Goal: Task Accomplishment & Management: Manage account settings

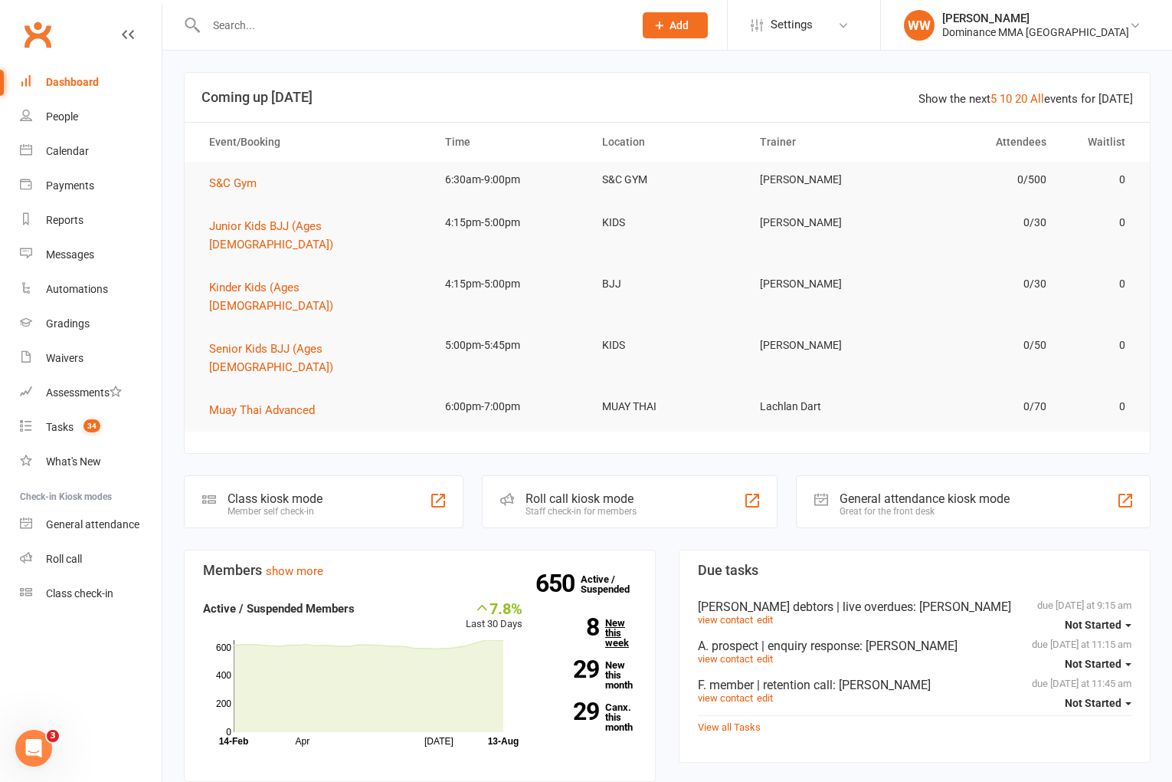
click at [610, 618] on link "8 New this week" at bounding box center [591, 633] width 91 height 30
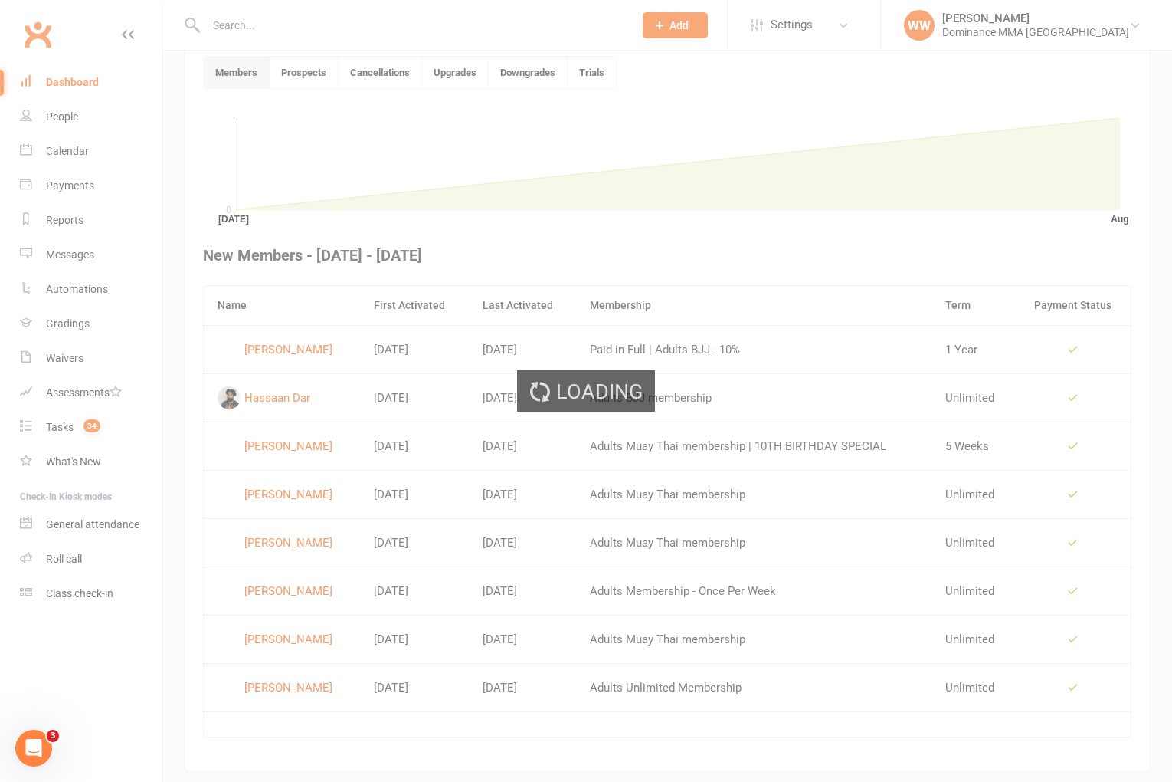
scroll to position [418, 0]
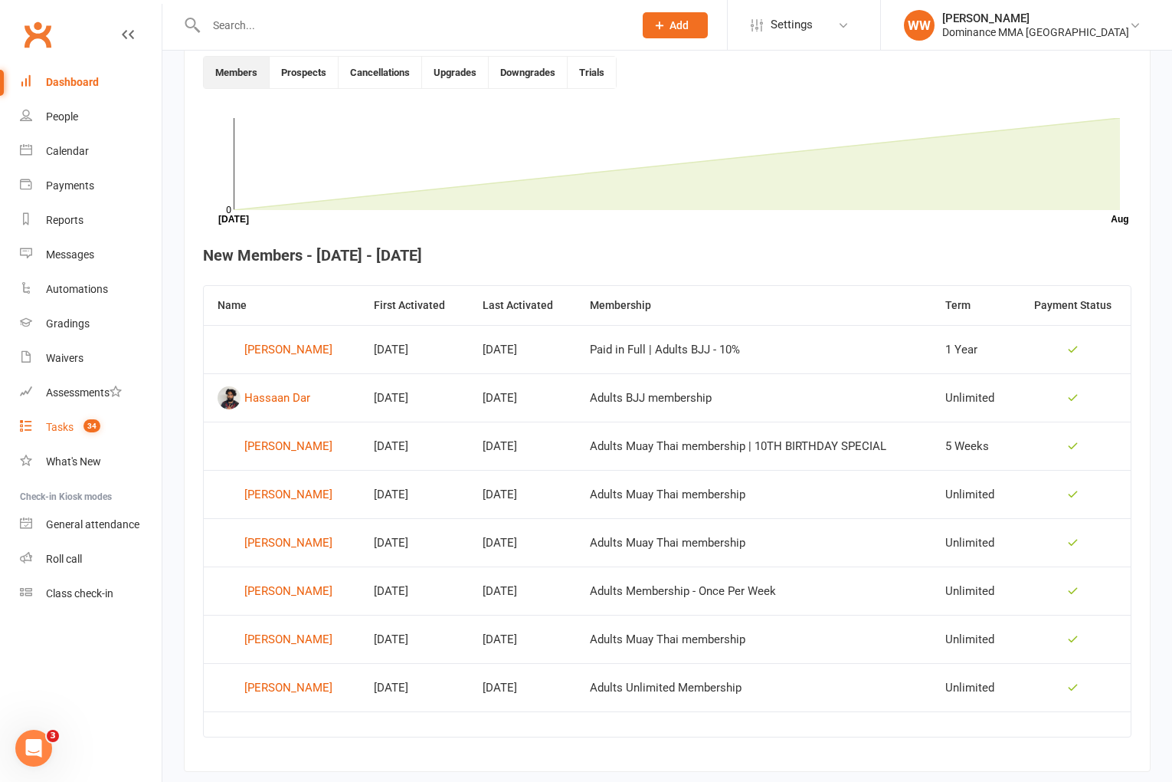
click at [54, 421] on div "Tasks" at bounding box center [60, 427] width 28 height 12
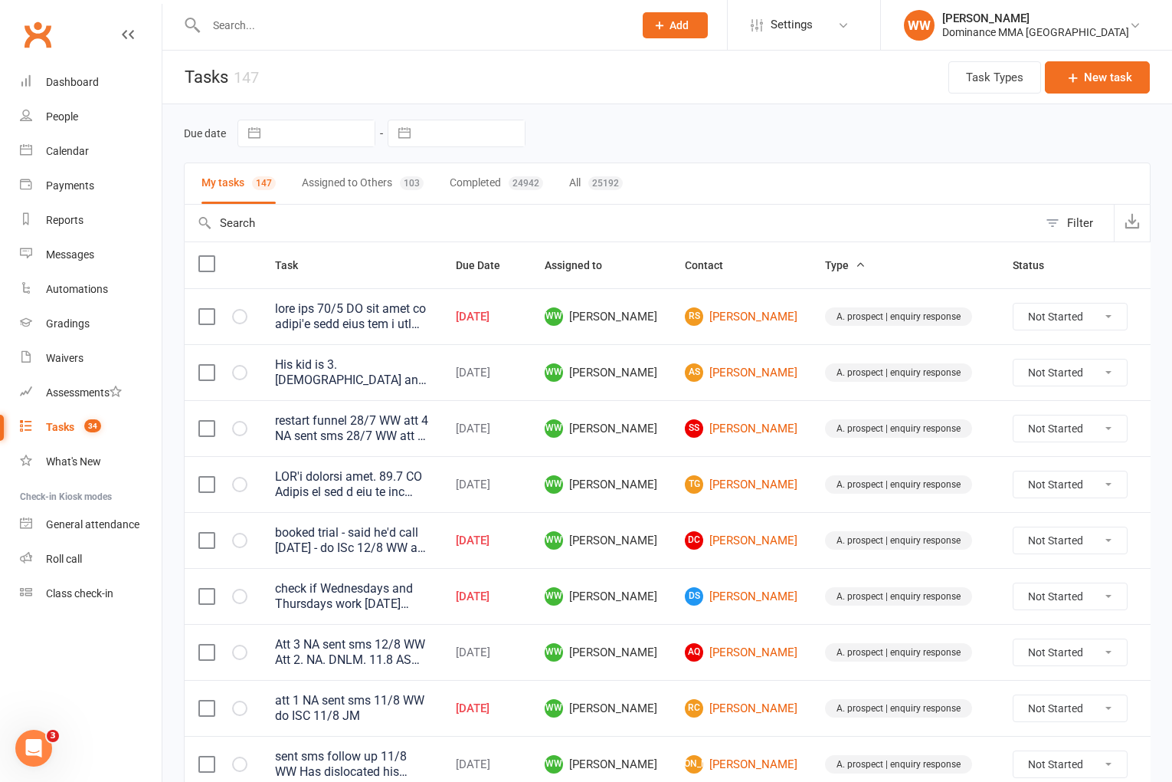
click at [476, 139] on input "text" at bounding box center [471, 133] width 107 height 26
select select "6"
select select "2025"
select select "7"
select select "2025"
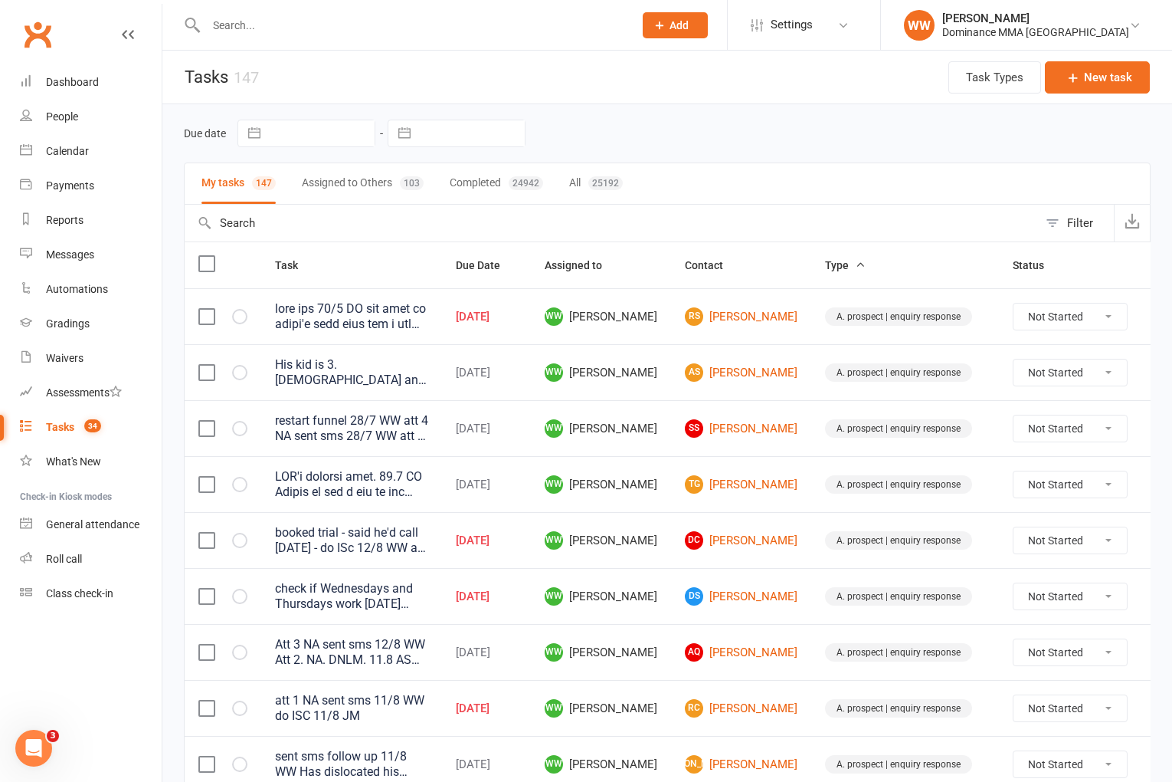
select select "8"
select select "2025"
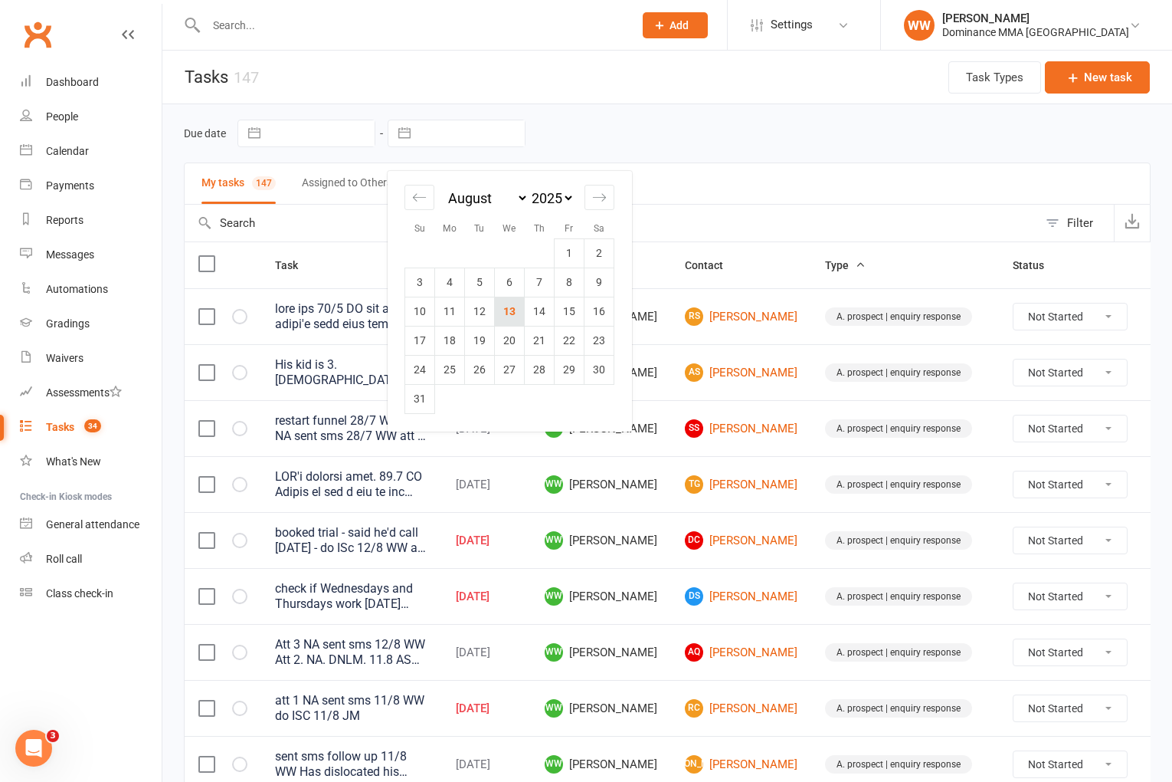
click at [511, 318] on td "13" at bounding box center [510, 311] width 30 height 29
type input "[DATE]"
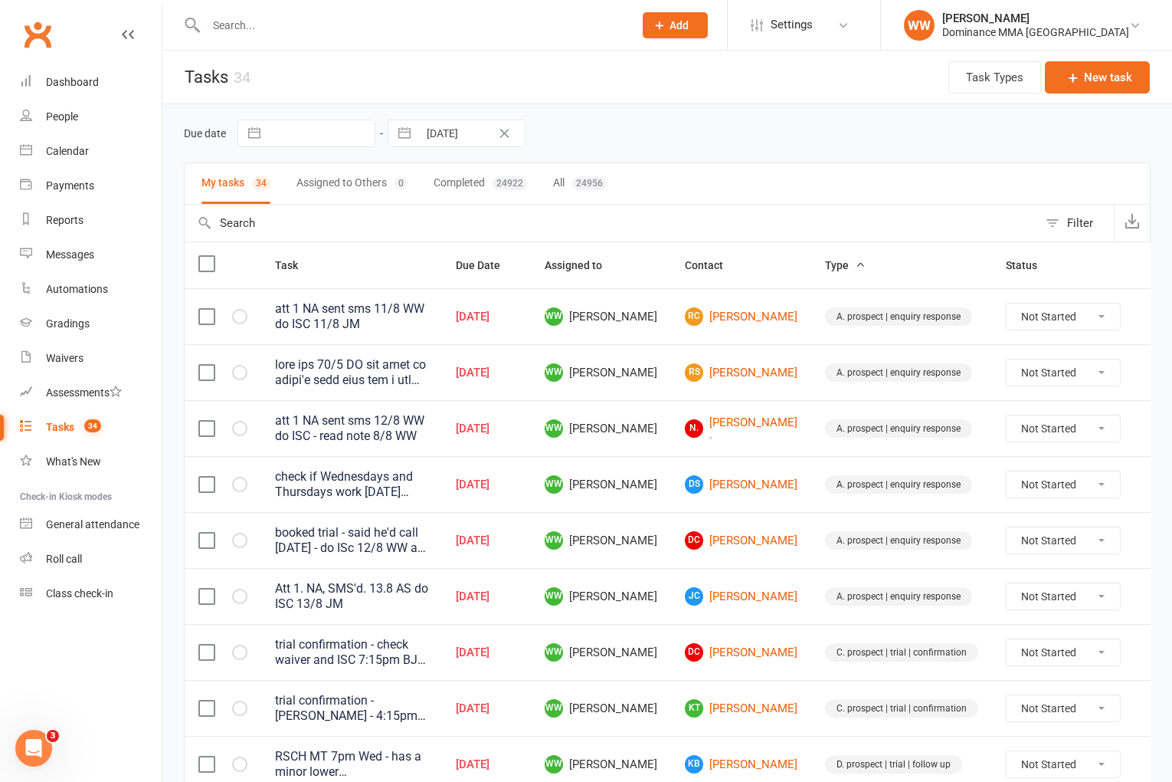
click at [651, 464] on td "WW Will Wesley" at bounding box center [601, 484] width 140 height 56
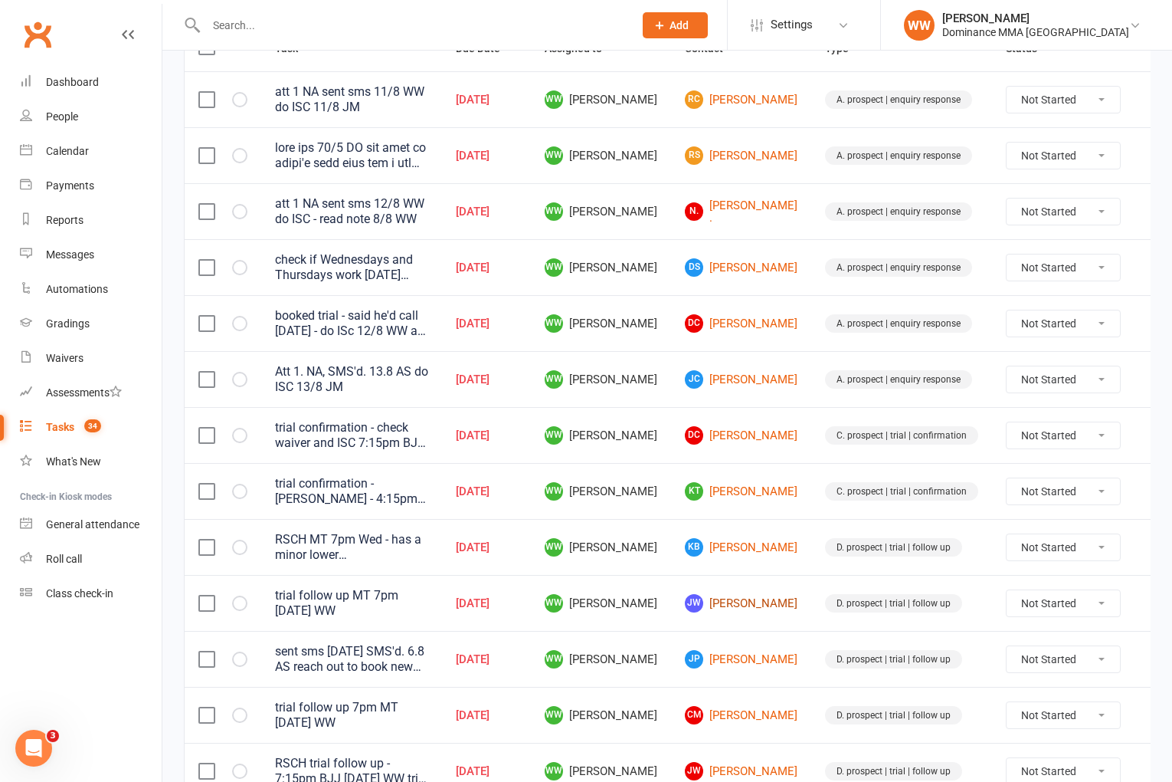
scroll to position [238, 0]
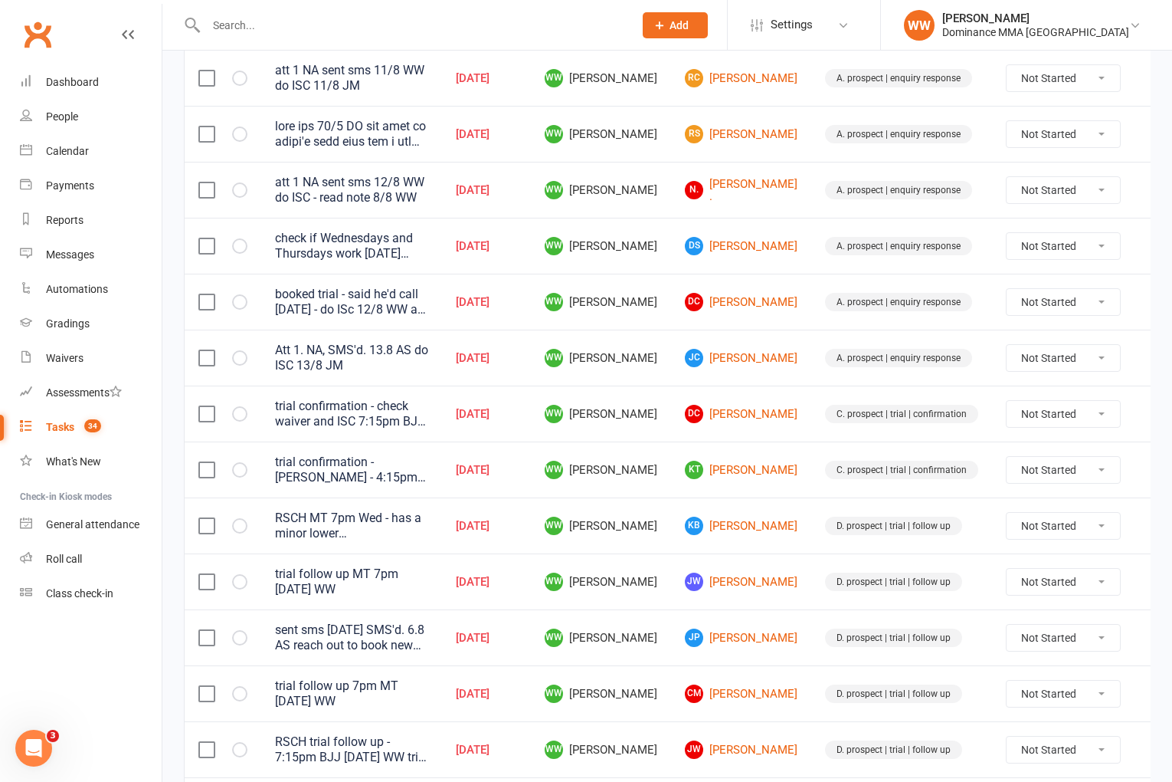
click at [654, 618] on td "WW [PERSON_NAME]" at bounding box center [601, 637] width 140 height 56
click at [413, 535] on div "RSCH MT 7pm Wed - has a minor lower back injury so may want to move times again…" at bounding box center [351, 525] width 153 height 31
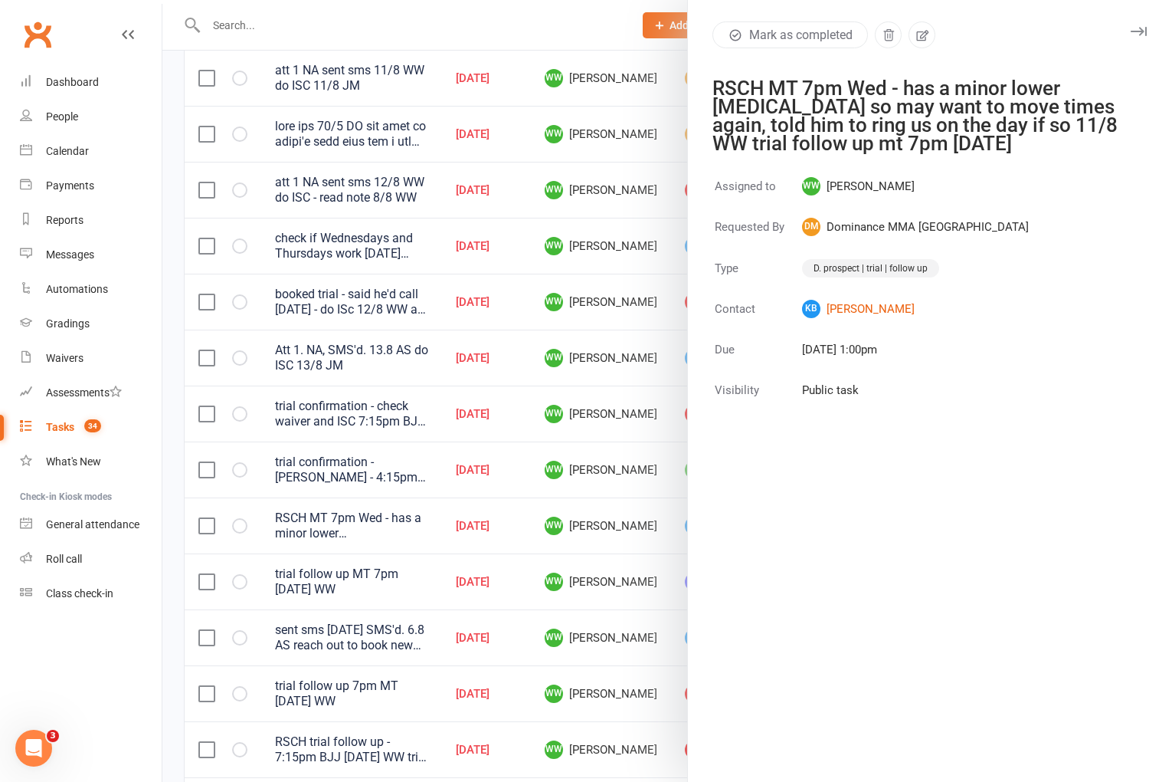
click at [1143, 30] on icon "button" at bounding box center [1139, 31] width 16 height 9
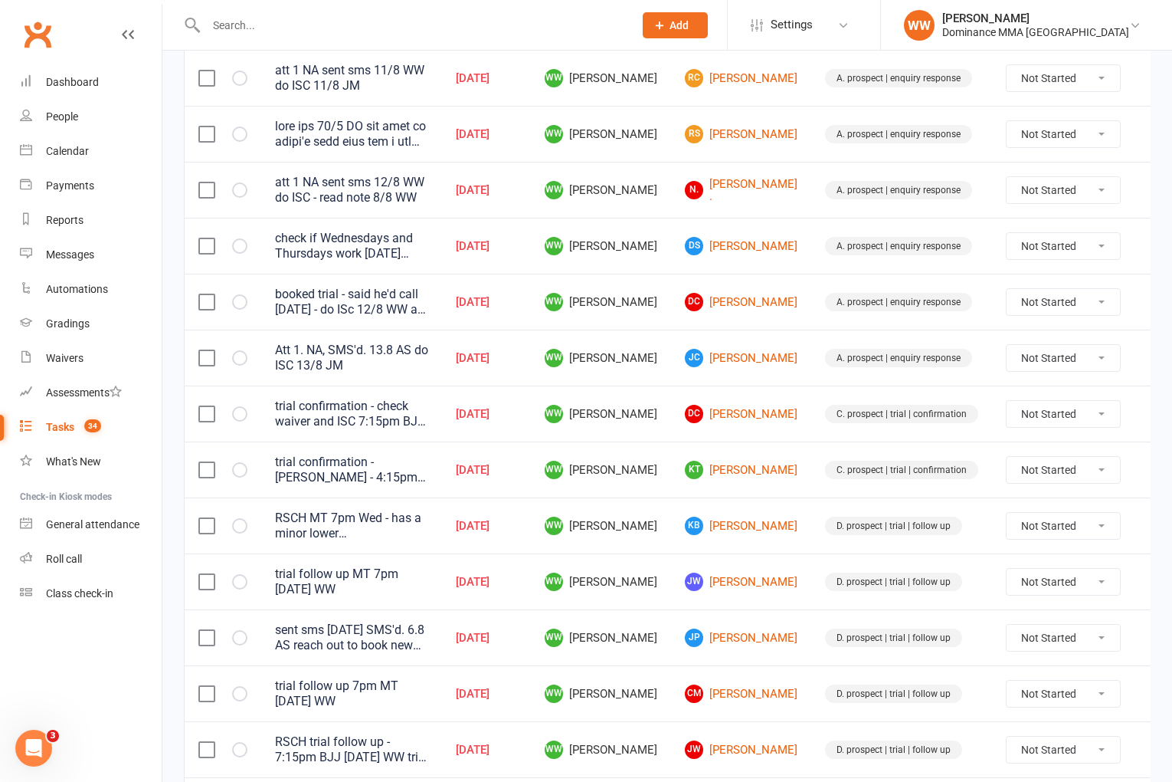
click at [647, 610] on td "WW [PERSON_NAME]" at bounding box center [601, 637] width 140 height 56
click at [654, 609] on td "WW [PERSON_NAME]" at bounding box center [601, 637] width 140 height 56
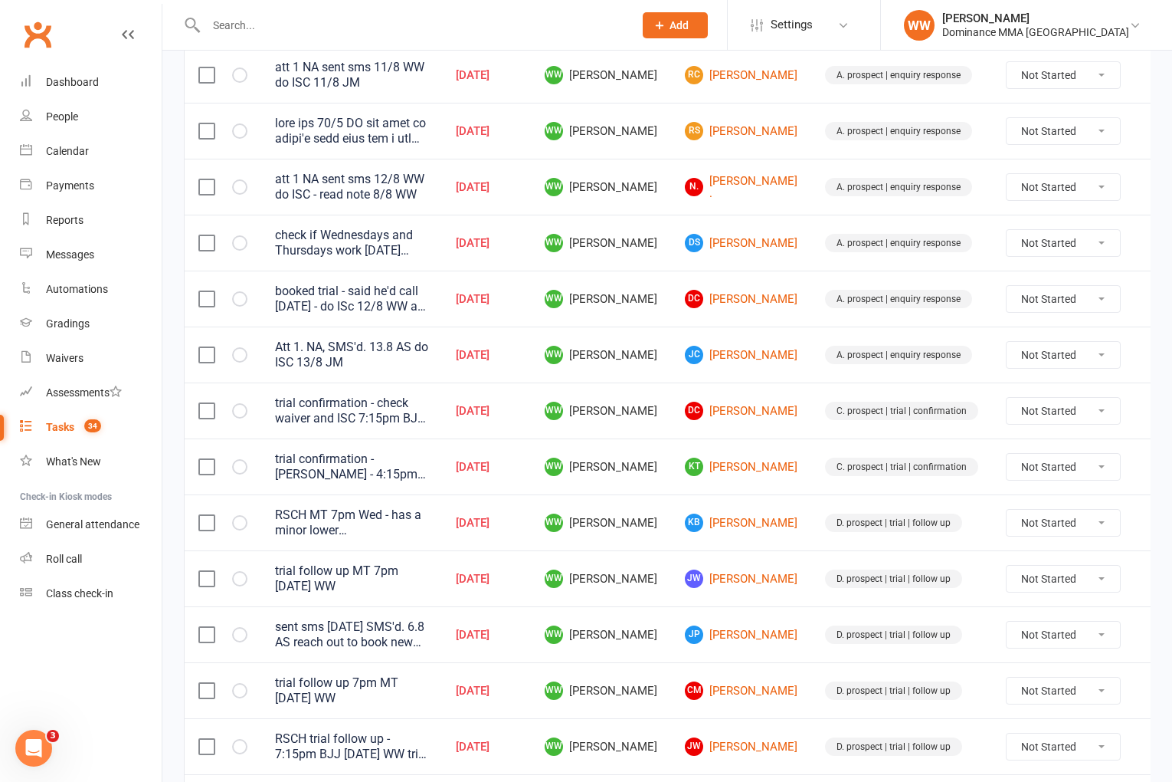
click at [236, 26] on input "text" at bounding box center [412, 25] width 421 height 21
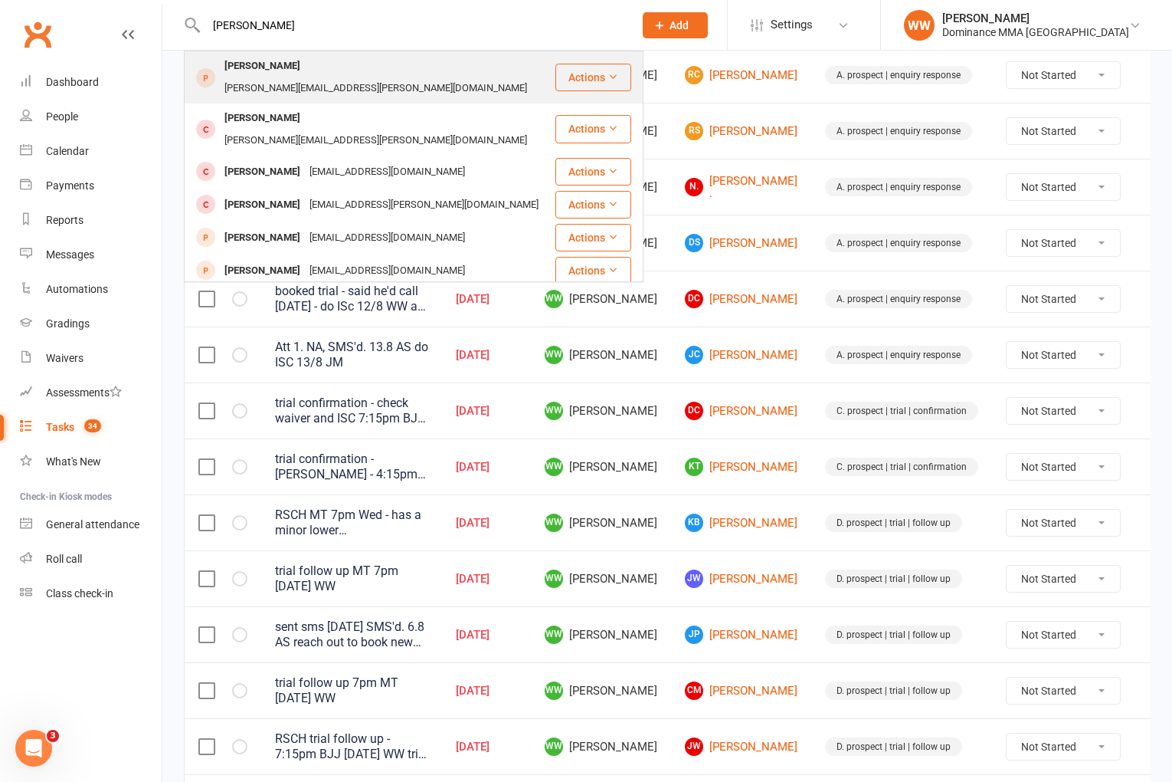
type input "hector"
click at [318, 77] on div "hector.munro@ctbcon.com" at bounding box center [376, 88] width 312 height 22
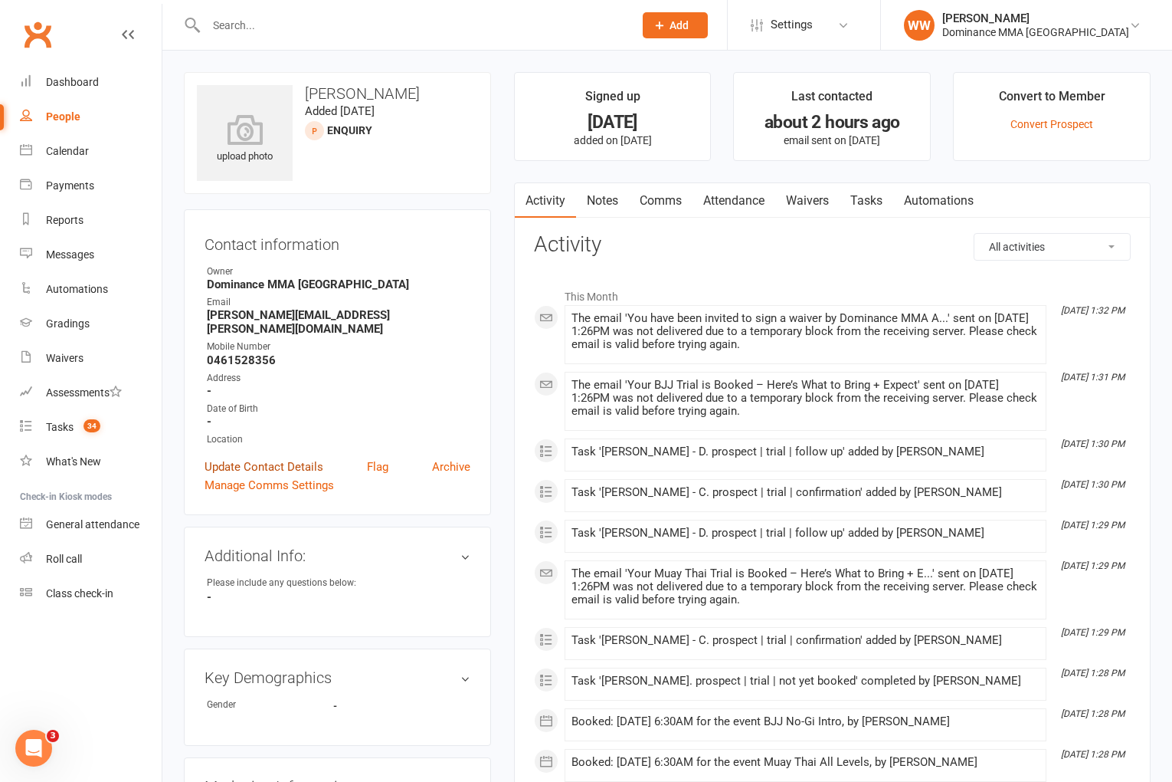
click at [290, 457] on link "Update Contact Details" at bounding box center [264, 466] width 119 height 18
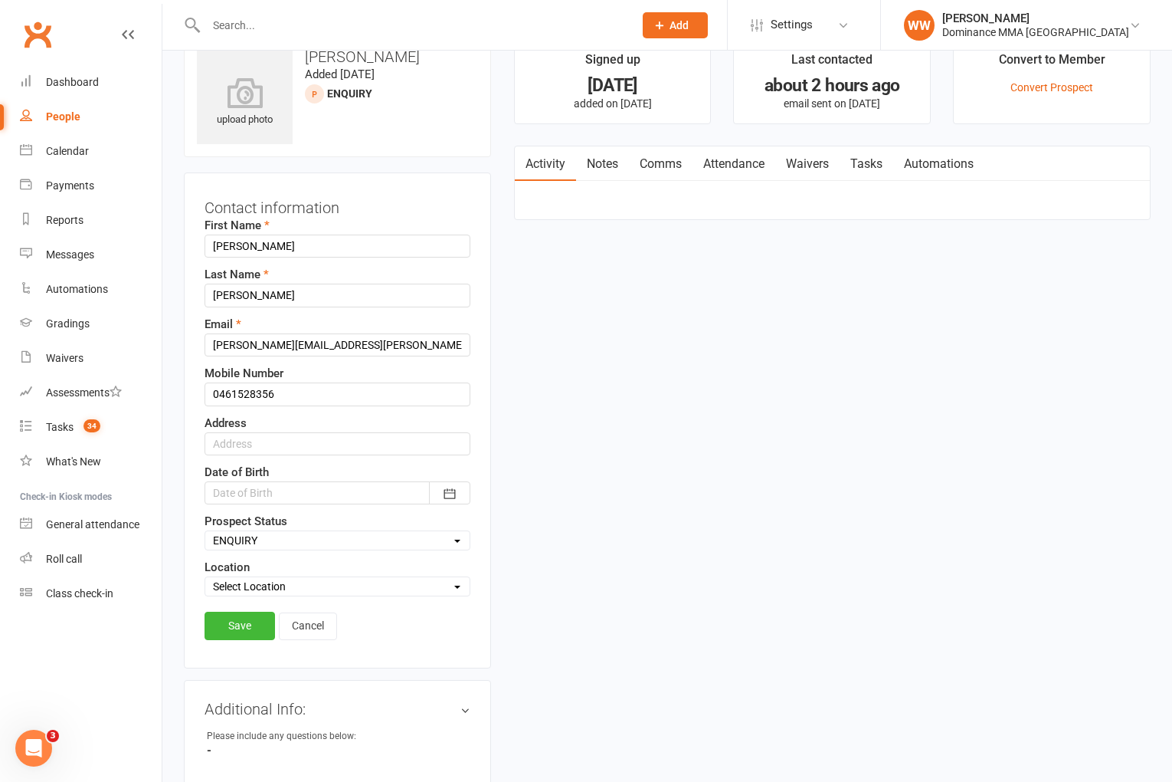
scroll to position [72, 0]
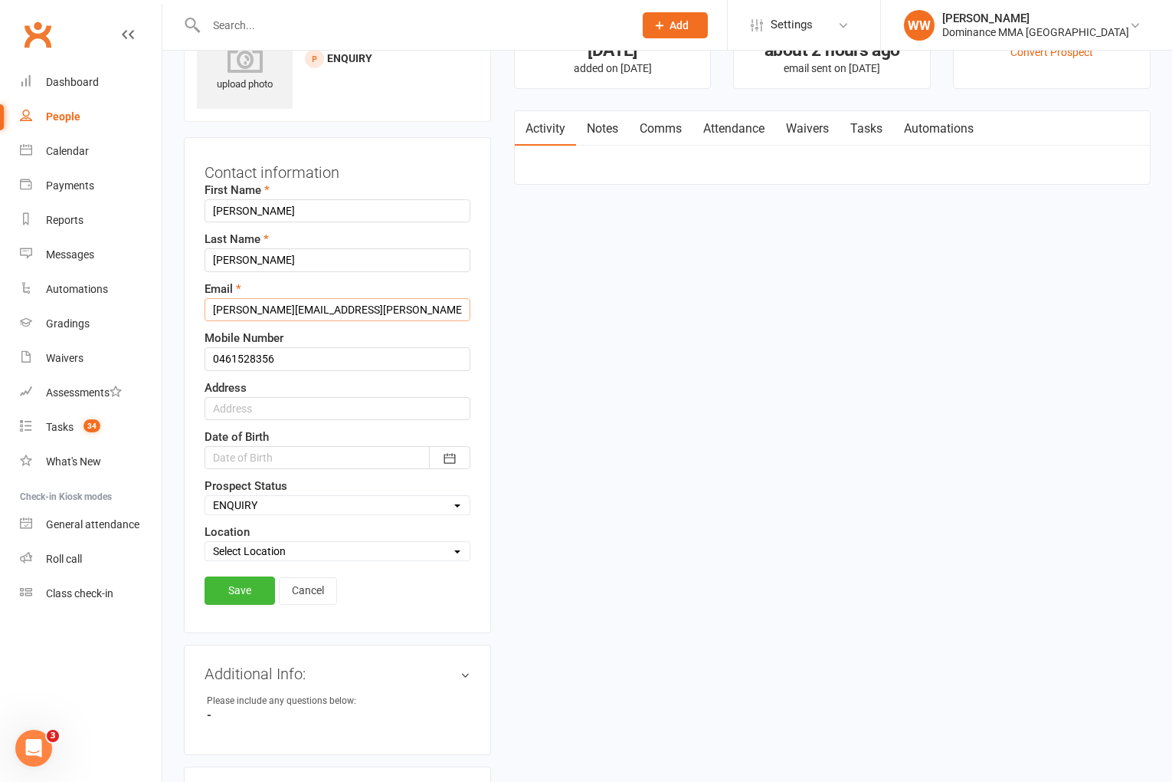
drag, startPoint x: 349, startPoint y: 309, endPoint x: 195, endPoint y: 307, distance: 154.0
click at [195, 307] on div "Contact information First Name Hector Last Name Munro Email hector.munro@ctbcon…" at bounding box center [337, 385] width 307 height 496
paste input "Hector.munro@cpbcon.com.au"
type input "Hector.munro@cpbcon.com.au"
click at [241, 594] on link "Save" at bounding box center [240, 590] width 70 height 28
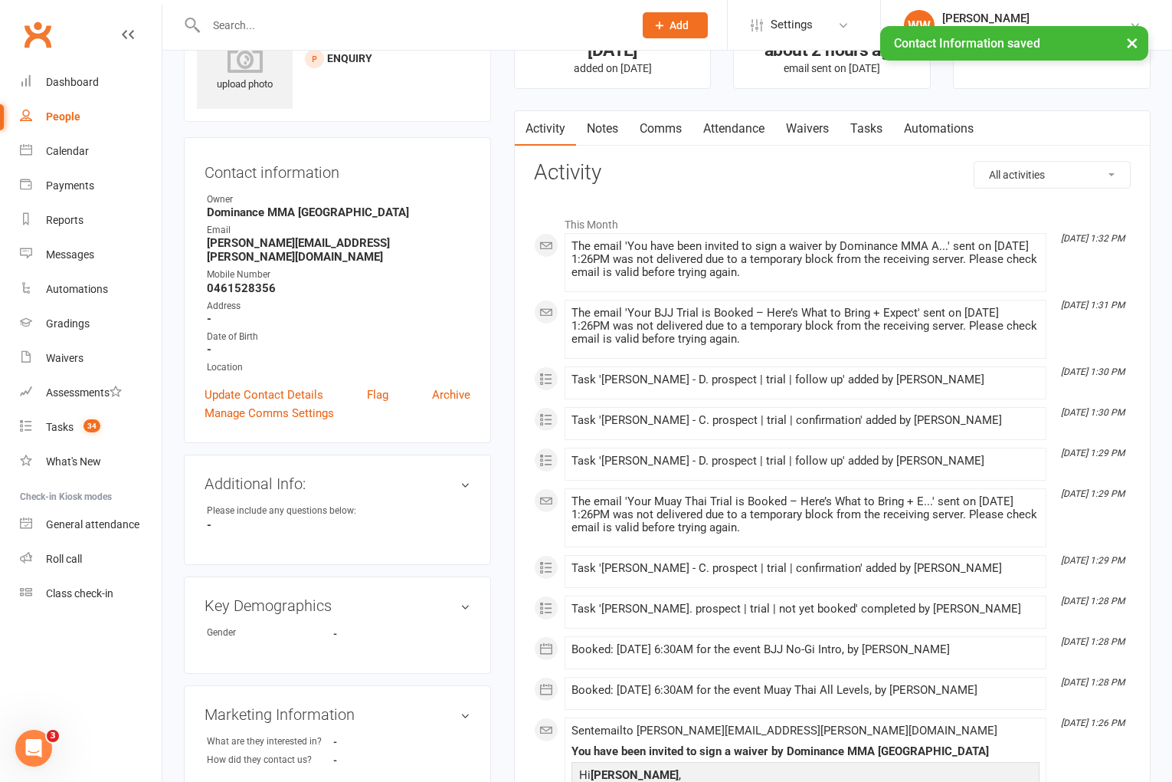
click at [616, 128] on link "Notes" at bounding box center [602, 128] width 53 height 35
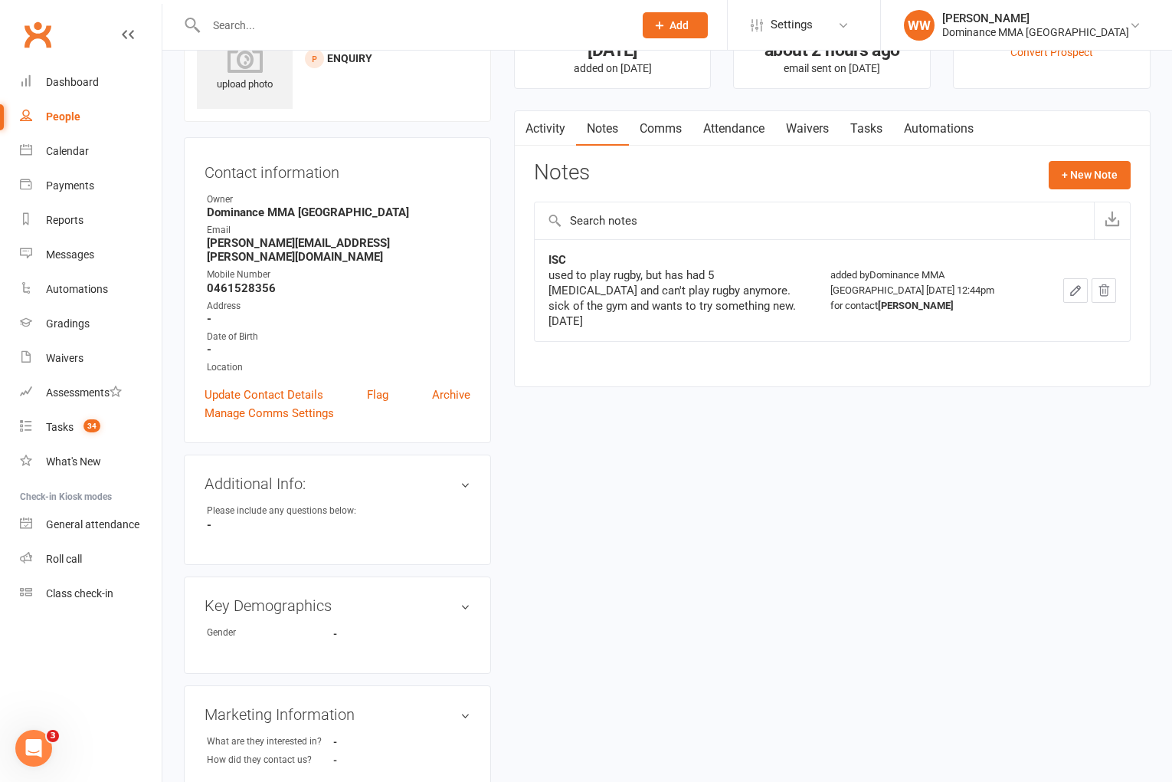
click at [813, 136] on link "Waivers" at bounding box center [807, 128] width 64 height 35
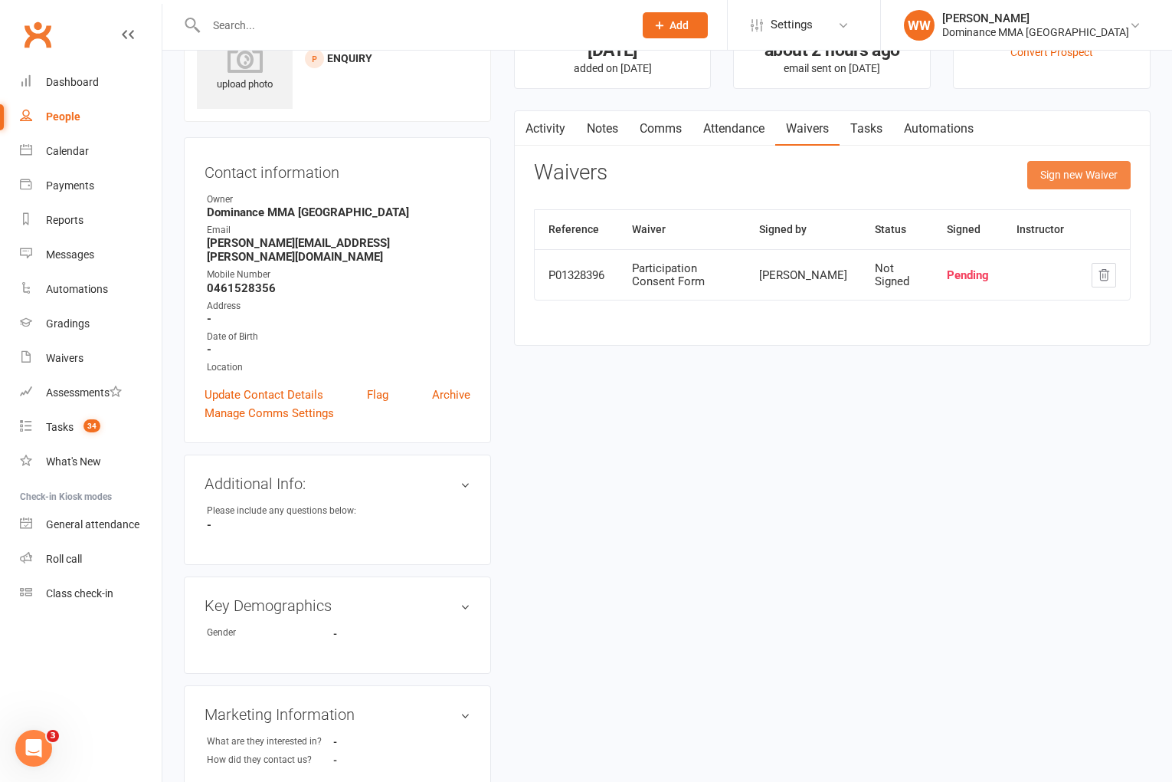
drag, startPoint x: 1021, startPoint y: 191, endPoint x: 1046, endPoint y: 181, distance: 26.5
click at [1021, 191] on div "Waivers Sign new Waiver" at bounding box center [832, 179] width 597 height 36
click at [1046, 181] on button "Sign new Waiver" at bounding box center [1078, 175] width 103 height 28
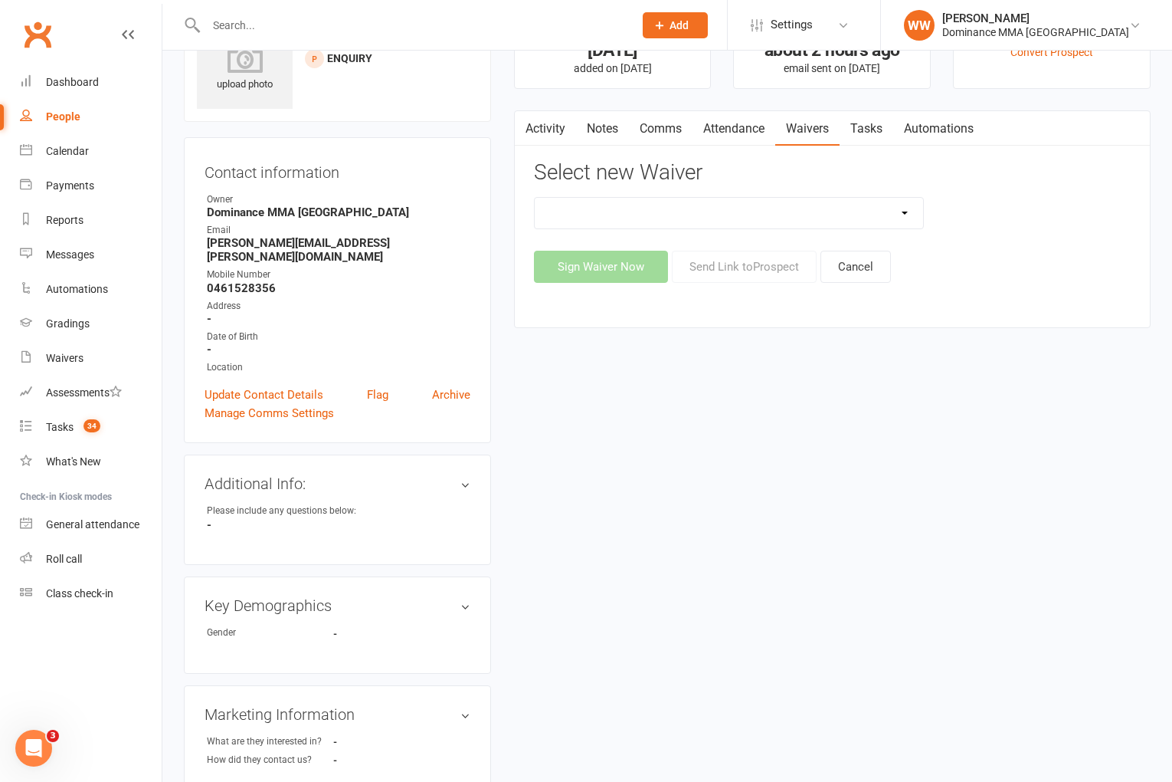
click at [870, 216] on ui-view "Prospect Member Non-attending contact Task Bulk message Add Settings Membership…" at bounding box center [586, 612] width 1172 height 1360
click at [873, 215] on select "Member | Cancellation | Adults Member | Injury Report Form (FOH staff use only)…" at bounding box center [729, 213] width 389 height 31
select select "45"
click at [740, 264] on button "Send Link to Prospect" at bounding box center [744, 267] width 145 height 32
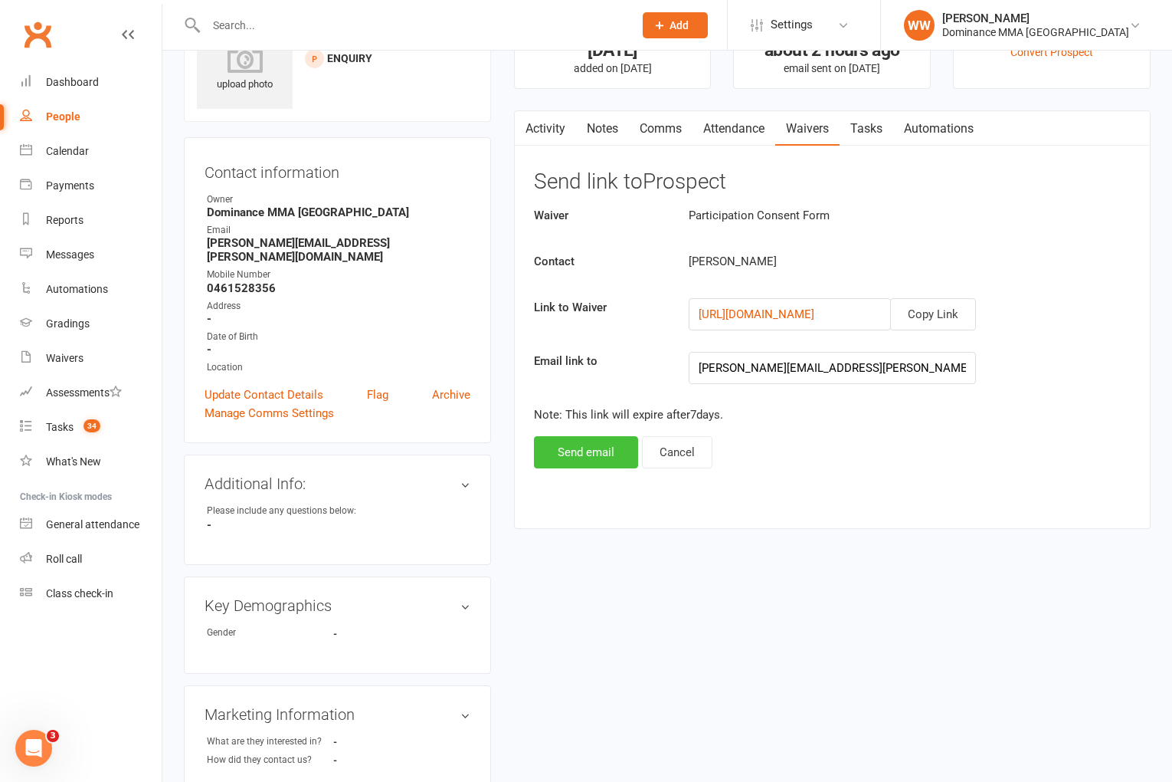
click at [585, 455] on button "Send email" at bounding box center [586, 452] width 104 height 32
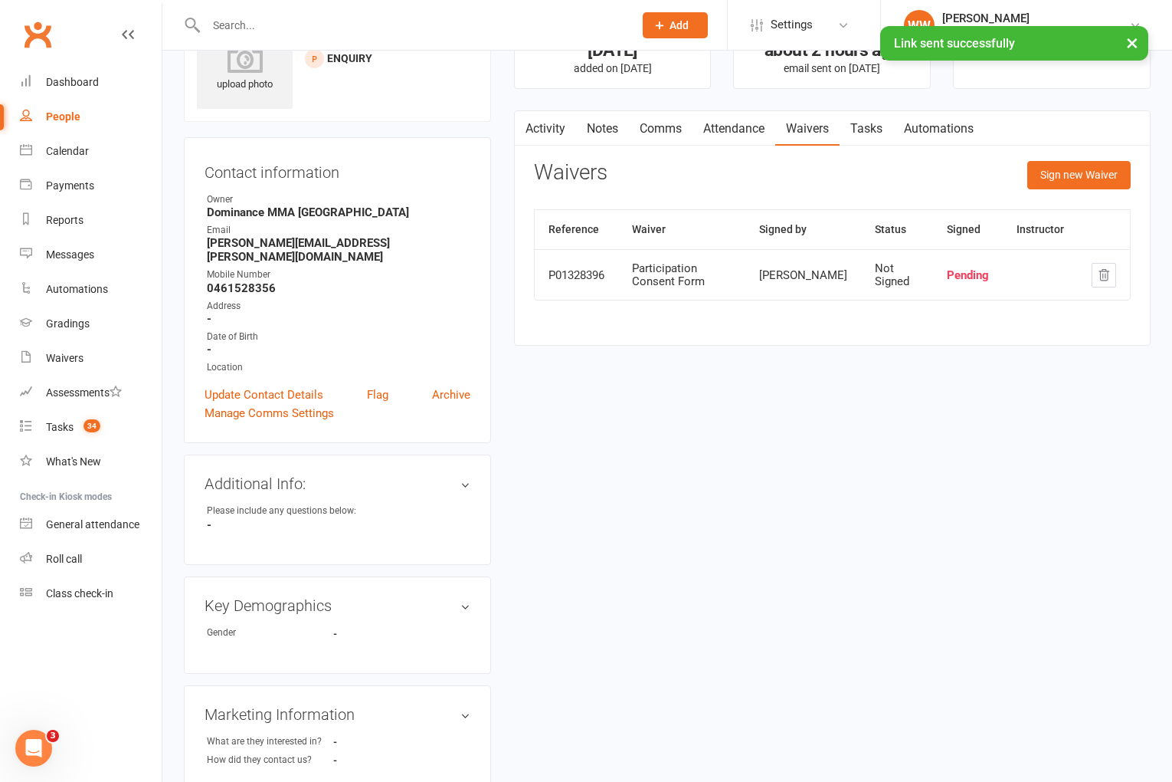
click at [873, 137] on link "Tasks" at bounding box center [867, 128] width 54 height 35
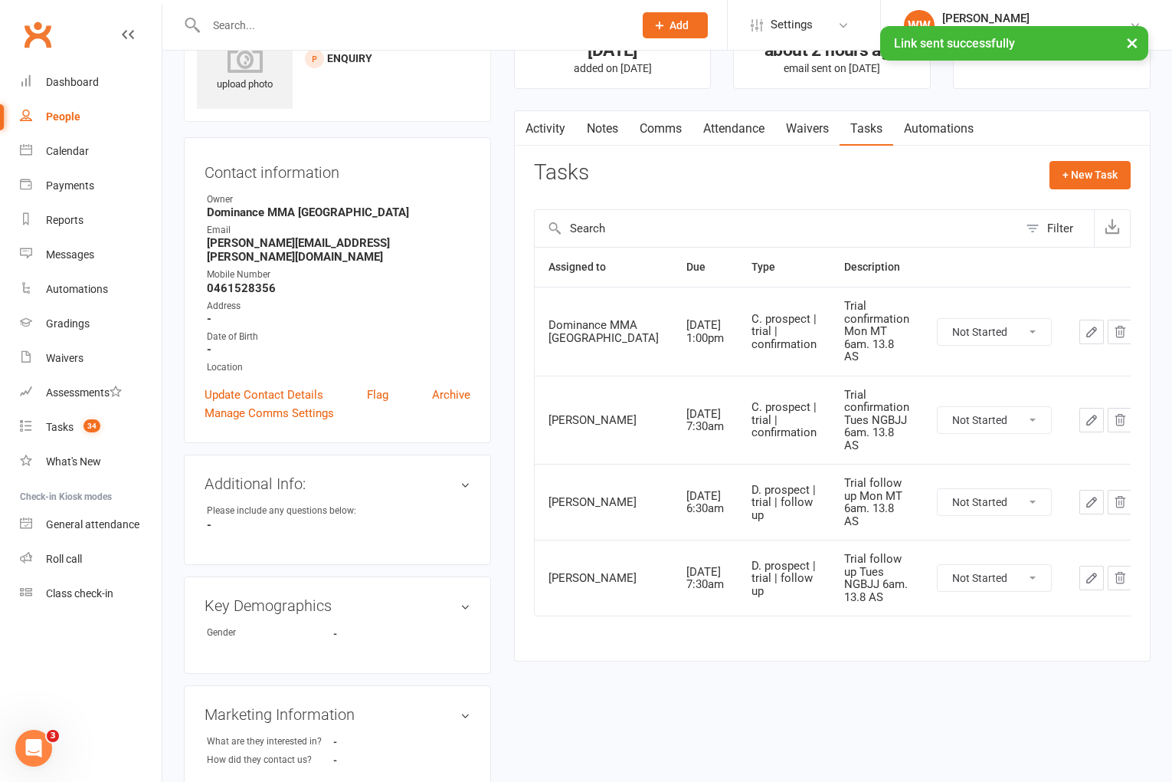
click at [795, 175] on div "Tasks + New Task" at bounding box center [832, 179] width 597 height 36
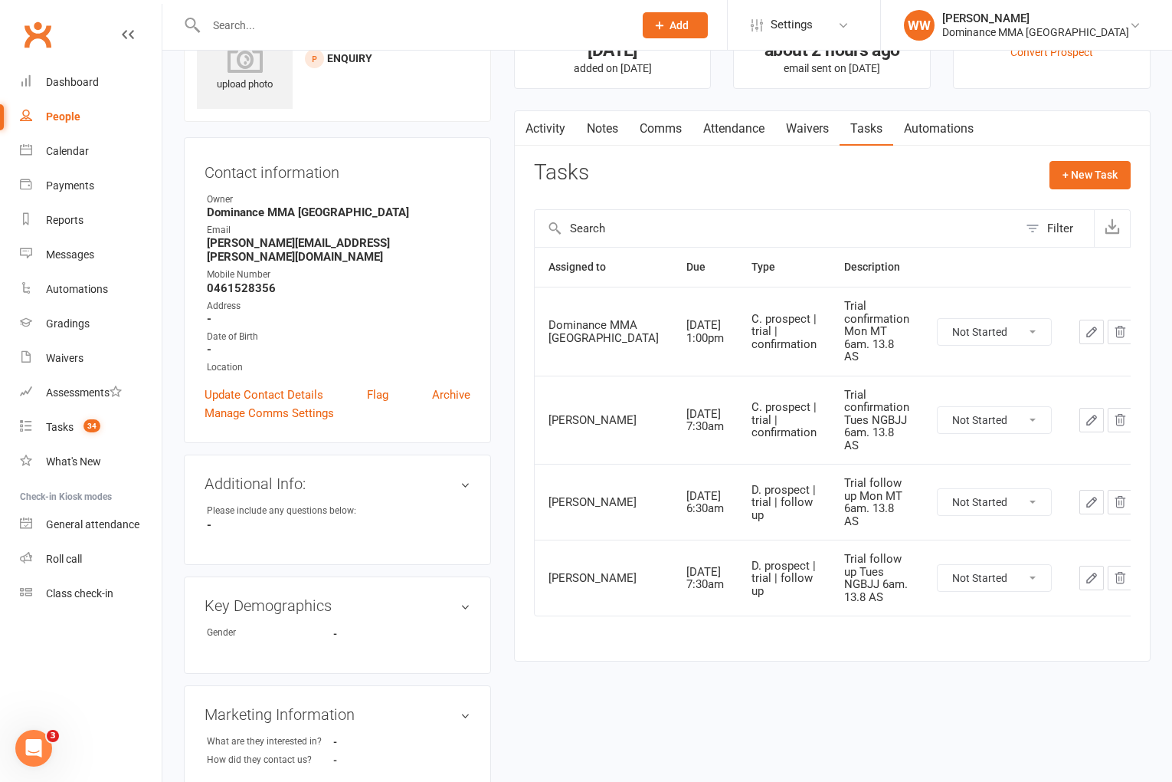
click at [541, 134] on link "Activity" at bounding box center [545, 128] width 61 height 35
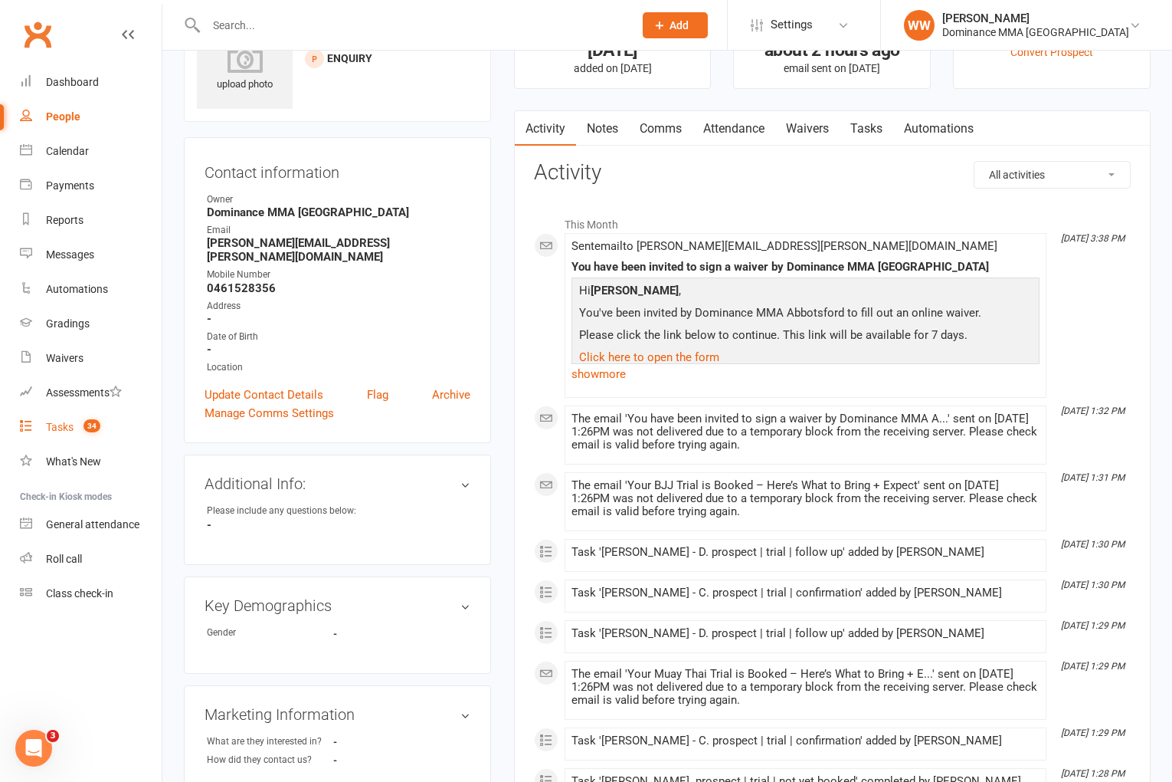
click at [44, 431] on link "Tasks 34" at bounding box center [91, 427] width 142 height 34
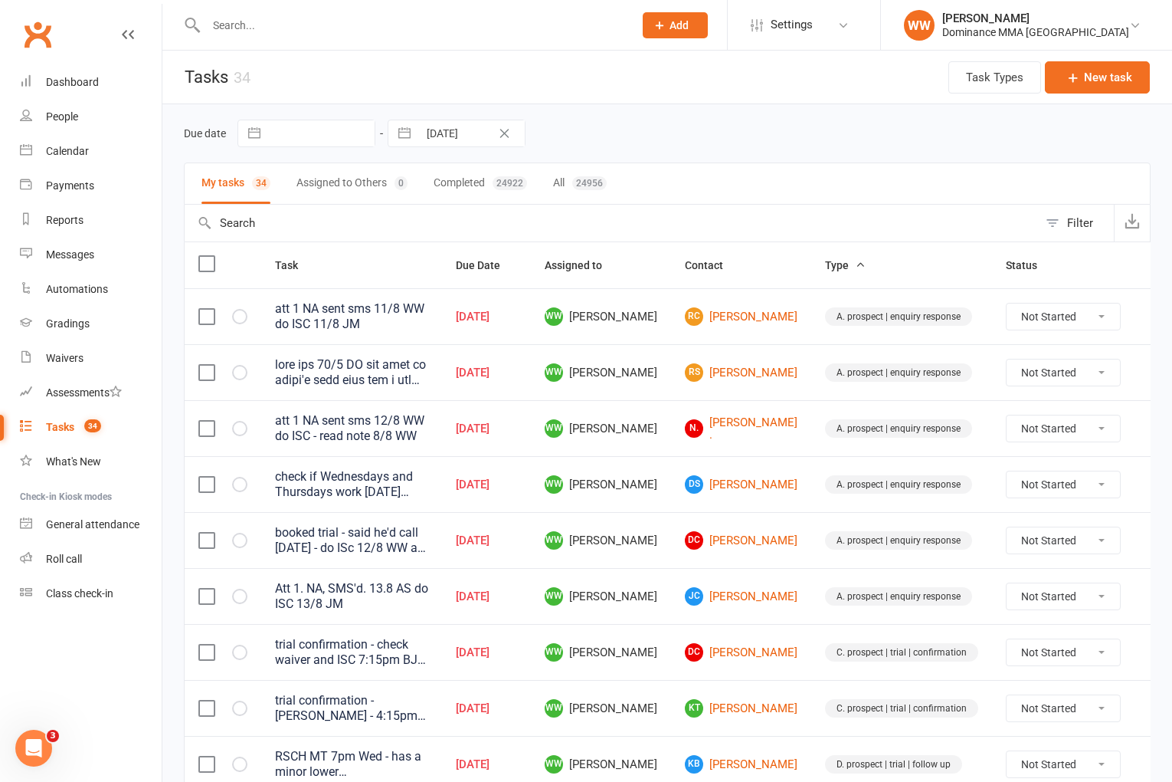
click at [531, 341] on td "Aug 13, 2025" at bounding box center [486, 316] width 89 height 56
click at [240, 28] on input "text" at bounding box center [412, 25] width 421 height 21
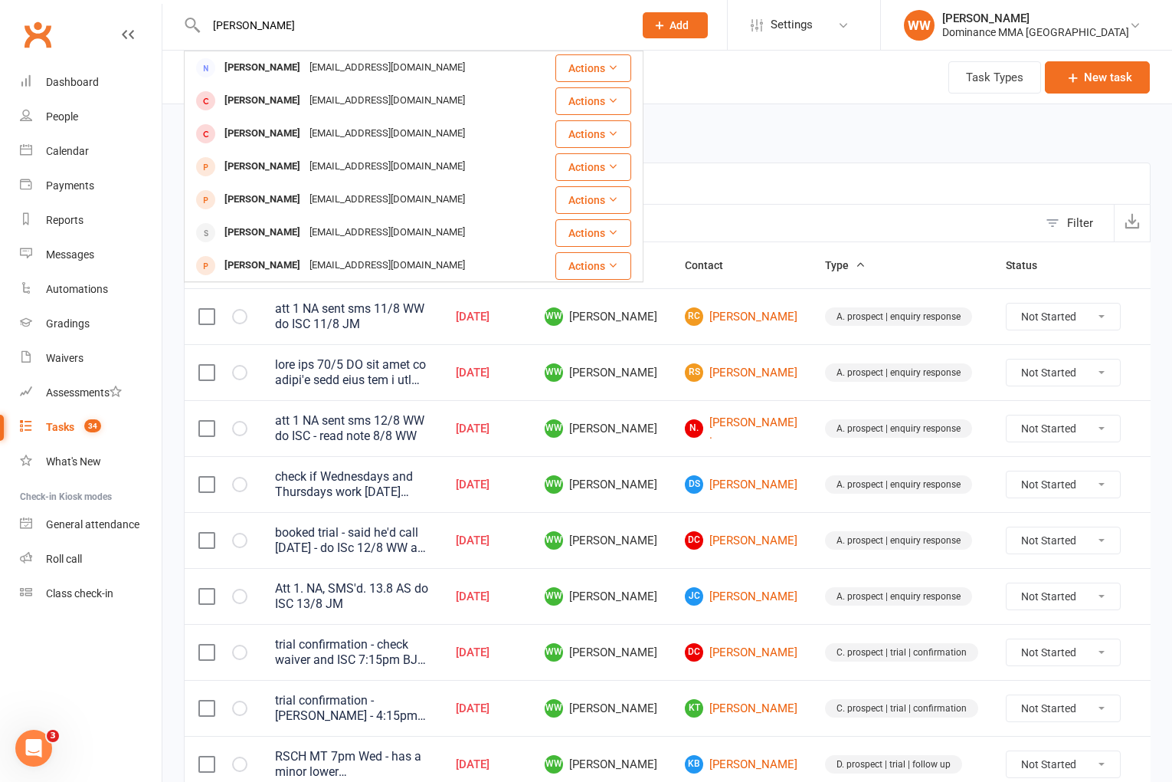
type input "omar mas"
click at [306, 65] on div "omasri@mamori.io" at bounding box center [387, 68] width 165 height 22
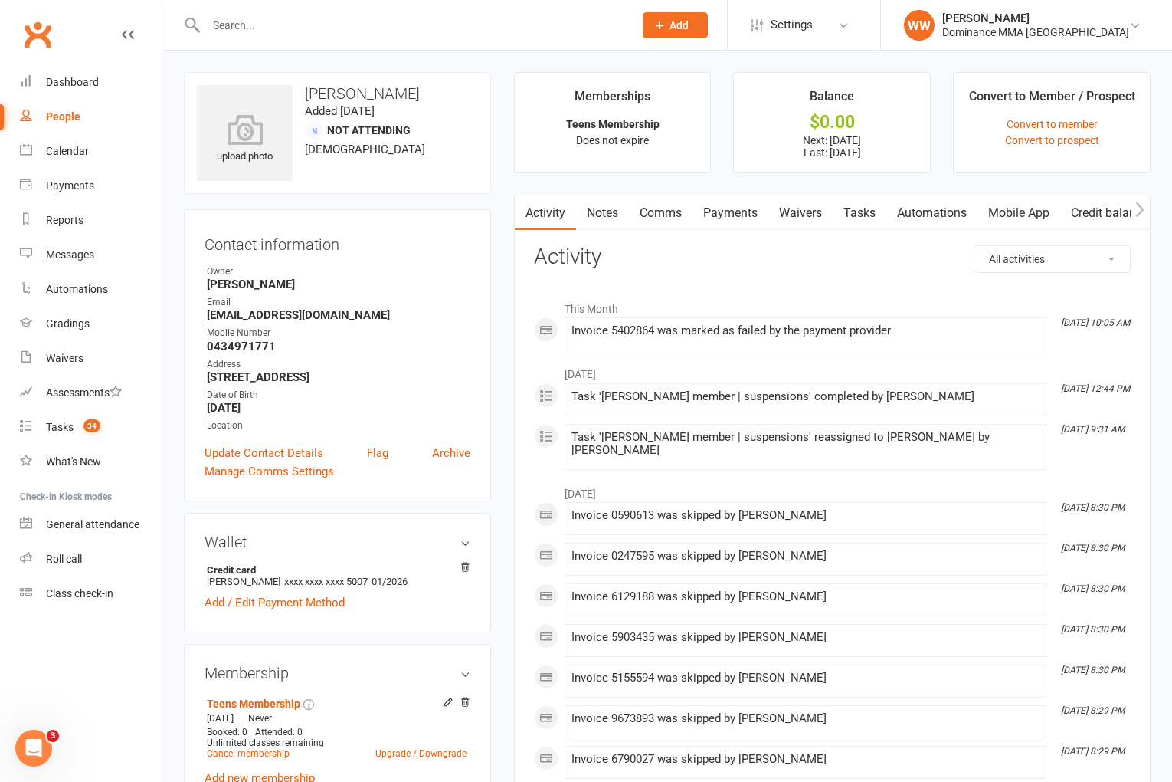
click at [726, 214] on link "Payments" at bounding box center [731, 212] width 76 height 35
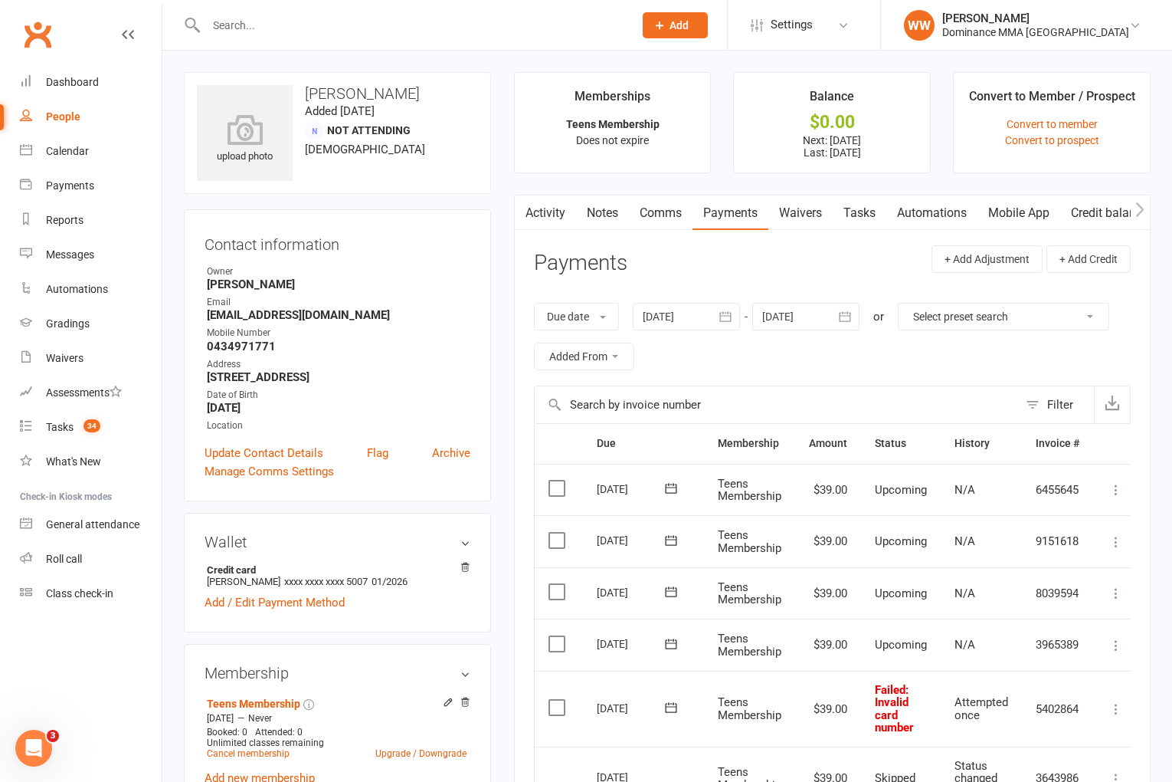
click at [859, 218] on link "Tasks" at bounding box center [860, 212] width 54 height 35
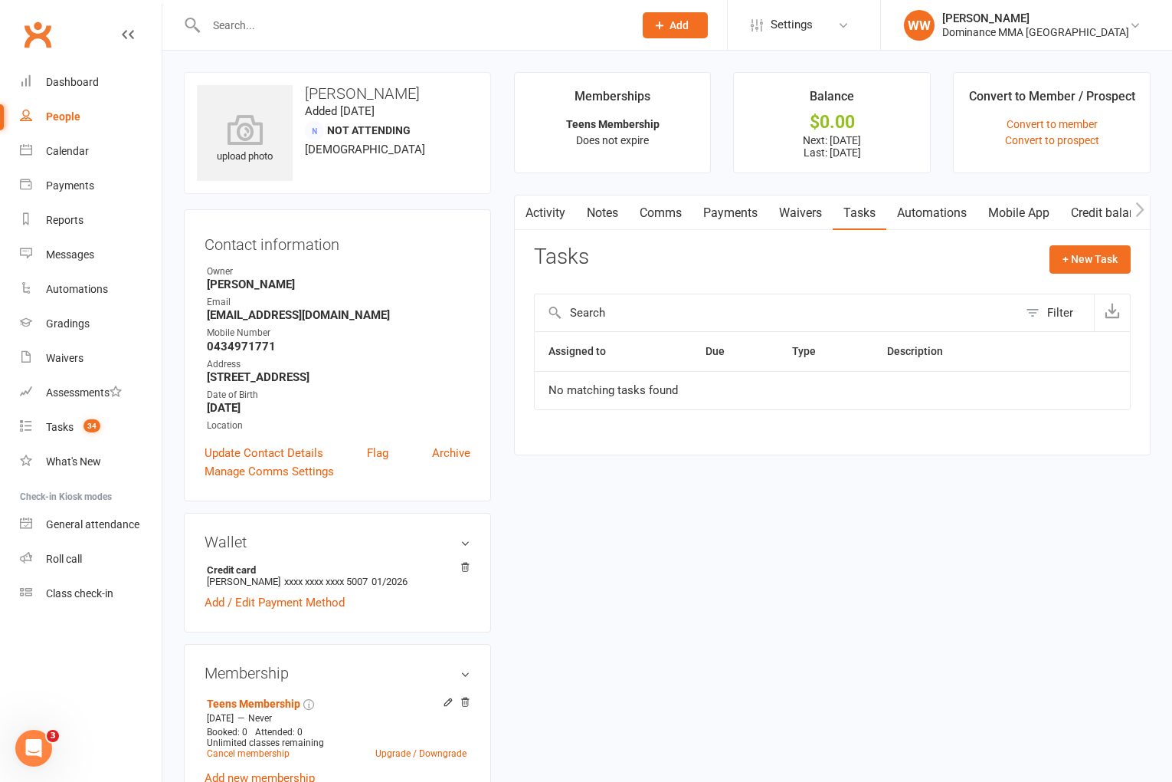
click at [716, 217] on link "Payments" at bounding box center [731, 212] width 76 height 35
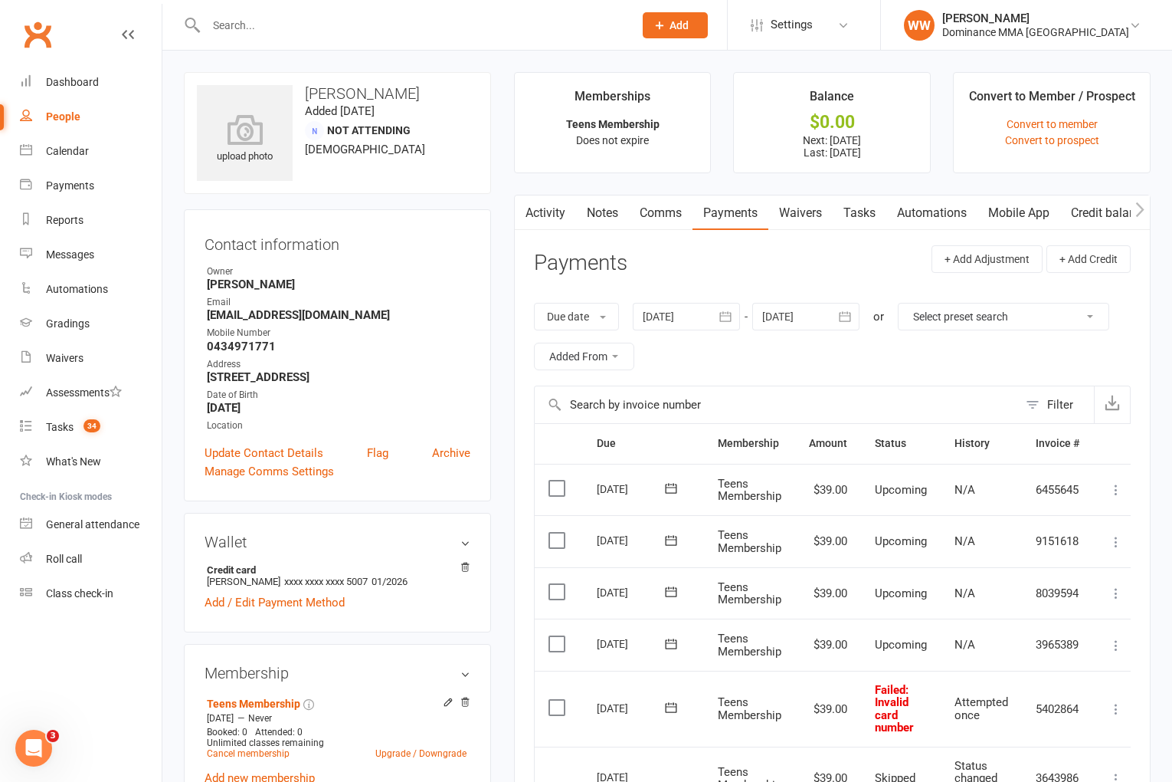
click at [558, 211] on link "Activity" at bounding box center [545, 212] width 61 height 35
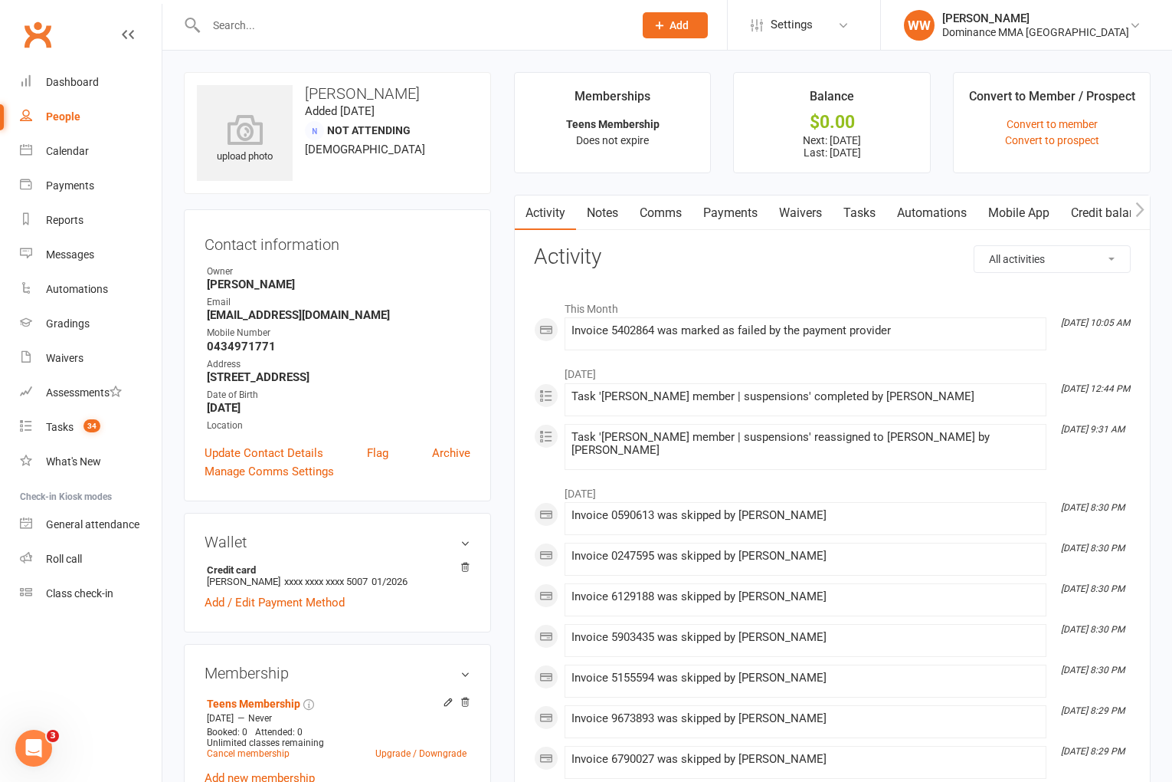
click at [605, 211] on link "Notes" at bounding box center [602, 212] width 53 height 35
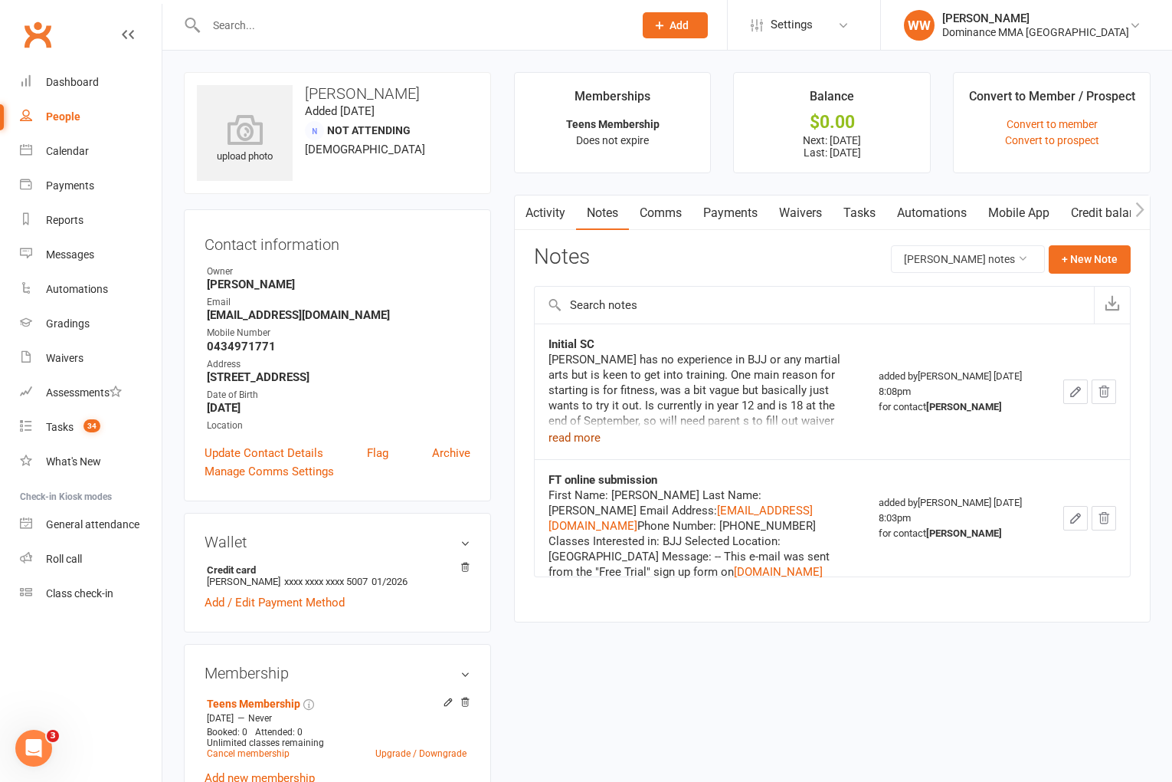
click at [578, 438] on button "read more" at bounding box center [575, 437] width 52 height 18
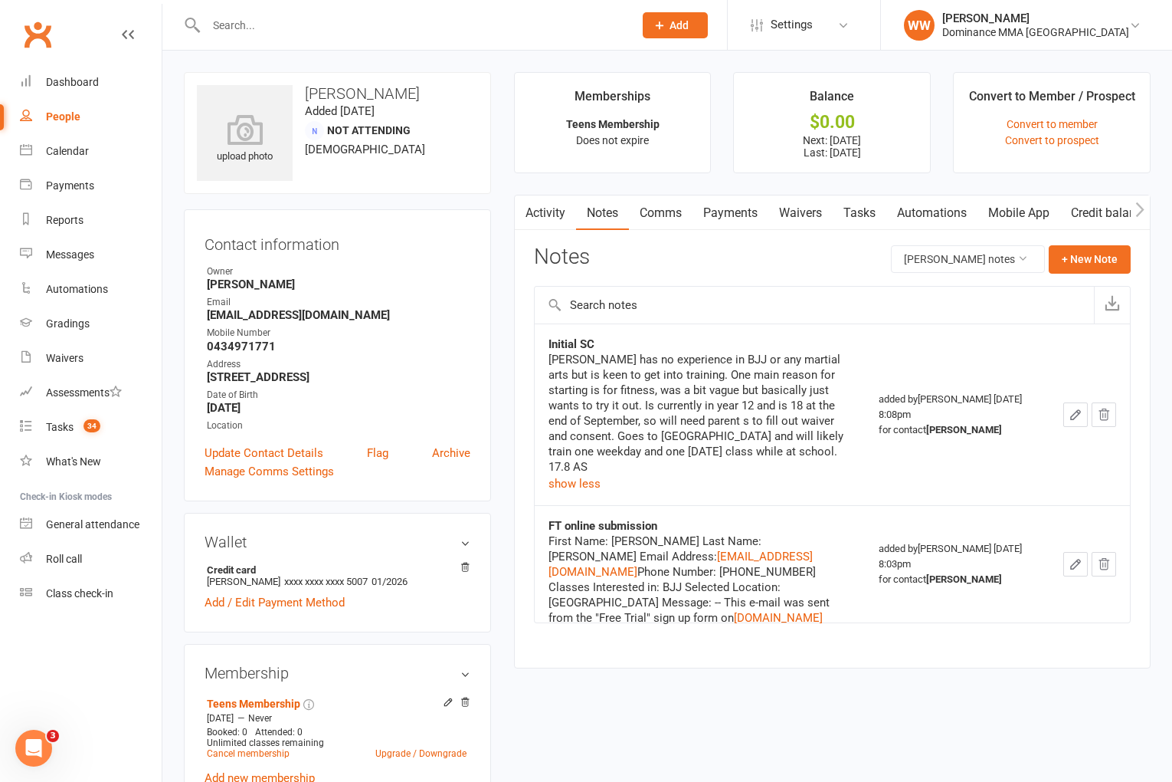
click at [515, 453] on div "Activity Notes Comms Payments Waivers Tasks Automations Mobile App Credit balan…" at bounding box center [832, 432] width 637 height 474
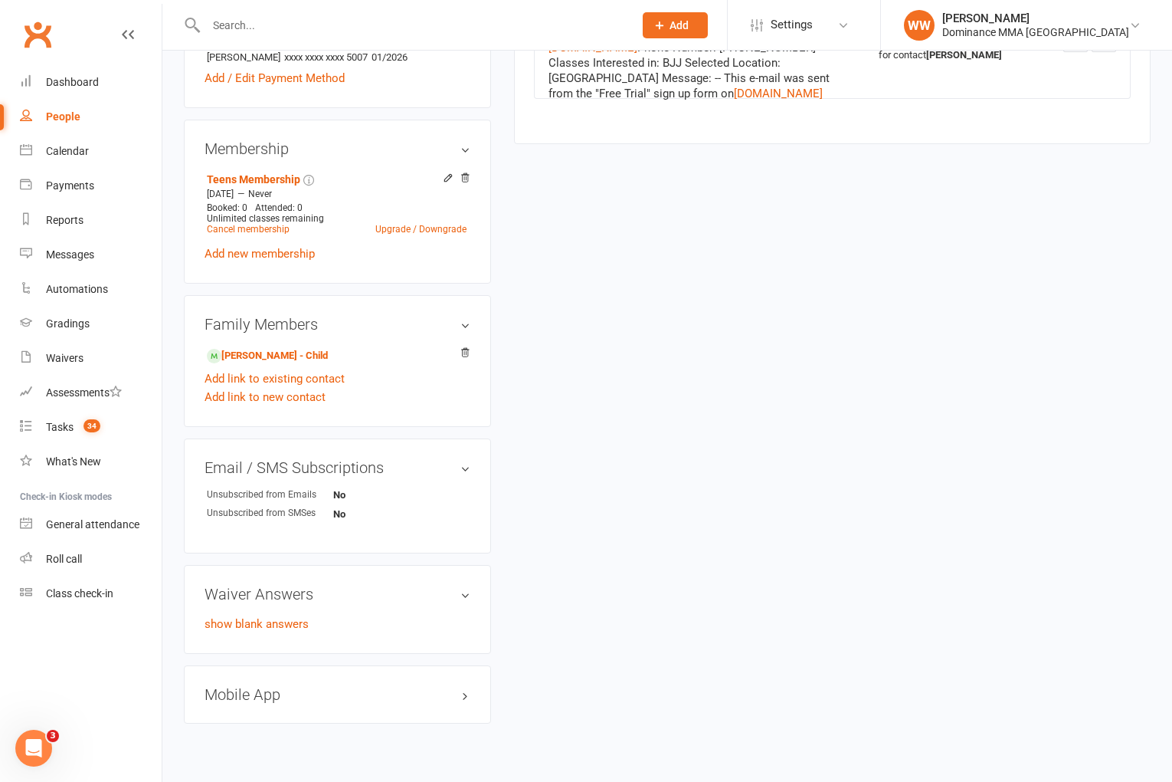
scroll to position [555, 0]
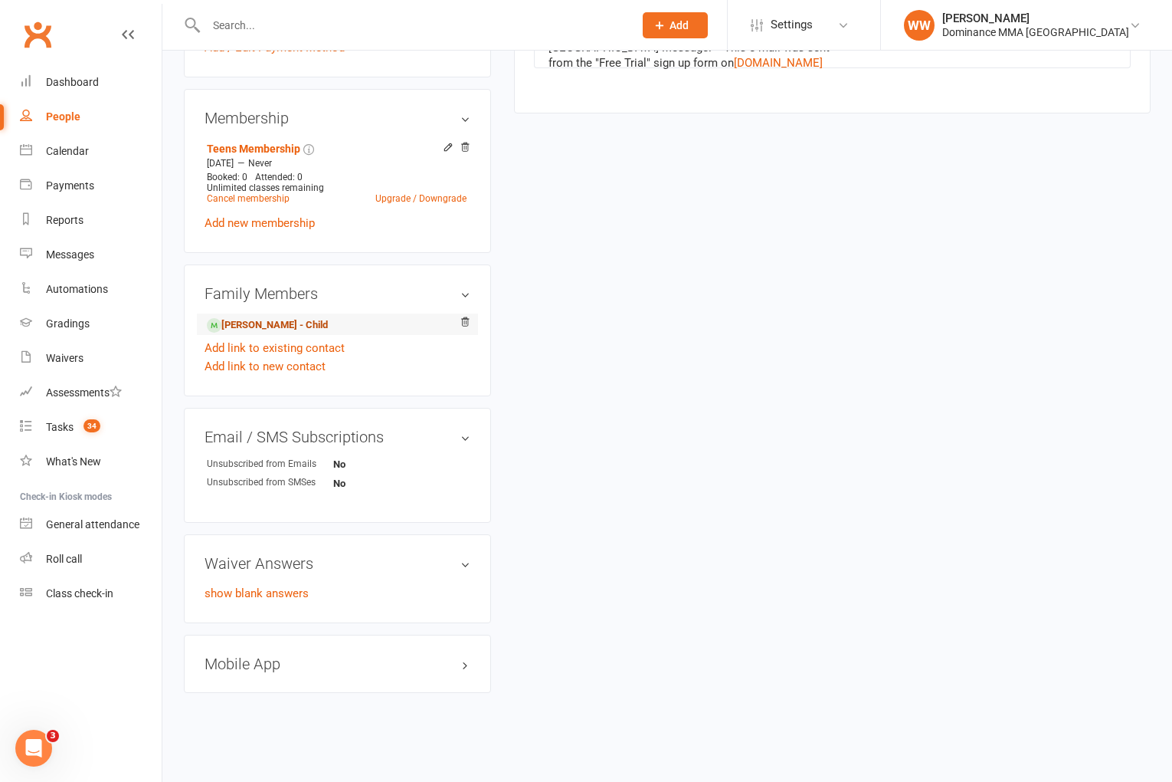
click at [290, 322] on link "Luke Masri - Child" at bounding box center [267, 325] width 121 height 16
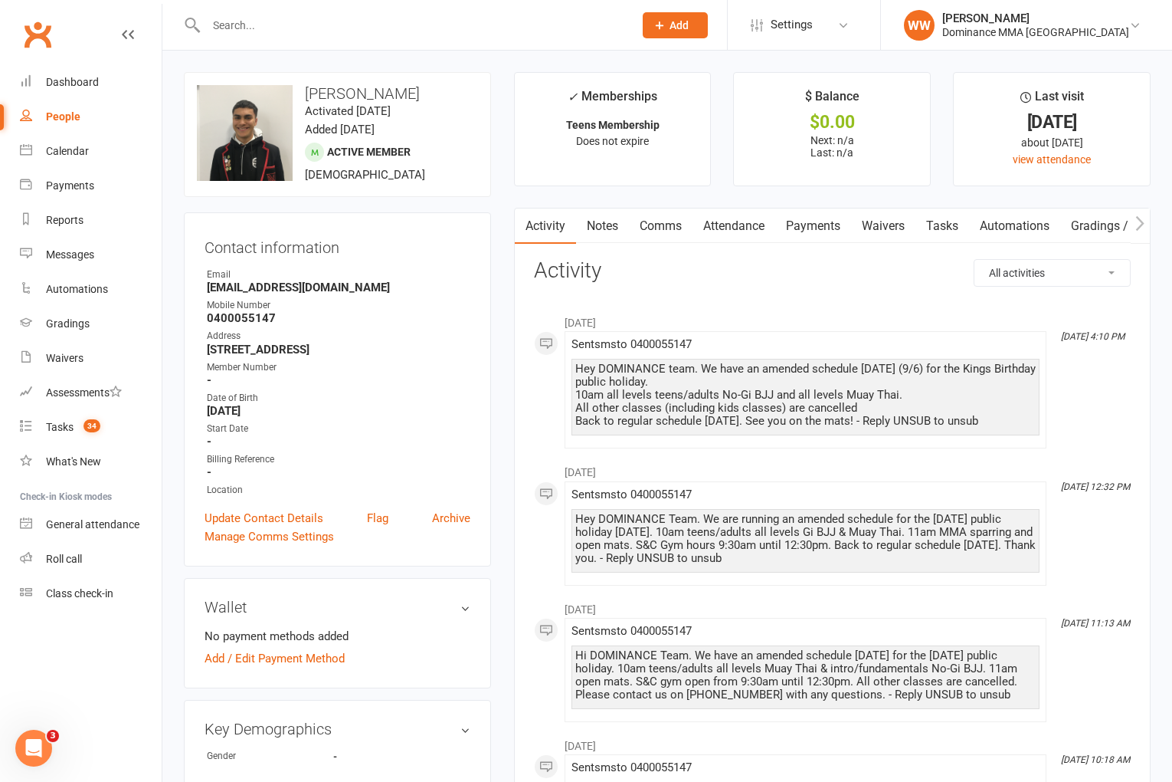
click at [604, 224] on link "Notes" at bounding box center [602, 225] width 53 height 35
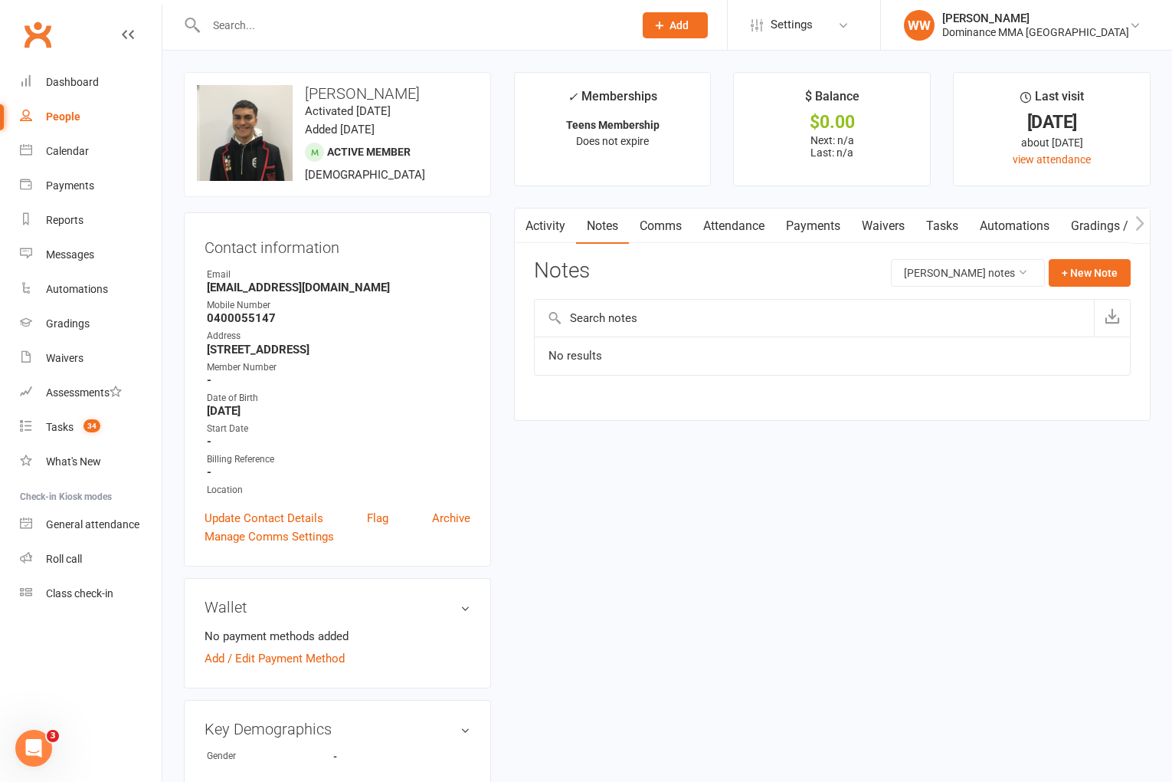
click at [890, 229] on link "Waivers" at bounding box center [883, 225] width 64 height 35
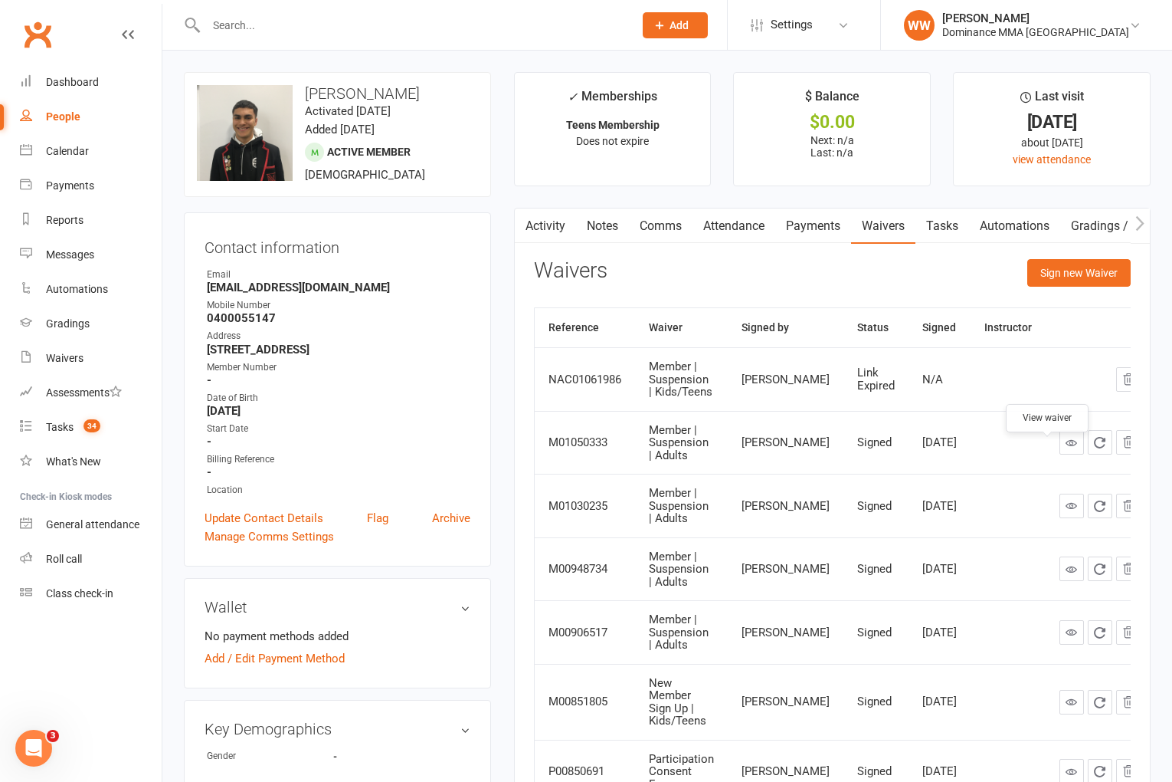
click at [1066, 448] on icon at bounding box center [1071, 442] width 11 height 11
click at [814, 233] on link "Payments" at bounding box center [813, 225] width 76 height 35
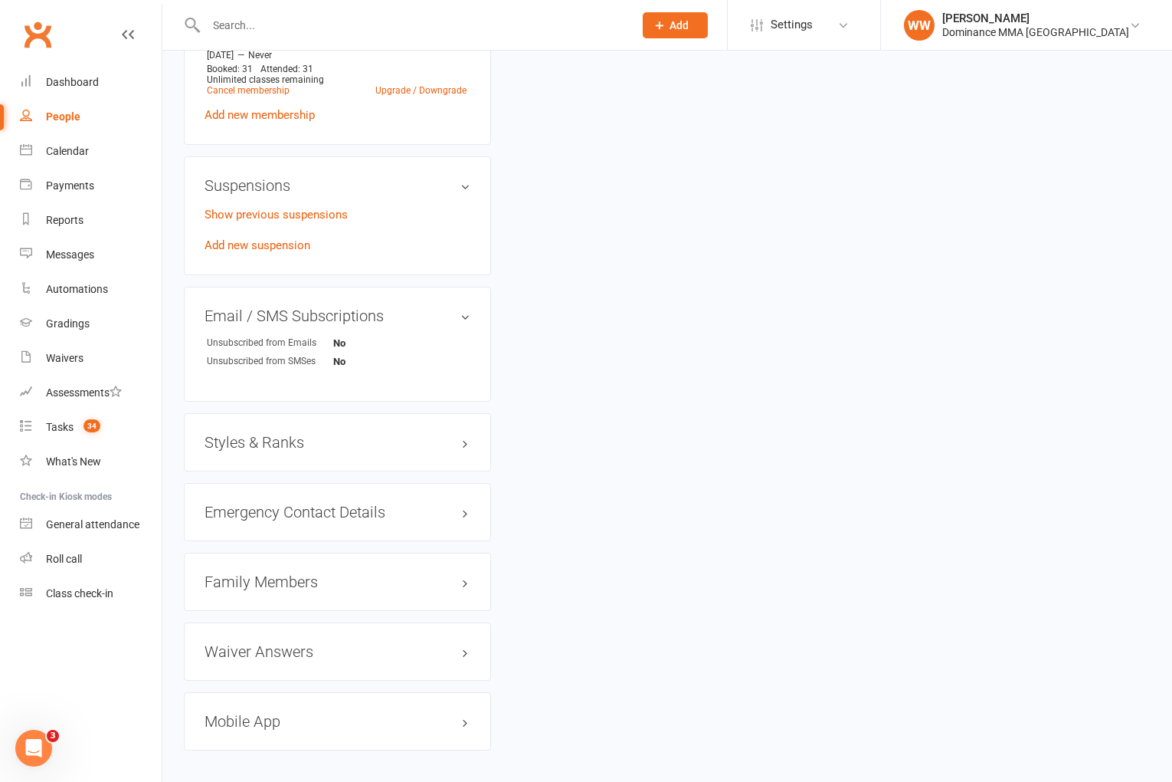
scroll to position [901, 0]
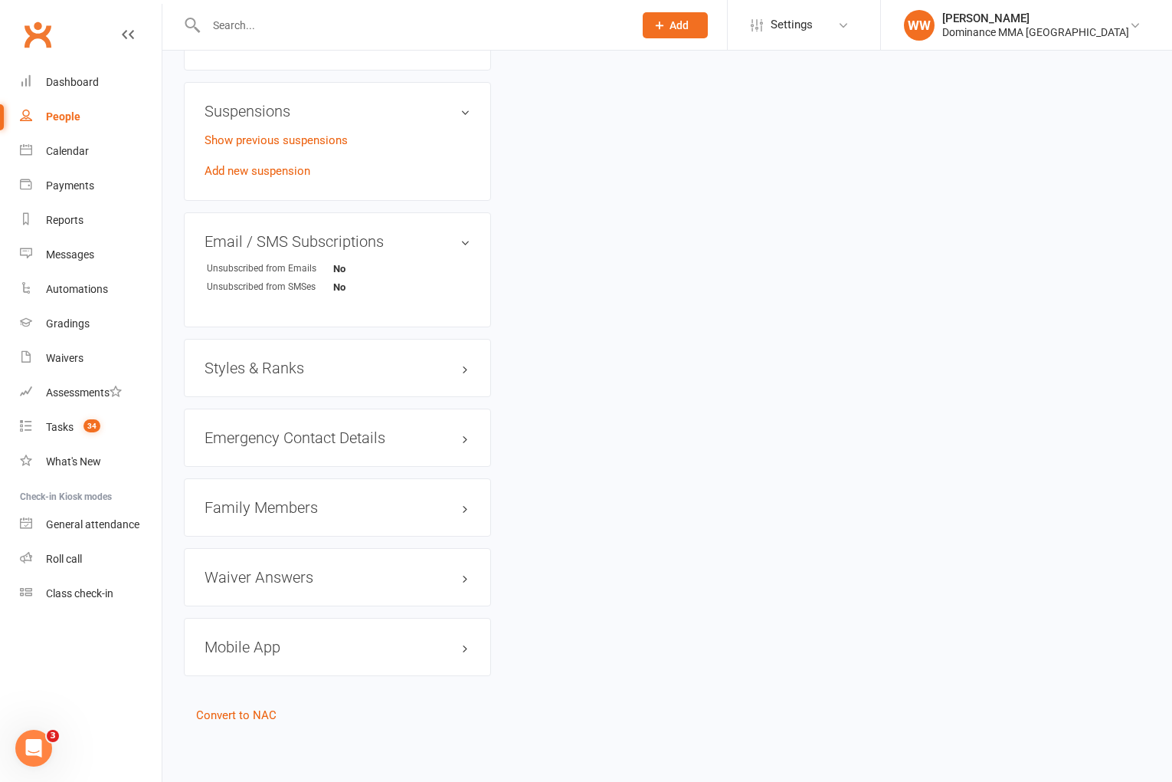
click at [280, 492] on div "Family Members" at bounding box center [337, 507] width 307 height 58
click at [278, 499] on h3 "Family Members" at bounding box center [338, 507] width 266 height 17
click at [272, 531] on link "omar masri - Parent / Guardian" at bounding box center [295, 539] width 176 height 16
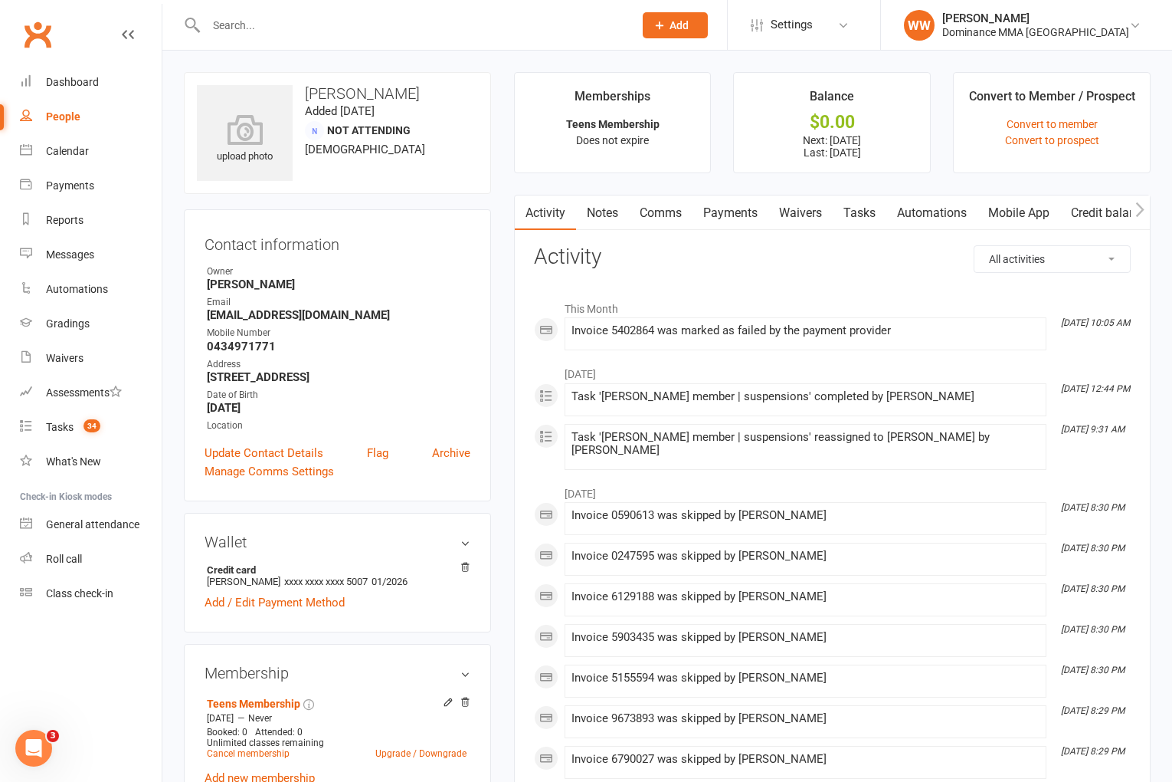
click at [812, 222] on link "Waivers" at bounding box center [801, 212] width 64 height 35
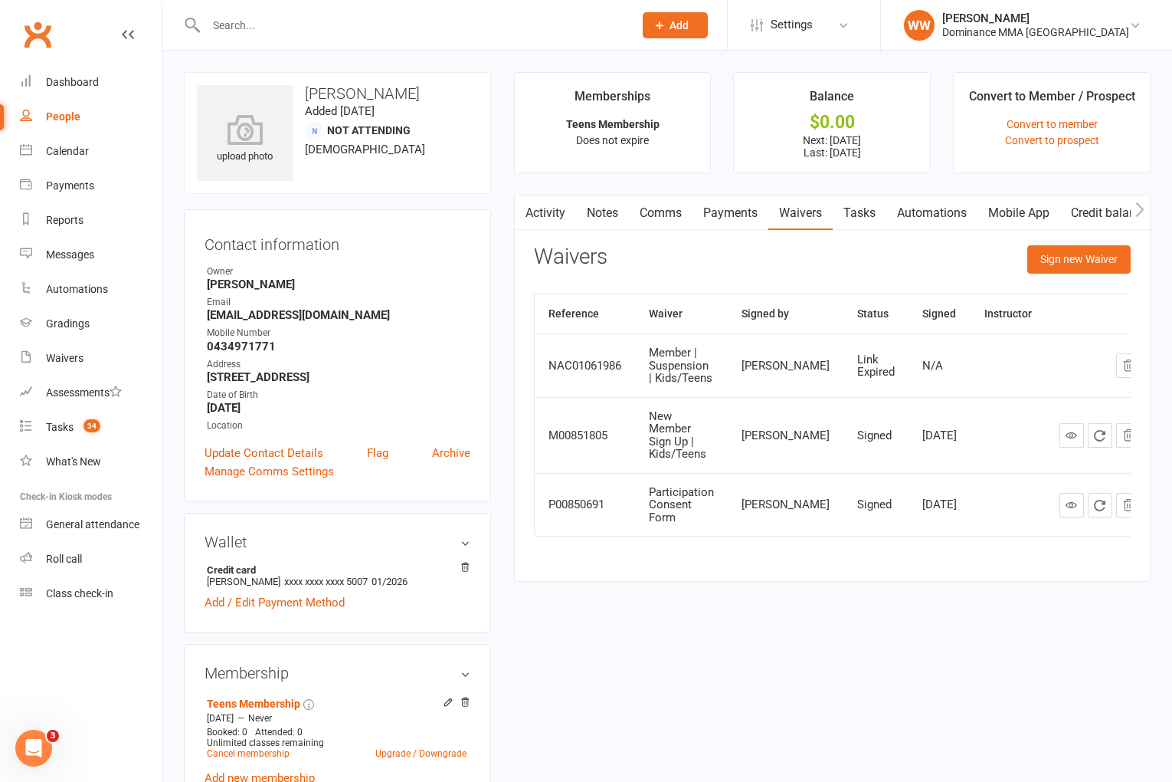
click at [713, 216] on link "Payments" at bounding box center [731, 212] width 76 height 35
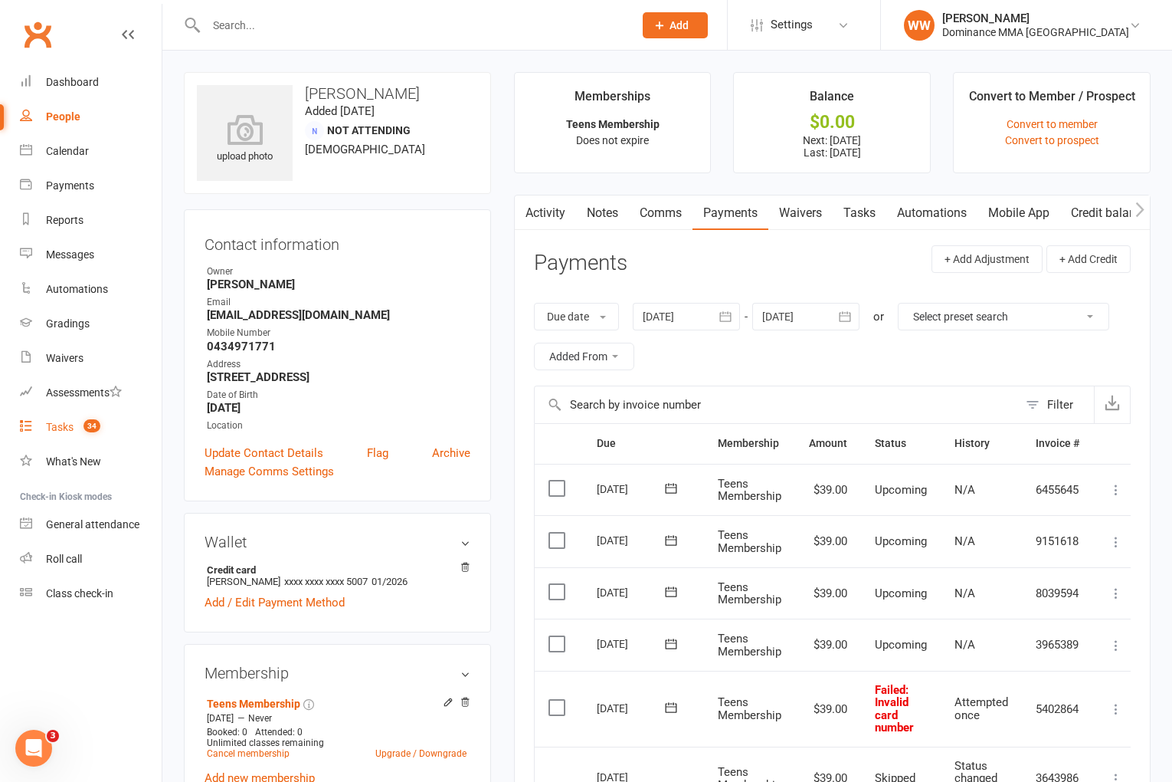
click at [64, 433] on div "Tasks" at bounding box center [60, 427] width 28 height 12
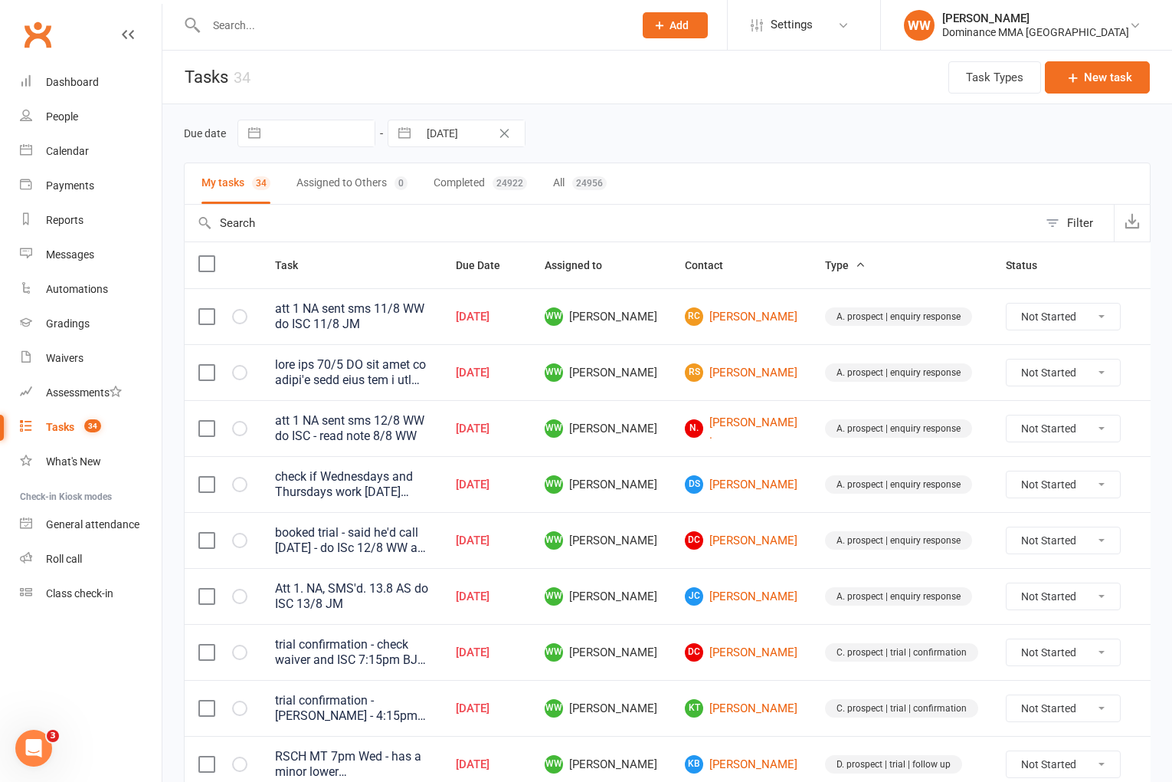
click at [646, 538] on td "WW Will Wesley" at bounding box center [601, 540] width 140 height 56
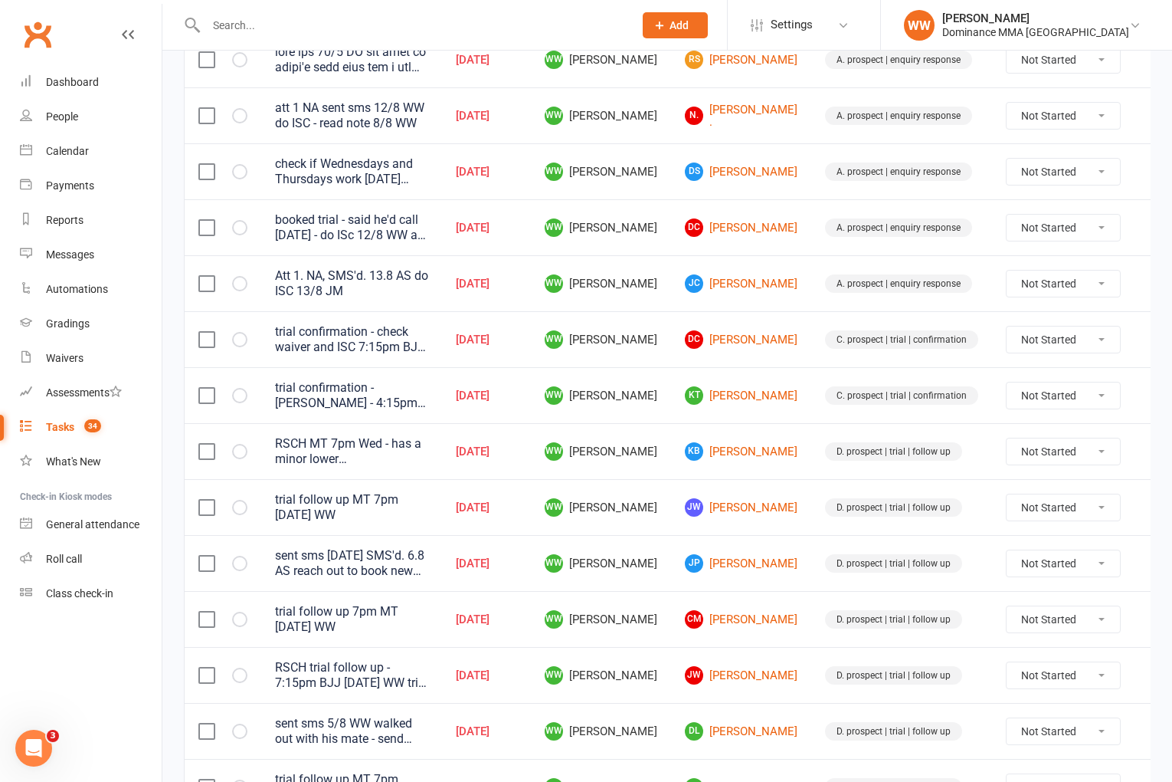
scroll to position [1019, 0]
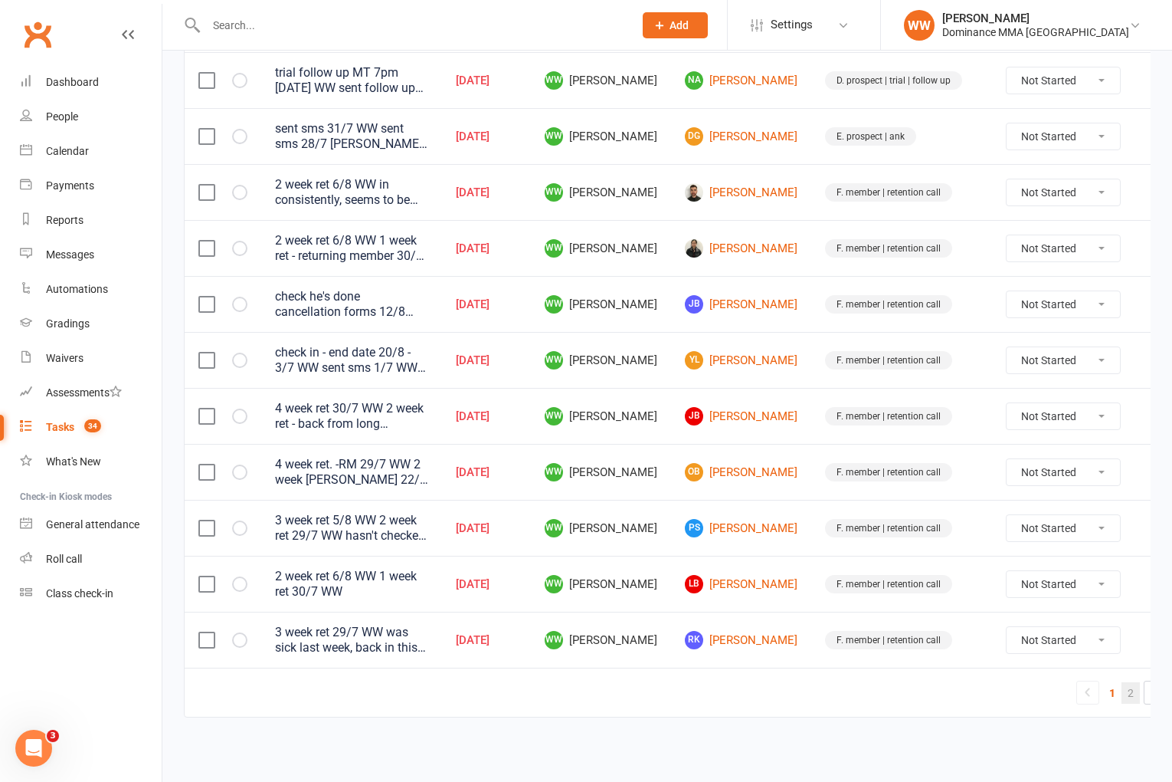
click at [1122, 695] on link "2" at bounding box center [1131, 692] width 18 height 21
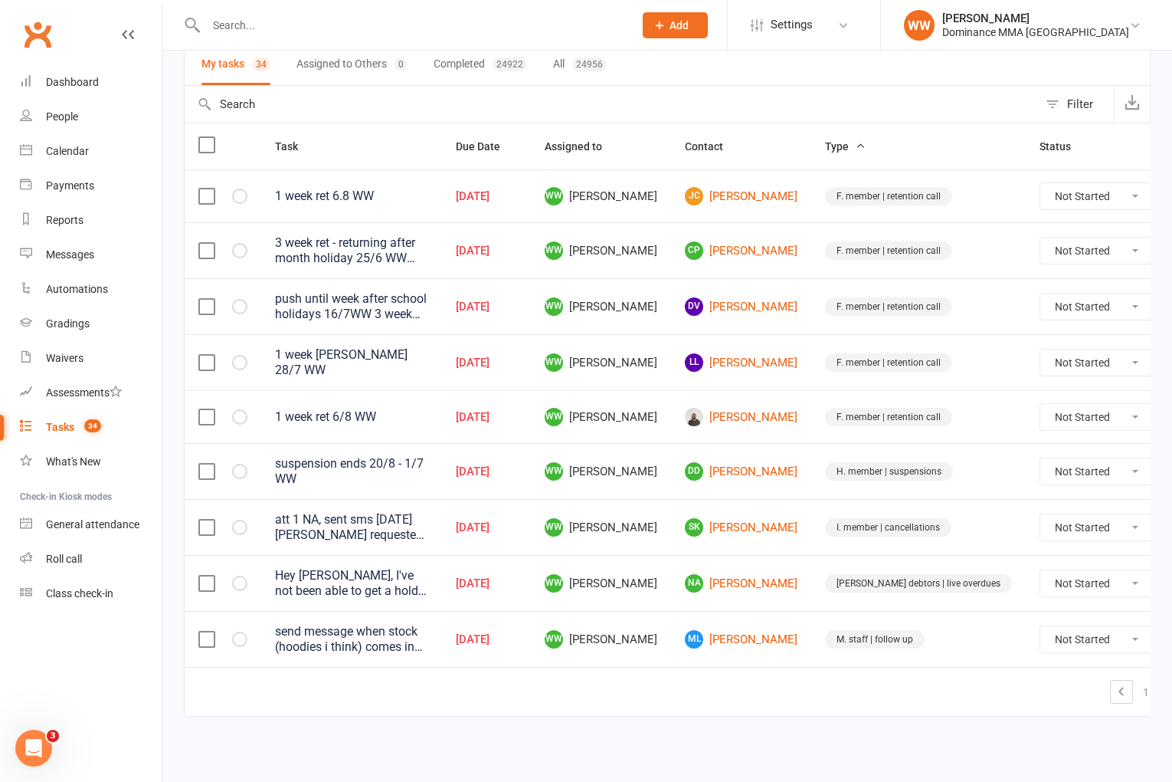
scroll to position [112, 0]
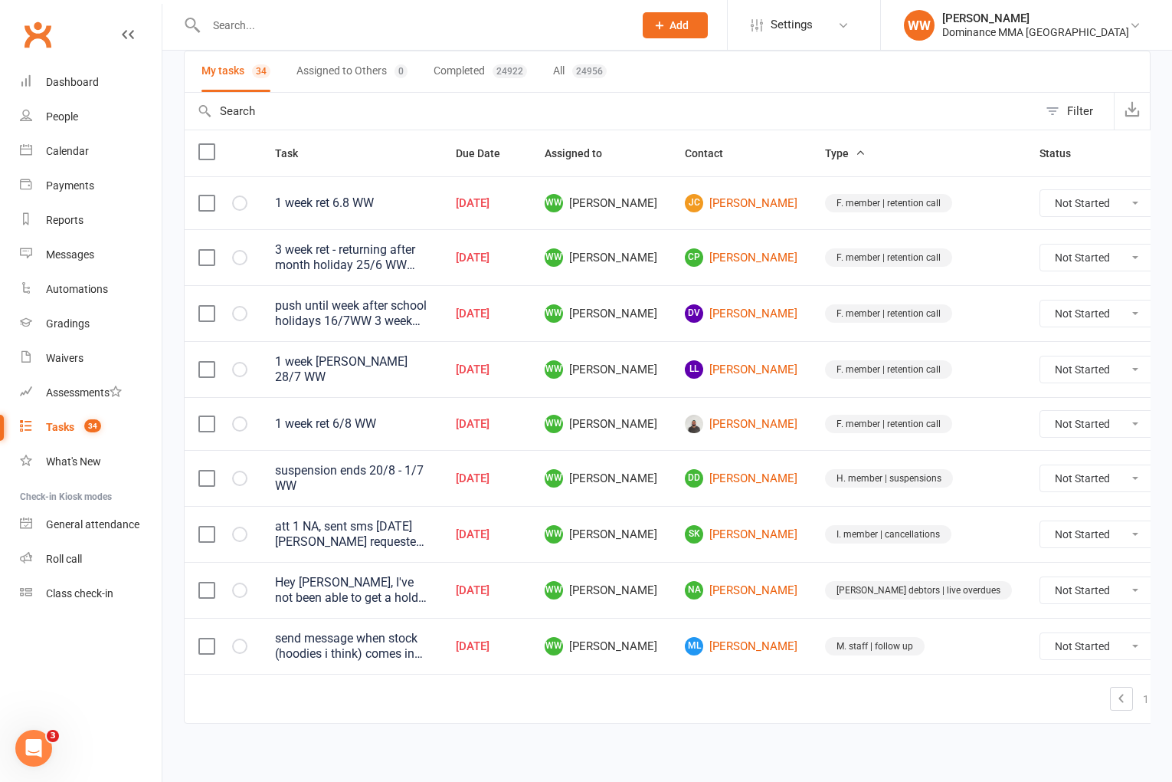
click at [801, 644] on td "ML Michael Li" at bounding box center [741, 646] width 140 height 56
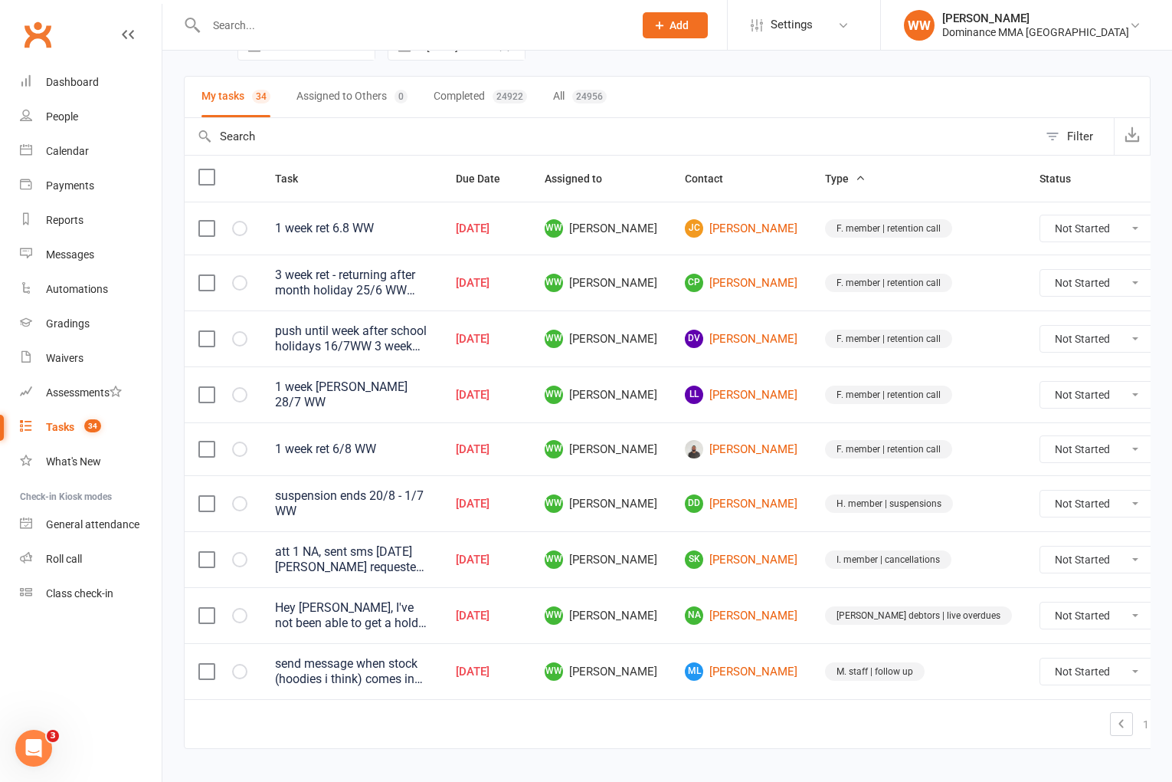
scroll to position [85, 0]
click at [424, 287] on div "3 week ret - returning after month holiday 25/6 WW sent sms 25/6 WW going on ho…" at bounding box center [351, 284] width 153 height 31
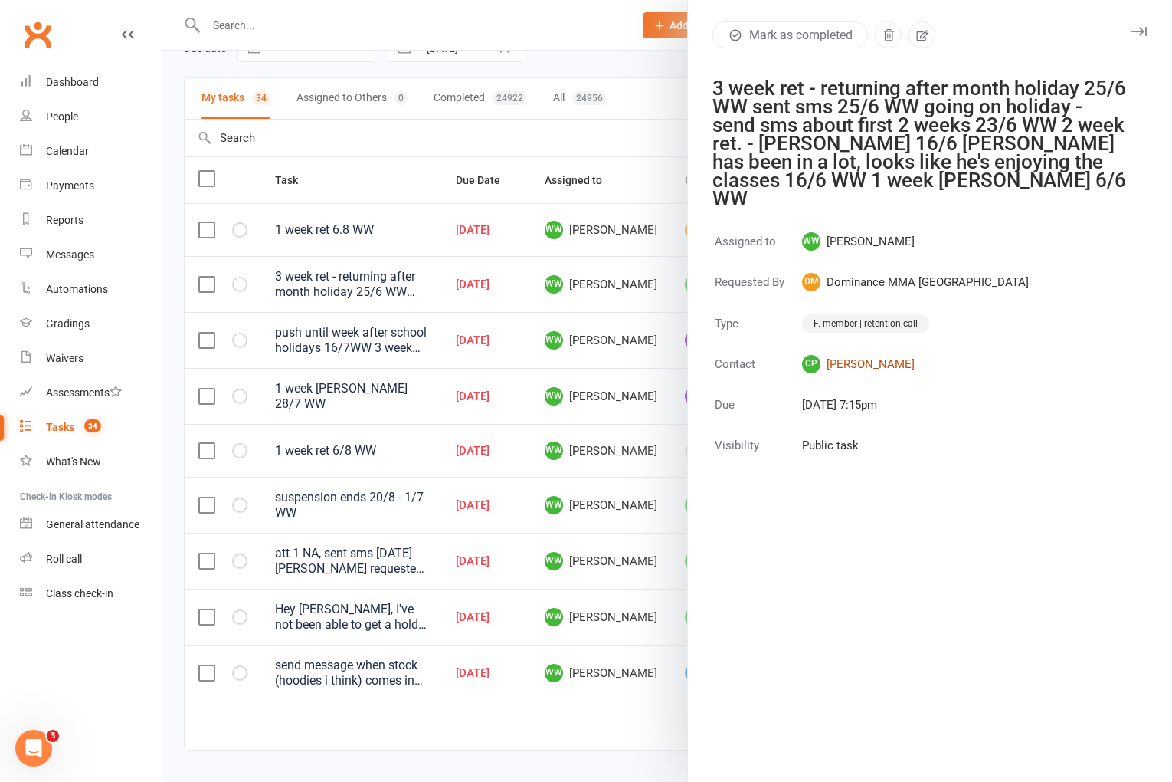
click at [869, 355] on link "CP Chris Pacey" at bounding box center [915, 364] width 227 height 18
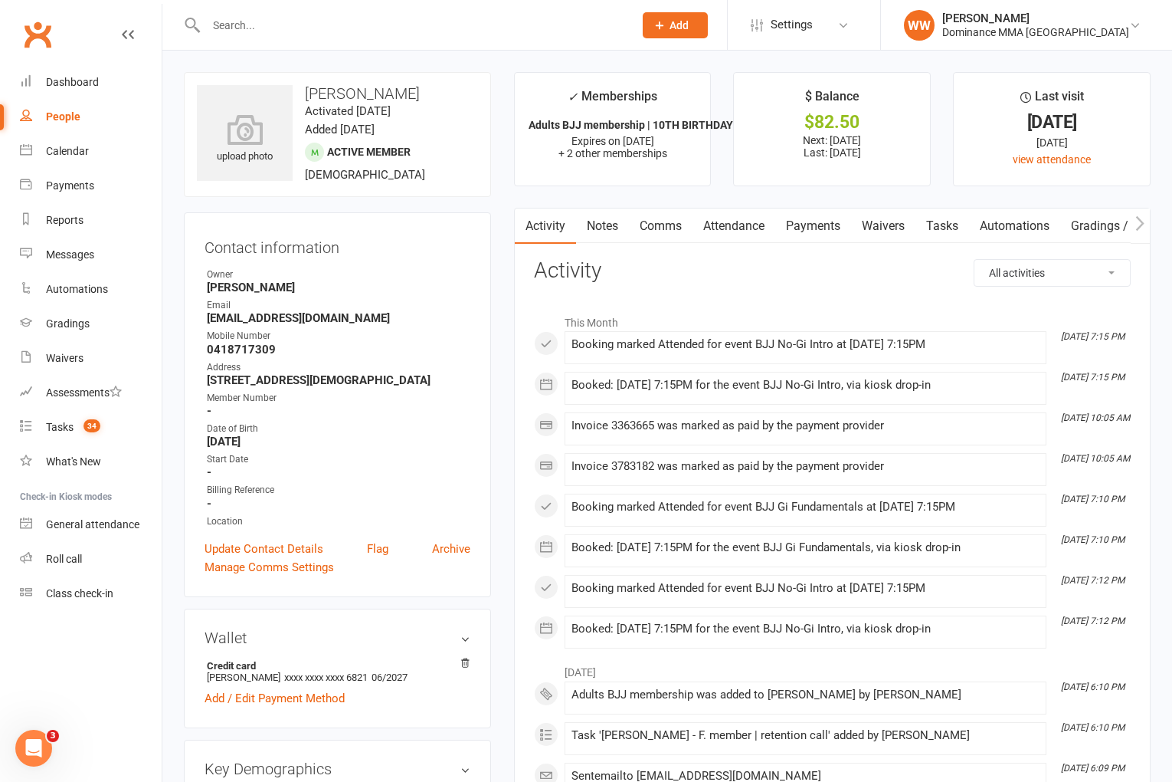
click at [940, 231] on link "Tasks" at bounding box center [943, 225] width 54 height 35
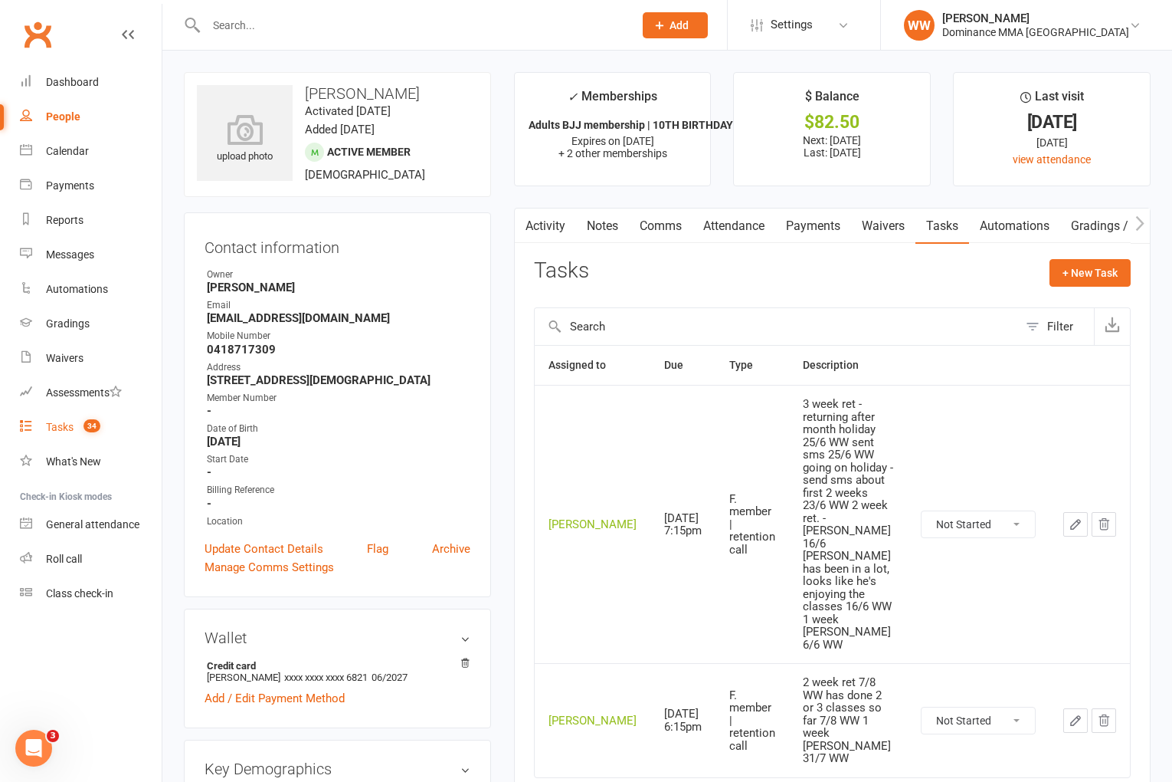
click at [67, 421] on div "Tasks" at bounding box center [60, 427] width 28 height 12
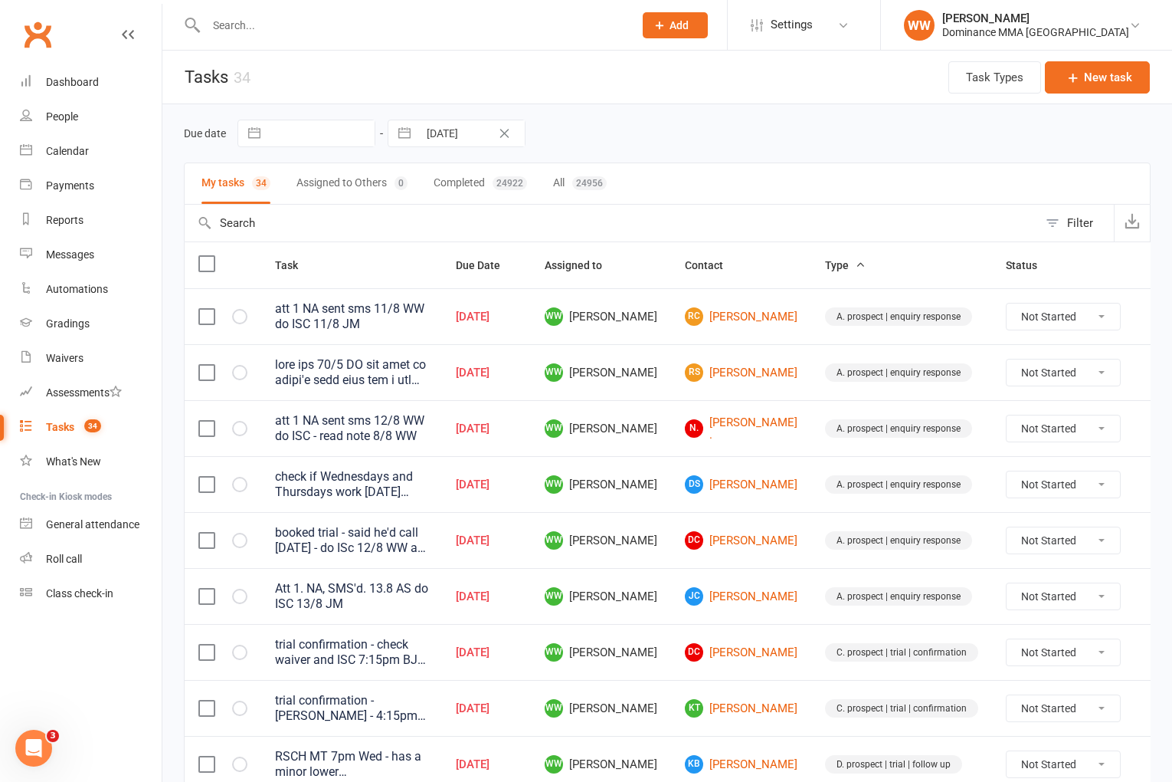
click at [656, 548] on td "WW Will Wesley" at bounding box center [601, 540] width 140 height 56
click at [655, 575] on td "WW Will Wesley" at bounding box center [601, 596] width 140 height 56
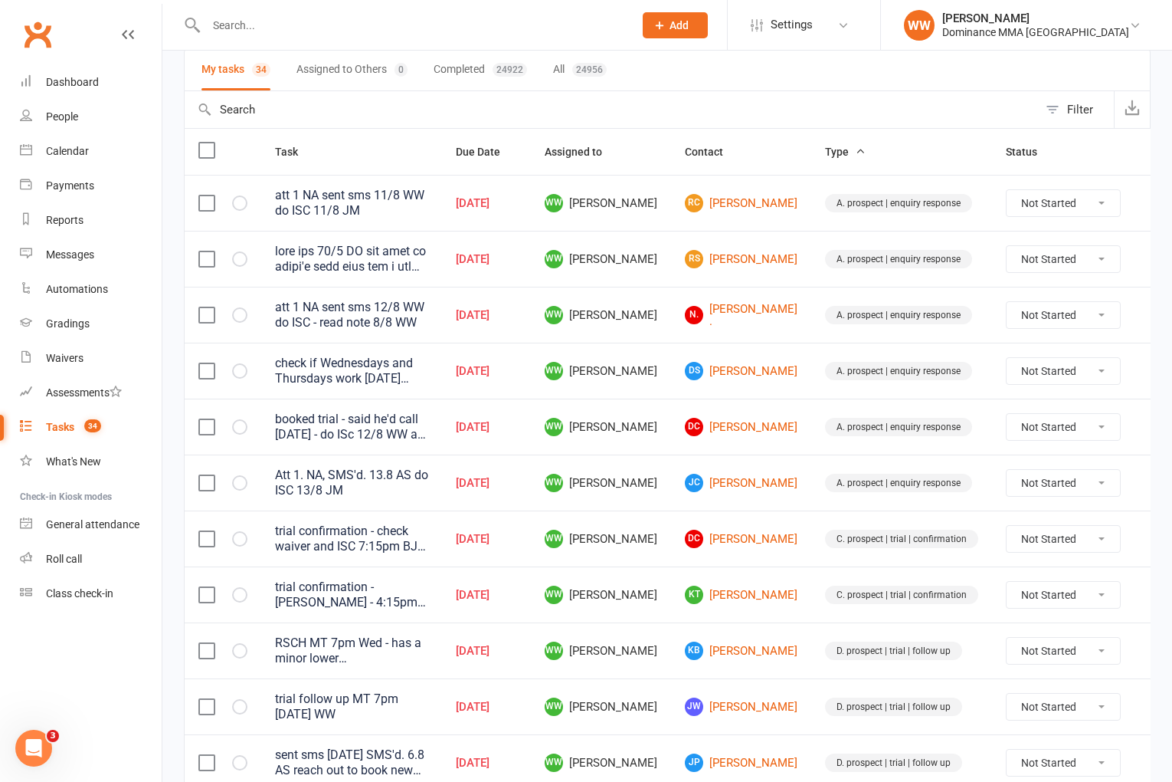
scroll to position [114, 0]
click at [388, 30] on input "text" at bounding box center [412, 25] width 421 height 21
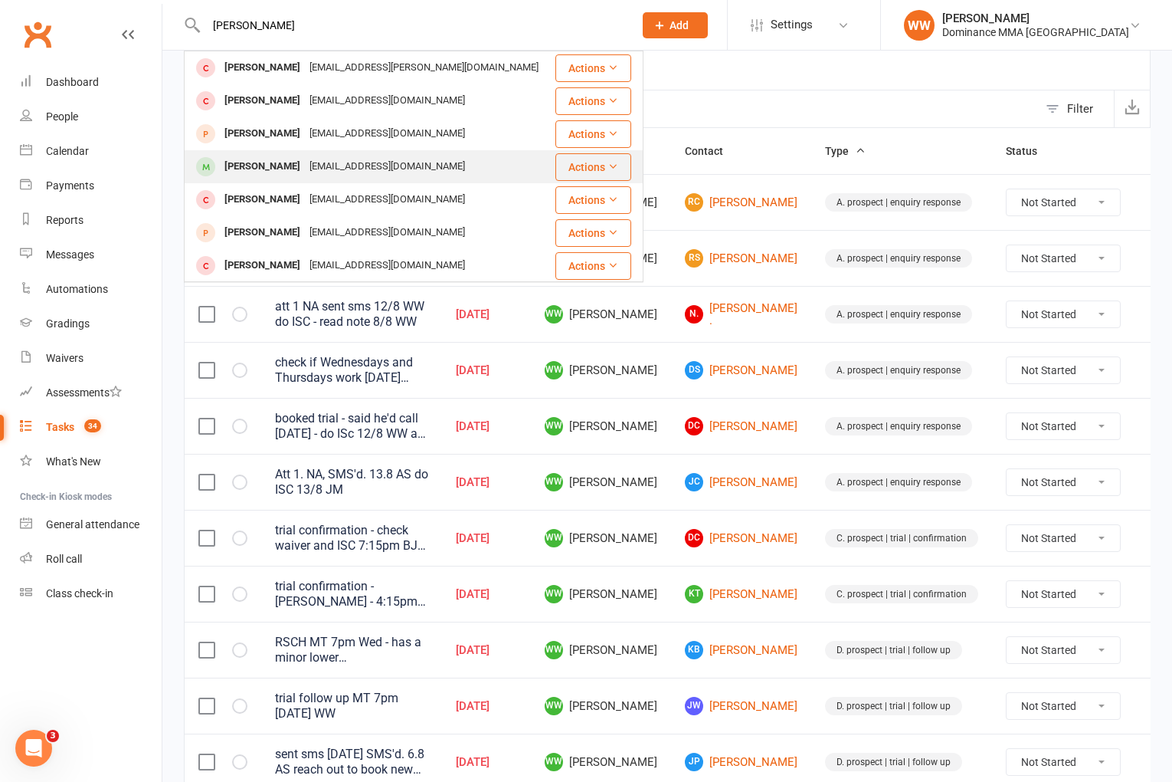
type input "jan peter"
click at [369, 162] on div "jcpshd@gmail.com" at bounding box center [387, 167] width 165 height 22
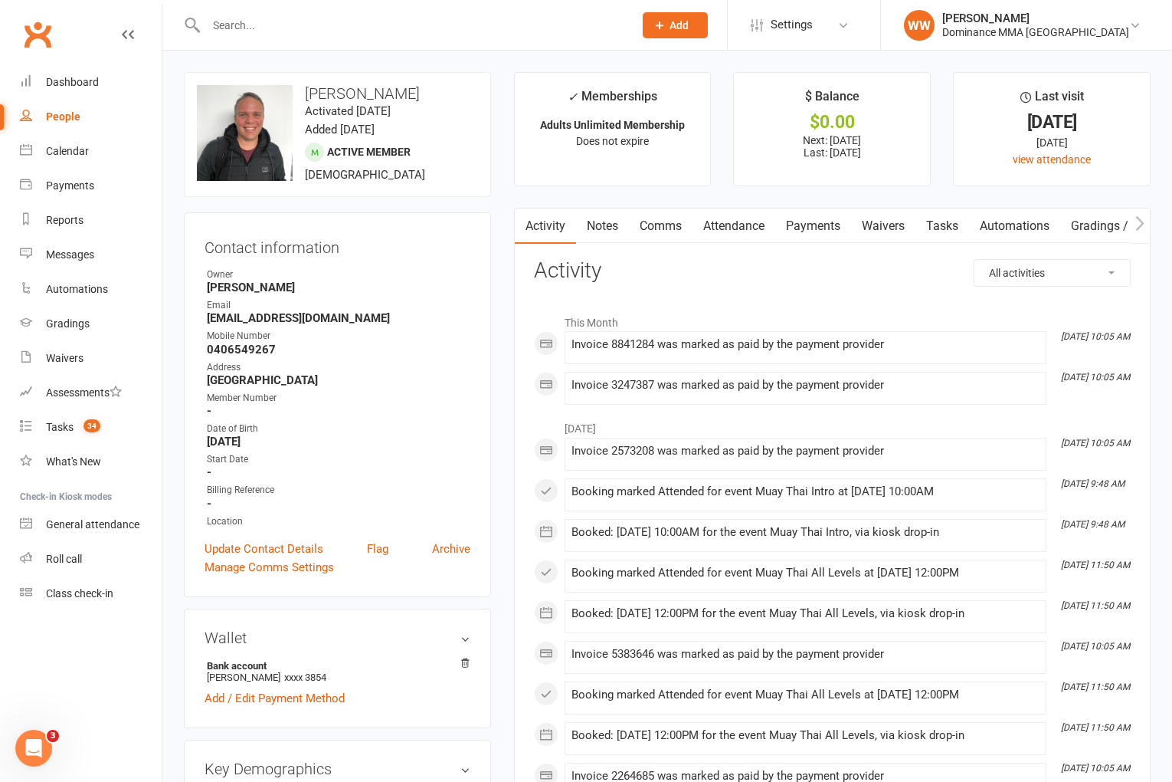
click at [608, 236] on link "Notes" at bounding box center [602, 225] width 53 height 35
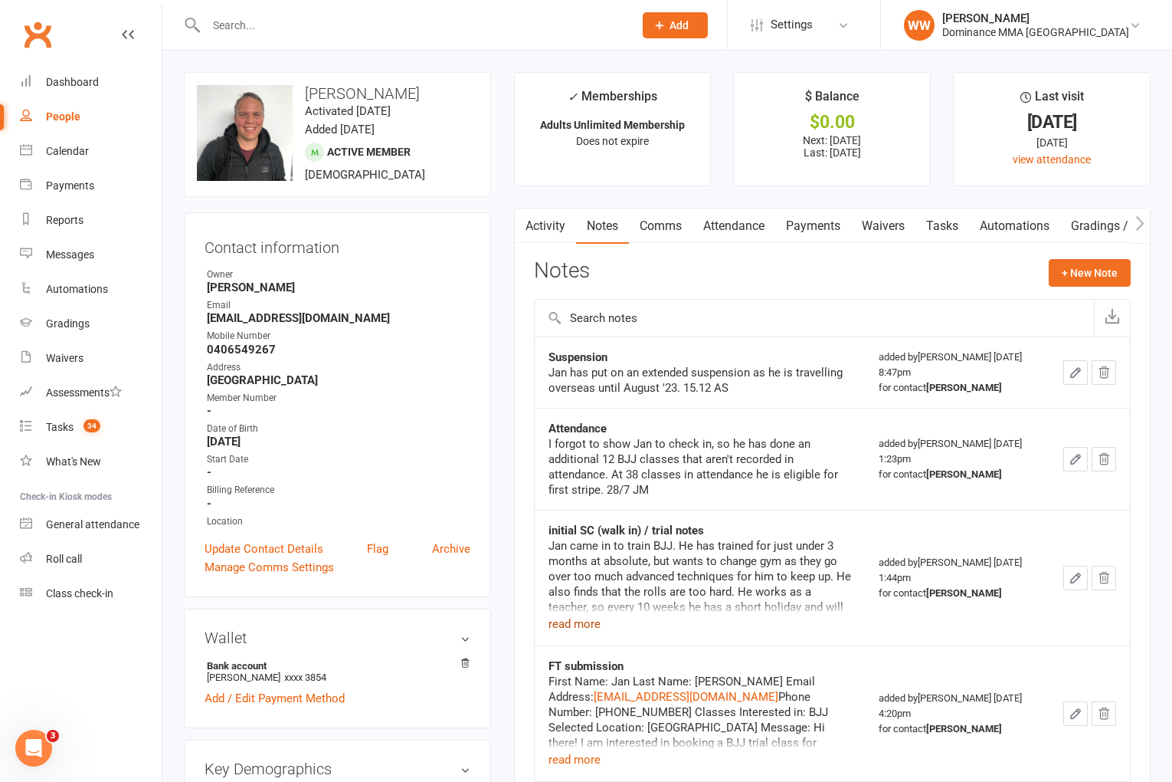
click at [587, 622] on button "read more" at bounding box center [575, 623] width 52 height 18
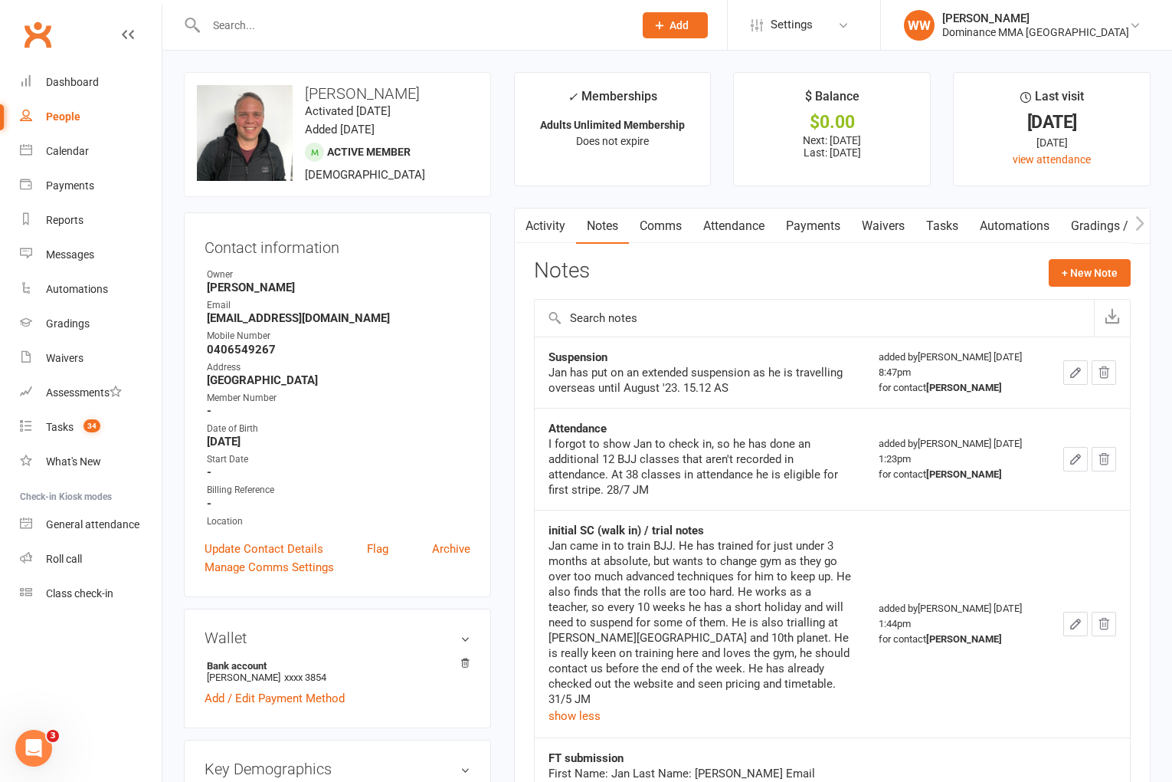
click at [531, 618] on div "Activity Notes Comms Attendance Payments Waivers Tasks Automations Gradings / P…" at bounding box center [832, 563] width 637 height 711
click at [809, 228] on link "Payments" at bounding box center [813, 225] width 76 height 35
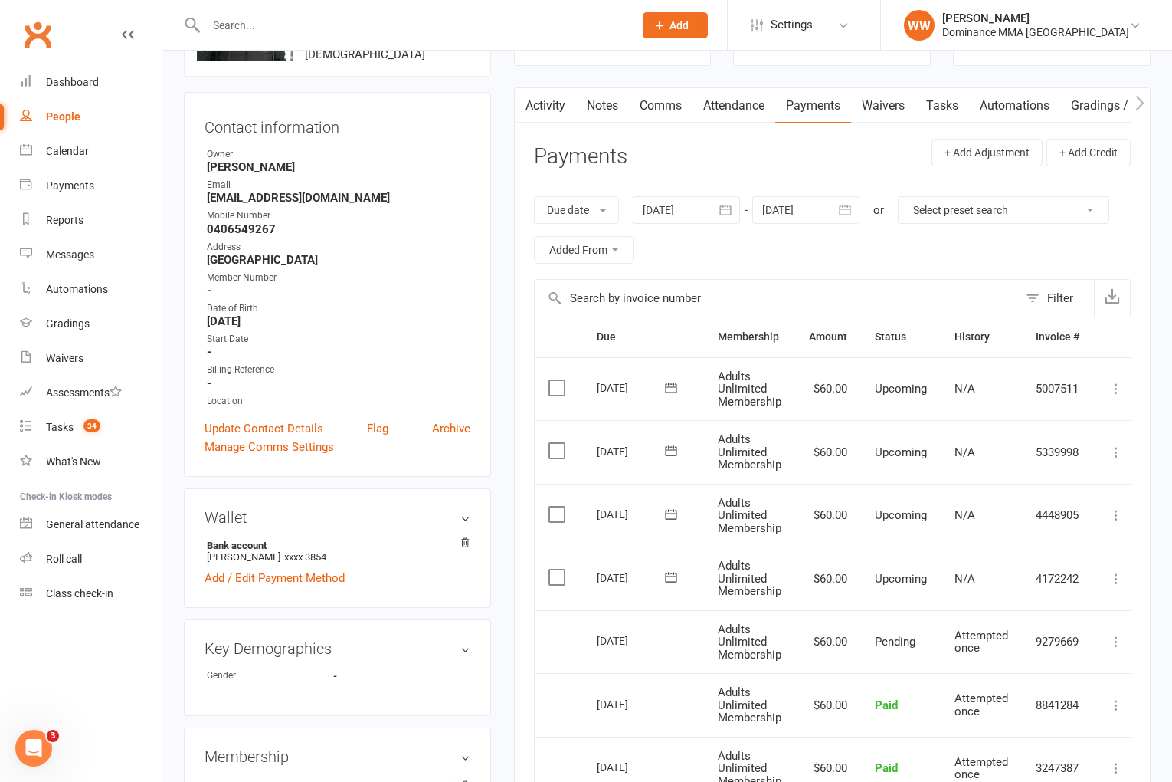
scroll to position [115, 0]
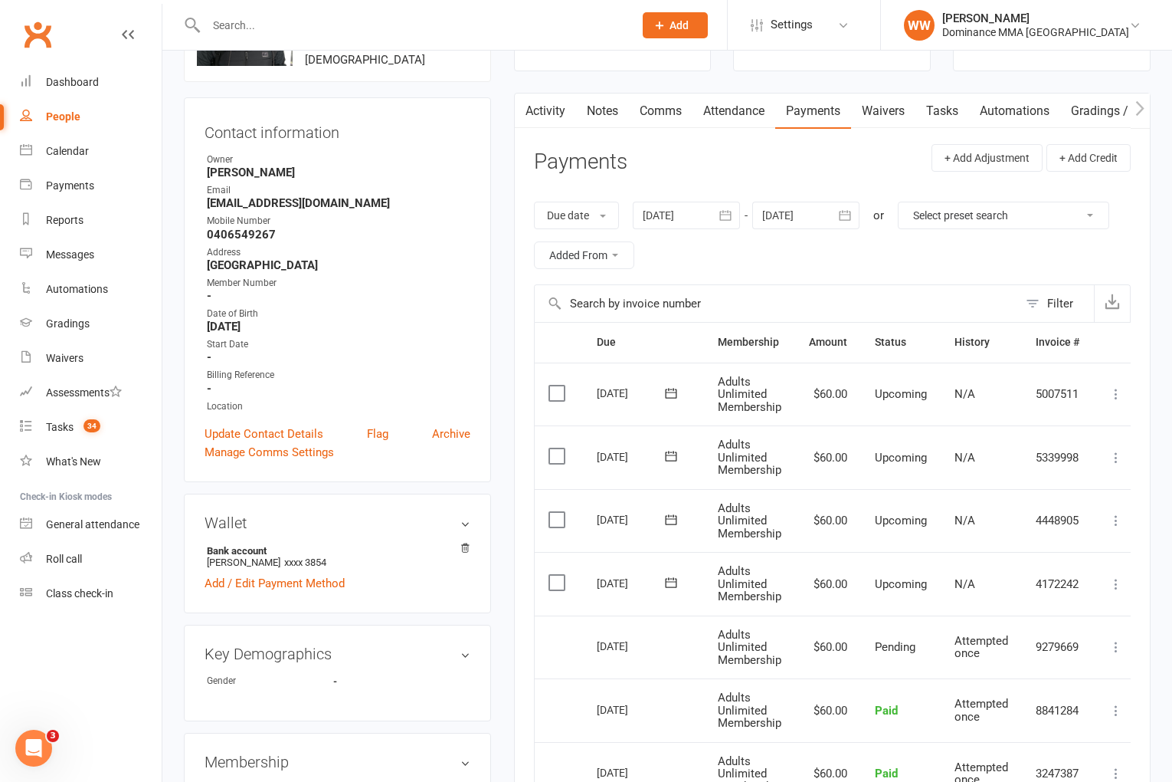
click at [695, 213] on div at bounding box center [686, 216] width 107 height 28
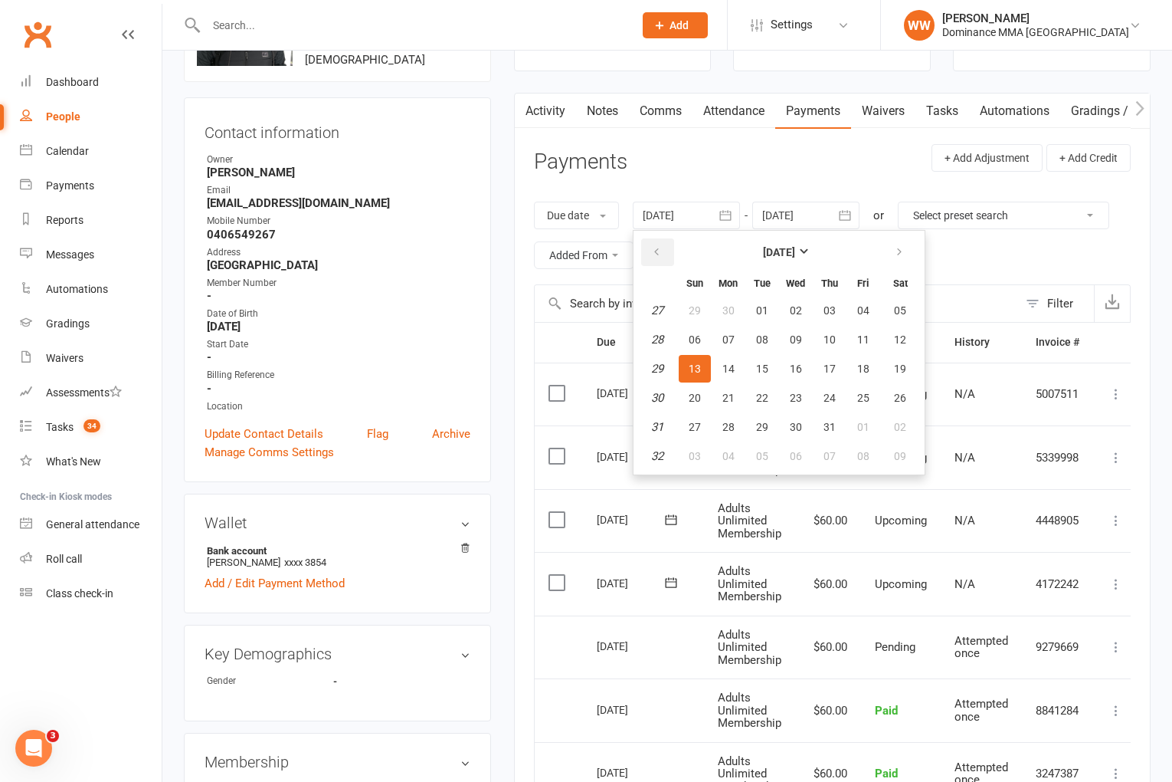
click at [655, 249] on icon "button" at bounding box center [656, 252] width 11 height 12
click at [656, 249] on icon "button" at bounding box center [656, 252] width 11 height 12
click at [689, 315] on button "23" at bounding box center [695, 311] width 32 height 28
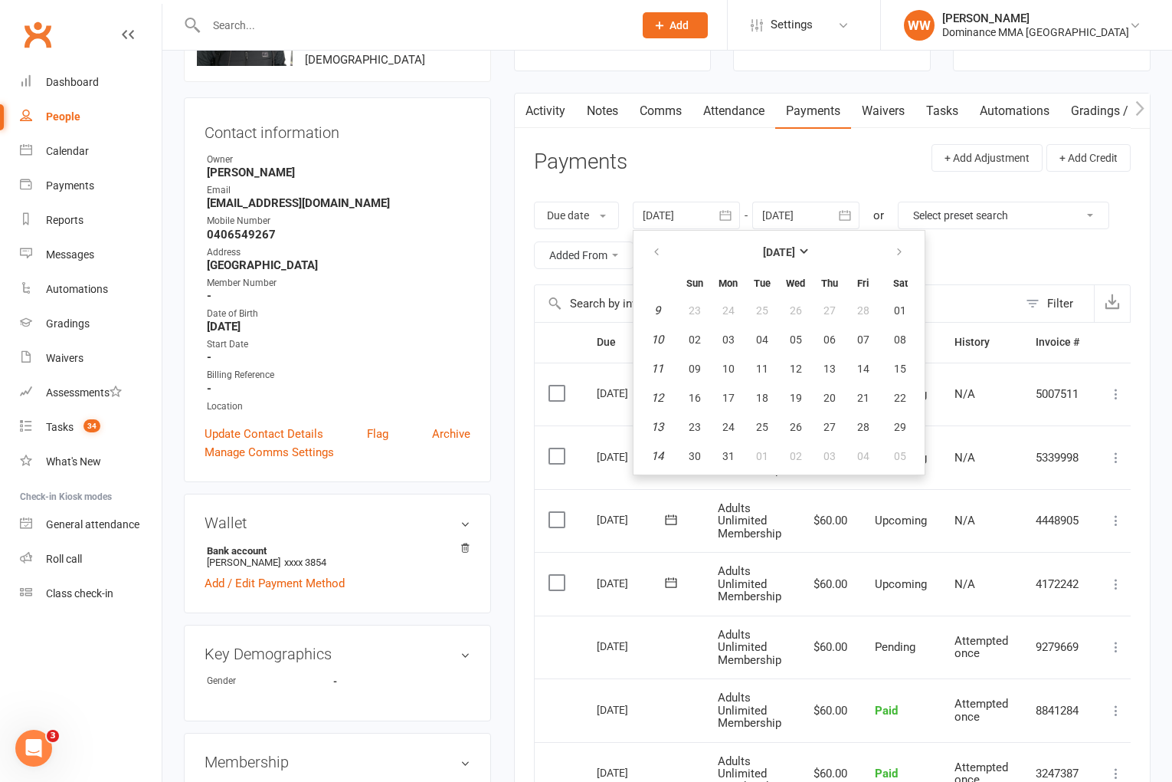
type input "23 Feb 2025"
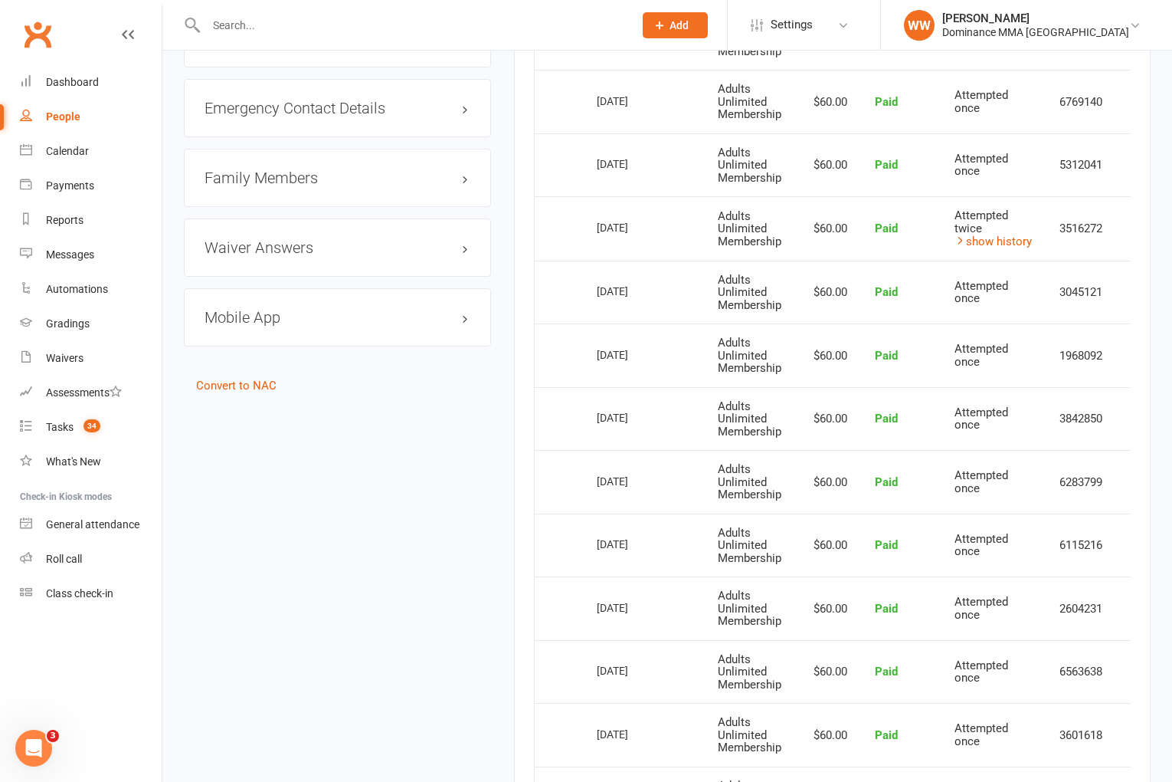
scroll to position [1719, 0]
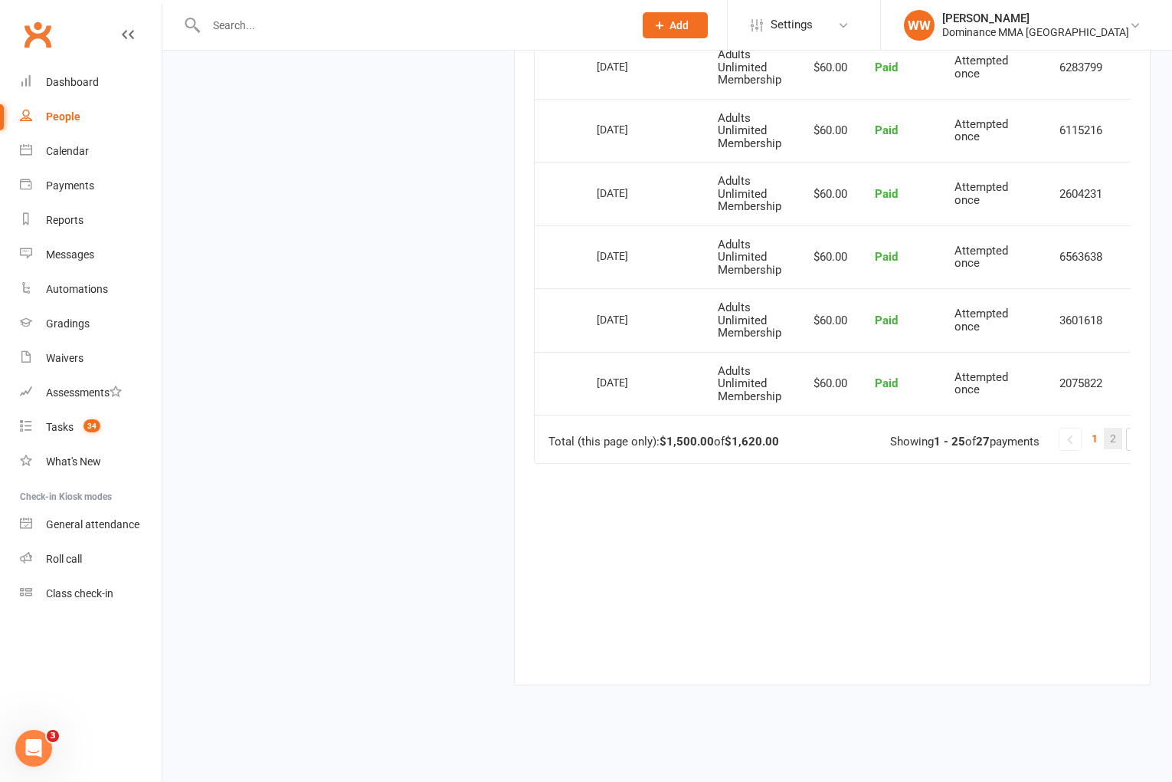
click at [1116, 435] on span "2" at bounding box center [1113, 438] width 6 height 21
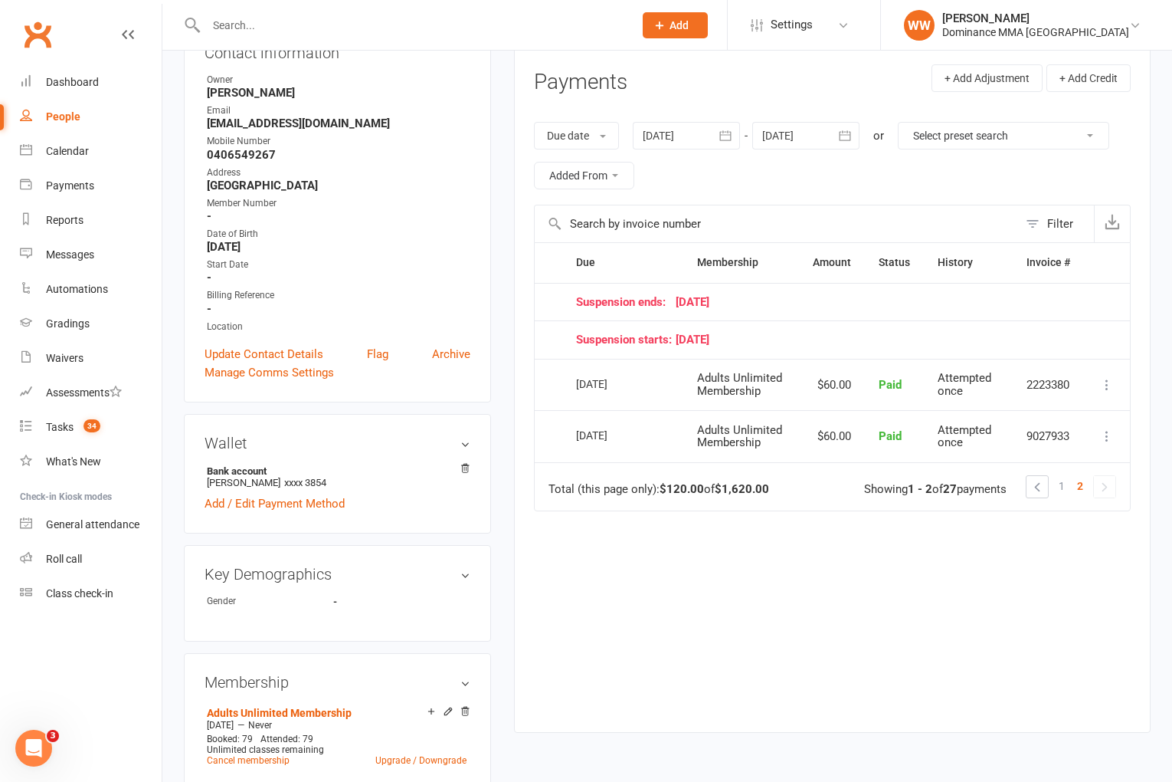
scroll to position [0, 0]
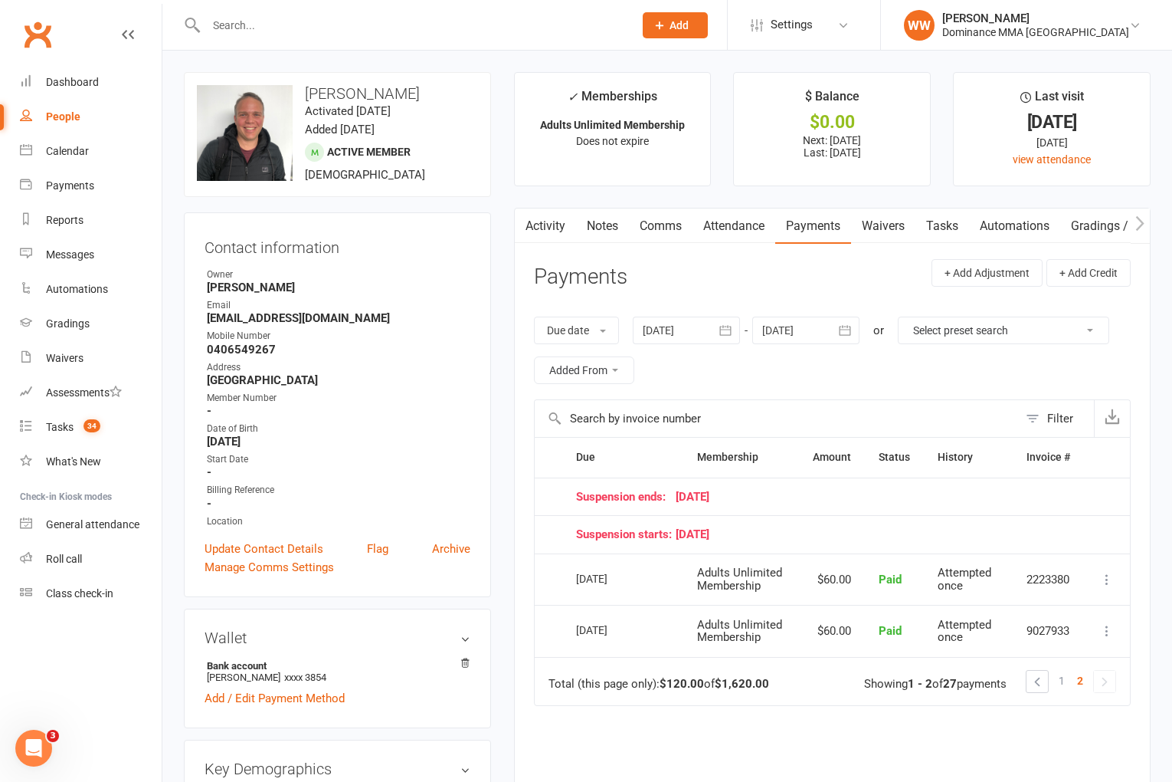
click at [896, 234] on link "Waivers" at bounding box center [883, 225] width 64 height 35
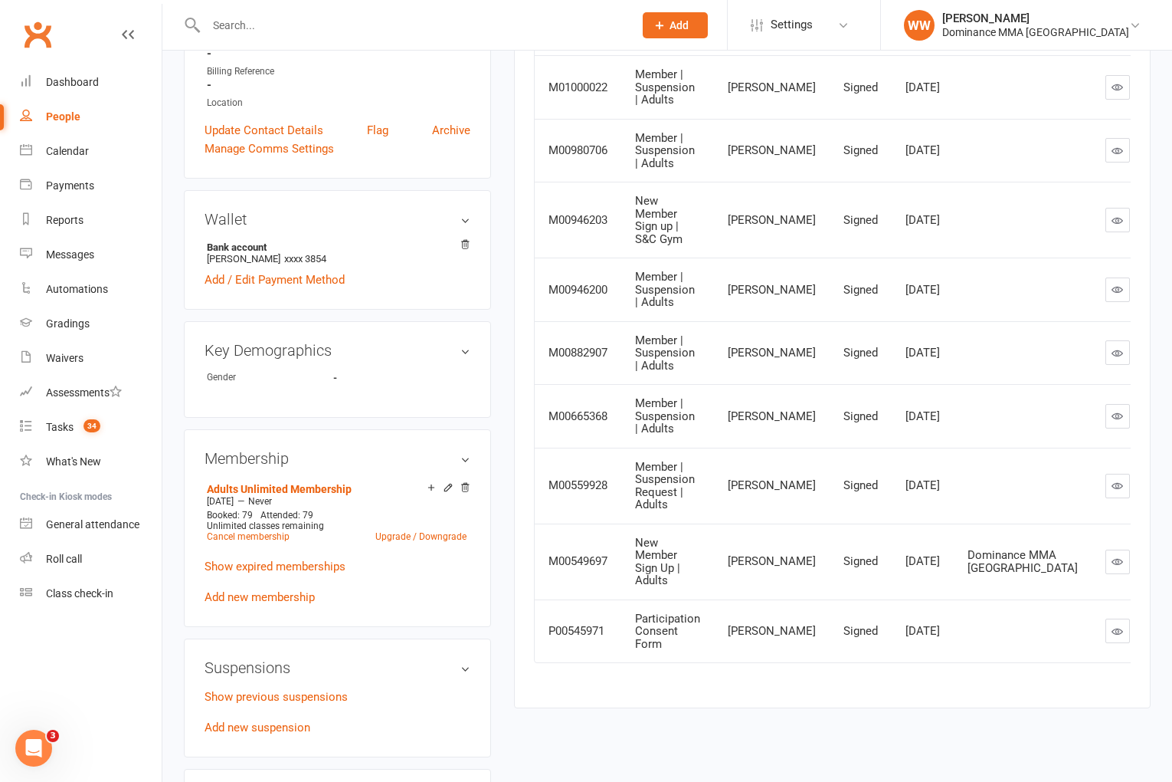
scroll to position [421, 0]
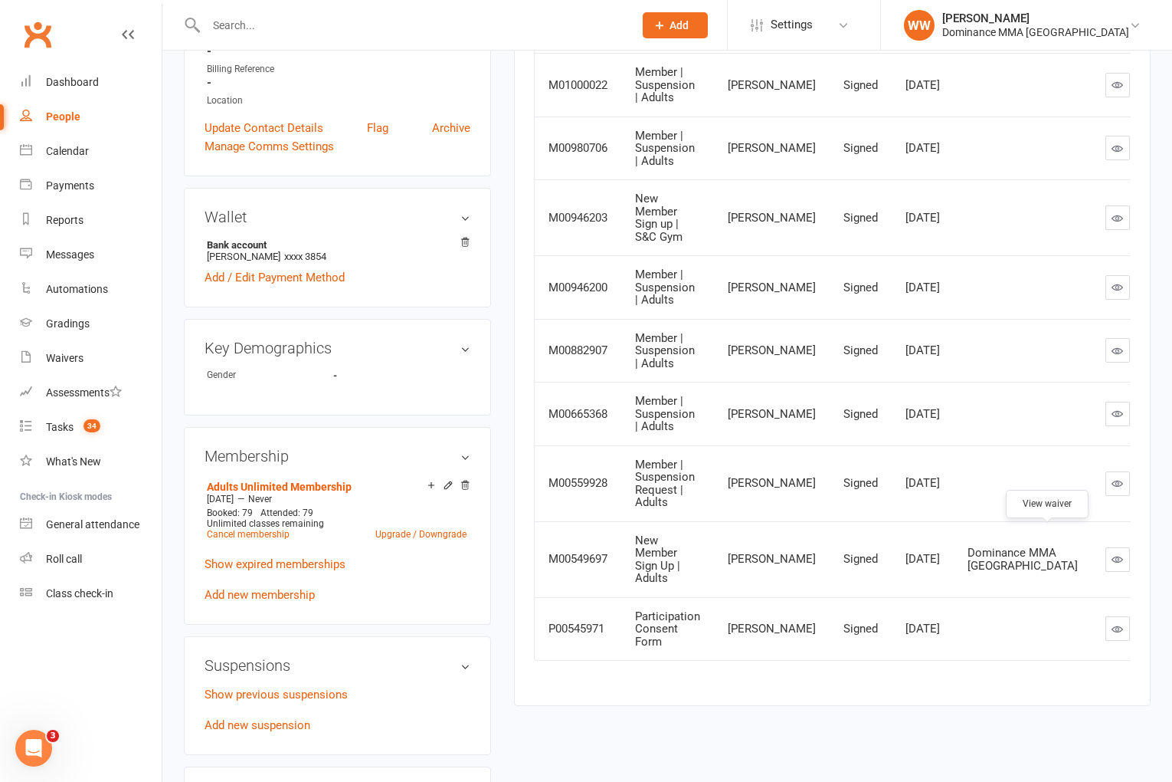
click at [1112, 553] on icon at bounding box center [1117, 558] width 11 height 11
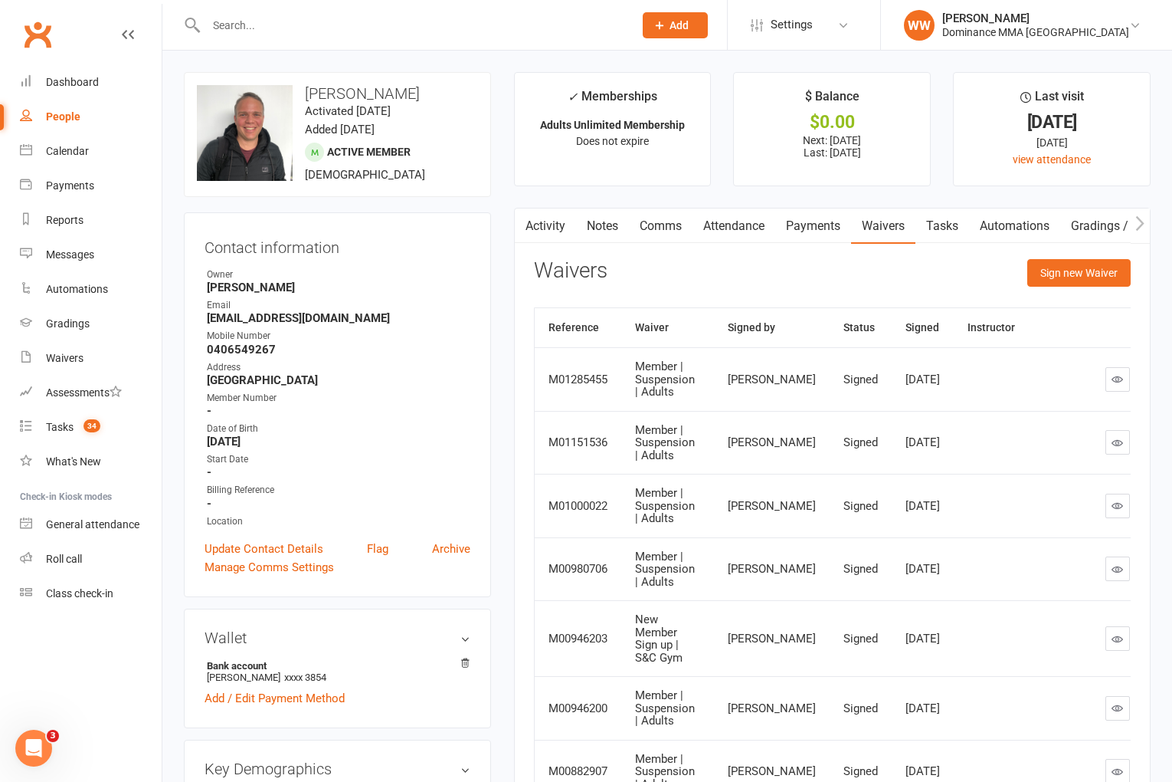
click at [824, 230] on link "Payments" at bounding box center [813, 225] width 76 height 35
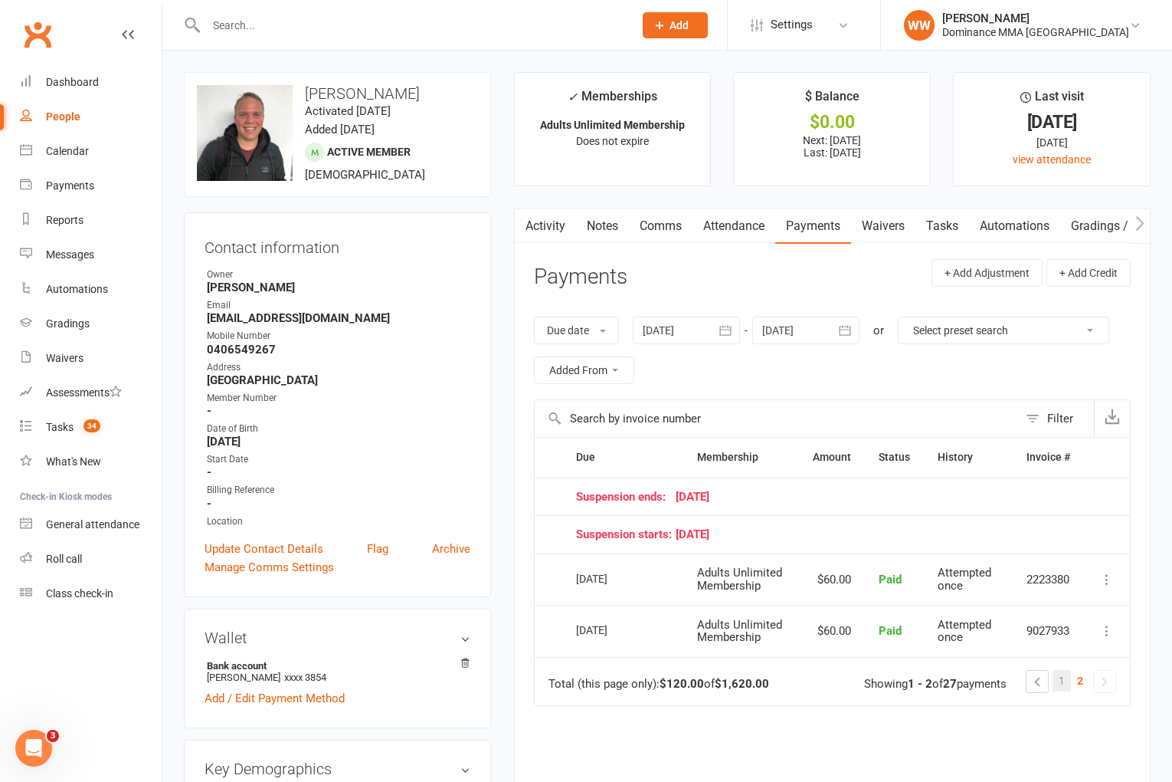
click at [1059, 683] on span "1" at bounding box center [1062, 680] width 6 height 21
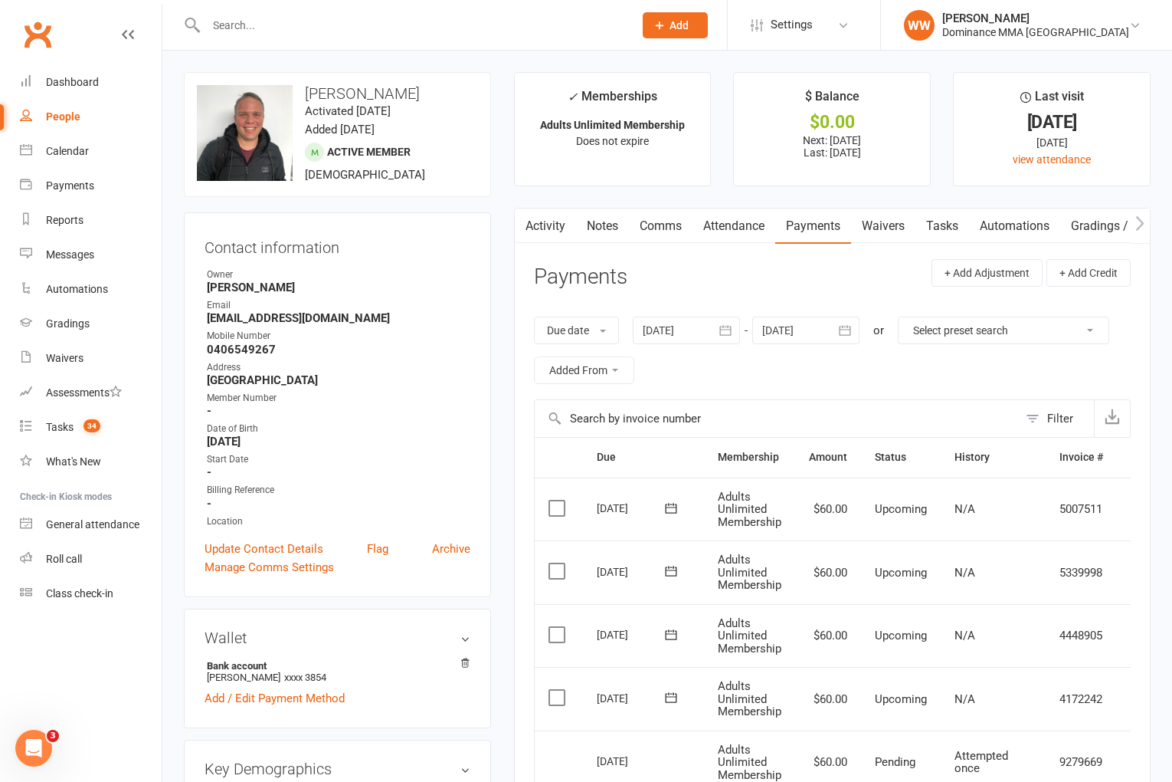
click at [677, 234] on link "Comms" at bounding box center [661, 225] width 64 height 35
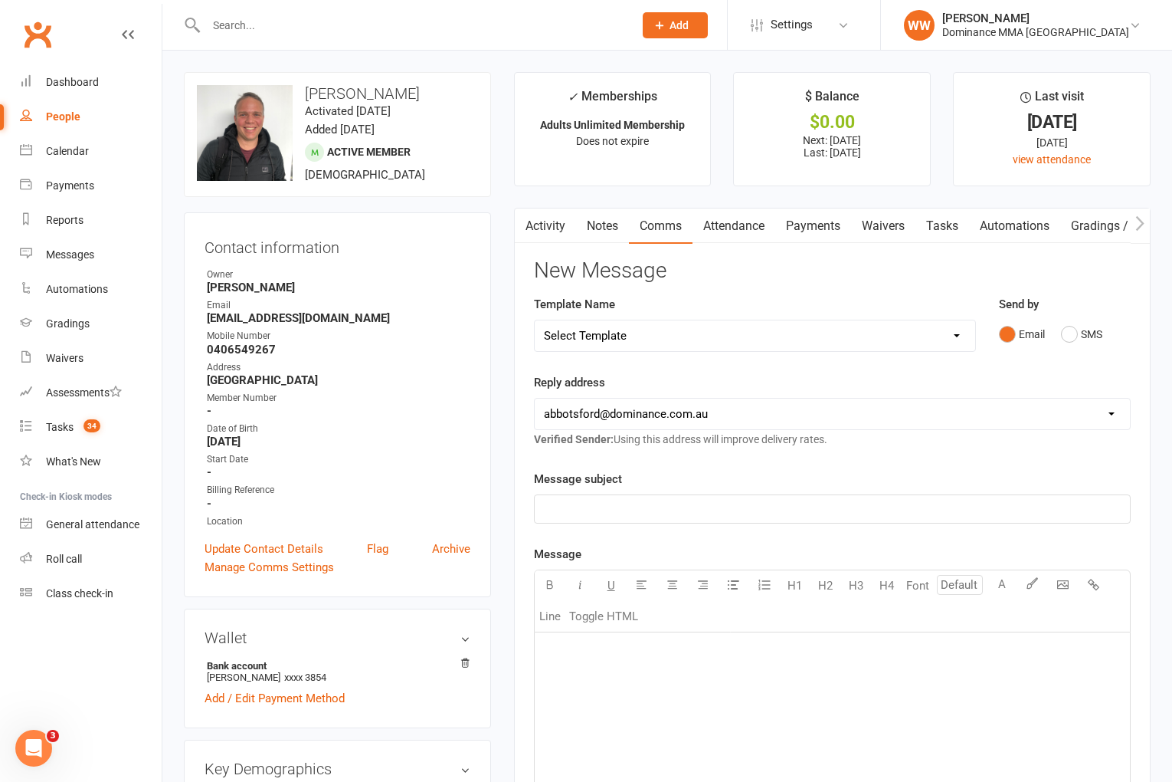
click at [607, 231] on link "Notes" at bounding box center [602, 225] width 53 height 35
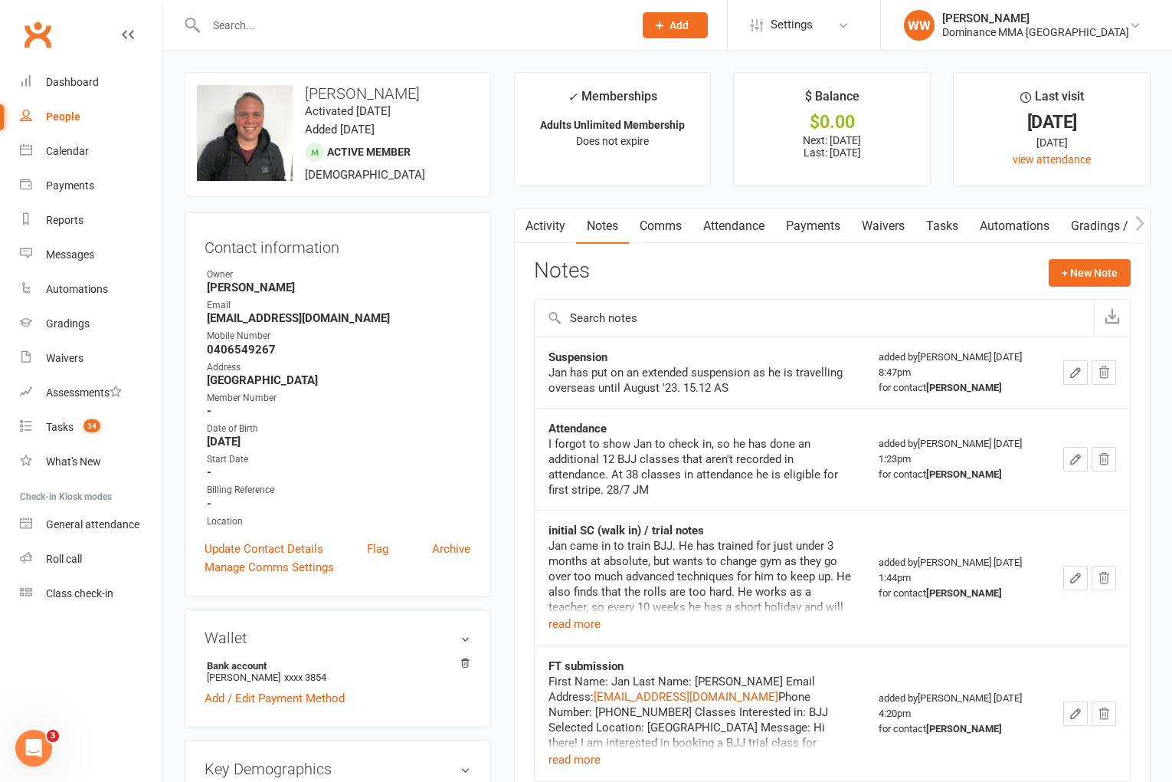
click at [665, 280] on div "Notes + New Note" at bounding box center [832, 279] width 597 height 40
click at [556, 228] on link "Activity" at bounding box center [545, 225] width 61 height 35
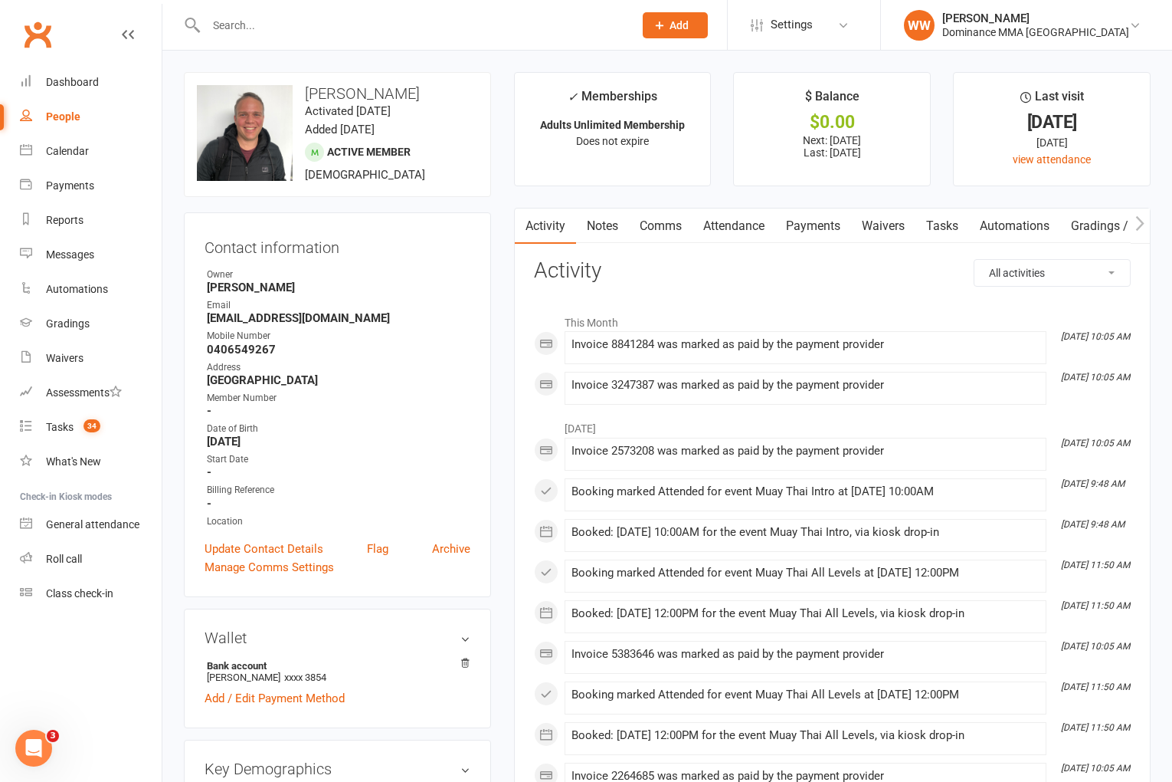
click at [884, 234] on link "Waivers" at bounding box center [883, 225] width 64 height 35
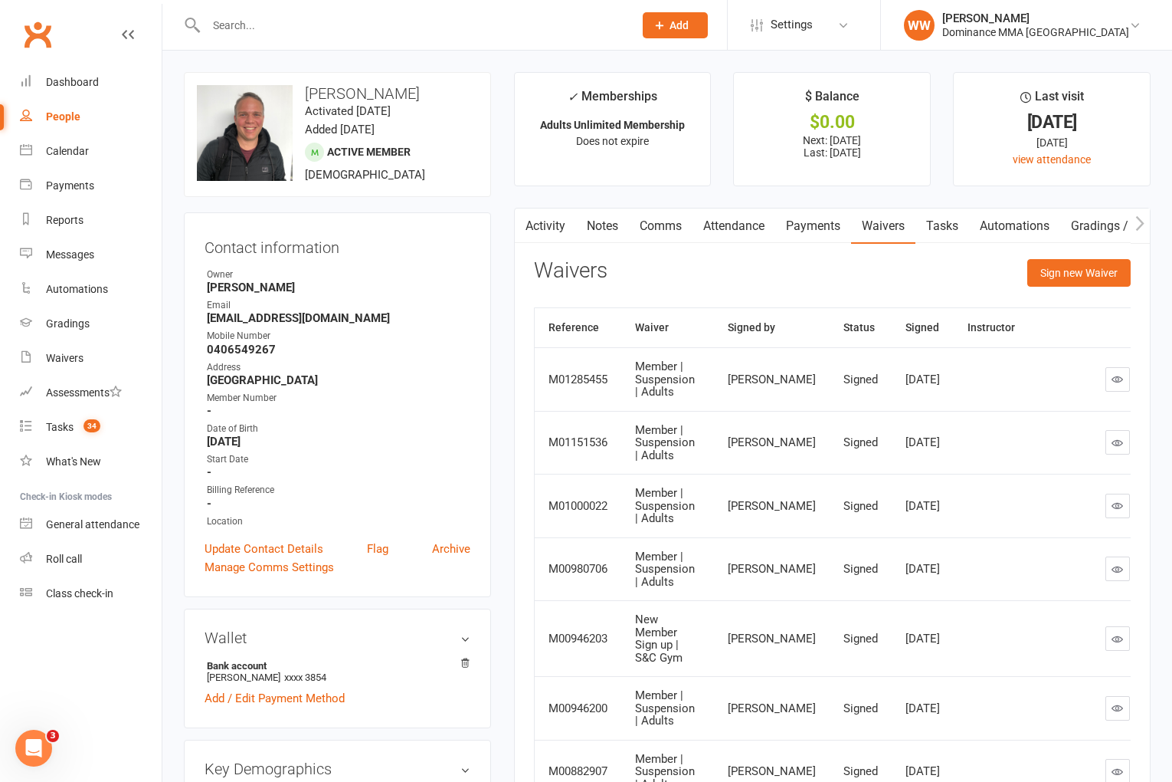
click at [824, 224] on link "Payments" at bounding box center [813, 225] width 76 height 35
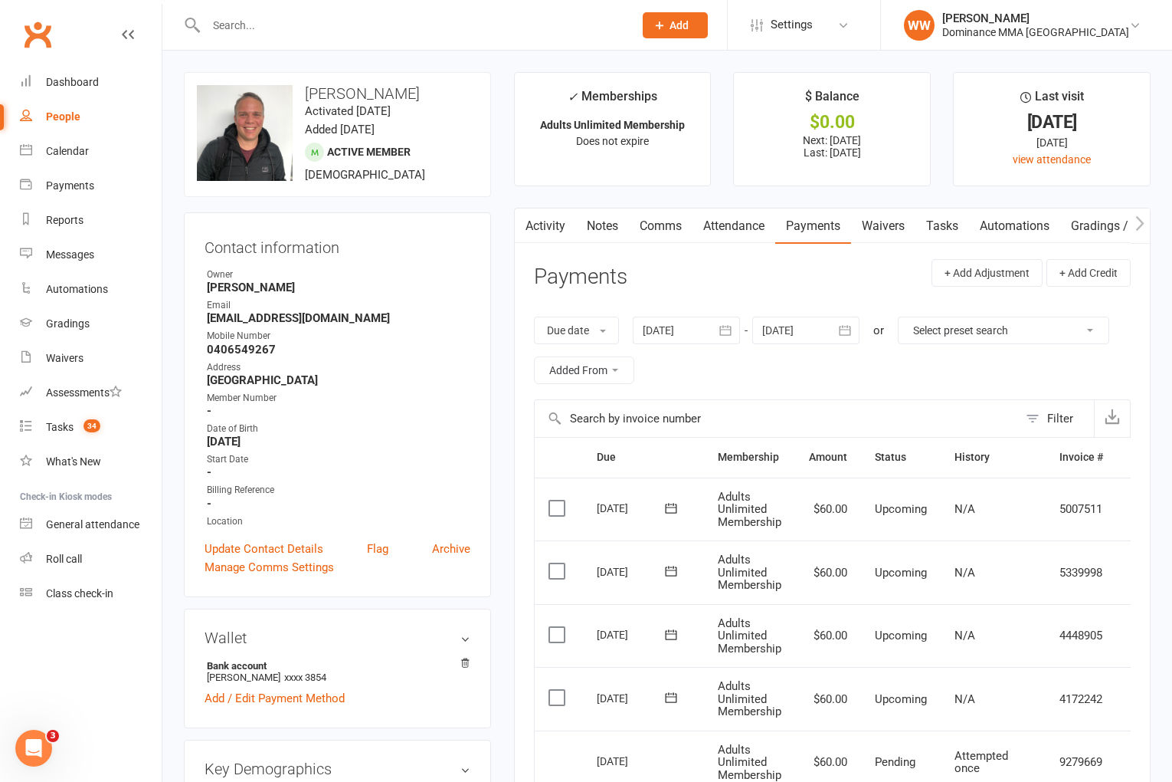
click at [728, 228] on link "Attendance" at bounding box center [734, 225] width 83 height 35
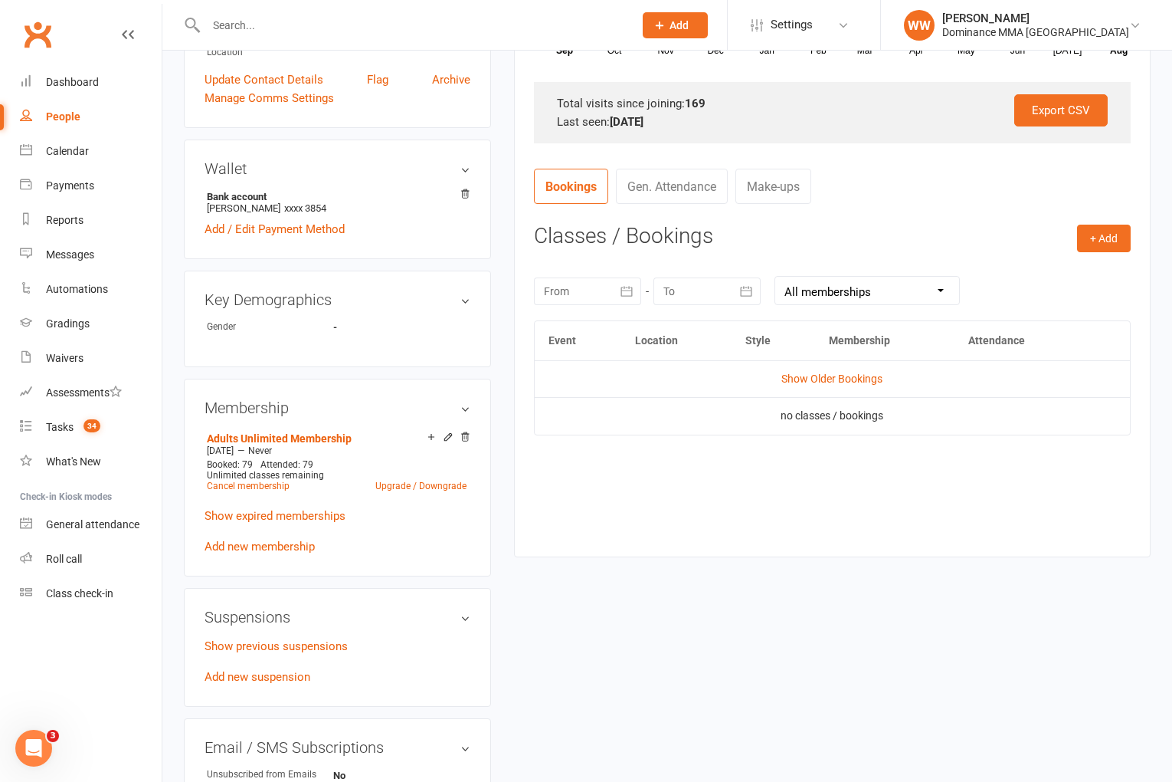
scroll to position [474, 0]
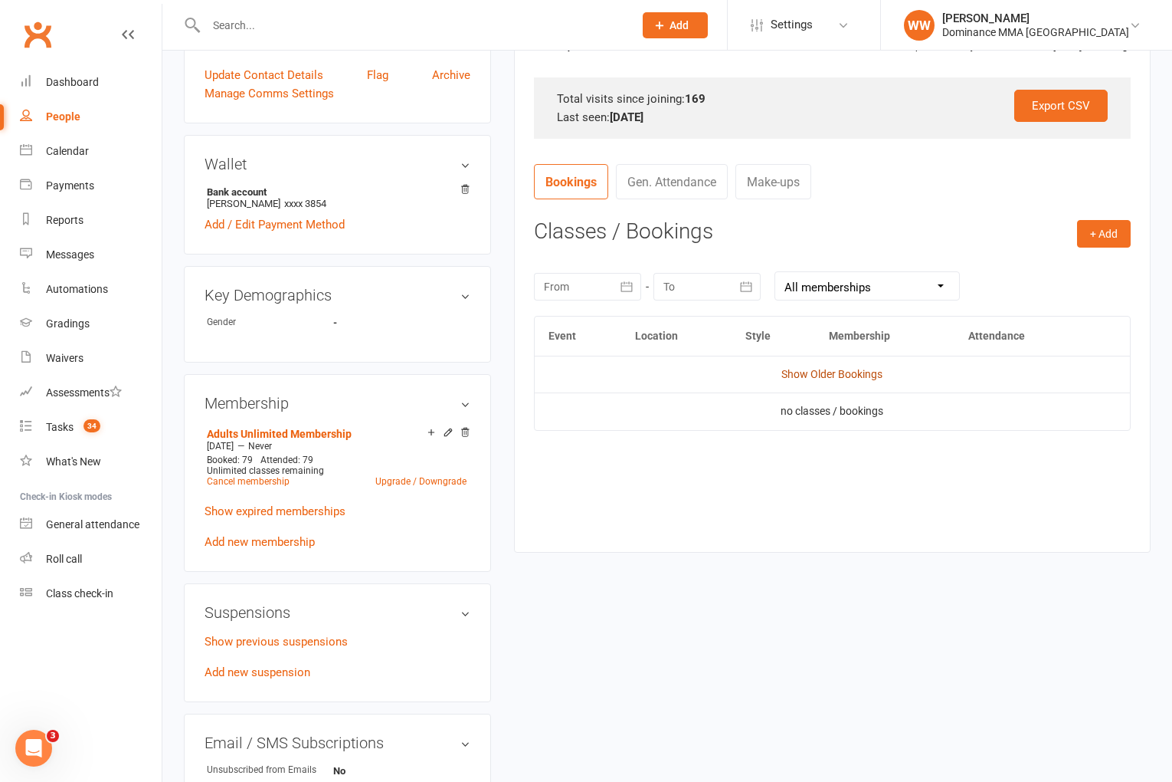
click at [826, 375] on link "Show Older Bookings" at bounding box center [832, 374] width 101 height 12
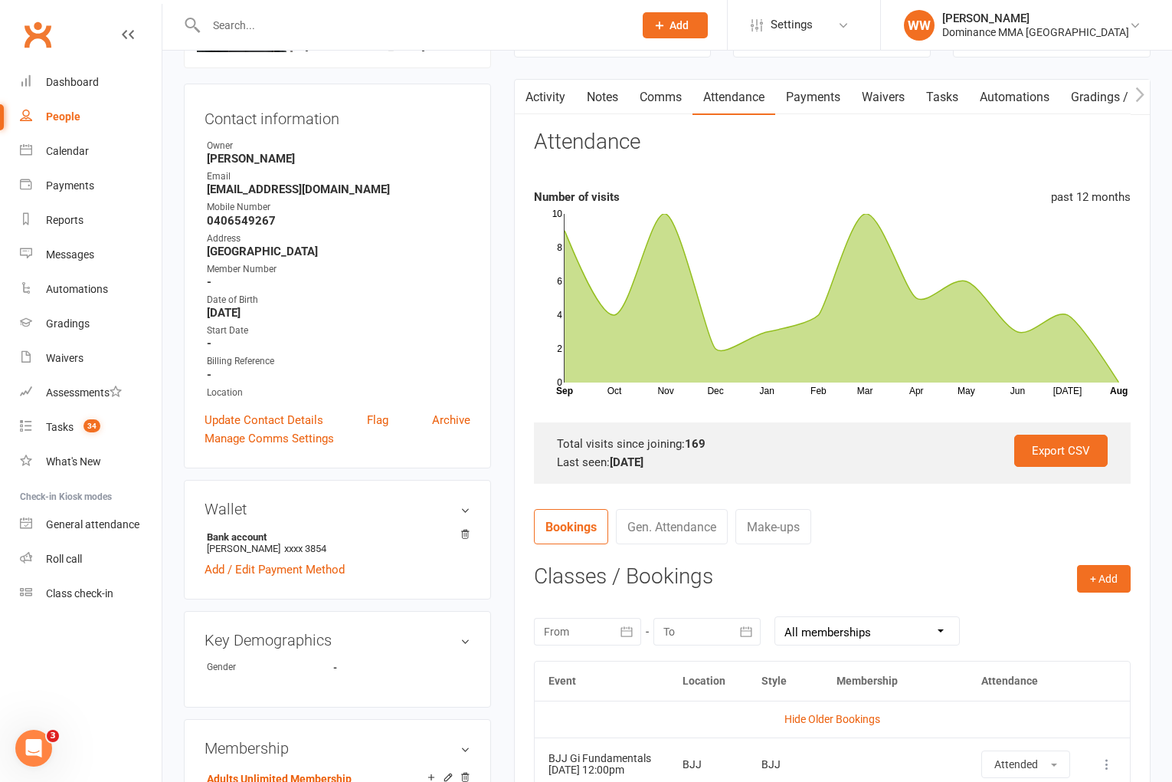
scroll to position [0, 0]
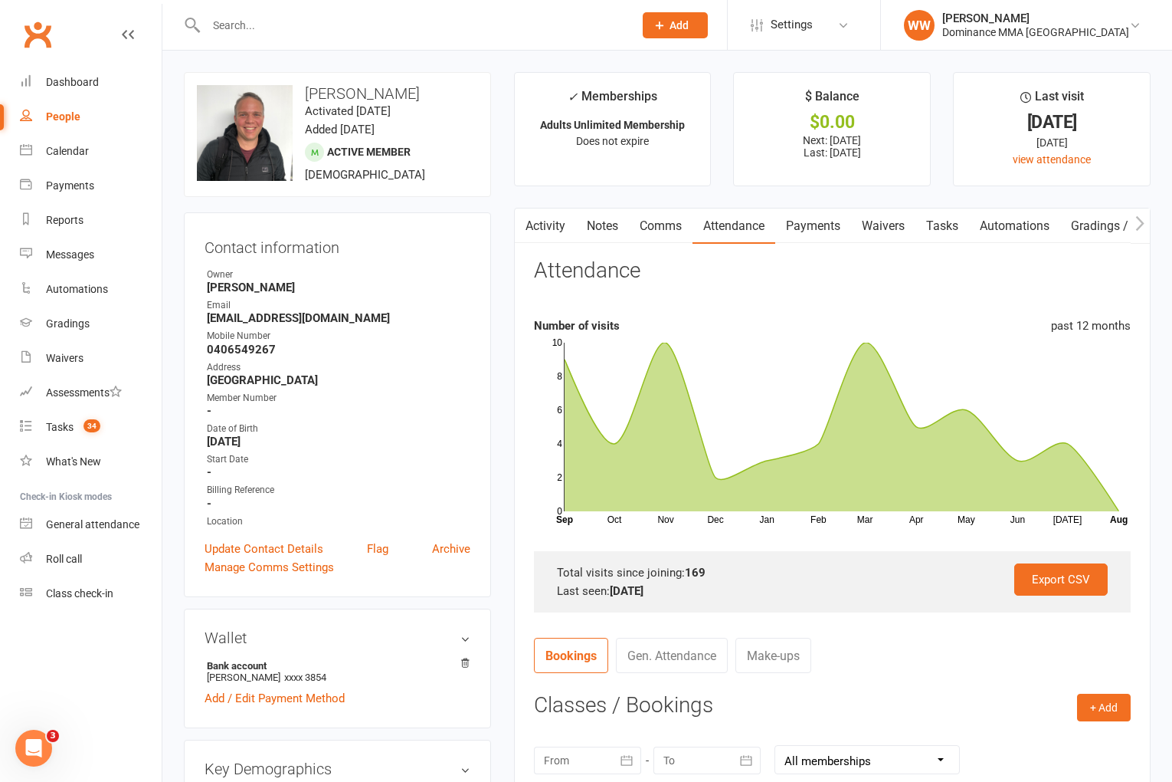
click at [556, 234] on link "Activity" at bounding box center [545, 225] width 61 height 35
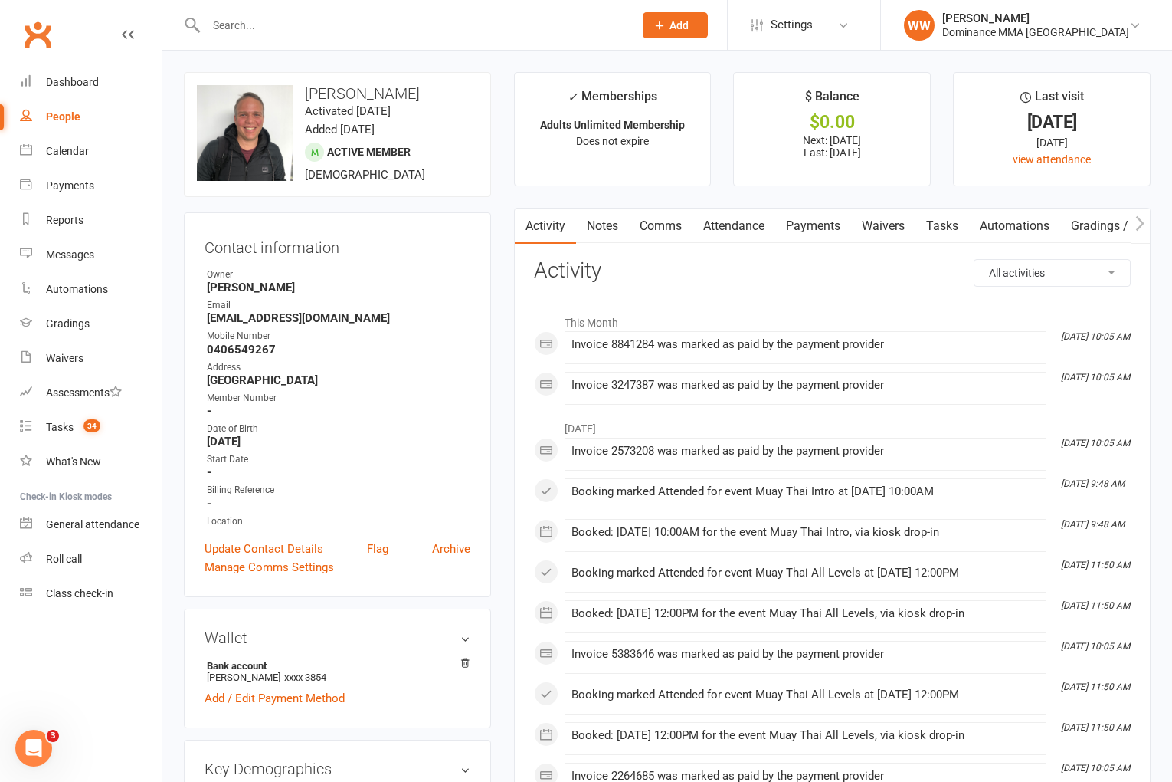
scroll to position [1, 0]
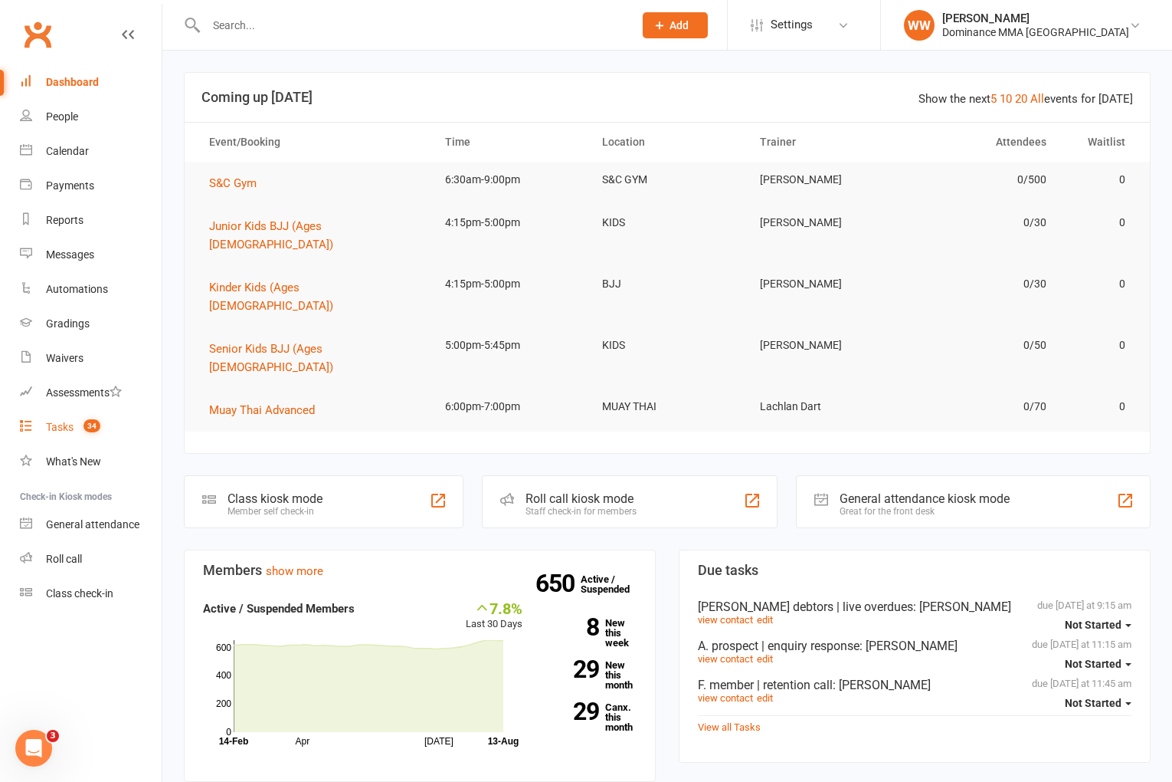
click at [61, 428] on div "Tasks" at bounding box center [60, 427] width 28 height 12
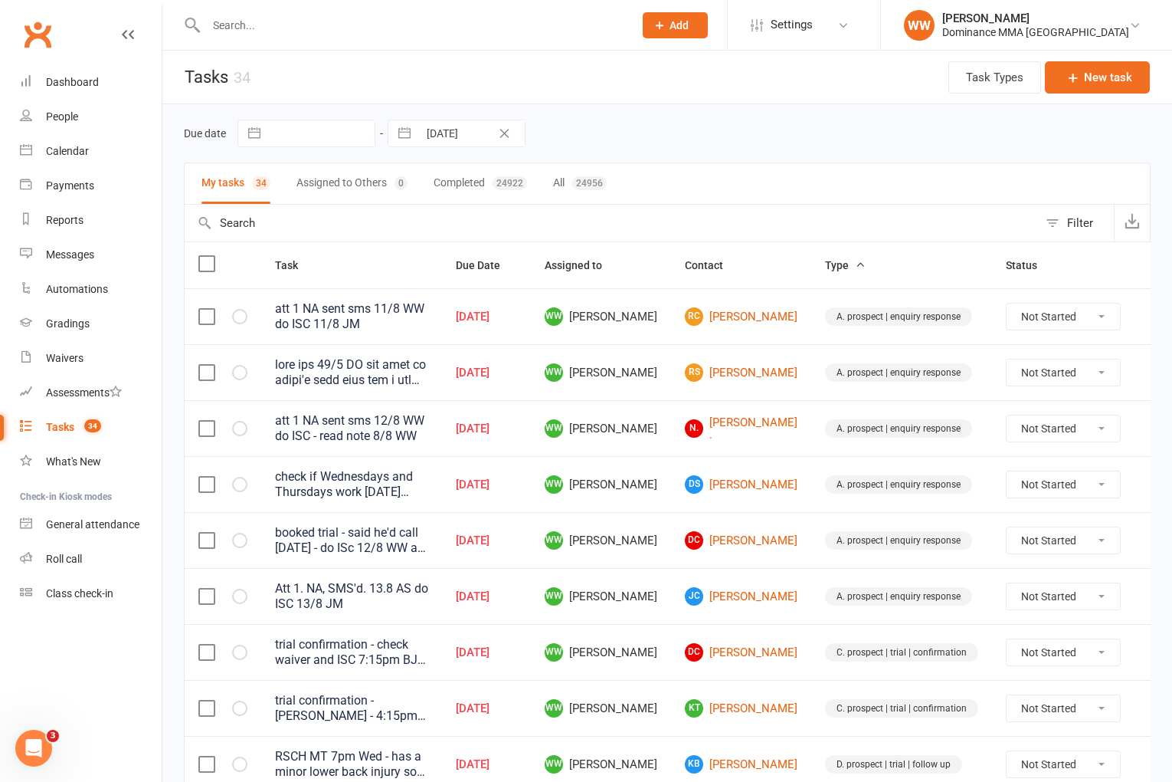
click at [637, 130] on div "Due date Navigate forward to interact with the calendar and select a date. Pres…" at bounding box center [667, 134] width 967 height 28
click at [651, 514] on td "WW Will Wesley" at bounding box center [601, 540] width 140 height 56
click at [393, 370] on div at bounding box center [351, 372] width 153 height 31
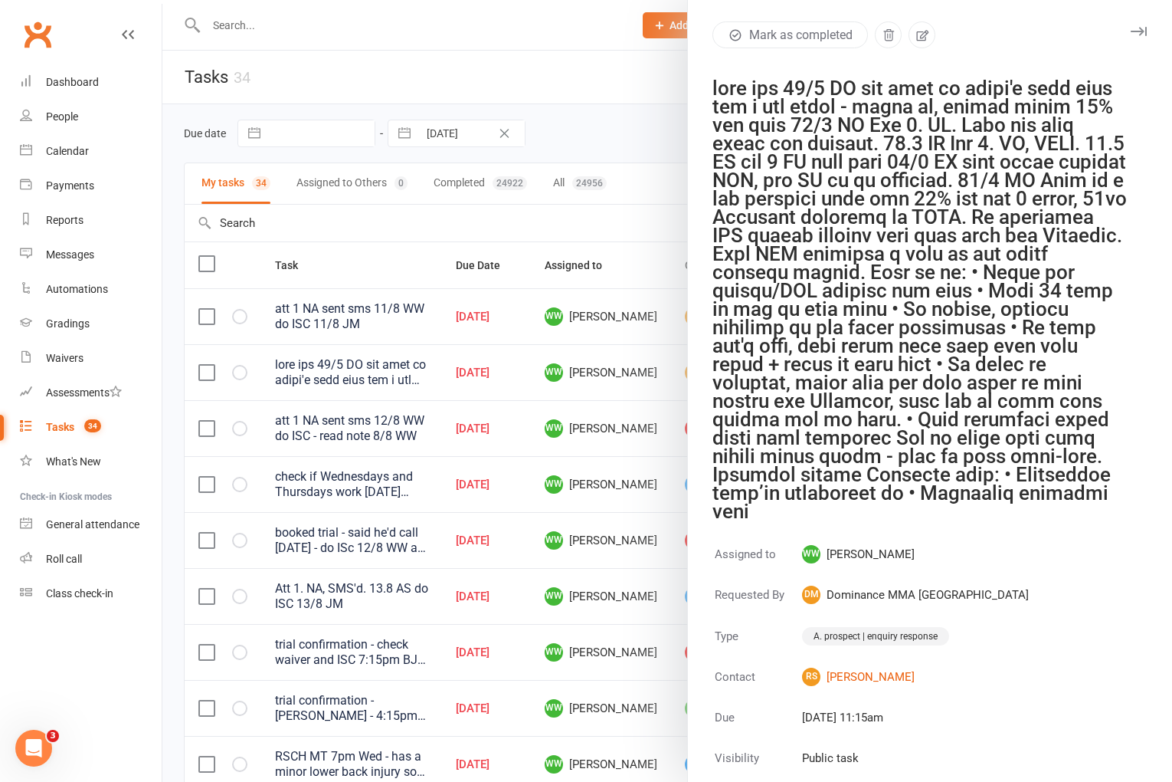
click at [1136, 33] on icon "button" at bounding box center [1139, 31] width 16 height 9
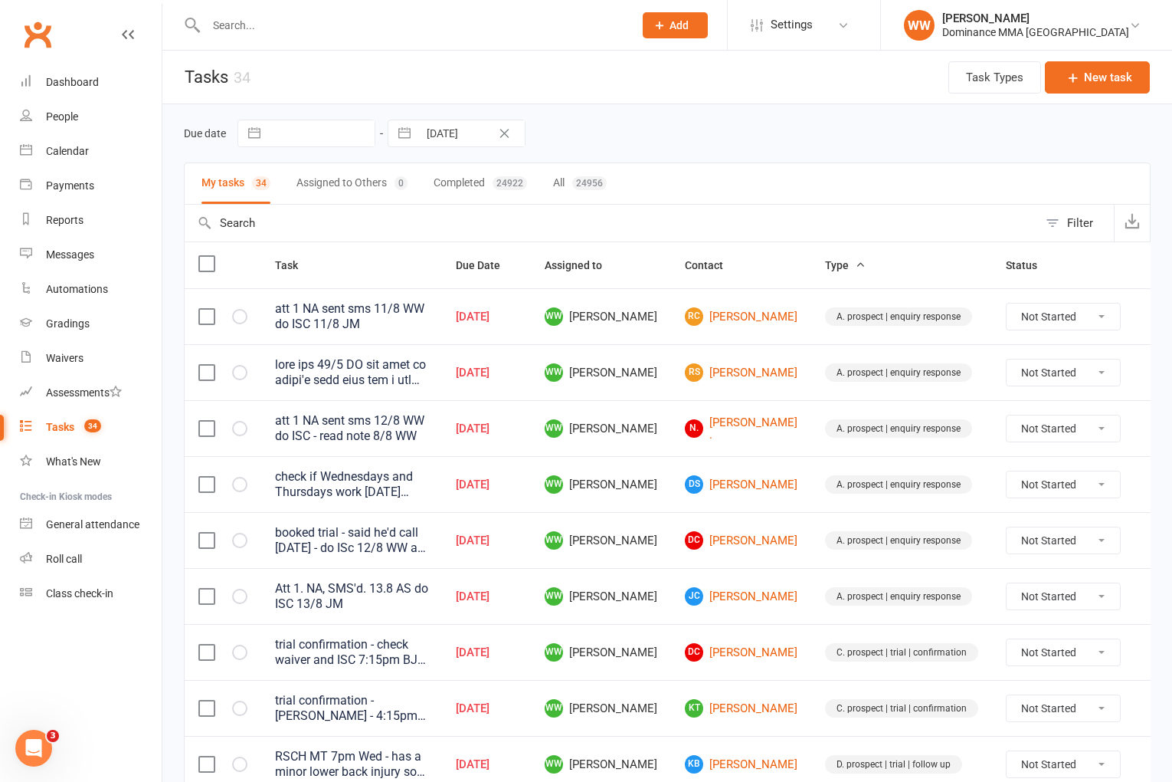
click at [778, 430] on td "N. Naomi ." at bounding box center [741, 428] width 140 height 56
click at [658, 572] on td "WW Will Wesley" at bounding box center [601, 596] width 140 height 56
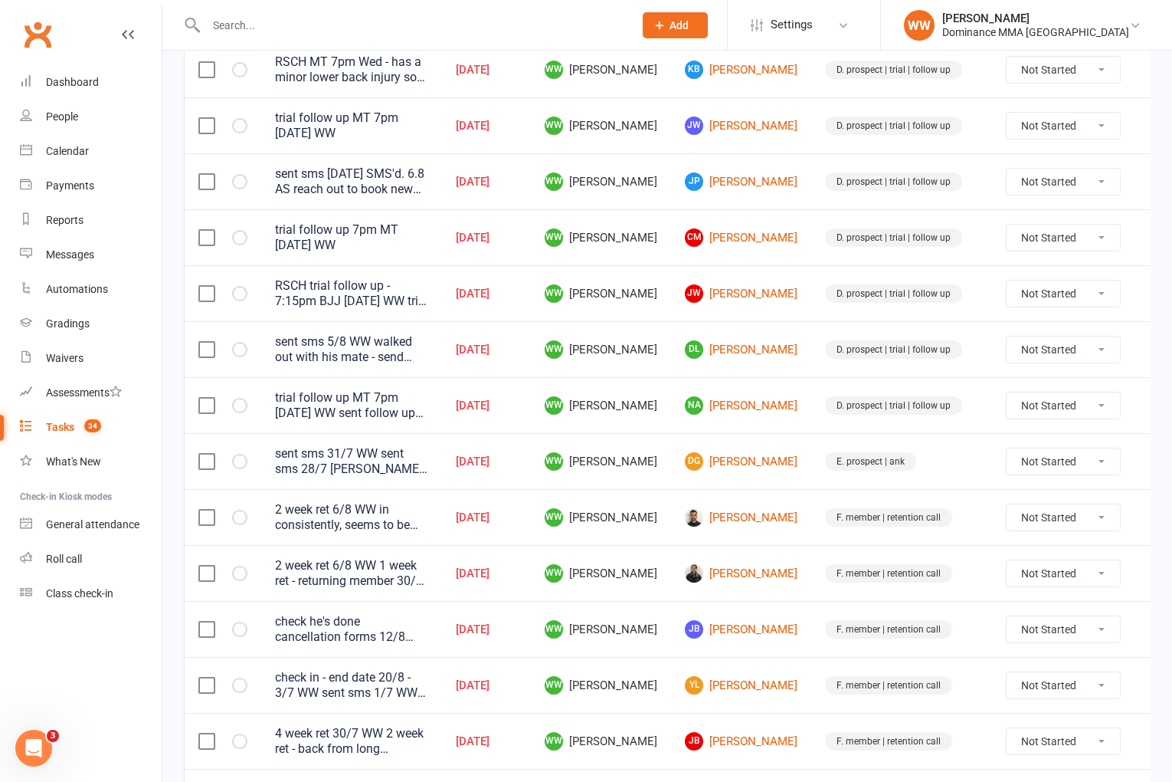
scroll to position [705, 0]
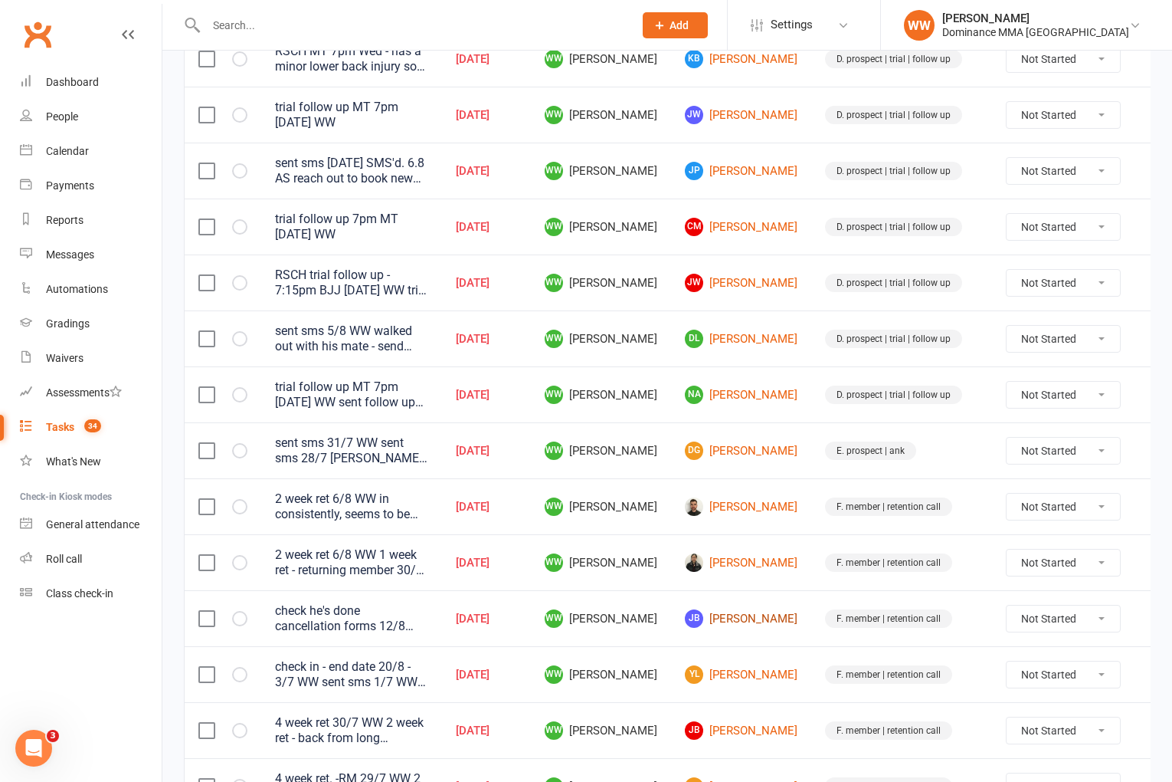
click at [723, 618] on link "JB Jye Bryan" at bounding box center [741, 618] width 113 height 18
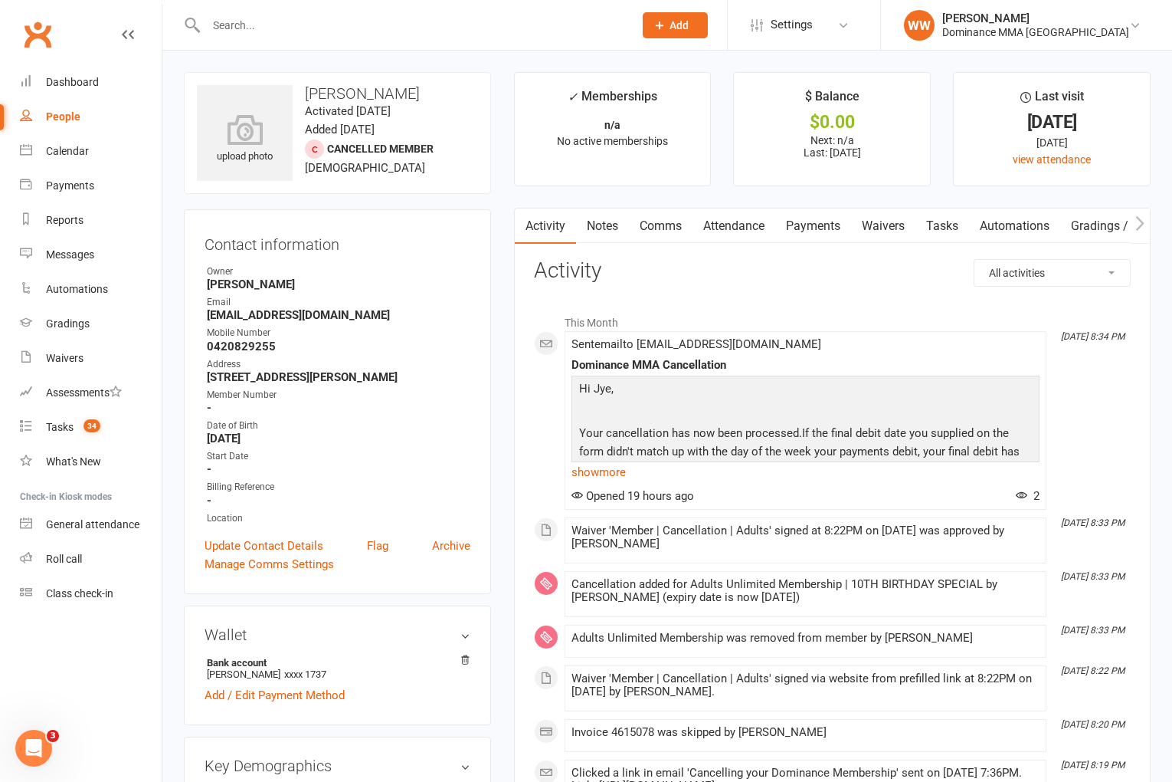
click at [947, 231] on link "Tasks" at bounding box center [943, 225] width 54 height 35
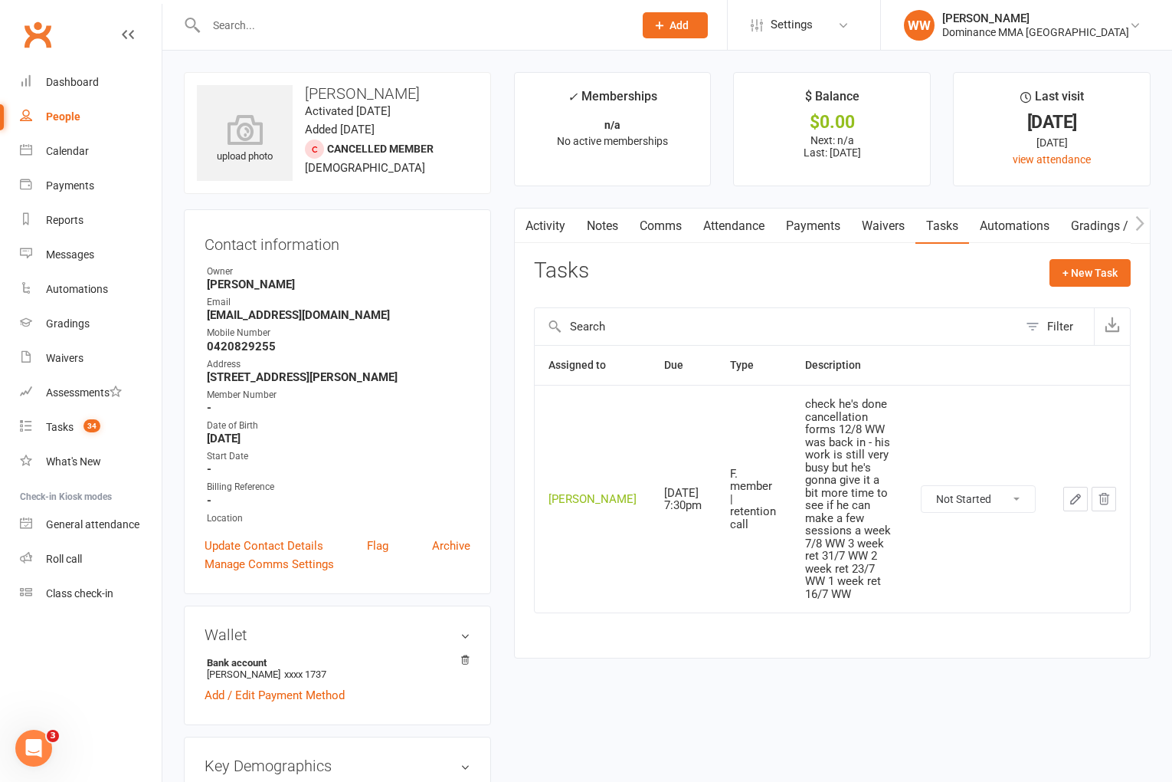
click at [972, 486] on select "Not Started In Progress Waiting Complete" at bounding box center [978, 499] width 113 height 26
select select "unstarted"
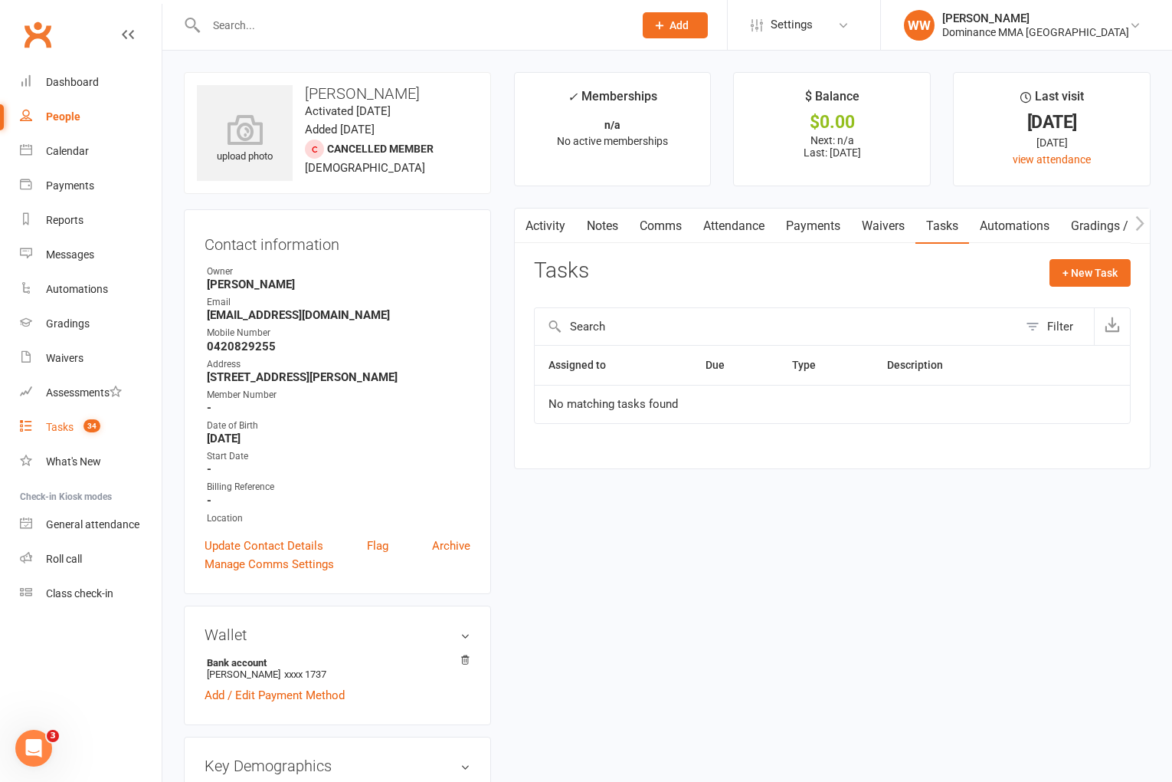
click at [68, 431] on div "Tasks" at bounding box center [60, 427] width 28 height 12
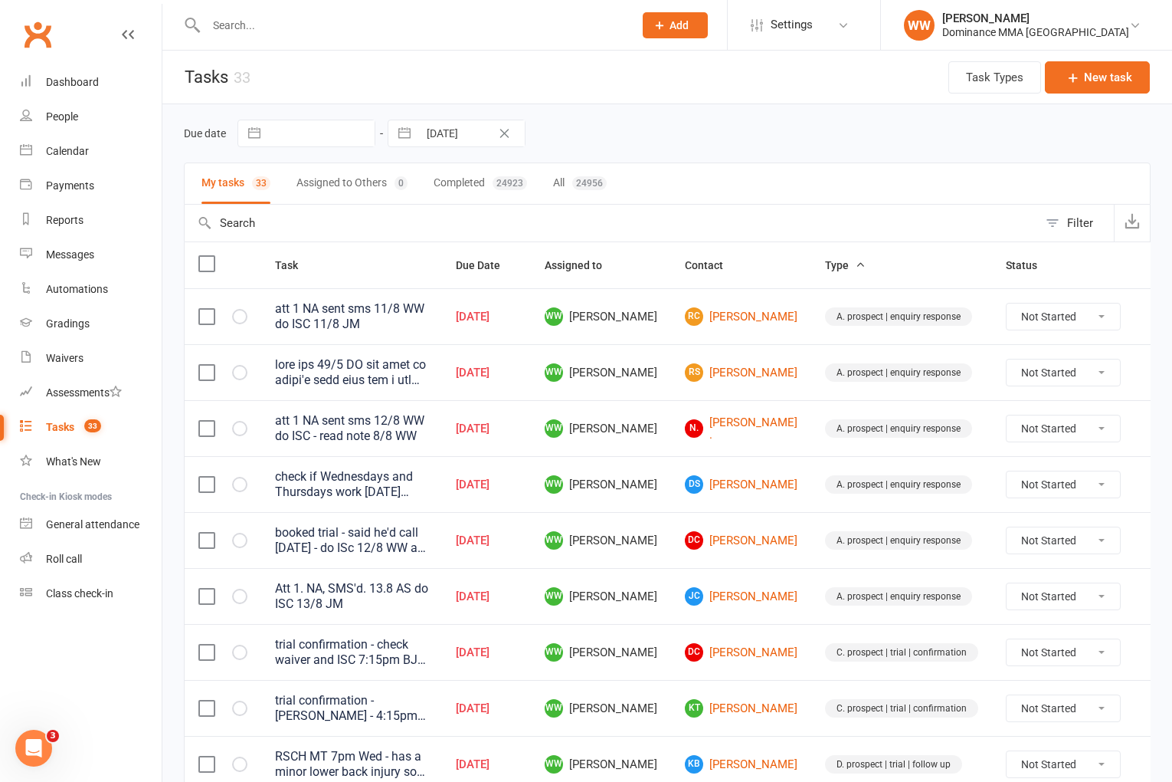
click at [649, 608] on td "WW Will Wesley" at bounding box center [601, 596] width 140 height 56
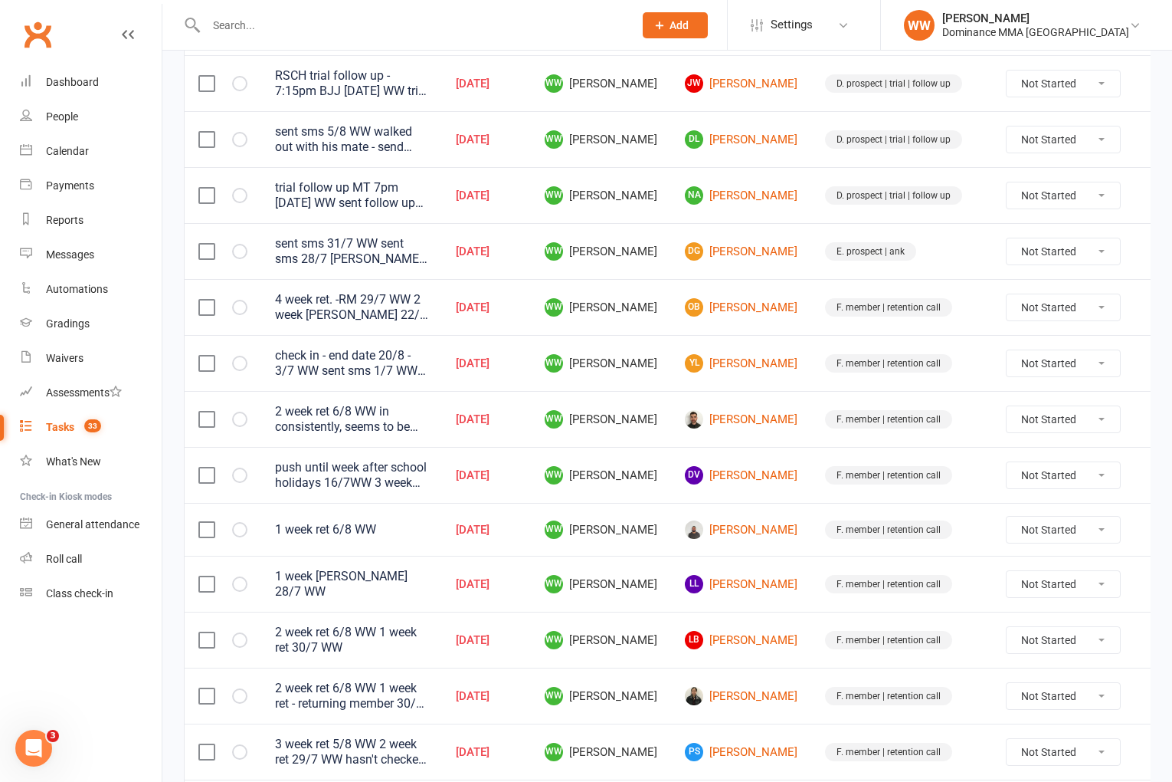
scroll to position [1013, 0]
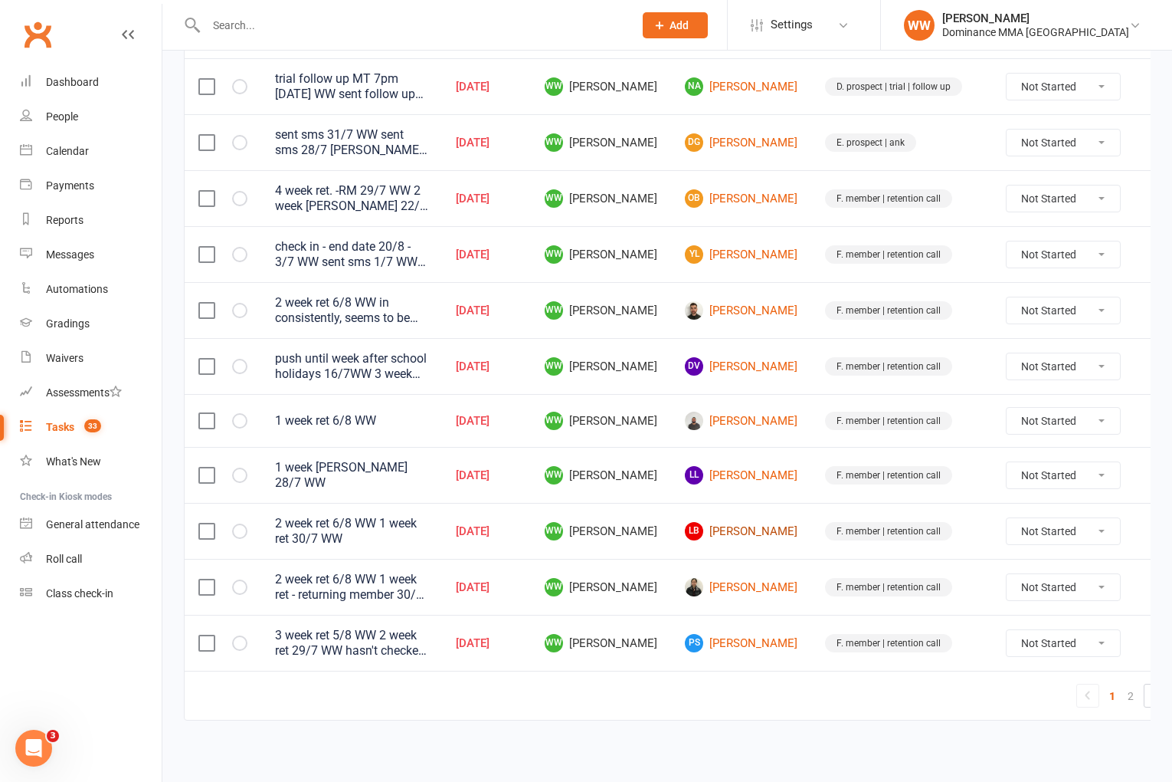
click at [713, 531] on link "LB Lachlan Benke" at bounding box center [741, 531] width 113 height 18
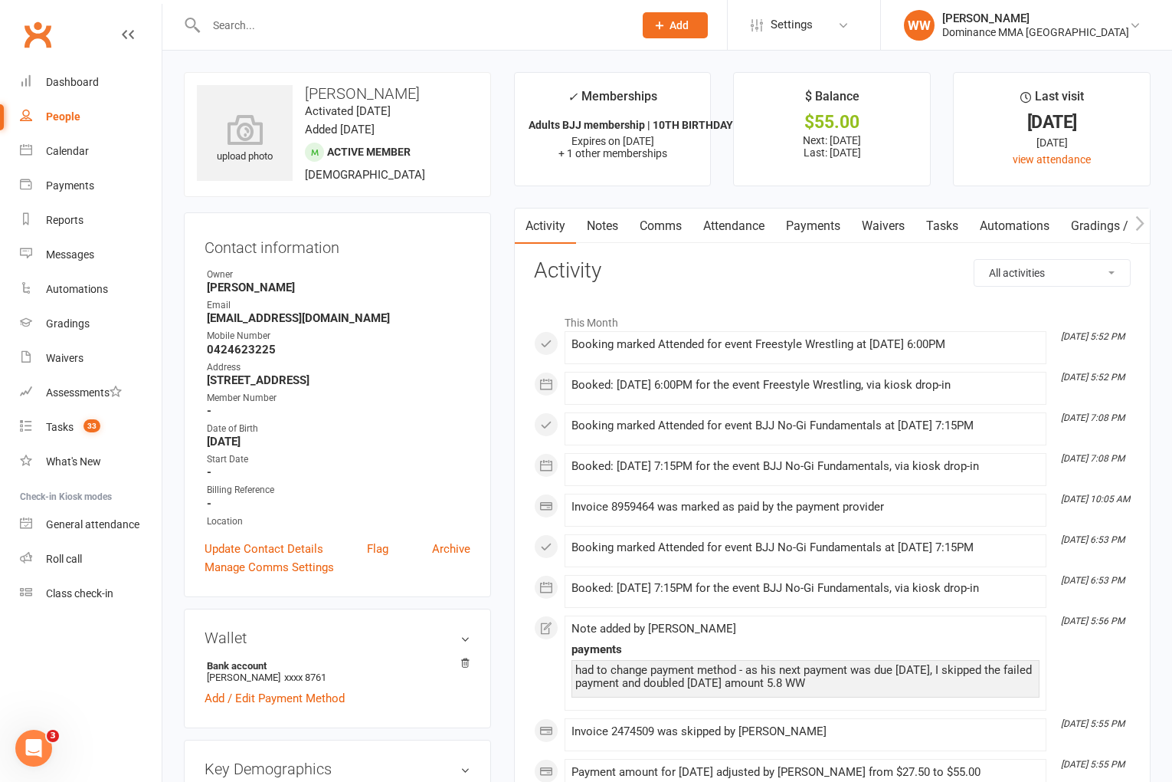
click at [947, 231] on link "Tasks" at bounding box center [943, 225] width 54 height 35
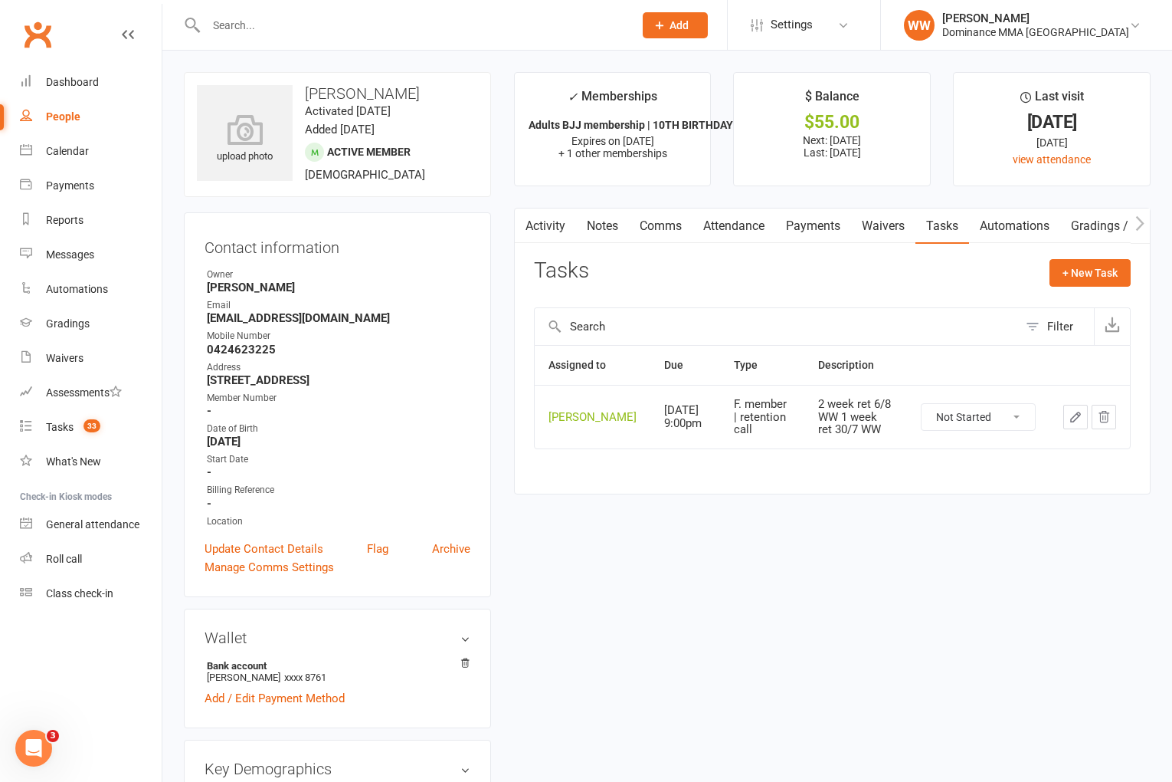
click at [765, 233] on link "Attendance" at bounding box center [734, 225] width 83 height 35
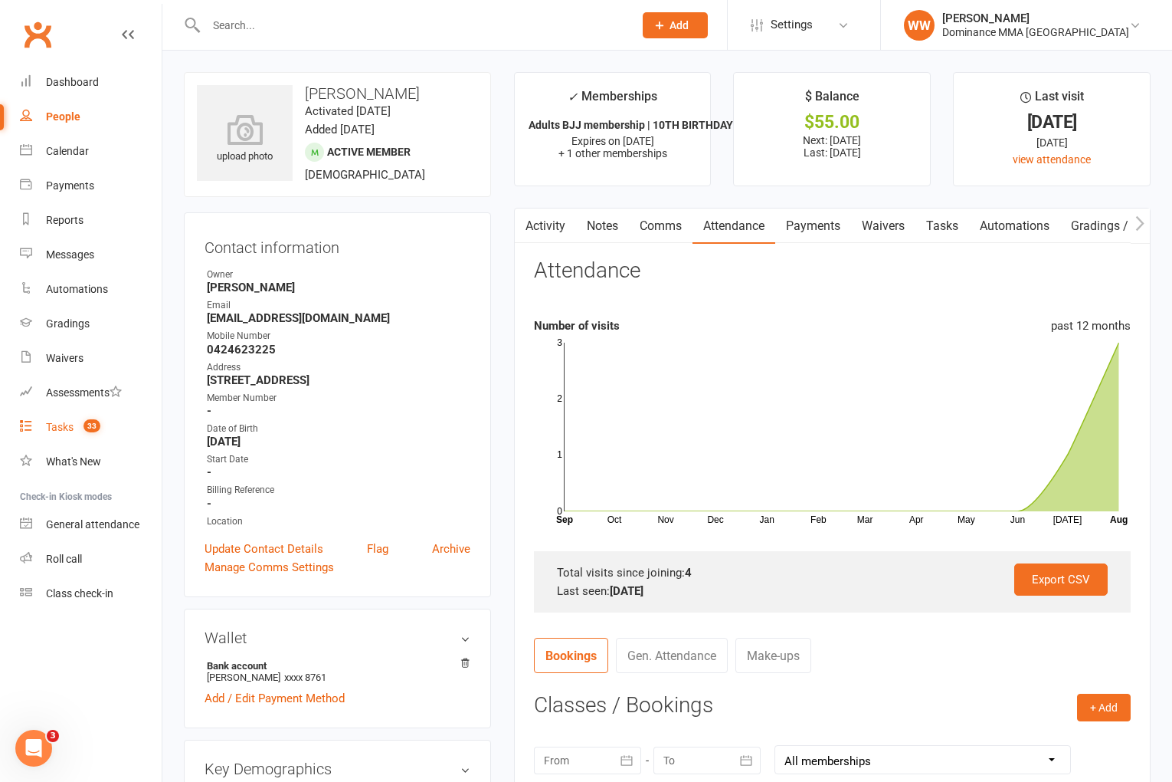
click at [67, 434] on link "Tasks 33" at bounding box center [91, 427] width 142 height 34
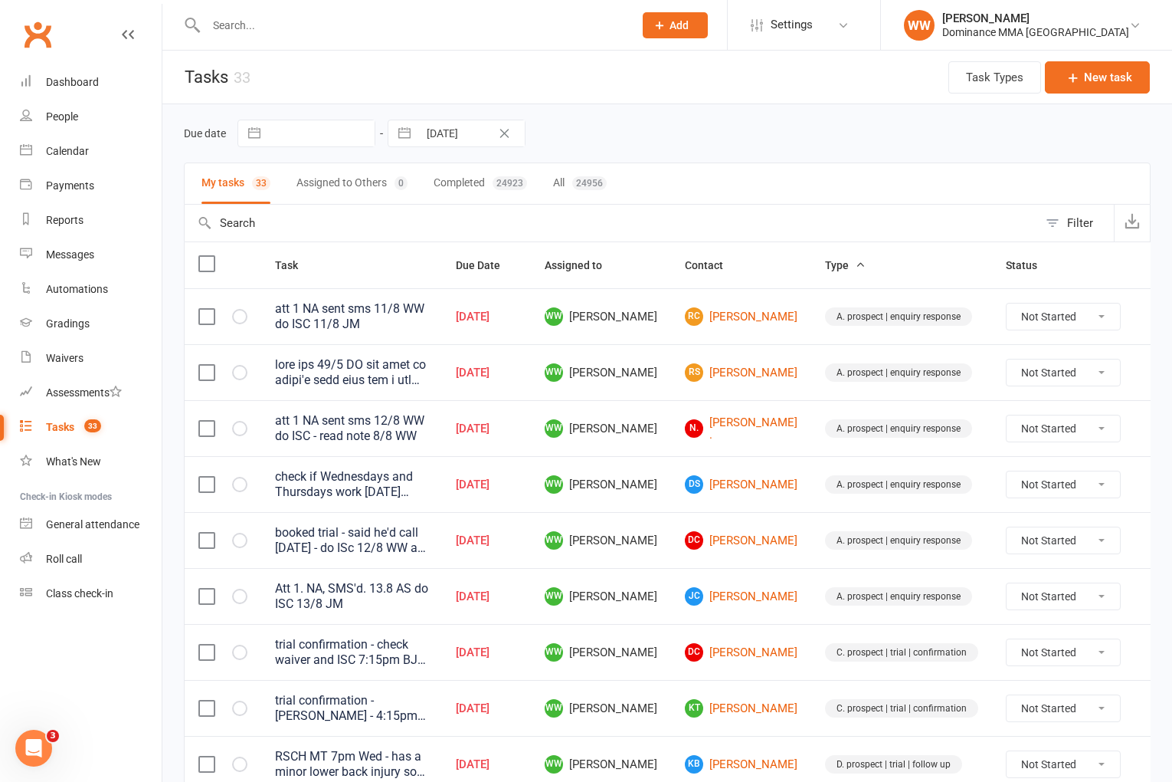
click at [778, 608] on td "JC Joel Curry" at bounding box center [741, 596] width 140 height 56
click at [778, 624] on td "DC Daniel Carr-Pollock" at bounding box center [741, 652] width 140 height 56
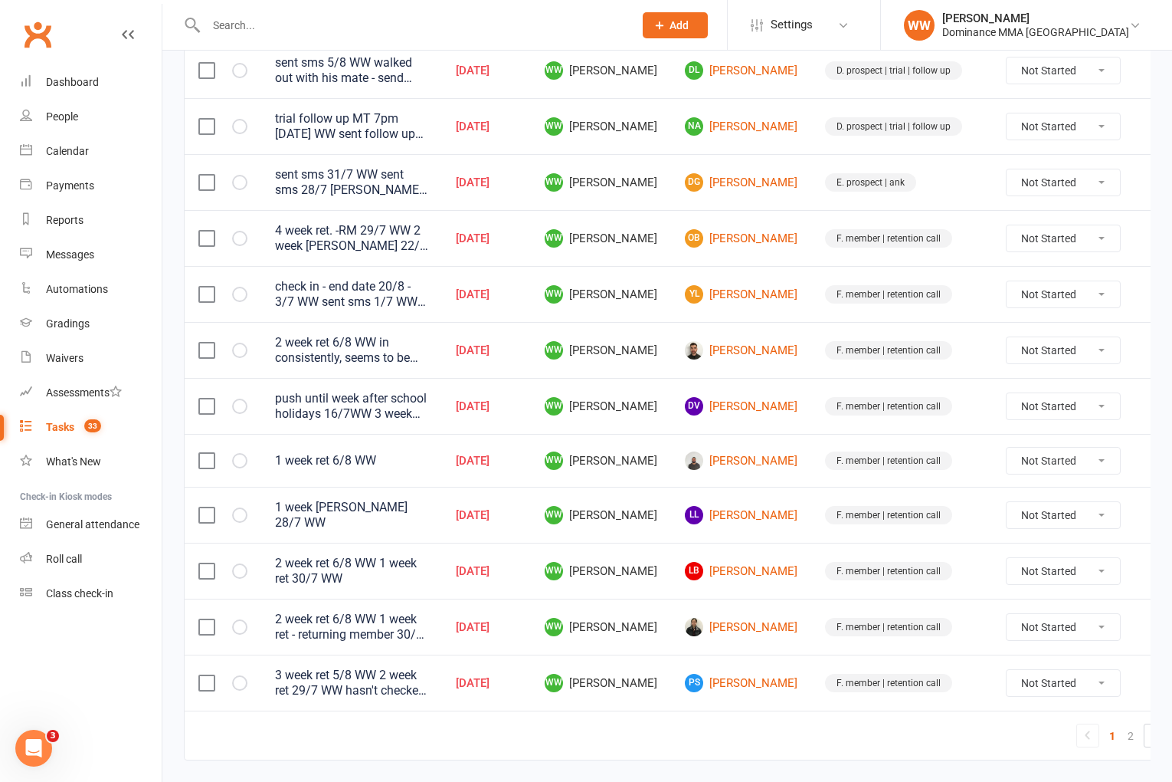
scroll to position [1013, 0]
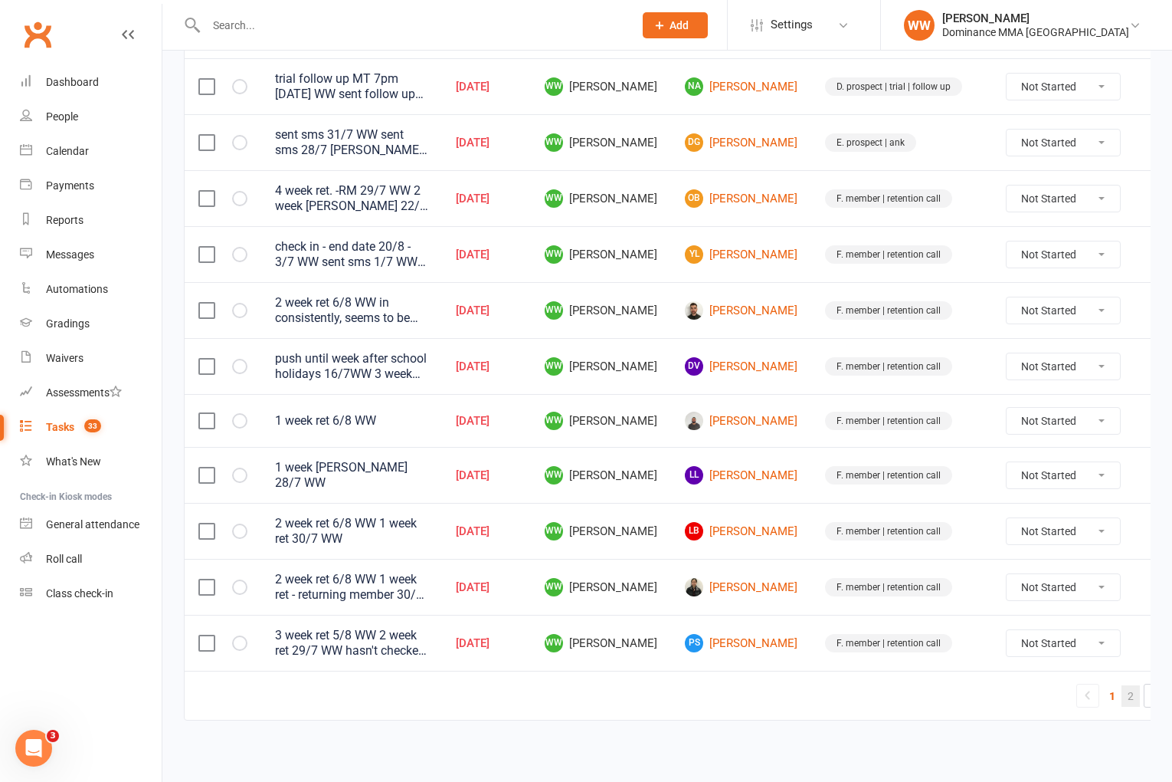
click at [1122, 695] on link "2" at bounding box center [1131, 695] width 18 height 21
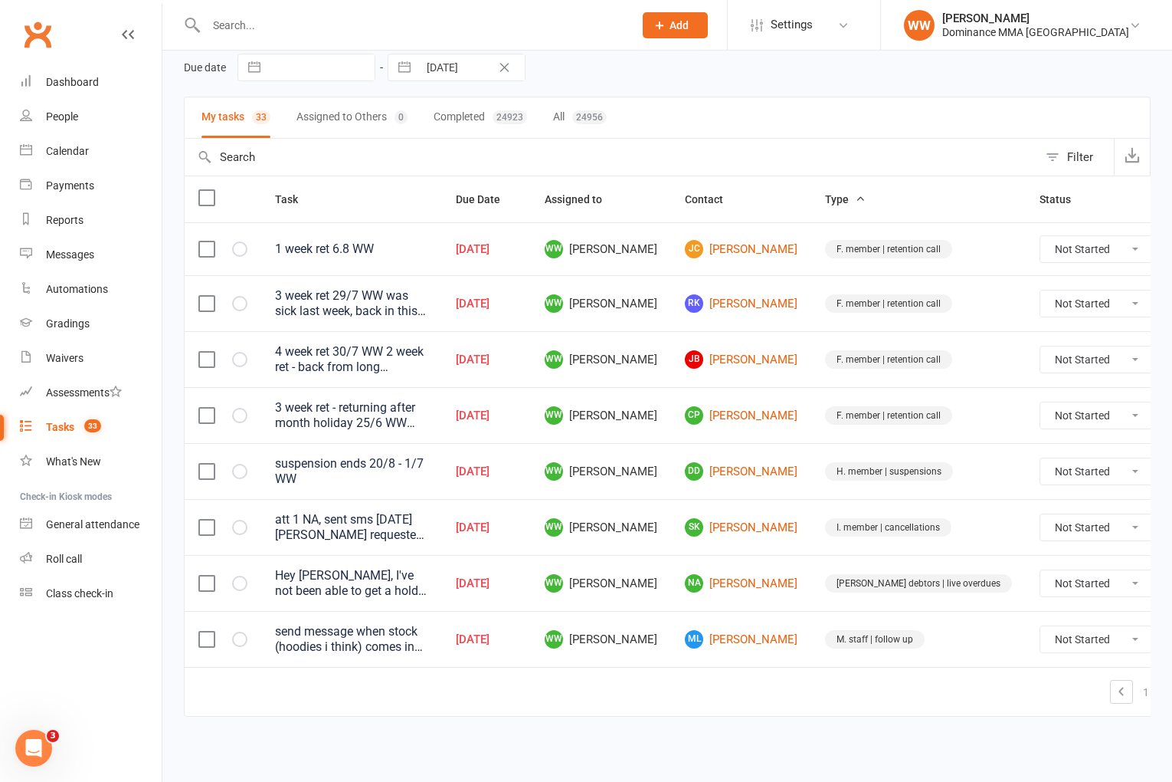
scroll to position [70, 0]
click at [811, 670] on td "1 2" at bounding box center [700, 691] width 1030 height 49
click at [811, 664] on td "M. staff | follow up" at bounding box center [918, 639] width 215 height 56
click at [1172, 641] on icon at bounding box center [1191, 638] width 15 height 15
click at [1014, 695] on link "Edit" at bounding box center [1060, 704] width 152 height 31
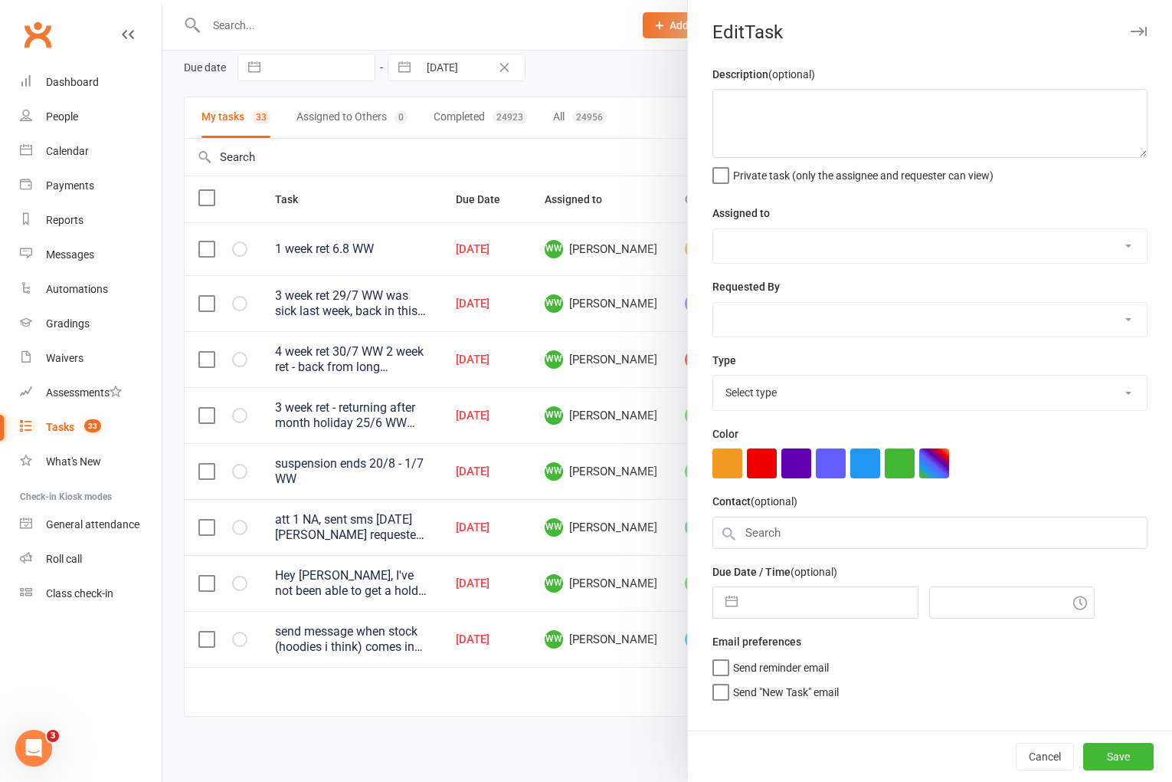
type textarea "send message when stock (hoodies i think) comes in 7/7 WW"
select select "49757"
type input "[DATE]"
type input "8:30pm"
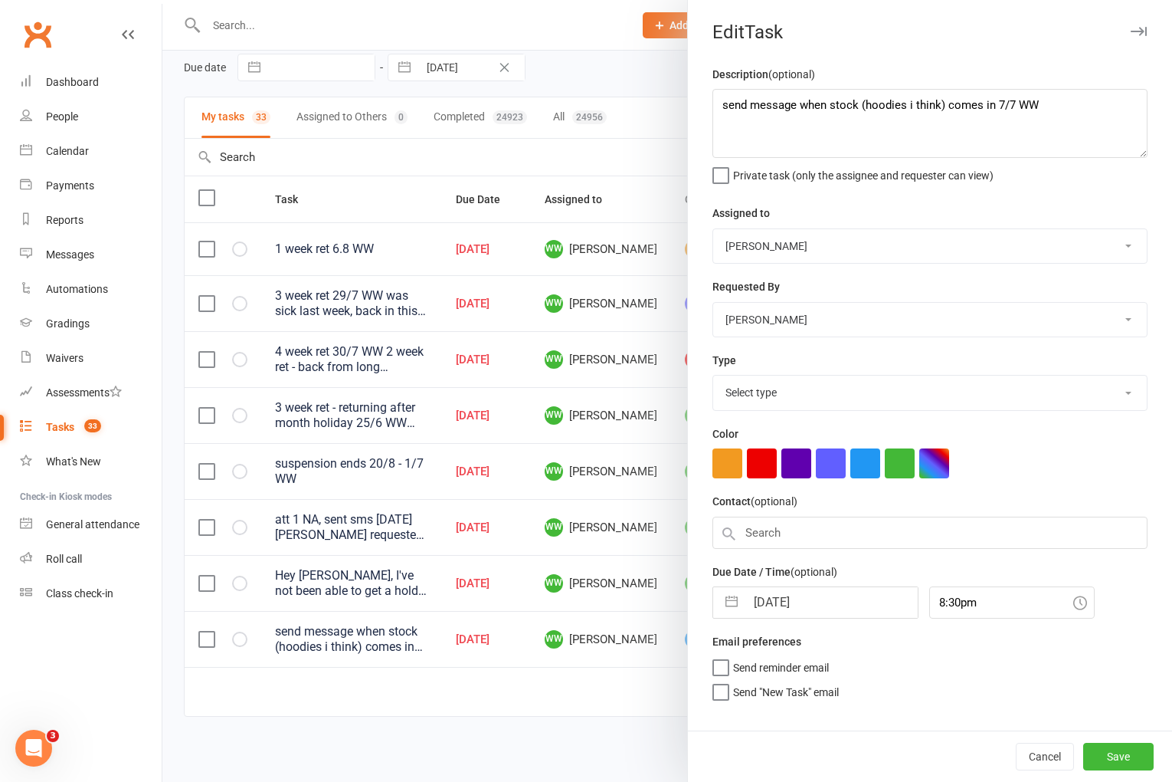
select select "3872"
click at [808, 605] on input "[DATE]" at bounding box center [832, 597] width 172 height 31
select select "6"
select select "2025"
select select "7"
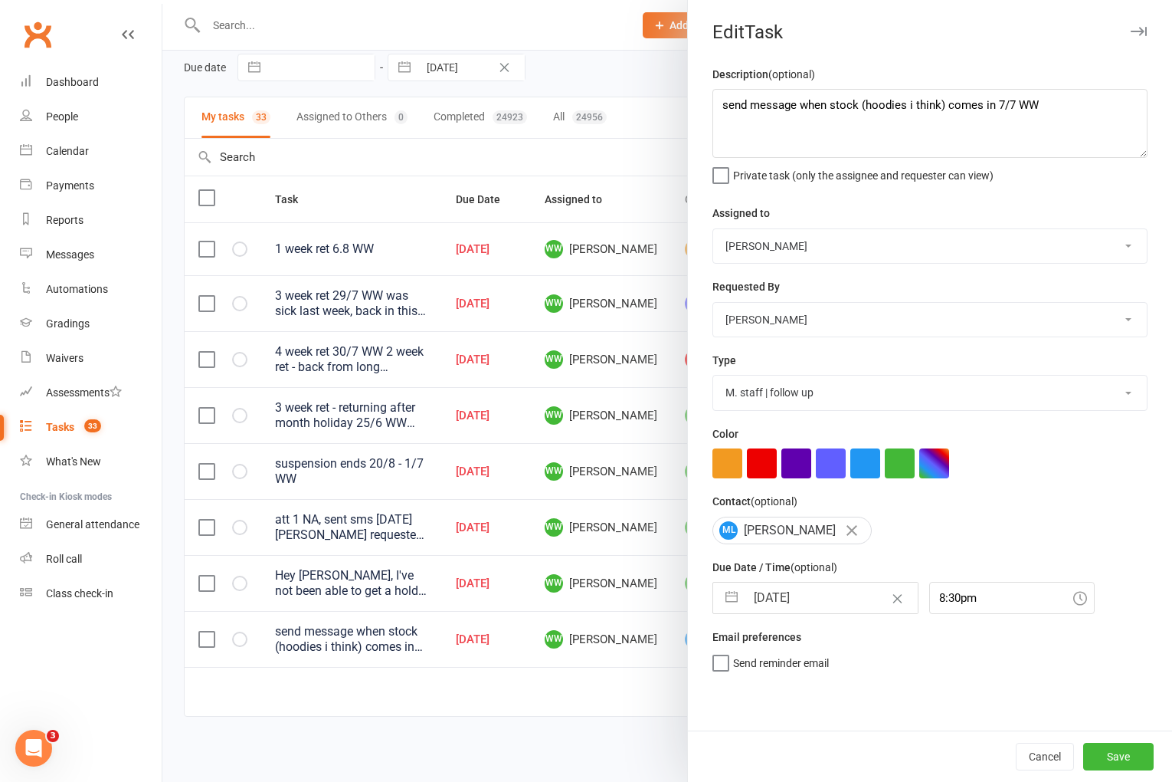
select select "2025"
select select "8"
select select "2025"
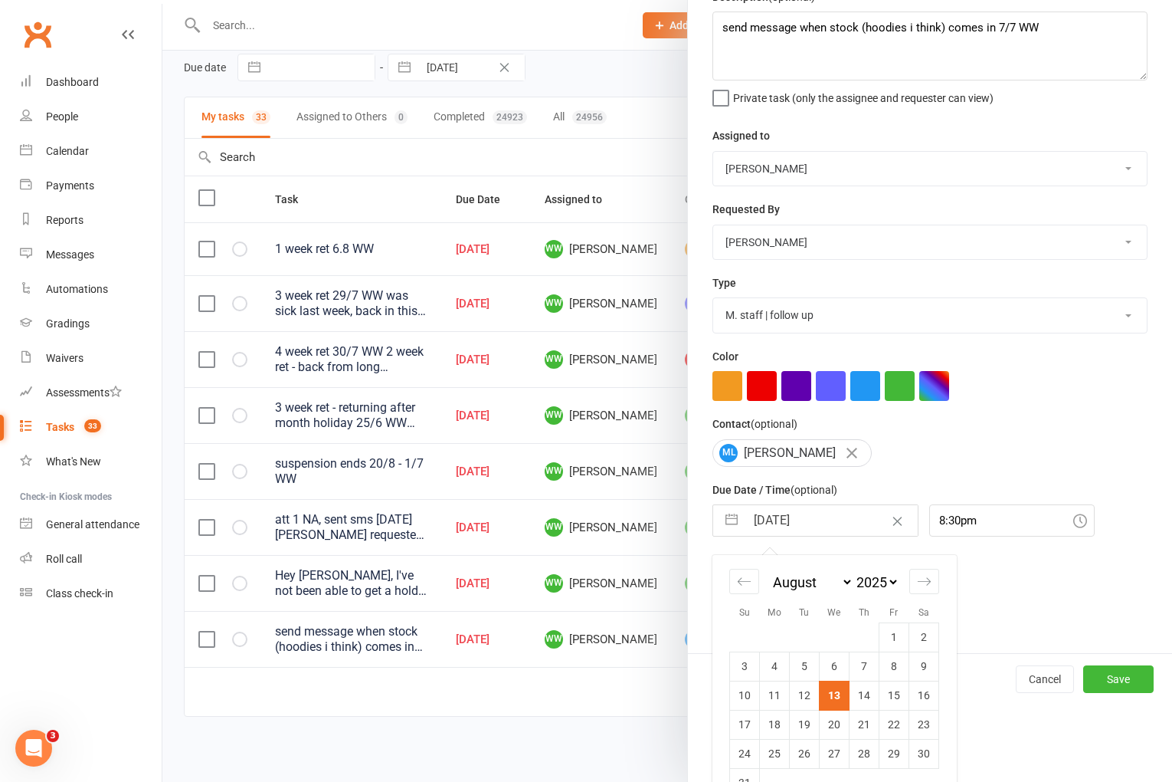
scroll to position [113, 0]
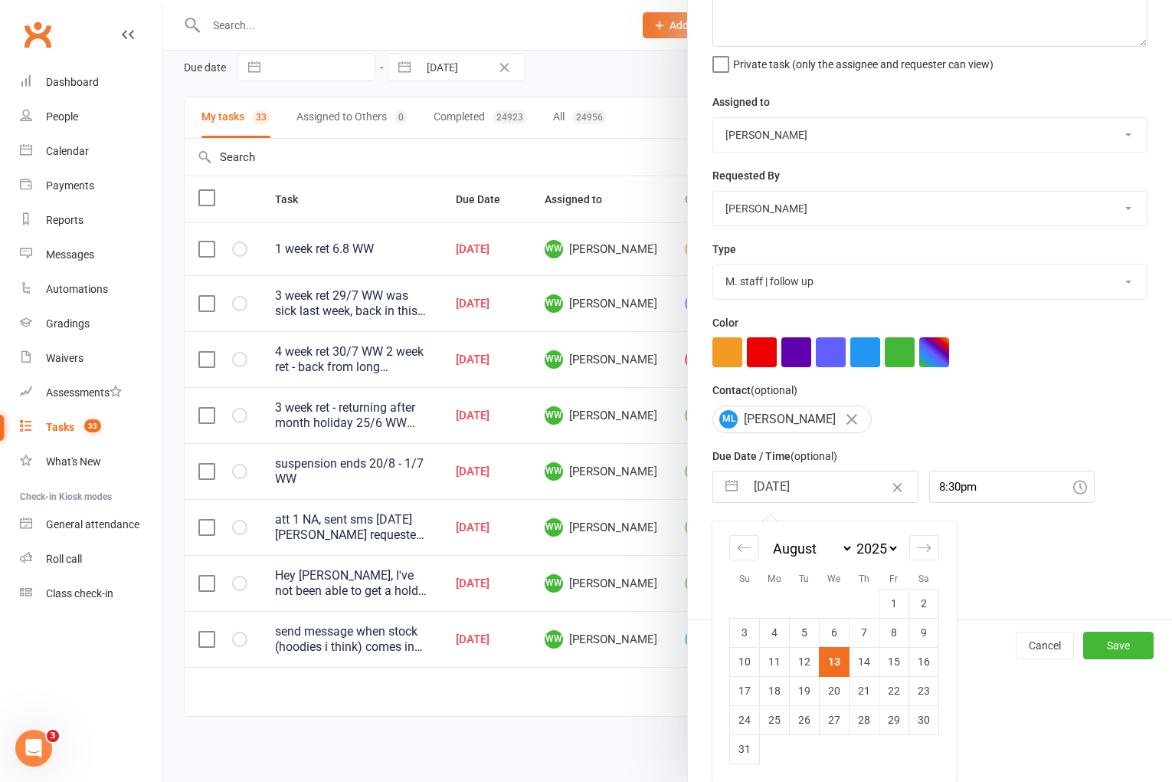
click at [767, 690] on td "18" at bounding box center [775, 690] width 30 height 29
type input "18 Aug 2025"
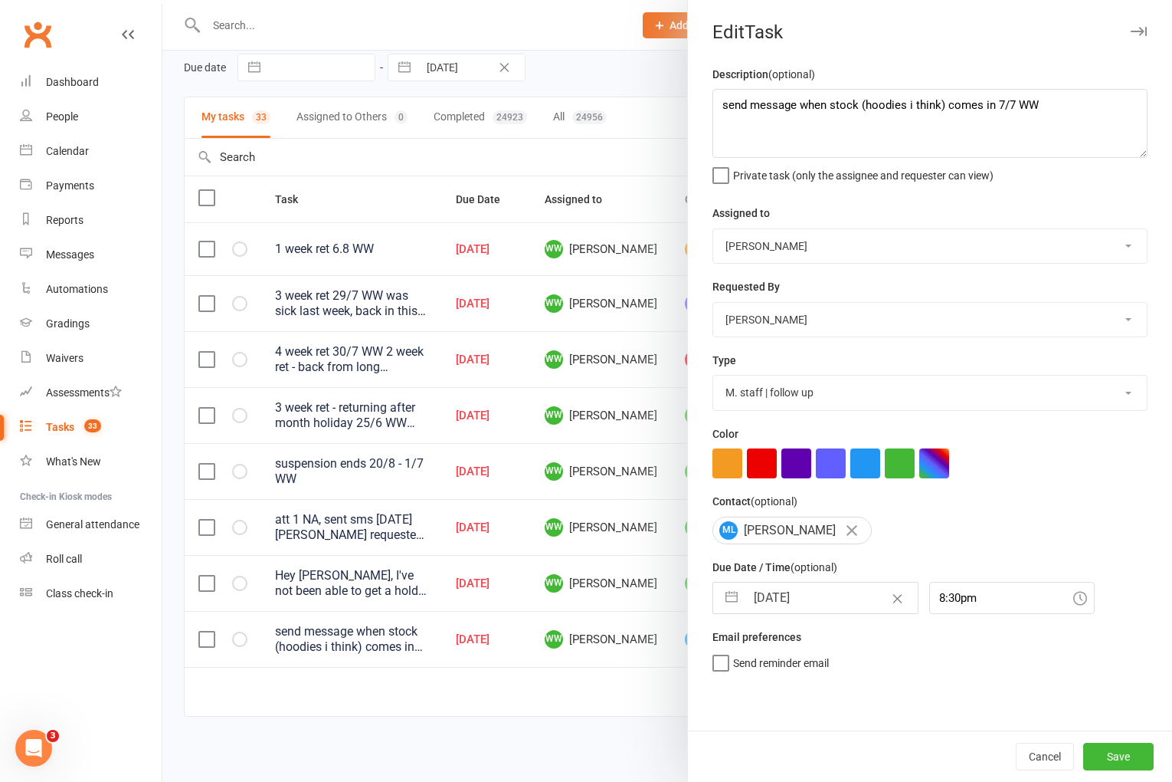
scroll to position [0, 0]
click at [1126, 758] on button "Save" at bounding box center [1118, 756] width 70 height 28
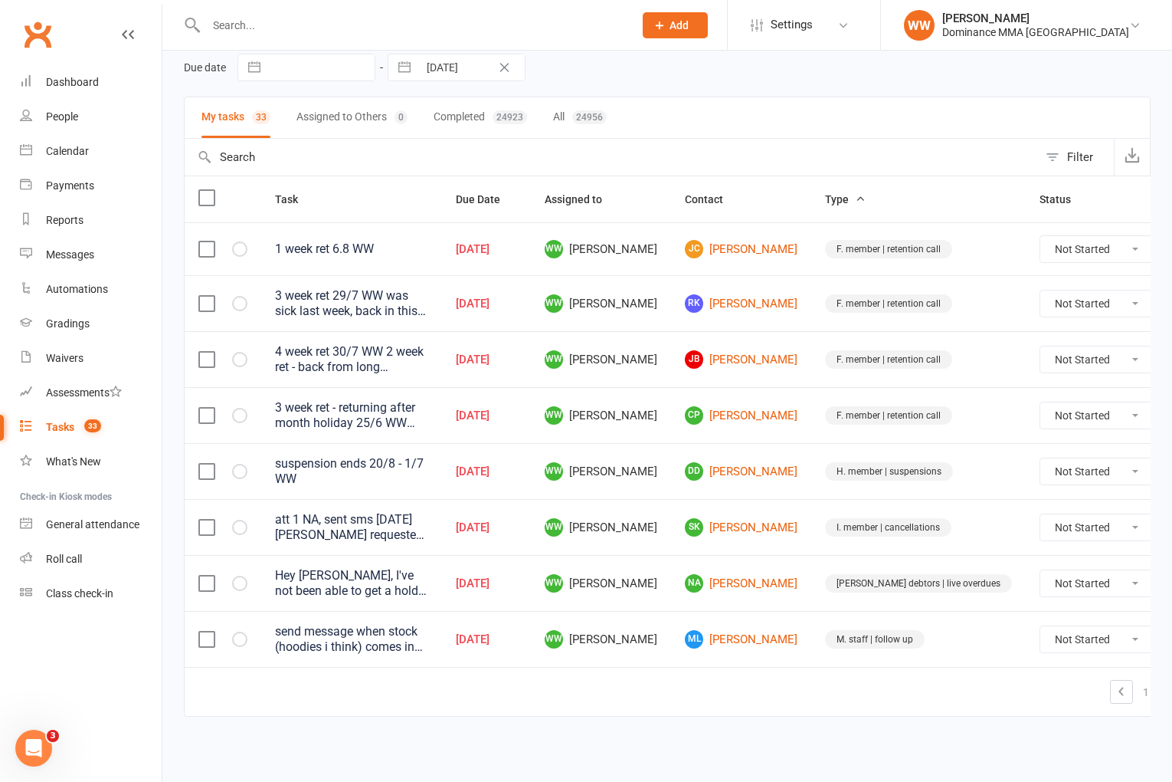
scroll to position [3, 0]
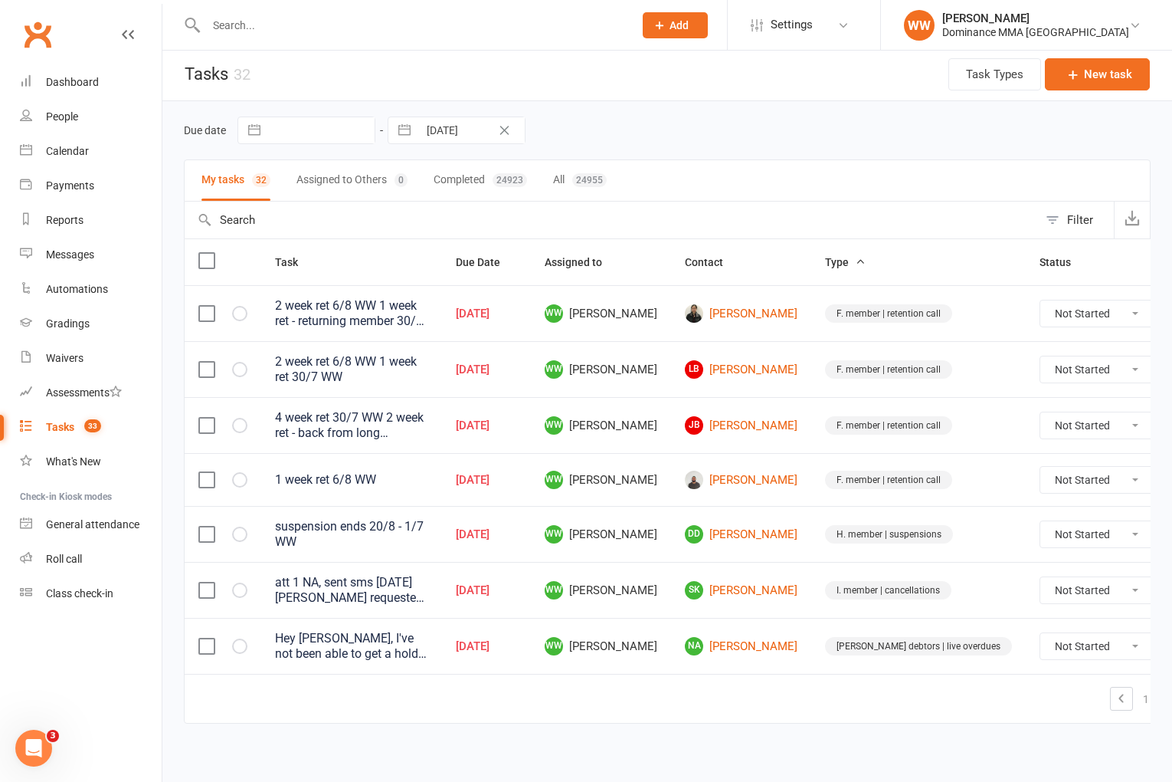
click at [814, 676] on td "1 2" at bounding box center [700, 697] width 1030 height 49
click at [811, 661] on td "[PERSON_NAME] debtors | live overdues" at bounding box center [918, 646] width 215 height 56
click at [752, 423] on link "JB Justine Bucci" at bounding box center [741, 425] width 113 height 18
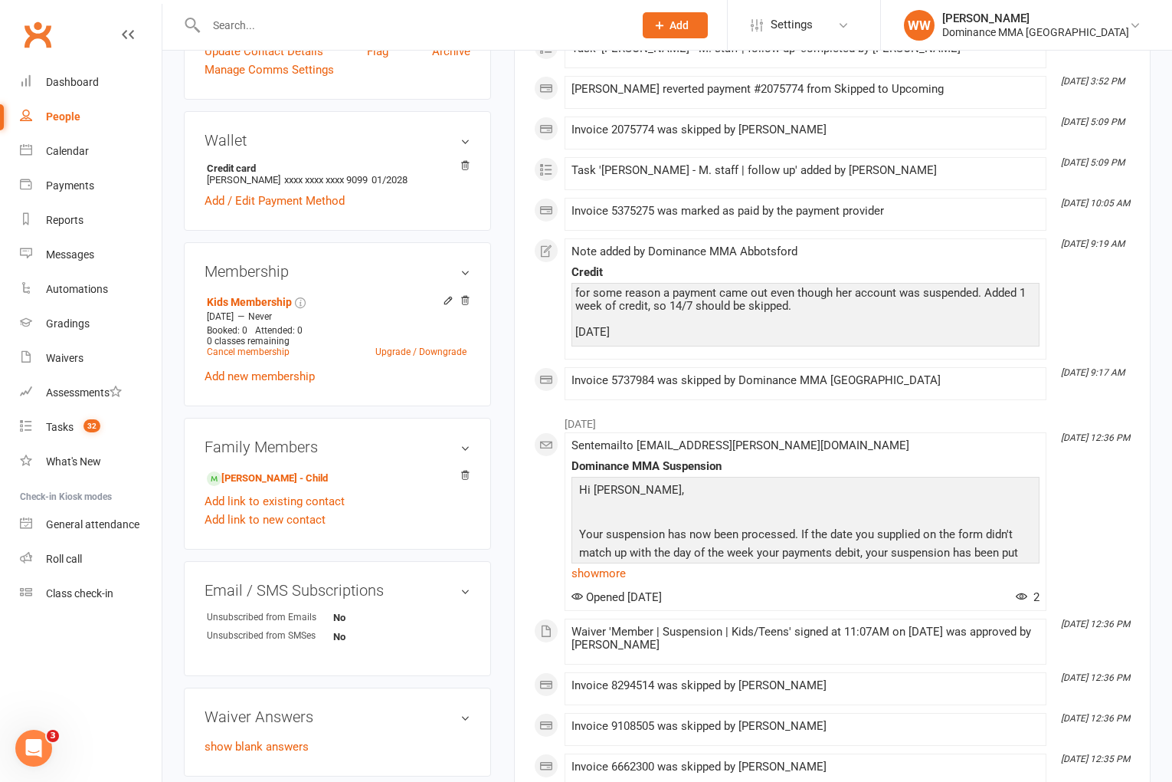
scroll to position [434, 0]
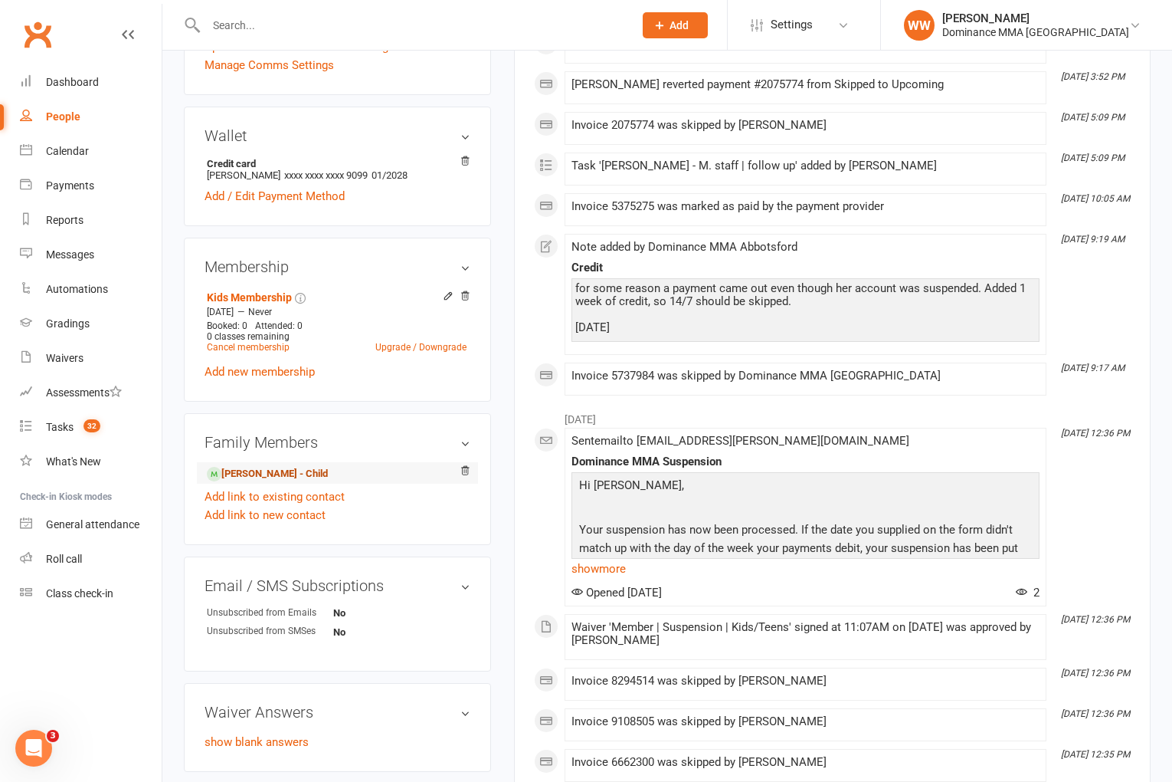
click at [274, 466] on link "Elijah Bucci - Child" at bounding box center [267, 474] width 121 height 16
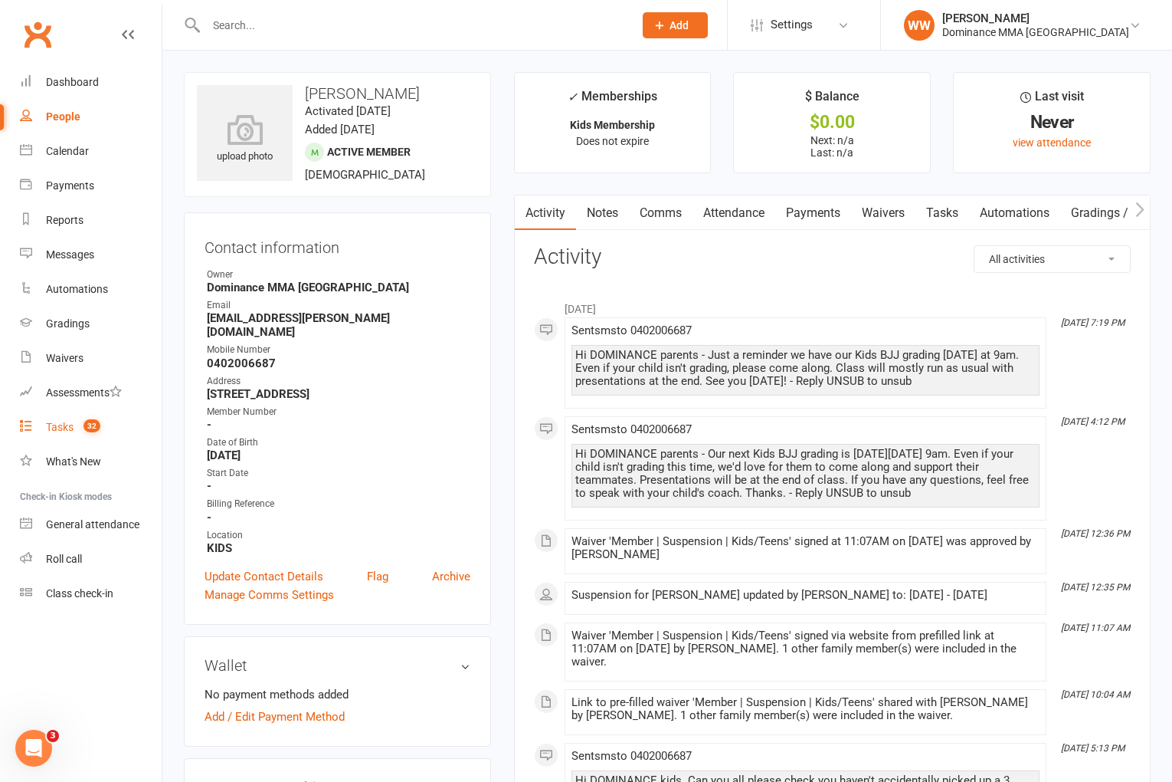
click at [44, 428] on link "Tasks 32" at bounding box center [91, 427] width 142 height 34
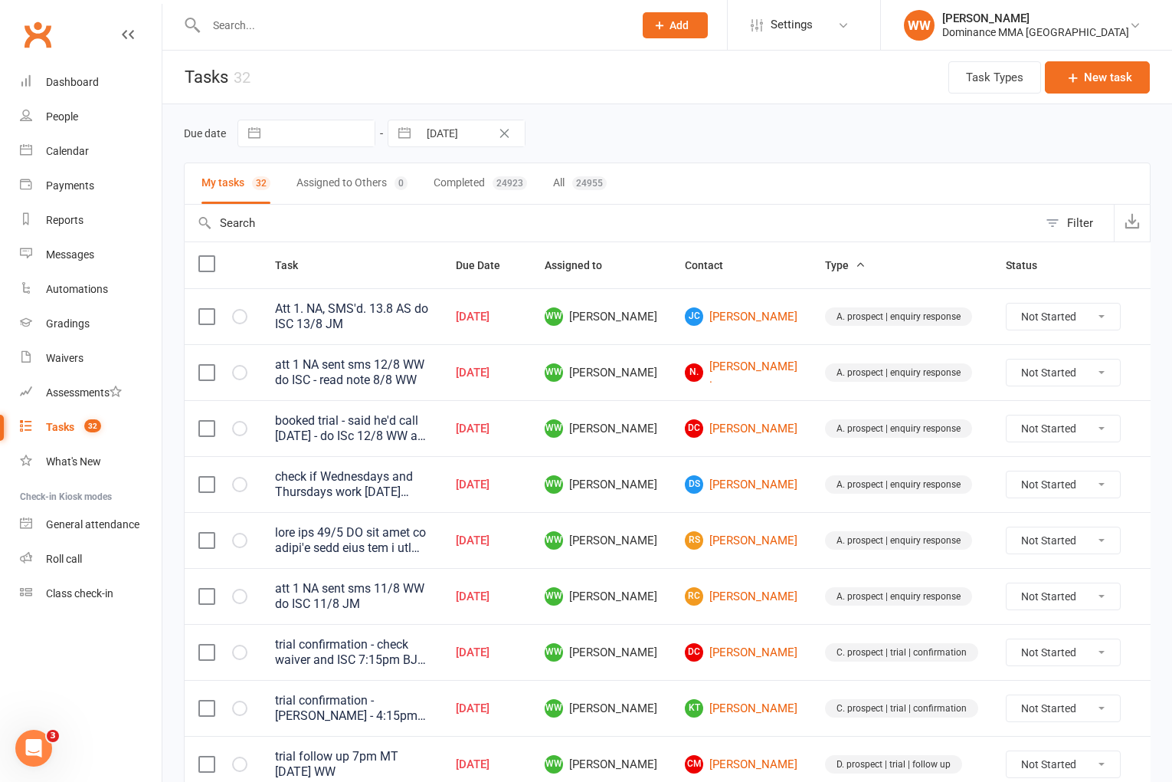
click at [647, 379] on td "WW [PERSON_NAME]" at bounding box center [601, 372] width 140 height 56
click at [648, 392] on td "WW [PERSON_NAME]" at bounding box center [601, 372] width 140 height 56
click at [649, 585] on td "WW [PERSON_NAME]" at bounding box center [601, 596] width 140 height 56
click at [654, 592] on td "WW [PERSON_NAME]" at bounding box center [601, 596] width 140 height 56
click at [1137, 379] on td at bounding box center [1158, 372] width 46 height 56
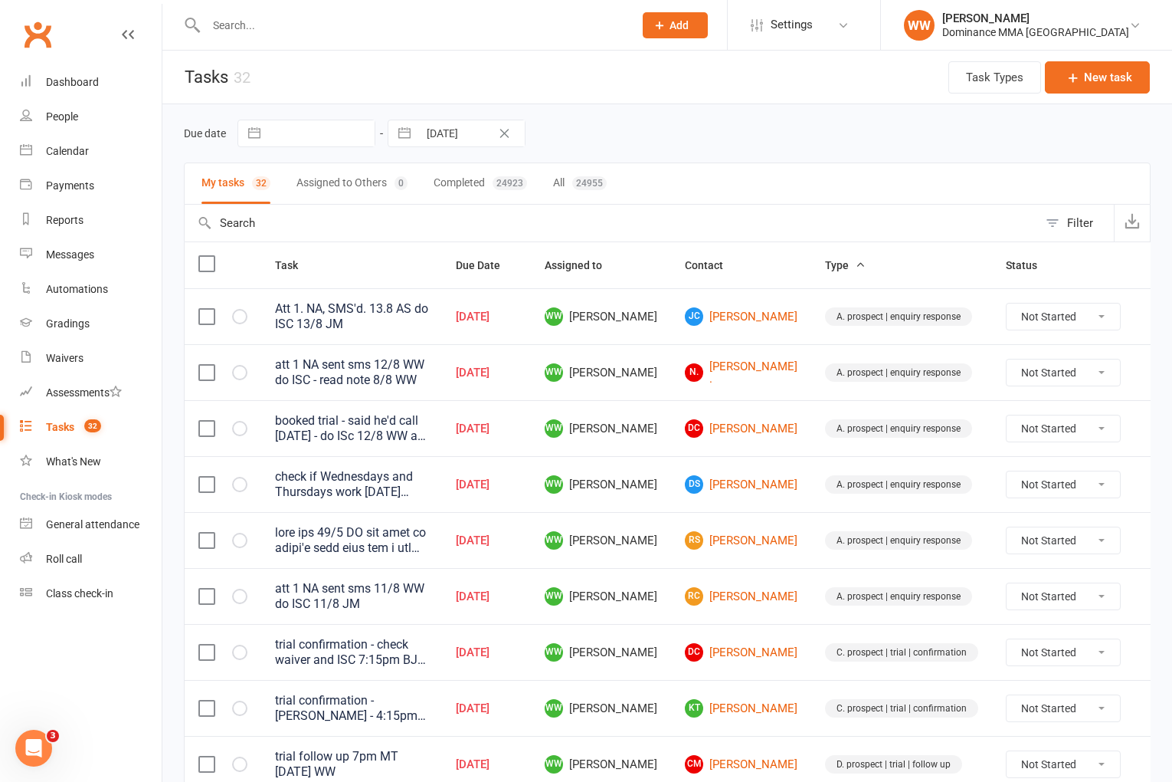
click at [1150, 375] on icon at bounding box center [1157, 372] width 15 height 15
click at [1041, 427] on link "Edit" at bounding box center [1060, 433] width 152 height 31
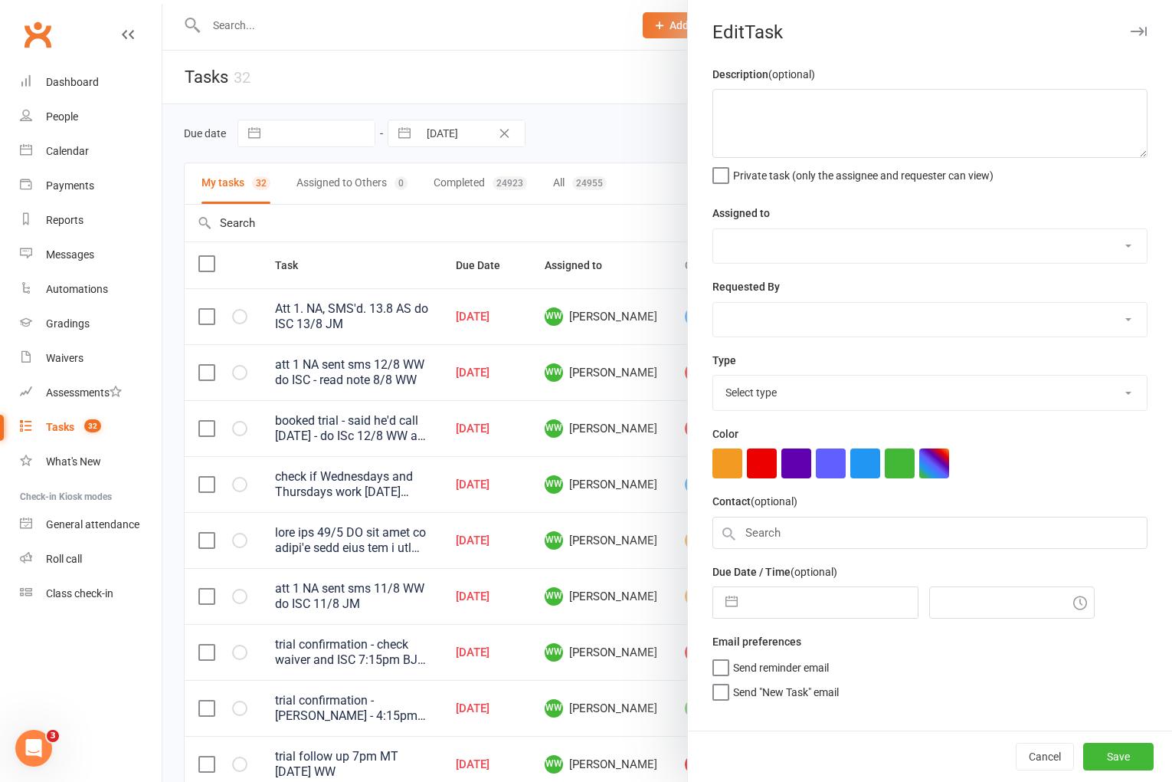
type textarea "att 1 NA sent sms 12/8 WW do ISC - read note 8/8 WW"
select select "49757"
type input "[DATE]"
type input "6:15pm"
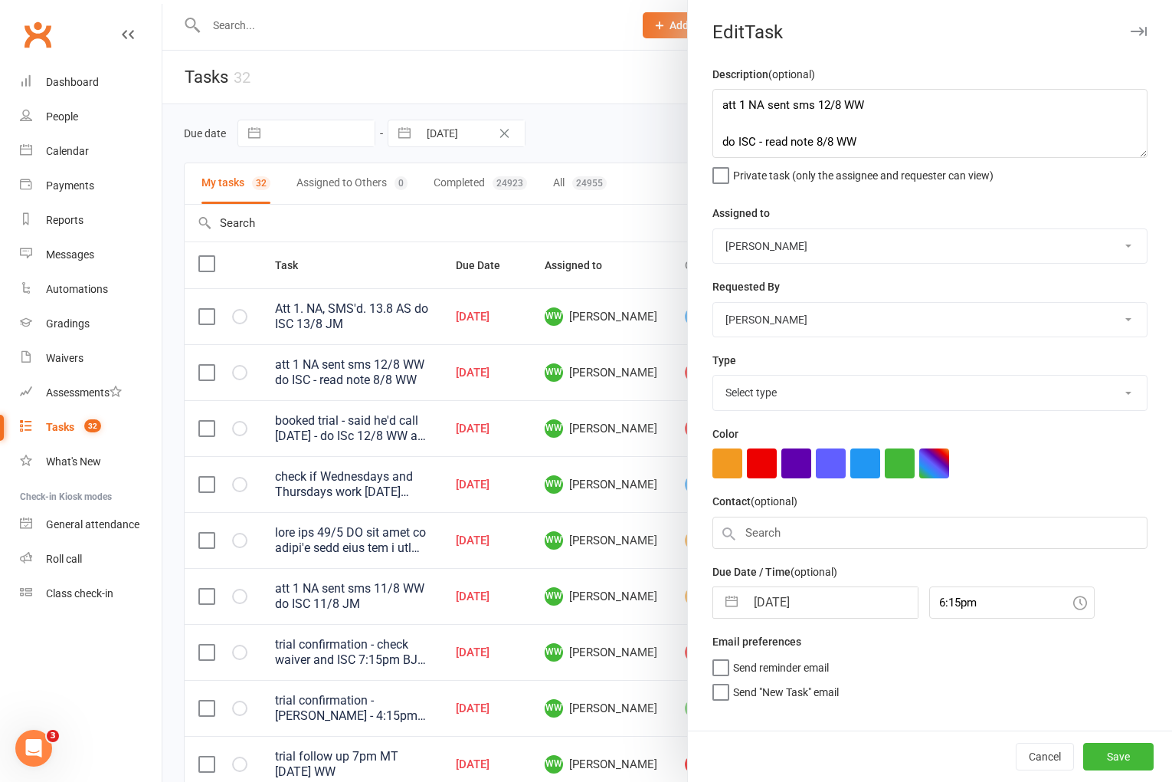
select select "3860"
drag, startPoint x: 718, startPoint y: 105, endPoint x: 730, endPoint y: 134, distance: 31.6
click at [718, 106] on textarea "att 1 NA sent sms 12/8 WW do ISC - read note 8/8 WW" at bounding box center [930, 123] width 435 height 69
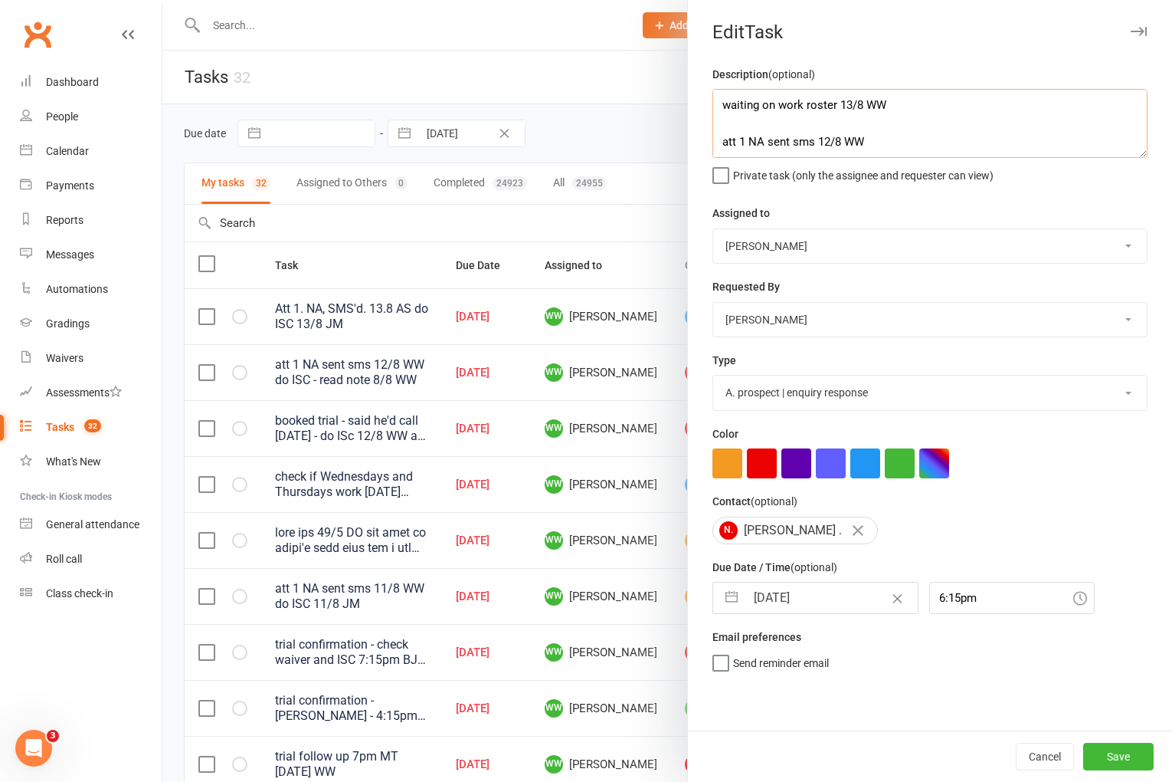
type textarea "waiting on work roster 13/8 WW att 1 NA sent sms 12/8 WW do ISC - read note 8/8…"
click at [798, 600] on input "[DATE]" at bounding box center [832, 597] width 172 height 31
select select "6"
select select "2025"
select select "7"
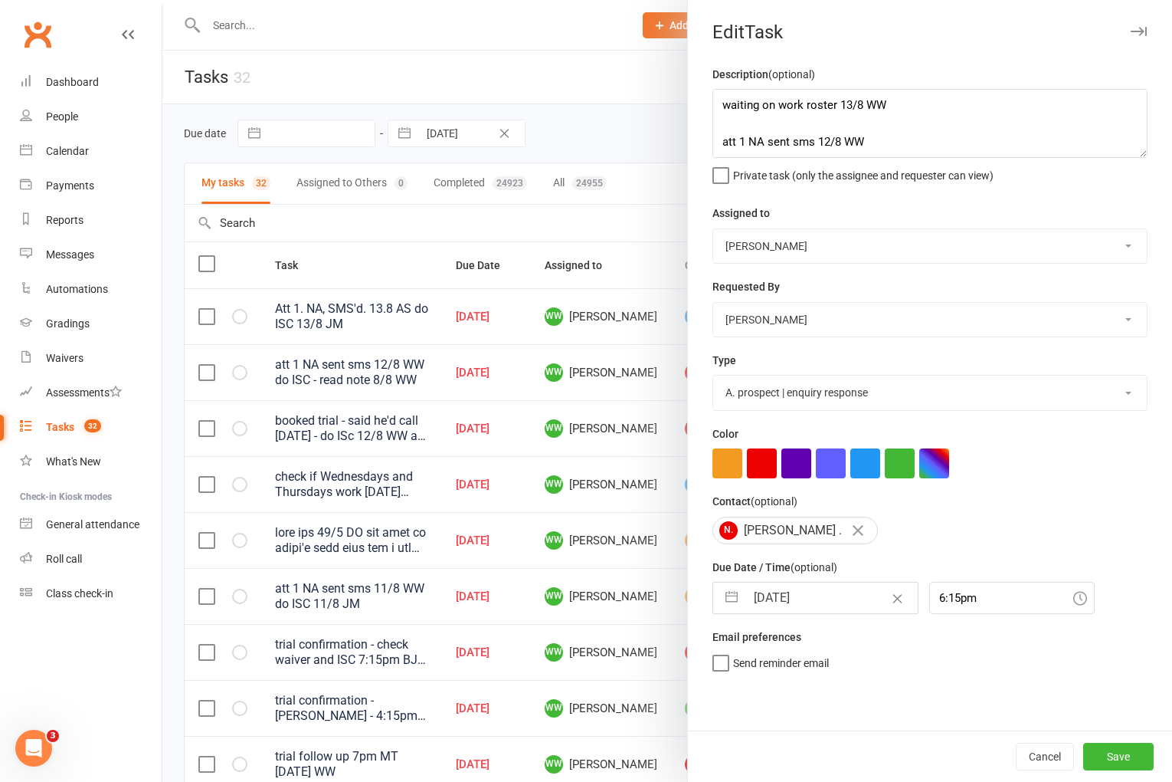
select select "2025"
select select "8"
select select "2025"
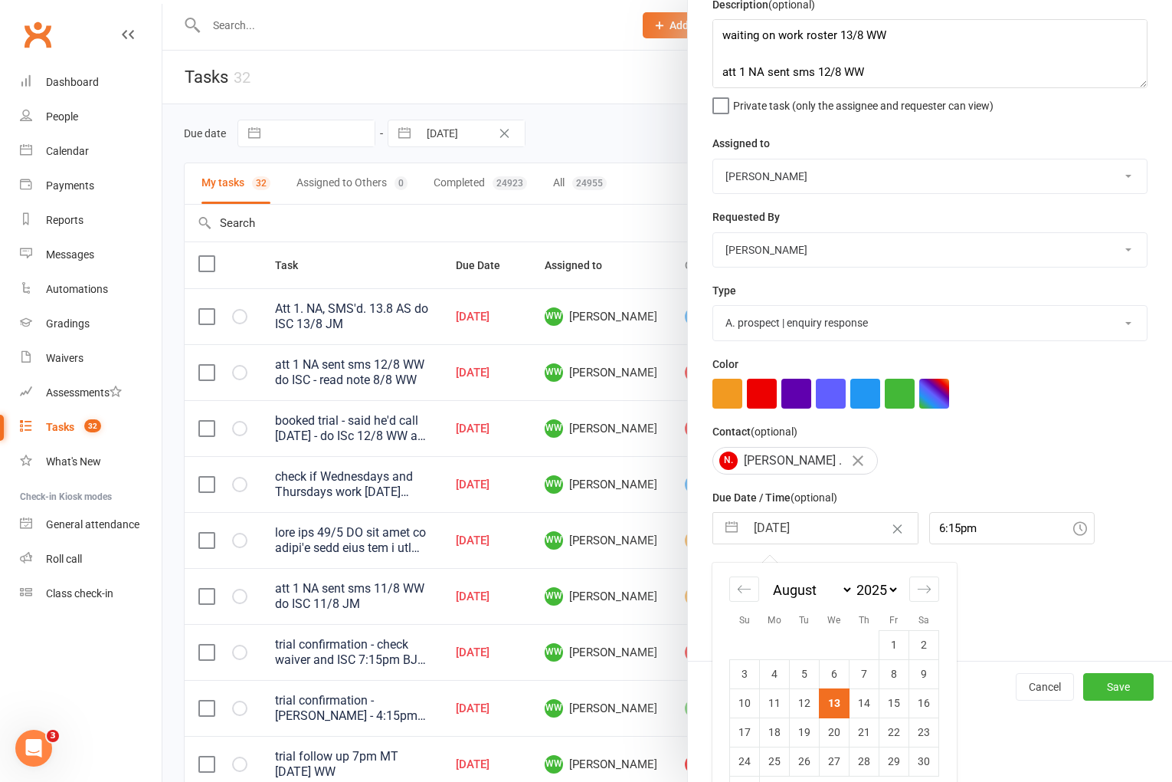
scroll to position [113, 0]
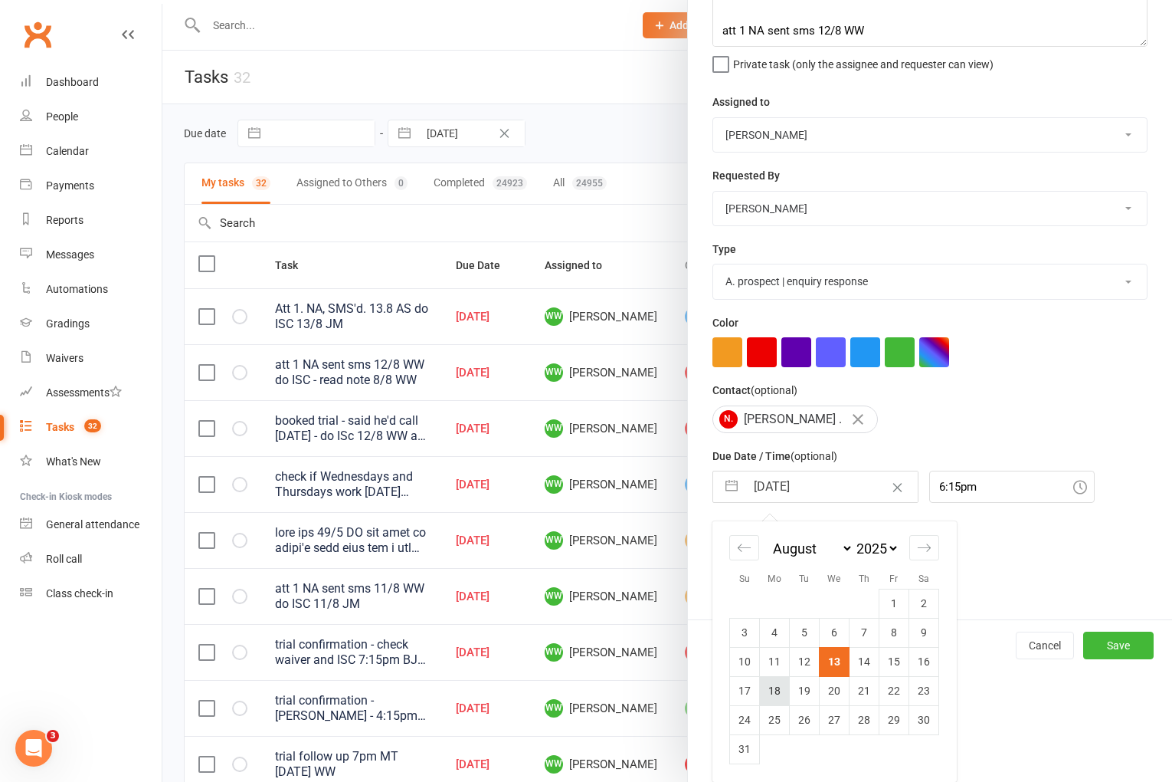
click at [772, 684] on td "18" at bounding box center [775, 690] width 30 height 29
type input "18 Aug 2025"
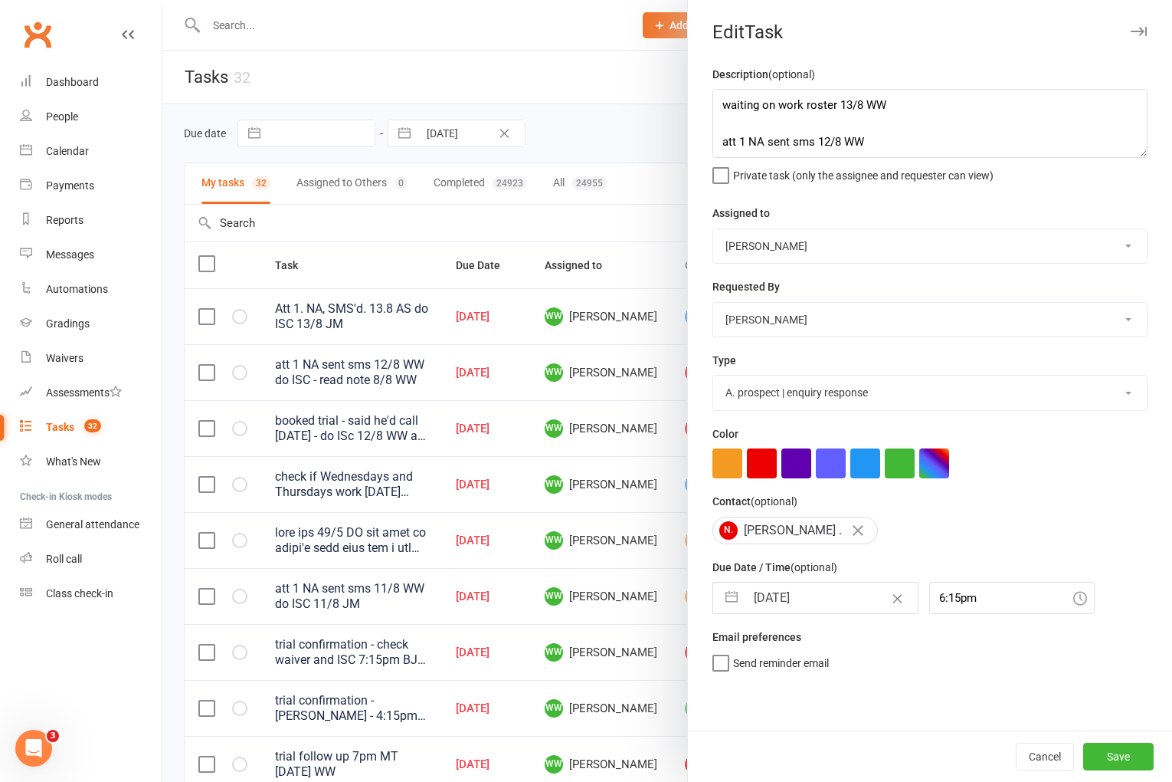
scroll to position [0, 0]
click at [1117, 762] on button "Save" at bounding box center [1118, 756] width 70 height 28
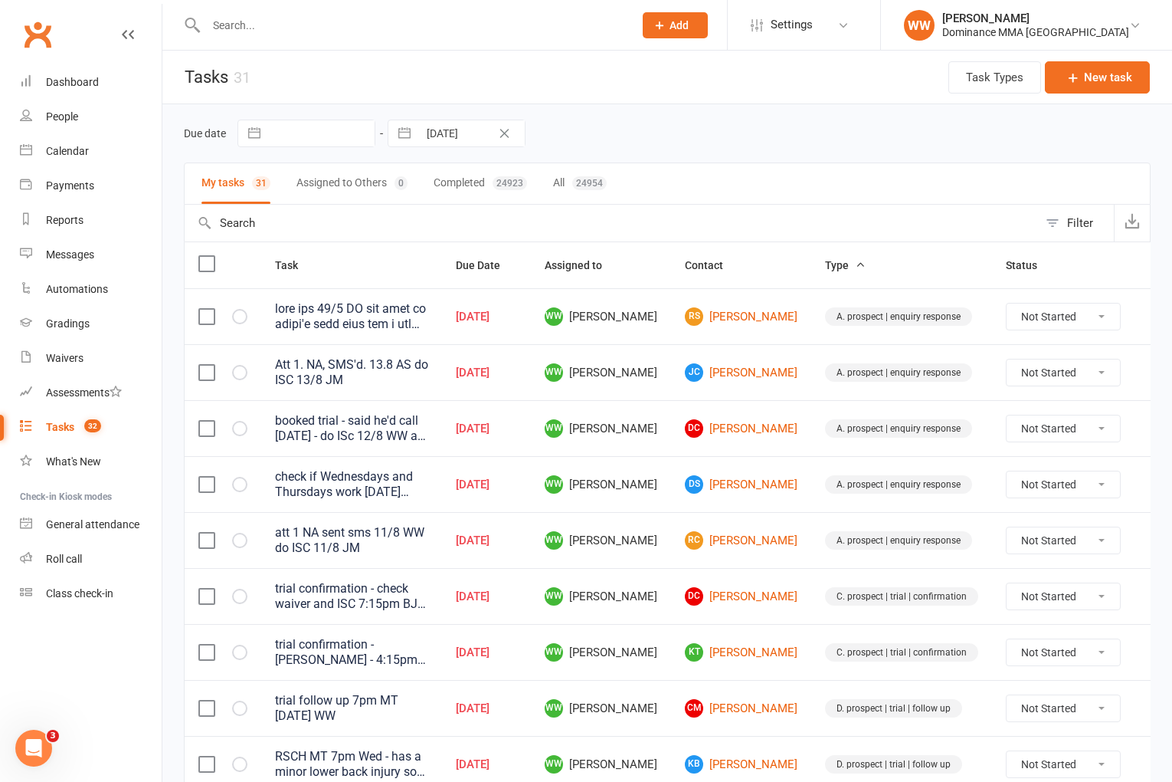
click at [811, 524] on td "A. prospect | enquiry response" at bounding box center [901, 540] width 181 height 56
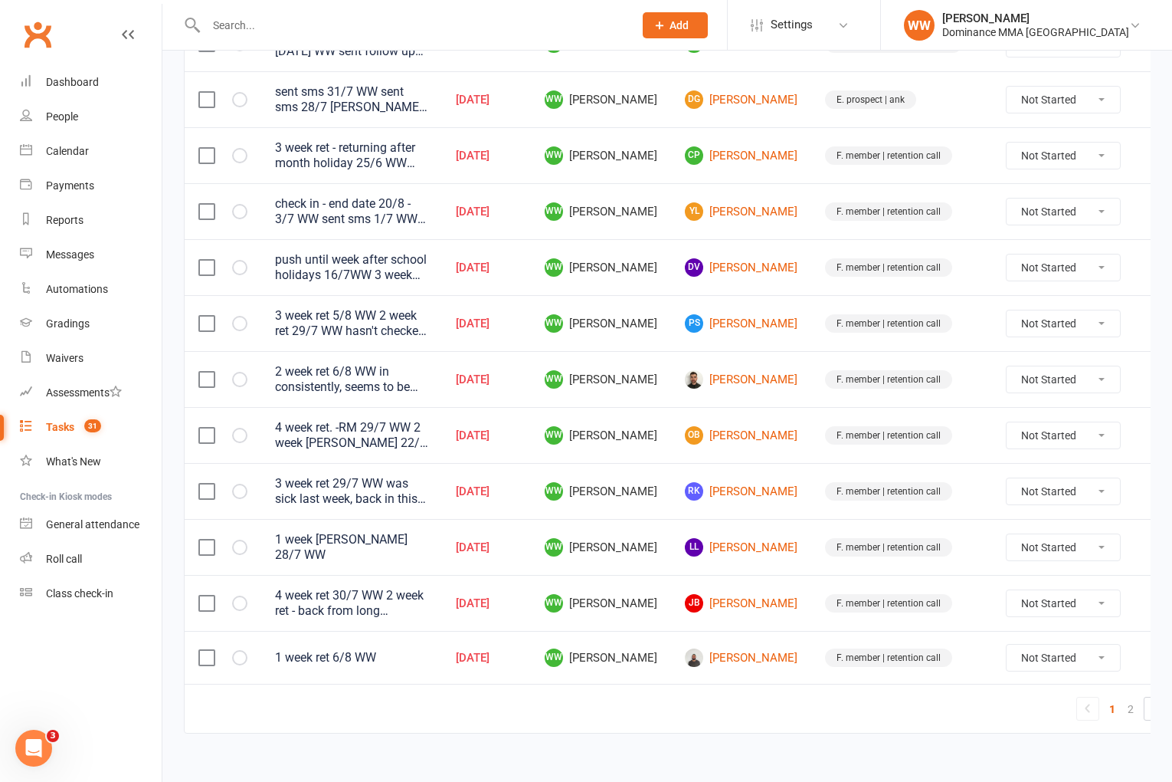
scroll to position [1013, 0]
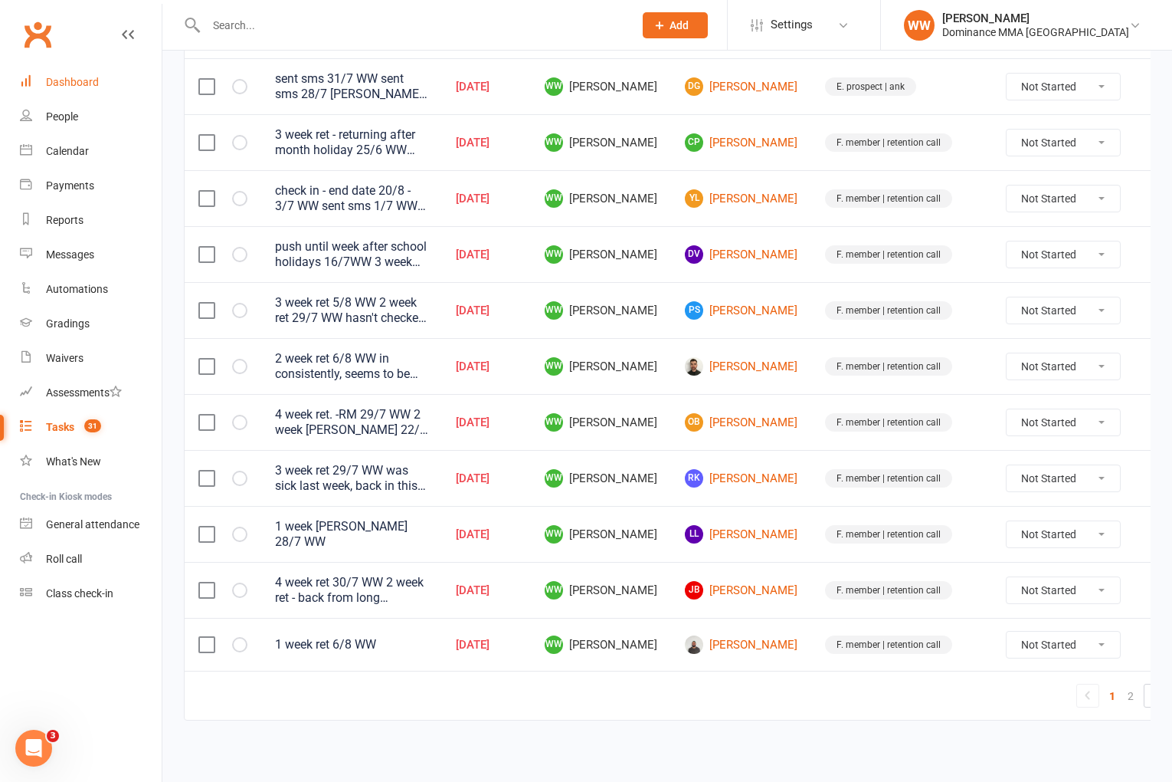
click at [95, 87] on div "Dashboard" at bounding box center [72, 82] width 53 height 12
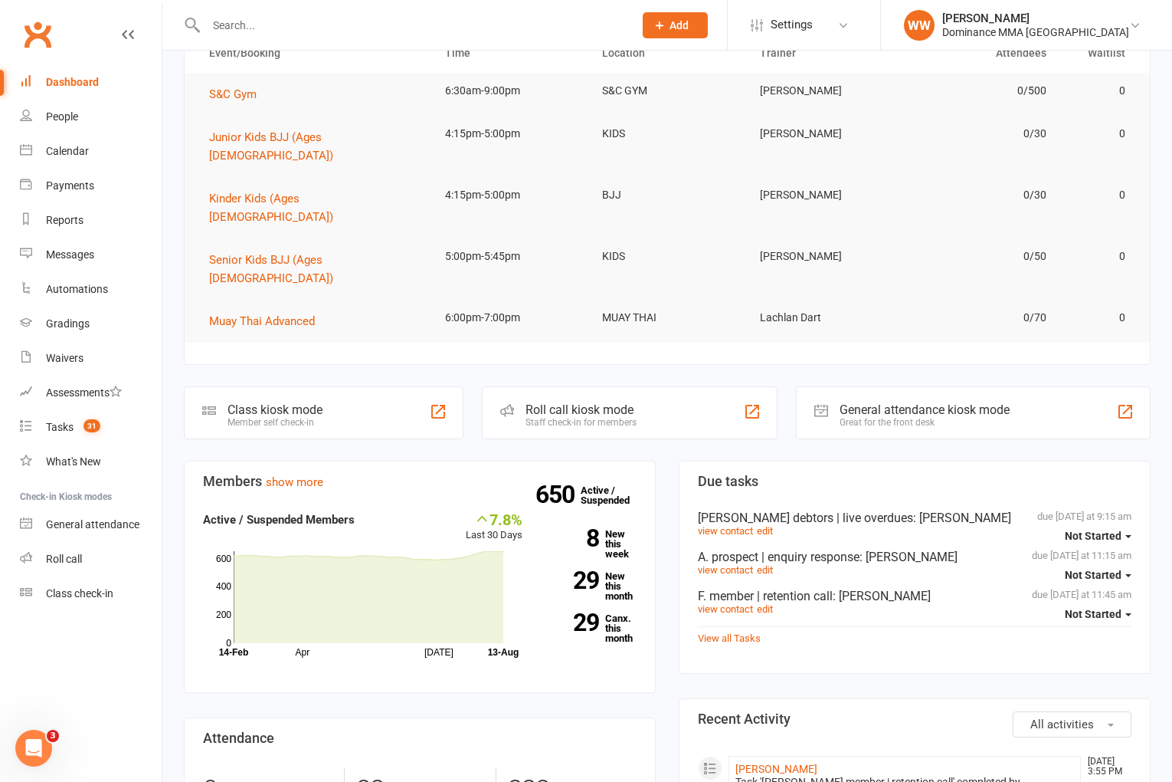
scroll to position [97, 0]
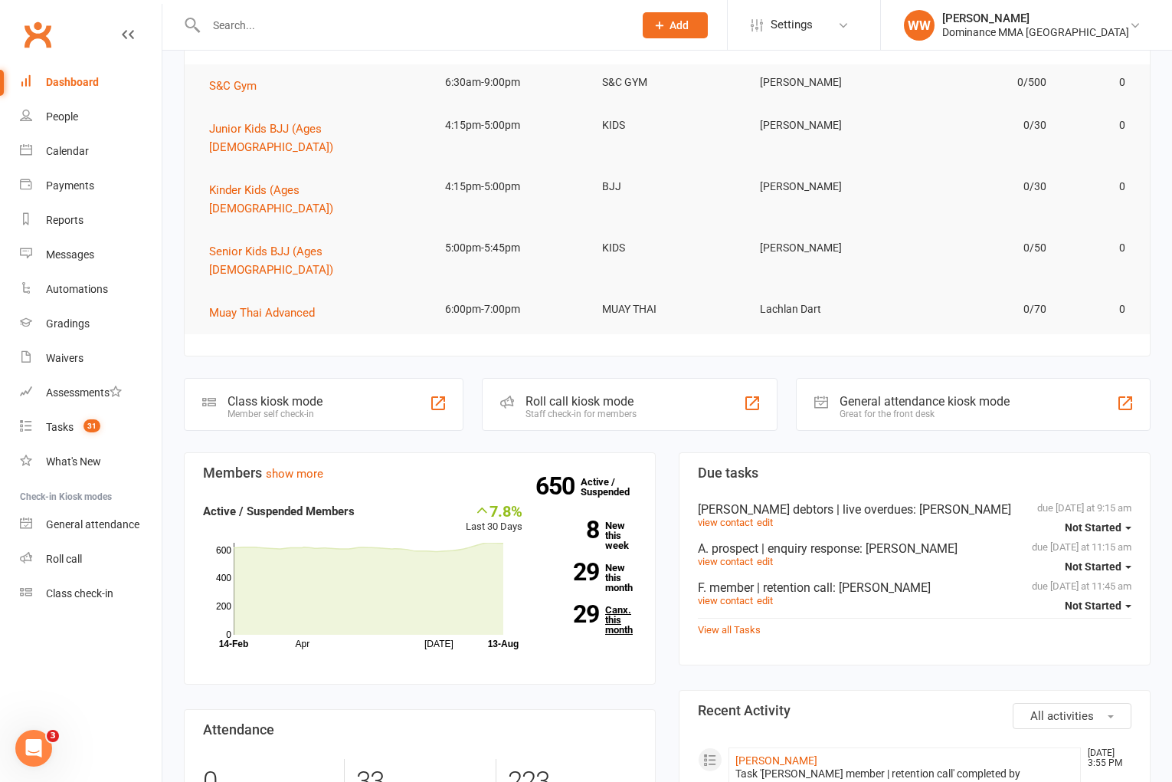
click at [613, 605] on link "29 Canx. this month" at bounding box center [591, 620] width 91 height 30
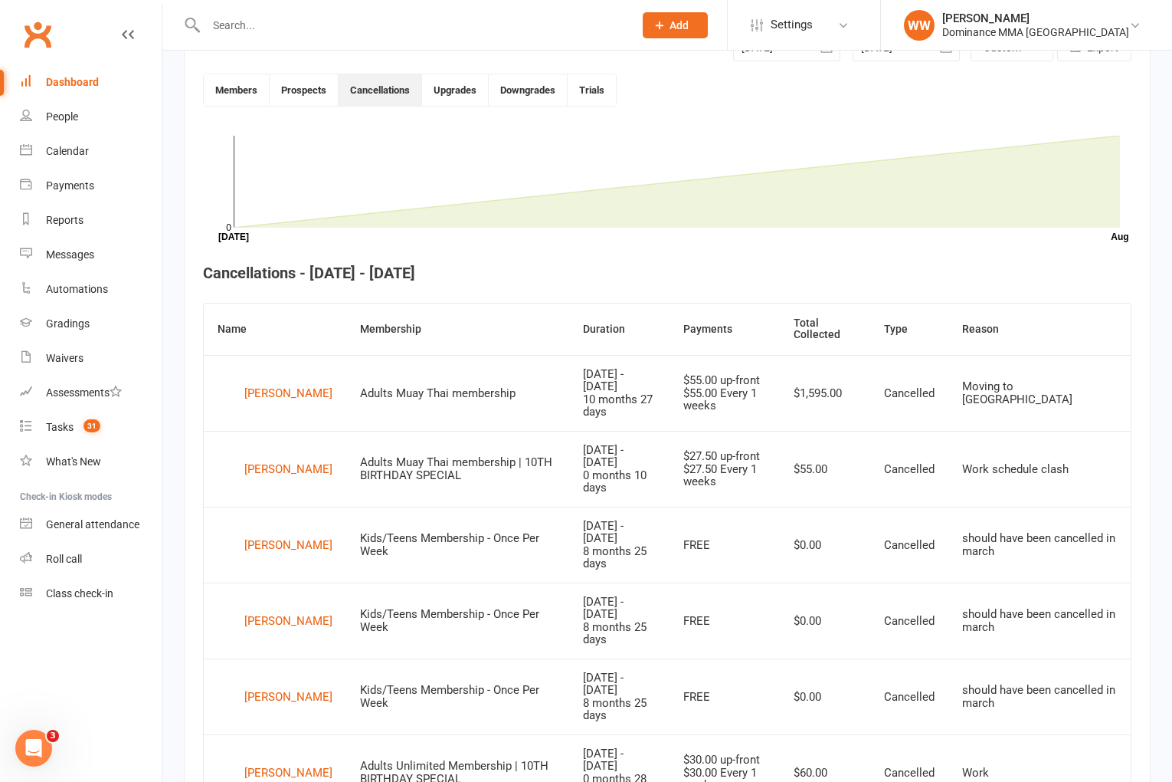
scroll to position [418, 0]
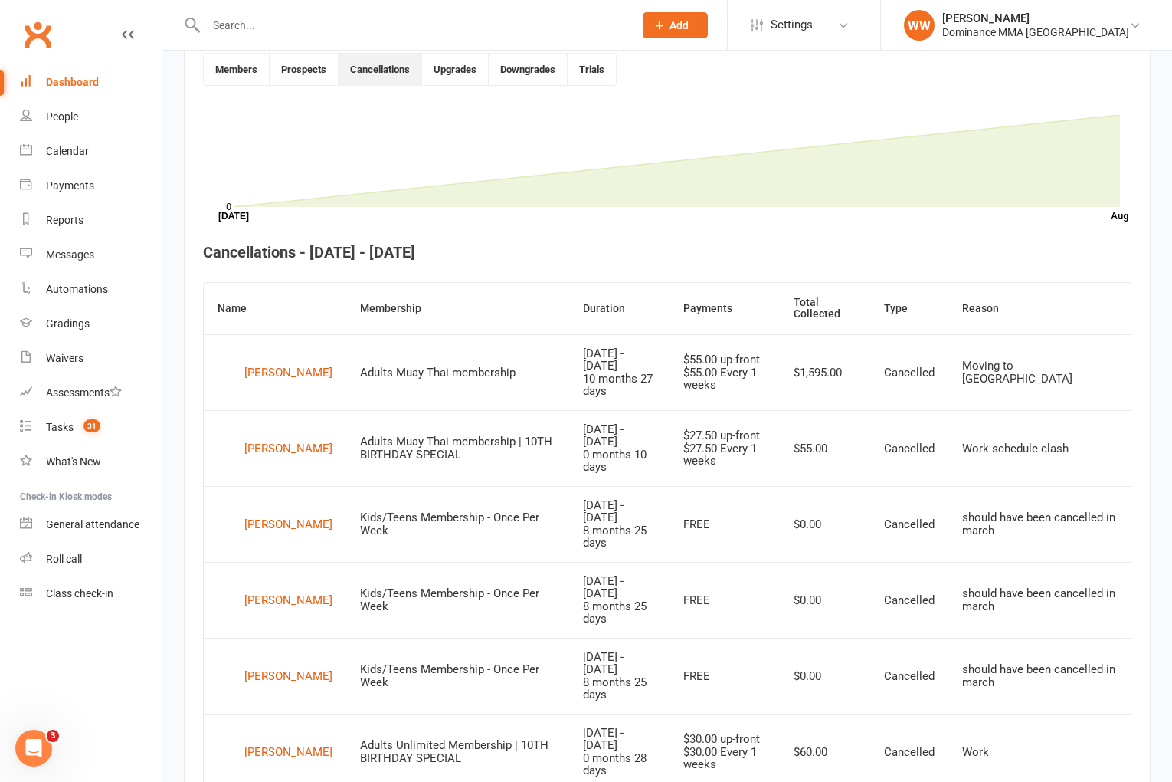
click at [552, 565] on td "Kids/Teens Membership - Once Per Week" at bounding box center [457, 600] width 223 height 76
click at [552, 577] on td "Kids/Teens Membership - Once Per Week" at bounding box center [457, 600] width 223 height 76
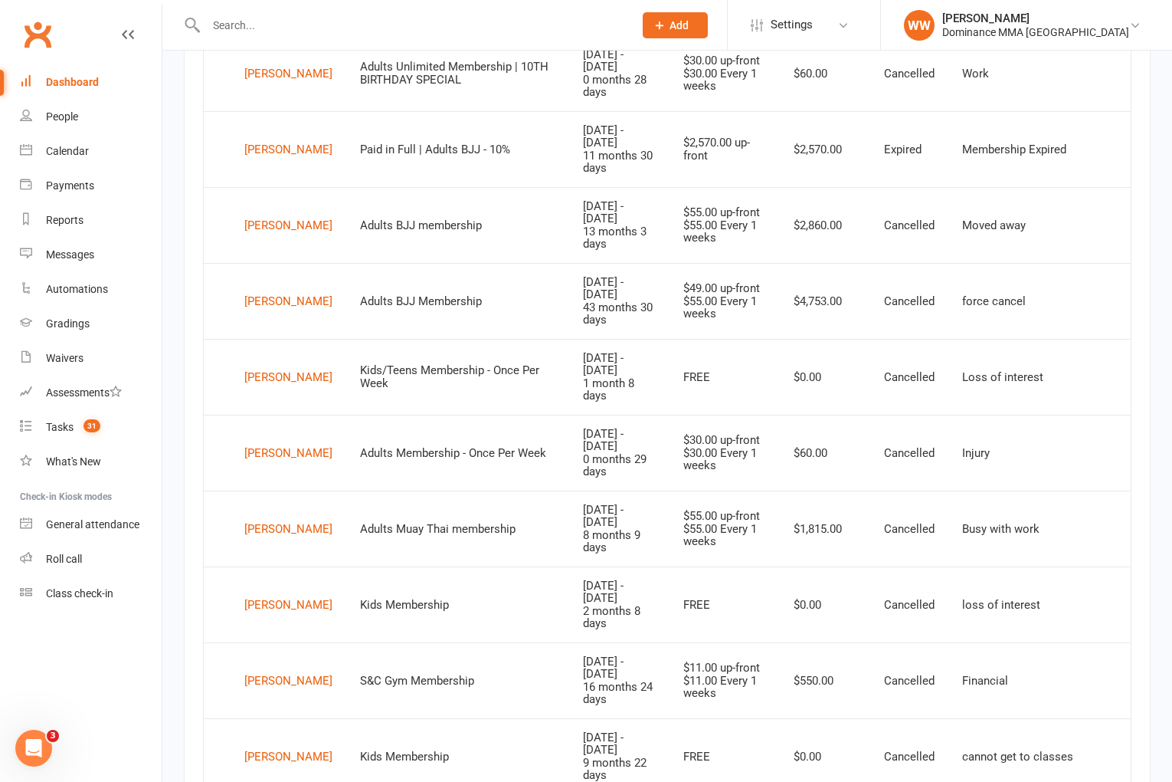
scroll to position [1100, 0]
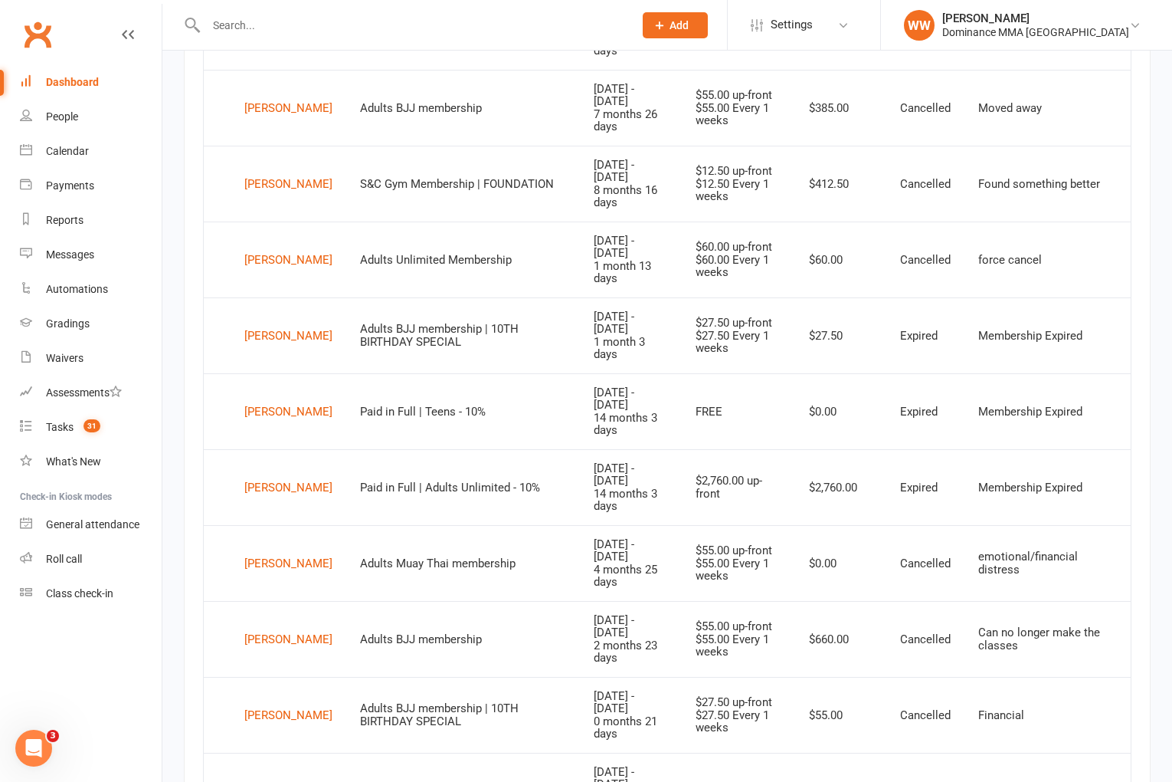
click at [554, 677] on td "Adults BJJ membership | 10TH BIRTHDAY SPECIAL" at bounding box center [463, 715] width 234 height 76
click at [552, 677] on td "Adults BJJ membership | 10TH BIRTHDAY SPECIAL" at bounding box center [463, 715] width 234 height 76
click at [273, 628] on div "Ewen Storrie" at bounding box center [288, 639] width 88 height 23
click at [279, 552] on div "Lidiya Ramkumar" at bounding box center [288, 563] width 88 height 23
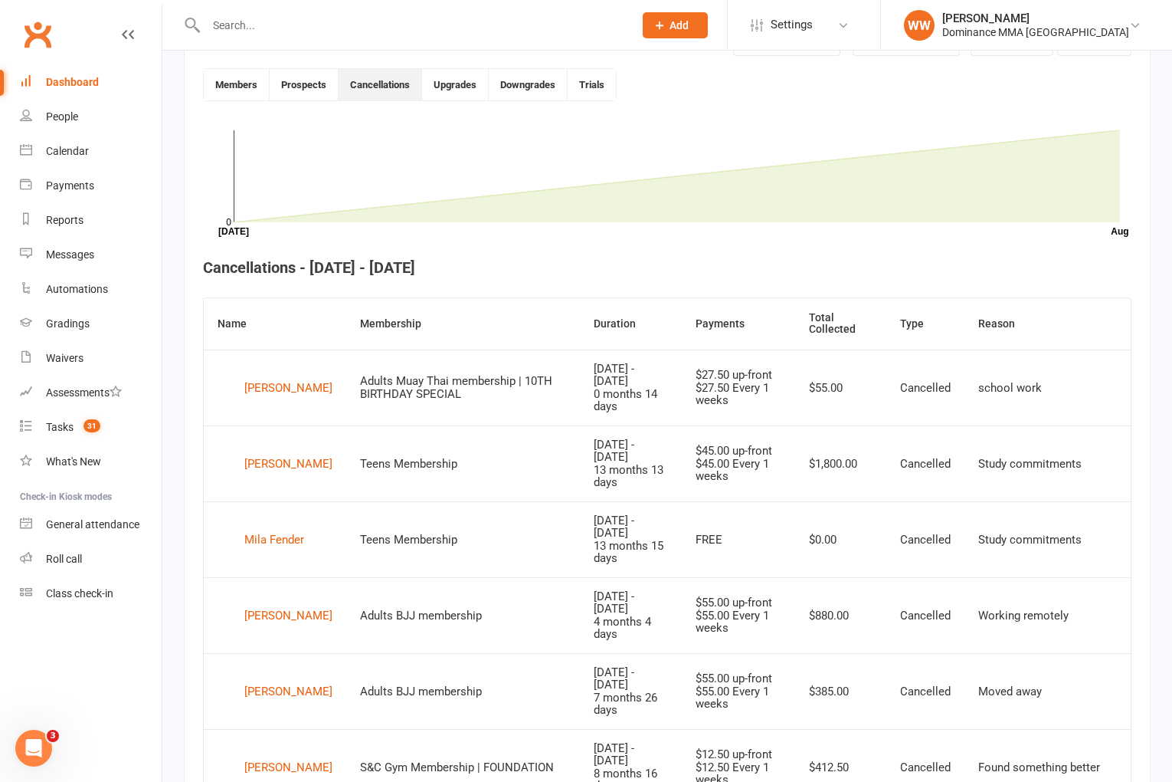
scroll to position [401, 0]
click at [51, 423] on div "Tasks" at bounding box center [60, 427] width 28 height 12
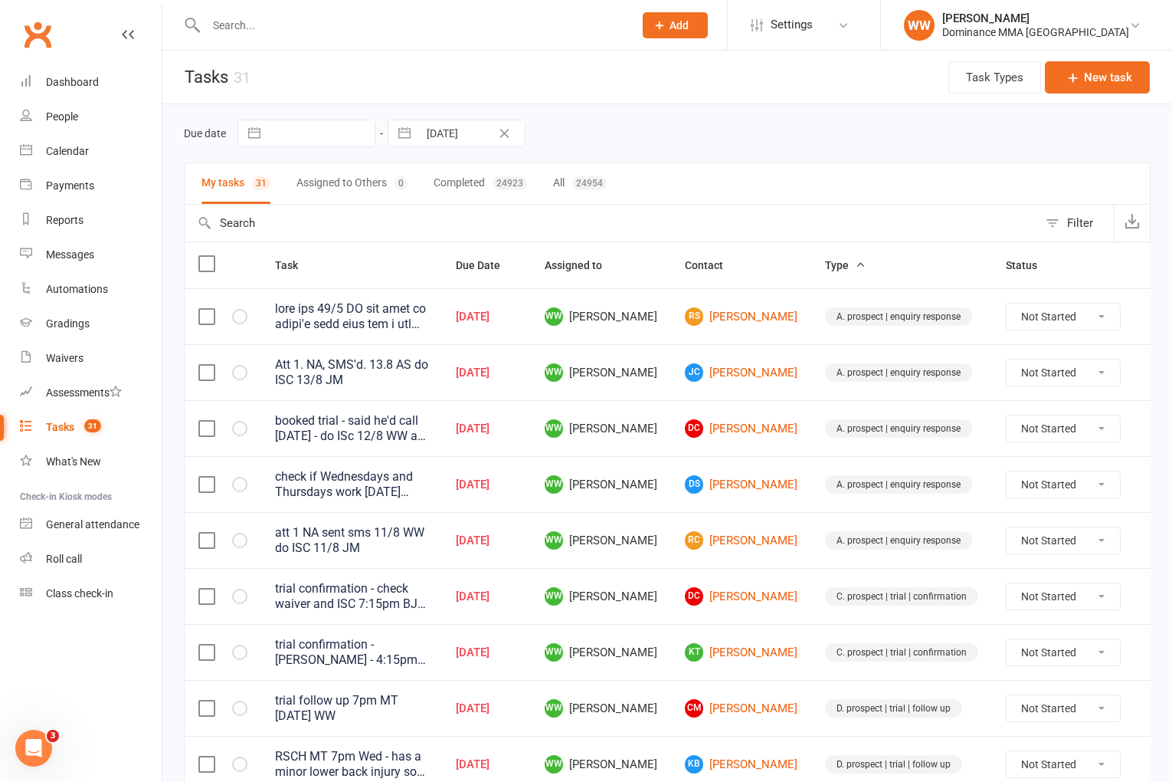
click at [643, 466] on td "WW [PERSON_NAME]" at bounding box center [601, 484] width 140 height 56
click at [651, 476] on td "WW [PERSON_NAME]" at bounding box center [601, 484] width 140 height 56
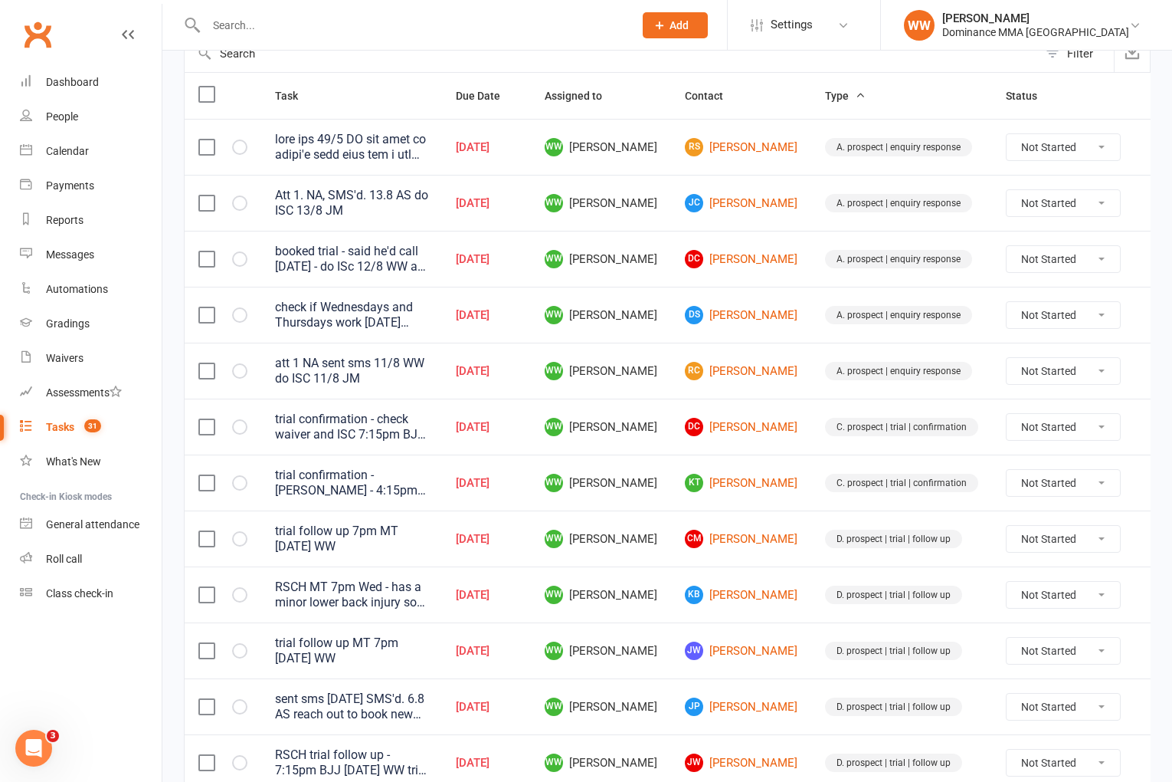
scroll to position [177, 0]
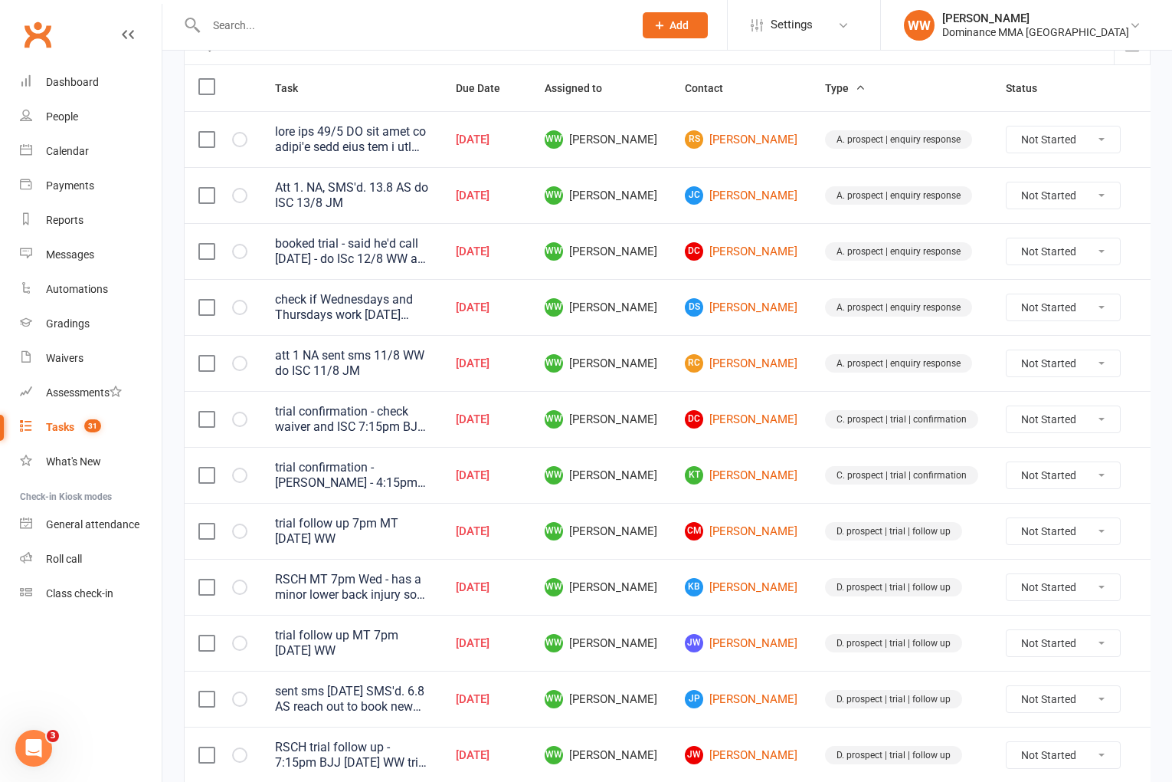
click at [531, 510] on td "[DATE]" at bounding box center [486, 531] width 89 height 56
click at [531, 531] on td "[DATE]" at bounding box center [486, 531] width 89 height 56
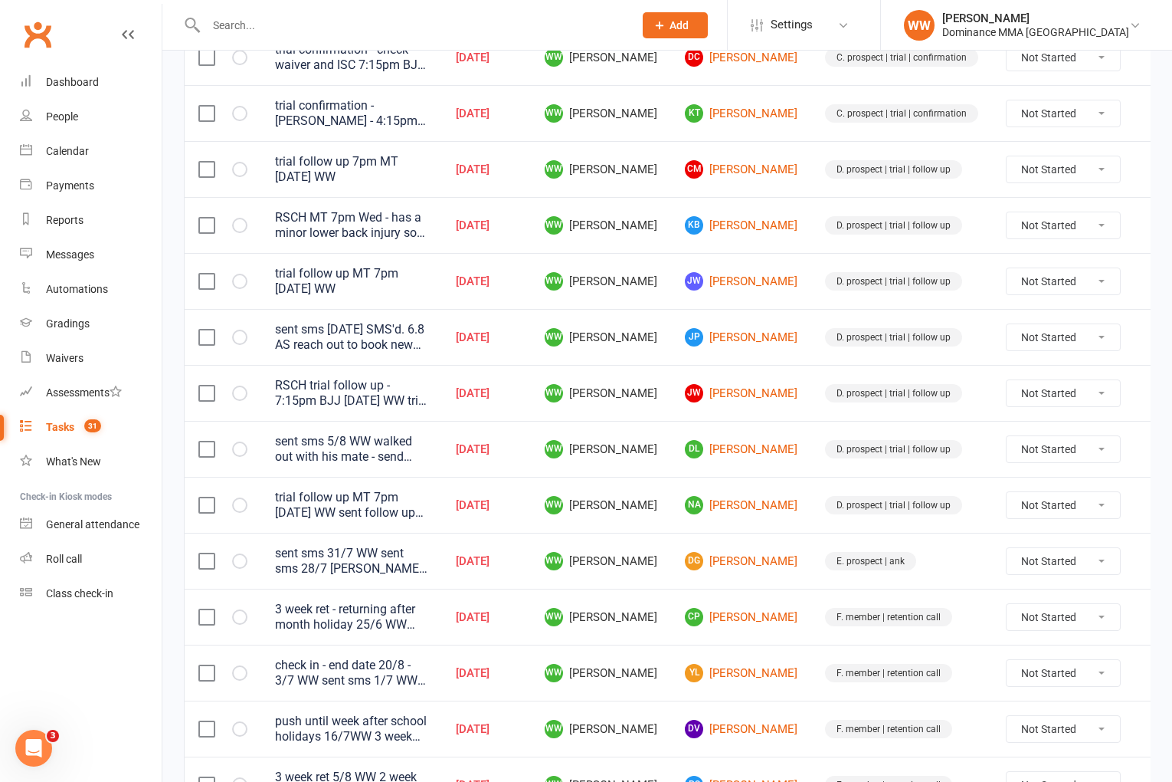
scroll to position [542, 0]
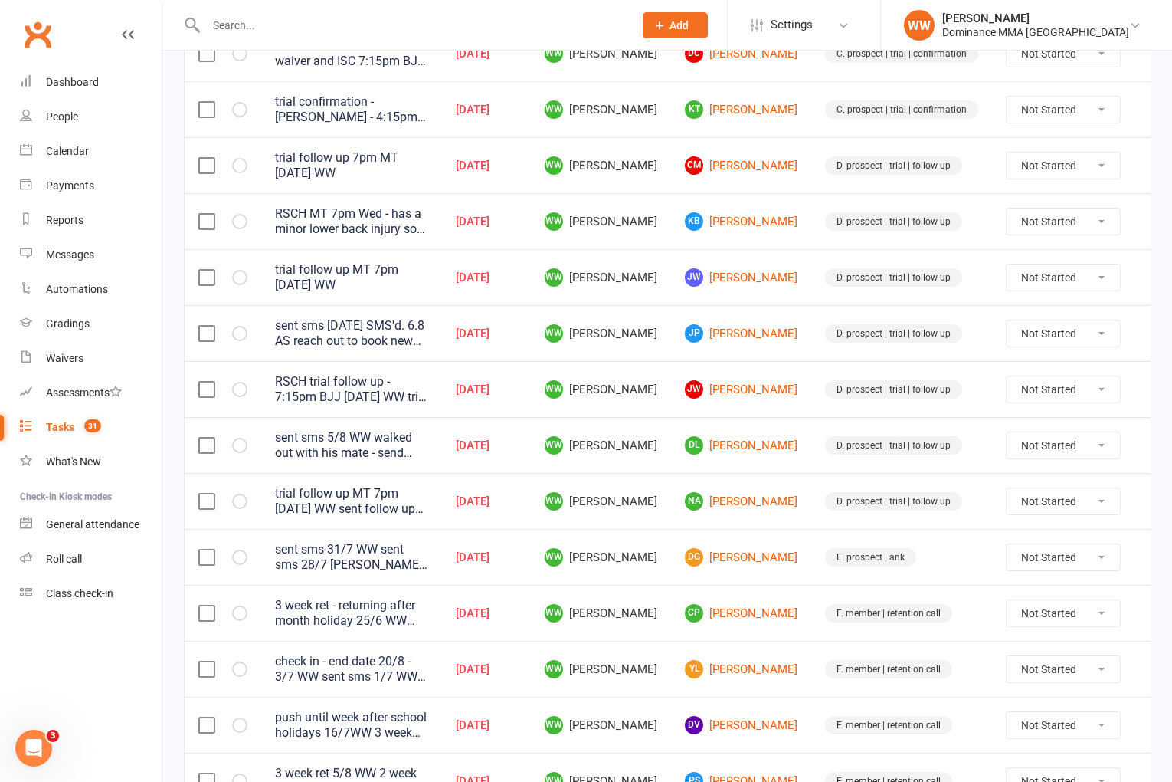
click at [656, 527] on td "WW [PERSON_NAME]" at bounding box center [601, 501] width 140 height 56
click at [671, 527] on td "NA Nick Abarno" at bounding box center [741, 501] width 140 height 56
click at [712, 555] on link "DG Daniel Grozdanoski" at bounding box center [741, 557] width 113 height 18
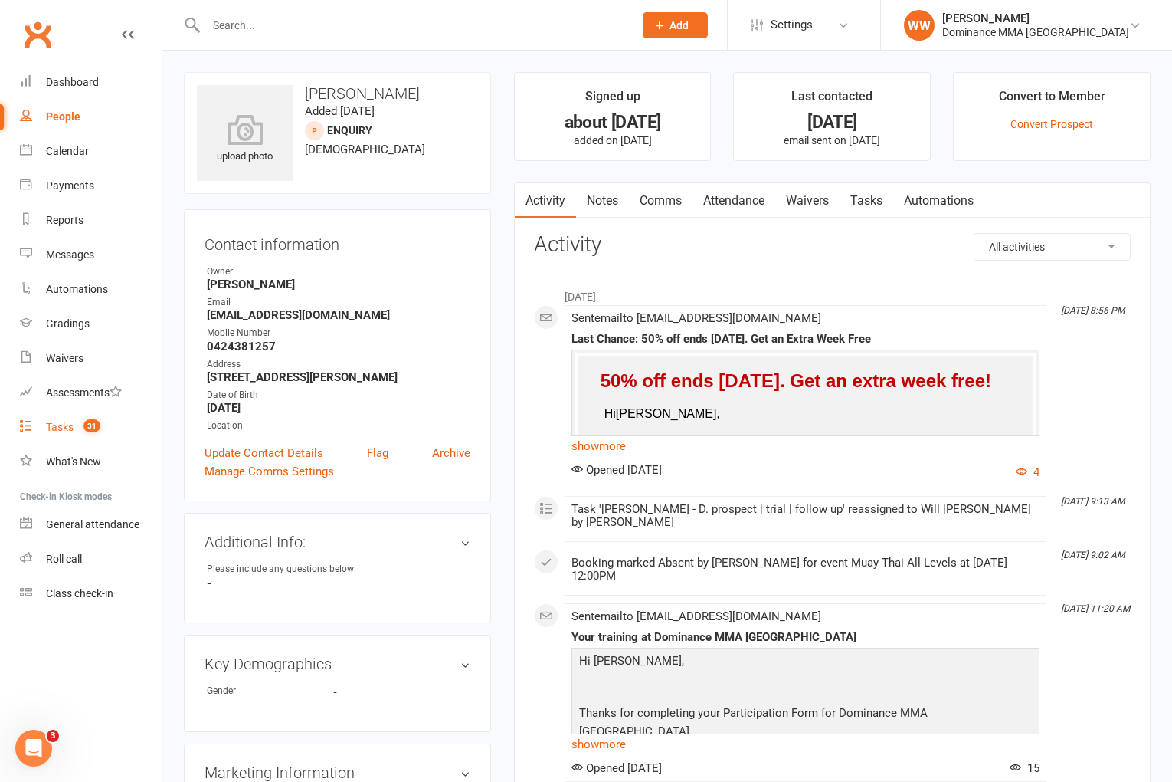
click at [64, 431] on div "Tasks" at bounding box center [60, 427] width 28 height 12
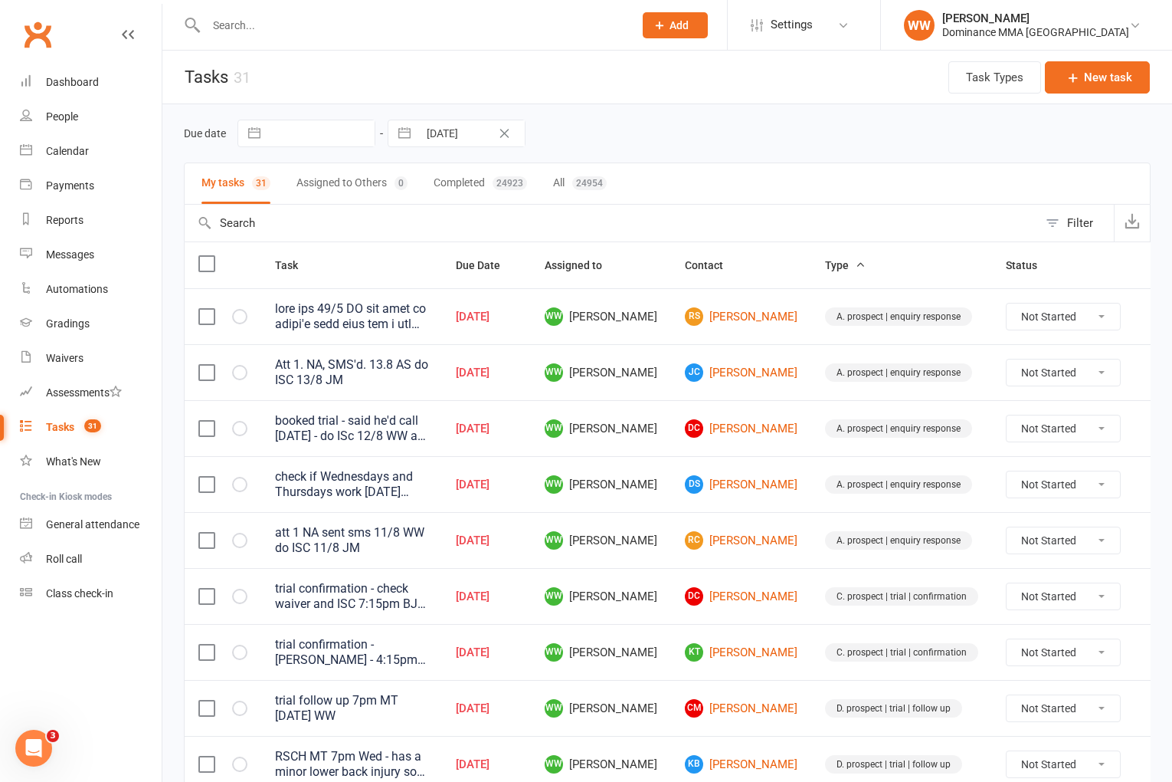
click at [653, 563] on td "WW [PERSON_NAME]" at bounding box center [601, 540] width 140 height 56
click at [782, 120] on div "Due date Navigate forward to interact with the calendar and select a date. Pres…" at bounding box center [667, 134] width 967 height 28
click at [801, 120] on div "Due date Navigate forward to interact with the calendar and select a date. Pres…" at bounding box center [667, 133] width 967 height 58
click at [385, 30] on input "text" at bounding box center [412, 25] width 421 height 21
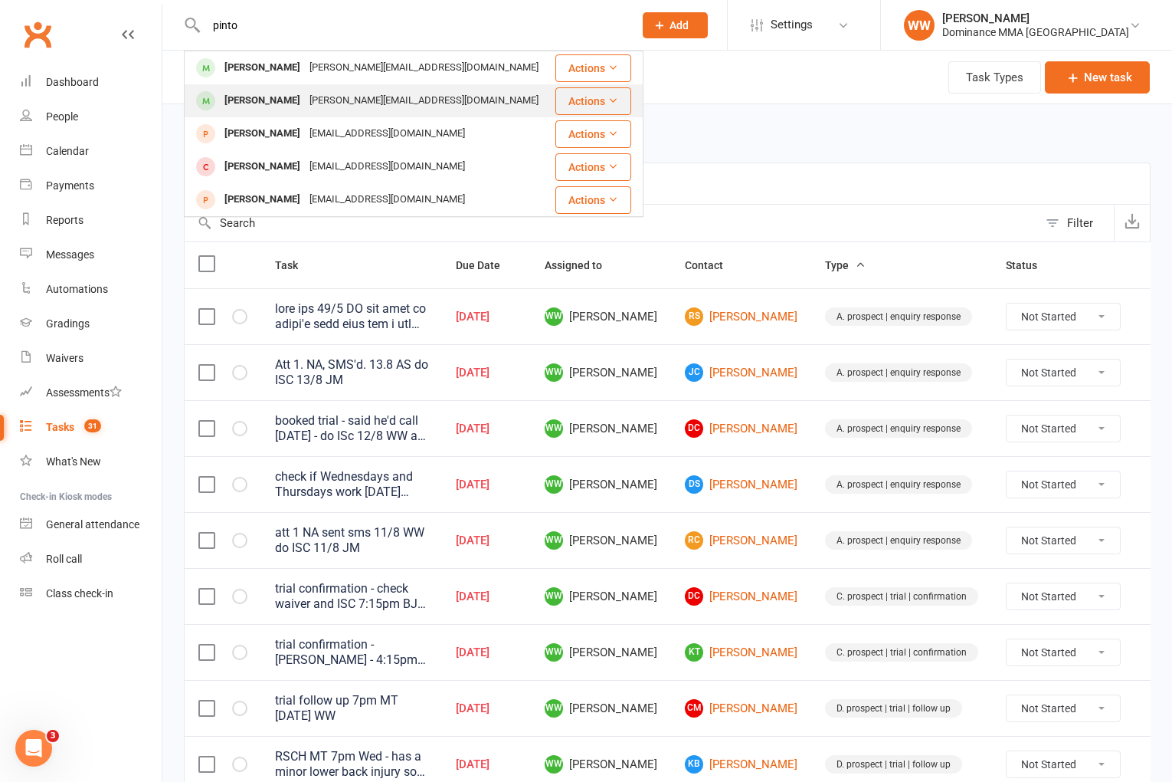
type input "pinto"
click at [414, 94] on div "andrew@panchomichael.com.au" at bounding box center [424, 101] width 238 height 22
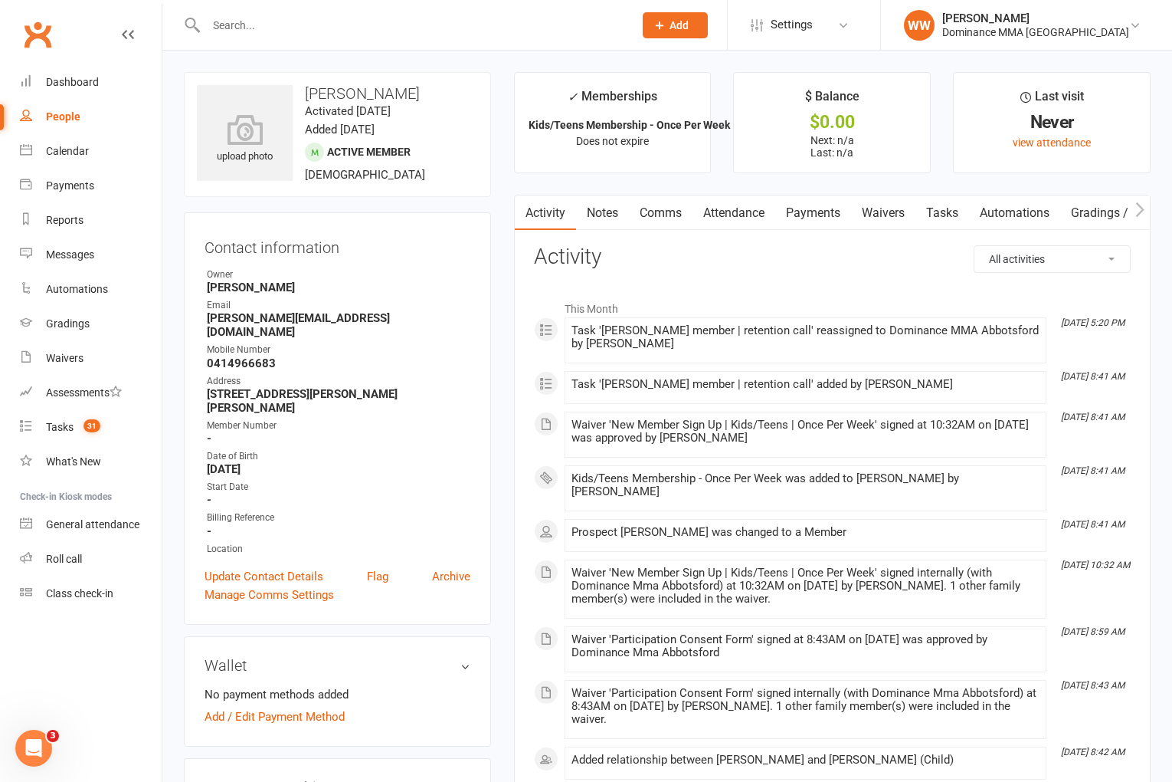
click at [936, 215] on link "Tasks" at bounding box center [943, 212] width 54 height 35
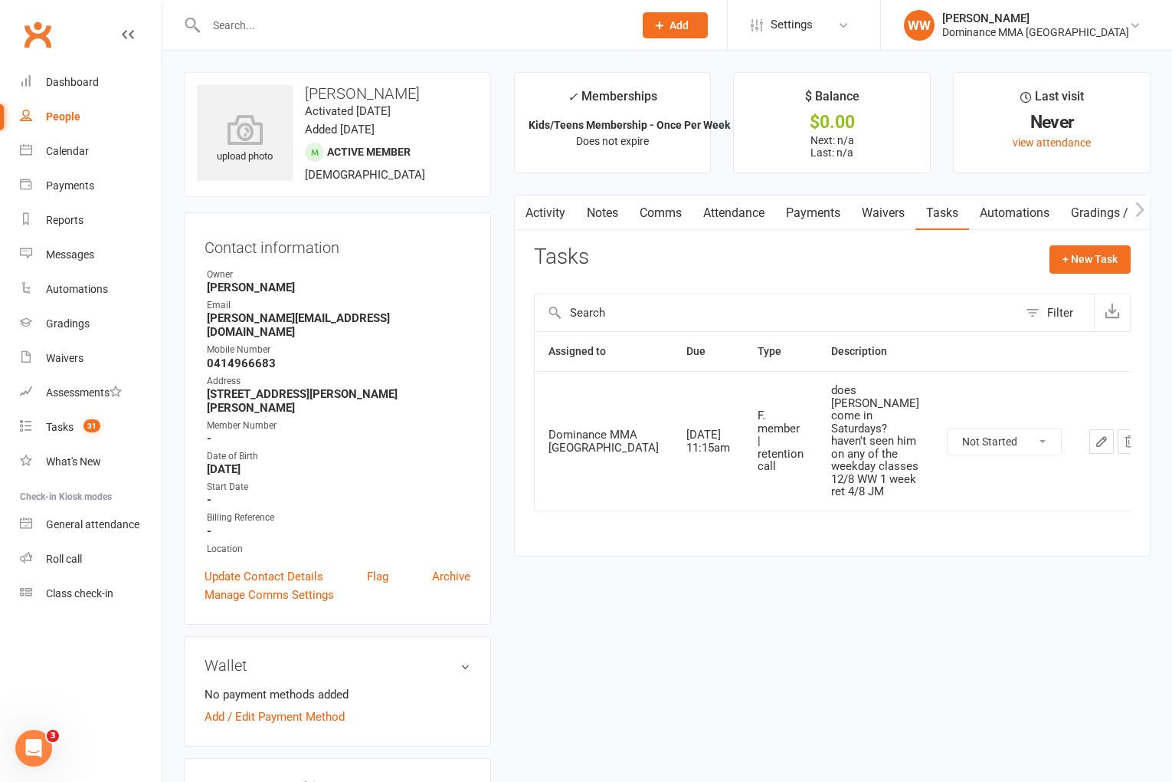
click at [1095, 434] on icon "button" at bounding box center [1102, 441] width 14 height 14
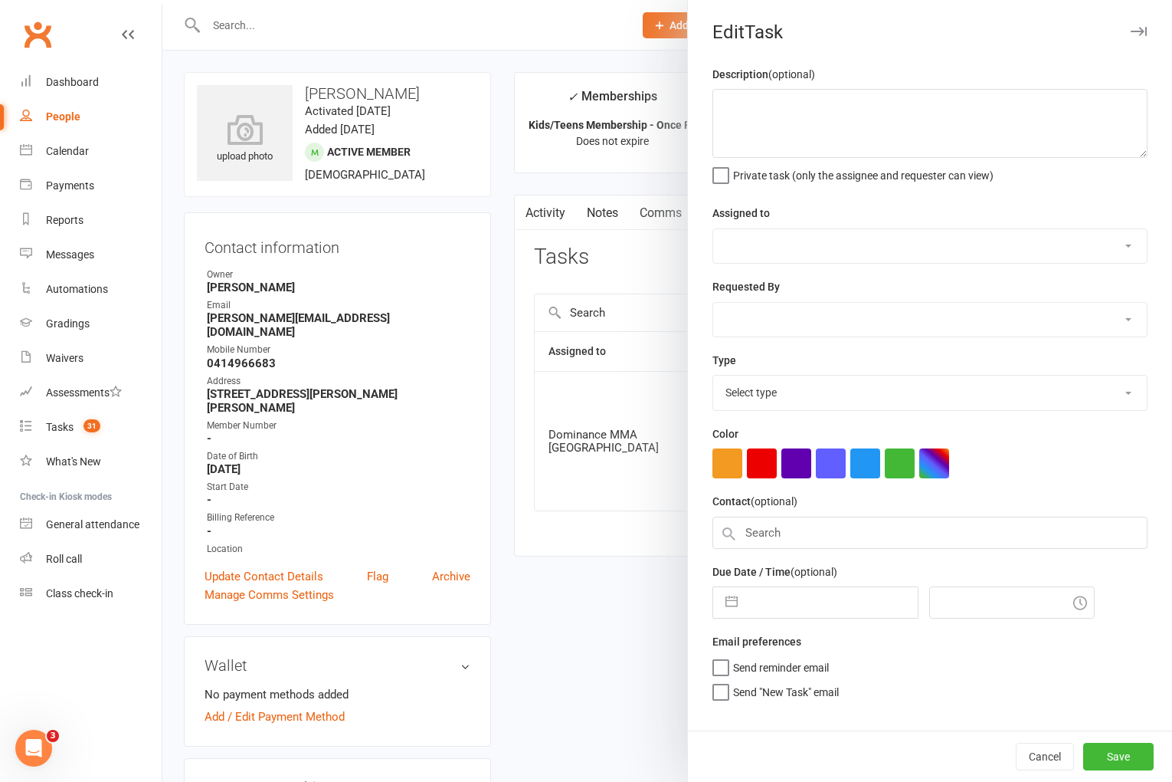
type textarea "does Maxwell come in Saturdays? haven't seen him on any of the weekday classes …"
select select "12631"
select select "45422"
type input "16 Aug 2025"
type input "11:15am"
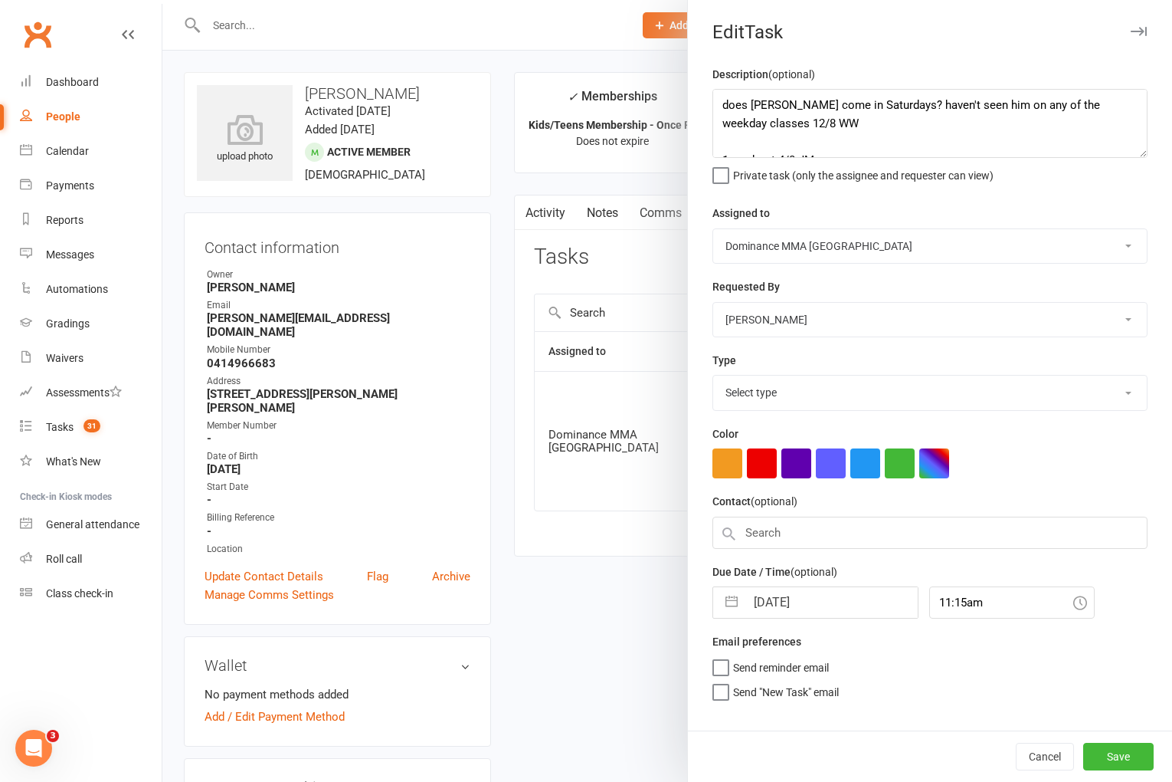
select select "3865"
drag, startPoint x: 719, startPoint y: 105, endPoint x: 760, endPoint y: 131, distance: 48.2
click at [760, 132] on textarea "does Maxwell come in Saturdays? haven't seen him on any of the weekday classes …" at bounding box center [930, 123] width 435 height 69
drag, startPoint x: 1099, startPoint y: 107, endPoint x: 1106, endPoint y: 122, distance: 16.1
click at [1106, 121] on textarea "andrew and max came in today bc Sat class is cancelled due to nationals 12/8 WW…" at bounding box center [930, 123] width 435 height 69
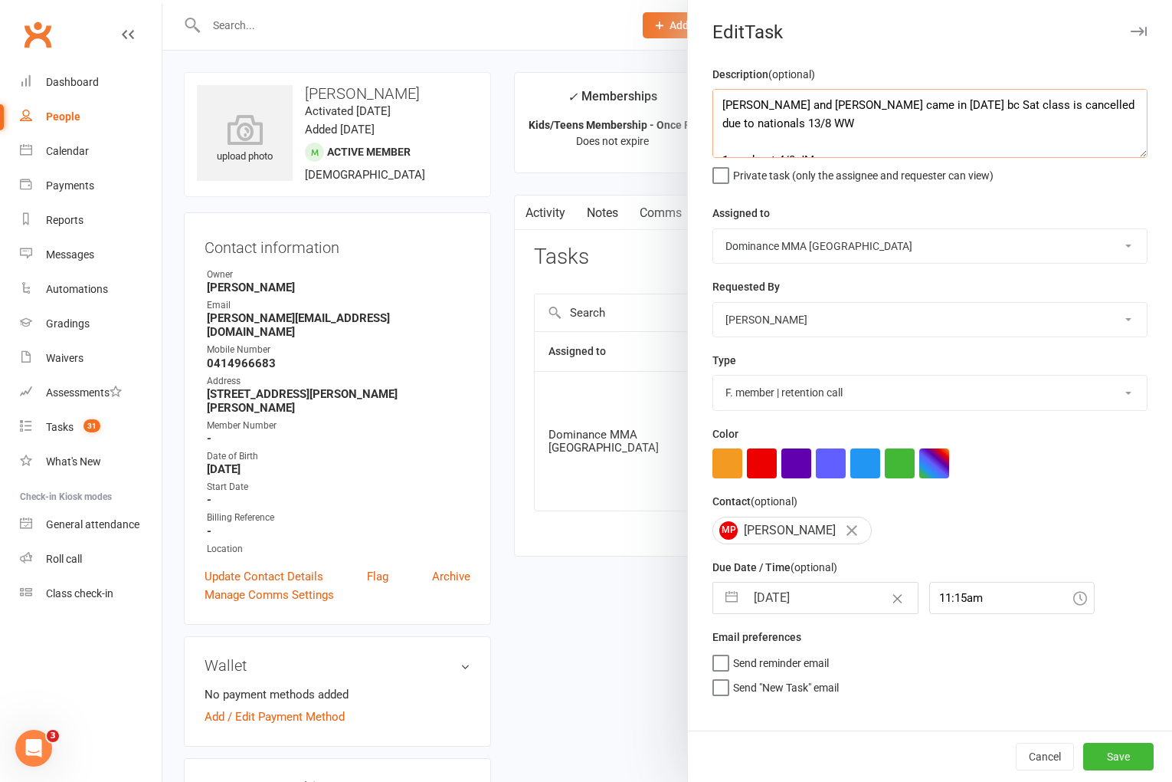
click at [722, 107] on textarea "andrew and max came in today bc Sat class is cancelled due to nationals 13/8 WW…" at bounding box center [930, 123] width 435 height 69
type textarea "2 week ret - Saturdays 13/8 WW andrew and max came in today bc Sat class is can…"
click at [790, 600] on input "16 Aug 2025" at bounding box center [832, 597] width 172 height 31
select select "6"
select select "2025"
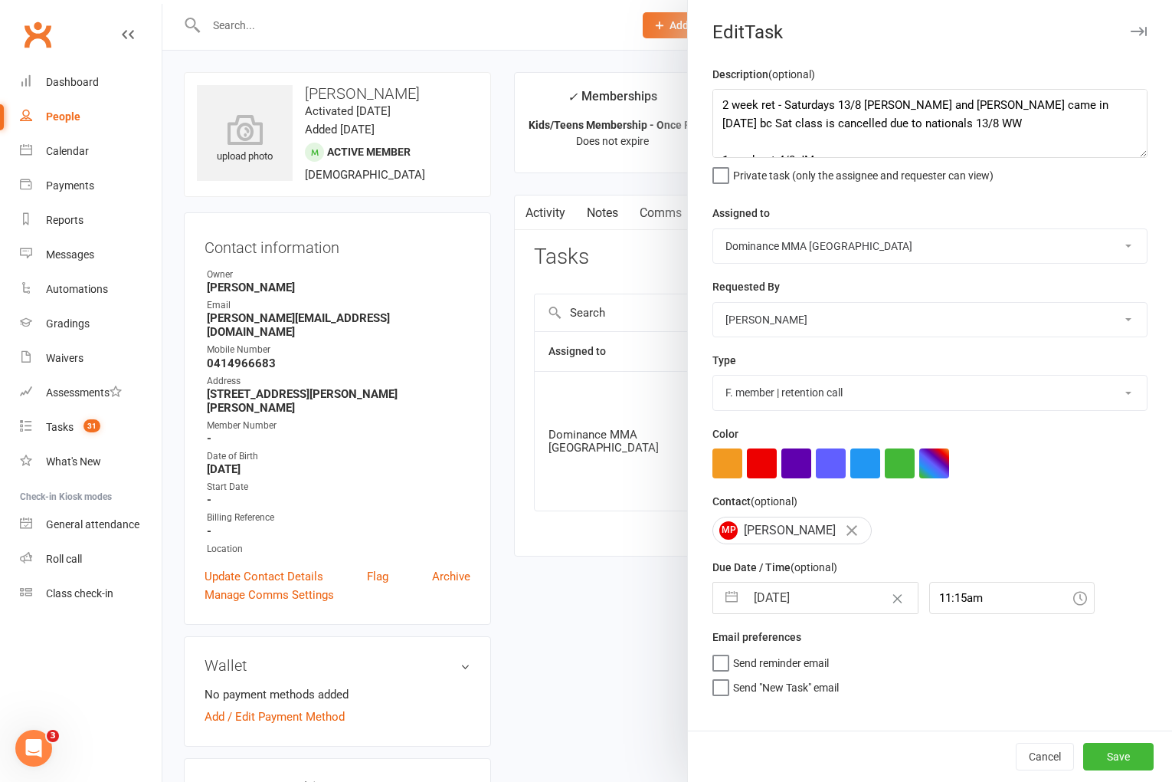
select select "7"
select select "2025"
select select "8"
select select "2025"
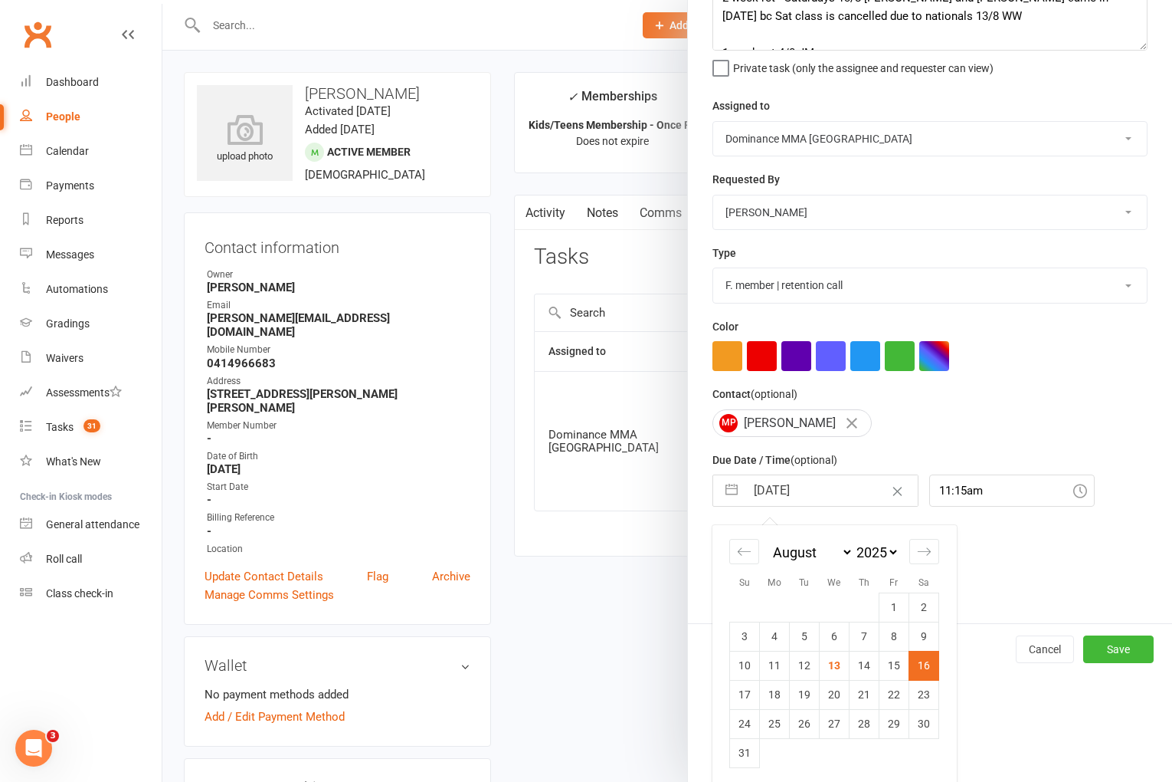
scroll to position [113, 0]
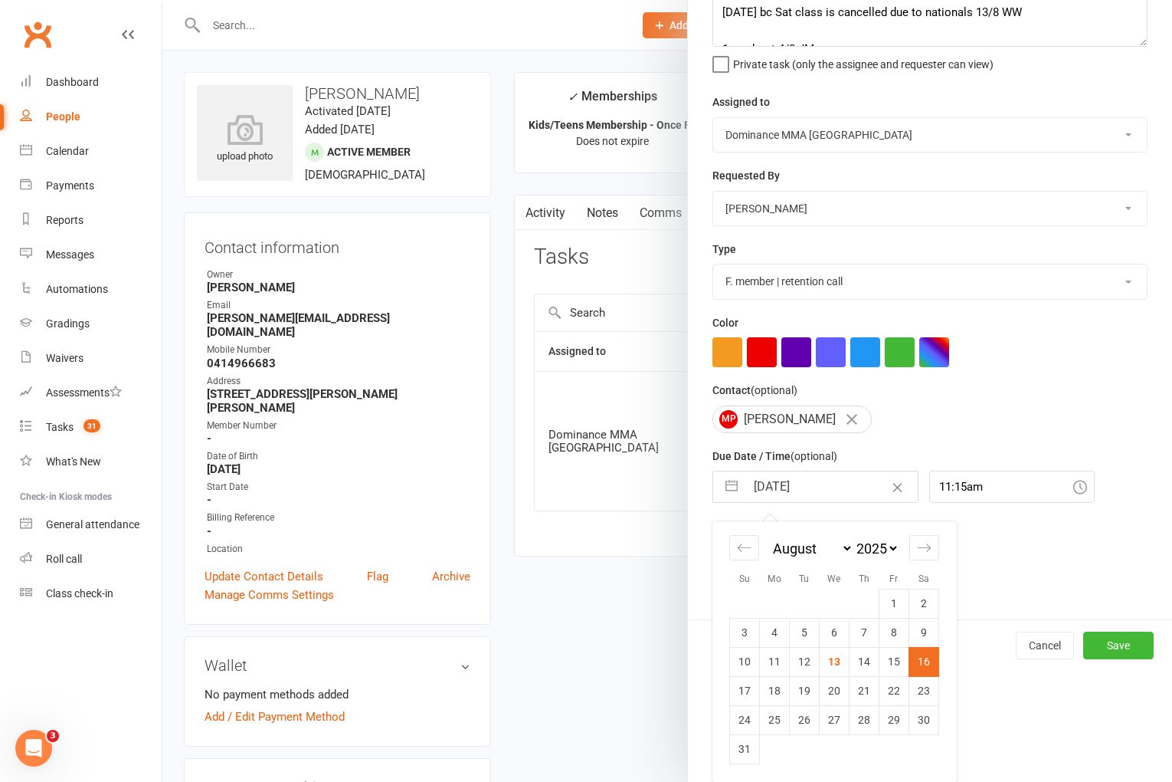
click at [923, 692] on td "23" at bounding box center [924, 690] width 30 height 29
type input "23 Aug 2025"
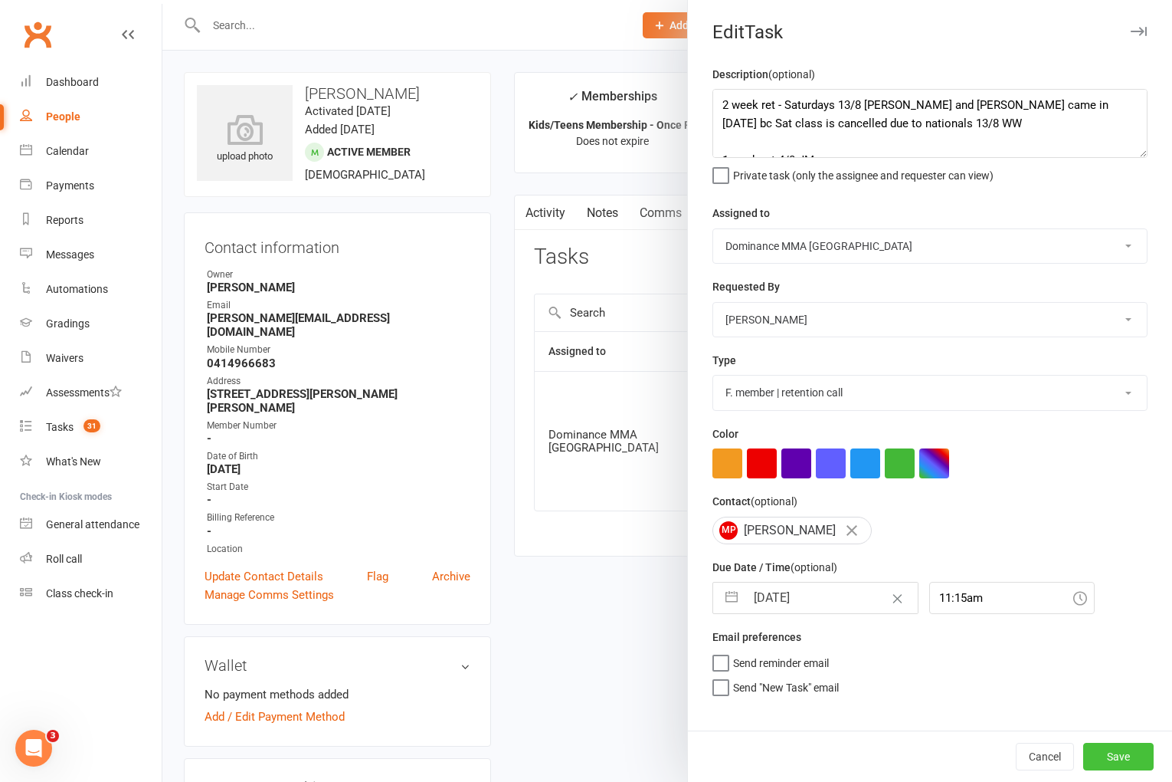
click at [1106, 748] on button "Save" at bounding box center [1118, 756] width 70 height 28
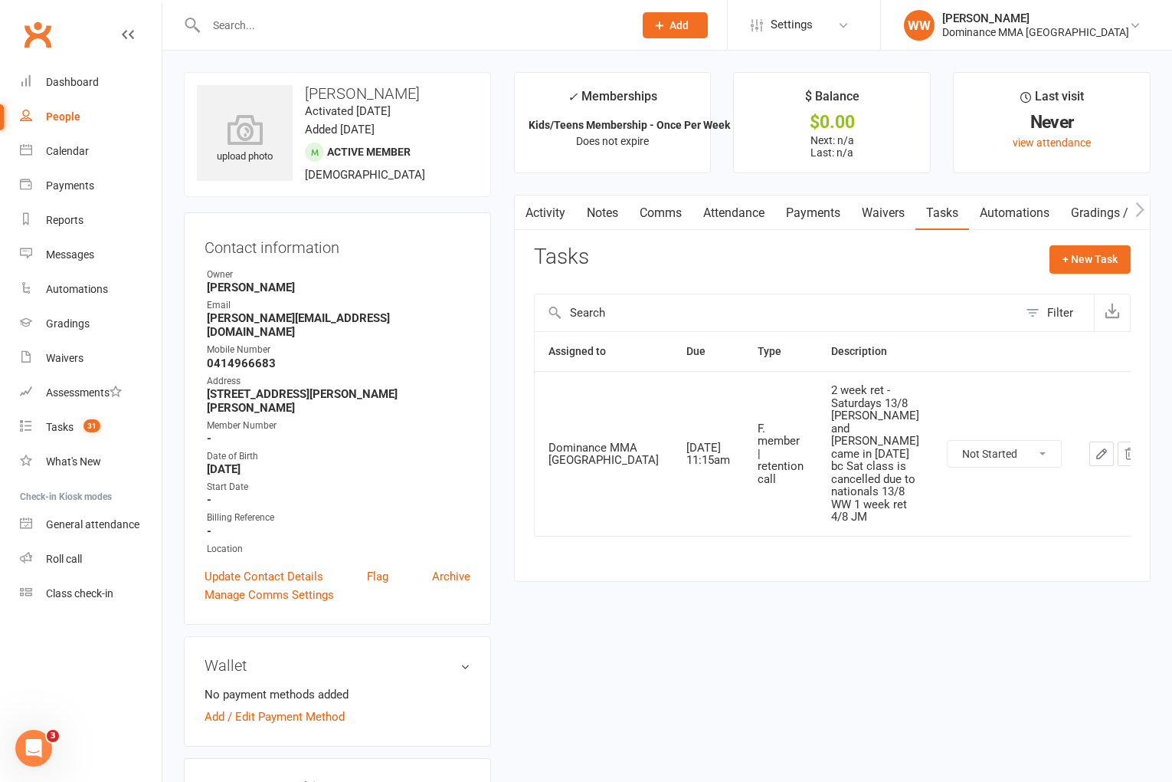
scroll to position [2, 0]
click at [52, 431] on div "Tasks" at bounding box center [60, 427] width 28 height 12
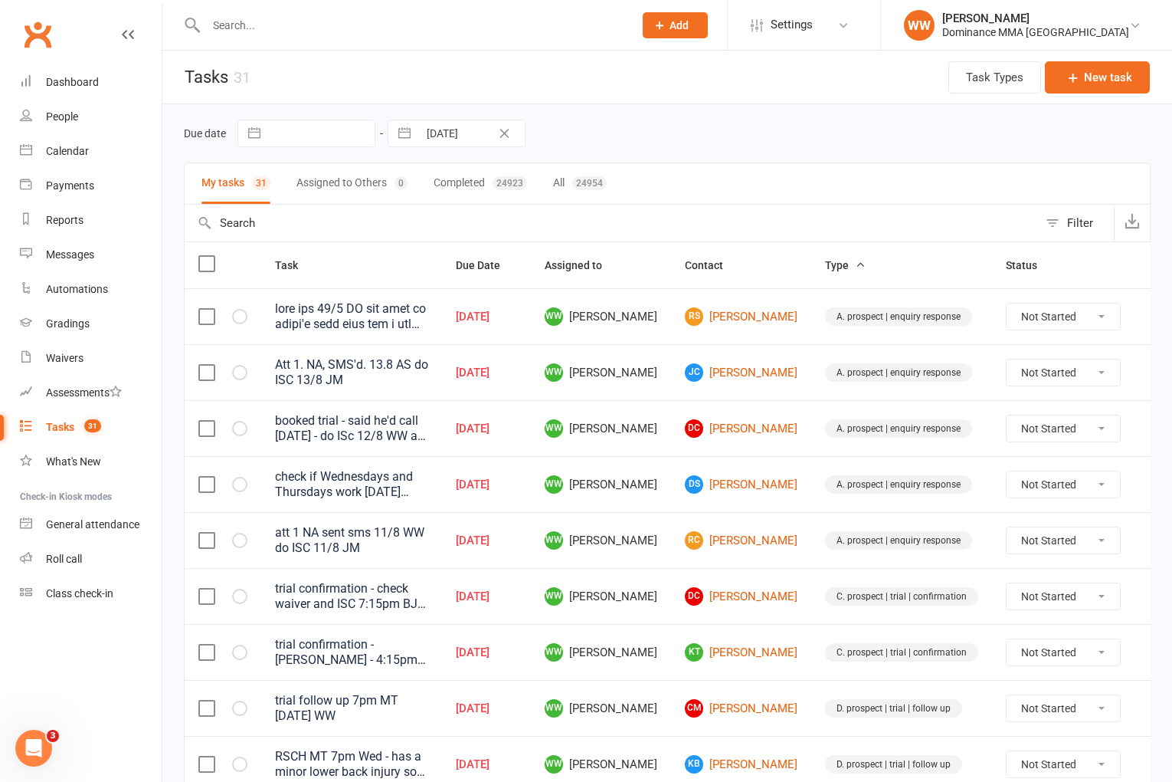
click at [671, 519] on td "RC [PERSON_NAME]" at bounding box center [741, 540] width 140 height 56
click at [653, 537] on td "WW [PERSON_NAME]" at bounding box center [601, 540] width 140 height 56
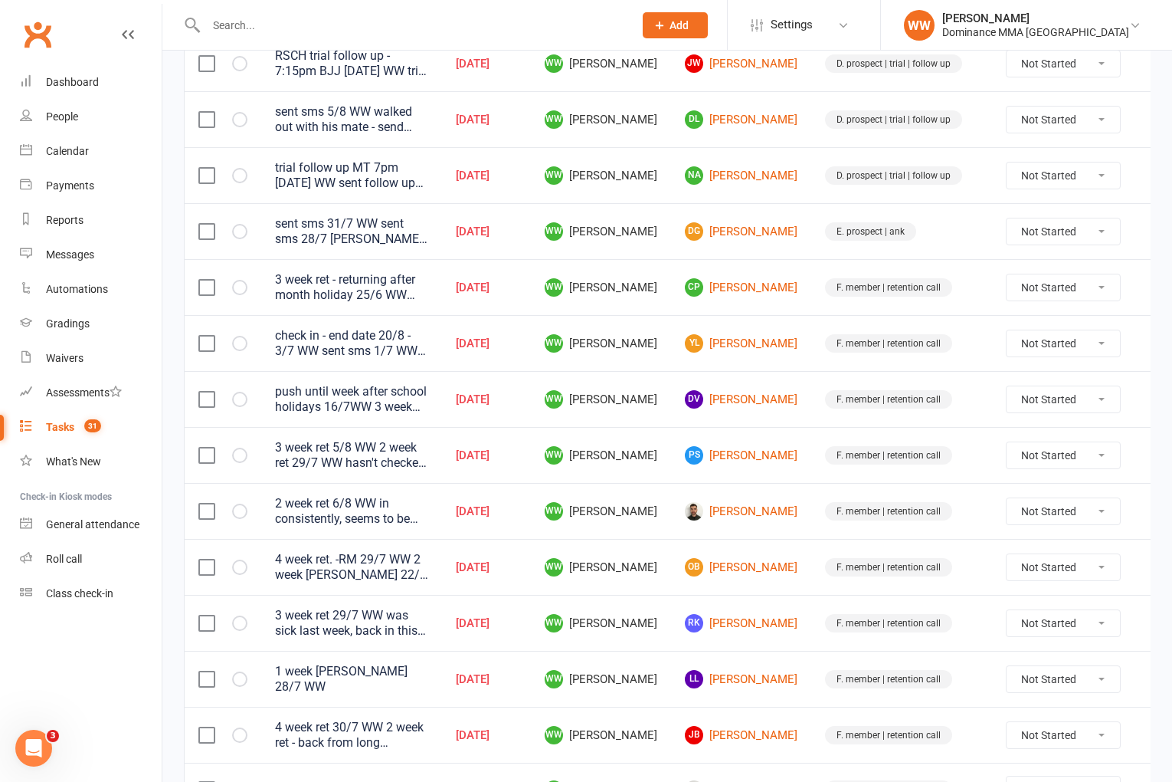
scroll to position [870, 0]
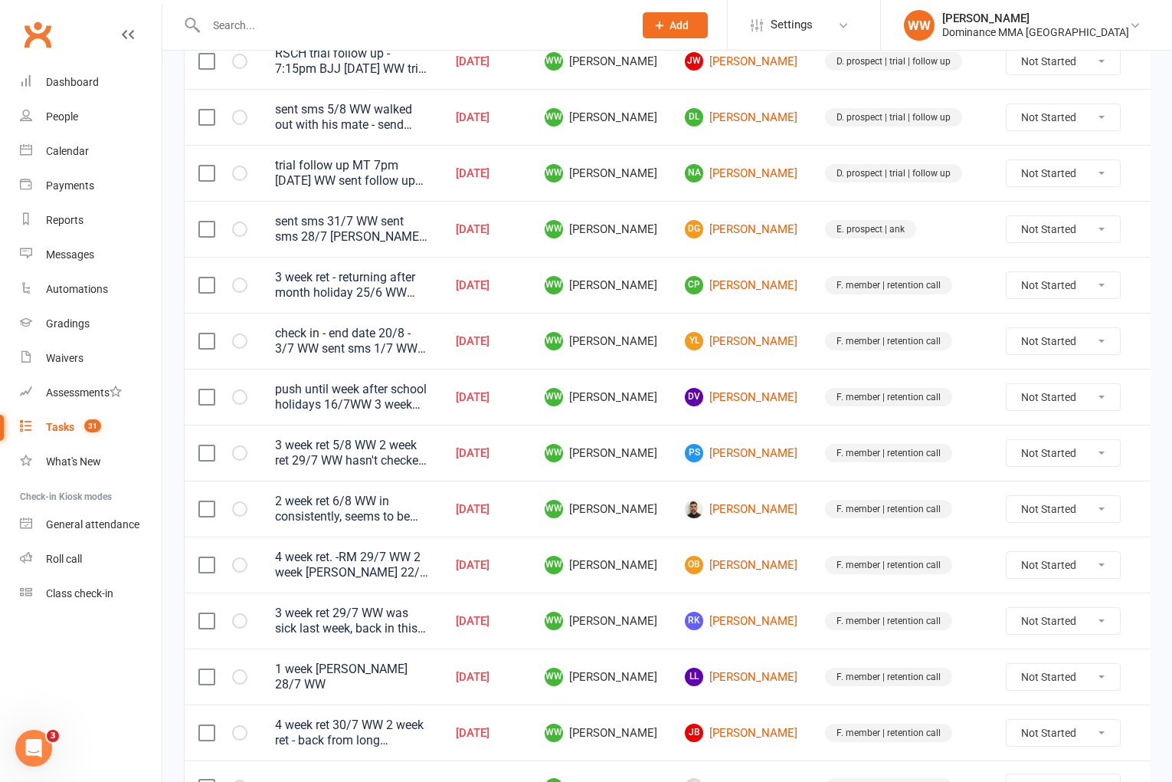
click at [659, 424] on td "WW [PERSON_NAME]" at bounding box center [601, 452] width 140 height 56
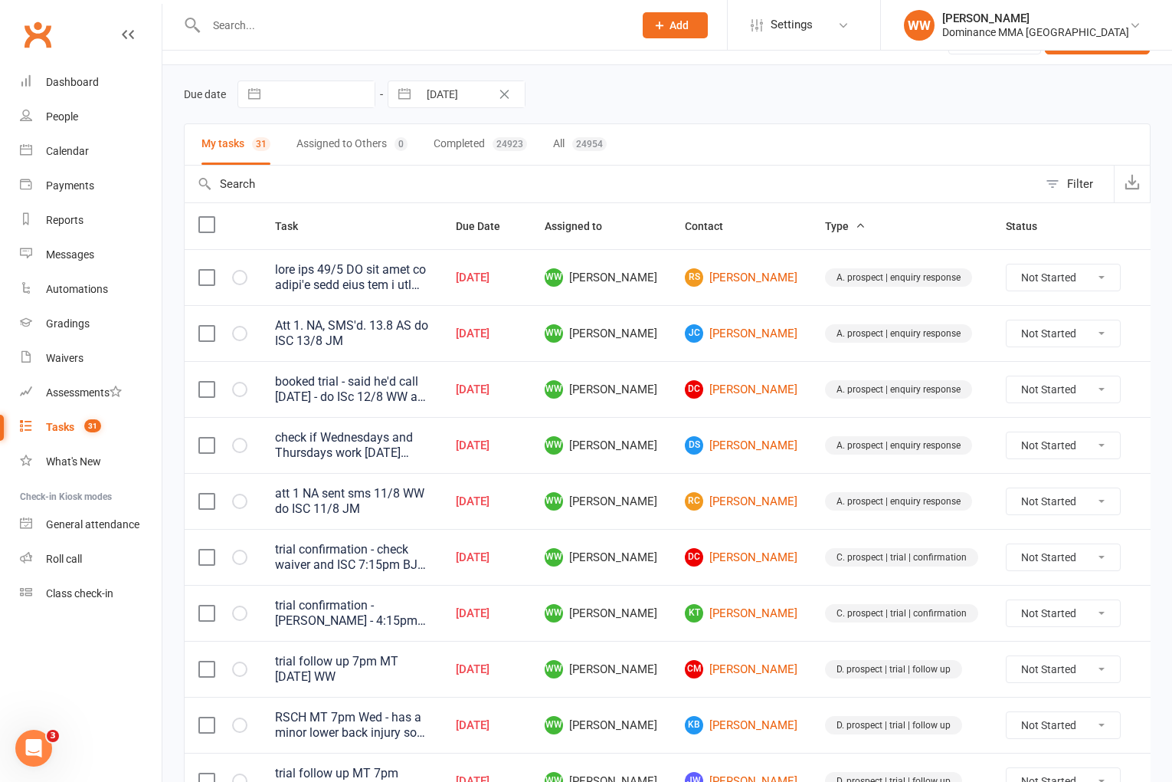
scroll to position [0, 0]
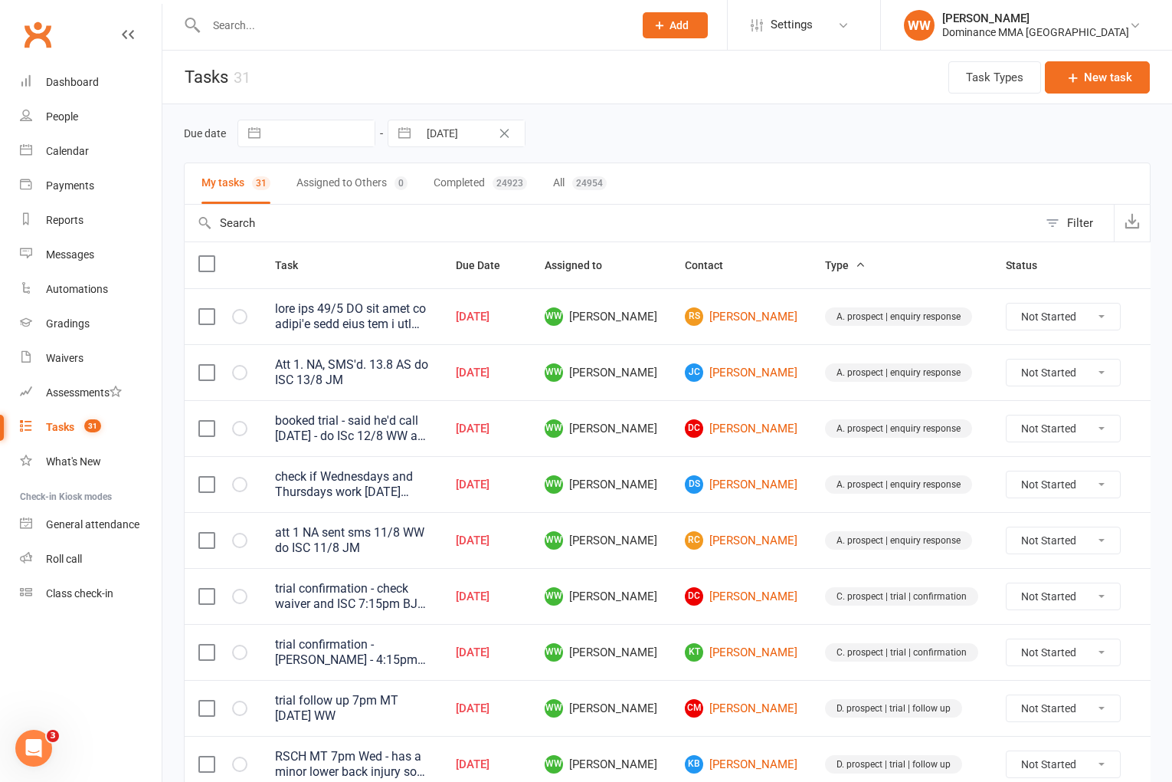
click at [531, 339] on td "[DATE]" at bounding box center [486, 316] width 89 height 56
click at [651, 443] on td "WW [PERSON_NAME]" at bounding box center [601, 428] width 140 height 56
click at [651, 457] on td "WW [PERSON_NAME]" at bounding box center [601, 484] width 140 height 56
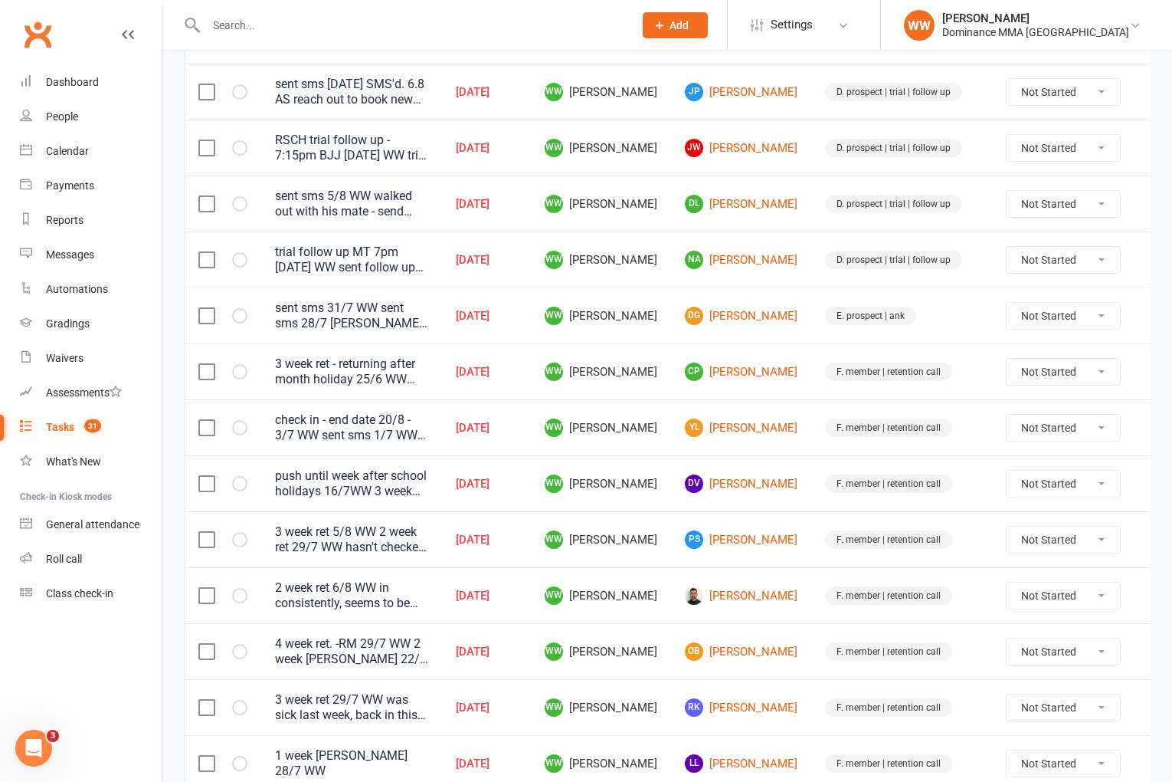
scroll to position [1013, 0]
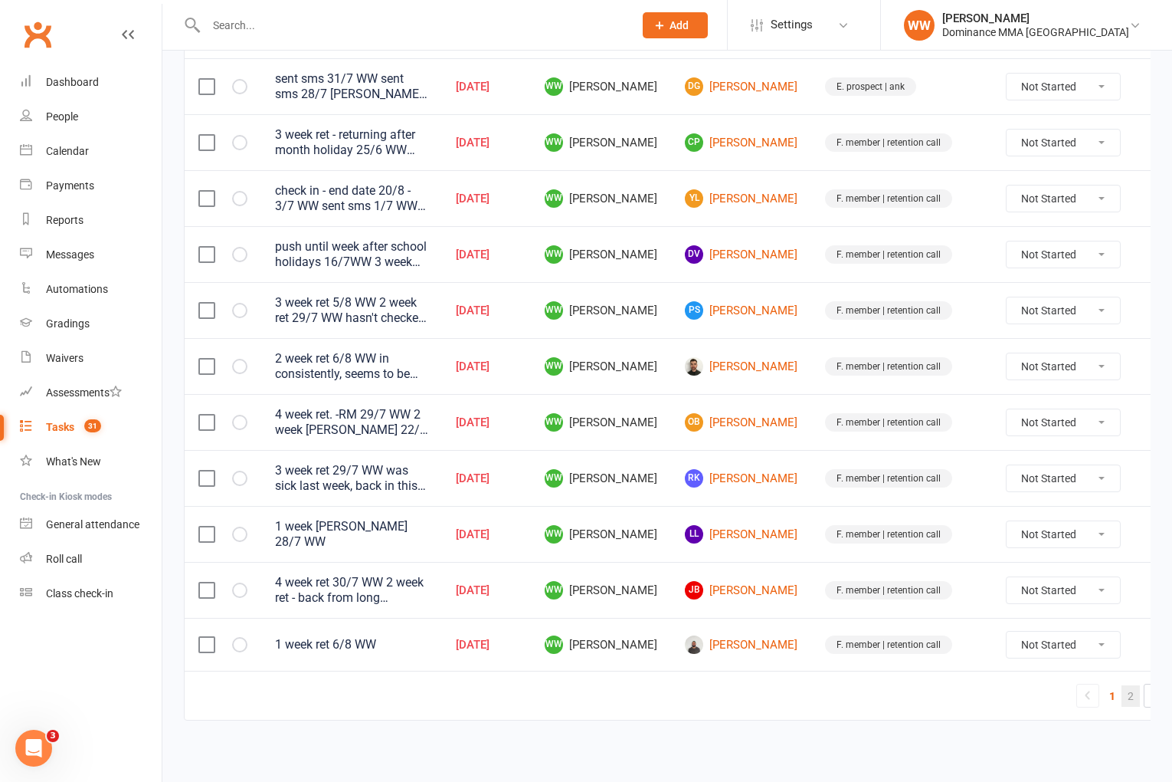
click at [1122, 694] on link "2" at bounding box center [1131, 695] width 18 height 21
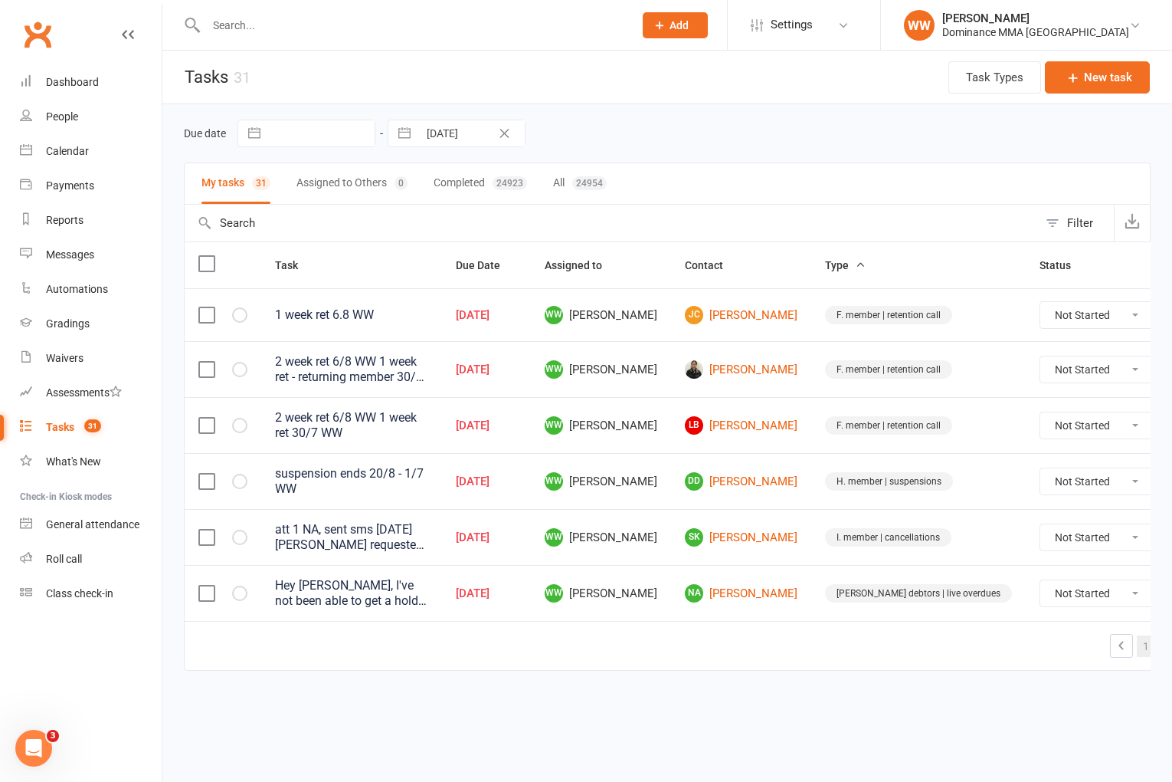
click at [1137, 644] on link "1" at bounding box center [1146, 645] width 18 height 21
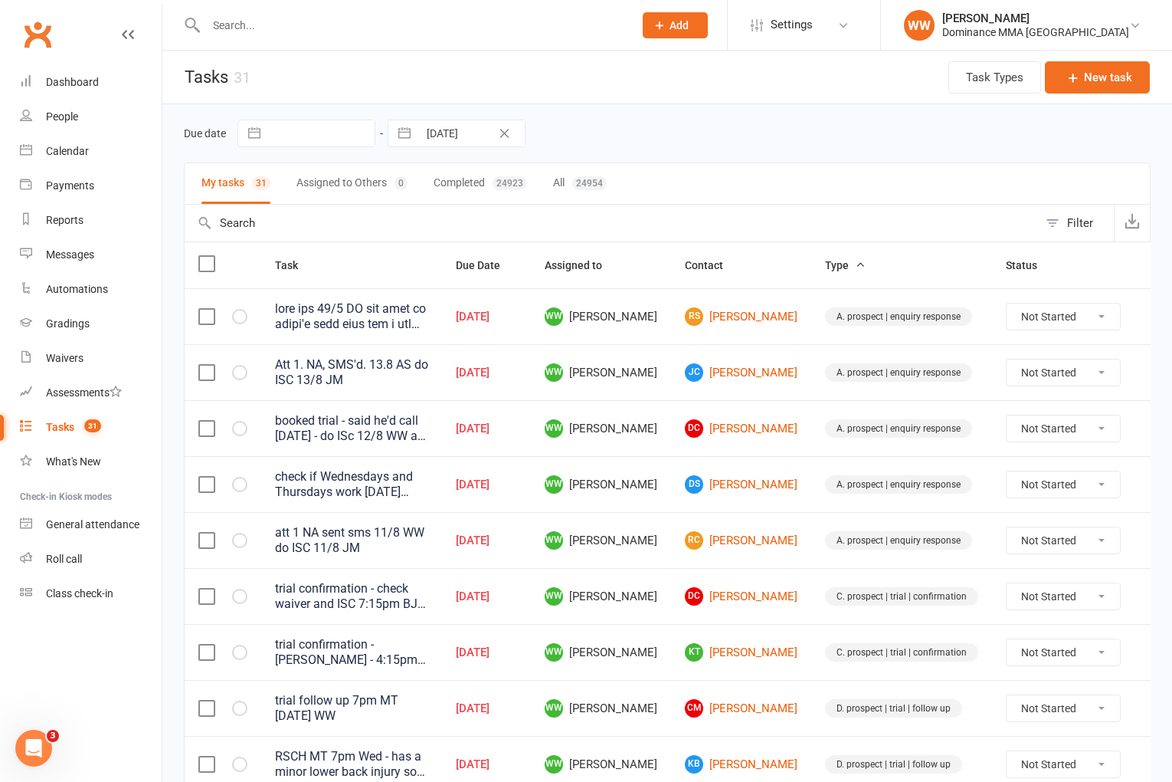
click at [671, 583] on td "DC [PERSON_NAME]" at bounding box center [741, 596] width 140 height 56
click at [671, 588] on td "DC [PERSON_NAME]" at bounding box center [741, 596] width 140 height 56
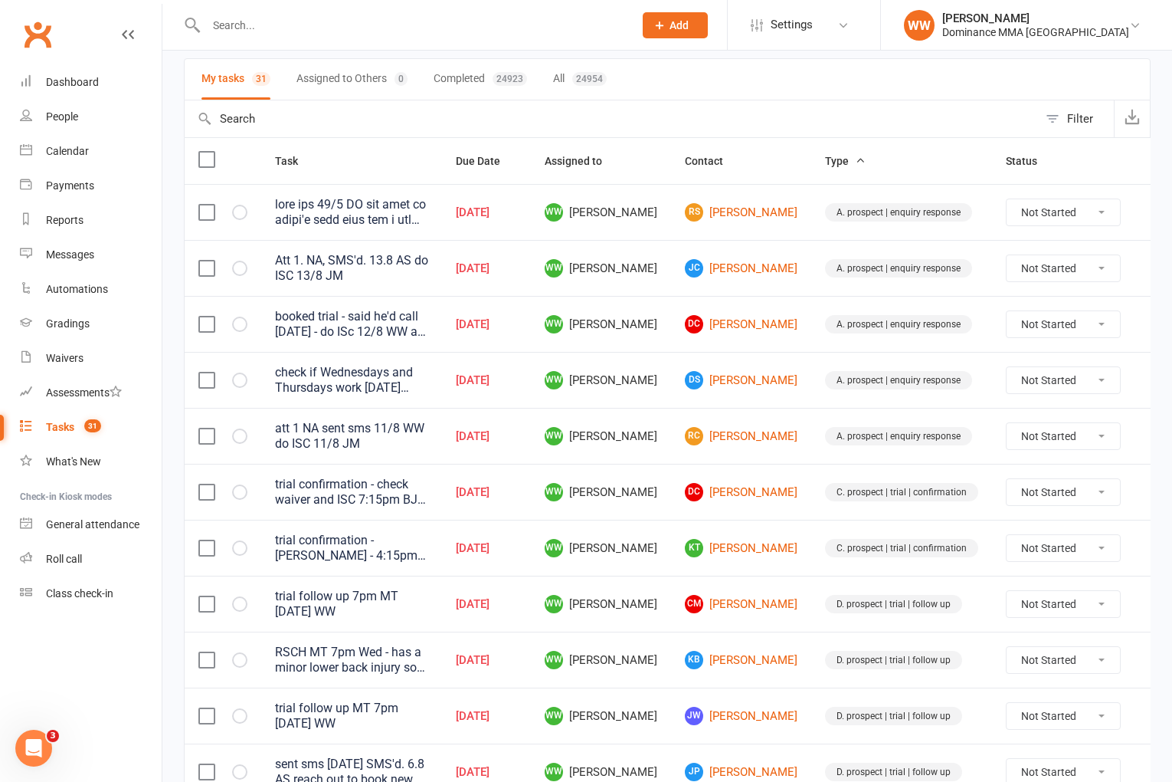
scroll to position [107, 0]
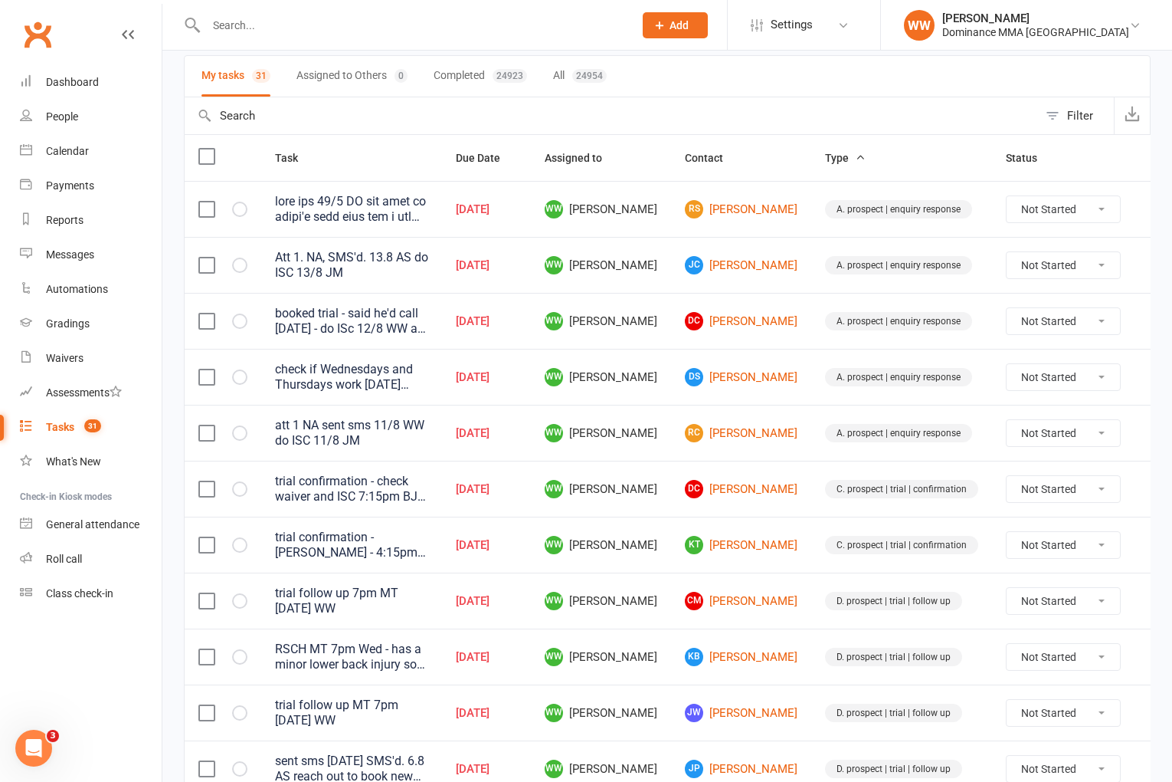
click at [652, 515] on td "WW [PERSON_NAME]" at bounding box center [601, 488] width 140 height 56
click at [654, 516] on td "WW [PERSON_NAME]" at bounding box center [601, 544] width 140 height 56
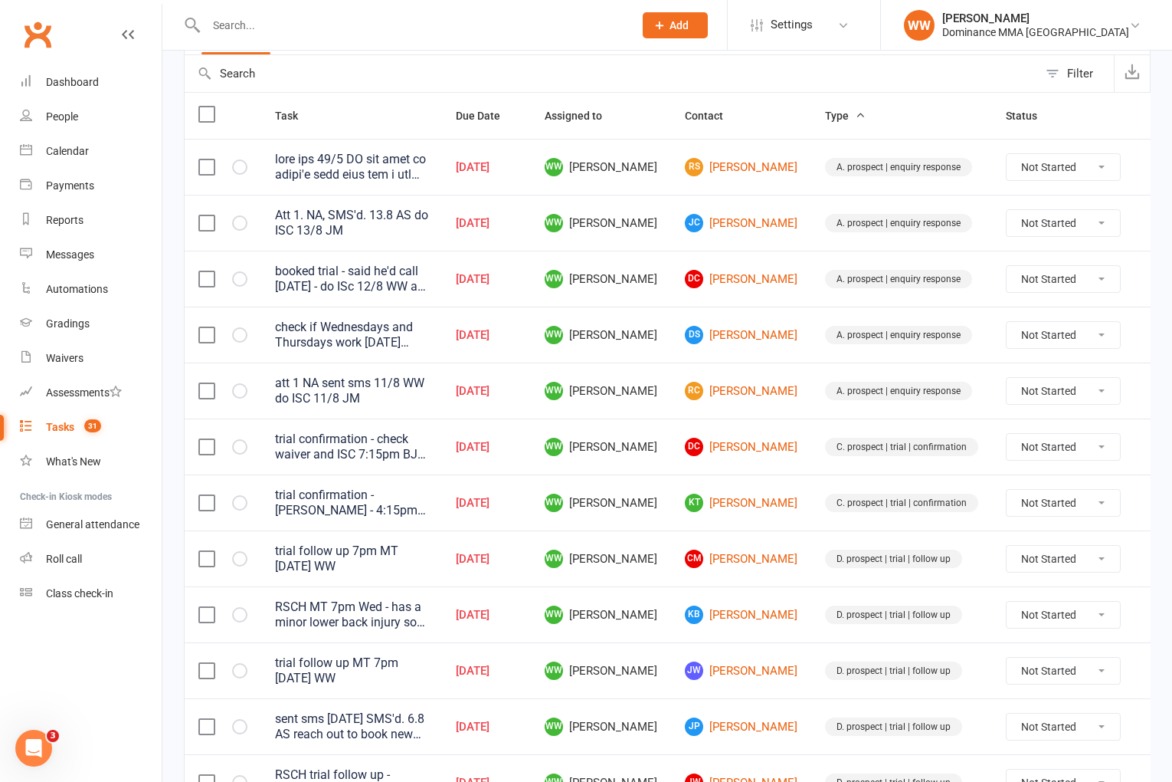
scroll to position [151, 0]
click at [710, 393] on link "RC Roy Coughlan" at bounding box center [741, 389] width 113 height 18
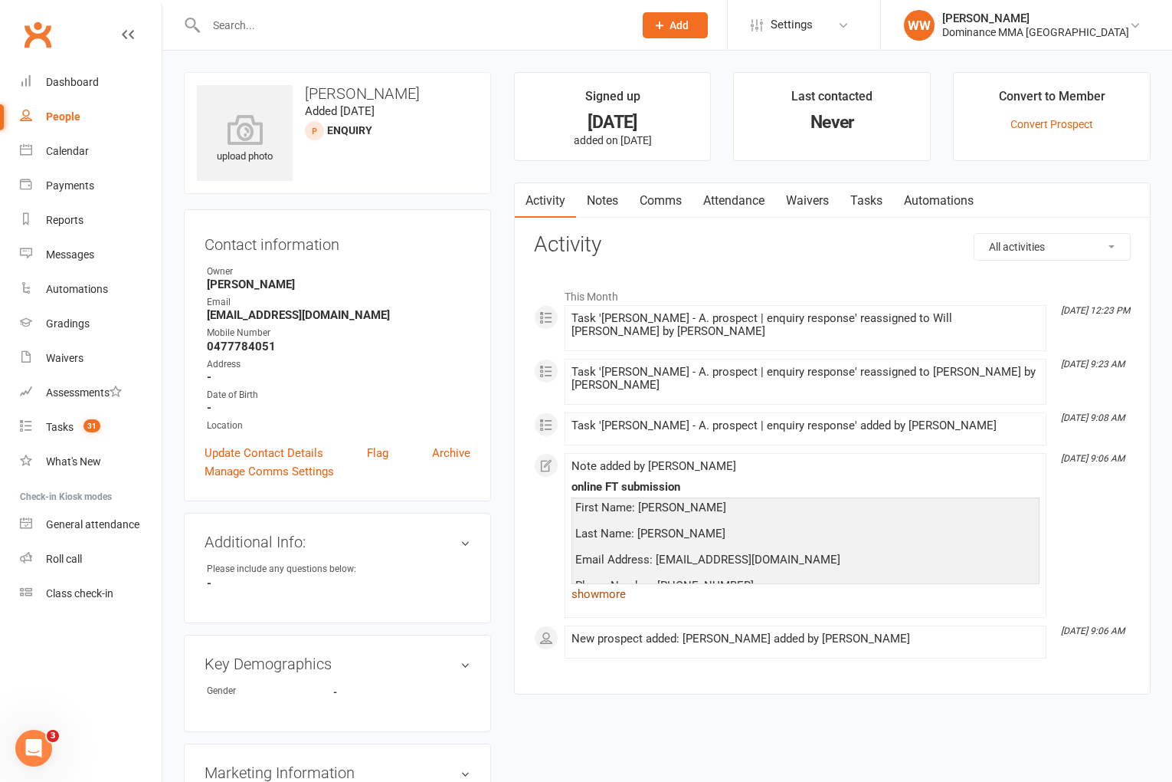
click at [595, 583] on link "show more" at bounding box center [806, 593] width 468 height 21
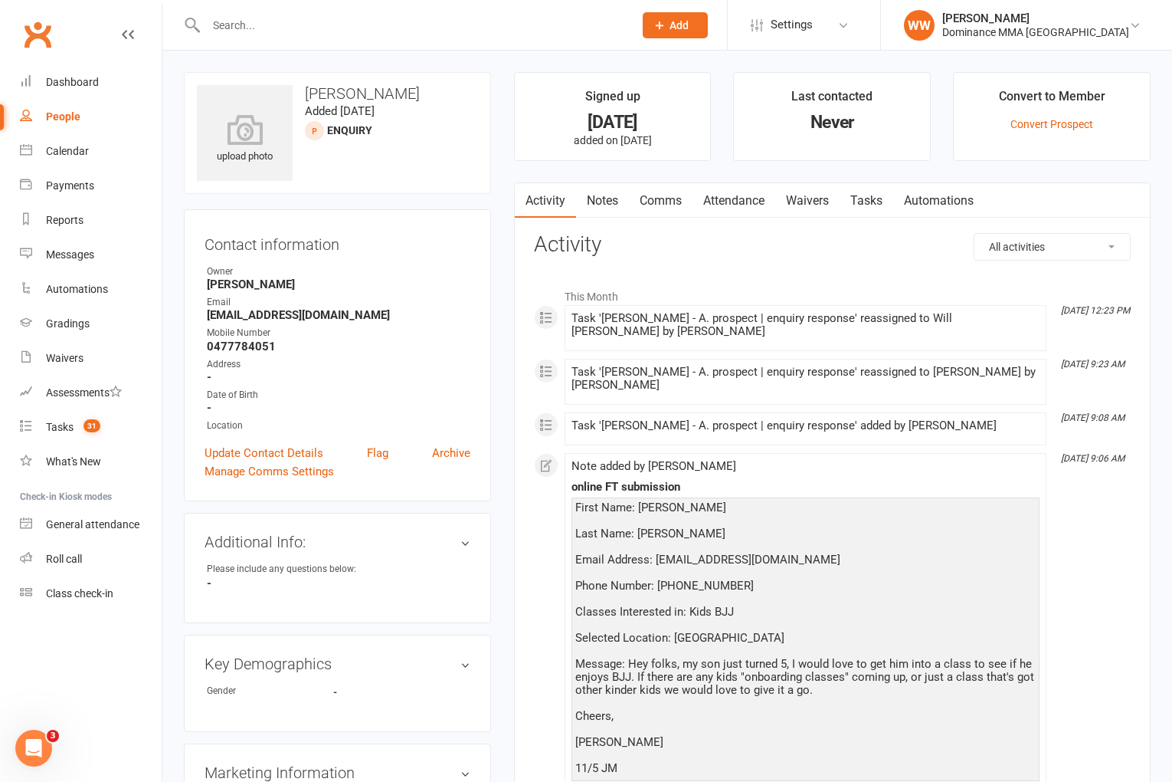
click at [519, 492] on div "Activity Notes Comms Attendance Waivers Tasks Automations All activities Bookin…" at bounding box center [832, 537] width 637 height 710
click at [74, 429] on link "Tasks 31" at bounding box center [91, 427] width 142 height 34
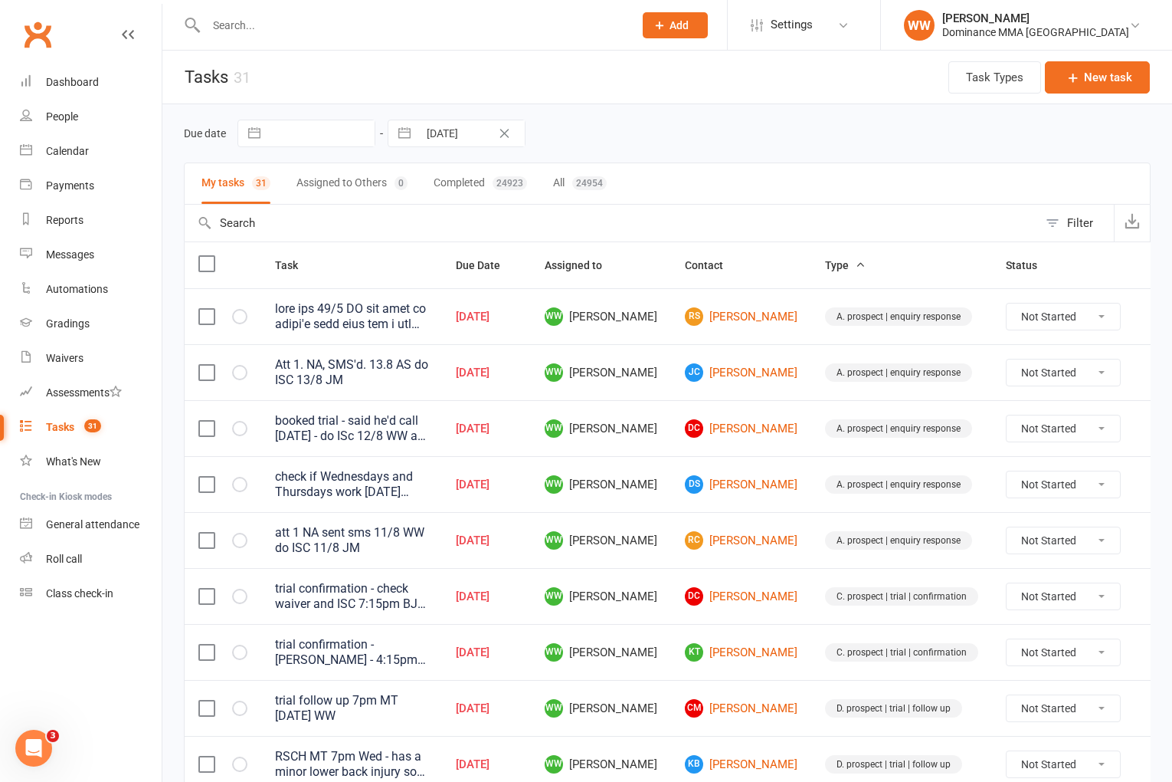
click at [671, 520] on td "RC Roy Coughlan" at bounding box center [741, 540] width 140 height 56
click at [657, 553] on td "WW [PERSON_NAME]" at bounding box center [601, 540] width 140 height 56
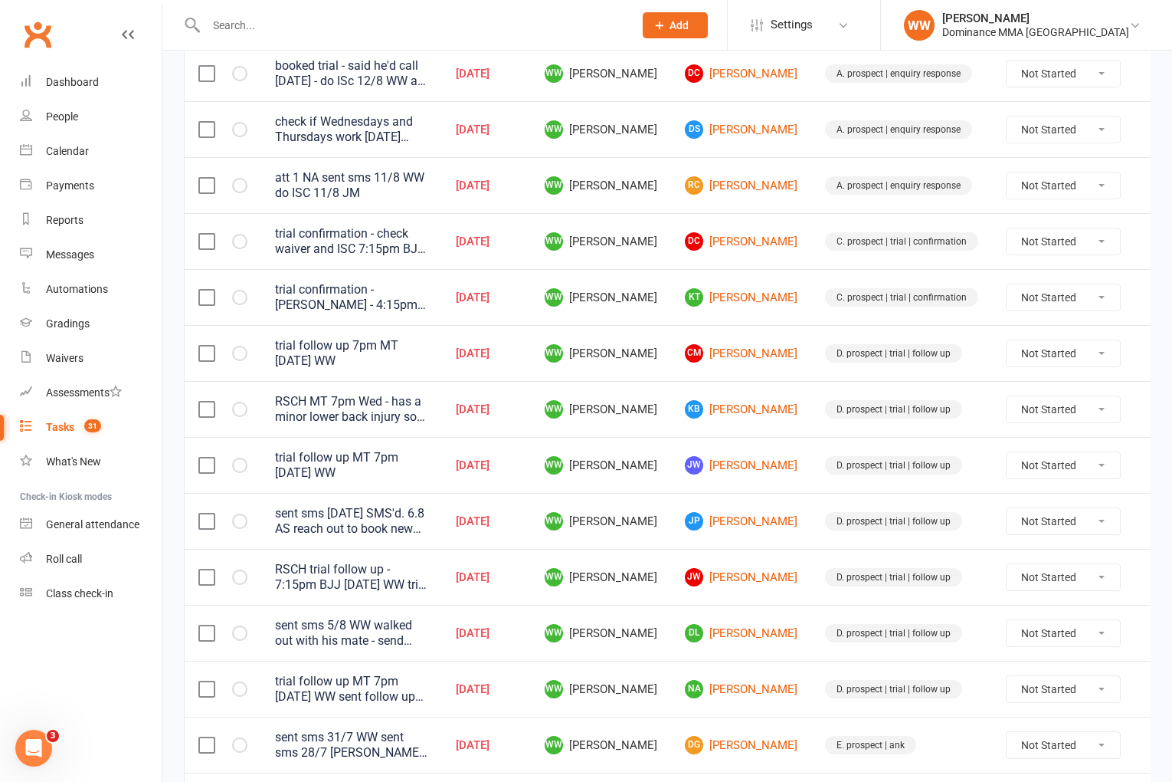
scroll to position [356, 0]
click at [715, 529] on link "JP Jonathan Pickard" at bounding box center [741, 520] width 113 height 18
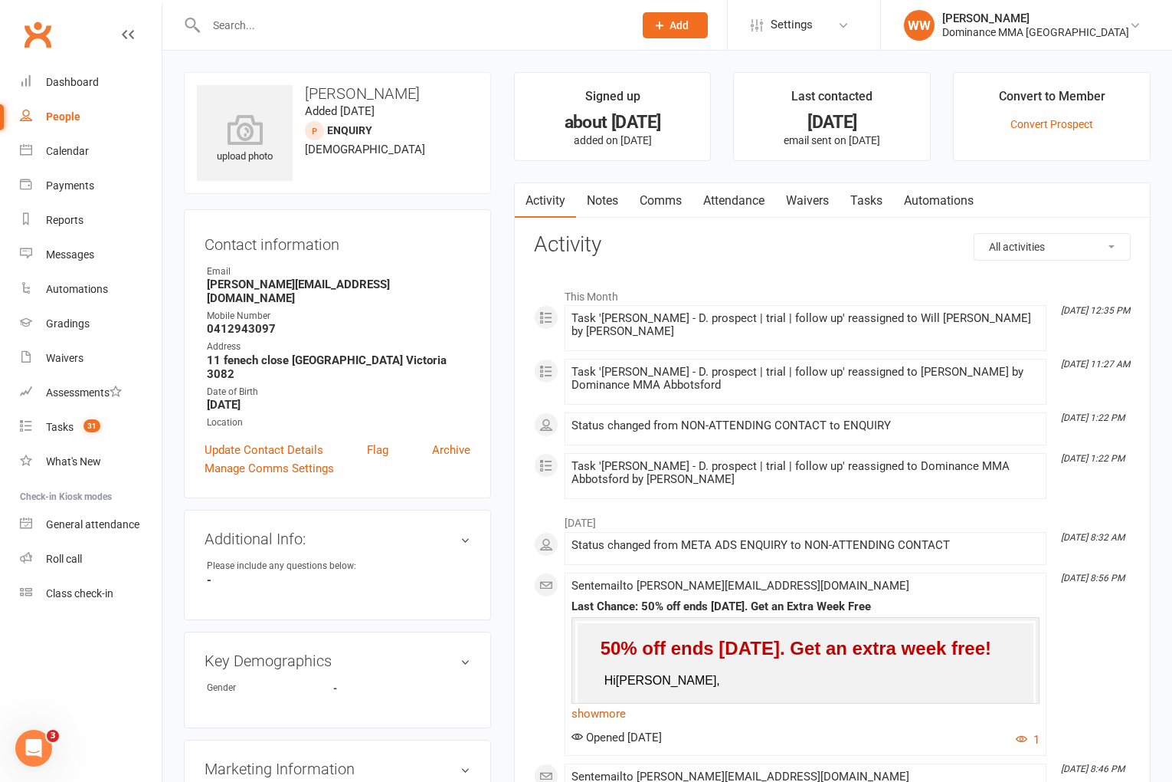
click at [607, 208] on link "Notes" at bounding box center [602, 200] width 53 height 35
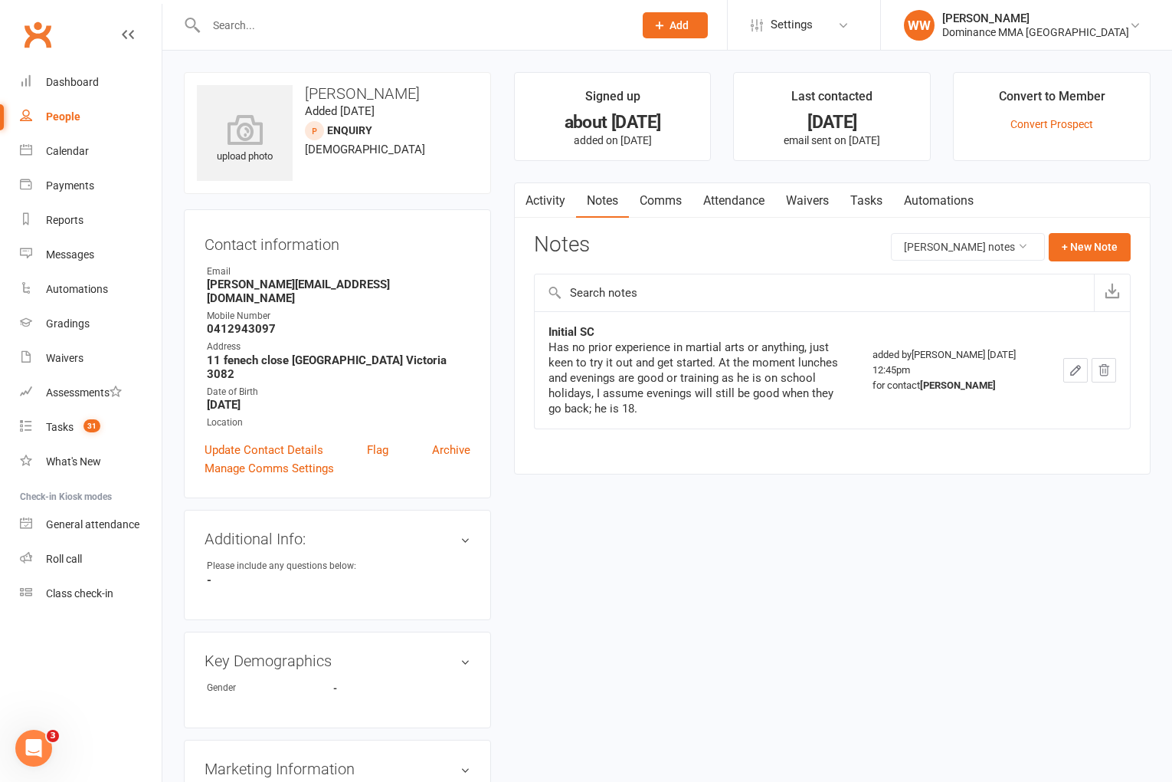
click at [866, 208] on link "Tasks" at bounding box center [867, 200] width 54 height 35
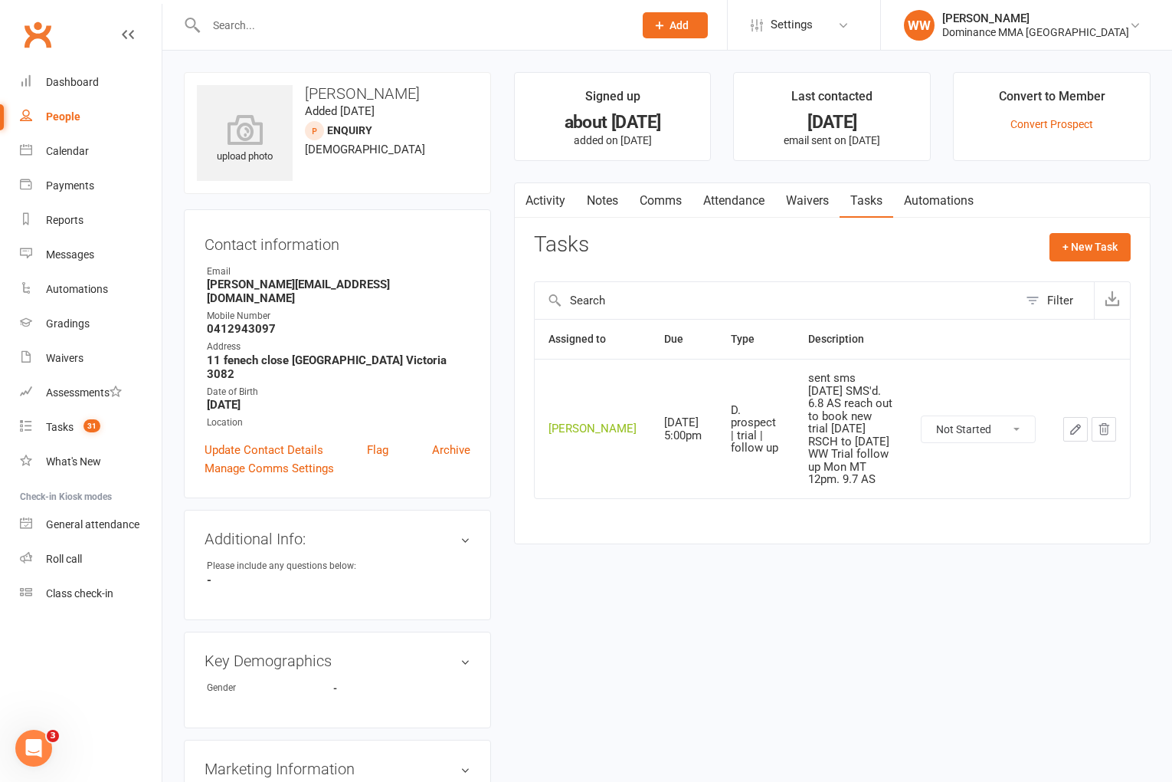
click at [605, 204] on link "Notes" at bounding box center [602, 200] width 53 height 35
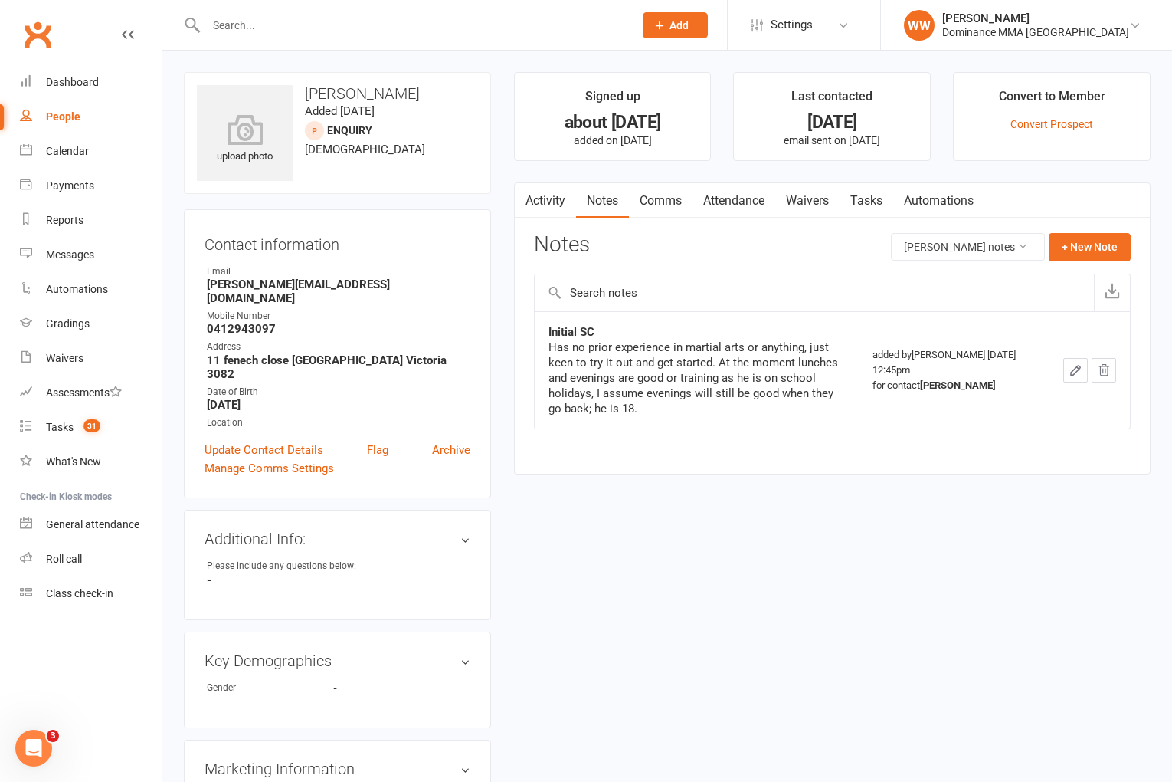
click at [860, 207] on link "Tasks" at bounding box center [867, 200] width 54 height 35
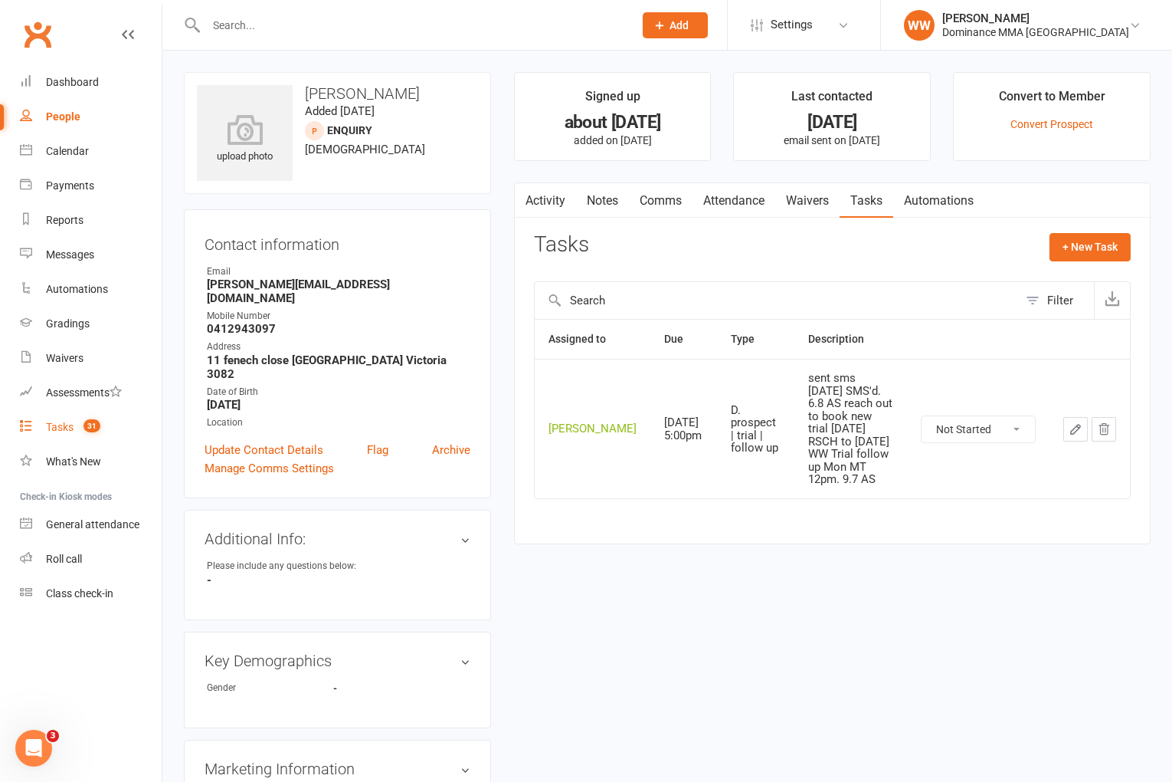
click at [63, 431] on div "Tasks" at bounding box center [60, 427] width 28 height 12
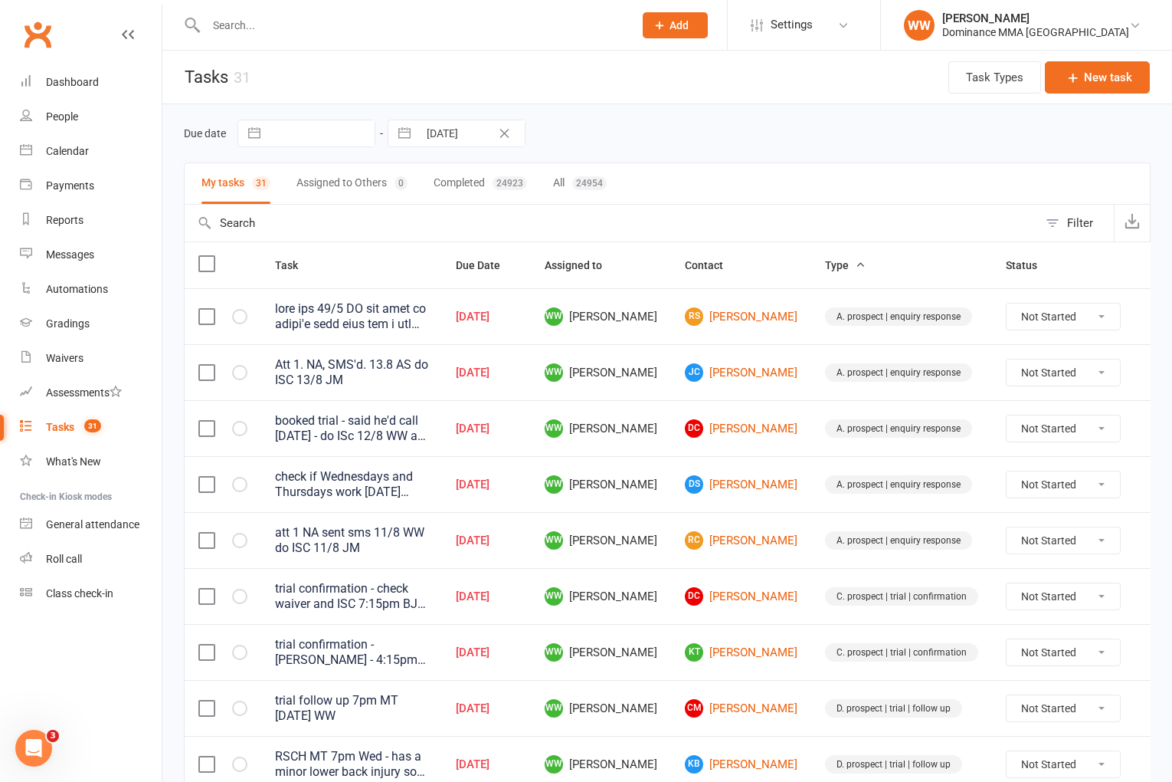
click at [657, 523] on td "WW [PERSON_NAME]" at bounding box center [601, 540] width 140 height 56
click at [656, 542] on td "WW [PERSON_NAME]" at bounding box center [601, 540] width 140 height 56
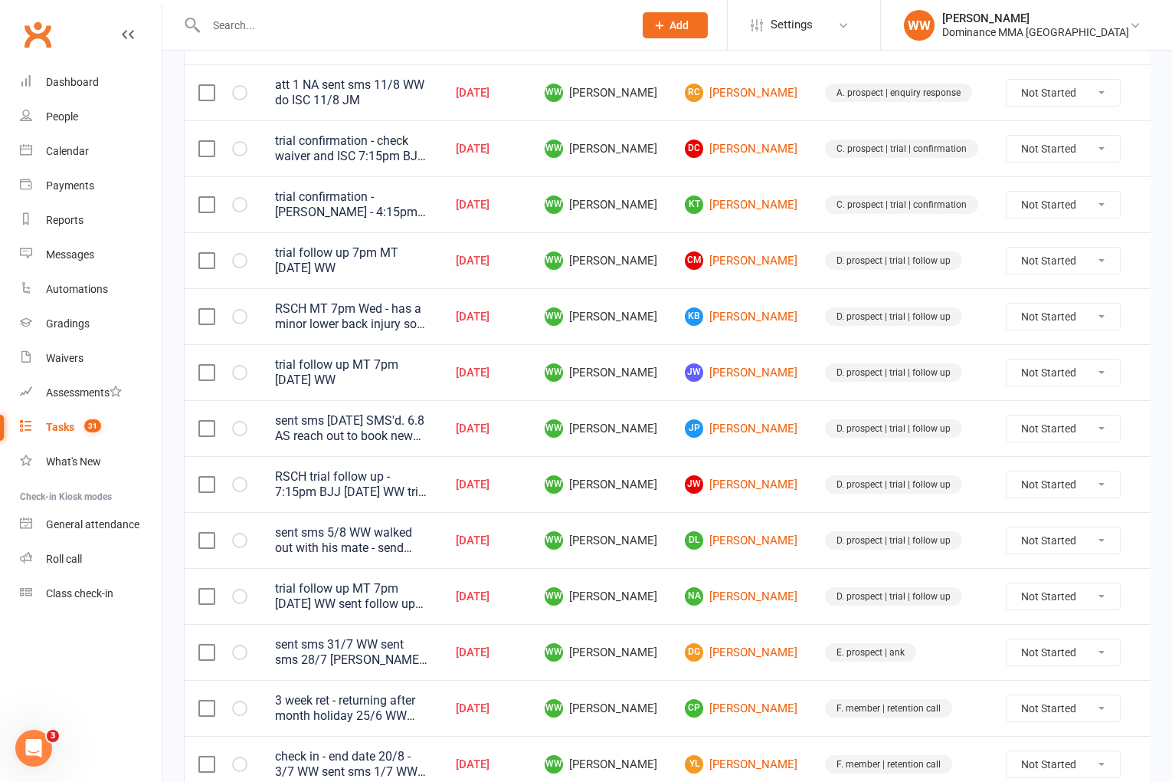
scroll to position [471, 0]
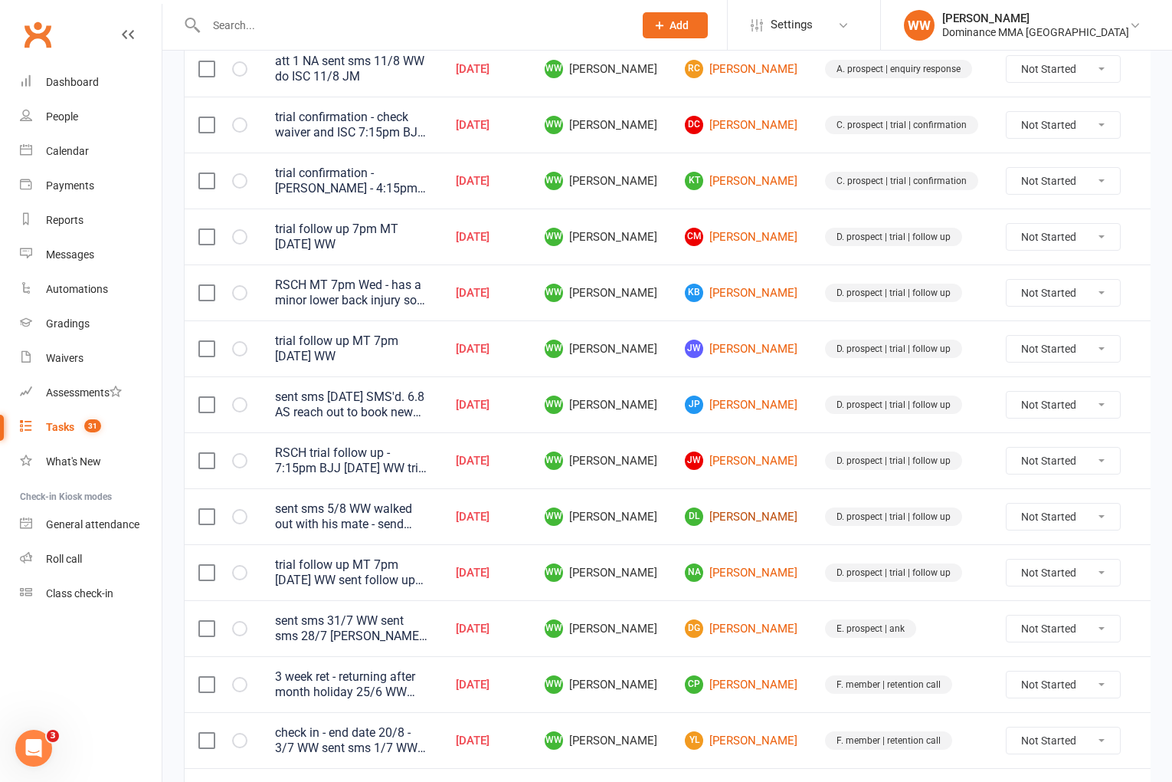
click at [714, 519] on link "DL Dooyeon Lee" at bounding box center [741, 516] width 113 height 18
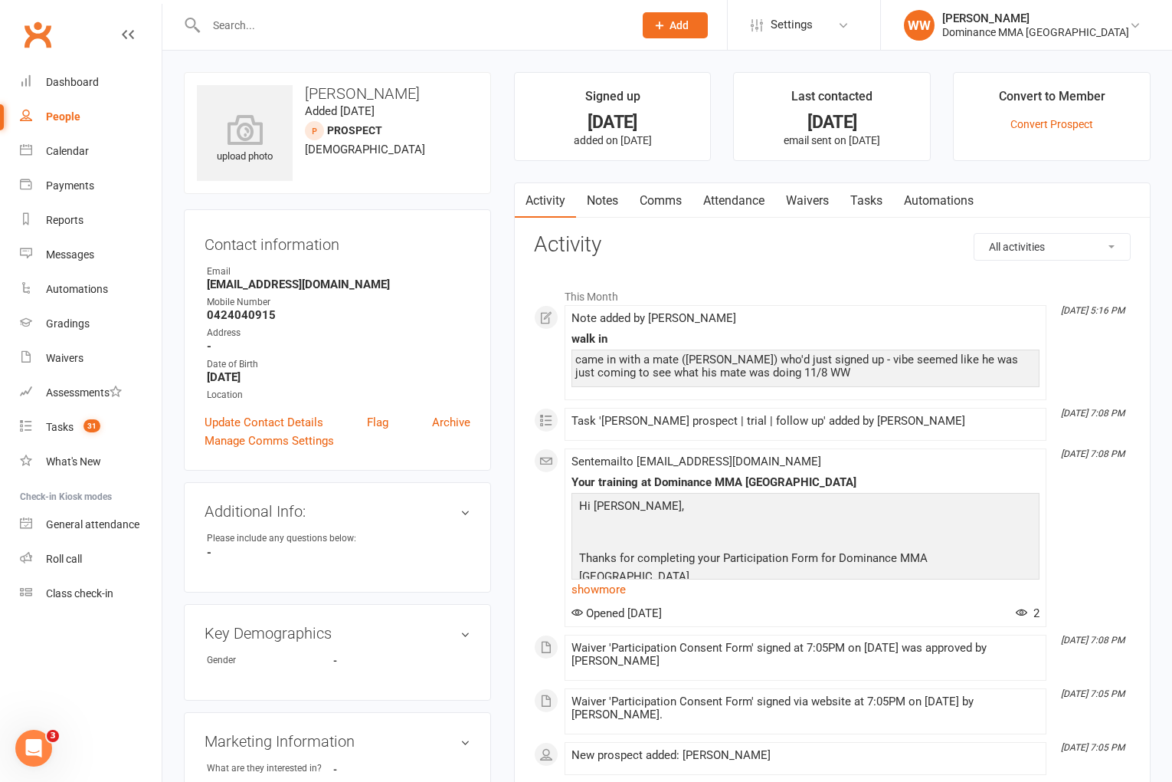
click at [878, 210] on link "Tasks" at bounding box center [867, 200] width 54 height 35
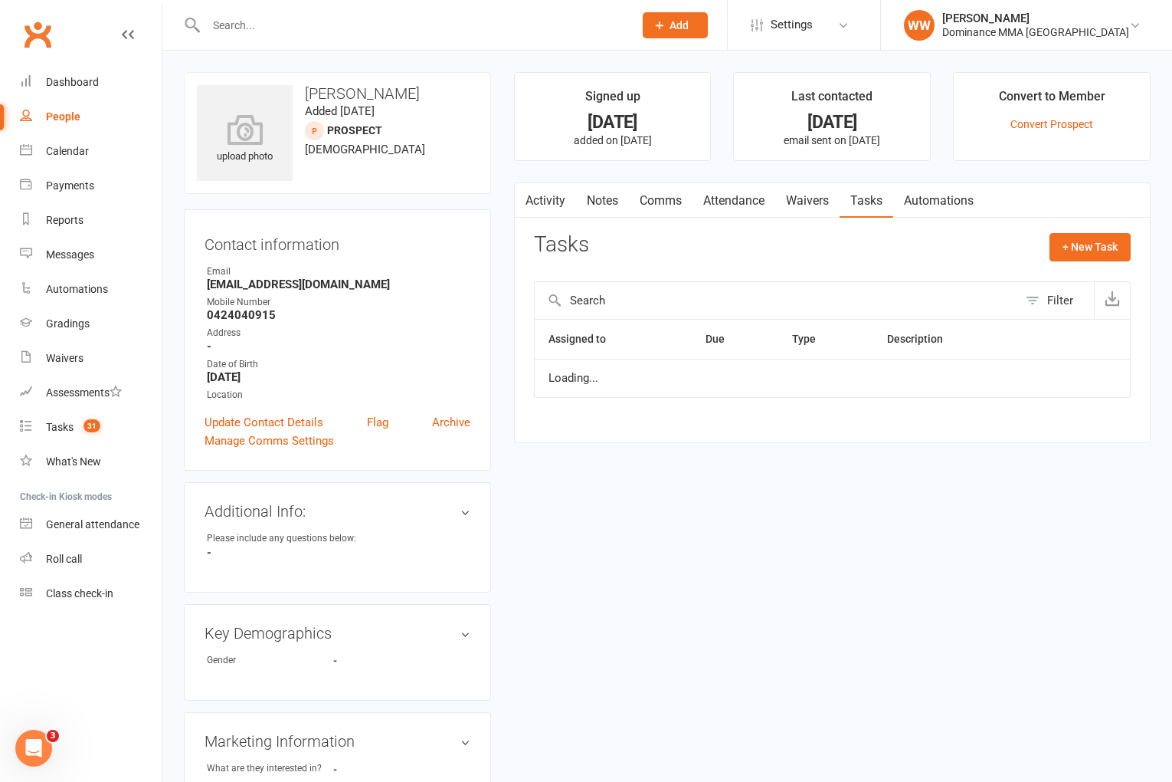
scroll to position [2, 0]
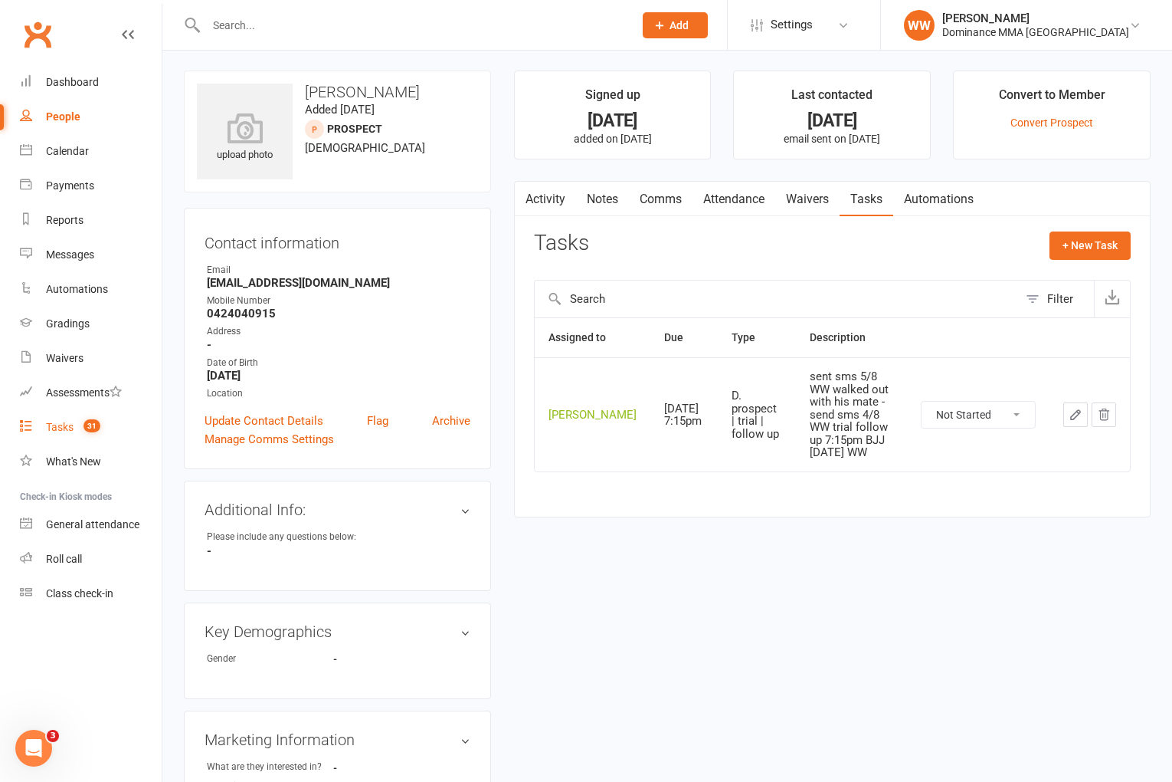
click at [82, 440] on link "Tasks 31" at bounding box center [91, 427] width 142 height 34
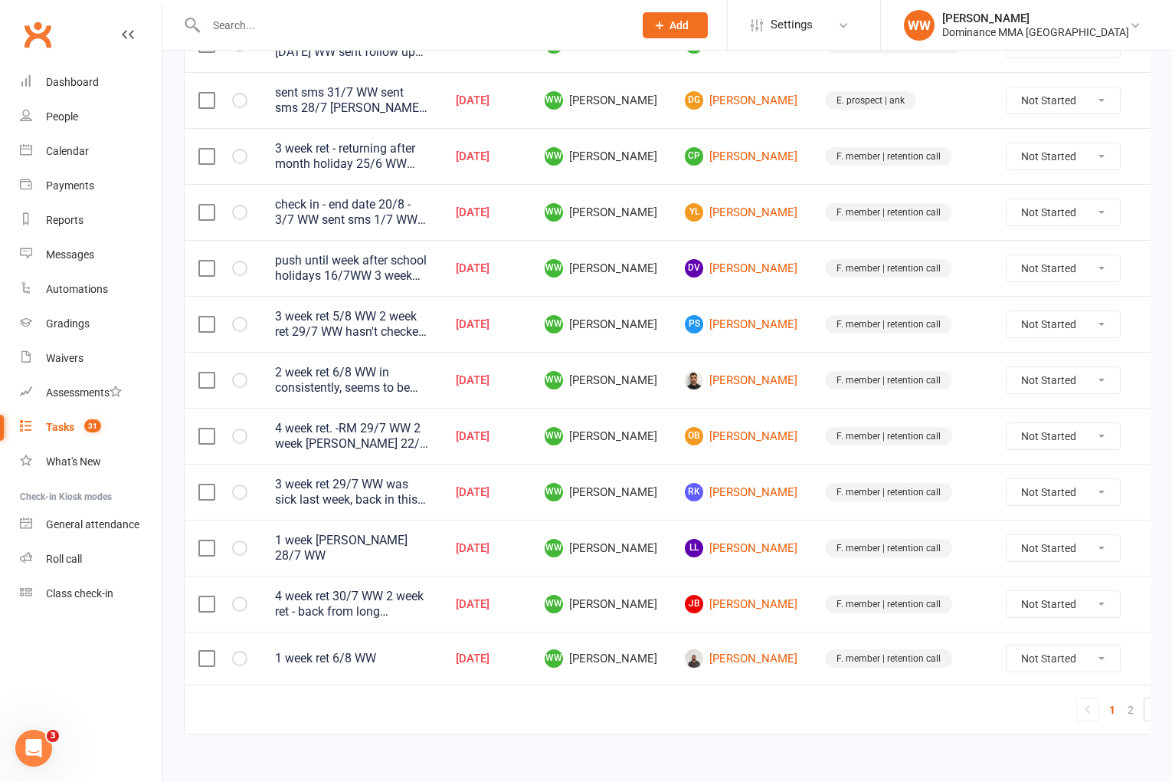
scroll to position [1013, 0]
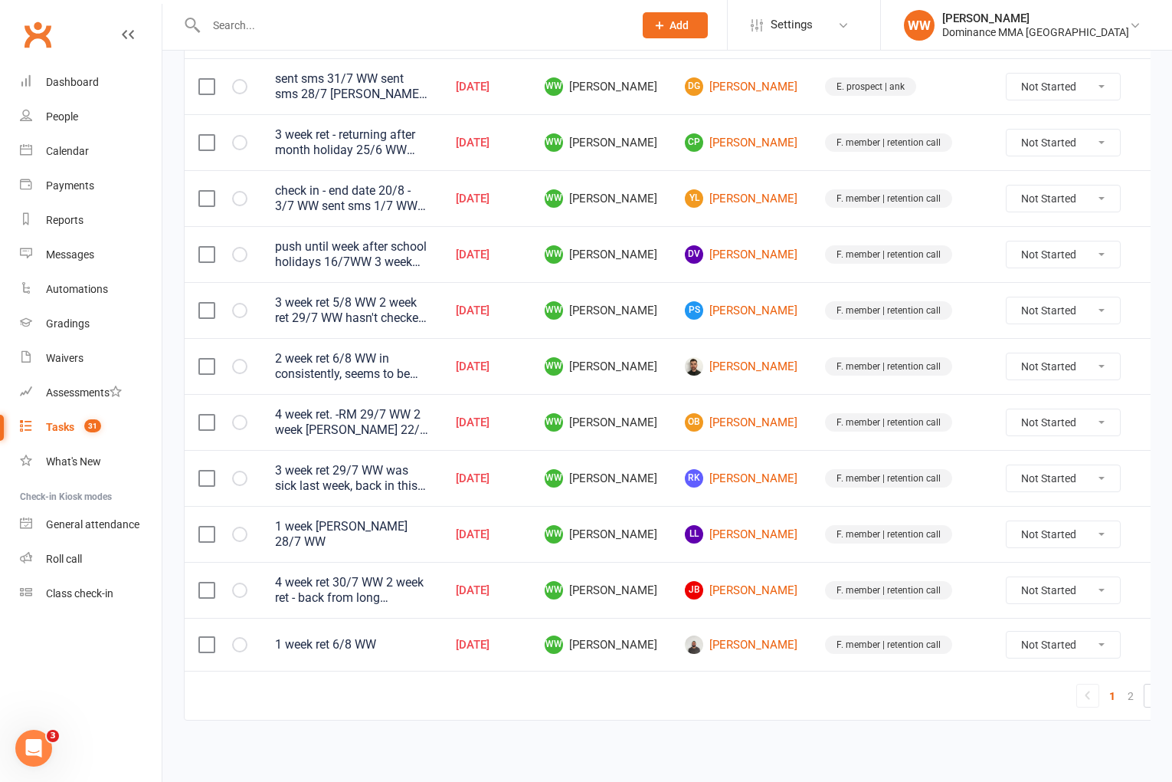
click at [779, 608] on td "JB Justine Bucci" at bounding box center [741, 590] width 140 height 56
click at [811, 606] on td "F. member | retention call" at bounding box center [901, 590] width 181 height 56
click at [739, 421] on link "OB [PERSON_NAME]" at bounding box center [741, 422] width 113 height 18
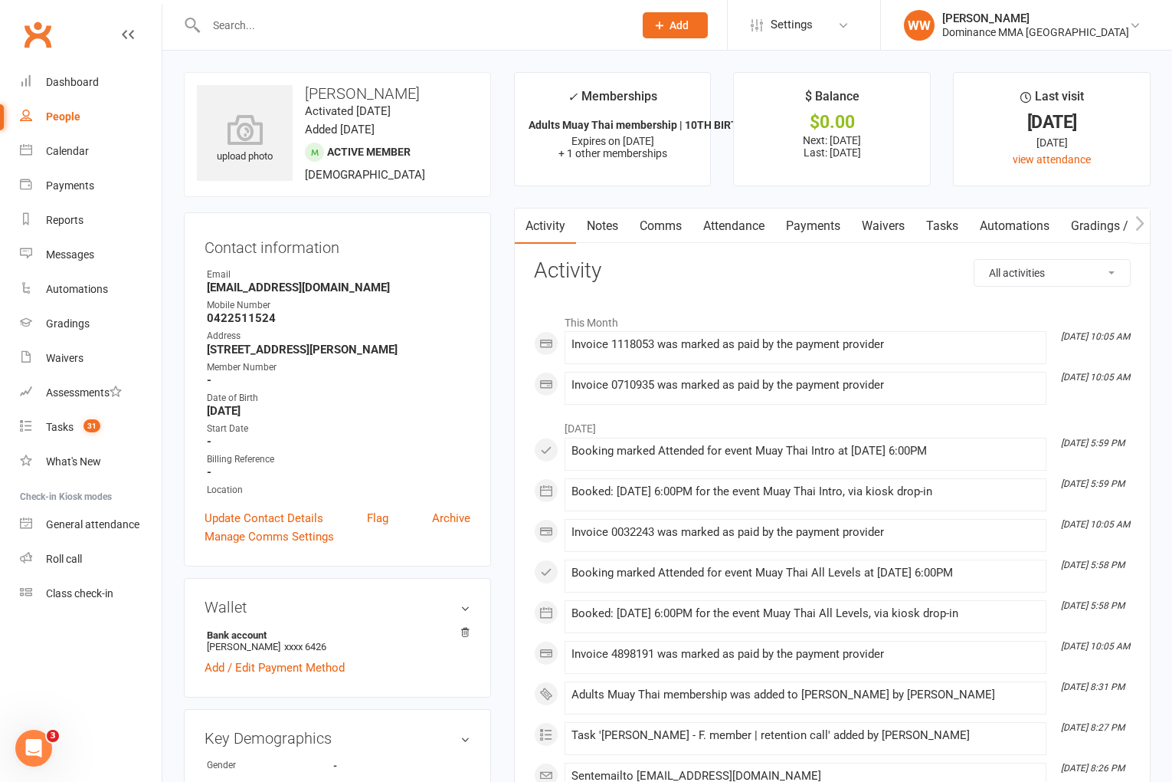
click at [742, 238] on link "Attendance" at bounding box center [734, 225] width 83 height 35
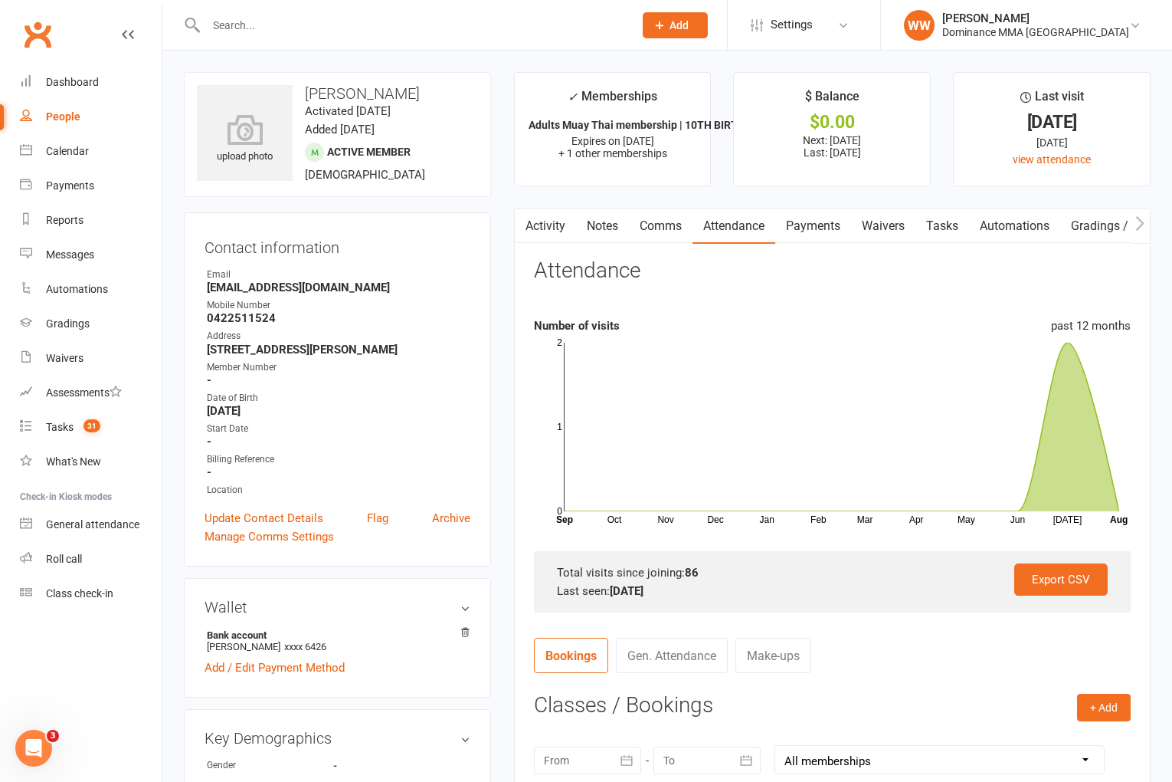
click at [940, 232] on link "Tasks" at bounding box center [943, 225] width 54 height 35
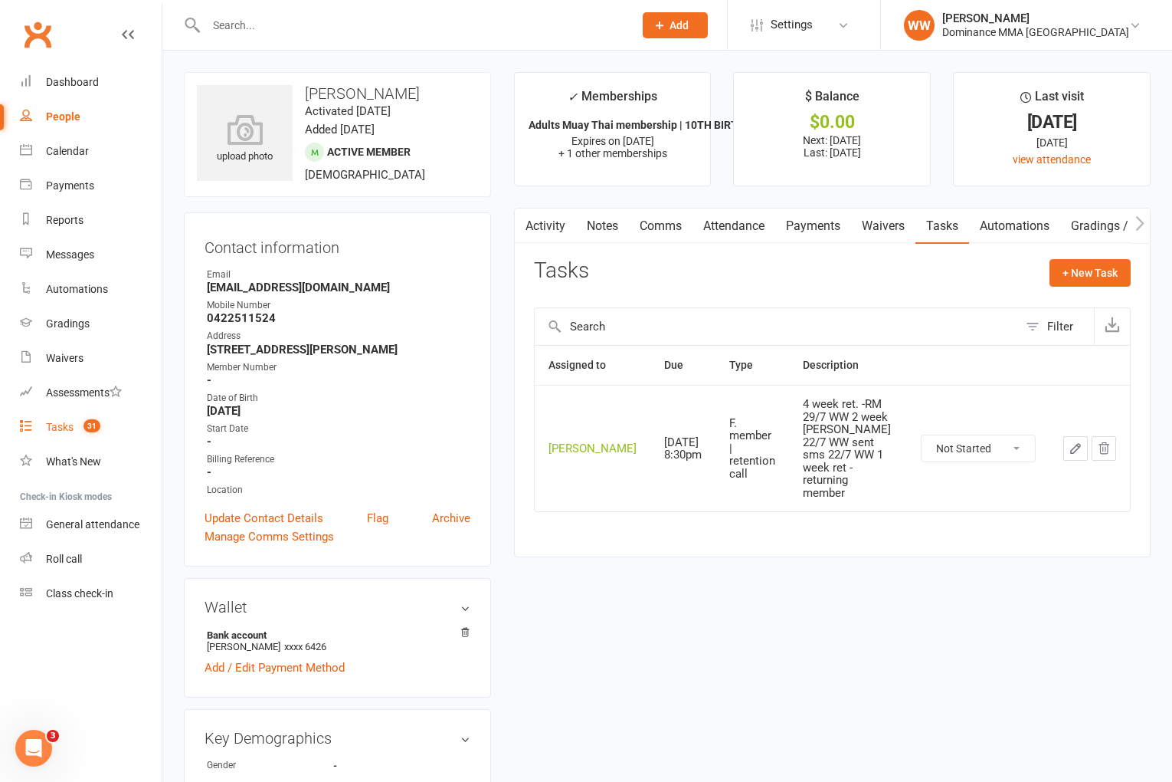
click at [61, 429] on div "Tasks" at bounding box center [60, 427] width 28 height 12
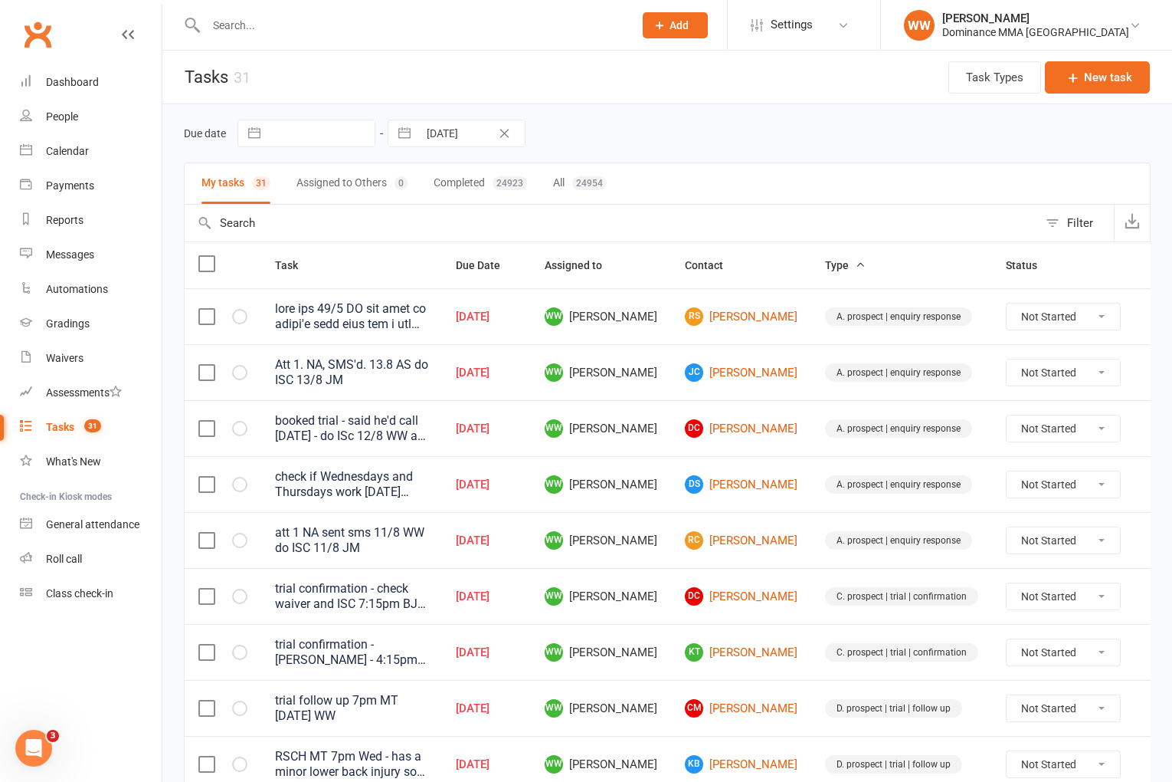
click at [671, 454] on td "DC [PERSON_NAME]" at bounding box center [741, 428] width 140 height 56
click at [656, 467] on td "WW [PERSON_NAME]" at bounding box center [601, 484] width 140 height 56
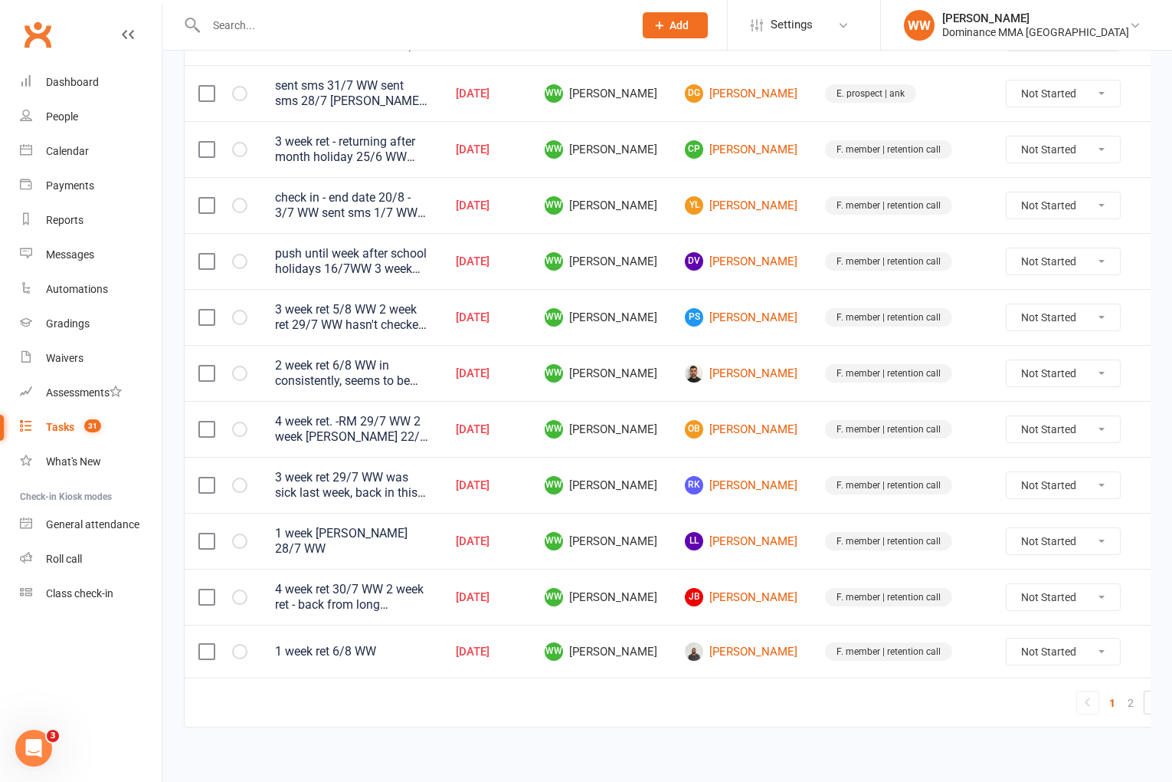
scroll to position [1013, 0]
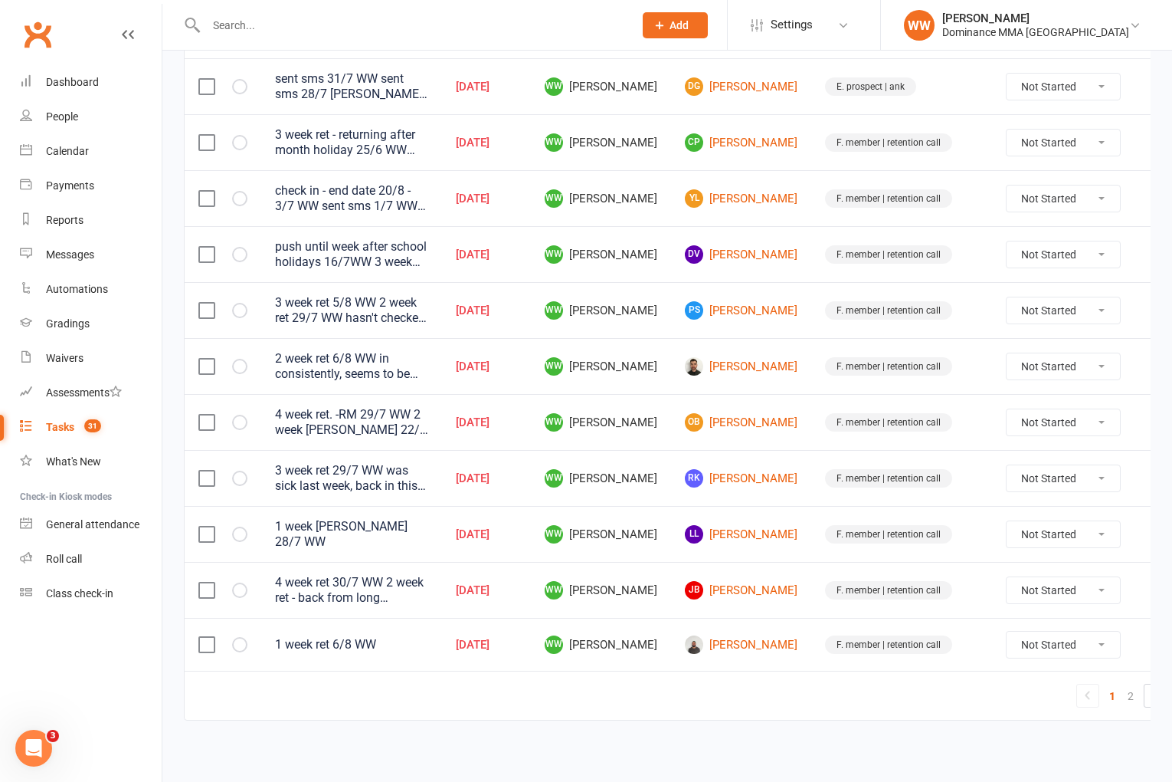
click at [811, 378] on td "F. member | retention call" at bounding box center [901, 366] width 181 height 56
click at [782, 367] on td "Ryan Sauermann" at bounding box center [741, 366] width 140 height 56
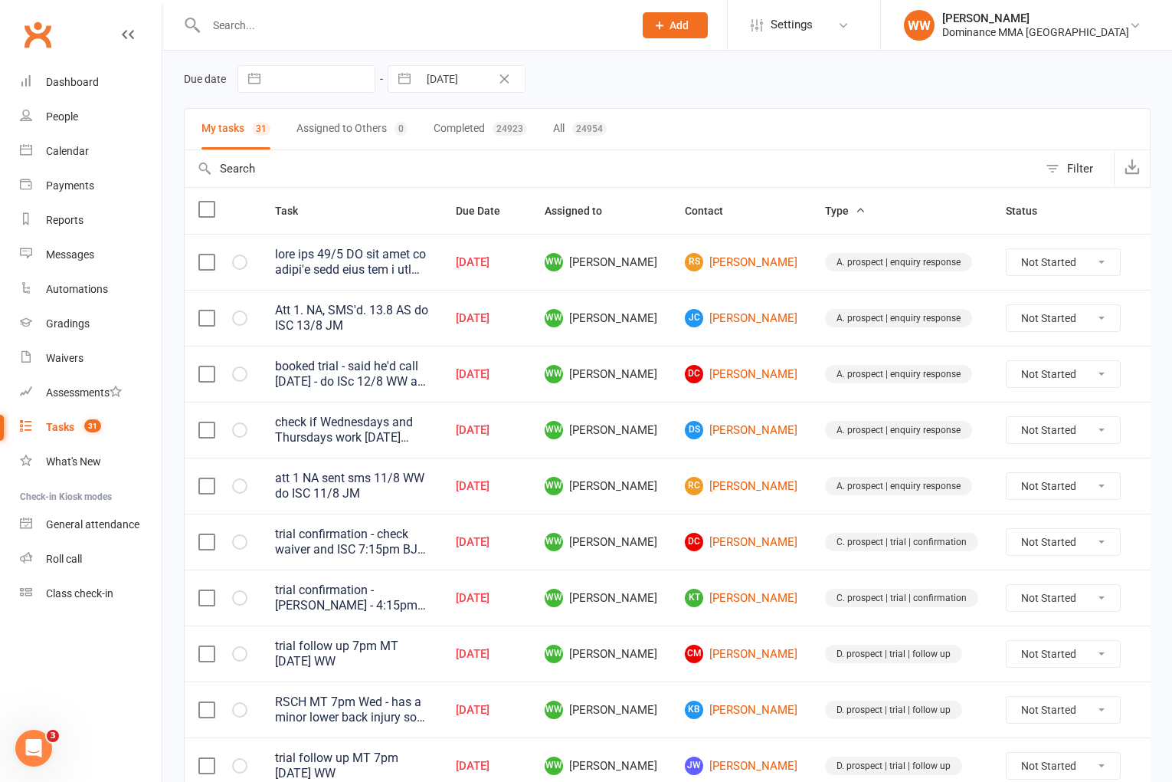
scroll to position [51, 0]
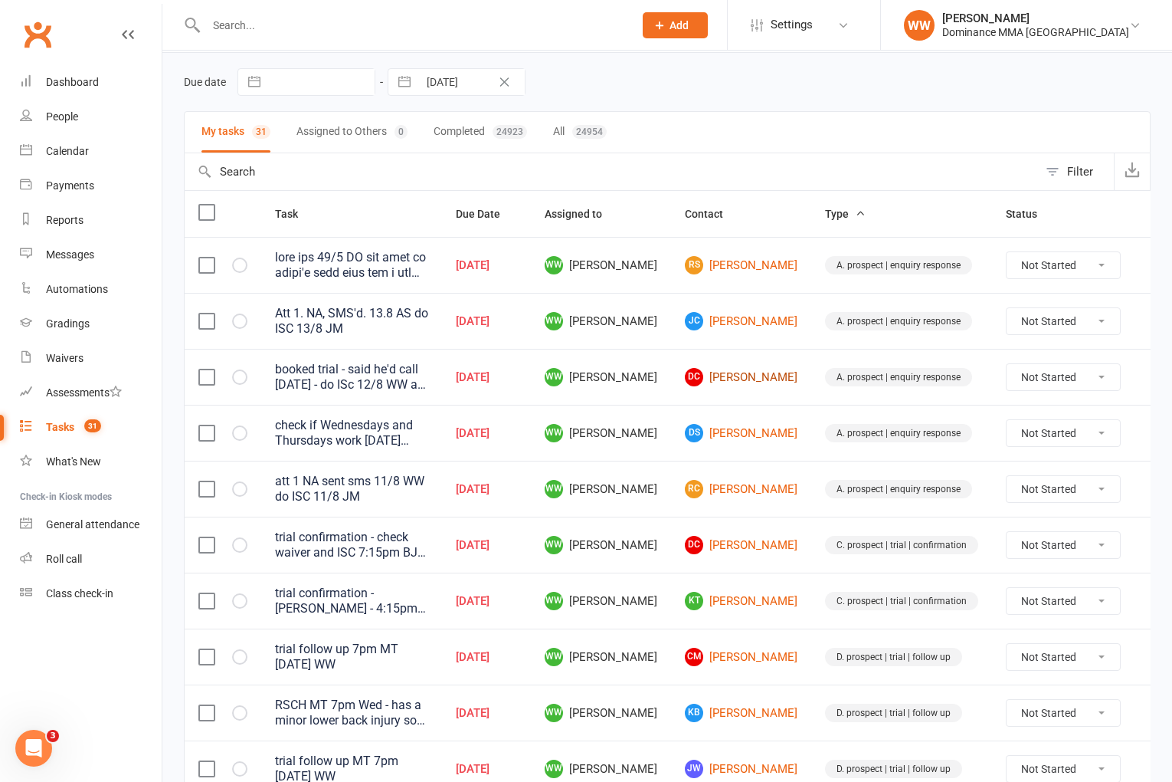
click at [726, 384] on link "DC [PERSON_NAME]" at bounding box center [741, 377] width 113 height 18
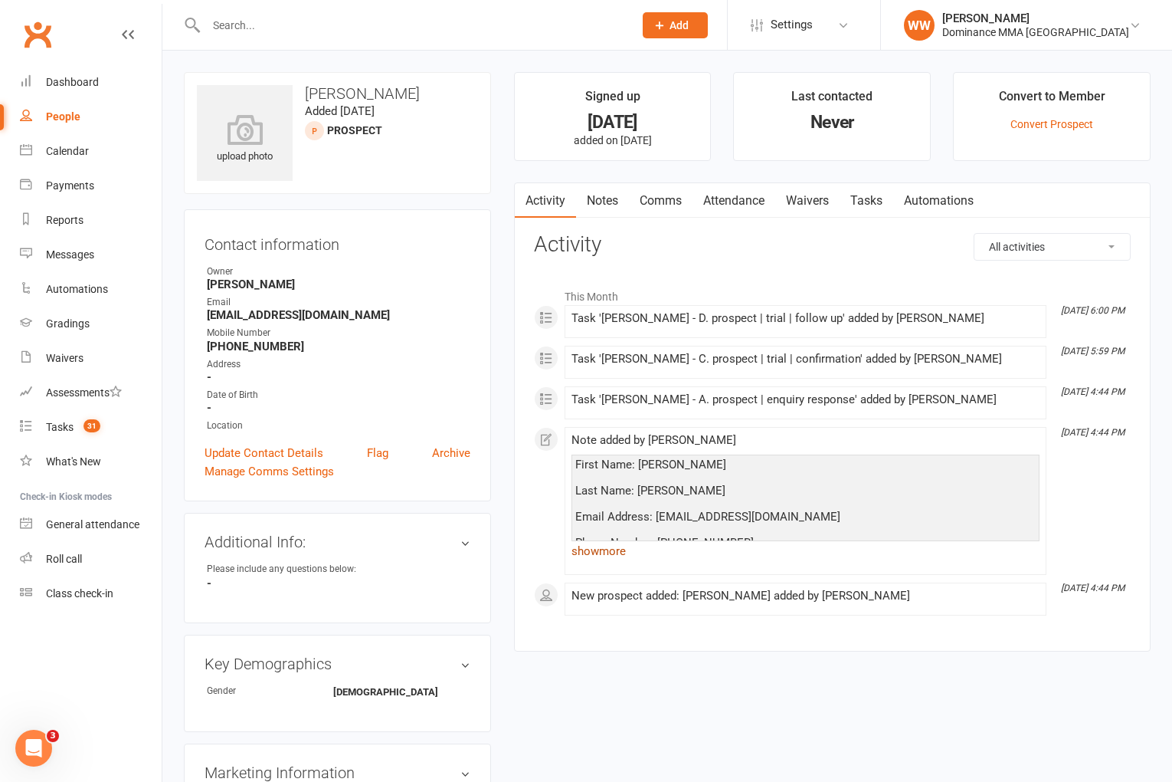
click at [608, 556] on link "show more" at bounding box center [806, 550] width 468 height 21
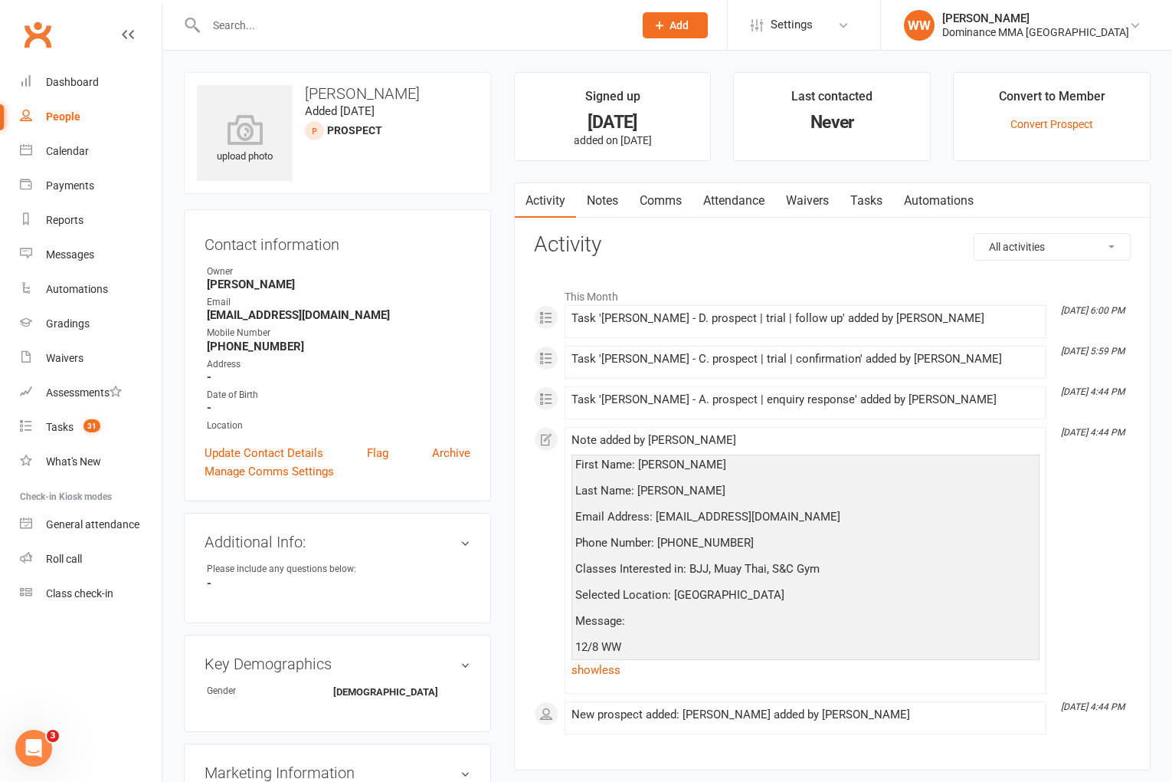
click at [813, 264] on div "All activities Bookings / Attendances Communications Notes Failed SMSes Grading…" at bounding box center [832, 489] width 597 height 513
click at [857, 205] on link "Tasks" at bounding box center [867, 200] width 54 height 35
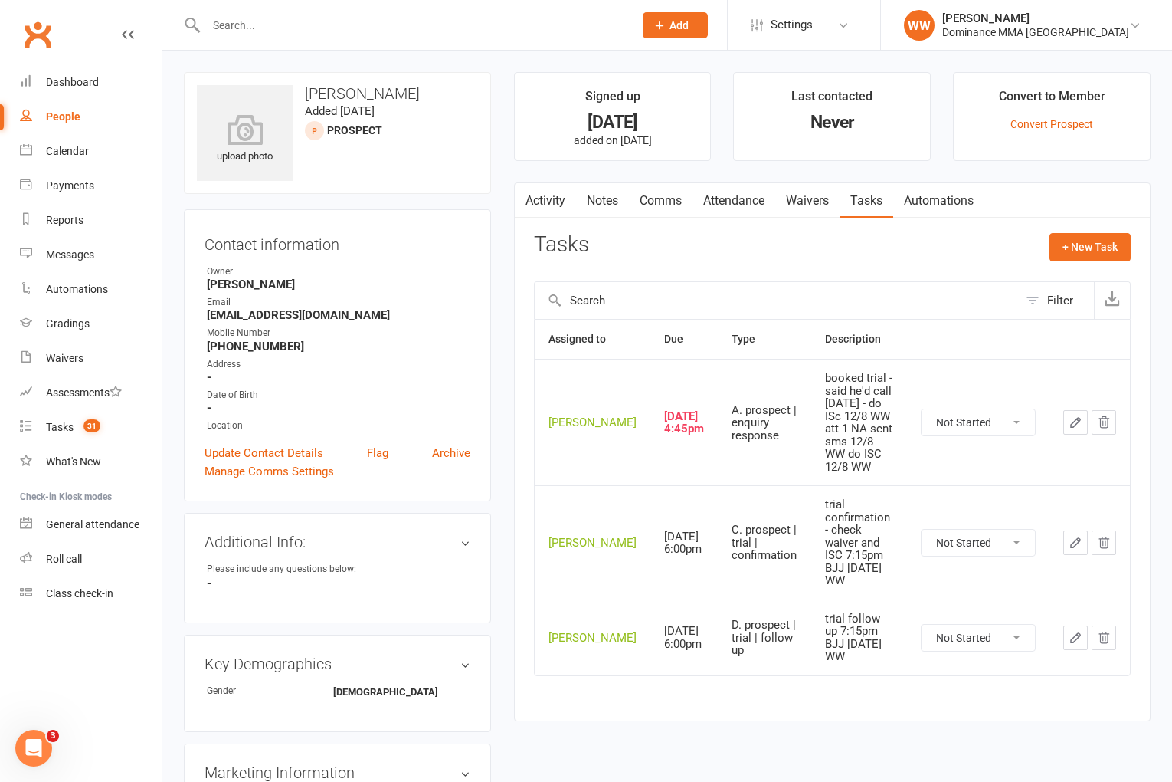
click at [804, 209] on link "Waivers" at bounding box center [807, 200] width 64 height 35
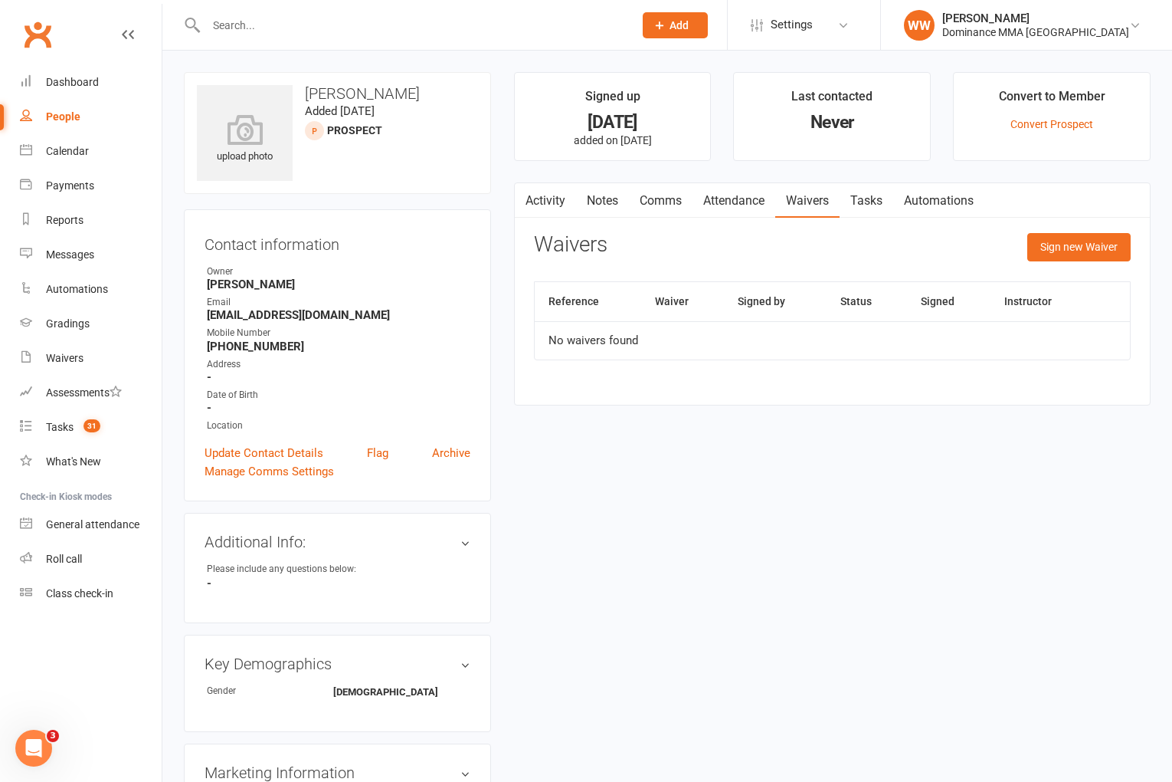
click at [733, 208] on link "Attendance" at bounding box center [734, 200] width 83 height 35
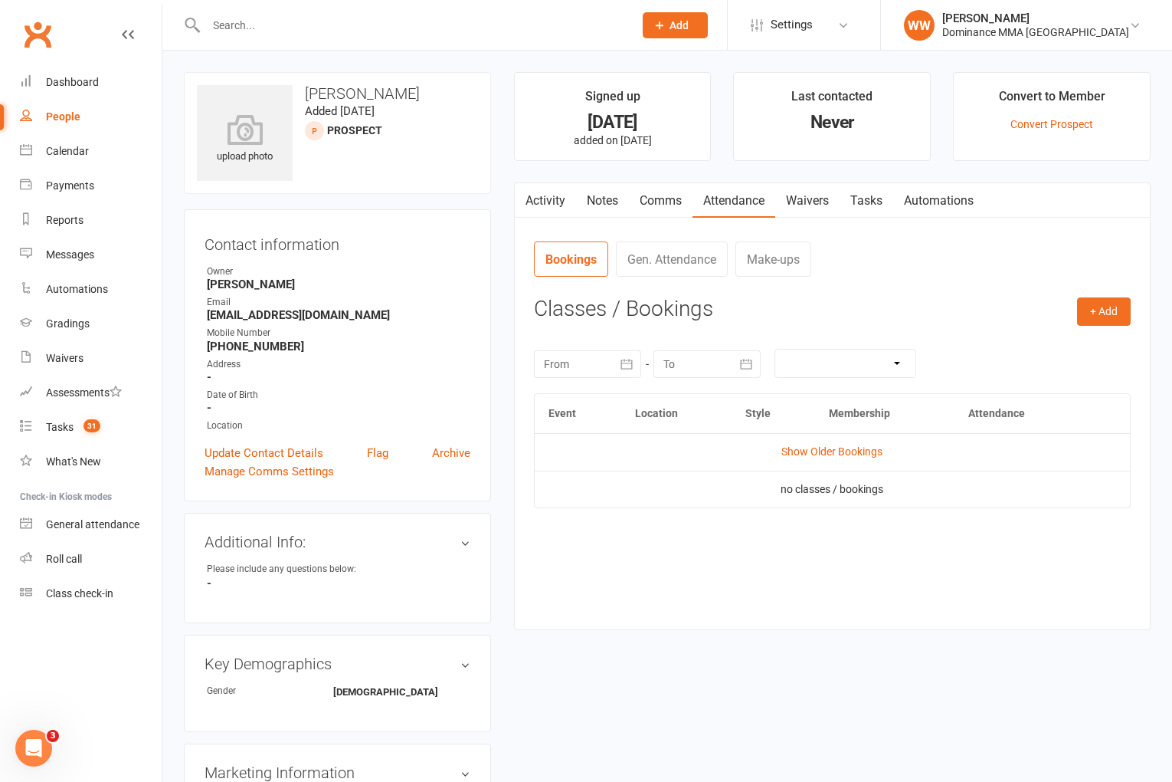
click at [662, 208] on link "Comms" at bounding box center [661, 200] width 64 height 35
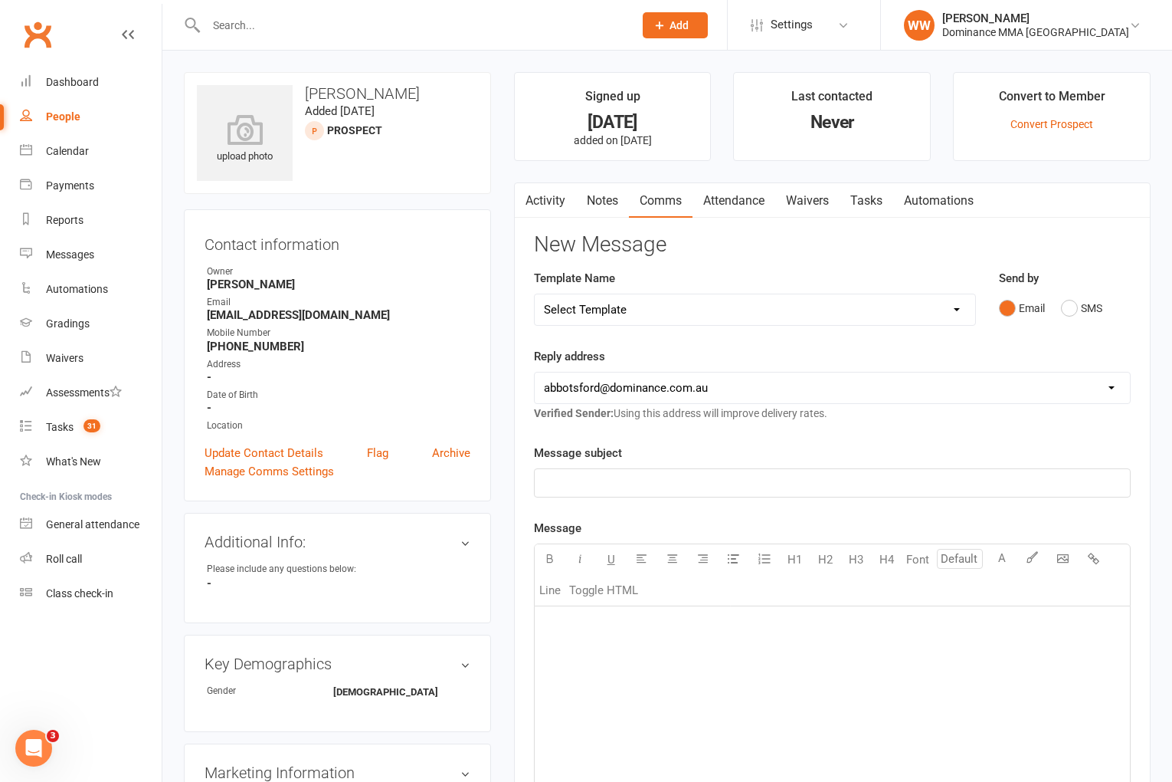
click at [602, 205] on link "Notes" at bounding box center [602, 200] width 53 height 35
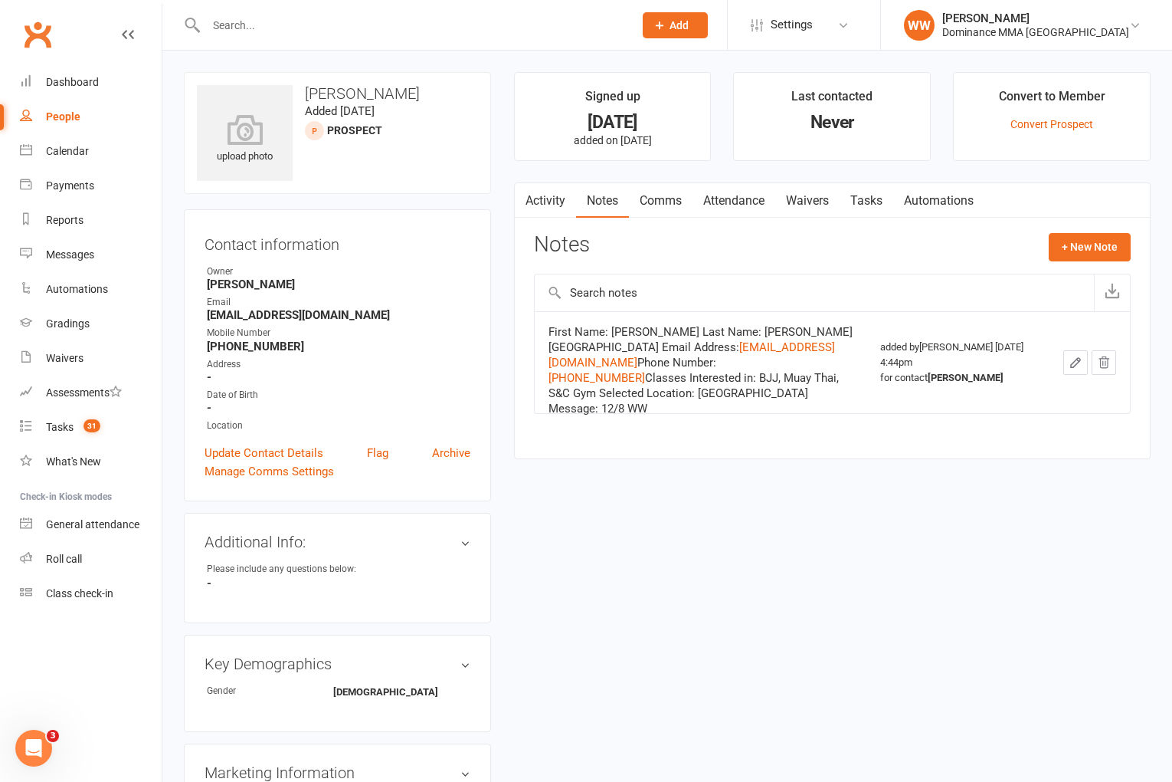
click at [539, 205] on link "Activity" at bounding box center [545, 200] width 61 height 35
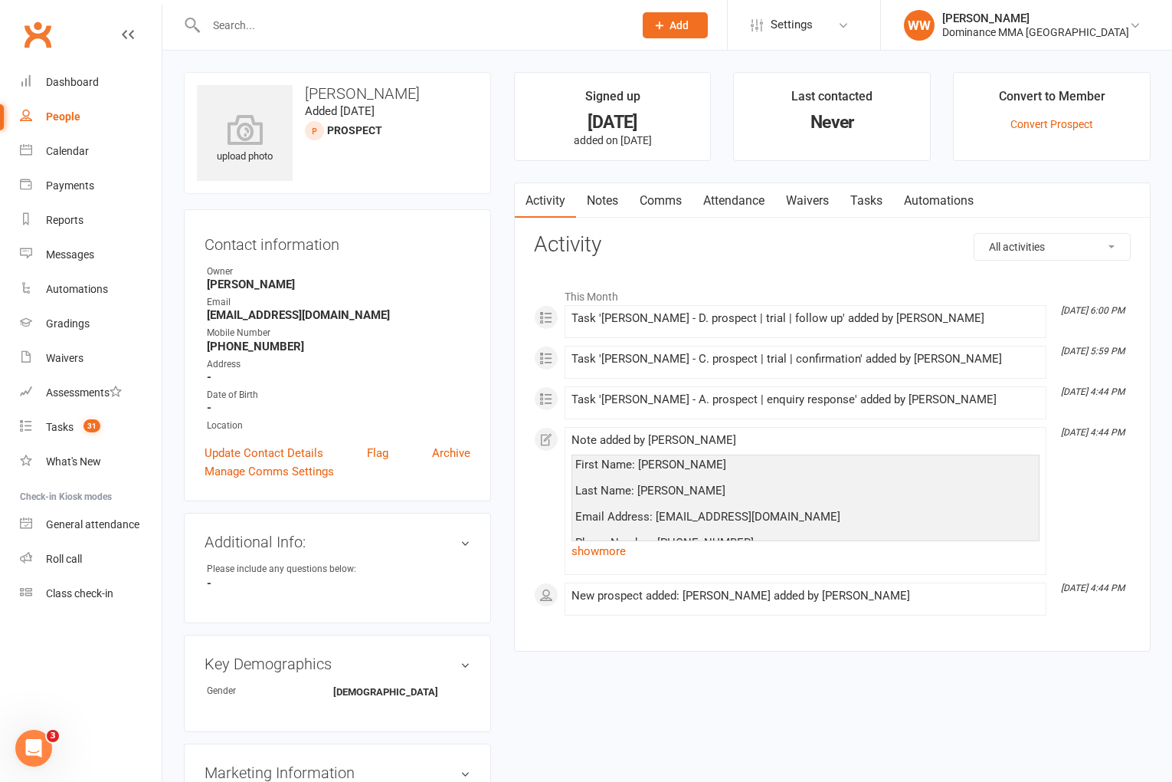
click at [699, 259] on div "All activities Bookings / Attendances Communications Notes Failed SMSes Grading…" at bounding box center [832, 430] width 597 height 395
click at [57, 434] on link "Tasks 31" at bounding box center [91, 427] width 142 height 34
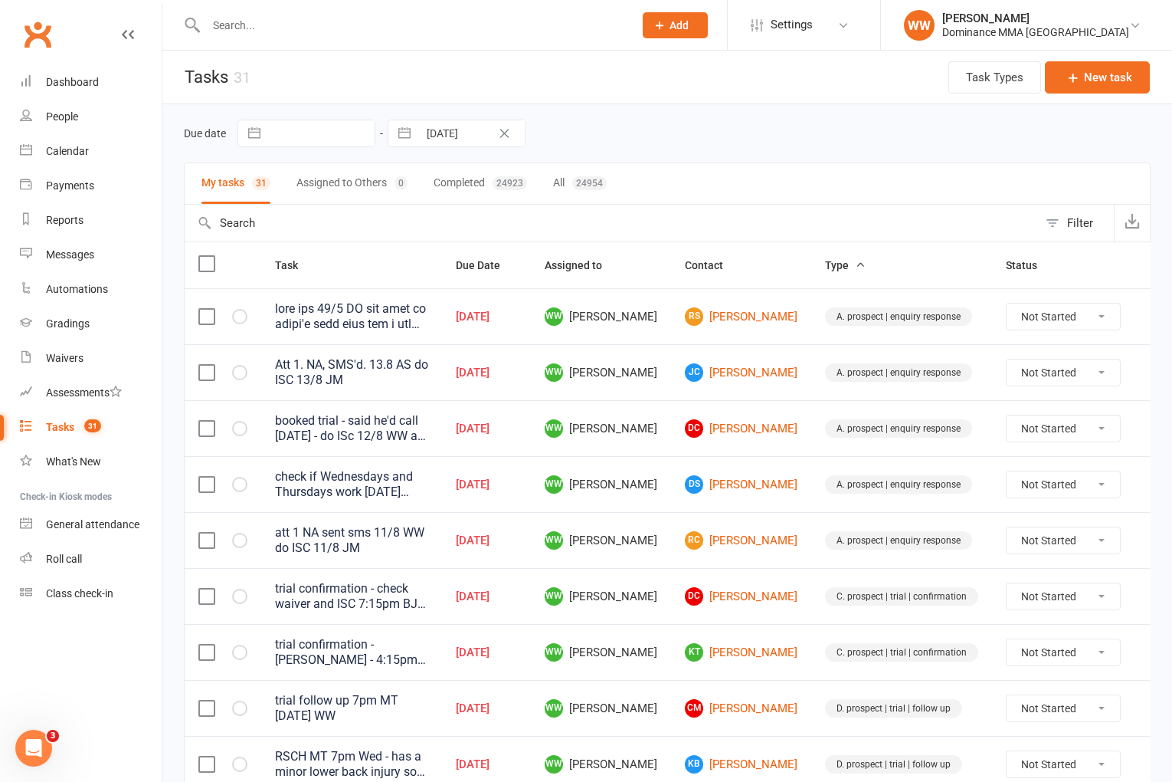
click at [671, 545] on td "RC Roy Coughlan" at bounding box center [741, 540] width 140 height 56
click at [656, 549] on td "WW [PERSON_NAME]" at bounding box center [601, 540] width 140 height 56
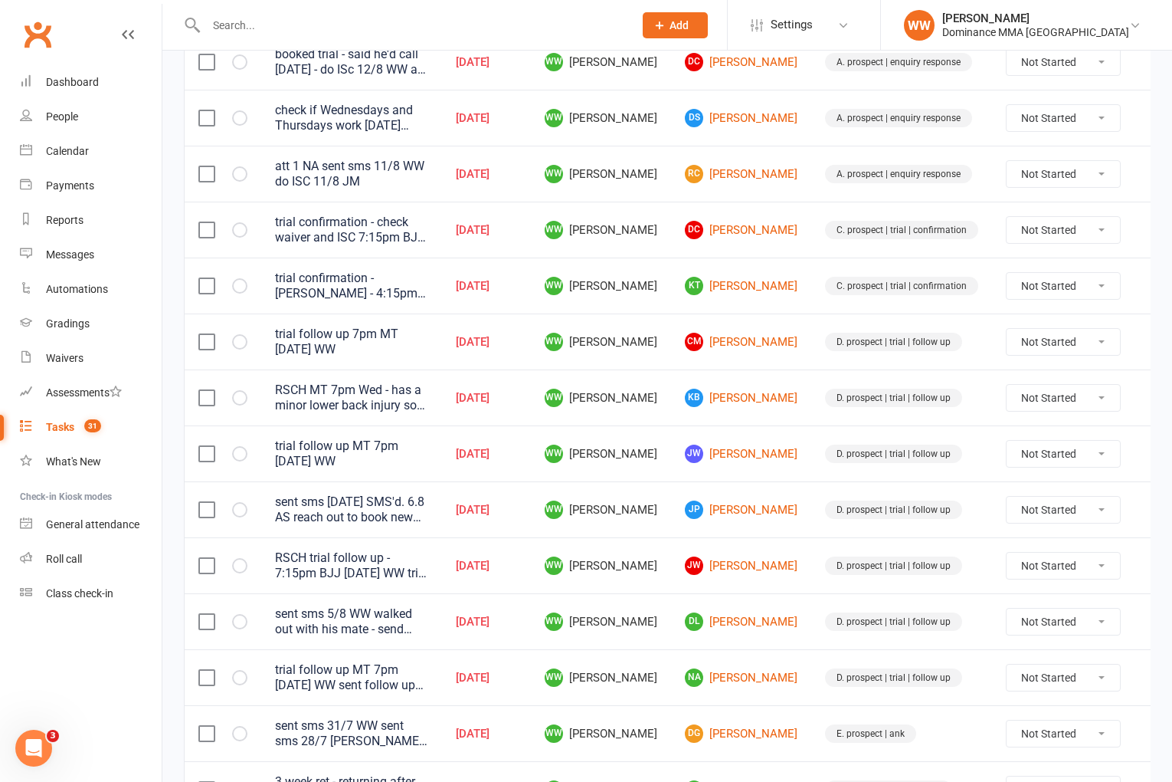
scroll to position [367, 0]
click at [656, 415] on td "WW [PERSON_NAME]" at bounding box center [601, 397] width 140 height 56
click at [704, 394] on link "KB Krishnan Bhattacharjee" at bounding box center [741, 397] width 113 height 18
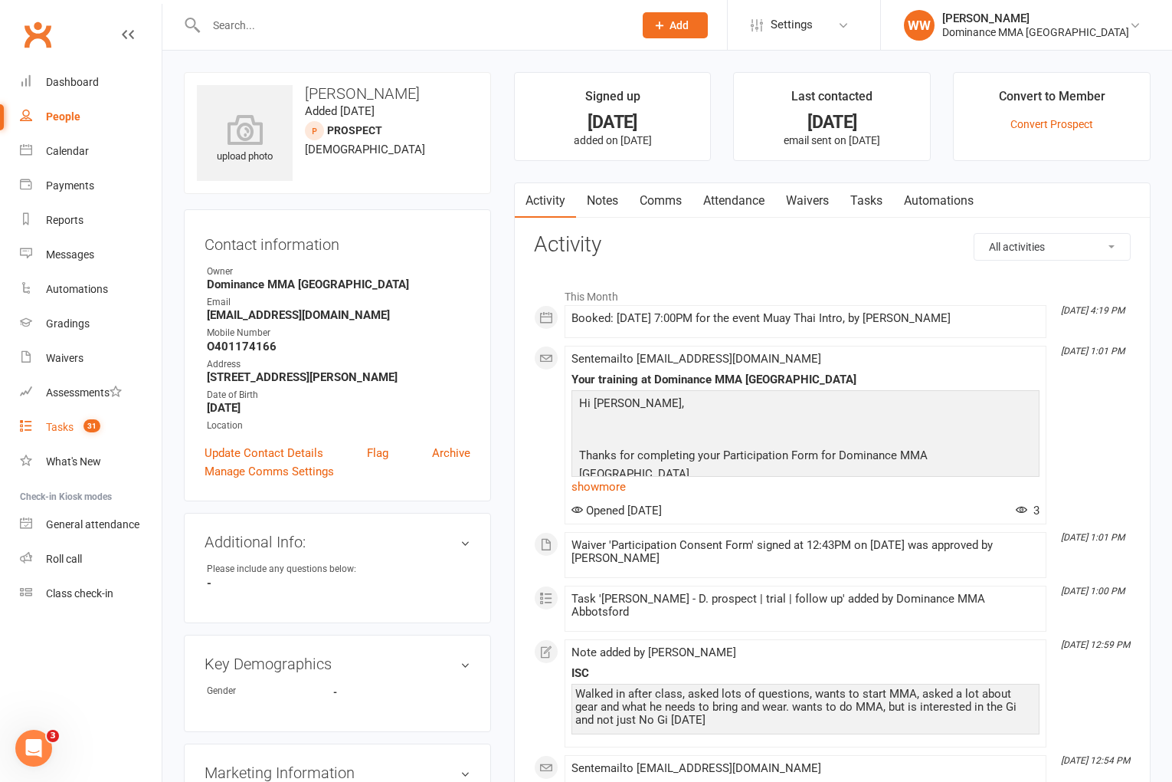
click at [76, 428] on link "Tasks 31" at bounding box center [91, 427] width 142 height 34
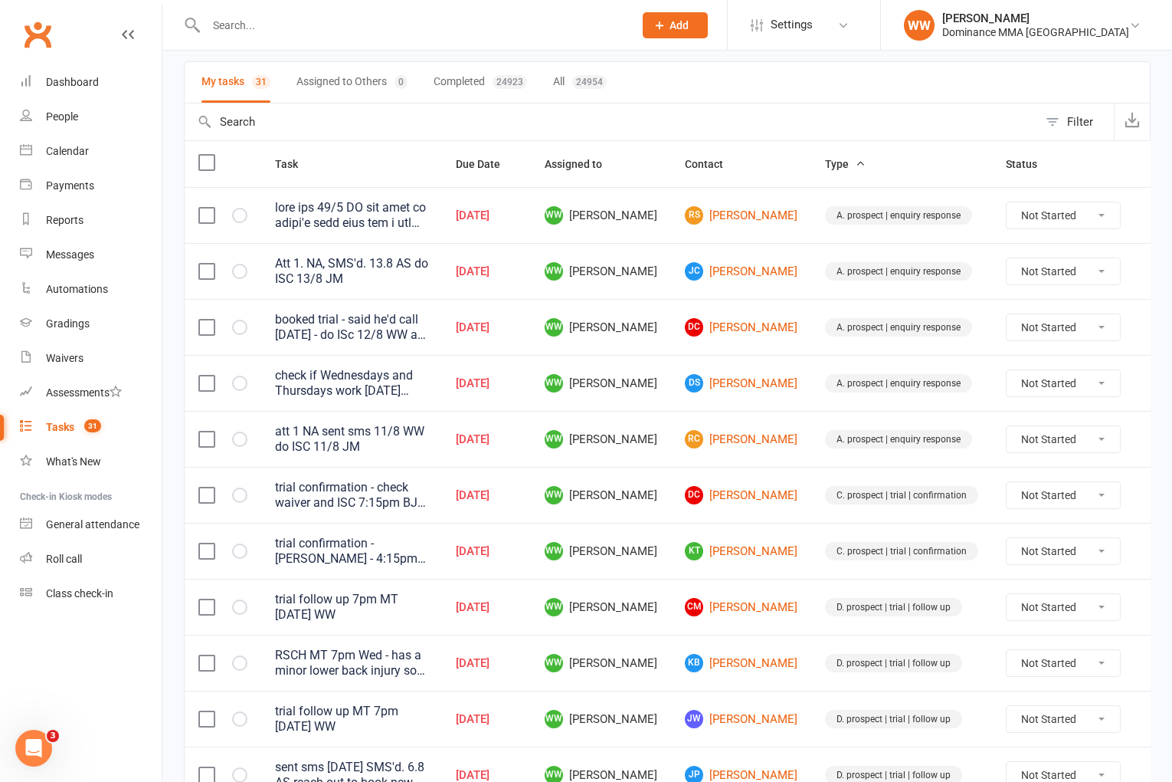
scroll to position [107, 0]
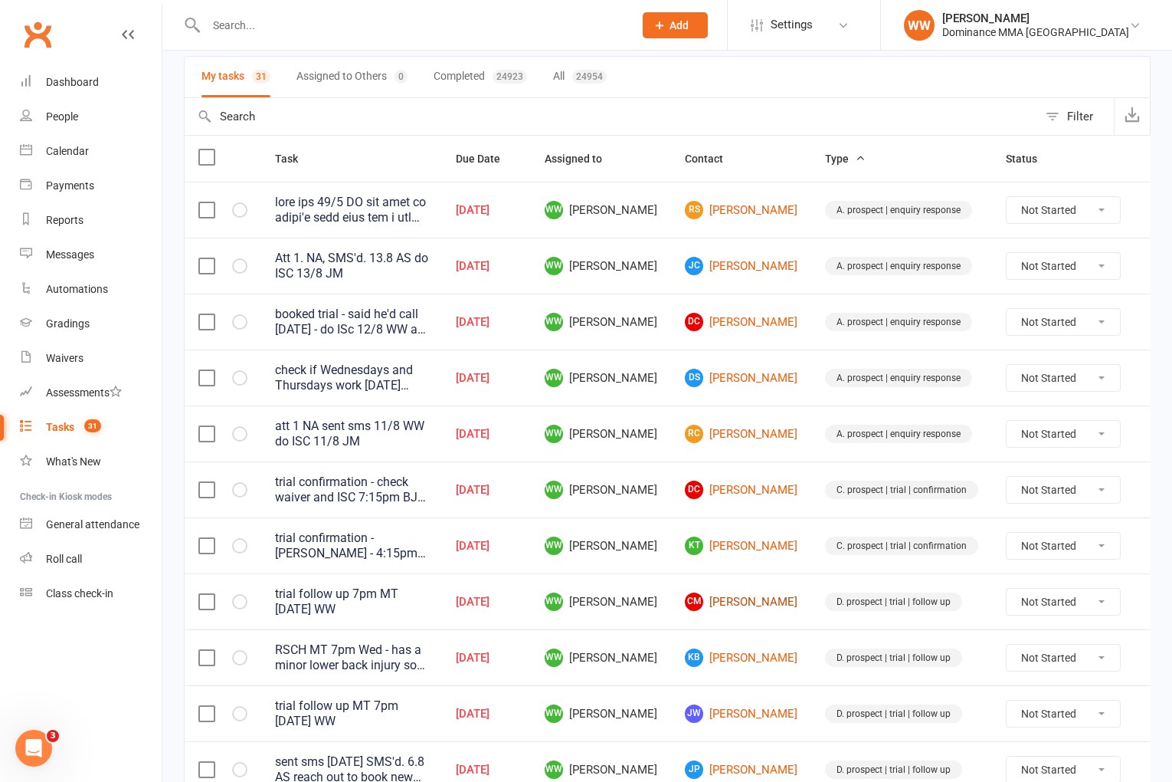
click at [723, 601] on link "CM Charles Milne" at bounding box center [741, 601] width 113 height 18
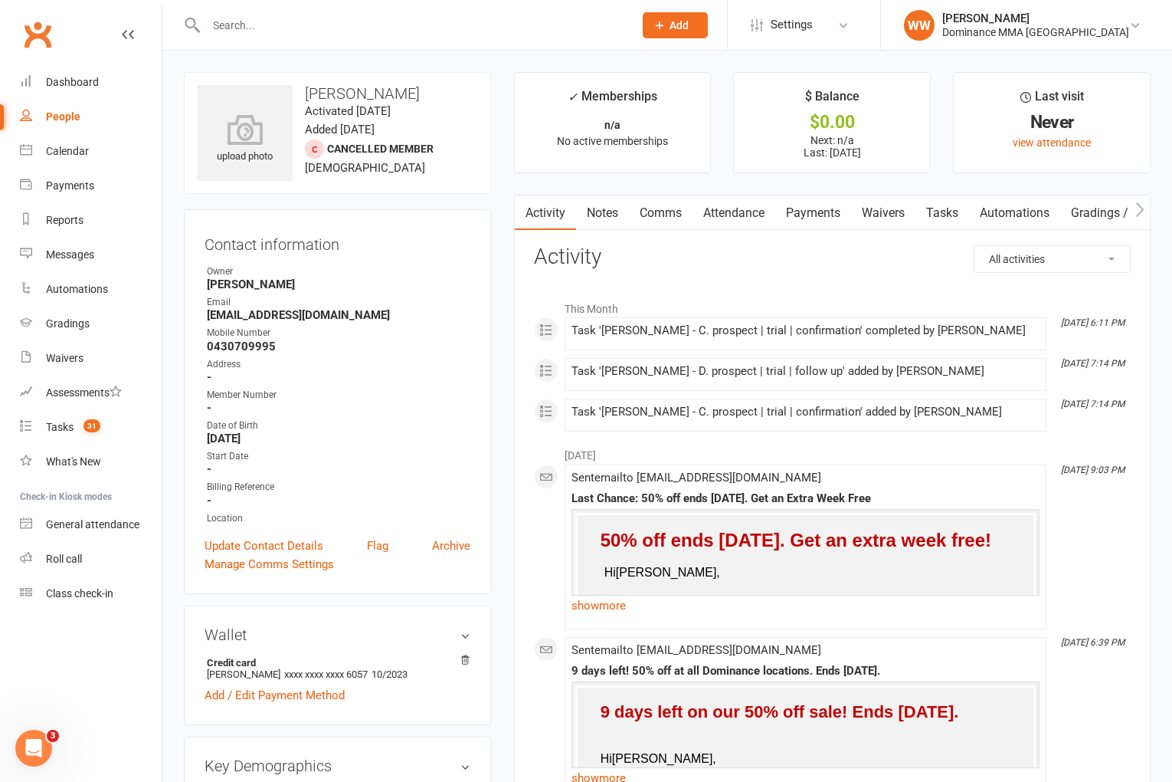
click at [737, 208] on link "Attendance" at bounding box center [734, 212] width 83 height 35
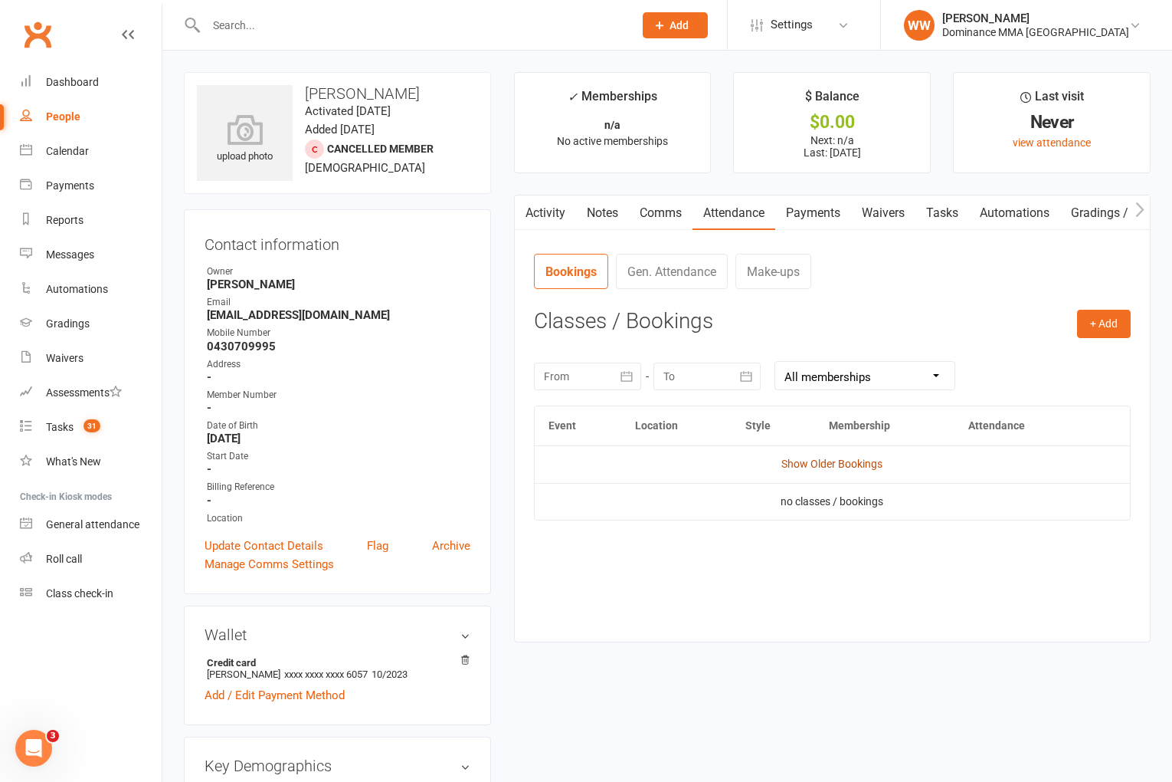
click at [831, 457] on link "Show Older Bookings" at bounding box center [832, 463] width 101 height 12
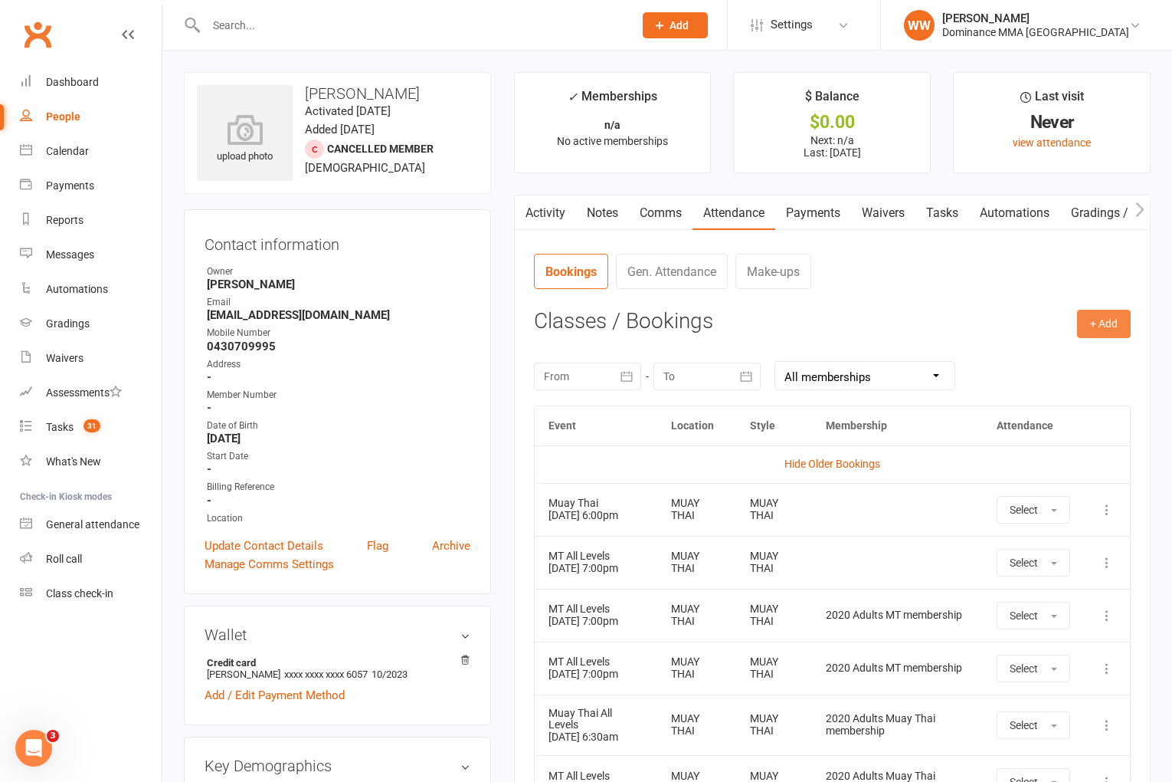
click at [1110, 322] on button "+ Add" at bounding box center [1104, 324] width 54 height 28
click at [1021, 362] on link "Book Event" at bounding box center [1054, 358] width 152 height 31
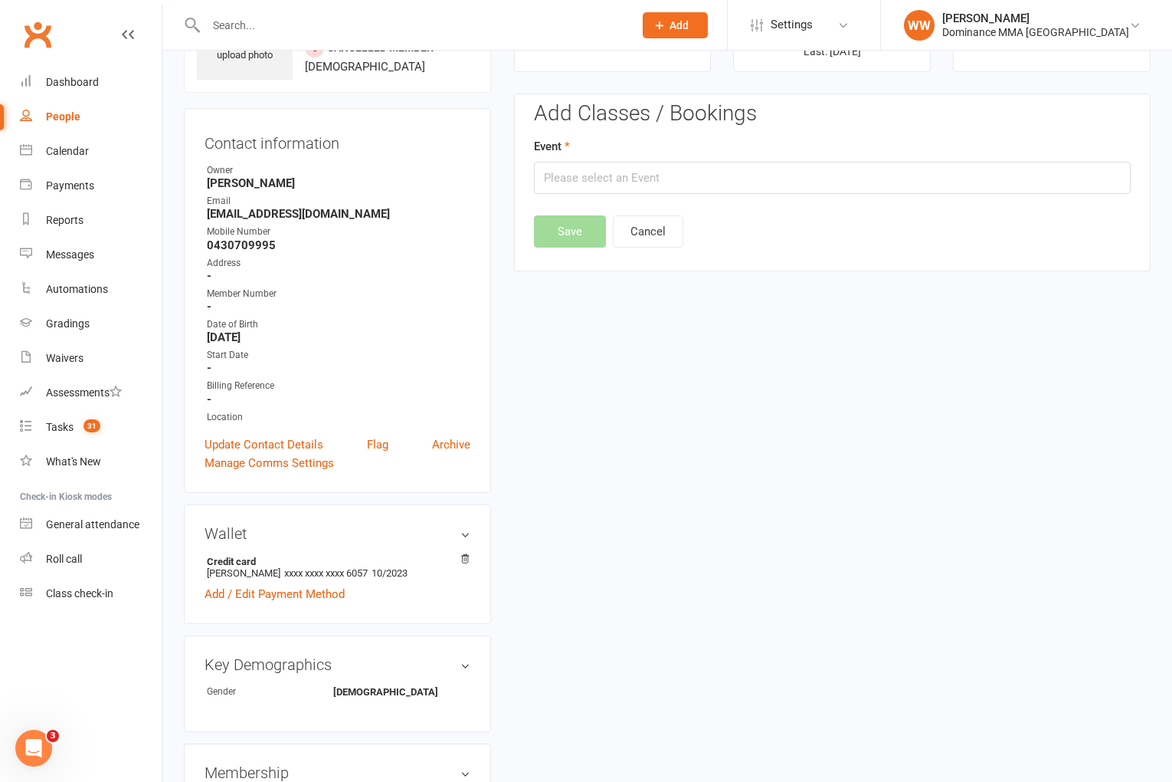
scroll to position [117, 0]
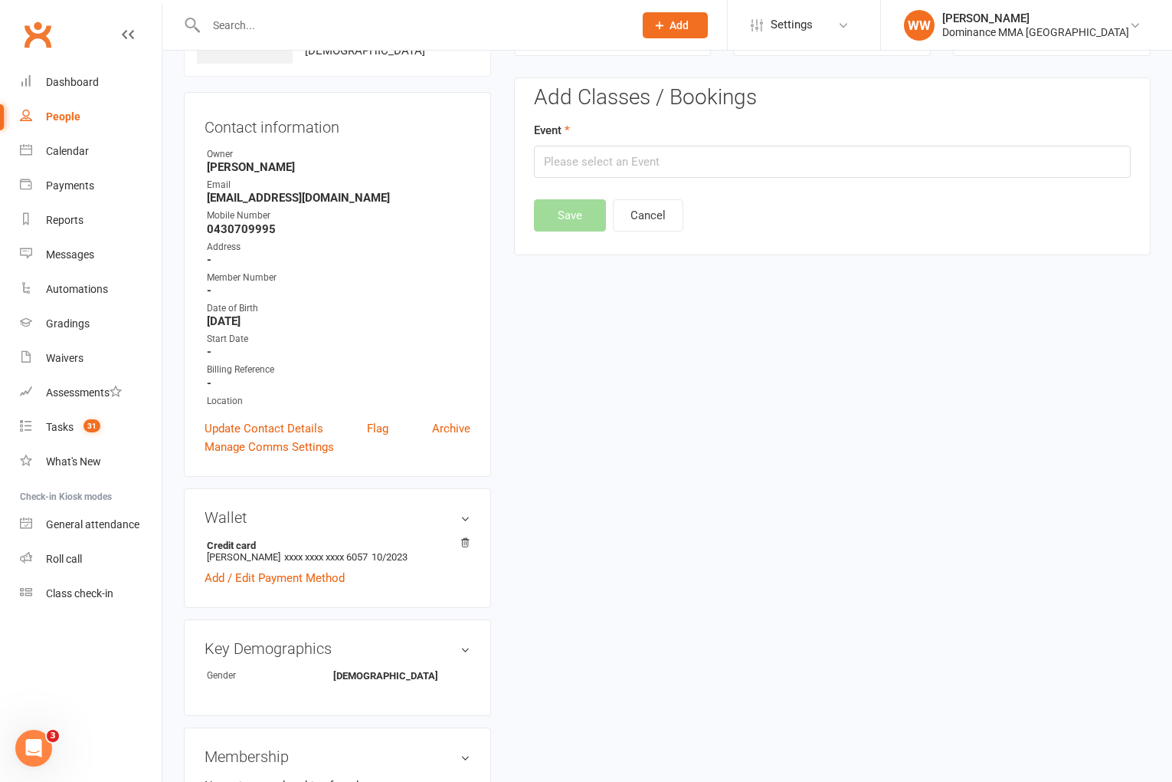
click at [639, 142] on div "Event" at bounding box center [832, 149] width 597 height 57
click at [637, 156] on input "text" at bounding box center [832, 162] width 597 height 32
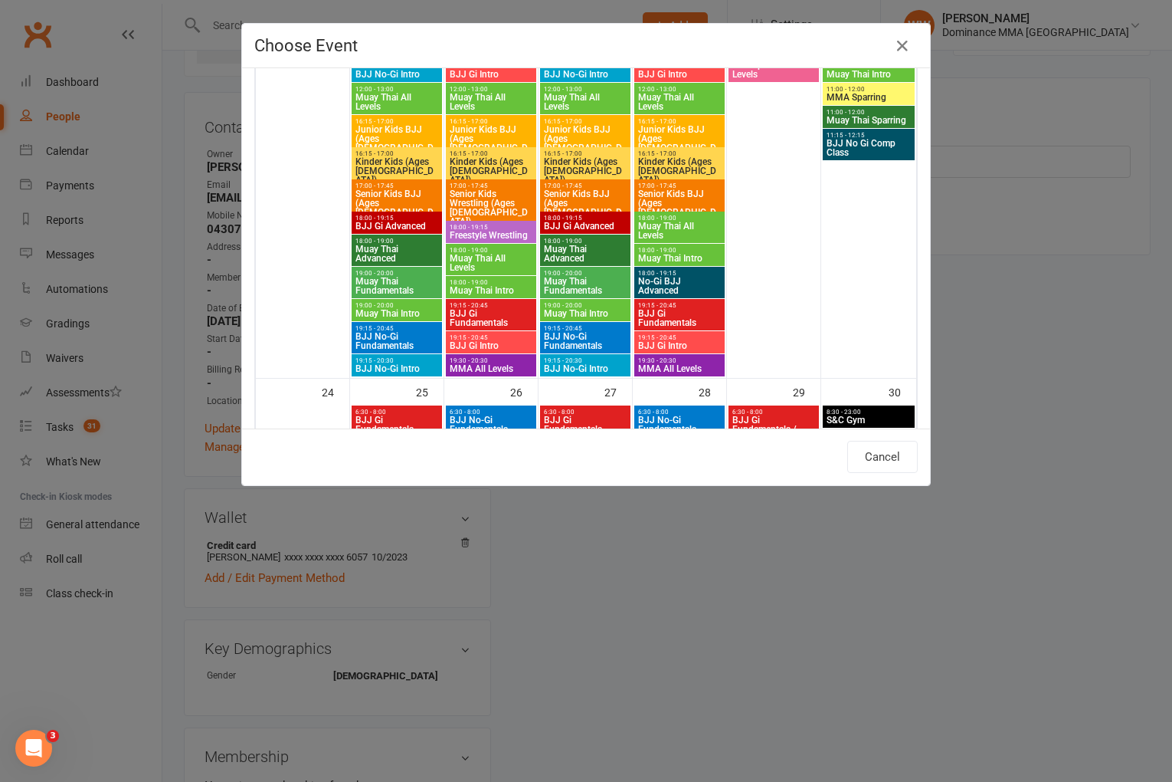
scroll to position [1750, 0]
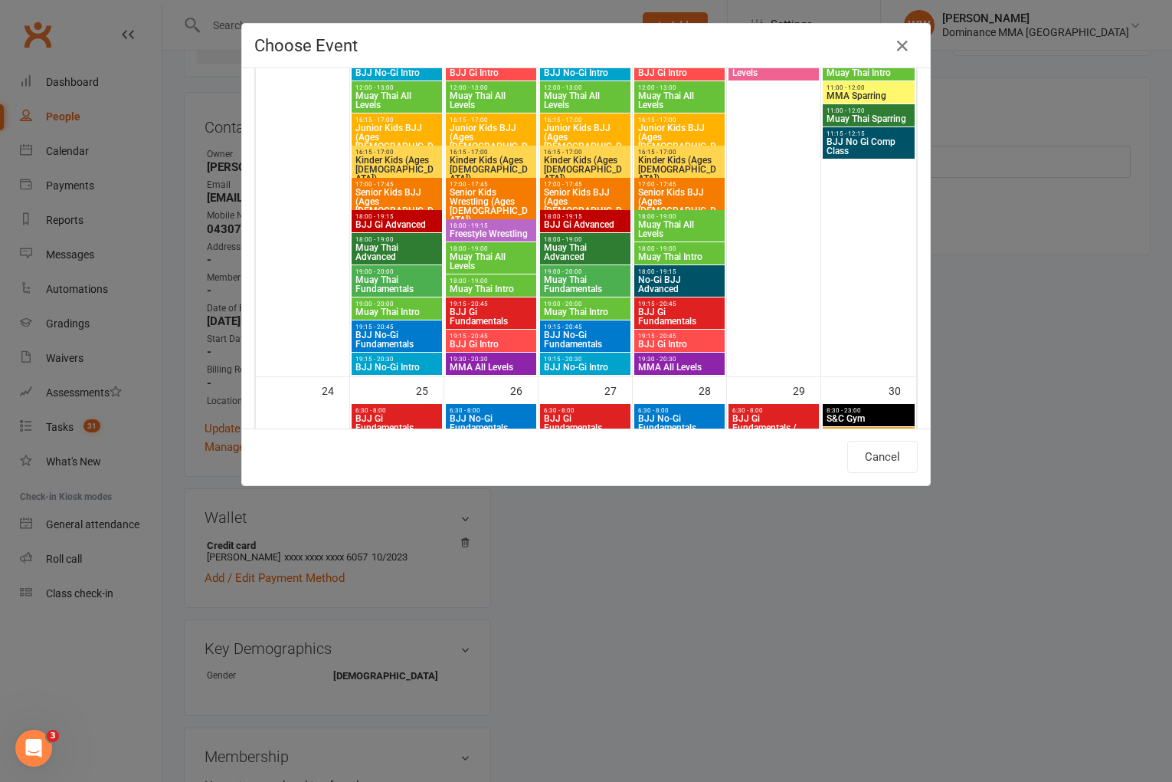
click at [577, 310] on span "Muay Thai Intro" at bounding box center [585, 311] width 84 height 9
type input "Muay Thai Intro - Aug 20, 2025 7:00:00 PM"
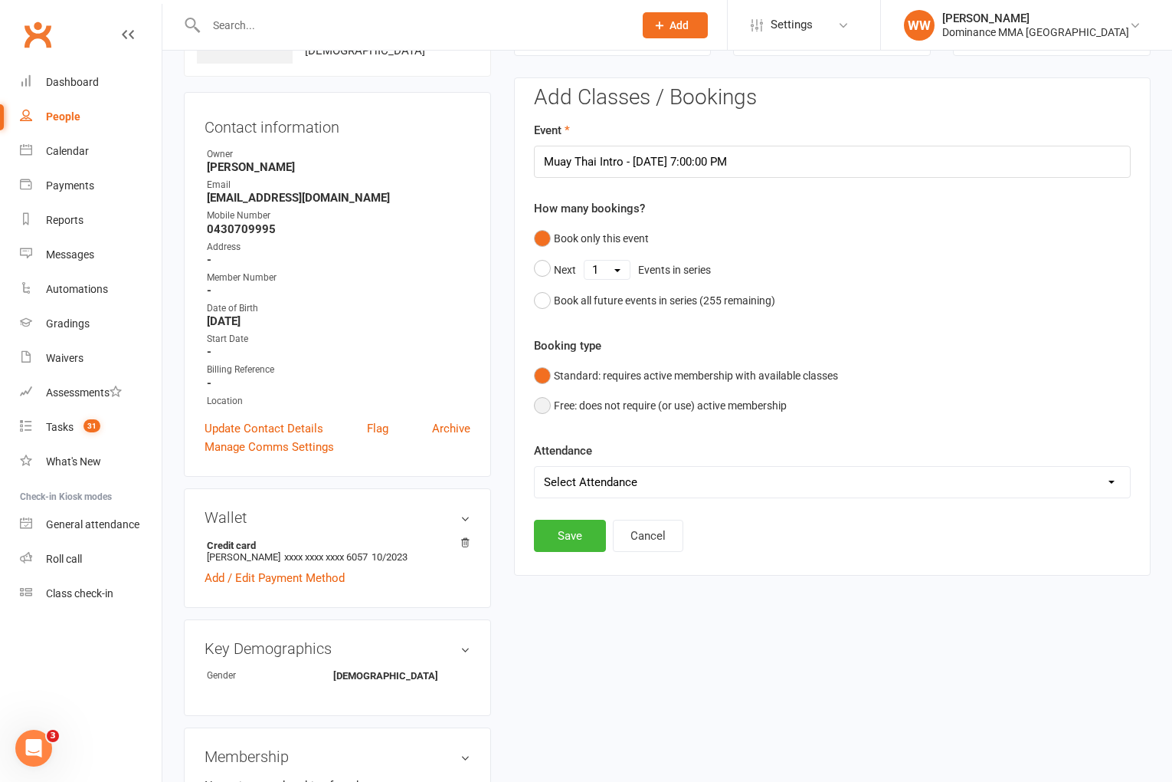
click at [612, 408] on button "Free: does not require (or use) active membership" at bounding box center [660, 405] width 253 height 29
click at [563, 532] on button "Save" at bounding box center [570, 535] width 72 height 32
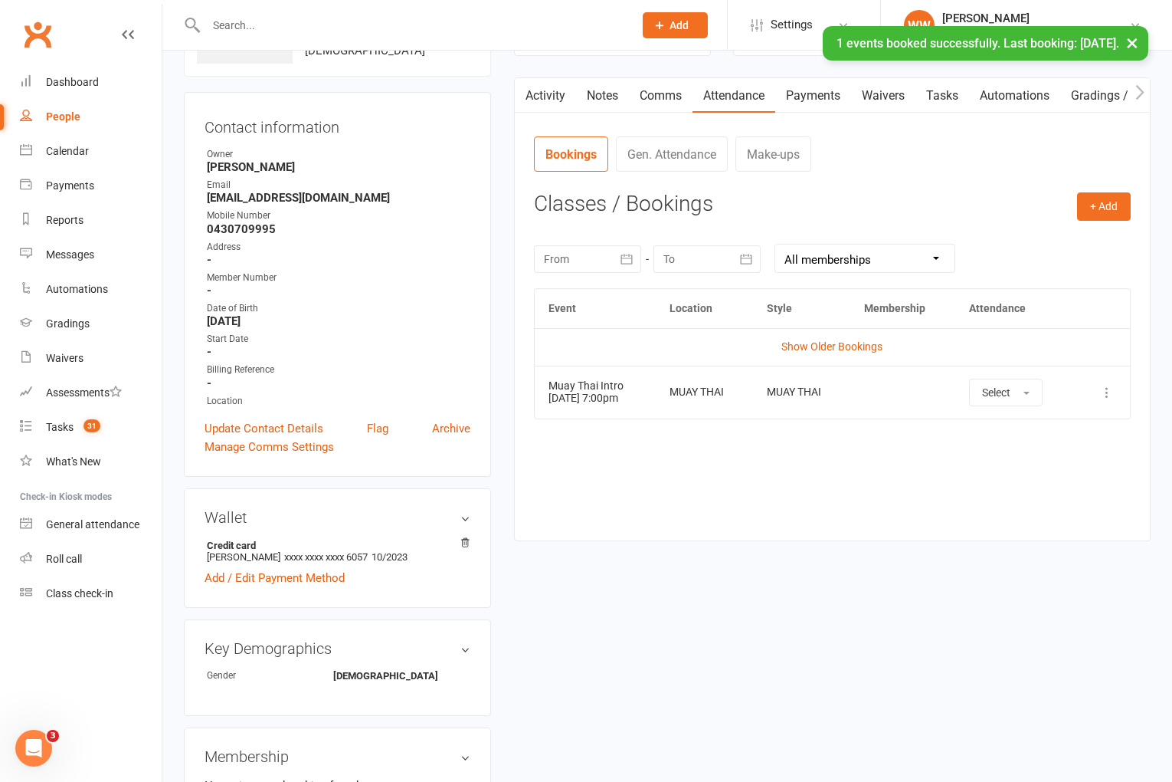
click at [828, 100] on link "Payments" at bounding box center [813, 95] width 76 height 35
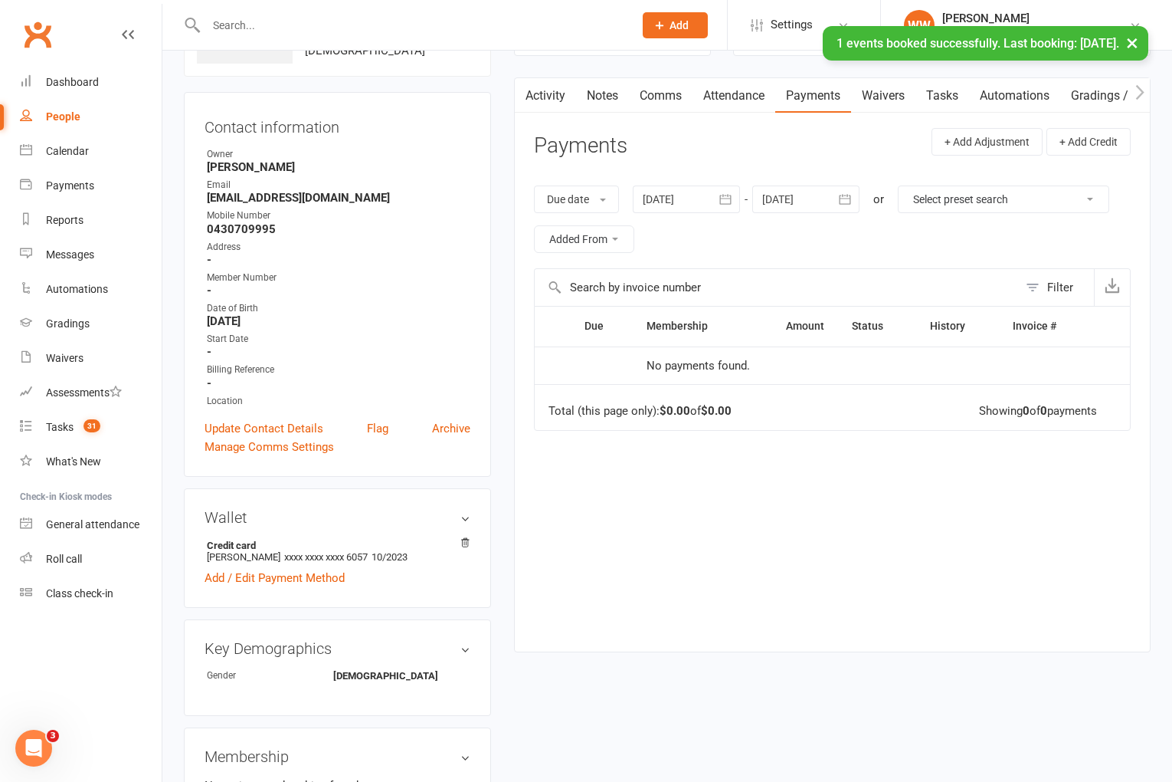
click at [932, 100] on link "Tasks" at bounding box center [943, 95] width 54 height 35
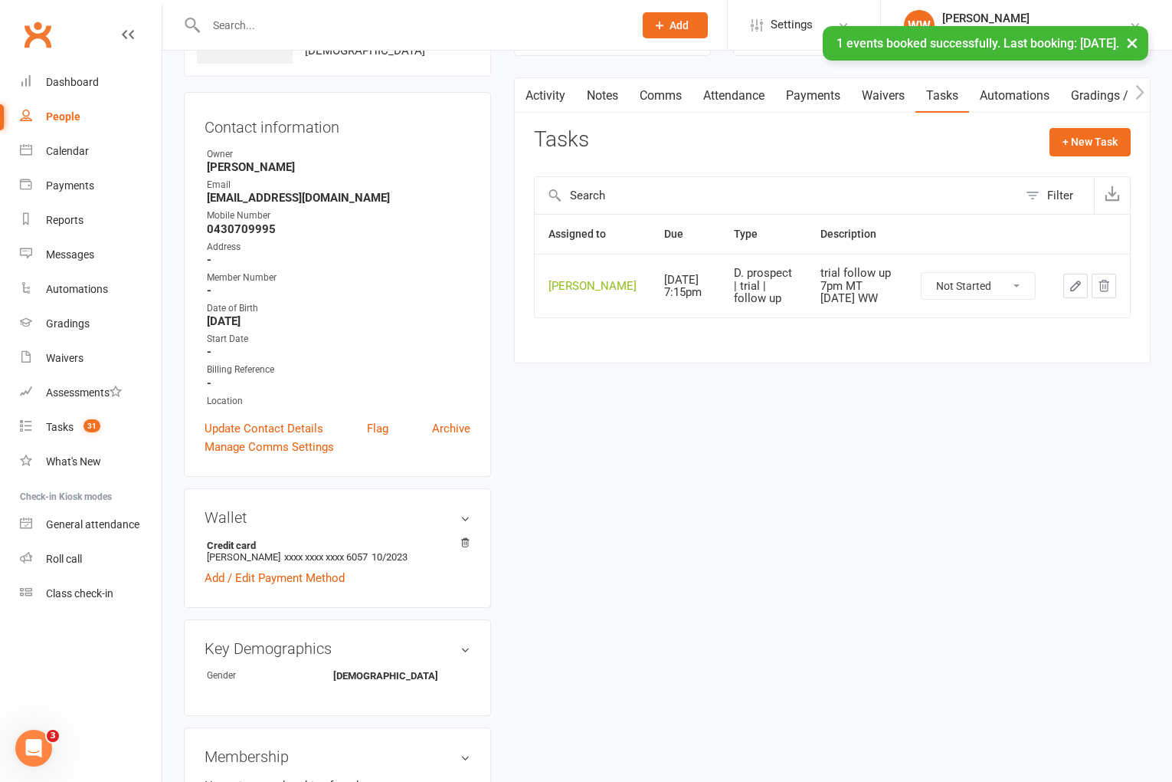
click at [1070, 293] on icon "button" at bounding box center [1076, 286] width 14 height 14
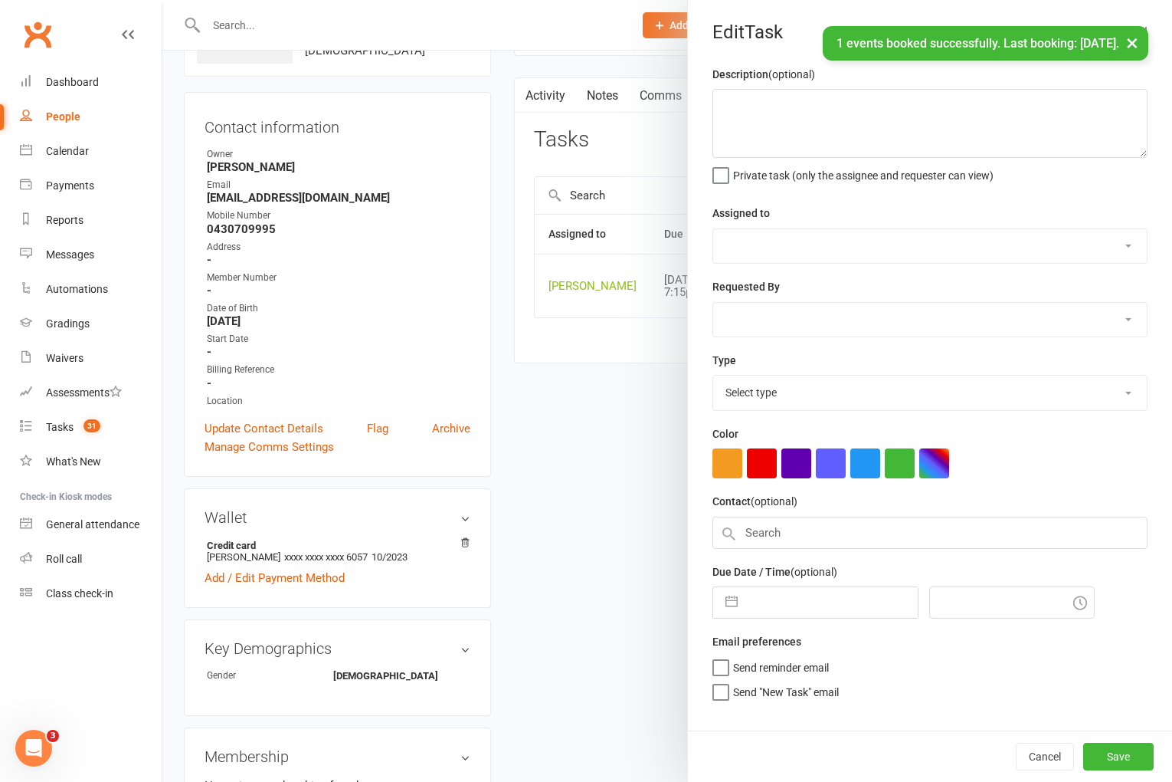
type textarea "trial follow up 7pm MT Wed 11/8 WW"
select select "49757"
type input "[DATE]"
type input "7:15pm"
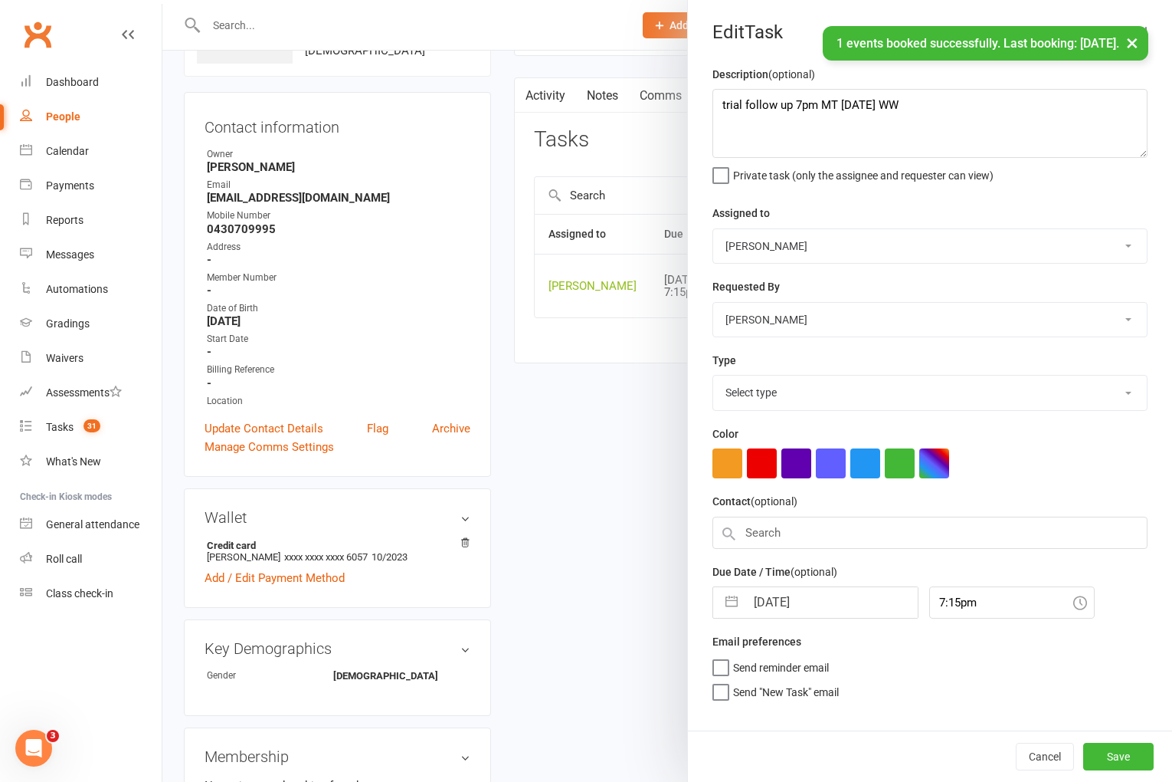
select select "3863"
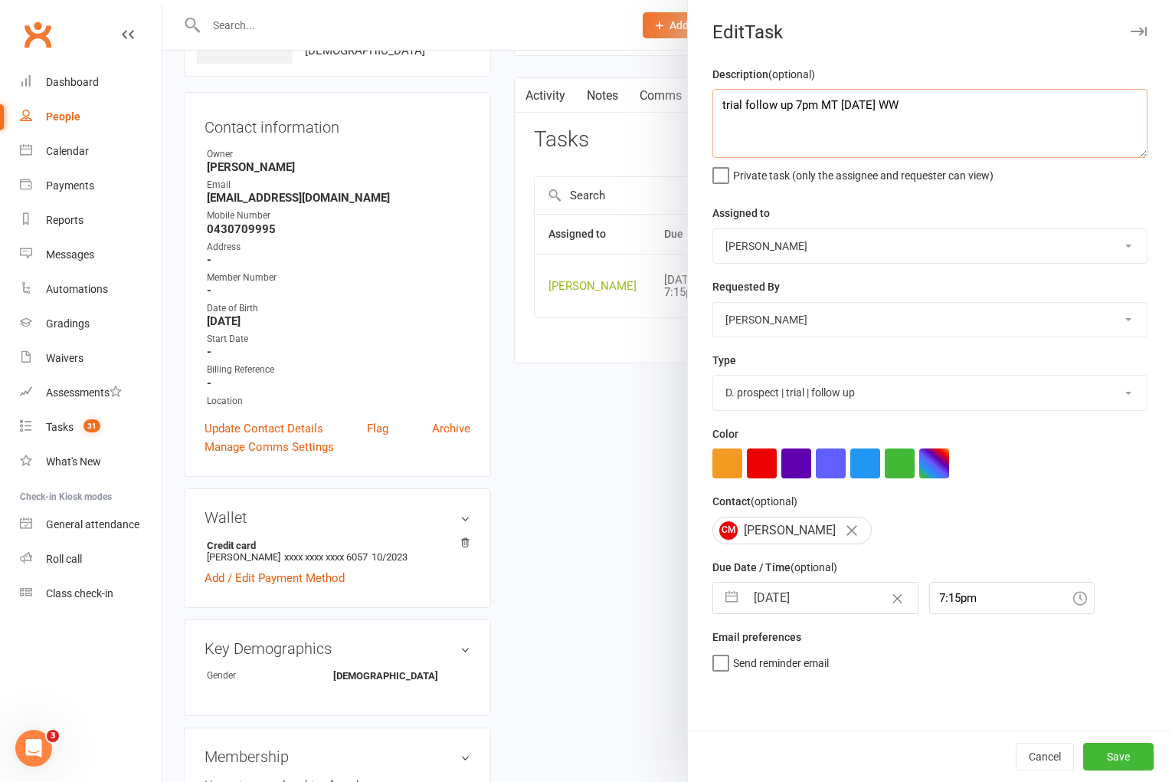
drag, startPoint x: 719, startPoint y: 107, endPoint x: 984, endPoint y: 122, distance: 264.7
click at [984, 122] on textarea "trial follow up 7pm MT Wed 11/8 WW" at bounding box center [930, 123] width 435 height 69
paste textarea "trial follow up 7pm MT Wed 11/8 WW"
click at [750, 107] on textarea "RSCh trial follow up 7pm MT Wed 11/8 WW trial follow up 7pm MT Wed 11/8 WW" at bounding box center [930, 123] width 435 height 69
click at [910, 103] on textarea "RSCH trial follow up 7pm MT Wed 11/8 WW trial follow up 7pm MT Wed 11/8 WW" at bounding box center [930, 123] width 435 height 69
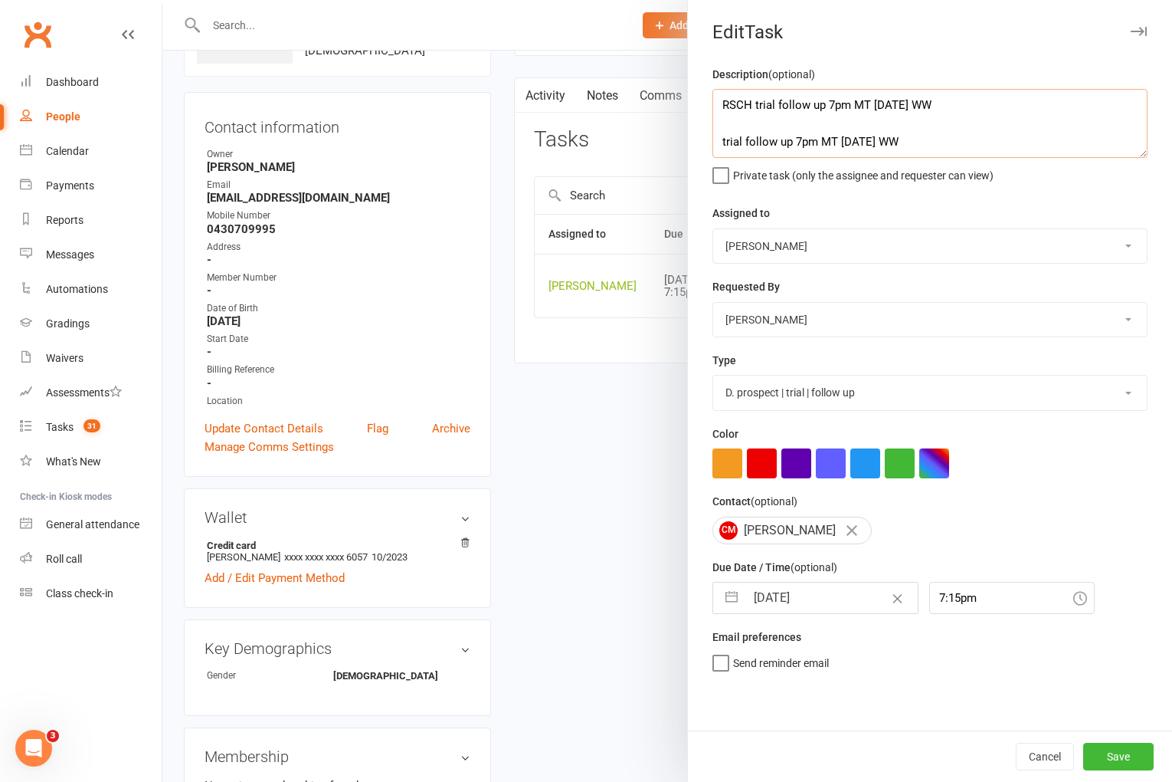
type textarea "RSCH trial follow up 7pm MT Wed 13/8 WW trial follow up 7pm MT Wed 11/8 WW"
click at [812, 601] on input "[DATE]" at bounding box center [832, 597] width 172 height 31
select select "6"
select select "2025"
select select "7"
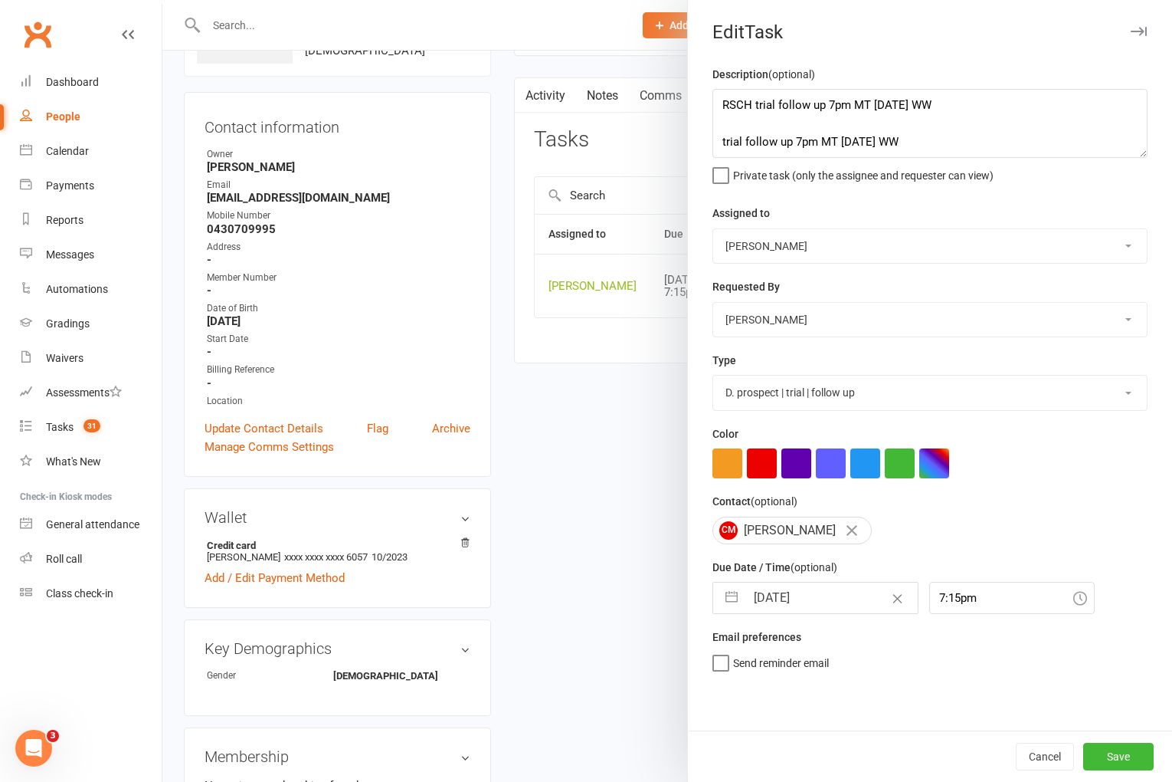
select select "2025"
select select "8"
select select "2025"
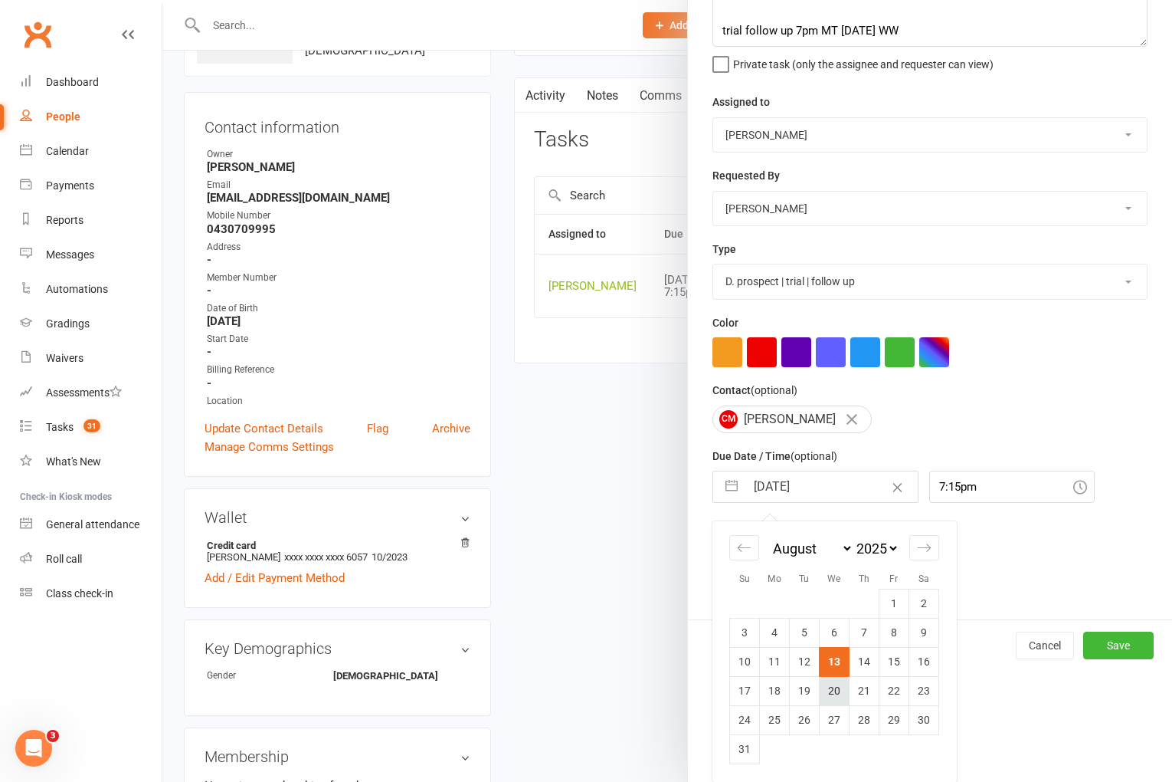
click at [832, 687] on td "20" at bounding box center [835, 690] width 30 height 29
type input "[DATE]"
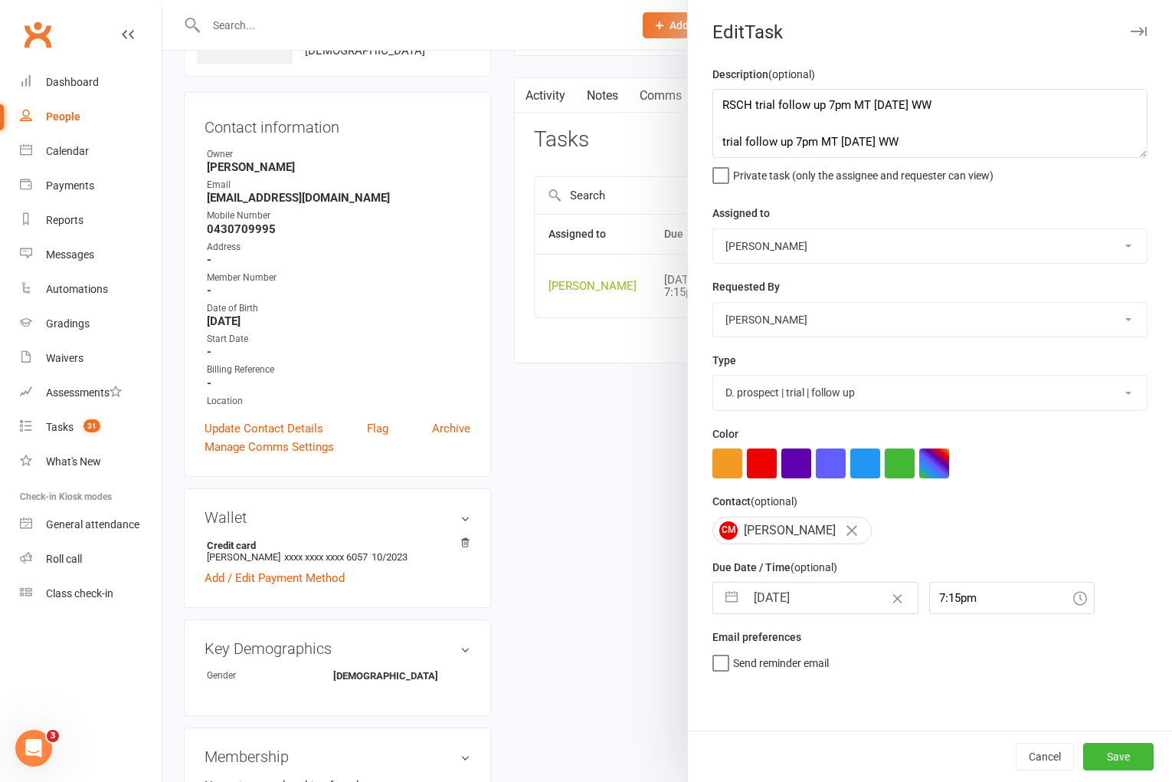
scroll to position [0, 0]
click at [1118, 752] on button "Save" at bounding box center [1118, 756] width 70 height 28
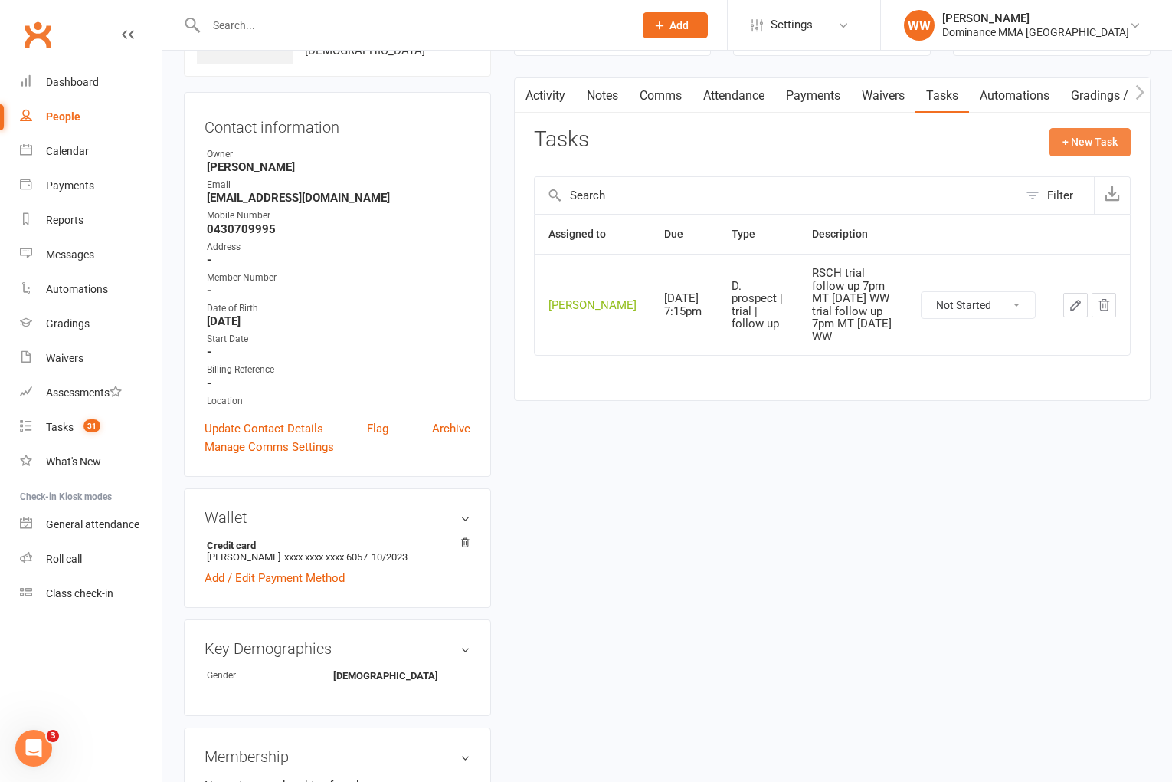
click at [1070, 148] on button "+ New Task" at bounding box center [1090, 142] width 81 height 28
select select "49757"
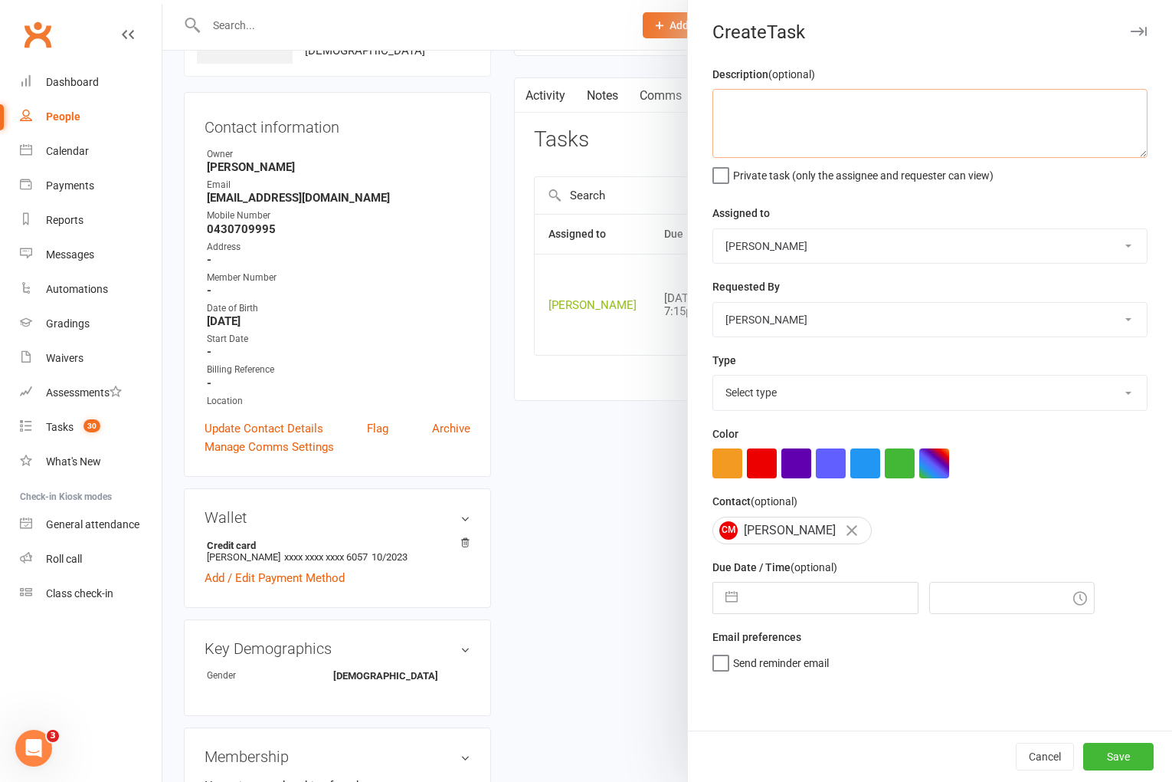
click at [830, 110] on textarea at bounding box center [930, 123] width 435 height 69
paste textarea "trial follow up 7pm MT Wed 11/8 WW"
drag, startPoint x: 746, startPoint y: 107, endPoint x: 789, endPoint y: 109, distance: 42.9
click at [789, 109] on textarea "trial follow up 7pm MT Wed 11/8 WW" at bounding box center [930, 123] width 435 height 69
drag, startPoint x: 881, startPoint y: 107, endPoint x: 882, endPoint y: 136, distance: 29.1
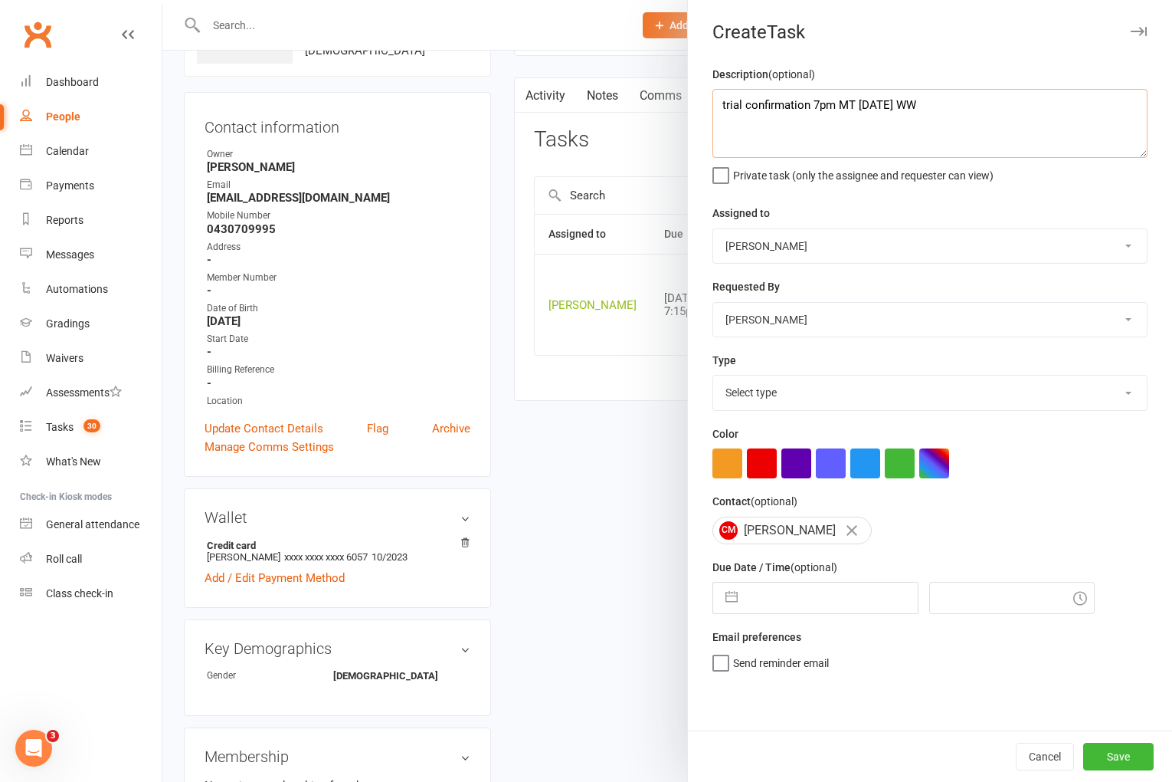
click at [881, 110] on textarea "trial confirmation 7pm MT Wed 11/8 WW" at bounding box center [930, 123] width 435 height 69
click at [912, 110] on textarea "trial confirmation 7pm MT Wed +1 11/8 WW" at bounding box center [930, 123] width 435 height 69
type textarea "trial confirmation 7pm MT Wed +1 13/8 WW"
click at [798, 391] on select "Select type A. prospect | enquiry response B. prospect | trial | not yet booked…" at bounding box center [930, 392] width 434 height 34
select select "3862"
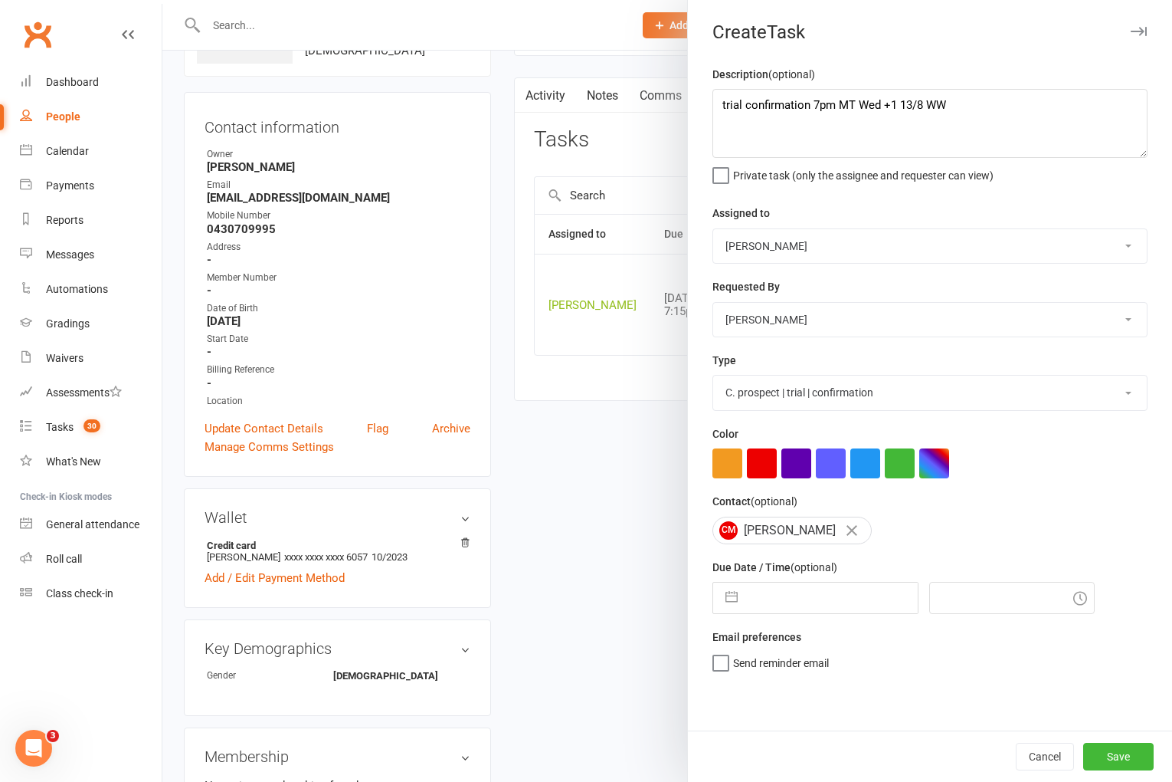
click at [826, 604] on input "text" at bounding box center [832, 597] width 172 height 31
select select "6"
select select "2025"
select select "7"
select select "2025"
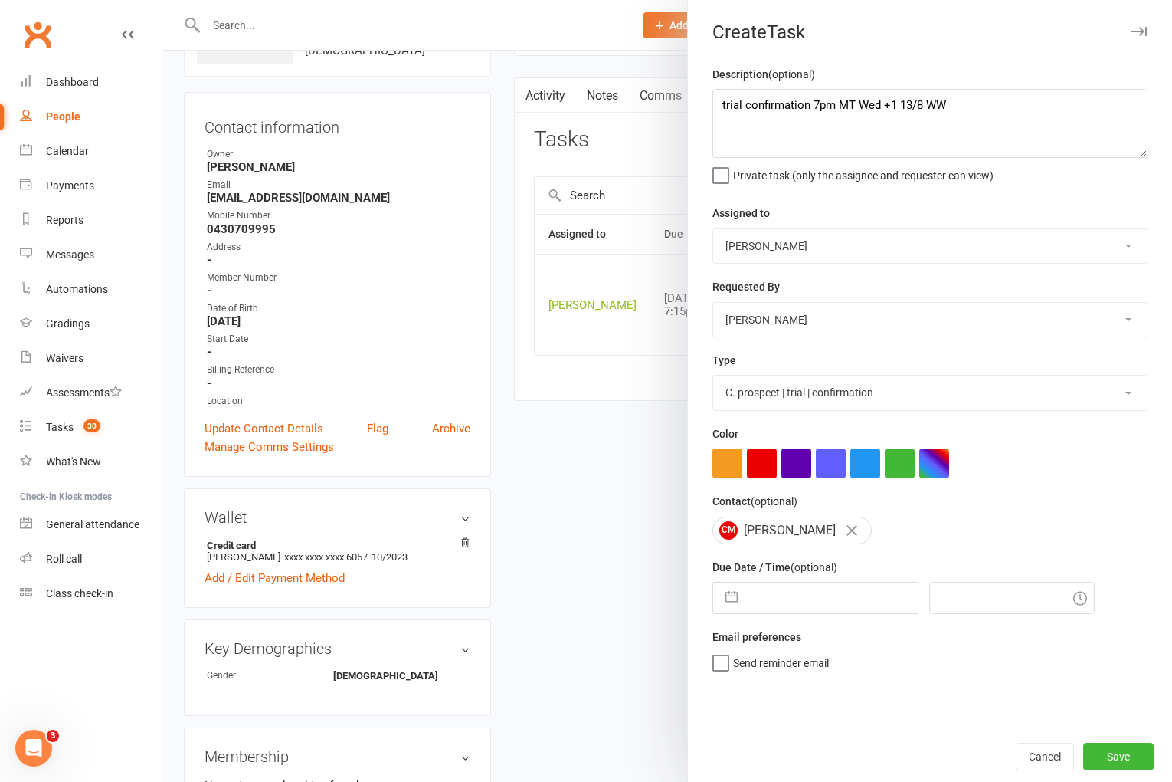
select select "8"
select select "2025"
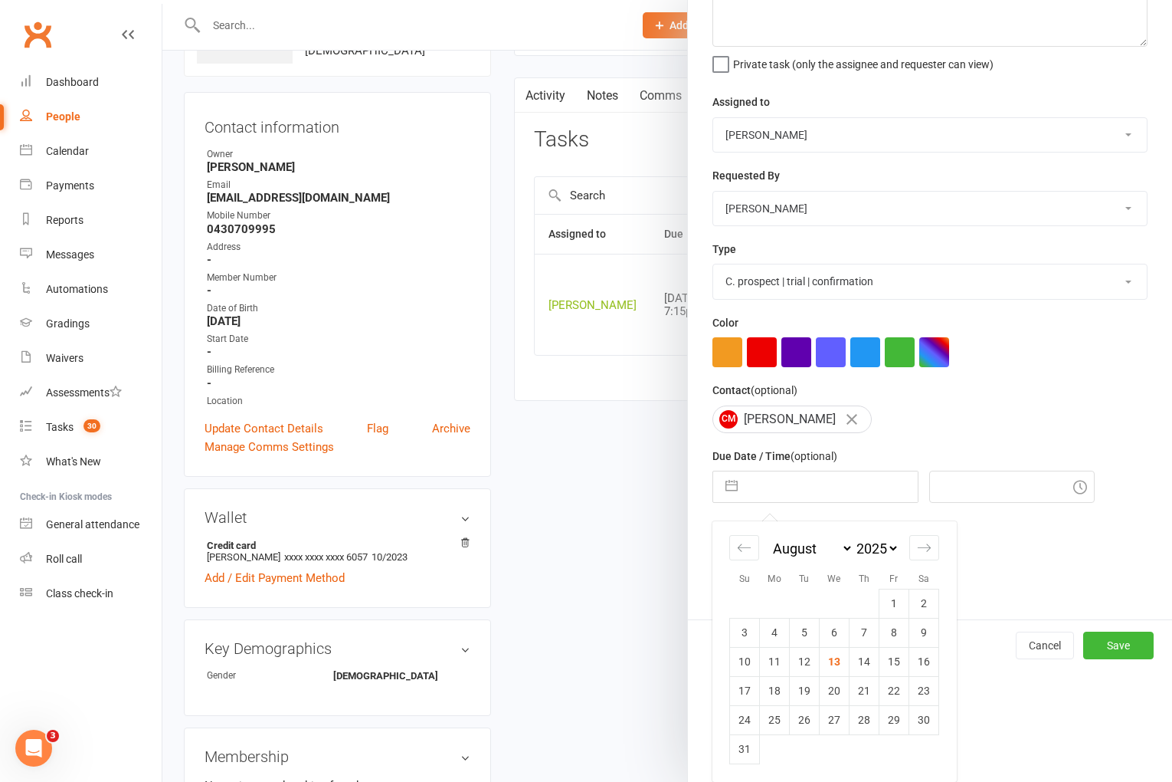
click at [804, 694] on td "19" at bounding box center [805, 690] width 30 height 29
type input "[DATE]"
type input "5:30pm"
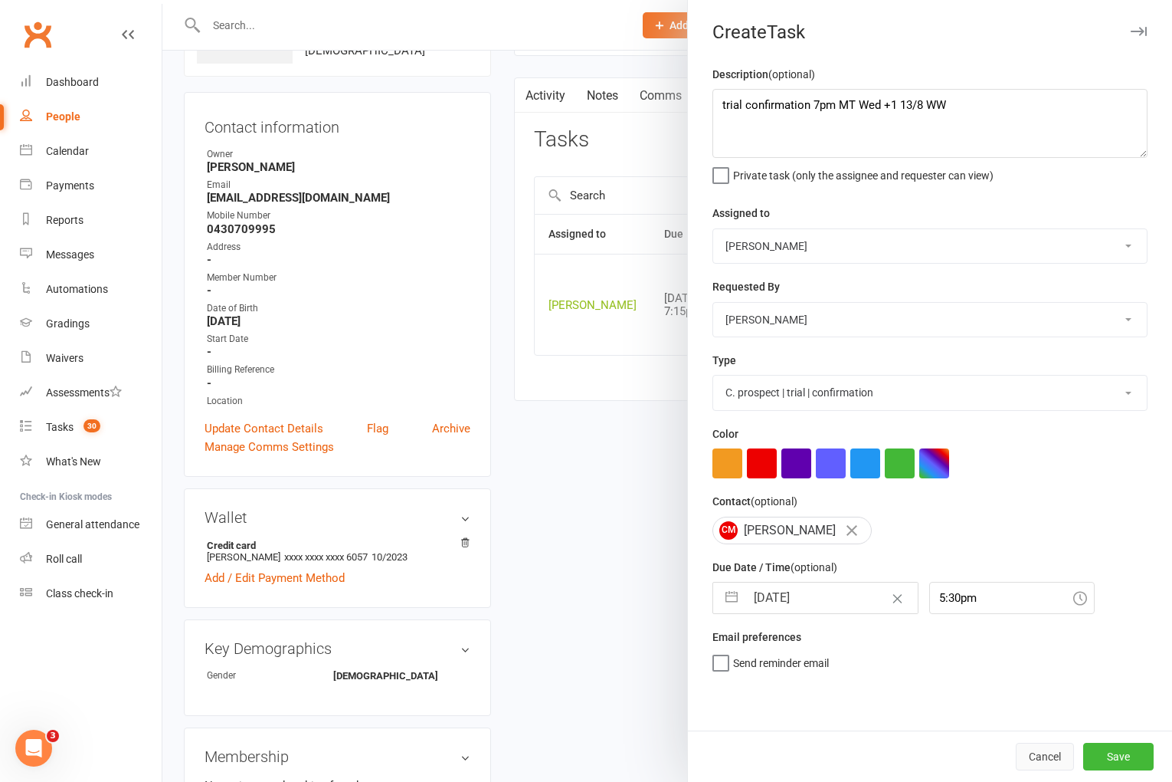
scroll to position [0, 0]
click at [1109, 756] on button "Save" at bounding box center [1118, 756] width 70 height 28
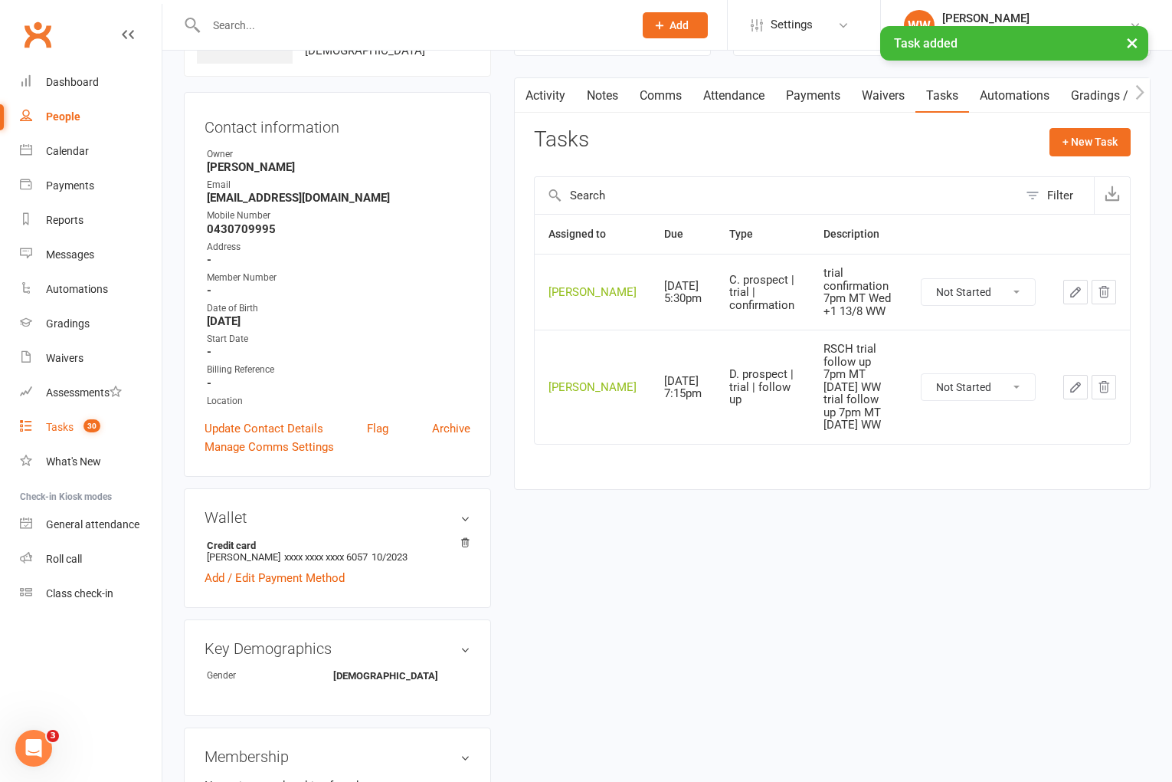
click at [73, 424] on div "Tasks" at bounding box center [60, 427] width 28 height 12
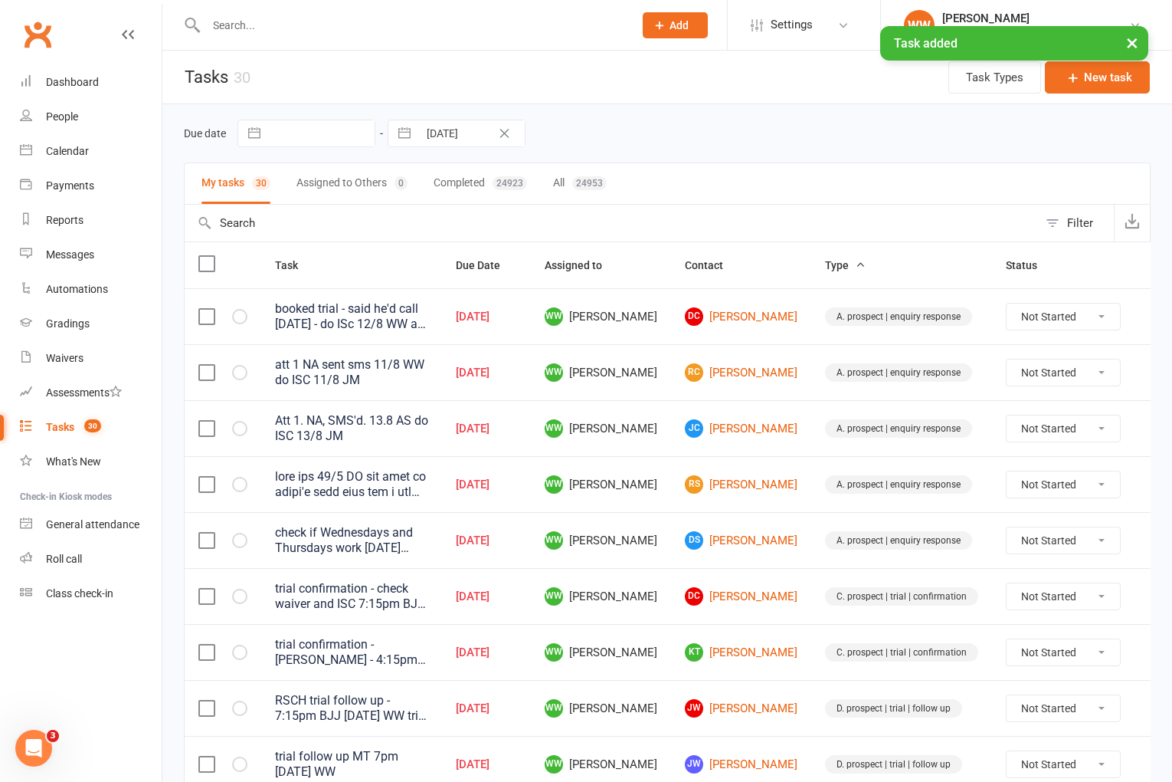
click at [620, 136] on div "Due date Navigate forward to interact with the calendar and select a date. Pres…" at bounding box center [667, 134] width 967 height 28
click at [658, 407] on td "WW [PERSON_NAME]" at bounding box center [601, 428] width 140 height 56
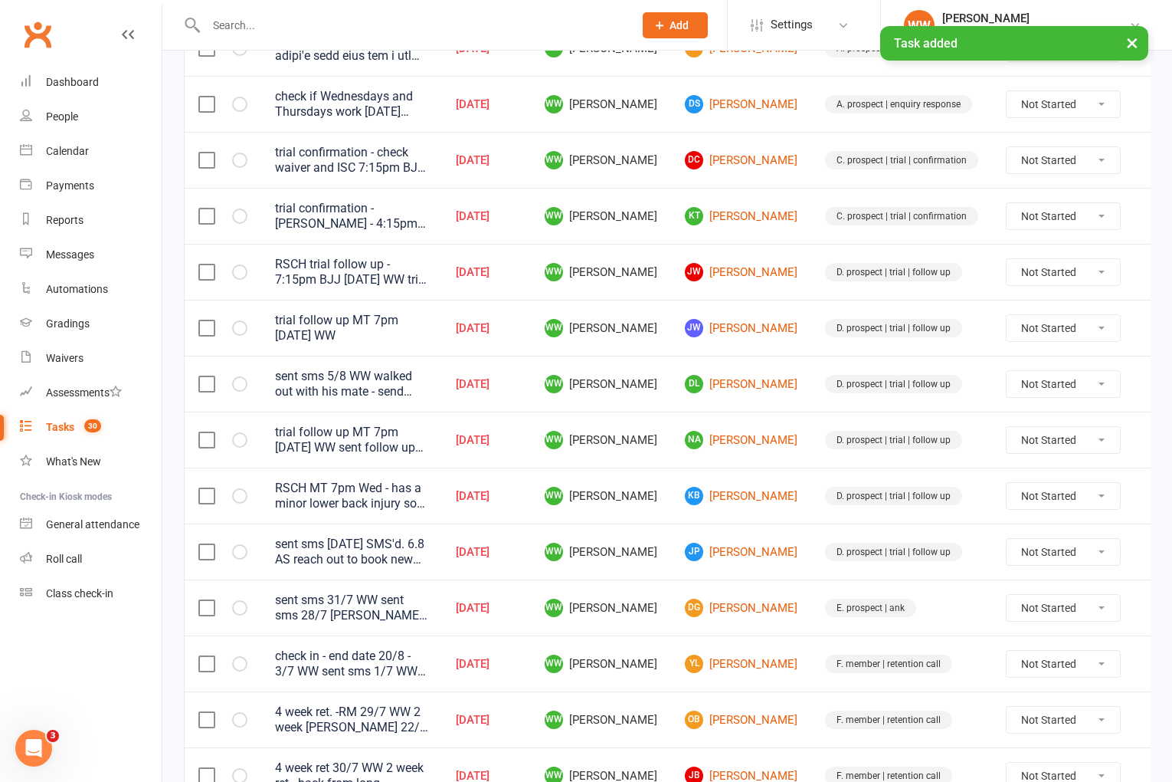
scroll to position [444, 0]
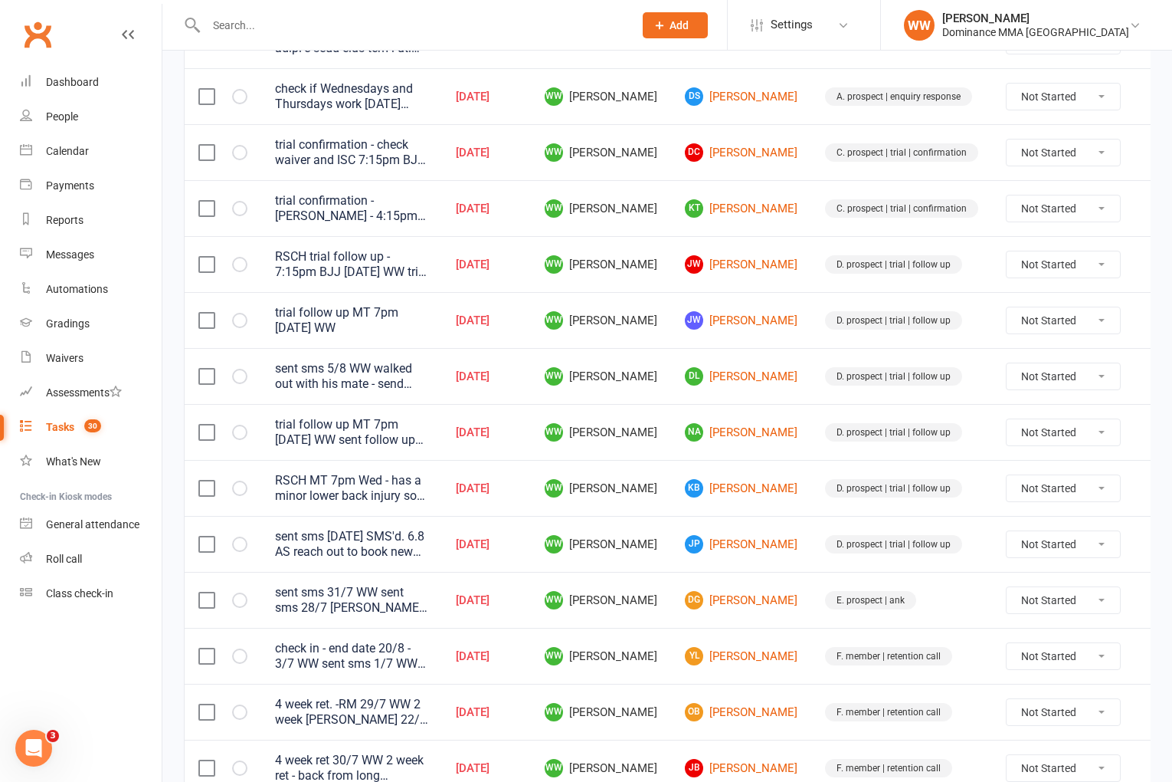
click at [658, 407] on td "WW [PERSON_NAME]" at bounding box center [601, 432] width 140 height 56
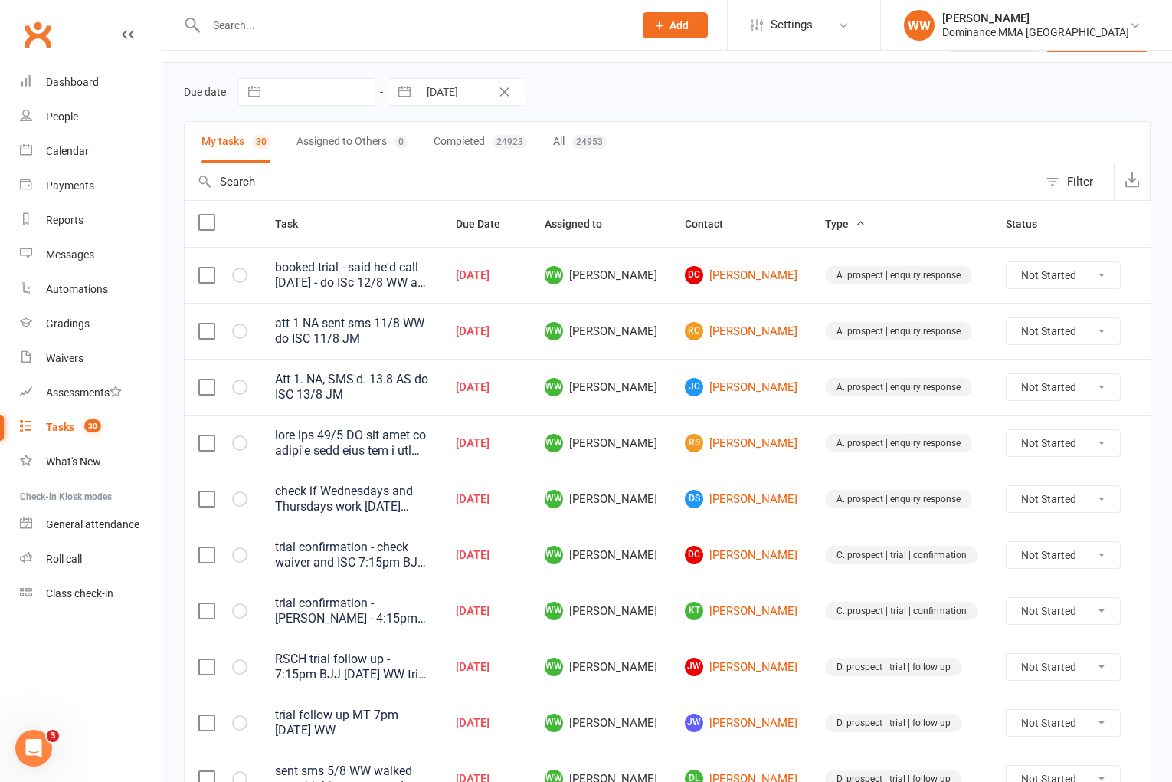
scroll to position [0, 0]
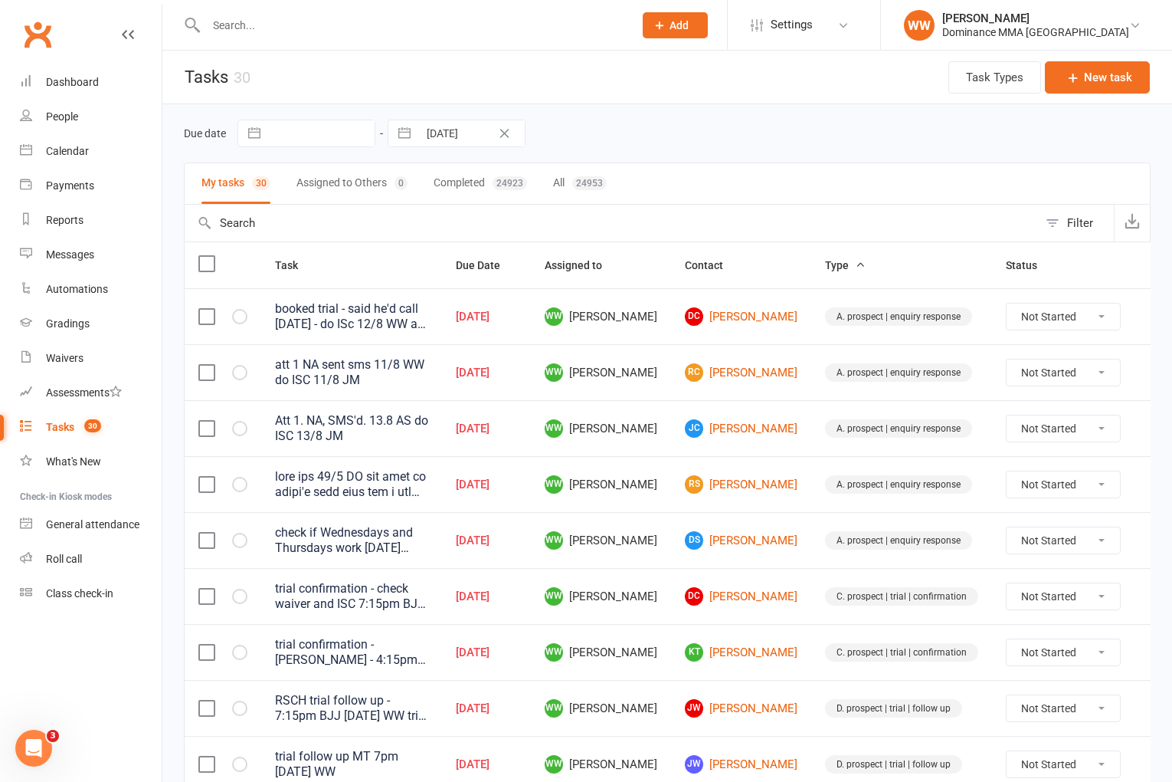
click at [281, 30] on input "text" at bounding box center [412, 25] width 421 height 21
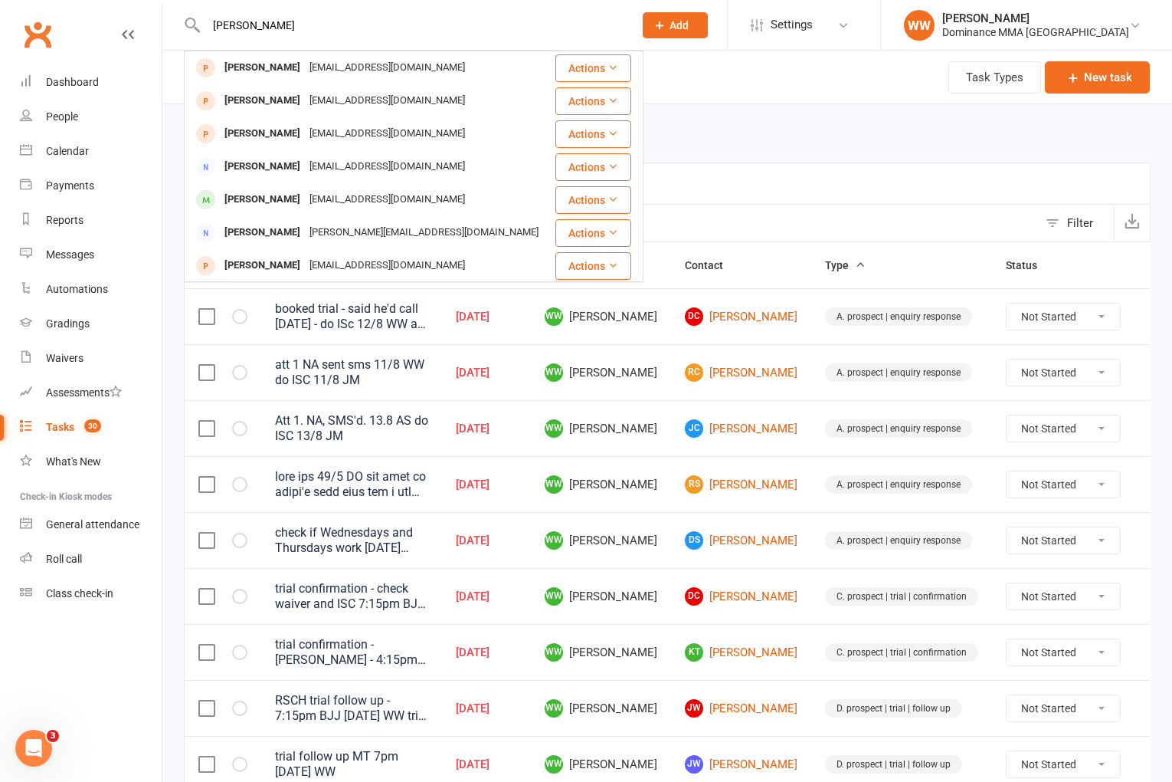
type input "alex siem"
click at [352, 209] on div "paulsiemers@rocketmail.com" at bounding box center [387, 199] width 165 height 22
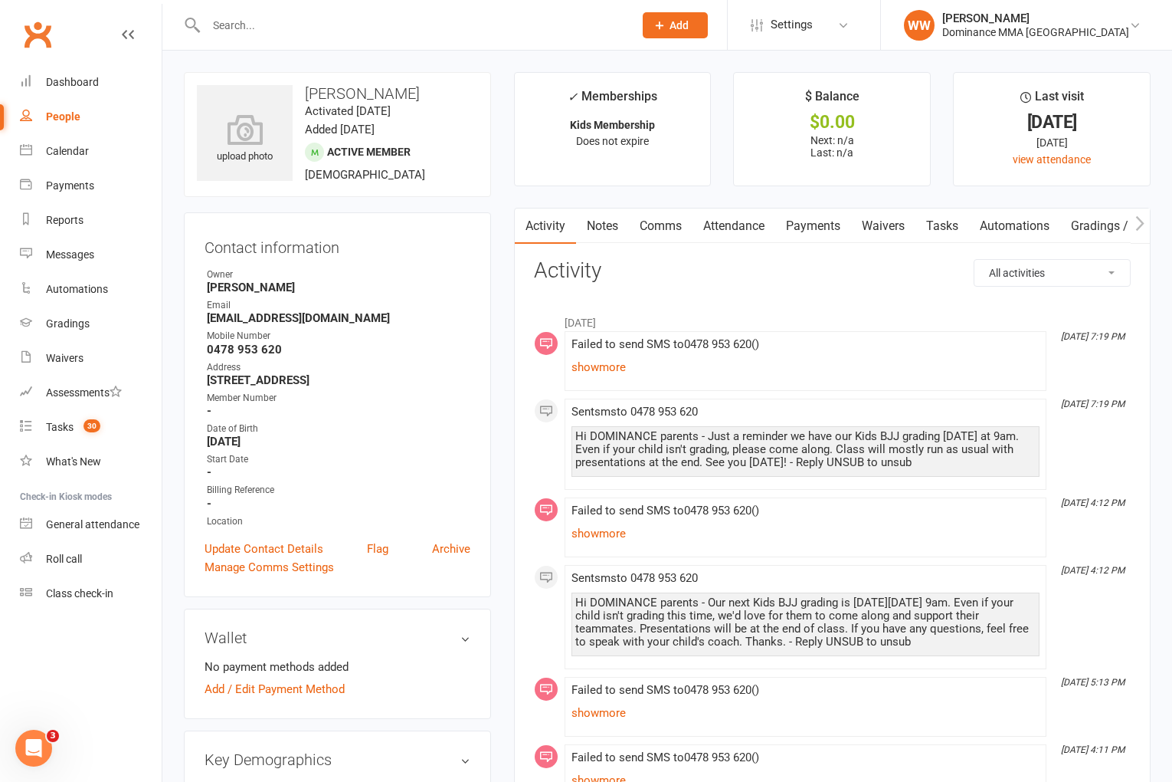
click at [600, 235] on link "Notes" at bounding box center [602, 225] width 53 height 35
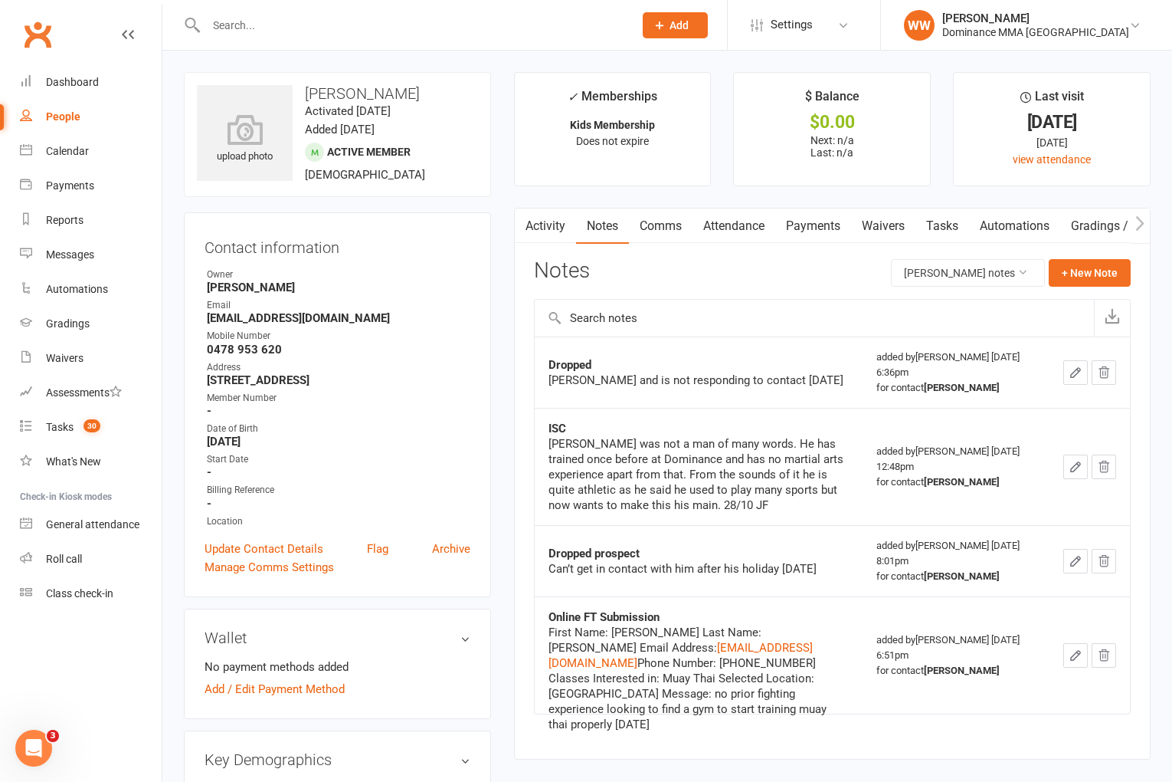
click at [690, 275] on div "Notes Alexander Siemers's notes + New Note" at bounding box center [832, 279] width 597 height 40
click at [62, 424] on div "Tasks" at bounding box center [60, 427] width 28 height 12
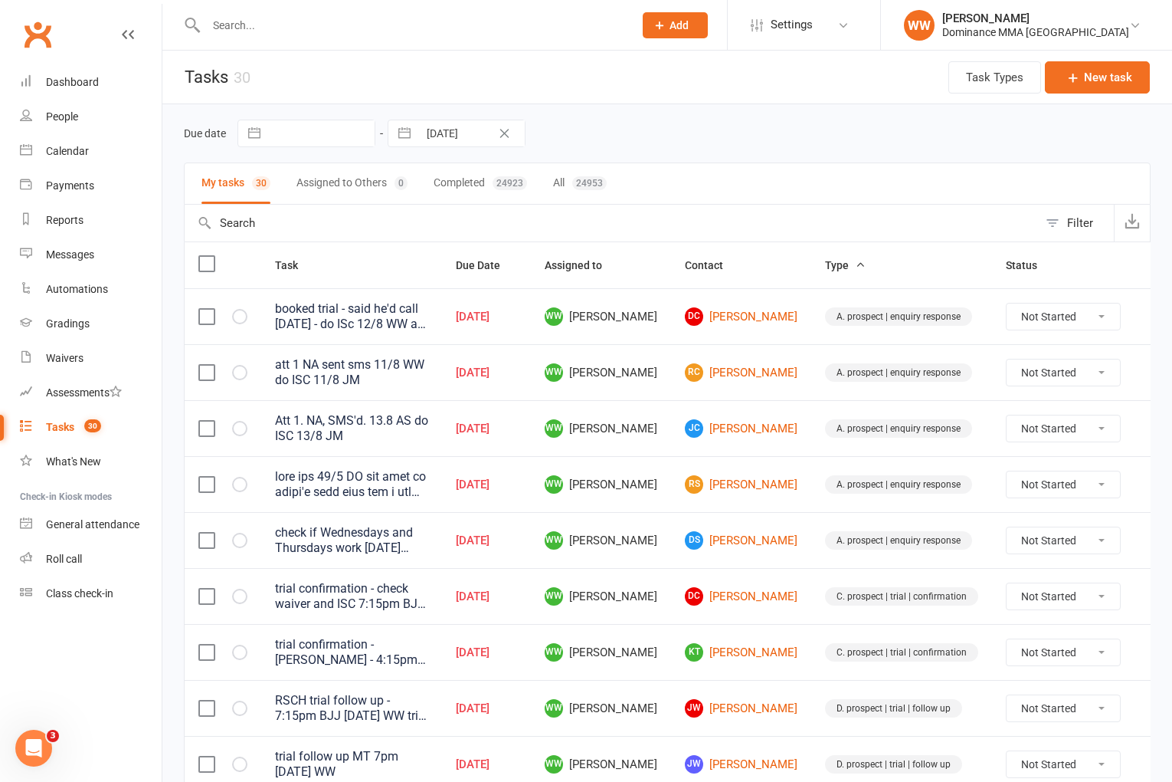
click at [700, 146] on div "Due date Navigate forward to interact with the calendar and select a date. Pres…" at bounding box center [667, 134] width 967 height 28
click at [671, 454] on td "JC Joel Curry" at bounding box center [741, 428] width 140 height 56
click at [658, 467] on td "WW [PERSON_NAME]" at bounding box center [601, 484] width 140 height 56
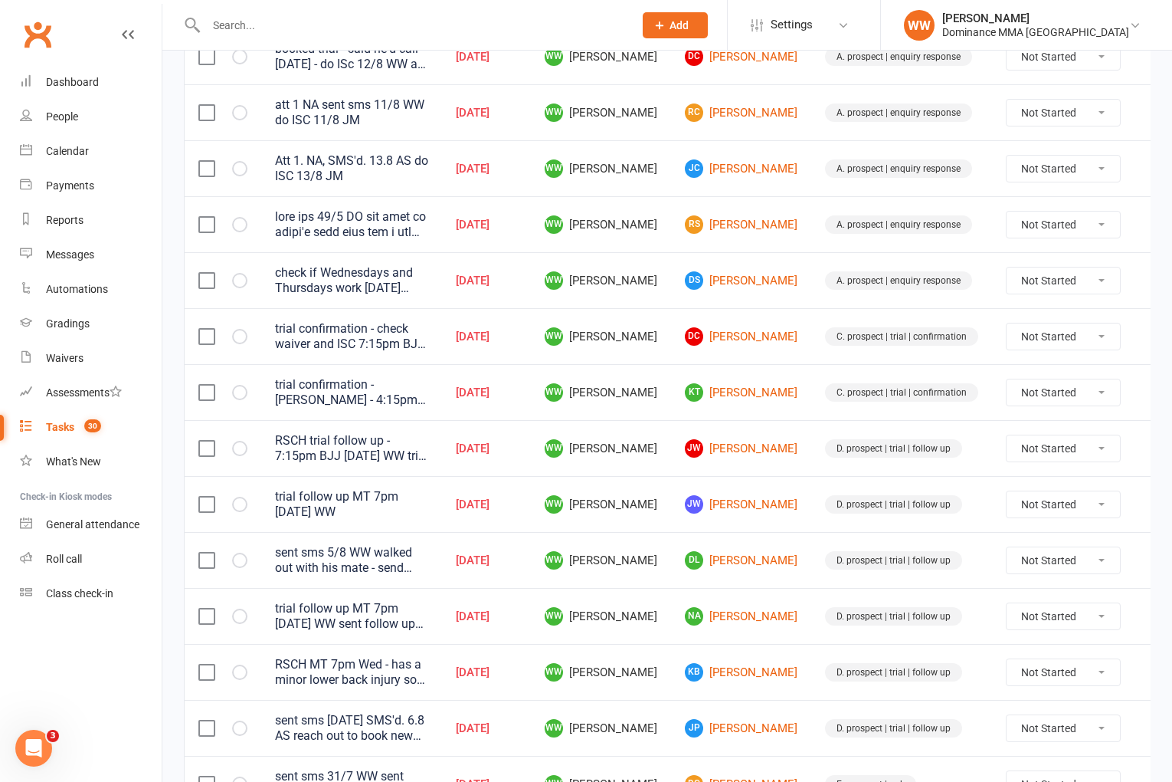
scroll to position [262, 0]
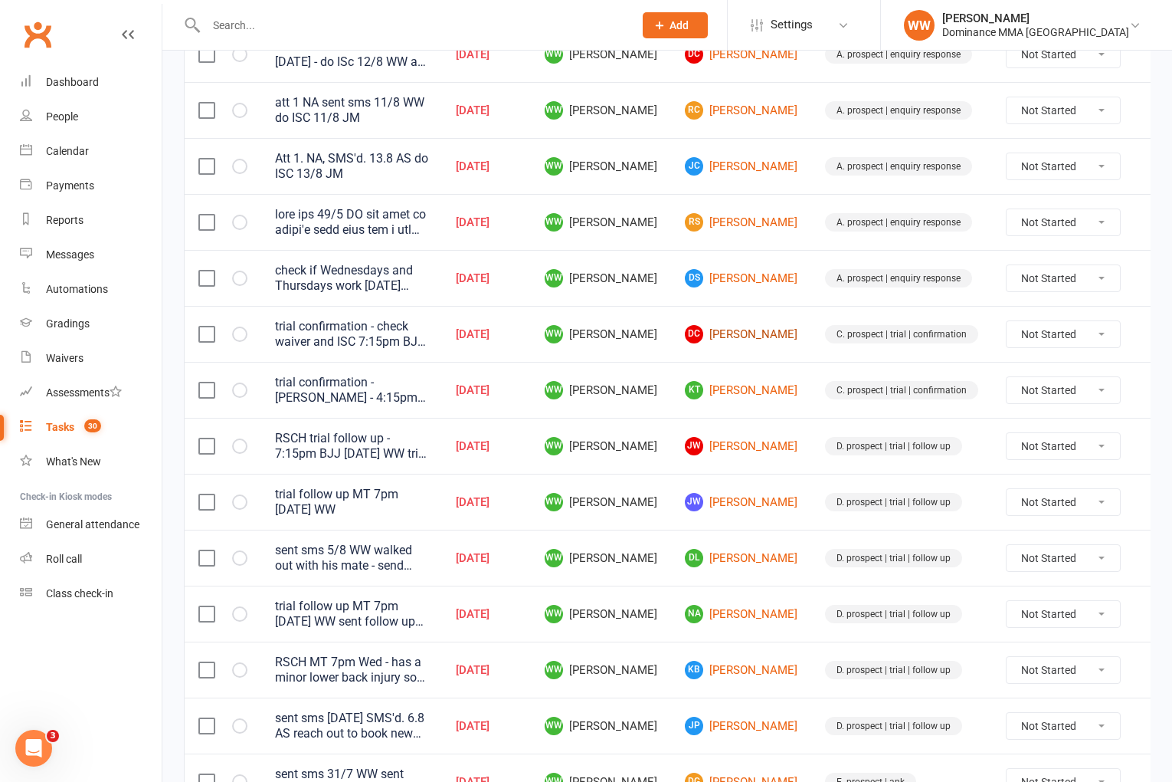
click at [706, 342] on link "DC [PERSON_NAME]" at bounding box center [741, 334] width 113 height 18
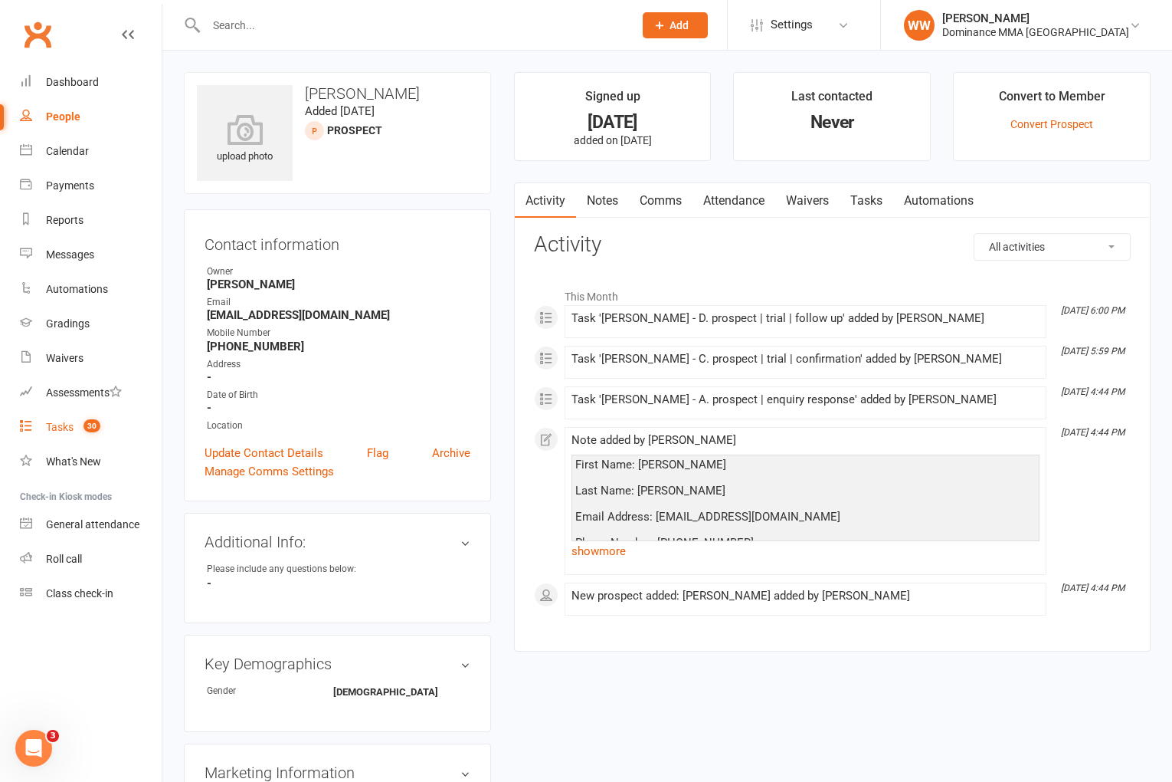
click at [67, 426] on div "Tasks" at bounding box center [60, 427] width 28 height 12
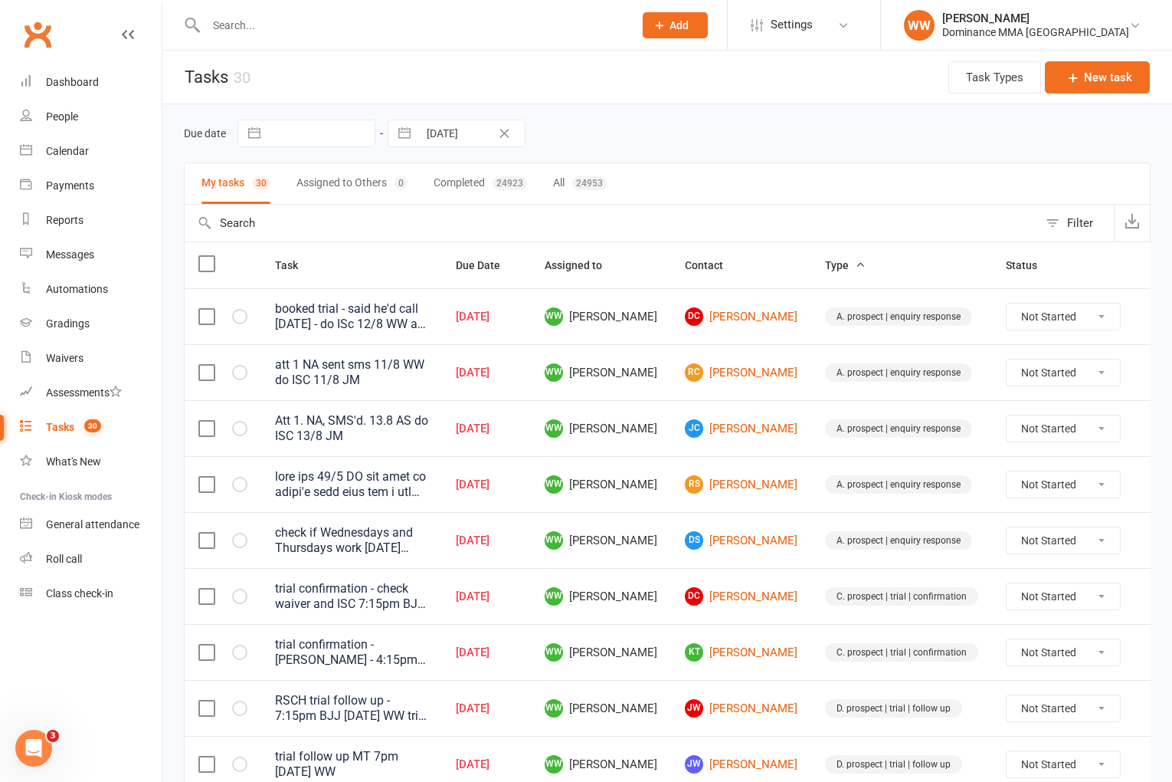
click at [654, 427] on td "WW [PERSON_NAME]" at bounding box center [601, 428] width 140 height 56
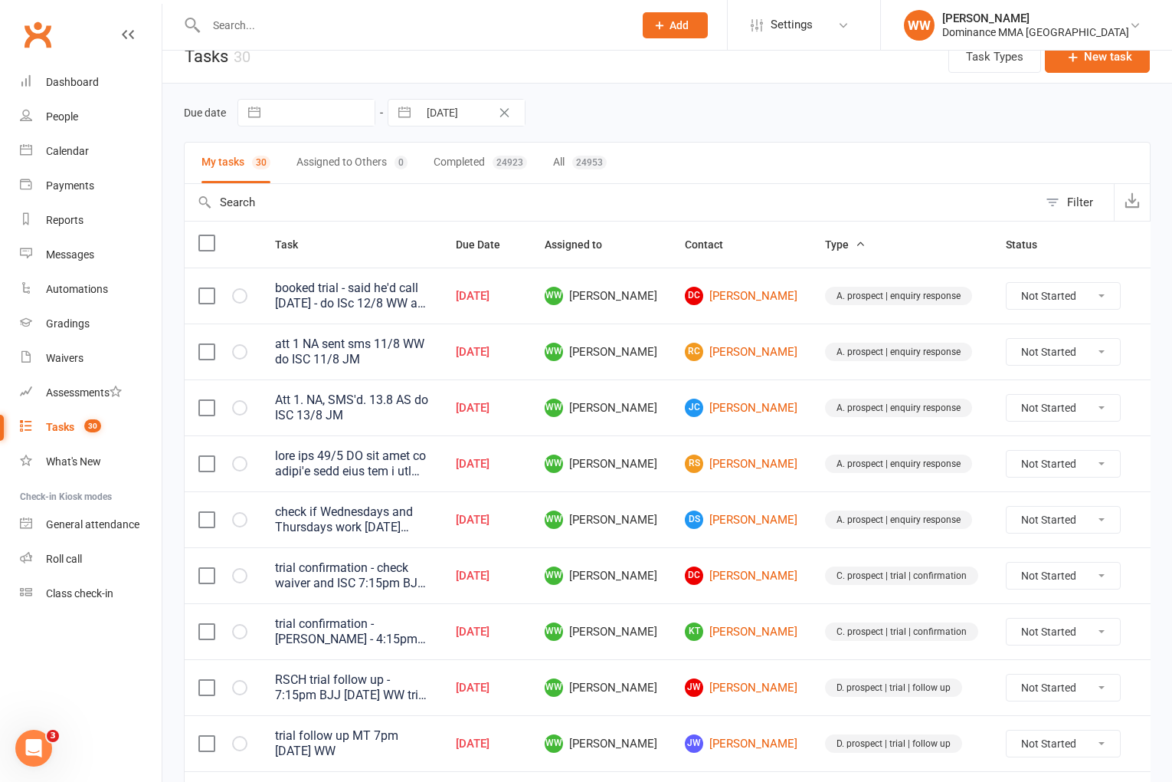
scroll to position [40, 0]
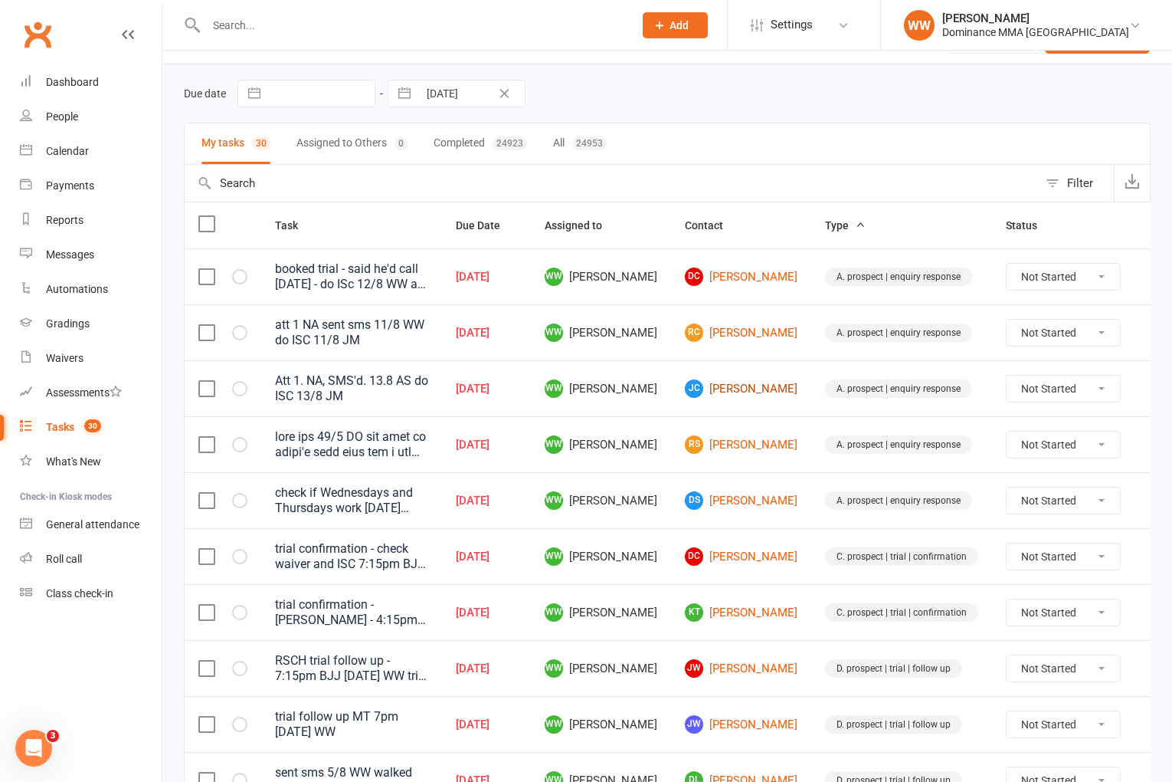
click at [726, 388] on link "JC Joel Curry" at bounding box center [741, 388] width 113 height 18
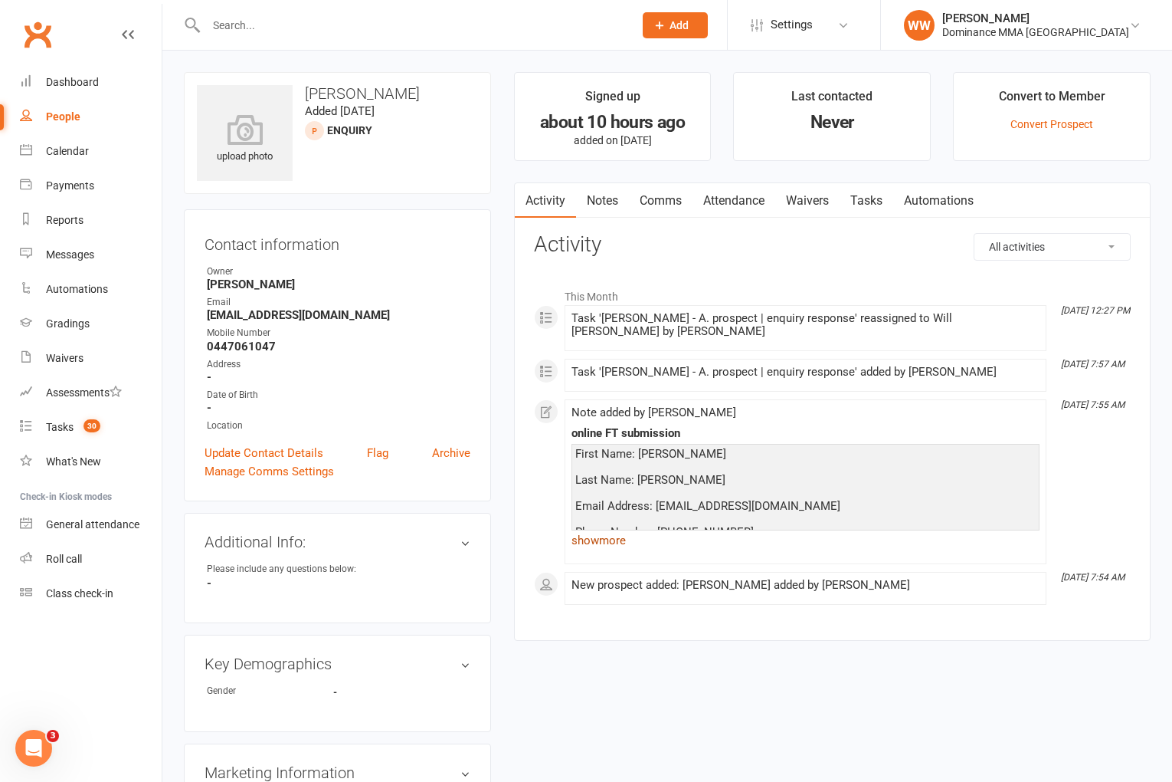
click at [601, 531] on link "show more" at bounding box center [806, 539] width 468 height 21
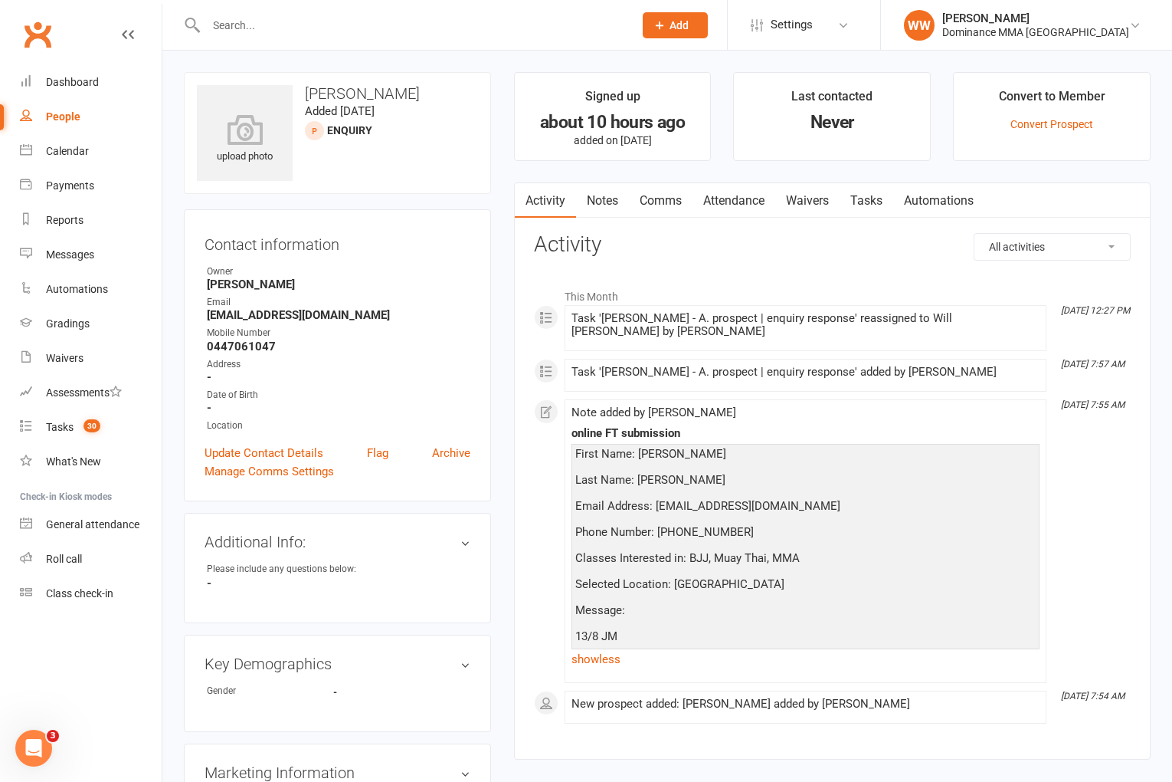
click at [529, 516] on div "Activity Notes Comms Attendance Waivers Tasks Automations All activities Bookin…" at bounding box center [832, 471] width 637 height 578
click at [526, 514] on div "Activity Notes Comms Attendance Waivers Tasks Automations All activities Bookin…" at bounding box center [832, 471] width 637 height 578
click at [870, 208] on link "Tasks" at bounding box center [867, 200] width 54 height 35
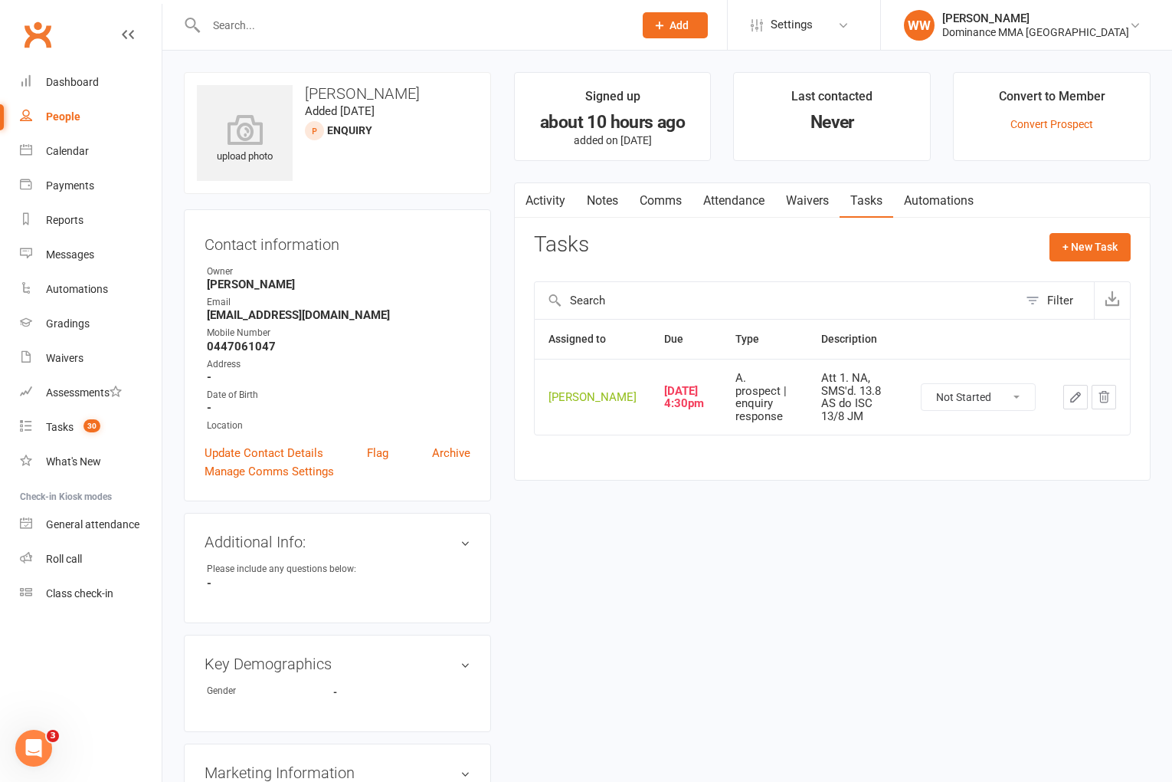
click at [555, 201] on link "Activity" at bounding box center [545, 200] width 61 height 35
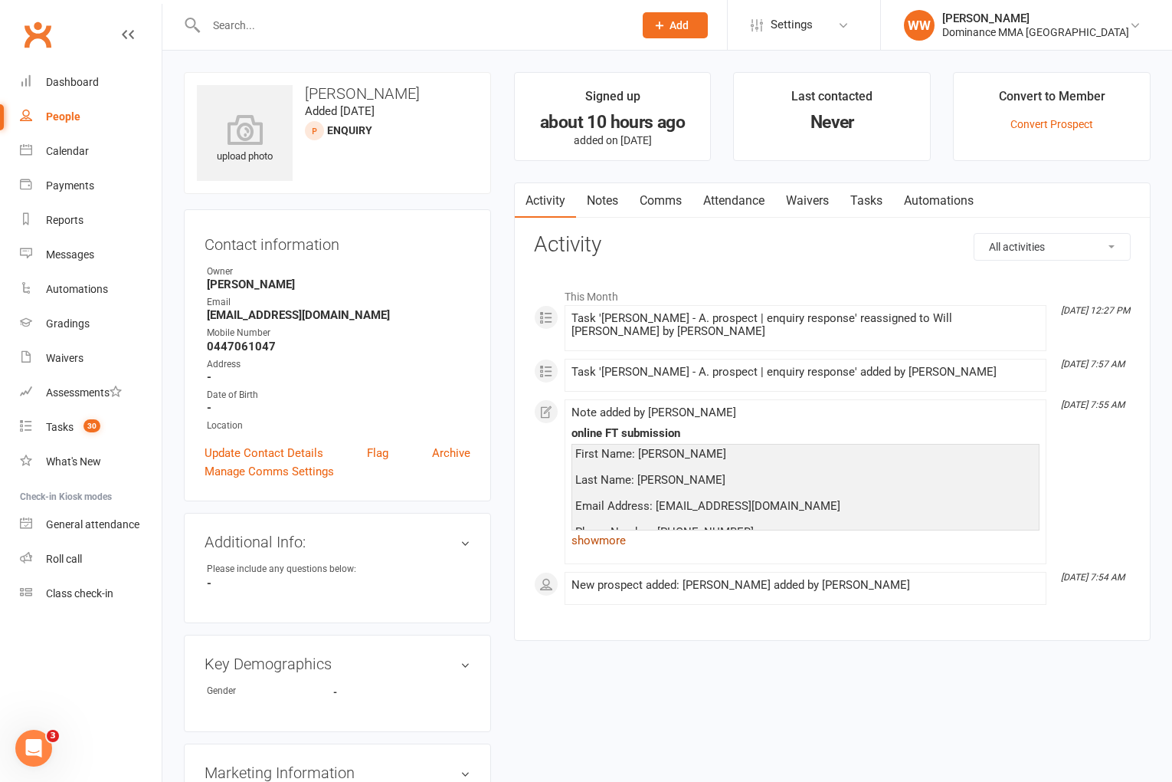
click at [599, 534] on link "show more" at bounding box center [806, 539] width 468 height 21
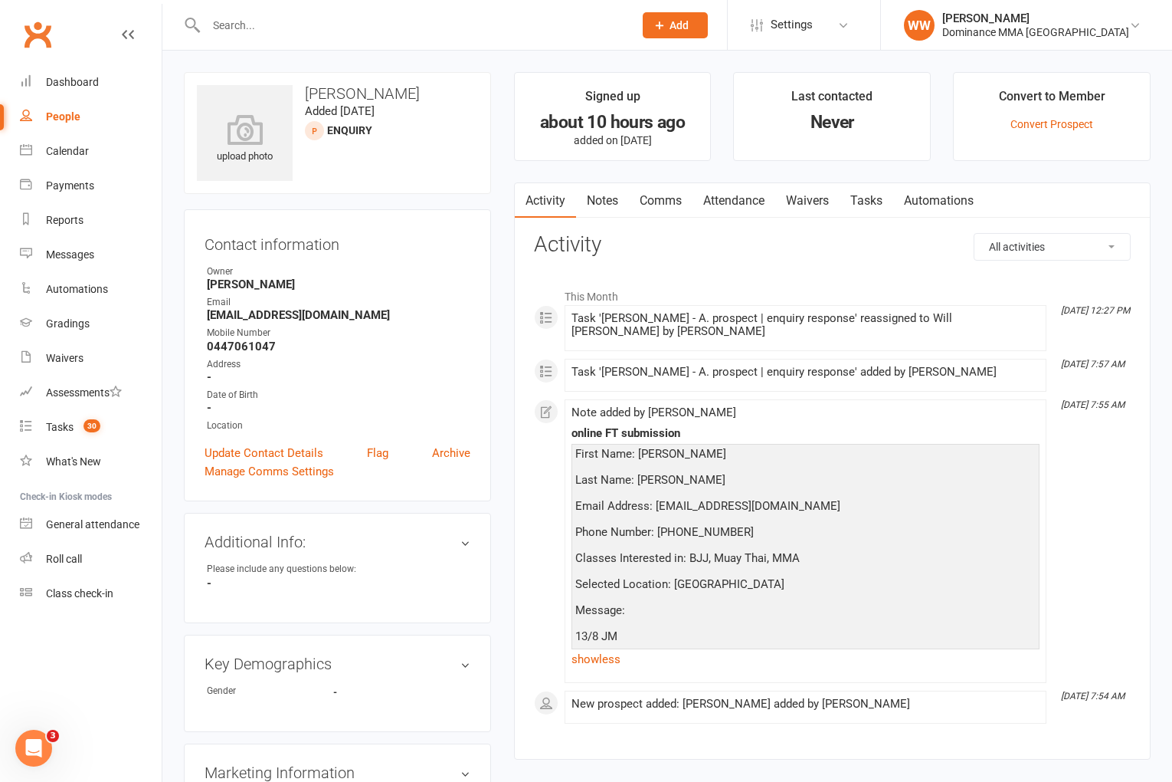
click at [497, 473] on div "upload photo Joel Curry Added 13 August, 2025 ENQUIRY prospect Contact informat…" at bounding box center [337, 692] width 330 height 1240
click at [501, 470] on div "upload photo Joel Curry Added 13 August, 2025 ENQUIRY prospect Contact informat…" at bounding box center [337, 692] width 330 height 1240
click at [612, 211] on link "Notes" at bounding box center [602, 200] width 53 height 35
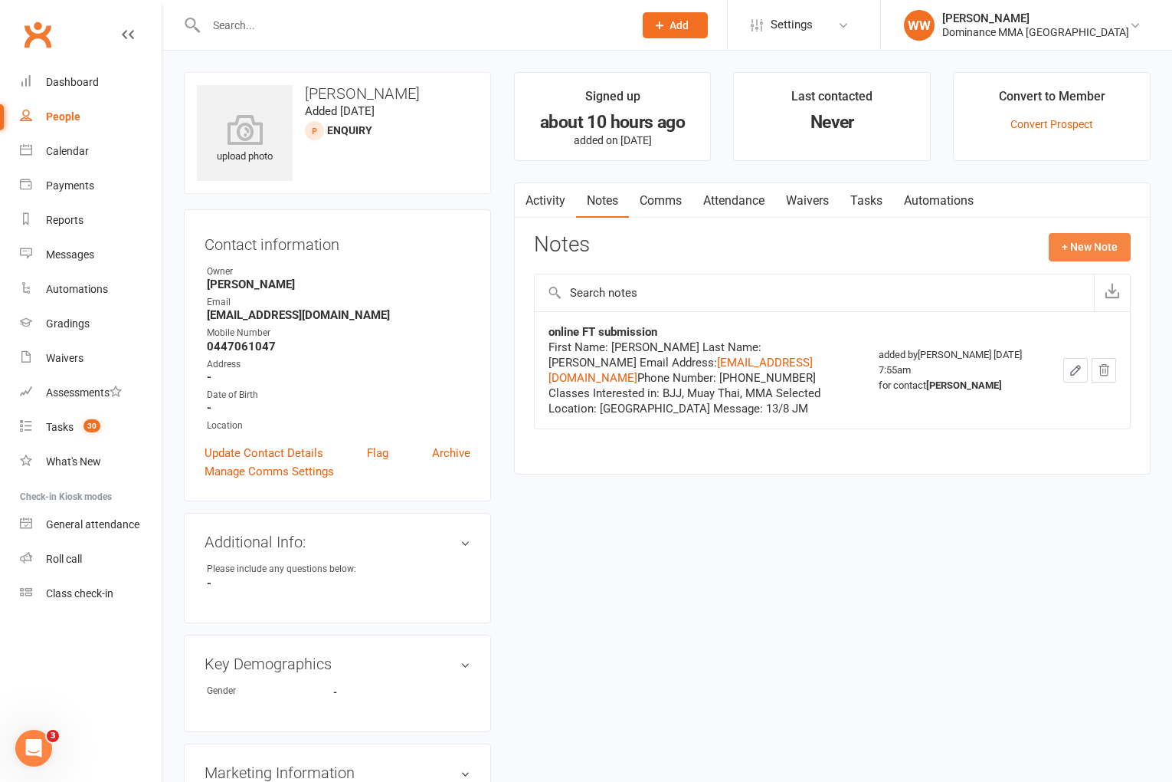
click at [1102, 255] on button "+ New Note" at bounding box center [1090, 247] width 82 height 28
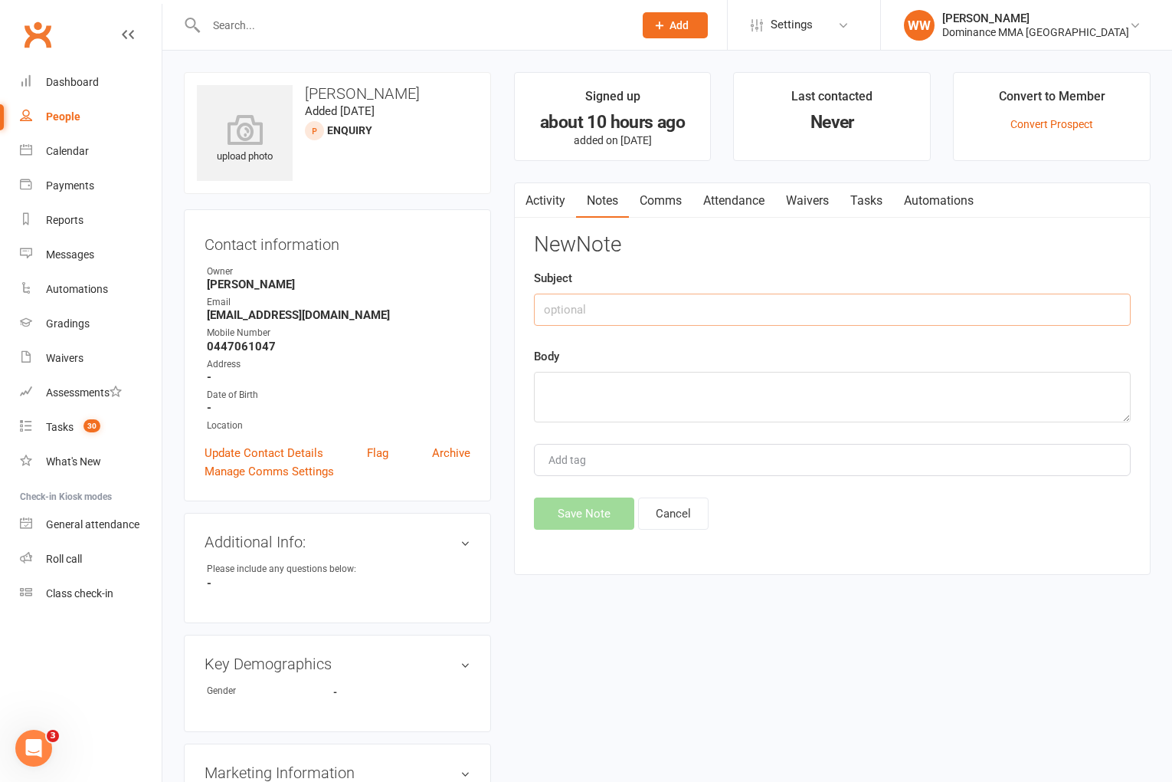
click at [698, 303] on input "text" at bounding box center [832, 309] width 597 height 32
type input "ISC"
click at [687, 380] on textarea at bounding box center [832, 397] width 597 height 51
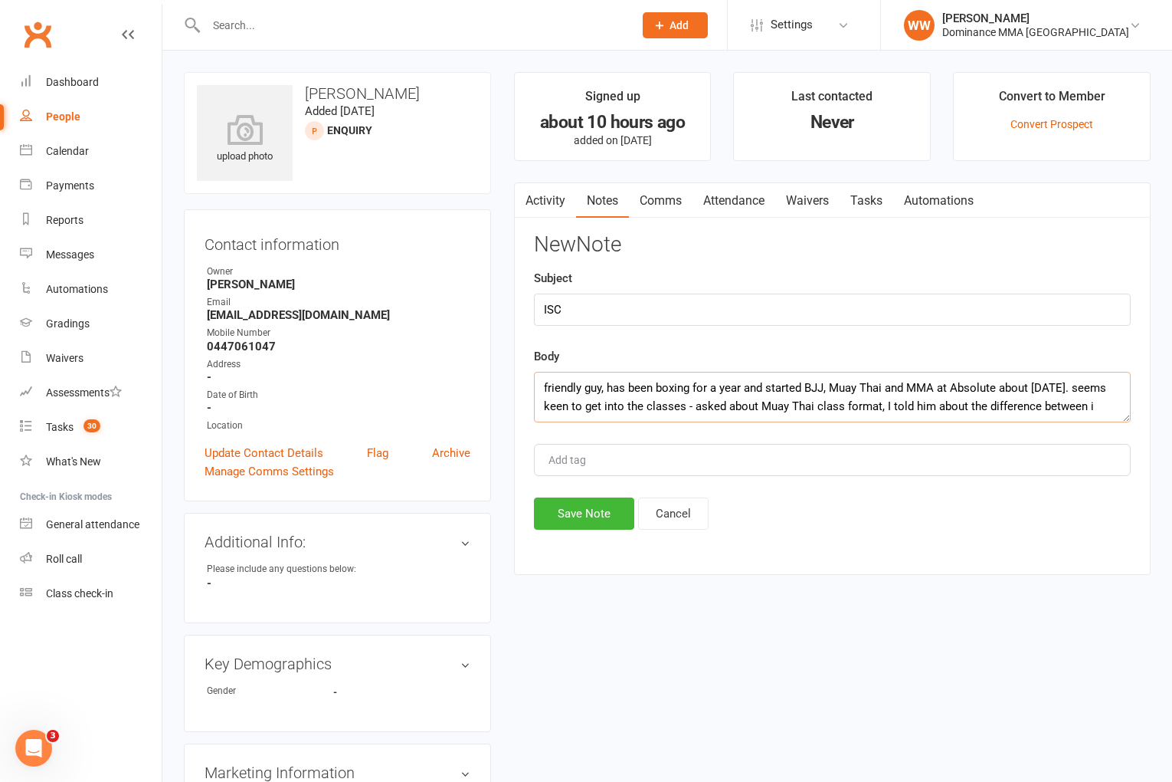
scroll to position [9, 0]
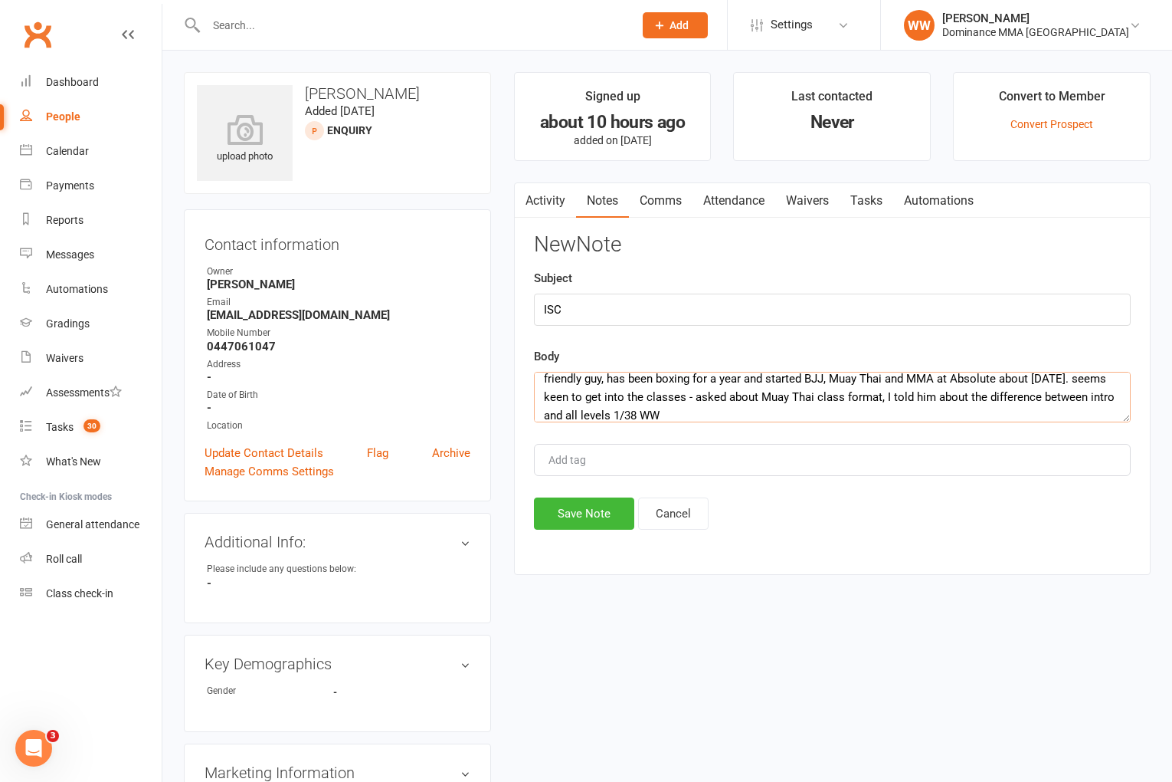
click at [655, 414] on textarea "friendly guy, has been boxing for a year and started BJJ, Muay Thai and MMA at …" at bounding box center [832, 397] width 597 height 51
type textarea "friendly guy, has been boxing for a year and started BJJ, Muay Thai and MMA at …"
click at [591, 515] on button "Save Note" at bounding box center [584, 513] width 100 height 32
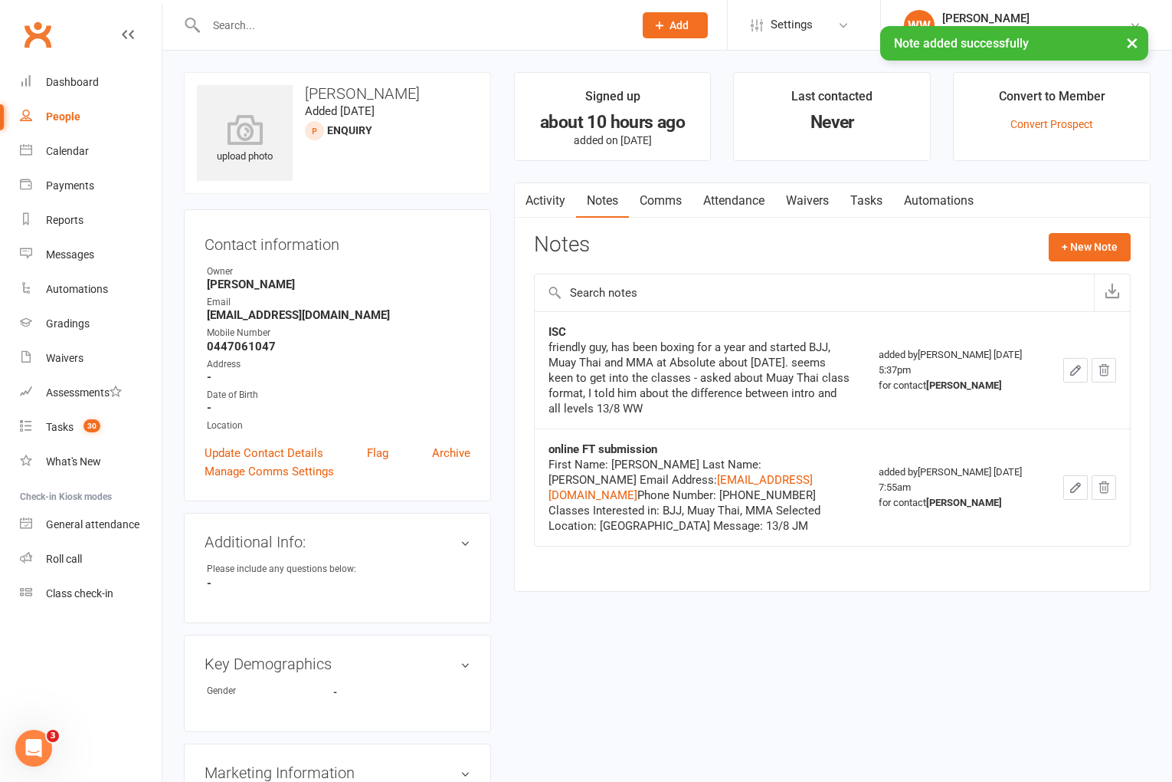
click at [663, 215] on link "Comms" at bounding box center [661, 200] width 64 height 35
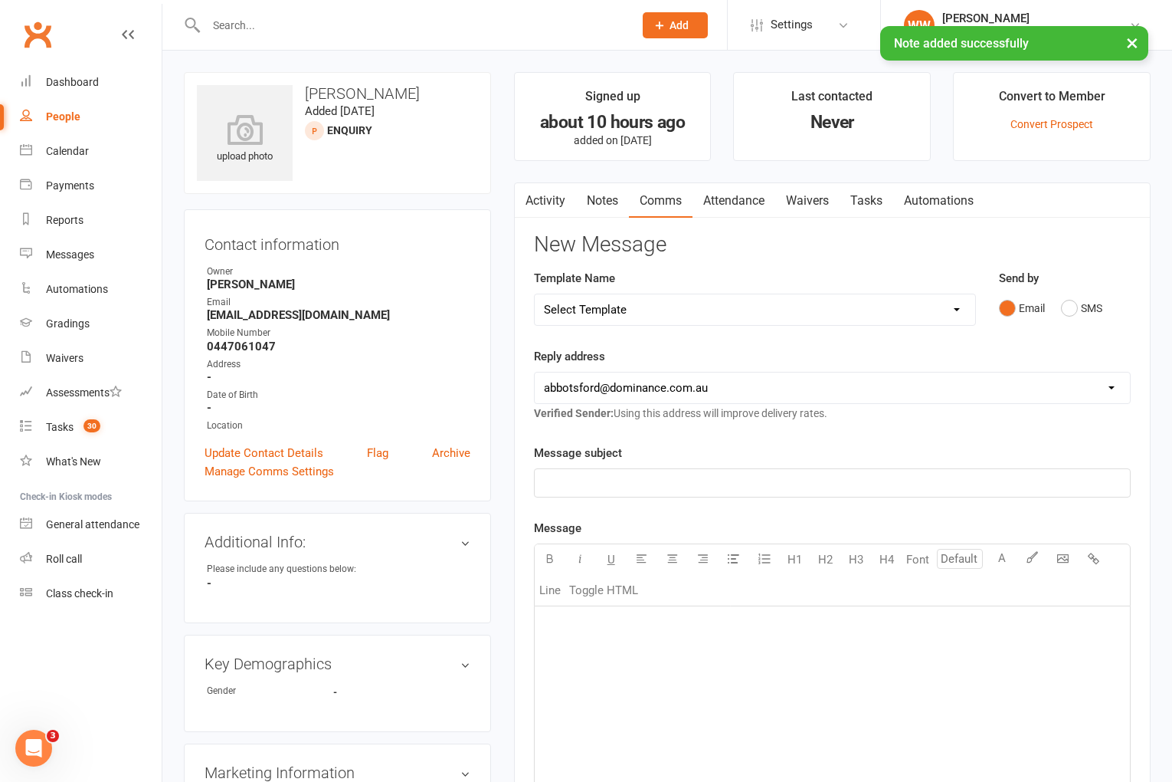
click at [805, 310] on select "Select Template [Email] MARKETING | 10TH BIRTHDAY SPECIAL | CANCELLED MEMBERS […" at bounding box center [755, 309] width 441 height 31
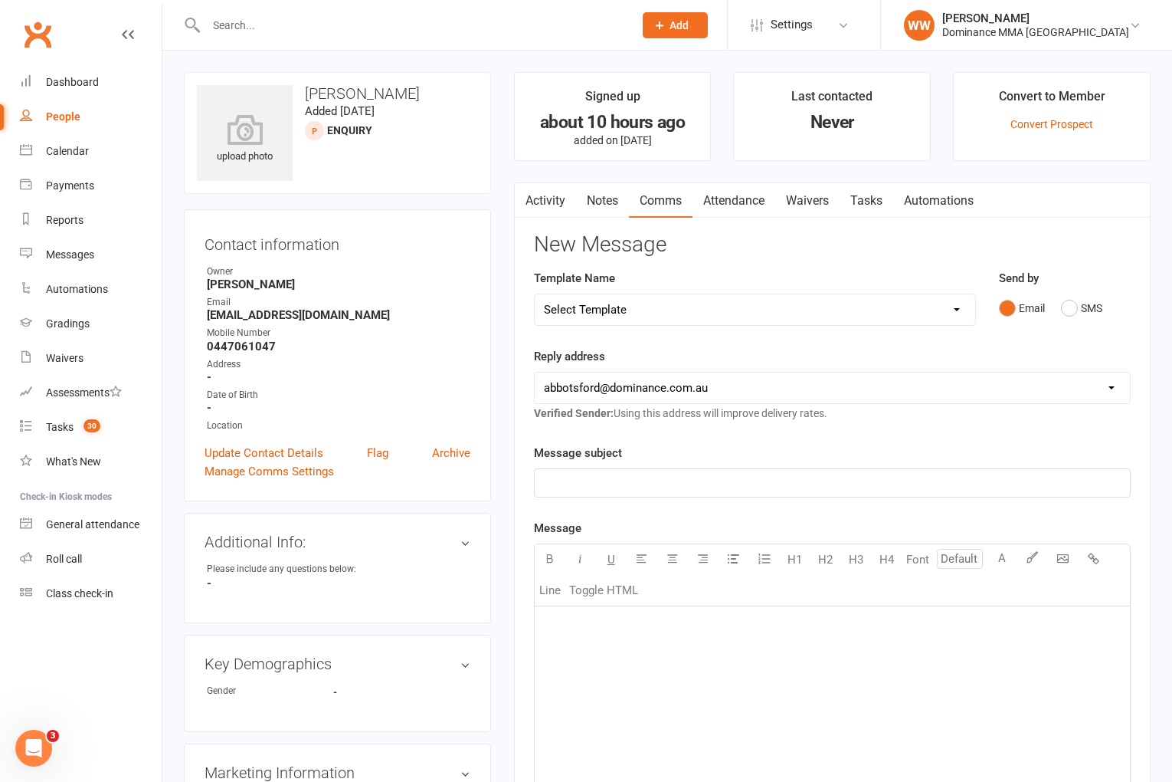
select select "19"
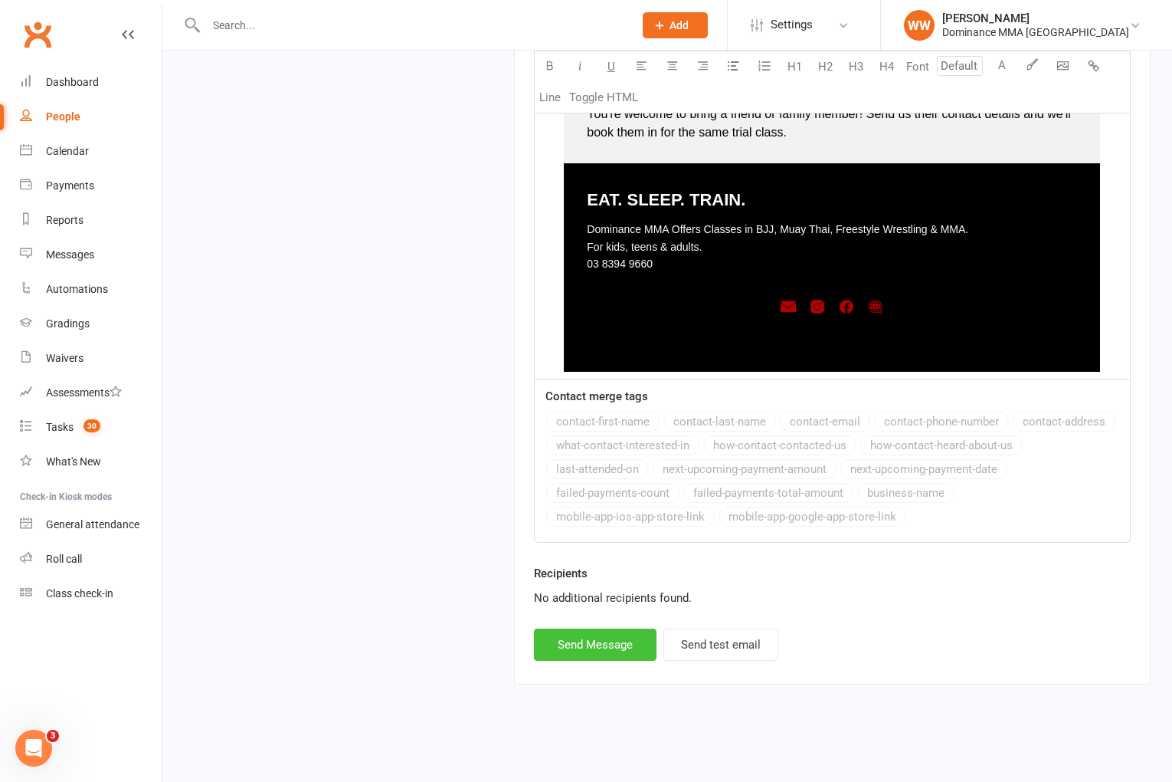
click at [618, 651] on button "Send Message" at bounding box center [595, 644] width 123 height 32
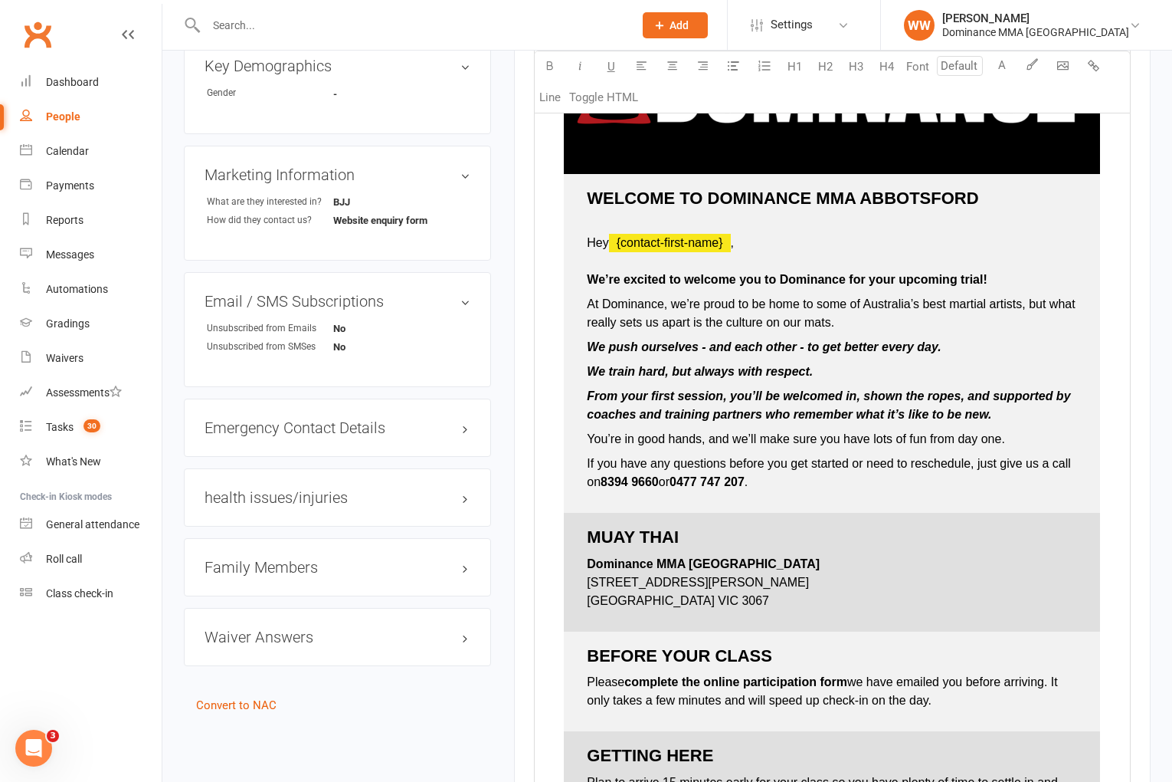
select select
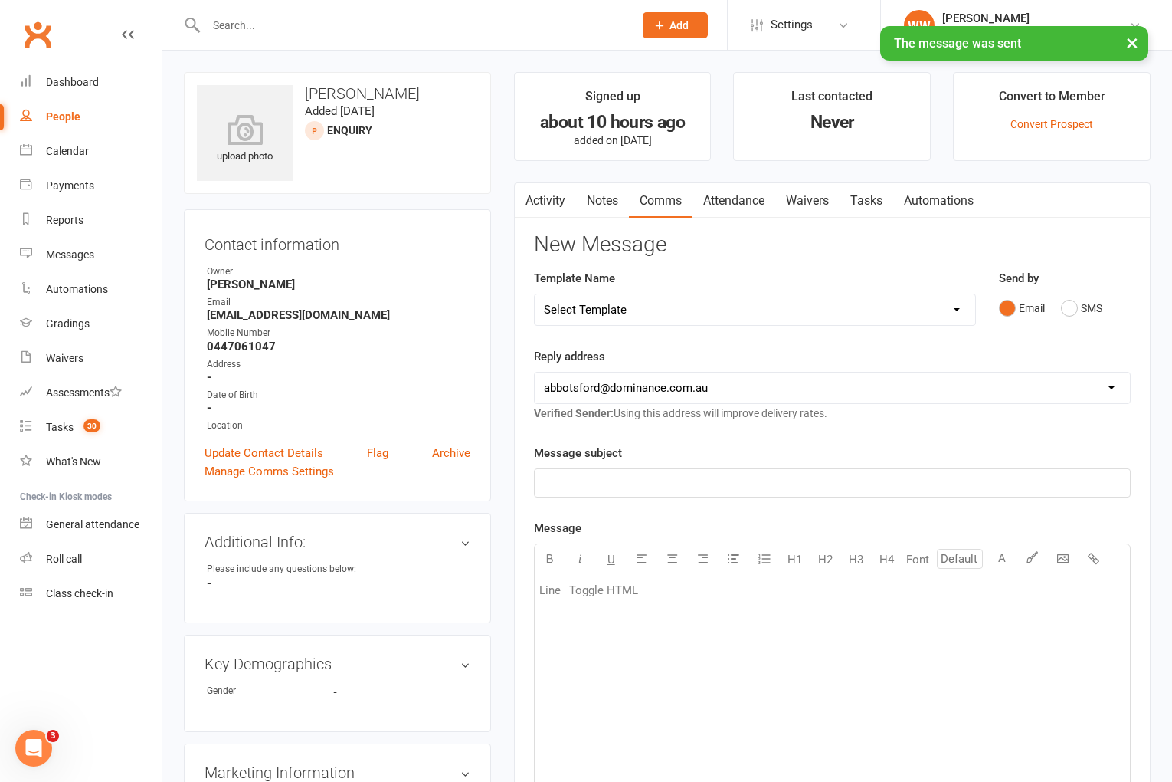
click at [746, 195] on link "Attendance" at bounding box center [734, 200] width 83 height 35
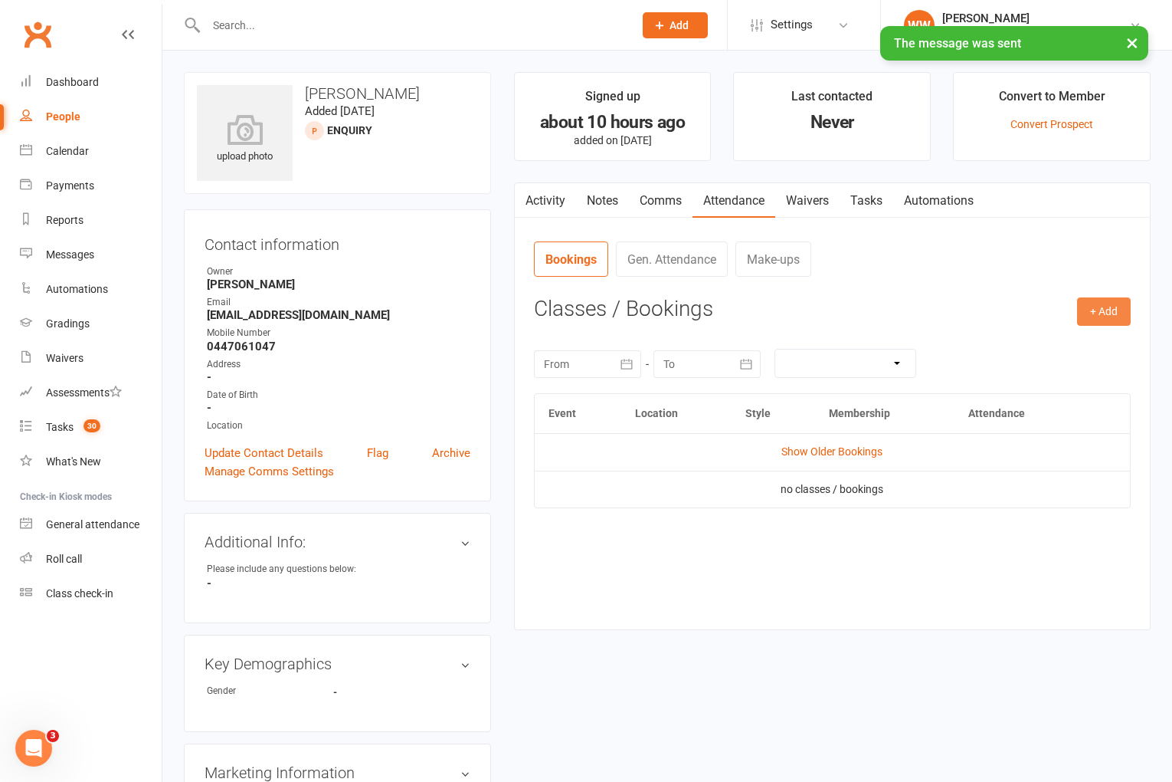
click at [1092, 305] on button "+ Add" at bounding box center [1104, 311] width 54 height 28
click at [1021, 341] on link "Book Event" at bounding box center [1054, 346] width 152 height 31
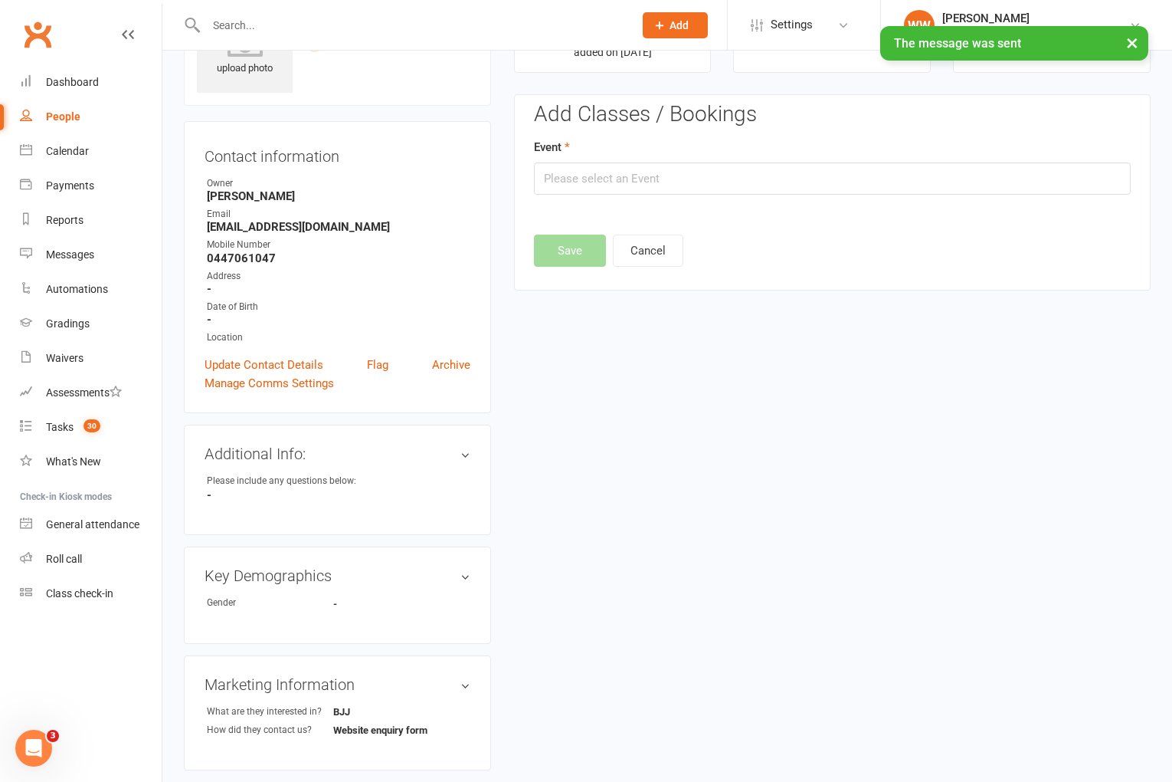
scroll to position [105, 0]
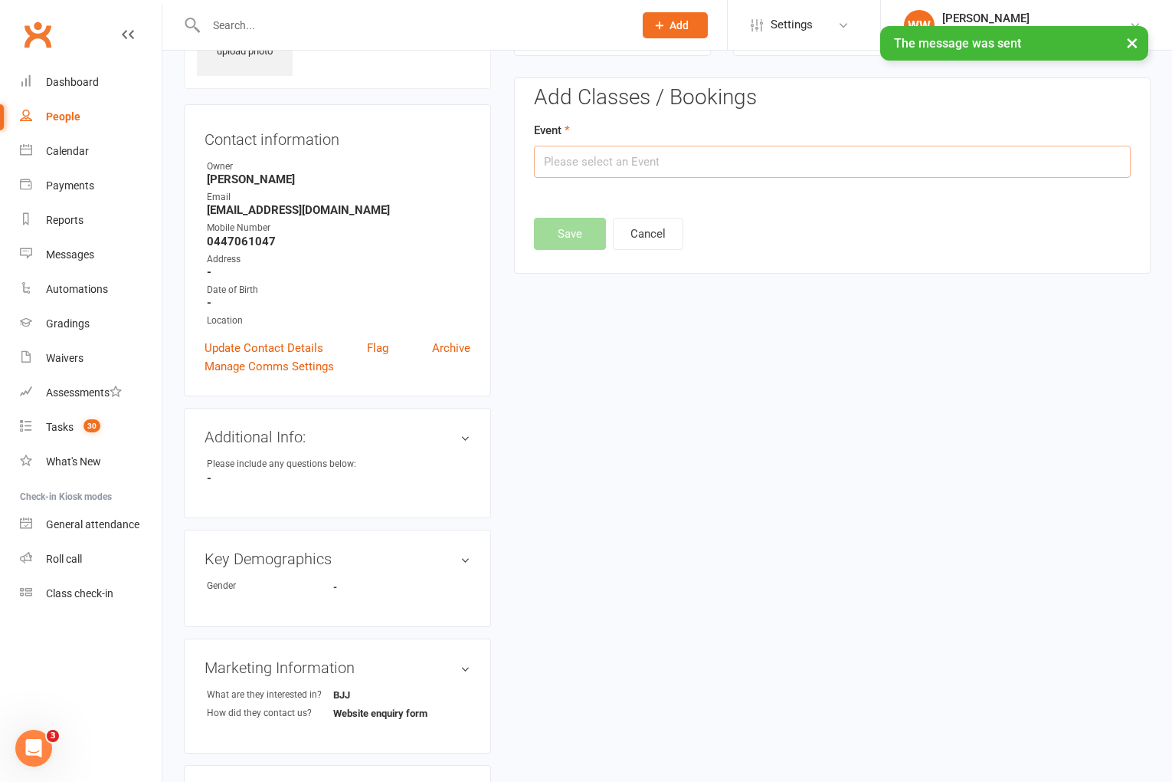
click at [695, 172] on input "text" at bounding box center [832, 162] width 597 height 32
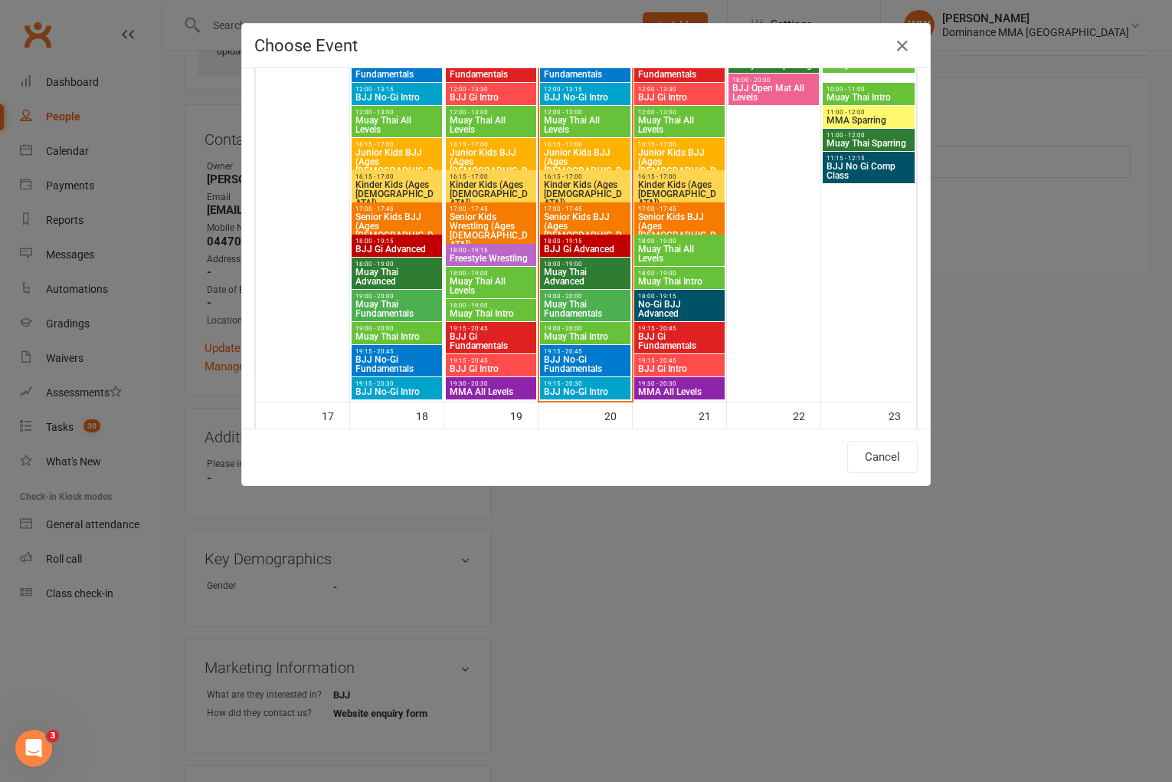
scroll to position [1237, 0]
click at [678, 251] on span "Muay Thai All Levels" at bounding box center [679, 253] width 84 height 18
type input "Muay Thai All Levels - Aug 14, 2025 6:00:00 PM"
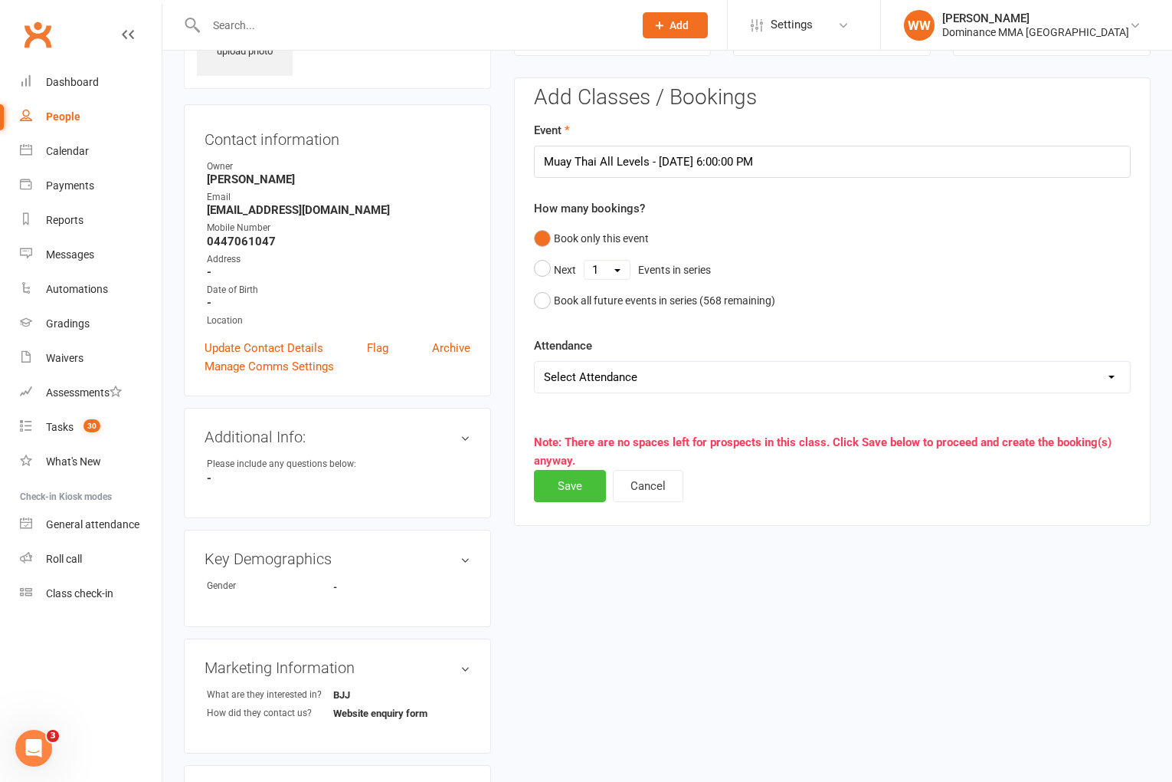
click at [552, 488] on button "Save" at bounding box center [570, 486] width 72 height 32
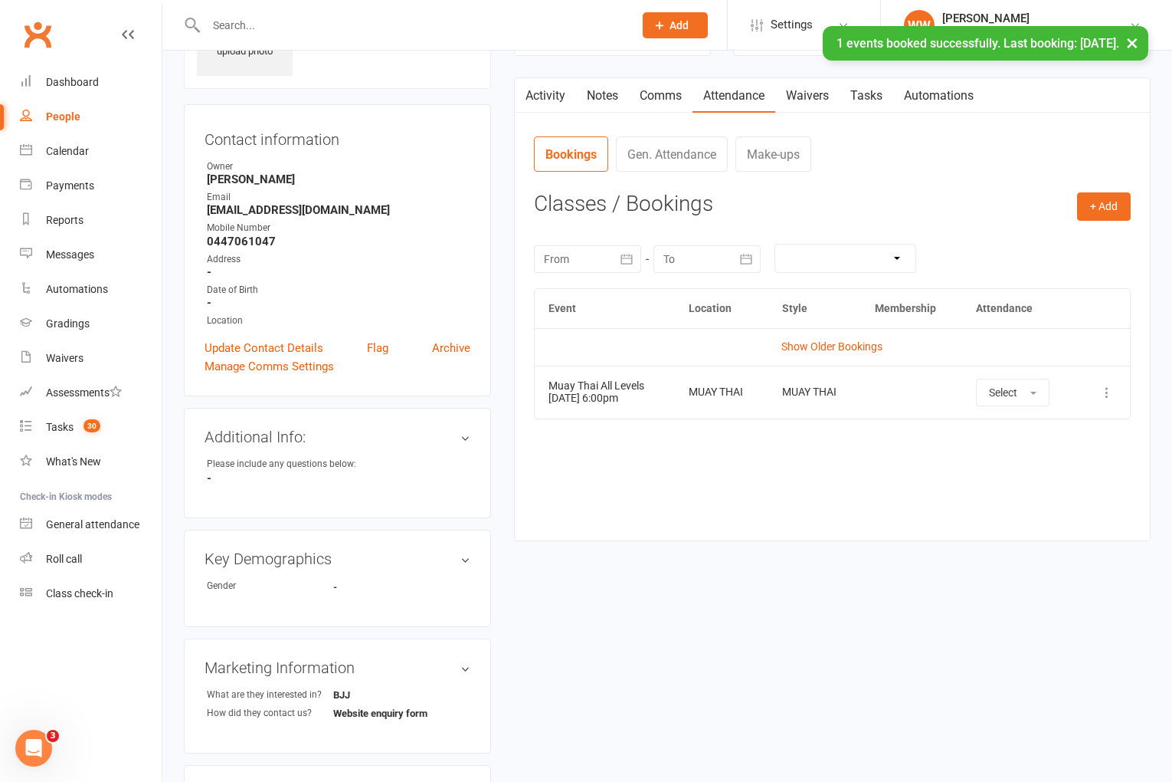
drag, startPoint x: 807, startPoint y: 104, endPoint x: 805, endPoint y: 116, distance: 11.7
click at [807, 104] on link "Waivers" at bounding box center [807, 95] width 64 height 35
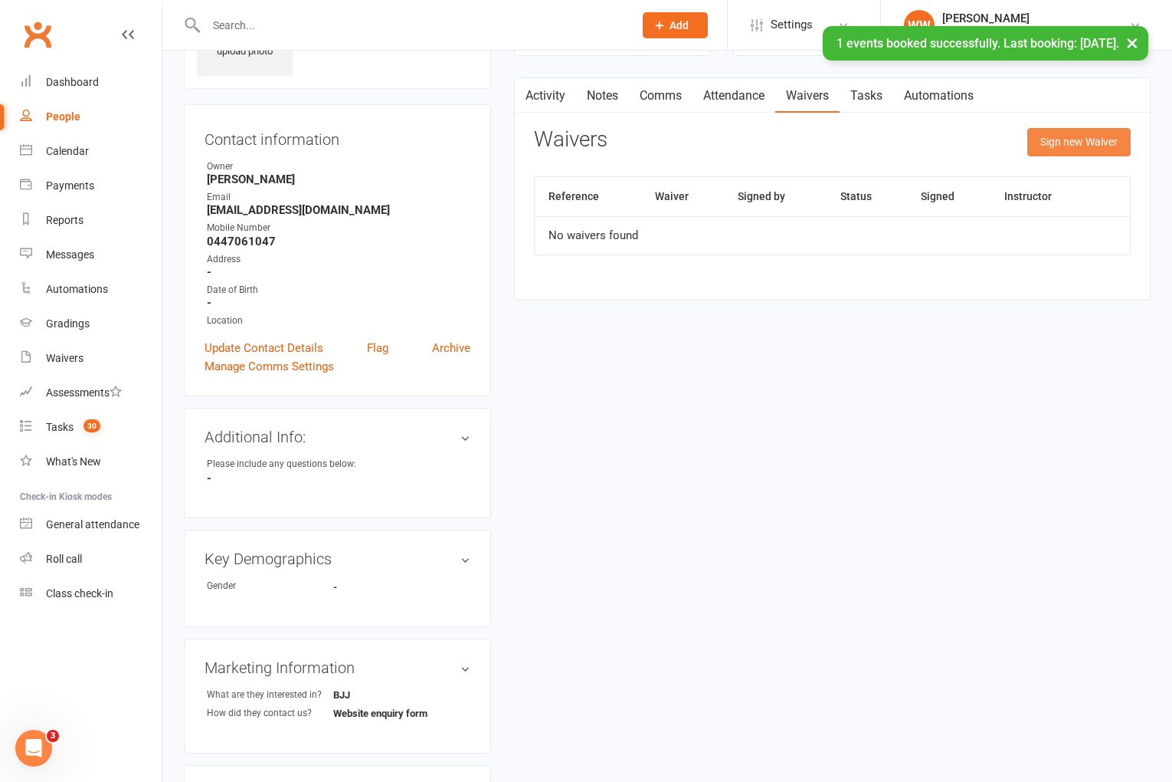
click at [1078, 153] on button "Sign new Waiver" at bounding box center [1078, 142] width 103 height 28
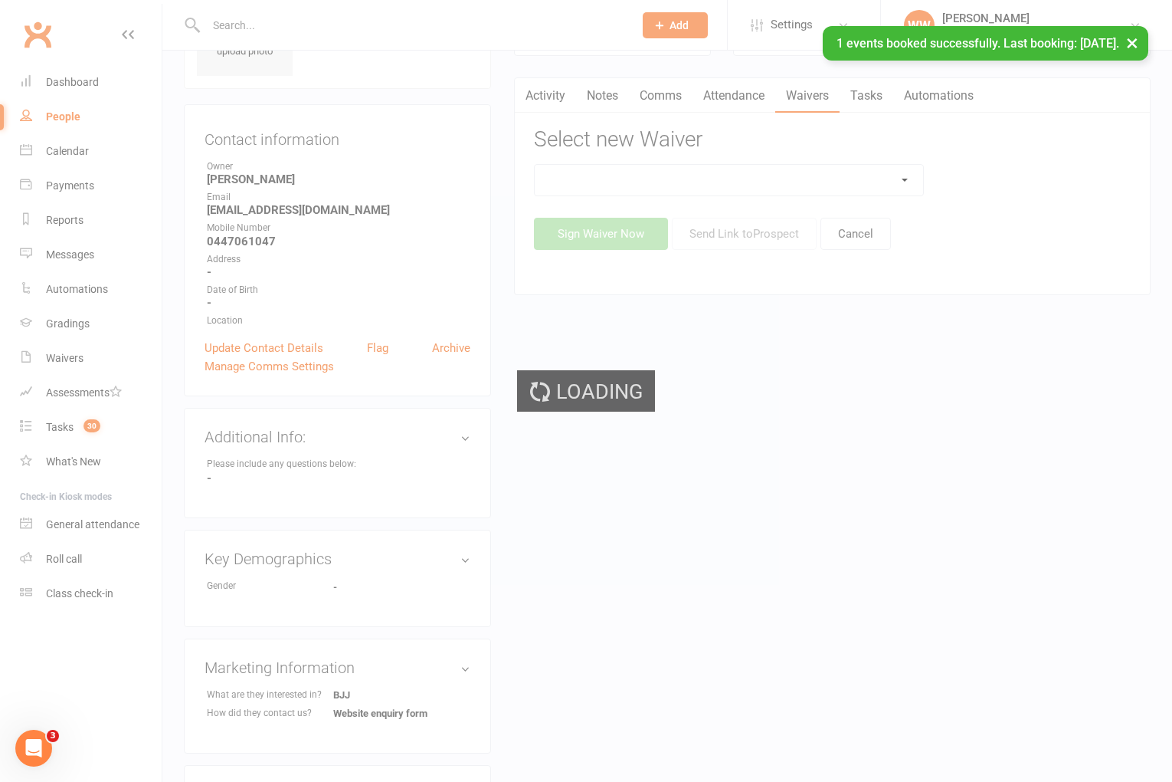
click at [877, 183] on div "Loading" at bounding box center [586, 391] width 1172 height 782
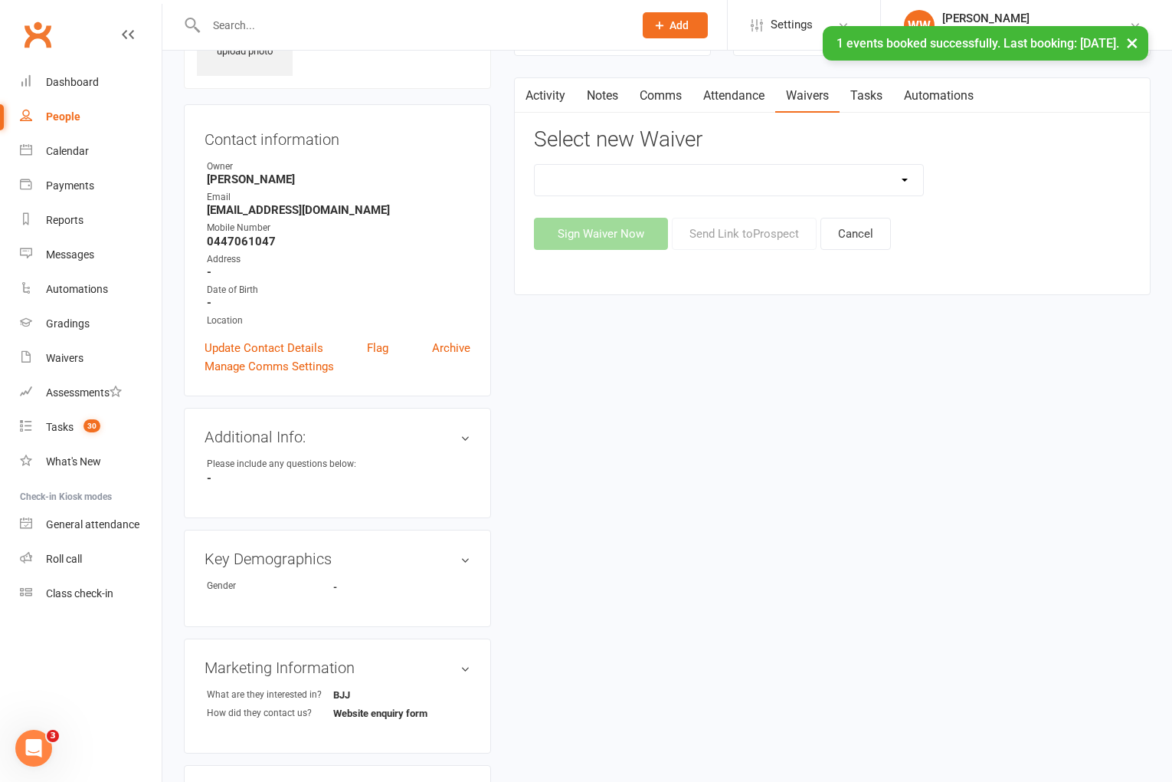
click at [870, 179] on select "Member | Cancellation | Adults Member | Injury Report Form (FOH staff use only)…" at bounding box center [729, 180] width 389 height 31
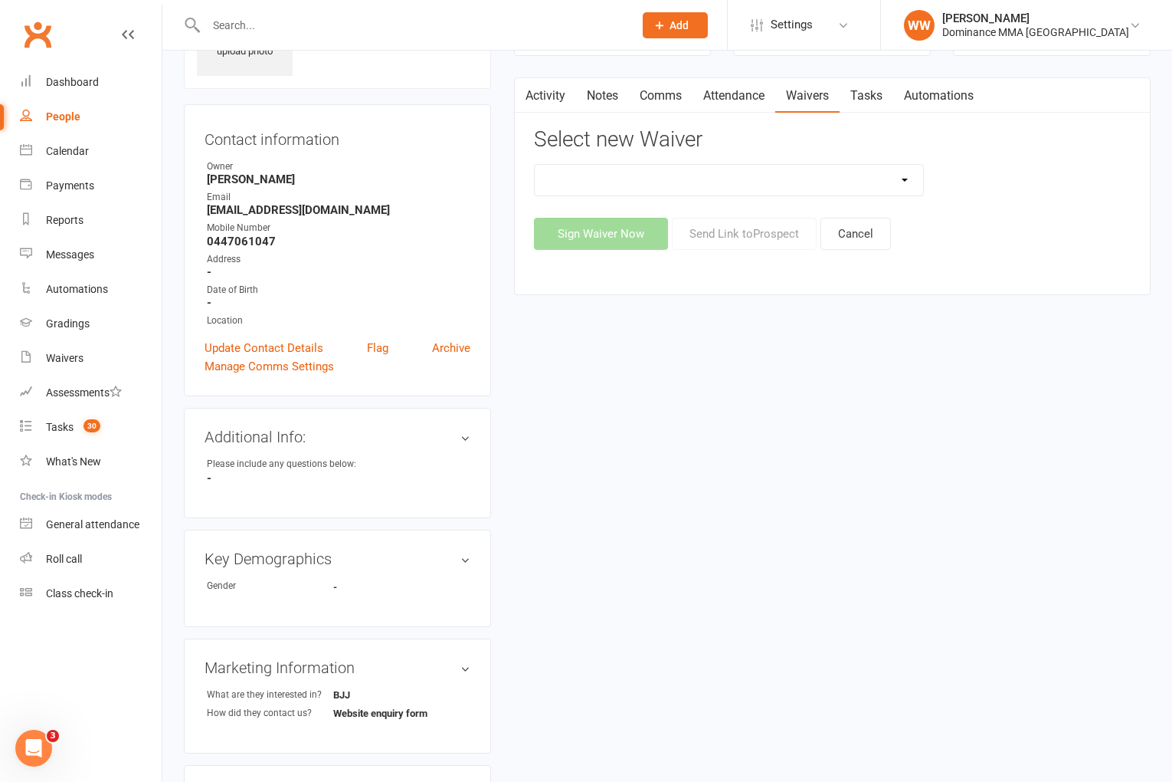
select select "45"
drag, startPoint x: 757, startPoint y: 207, endPoint x: 754, endPoint y: 216, distance: 9.7
click at [757, 207] on div "Member | Cancellation | Adults Member | Injury Report Form (FOH staff use only)…" at bounding box center [832, 207] width 597 height 86
click at [751, 228] on button "Send Link to Prospect" at bounding box center [744, 234] width 145 height 32
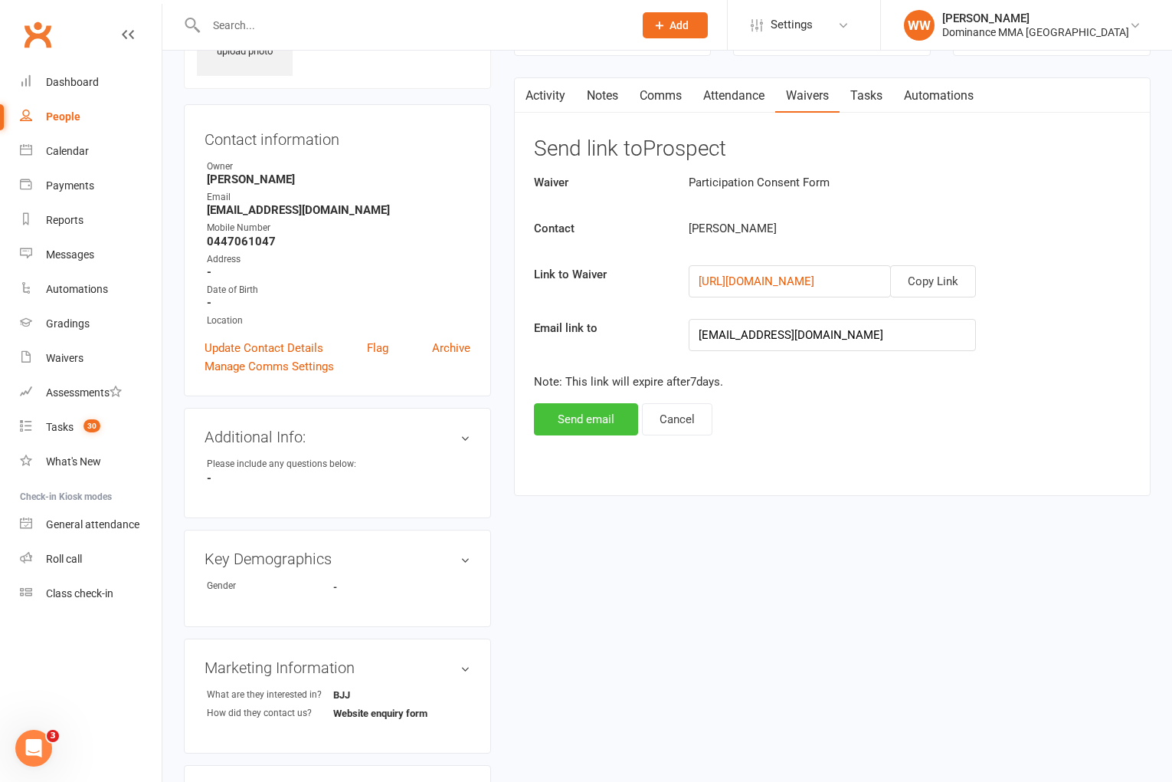
click at [595, 423] on button "Send email" at bounding box center [586, 419] width 104 height 32
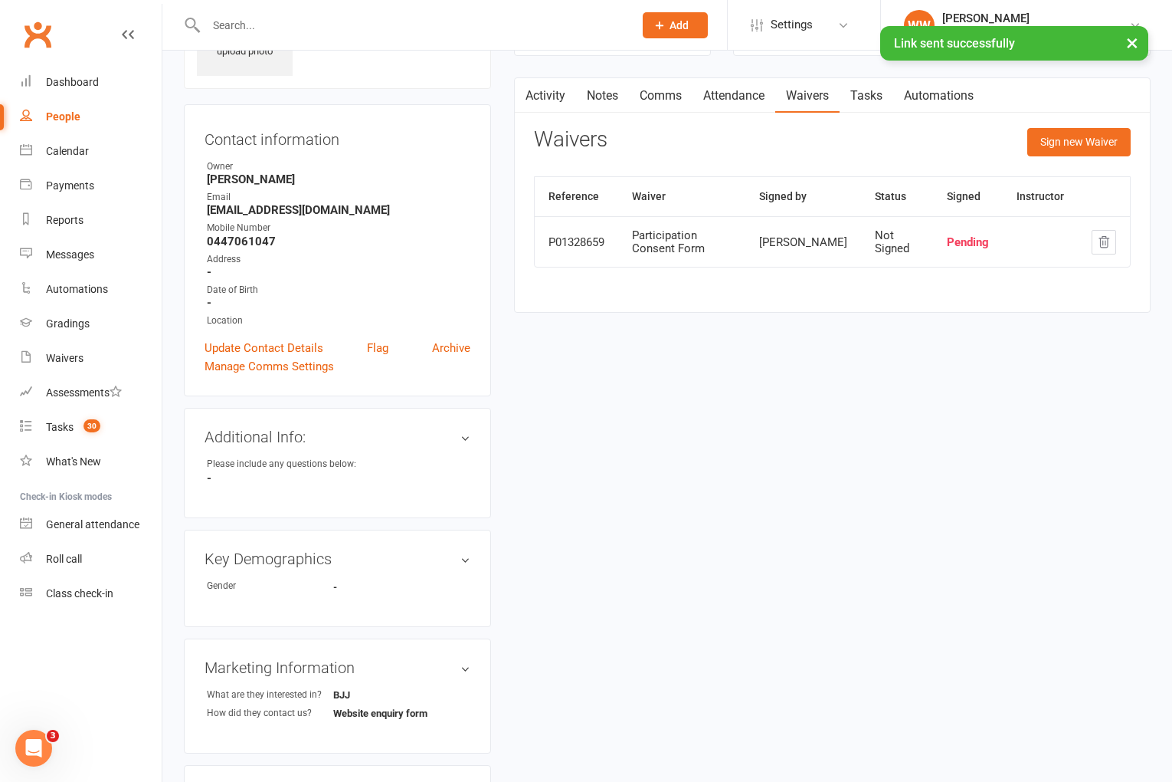
click at [867, 107] on link "Tasks" at bounding box center [867, 95] width 54 height 35
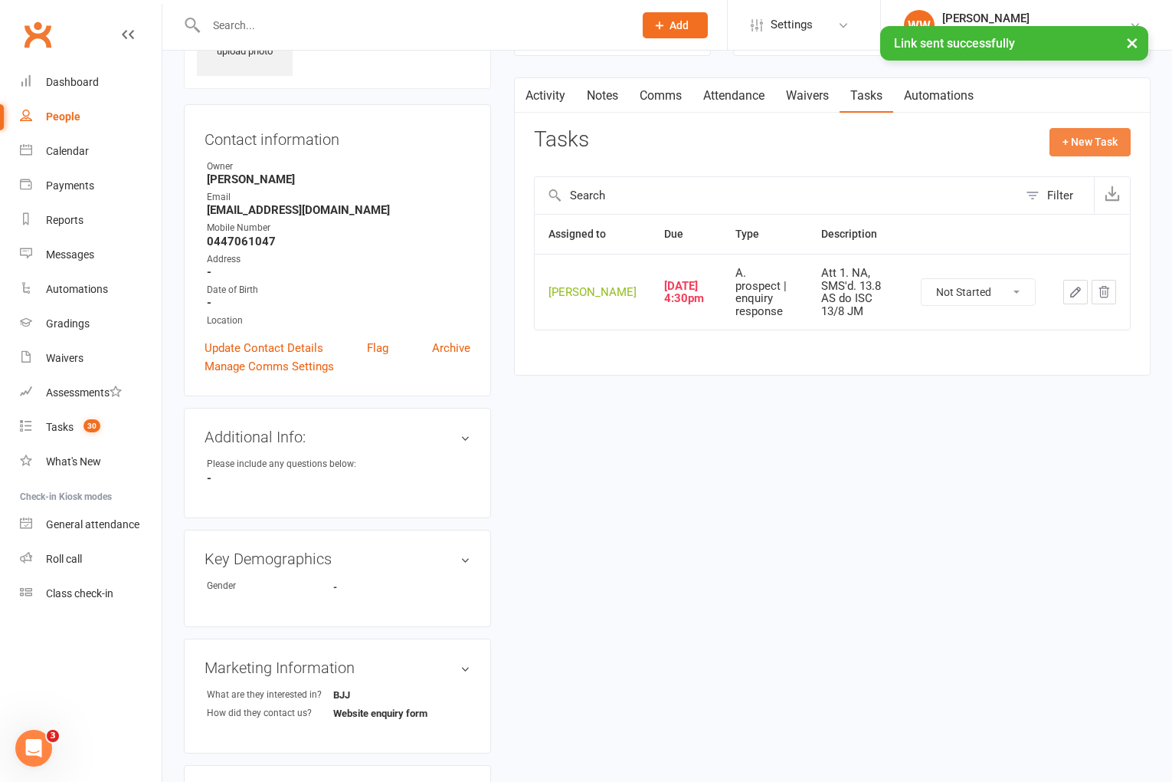
click at [1086, 138] on button "+ New Task" at bounding box center [1090, 142] width 81 height 28
select select "49757"
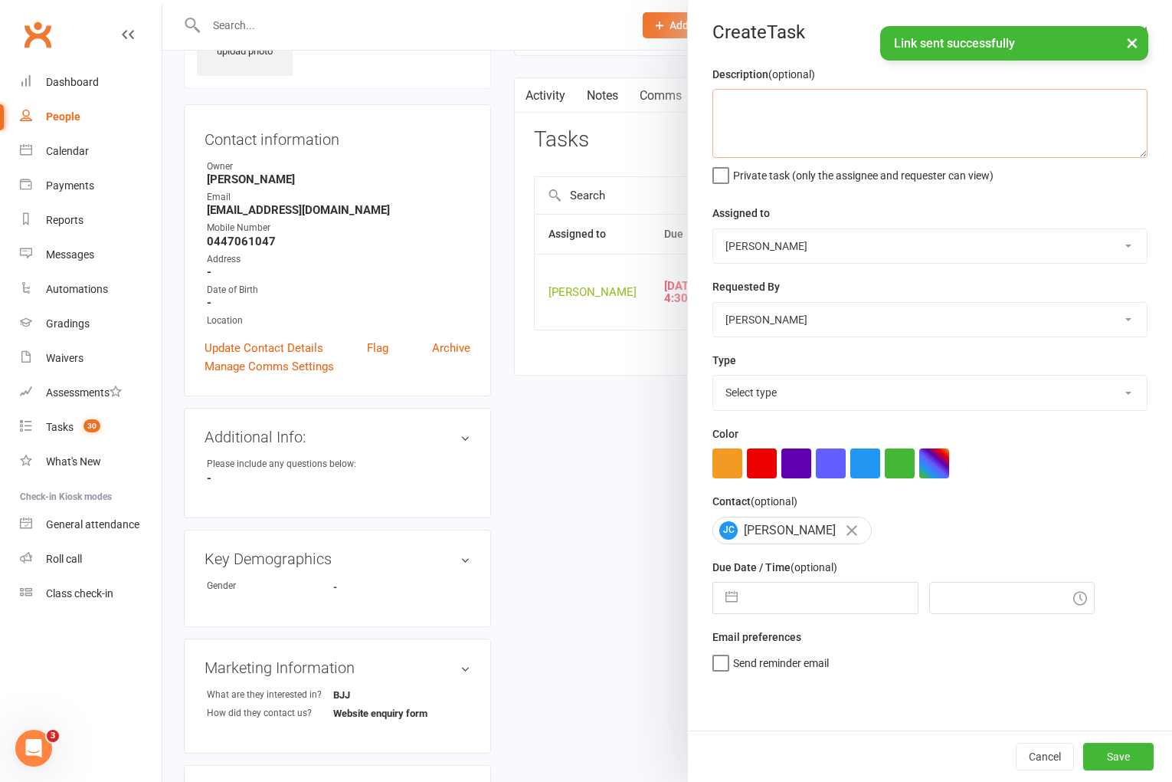
click at [888, 110] on textarea at bounding box center [930, 123] width 435 height 69
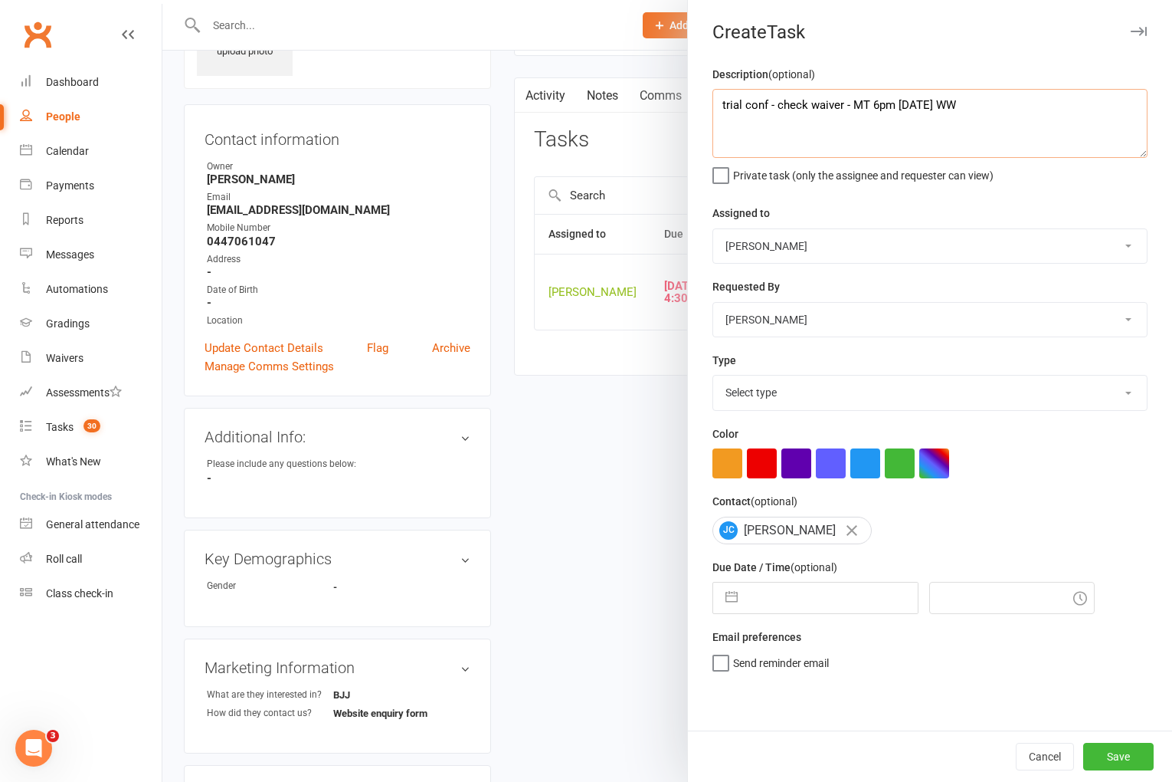
drag, startPoint x: 983, startPoint y: 103, endPoint x: 703, endPoint y: 107, distance: 279.7
click at [703, 107] on div "Description (optional) trial conf - check waiver - MT 6pm Thurs 13/8 WW Private…" at bounding box center [930, 397] width 484 height 665
type textarea "trial conf - check waiver - MT 6pm [DATE] WW"
click at [791, 397] on select "Select type A. prospect | enquiry response B. prospect | trial | not yet booked…" at bounding box center [930, 392] width 434 height 34
select select "3862"
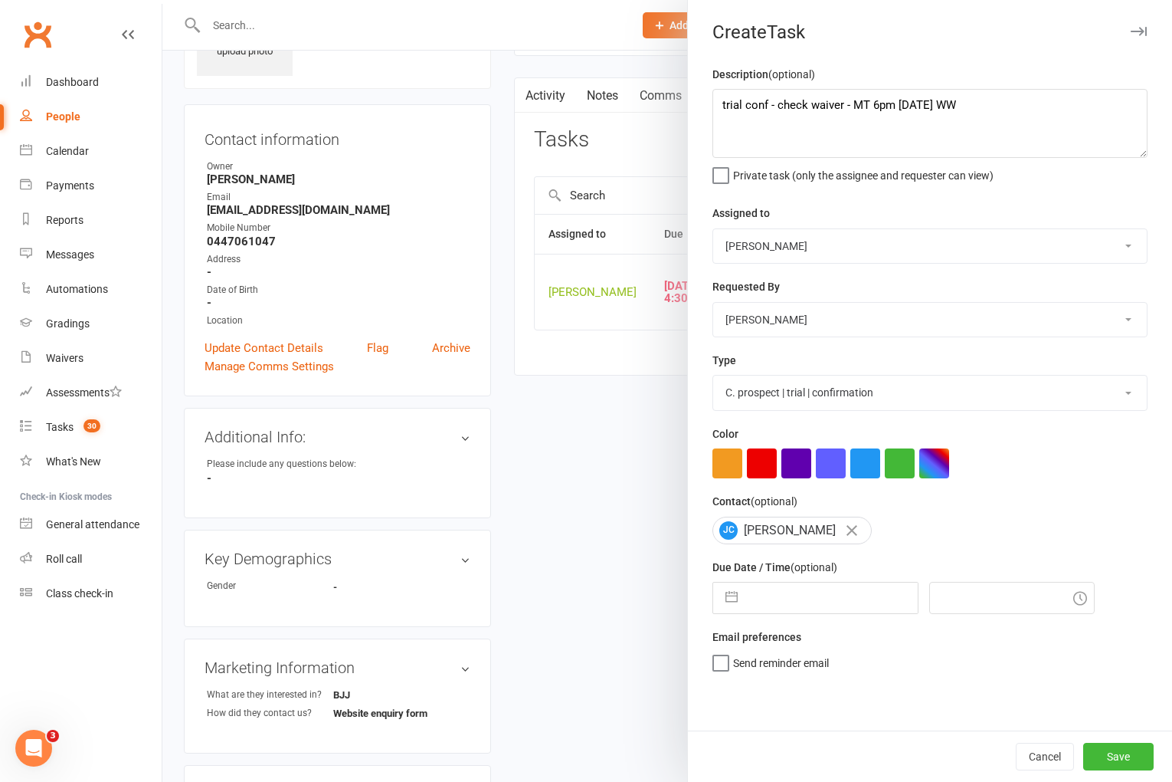
select select "6"
select select "2025"
select select "7"
select select "2025"
select select "8"
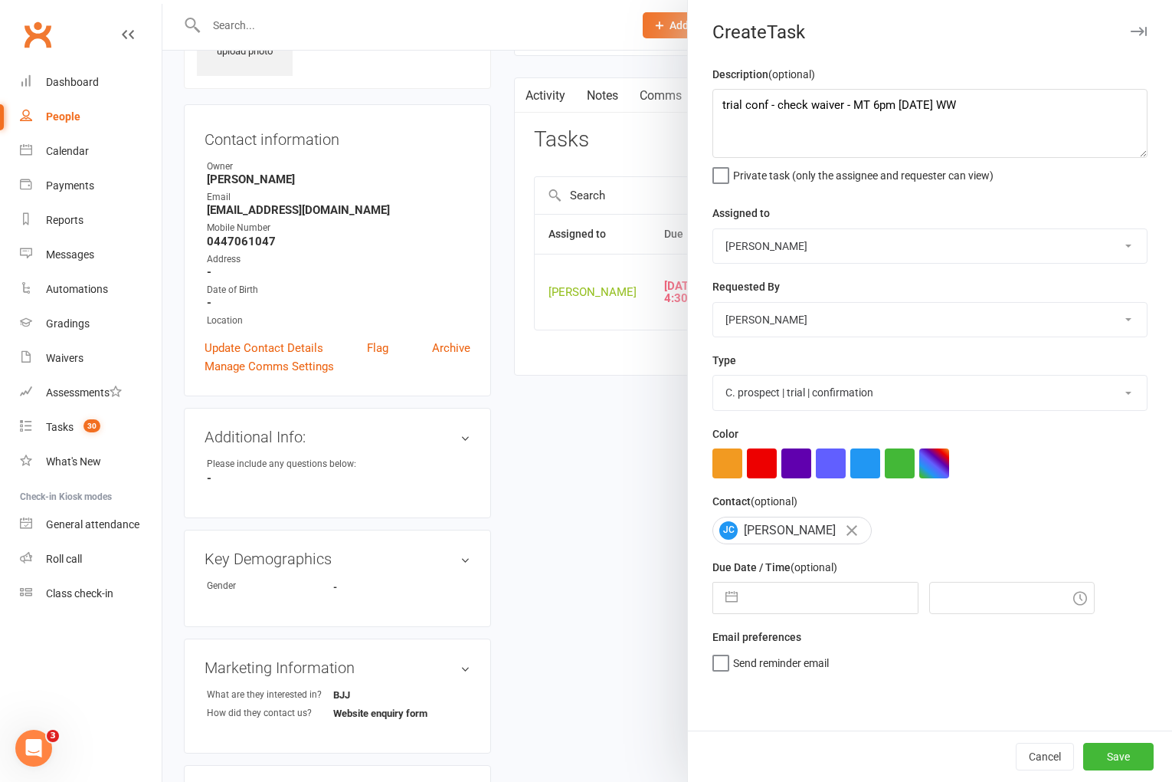
select select "2025"
click at [808, 607] on input "text" at bounding box center [832, 597] width 172 height 31
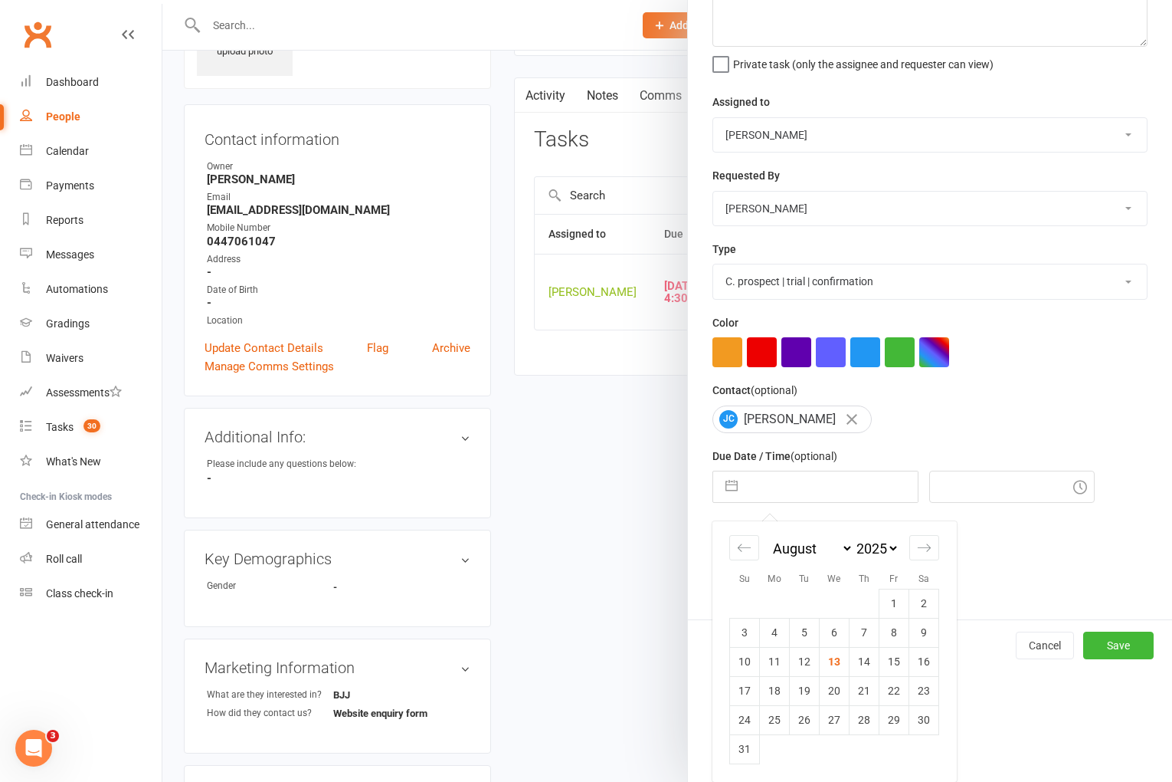
click at [865, 669] on td "14" at bounding box center [865, 661] width 30 height 29
type input "[DATE]"
type input "5:45pm"
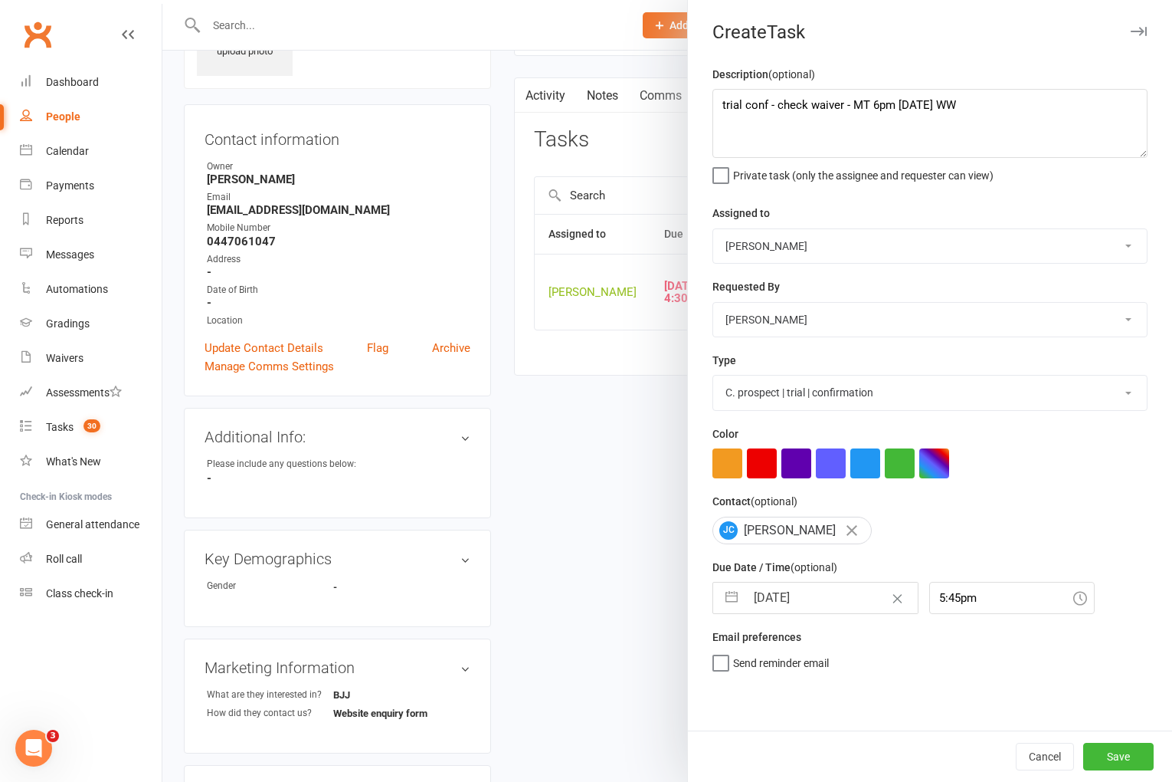
scroll to position [0, 0]
click at [1103, 755] on button "Save" at bounding box center [1118, 756] width 70 height 28
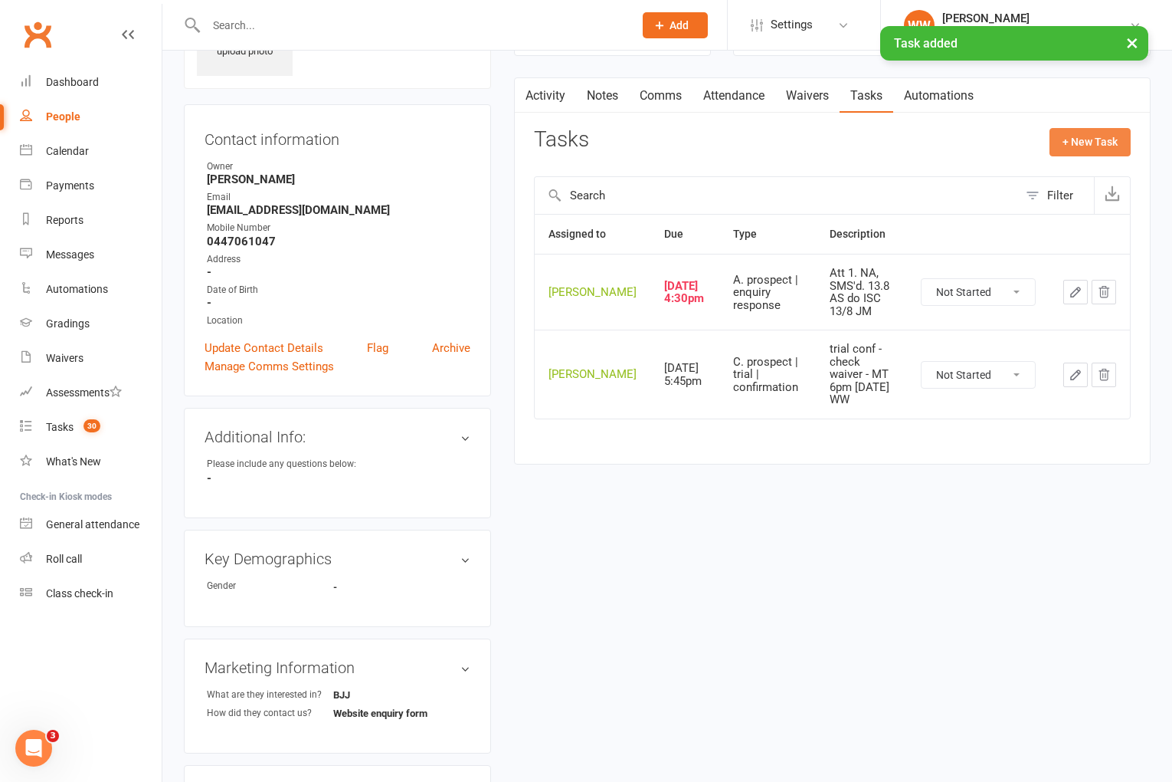
click at [1065, 153] on button "+ New Task" at bounding box center [1090, 142] width 81 height 28
select select "49757"
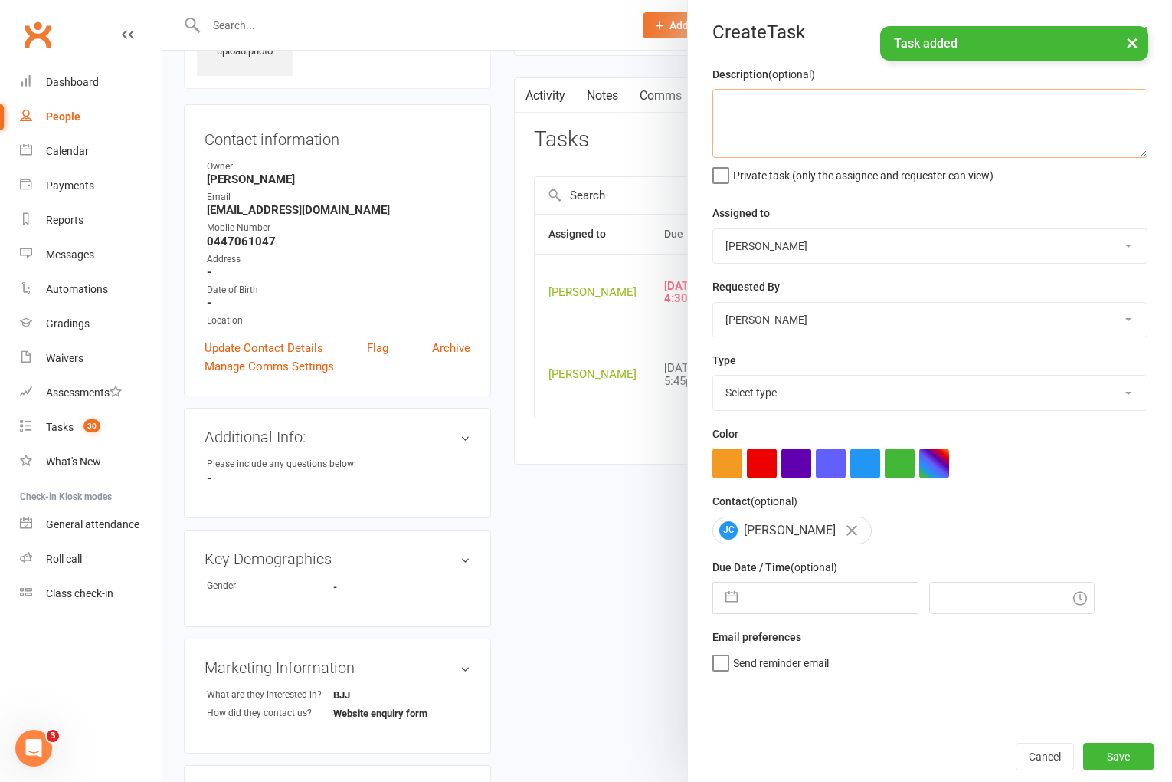
click at [792, 129] on textarea at bounding box center [930, 123] width 435 height 69
paste textarea "trial conf - check waiver - MT 6pm [DATE] WW"
click at [755, 107] on textarea "trial conf - check waiver - MT 6pm [DATE] WW" at bounding box center [930, 123] width 435 height 69
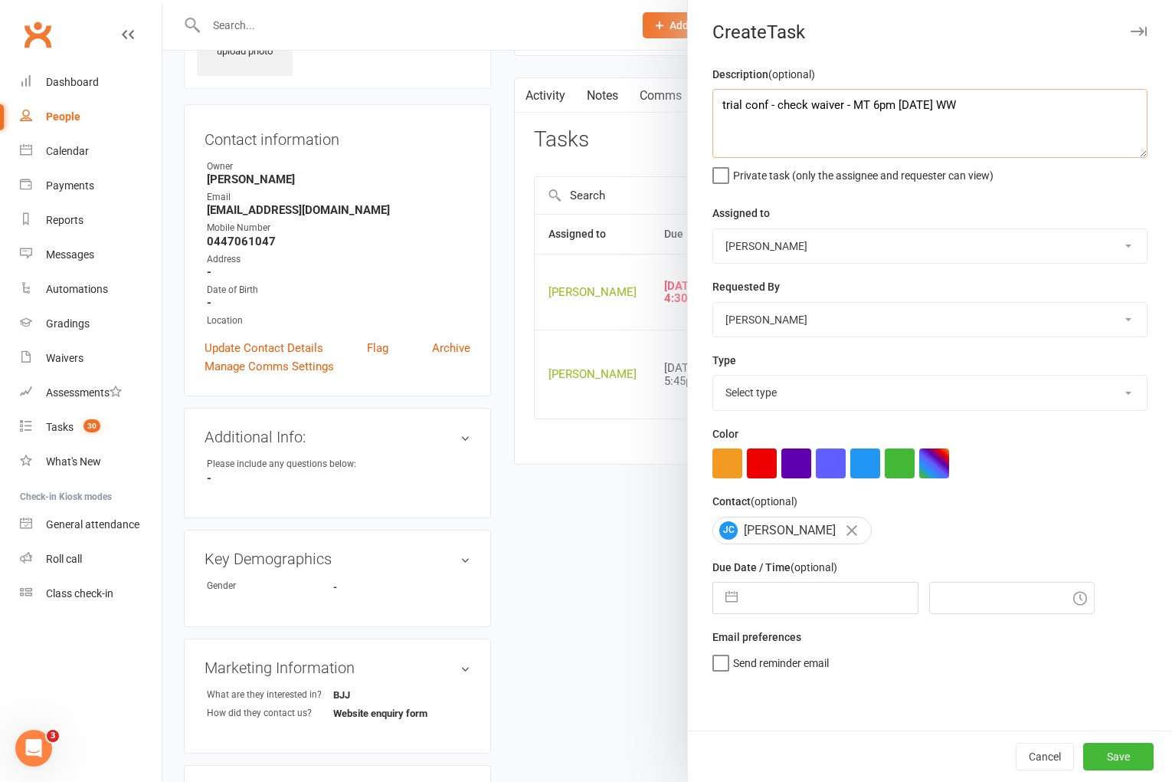
click at [755, 107] on textarea "trial conf - check waiver - MT 6pm [DATE] WW" at bounding box center [930, 123] width 435 height 69
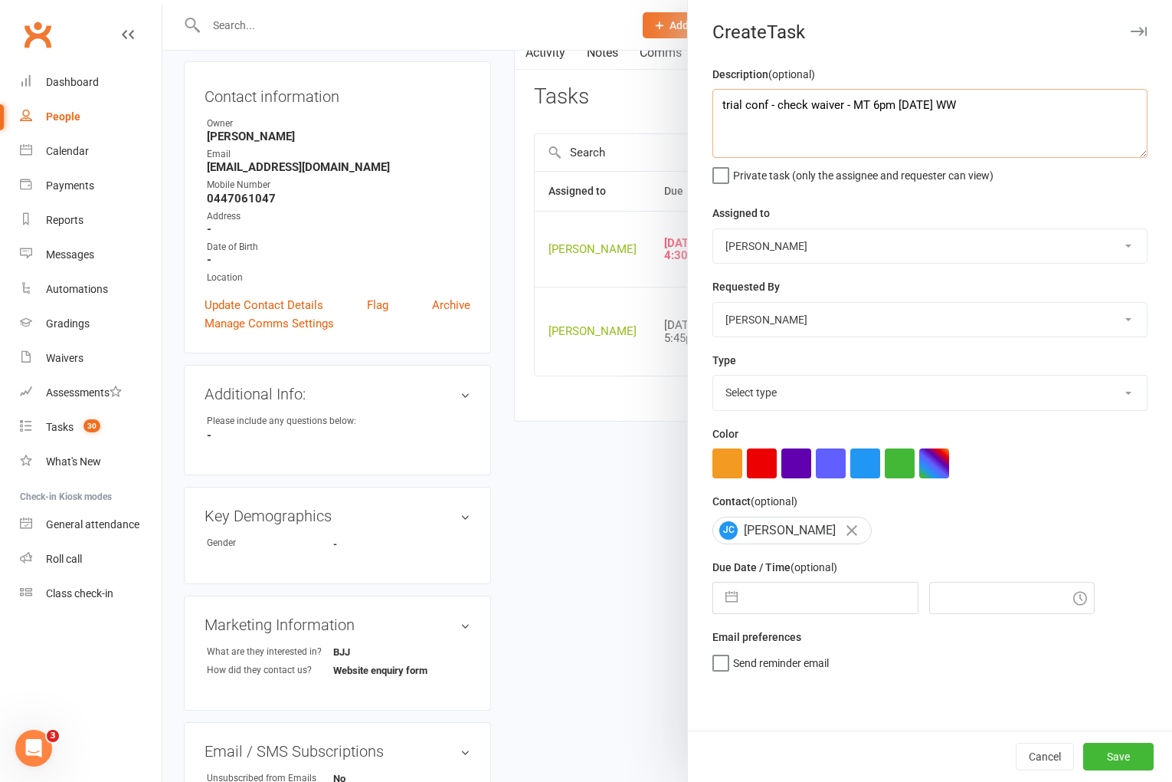
scroll to position [152, 0]
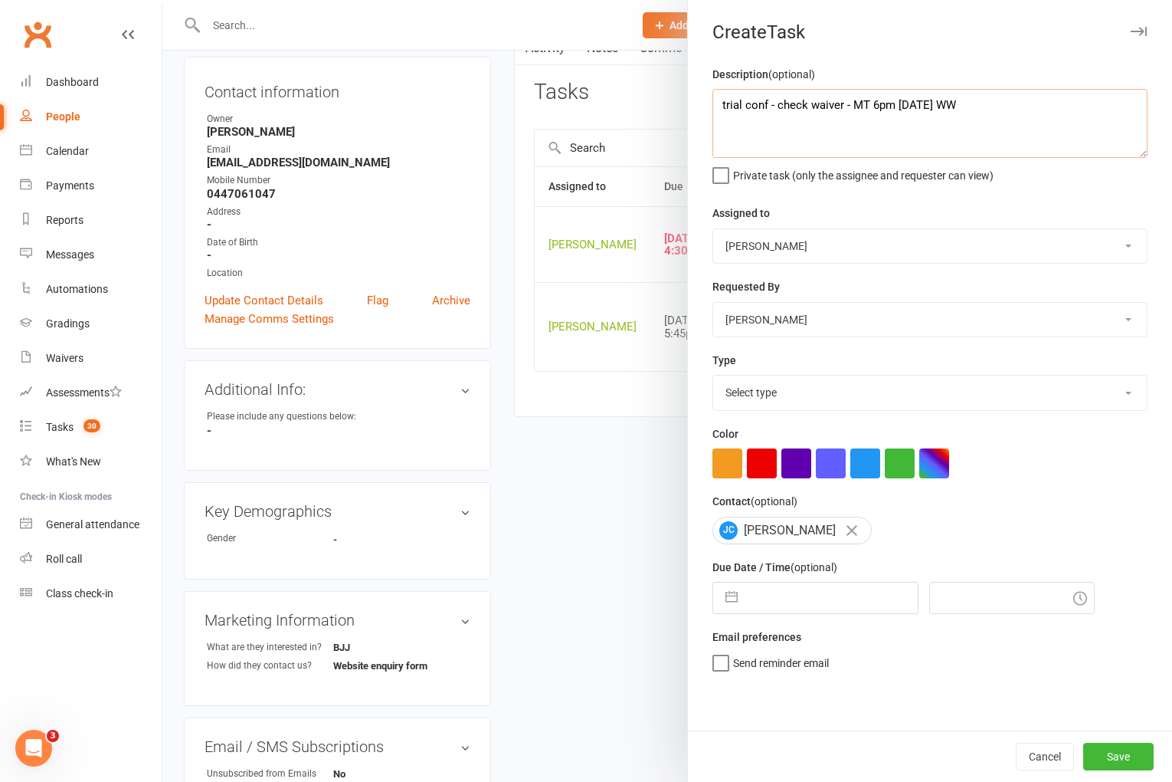
drag, startPoint x: 746, startPoint y: 108, endPoint x: 841, endPoint y: 112, distance: 95.9
click at [841, 112] on textarea "trial conf - check waiver - MT 6pm [DATE] WW" at bounding box center [930, 123] width 435 height 69
type textarea "trial follow up - MT 6pm [DATE] WW"
click at [787, 389] on select "Select type A. prospect | enquiry response B. prospect | trial | not yet booked…" at bounding box center [930, 392] width 434 height 34
select select "3863"
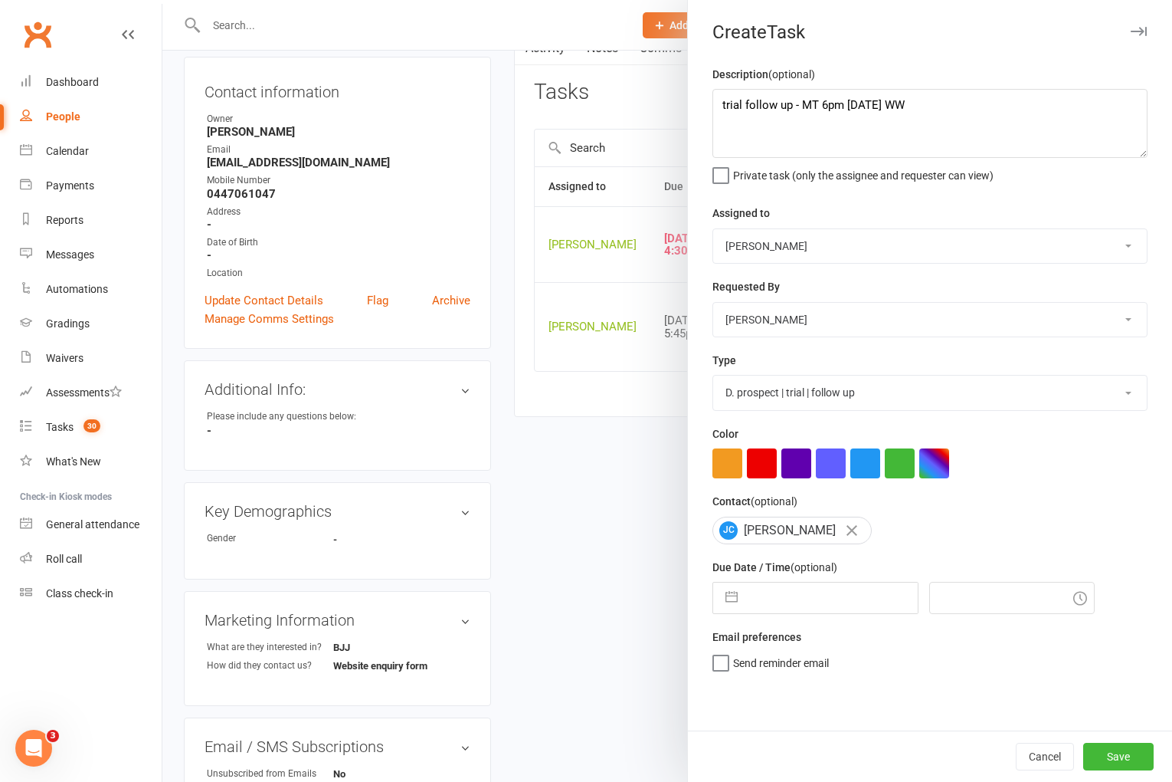
click at [830, 607] on input "text" at bounding box center [832, 597] width 172 height 31
select select "6"
select select "2025"
select select "7"
select select "2025"
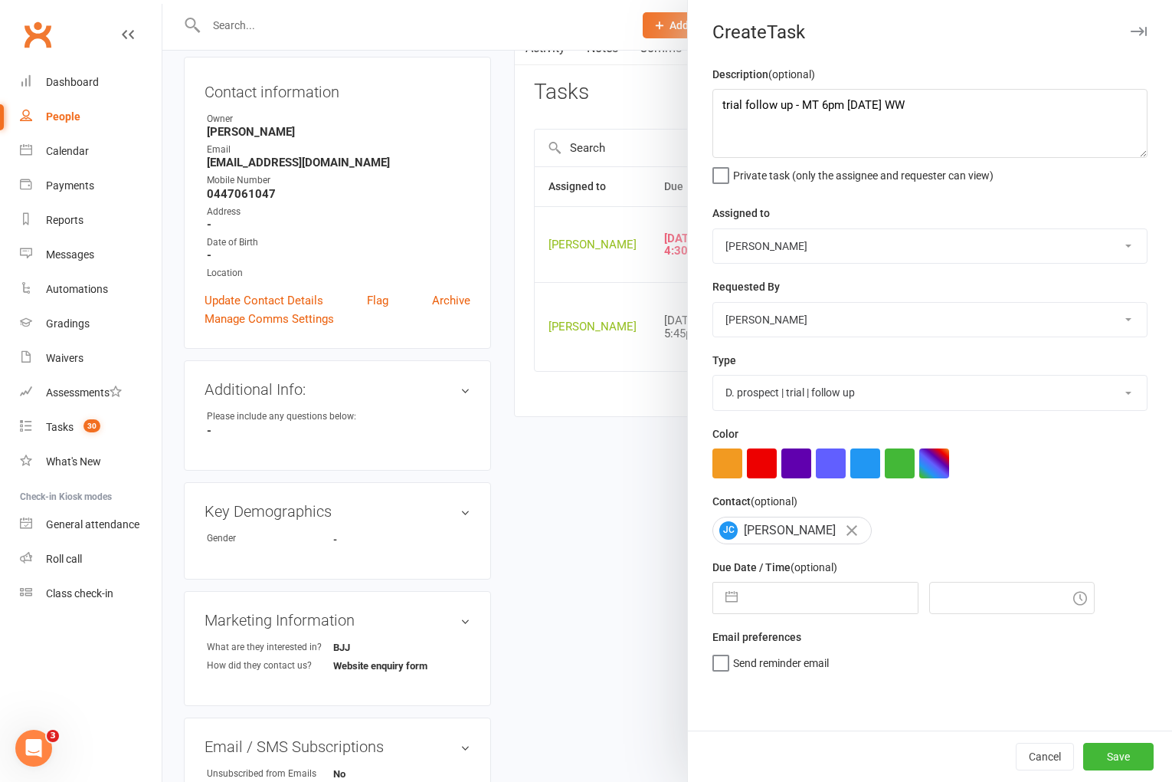
select select "8"
select select "2025"
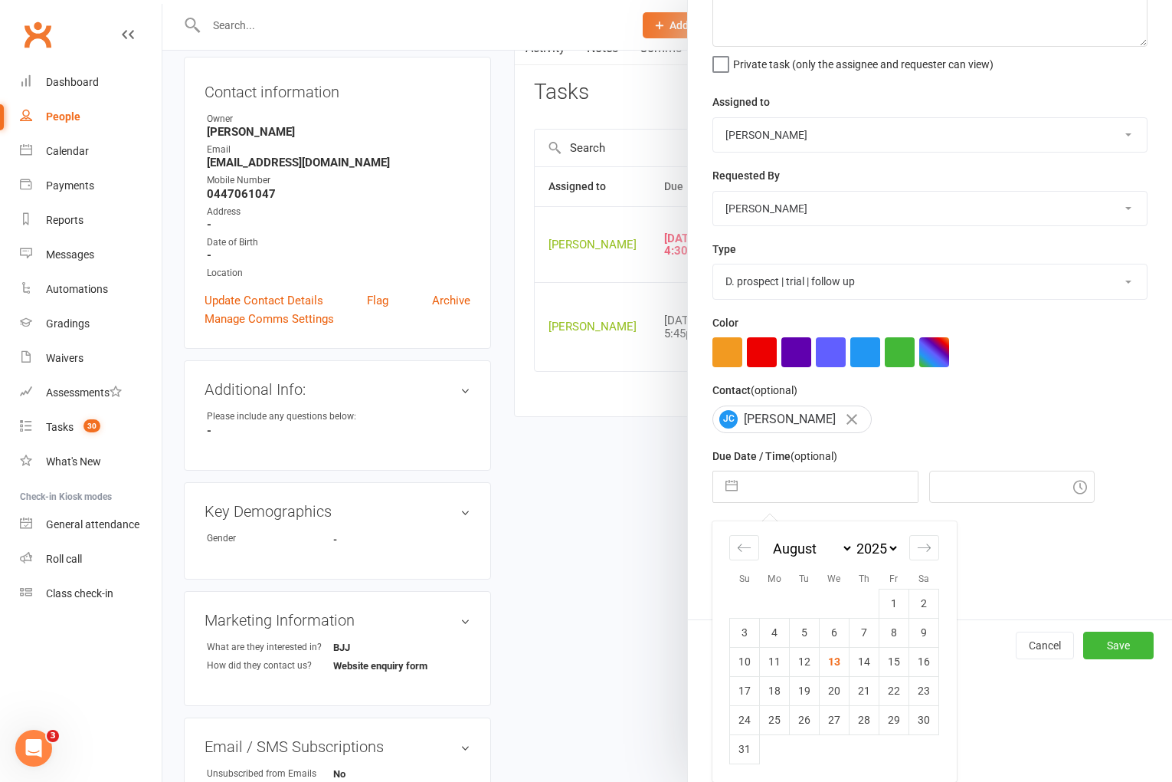
click at [866, 658] on td "14" at bounding box center [865, 661] width 30 height 29
type input "[DATE]"
type input "5:45pm"
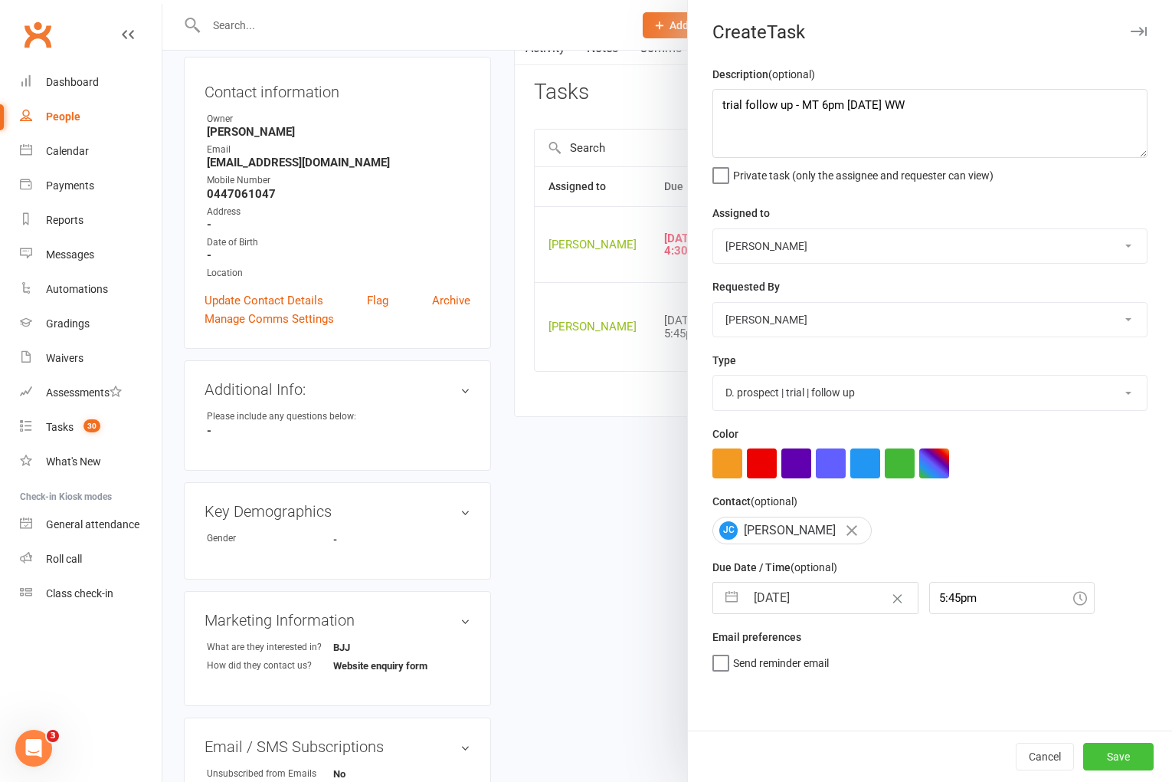
click at [1117, 754] on button "Save" at bounding box center [1118, 756] width 70 height 28
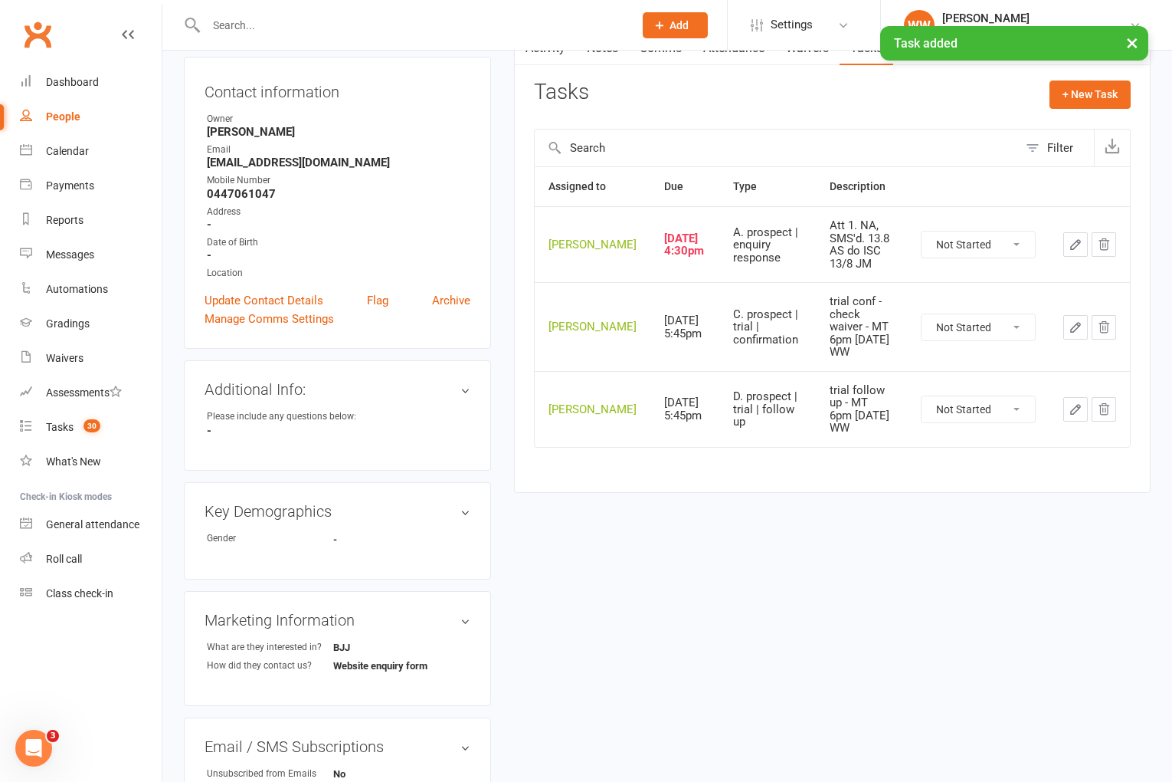
click at [978, 247] on select "Not Started In Progress Waiting Complete" at bounding box center [978, 244] width 113 height 26
select select "unstarted"
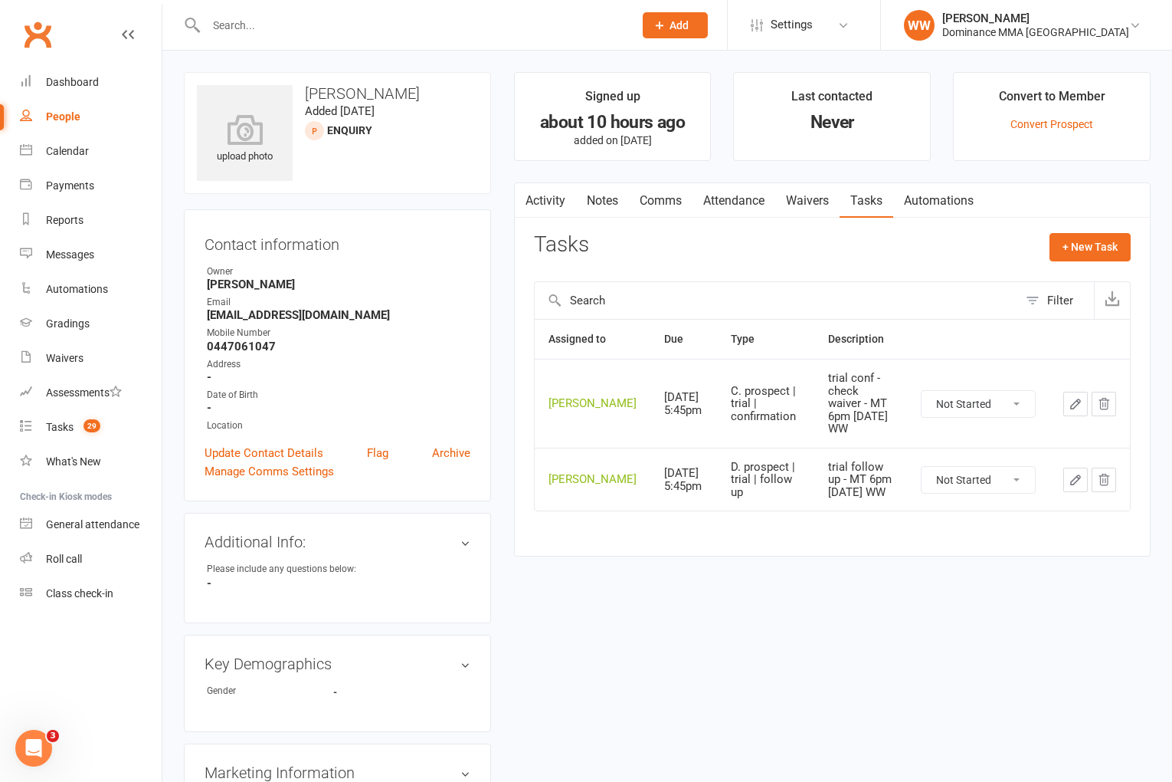
click at [816, 208] on link "Waivers" at bounding box center [807, 200] width 64 height 35
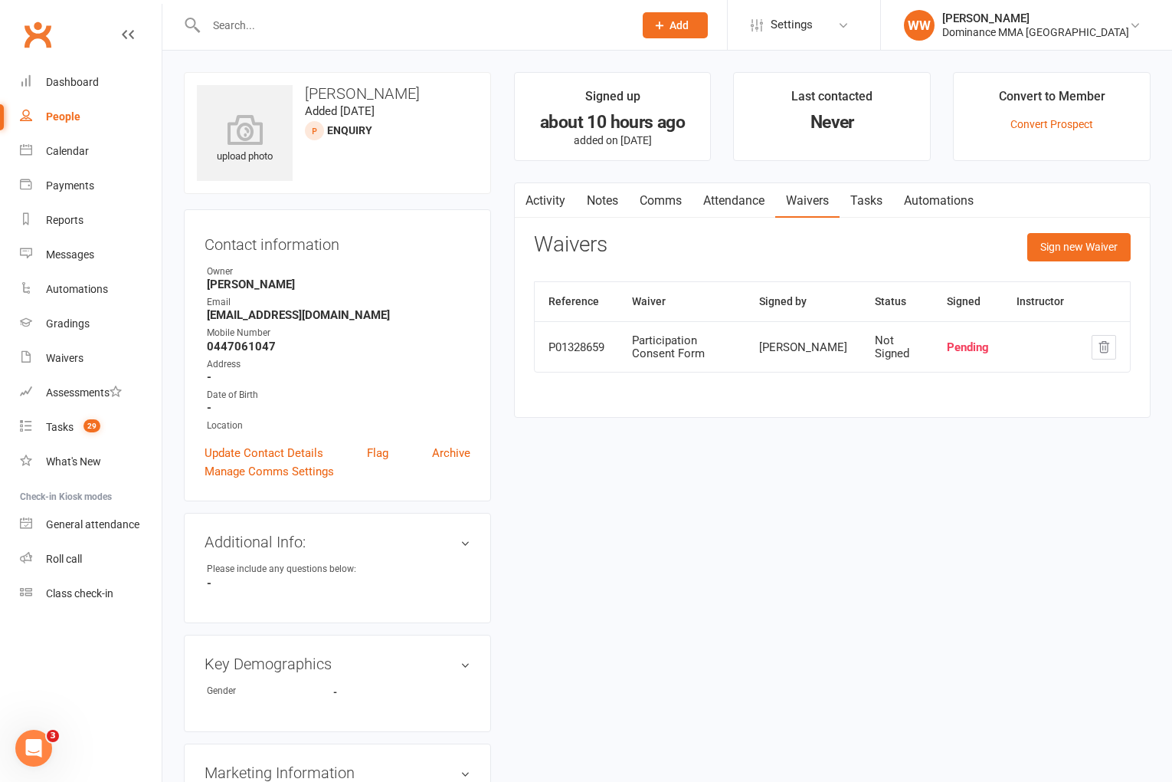
click at [864, 208] on link "Tasks" at bounding box center [867, 200] width 54 height 35
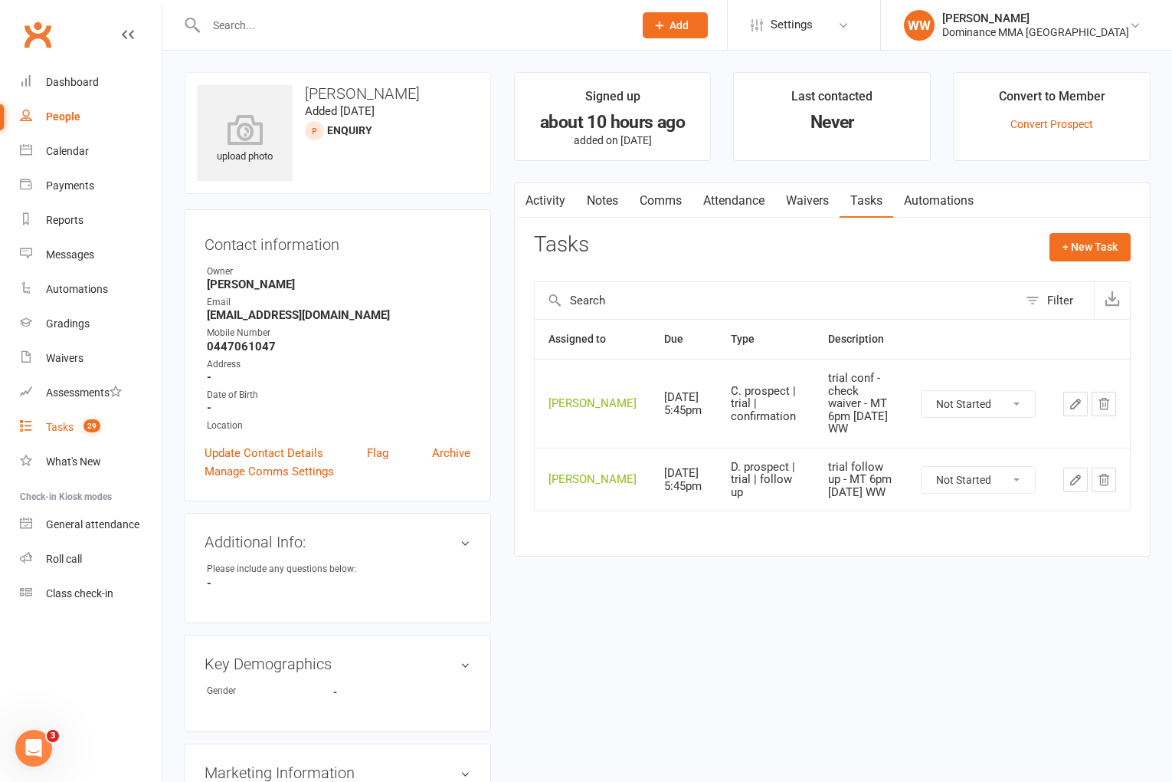
click at [73, 426] on div "Tasks" at bounding box center [60, 427] width 28 height 12
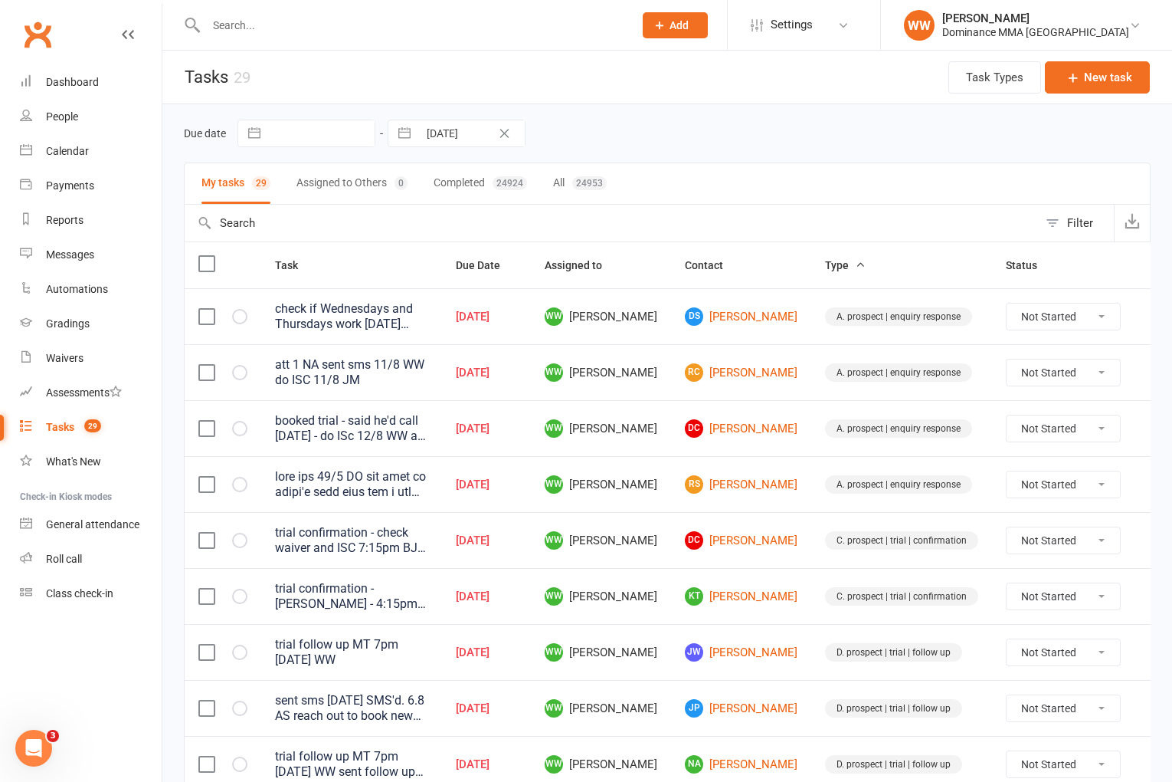
click at [671, 474] on td "RS Rochan Singh" at bounding box center [741, 484] width 140 height 56
click at [652, 493] on td "WW [PERSON_NAME]" at bounding box center [601, 484] width 140 height 56
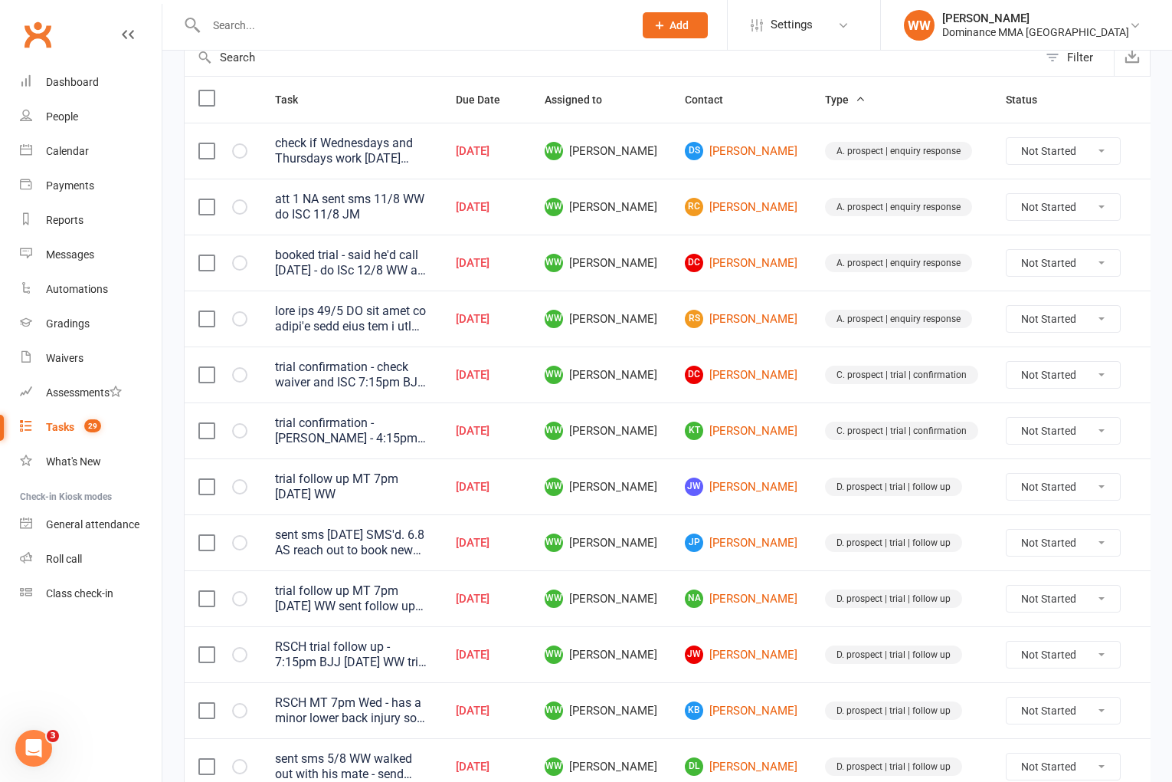
scroll to position [169, 0]
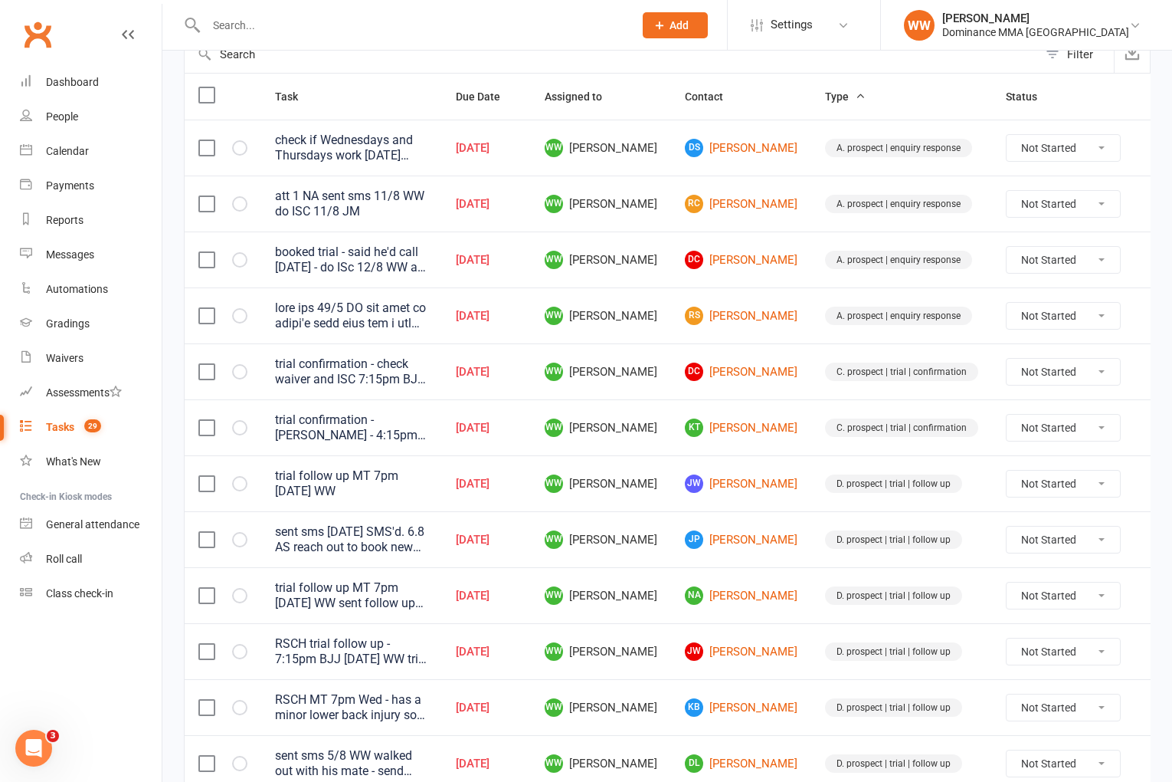
click at [653, 567] on td "WW [PERSON_NAME]" at bounding box center [601, 595] width 140 height 56
click at [652, 580] on td "WW [PERSON_NAME]" at bounding box center [601, 595] width 140 height 56
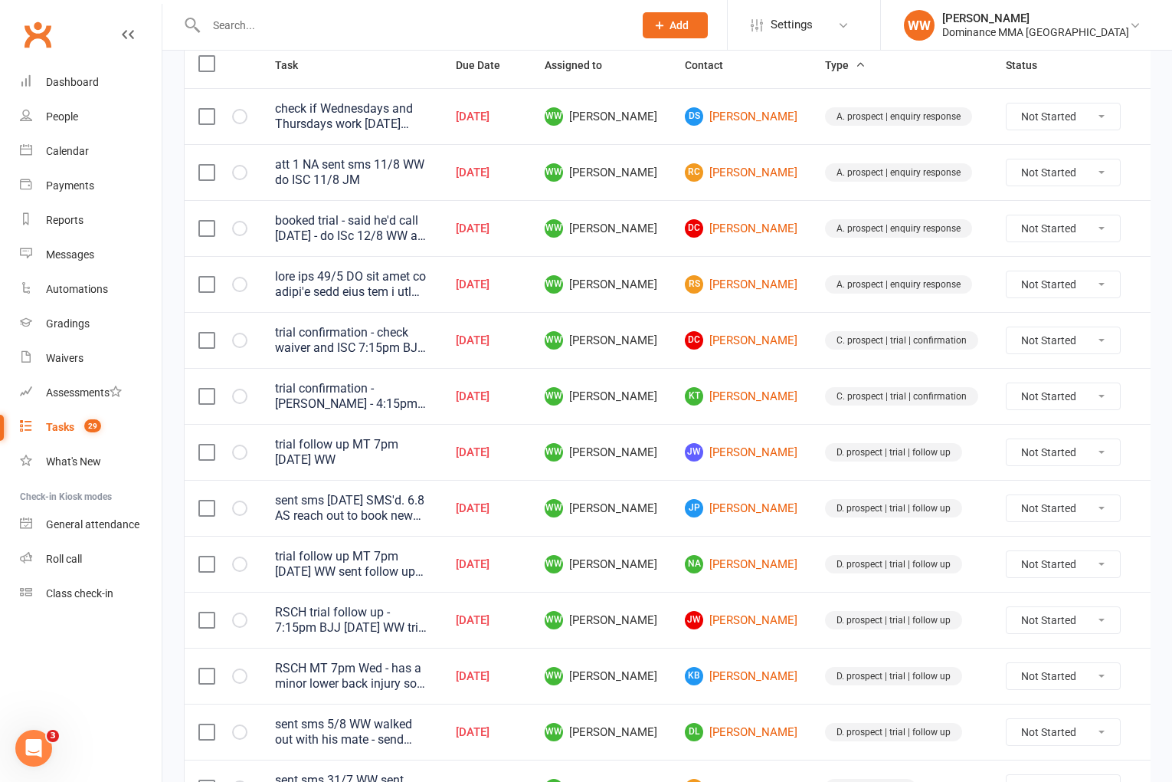
scroll to position [205, 0]
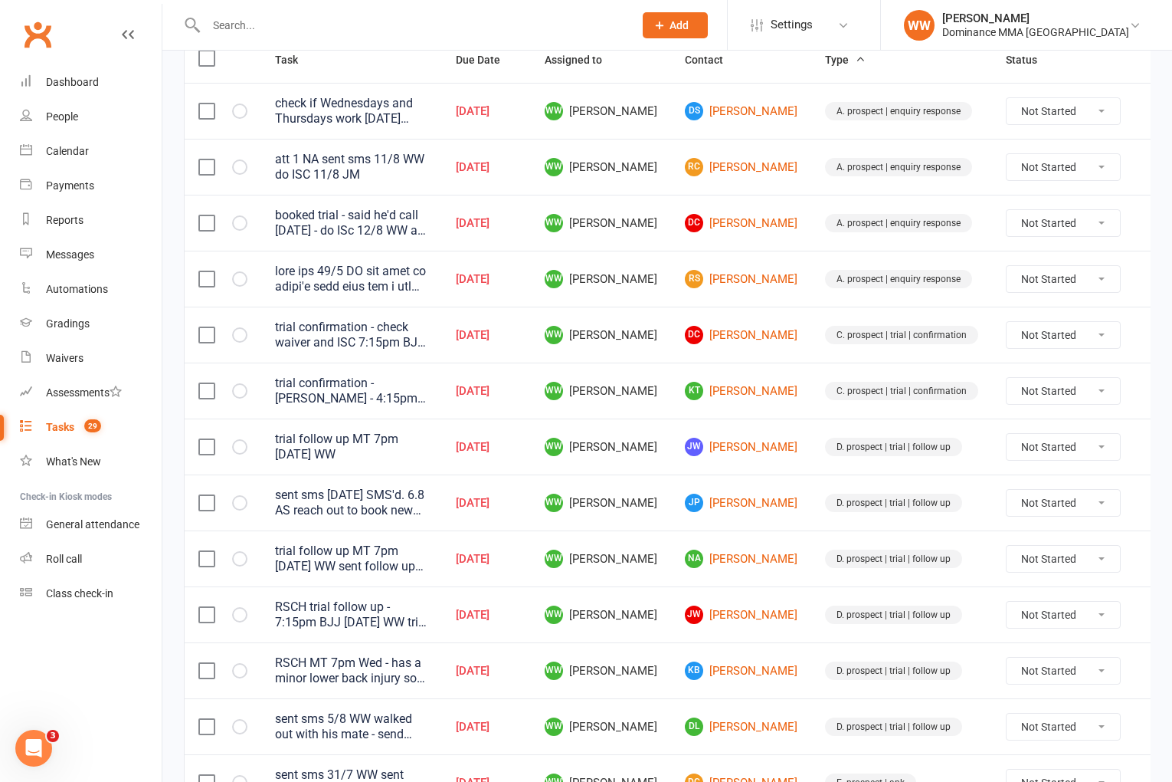
click at [671, 530] on td "NA Nick Abarno" at bounding box center [741, 558] width 140 height 56
click at [657, 531] on td "WW [PERSON_NAME]" at bounding box center [601, 558] width 140 height 56
click at [732, 389] on link "KT Kate Tucker" at bounding box center [741, 391] width 113 height 18
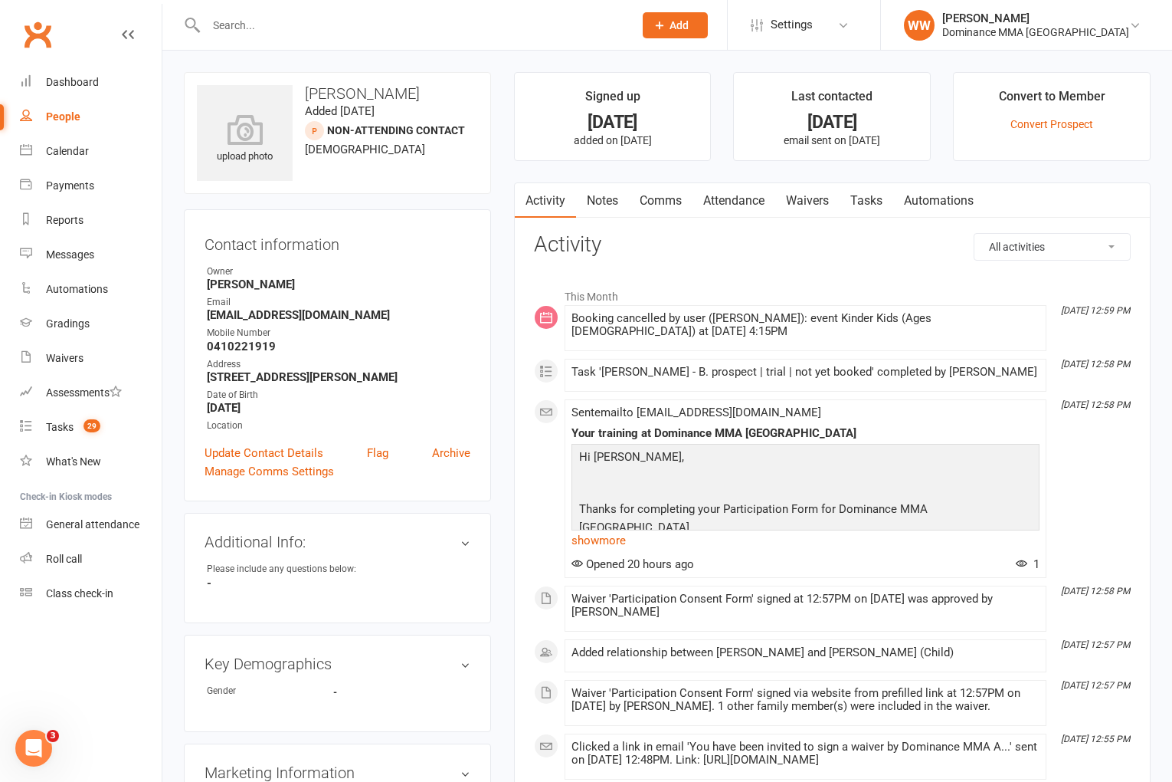
click at [612, 215] on link "Notes" at bounding box center [602, 200] width 53 height 35
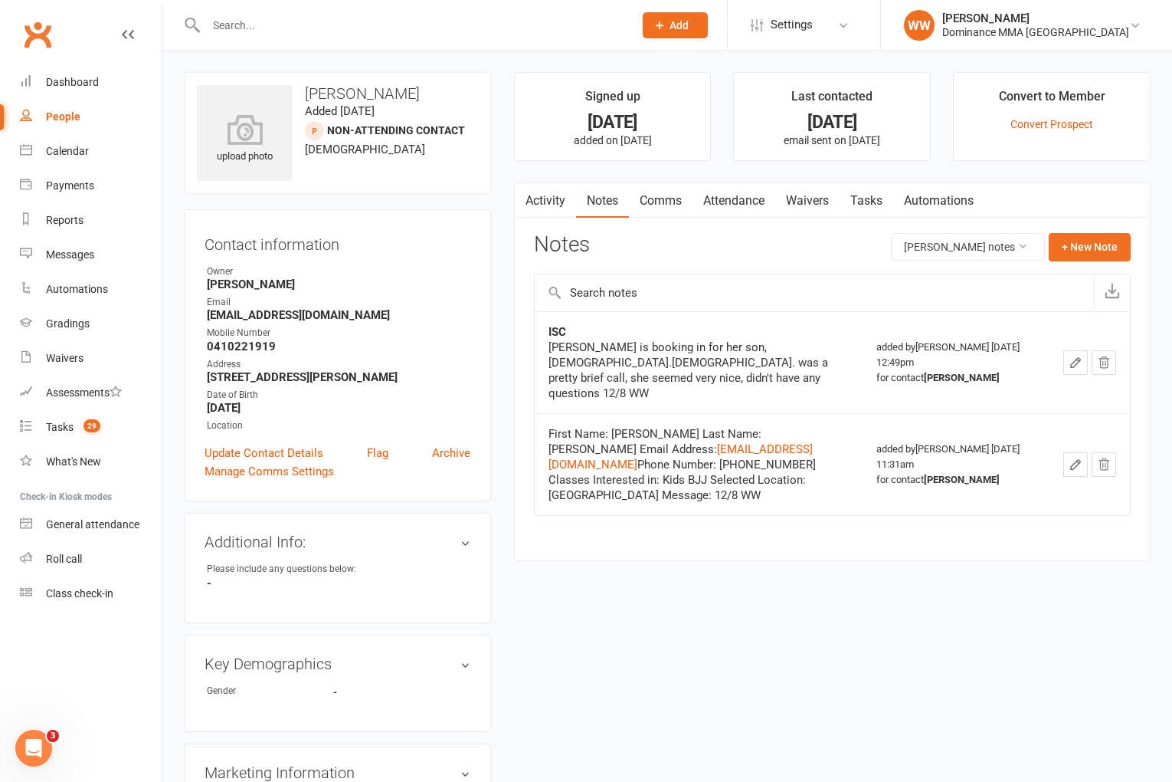
click at [871, 202] on link "Tasks" at bounding box center [867, 200] width 54 height 35
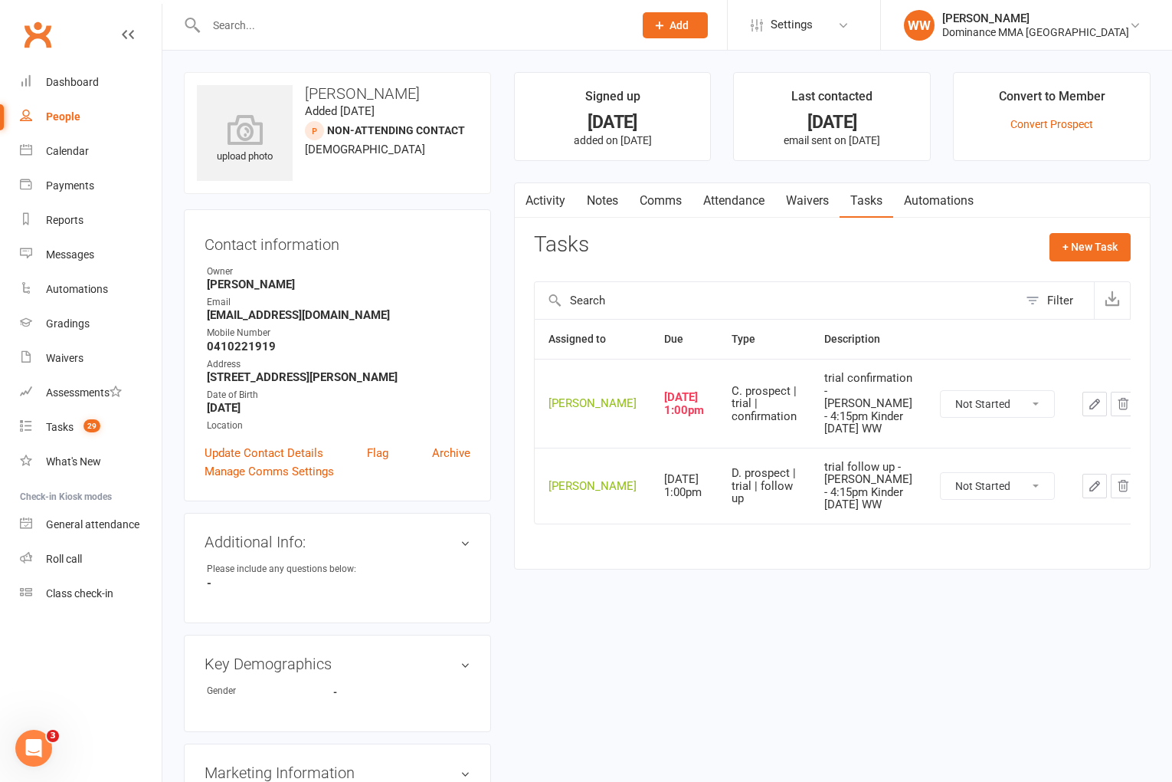
click at [972, 415] on select "Not Started In Progress Waiting Complete" at bounding box center [997, 404] width 113 height 26
select select "unstarted"
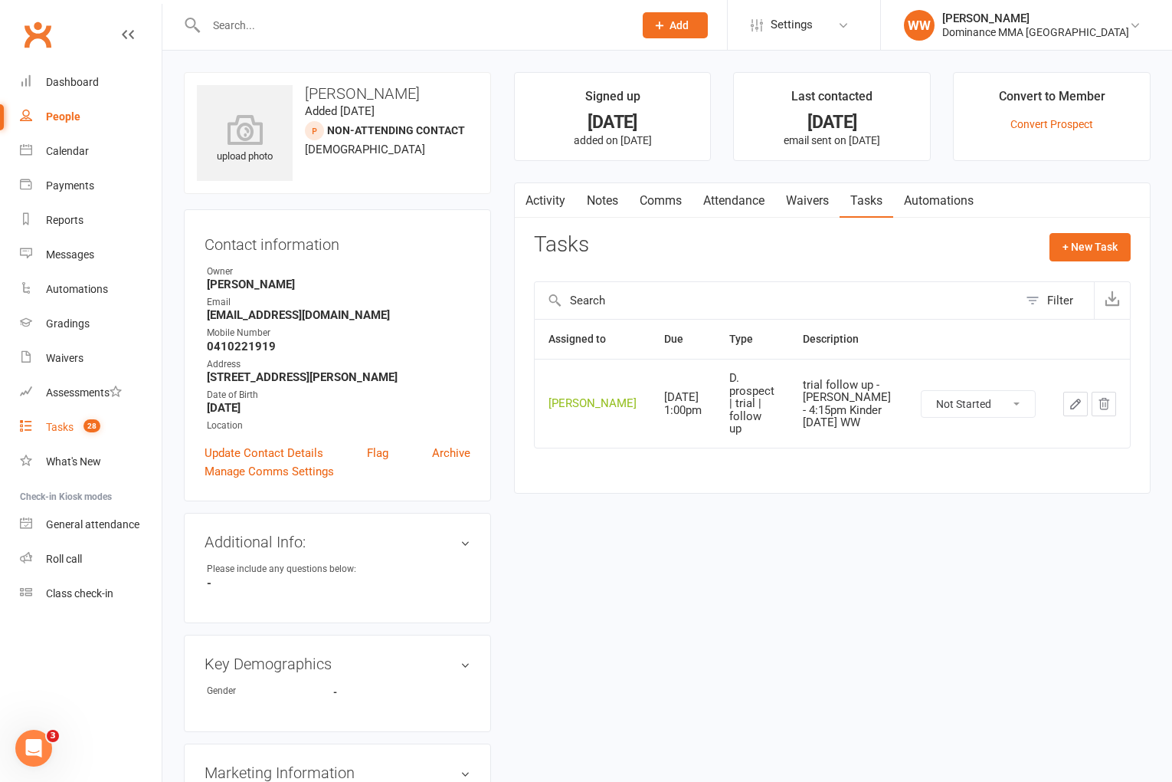
click at [57, 419] on link "Tasks 28" at bounding box center [91, 427] width 142 height 34
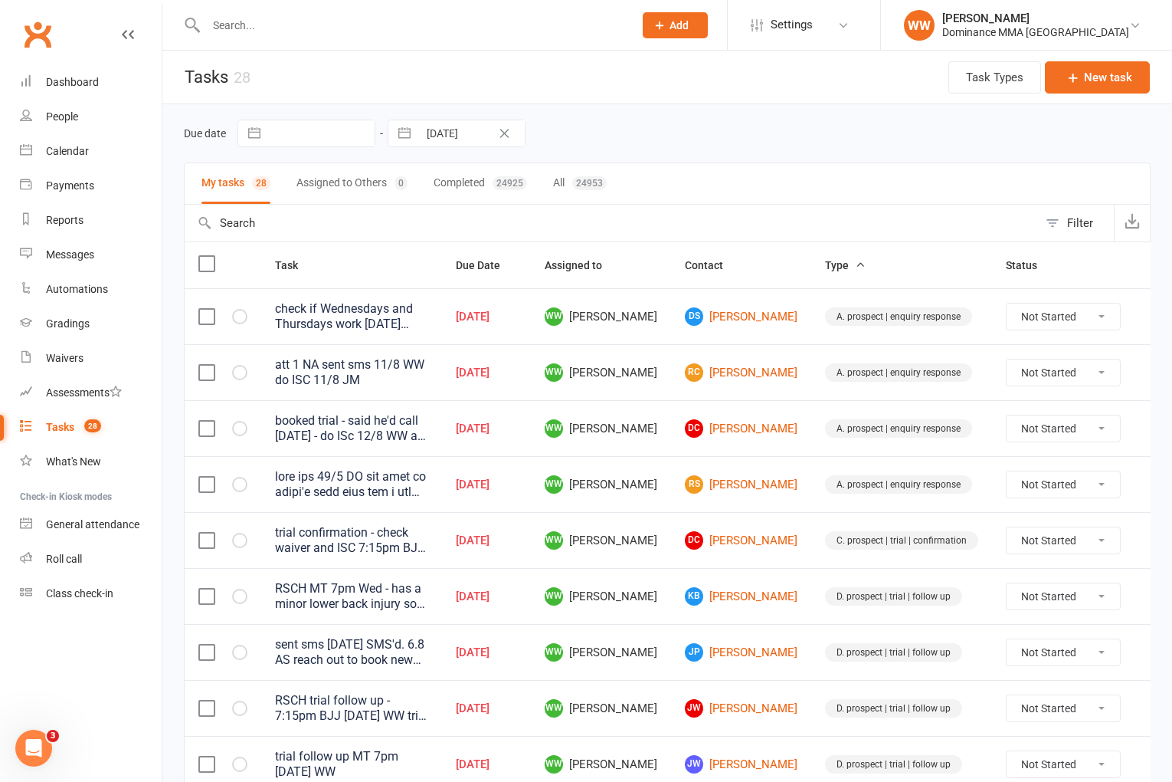
click at [562, 379] on td "WW [PERSON_NAME]" at bounding box center [601, 372] width 140 height 56
click at [653, 425] on td "WW [PERSON_NAME]" at bounding box center [601, 428] width 140 height 56
click at [658, 490] on td "WW [PERSON_NAME]" at bounding box center [601, 484] width 140 height 56
click at [654, 499] on td "WW [PERSON_NAME]" at bounding box center [601, 484] width 140 height 56
click at [656, 533] on td "WW [PERSON_NAME]" at bounding box center [601, 540] width 140 height 56
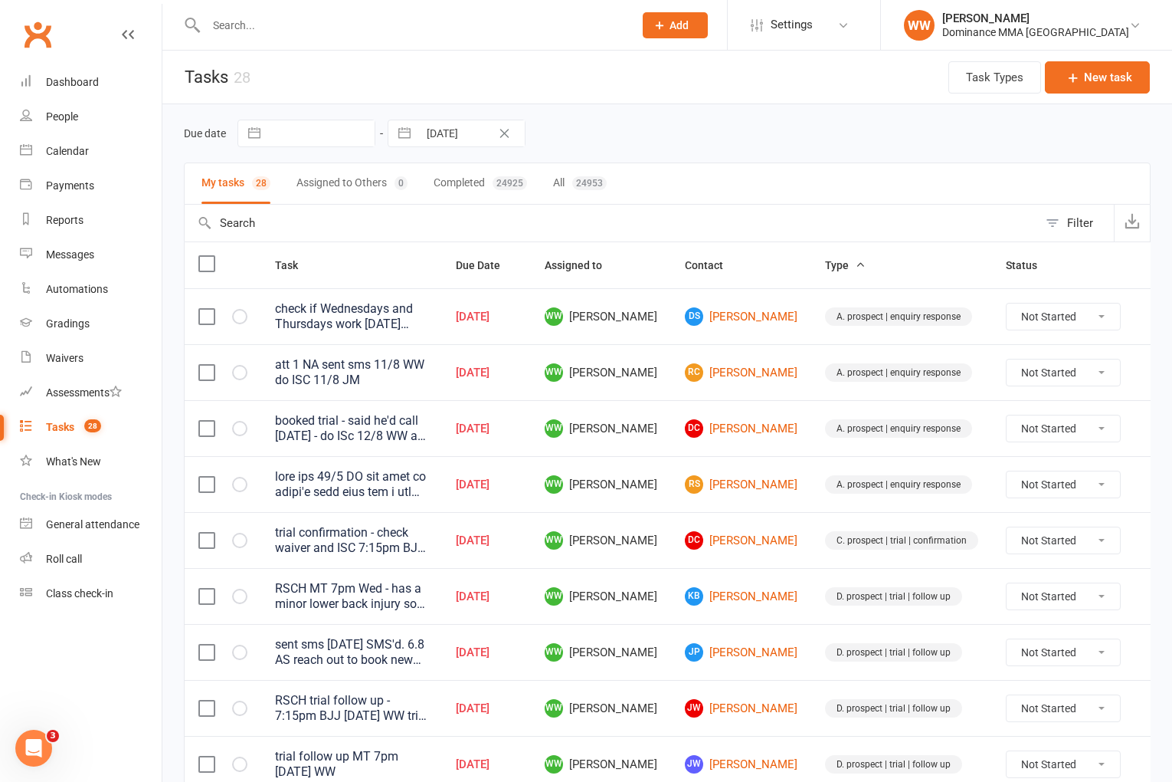
click at [654, 535] on td "WW [PERSON_NAME]" at bounding box center [601, 540] width 140 height 56
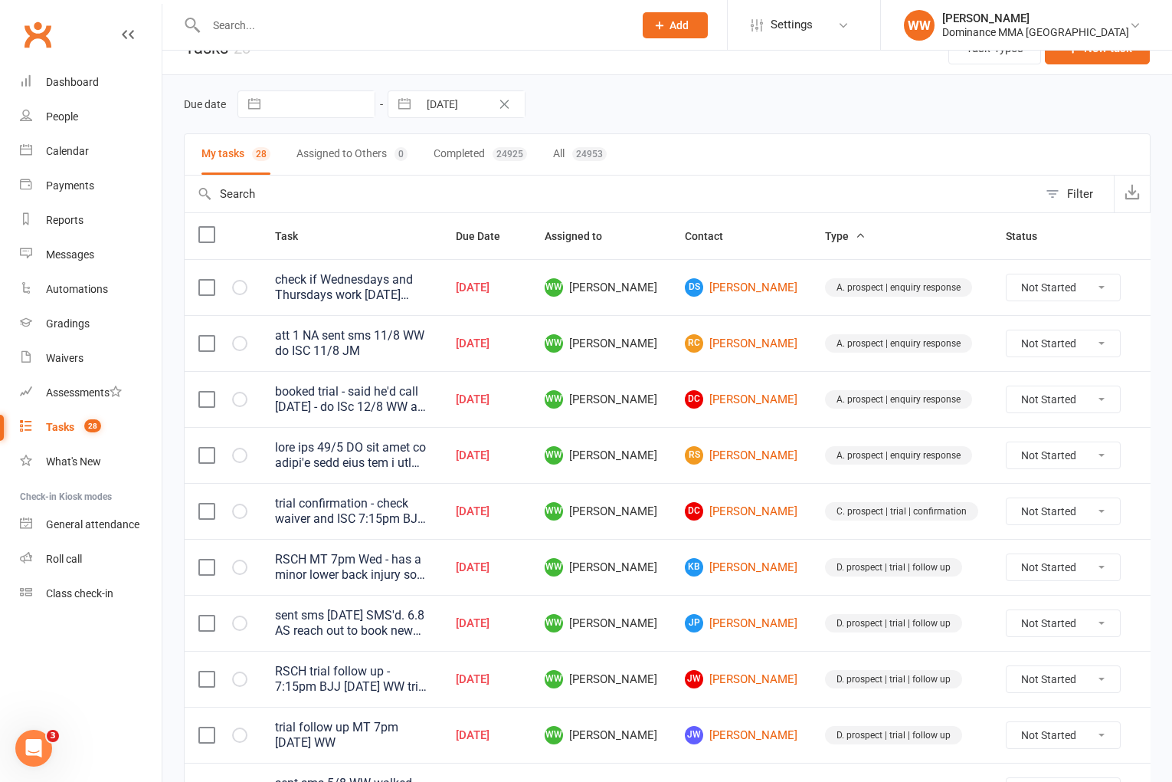
scroll to position [32, 0]
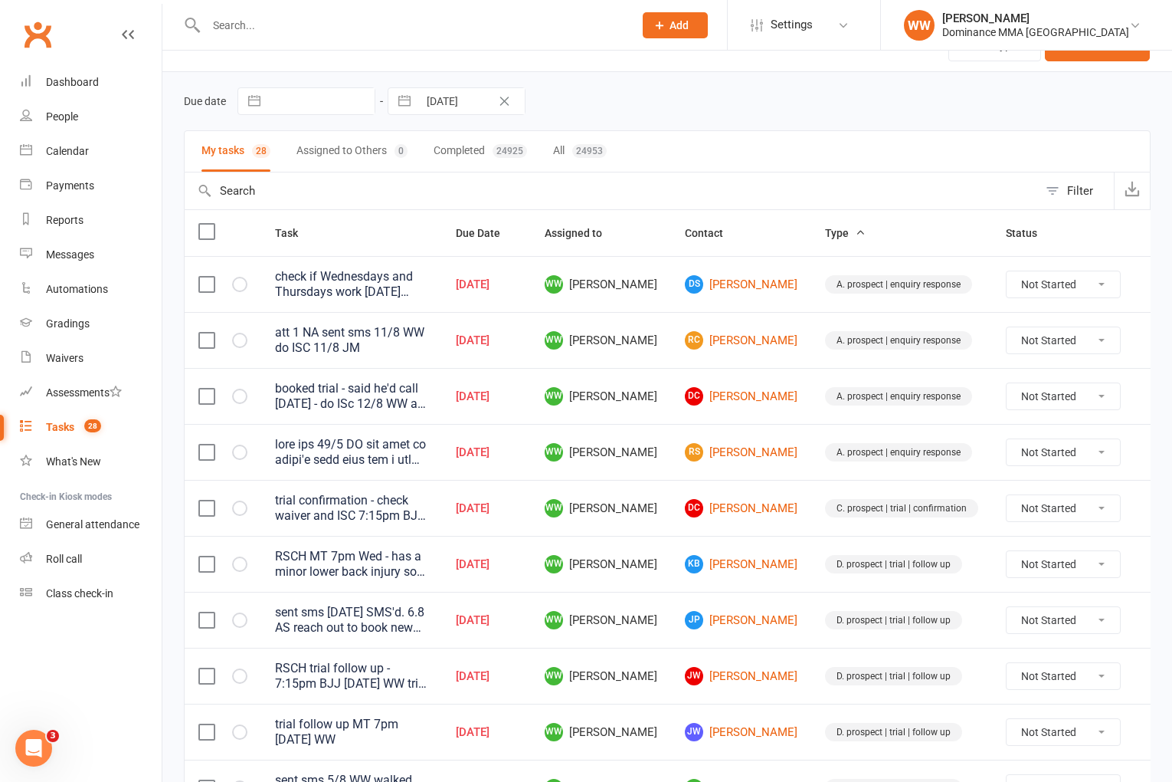
click at [372, 463] on div at bounding box center [351, 452] width 153 height 31
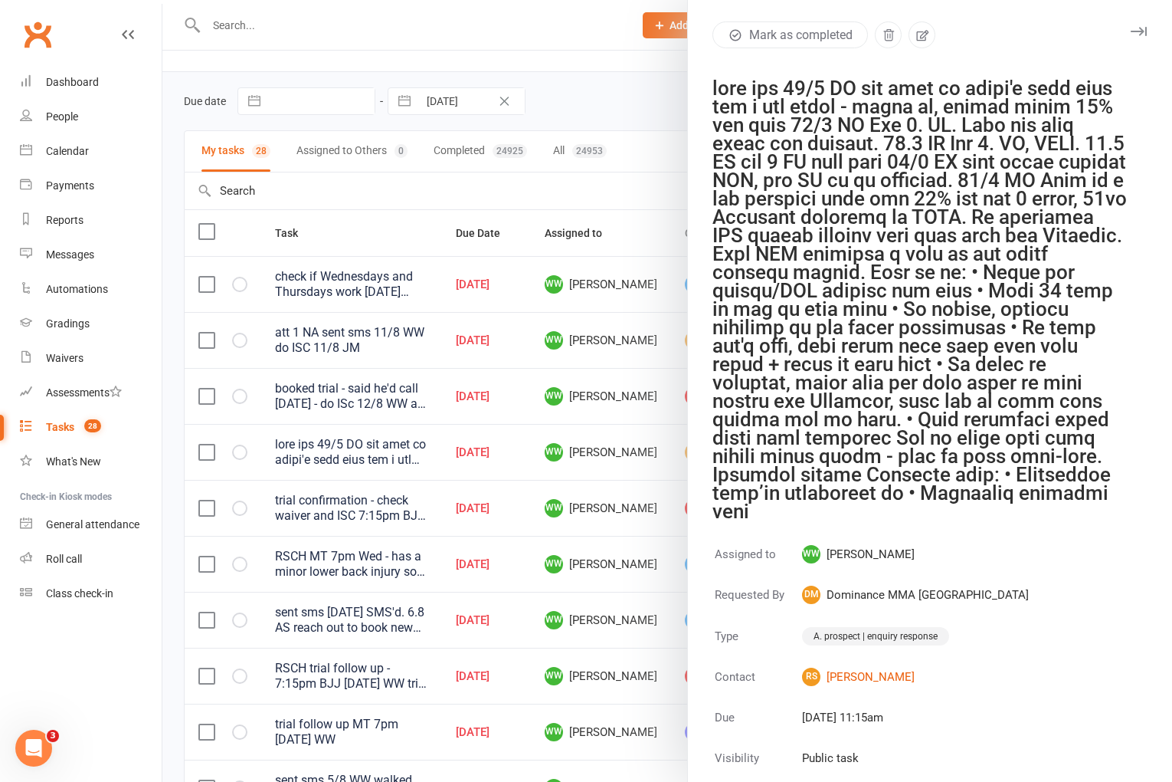
click at [1137, 30] on icon "button" at bounding box center [1139, 31] width 16 height 9
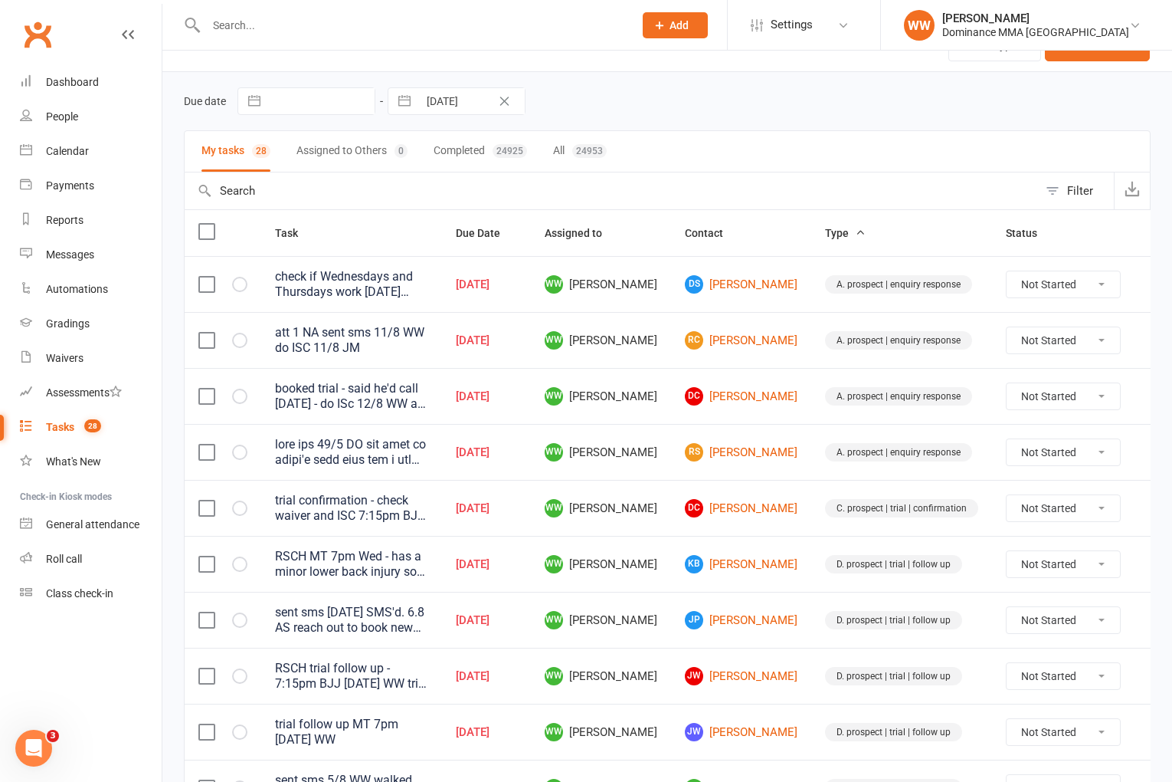
click at [1150, 456] on icon at bounding box center [1157, 451] width 15 height 15
click at [1030, 511] on link "Edit" at bounding box center [1060, 512] width 152 height 31
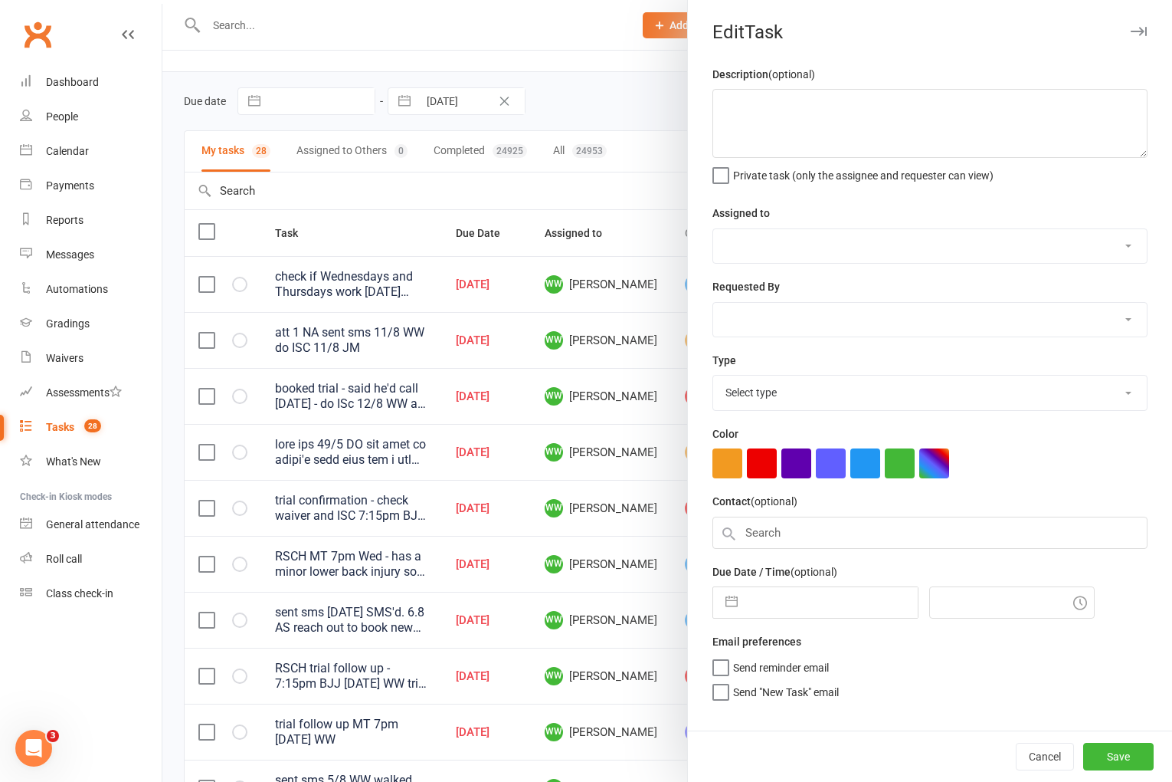
type textarea "sent sms 28/7 WW has said he doesn't have time for a few weeks - check in, remi…"
select select "49757"
select select "12631"
type input "[DATE]"
type input "11:15am"
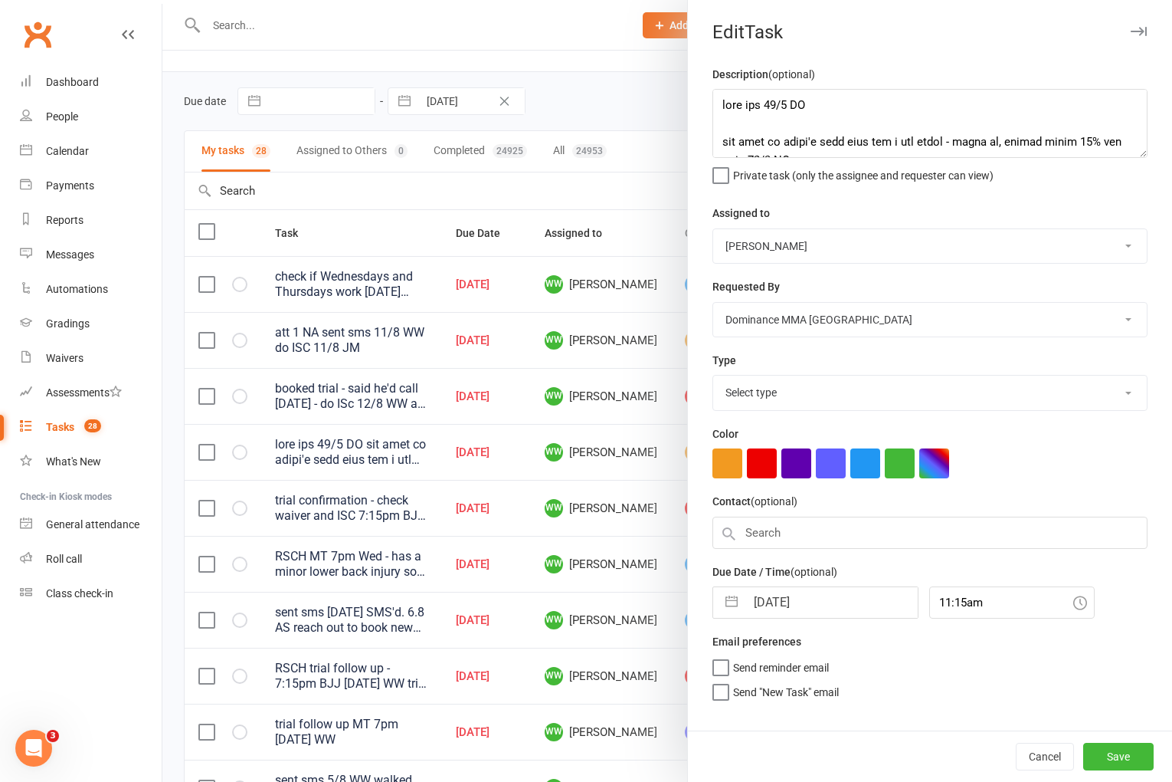
select select "3860"
click at [782, 605] on input "[DATE]" at bounding box center [832, 597] width 172 height 31
select select "6"
select select "2025"
select select "7"
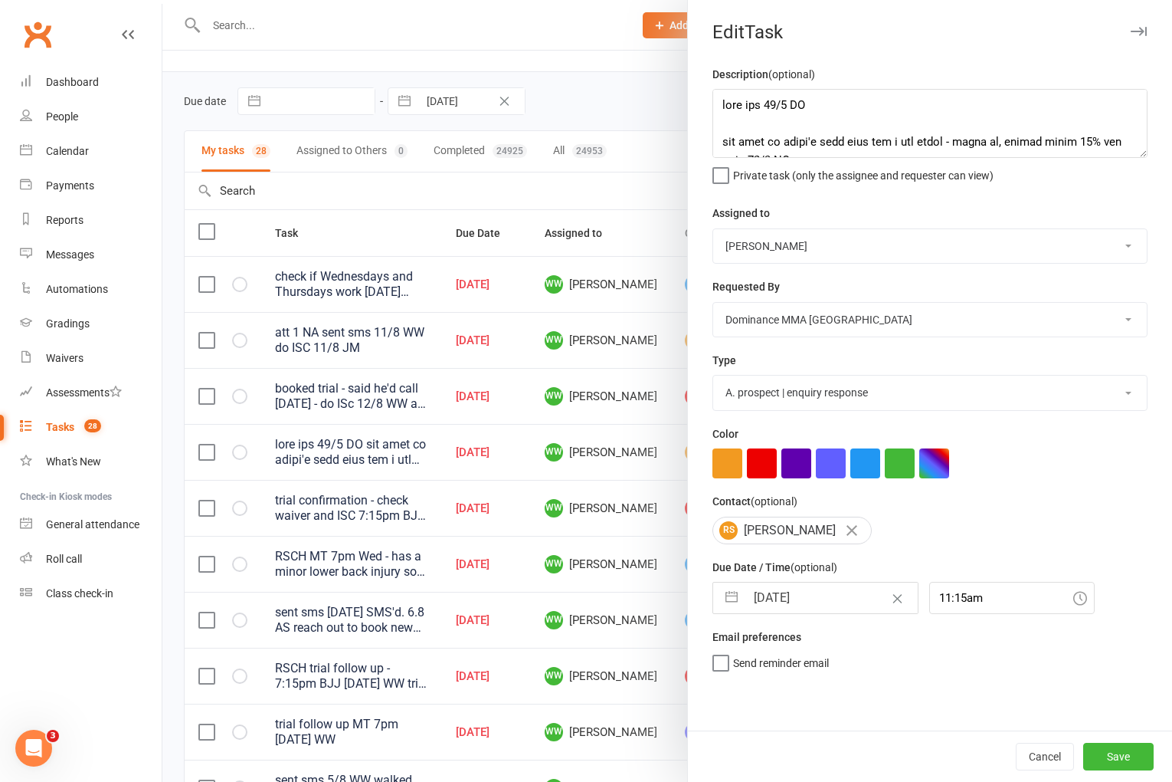
select select "2025"
select select "8"
select select "2025"
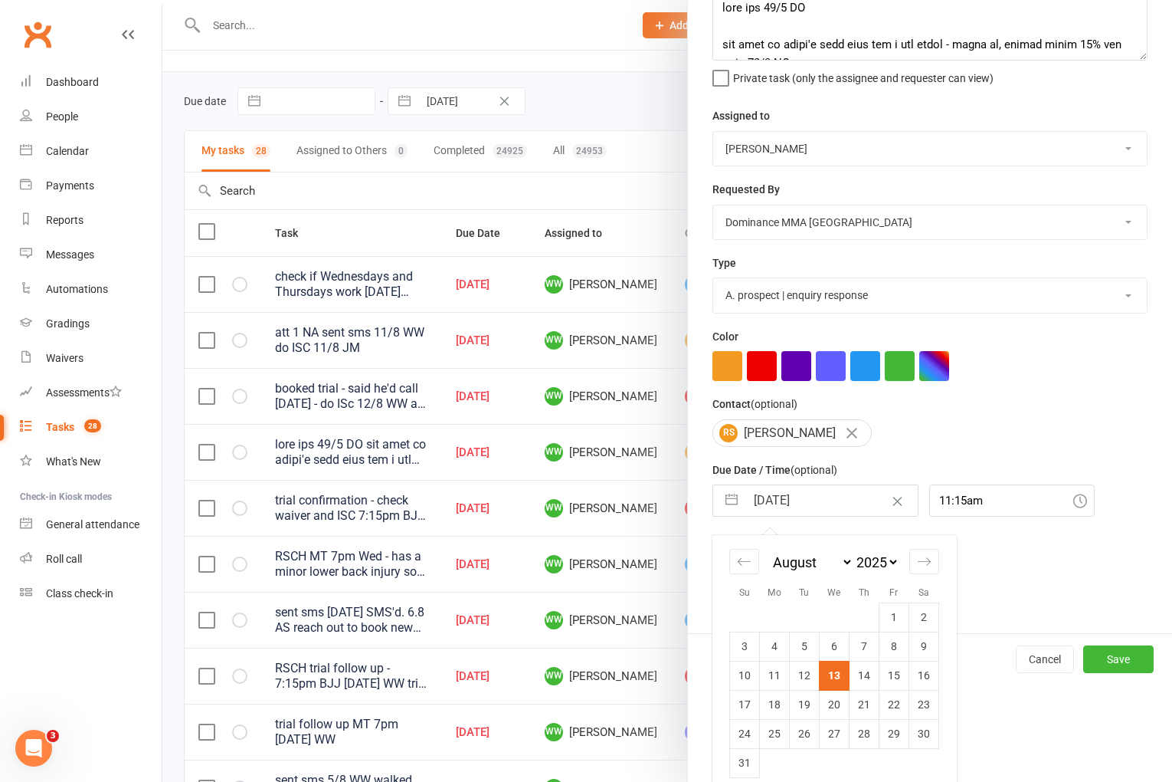
scroll to position [113, 0]
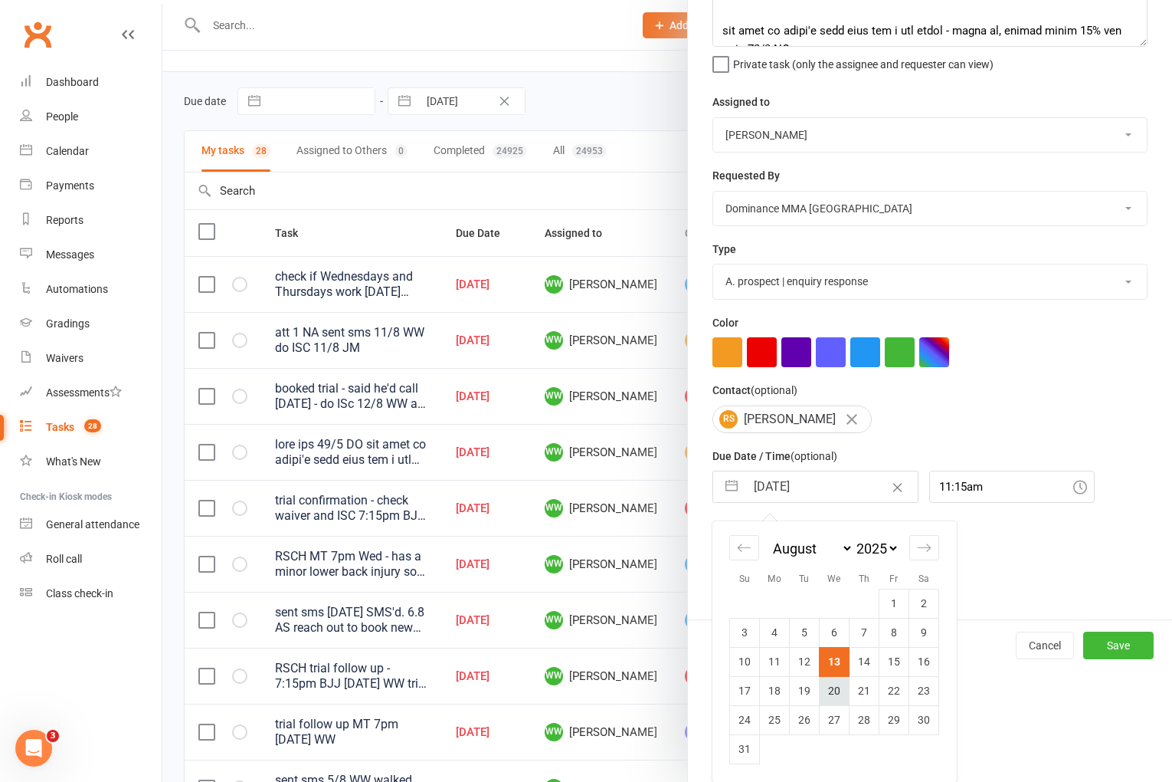
click at [824, 694] on td "20" at bounding box center [835, 690] width 30 height 29
type input "[DATE]"
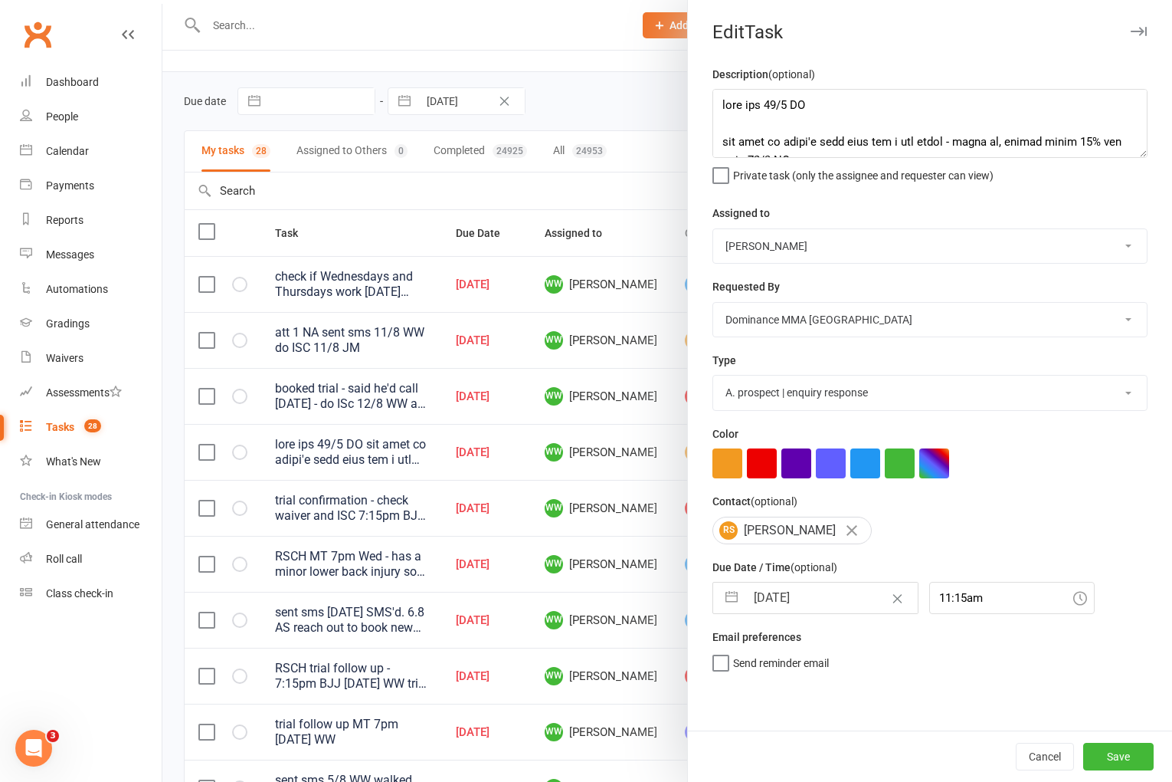
scroll to position [0, 0]
click at [1108, 760] on button "Save" at bounding box center [1118, 756] width 70 height 28
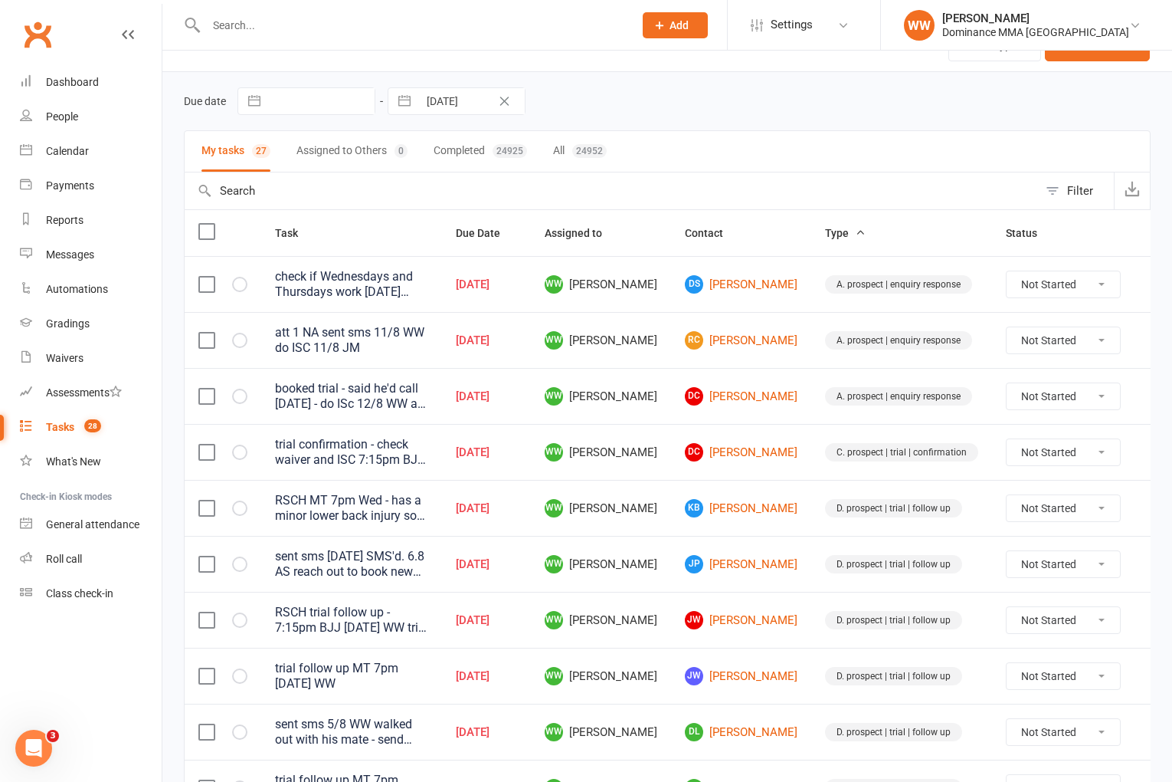
click at [779, 563] on td "JP Jonathan Pickard" at bounding box center [741, 564] width 140 height 56
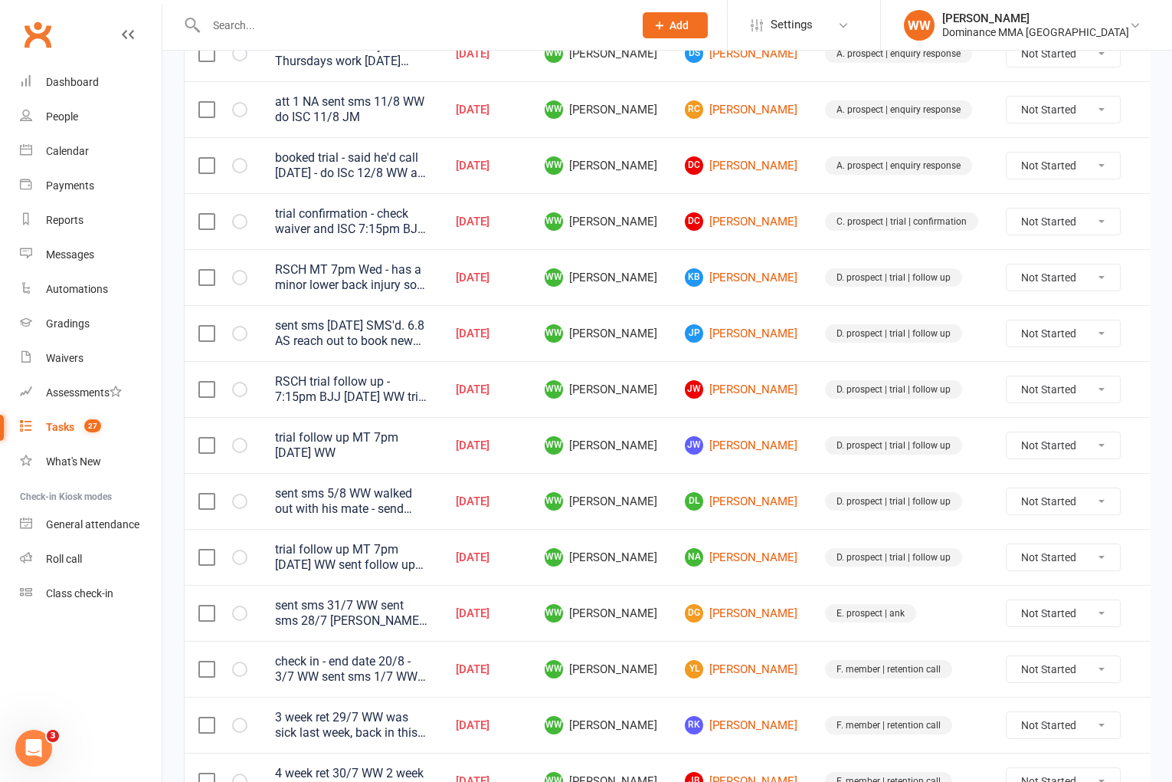
scroll to position [264, 0]
click at [778, 488] on td "DL Dooyeon Lee" at bounding box center [741, 499] width 140 height 56
click at [775, 502] on td "DL Dooyeon Lee" at bounding box center [741, 499] width 140 height 56
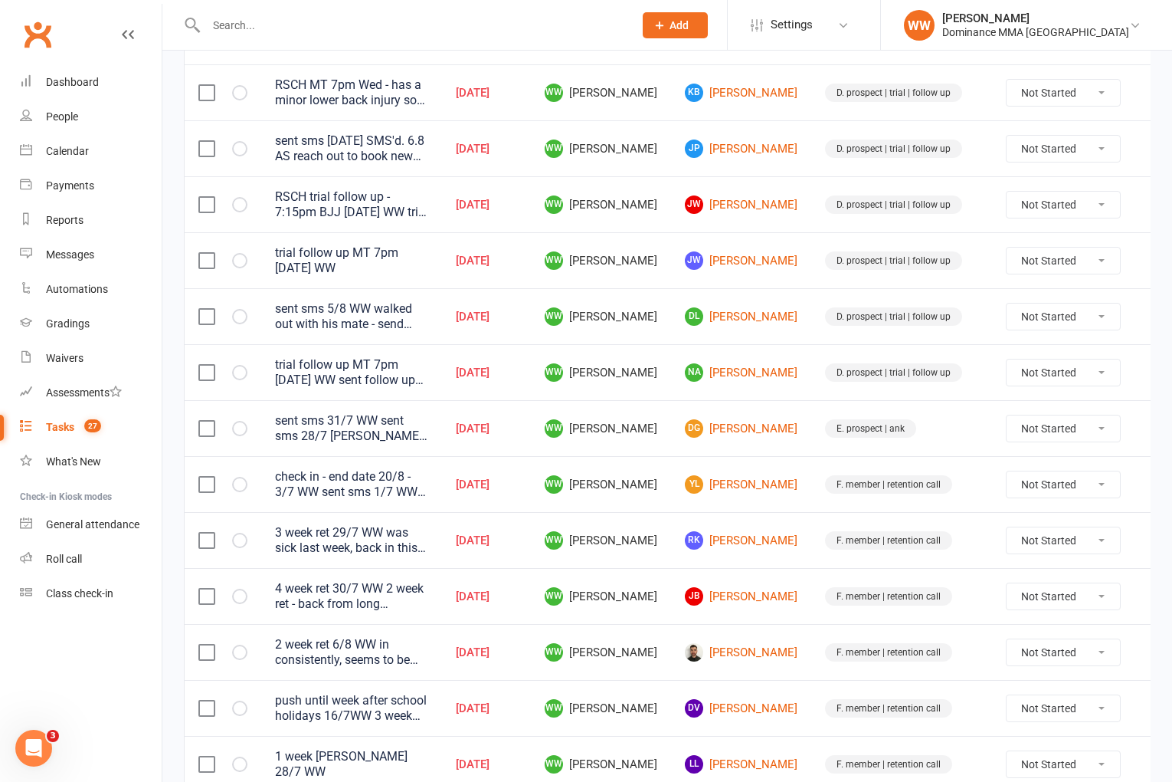
scroll to position [448, 0]
click at [730, 482] on link "YL Yalli Linser" at bounding box center [741, 483] width 113 height 18
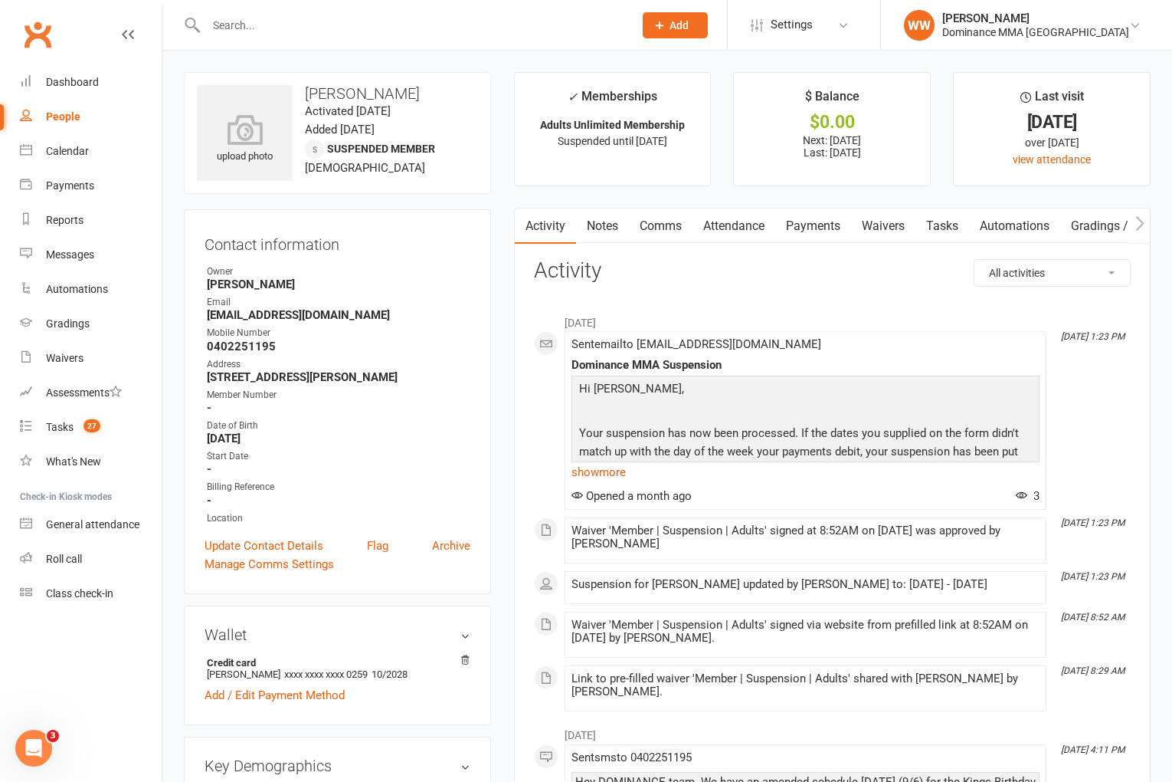
click at [900, 232] on link "Waivers" at bounding box center [883, 225] width 64 height 35
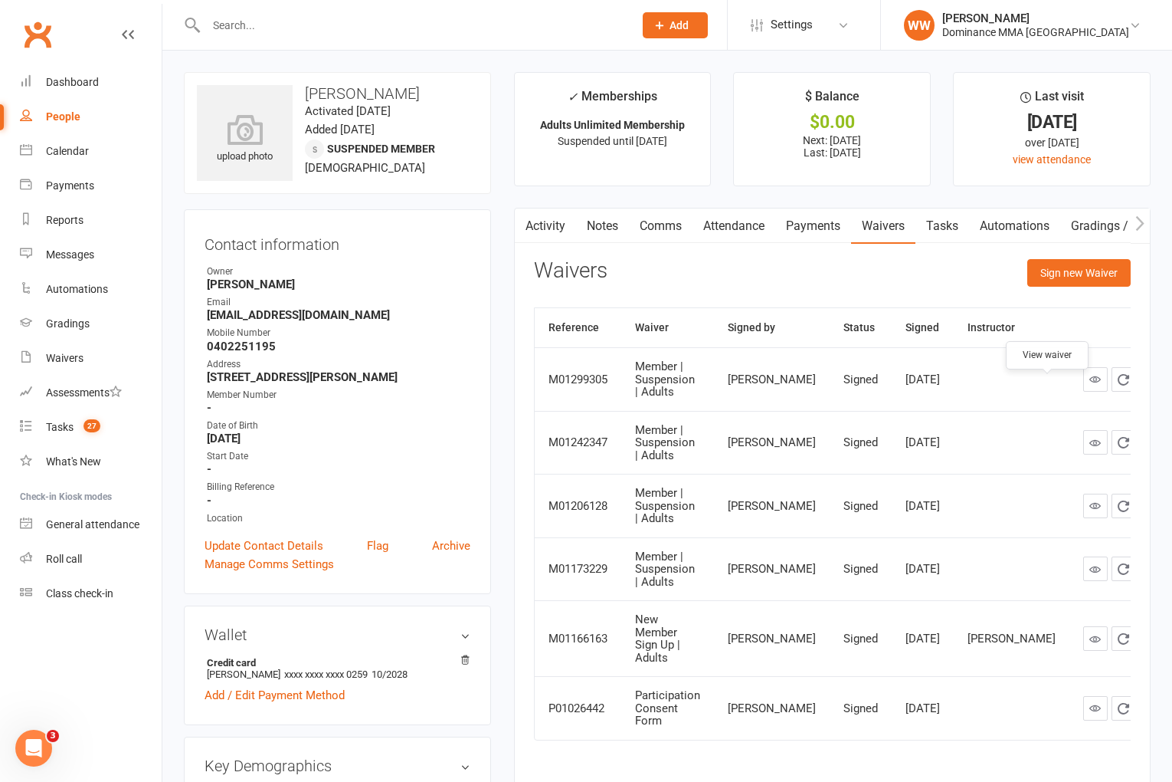
click at [1083, 384] on link at bounding box center [1095, 379] width 25 height 25
click at [594, 234] on link "Notes" at bounding box center [602, 225] width 53 height 35
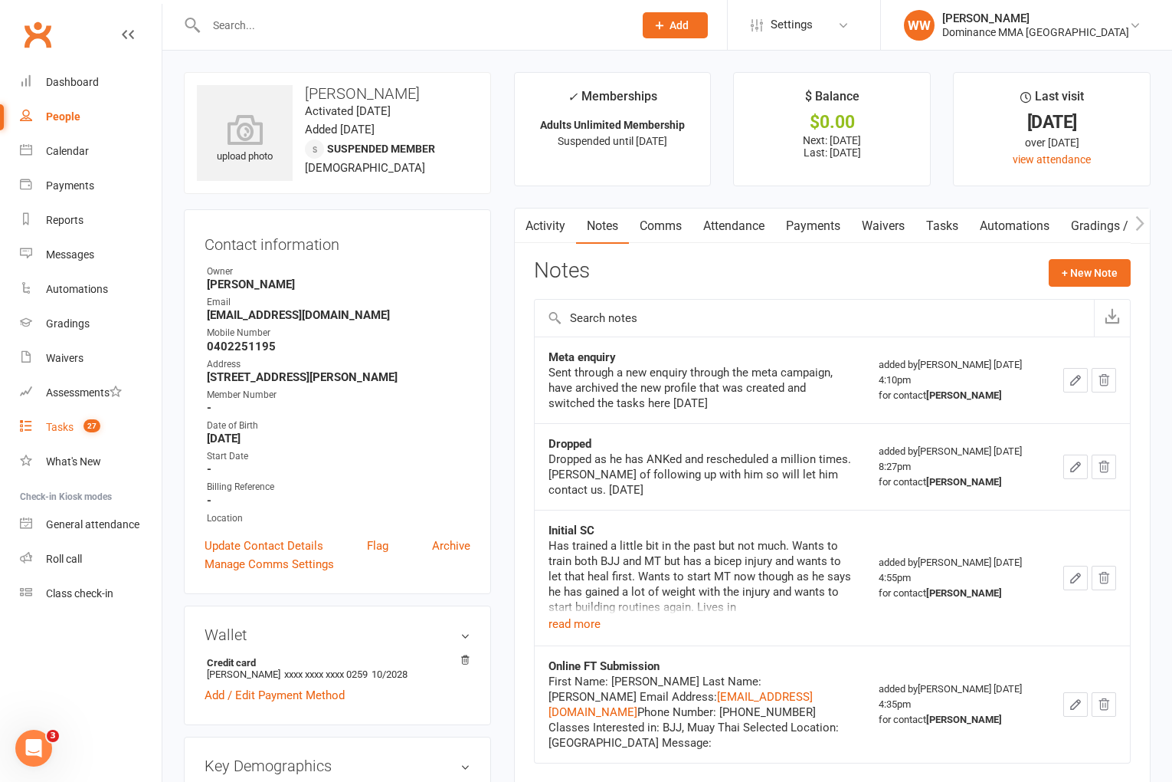
click at [66, 434] on link "Tasks 27" at bounding box center [91, 427] width 142 height 34
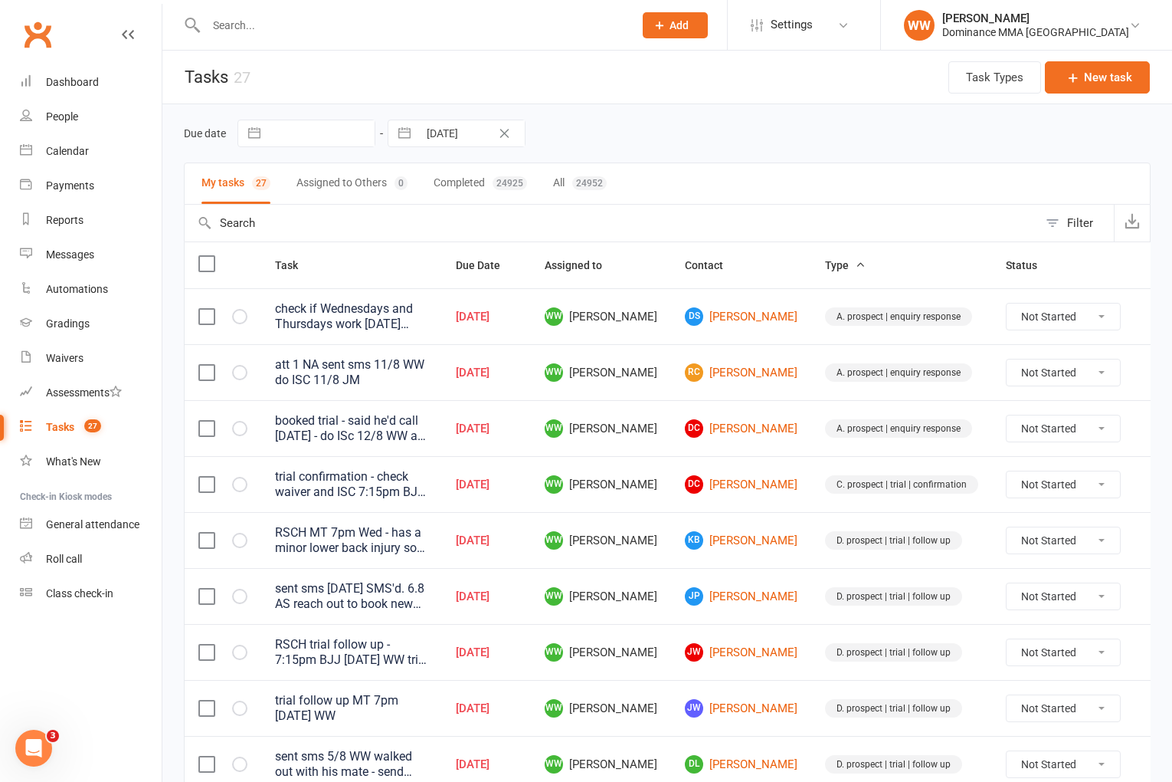
click at [559, 538] on td "WW [PERSON_NAME]" at bounding box center [601, 540] width 140 height 56
click at [531, 556] on td "[DATE]" at bounding box center [486, 540] width 89 height 56
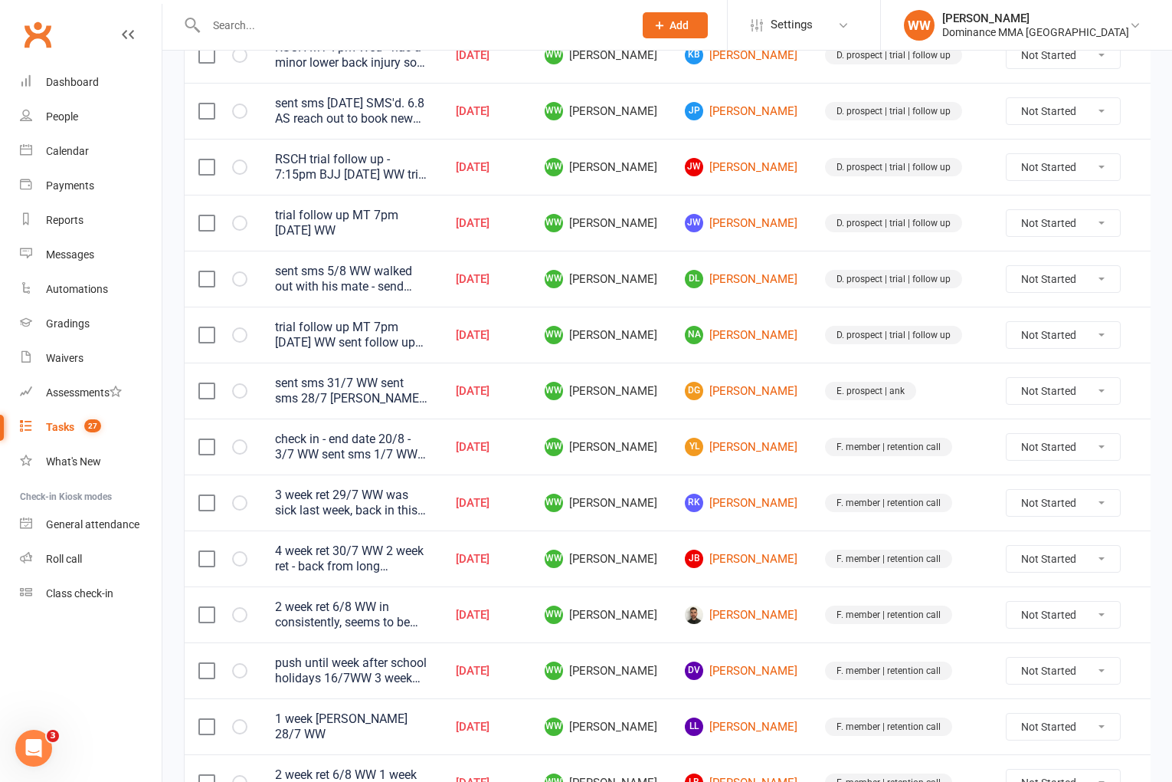
scroll to position [488, 0]
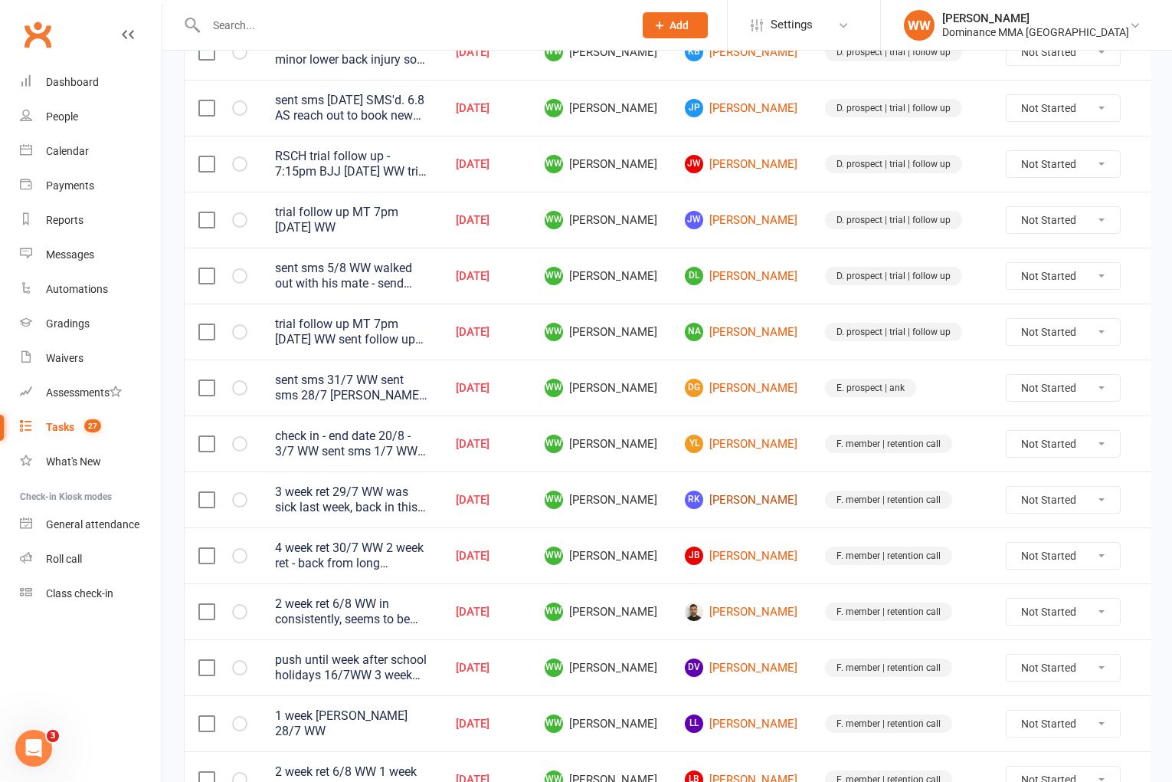
click at [707, 501] on link "RK Ruby Keen-Smith" at bounding box center [741, 499] width 113 height 18
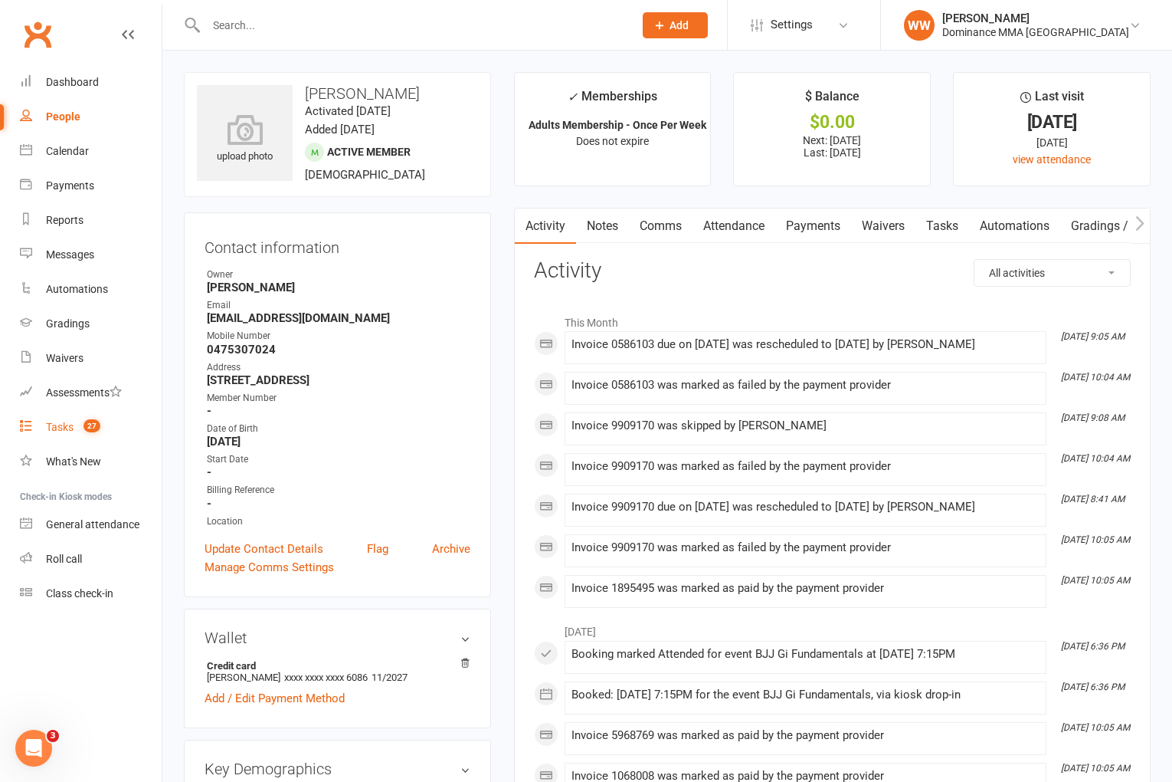
click at [39, 435] on link "Tasks 27" at bounding box center [91, 427] width 142 height 34
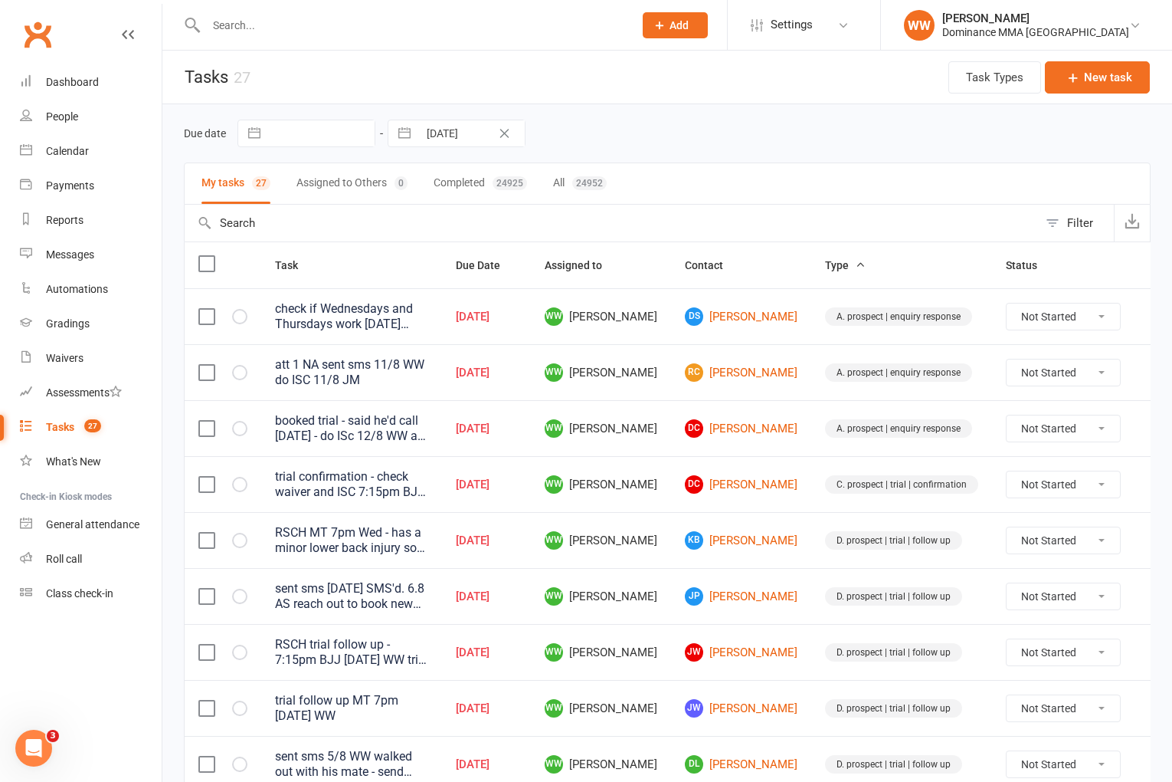
click at [650, 530] on td "WW [PERSON_NAME]" at bounding box center [601, 540] width 140 height 56
click at [645, 566] on td "WW [PERSON_NAME]" at bounding box center [601, 540] width 140 height 56
click at [653, 585] on td "WW [PERSON_NAME]" at bounding box center [601, 596] width 140 height 56
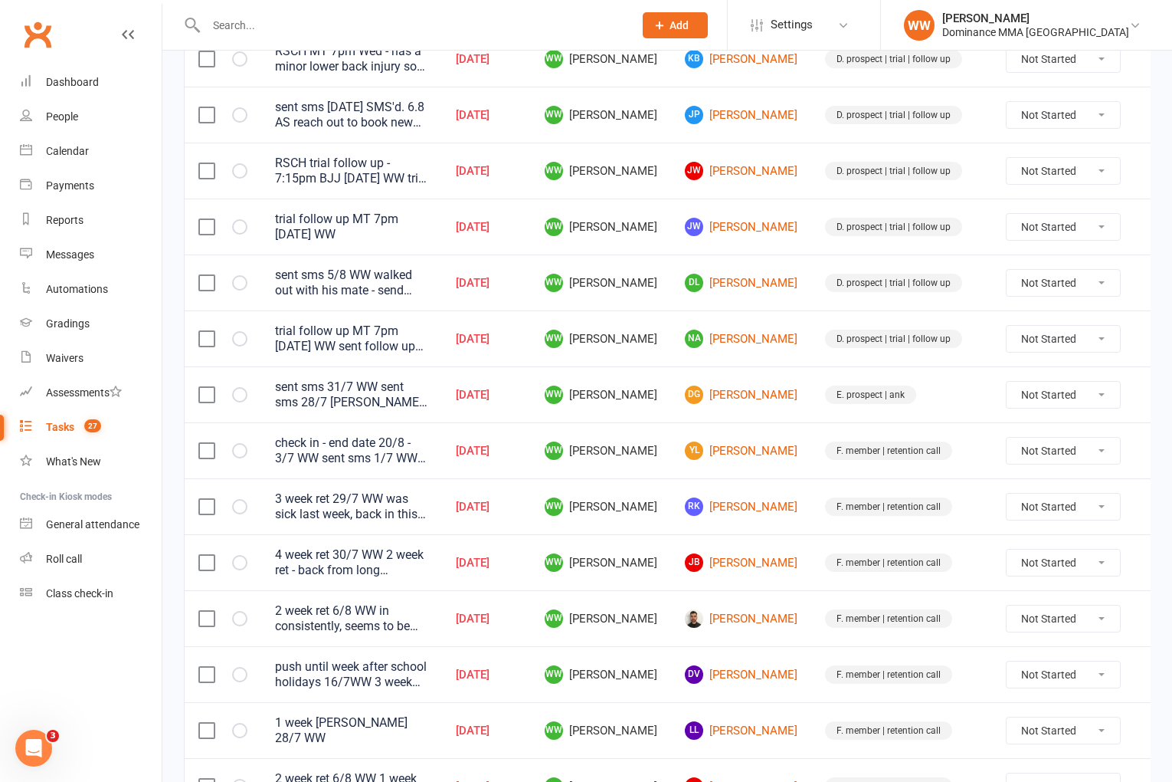
scroll to position [483, 0]
click at [1150, 621] on icon at bounding box center [1157, 616] width 15 height 15
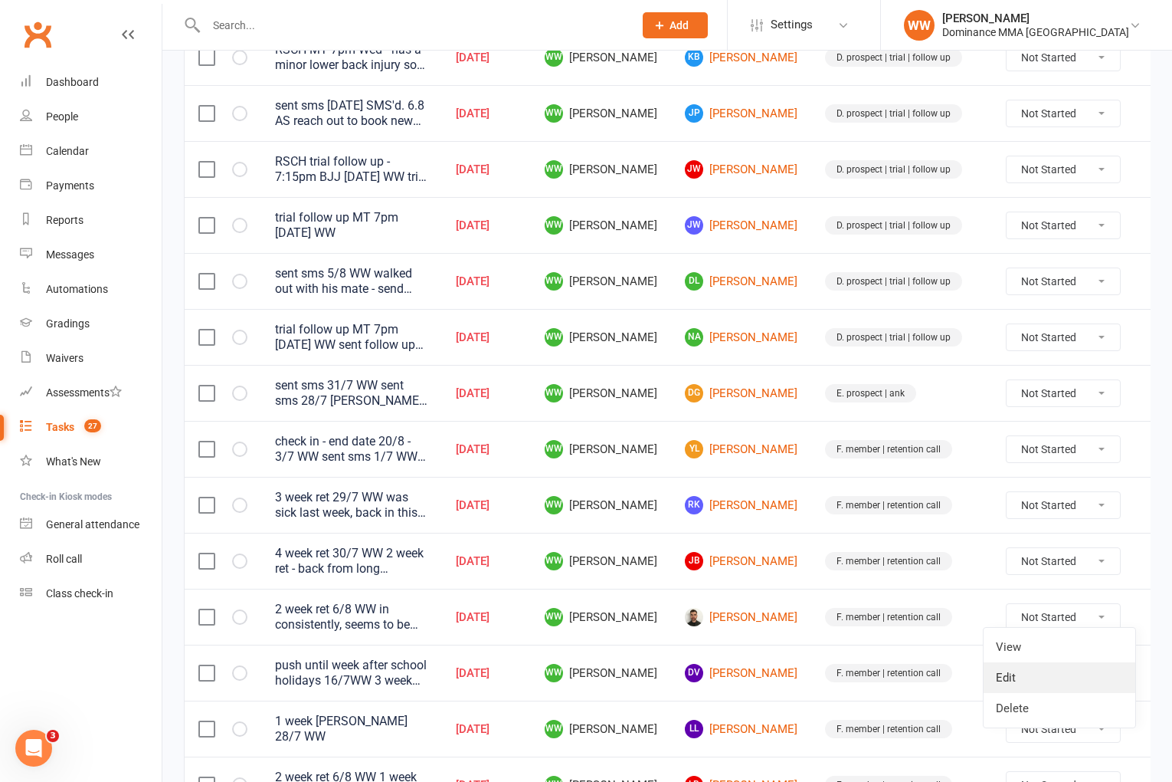
click at [1042, 672] on link "Edit" at bounding box center [1060, 677] width 152 height 31
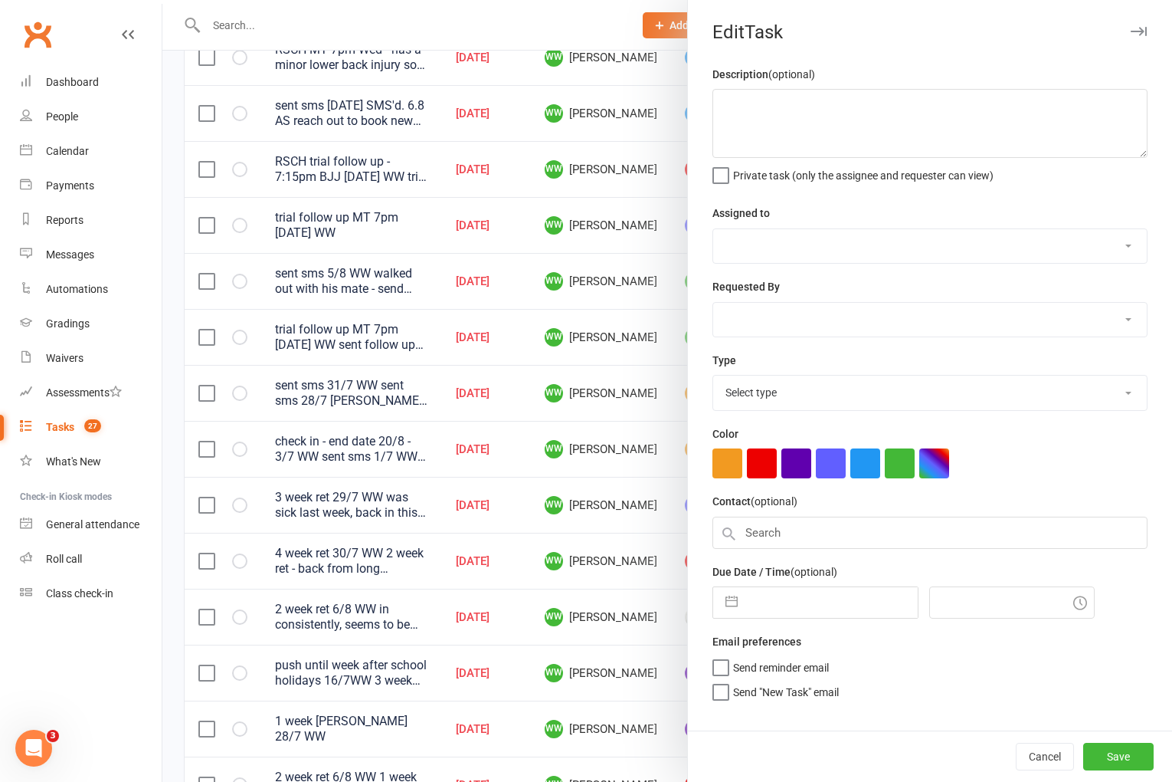
type textarea "2 week ret 6/8 WW in consistently, seems to be settling in well 6/8 WW 1 week r…"
select select "49757"
type input "[DATE]"
type input "8:30pm"
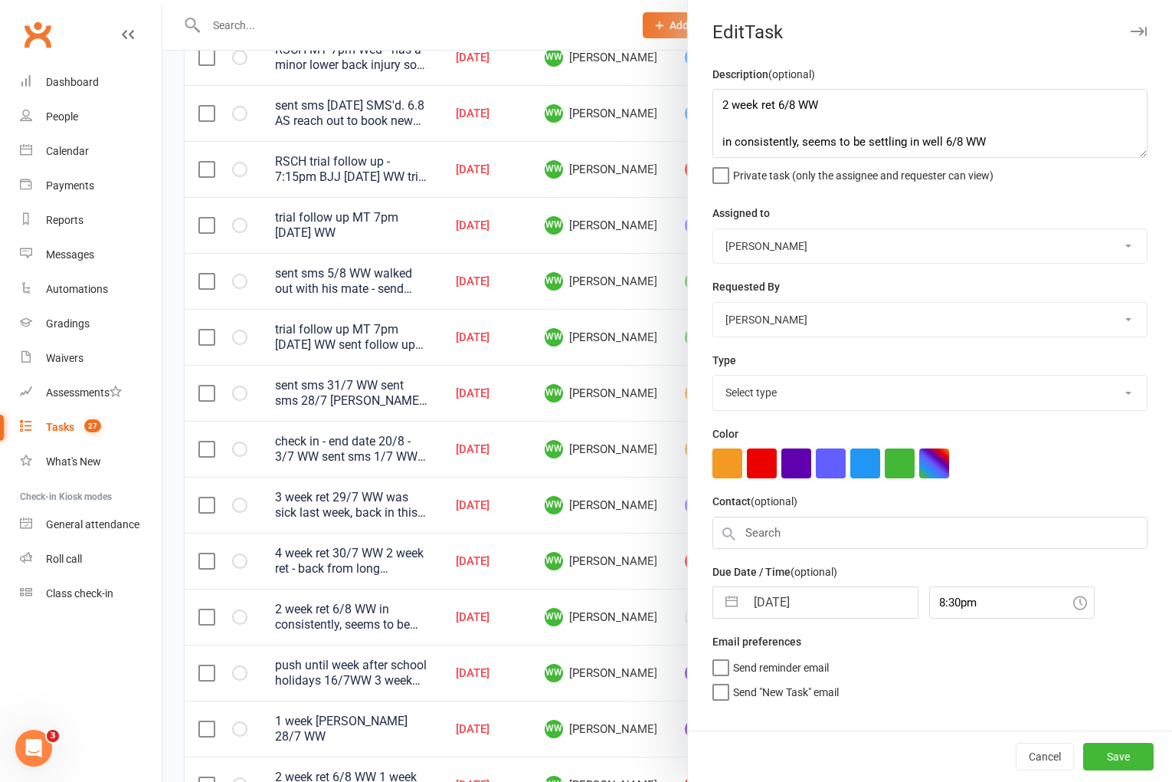
select select "3865"
click at [723, 103] on textarea "2 week ret 6/8 WW in consistently, seems to be settling in well 6/8 WW 1 week r…" at bounding box center [930, 123] width 435 height 69
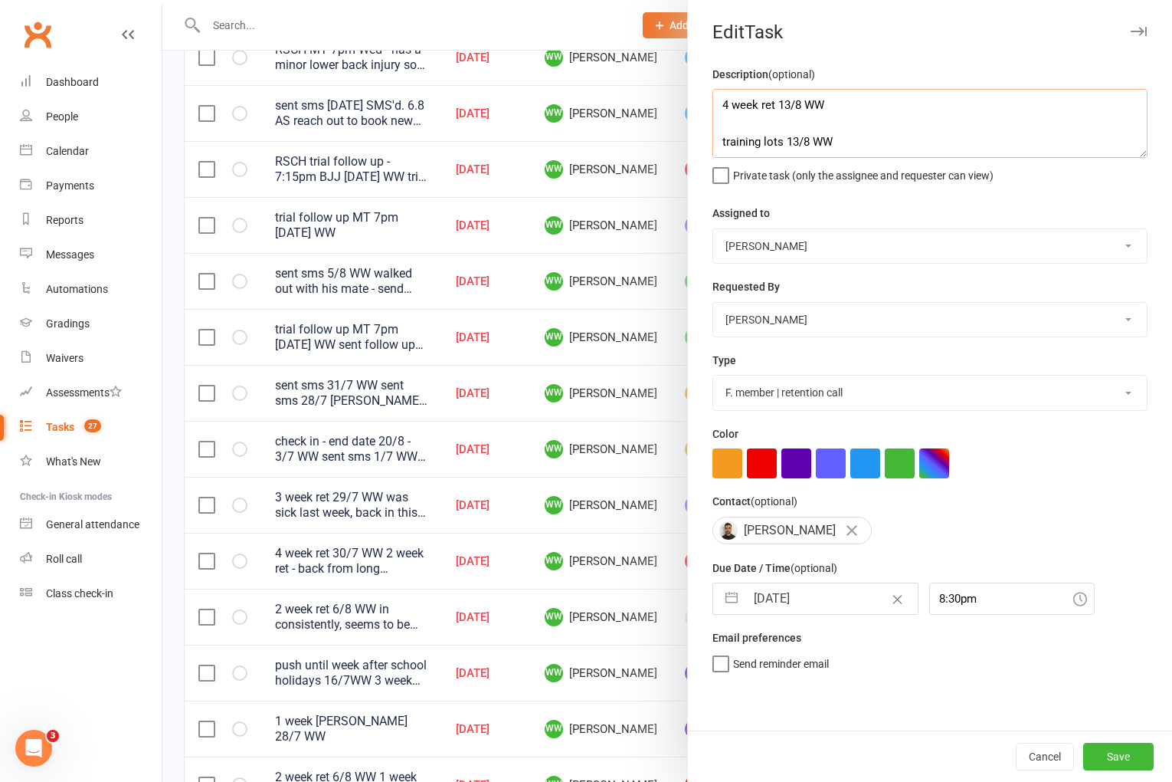
type textarea "4 week ret 13/8 WW training lots 13/8 WW 2 week ret 6/8 WW in consistently, see…"
select select "6"
select select "2025"
select select "7"
select select "2025"
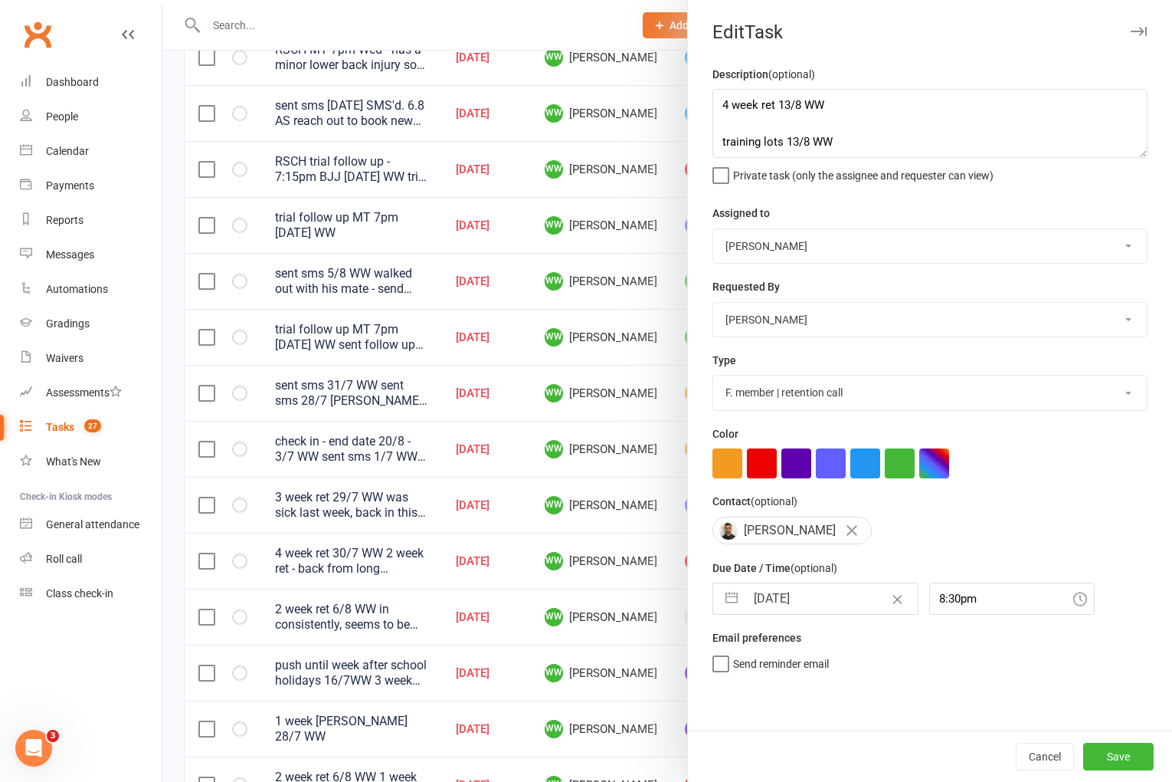
select select "8"
select select "2025"
click at [786, 606] on input "[DATE]" at bounding box center [832, 598] width 172 height 31
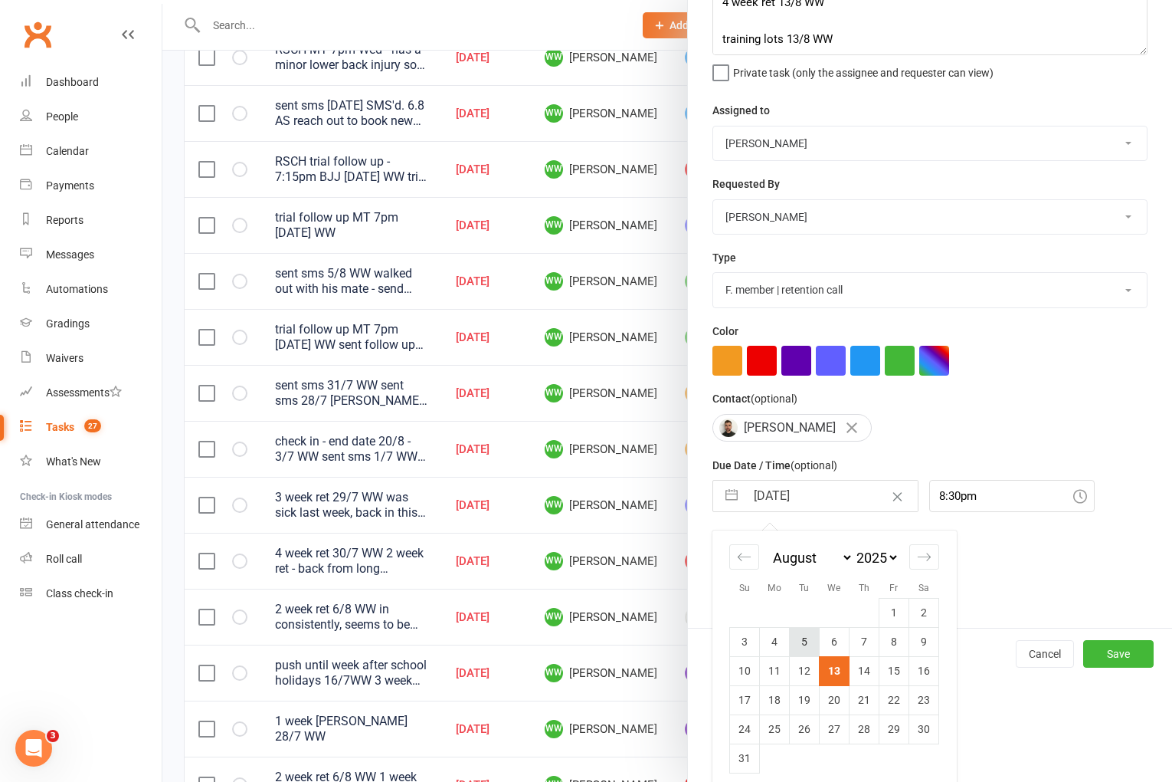
scroll to position [114, 0]
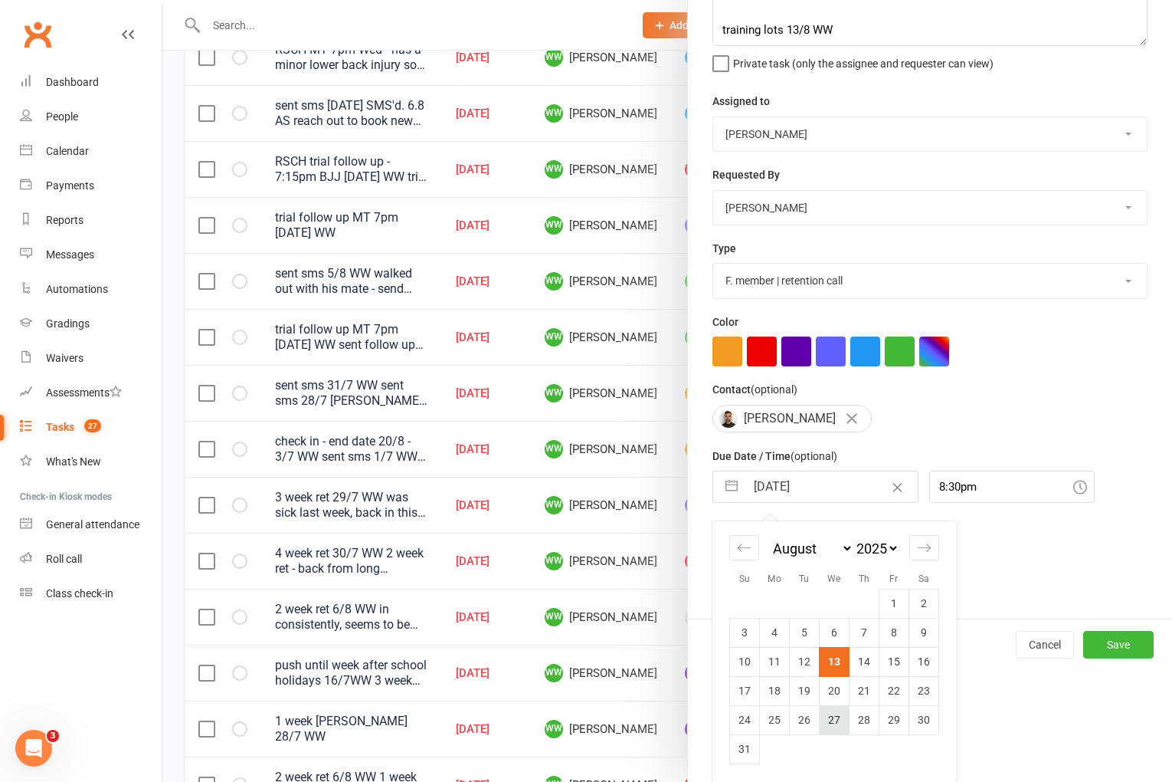
click at [829, 709] on td "27" at bounding box center [835, 719] width 30 height 29
type input "[DATE]"
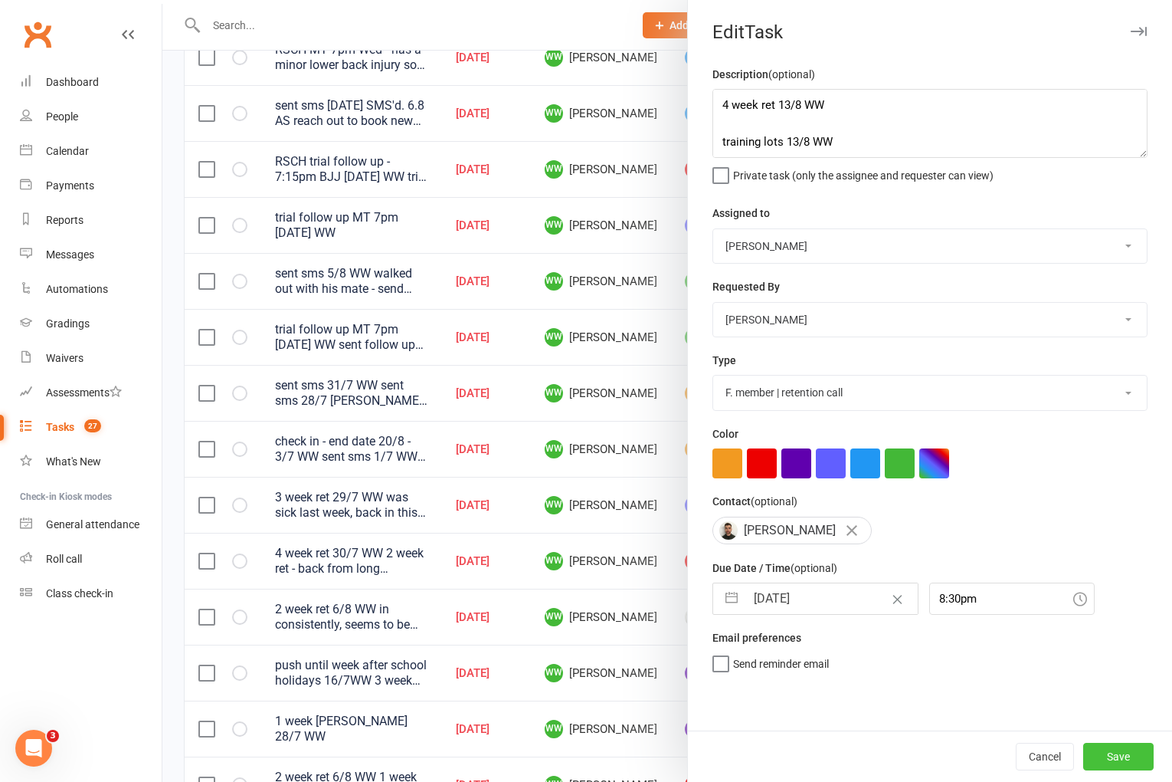
click at [1108, 749] on button "Save" at bounding box center [1118, 756] width 70 height 28
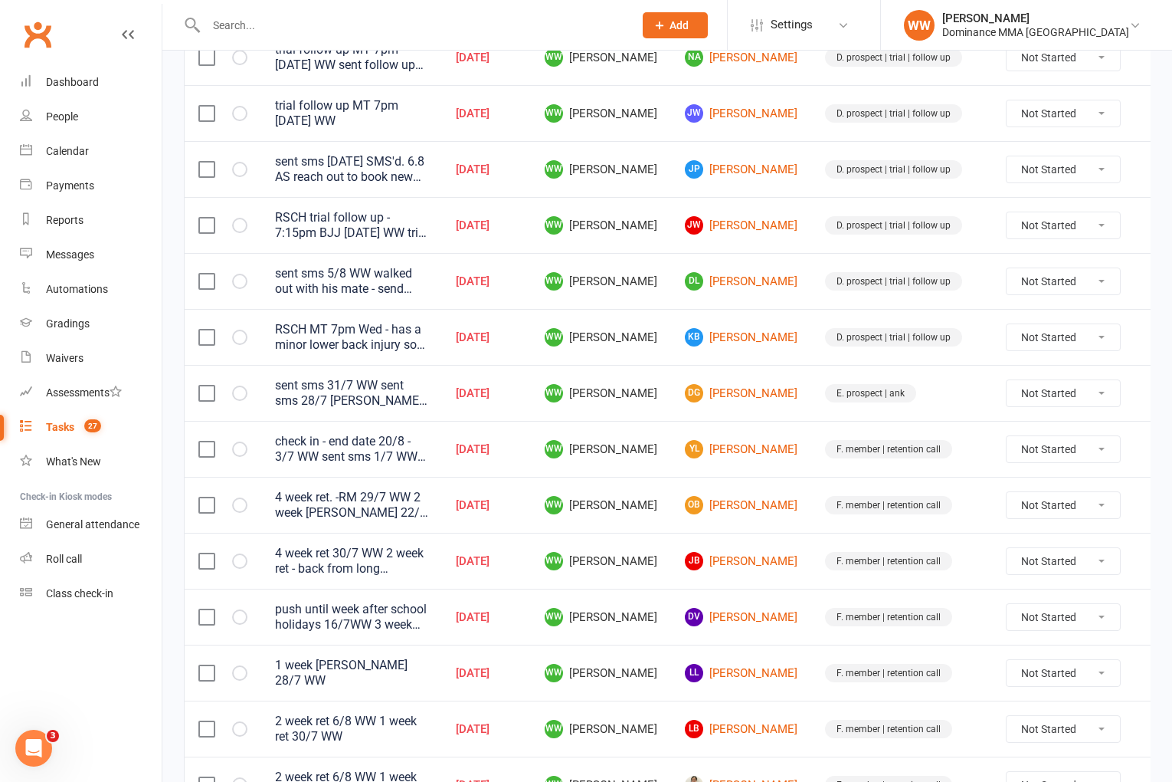
click at [782, 489] on td "OB [PERSON_NAME]" at bounding box center [741, 505] width 140 height 56
click at [246, 33] on input "text" at bounding box center [412, 25] width 421 height 21
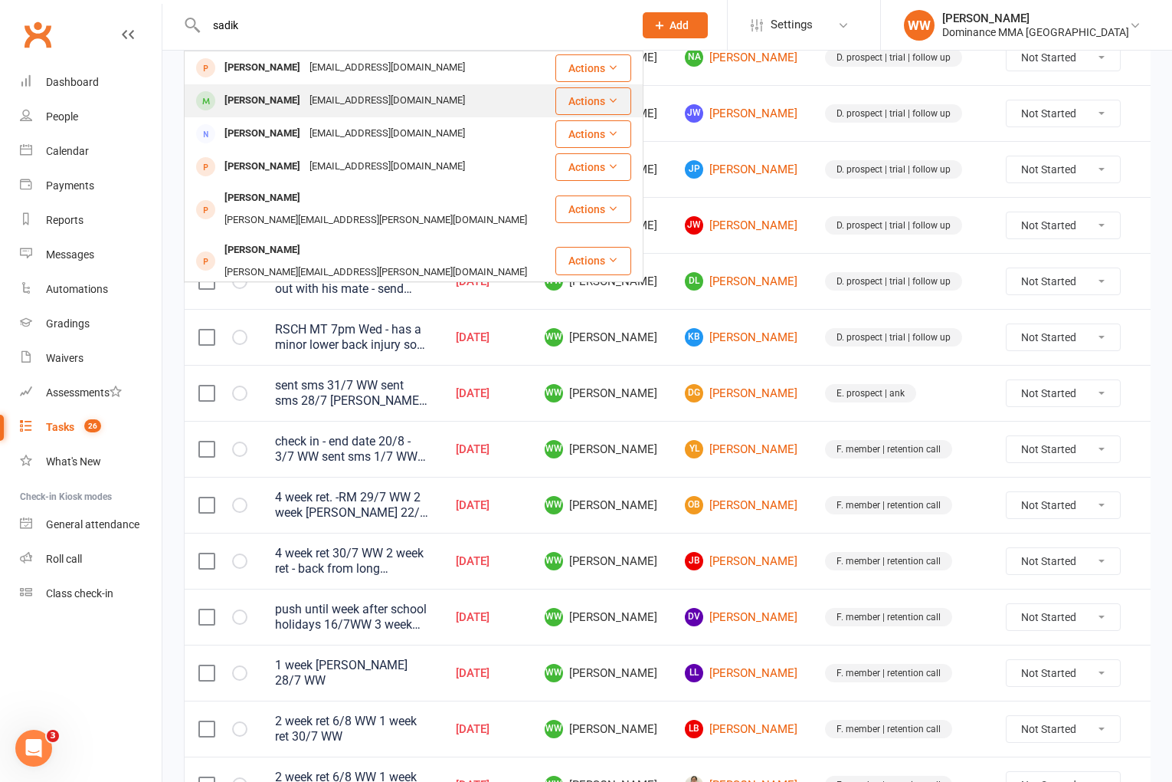
type input "sadik"
click at [305, 102] on div "Mohamed Sadik khan Pathan" at bounding box center [262, 101] width 85 height 22
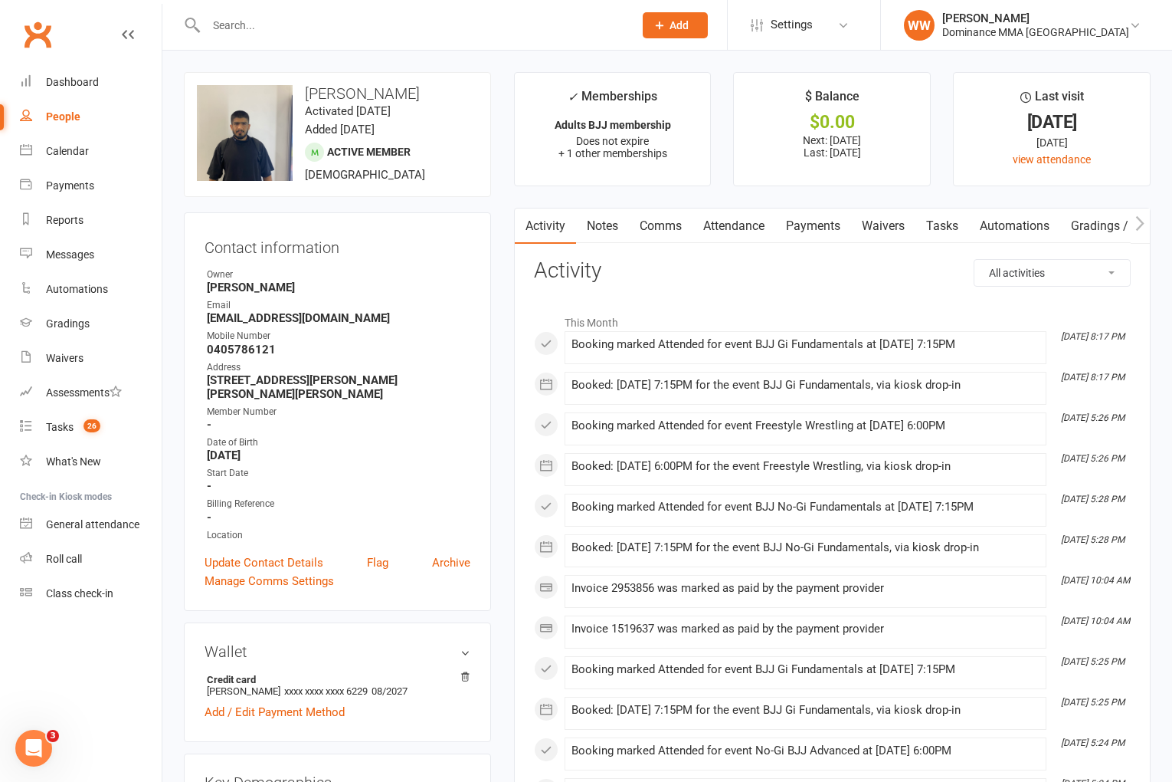
click at [607, 231] on link "Notes" at bounding box center [602, 225] width 53 height 35
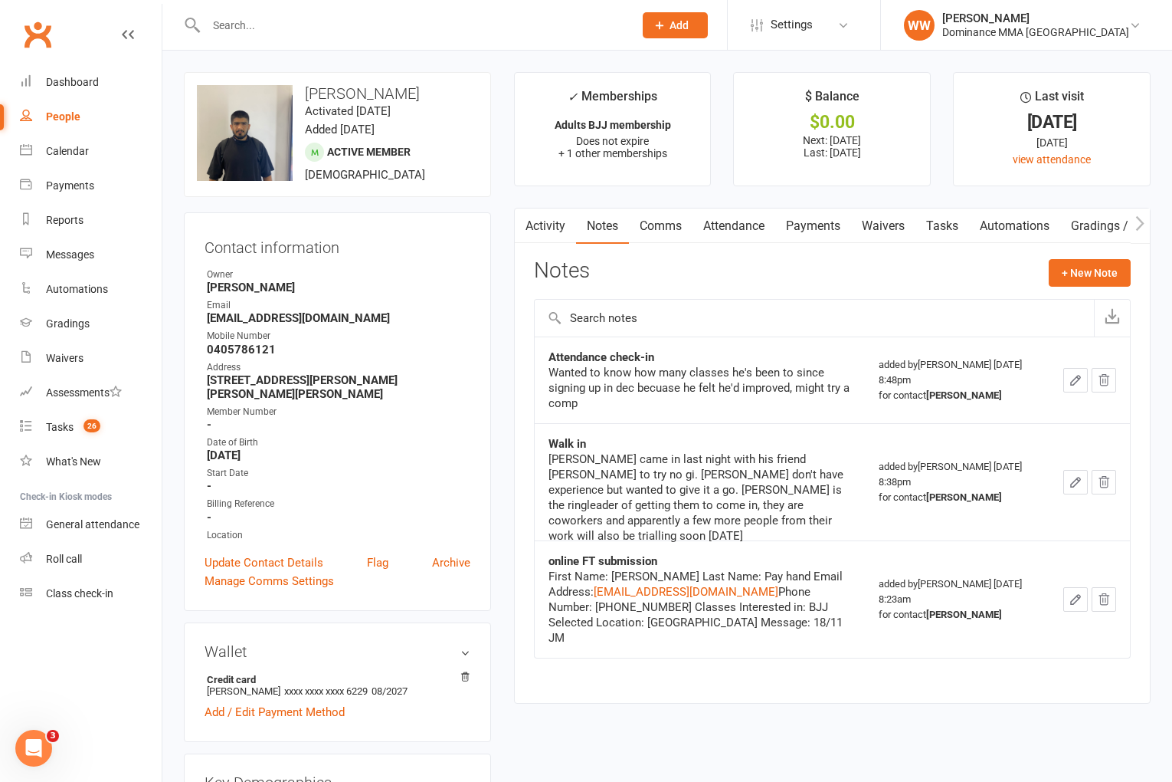
click at [679, 268] on div "Notes + New Note" at bounding box center [832, 279] width 597 height 40
click at [748, 231] on link "Attendance" at bounding box center [734, 225] width 83 height 35
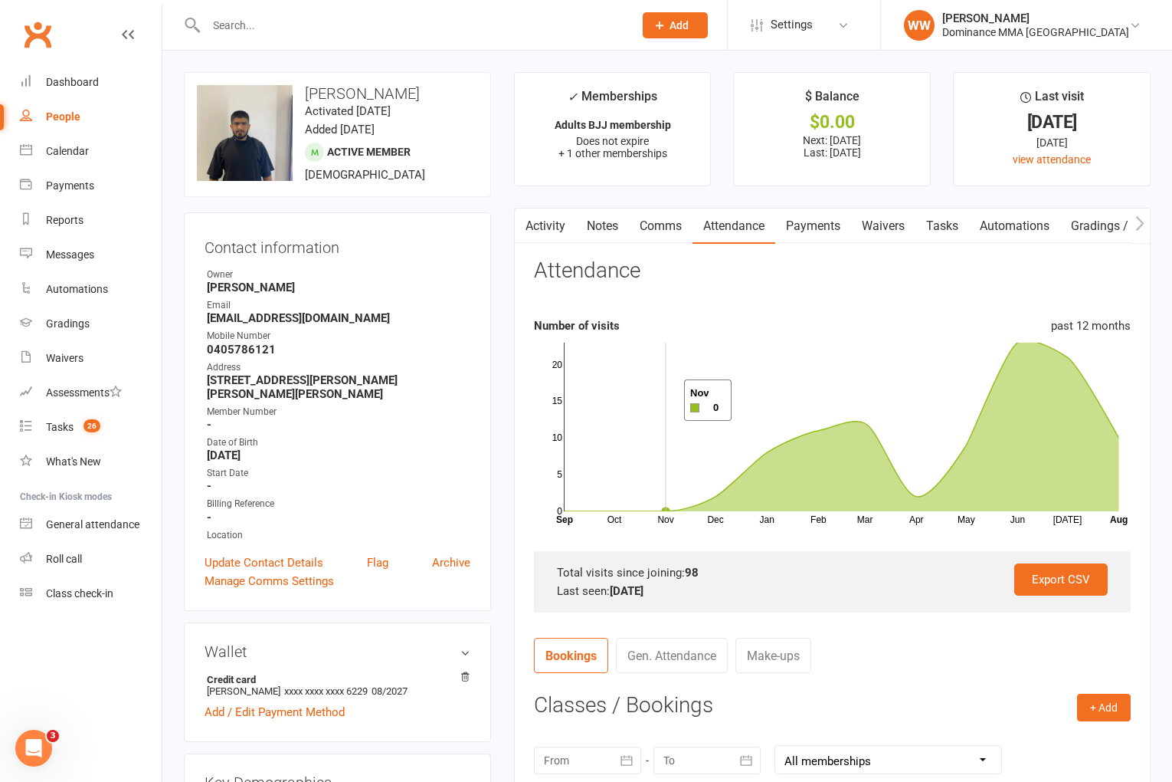
click at [665, 400] on rect at bounding box center [842, 426] width 555 height 169
click at [939, 221] on link "Tasks" at bounding box center [943, 225] width 54 height 35
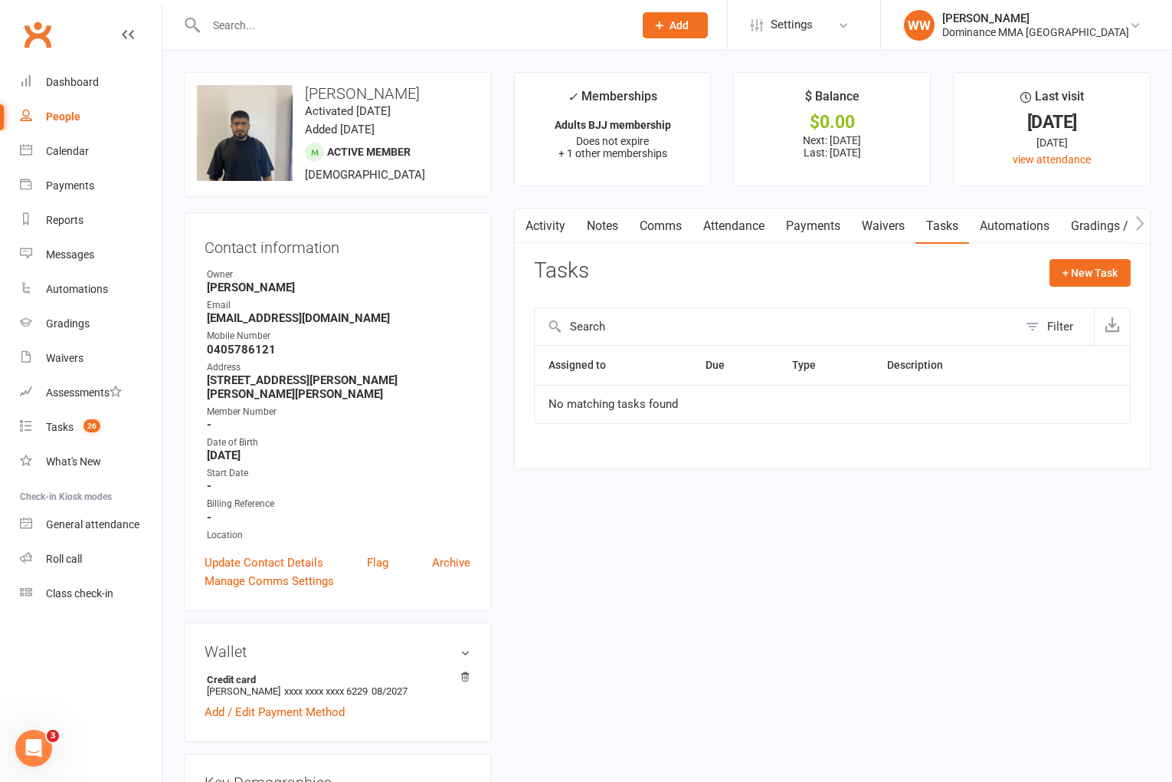
click at [1057, 326] on div "Filter" at bounding box center [1060, 326] width 26 height 18
select select "incomplete"
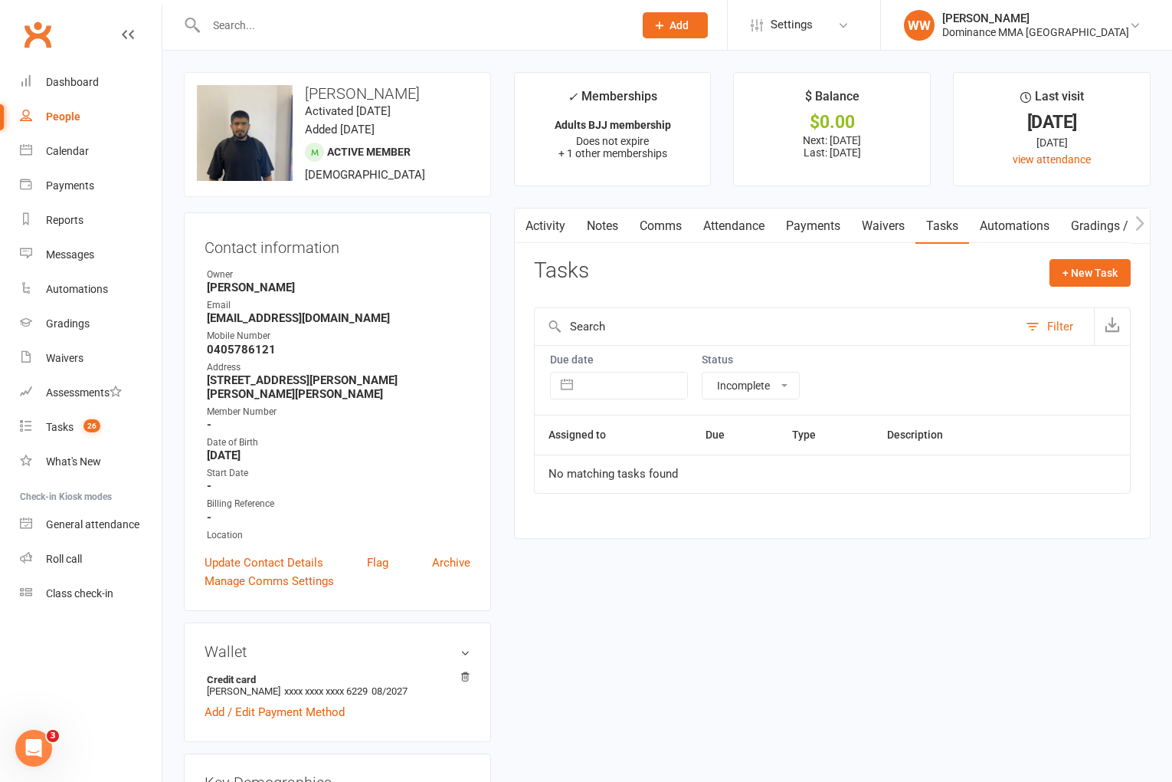
click at [788, 379] on select "All statuses Incomplete Not Started In Progress Waiting Complete" at bounding box center [751, 385] width 97 height 26
select select
select select "finished"
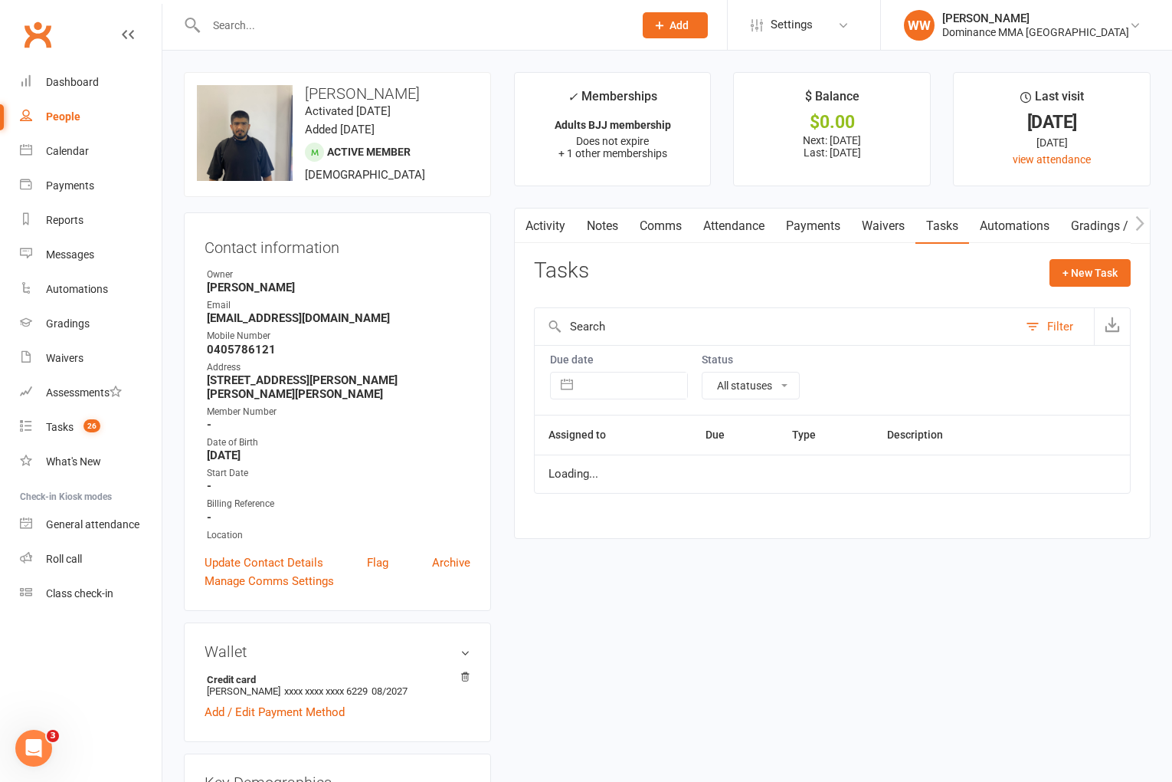
select select "finished"
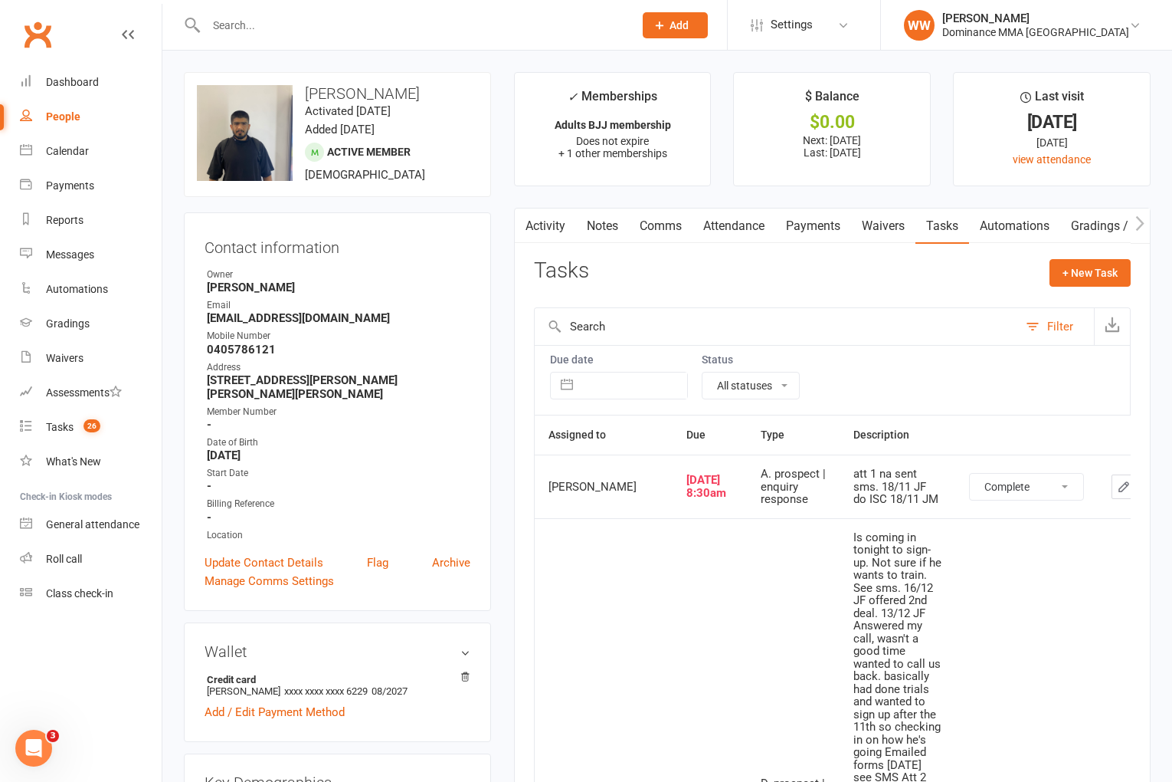
click at [894, 394] on div "Due date Navigate forward to interact with the calendar and select a date. Pres…" at bounding box center [832, 380] width 597 height 70
click at [591, 231] on link "Notes" at bounding box center [602, 225] width 53 height 35
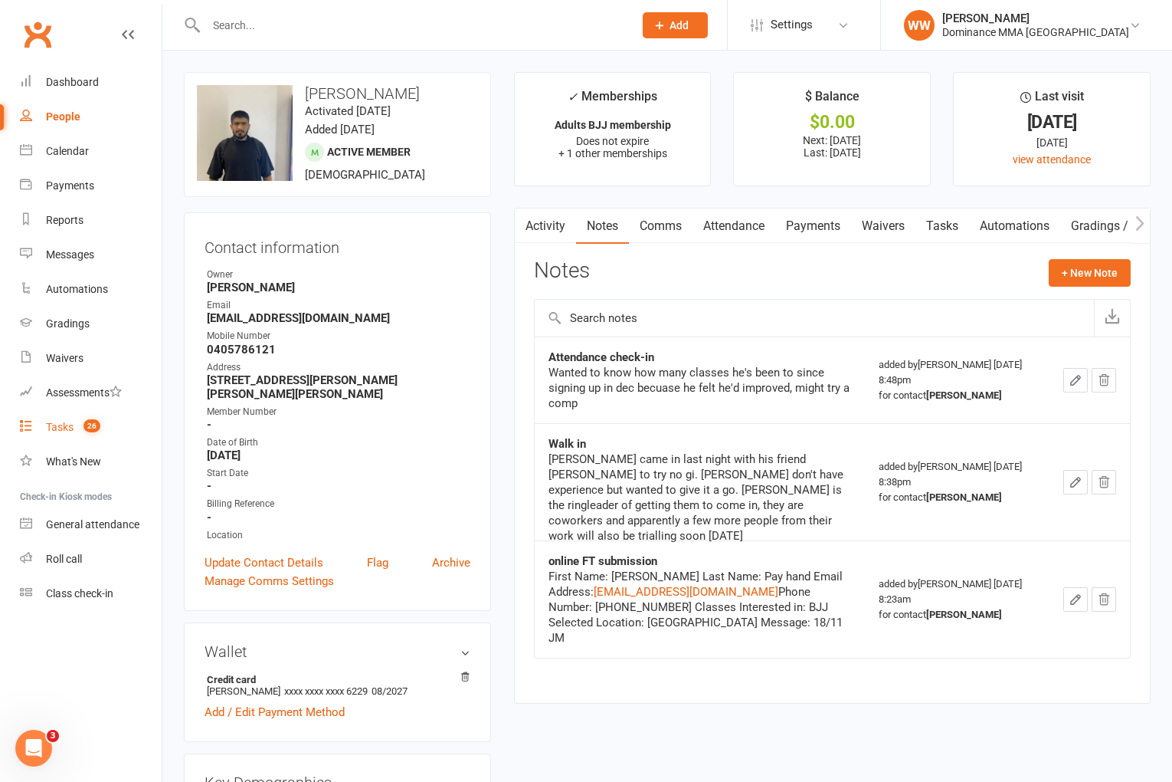
click at [73, 425] on div "Tasks" at bounding box center [60, 427] width 28 height 12
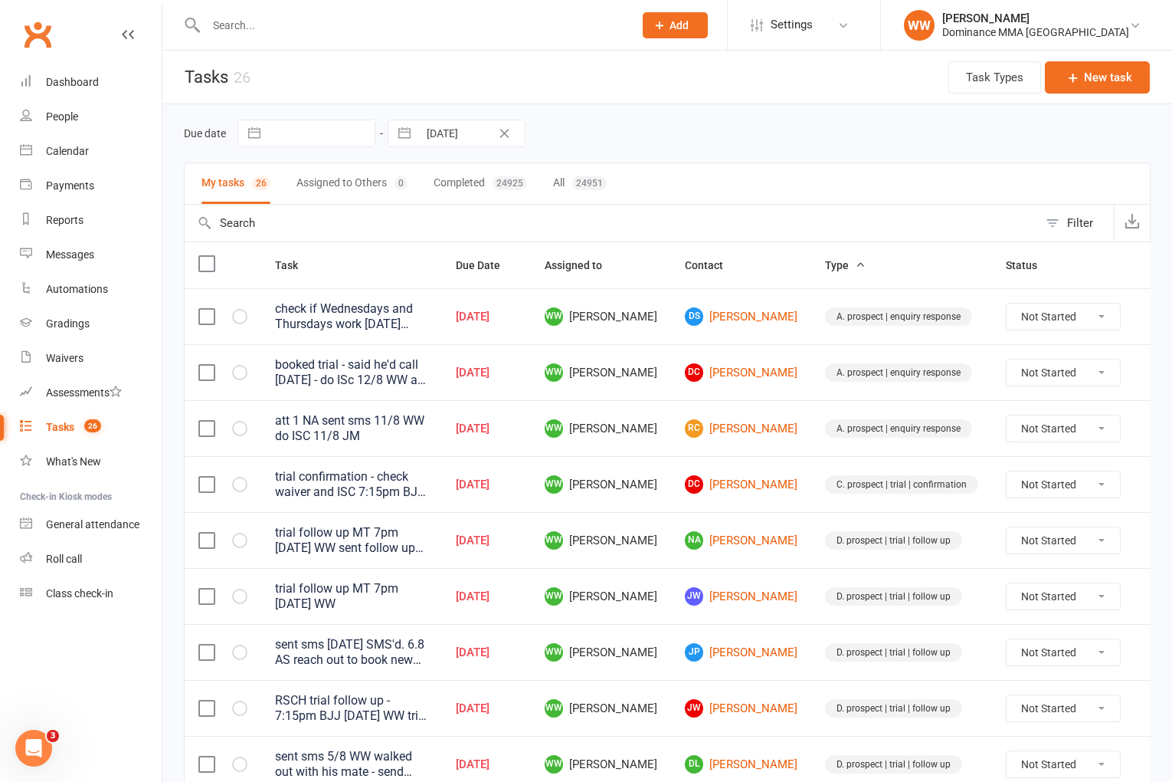
click at [647, 456] on td "WW [PERSON_NAME]" at bounding box center [601, 484] width 140 height 56
click at [671, 454] on td "RC Roy Coughlan" at bounding box center [741, 428] width 140 height 56
click at [644, 464] on td "WW [PERSON_NAME]" at bounding box center [601, 484] width 140 height 56
click at [654, 474] on td "WW [PERSON_NAME]" at bounding box center [601, 484] width 140 height 56
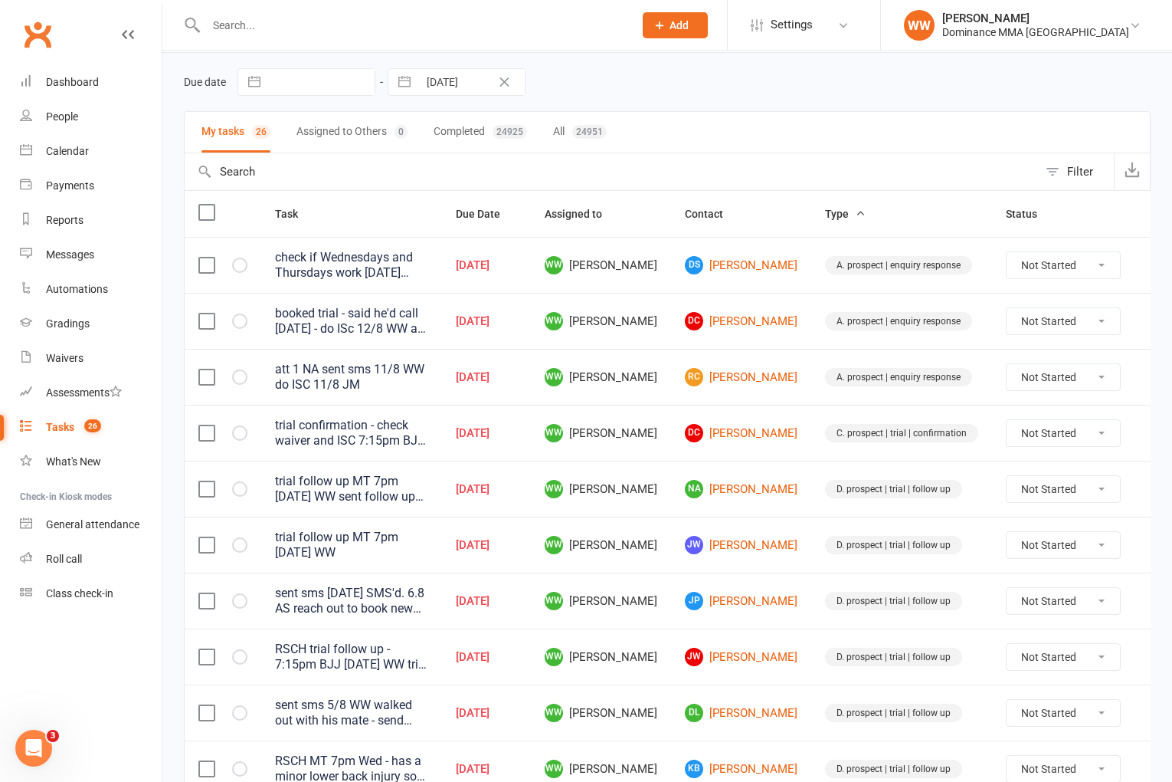
scroll to position [58, 0]
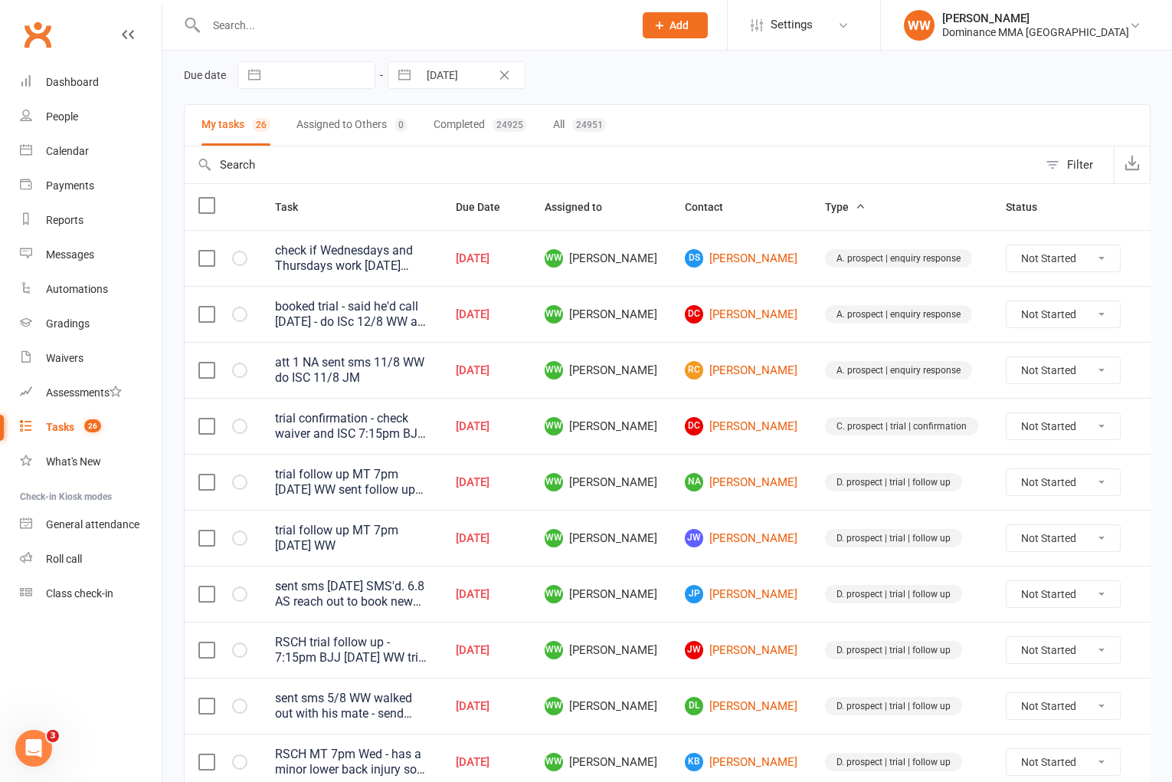
click at [689, 31] on span "Add" at bounding box center [679, 25] width 19 height 12
click at [715, 65] on link "Prospect" at bounding box center [659, 68] width 136 height 35
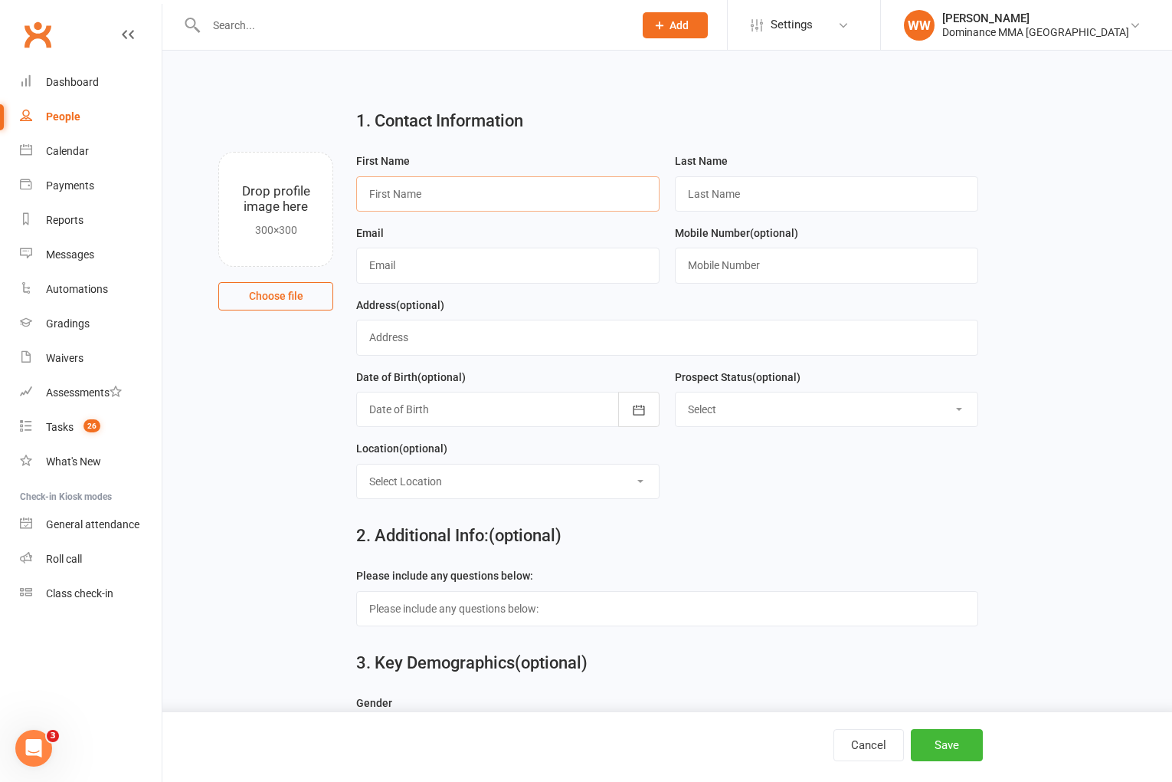
click at [454, 191] on input "text" at bounding box center [507, 193] width 303 height 35
paste input "[PERSON_NAME]"
type input "[PERSON_NAME]"
click at [749, 193] on input "text" at bounding box center [826, 193] width 303 height 35
paste input "O’ Haire"
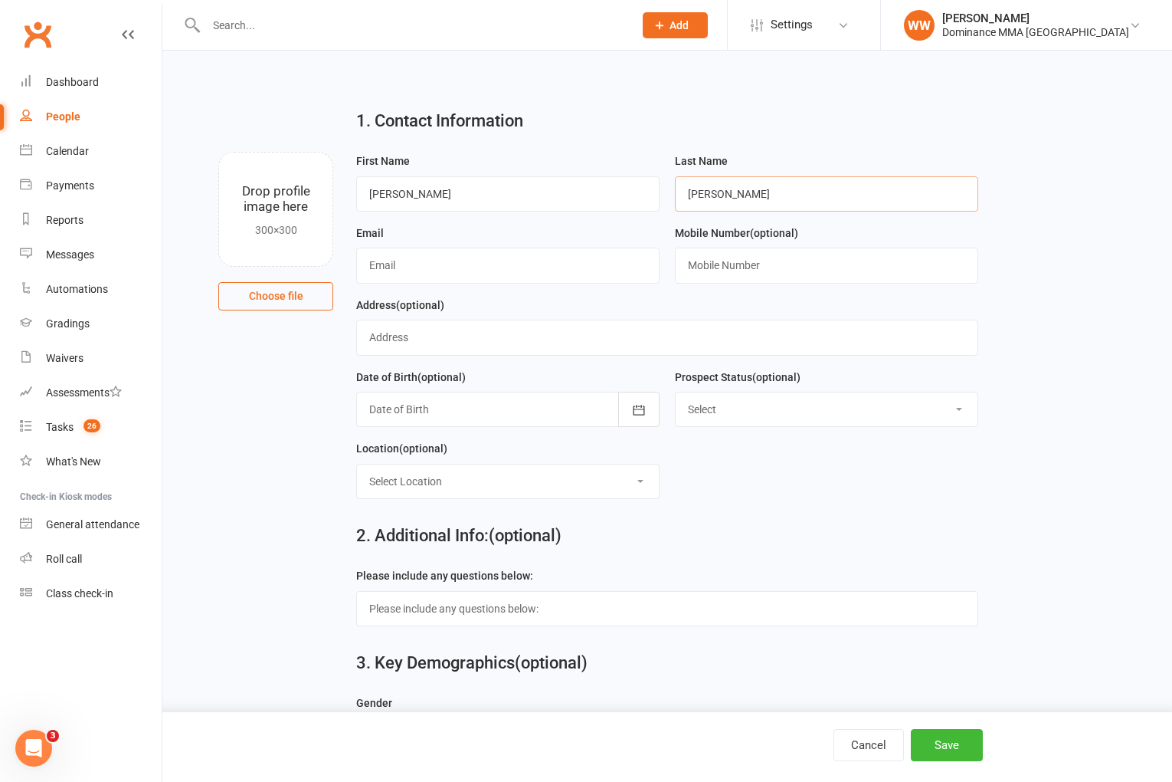
type input "O’ Haire"
click at [449, 267] on input "text" at bounding box center [507, 264] width 303 height 35
paste input "[EMAIL_ADDRESS][DOMAIN_NAME]"
type input "[EMAIL_ADDRESS][DOMAIN_NAME]"
click at [737, 262] on input "text" at bounding box center [826, 264] width 303 height 35
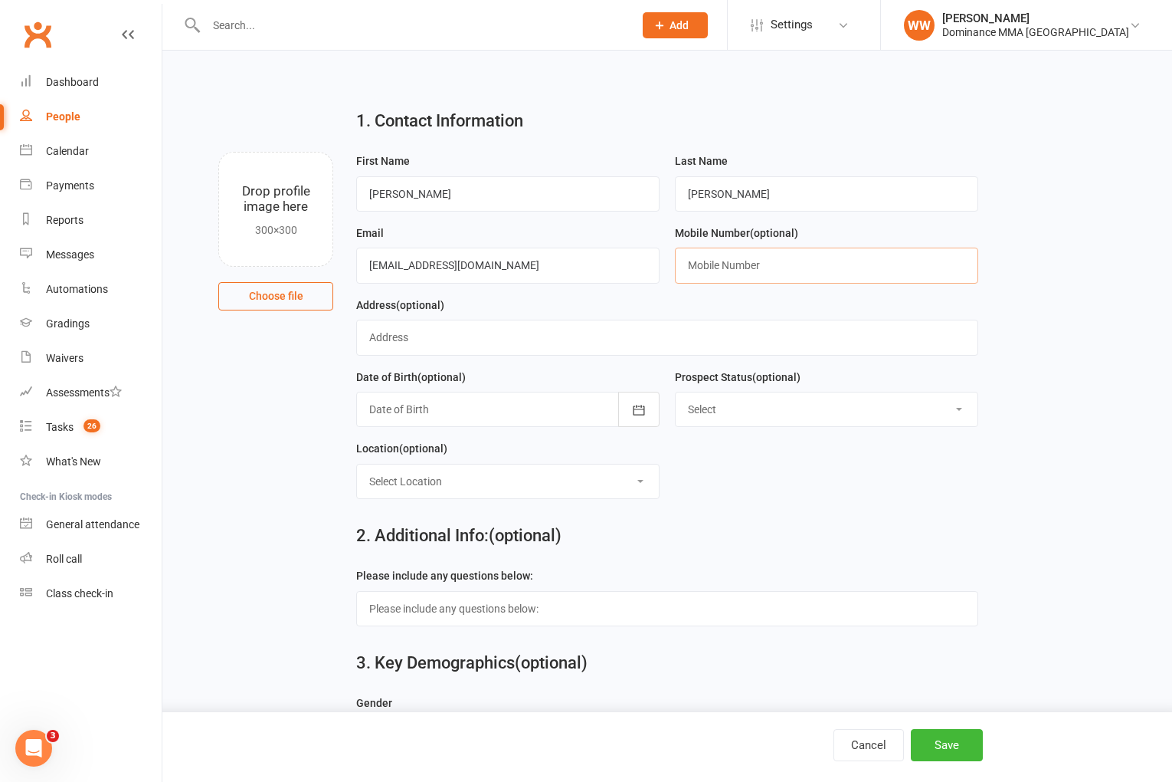
paste input "0455472314"
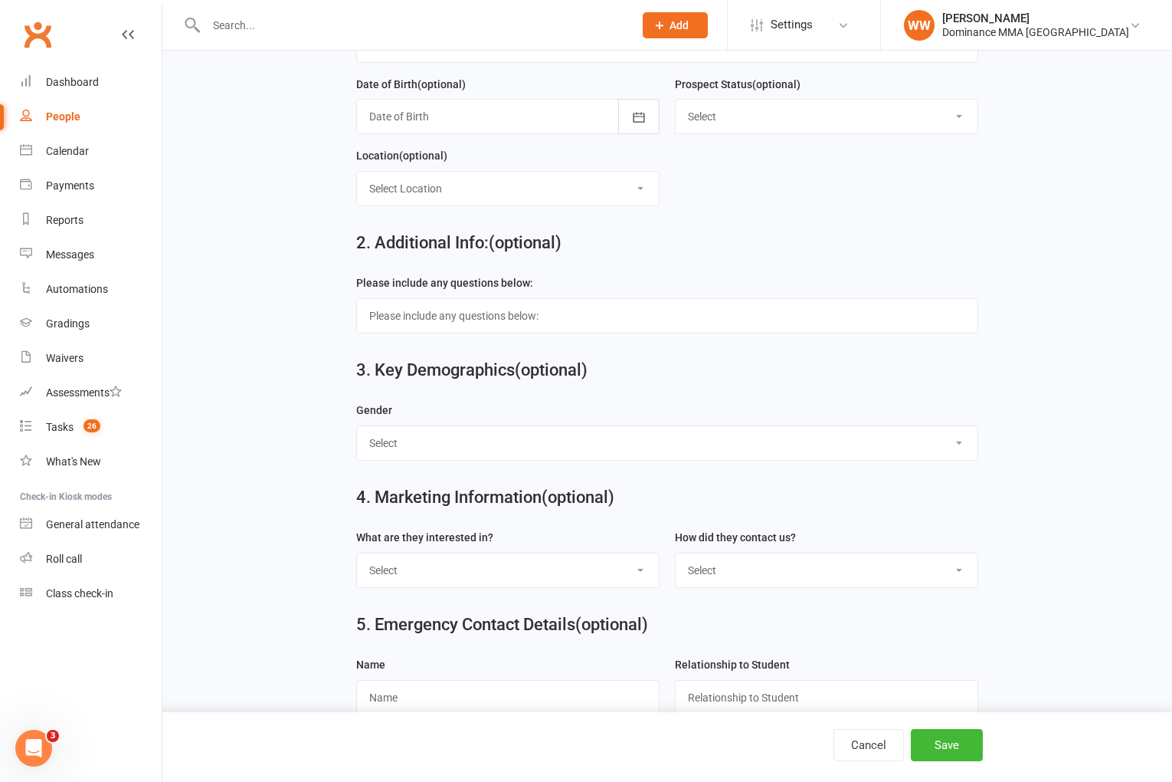
scroll to position [299, 0]
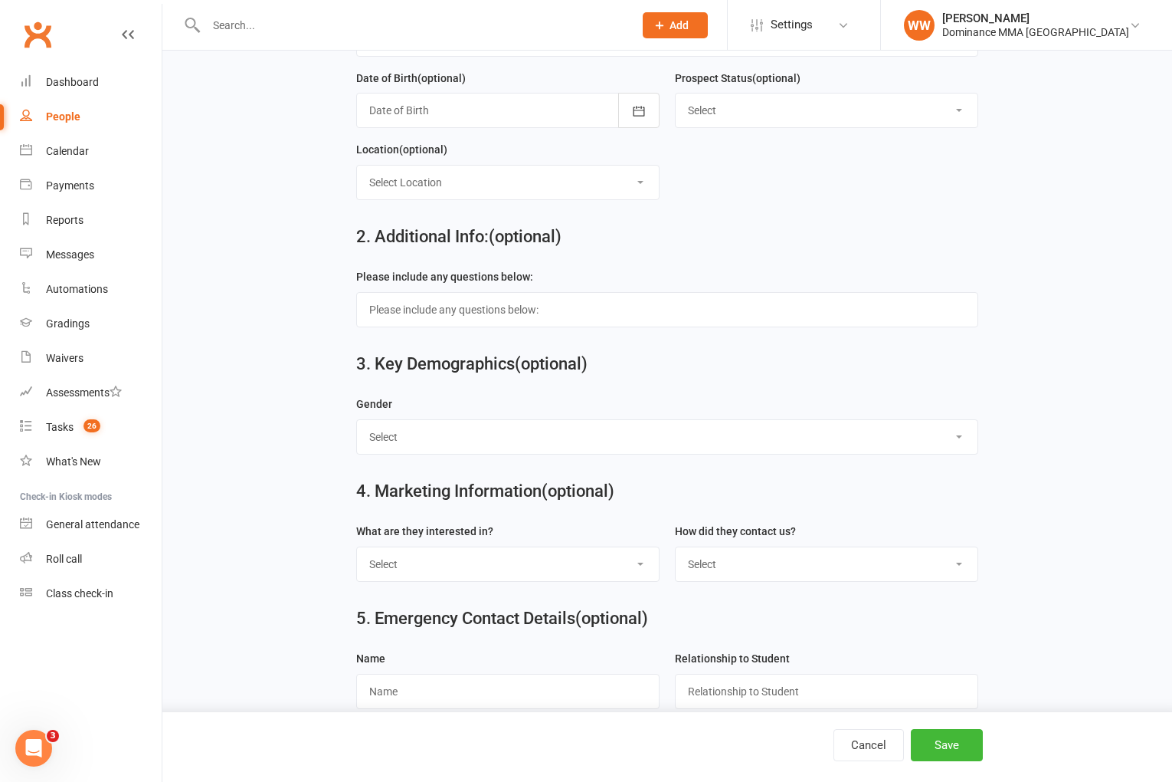
type input "0455472314"
click at [485, 453] on select "Select Male Female" at bounding box center [667, 437] width 620 height 34
select select "Female"
click at [469, 570] on select "Select BJJ Muay Thai MMA Kids Teens Muay Thai Teens BJJ Freestyle Wrestling" at bounding box center [508, 564] width 302 height 34
select select "MMA"
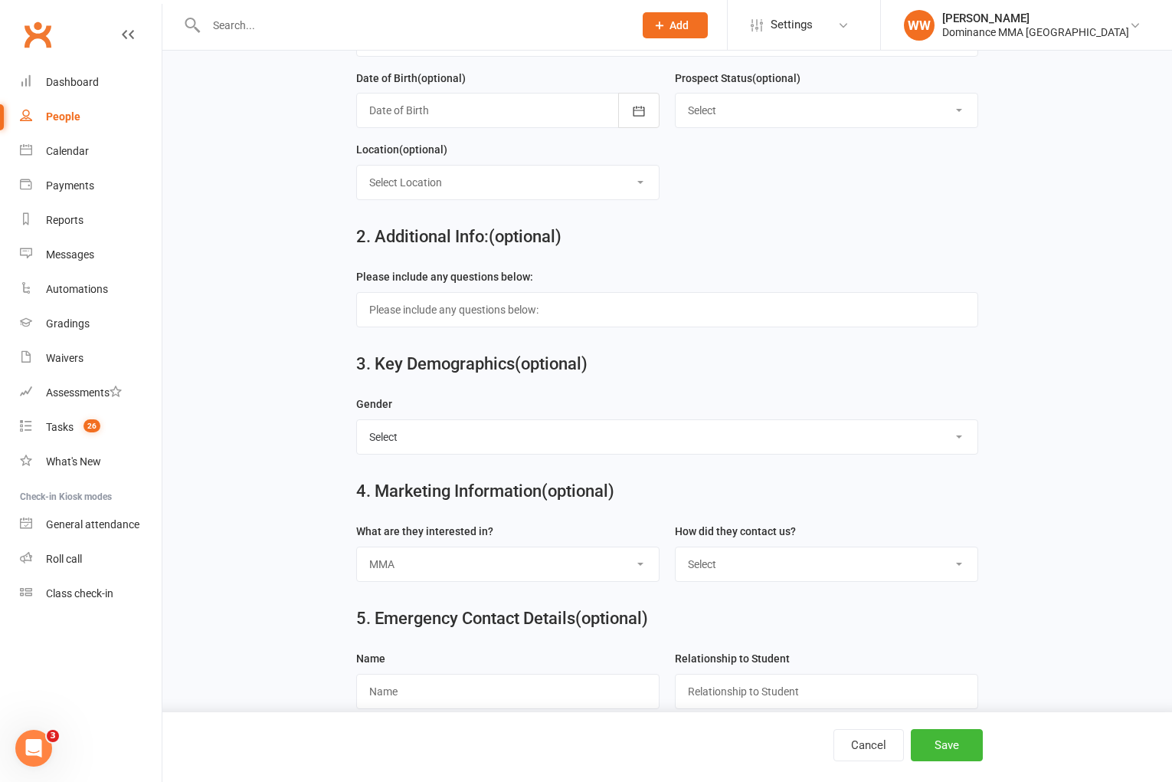
click at [764, 566] on select "Select Phone Website enquiry form In-Facility Email Marketing Lead" at bounding box center [827, 564] width 302 height 34
select select "Website enquiry form"
click at [949, 739] on button "Save" at bounding box center [947, 745] width 72 height 32
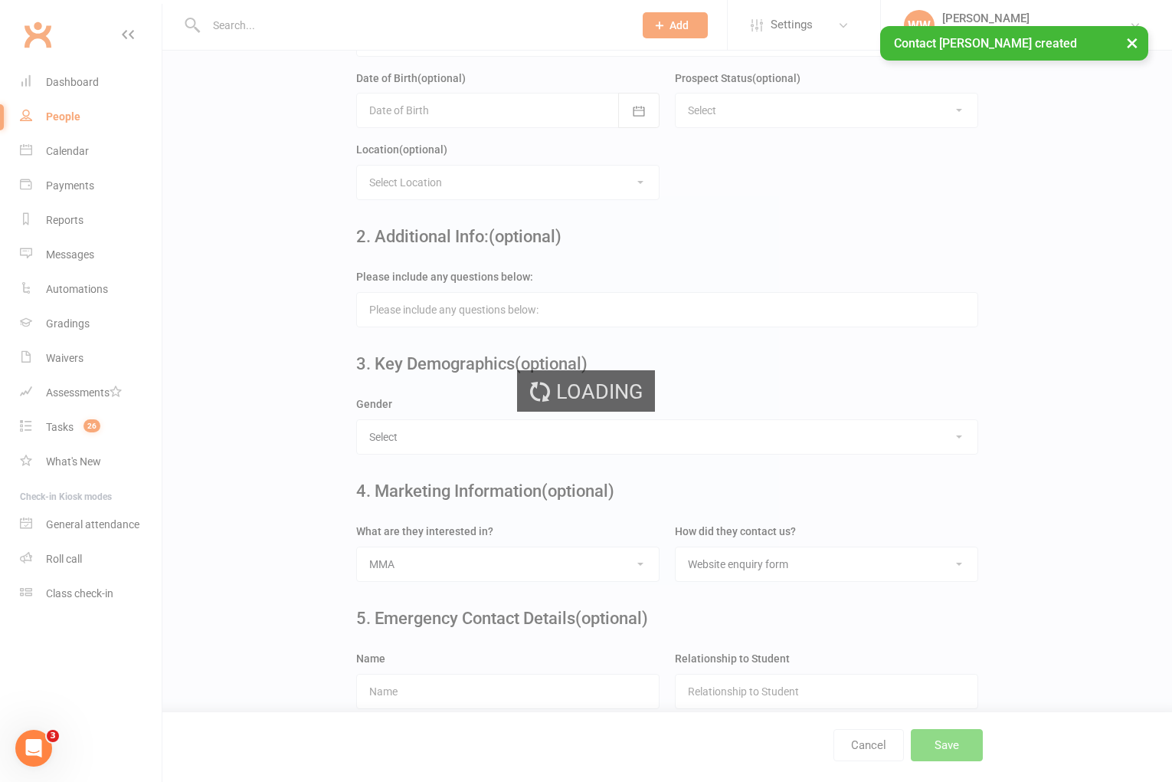
scroll to position [0, 0]
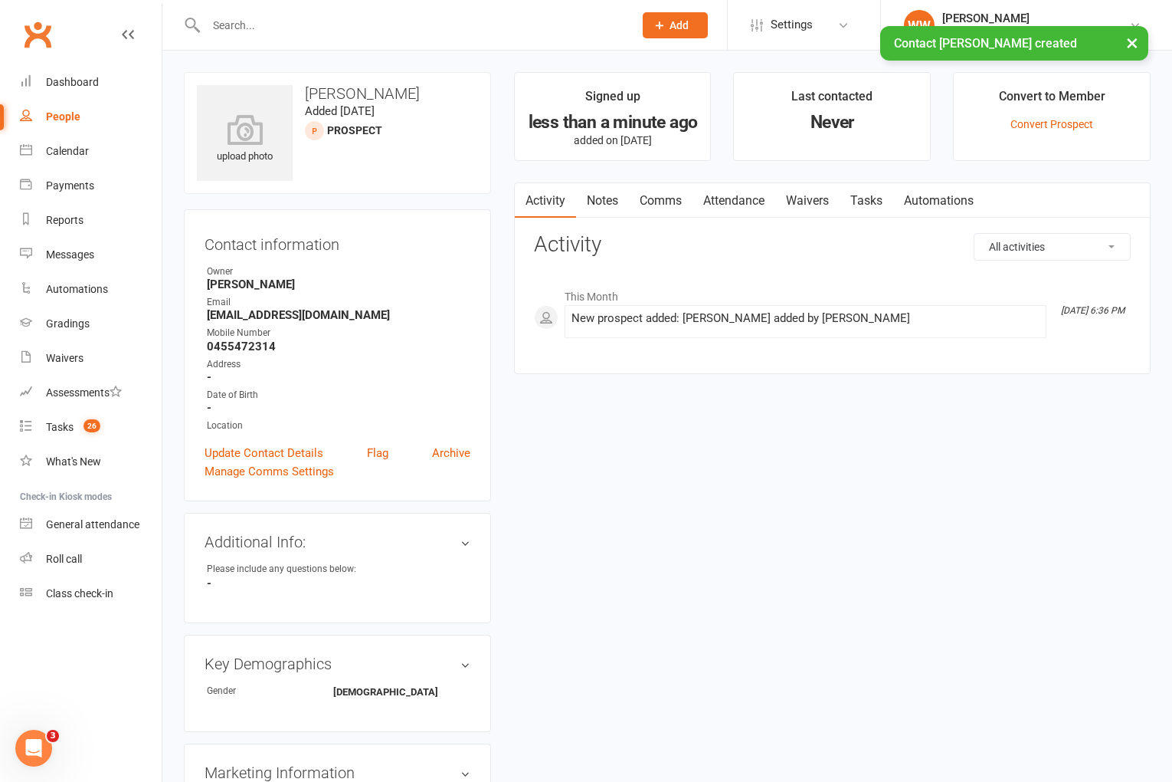
click at [592, 208] on link "Notes" at bounding box center [602, 200] width 53 height 35
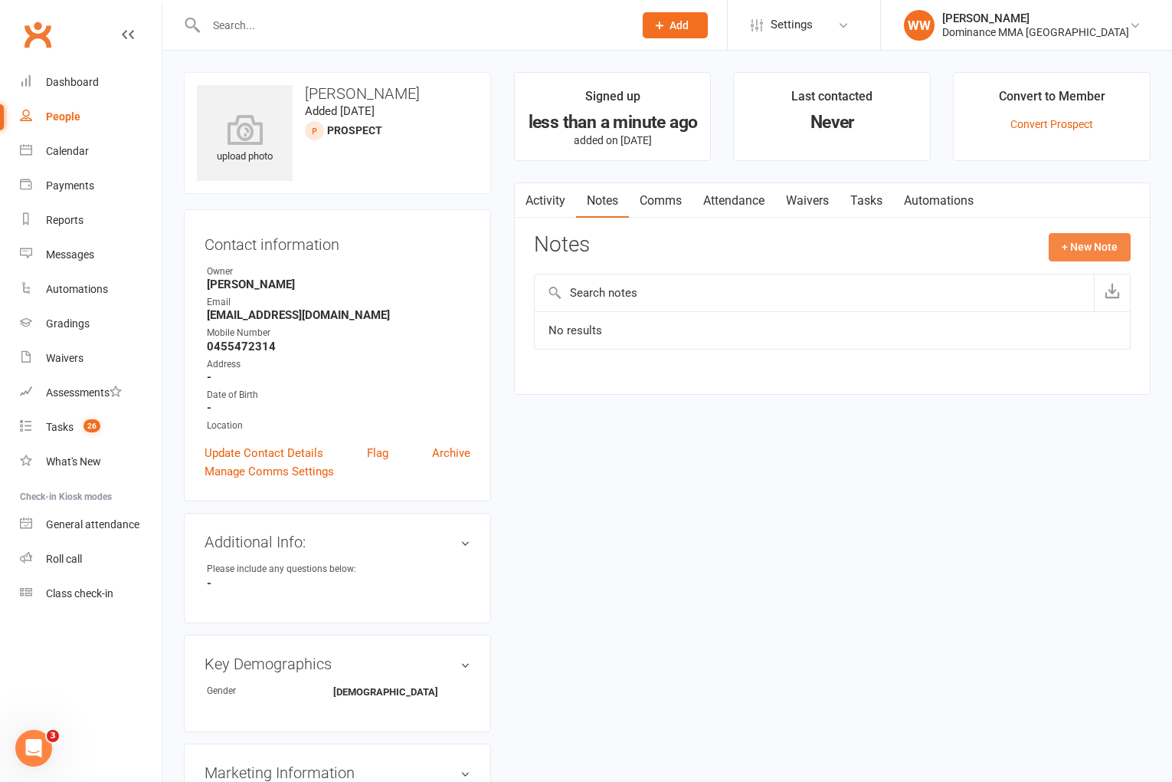
click at [1061, 245] on button "+ New Note" at bounding box center [1090, 247] width 82 height 28
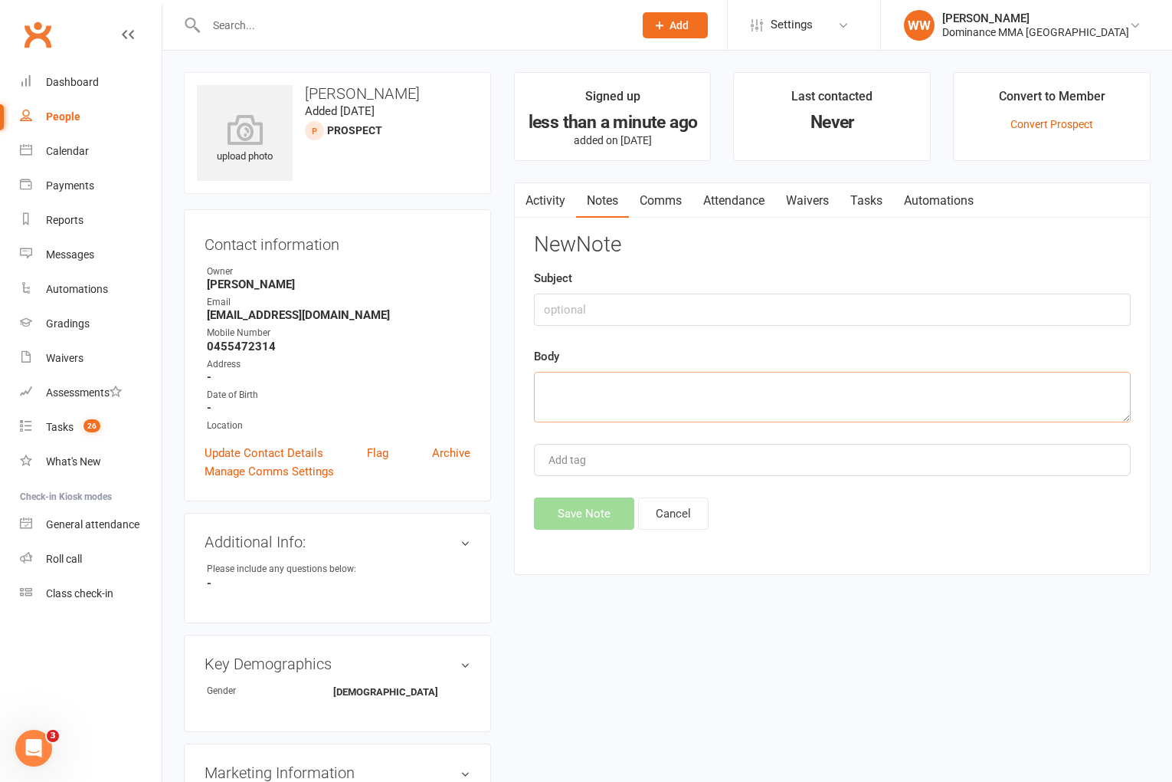
click at [630, 379] on textarea at bounding box center [832, 397] width 597 height 51
paste textarea "First Name: Jessica Last Name: O’ Haire Email Address: jesshaire5@gmail.com Pho…"
type textarea "First Name: Jessica Last Name: O’ Haire Email Address: jesshaire5@gmail.com Pho…"
click at [585, 524] on button "Save Note" at bounding box center [584, 513] width 100 height 32
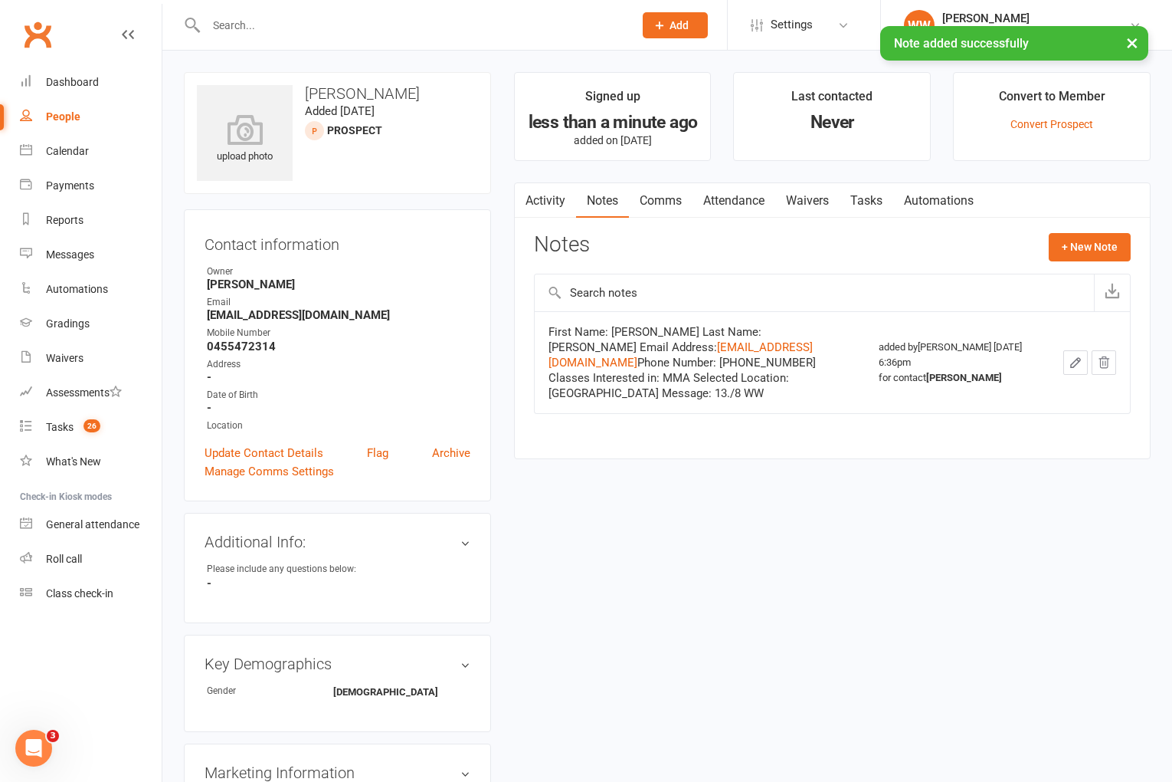
click at [876, 201] on link "Tasks" at bounding box center [867, 200] width 54 height 35
select select "incomplete"
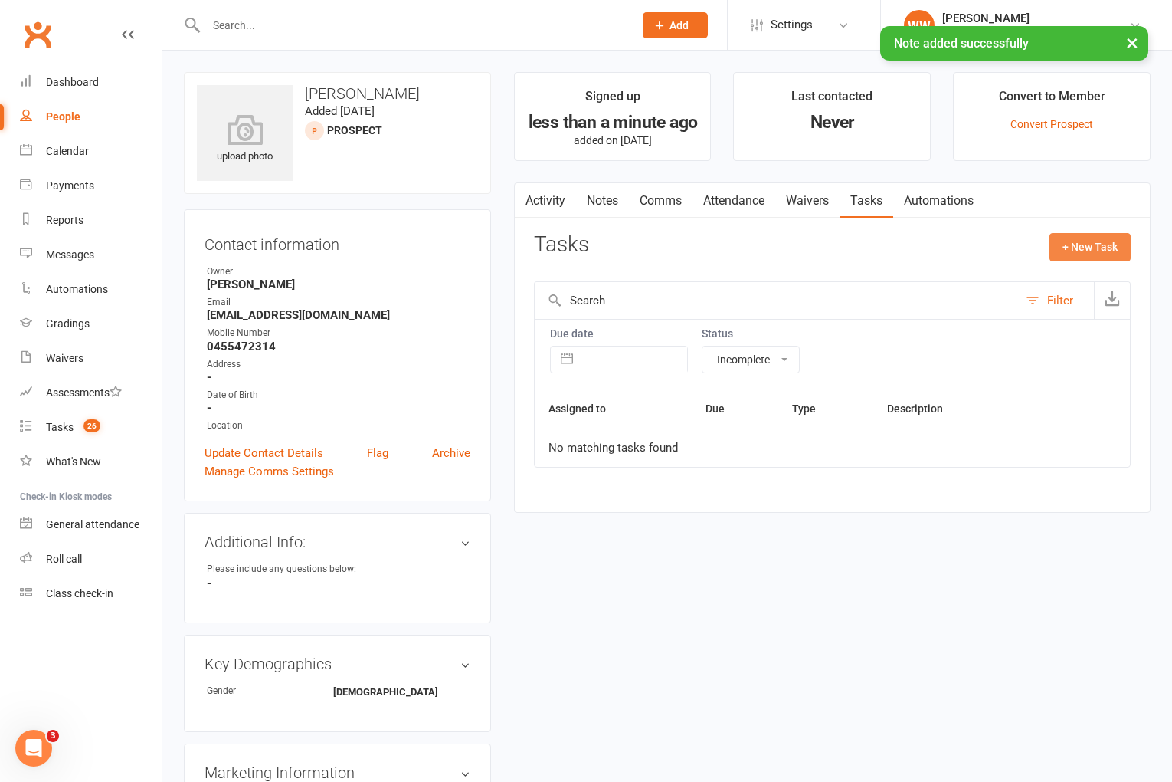
click at [1089, 243] on button "+ New Task" at bounding box center [1090, 247] width 81 height 28
select select "49757"
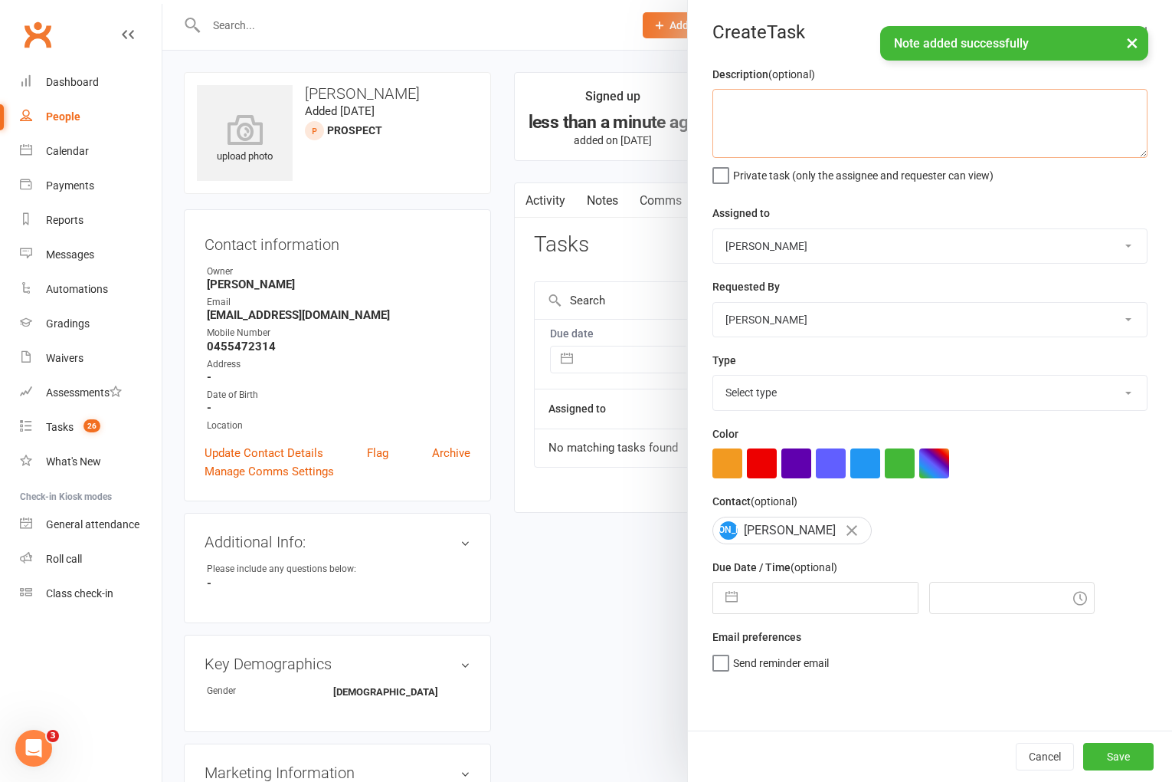
click at [844, 128] on textarea at bounding box center [930, 123] width 435 height 69
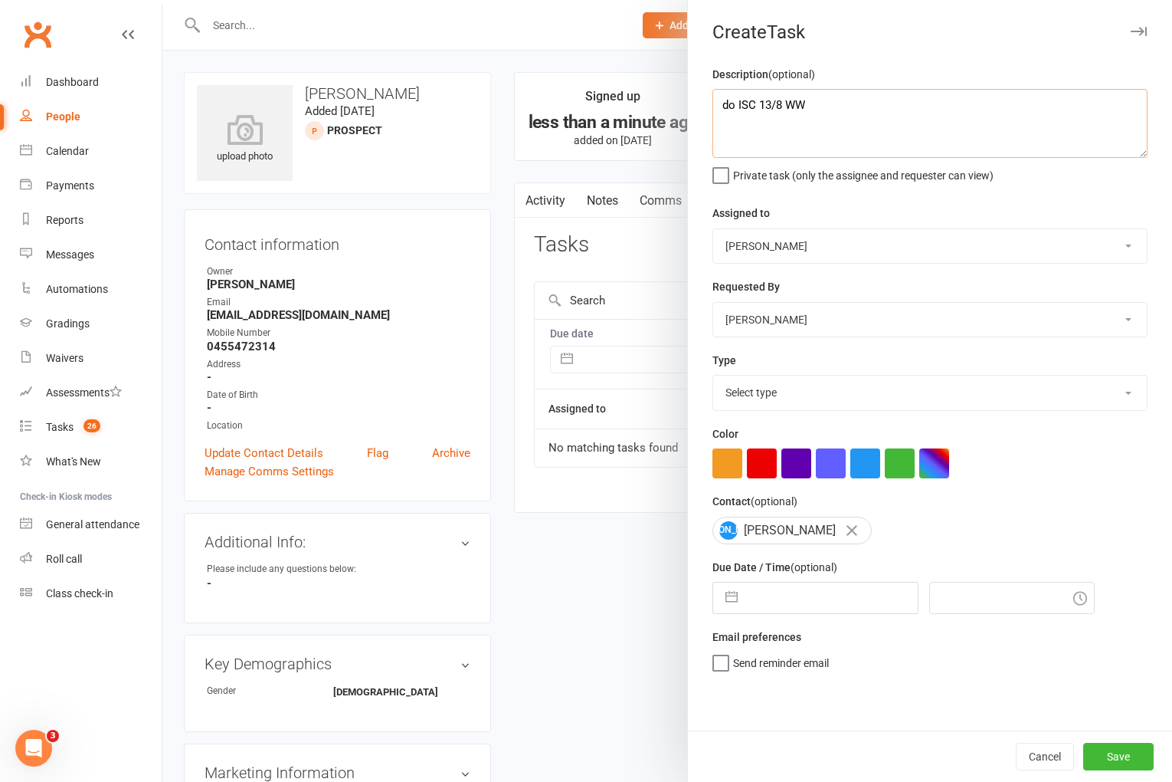
type textarea "do ISC 13/8 WW"
click at [788, 384] on select "Select type A. prospect | enquiry response B. prospect | trial | not yet booked…" at bounding box center [930, 392] width 434 height 34
select select "3860"
select select "6"
select select "2025"
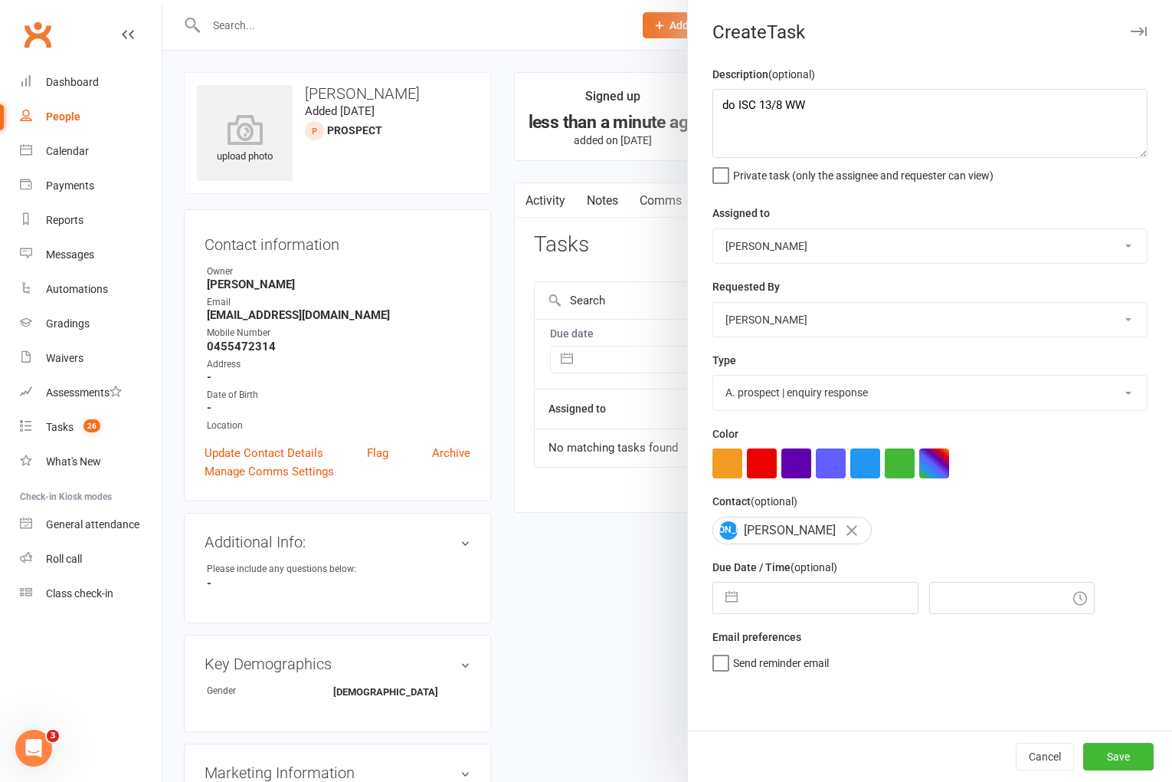
select select "7"
select select "2025"
select select "8"
select select "2025"
click at [797, 592] on input "text" at bounding box center [832, 597] width 172 height 31
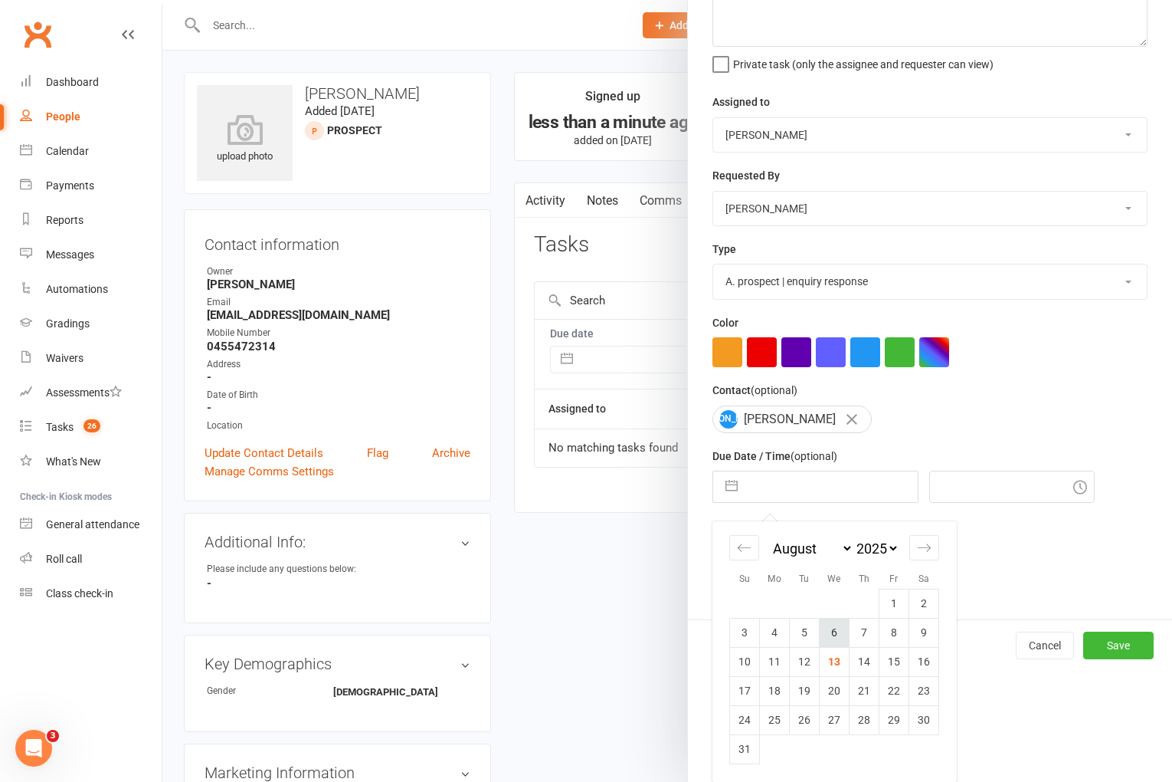
scroll to position [113, 0]
click at [824, 660] on td "13" at bounding box center [835, 661] width 30 height 29
type input "[DATE]"
type input "6:45pm"
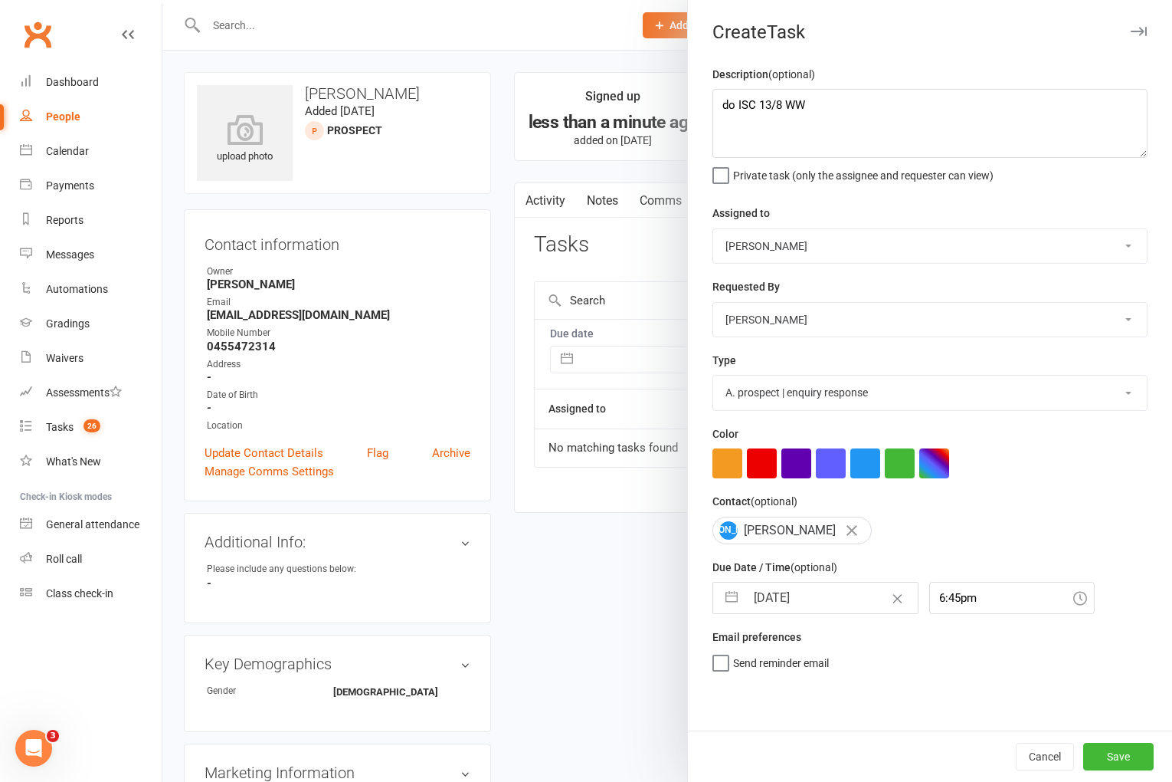
scroll to position [0, 0]
click at [1133, 753] on button "Save" at bounding box center [1118, 756] width 70 height 28
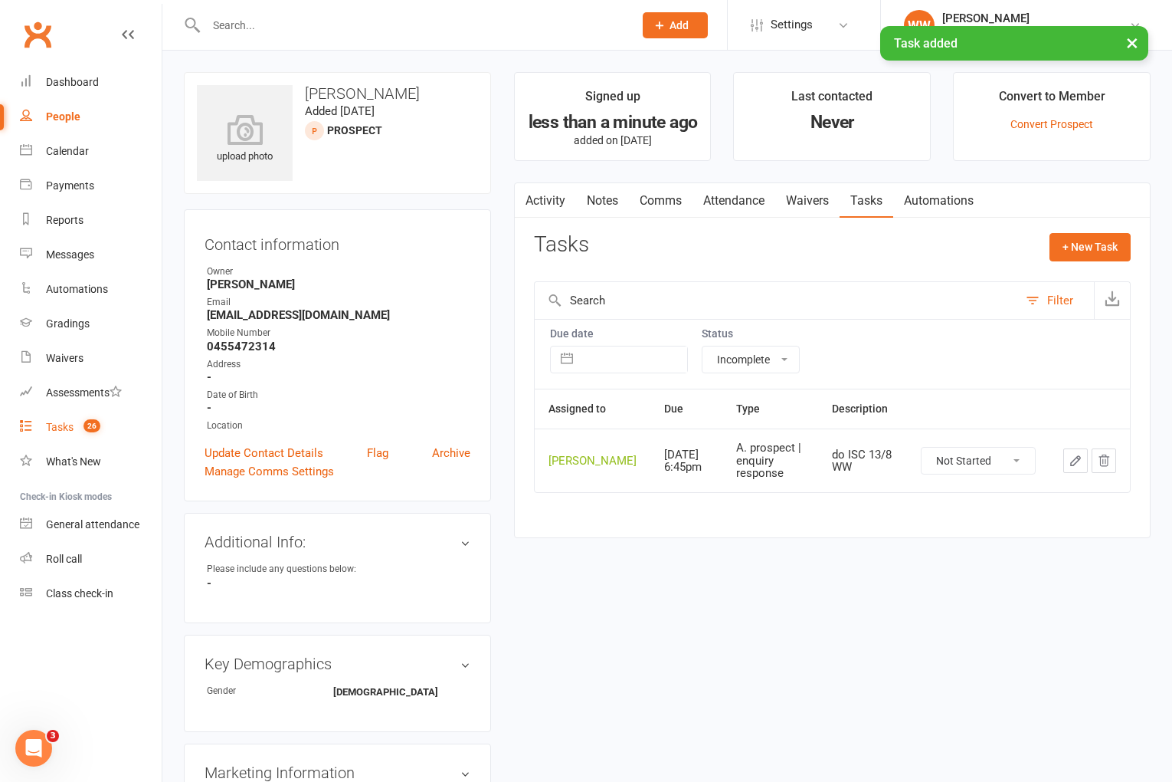
click at [82, 421] on count-badge "26" at bounding box center [88, 427] width 25 height 12
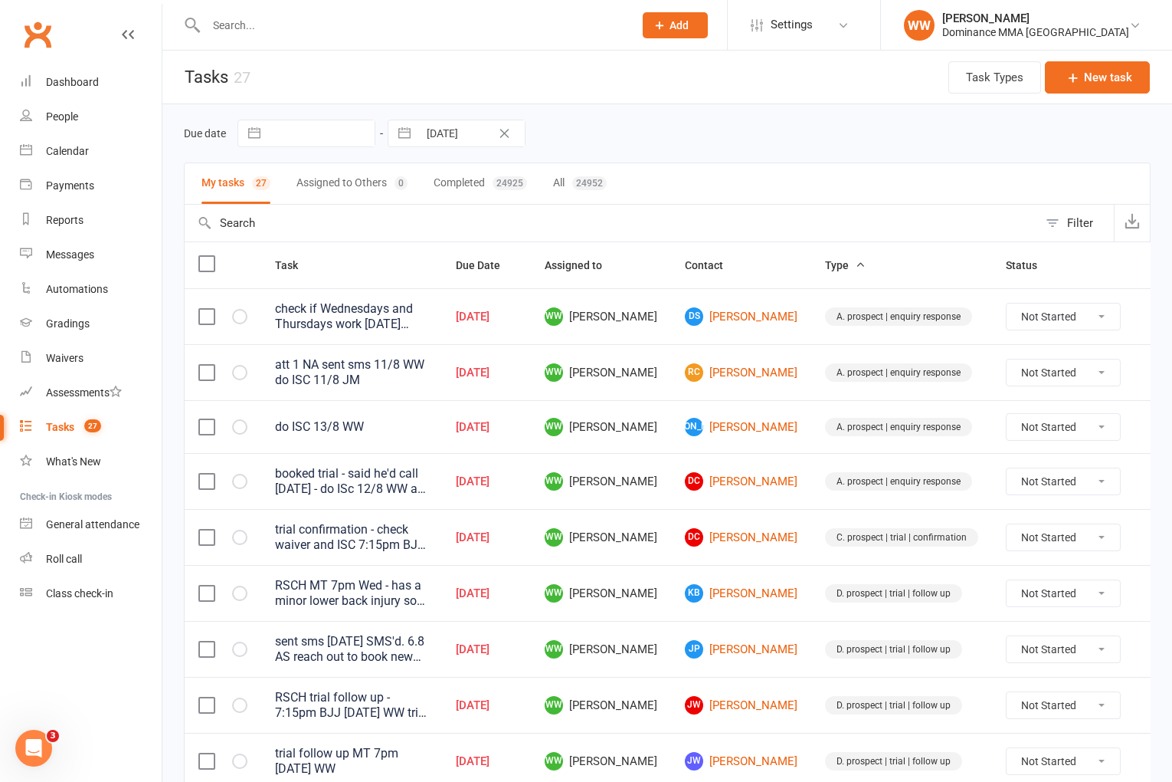
click at [656, 351] on td "WW [PERSON_NAME]" at bounding box center [601, 372] width 140 height 56
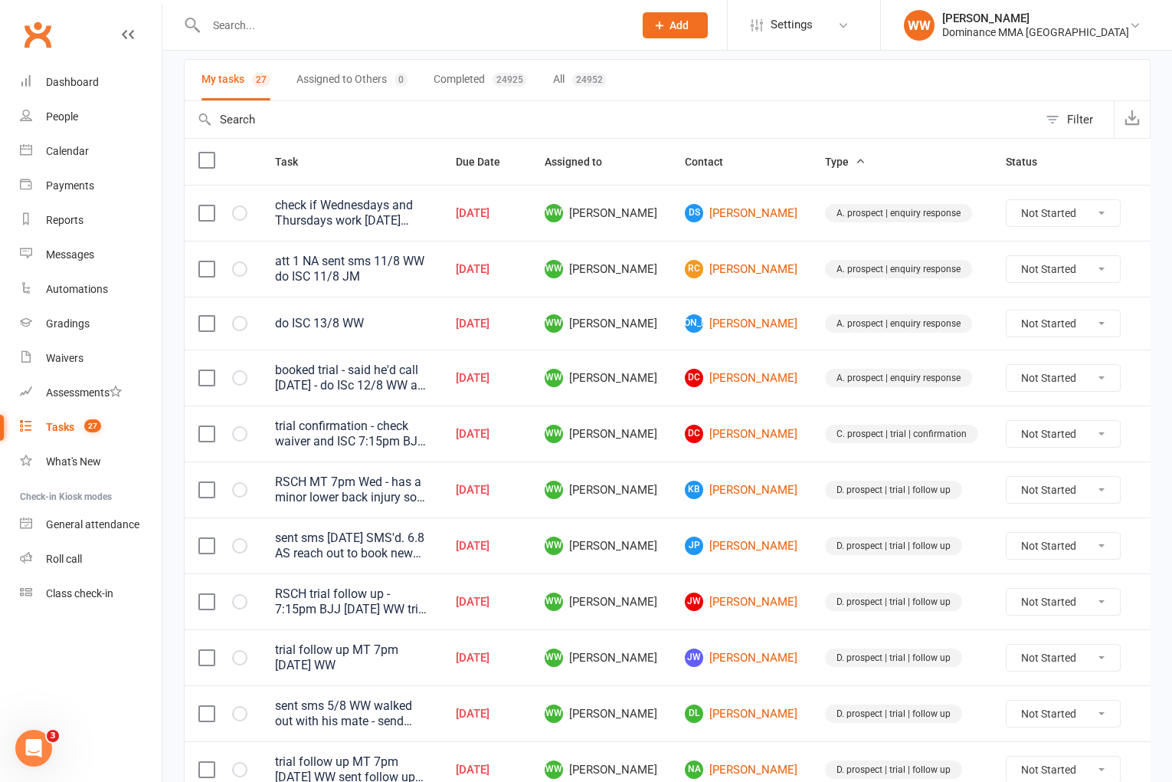
scroll to position [109, 0]
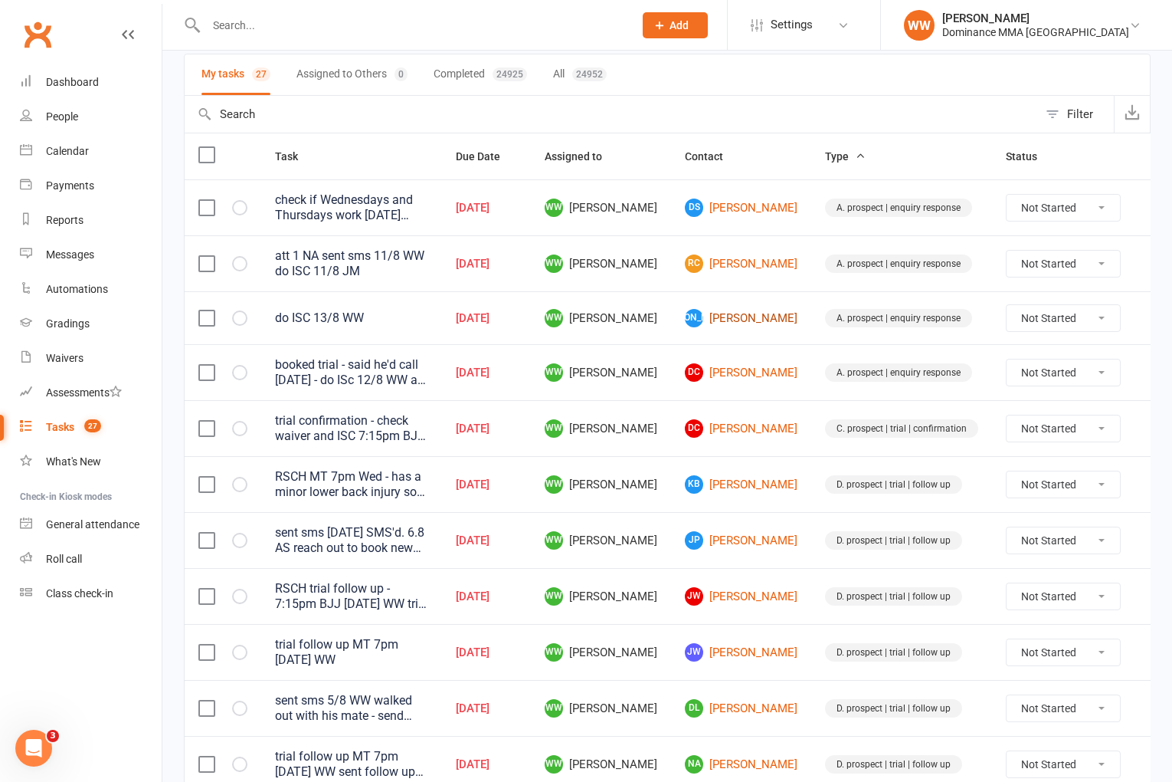
click at [726, 316] on link "JO Jessica O’ Haire" at bounding box center [741, 318] width 113 height 18
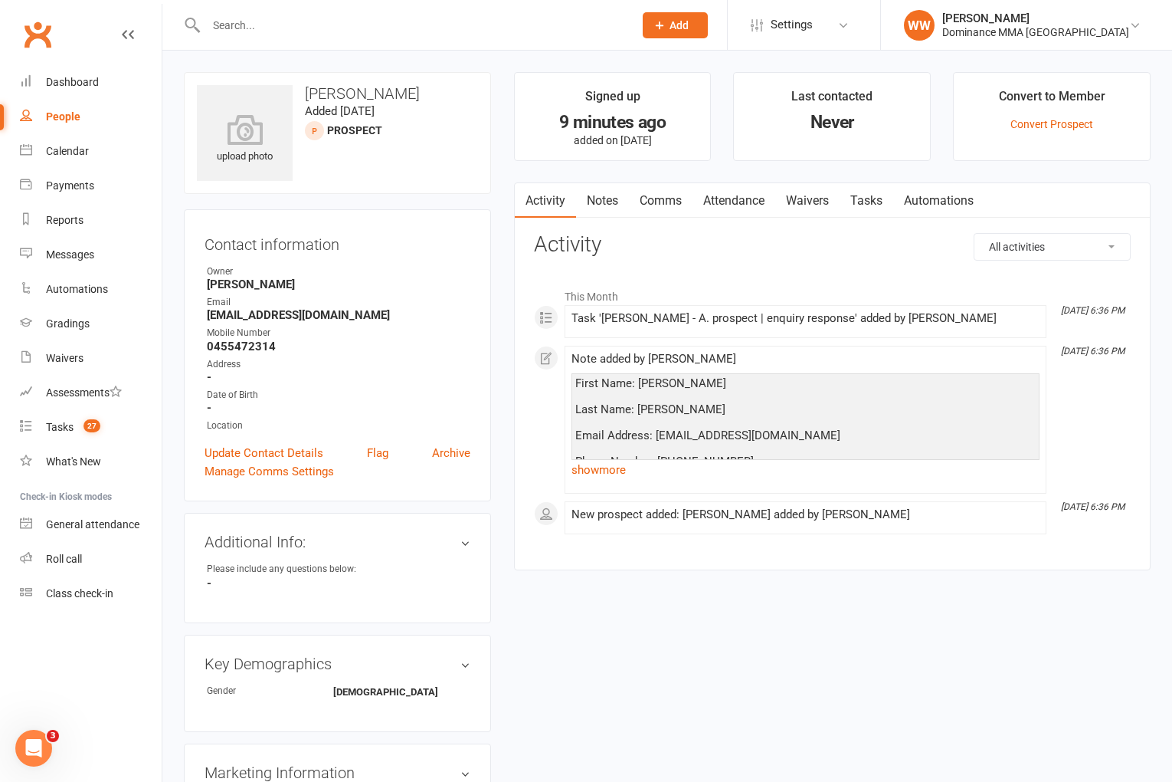
click at [680, 276] on div "This Month Aug 13, 6:36 PM Task 'Jessica O’ Haire - A. prospect | enquiry respo…" at bounding box center [832, 407] width 597 height 277
click at [96, 76] on div "Dashboard" at bounding box center [72, 82] width 53 height 12
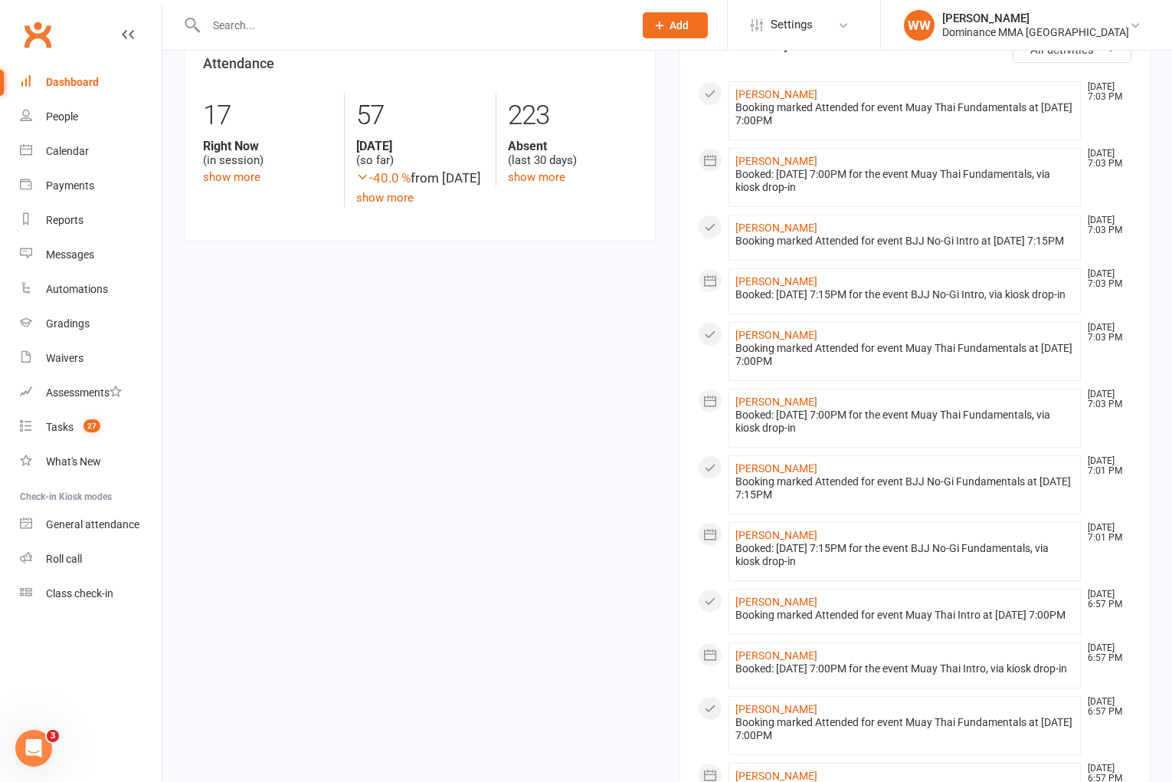
scroll to position [709, 0]
click at [763, 340] on link "Sam Aldous" at bounding box center [777, 334] width 82 height 12
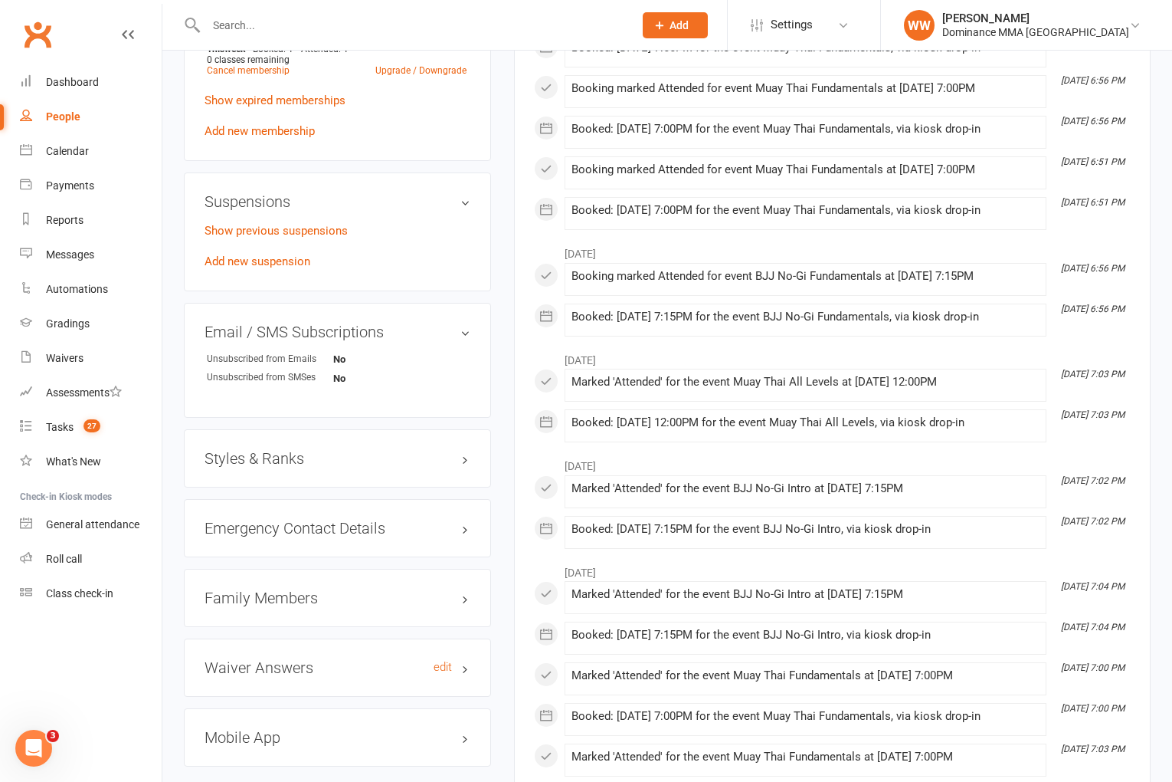
scroll to position [868, 0]
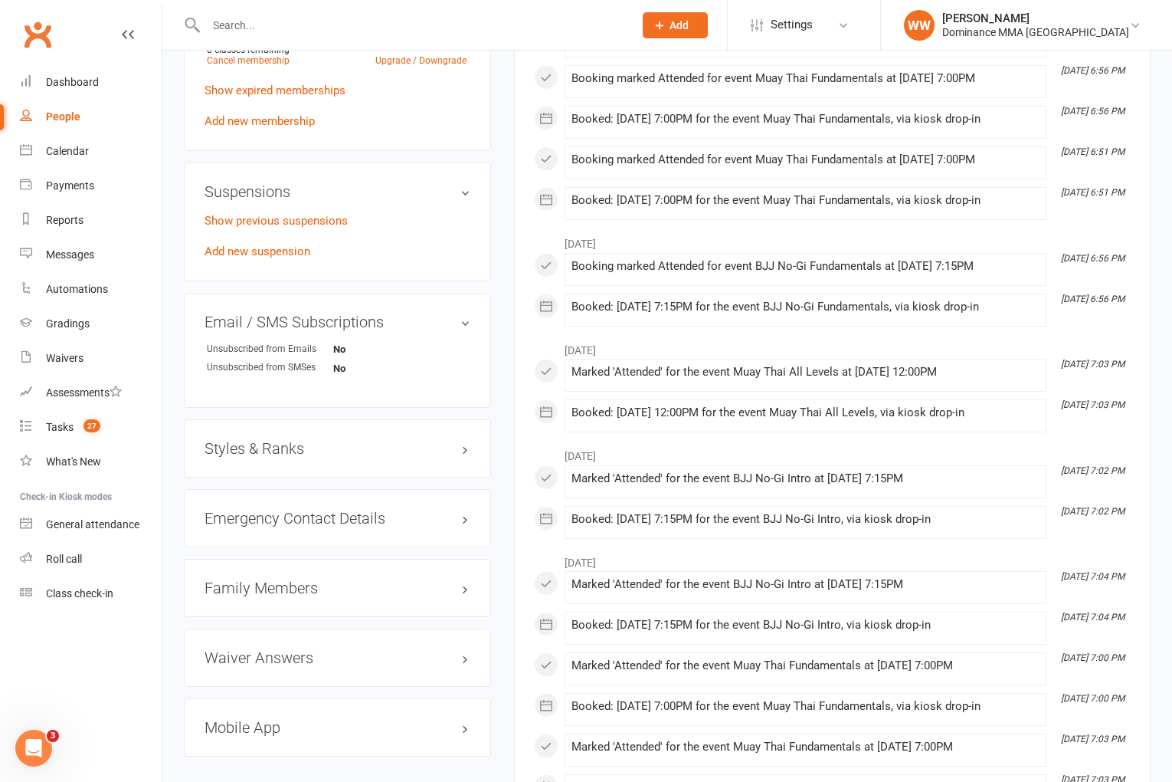
click at [277, 579] on h3 "Family Members" at bounding box center [338, 587] width 266 height 17
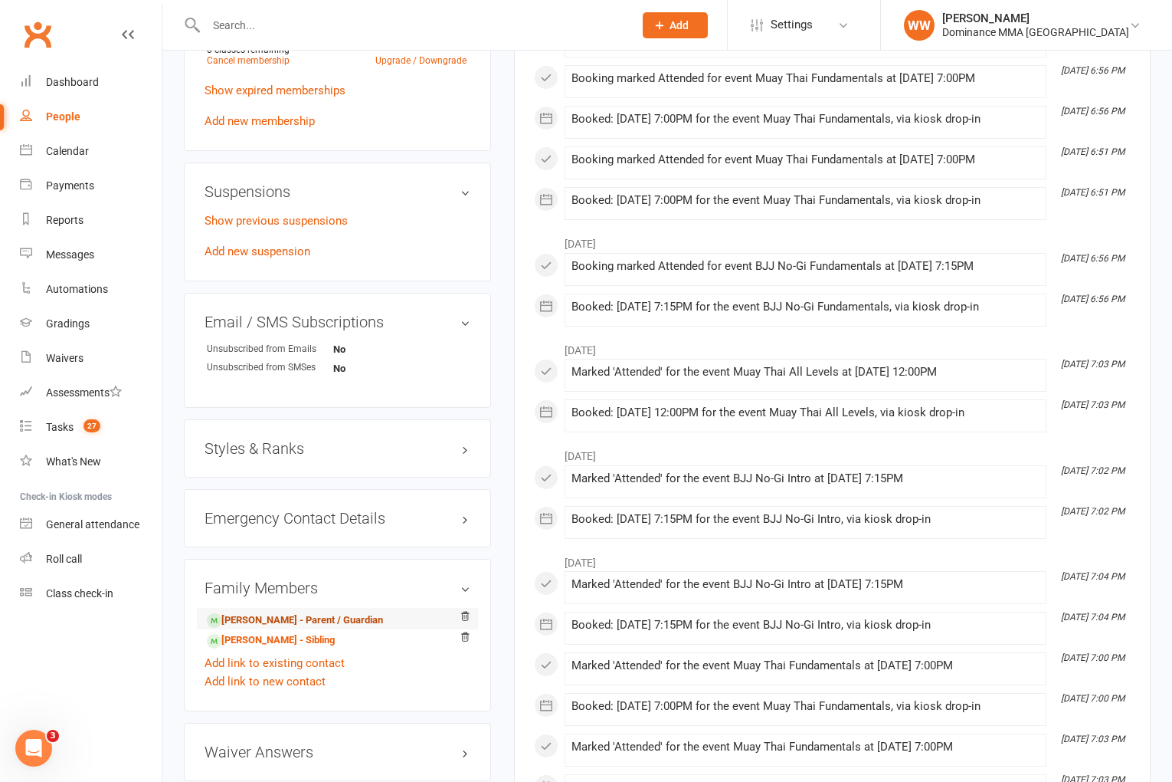
click at [287, 612] on link "Tom Aldous - Parent / Guardian" at bounding box center [295, 620] width 176 height 16
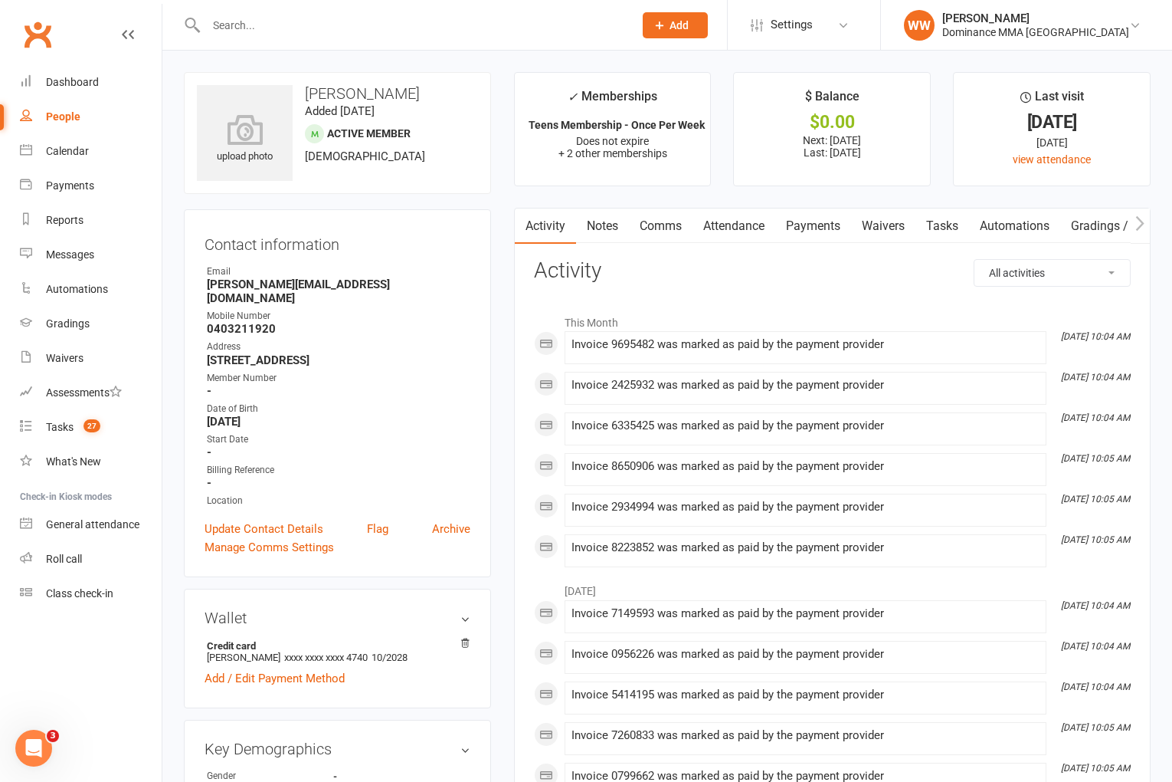
click at [67, 427] on div "Tasks" at bounding box center [60, 427] width 28 height 12
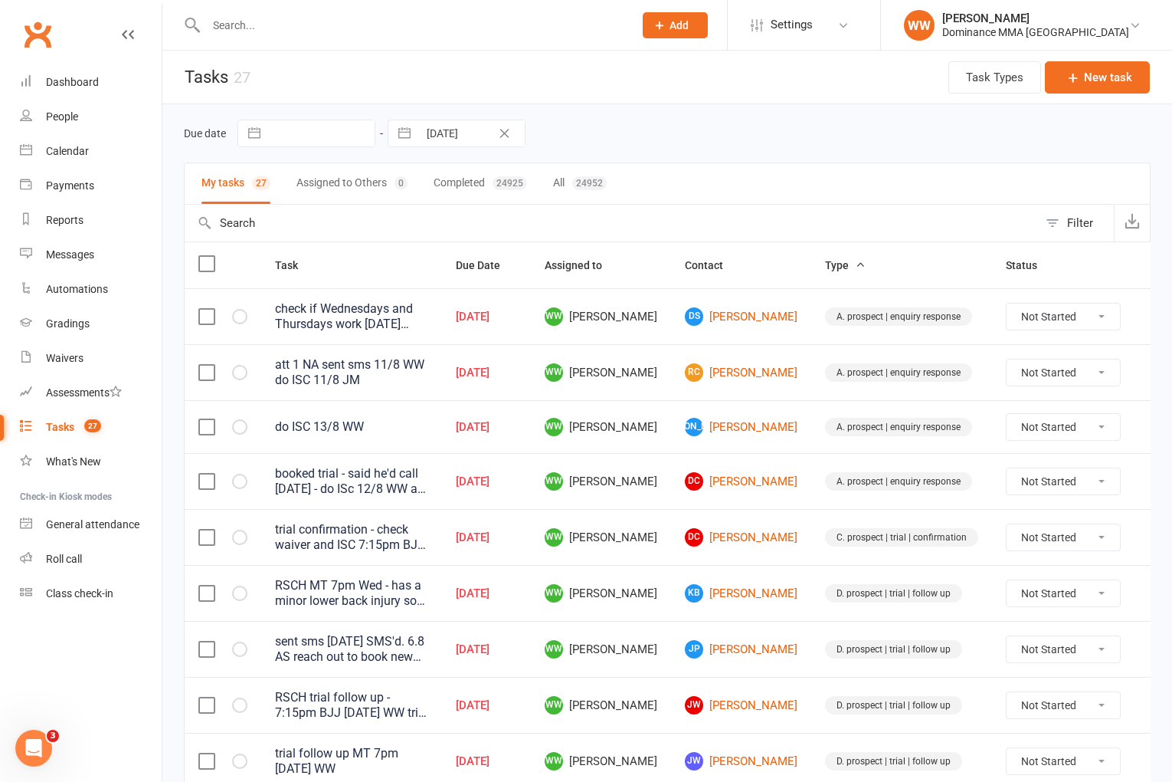
click at [738, 139] on div "Due date Navigate forward to interact with the calendar and select a date. Pres…" at bounding box center [667, 134] width 967 height 28
click at [762, 136] on div "Due date Navigate forward to interact with the calendar and select a date. Pres…" at bounding box center [667, 134] width 967 height 28
click at [229, 16] on input "text" at bounding box center [412, 25] width 421 height 21
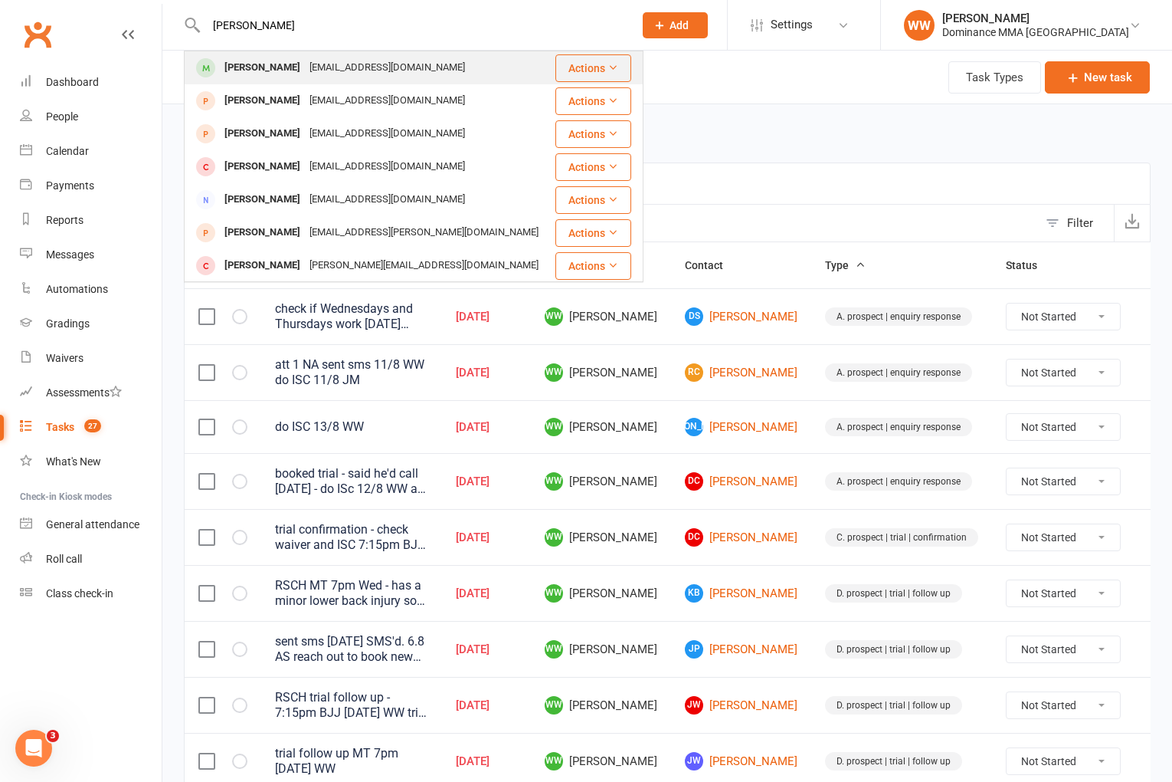
type input "yonis ab"
click at [305, 65] on div "Yonisabas01@gmail.com" at bounding box center [387, 68] width 165 height 22
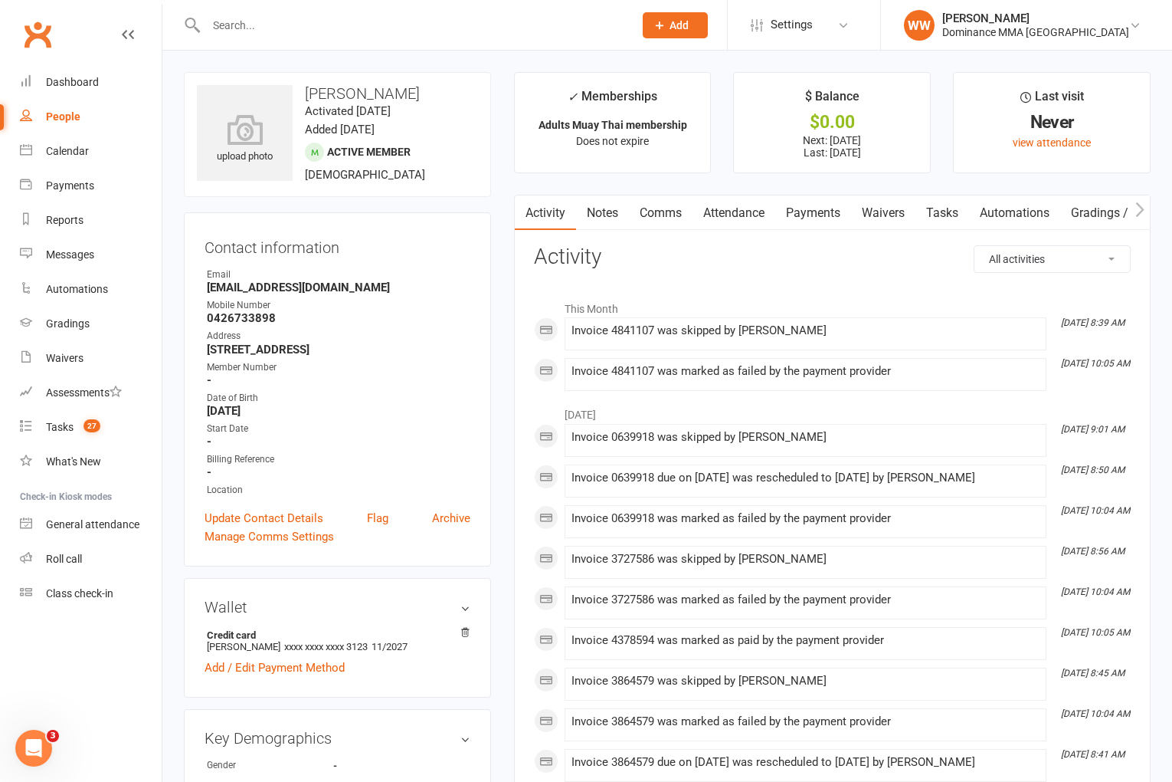
click at [820, 220] on link "Payments" at bounding box center [813, 212] width 76 height 35
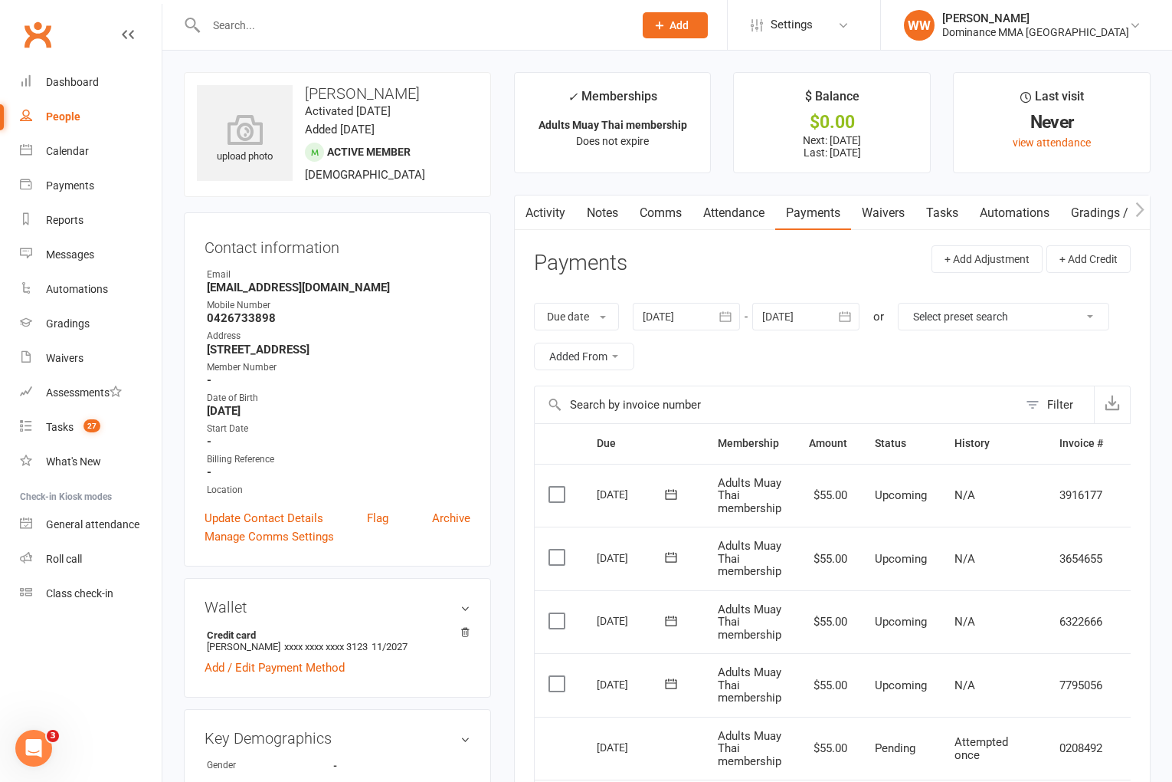
click at [955, 215] on link "Tasks" at bounding box center [943, 212] width 54 height 35
select select "incomplete"
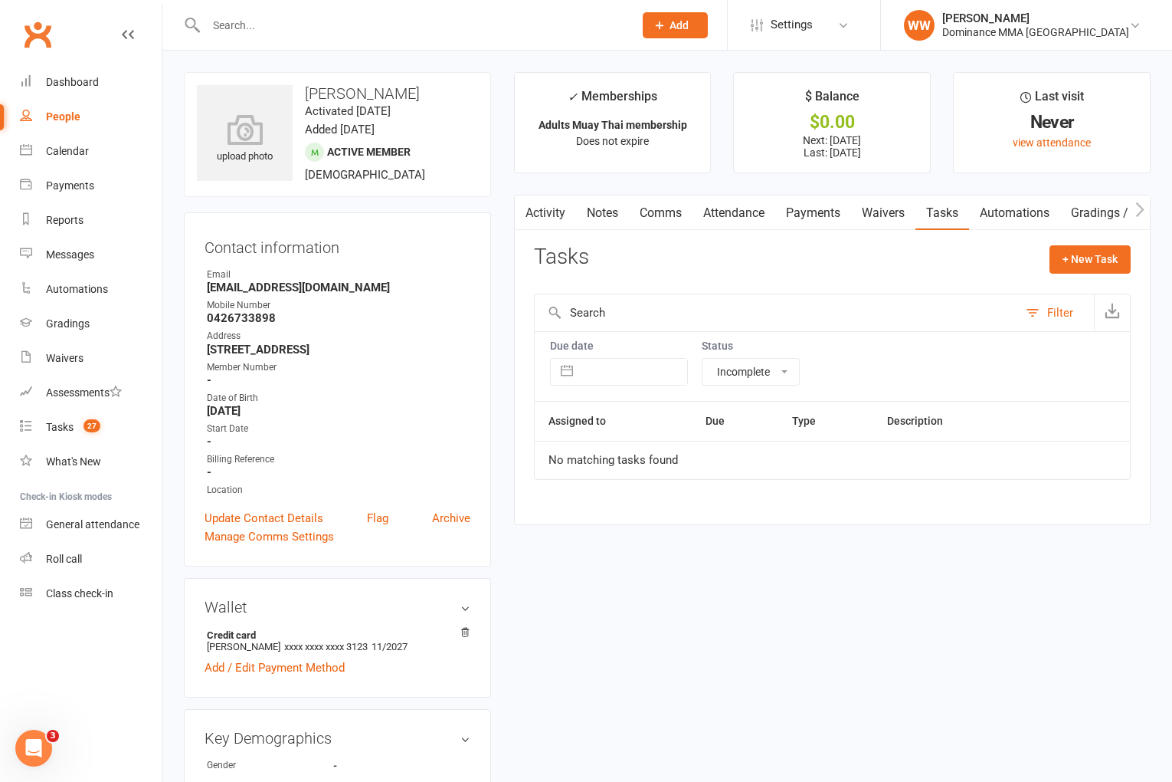
click at [817, 217] on link "Payments" at bounding box center [813, 212] width 76 height 35
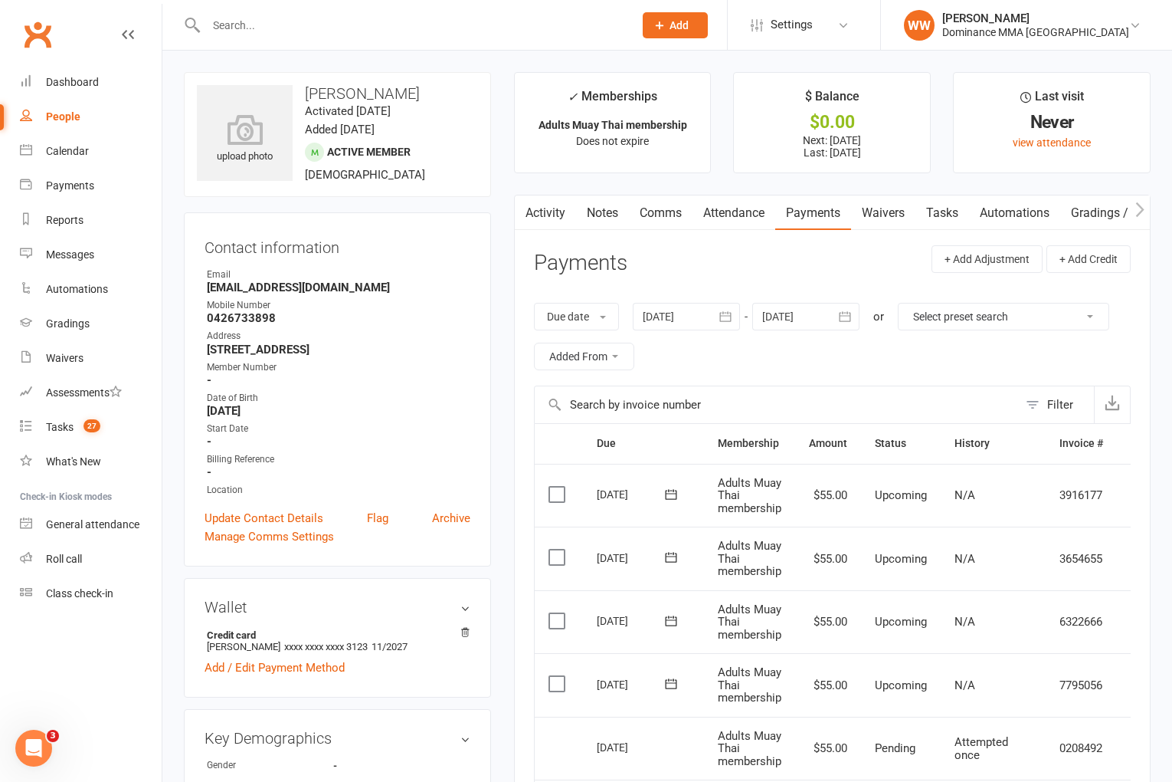
click at [720, 314] on button "button" at bounding box center [727, 317] width 28 height 28
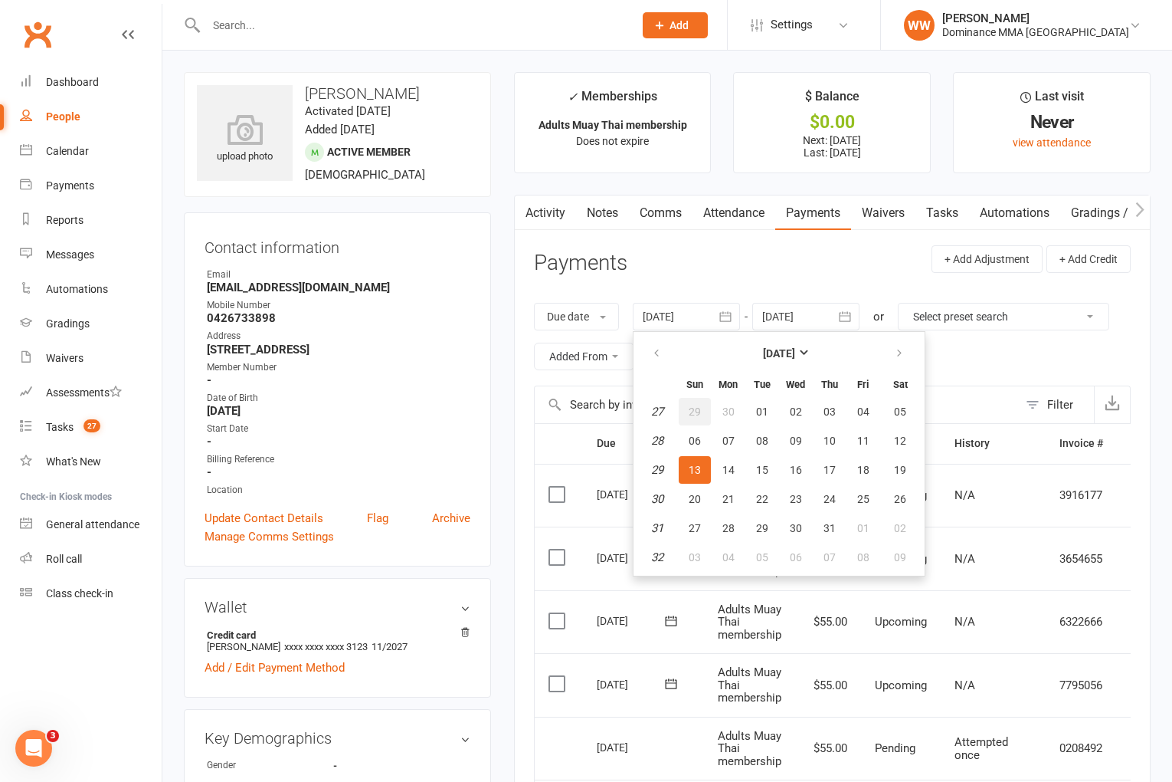
click at [707, 411] on button "29" at bounding box center [695, 412] width 32 height 28
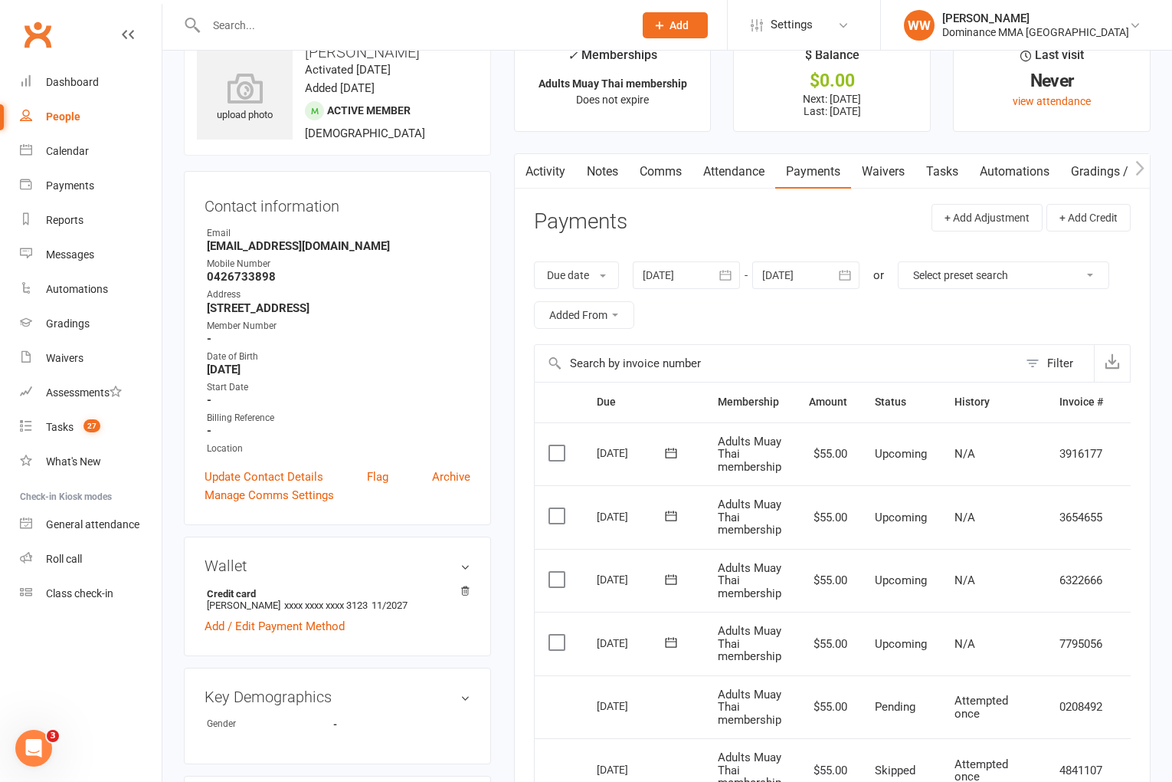
scroll to position [33, 0]
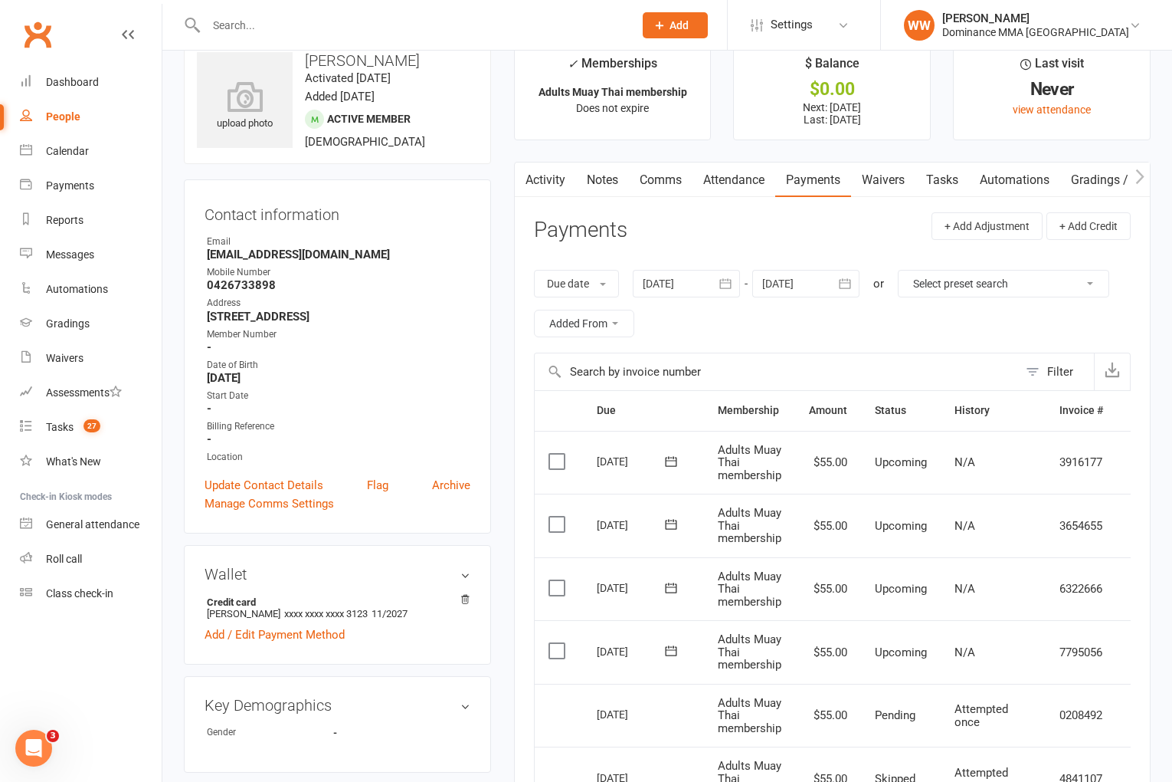
click at [702, 285] on div at bounding box center [686, 284] width 107 height 28
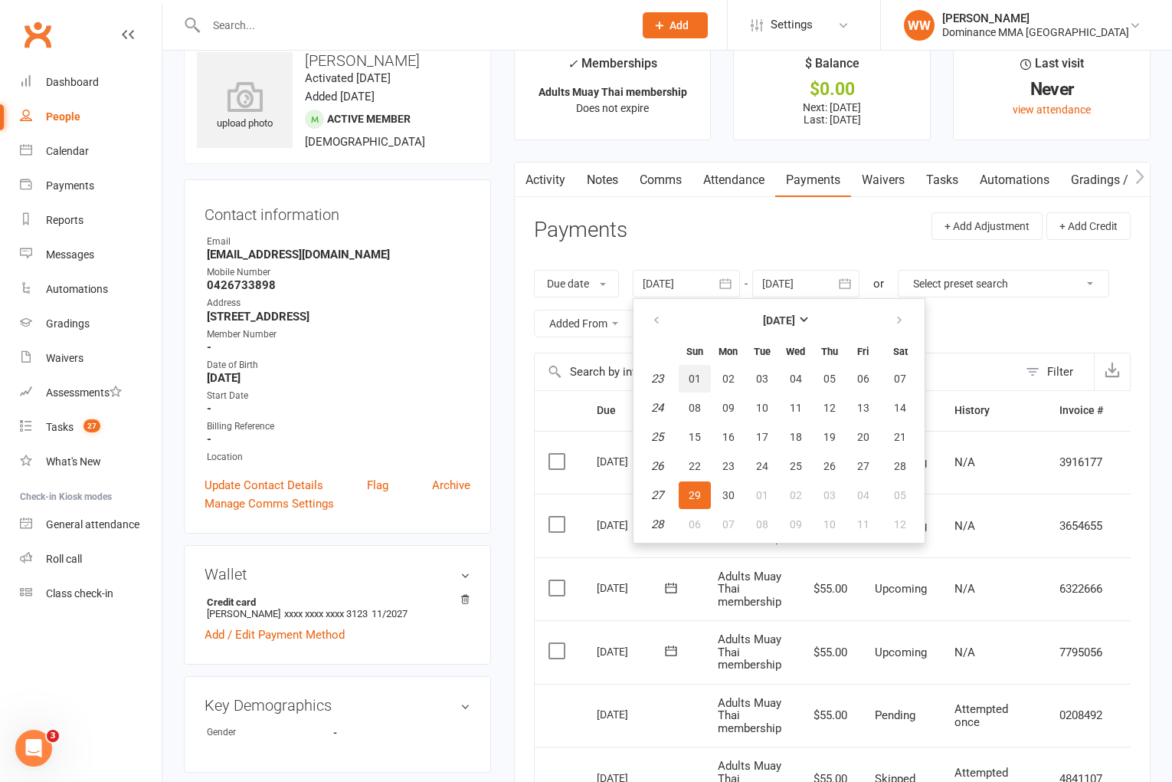
click at [701, 374] on span "01" at bounding box center [695, 378] width 12 height 12
type input "01 Jun 2025"
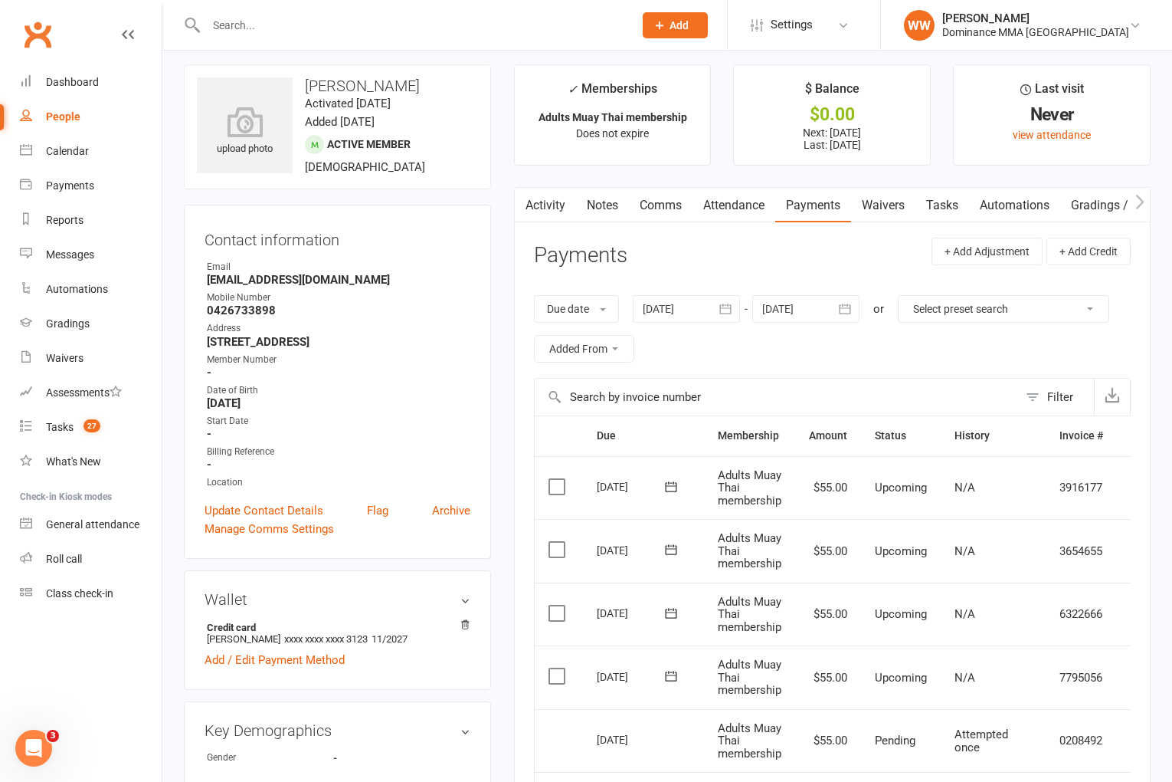
scroll to position [0, 0]
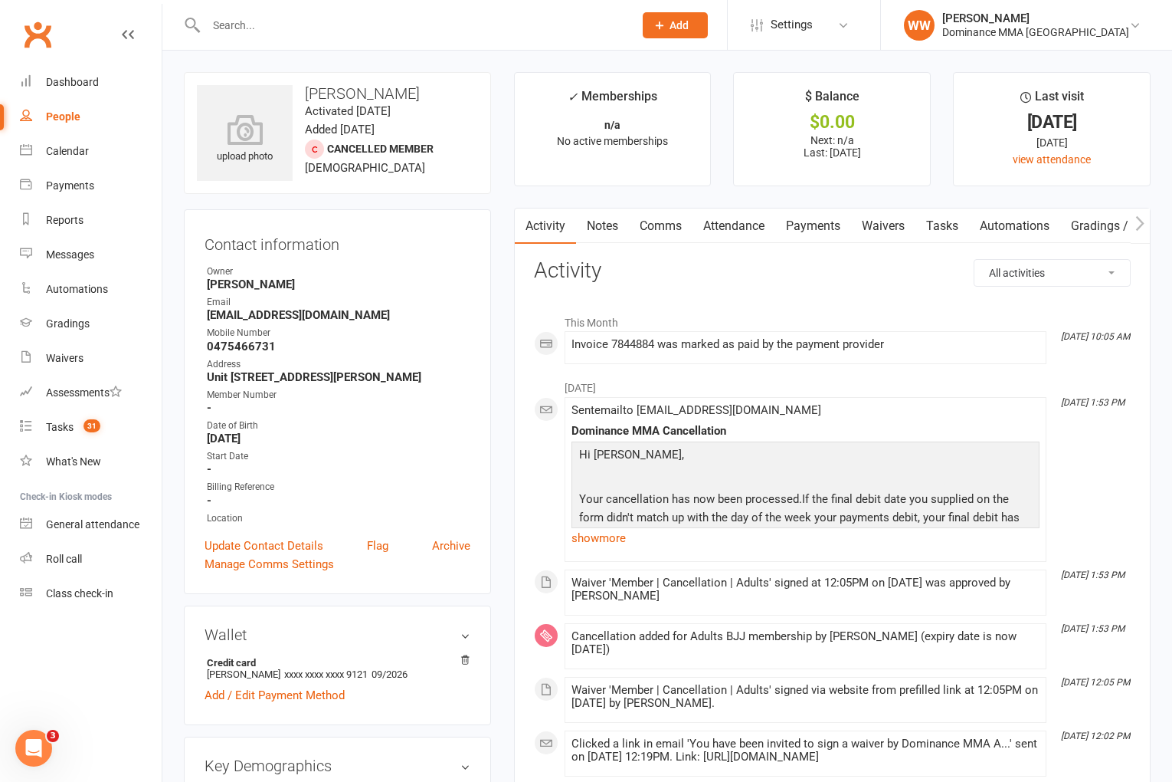
click at [605, 234] on link "Notes" at bounding box center [602, 225] width 53 height 35
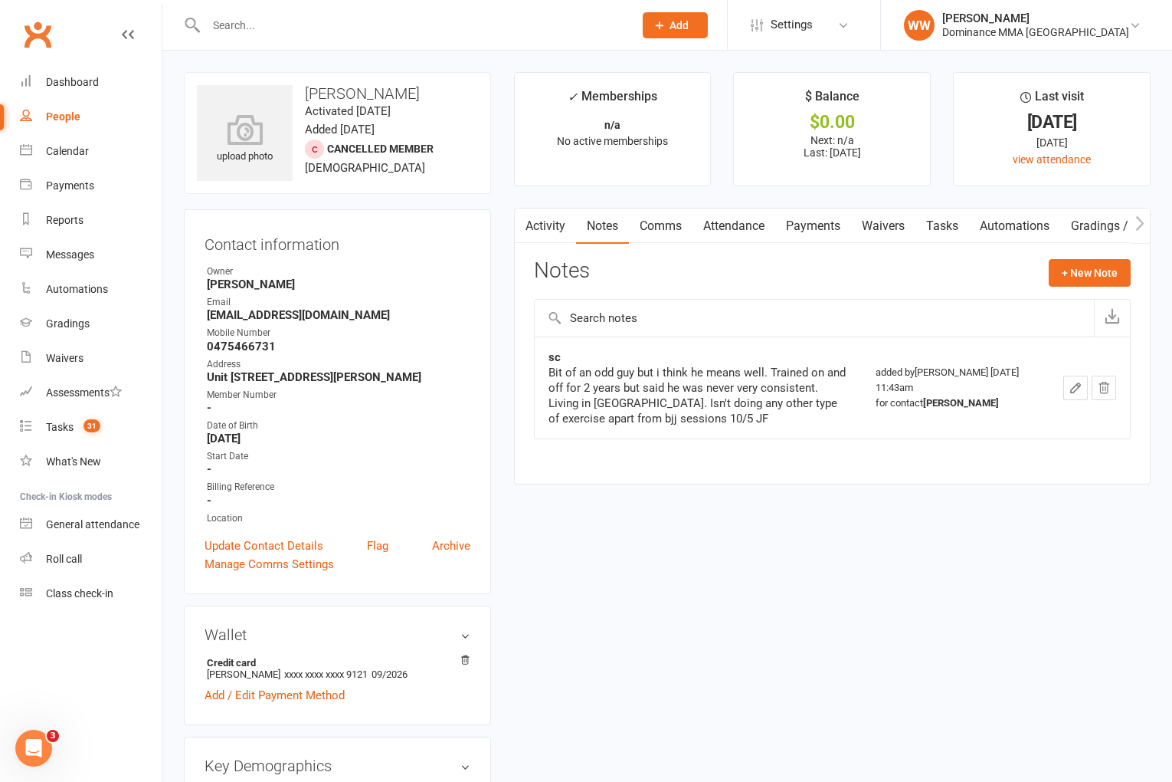
click at [721, 226] on link "Attendance" at bounding box center [734, 225] width 83 height 35
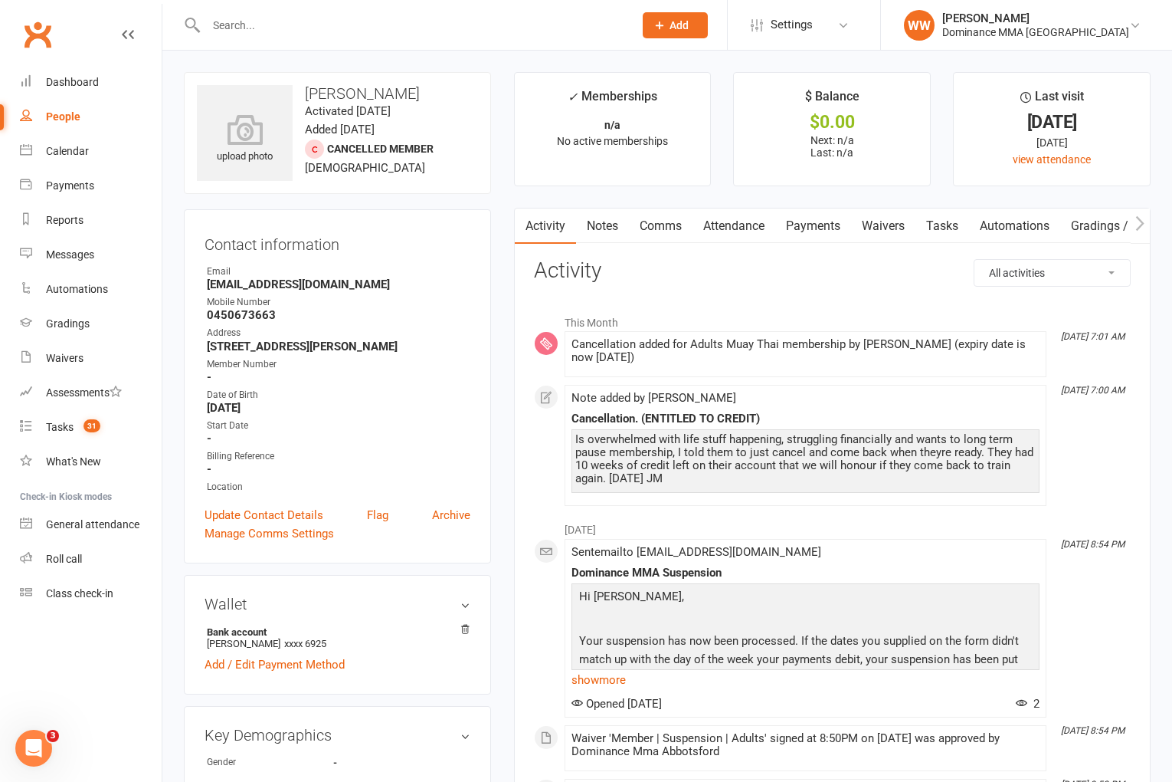
click at [688, 279] on h3 "Activity" at bounding box center [832, 271] width 597 height 24
click at [605, 239] on link "Notes" at bounding box center [602, 225] width 53 height 35
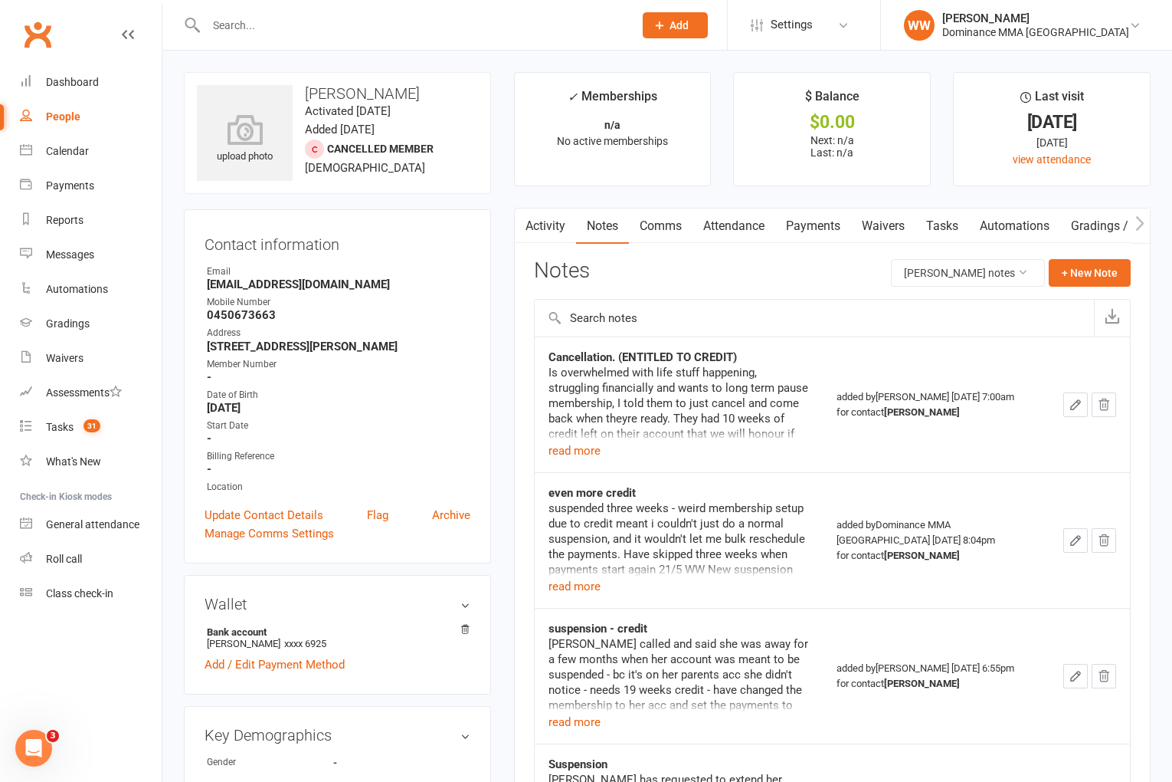
click at [673, 269] on div "Notes [PERSON_NAME] notes + New Note" at bounding box center [832, 279] width 597 height 40
click at [588, 588] on button "read more" at bounding box center [575, 586] width 52 height 18
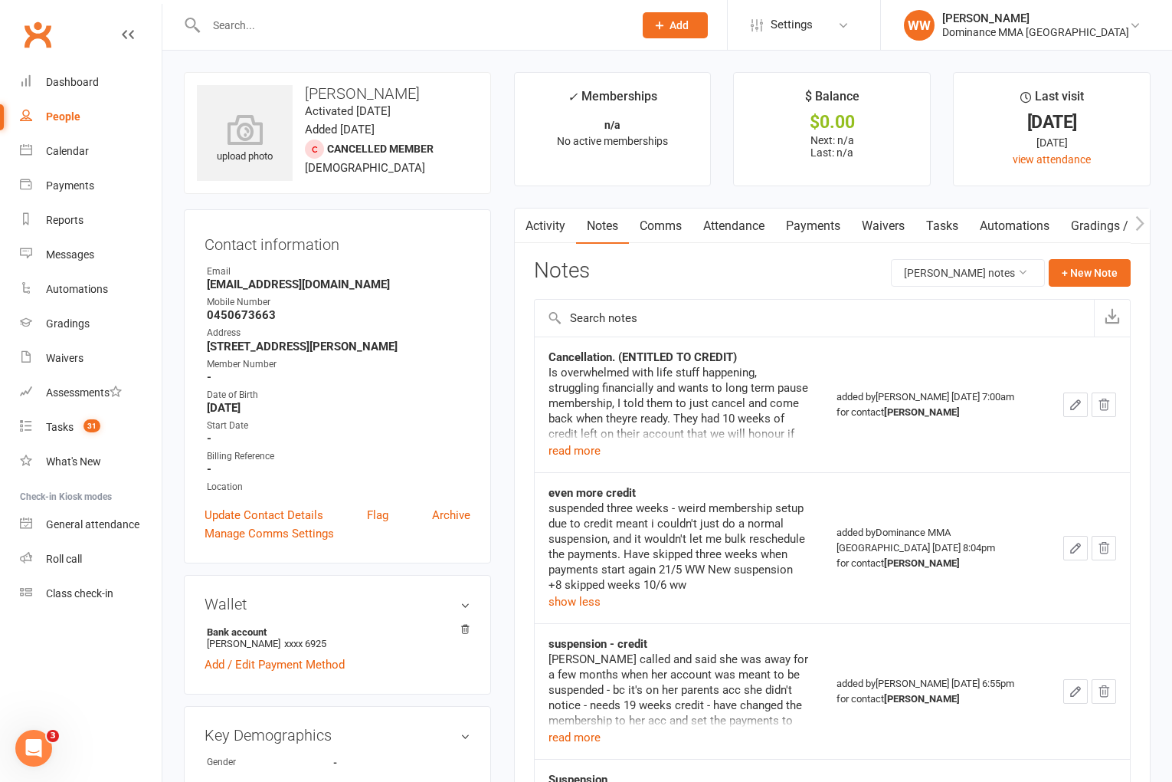
click at [598, 454] on button "read more" at bounding box center [575, 450] width 52 height 18
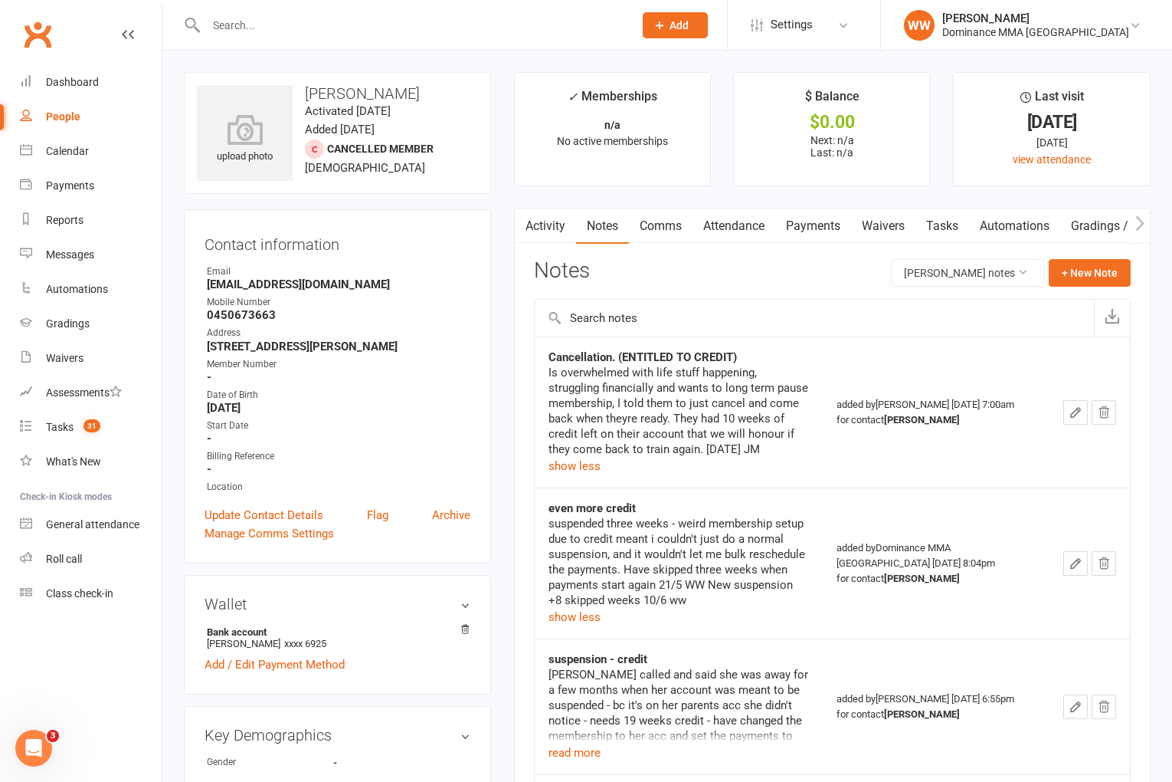
click at [727, 278] on div "Notes [PERSON_NAME] notes + New Note" at bounding box center [832, 279] width 597 height 40
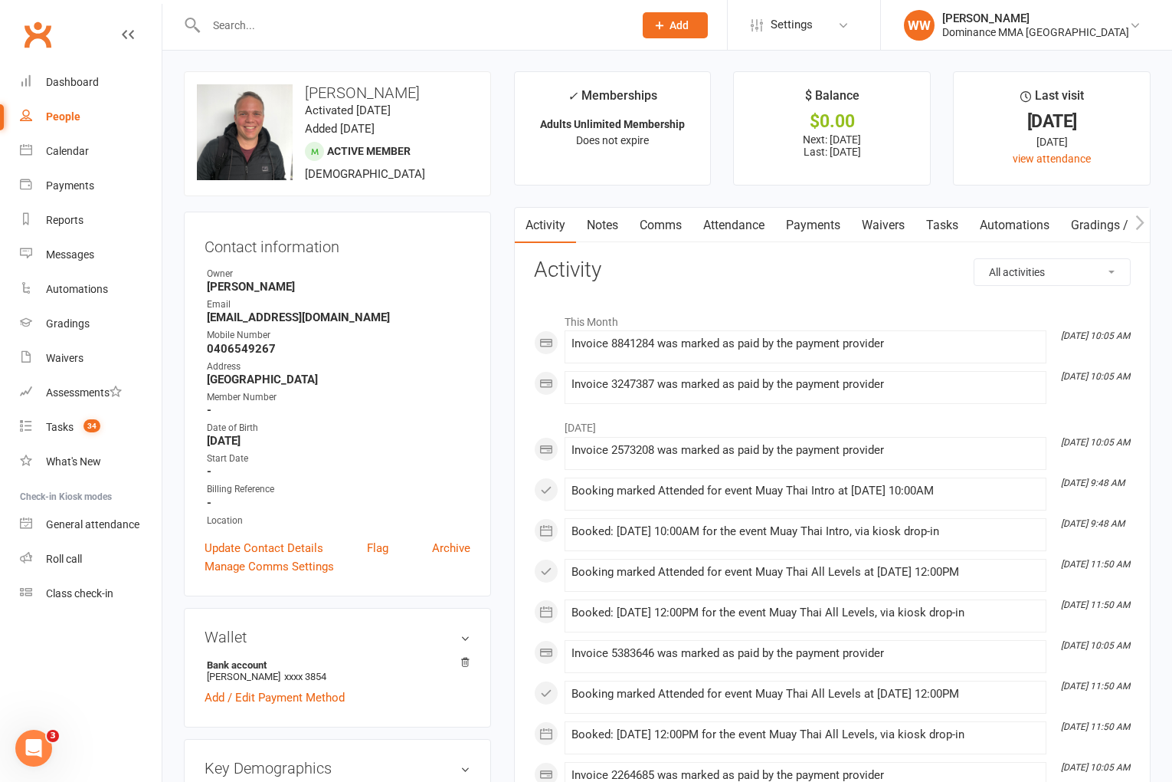
click at [821, 235] on link "Payments" at bounding box center [813, 225] width 76 height 35
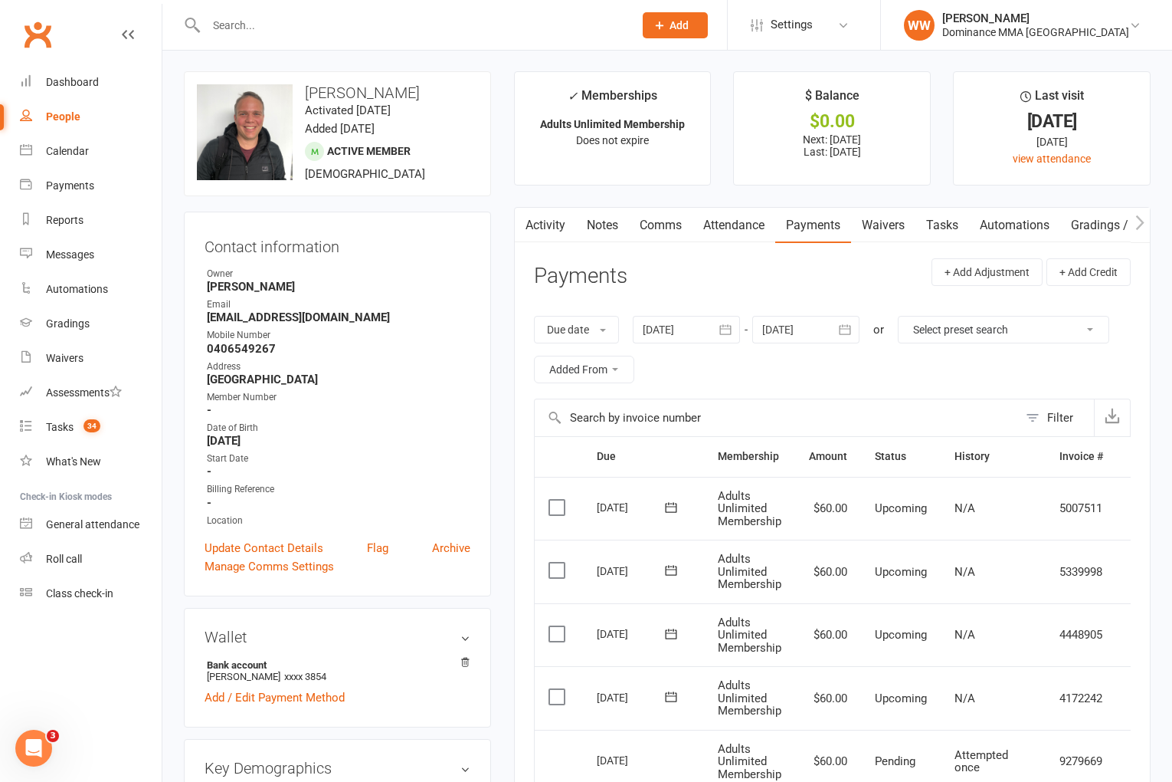
click at [822, 264] on header "Payments + Add Adjustment + Add Credit" at bounding box center [832, 279] width 597 height 42
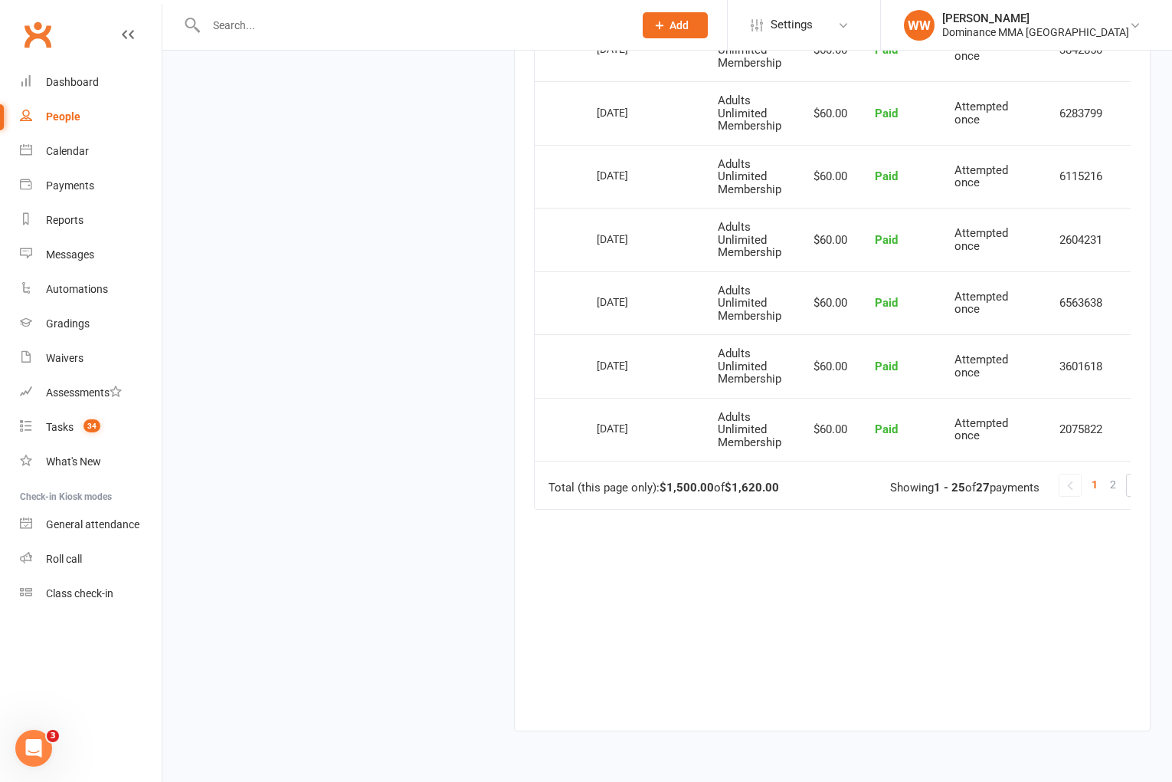
scroll to position [1719, 0]
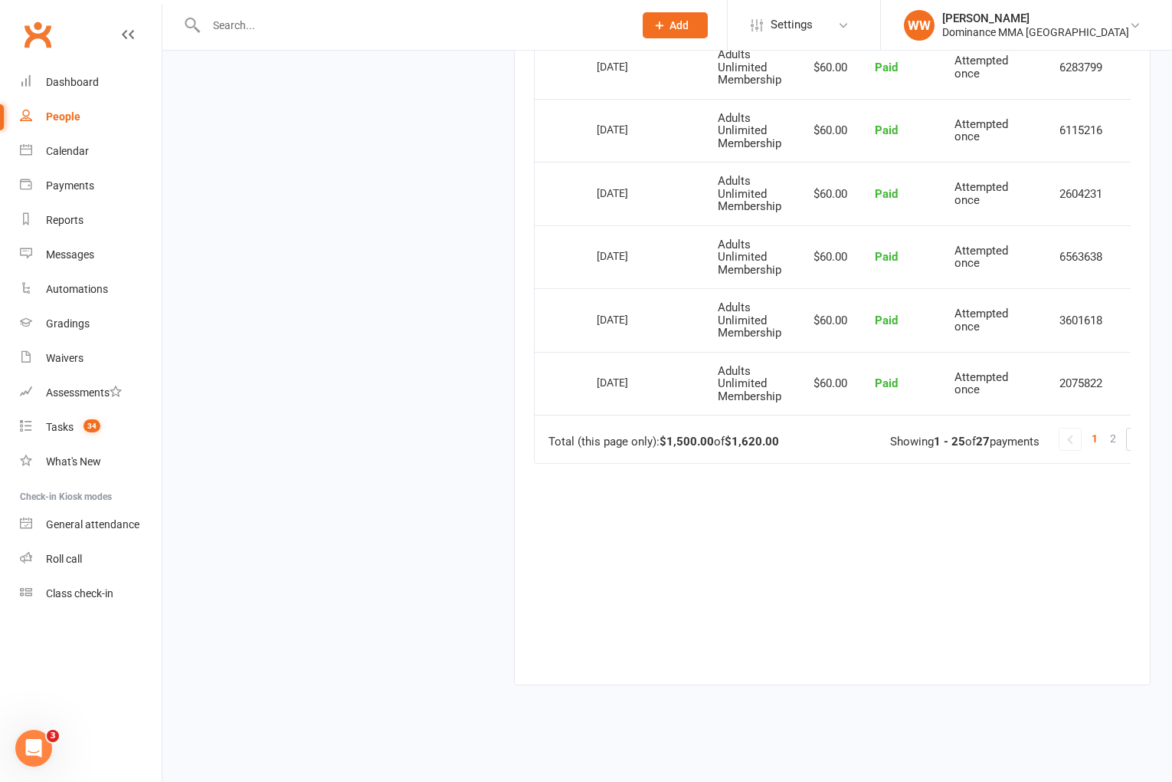
click at [1122, 437] on link "2" at bounding box center [1113, 438] width 18 height 21
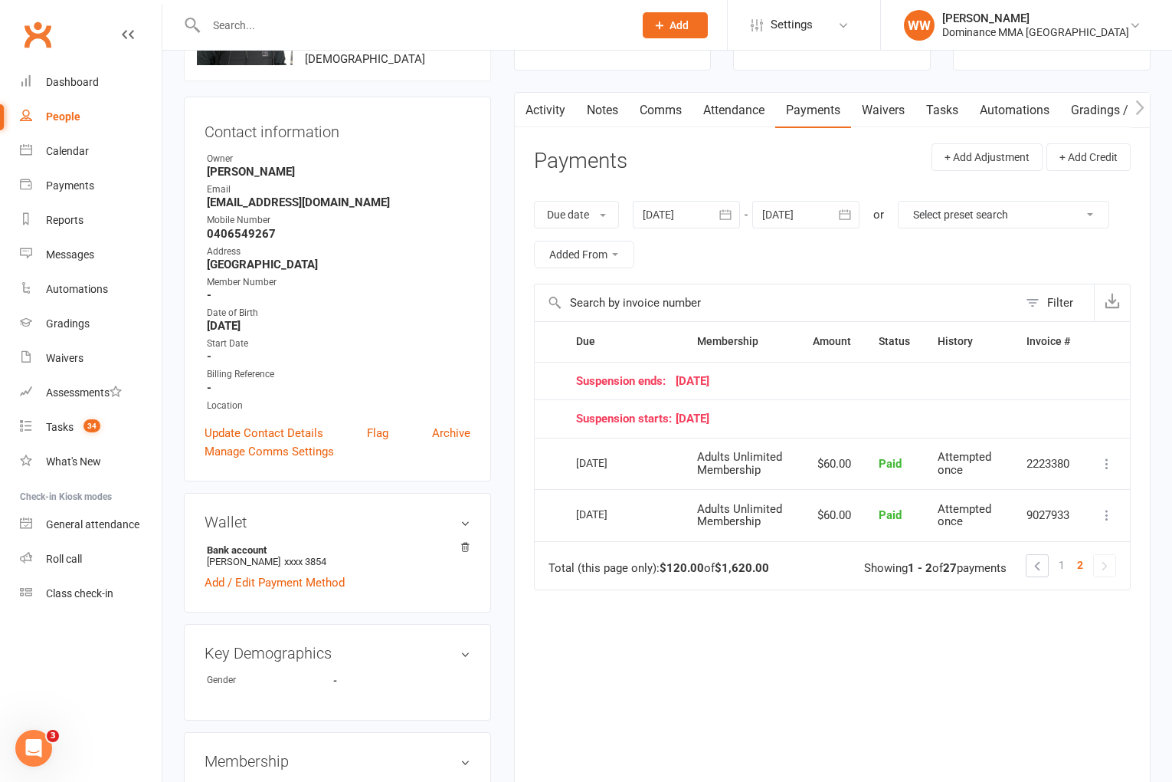
scroll to position [0, 0]
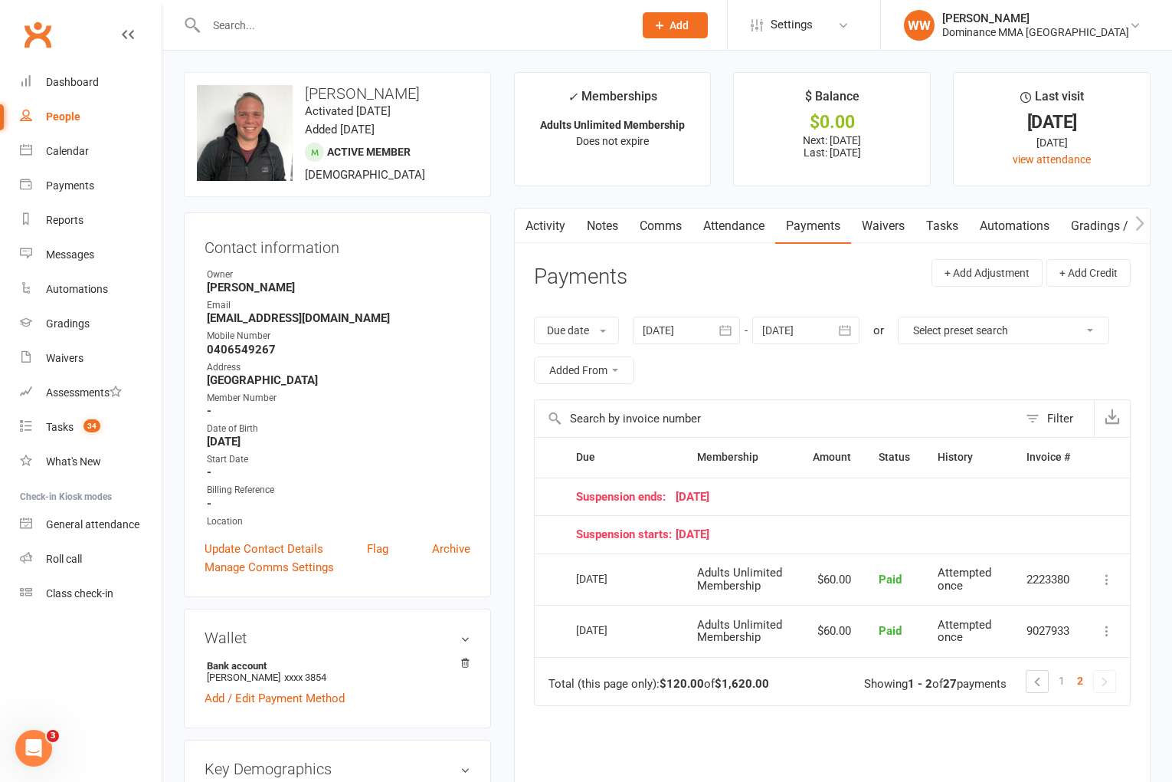
click at [718, 329] on button "button" at bounding box center [727, 330] width 28 height 28
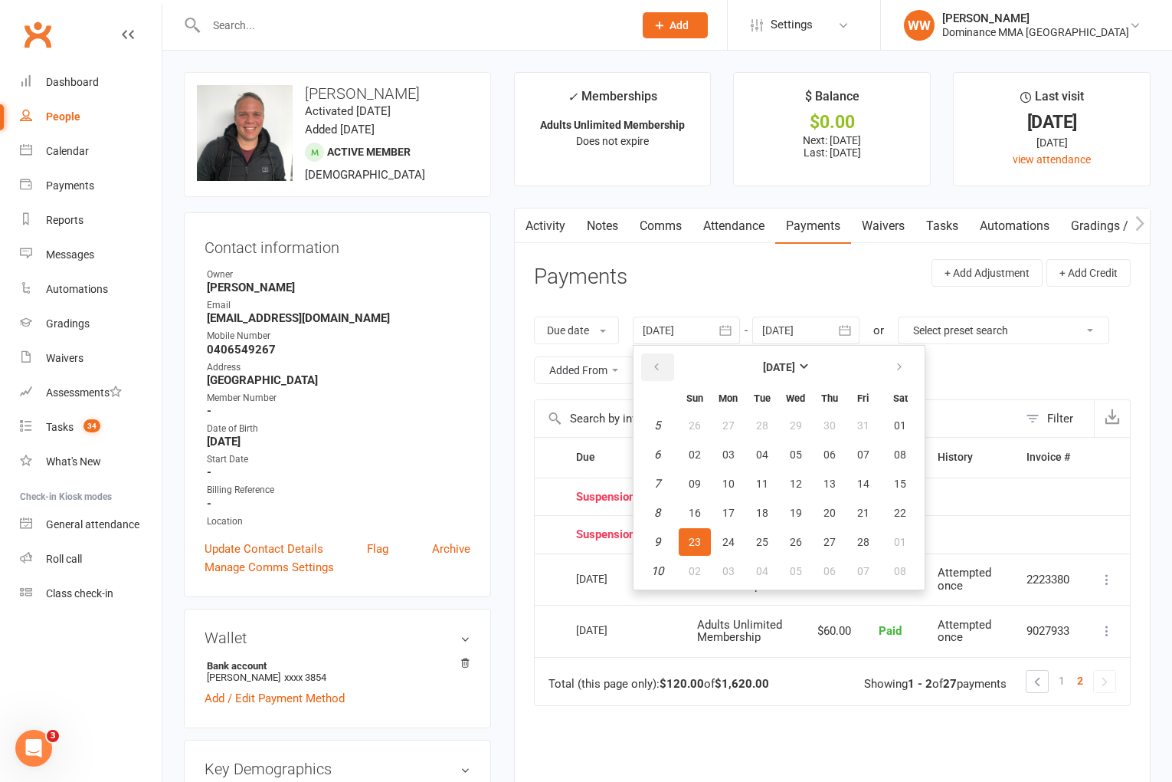
click at [667, 365] on button "button" at bounding box center [657, 367] width 33 height 28
click at [666, 368] on button "button" at bounding box center [657, 367] width 33 height 28
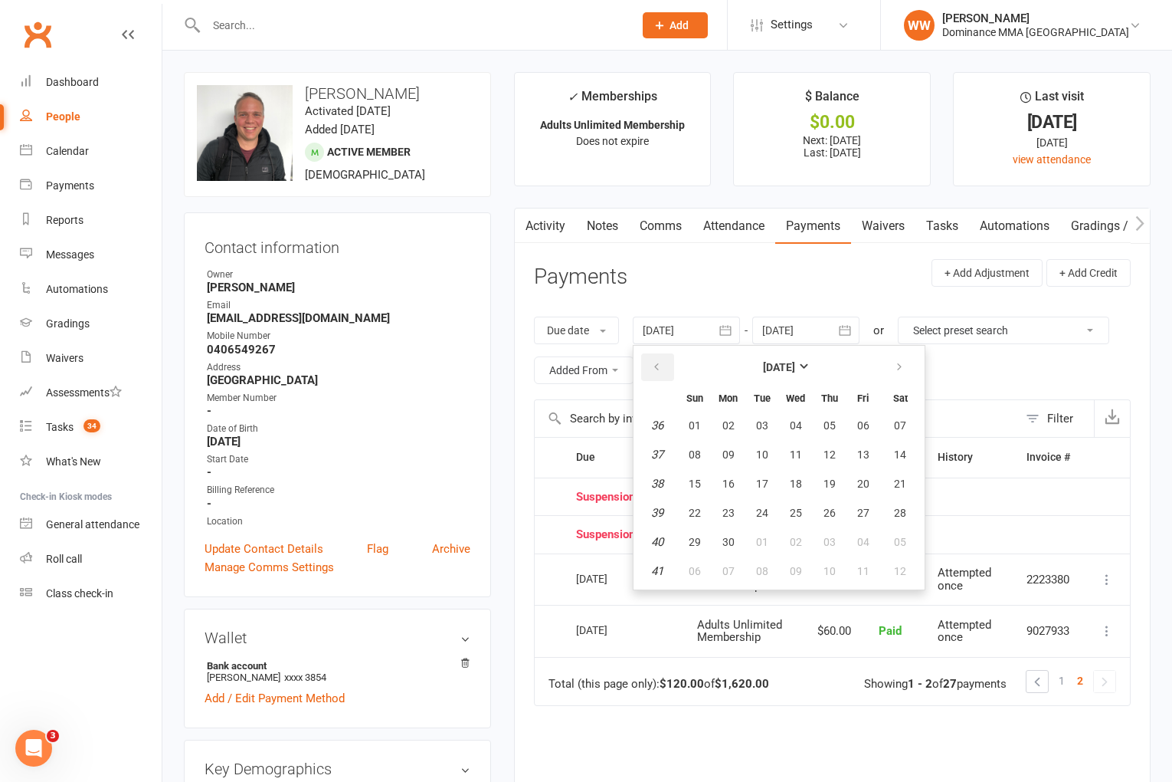
click at [666, 368] on button "button" at bounding box center [657, 367] width 33 height 28
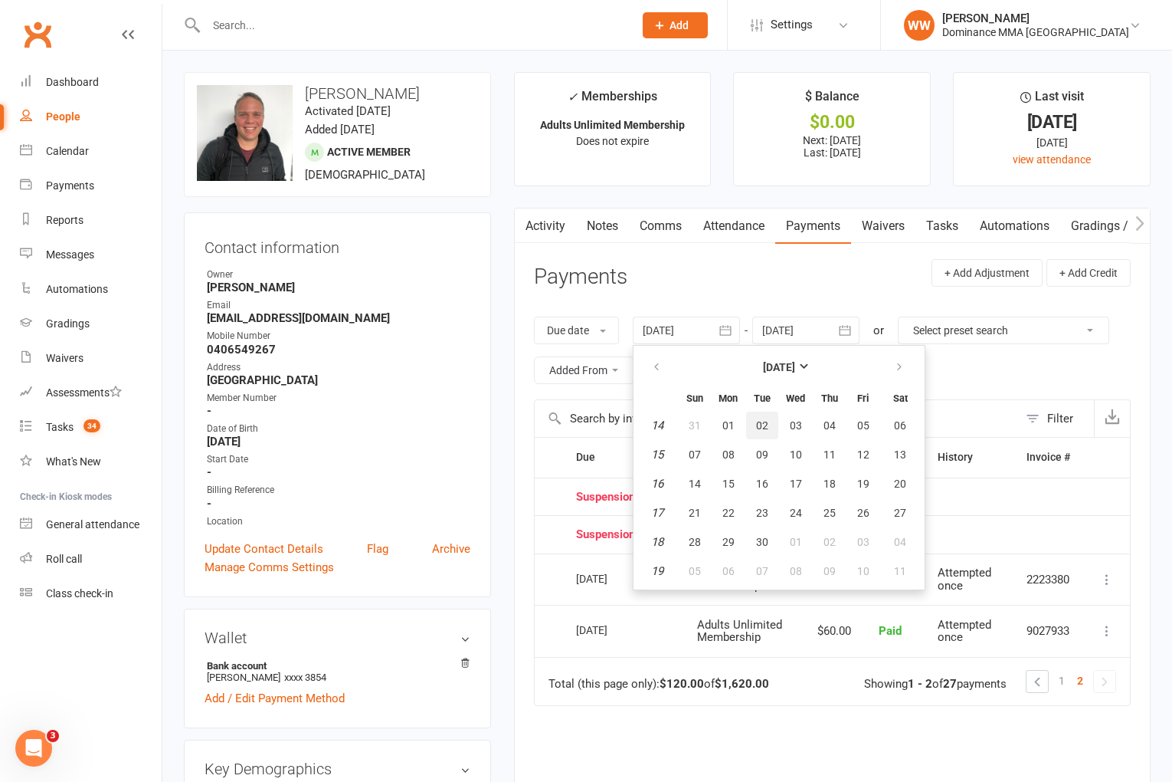
click at [769, 427] on span "02" at bounding box center [762, 425] width 12 height 12
type input "02 Apr 2024"
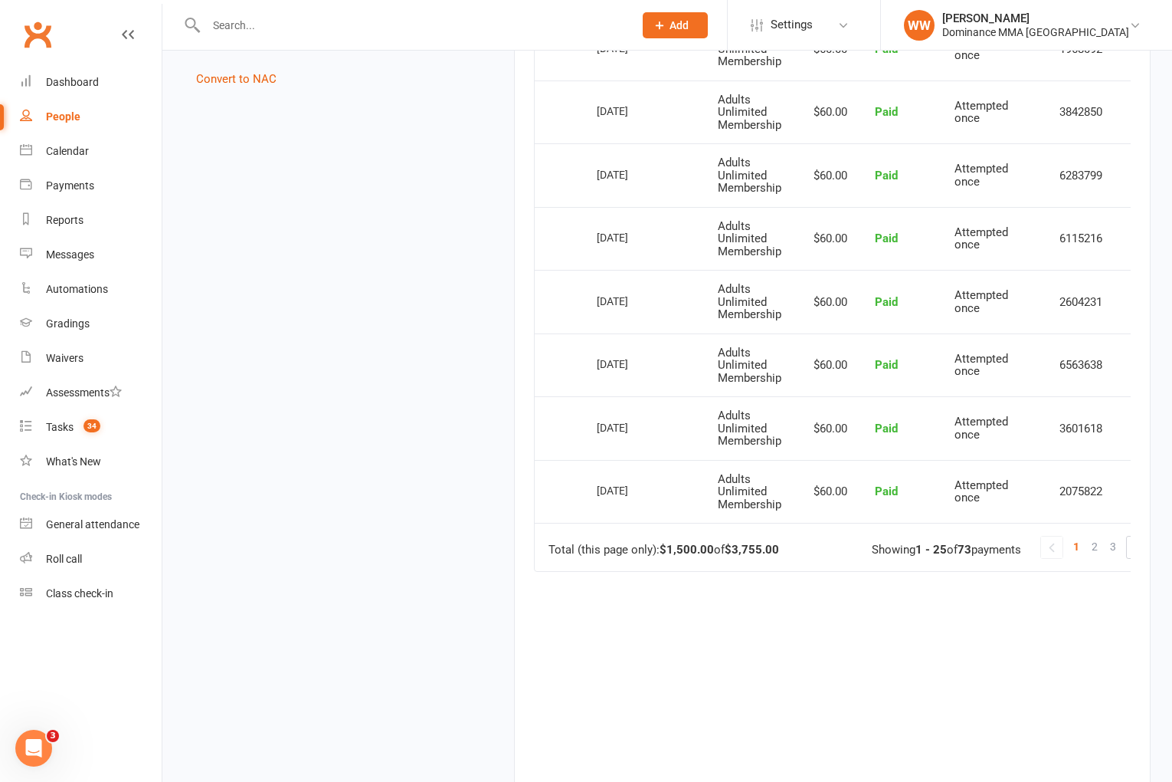
scroll to position [1614, 0]
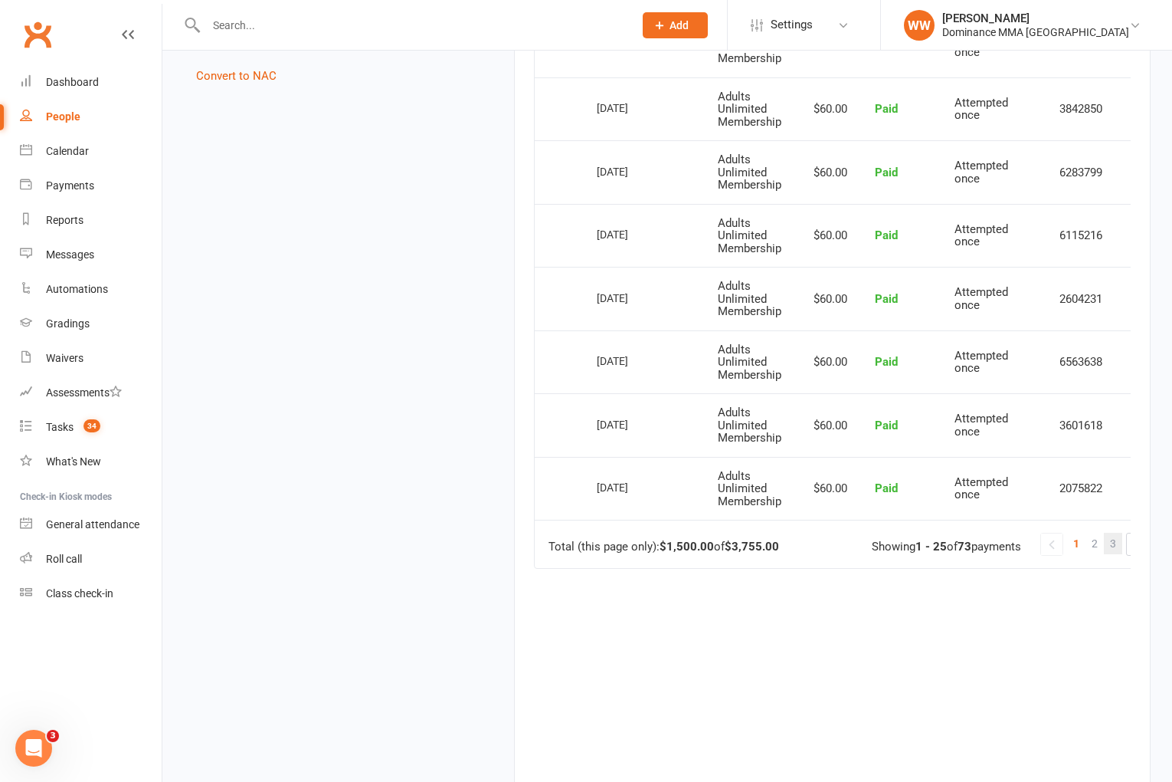
click at [1115, 548] on span "3" at bounding box center [1113, 543] width 6 height 21
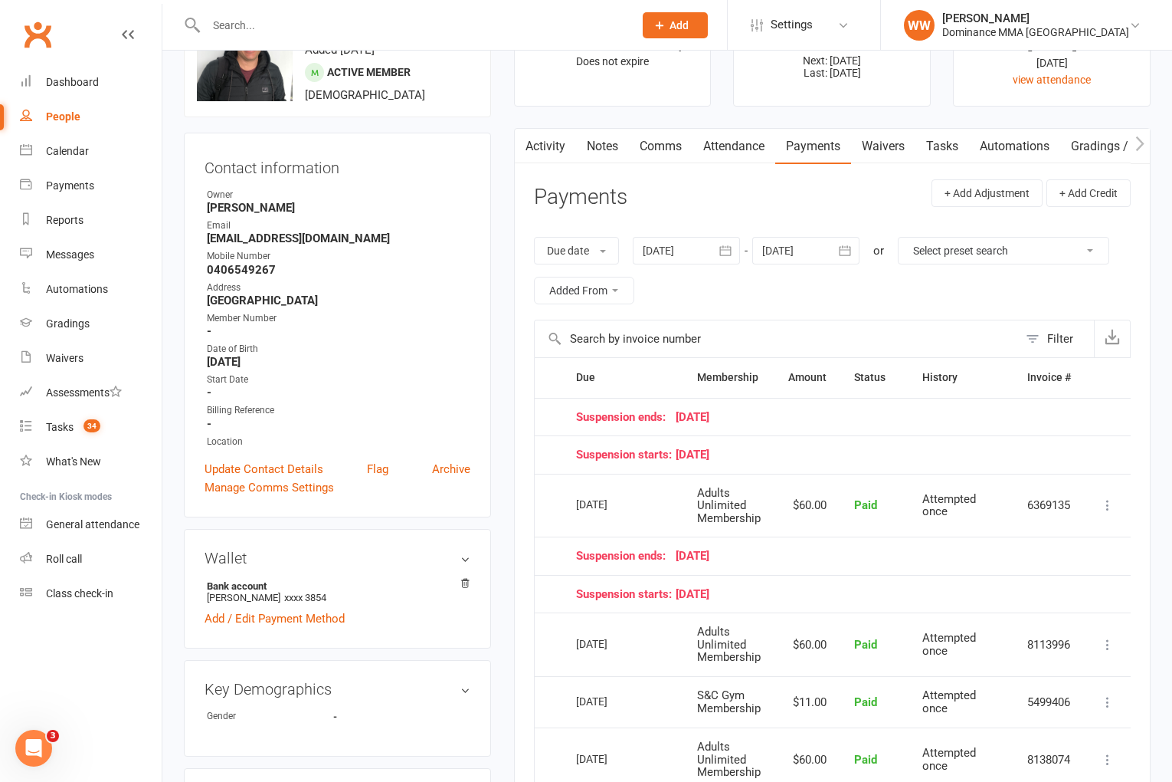
scroll to position [0, 0]
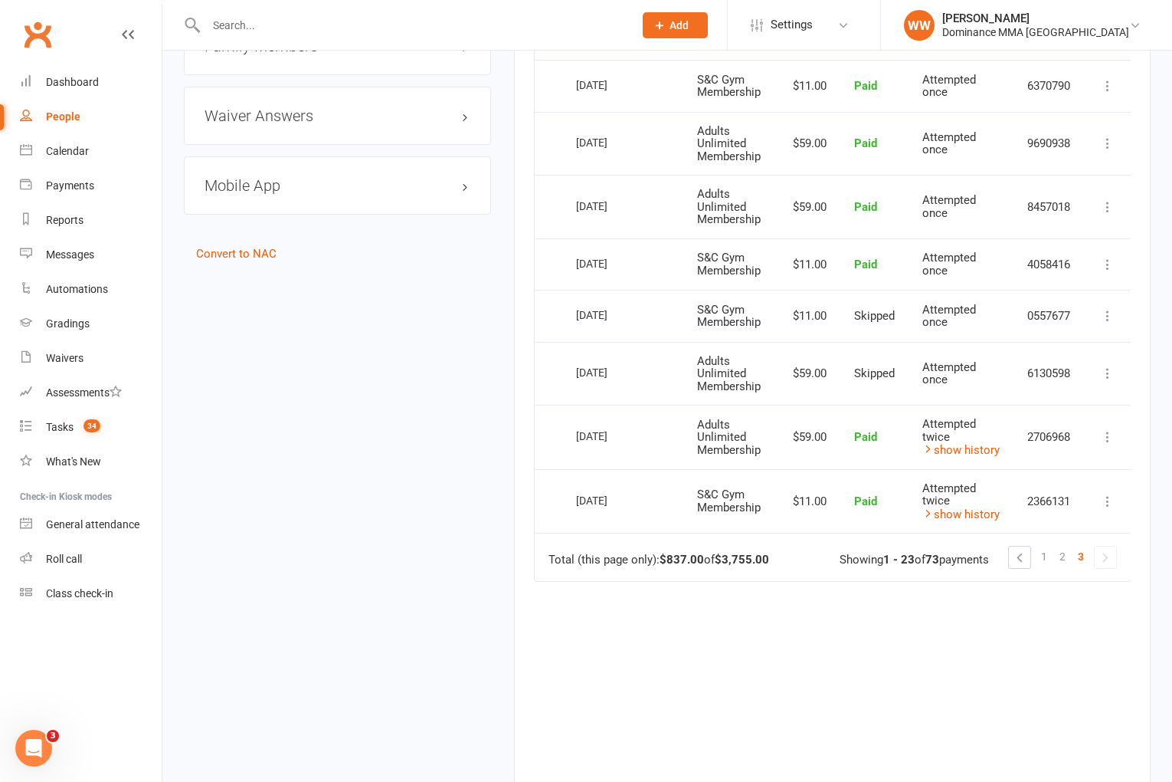
scroll to position [1550, 0]
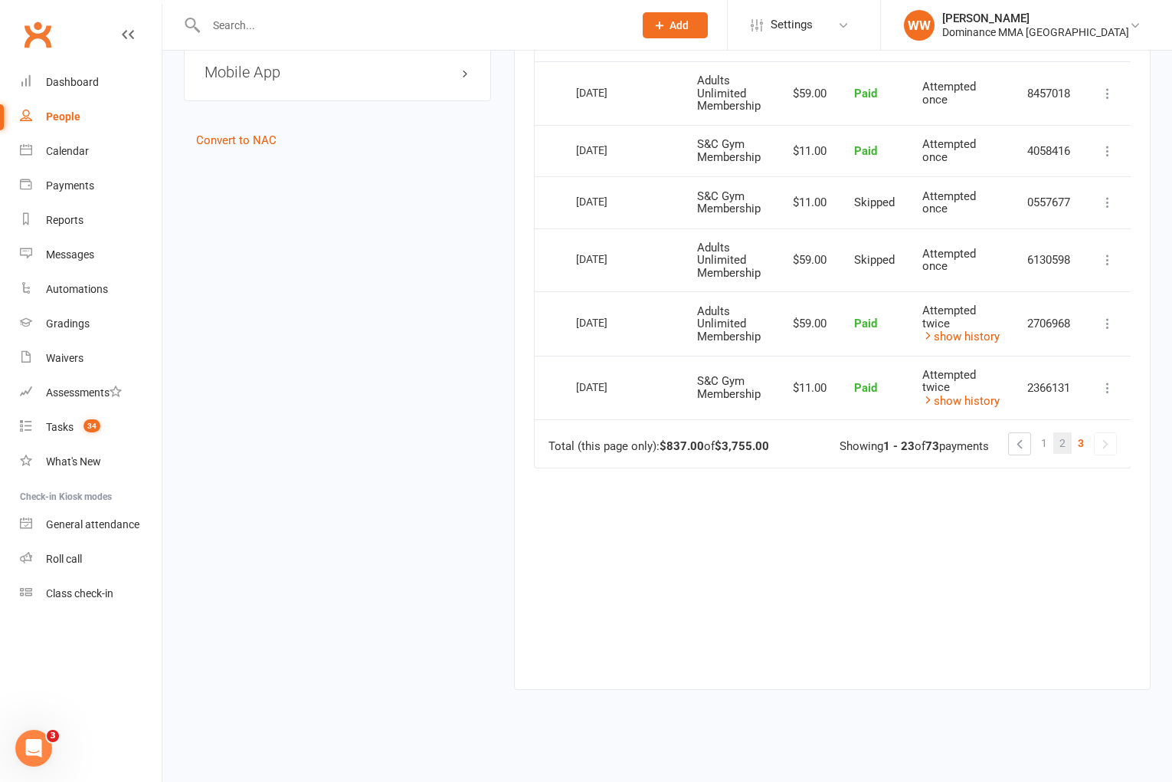
click at [1062, 442] on link "2" at bounding box center [1063, 442] width 18 height 21
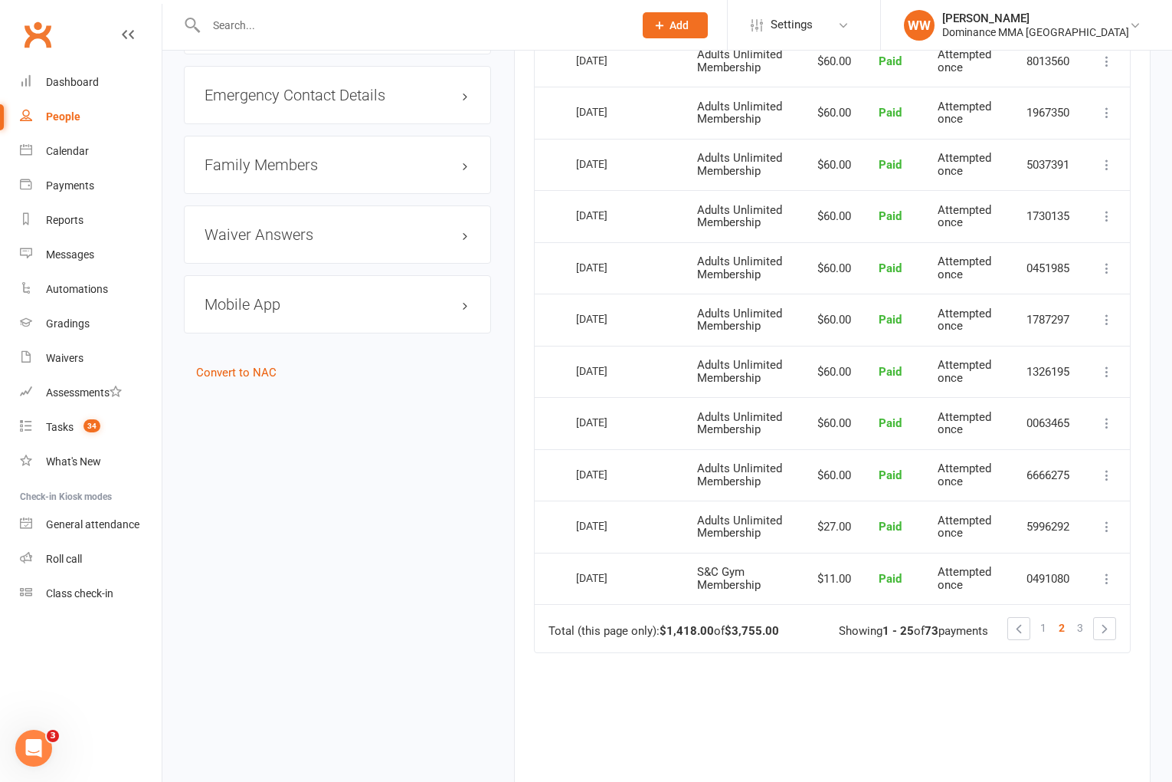
scroll to position [1309, 0]
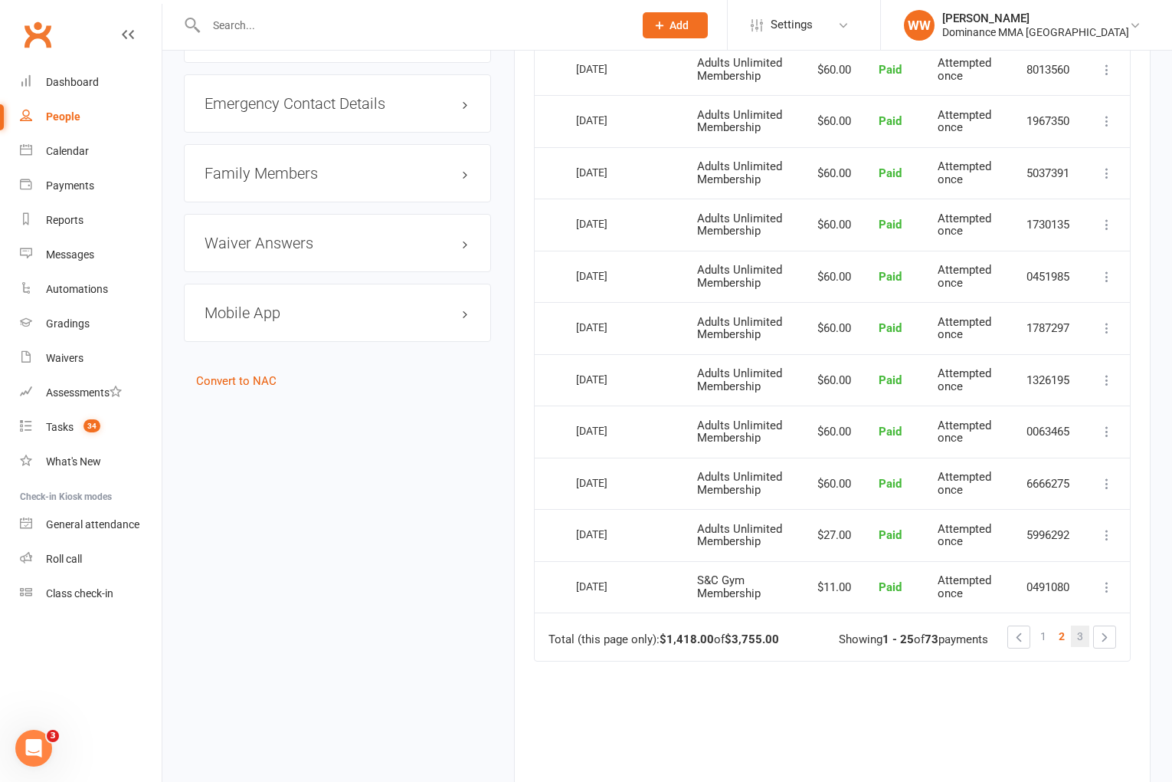
click at [1082, 626] on span "3" at bounding box center [1080, 635] width 6 height 21
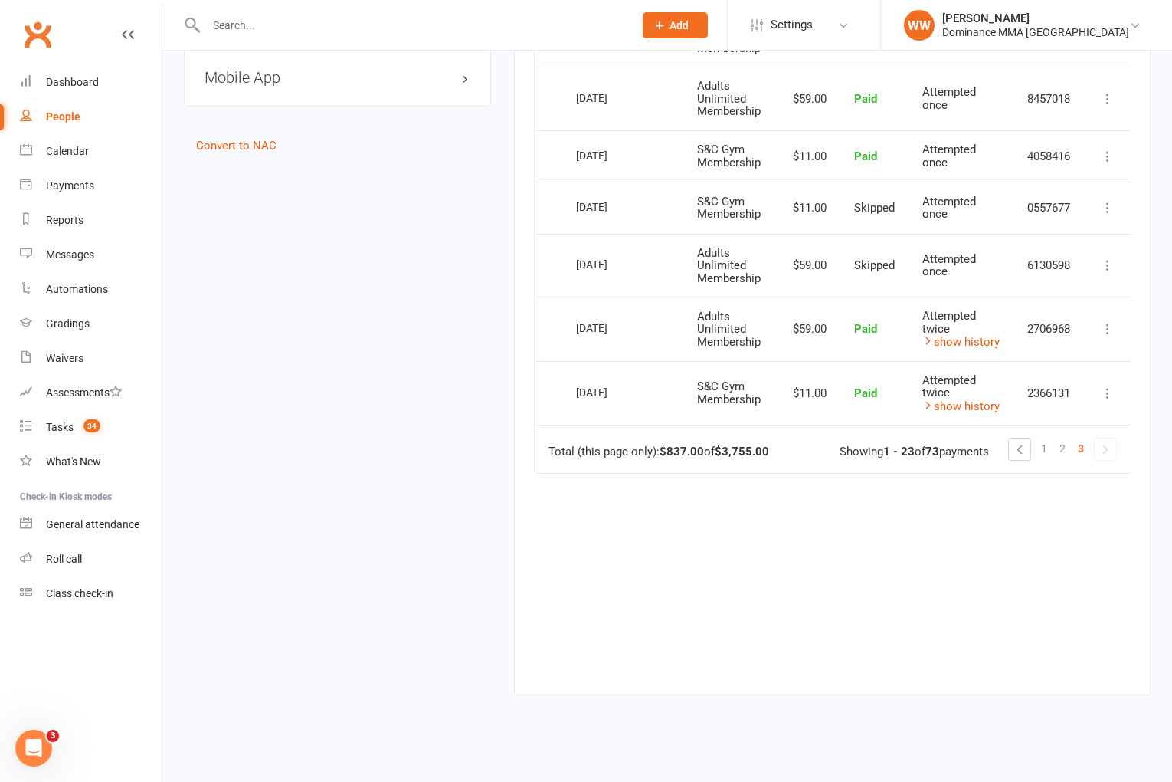
scroll to position [1549, 0]
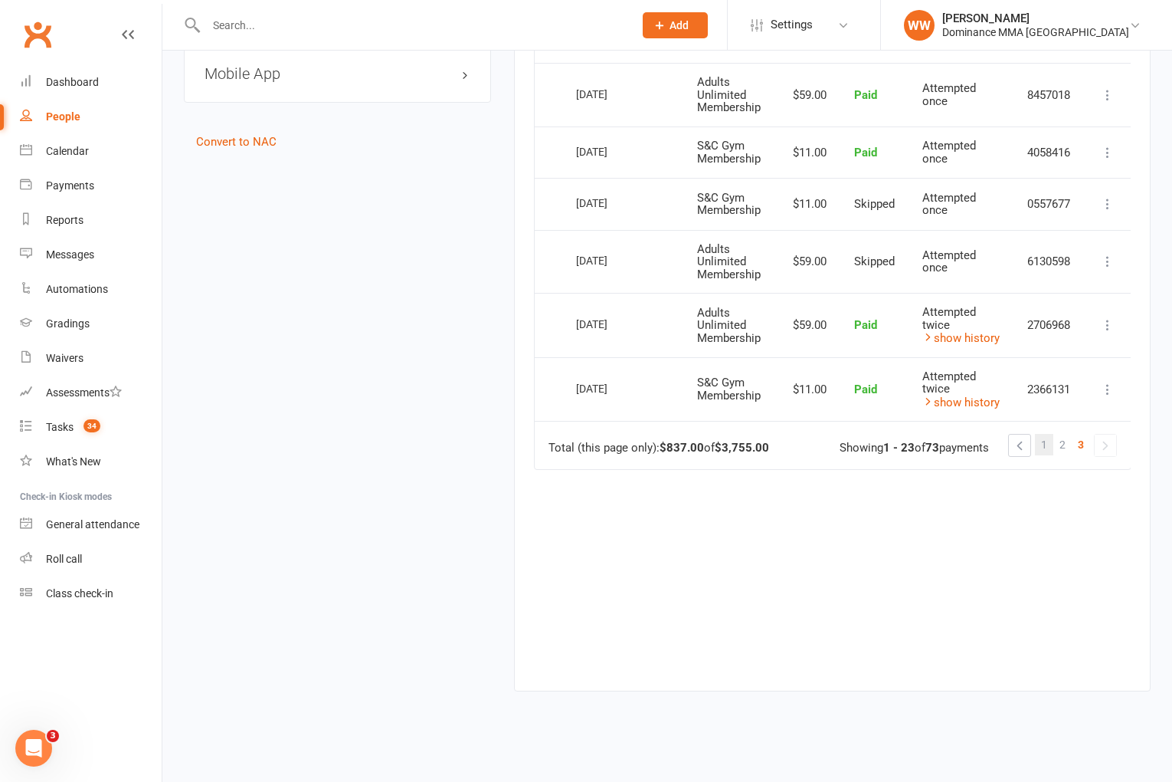
click at [1047, 443] on span "1" at bounding box center [1044, 444] width 6 height 21
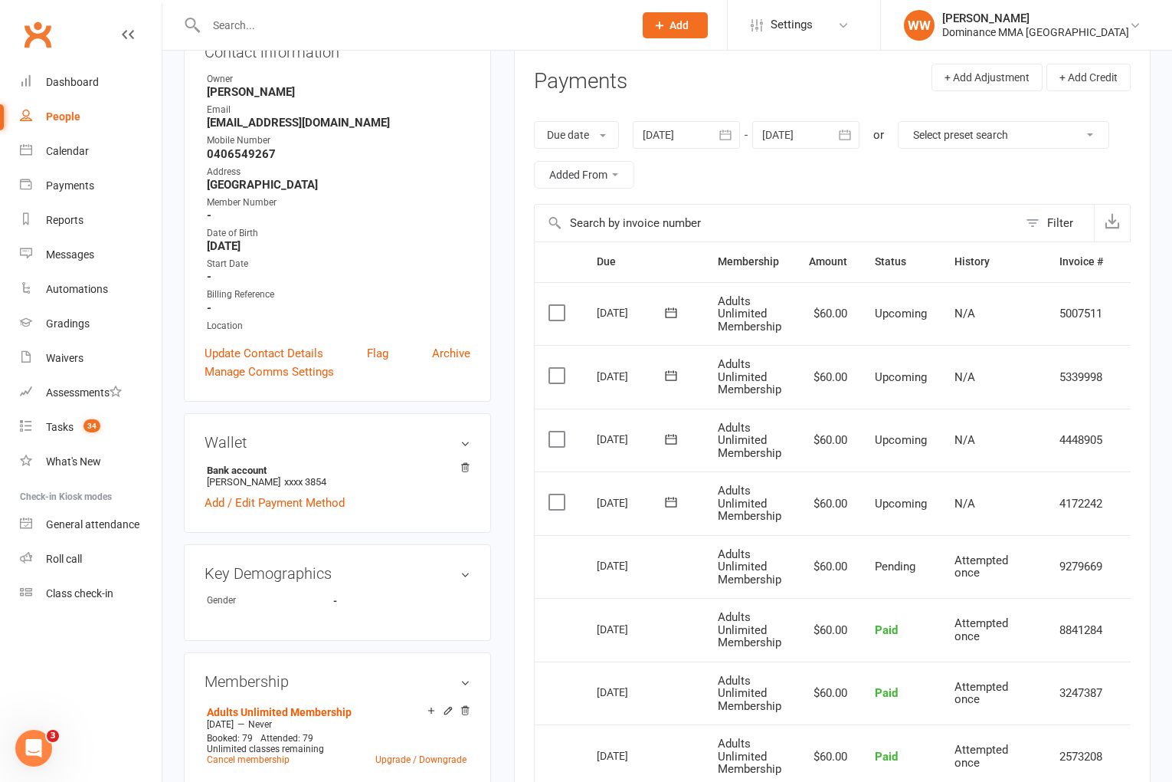
scroll to position [0, 0]
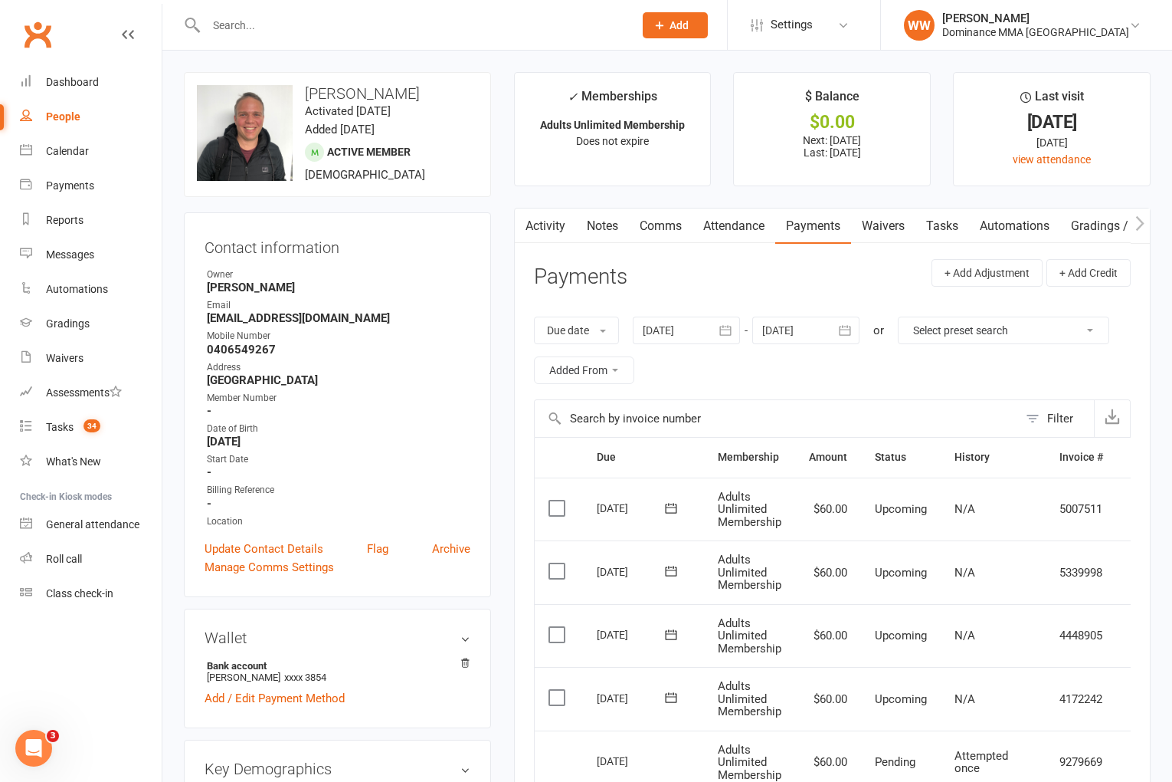
click at [597, 223] on link "Notes" at bounding box center [602, 225] width 53 height 35
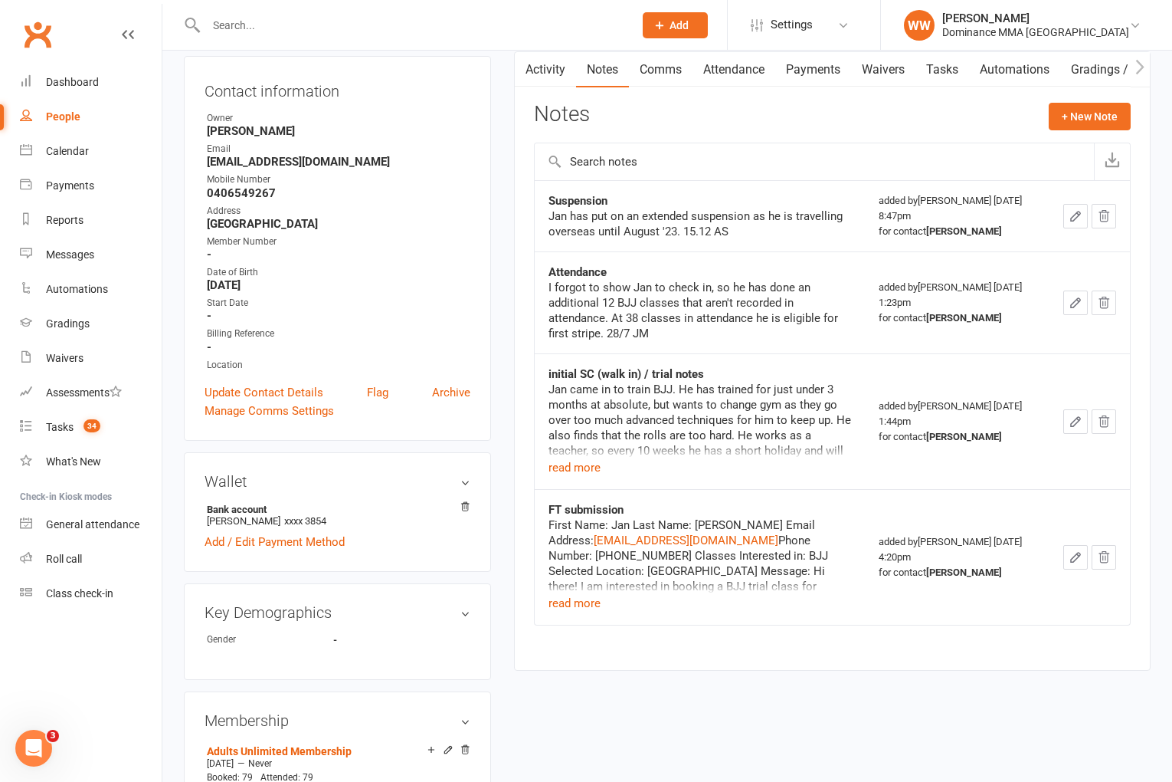
scroll to position [162, 0]
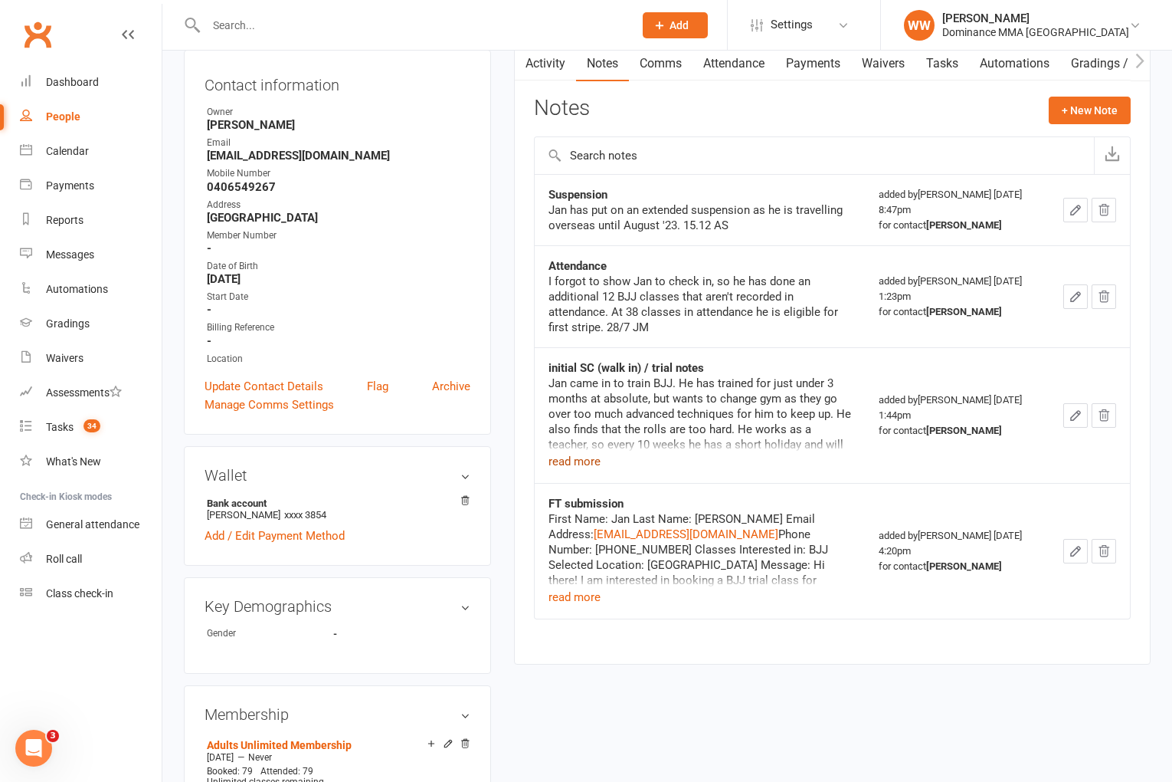
click at [588, 464] on button "read more" at bounding box center [575, 461] width 52 height 18
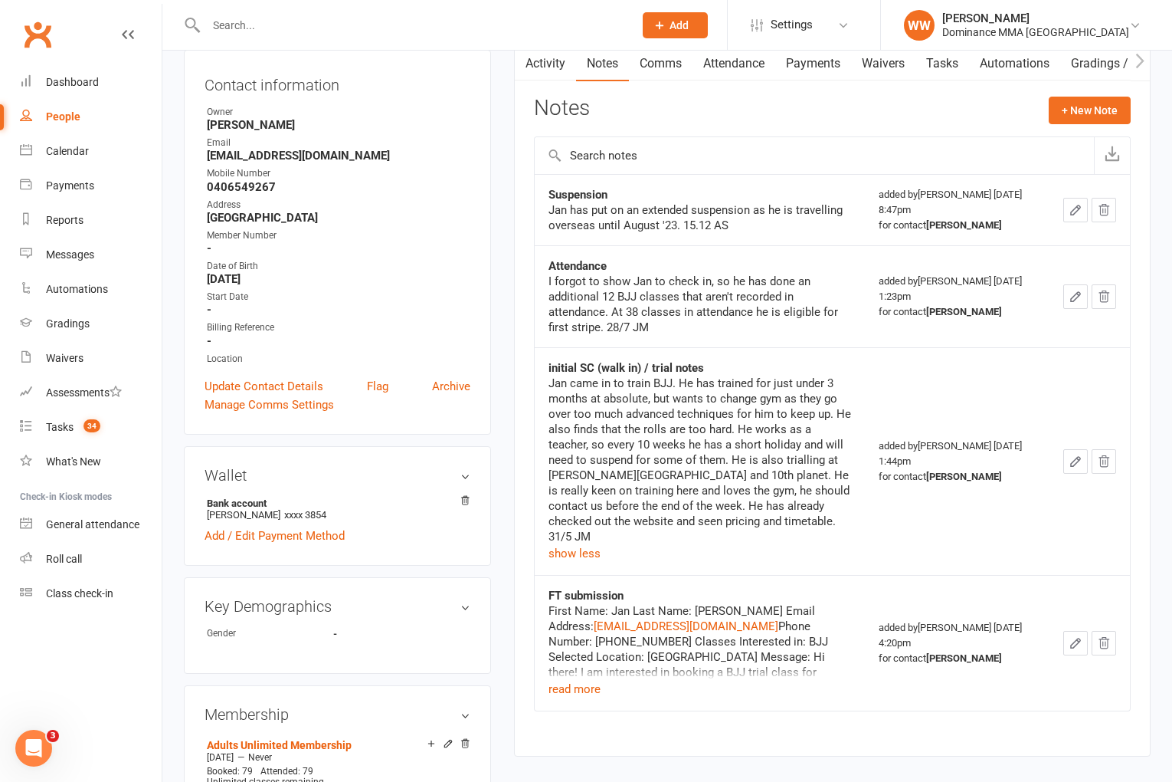
click at [530, 447] on div "Activity Notes Comms Attendance Payments Waivers Tasks Automations Gradings / P…" at bounding box center [832, 400] width 637 height 711
click at [531, 445] on div "Activity Notes Comms Attendance Payments Waivers Tasks Automations Gradings / P…" at bounding box center [832, 400] width 637 height 711
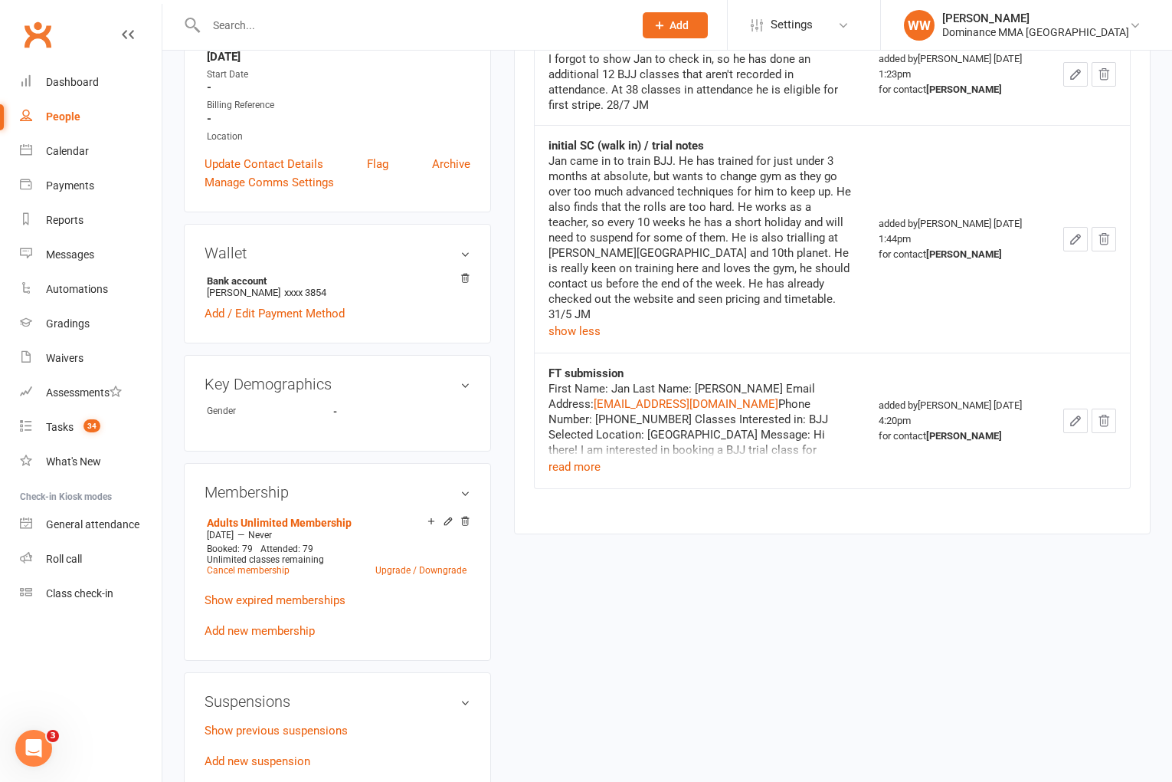
scroll to position [0, 0]
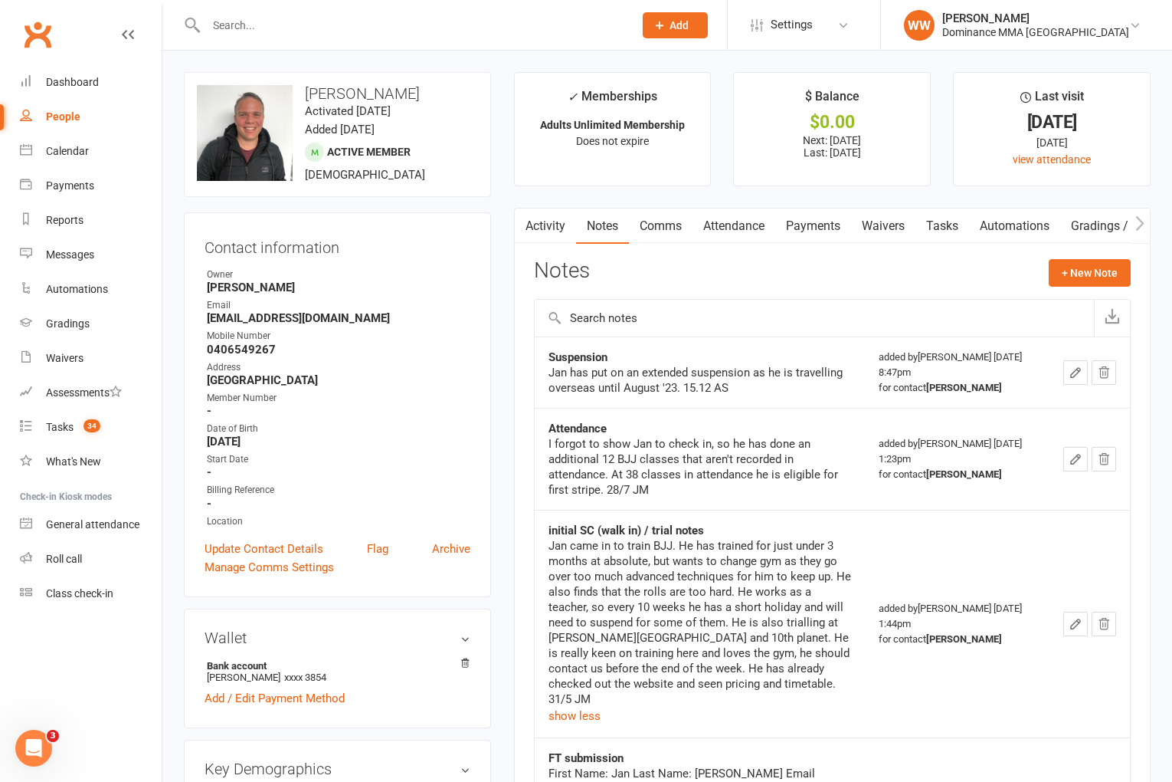
click at [809, 228] on link "Payments" at bounding box center [813, 225] width 76 height 35
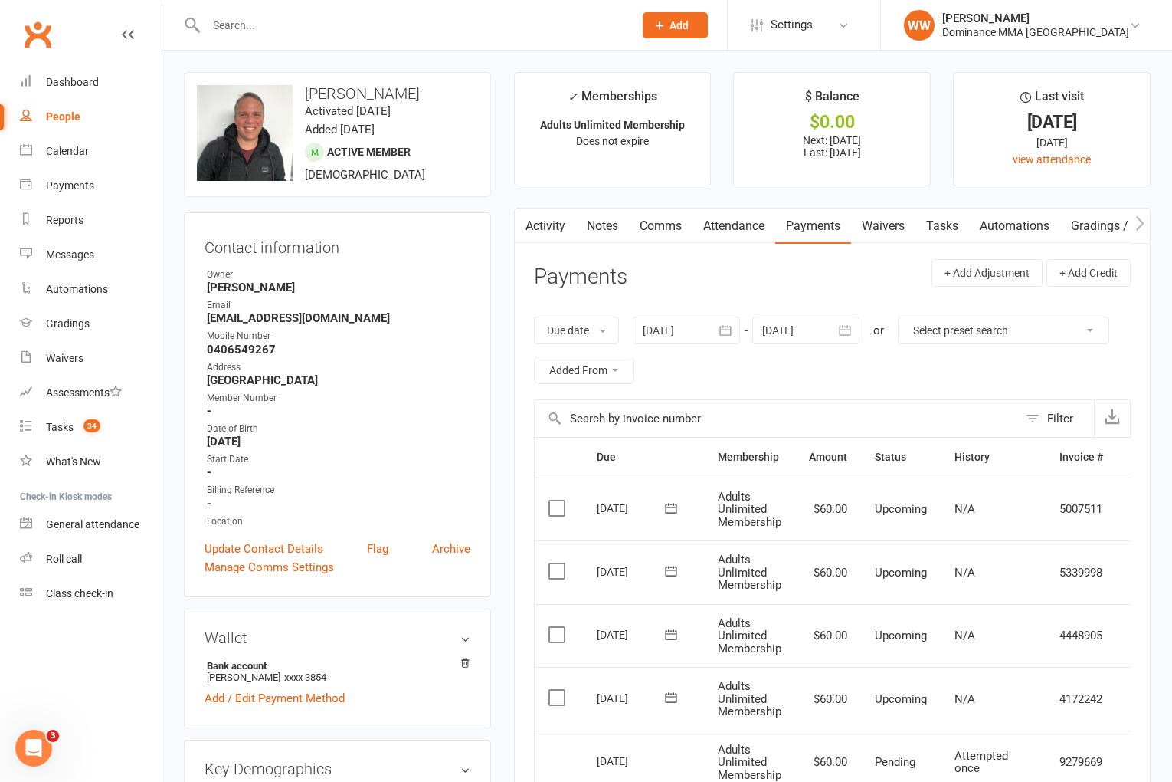
drag, startPoint x: 730, startPoint y: 264, endPoint x: 765, endPoint y: 254, distance: 35.9
click at [730, 264] on header "Payments + Add Adjustment + Add Credit" at bounding box center [832, 280] width 597 height 42
click at [770, 269] on header "Payments + Add Adjustment + Add Credit" at bounding box center [832, 280] width 597 height 42
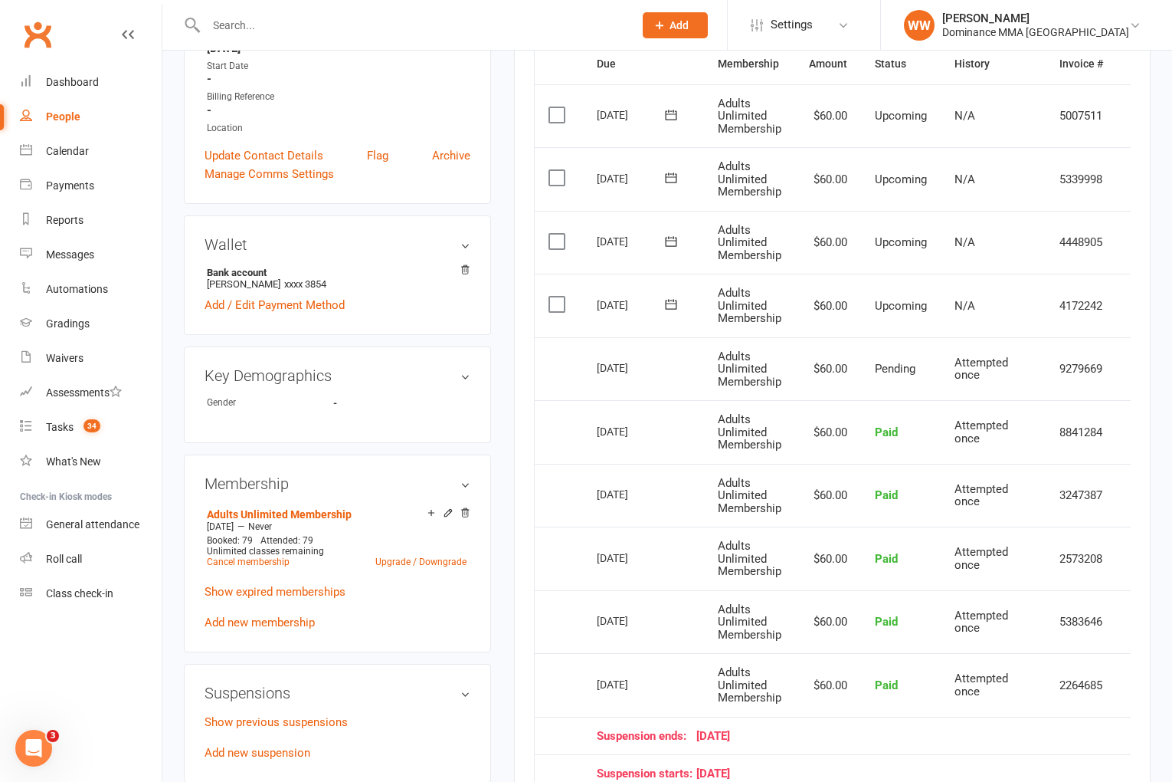
scroll to position [394, 0]
click at [422, 556] on link "Upgrade / Downgrade" at bounding box center [420, 561] width 91 height 11
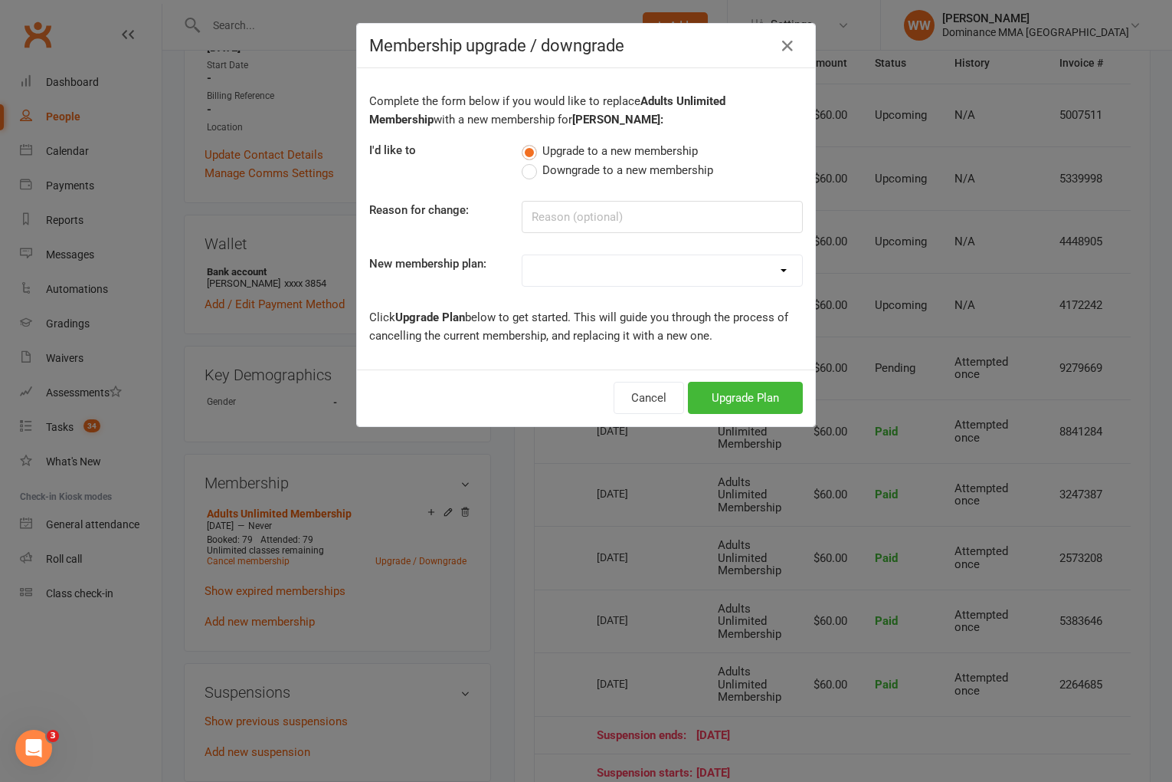
click at [560, 177] on label "Downgrade to a new membership" at bounding box center [618, 170] width 192 height 18
click at [532, 161] on input "Downgrade to a new membership" at bounding box center [527, 161] width 10 height 0
click at [564, 267] on select "Sponsored MT or BJJ gear payment plan Paid in Full | Adults BJJ - 10% Paid in F…" at bounding box center [663, 270] width 280 height 31
select select "13"
click at [733, 397] on button "Downgrade Plan" at bounding box center [738, 398] width 130 height 32
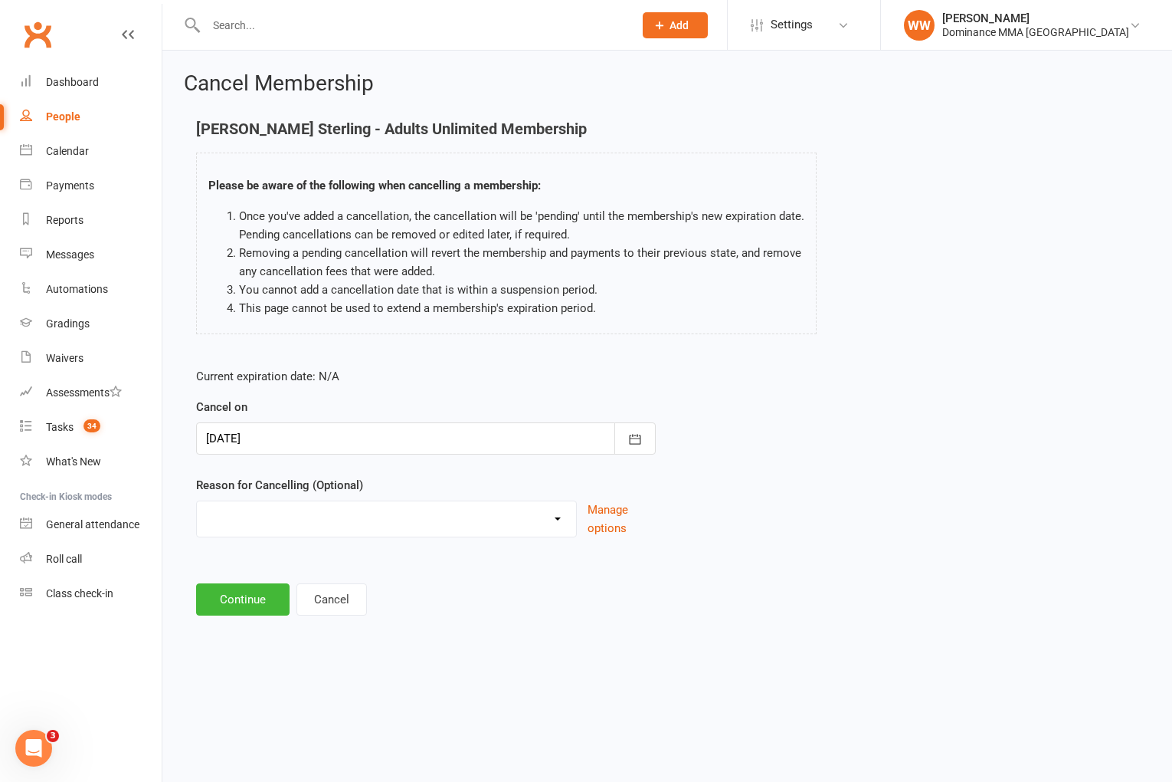
click at [405, 438] on div at bounding box center [426, 438] width 460 height 32
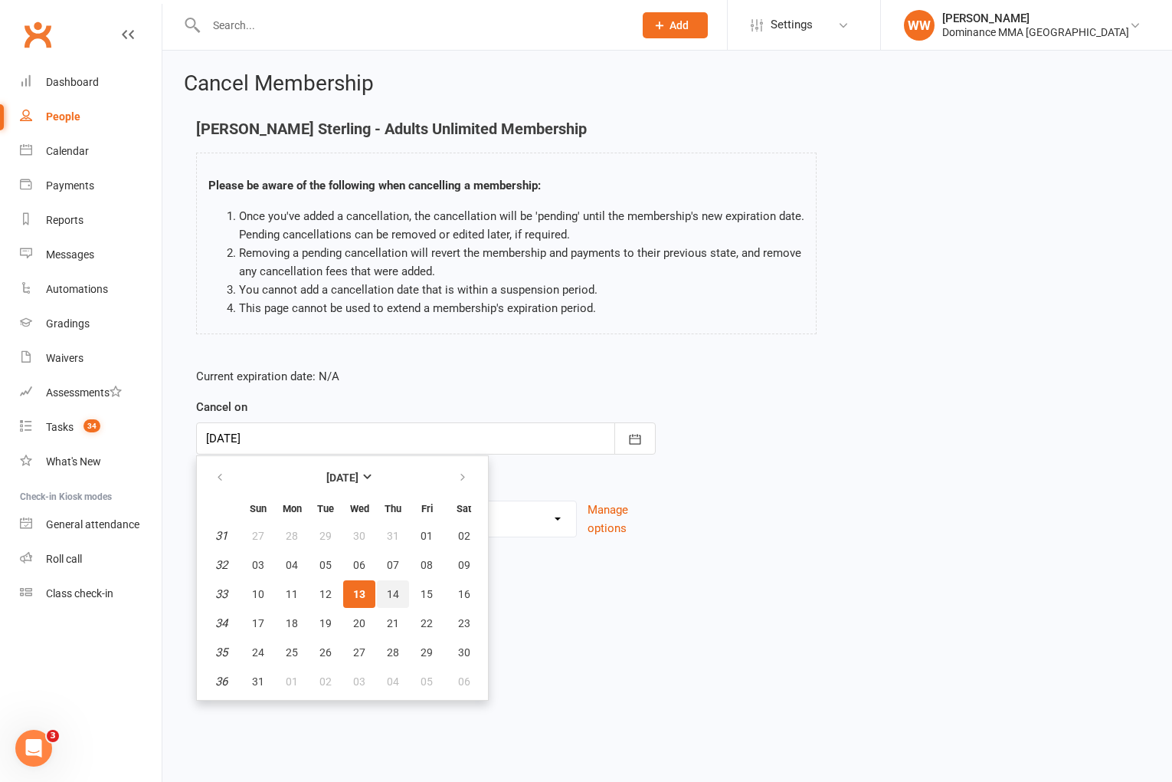
click at [388, 590] on span "14" at bounding box center [393, 594] width 12 height 12
type input "[DATE]"
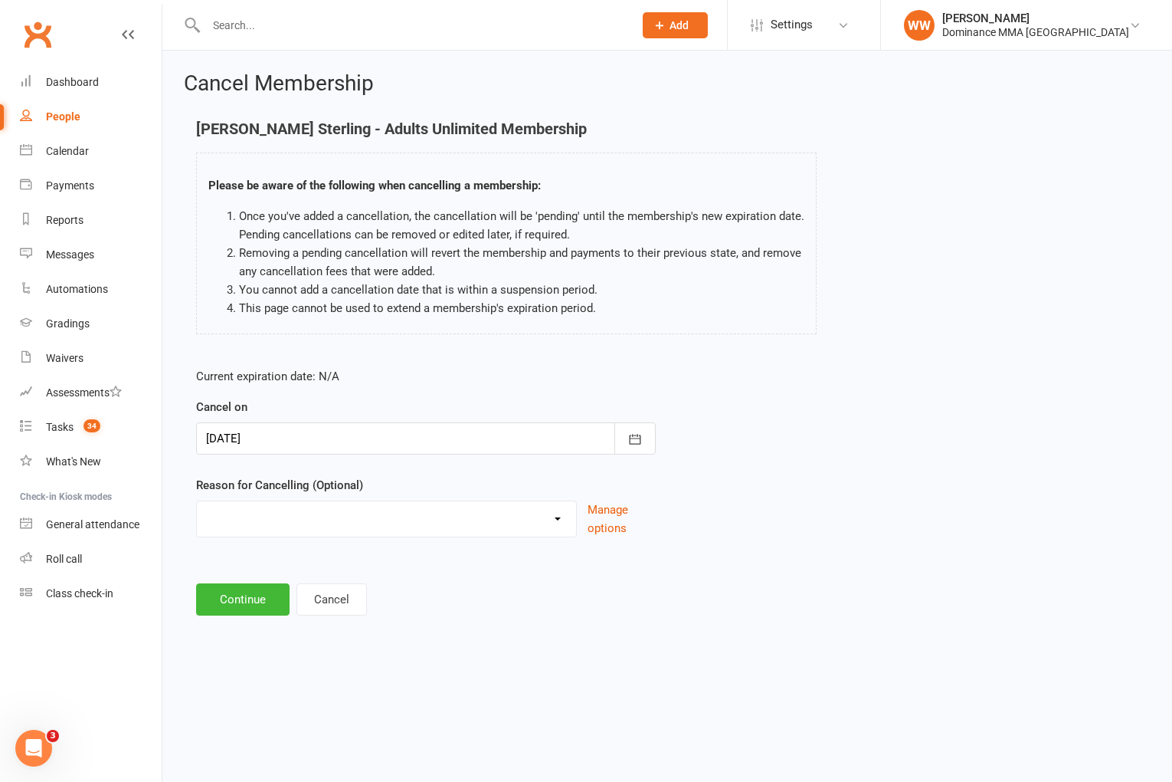
click at [270, 521] on select "force cancel Holiday Injury Moved away upgrade/downgrade Other reason" at bounding box center [386, 516] width 379 height 31
select select "4"
click at [255, 598] on button "Continue" at bounding box center [242, 599] width 93 height 32
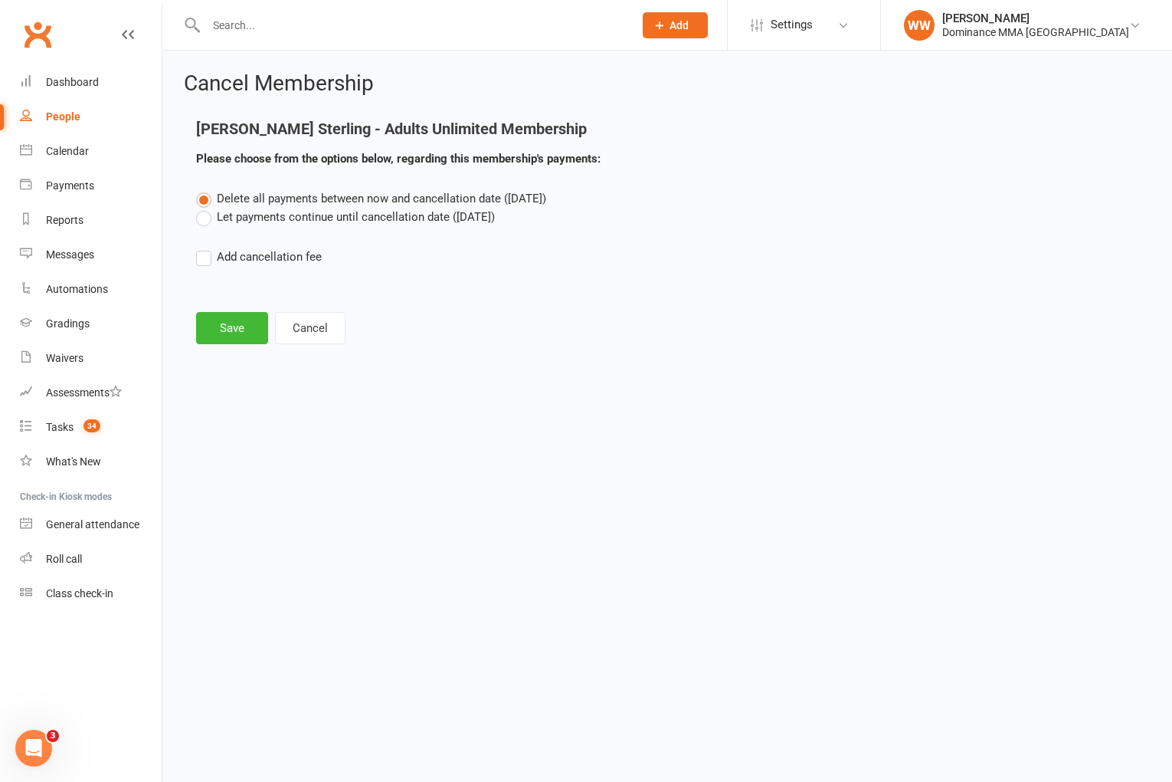
click at [246, 218] on label "Let payments continue until cancellation date (Aug 14, 2025)" at bounding box center [345, 217] width 299 height 18
click at [206, 208] on input "Let payments continue until cancellation date (Aug 14, 2025)" at bounding box center [201, 208] width 10 height 0
click at [237, 323] on button "Save" at bounding box center [232, 328] width 72 height 32
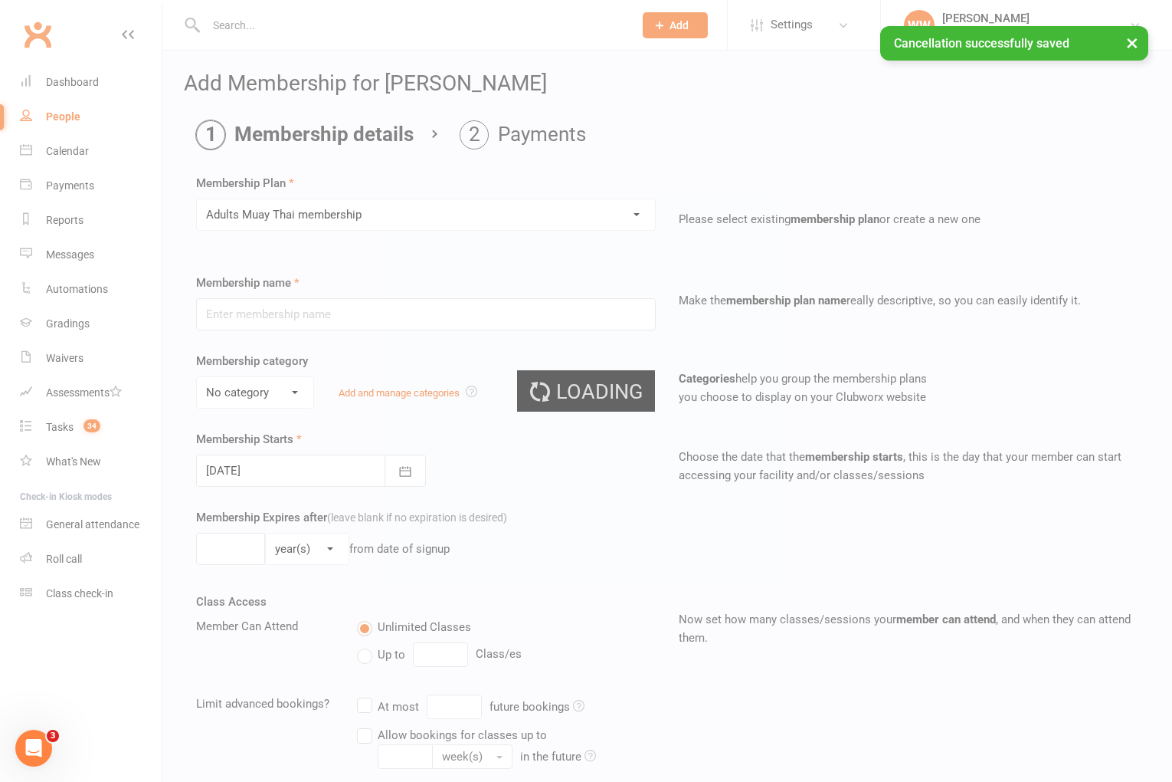
type input "Adults Muay Thai membership"
select select "5"
type input "0"
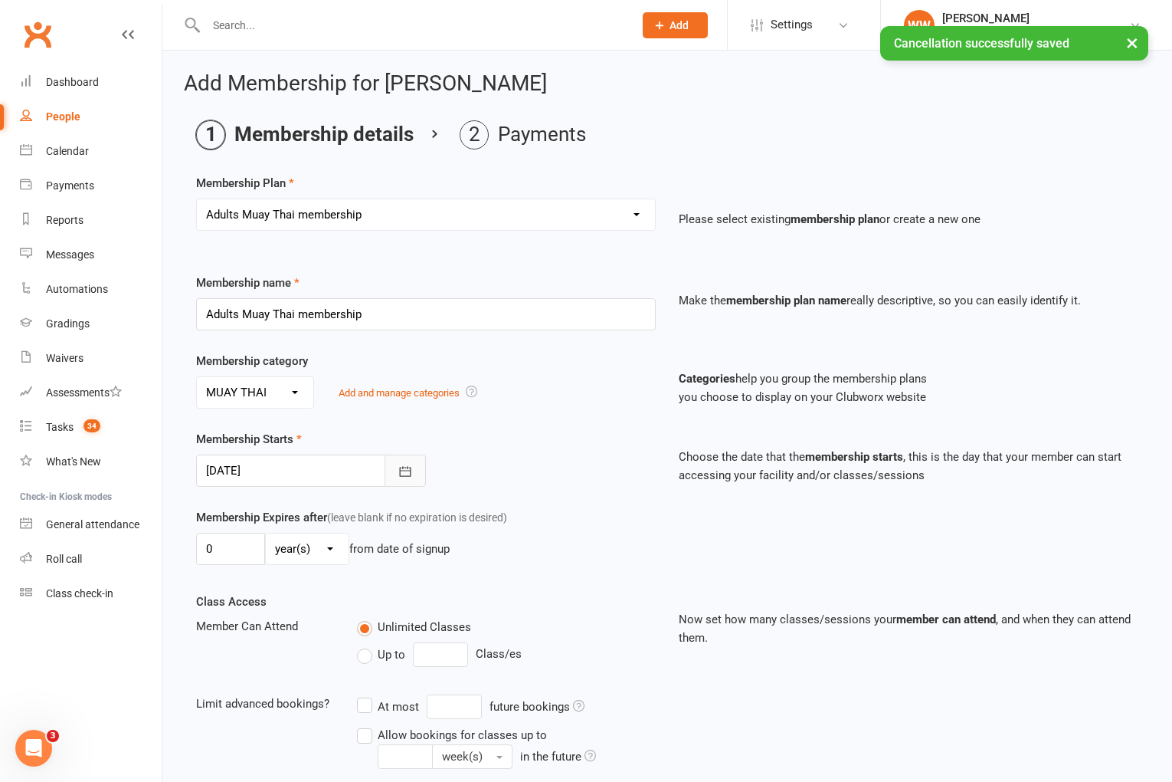
click at [397, 477] on button "button" at bounding box center [405, 470] width 41 height 32
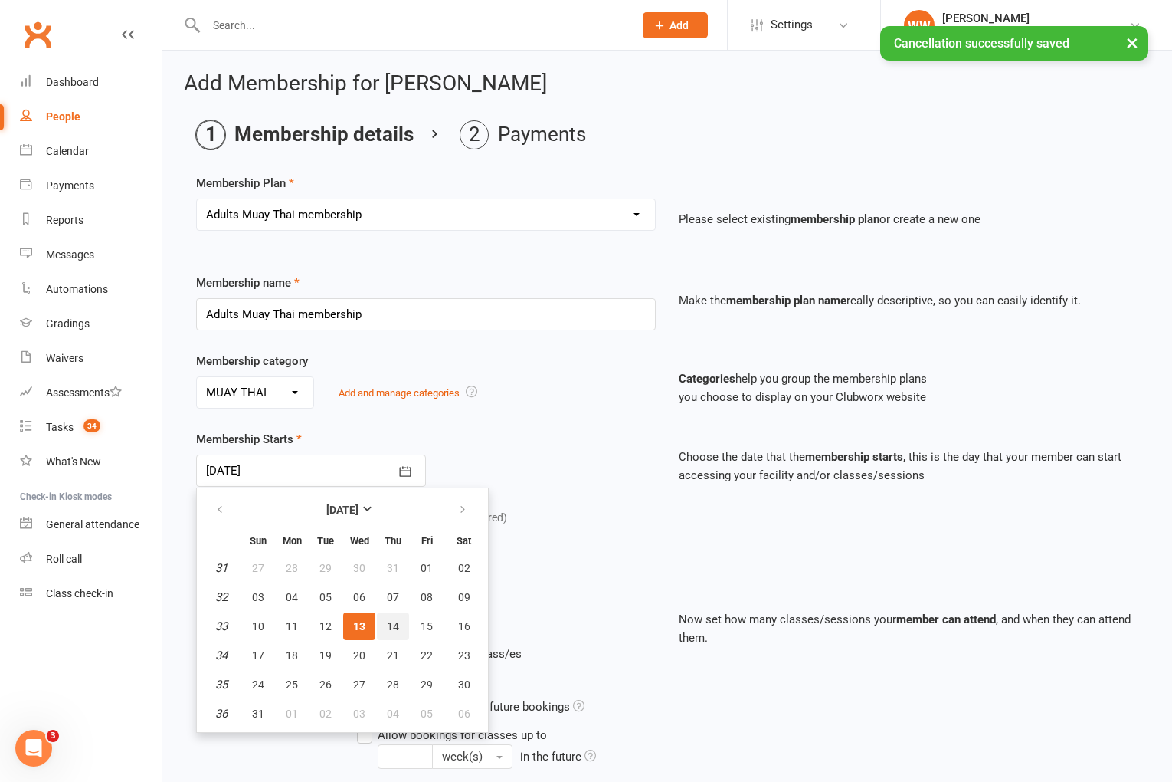
click at [387, 620] on span "14" at bounding box center [393, 626] width 12 height 12
type input "[DATE]"
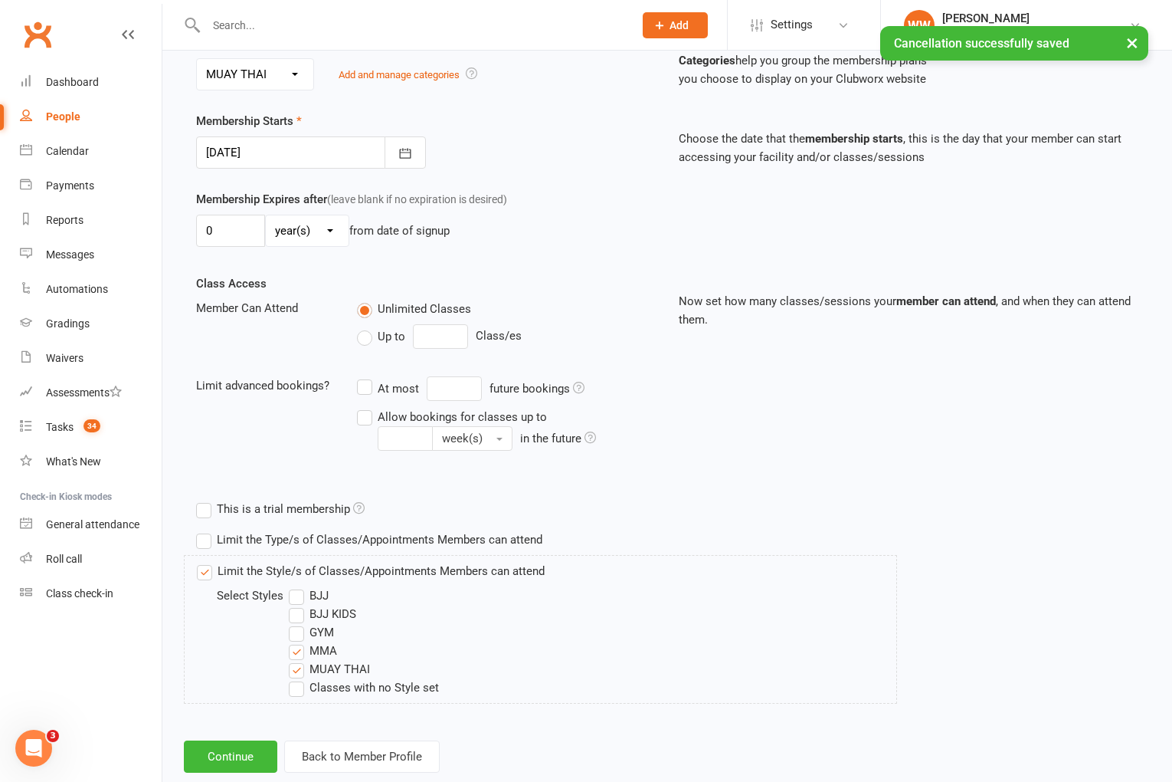
scroll to position [352, 0]
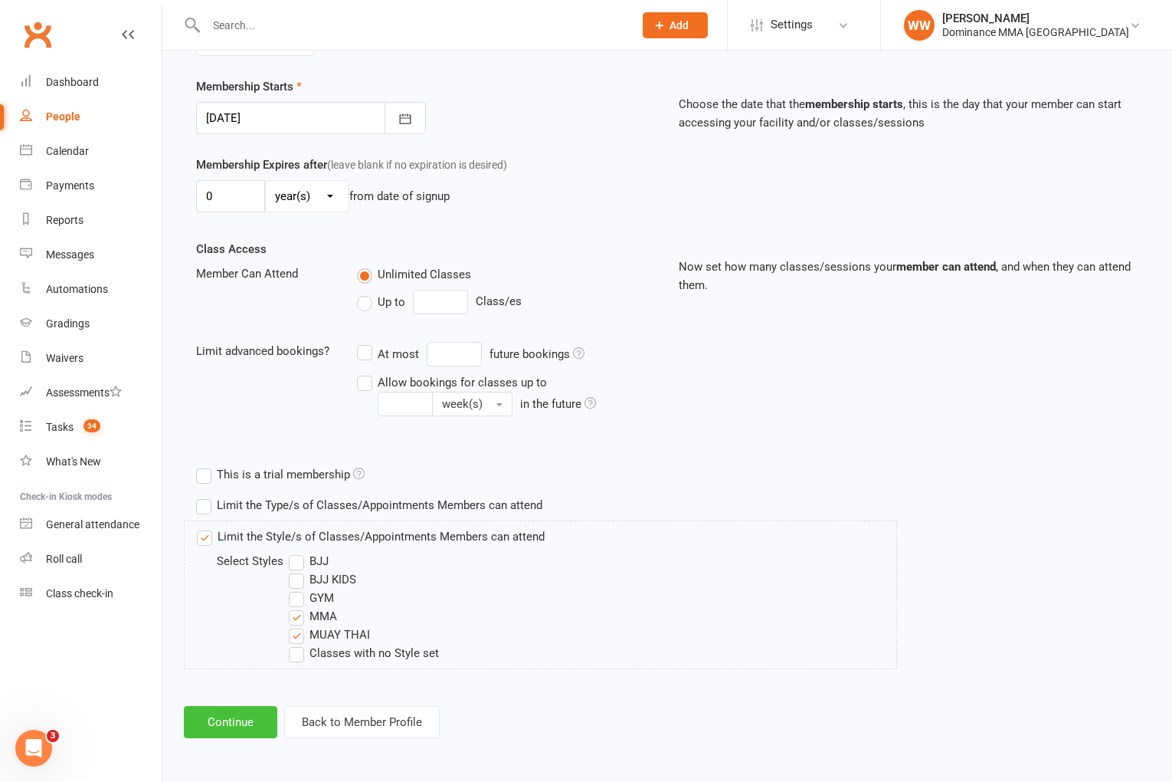
click at [237, 718] on button "Continue" at bounding box center [230, 722] width 93 height 32
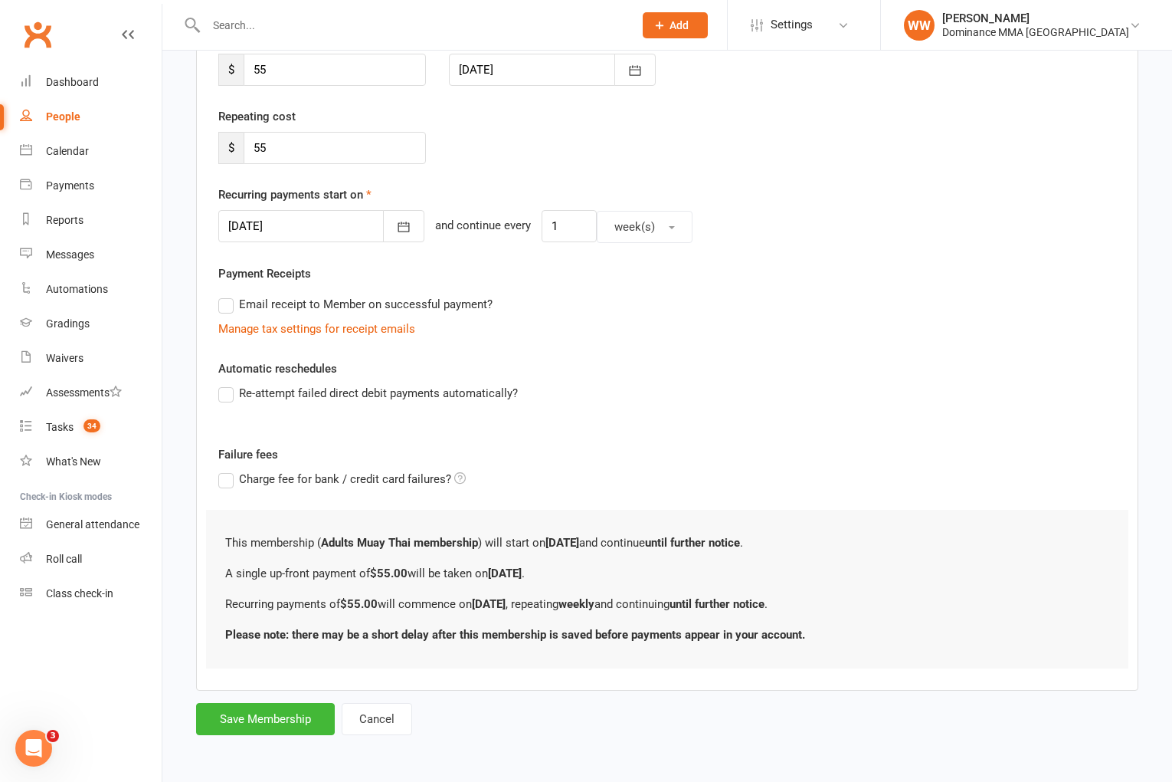
scroll to position [0, 0]
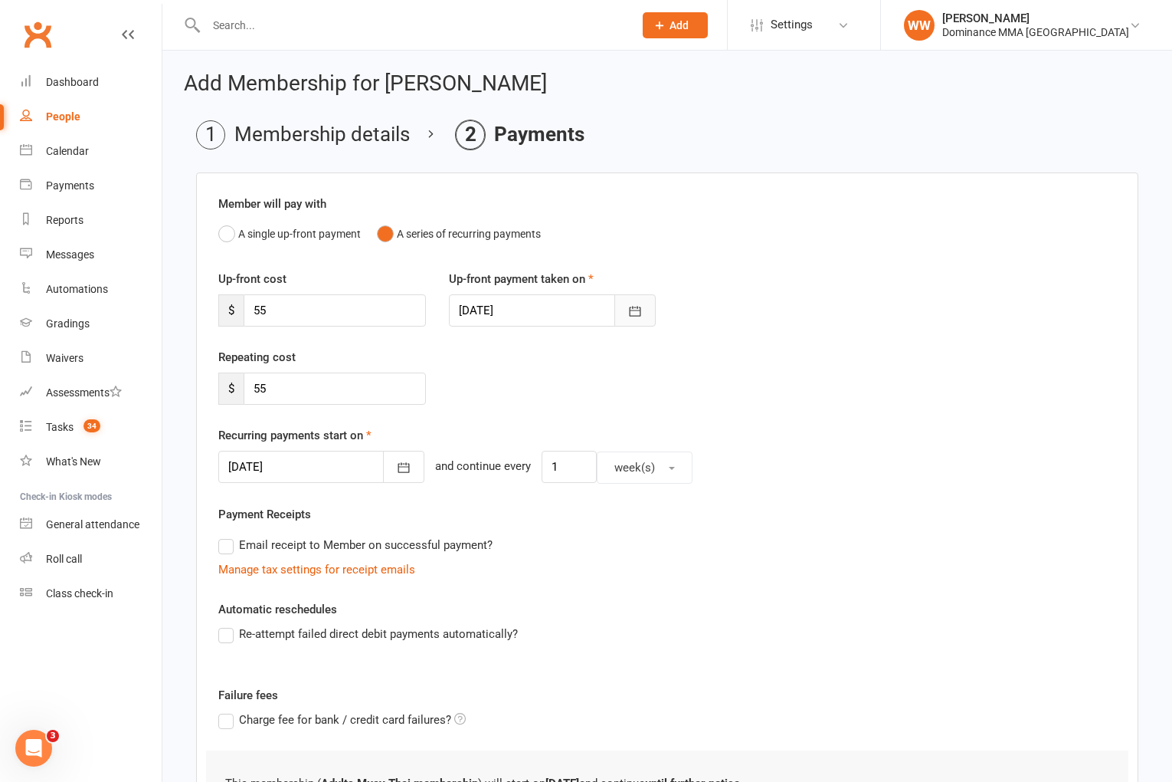
click at [633, 310] on icon "button" at bounding box center [635, 311] width 11 height 10
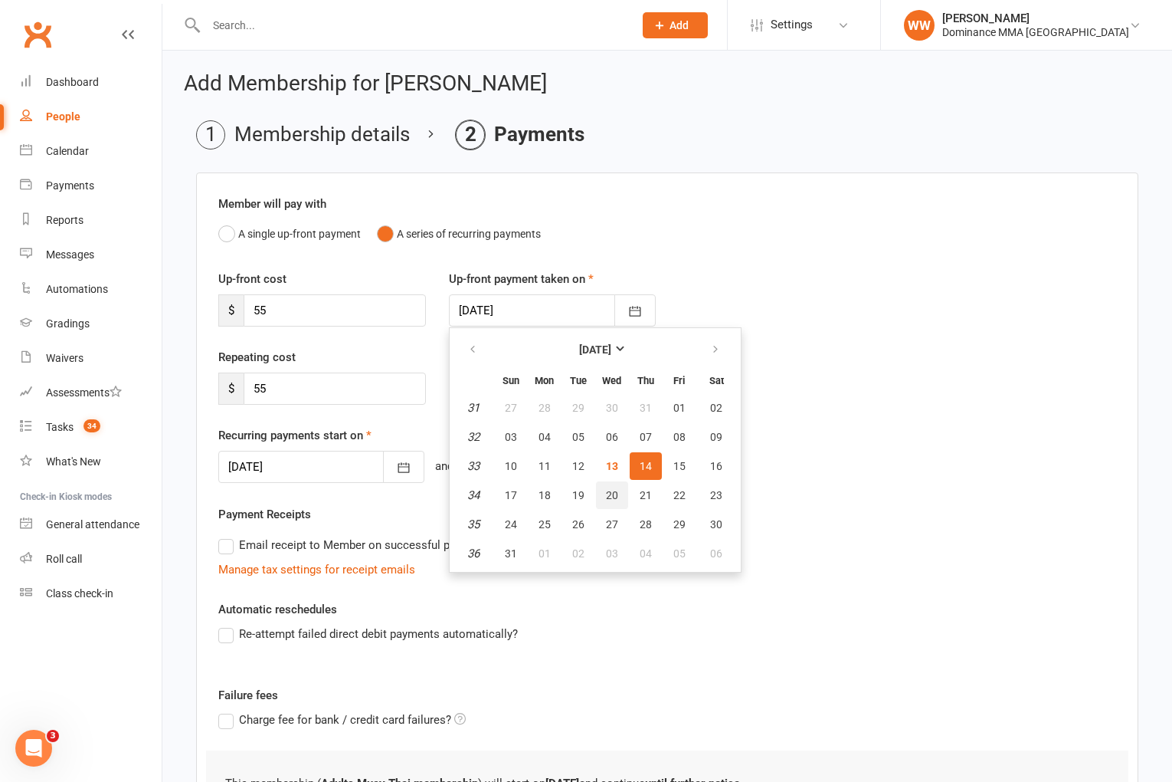
click at [614, 491] on span "20" at bounding box center [612, 495] width 12 height 12
type input "[DATE]"
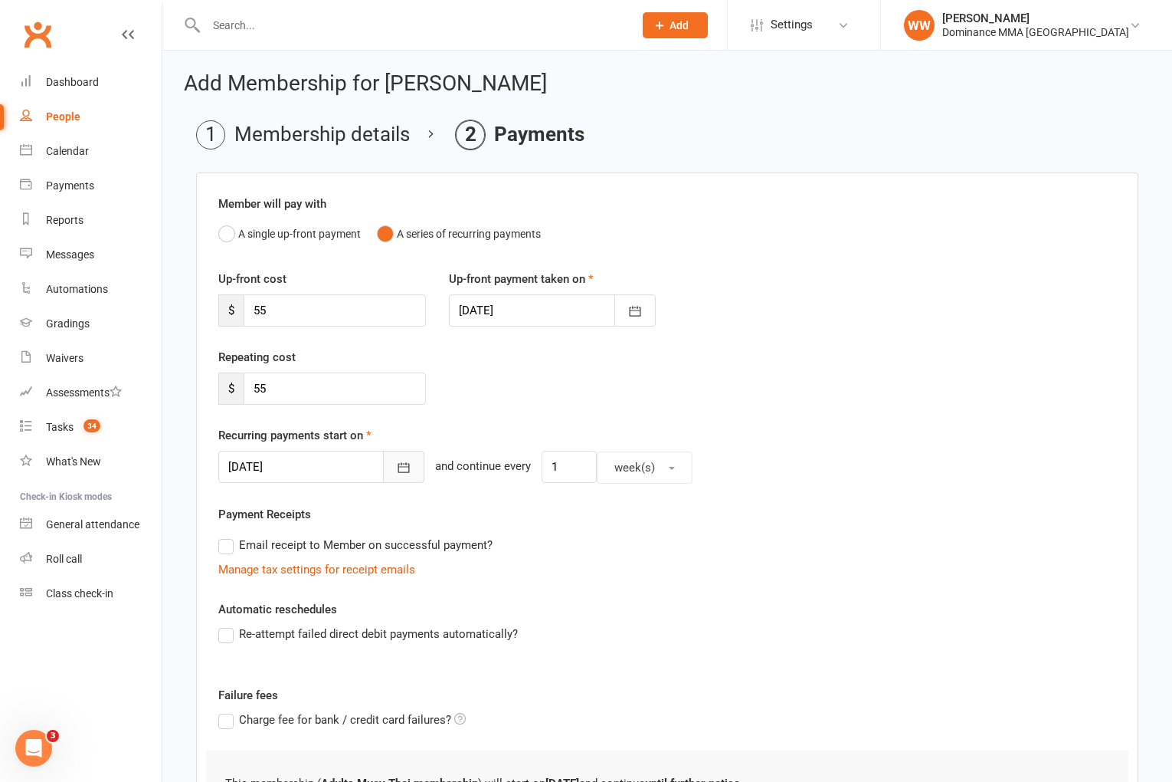
click at [383, 476] on button "button" at bounding box center [403, 467] width 41 height 32
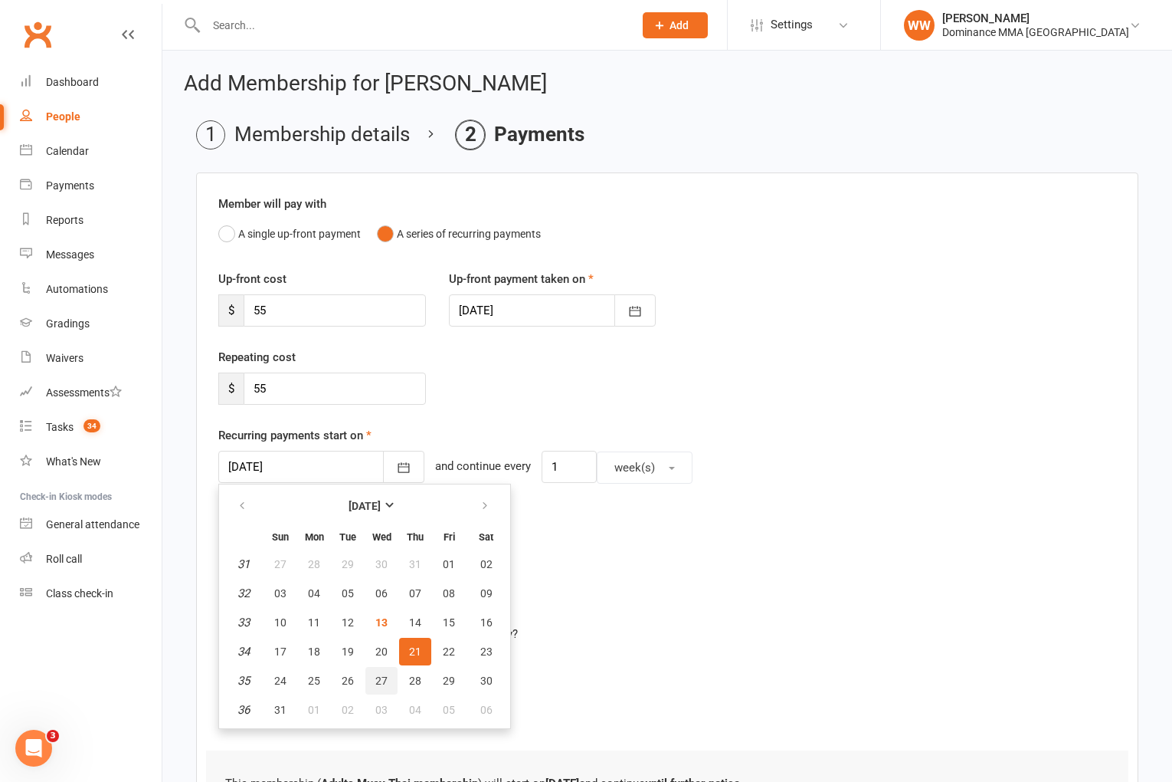
click at [375, 684] on span "27" at bounding box center [381, 680] width 12 height 12
type input "27 Aug 2025"
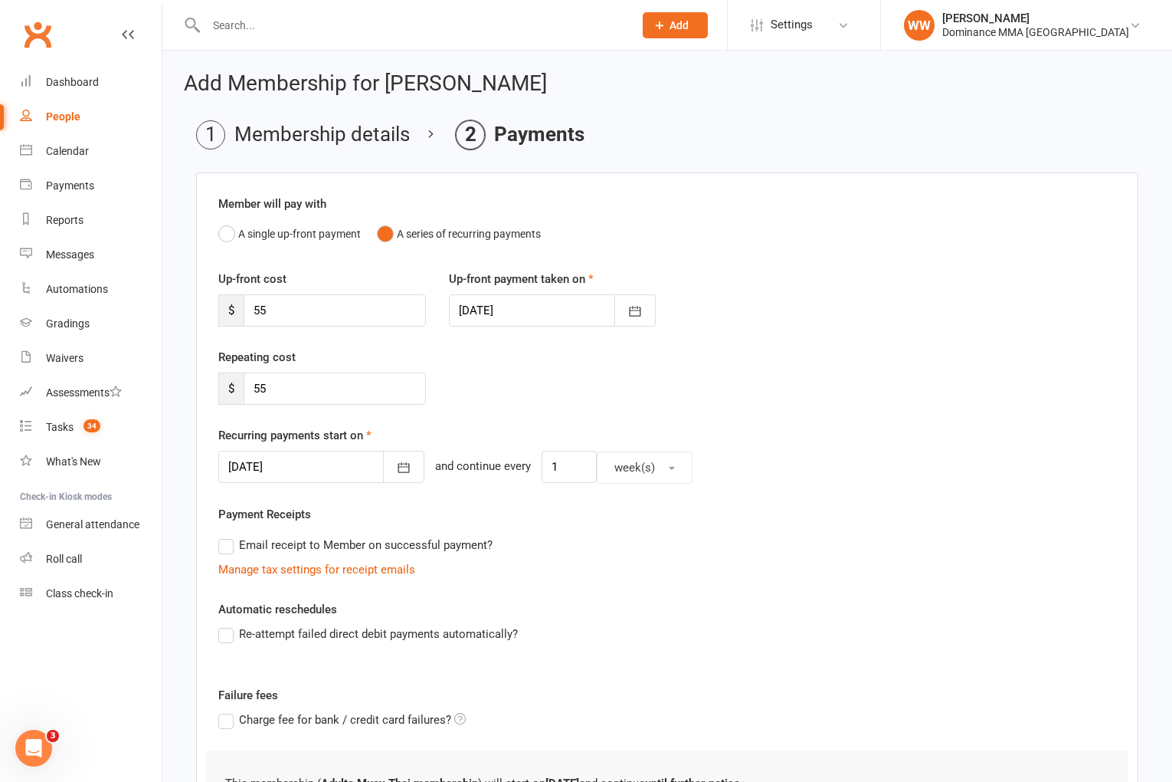
click at [517, 598] on div "Member will pay with A single up-front payment A series of recurring payments U…" at bounding box center [667, 551] width 942 height 759
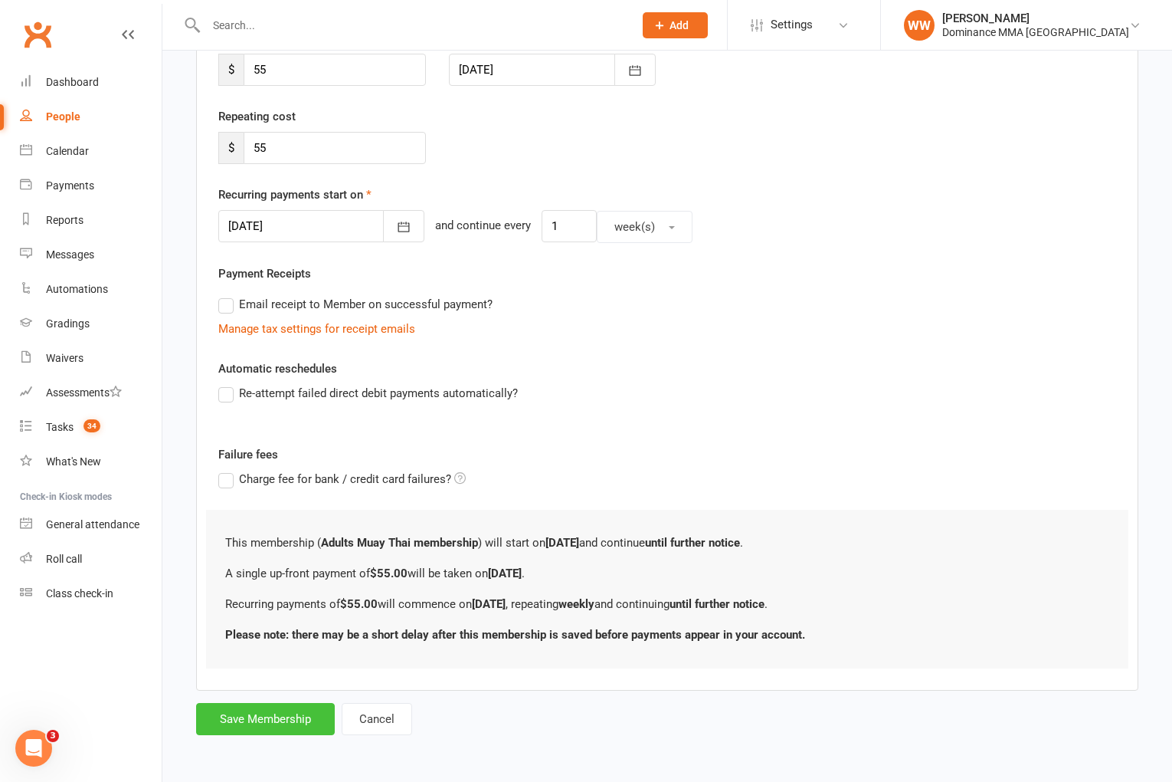
click at [273, 713] on button "Save Membership" at bounding box center [265, 719] width 139 height 32
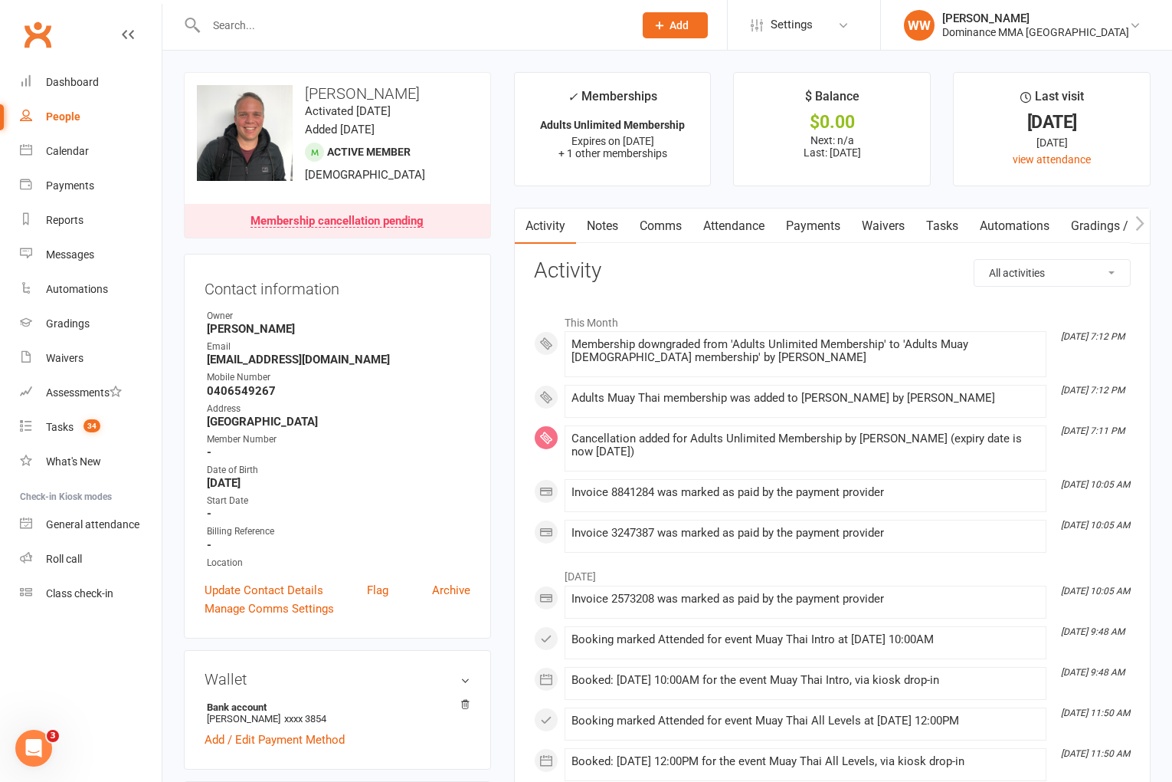
click at [610, 226] on link "Notes" at bounding box center [602, 225] width 53 height 35
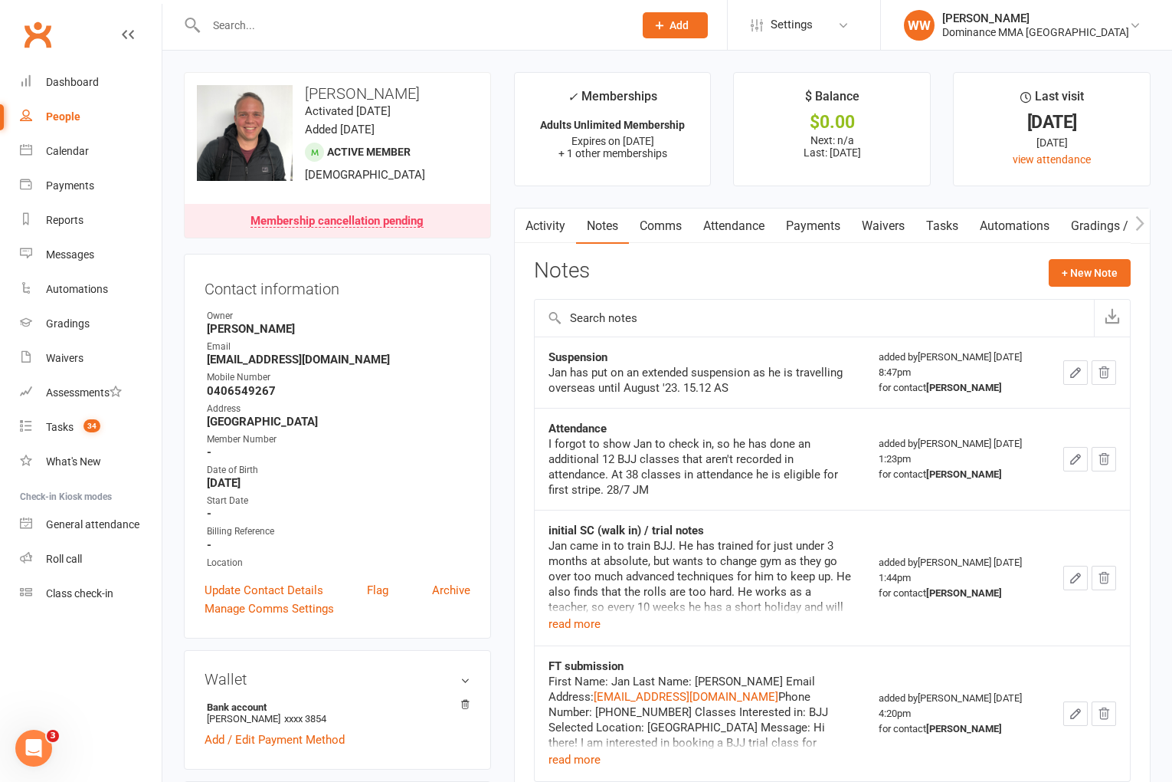
click at [680, 271] on div "Notes + New Note" at bounding box center [832, 279] width 597 height 40
click at [1050, 267] on button "+ New Note" at bounding box center [1090, 273] width 82 height 28
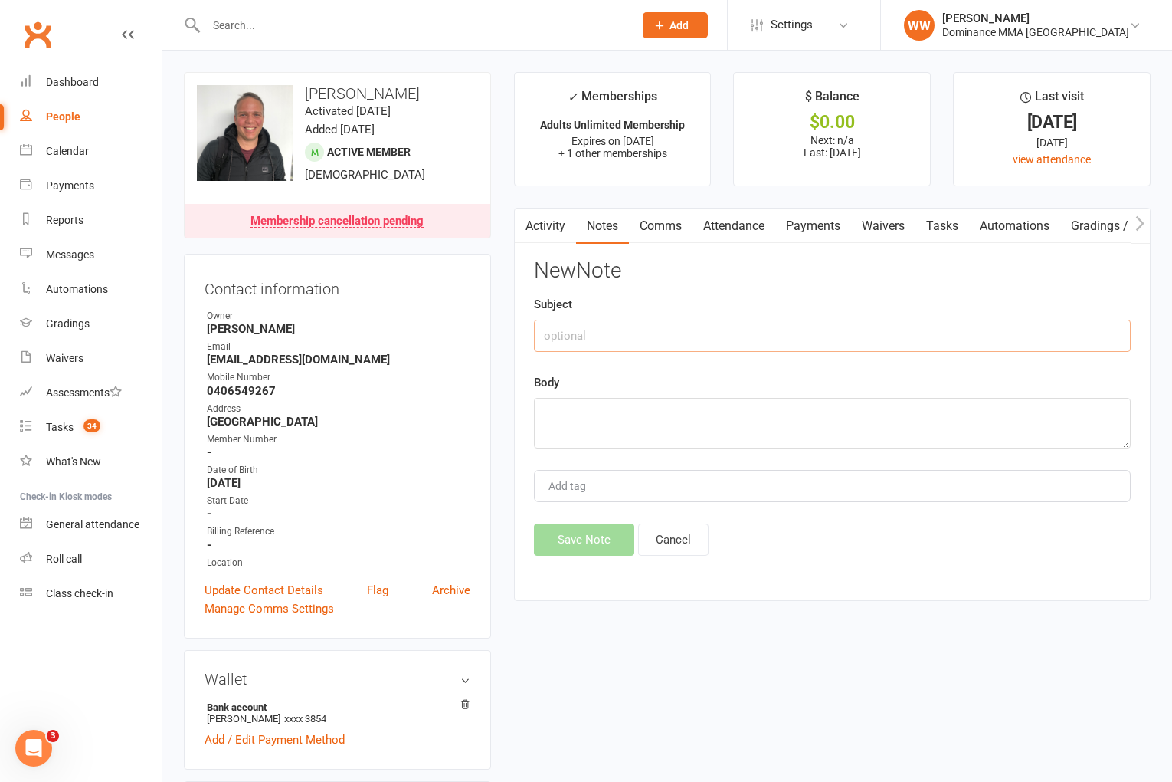
click at [632, 334] on input "text" at bounding box center [832, 336] width 597 height 32
type input "downgrade"
click at [606, 411] on textarea at bounding box center [832, 423] width 597 height 51
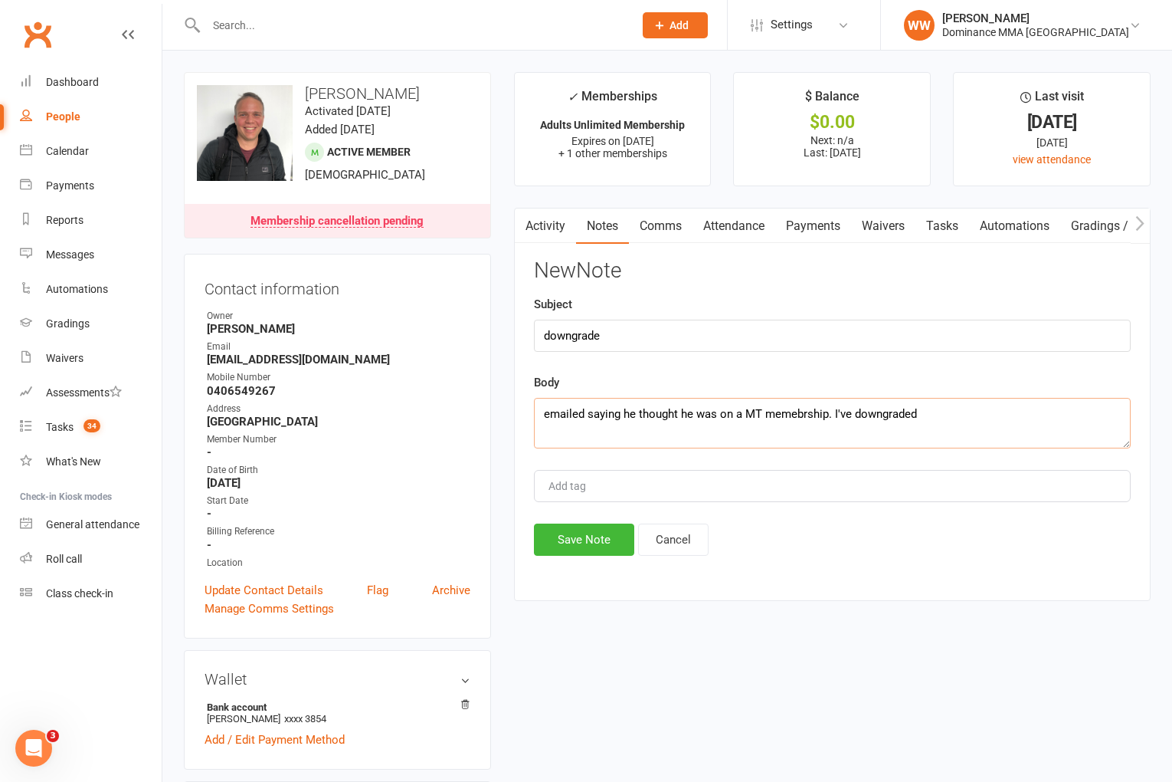
click at [801, 419] on textarea "emailed saying he thought he was on a MT memebrship. I've downgraded" at bounding box center [832, 423] width 597 height 51
click at [926, 412] on textarea "emailed saying he thought he was on a MT membership. I've downgraded" at bounding box center [832, 423] width 597 height 51
type textarea "emailed saying he thought he was on a MT membership. I've downgraded the member…"
click at [577, 533] on button "Save Note" at bounding box center [584, 539] width 100 height 32
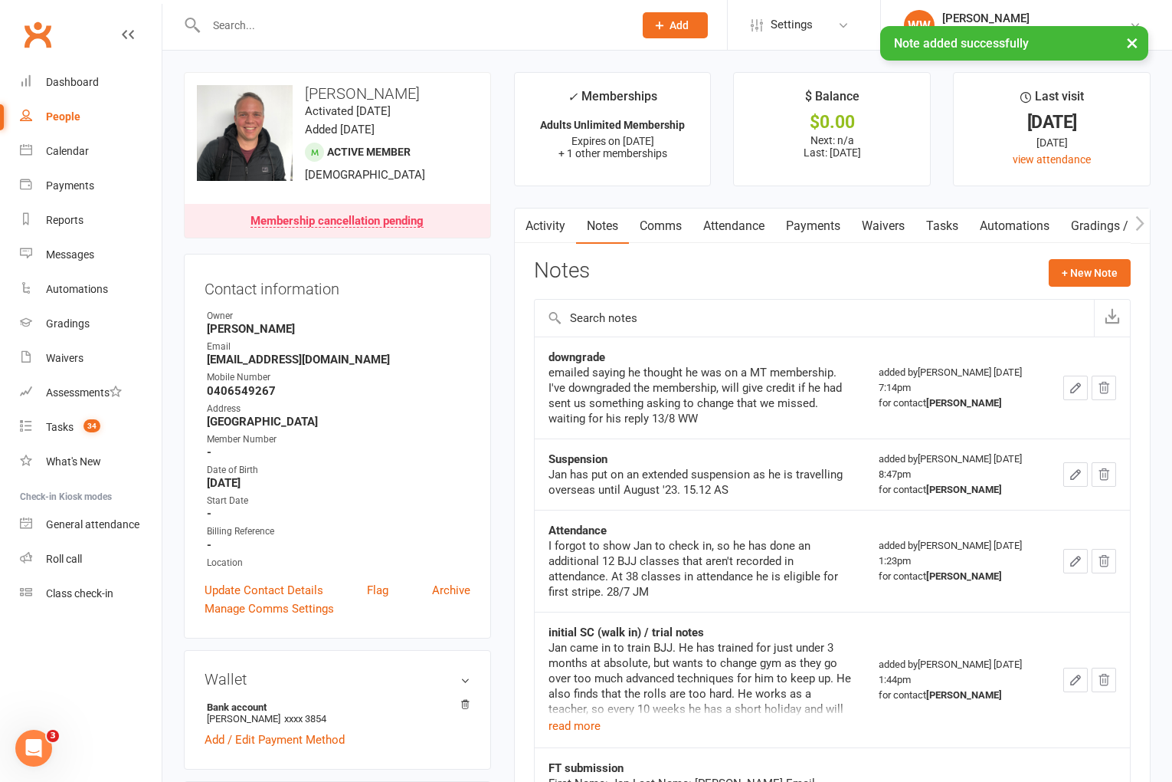
click at [852, 281] on div "Notes + New Note" at bounding box center [832, 279] width 597 height 40
click at [957, 237] on link "Tasks" at bounding box center [943, 225] width 54 height 35
select select "incomplete"
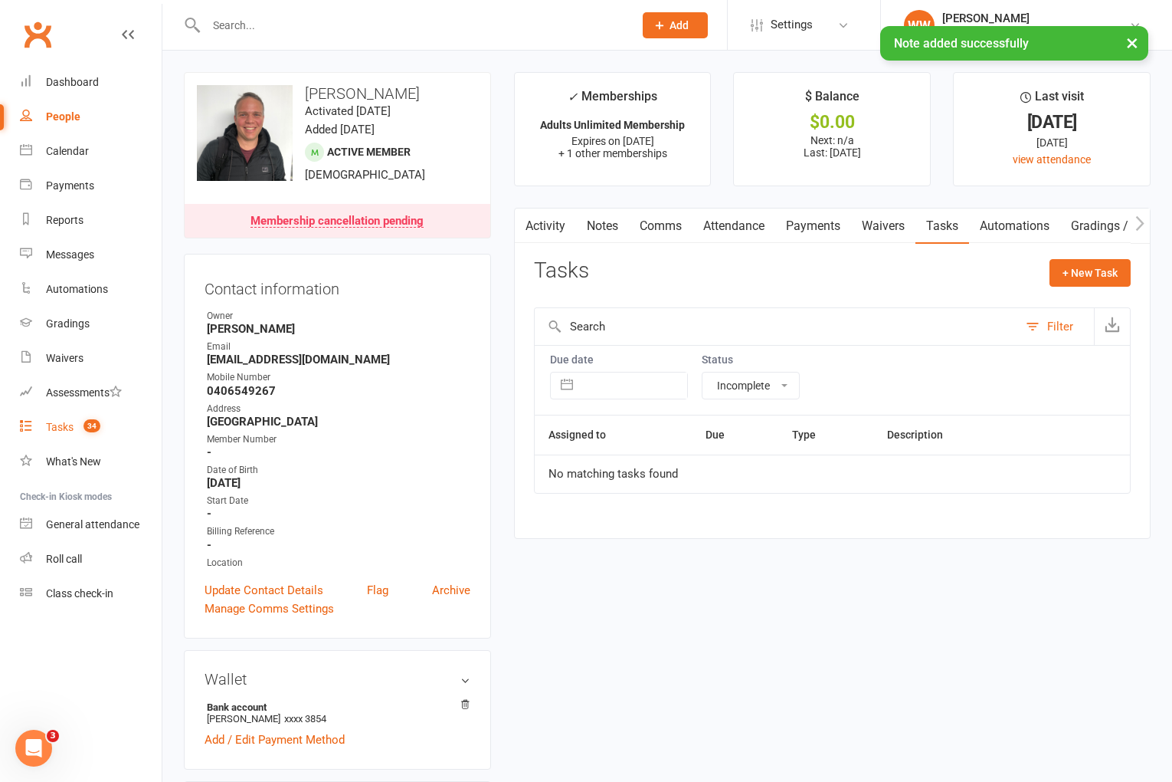
click at [57, 434] on link "Tasks 34" at bounding box center [91, 427] width 142 height 34
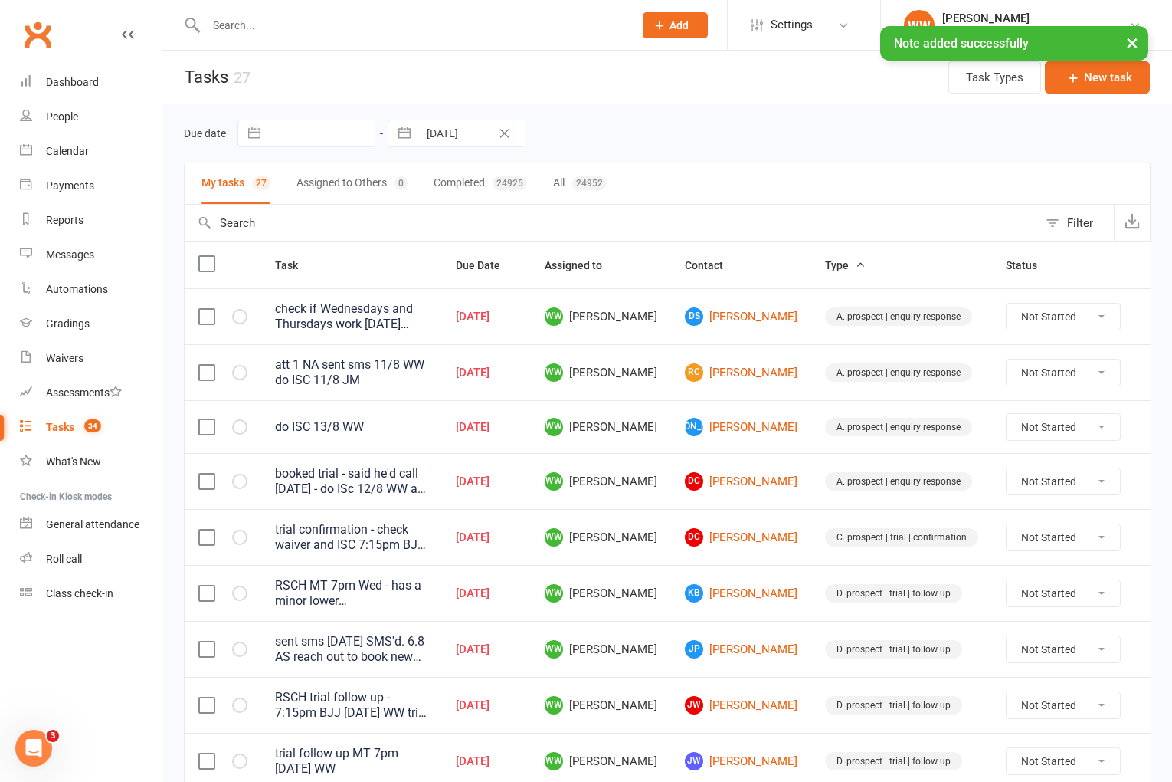
click at [683, 142] on div "Due date Navigate forward to interact with the calendar and select a date. Pres…" at bounding box center [667, 134] width 967 height 28
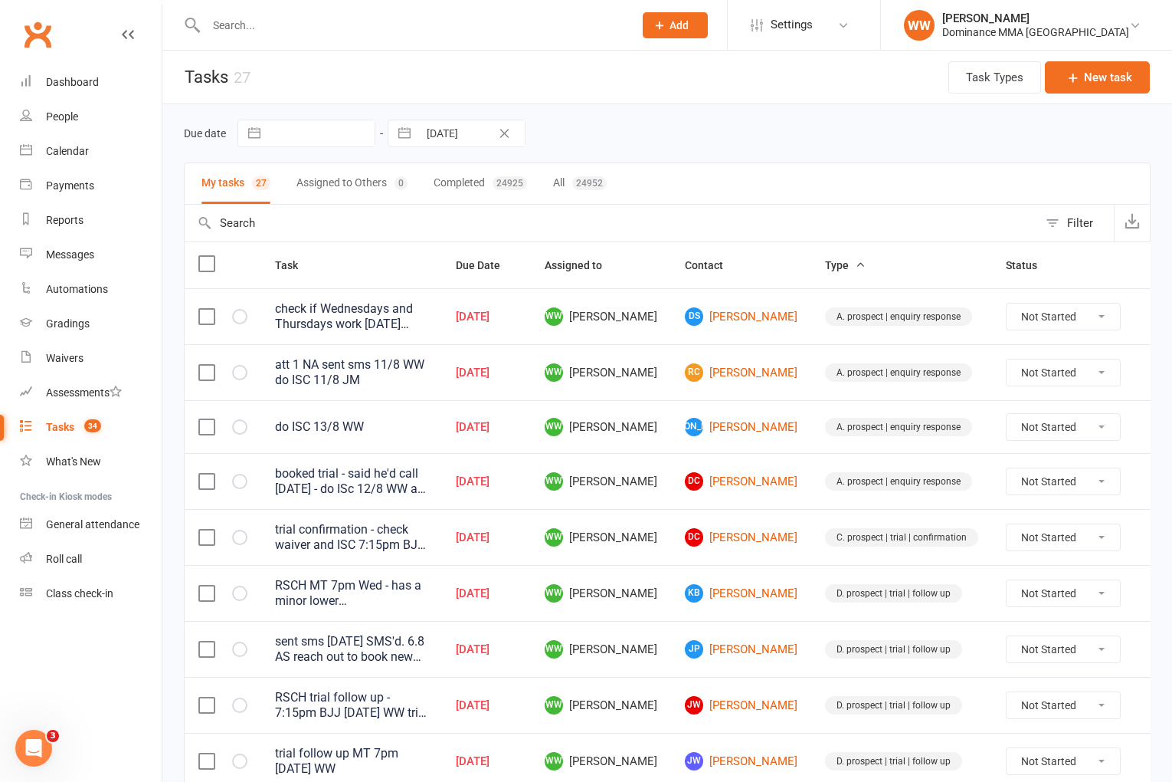
click at [690, 165] on div "My tasks 27 Assigned to Others 0 Completed 24925 All 24952" at bounding box center [667, 183] width 967 height 42
click at [841, 123] on div "Due date Navigate forward to interact with the calendar and select a date. Pres…" at bounding box center [667, 134] width 967 height 28
click at [689, 156] on div "Due date Navigate forward to interact with the calendar and select a date. Pres…" at bounding box center [667, 133] width 967 height 58
click at [656, 408] on td "WW Will Wesley" at bounding box center [601, 426] width 140 height 53
click at [655, 424] on td "WW Will Wesley" at bounding box center [601, 426] width 140 height 53
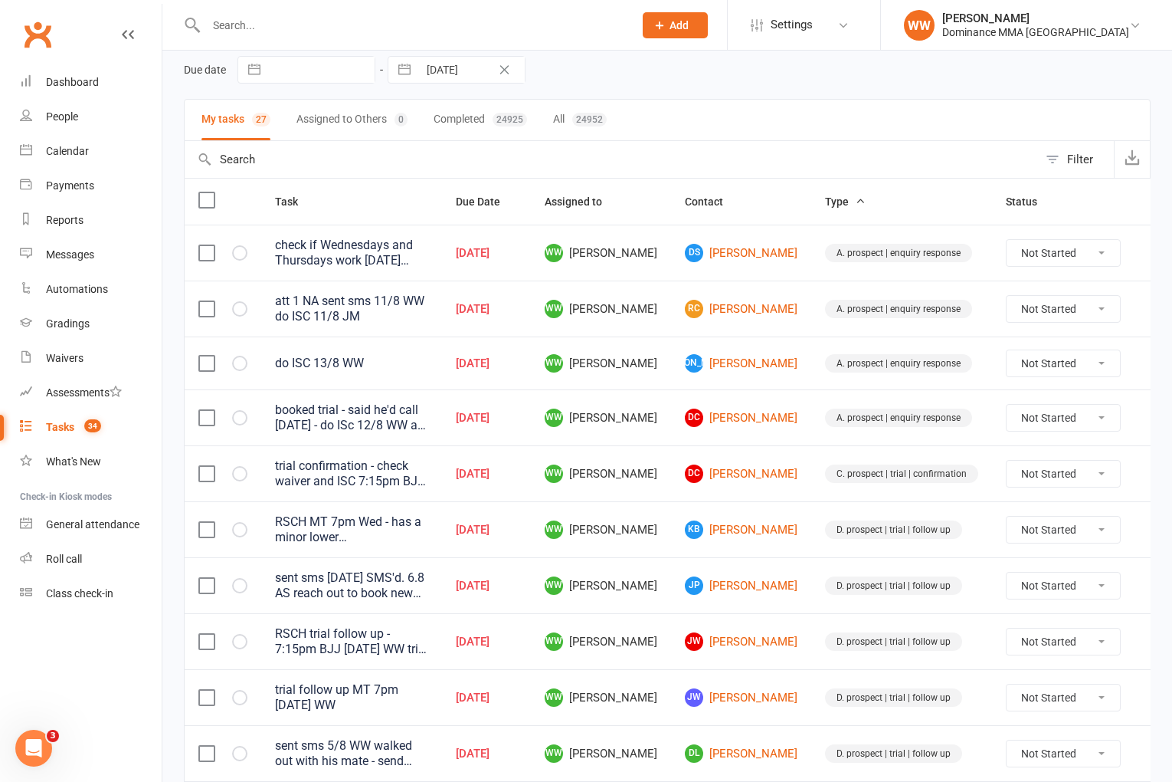
scroll to position [87, 0]
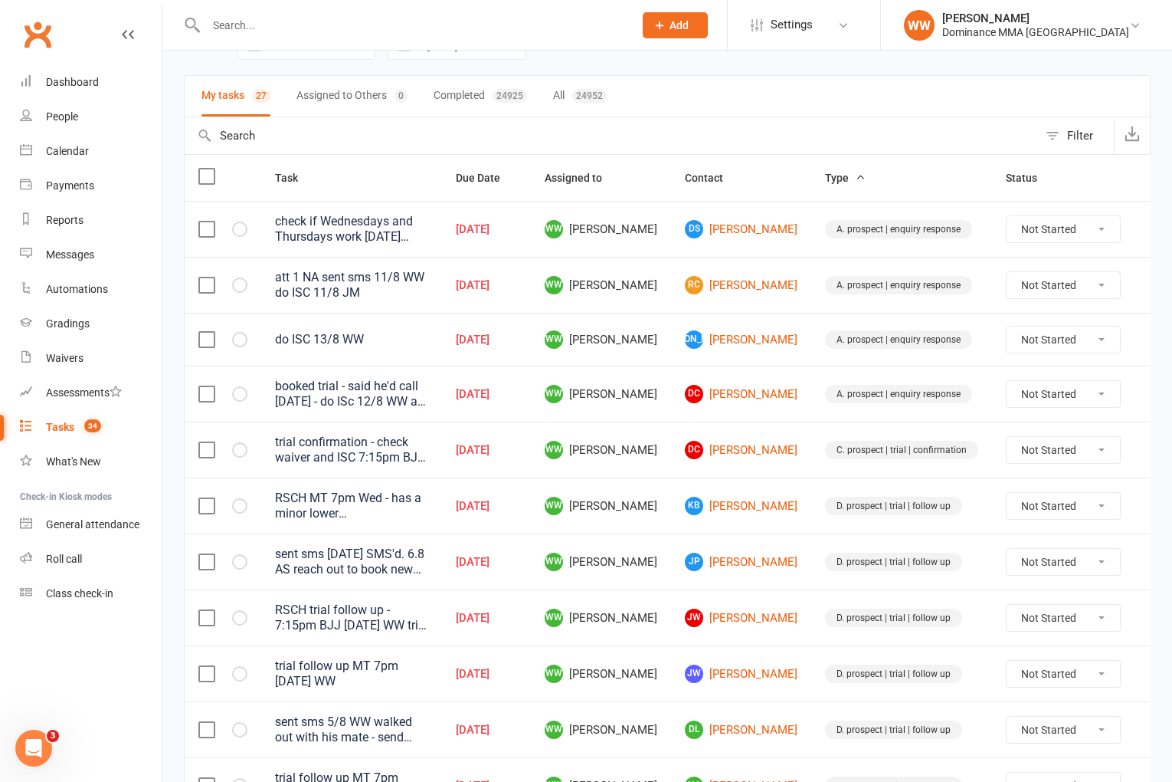
click at [649, 403] on td "WW Will Wesley" at bounding box center [601, 393] width 140 height 56
click at [648, 421] on td "WW Will Wesley" at bounding box center [601, 449] width 140 height 56
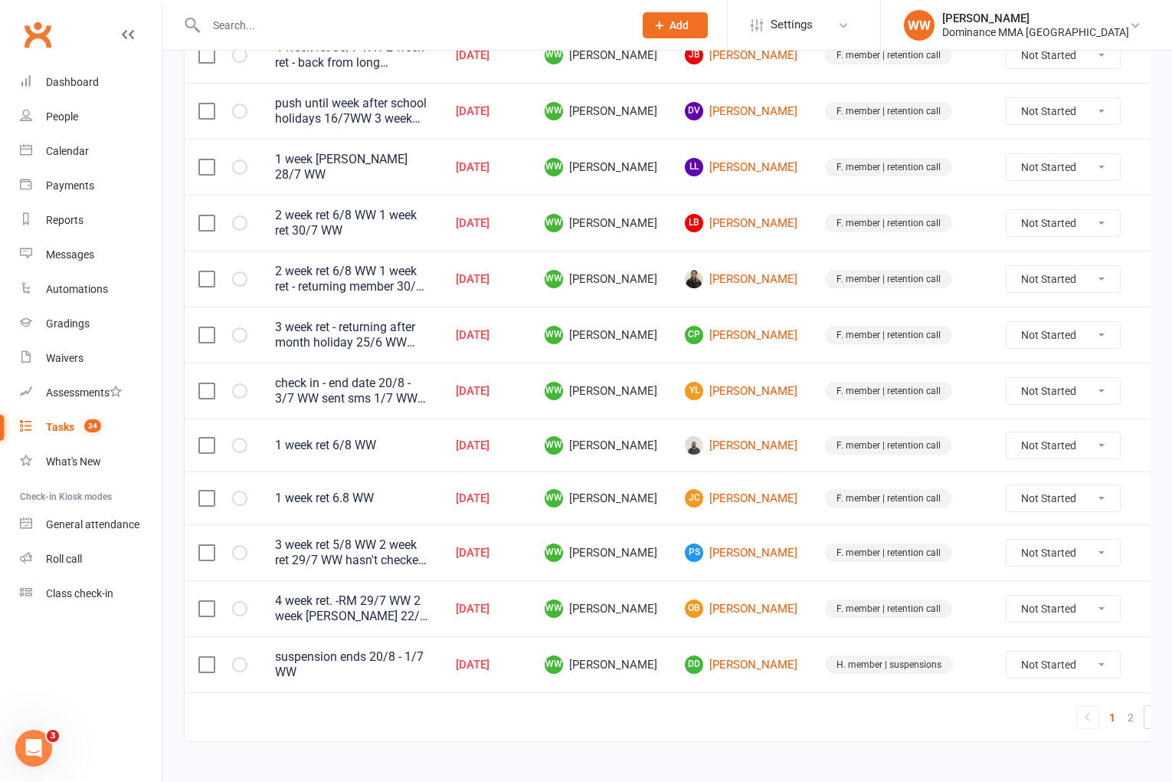
scroll to position [1004, 0]
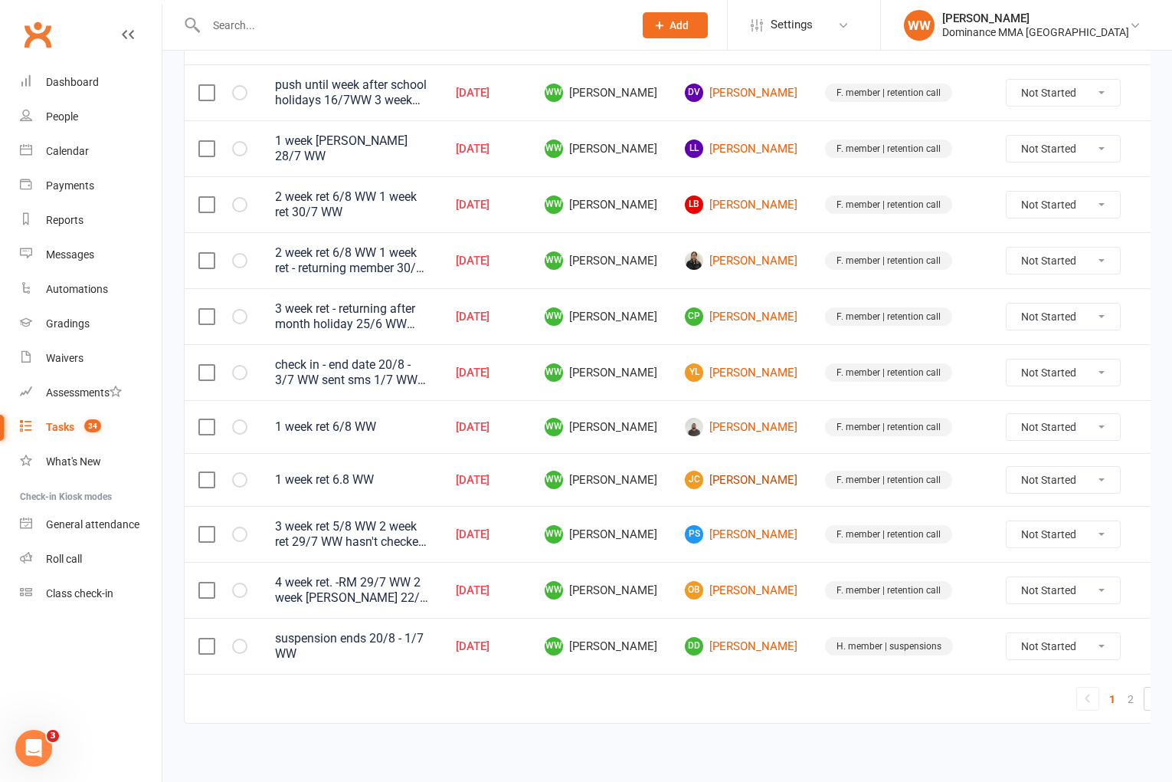
click at [726, 477] on link "JC James Cullen" at bounding box center [741, 479] width 113 height 18
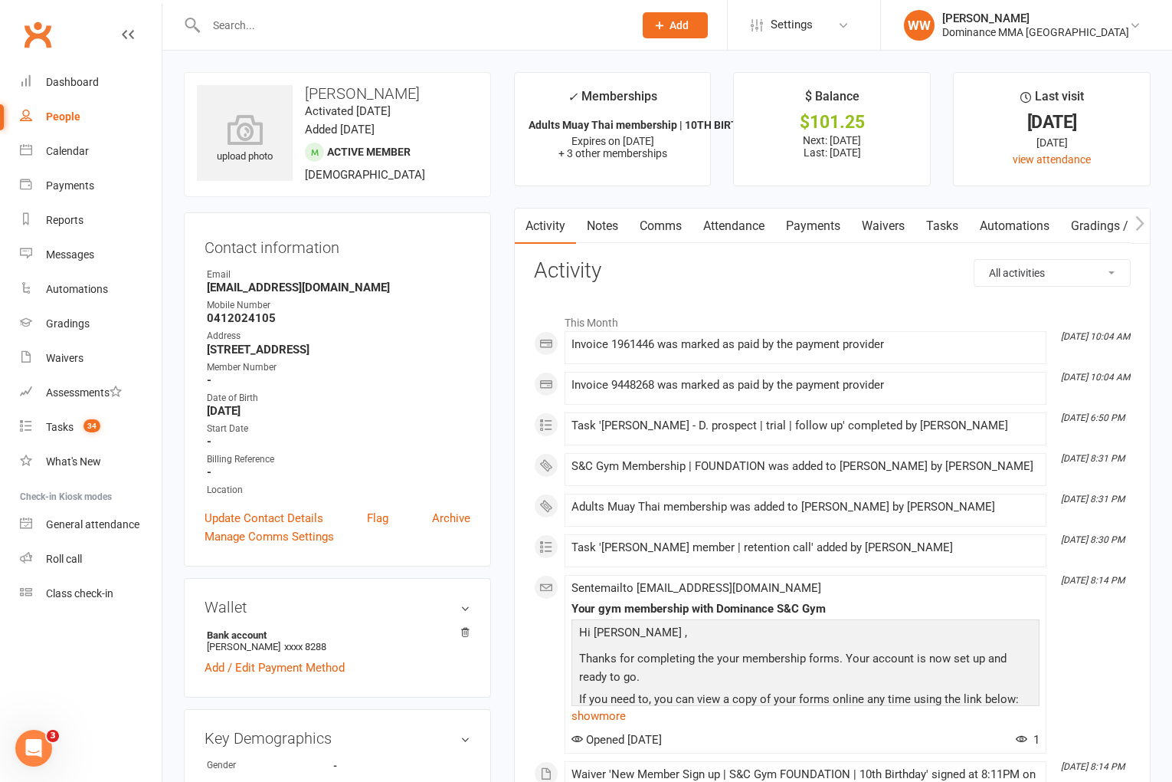
click at [611, 238] on link "Notes" at bounding box center [602, 225] width 53 height 35
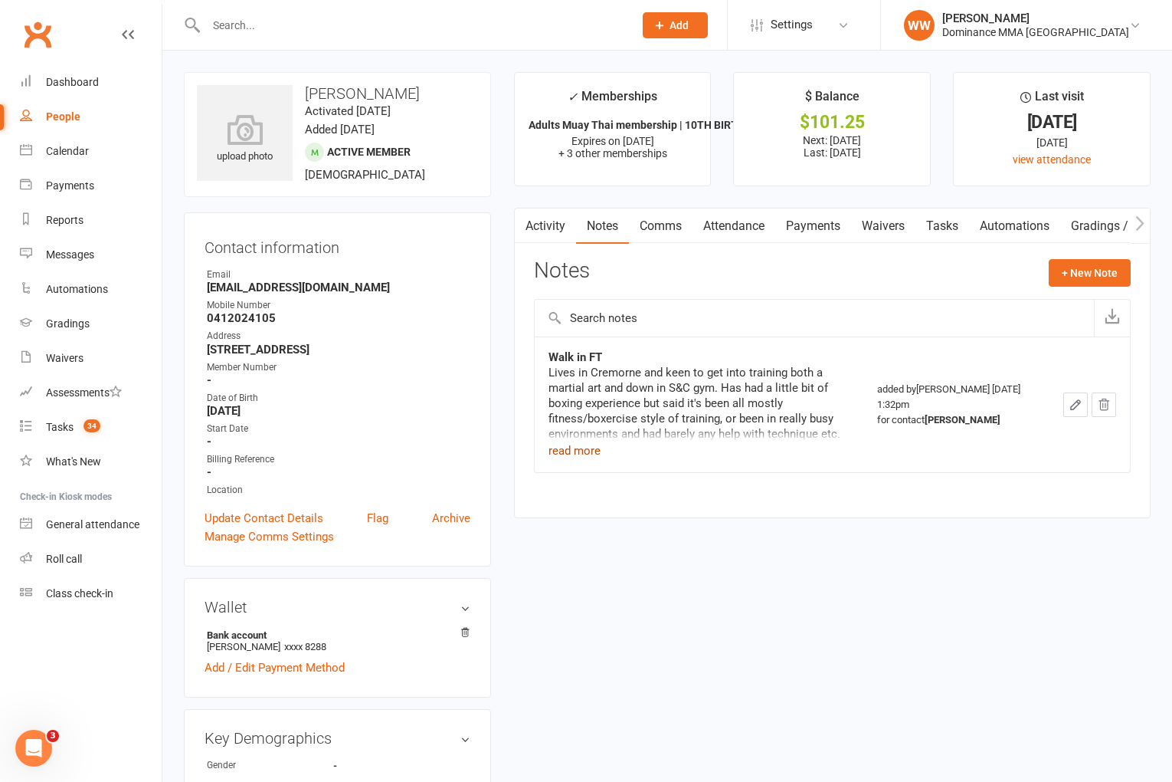
click at [588, 454] on button "read more" at bounding box center [575, 450] width 52 height 18
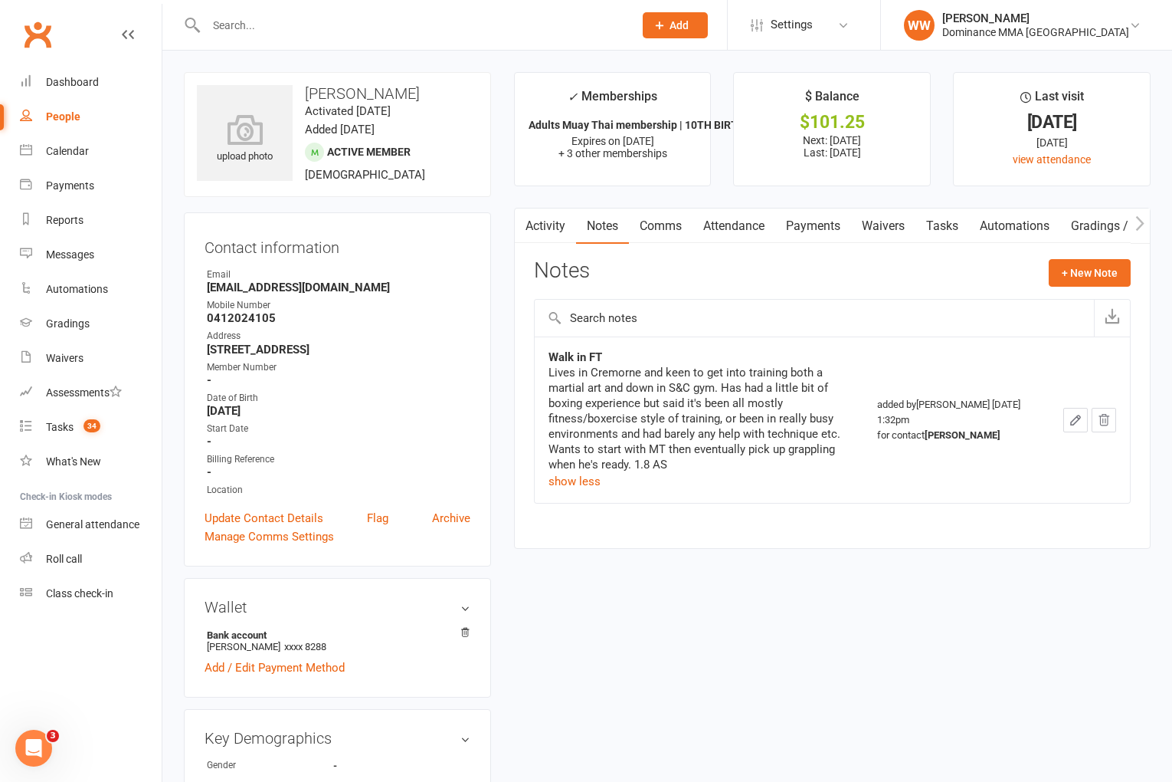
click at [790, 288] on div "Notes + New Note" at bounding box center [832, 279] width 597 height 40
click at [67, 424] on div "Tasks" at bounding box center [60, 427] width 28 height 12
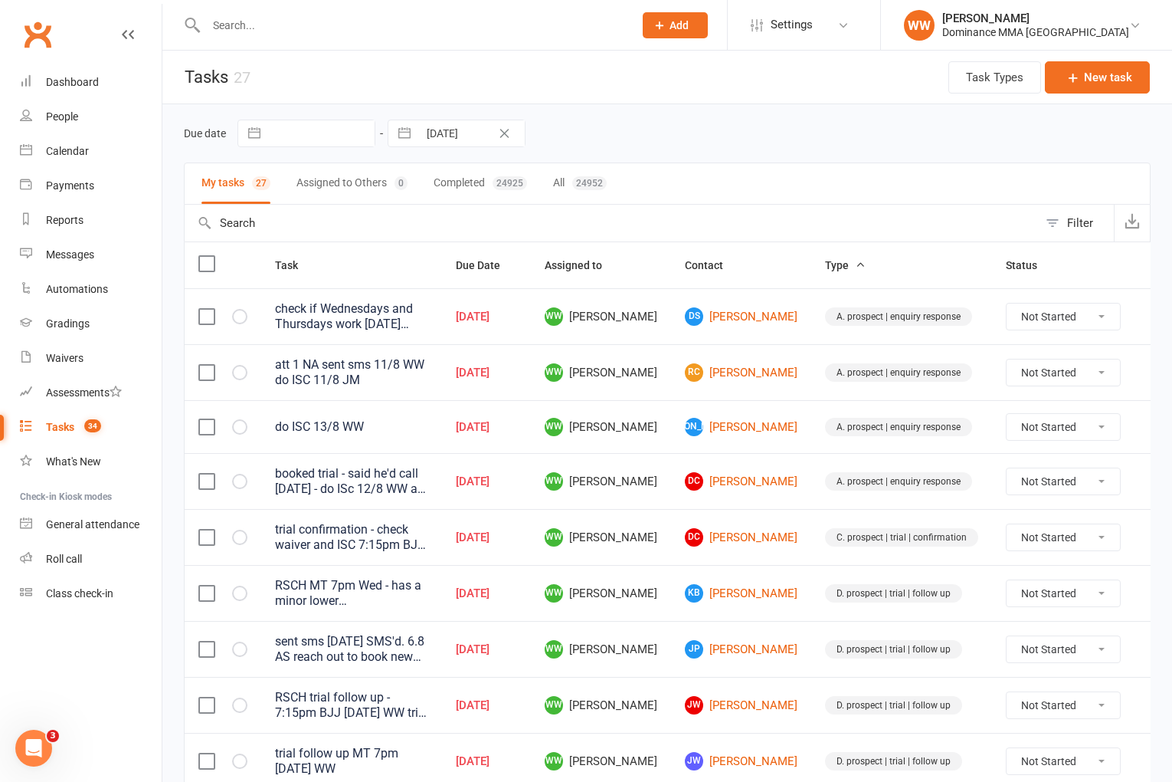
click at [739, 156] on div "Due date Navigate forward to interact with the calendar and select a date. Pres…" at bounding box center [667, 133] width 967 height 58
click at [240, 28] on input "text" at bounding box center [412, 25] width 421 height 21
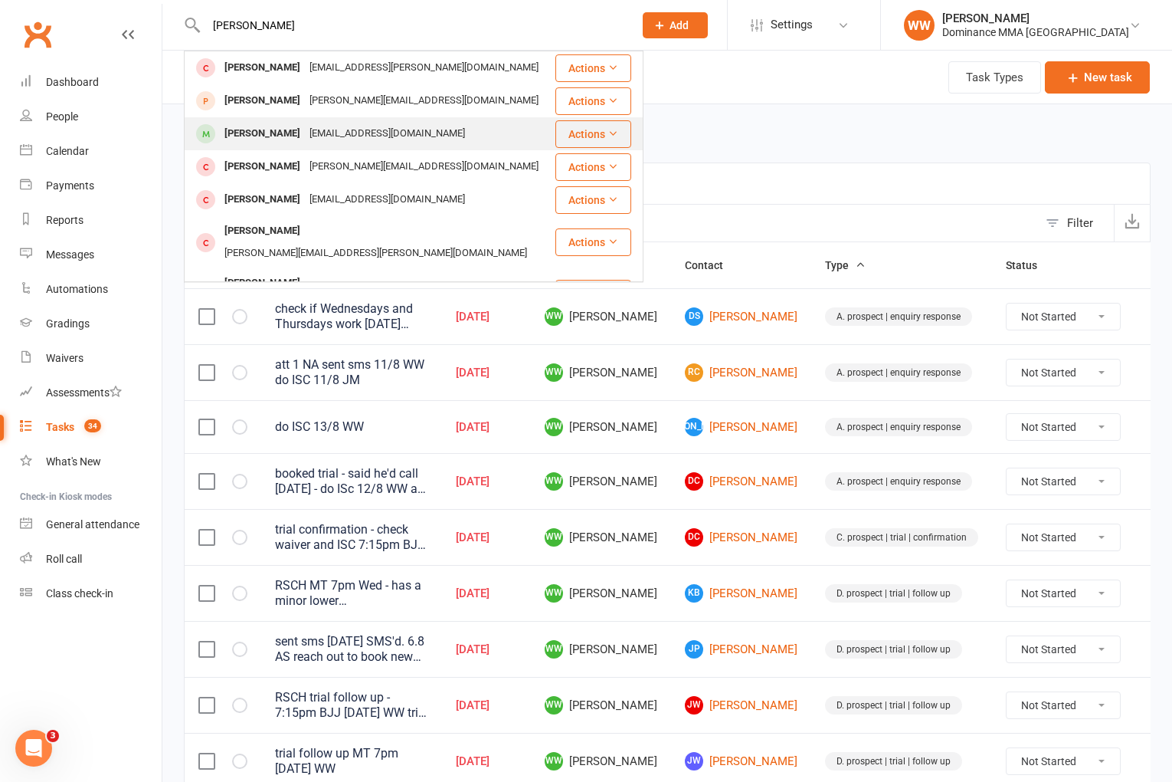
type input "jan pet"
click at [305, 136] on div "Jan Petersen Sterling" at bounding box center [262, 134] width 85 height 22
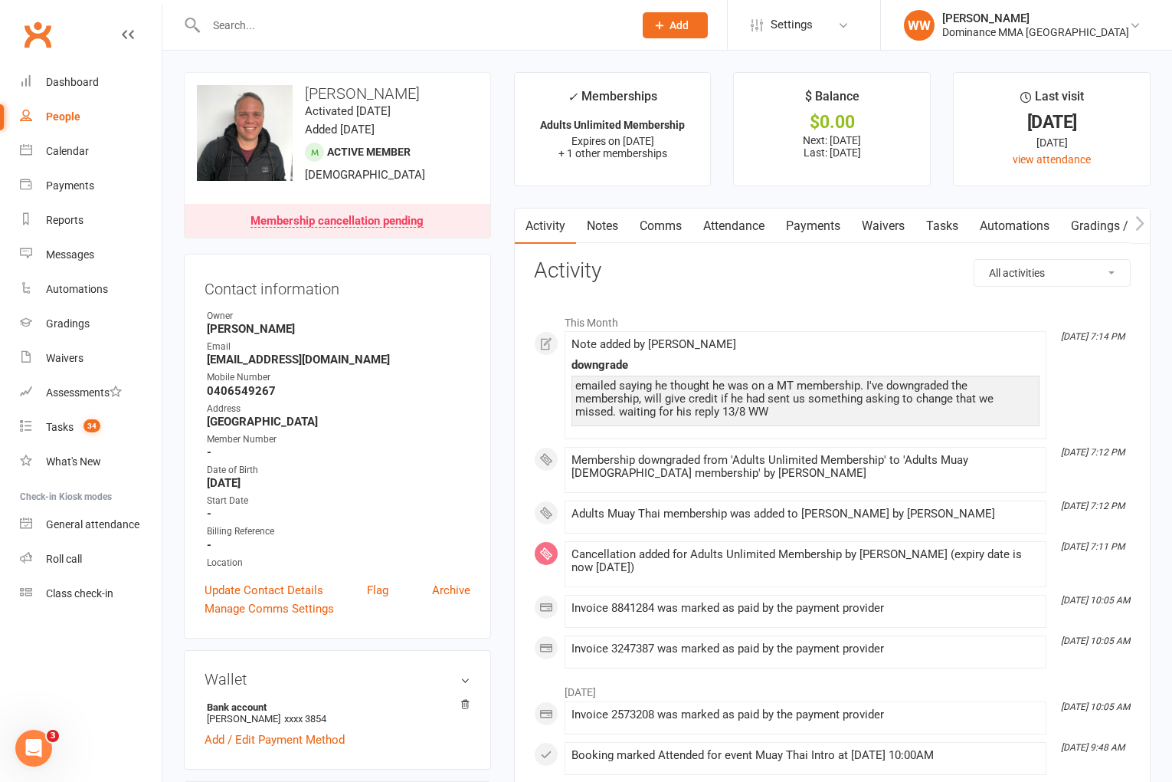
click at [797, 228] on link "Payments" at bounding box center [813, 225] width 76 height 35
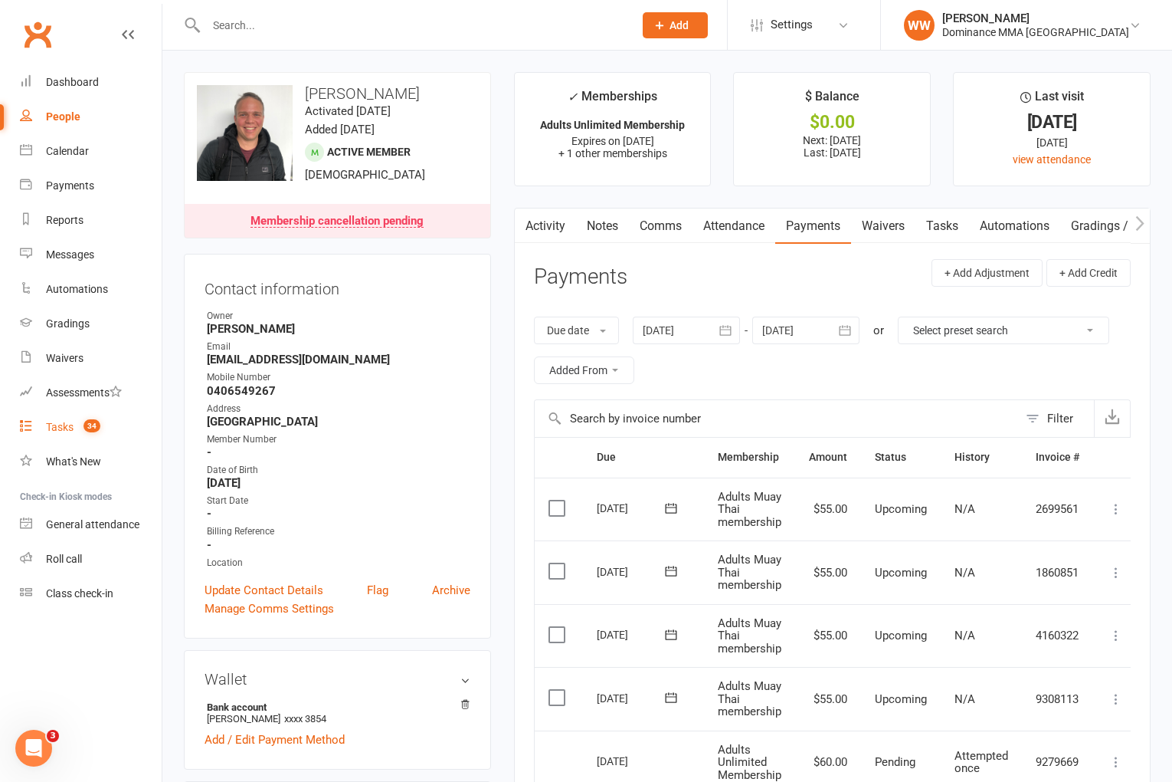
click at [66, 422] on div "Tasks" at bounding box center [60, 427] width 28 height 12
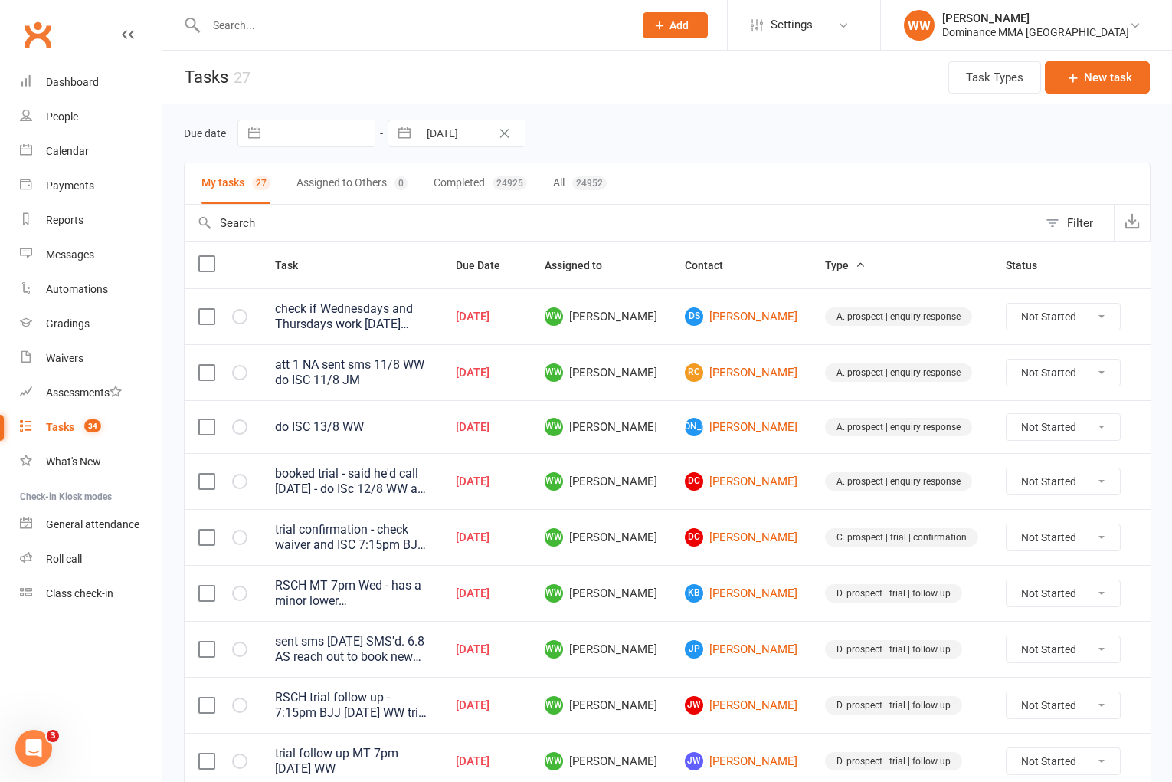
click at [712, 104] on div "Due date Navigate forward to interact with the calendar and select a date. Pres…" at bounding box center [667, 133] width 967 height 58
click at [730, 122] on div "Due date Navigate forward to interact with the calendar and select a date. Pres…" at bounding box center [667, 134] width 967 height 28
click at [650, 433] on td "WW Will Wesley" at bounding box center [601, 426] width 140 height 53
click at [651, 435] on td "WW Will Wesley" at bounding box center [601, 426] width 140 height 53
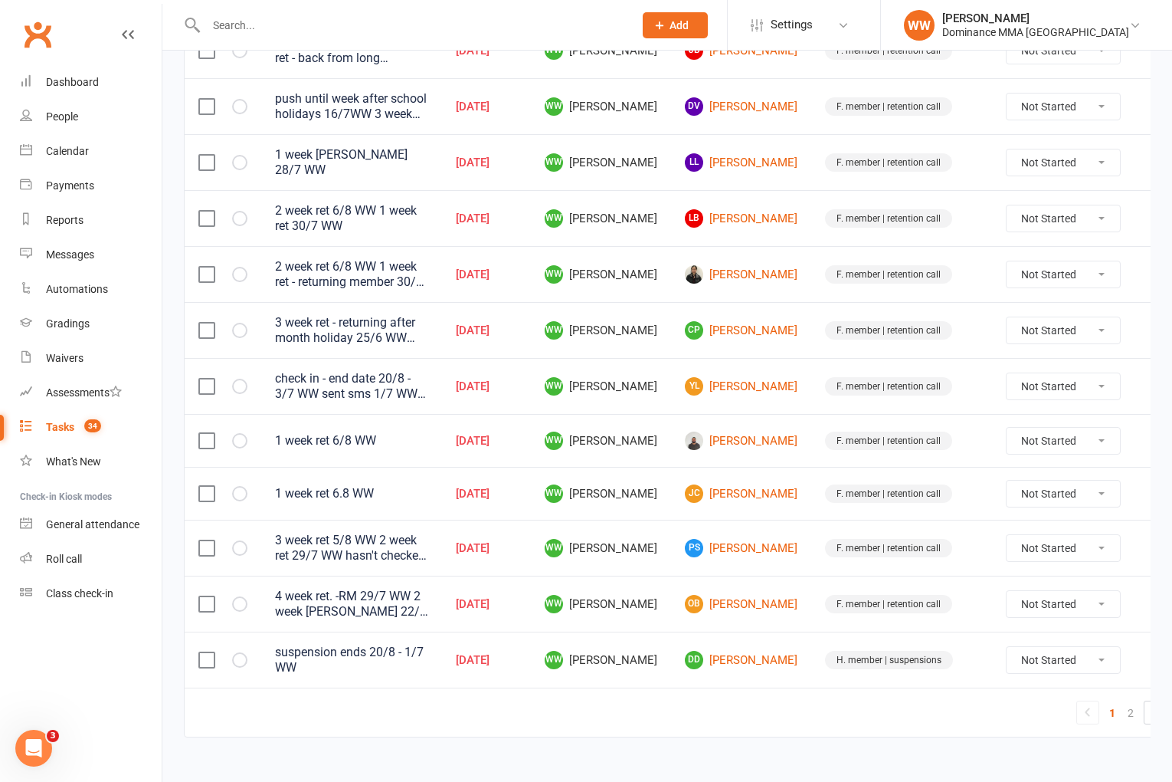
scroll to position [1004, 0]
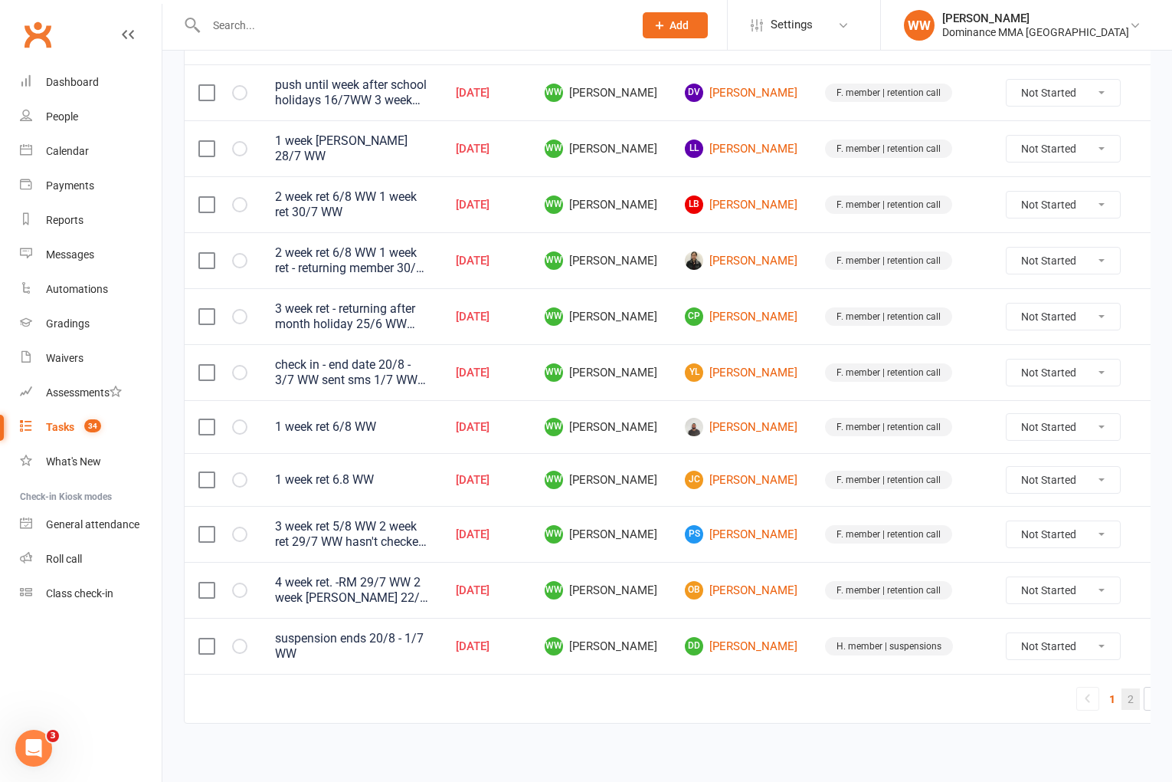
click at [1122, 688] on link "2" at bounding box center [1131, 698] width 18 height 21
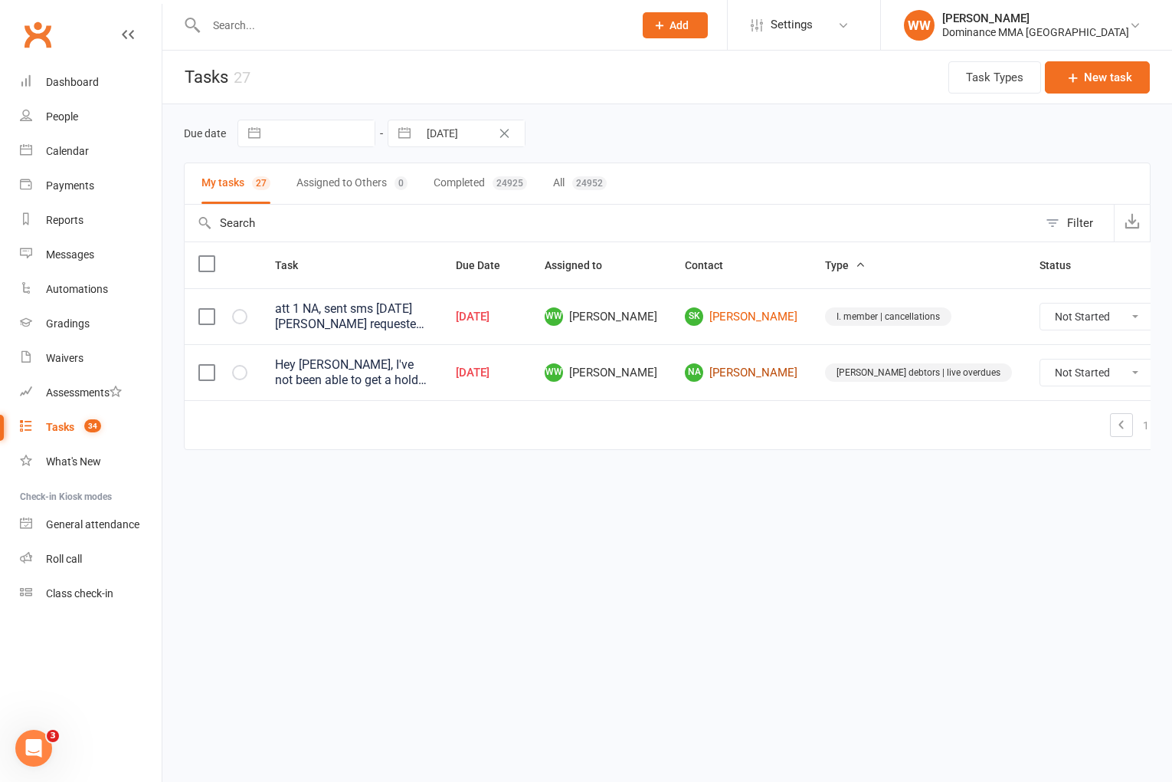
click at [767, 380] on link "NA Najma Ahmed" at bounding box center [741, 372] width 113 height 18
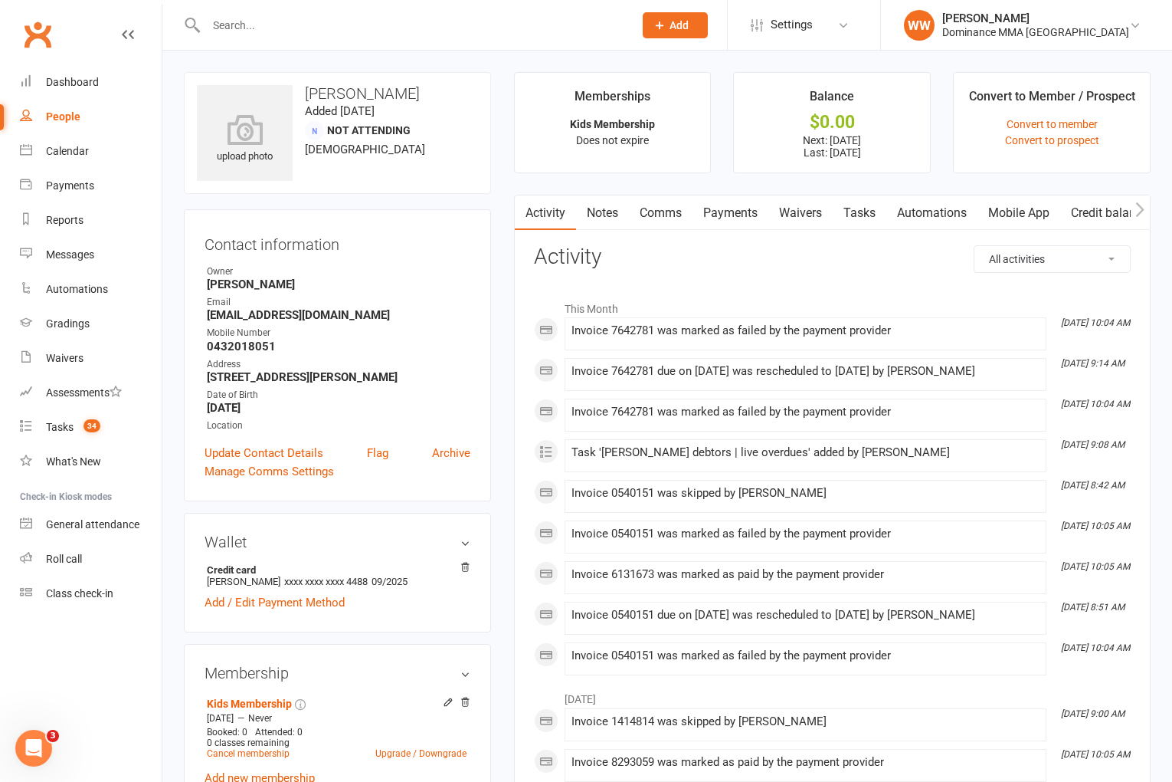
click at [745, 214] on link "Payments" at bounding box center [731, 212] width 76 height 35
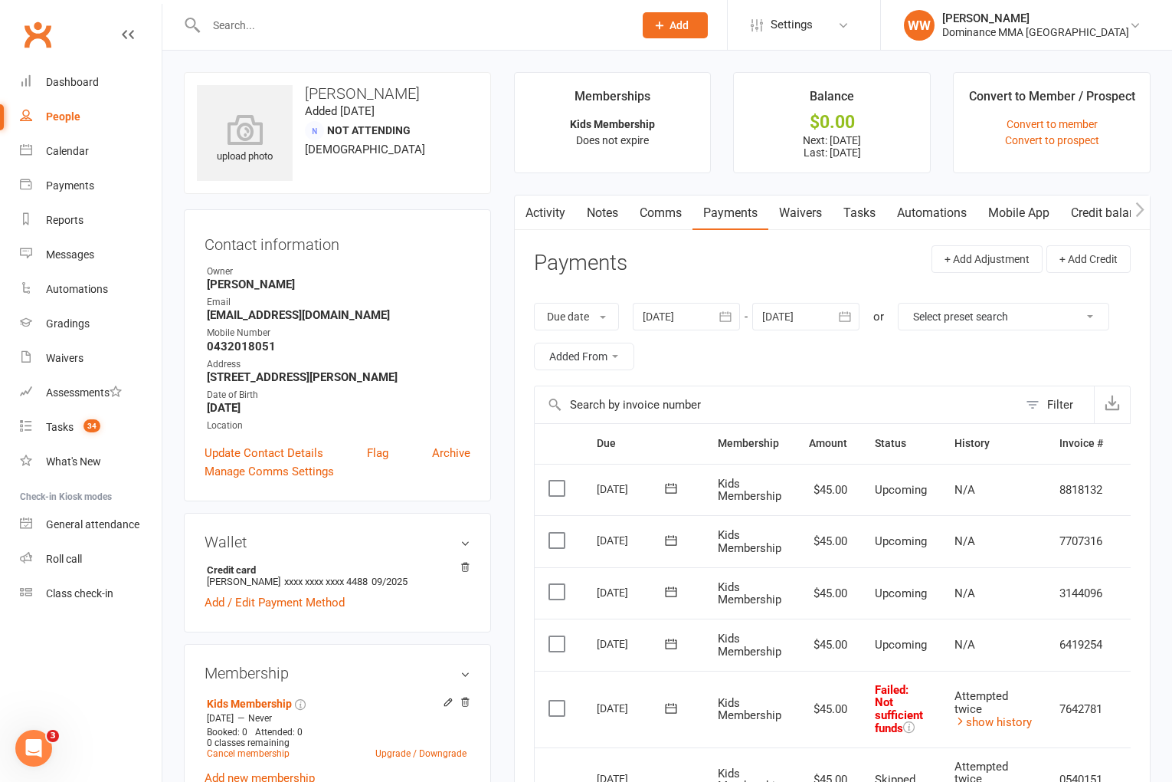
click at [860, 205] on link "Tasks" at bounding box center [860, 212] width 54 height 35
select select "incomplete"
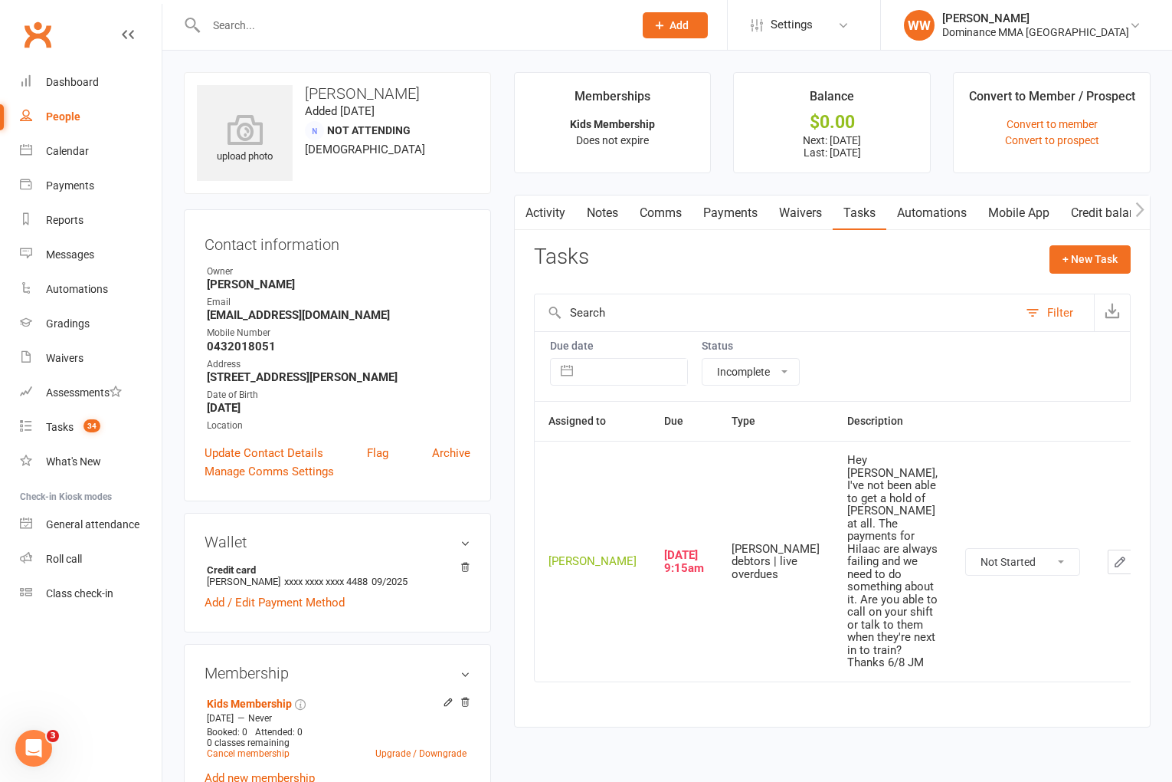
click at [1113, 555] on icon "button" at bounding box center [1120, 562] width 14 height 14
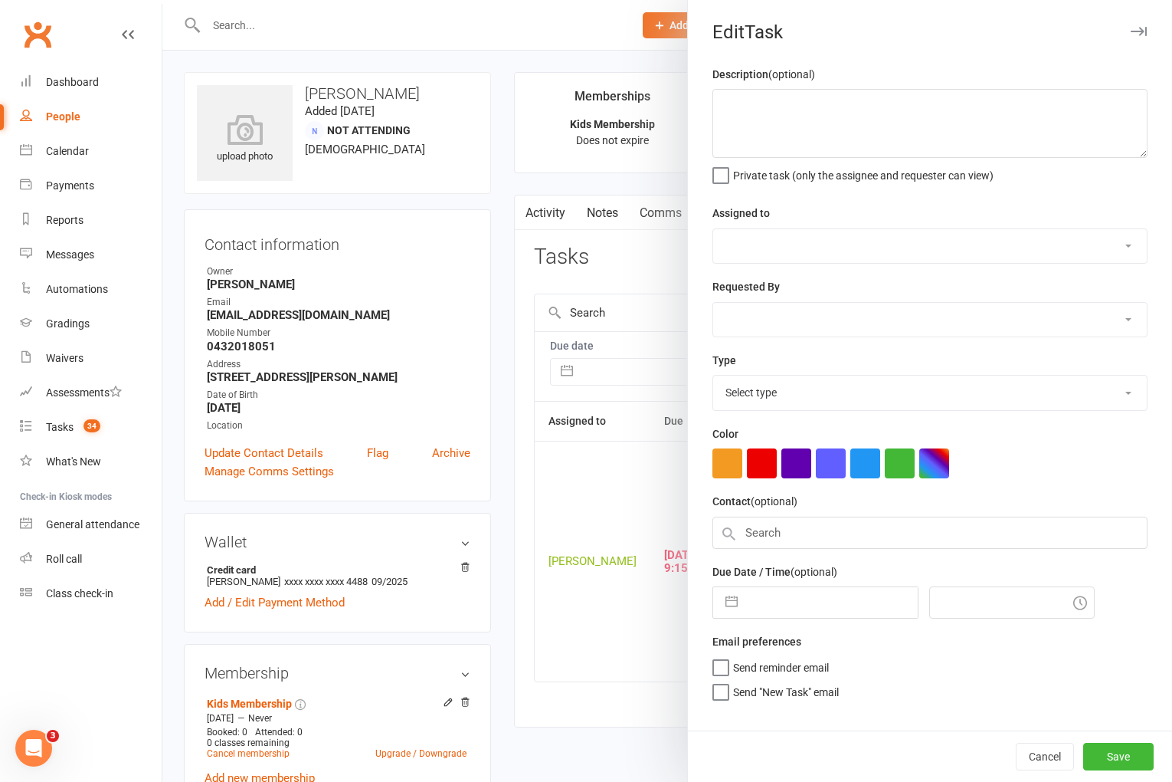
type textarea "Hey Will, I've not been able to get a hold of Najma at all. The payments for Hi…"
select select "49757"
select select "45422"
type input "[DATE]"
type input "9:15am"
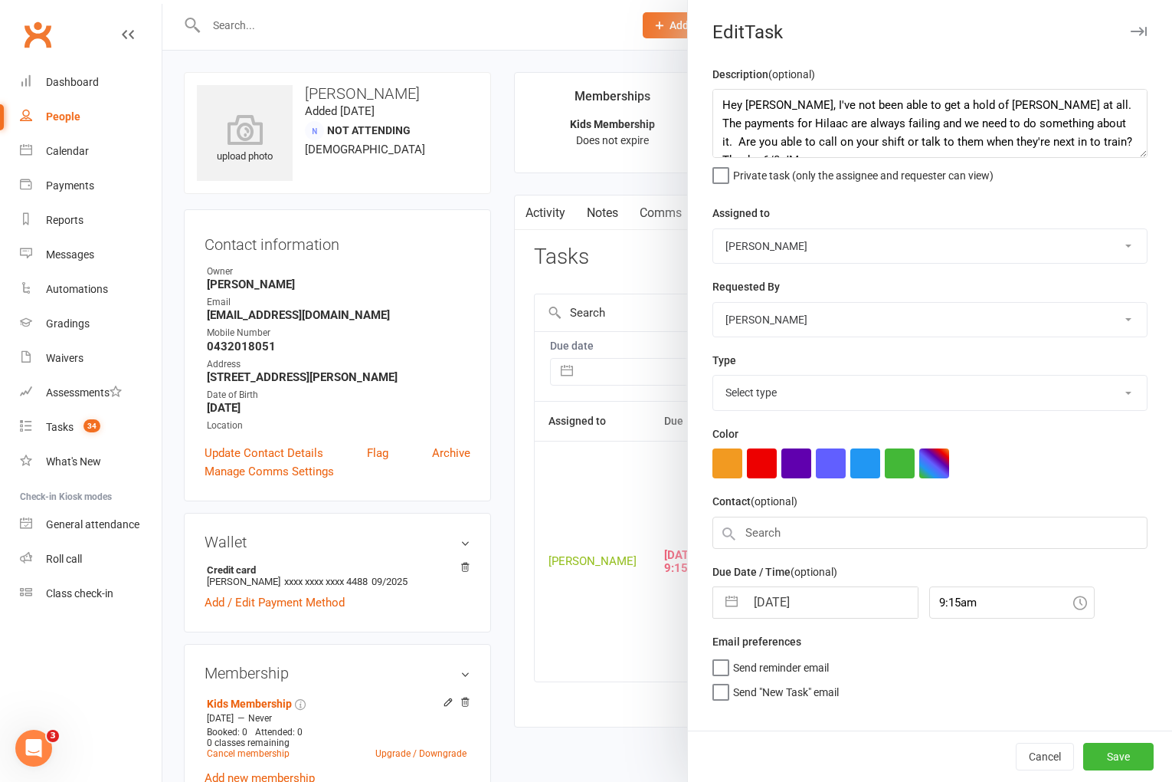
select select "3869"
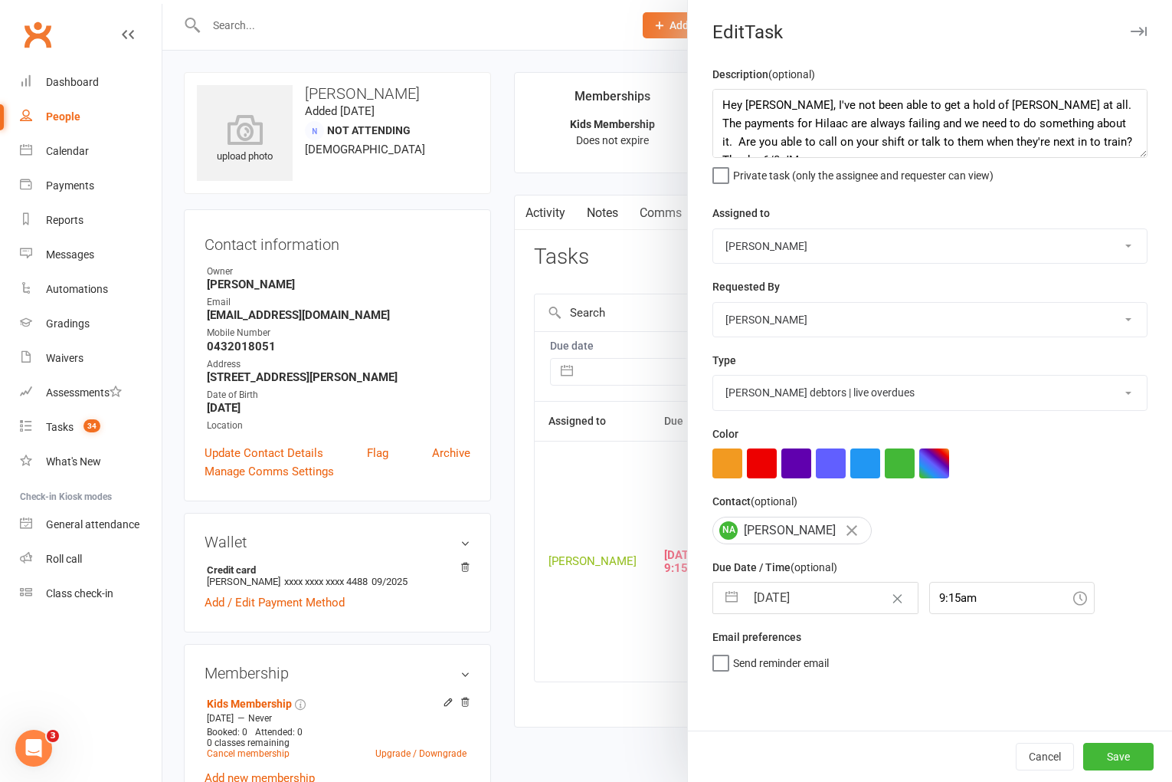
select select "6"
select select "2025"
select select "7"
select select "2025"
select select "8"
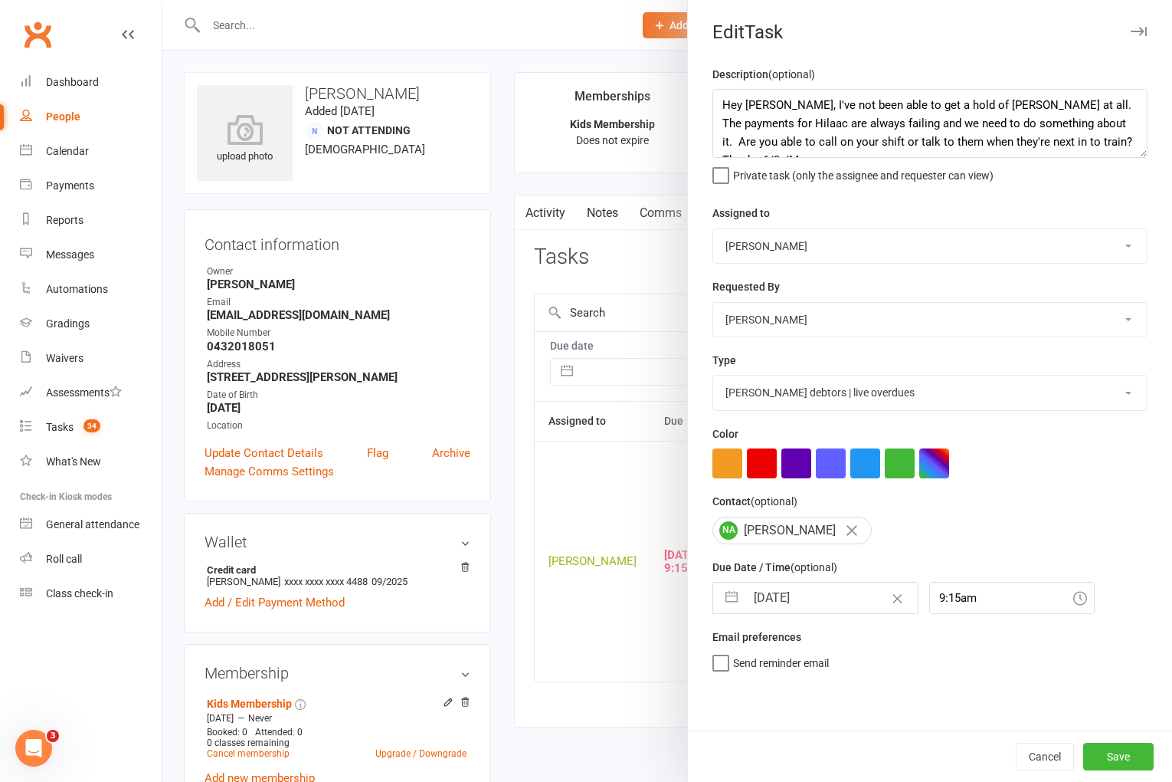
select select "2025"
click at [802, 595] on input "[DATE]" at bounding box center [832, 597] width 172 height 31
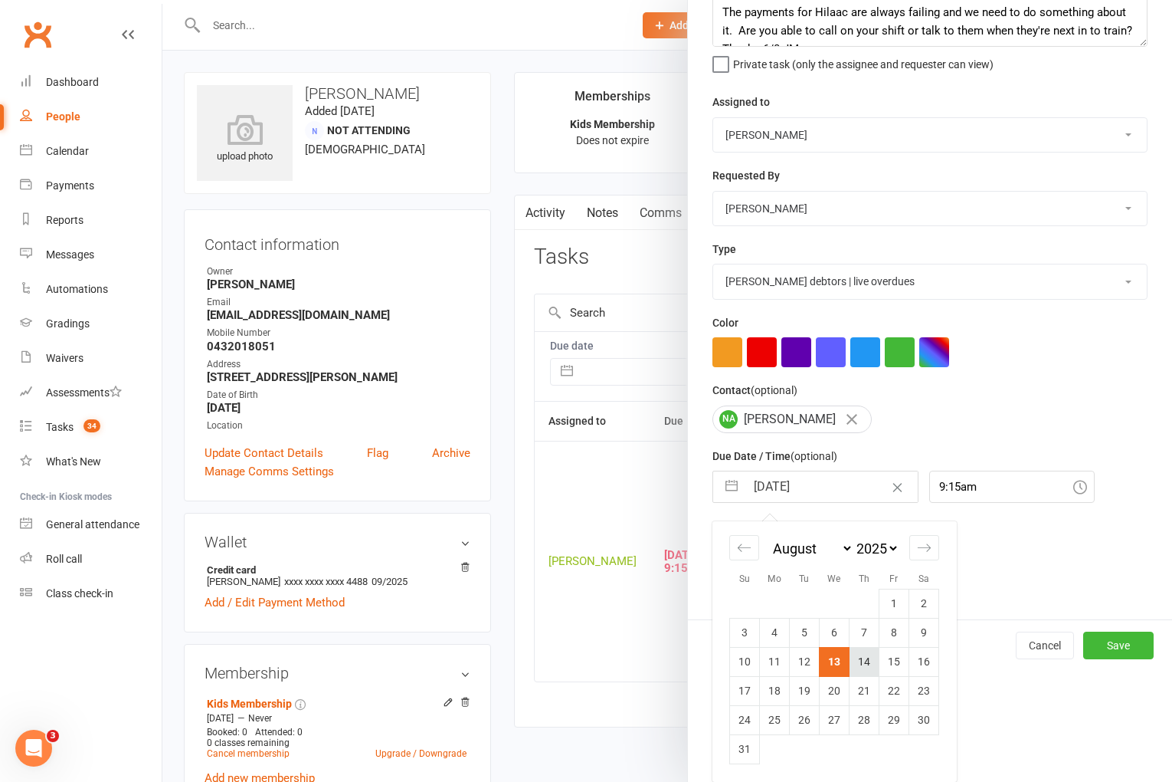
click at [857, 667] on td "14" at bounding box center [865, 661] width 30 height 29
type input "[DATE]"
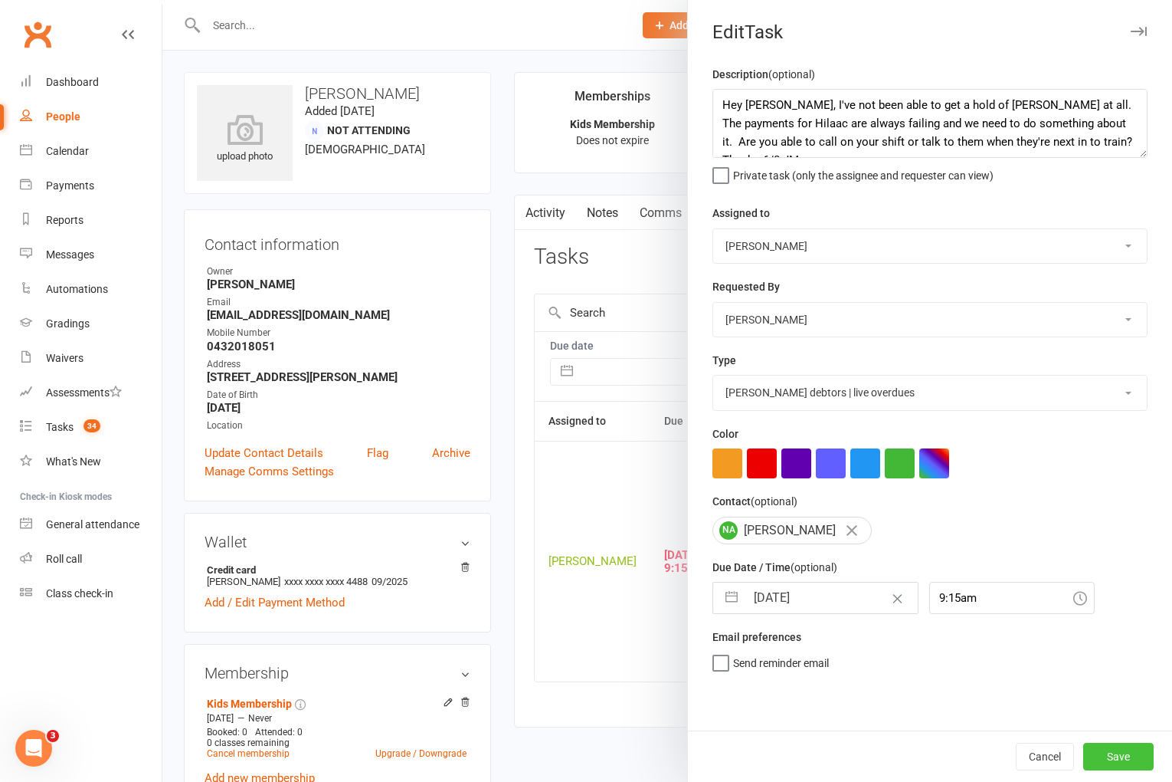
click at [1125, 758] on button "Save" at bounding box center [1118, 756] width 70 height 28
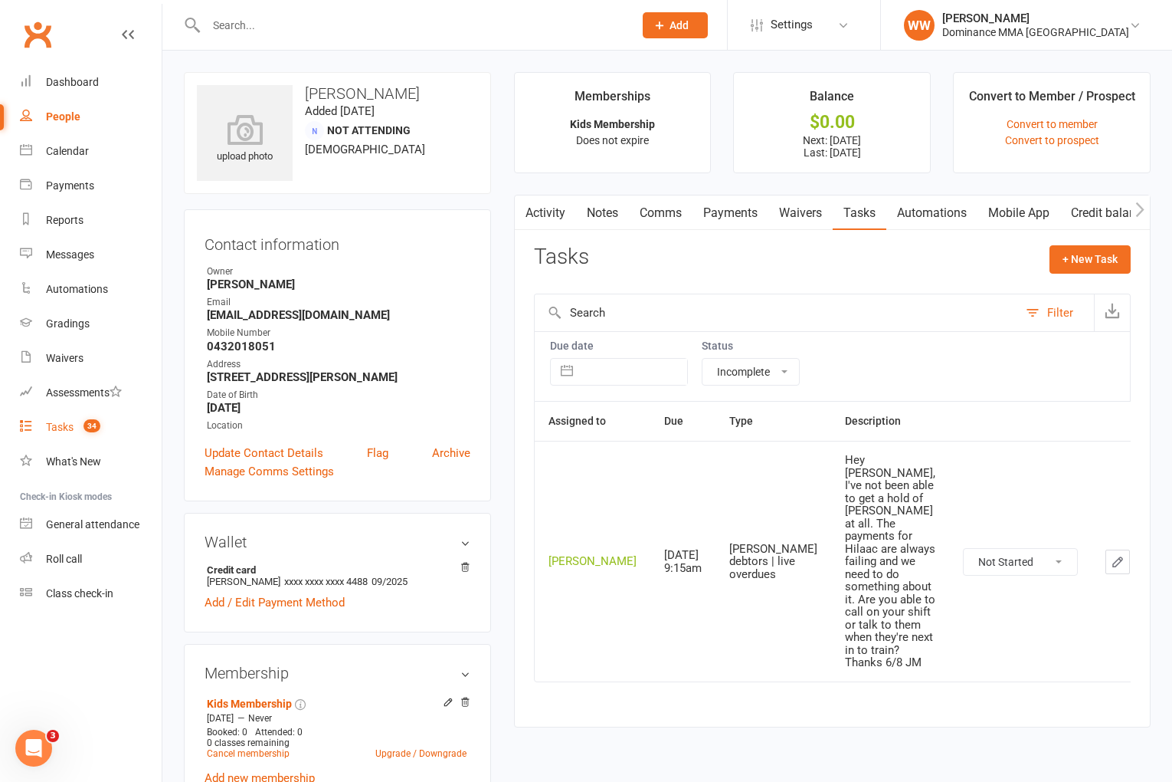
click at [52, 424] on div "Tasks" at bounding box center [60, 427] width 28 height 12
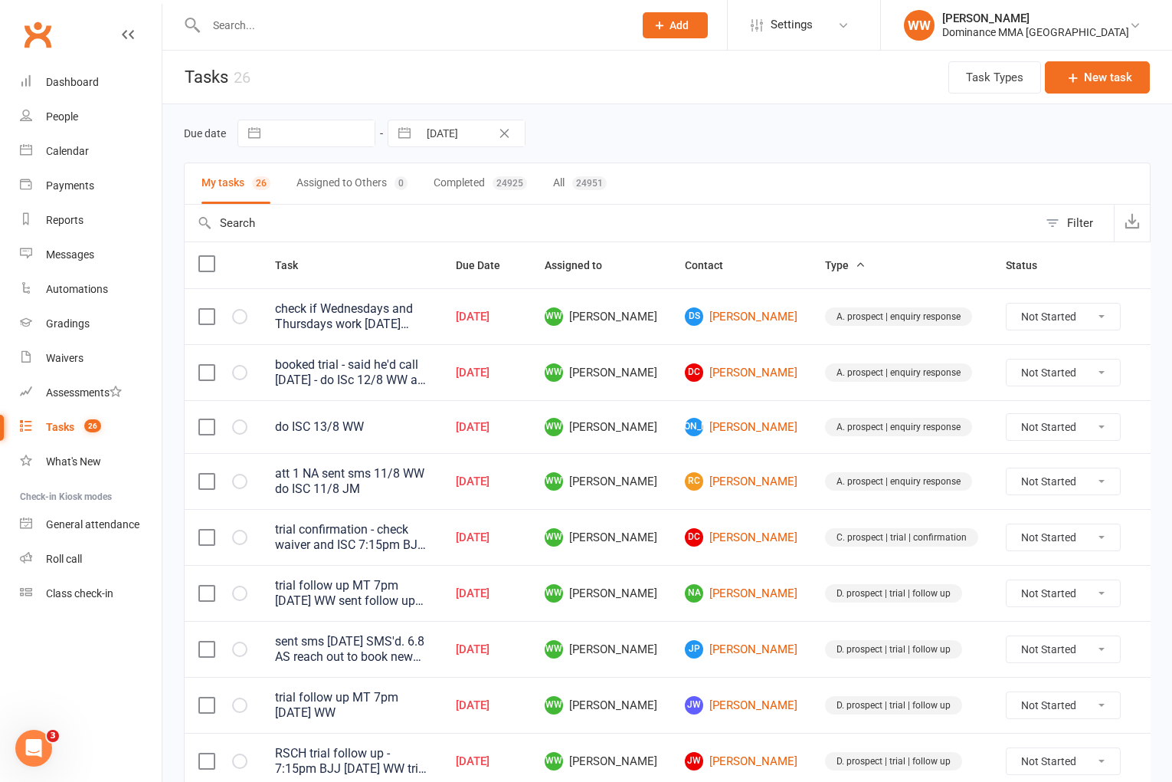
drag, startPoint x: 738, startPoint y: 137, endPoint x: 728, endPoint y: 164, distance: 28.6
click at [738, 137] on div "Due date Navigate forward to interact with the calendar and select a date. Pres…" at bounding box center [667, 134] width 967 height 28
click at [776, 392] on td "DC Daniel Carr-Pollock" at bounding box center [741, 372] width 140 height 56
click at [772, 410] on td "JO Jessica O’ Haire" at bounding box center [741, 426] width 140 height 53
click at [776, 419] on td "JO Jessica O’ Haire" at bounding box center [741, 426] width 140 height 53
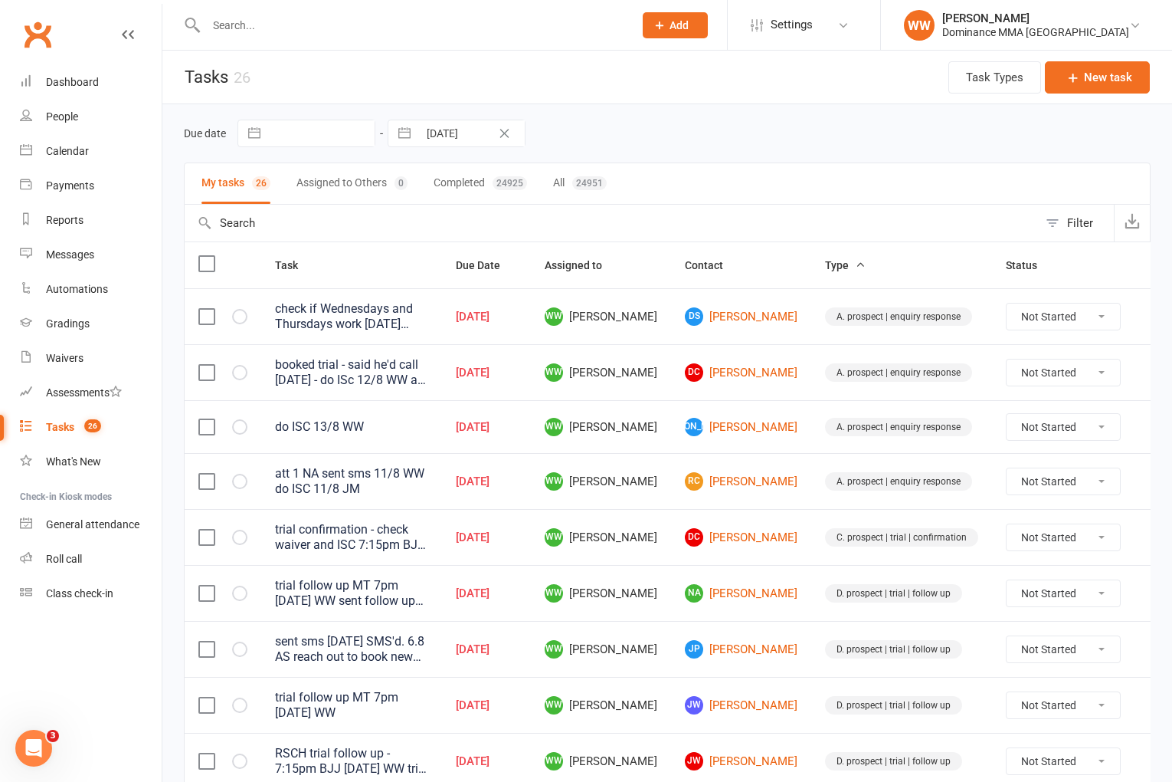
click at [777, 428] on td "JO Jessica O’ Haire" at bounding box center [741, 426] width 140 height 53
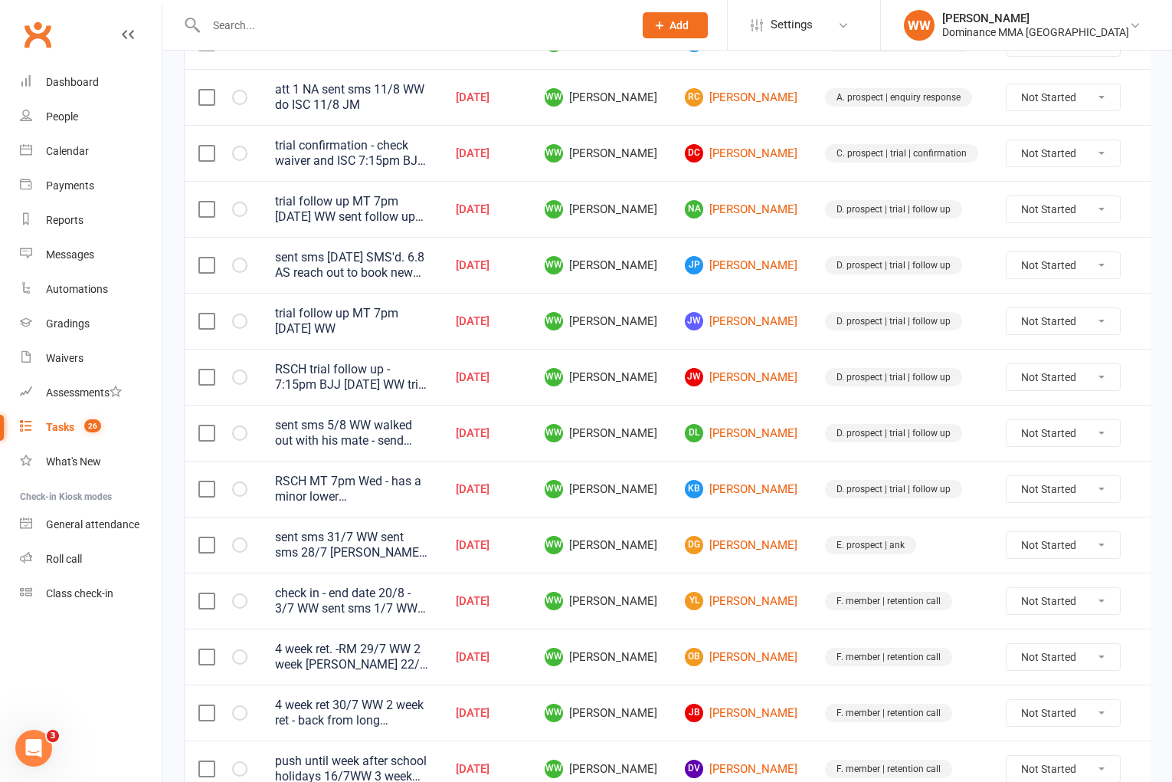
scroll to position [388, 0]
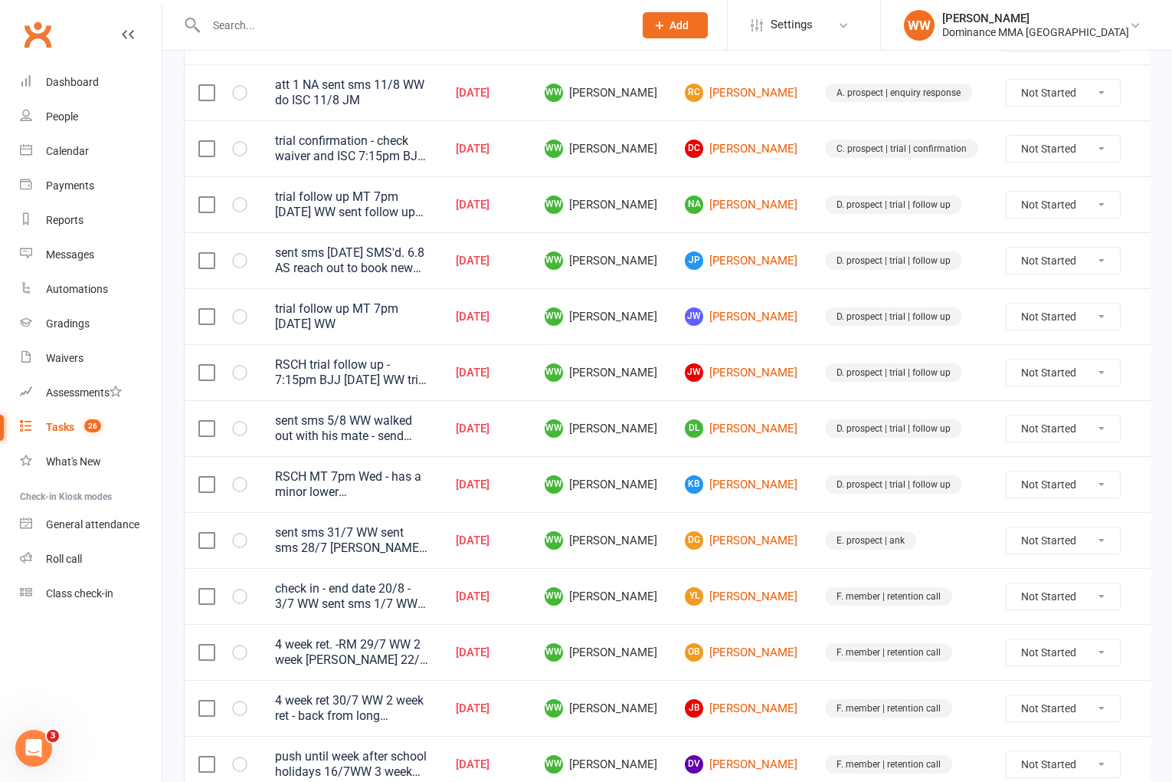
click at [779, 395] on td "JW Jordan Waites" at bounding box center [741, 372] width 140 height 56
click at [811, 407] on td "D. prospect | trial | follow up" at bounding box center [901, 428] width 181 height 56
click at [781, 412] on td "DL Dooyeon Lee" at bounding box center [741, 428] width 140 height 56
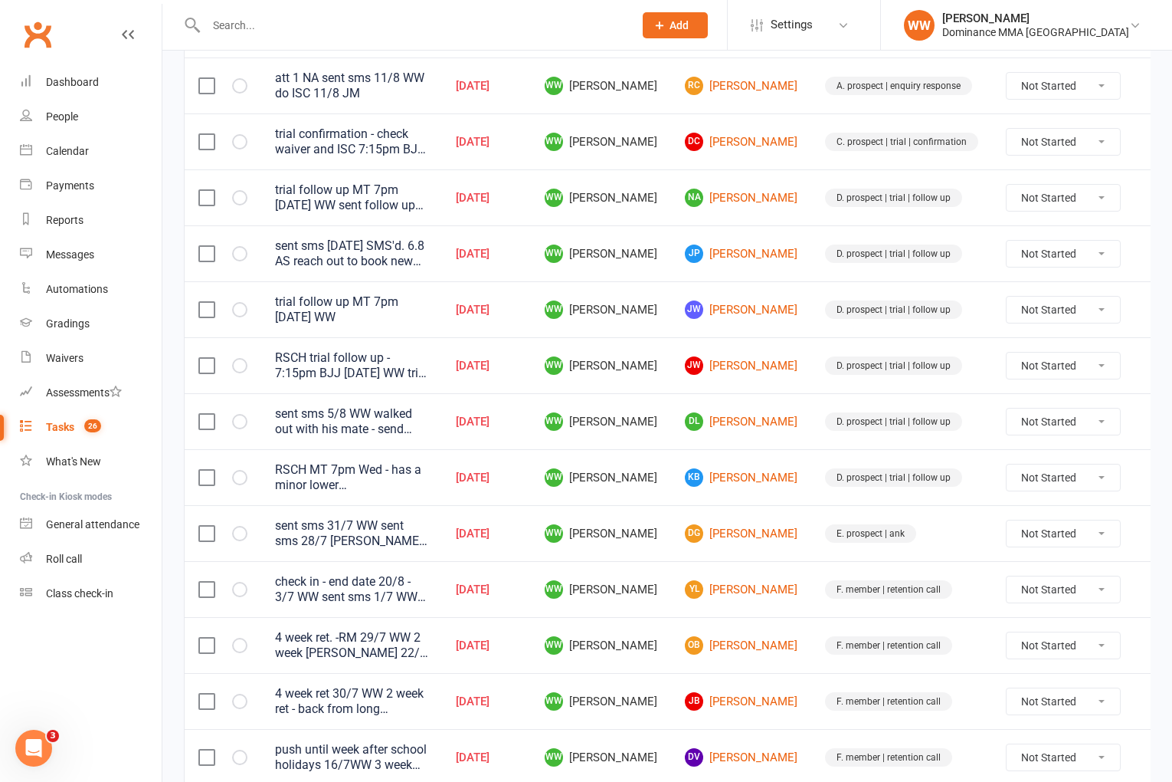
click at [775, 417] on td "DL Dooyeon Lee" at bounding box center [741, 421] width 140 height 56
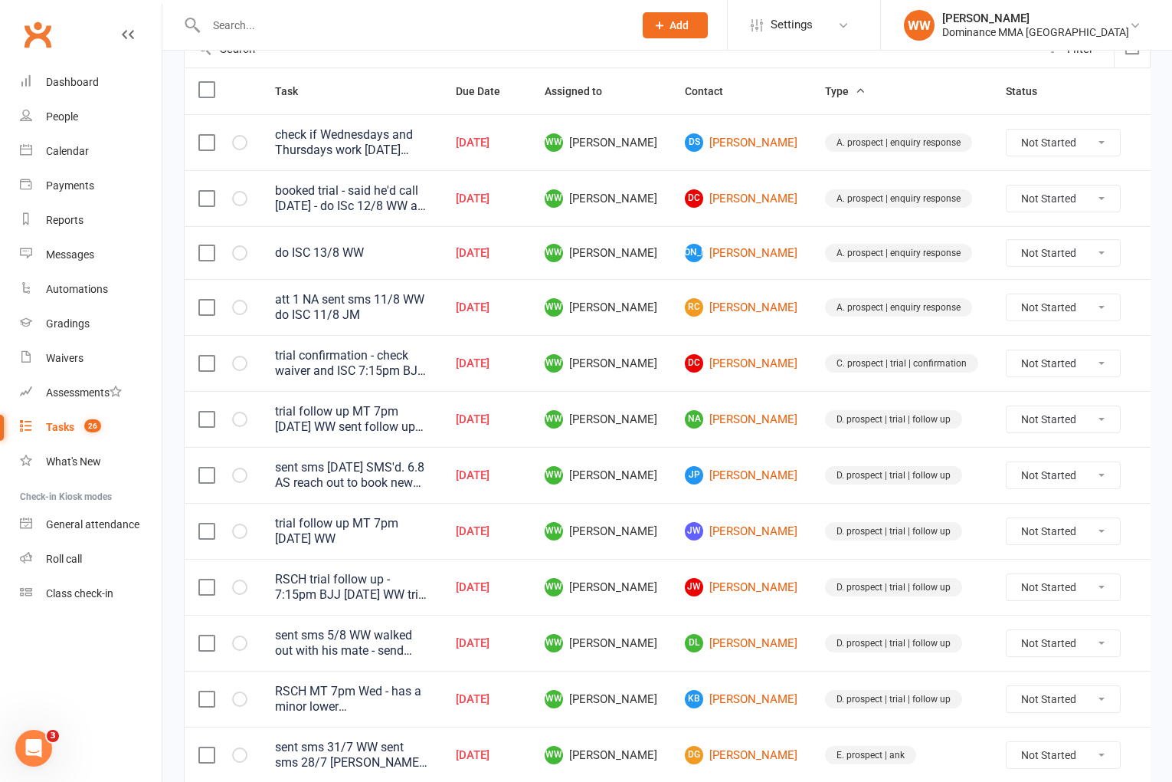
scroll to position [0, 0]
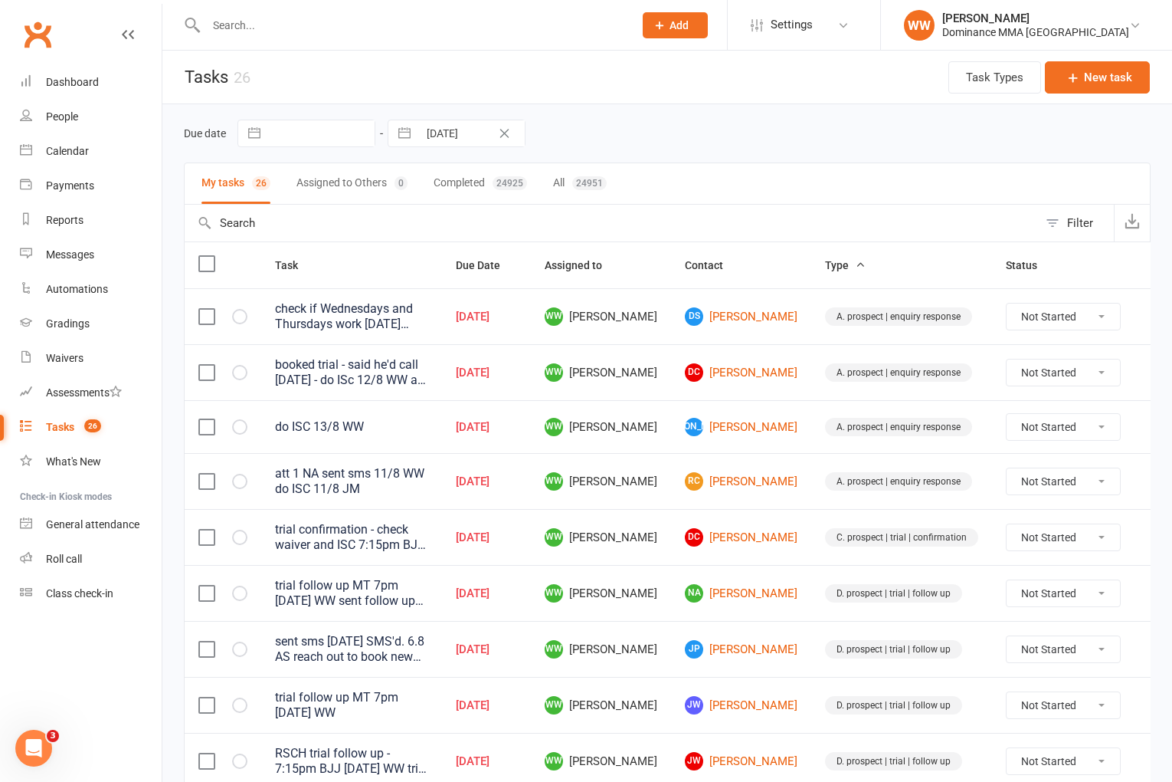
click at [357, 30] on input "text" at bounding box center [412, 25] width 421 height 21
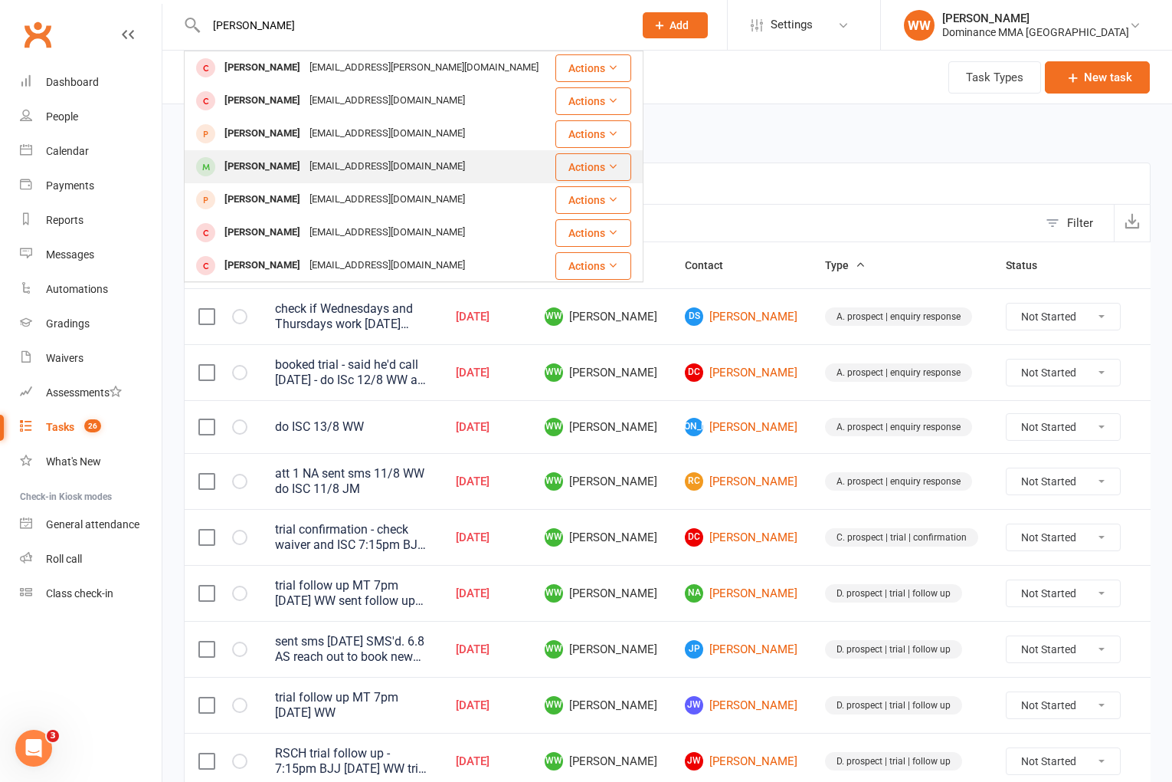
type input "jan peter"
click at [360, 171] on div "jcpshd@gmail.com" at bounding box center [387, 167] width 165 height 22
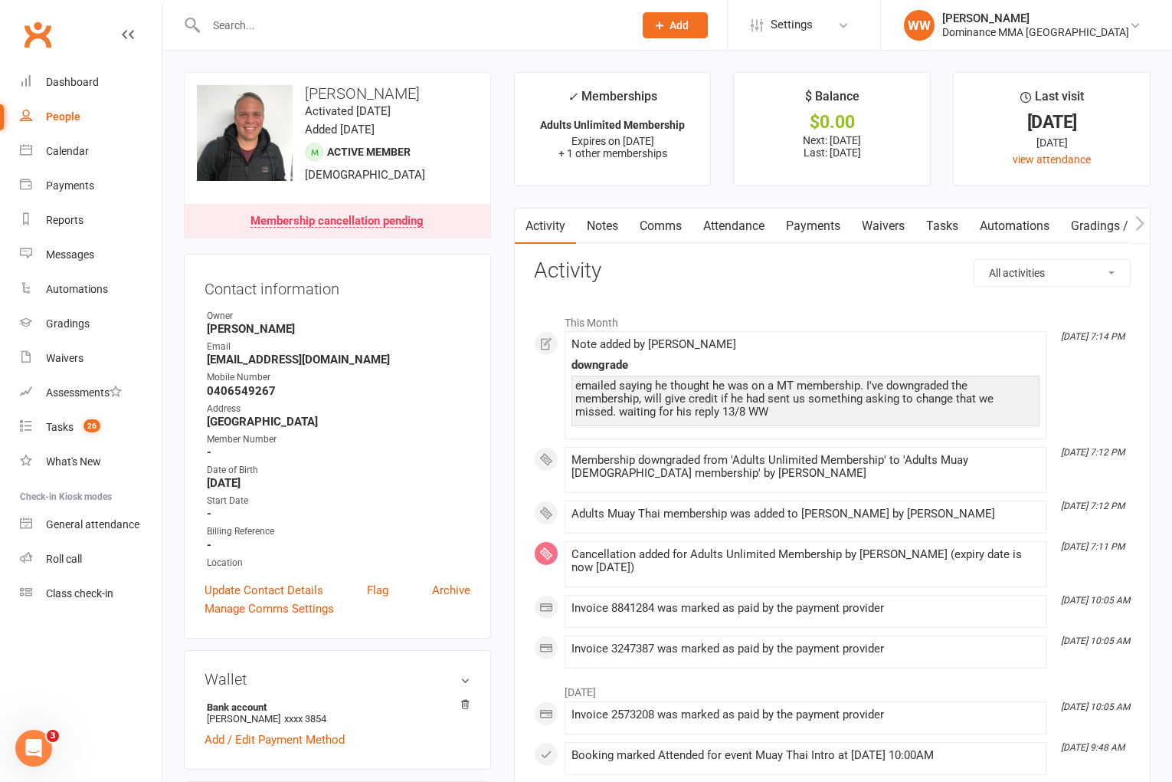
click at [593, 234] on link "Notes" at bounding box center [602, 225] width 53 height 35
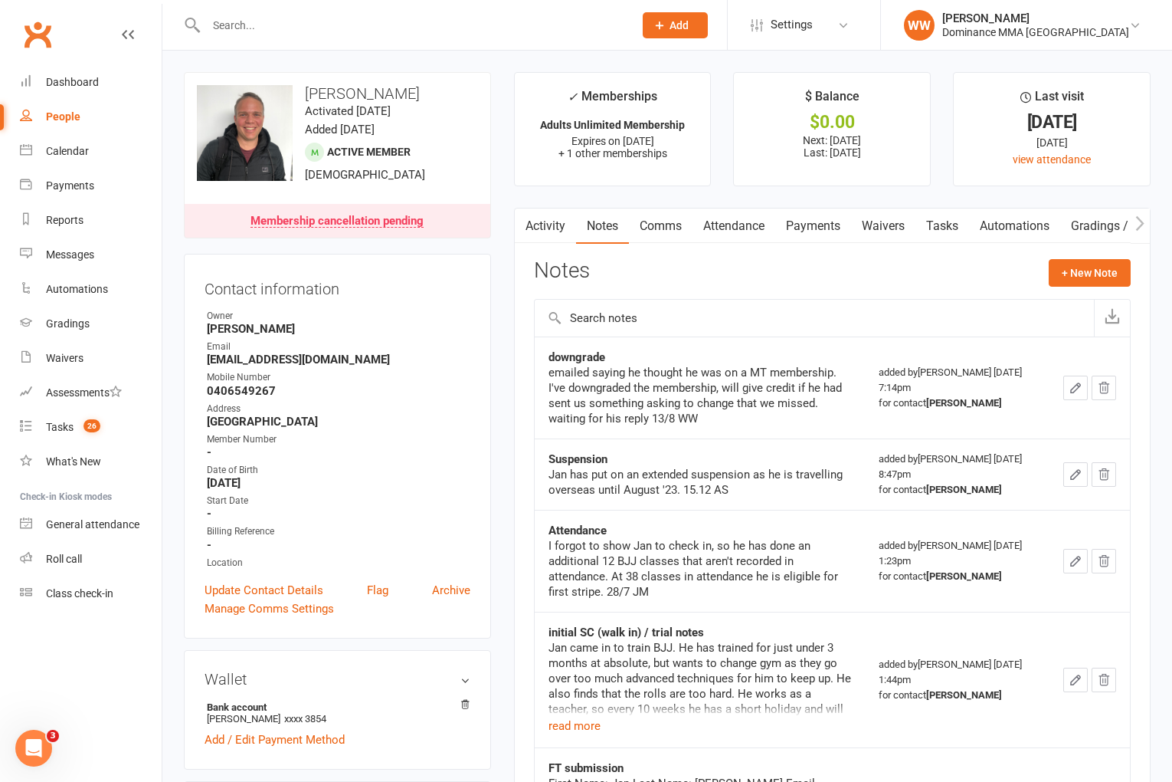
click at [1072, 394] on icon "button" at bounding box center [1076, 388] width 14 height 14
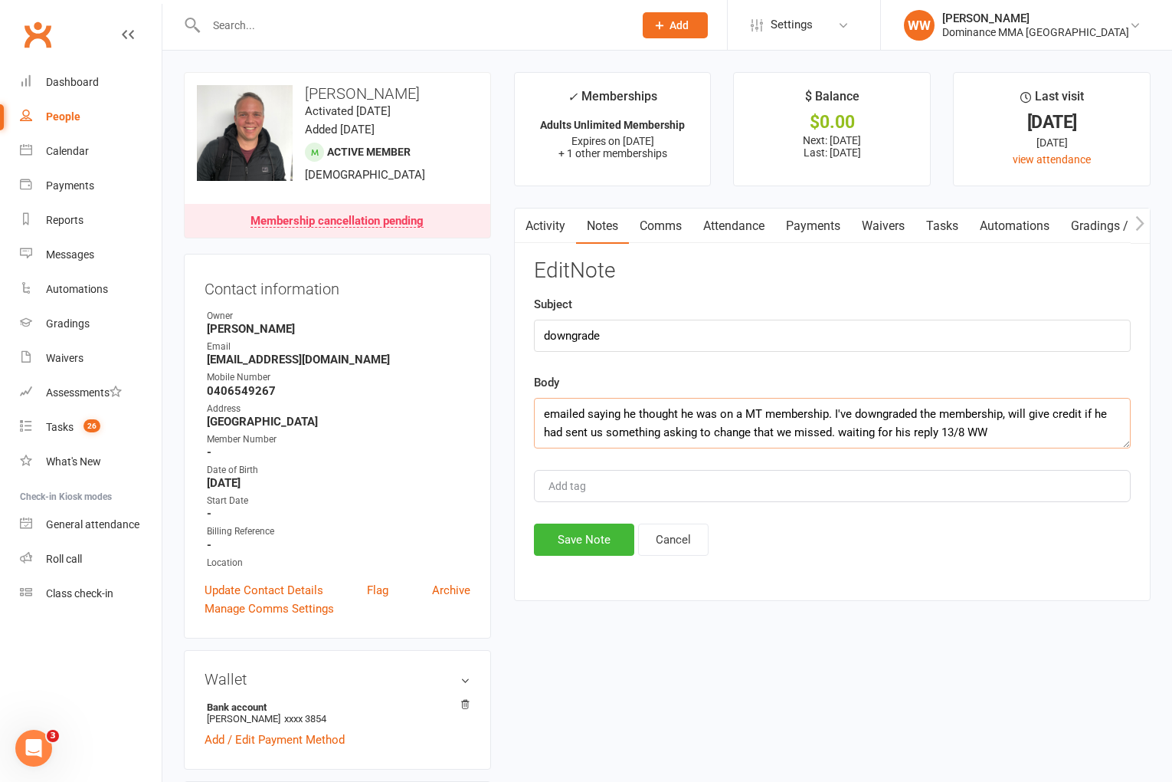
drag, startPoint x: 1009, startPoint y: 413, endPoint x: 934, endPoint y: 436, distance: 78.5
click at [934, 436] on textarea "emailed saying he thought he was on a MT membership. I've downgraded the member…" at bounding box center [832, 423] width 597 height 51
drag, startPoint x: 1061, startPoint y: 433, endPoint x: 784, endPoint y: 438, distance: 277.4
click at [784, 438] on textarea "emailed saying he thought he was on a MT membership. I've downgraded the member…" at bounding box center [832, 423] width 597 height 51
type textarea "emailed saying he thought he was on a MT membership. I've downgraded the member…"
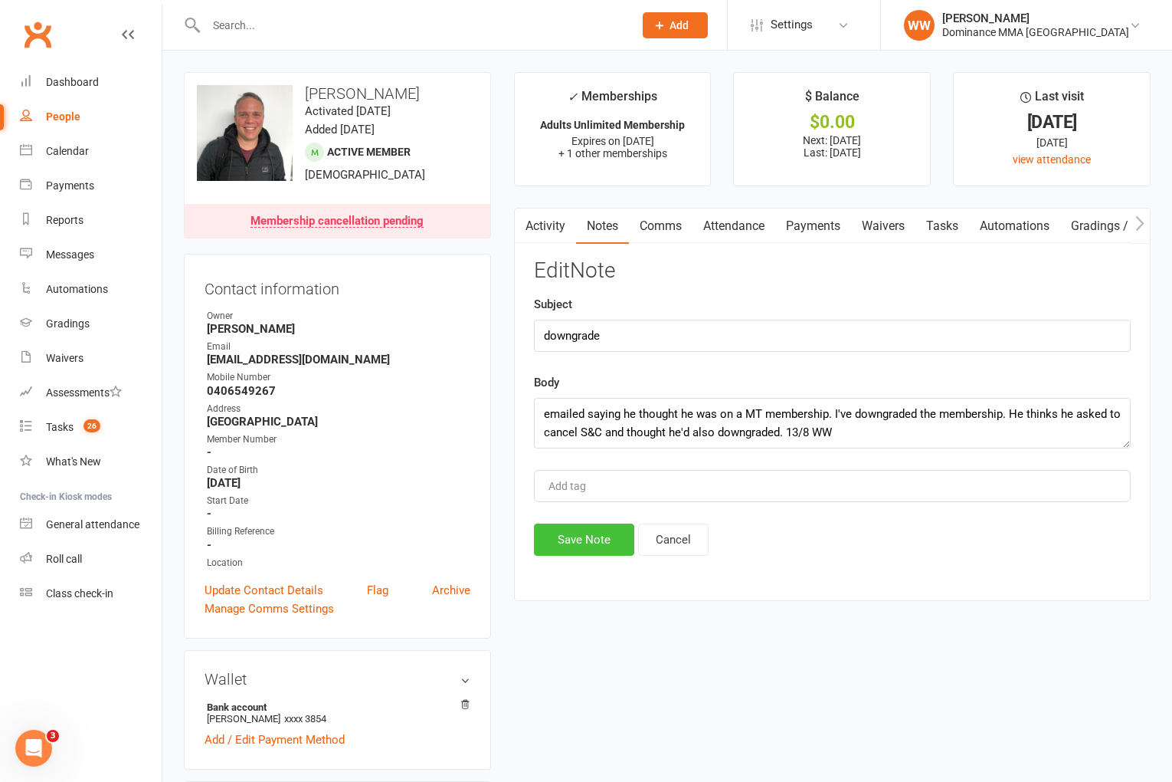
click at [591, 542] on button "Save Note" at bounding box center [584, 539] width 100 height 32
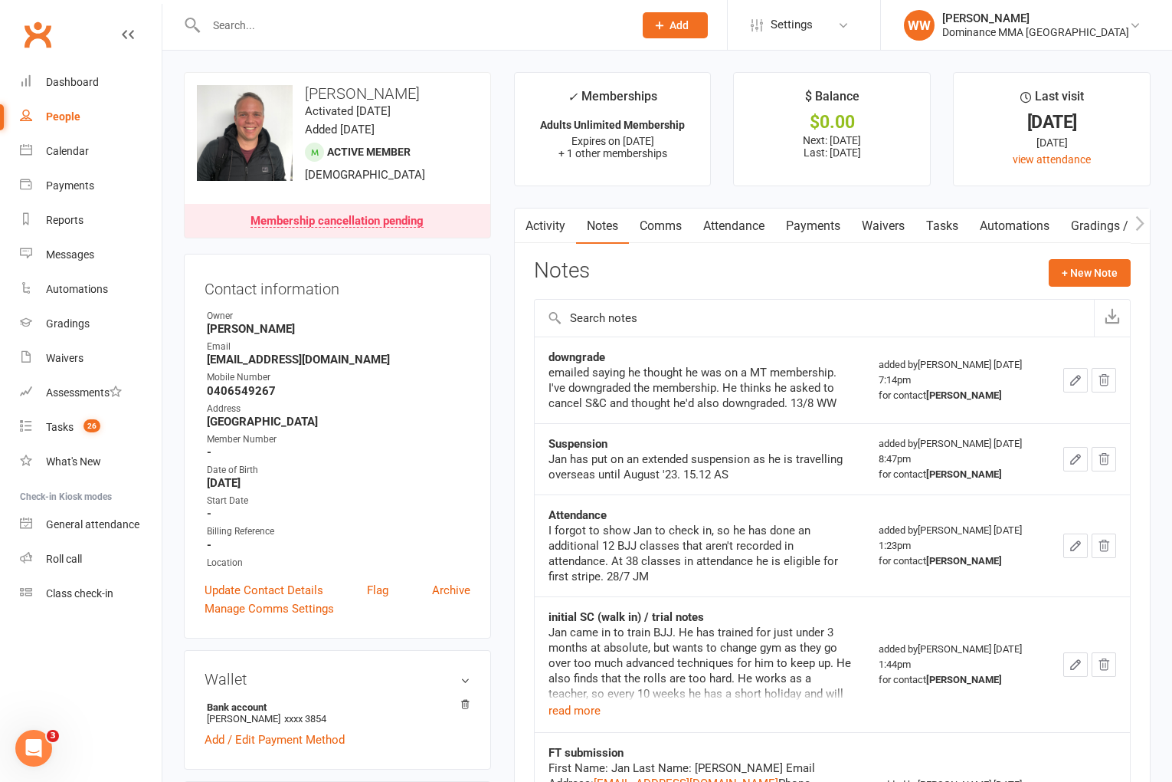
click at [720, 283] on div "Notes + New Note" at bounding box center [832, 279] width 597 height 40
click at [816, 231] on link "Payments" at bounding box center [813, 225] width 76 height 35
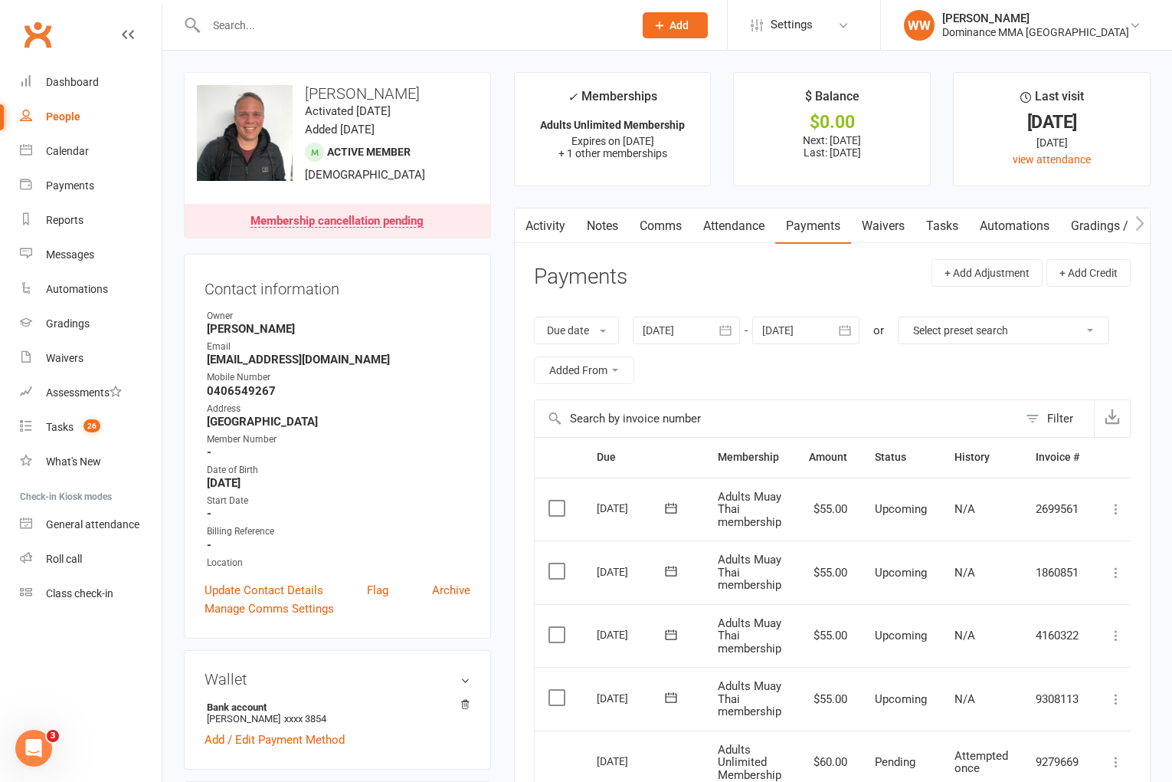
click at [827, 408] on input "text" at bounding box center [776, 418] width 483 height 37
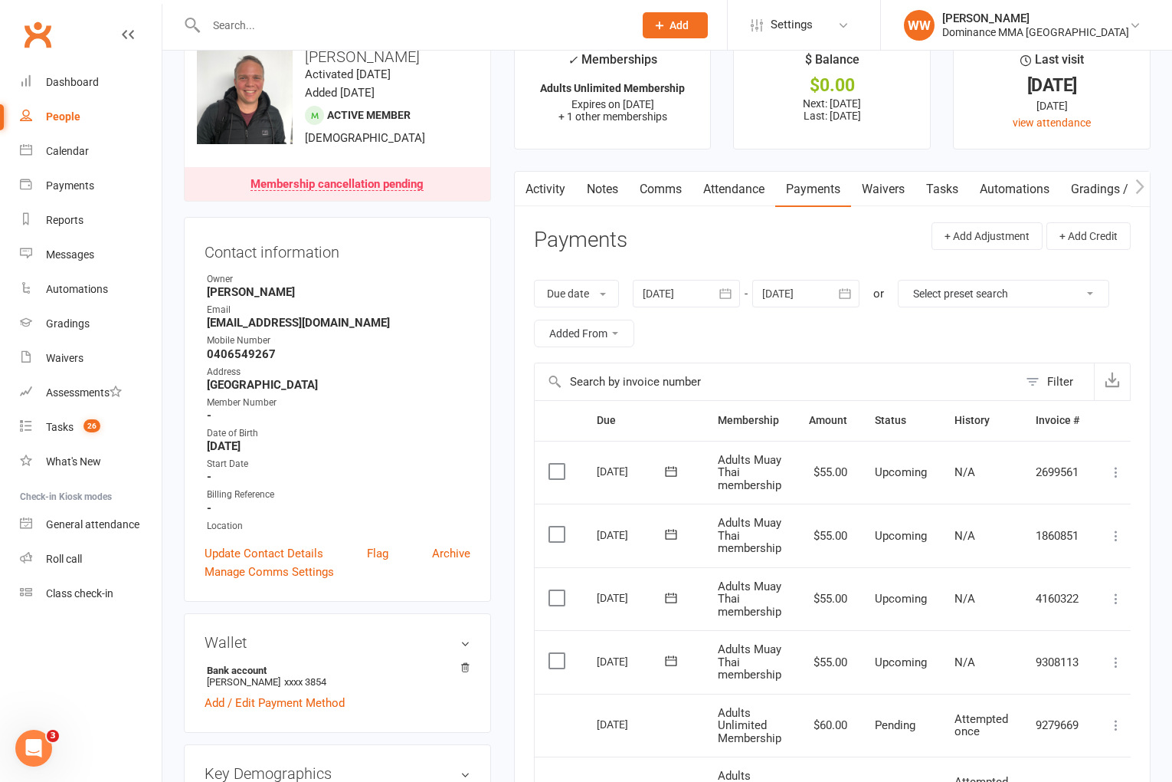
scroll to position [40, 0]
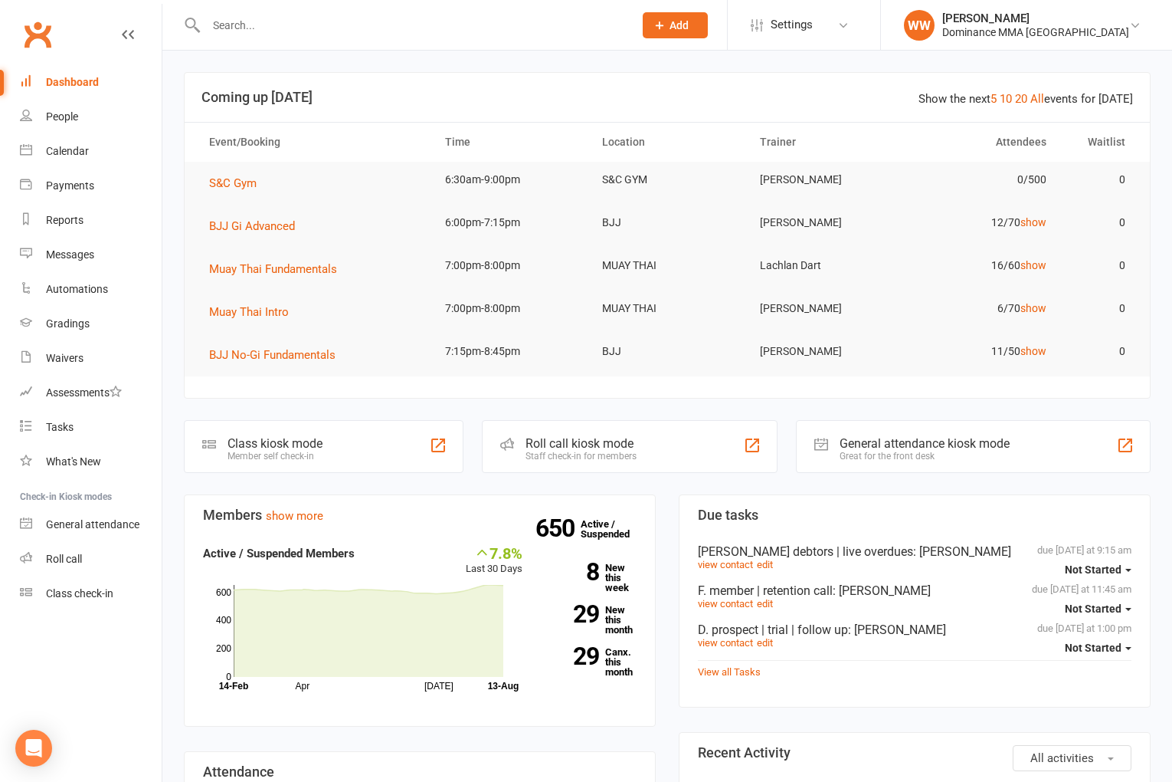
click at [56, 427] on div "Tasks" at bounding box center [60, 427] width 28 height 12
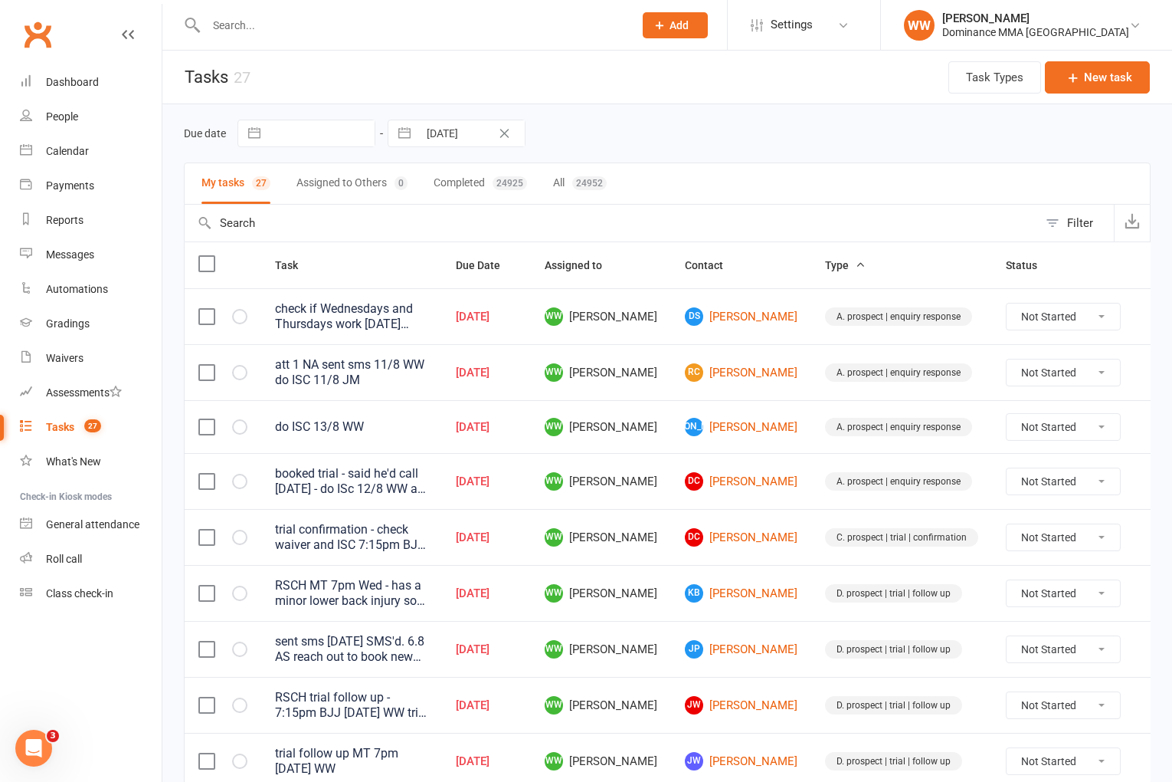
click at [657, 444] on td "WW [PERSON_NAME]" at bounding box center [601, 426] width 140 height 53
click at [655, 453] on td "WW [PERSON_NAME]" at bounding box center [601, 481] width 140 height 56
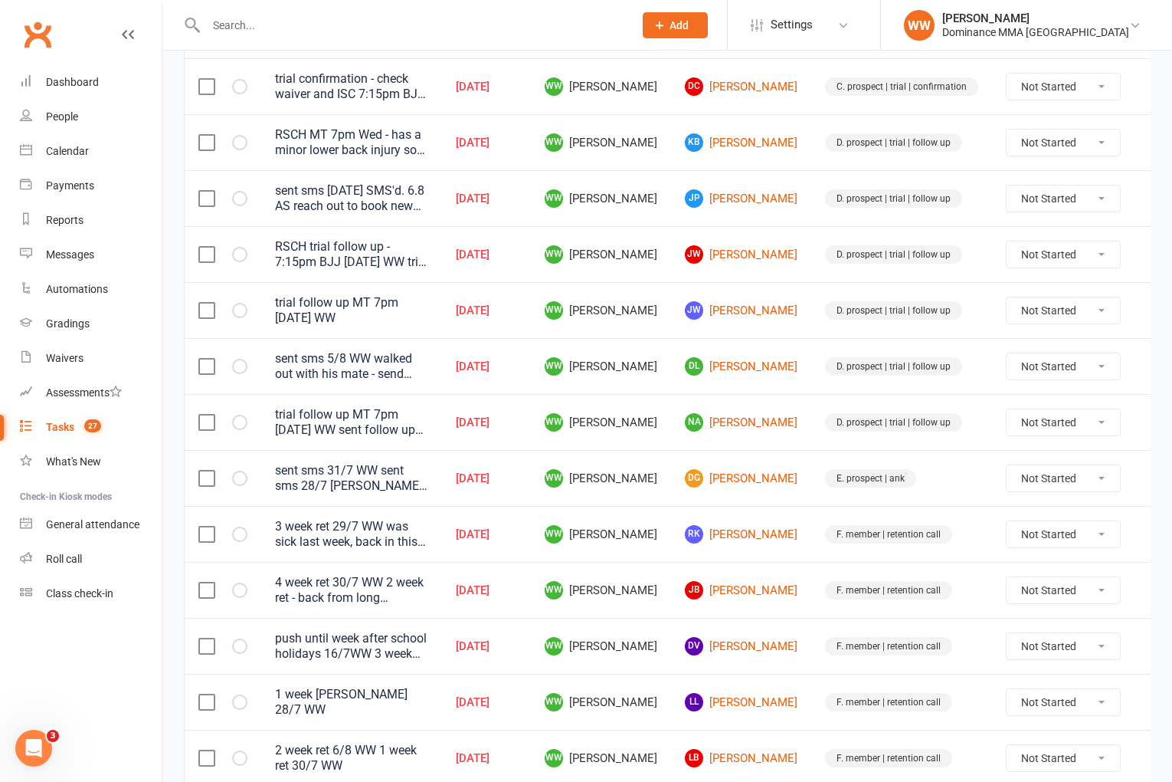
scroll to position [454, 0]
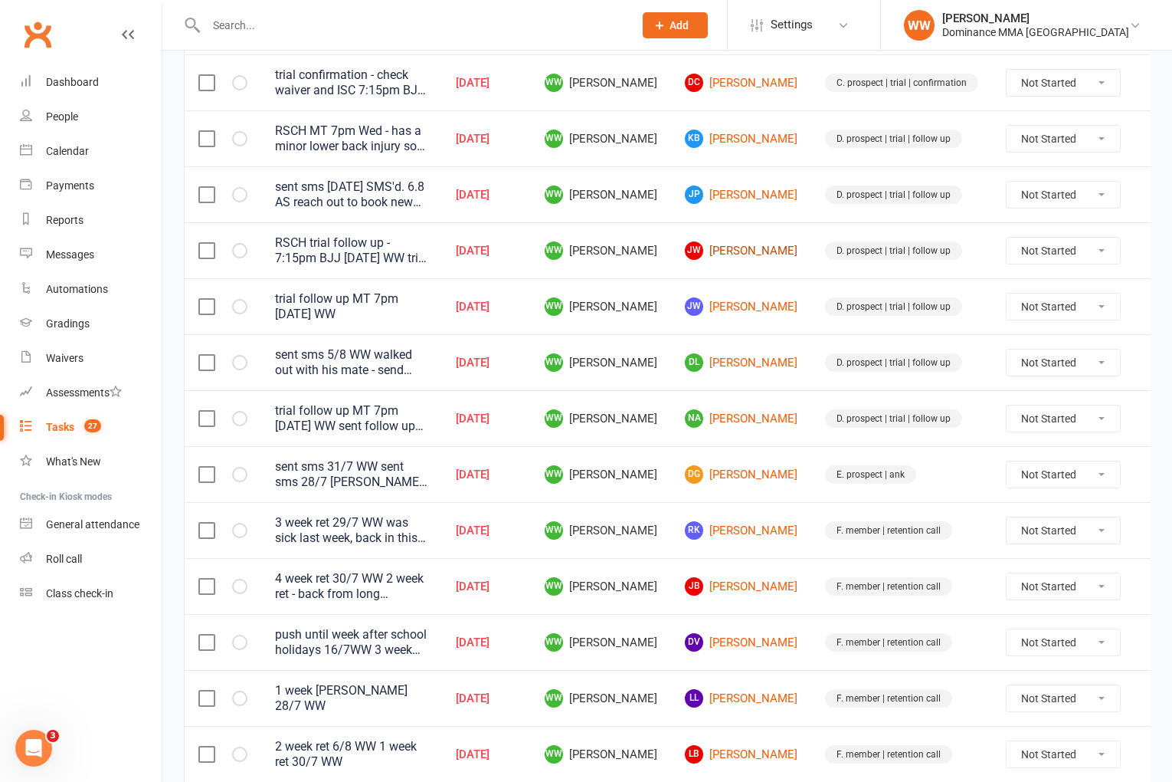
click at [729, 252] on link "[PERSON_NAME]" at bounding box center [741, 250] width 113 height 18
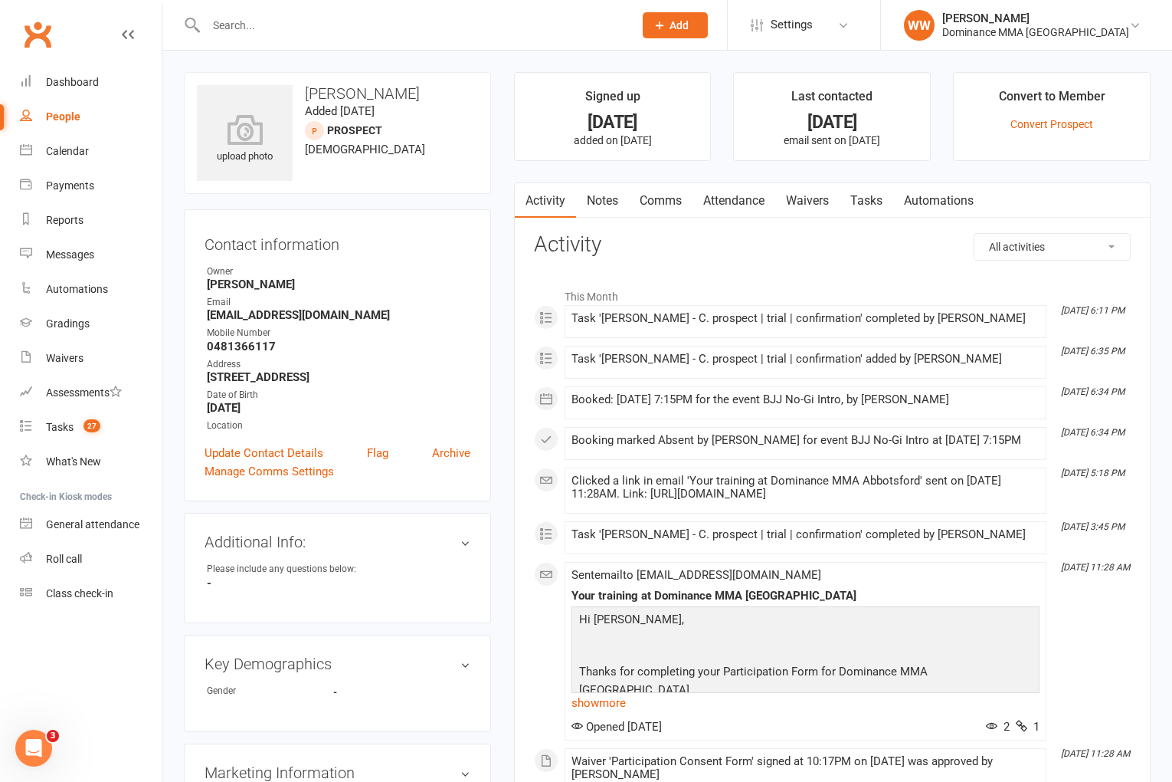
click at [56, 431] on div "Tasks" at bounding box center [60, 427] width 28 height 12
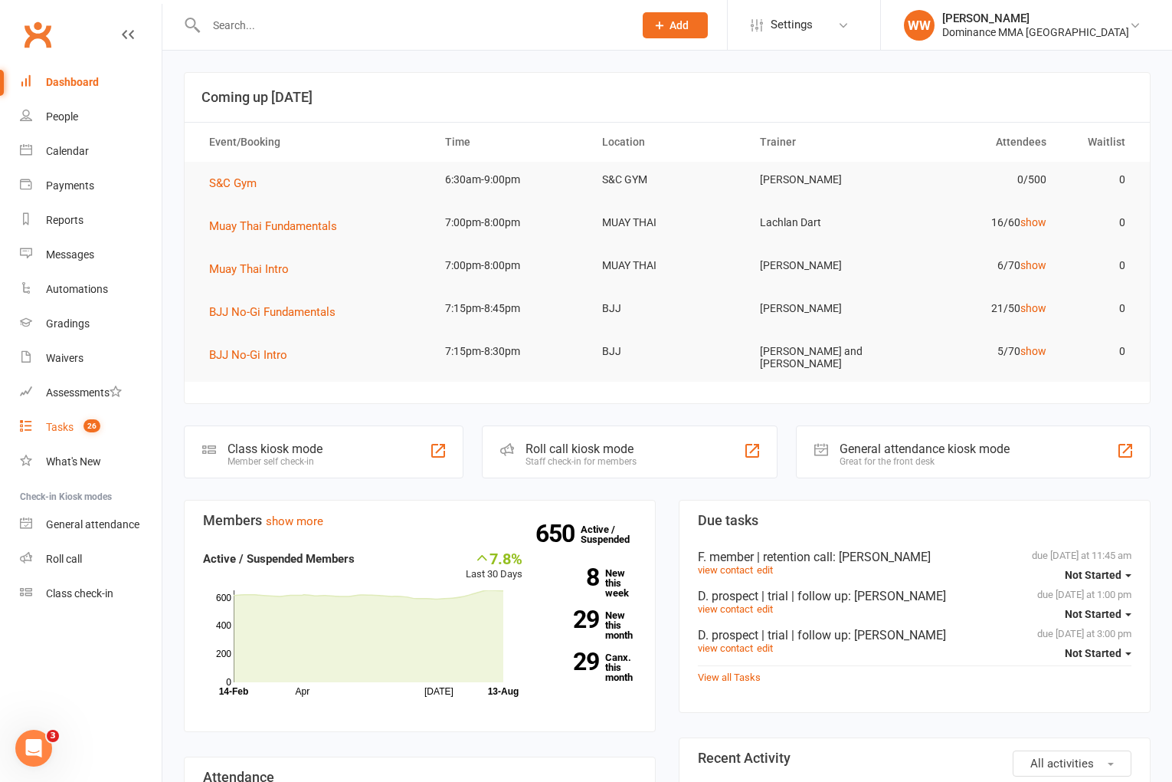
click at [62, 423] on div "Tasks" at bounding box center [60, 427] width 28 height 12
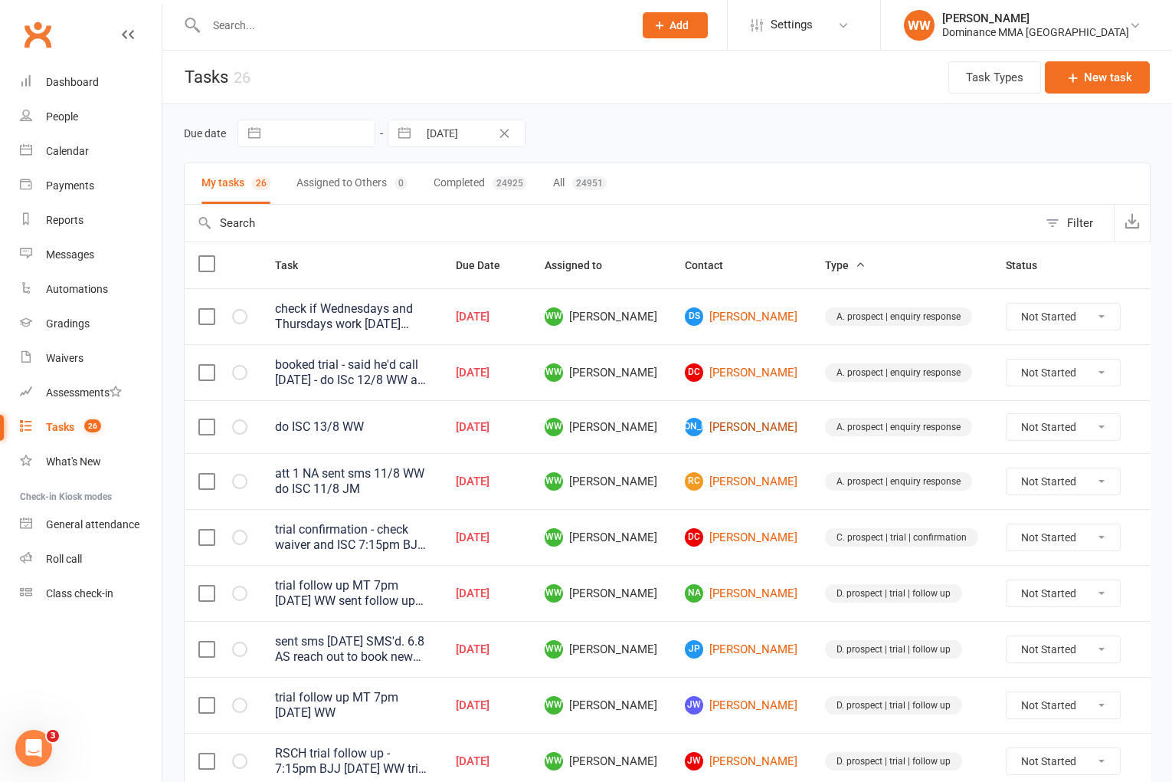
click at [716, 429] on link "[PERSON_NAME]" at bounding box center [741, 427] width 113 height 18
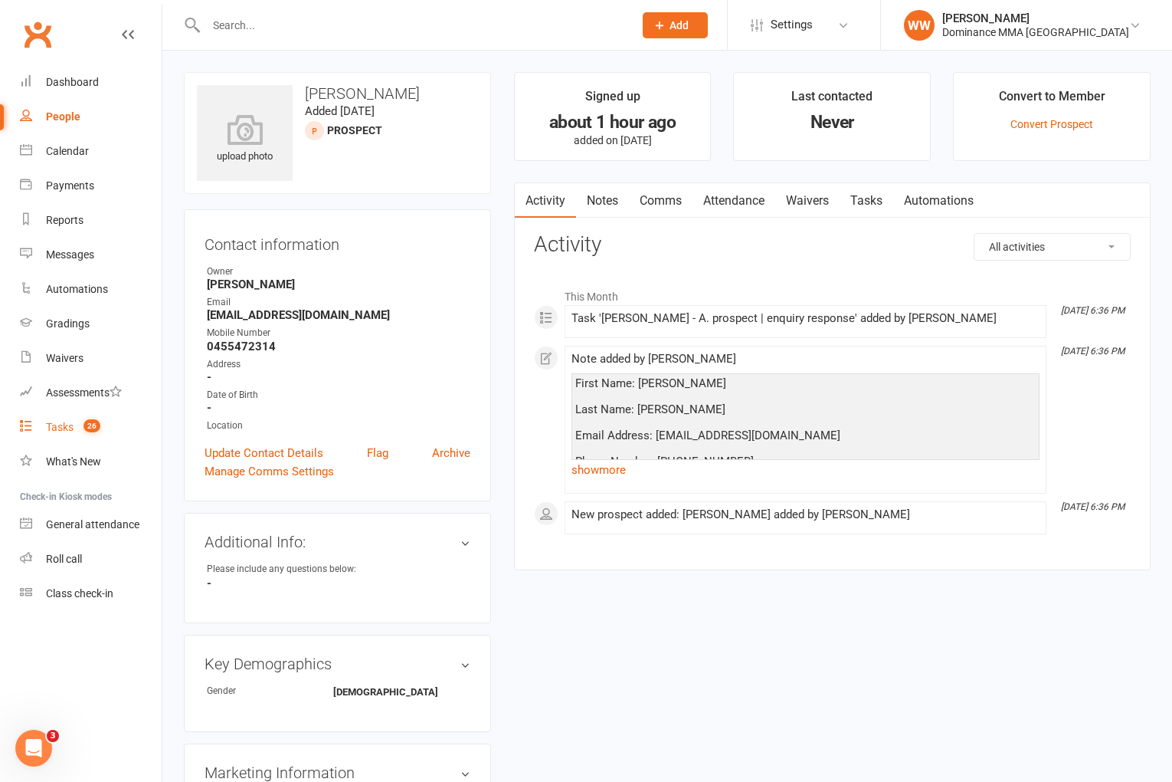
click at [73, 432] on div "Tasks" at bounding box center [60, 427] width 28 height 12
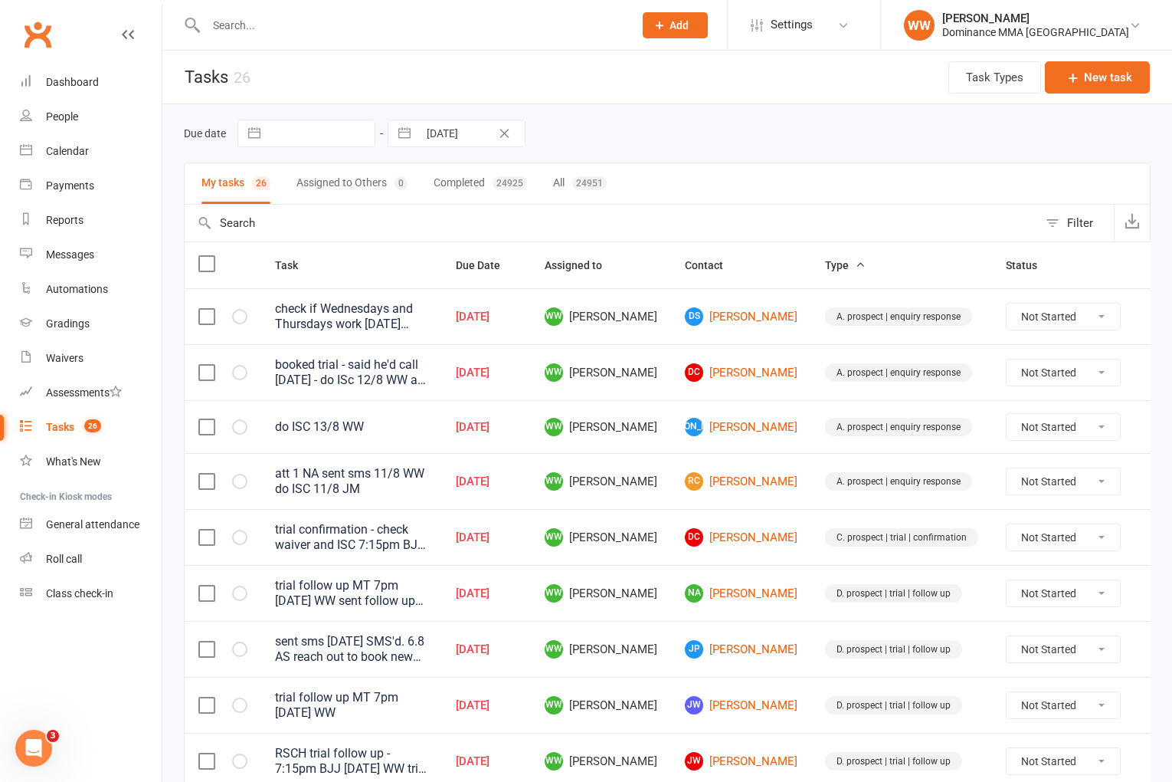
click at [656, 577] on td "WW [PERSON_NAME]" at bounding box center [601, 593] width 140 height 56
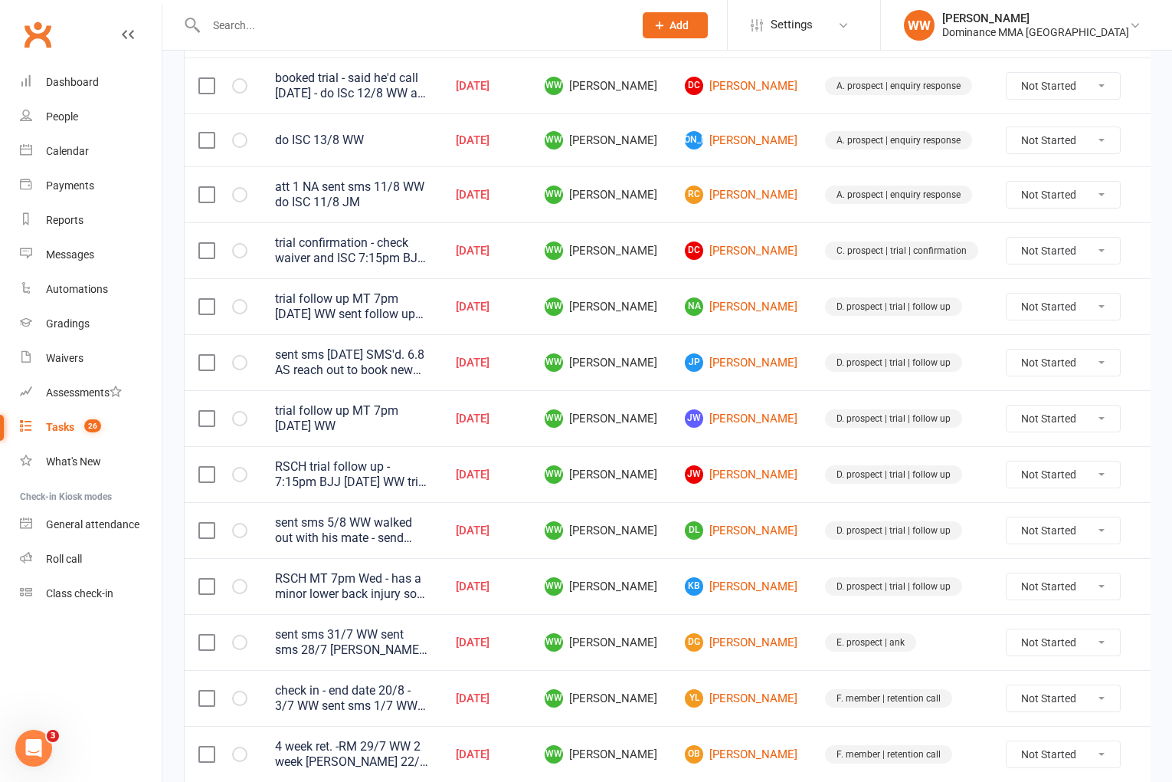
scroll to position [291, 0]
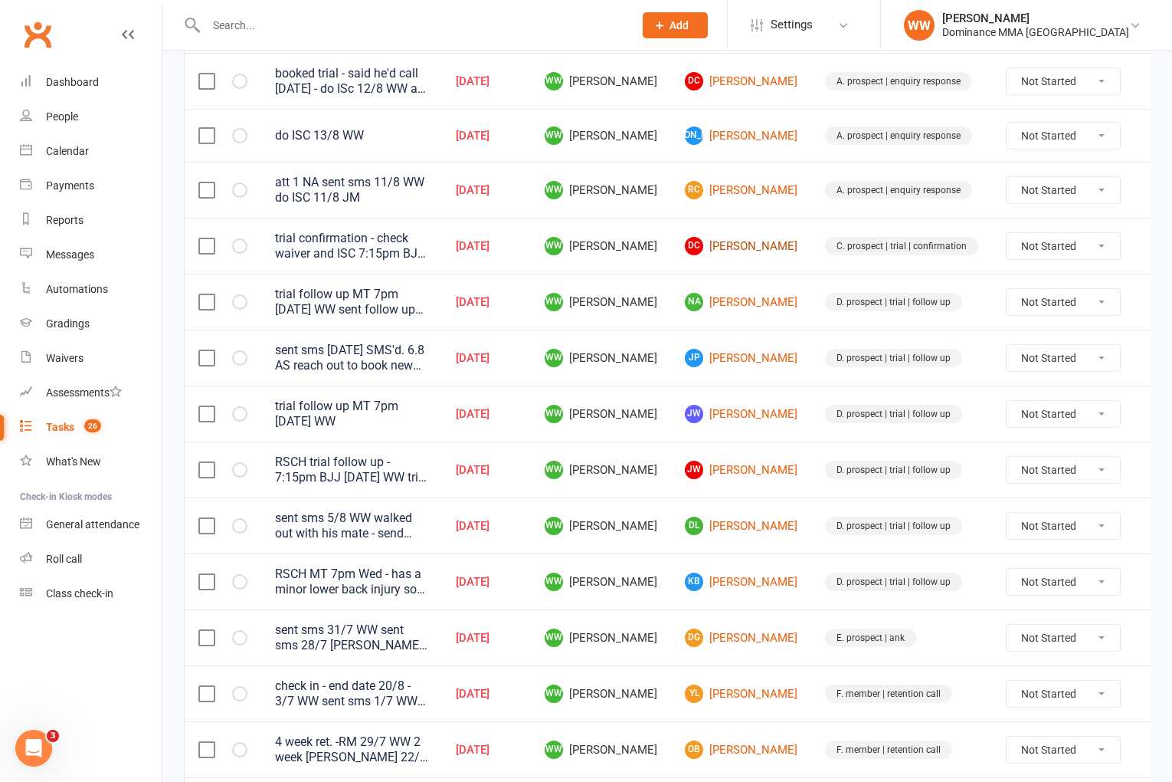
click at [725, 251] on link "DC [PERSON_NAME]" at bounding box center [741, 246] width 113 height 18
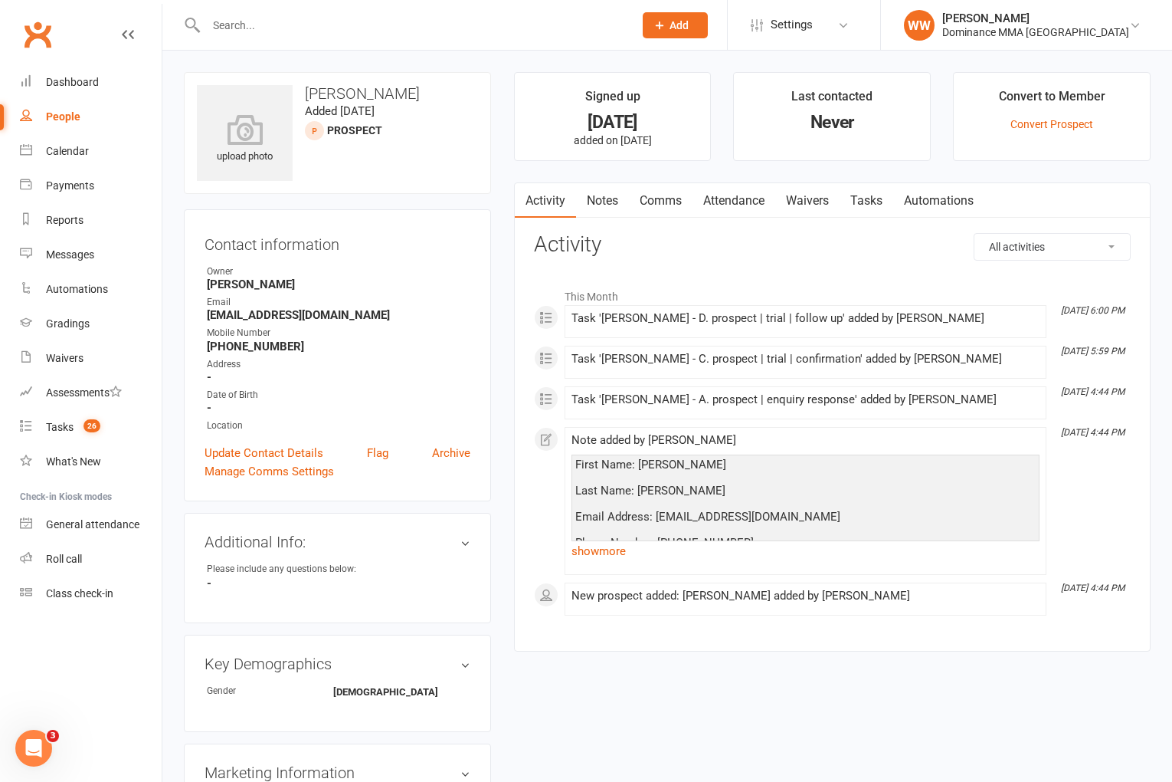
click at [664, 197] on link "Comms" at bounding box center [661, 200] width 64 height 35
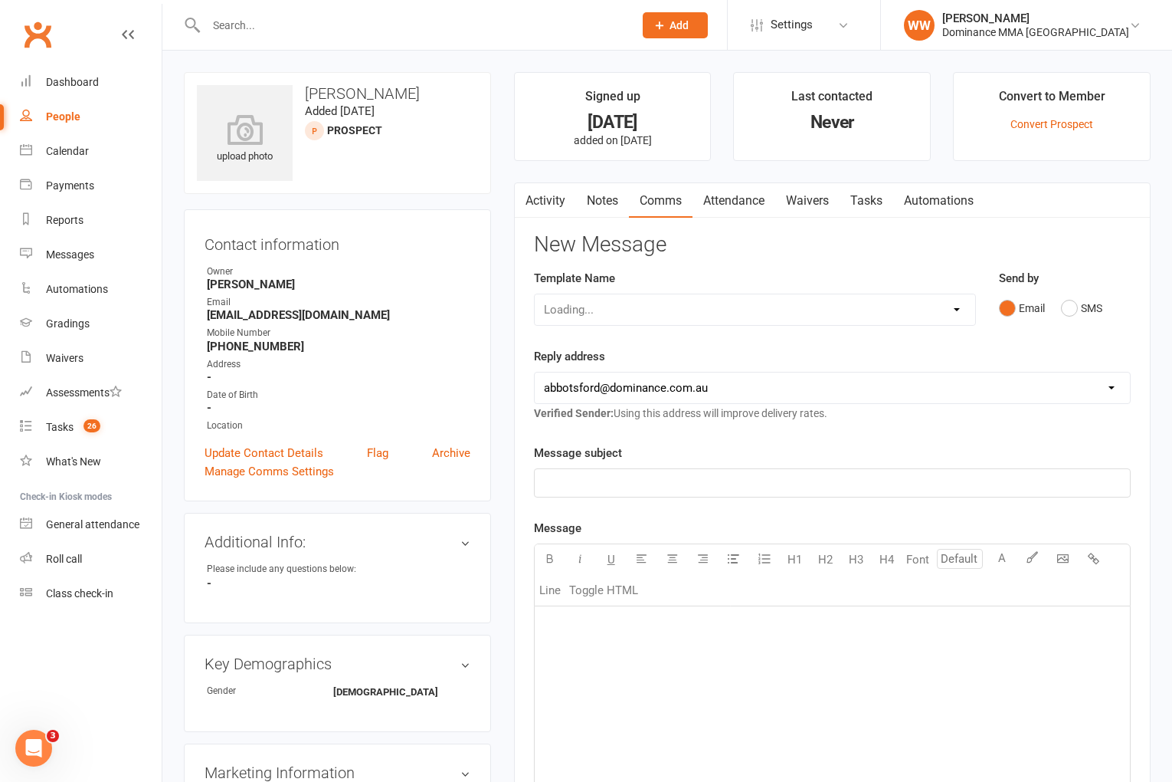
click at [693, 313] on div "Loading..." at bounding box center [755, 309] width 442 height 32
click at [681, 307] on select "Select Template [Email] MARKETING | 10TH BIRTHDAY SPECIAL | CANCELLED MEMBERS […" at bounding box center [755, 309] width 441 height 31
select select "14"
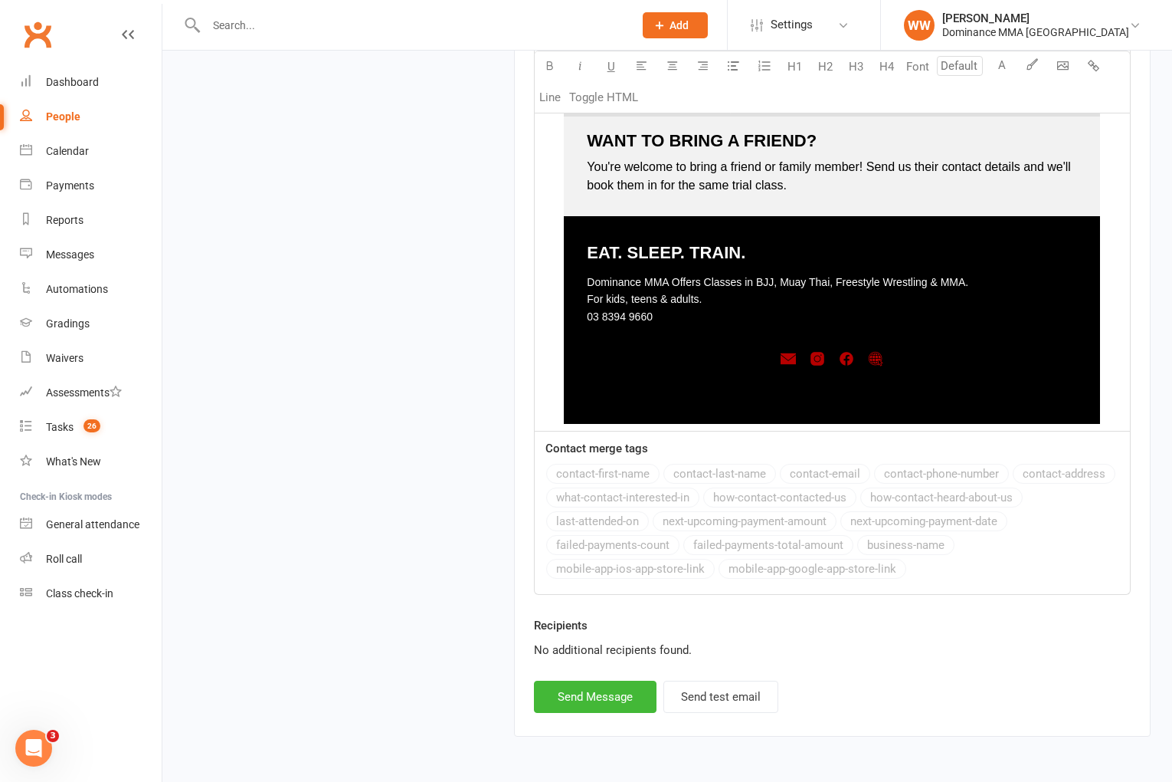
scroll to position [2201, 0]
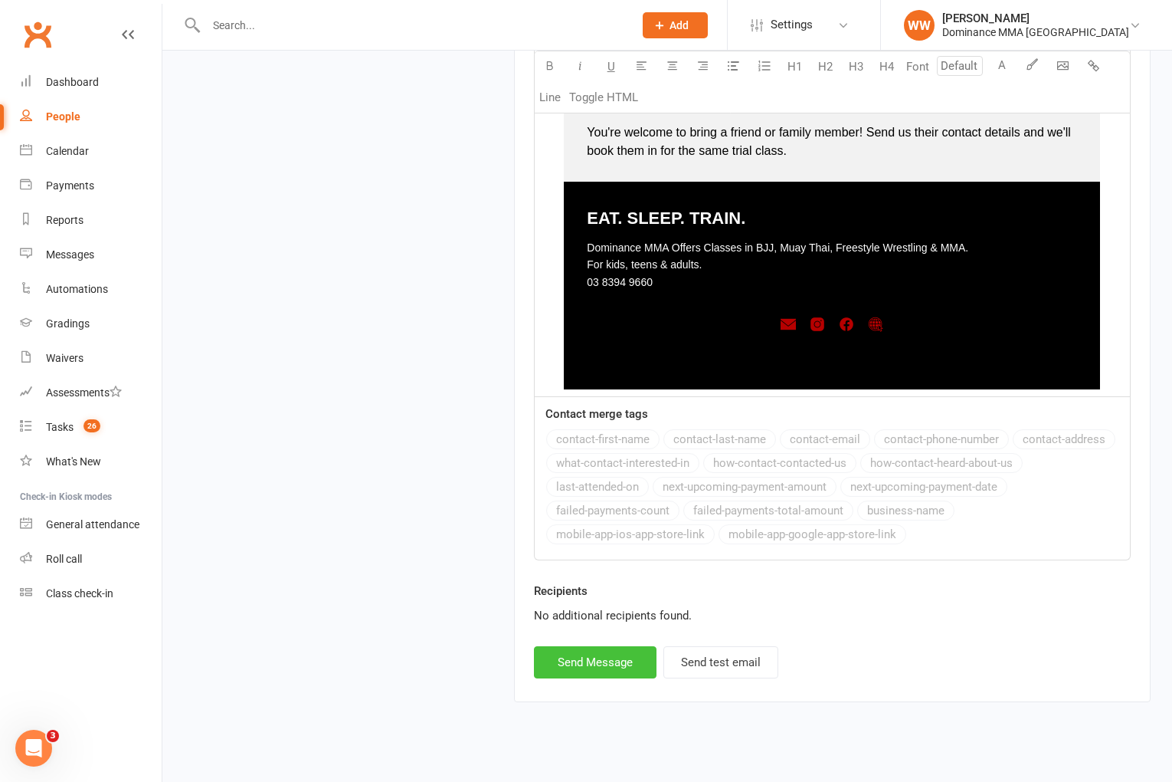
click at [602, 646] on button "Send Message" at bounding box center [595, 662] width 123 height 32
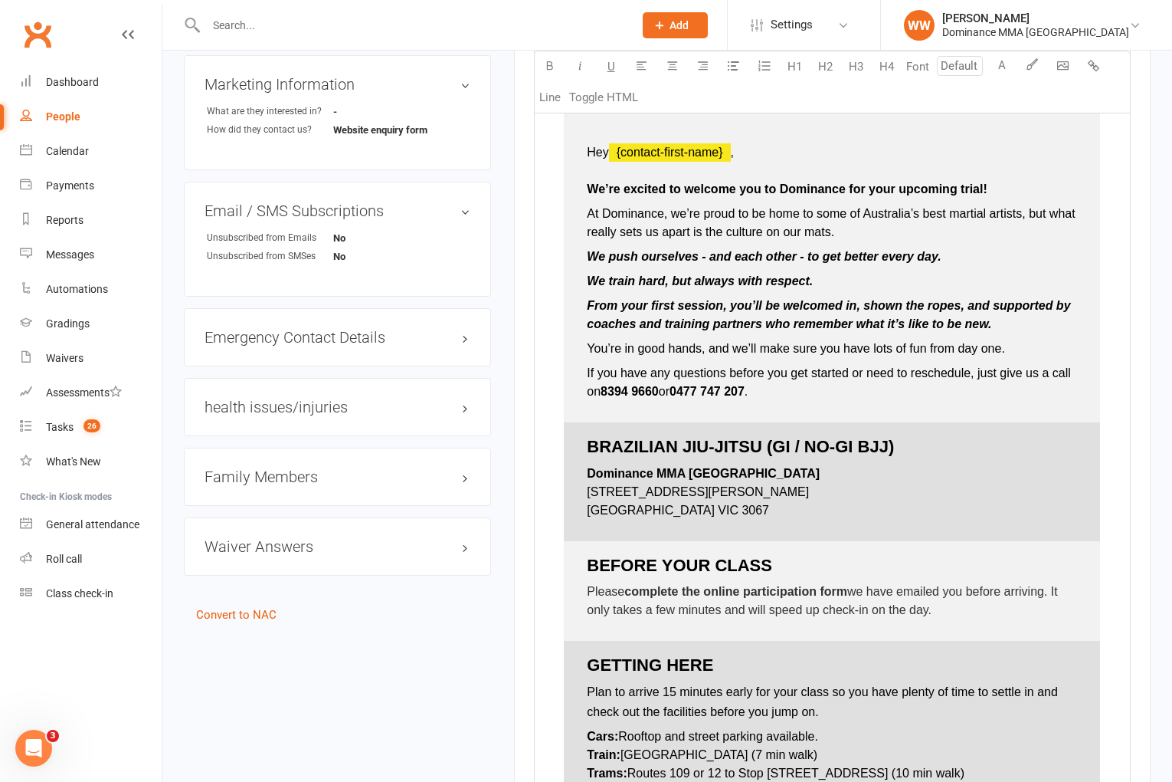
scroll to position [0, 0]
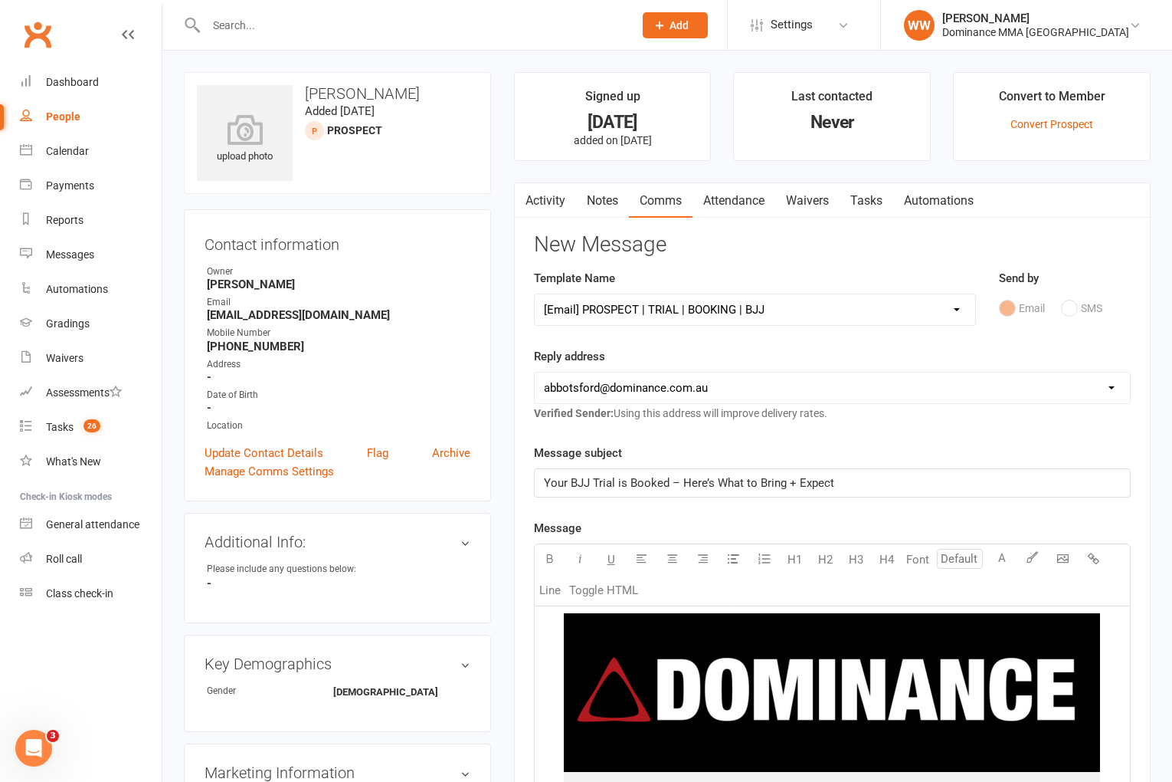
select select
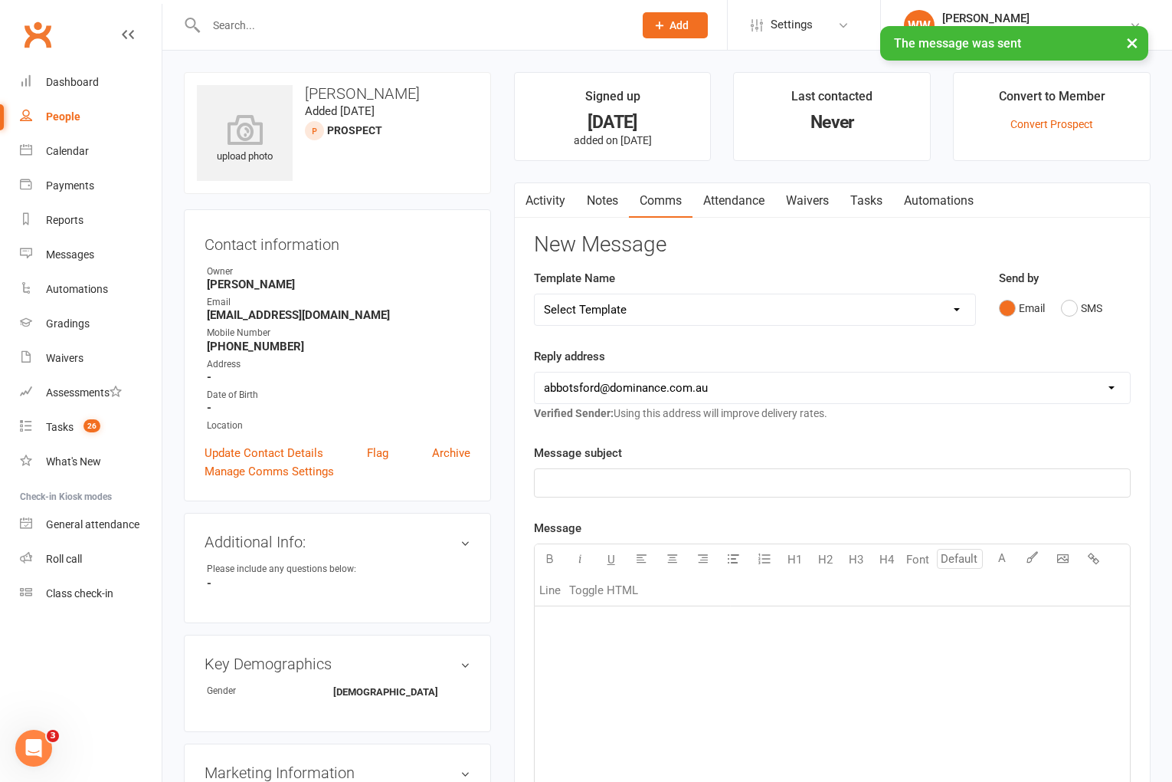
click at [828, 207] on link "Waivers" at bounding box center [807, 200] width 64 height 35
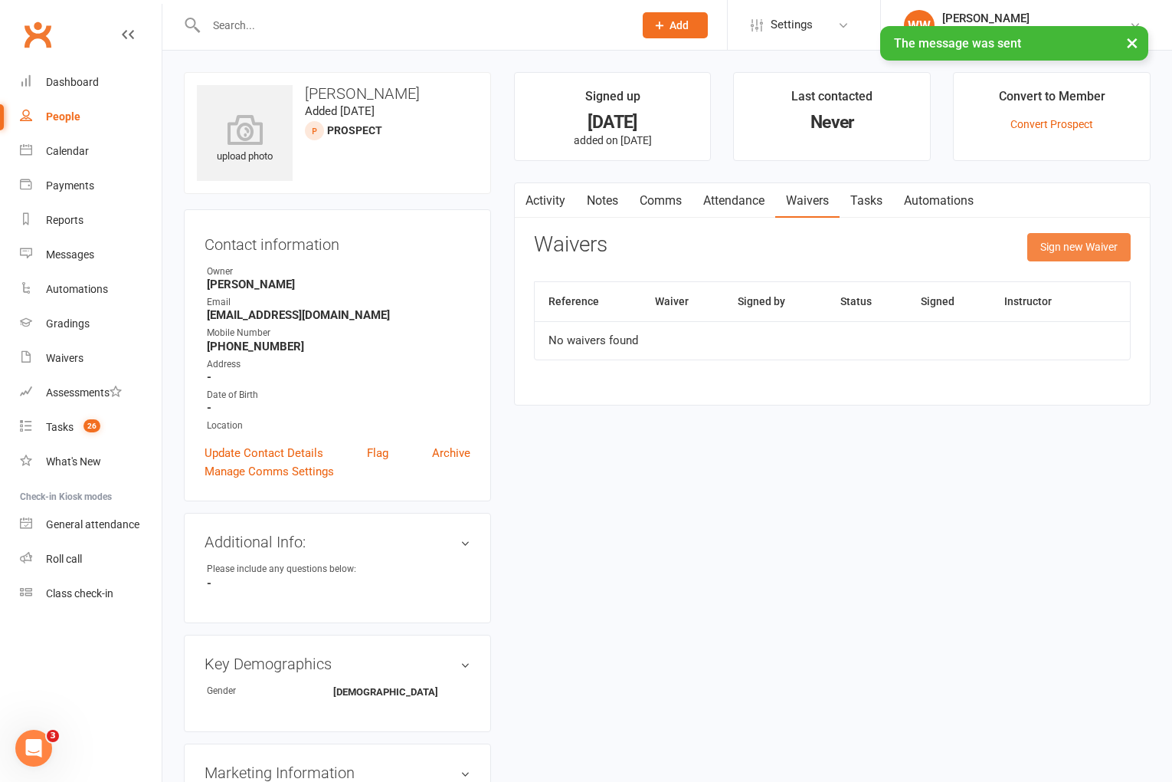
click at [1050, 253] on button "Sign new Waiver" at bounding box center [1078, 247] width 103 height 28
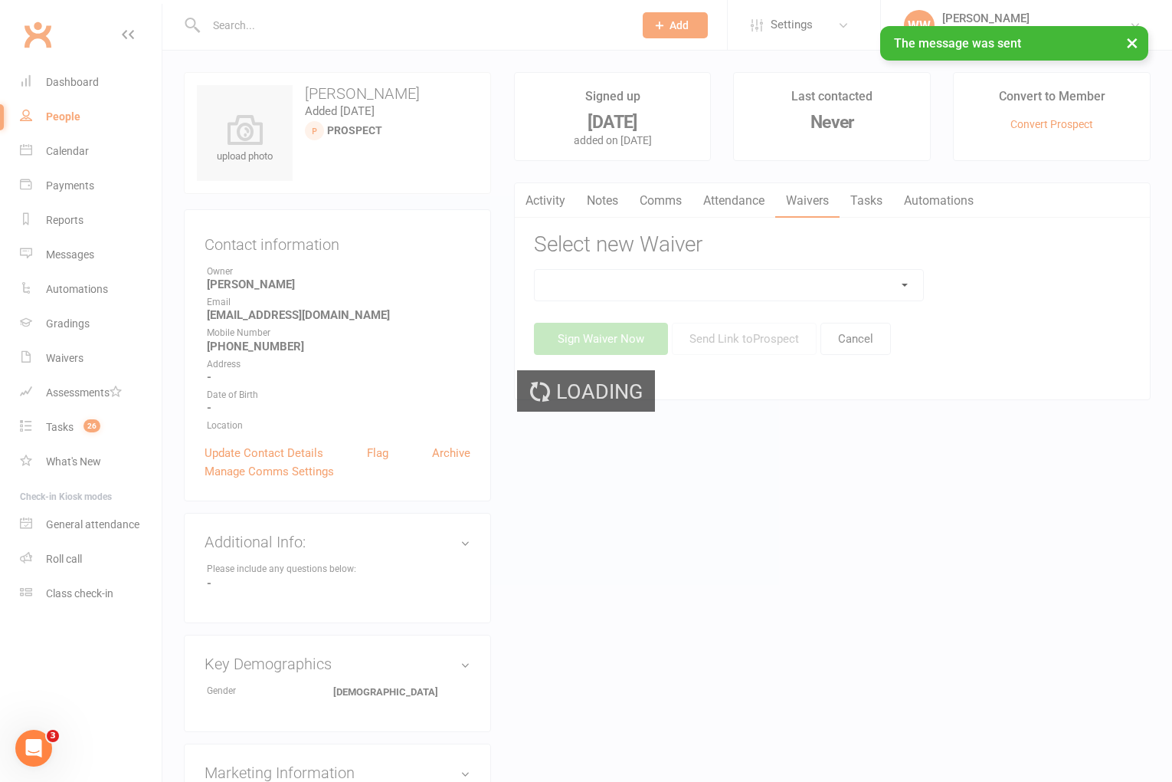
click at [874, 283] on div "Loading" at bounding box center [586, 391] width 1172 height 782
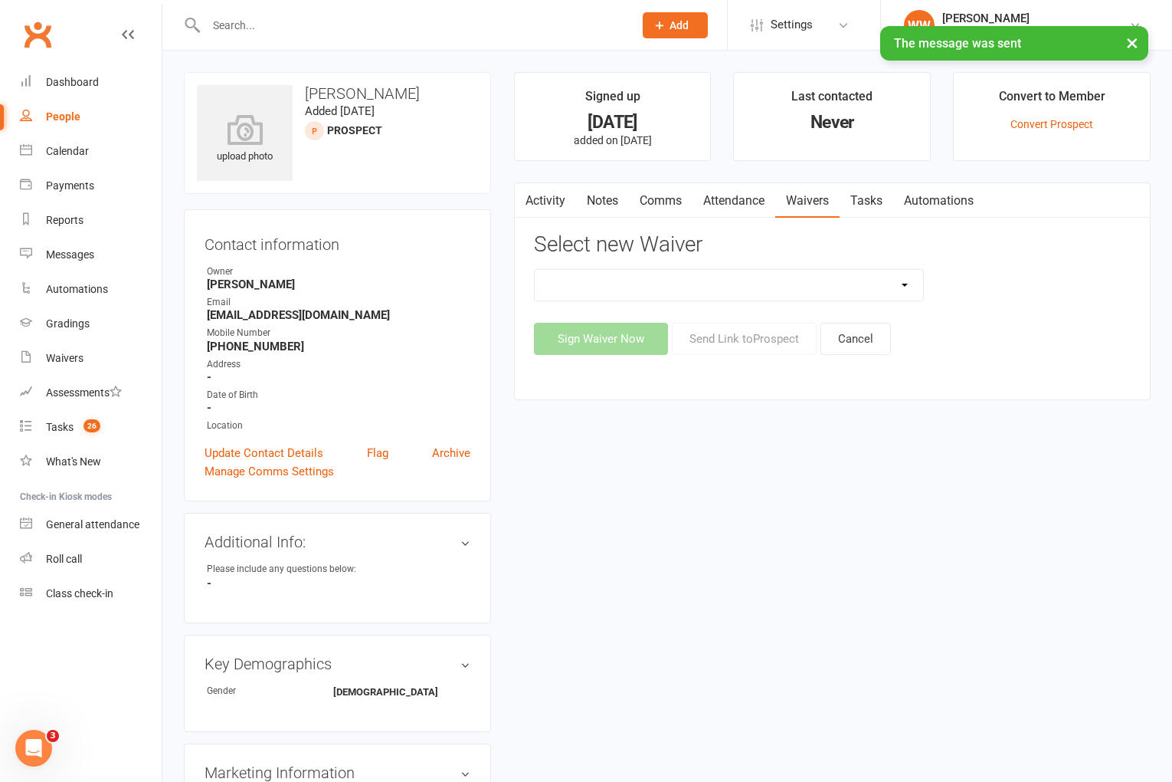
click at [801, 290] on select "Member | Cancellation | Adults Member | Injury Report Form (FOH staff use only)…" at bounding box center [729, 285] width 389 height 31
select select "45"
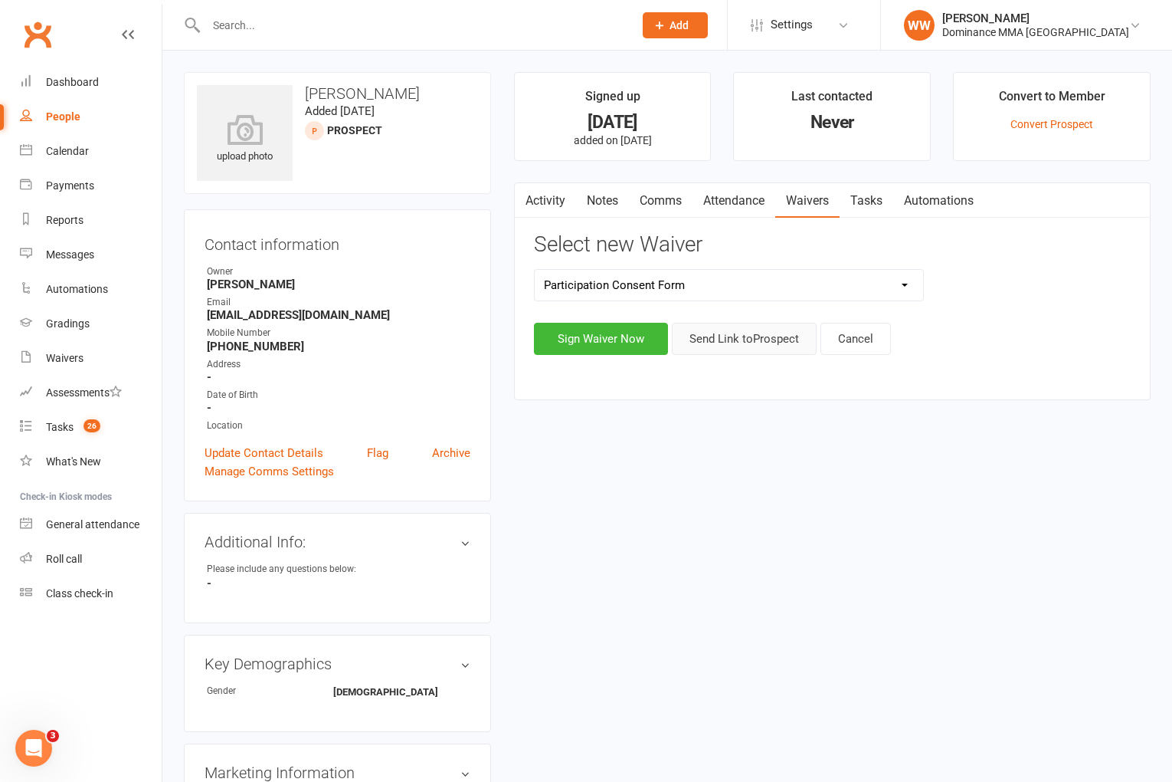
click at [703, 339] on button "Send Link to [GEOGRAPHIC_DATA]" at bounding box center [744, 339] width 145 height 32
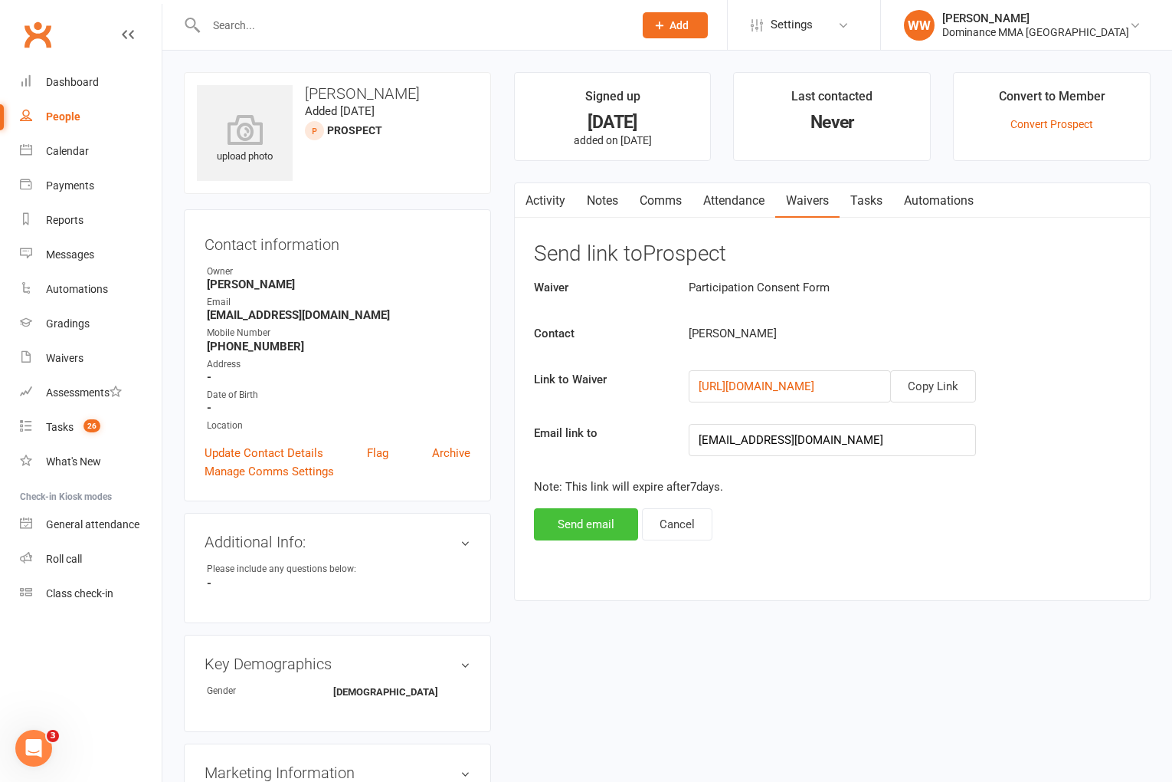
click at [615, 534] on button "Send email" at bounding box center [586, 524] width 104 height 32
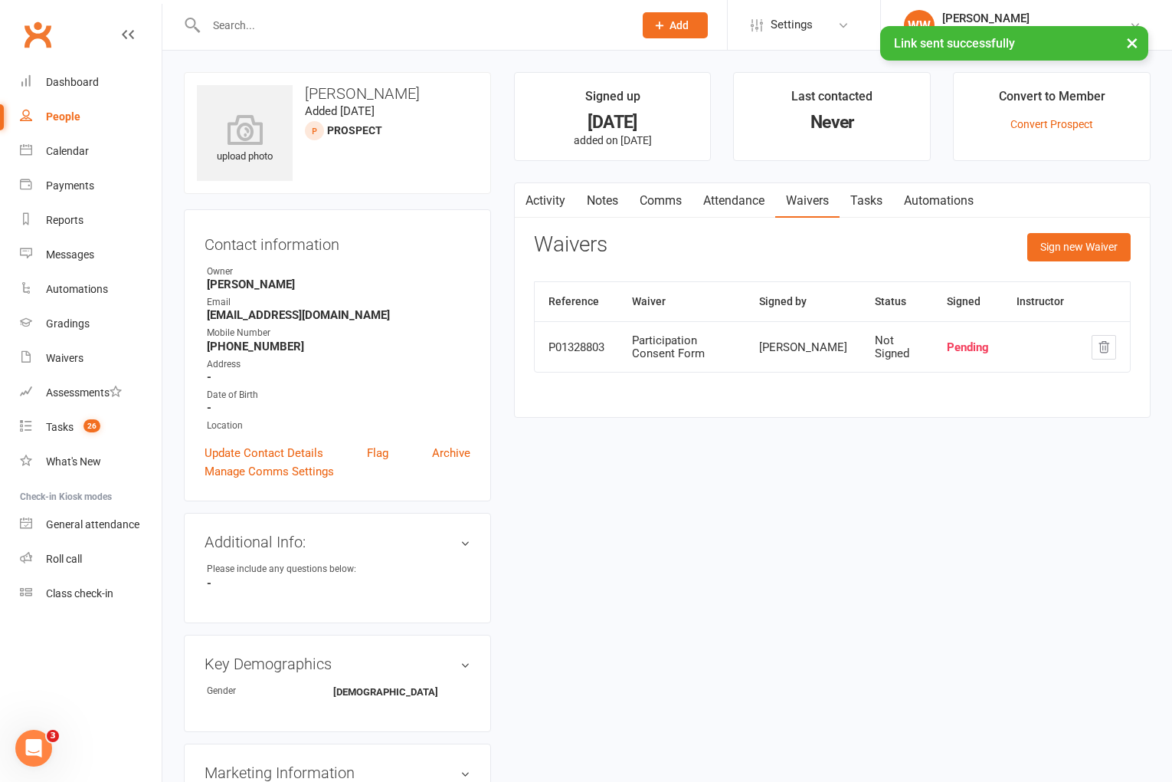
click at [729, 203] on link "Attendance" at bounding box center [734, 200] width 83 height 35
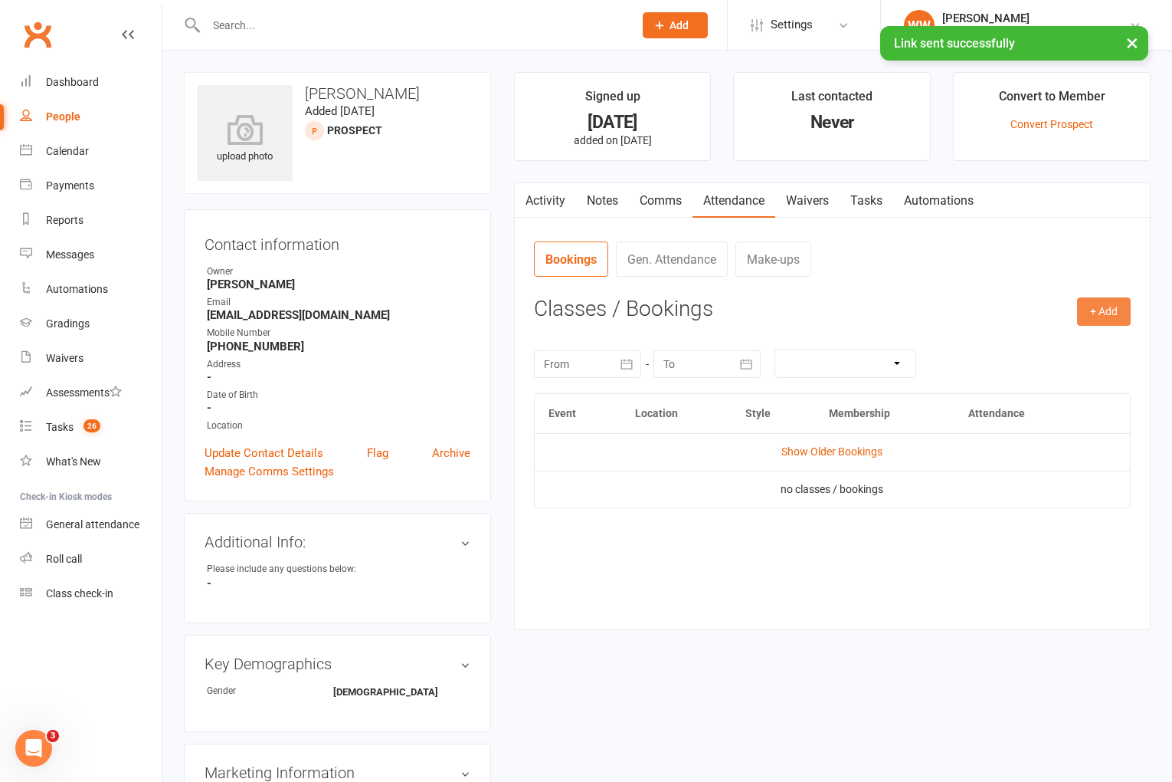
click at [1092, 317] on button "+ Add" at bounding box center [1104, 311] width 54 height 28
click at [1005, 349] on link "Book Event" at bounding box center [1054, 346] width 152 height 31
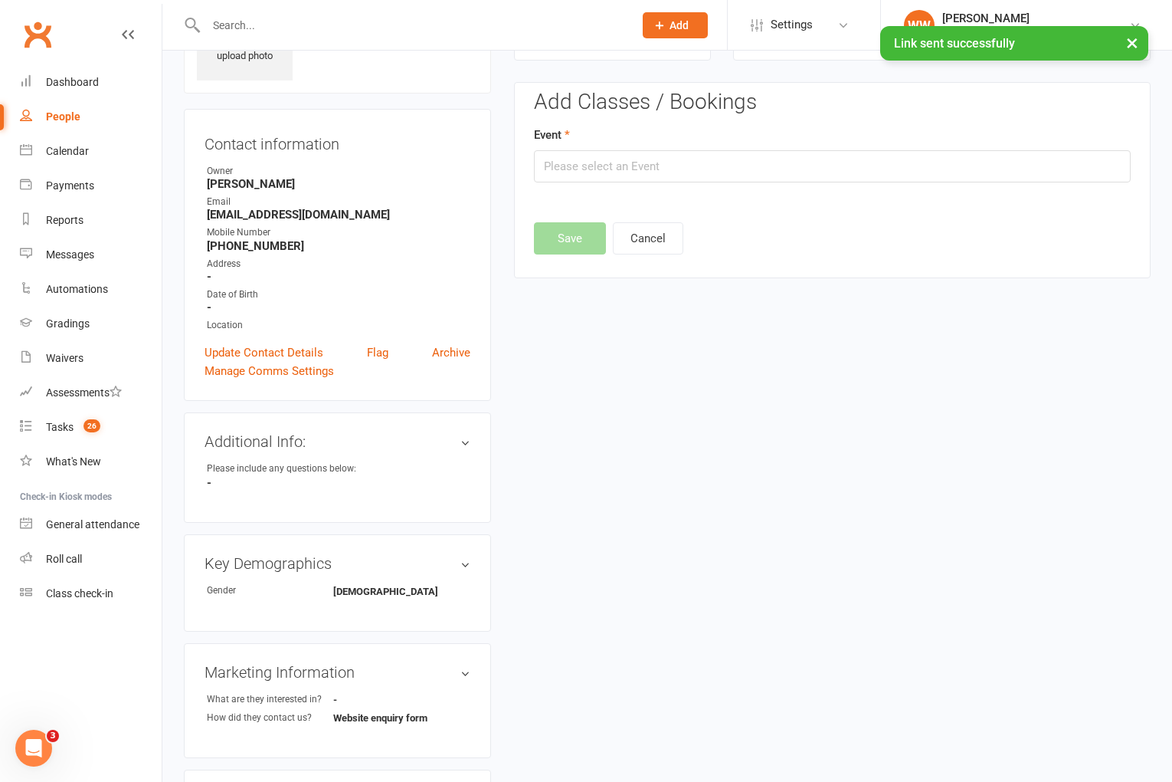
scroll to position [105, 0]
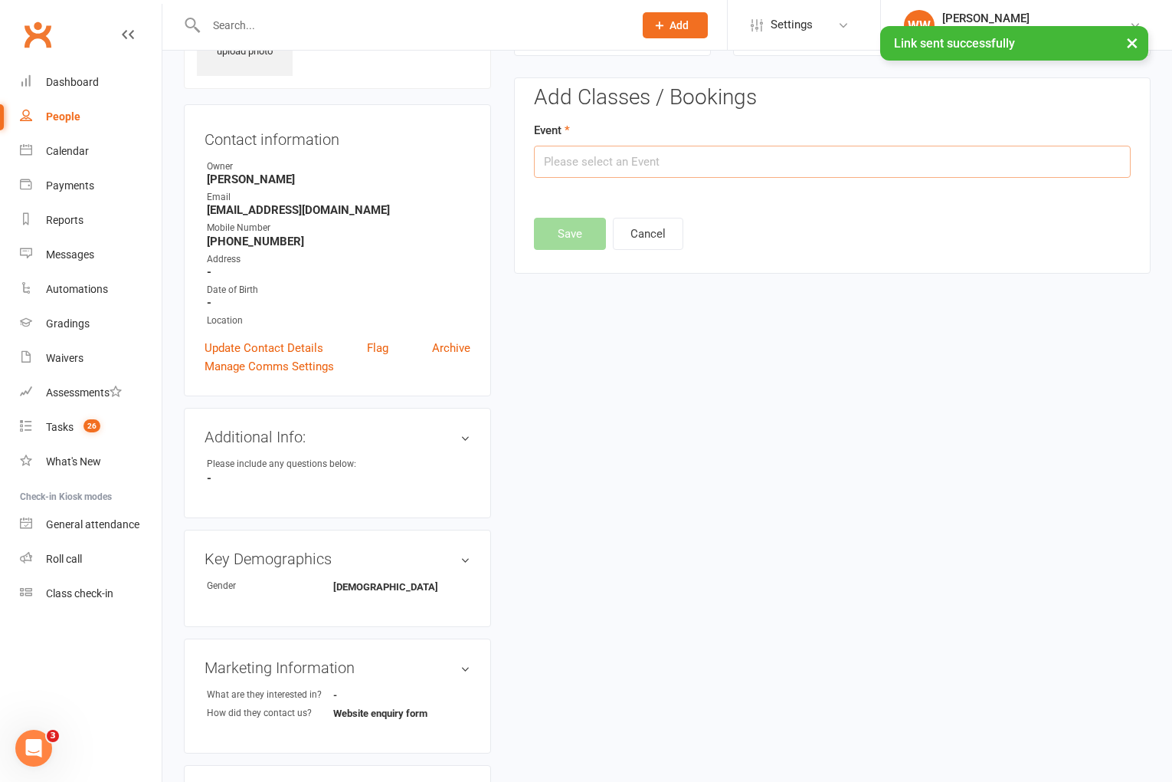
click at [594, 153] on input "text" at bounding box center [832, 162] width 597 height 32
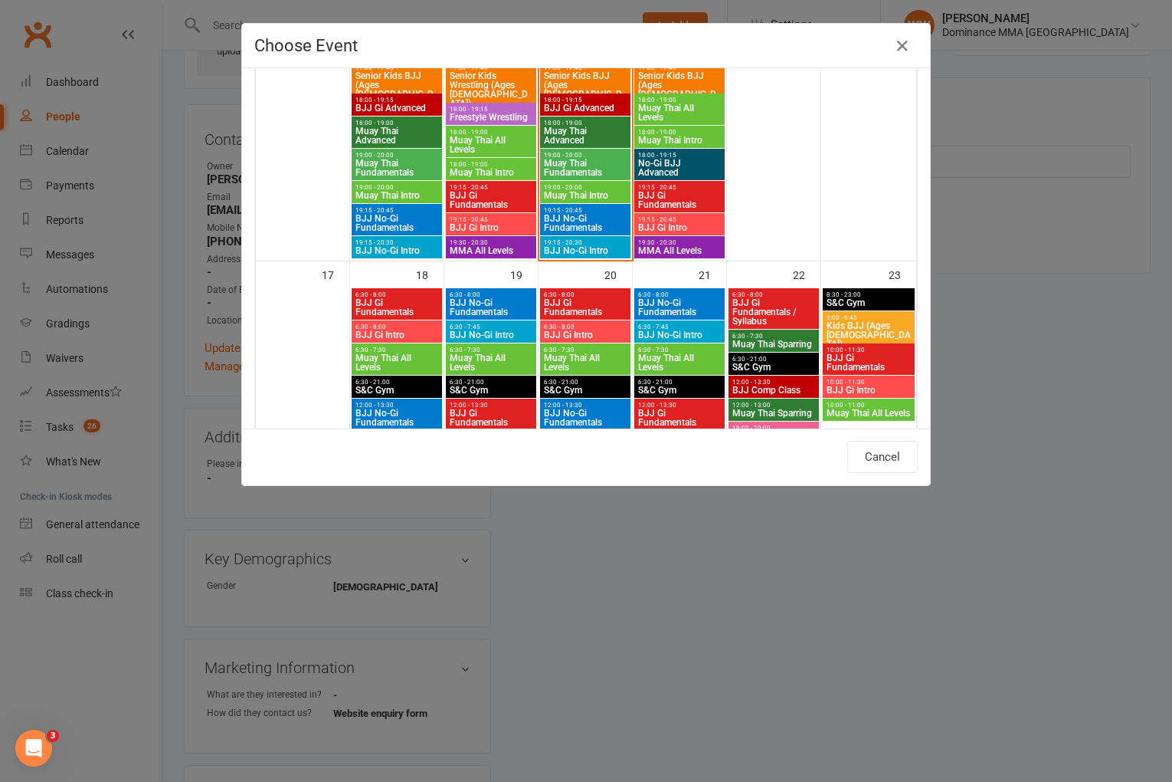
scroll to position [1340, 0]
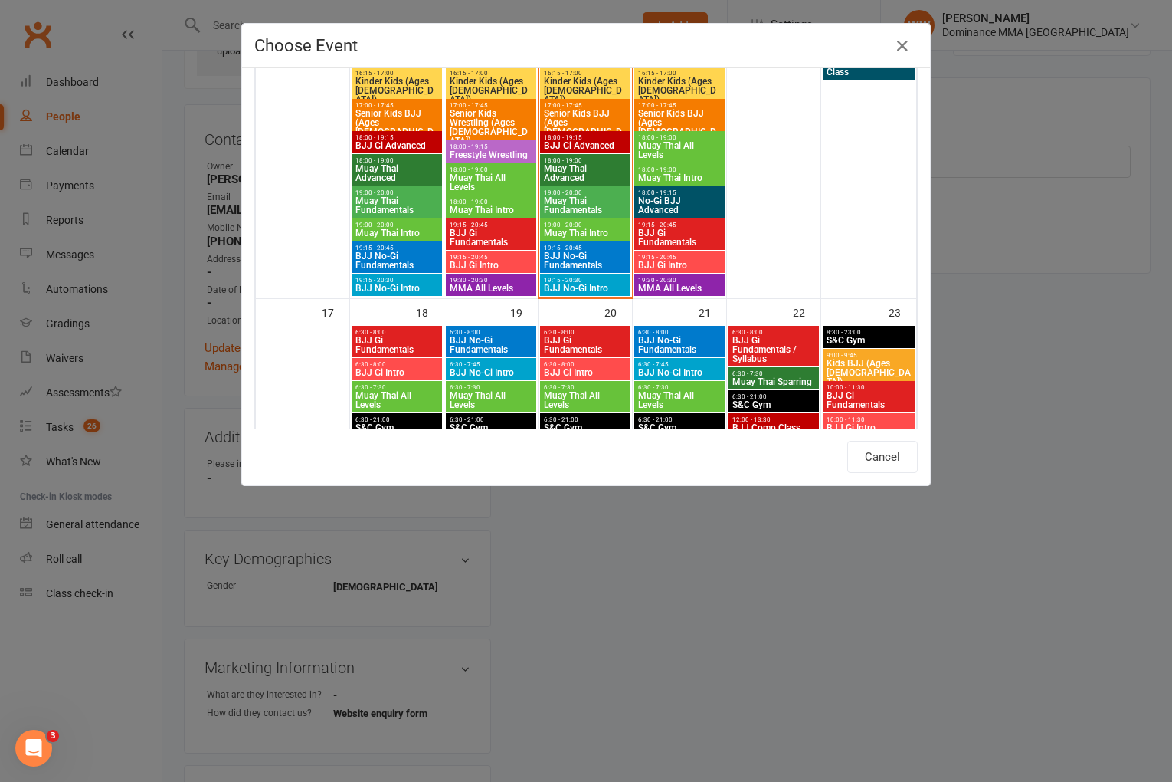
click at [677, 262] on span "BJJ Gi Intro" at bounding box center [679, 265] width 84 height 9
type input "BJJ Gi Intro - [DATE] 7:15:00 PM"
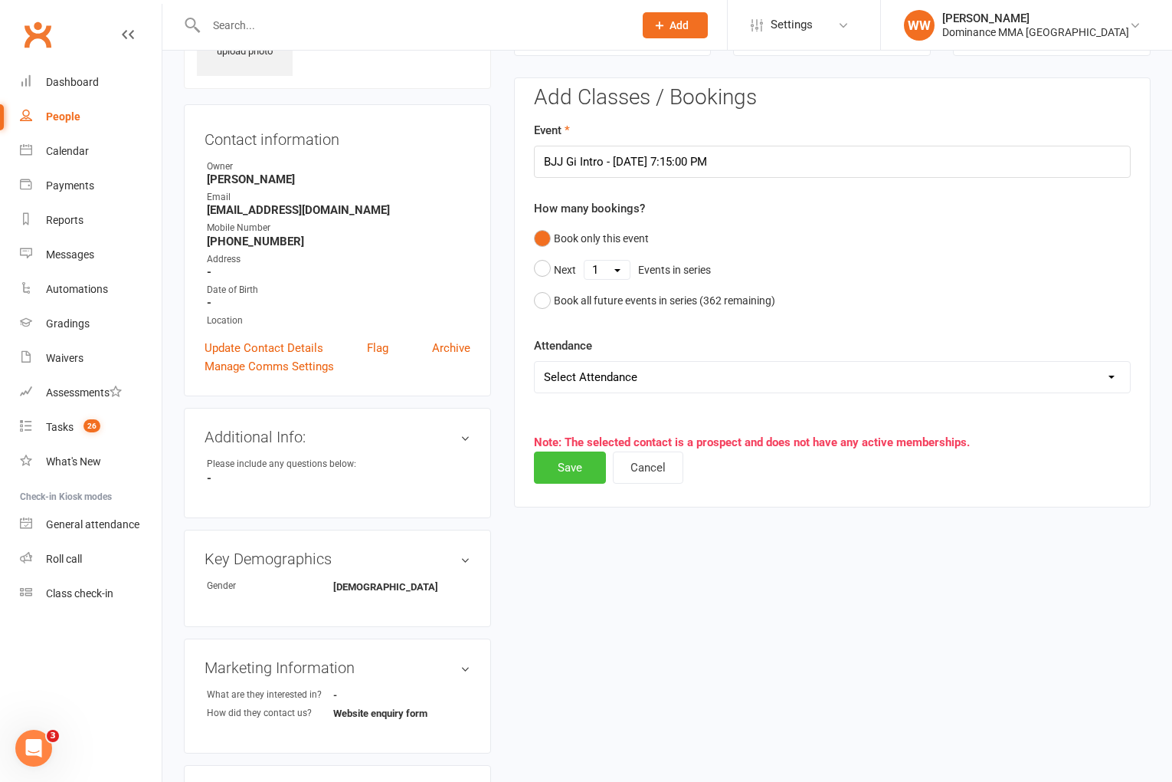
click at [578, 459] on button "Save" at bounding box center [570, 467] width 72 height 32
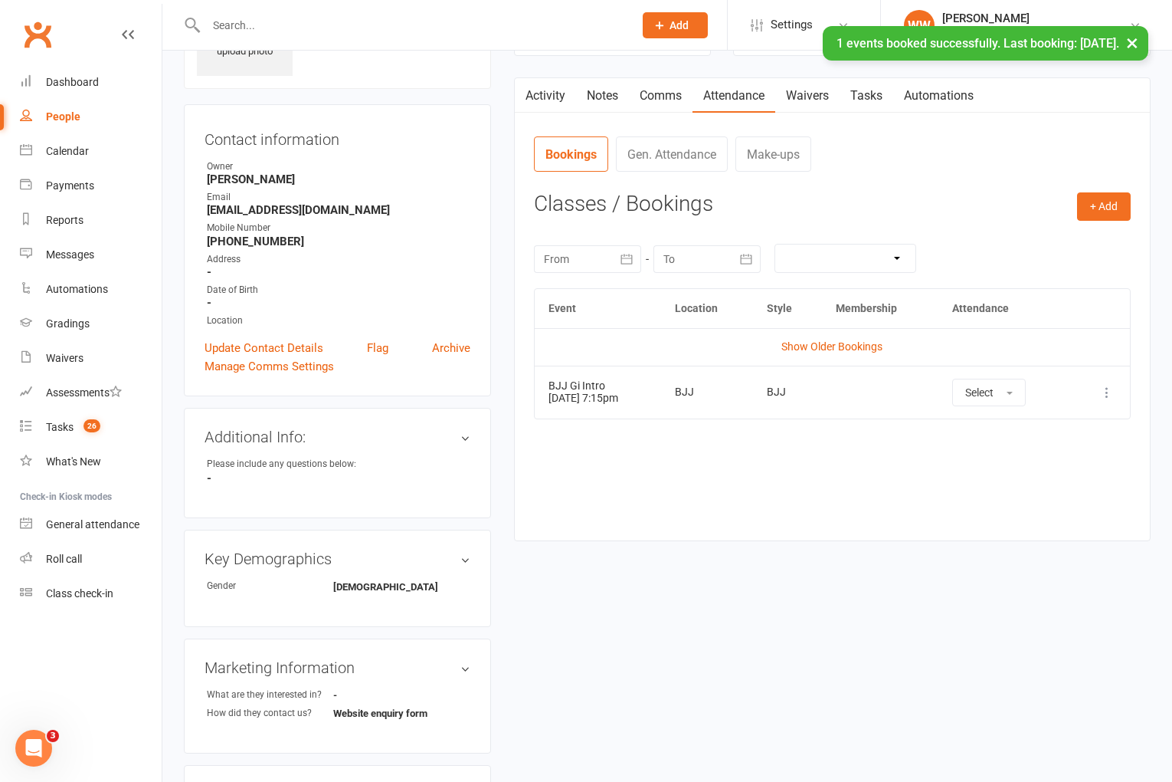
click at [872, 101] on link "Tasks" at bounding box center [867, 95] width 54 height 35
select select "incomplete"
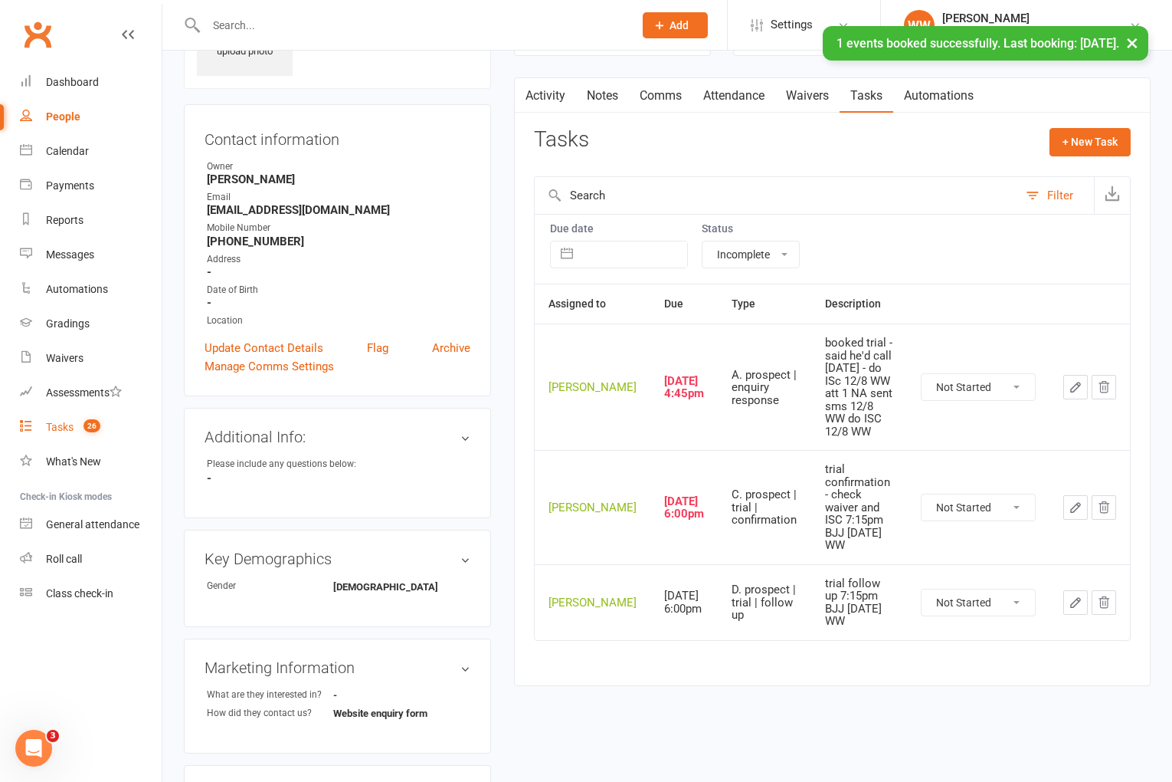
click at [74, 422] on link "Tasks 26" at bounding box center [91, 427] width 142 height 34
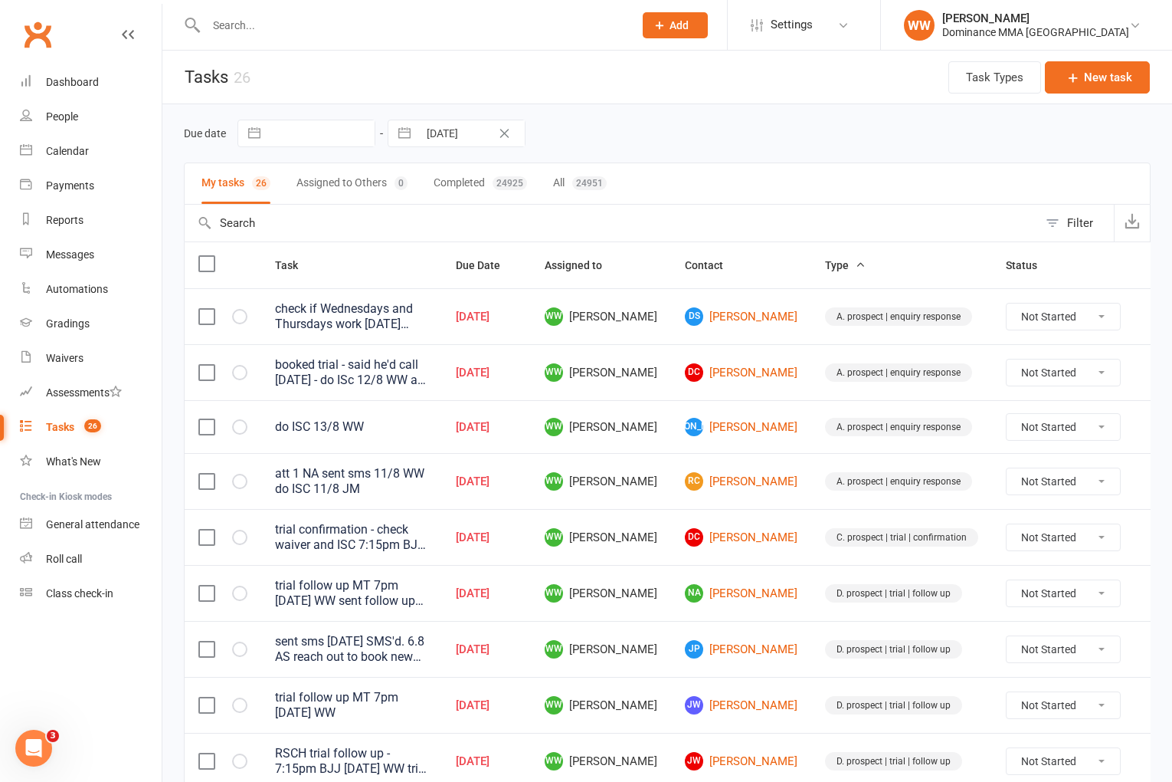
click at [671, 476] on td "RC [PERSON_NAME]" at bounding box center [741, 481] width 140 height 56
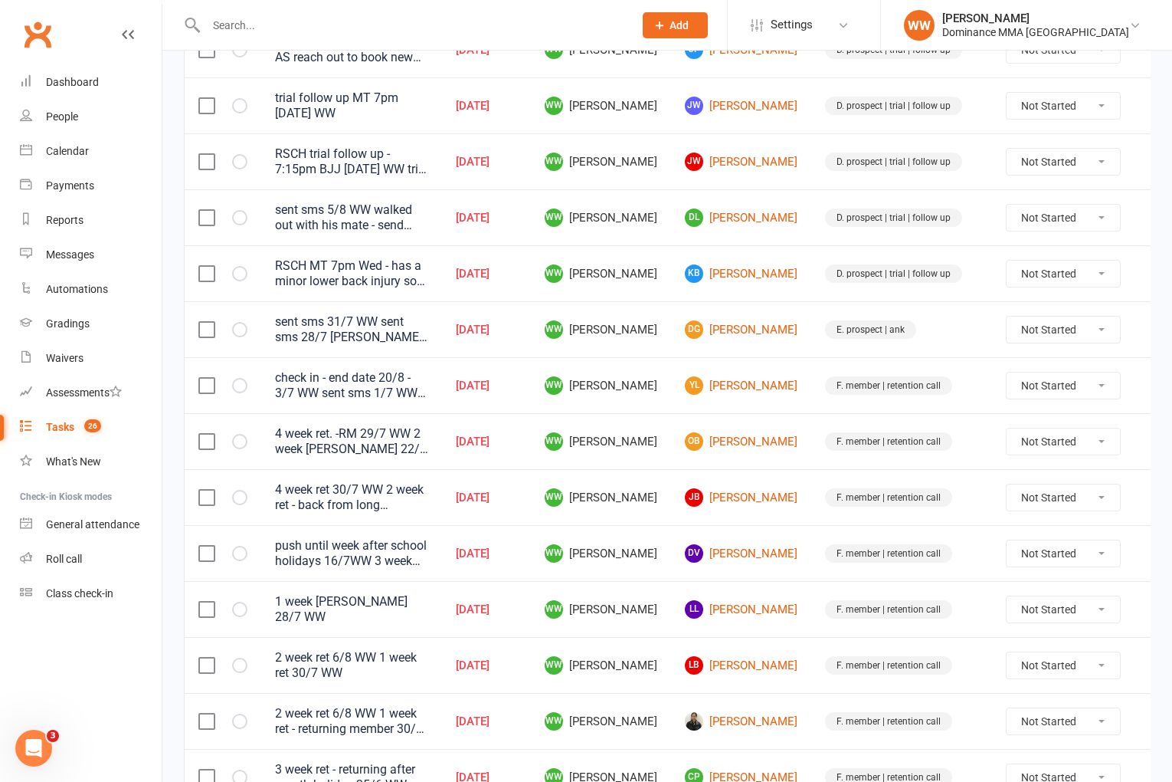
scroll to position [603, 0]
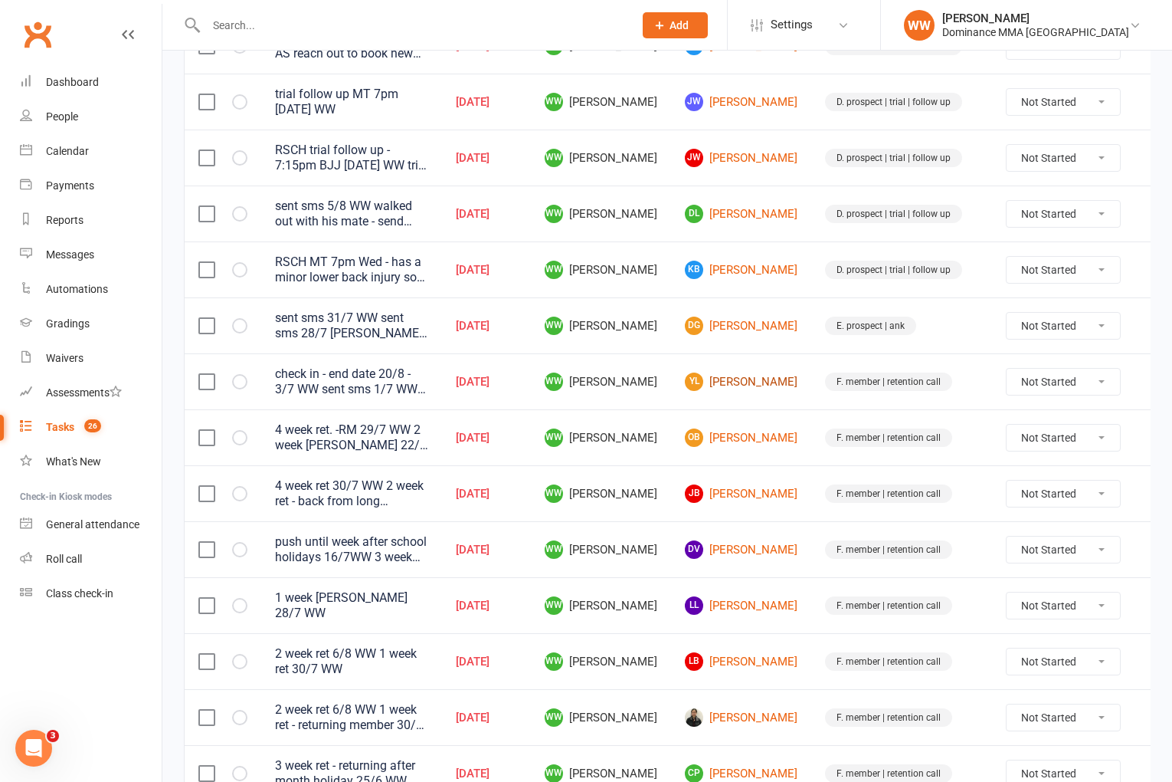
click at [724, 388] on link "YL [PERSON_NAME]" at bounding box center [741, 381] width 113 height 18
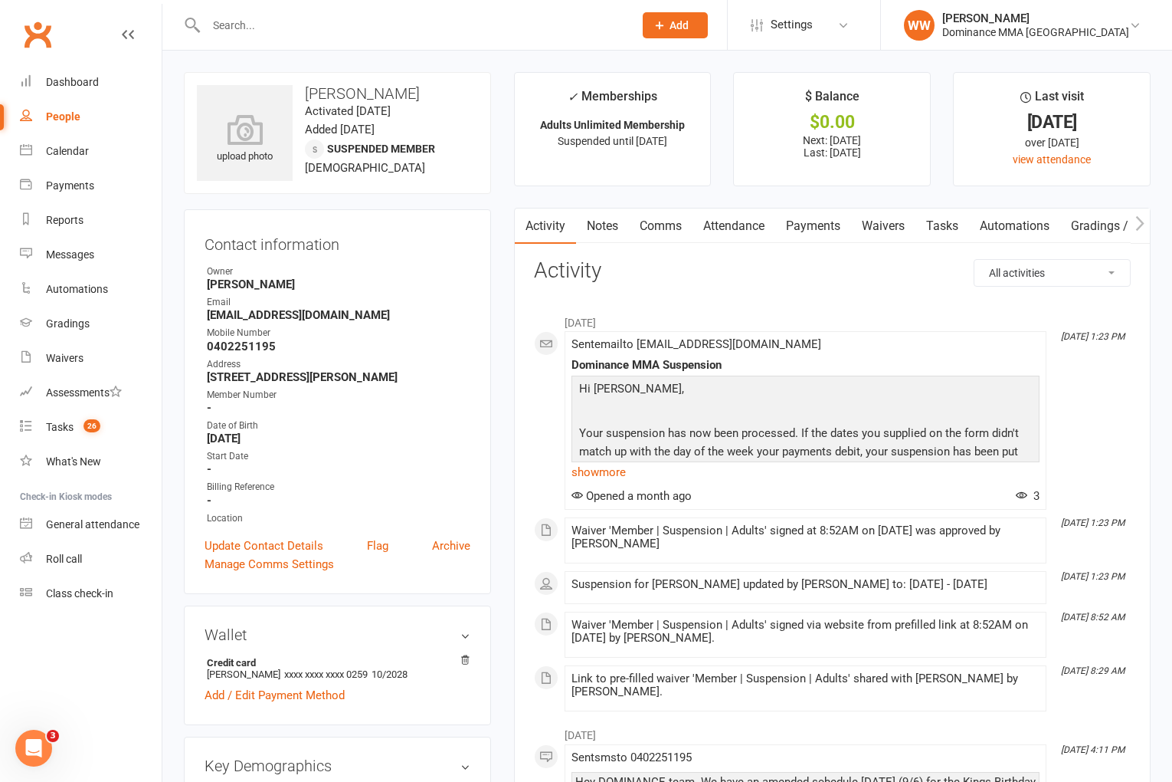
click at [799, 236] on link "Payments" at bounding box center [813, 225] width 76 height 35
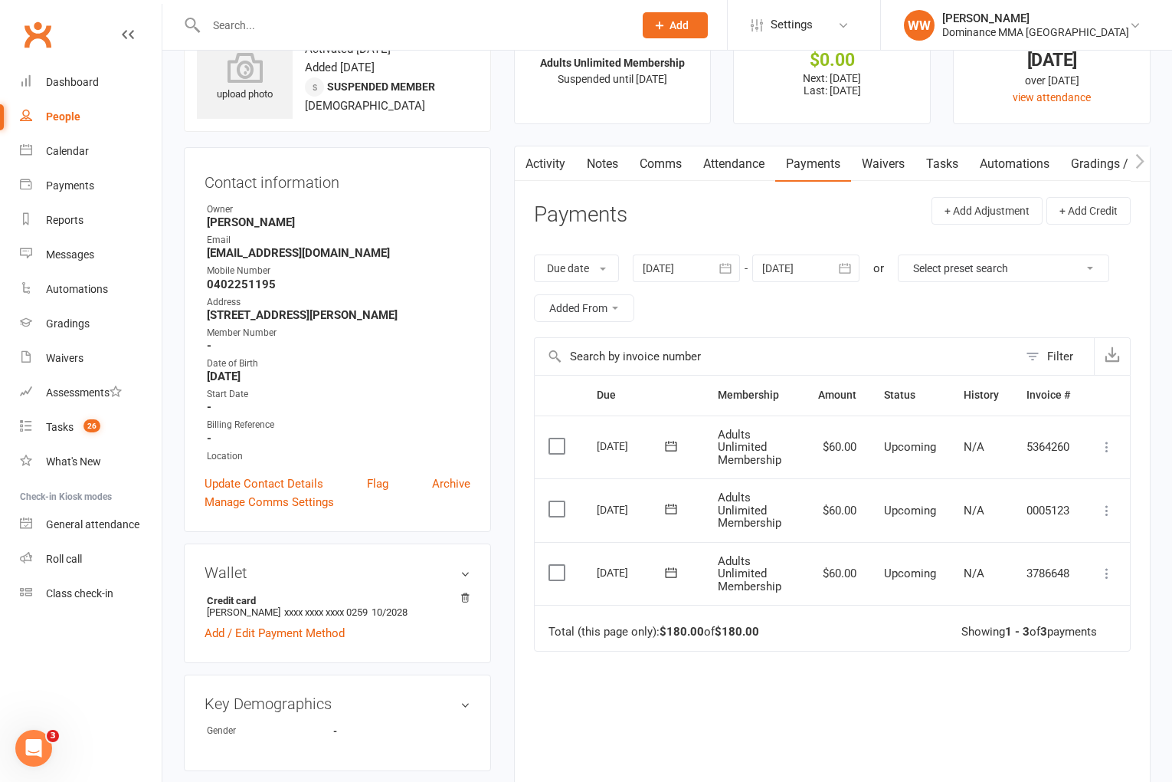
scroll to position [64, 0]
click at [893, 169] on link "Waivers" at bounding box center [883, 162] width 64 height 35
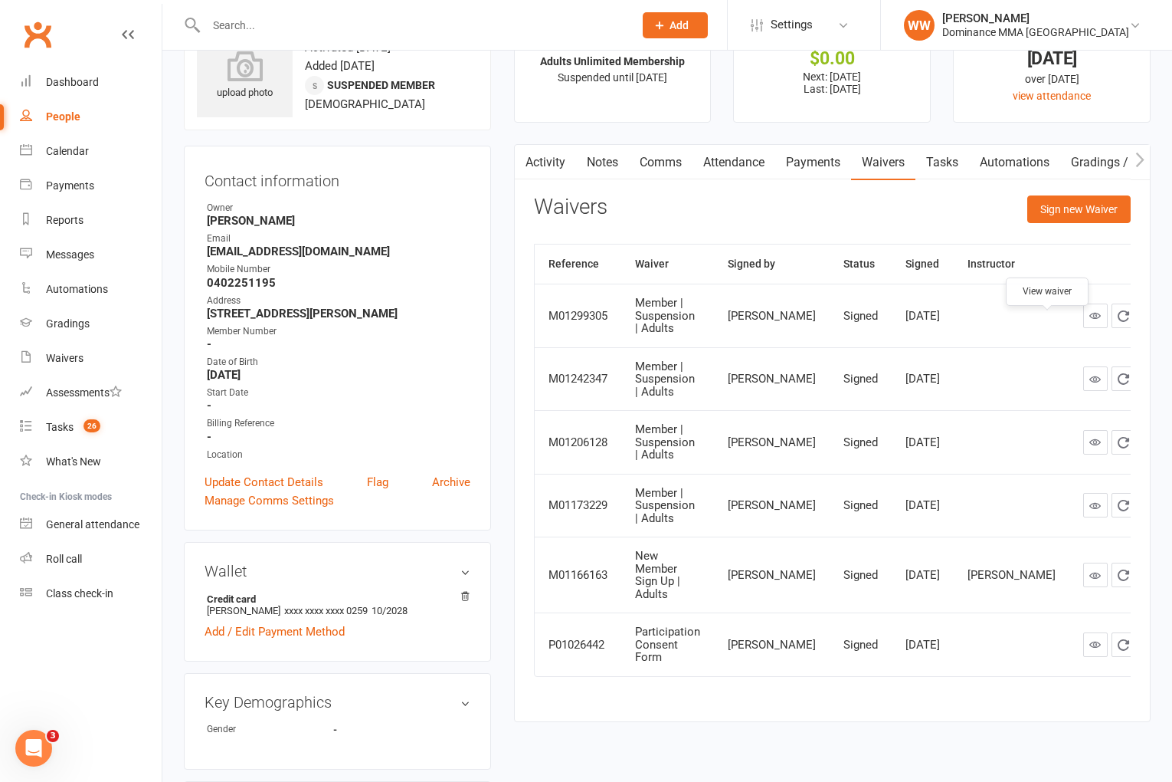
click at [1090, 321] on icon at bounding box center [1095, 315] width 11 height 11
click at [919, 162] on link "Tasks" at bounding box center [943, 162] width 54 height 35
select select "incomplete"
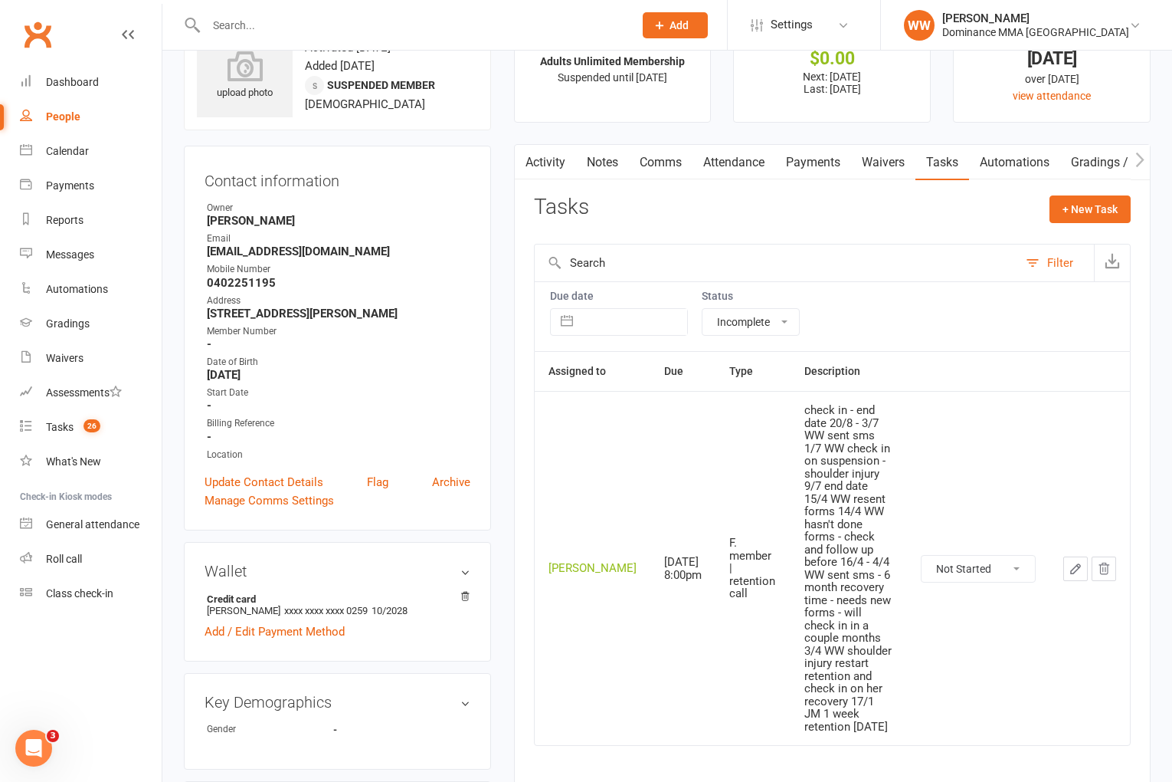
click at [932, 167] on link "Tasks" at bounding box center [943, 162] width 54 height 35
click at [1070, 562] on icon "button" at bounding box center [1076, 569] width 14 height 14
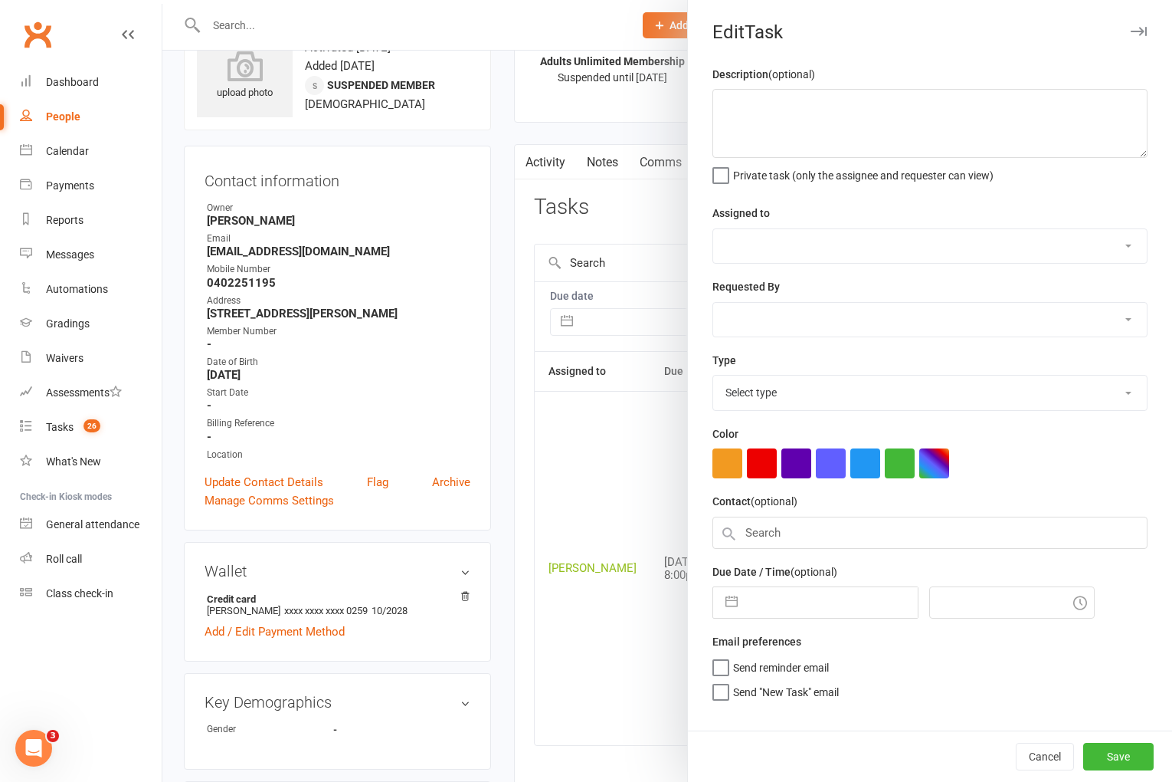
type textarea "check in - end date 20/8 - 3/7 WW sent sms 1/7 WW check in on suspension - shou…"
select select "49757"
type input "[DATE]"
type input "8:00pm"
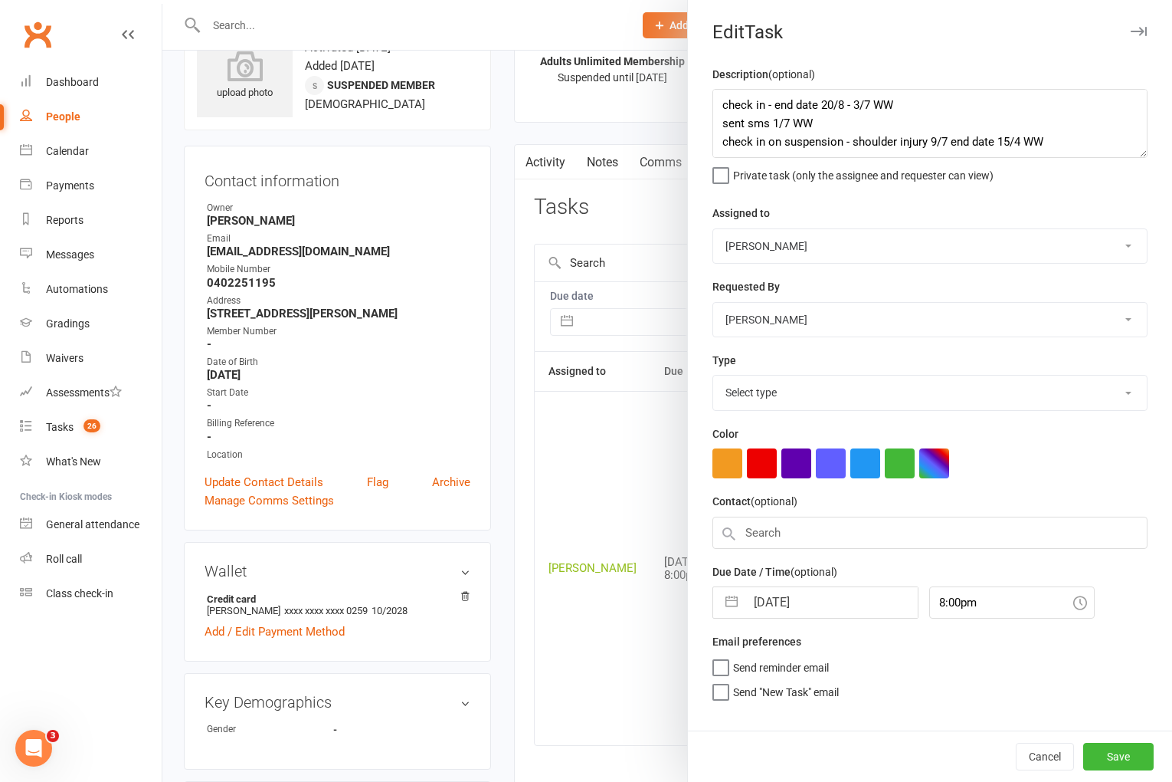
select select "3865"
click at [720, 105] on textarea "check in - end date 20/8 - 3/7 WW sent sms 1/7 WW check in on suspension - shou…" at bounding box center [930, 123] width 435 height 69
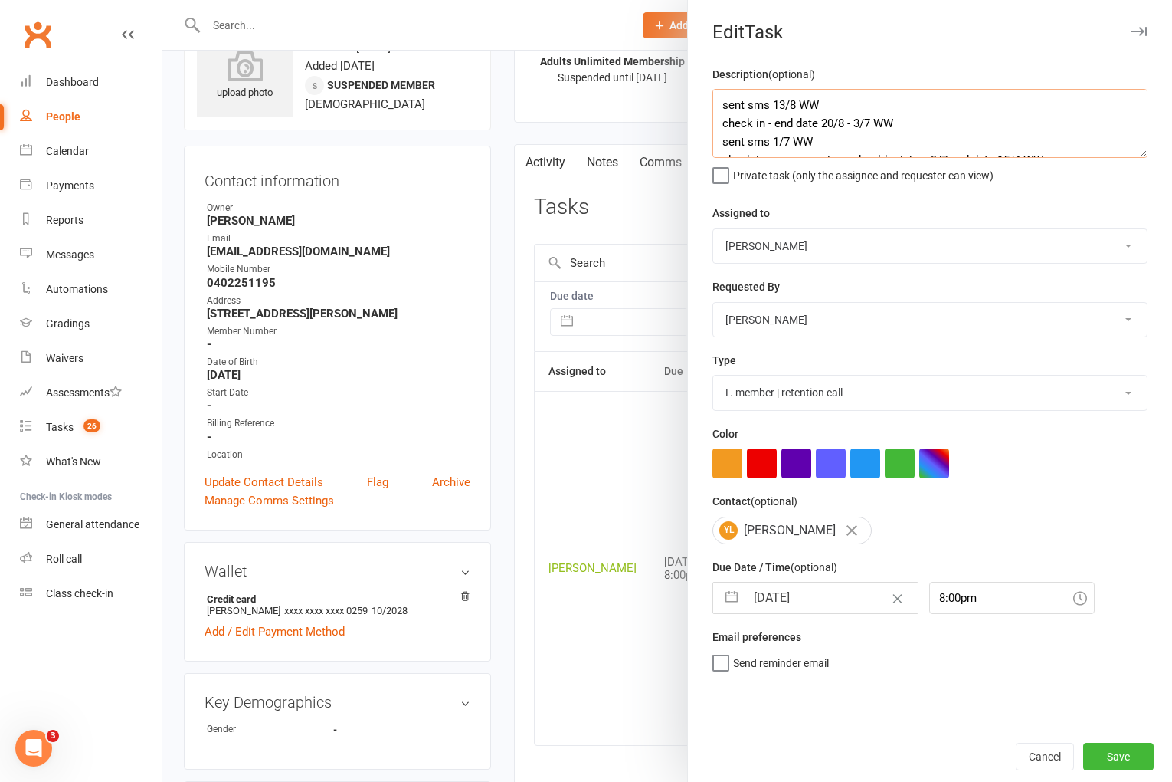
type textarea "sent sms 13/8 WW check in - end date 20/8 - 3/7 WW sent sms 1/7 WW check in on …"
click at [760, 603] on input "[DATE]" at bounding box center [832, 597] width 172 height 31
select select "6"
select select "2025"
select select "7"
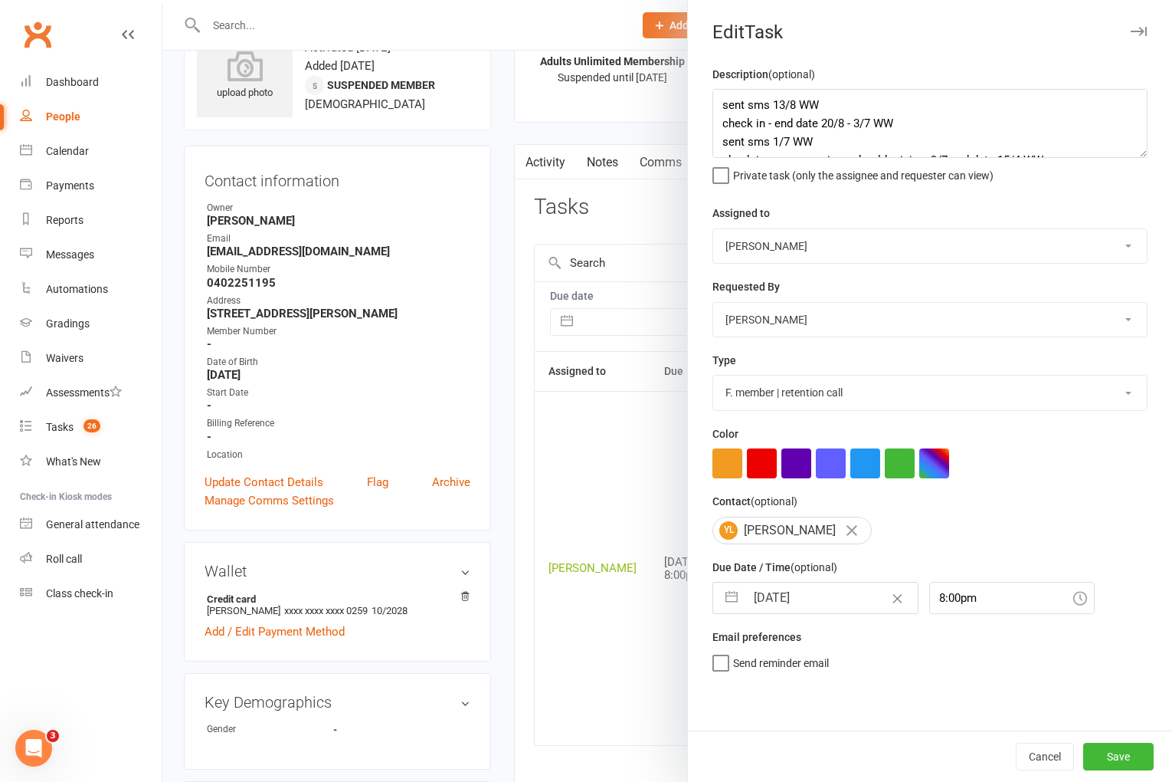
select select "2025"
select select "8"
select select "2025"
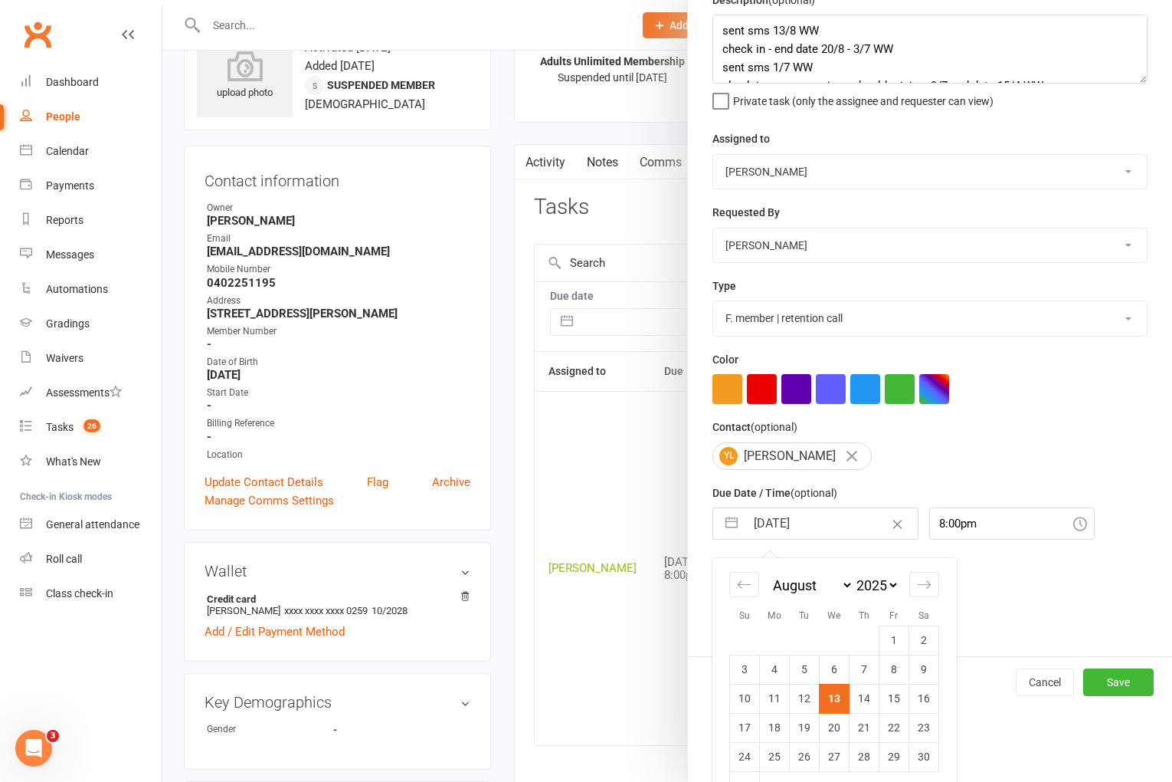
scroll to position [113, 0]
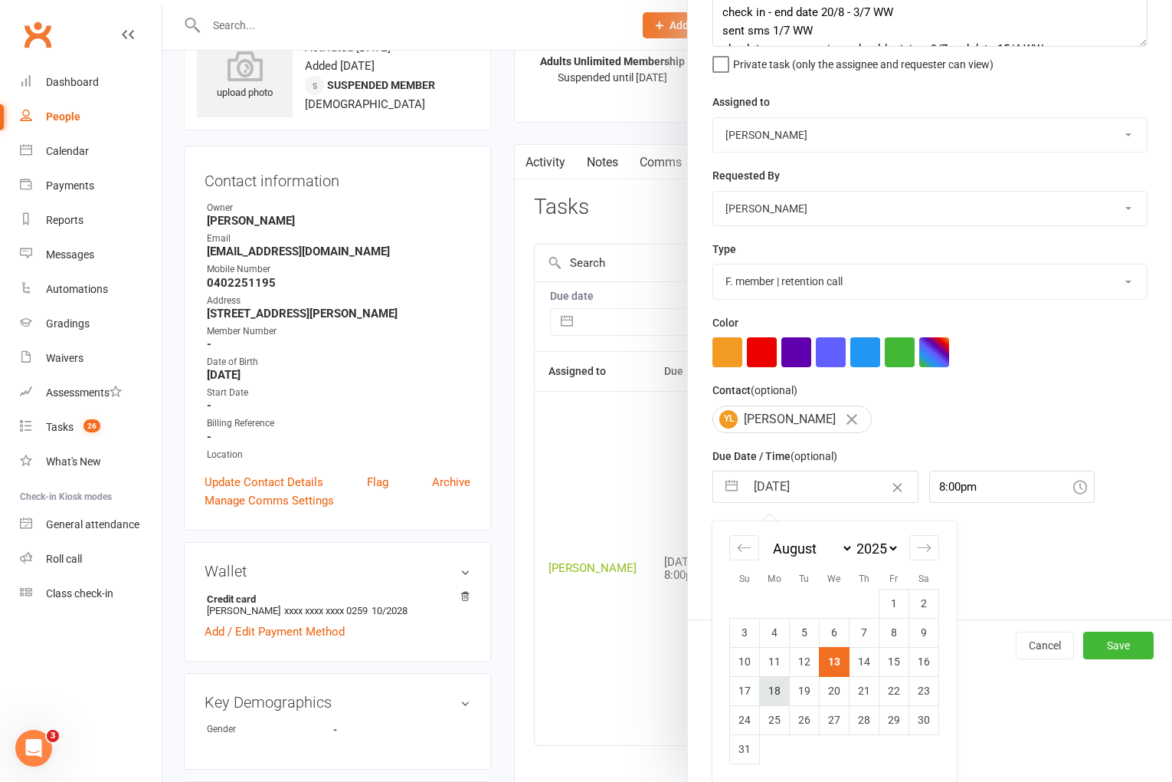
click at [780, 687] on td "18" at bounding box center [775, 690] width 30 height 29
type input "[DATE]"
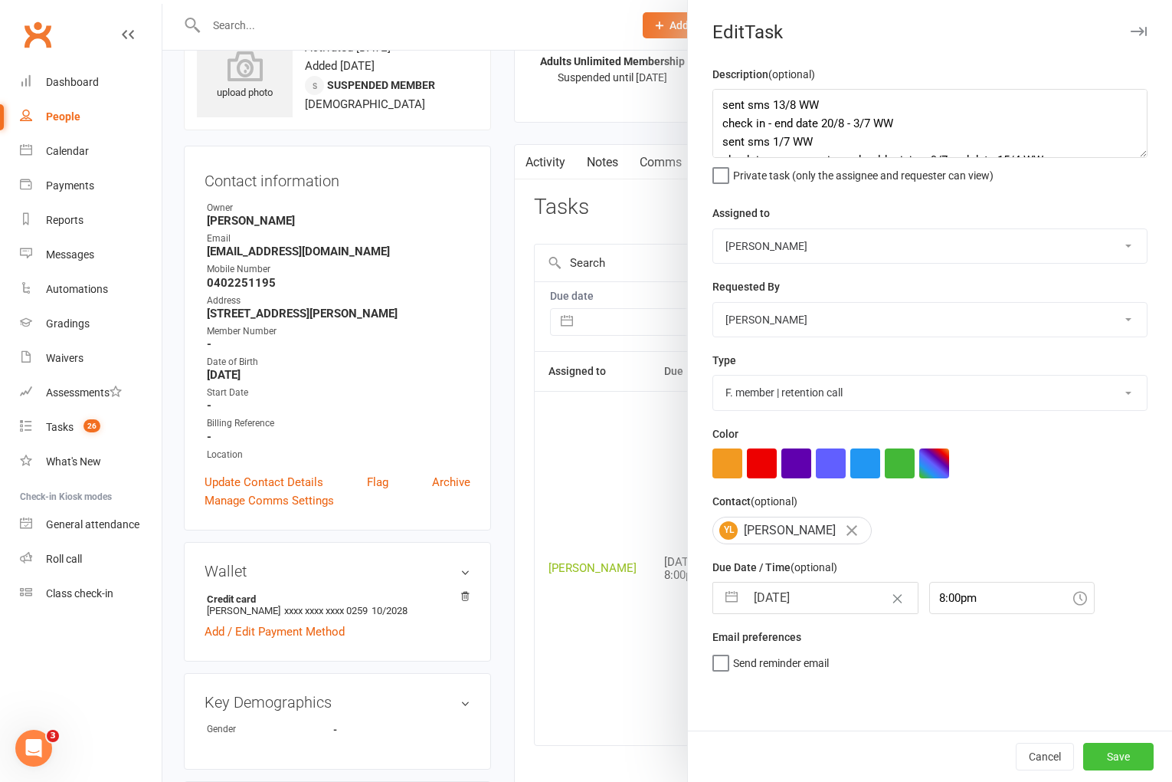
click at [1132, 752] on button "Save" at bounding box center [1118, 756] width 70 height 28
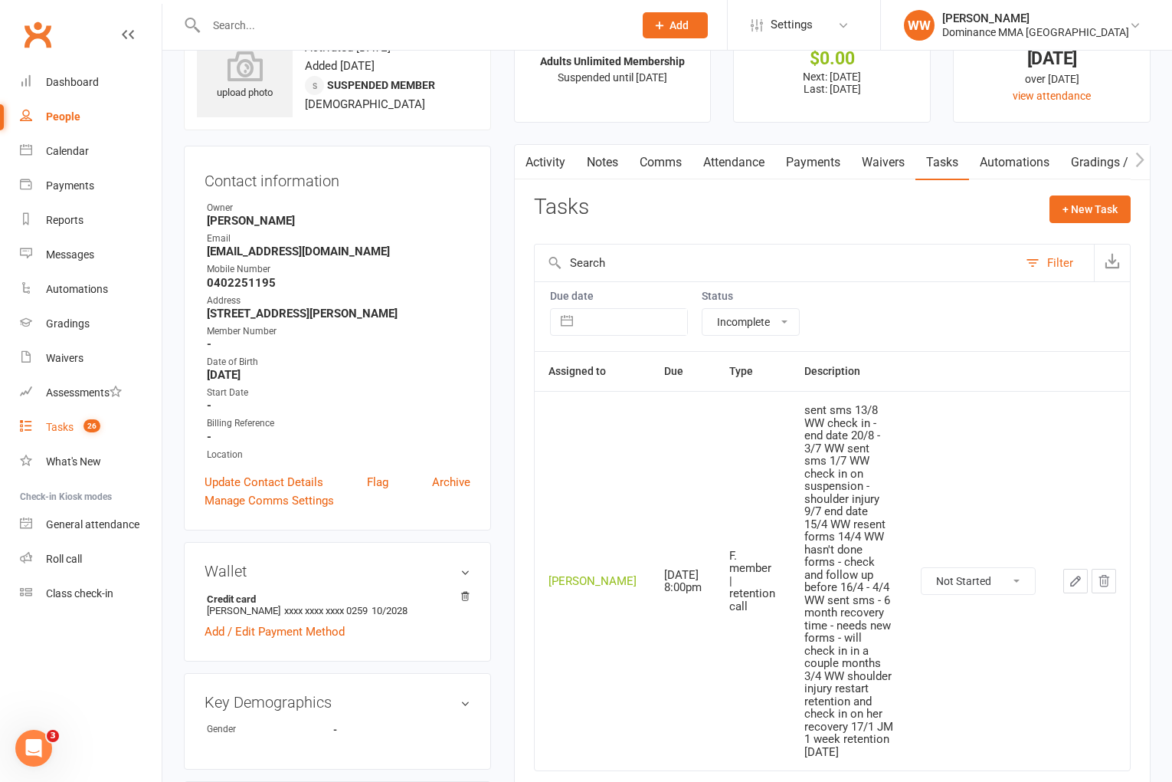
click at [64, 428] on div "Tasks" at bounding box center [60, 427] width 28 height 12
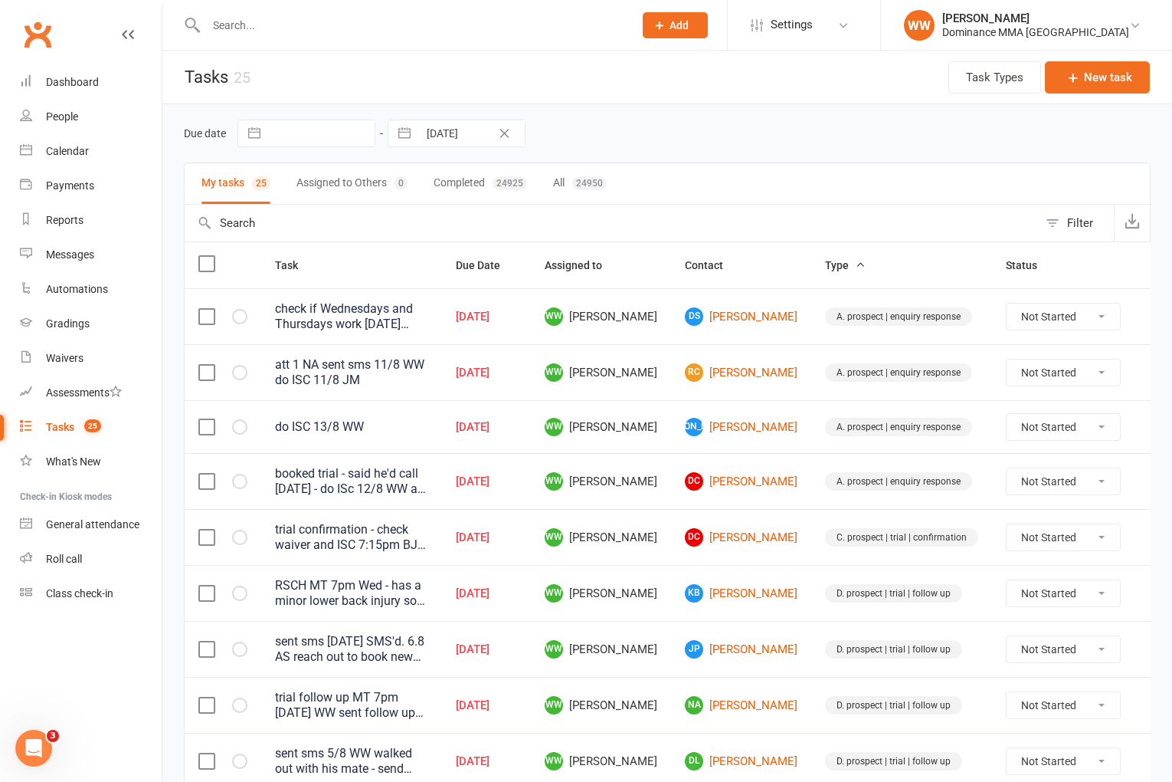
click at [563, 405] on td "WW [PERSON_NAME]" at bounding box center [601, 426] width 140 height 53
click at [561, 411] on td "WW [PERSON_NAME]" at bounding box center [601, 426] width 140 height 53
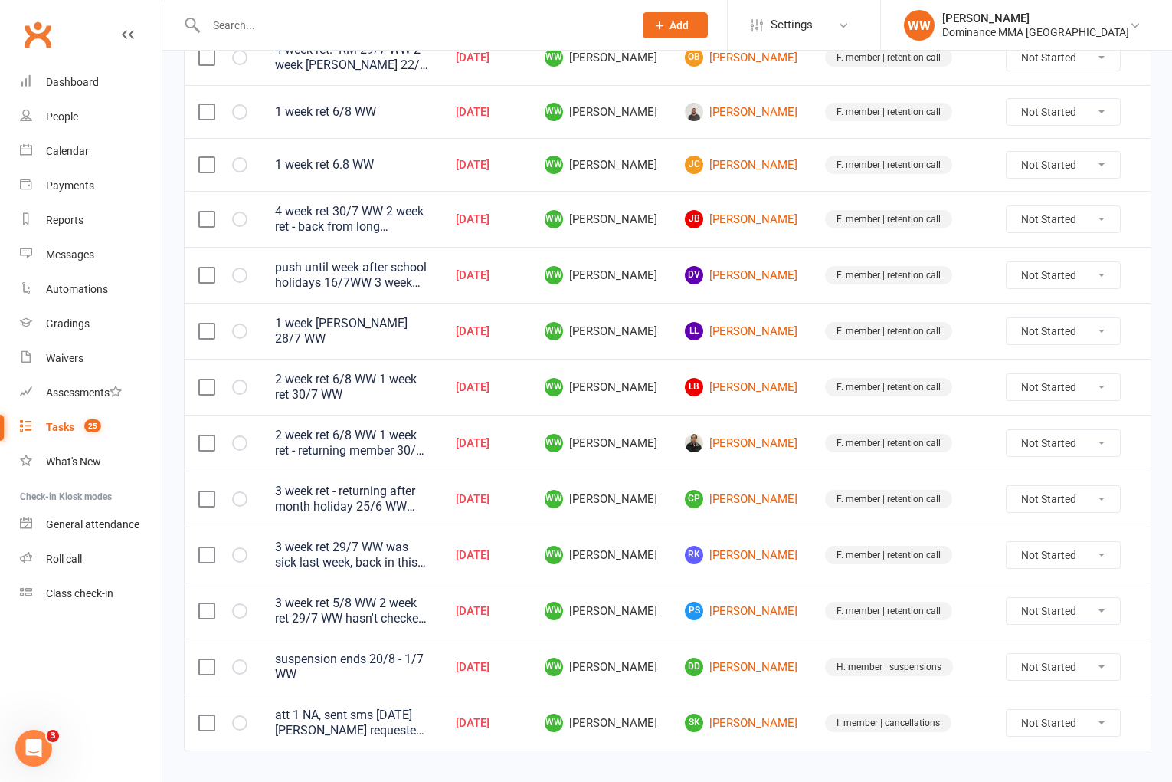
scroll to position [955, 0]
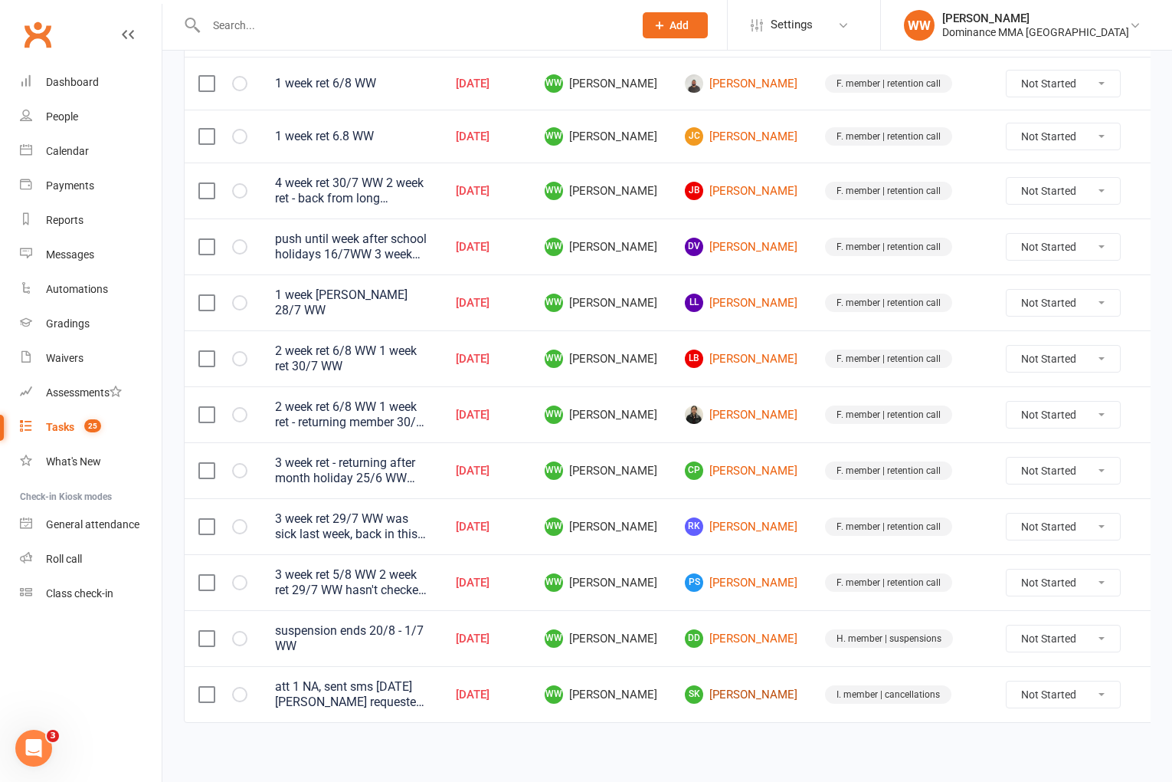
click at [713, 687] on link "SK [PERSON_NAME]" at bounding box center [741, 694] width 113 height 18
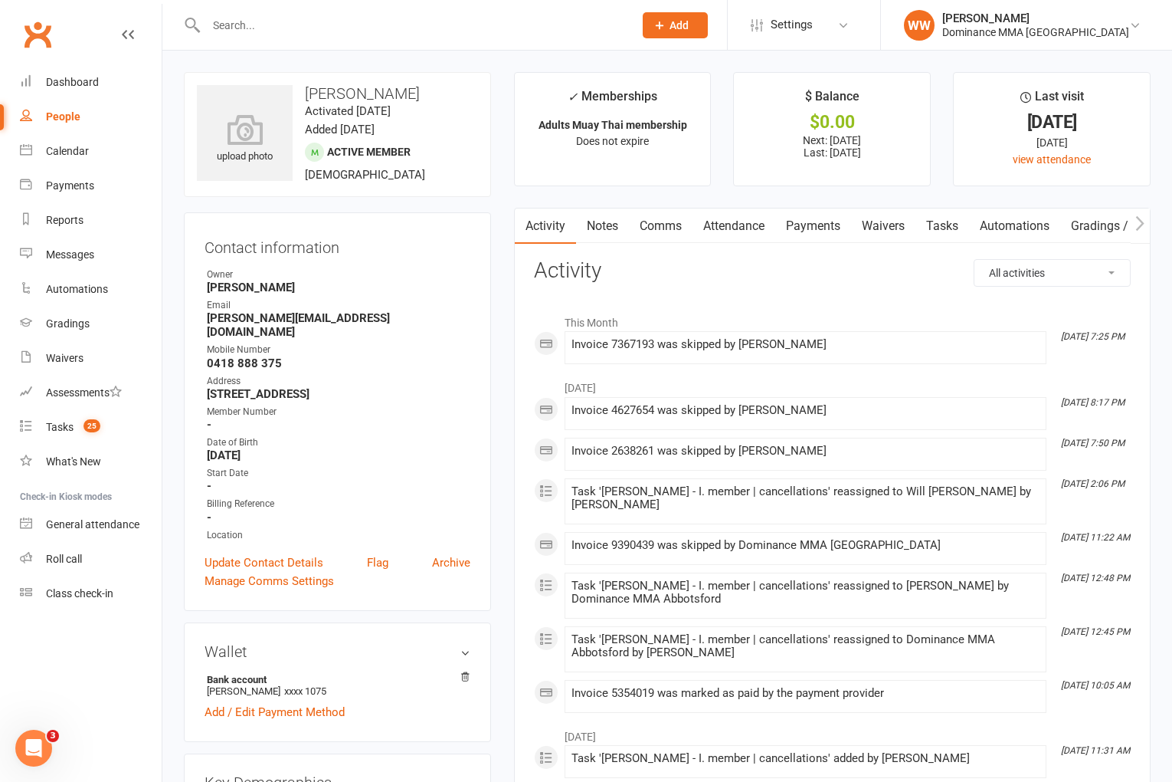
click at [811, 228] on link "Payments" at bounding box center [813, 225] width 76 height 35
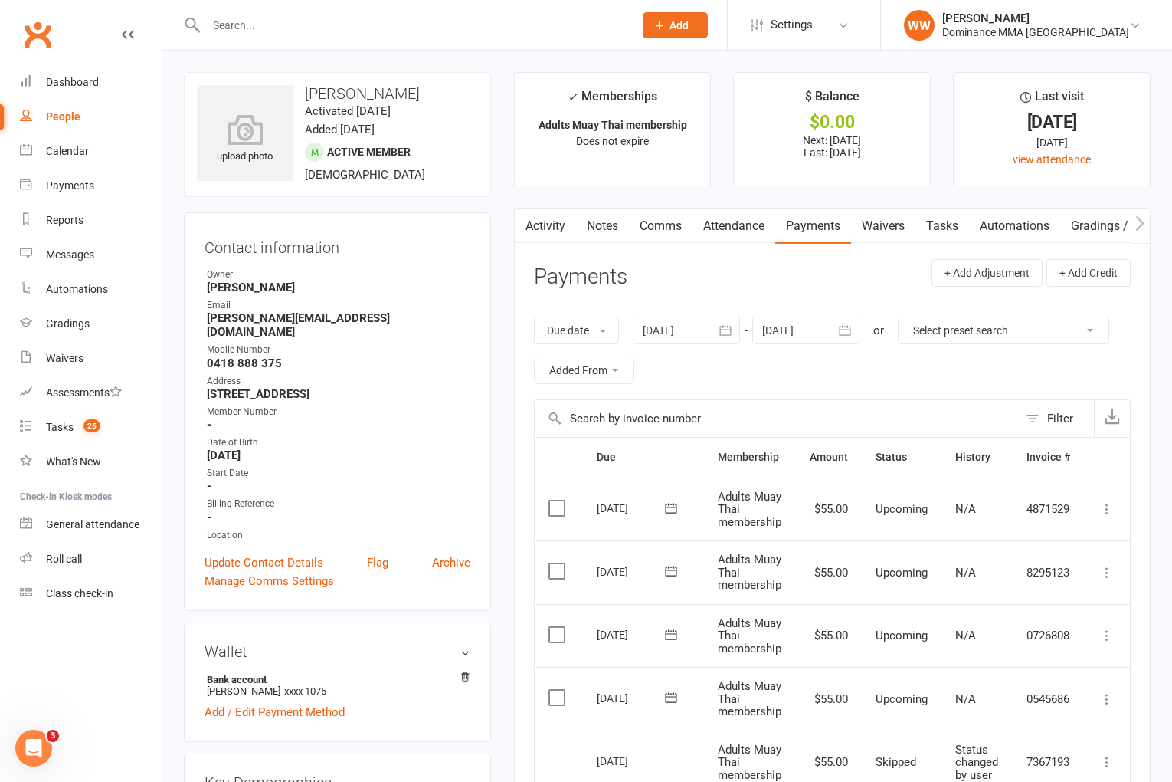
click at [942, 241] on link "Tasks" at bounding box center [943, 225] width 54 height 35
select select "incomplete"
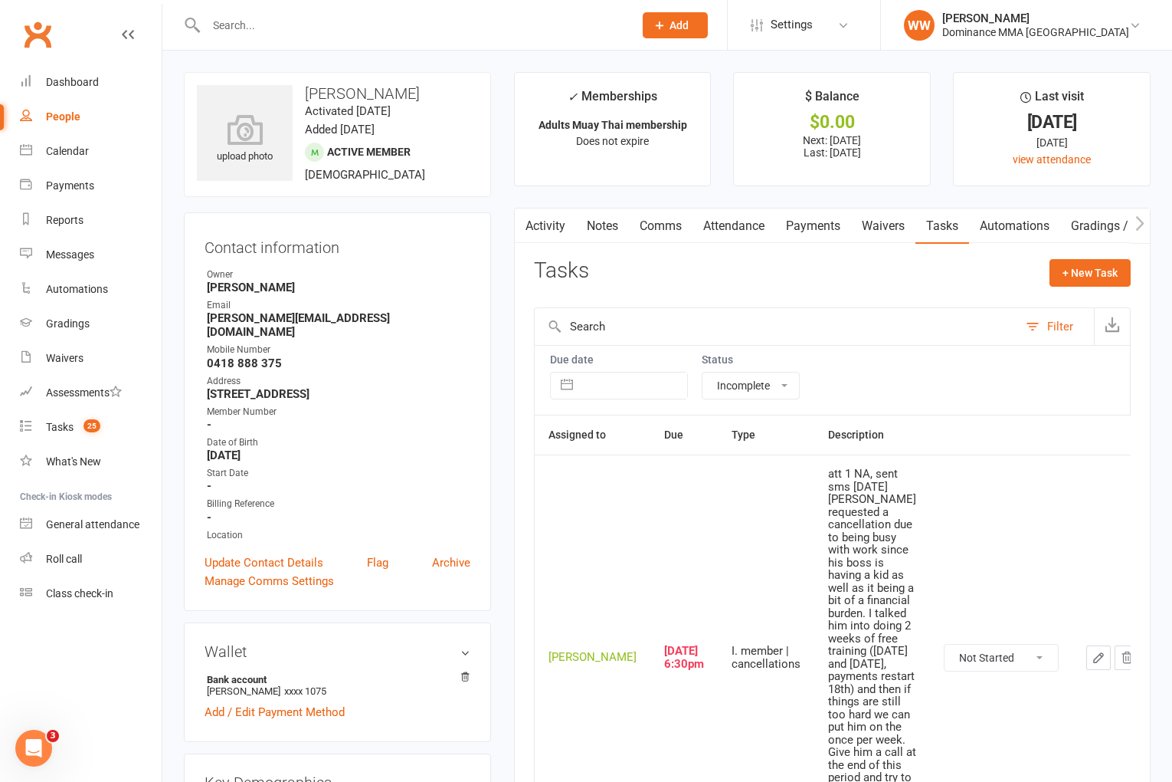
click at [1094, 653] on icon "button" at bounding box center [1098, 657] width 9 height 9
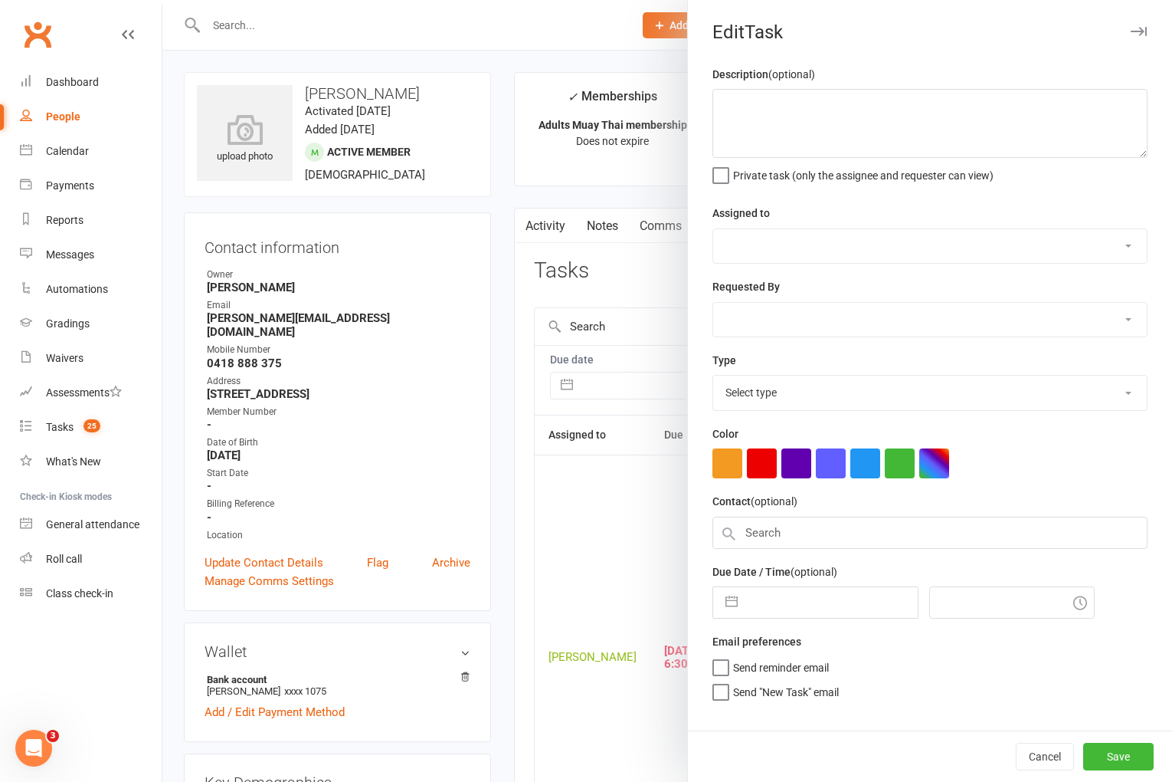
type textarea "att 1 NA, sent sms [DATE] [PERSON_NAME] requested a cancellation due to being b…"
select select "49757"
select select "12631"
type input "[DATE]"
type input "6:30pm"
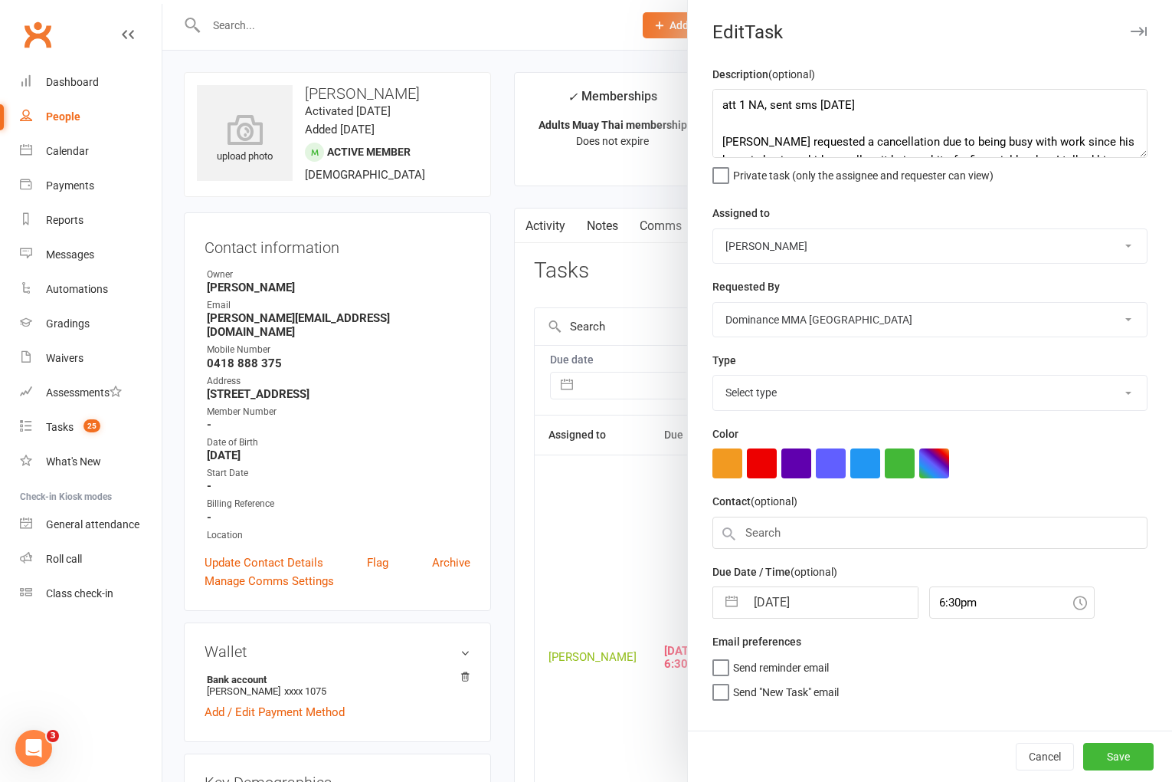
select select "3868"
click at [822, 603] on input "[DATE]" at bounding box center [832, 597] width 172 height 31
select select "6"
select select "2025"
select select "7"
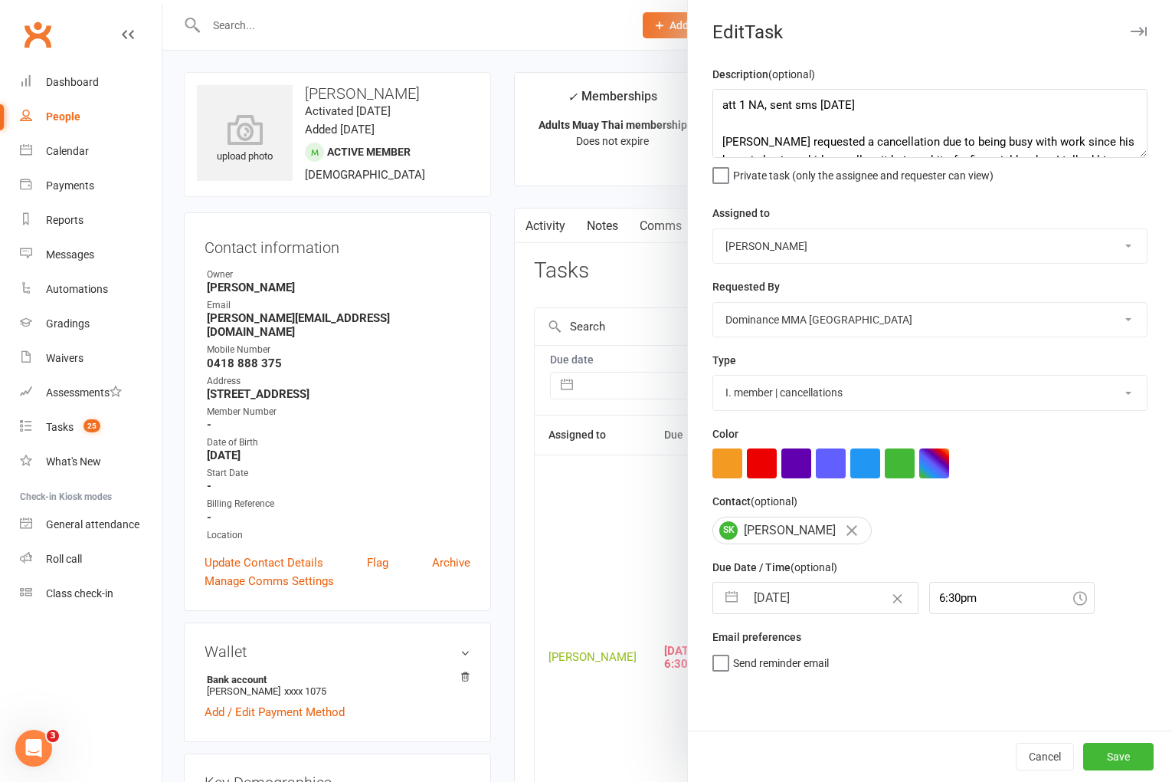
select select "2025"
select select "8"
select select "2025"
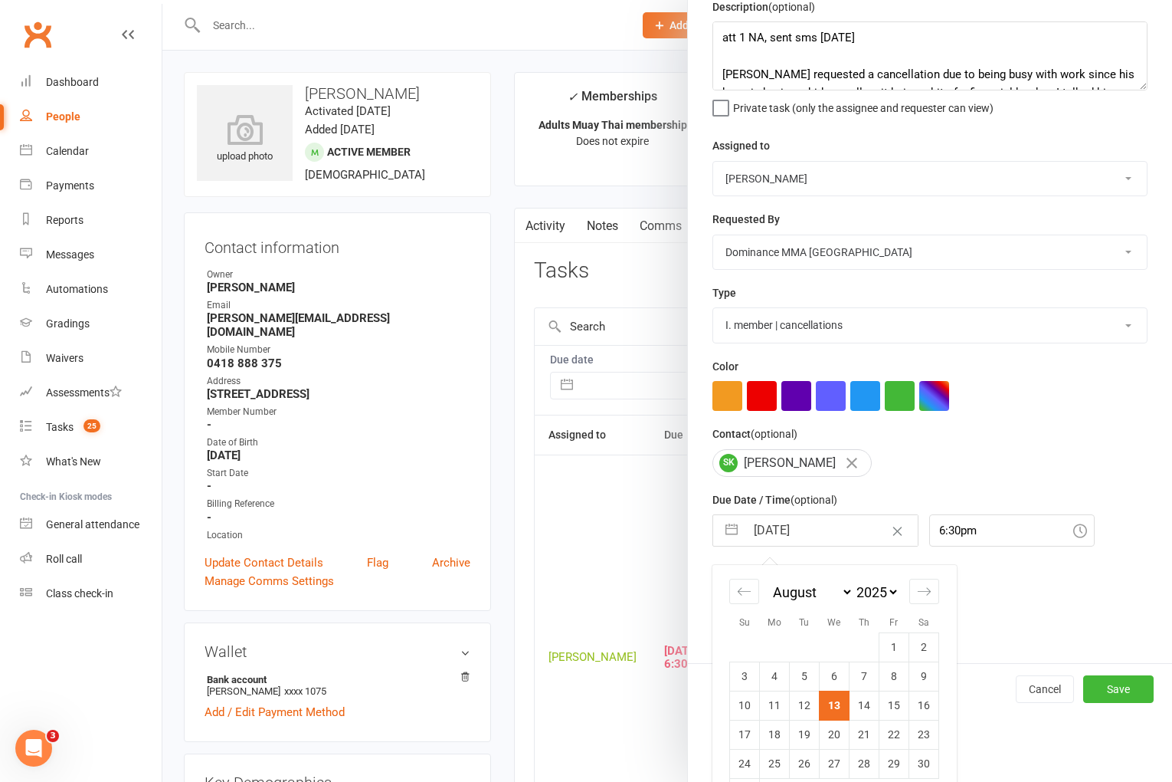
scroll to position [113, 0]
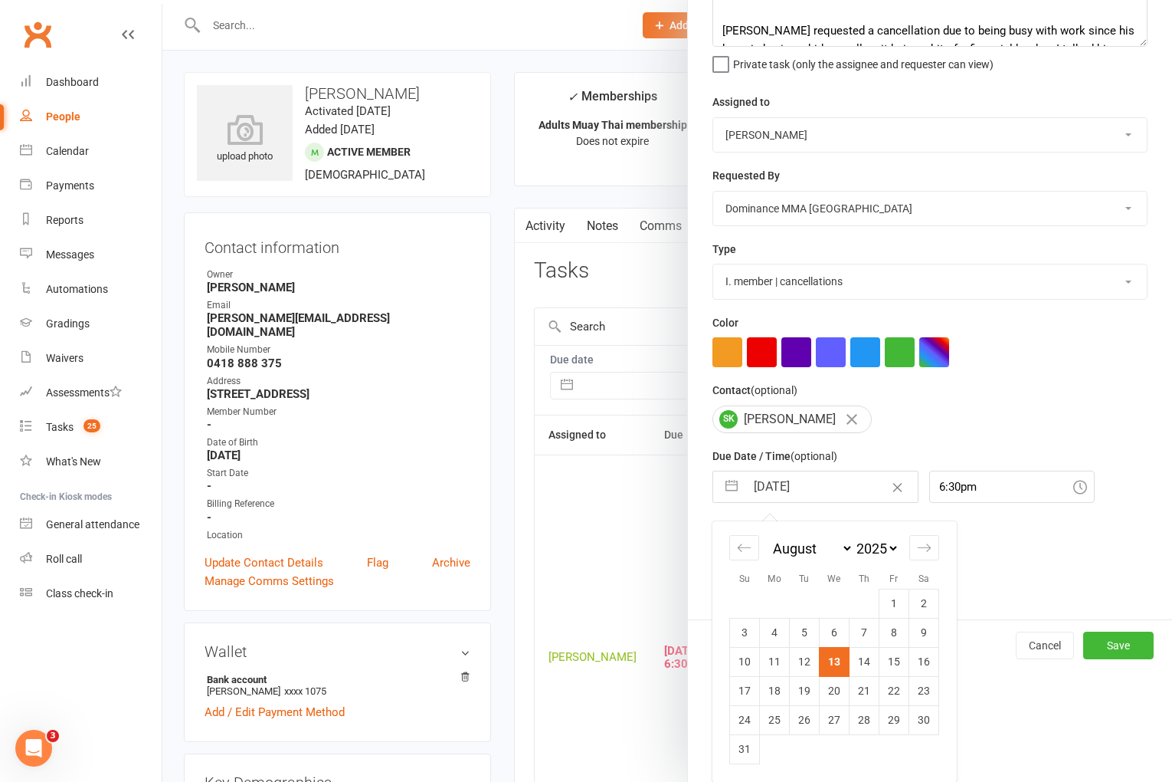
drag, startPoint x: 861, startPoint y: 664, endPoint x: 870, endPoint y: 667, distance: 9.5
click at [861, 664] on td "14" at bounding box center [865, 661] width 30 height 29
type input "[DATE]"
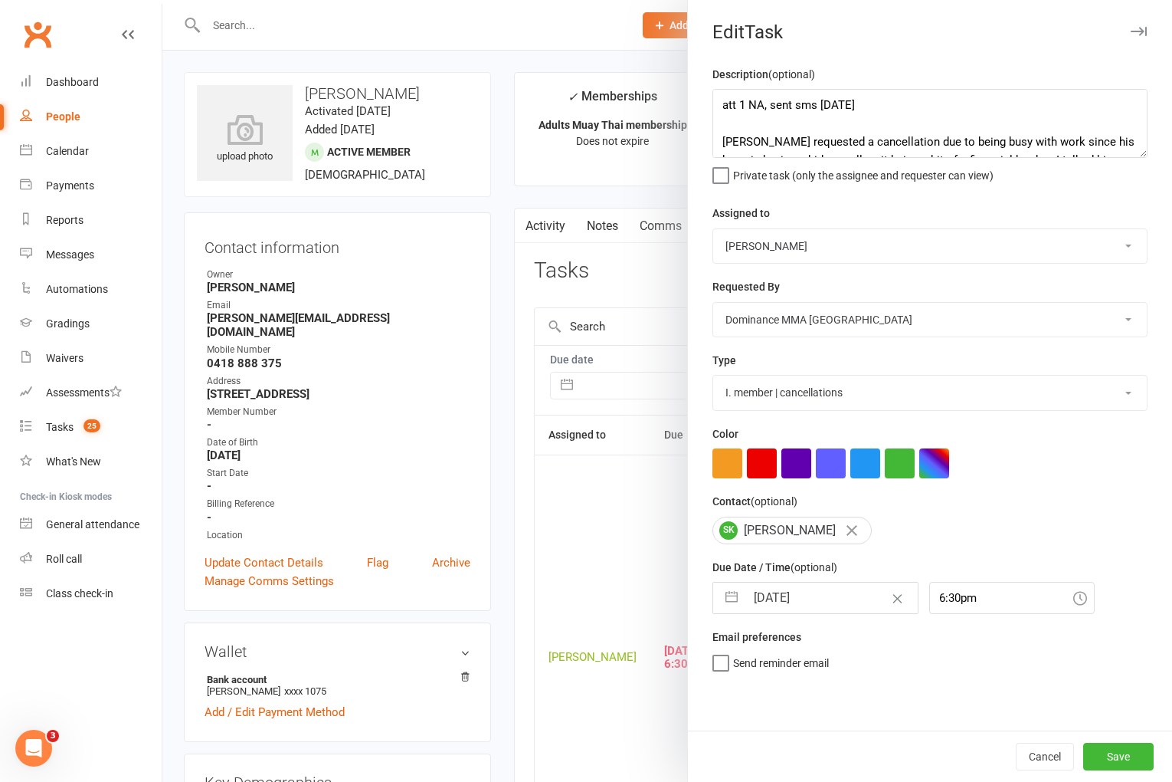
scroll to position [0, 0]
click at [1131, 759] on button "Save" at bounding box center [1118, 756] width 70 height 28
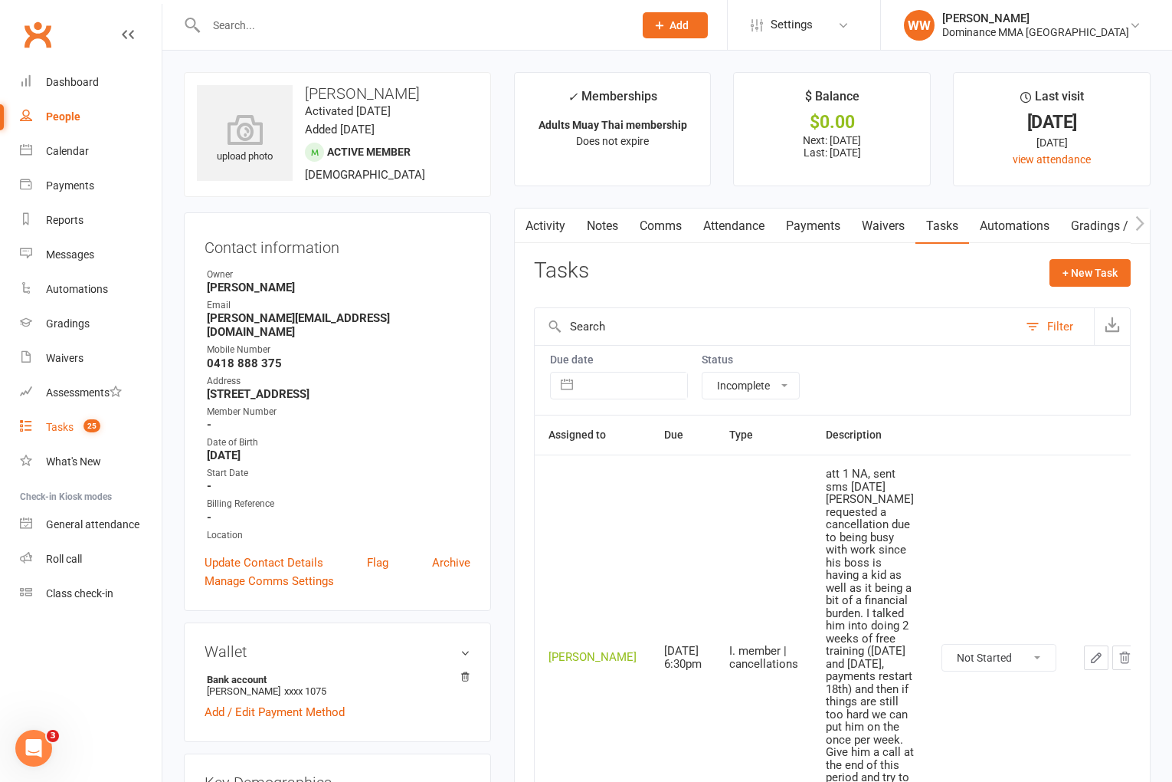
click at [59, 428] on div "Tasks" at bounding box center [60, 427] width 28 height 12
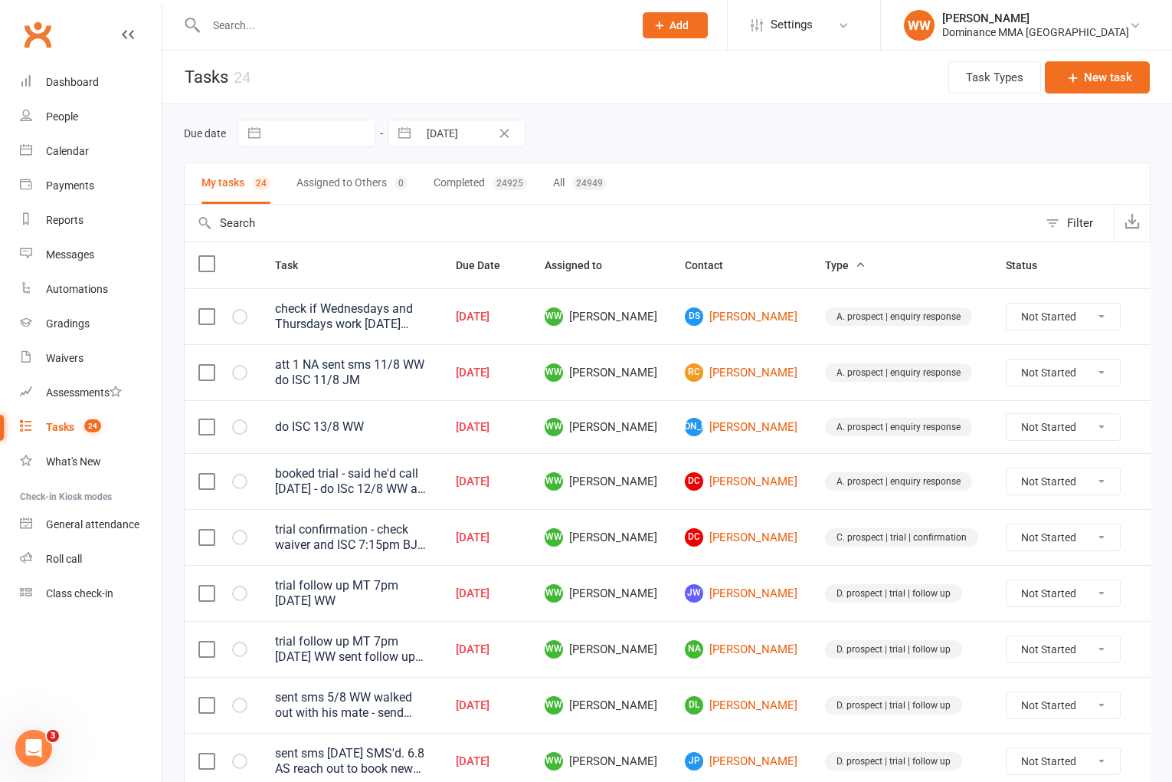
click at [671, 500] on td "DC [PERSON_NAME]" at bounding box center [741, 481] width 140 height 56
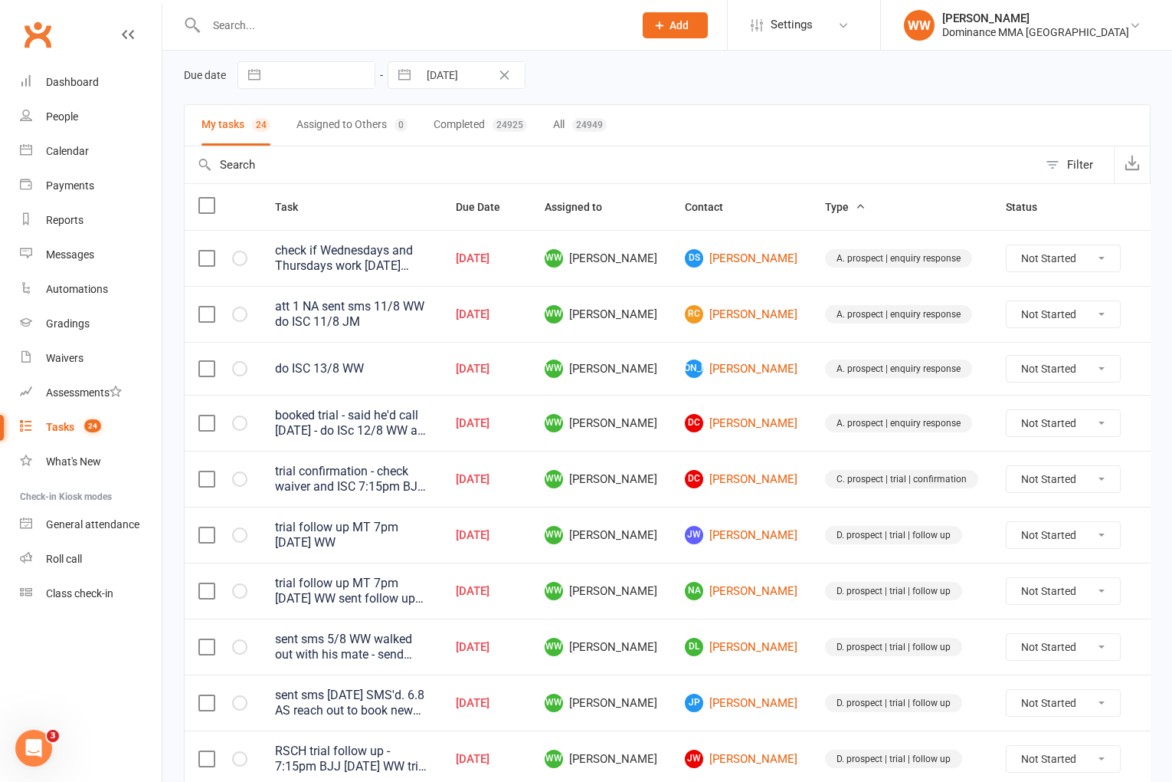
scroll to position [52, 0]
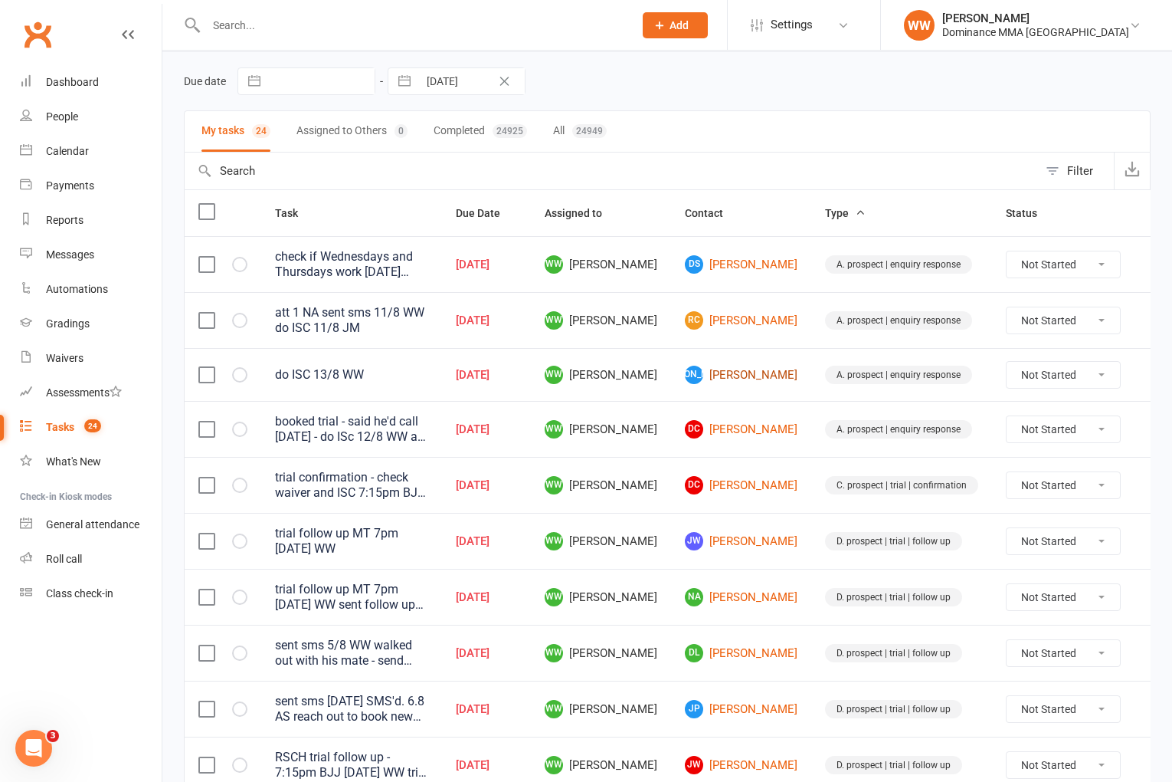
click at [711, 377] on link "[PERSON_NAME]" at bounding box center [741, 374] width 113 height 18
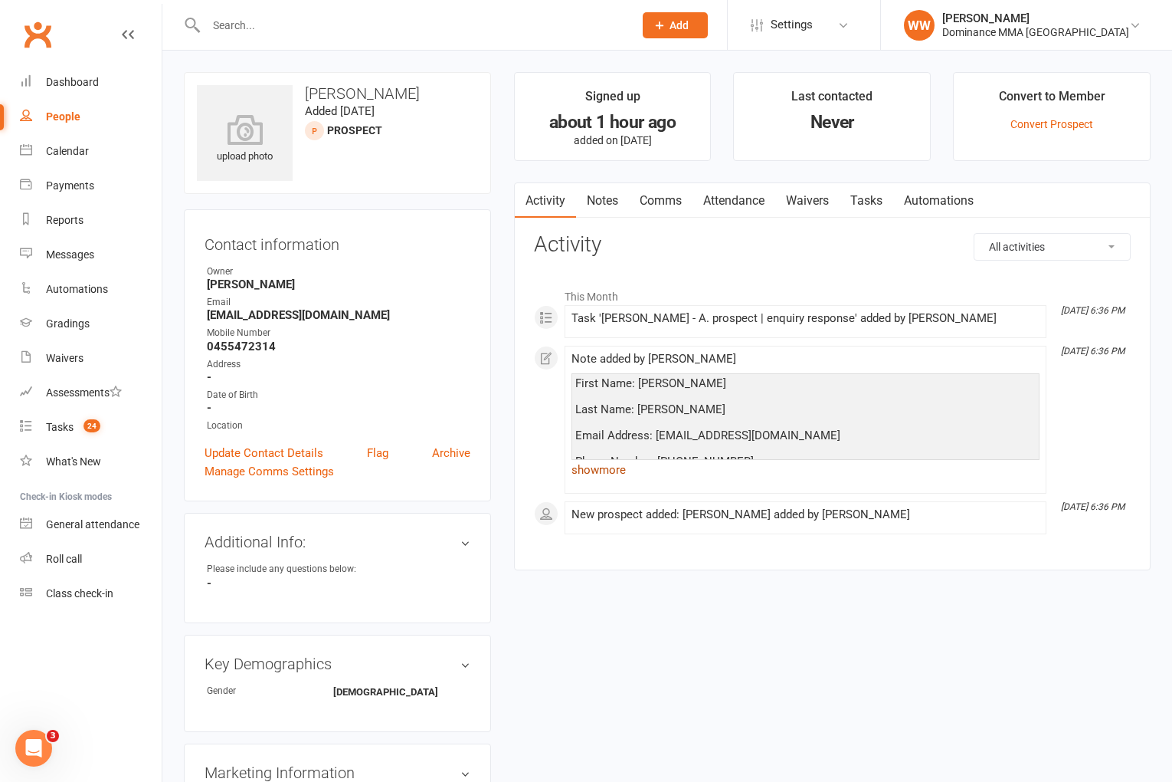
click at [602, 473] on link "show more" at bounding box center [806, 469] width 468 height 21
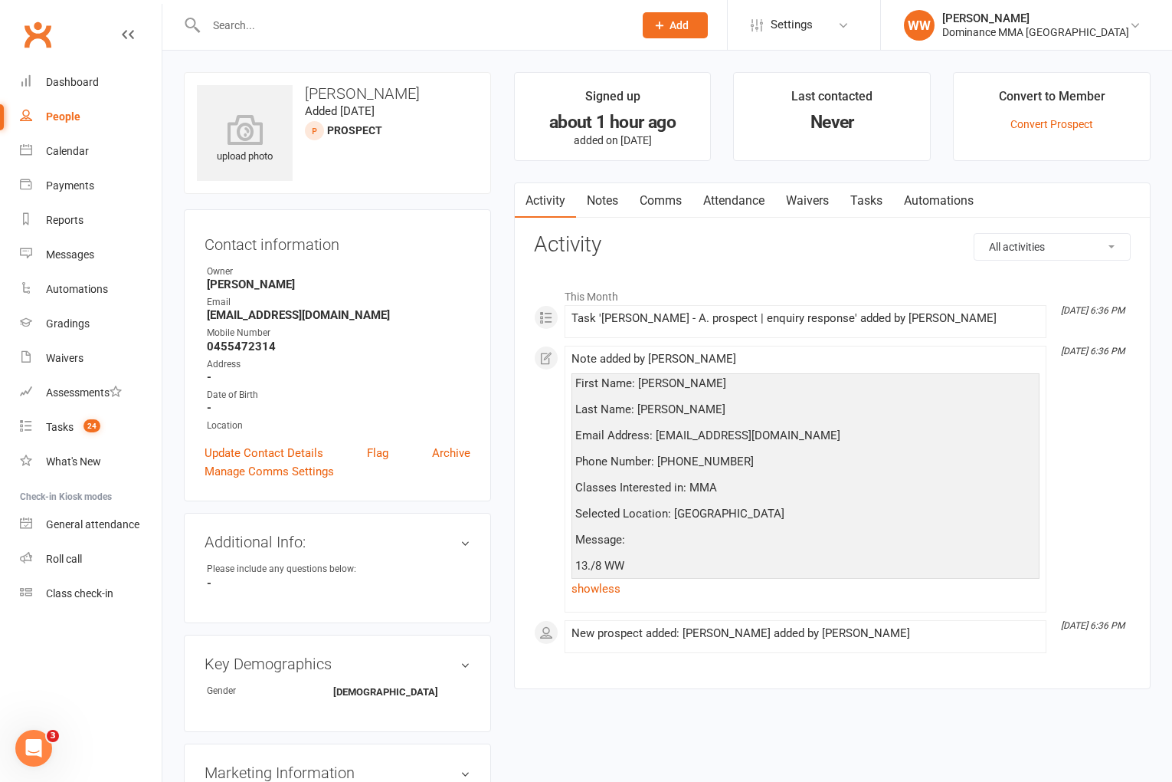
click at [529, 466] on div "Activity Notes Comms Attendance Waivers Tasks Automations All activities Bookin…" at bounding box center [832, 435] width 637 height 507
click at [251, 346] on strong "0455472314" at bounding box center [339, 346] width 264 height 14
copy strong "0455472314"
click at [683, 251] on h3 "Activity" at bounding box center [832, 245] width 597 height 24
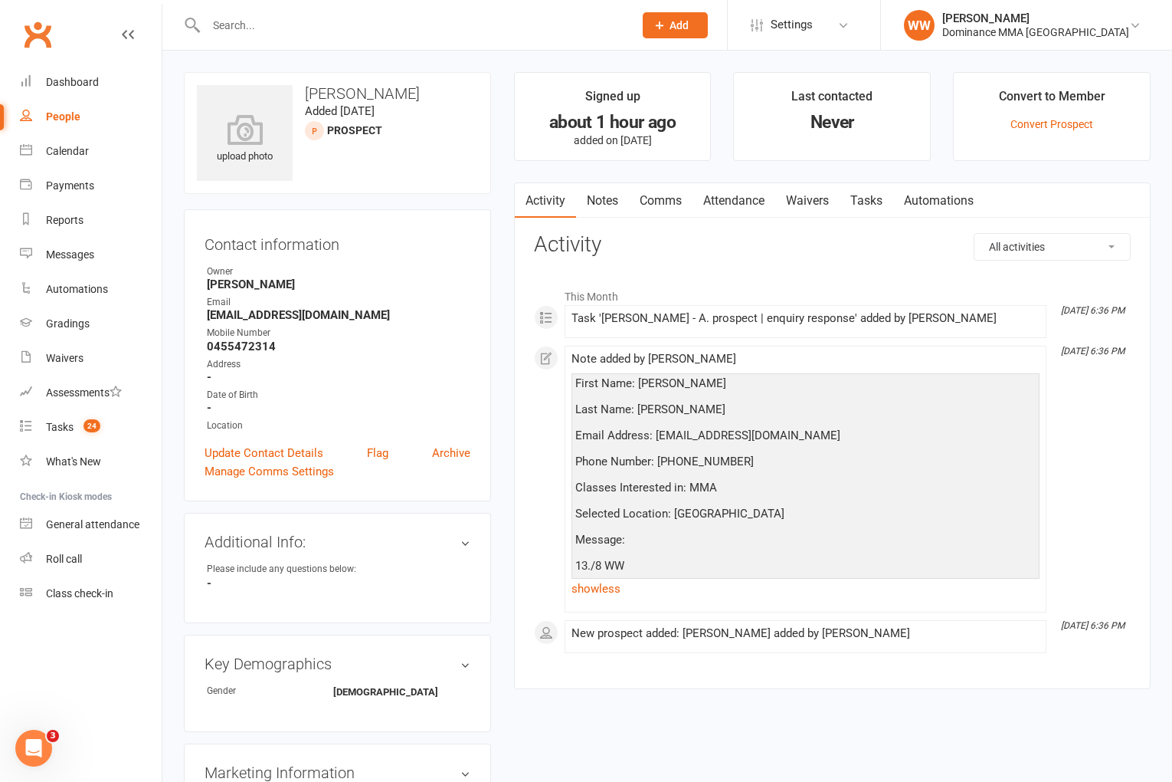
click at [866, 209] on link "Tasks" at bounding box center [867, 200] width 54 height 35
select select "incomplete"
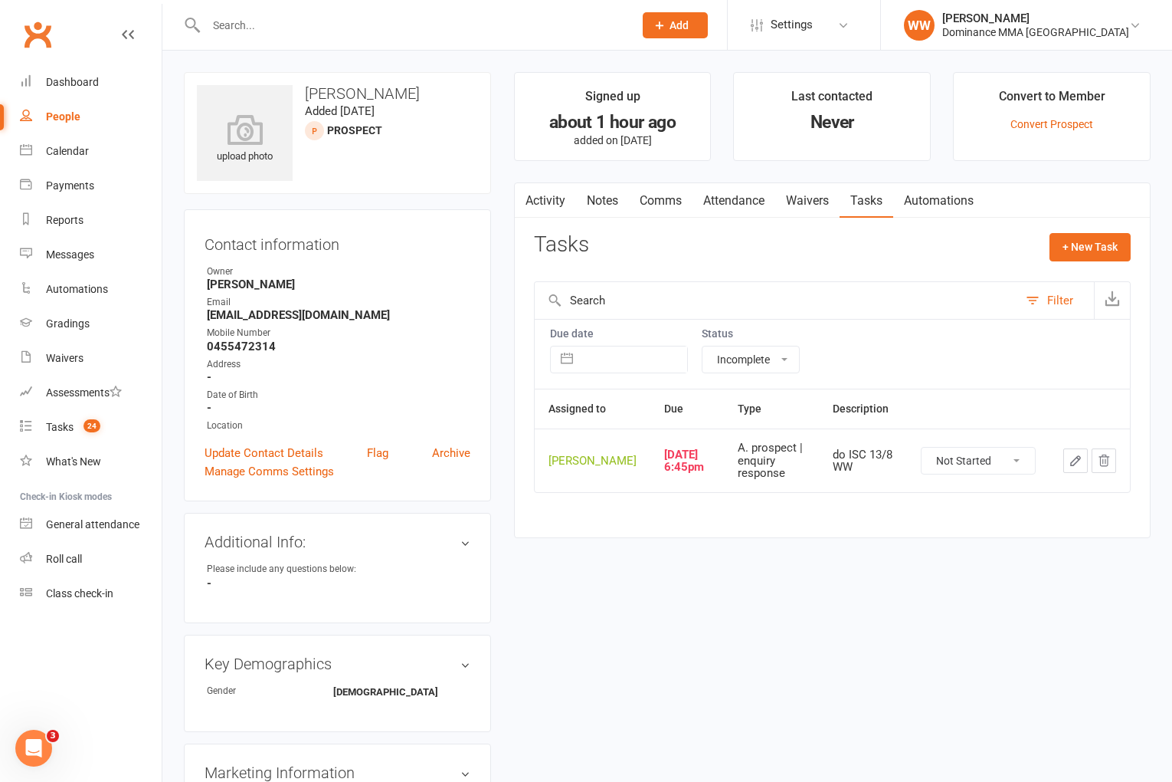
click at [543, 202] on link "Activity" at bounding box center [545, 200] width 61 height 35
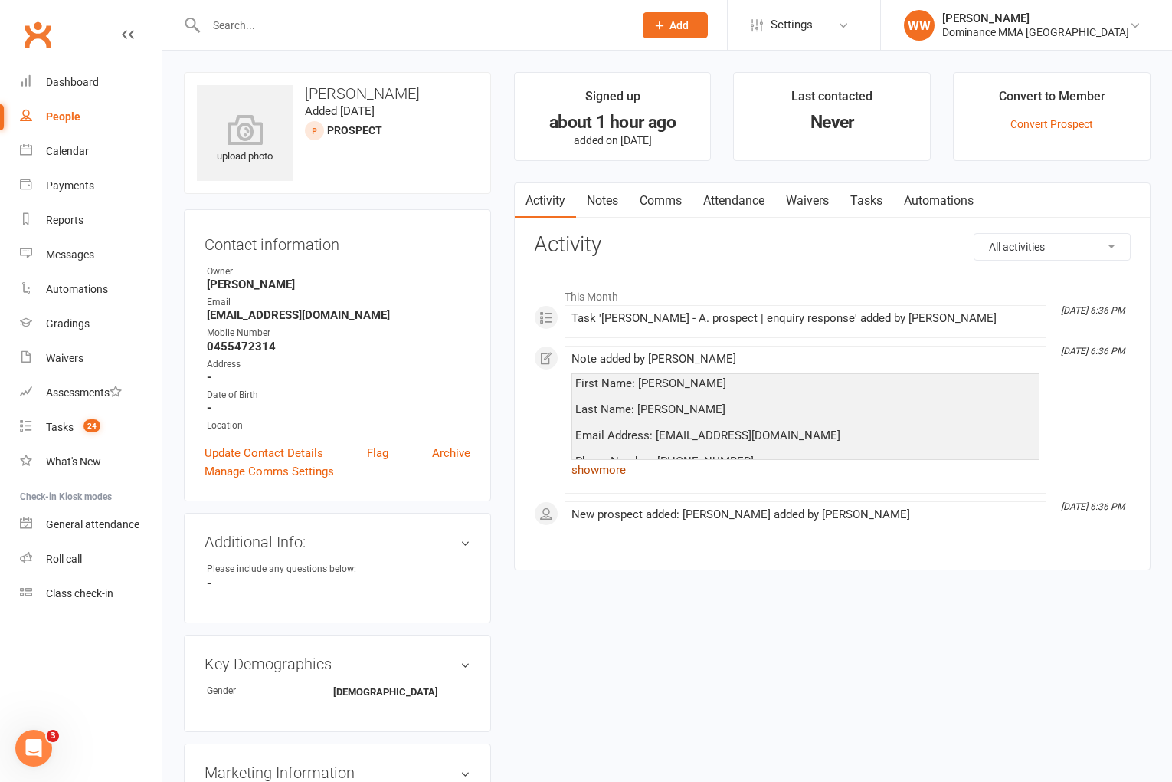
click at [610, 467] on link "show more" at bounding box center [806, 469] width 468 height 21
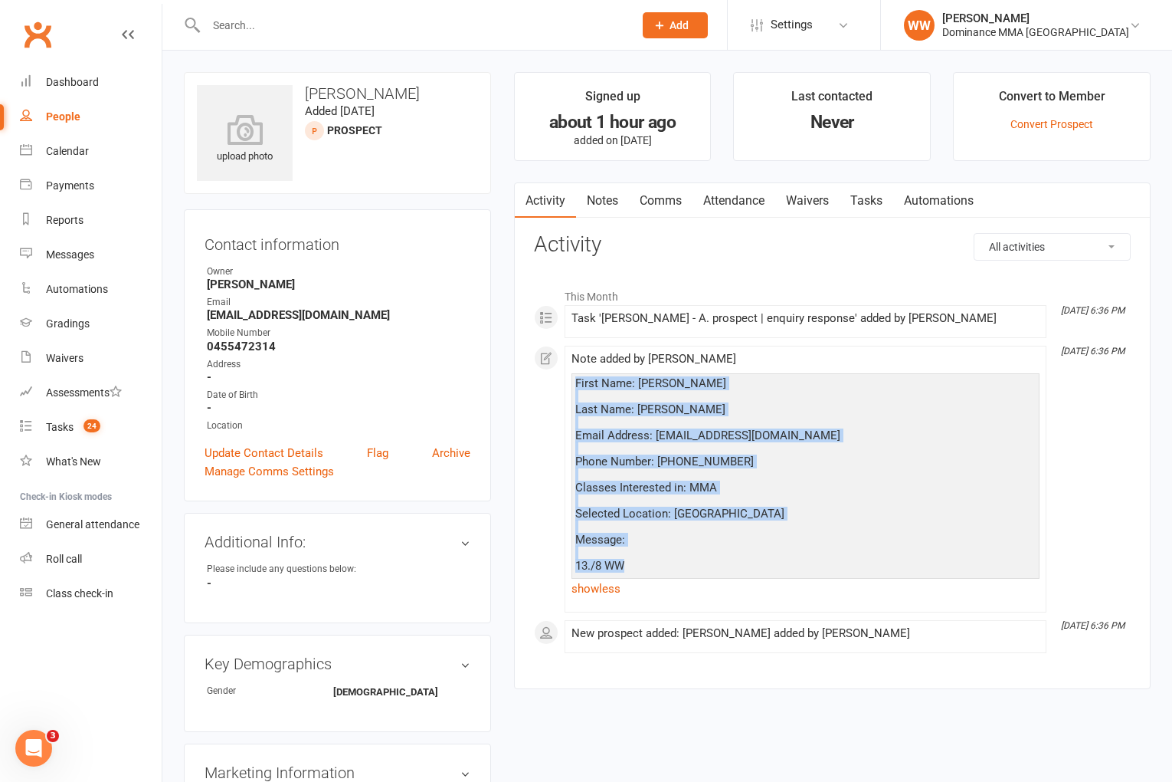
drag, startPoint x: 575, startPoint y: 387, endPoint x: 673, endPoint y: 577, distance: 213.8
click at [673, 577] on div "First Name: [PERSON_NAME] Last Name: [PERSON_NAME] Email Address: [EMAIL_ADDRES…" at bounding box center [805, 480] width 460 height 207
copy div "First Name: [PERSON_NAME] Last Name: [PERSON_NAME] Email Address: [EMAIL_ADDRES…"
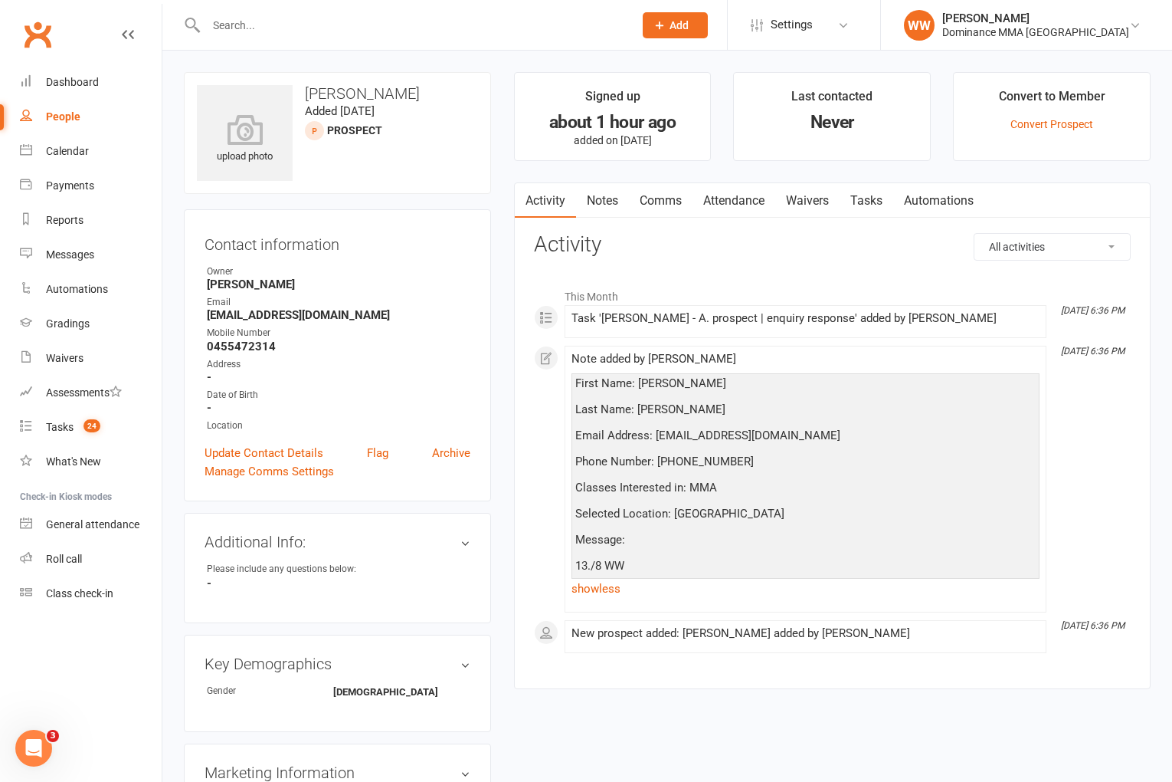
click at [499, 447] on div "upload photo [PERSON_NAME] Added [DATE] prospect Contact information Owner [PER…" at bounding box center [337, 692] width 330 height 1240
click at [469, 451] on link "Archive" at bounding box center [451, 453] width 38 height 18
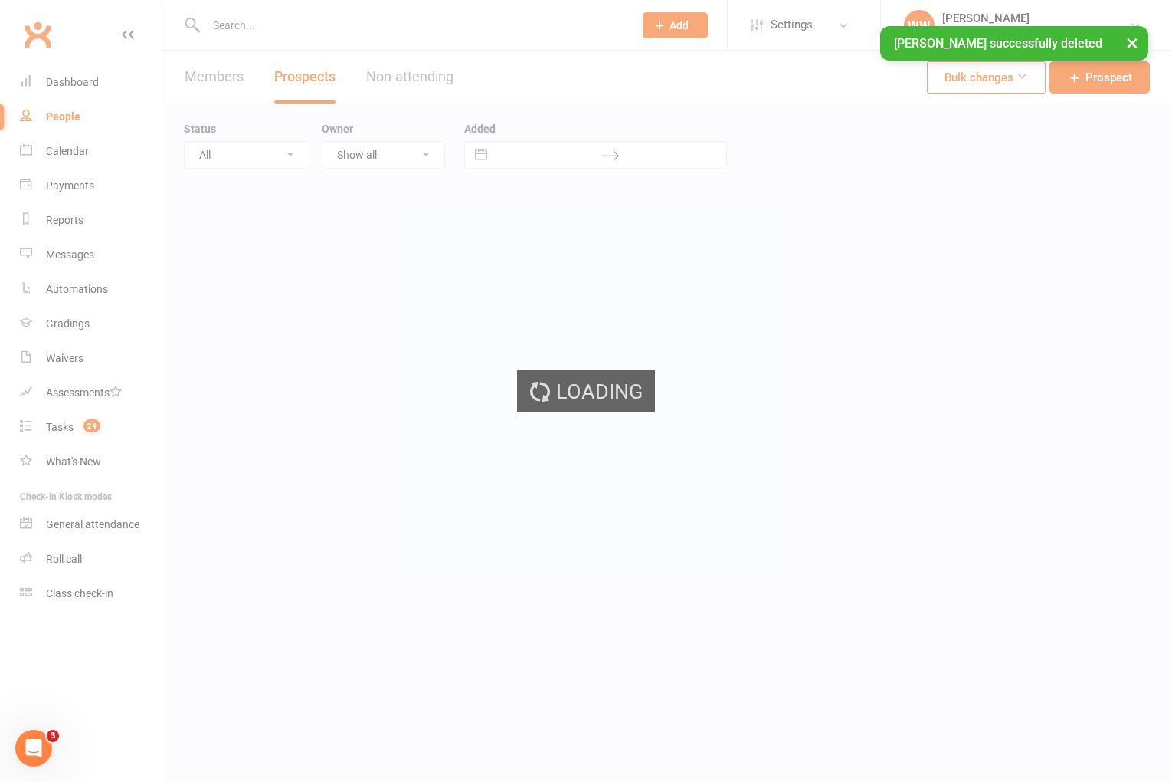
select select "100"
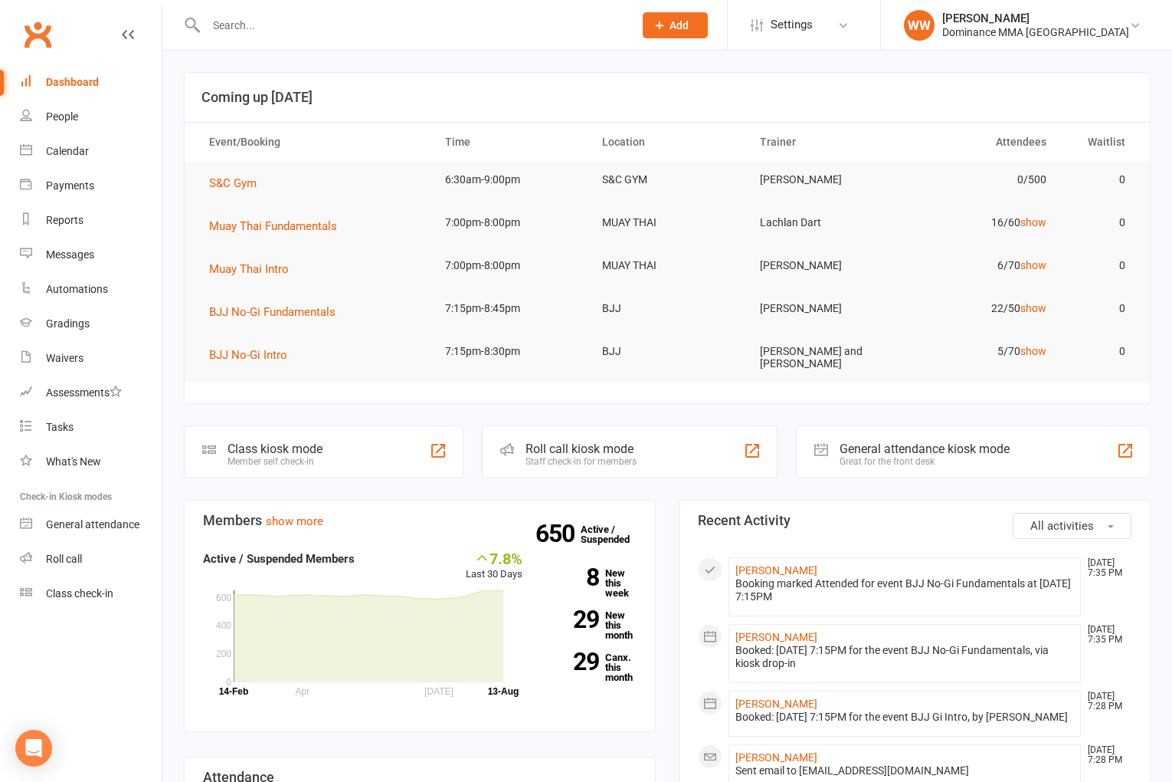
click at [259, 25] on input "text" at bounding box center [412, 25] width 421 height 21
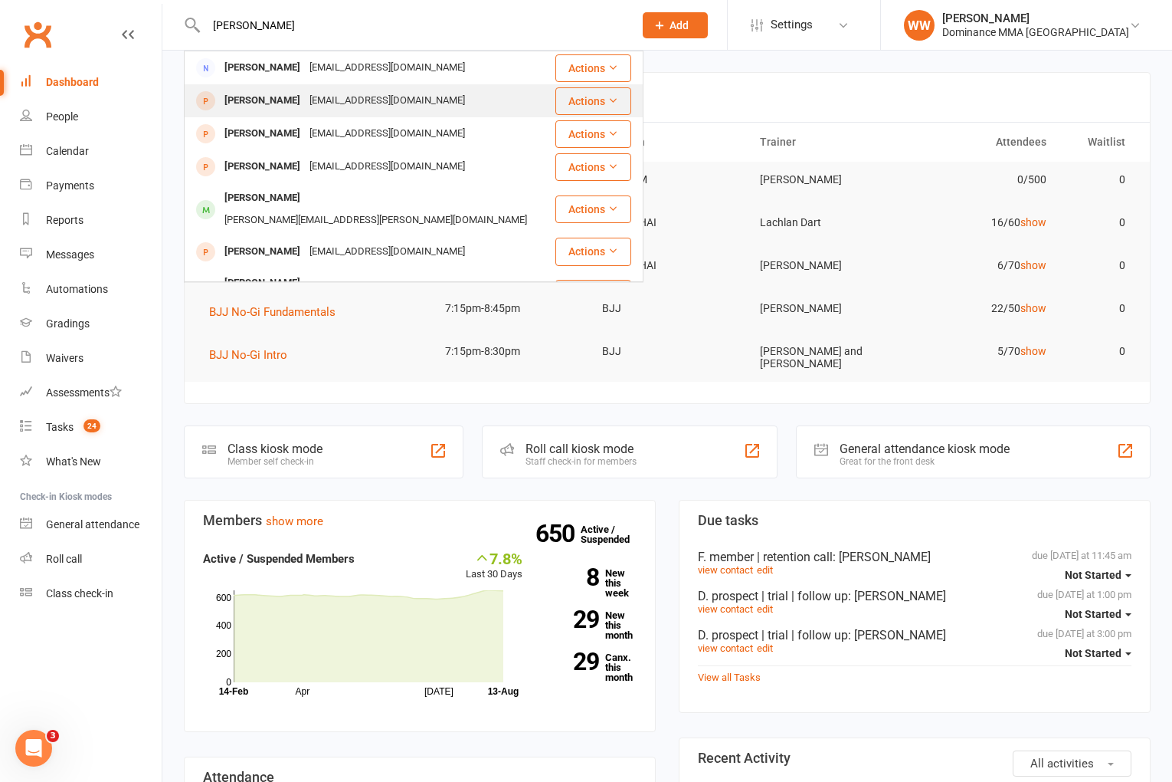
type input "[PERSON_NAME]"
click at [274, 94] on div "[PERSON_NAME]" at bounding box center [262, 101] width 85 height 22
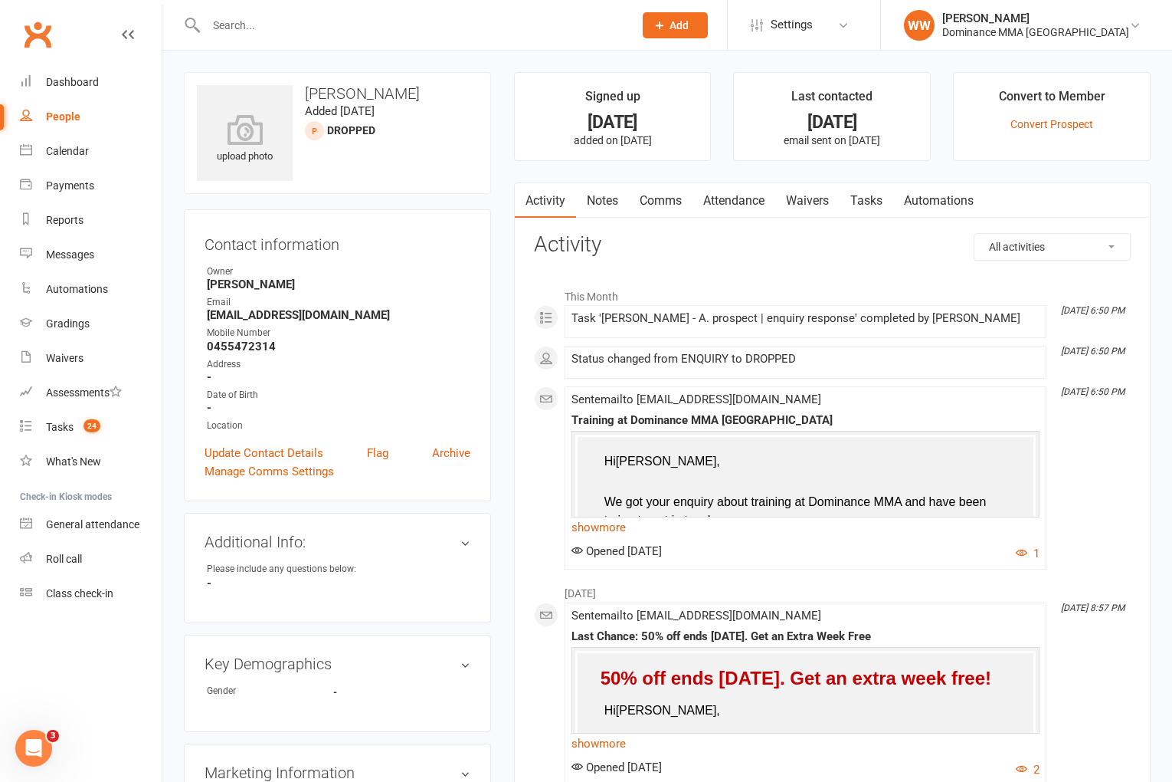
click at [595, 210] on link "Notes" at bounding box center [602, 200] width 53 height 35
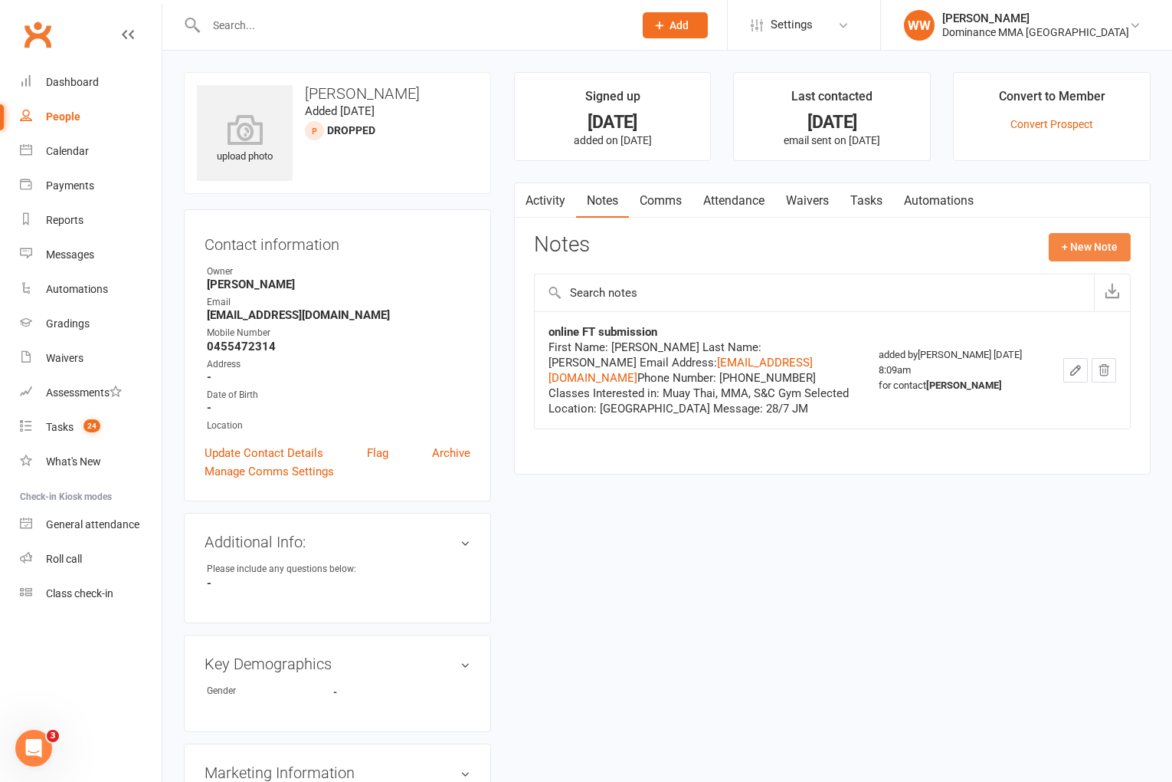
click at [1068, 248] on button "+ New Note" at bounding box center [1090, 247] width 82 height 28
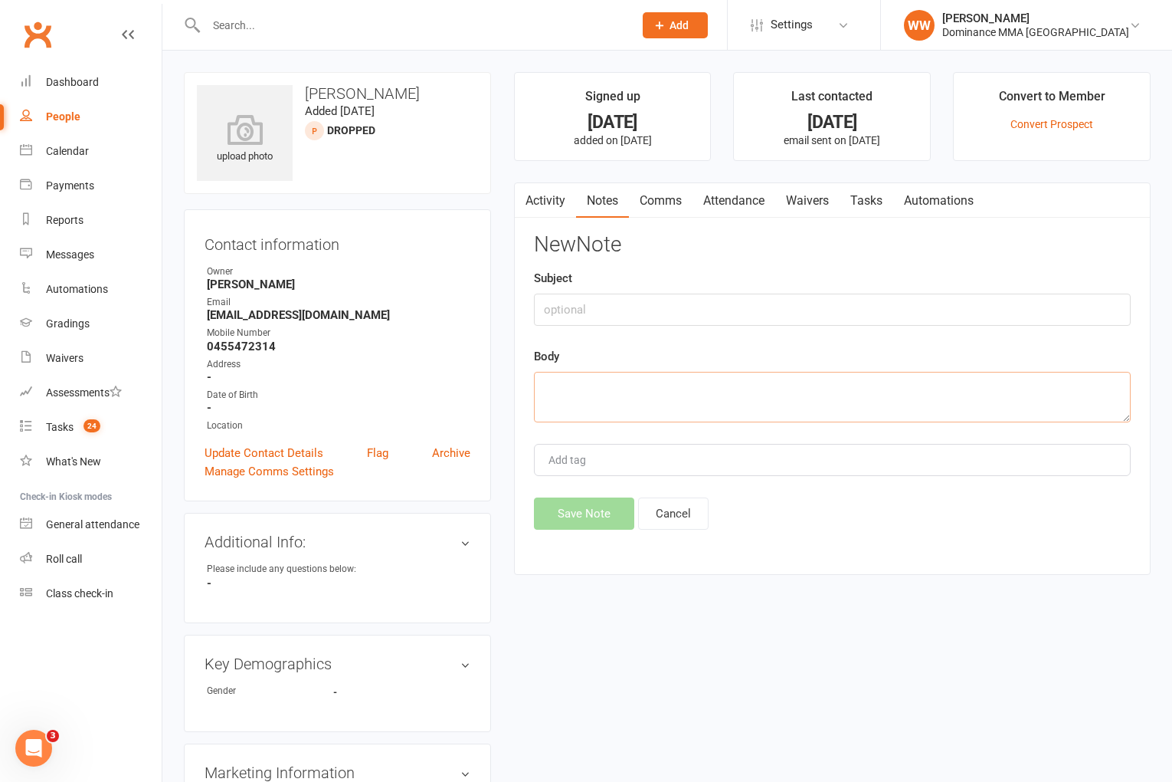
click at [625, 385] on textarea at bounding box center [832, 397] width 597 height 51
paste textarea "First Name: [PERSON_NAME] Last Name: [PERSON_NAME] Email Address: [EMAIL_ADDRES…"
type textarea "First Name: [PERSON_NAME] Last Name: [PERSON_NAME] Email Address: [EMAIL_ADDRES…"
click at [578, 313] on input "text" at bounding box center [832, 309] width 597 height 32
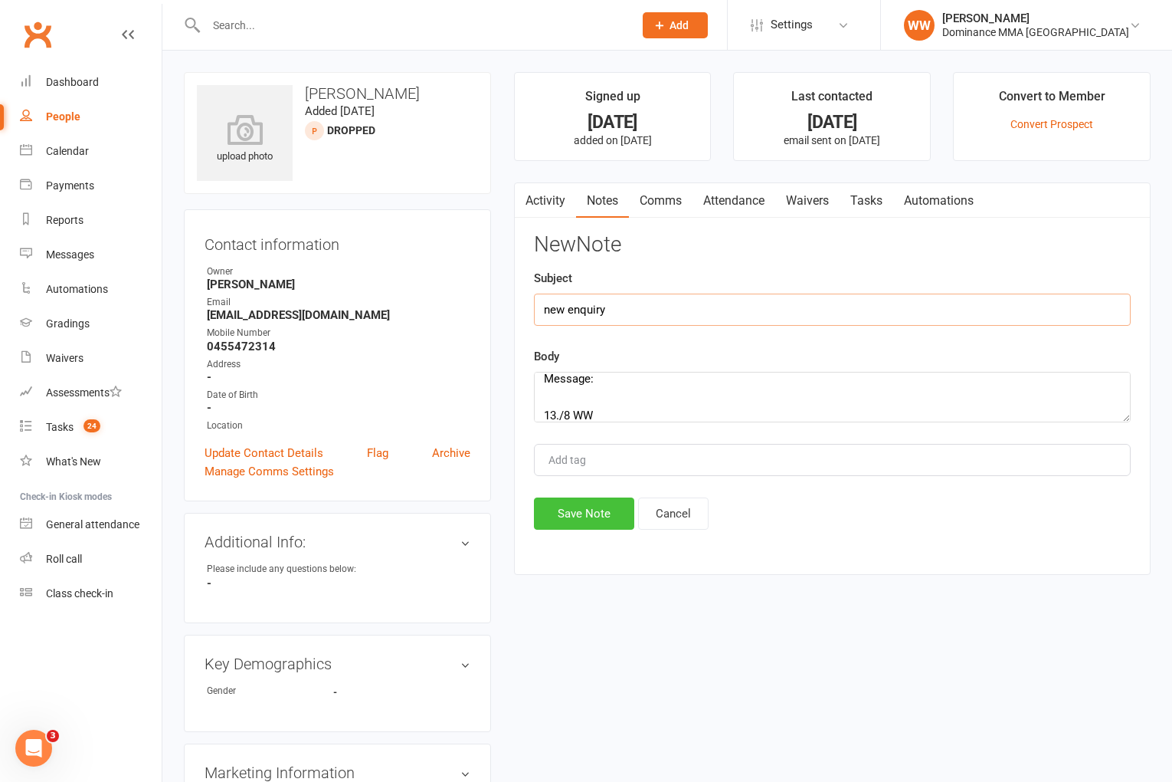
type input "new enquiry"
click at [590, 510] on button "Save Note" at bounding box center [584, 513] width 100 height 32
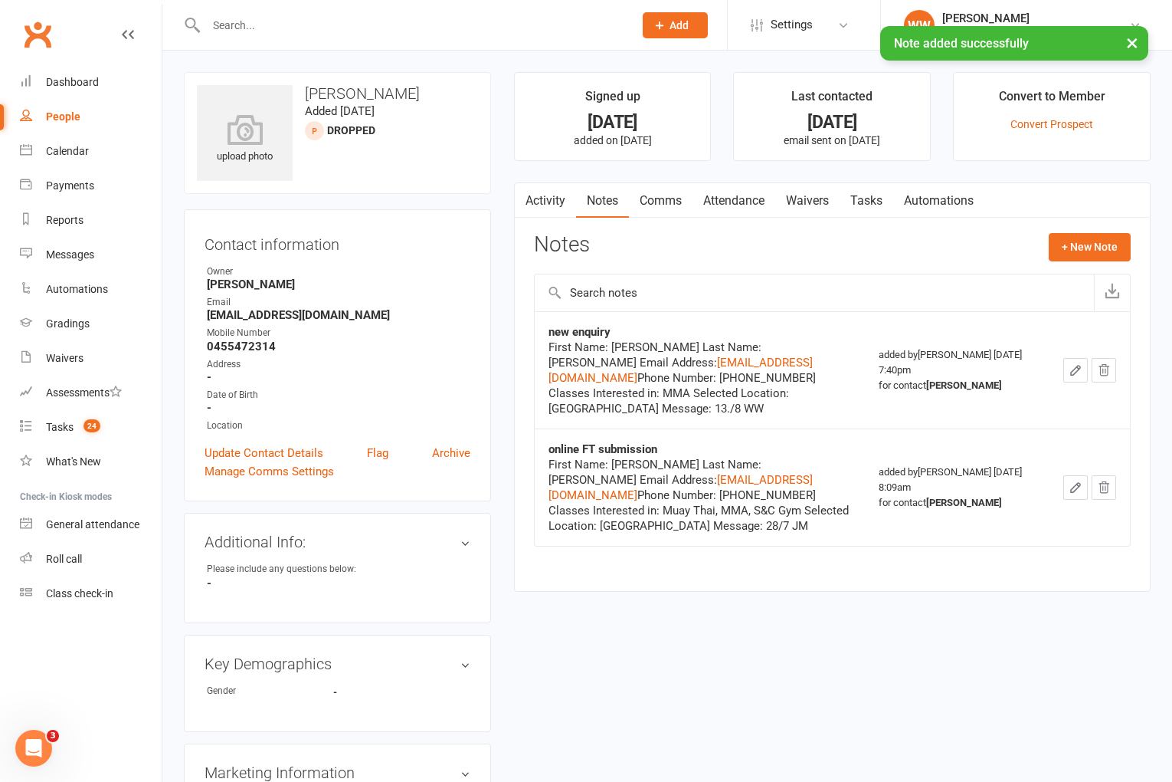
click at [872, 208] on link "Tasks" at bounding box center [867, 200] width 54 height 35
select select "incomplete"
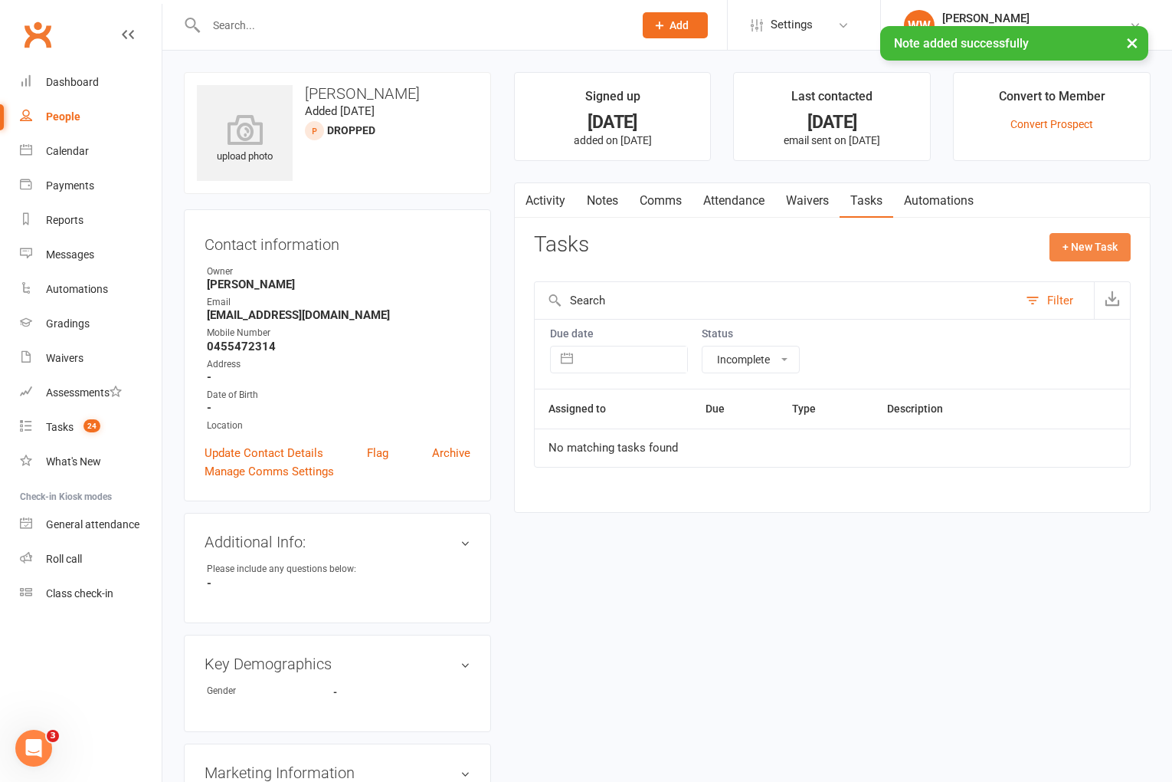
click at [1068, 250] on button "+ New Task" at bounding box center [1090, 247] width 81 height 28
select select "49757"
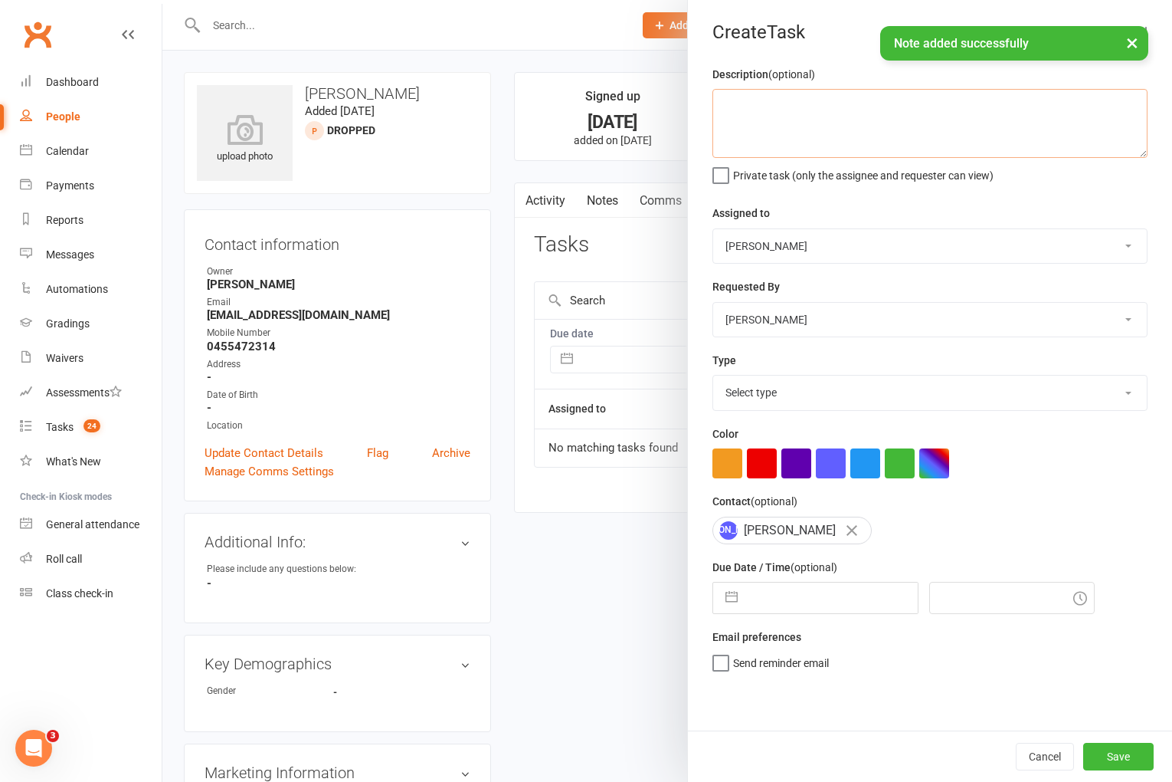
click at [838, 134] on textarea at bounding box center [930, 123] width 435 height 69
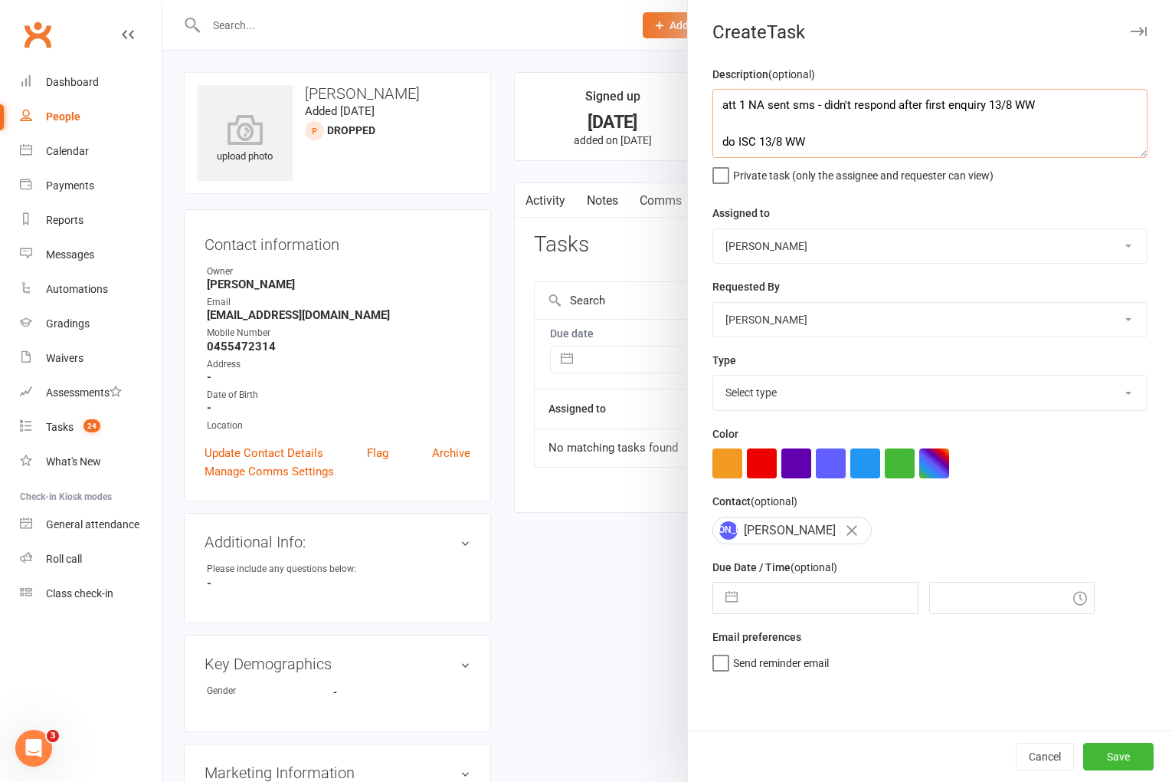
click at [985, 108] on textarea "att 1 NA sent sms - didn't respond after first enquiry 13/8 WW do ISC 13/8 WW" at bounding box center [930, 123] width 435 height 69
type textarea "att 1 NA sent sms - didn't respond after first enquiry but reeenquired 13/8 WW …"
click at [798, 394] on select "Select type A. prospect | enquiry response B. prospect | trial | not yet booked…" at bounding box center [930, 392] width 434 height 34
select select "3860"
click at [821, 598] on input "text" at bounding box center [832, 597] width 172 height 31
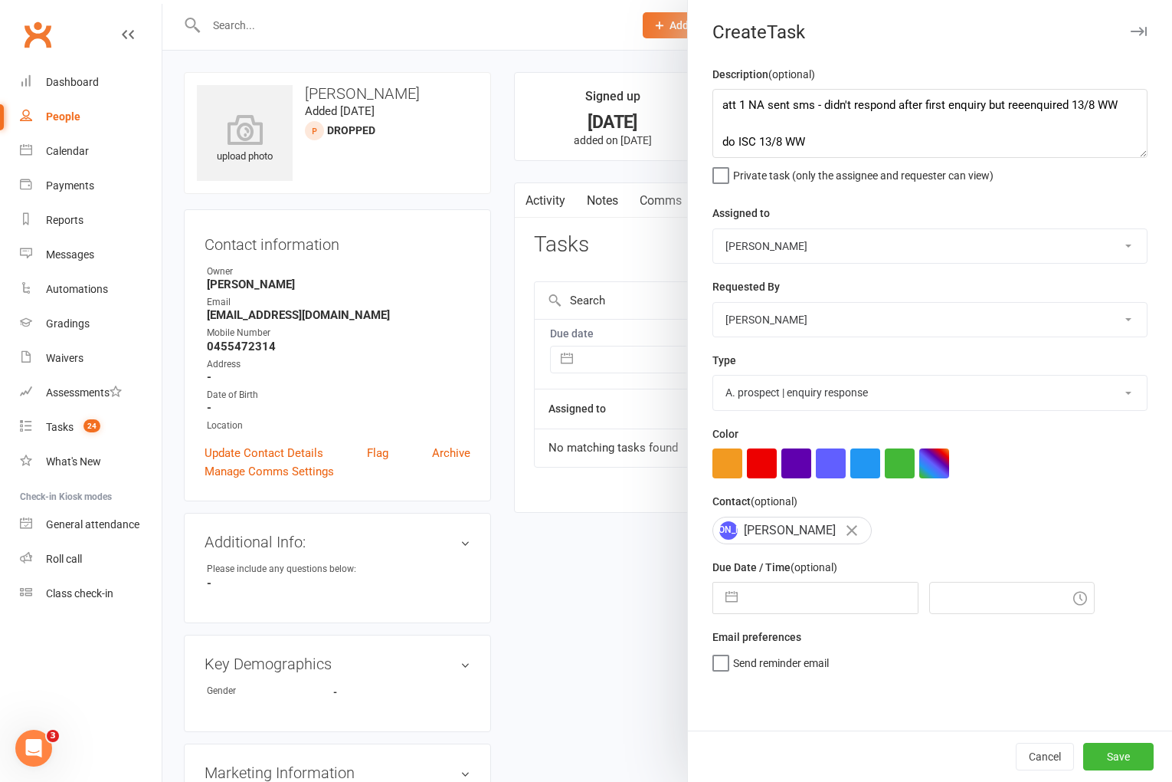
select select "6"
select select "2025"
select select "7"
select select "2025"
select select "8"
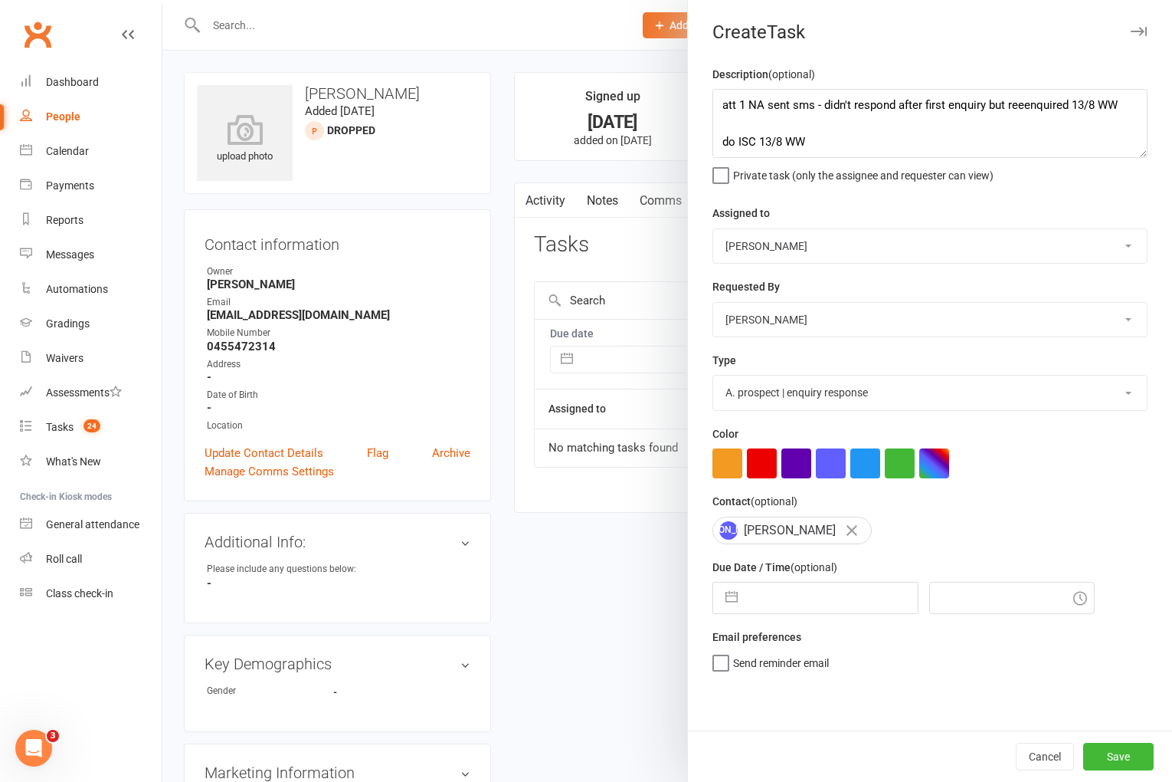
select select "2025"
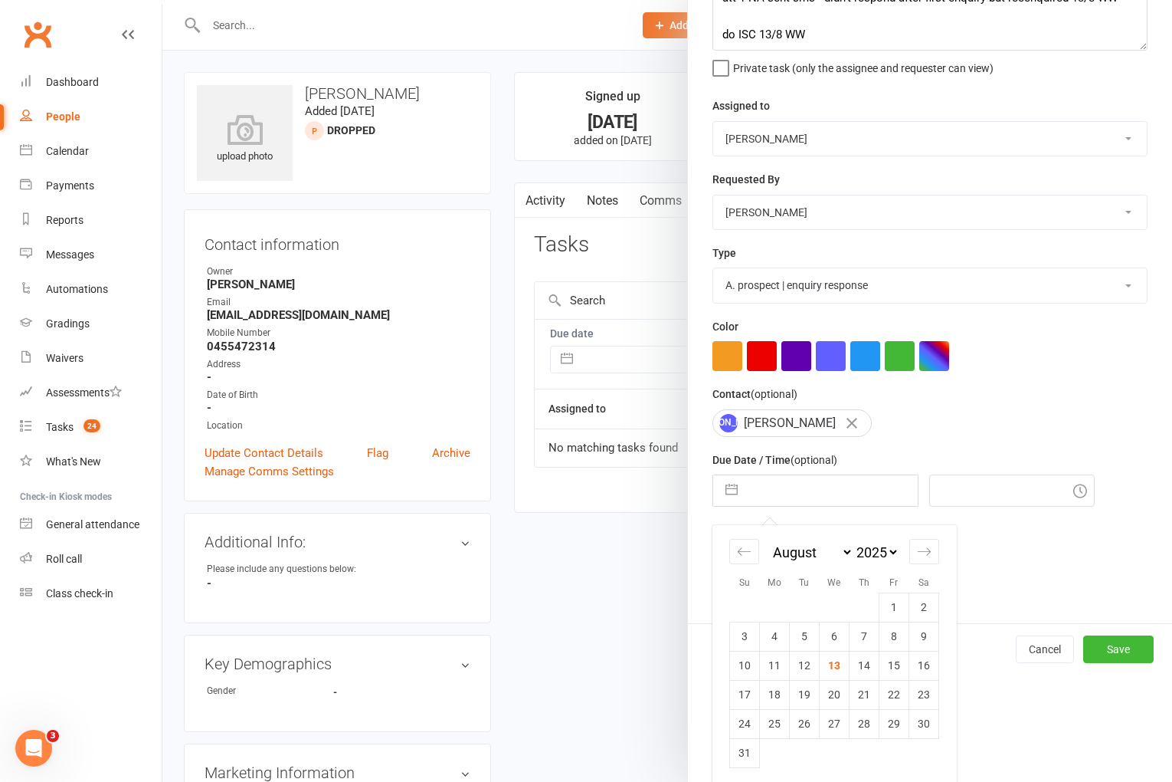
scroll to position [113, 0]
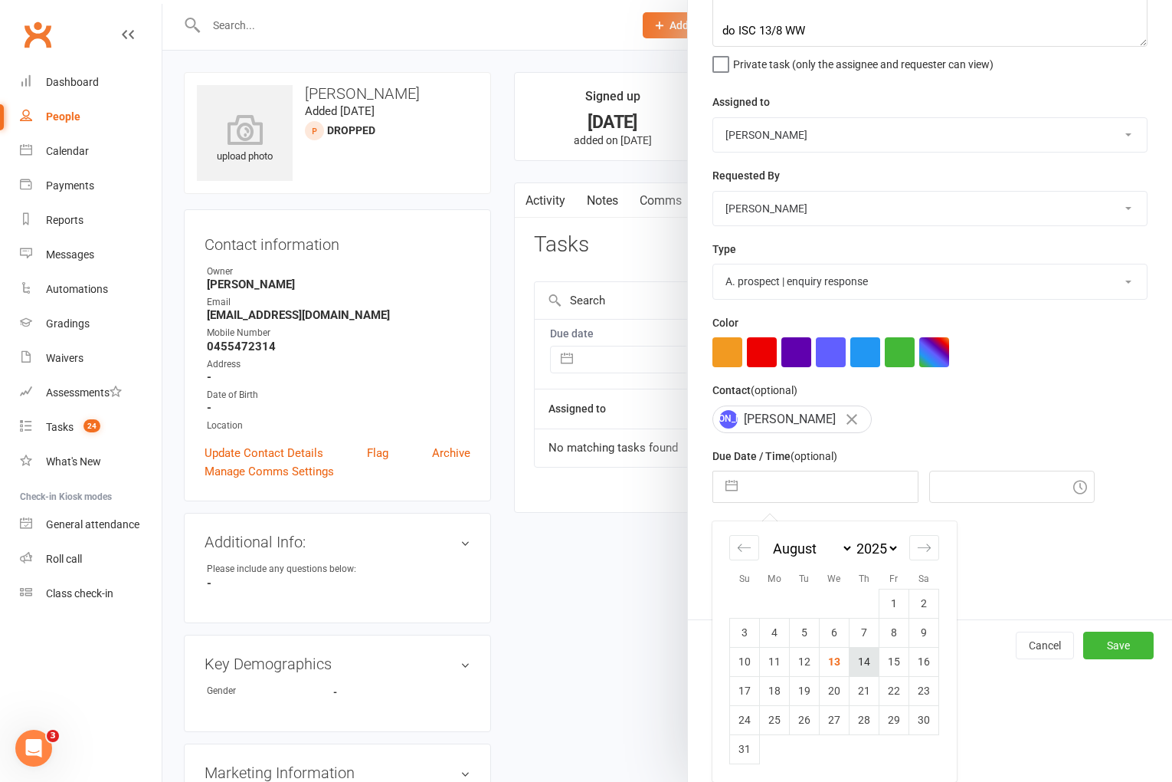
click at [860, 663] on td "14" at bounding box center [865, 661] width 30 height 29
type input "[DATE]"
type input "7:45pm"
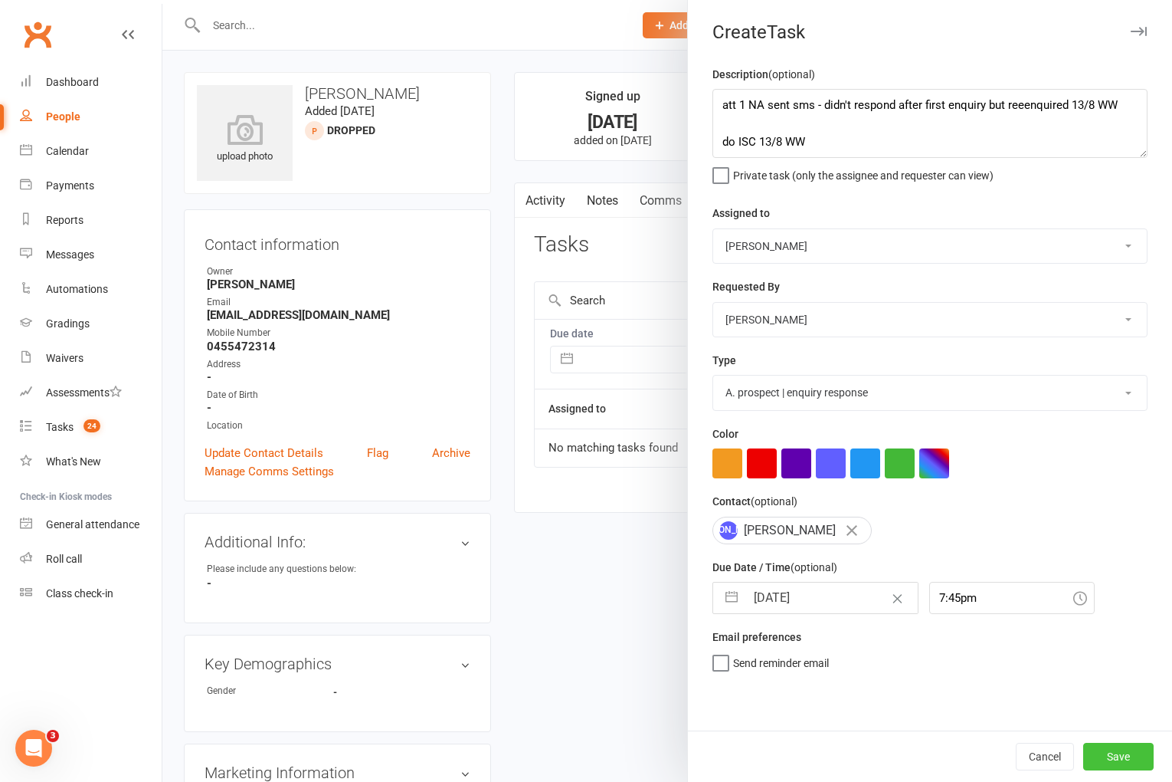
click at [1127, 755] on button "Save" at bounding box center [1118, 756] width 70 height 28
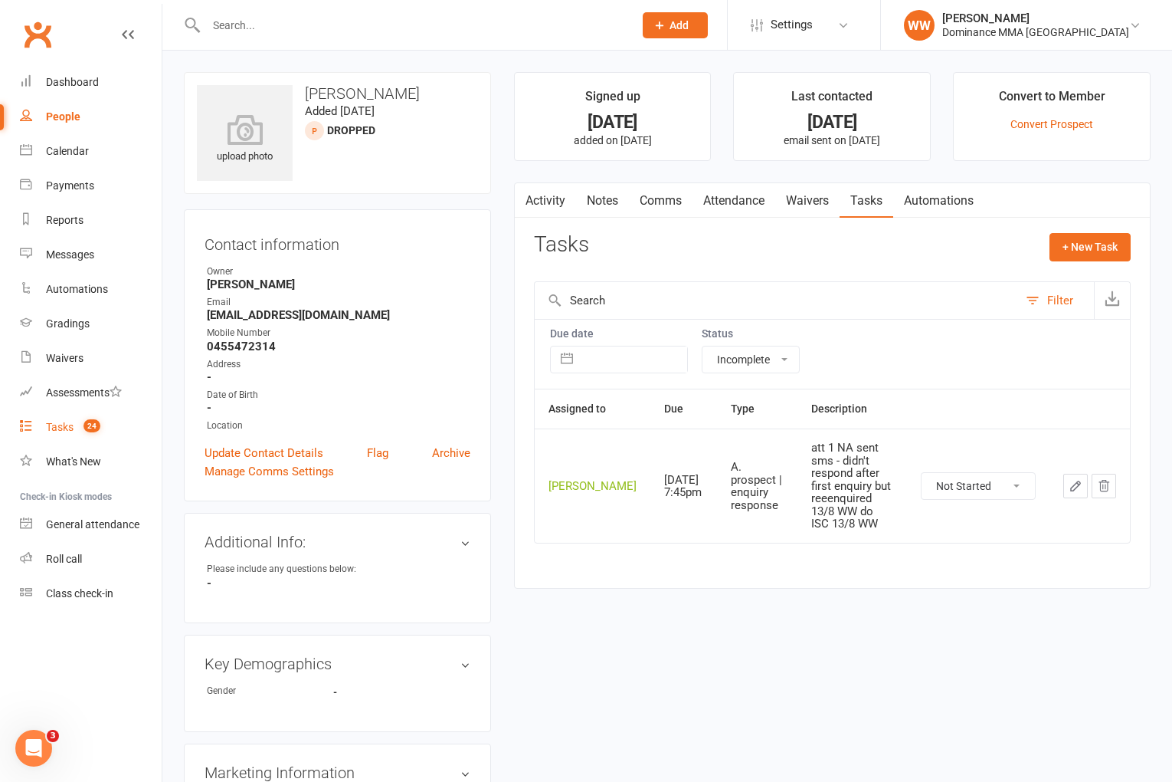
click at [77, 430] on count-badge "24" at bounding box center [88, 427] width 25 height 12
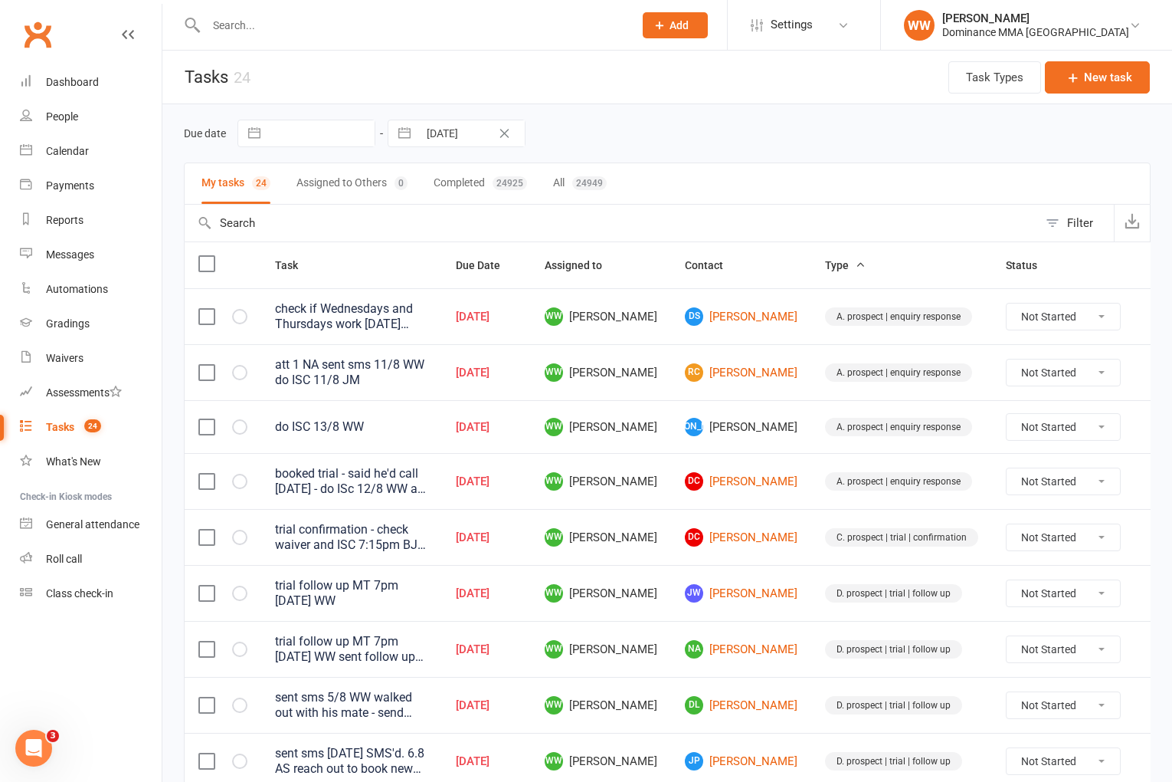
click at [677, 147] on div "Due date Navigate forward to interact with the calendar and select a date. Pres…" at bounding box center [667, 134] width 967 height 28
click at [696, 144] on div "Due date Navigate forward to interact with the calendar and select a date. Pres…" at bounding box center [667, 134] width 967 height 28
click at [1016, 431] on select "Not Started In Progress Waiting Complete" at bounding box center [1063, 427] width 113 height 26
select select "unstarted"
click at [832, 119] on div "Due date Navigate forward to interact with the calendar and select a date. Pres…" at bounding box center [667, 133] width 967 height 58
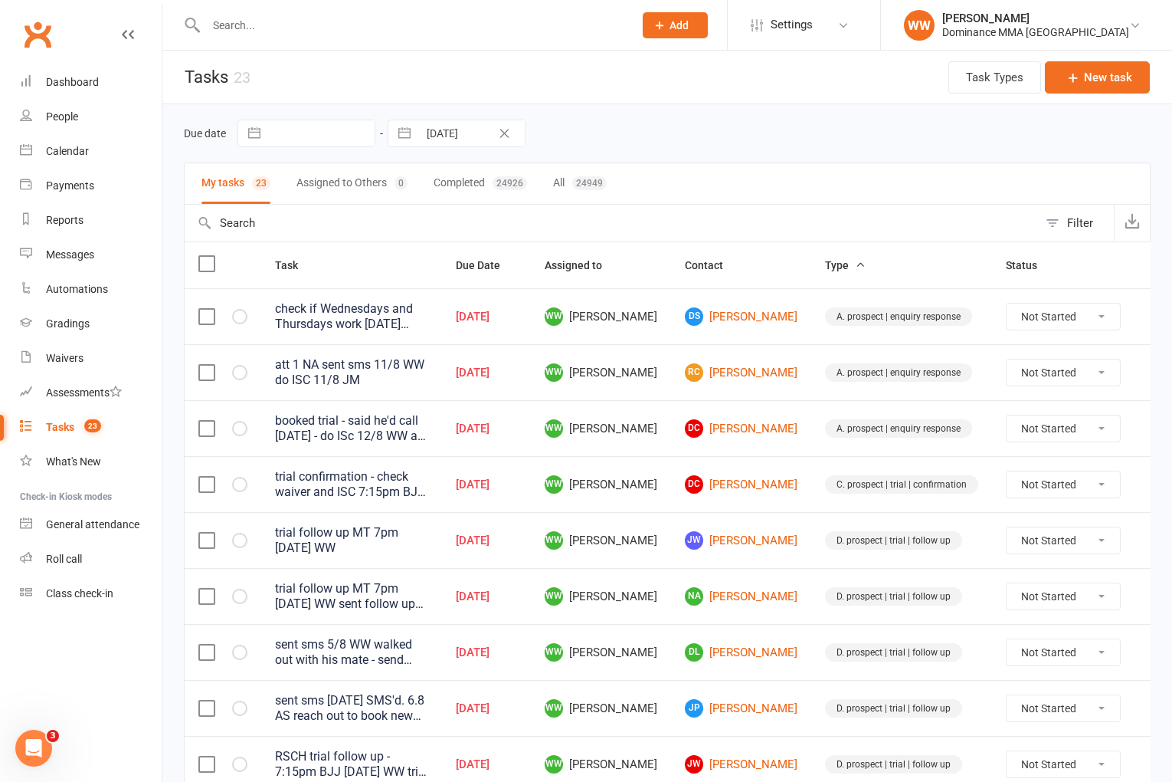
click at [782, 506] on td "DC [PERSON_NAME]" at bounding box center [741, 484] width 140 height 56
click at [778, 514] on td "[PERSON_NAME] [PERSON_NAME]" at bounding box center [741, 540] width 140 height 56
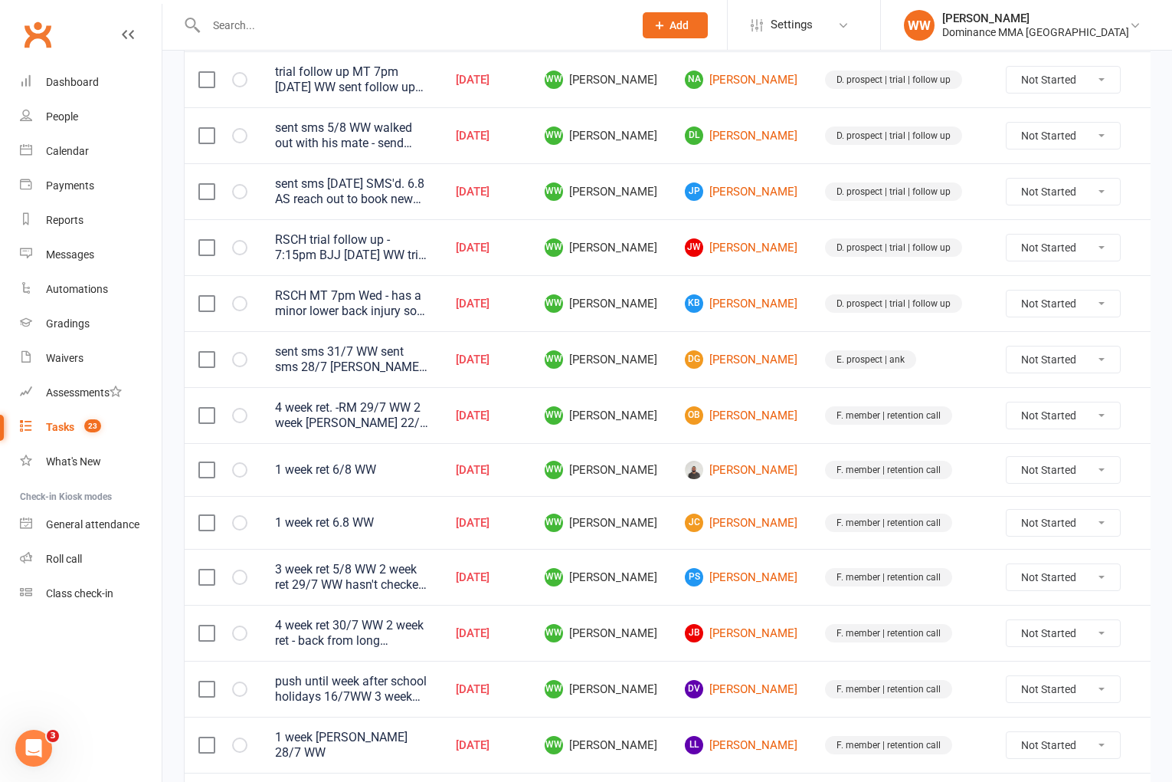
scroll to position [520, 0]
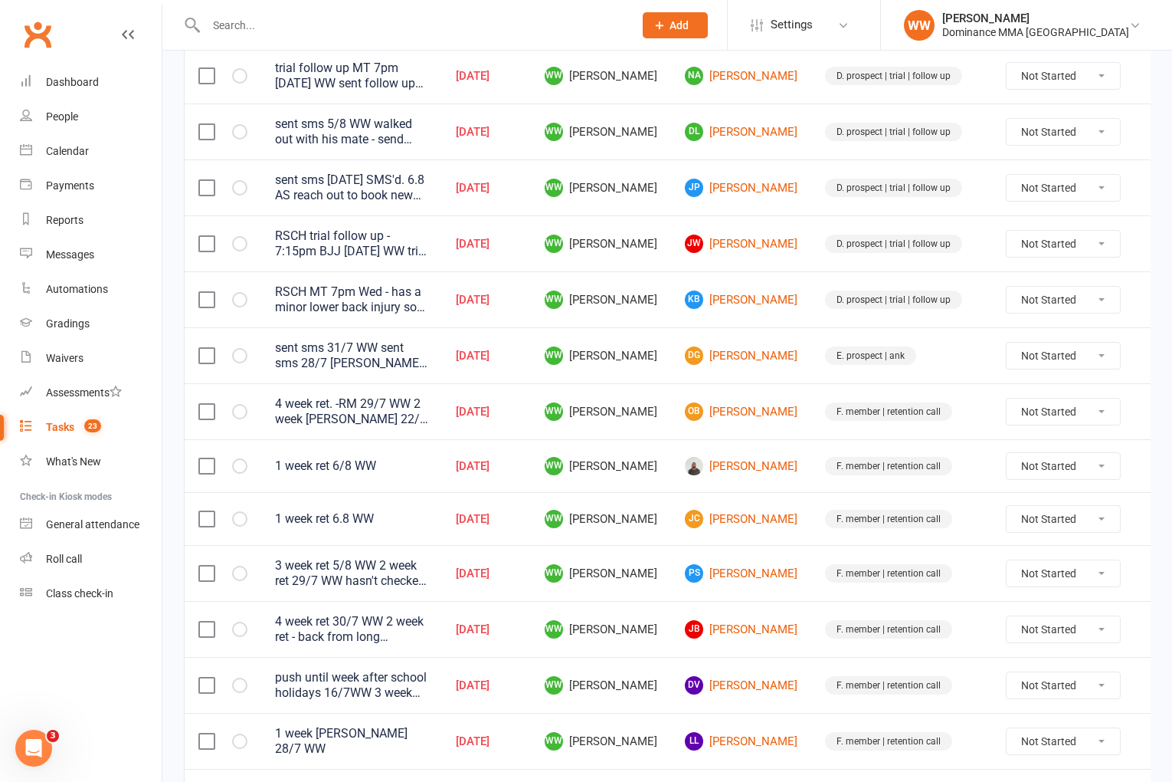
click at [1150, 359] on icon at bounding box center [1157, 355] width 15 height 15
click at [1028, 415] on link "Edit" at bounding box center [1060, 416] width 152 height 31
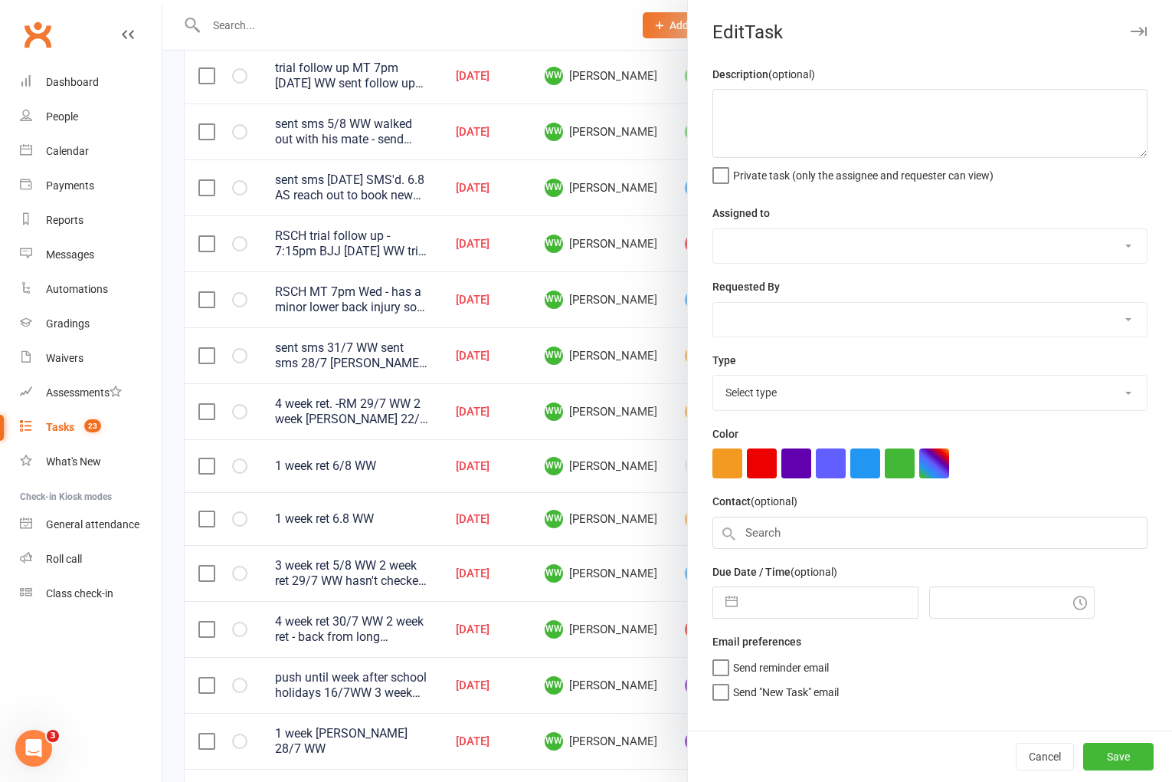
type textarea "sent sms 31/7 WW sent sms 28/7 [PERSON_NAME]. Didn't know he was meant to be in…"
select select "49757"
type input "[DATE]"
type input "5:30pm"
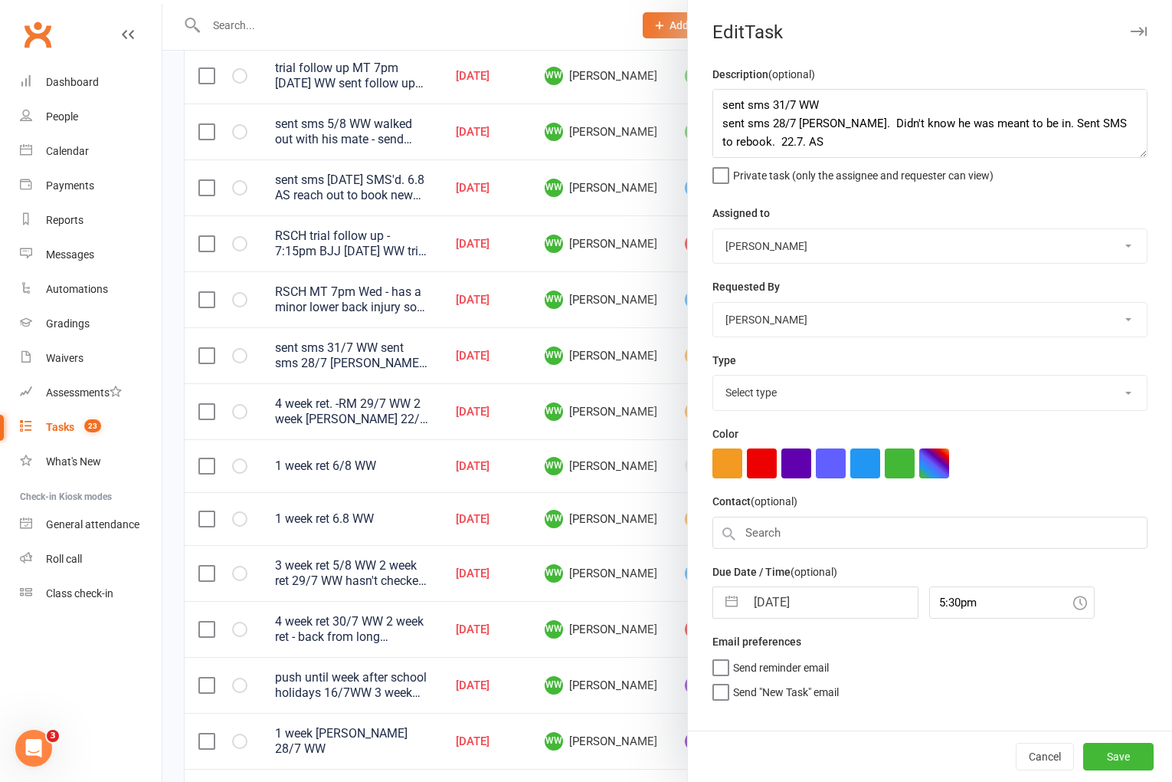
select select "3864"
select select "6"
select select "2025"
select select "7"
select select "2025"
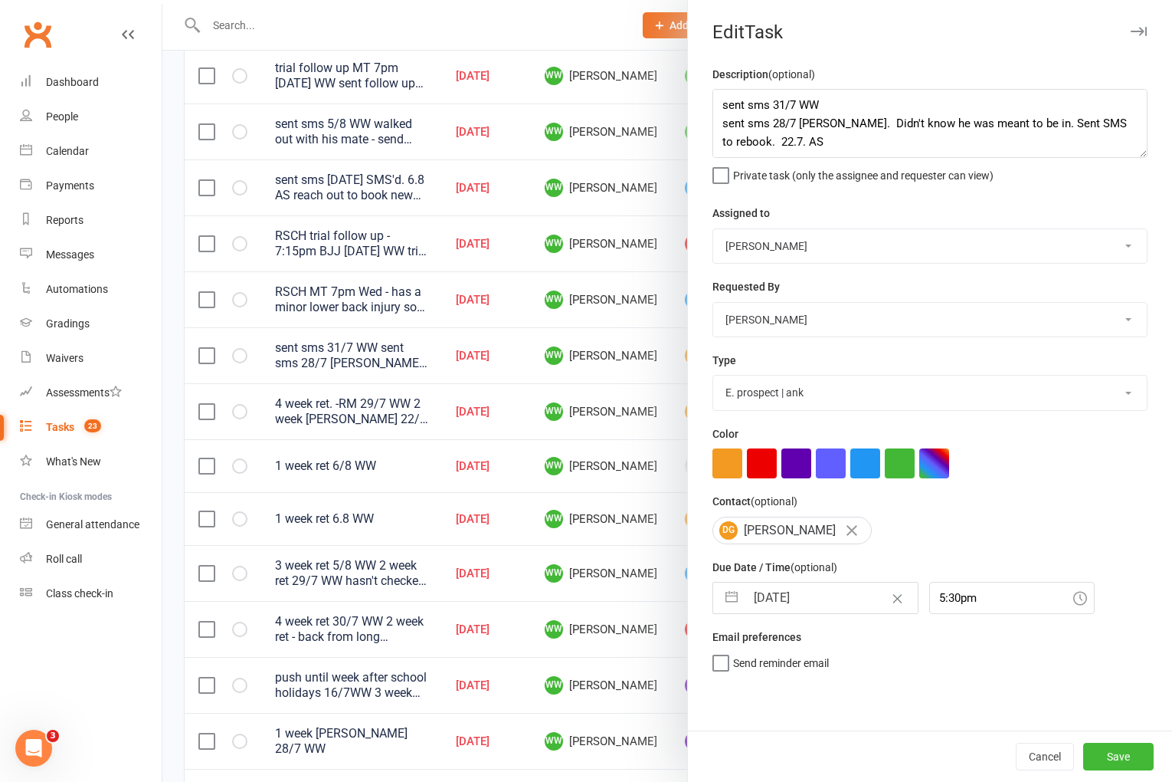
select select "8"
select select "2025"
click at [793, 611] on input "[DATE]" at bounding box center [832, 597] width 172 height 31
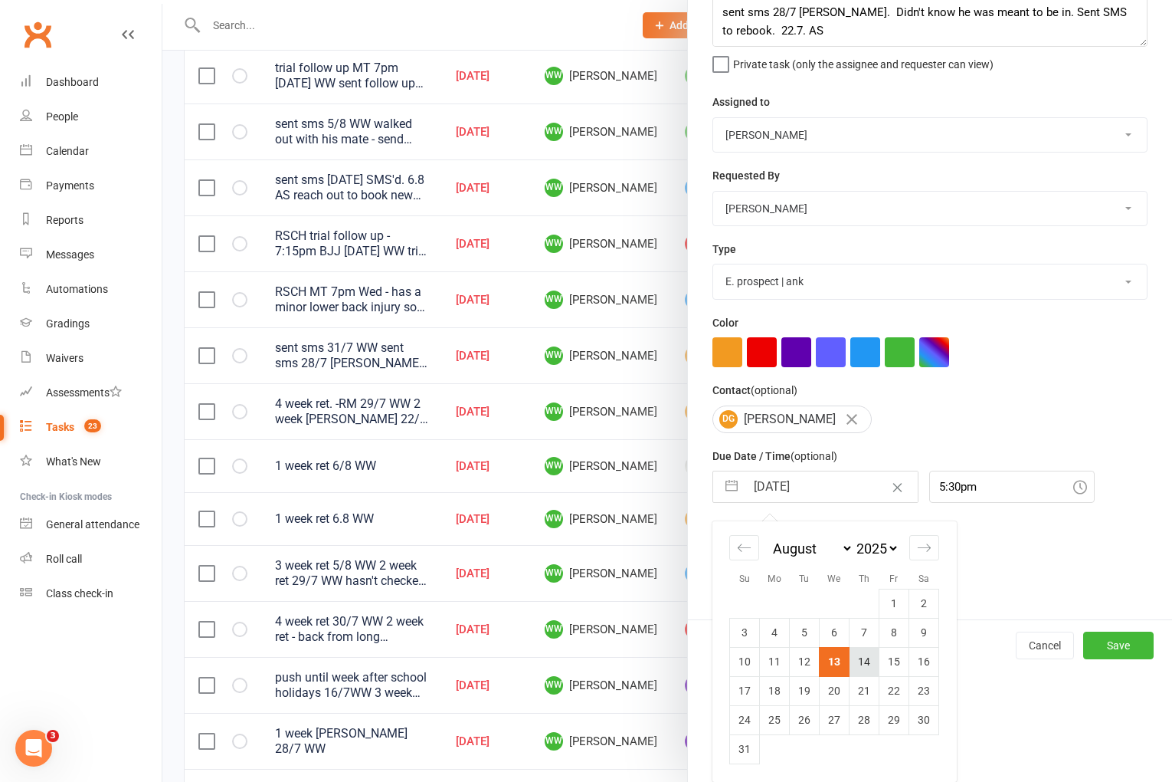
click at [860, 661] on td "14" at bounding box center [865, 661] width 30 height 29
type input "[DATE]"
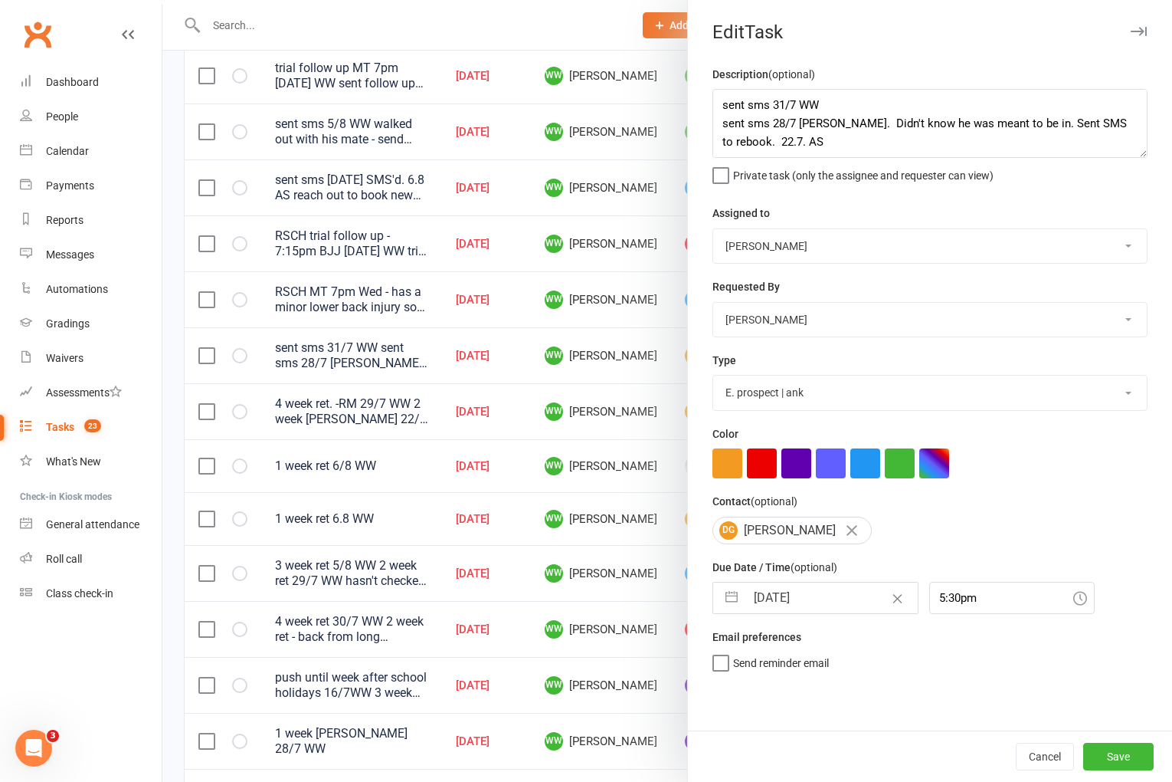
scroll to position [0, 0]
click at [1129, 764] on button "Save" at bounding box center [1118, 756] width 70 height 28
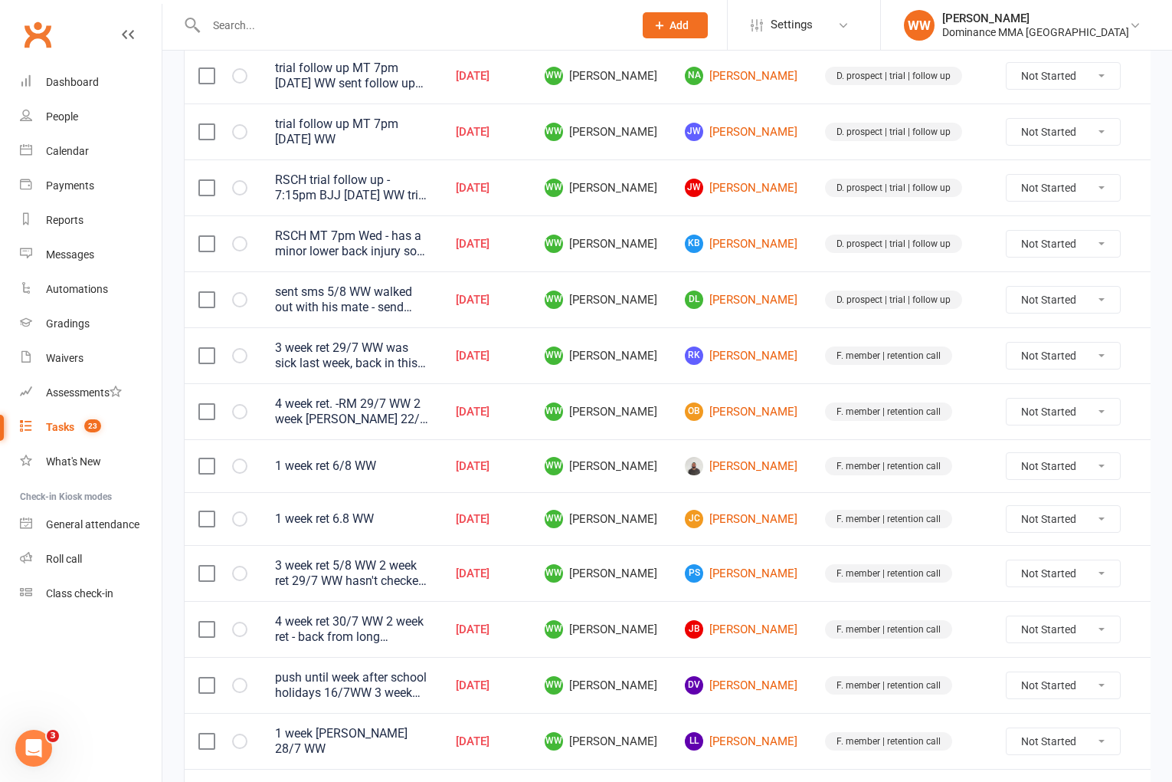
click at [811, 475] on td "F. member | retention call" at bounding box center [901, 465] width 181 height 53
click at [1150, 467] on icon at bounding box center [1157, 465] width 15 height 15
click at [1011, 529] on link "Edit" at bounding box center [1060, 526] width 152 height 31
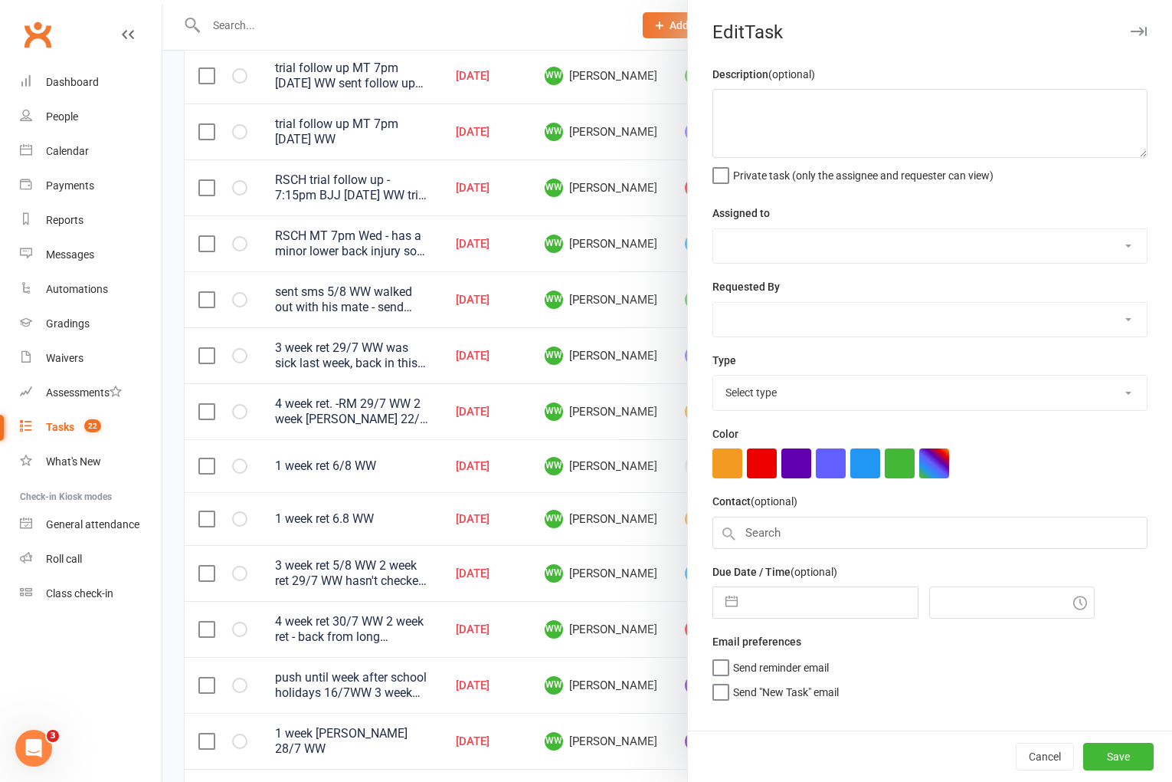
type textarea "1 week ret 6/8 WW"
select select "49757"
type input "[DATE]"
type input "8:45pm"
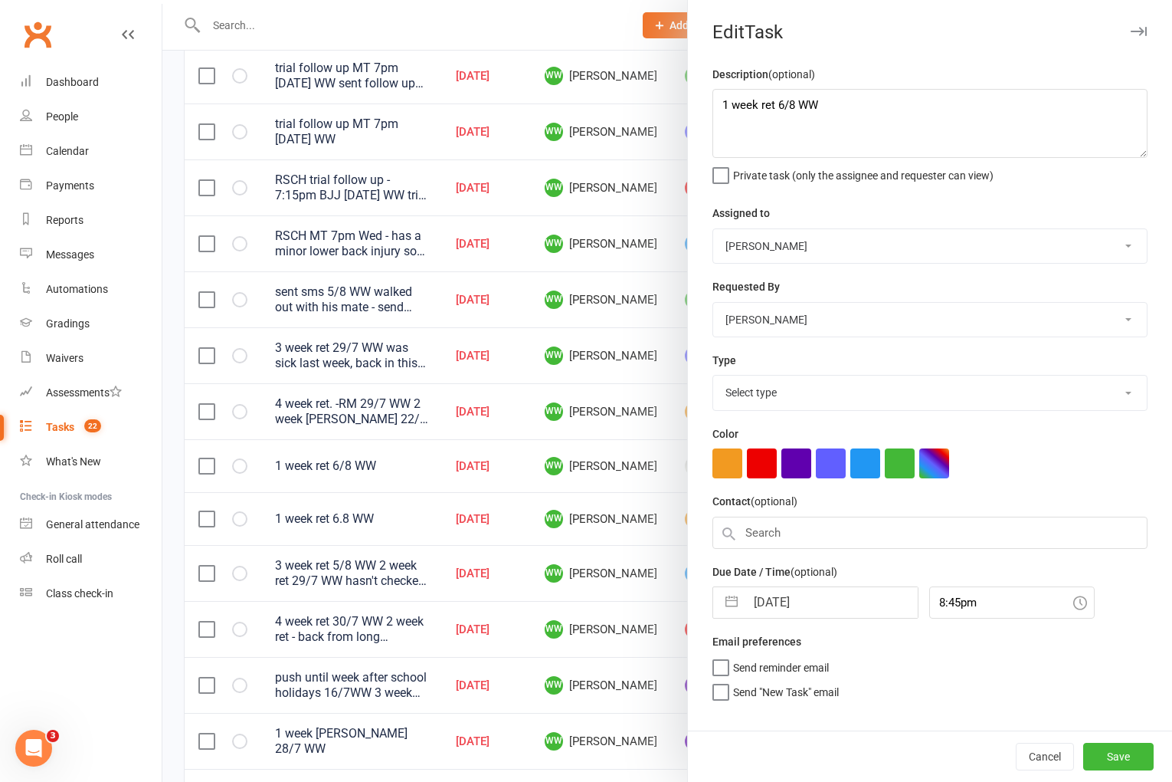
select select "3865"
click at [721, 106] on textarea "1 week ret 6/8 WW" at bounding box center [930, 123] width 435 height 69
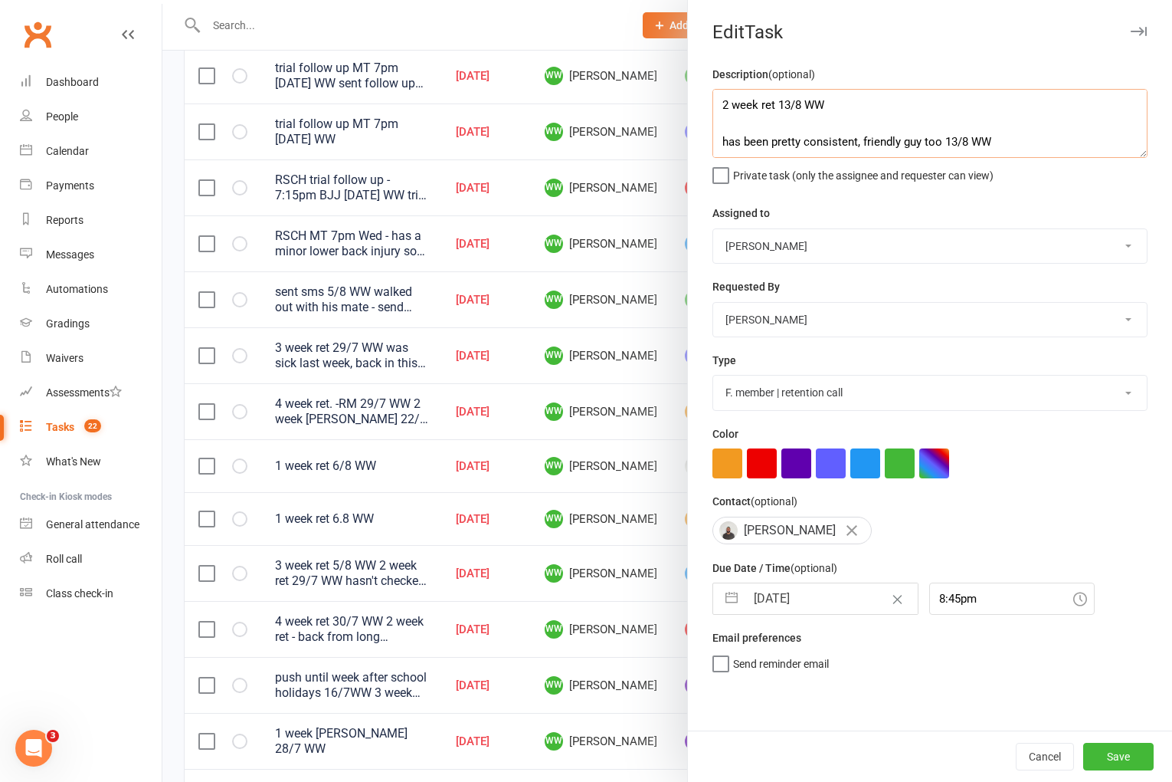
type textarea "2 week ret 13/8 WW has been pretty consistent, friendly guy too 13/8 WW 1 week …"
select select "6"
select select "2025"
select select "7"
select select "2025"
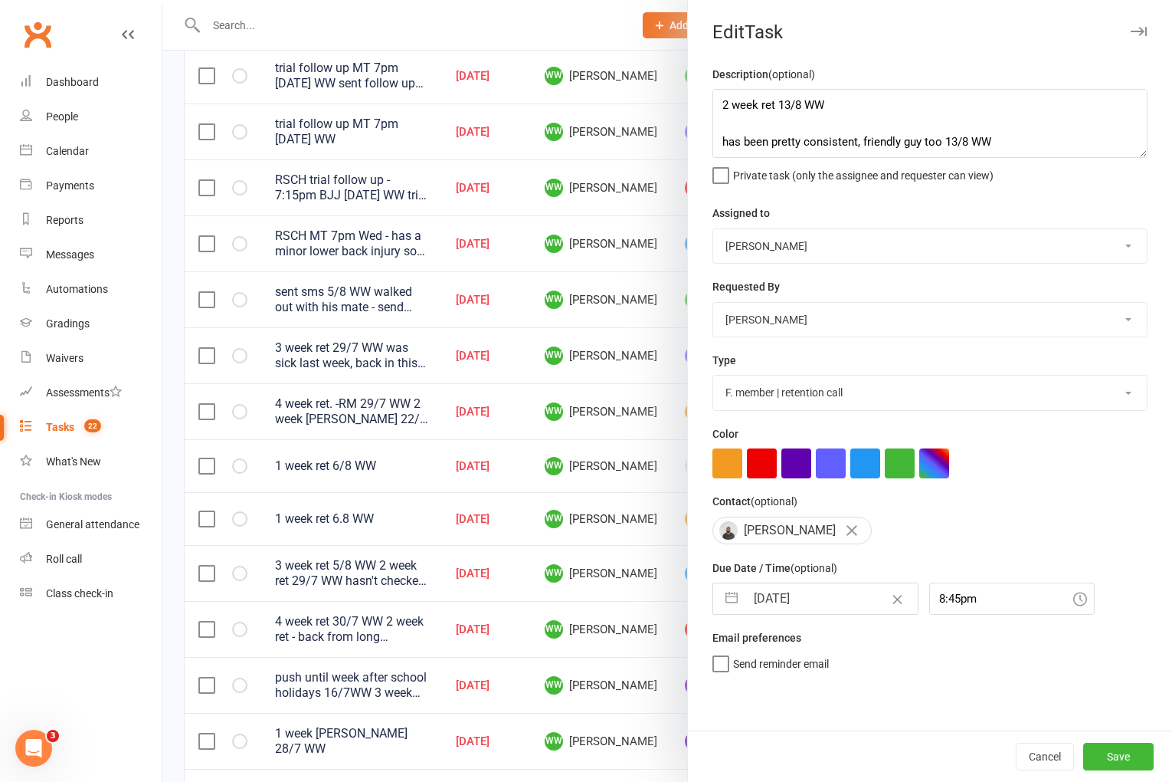
select select "8"
select select "2025"
click at [798, 591] on input "[DATE]" at bounding box center [832, 598] width 172 height 31
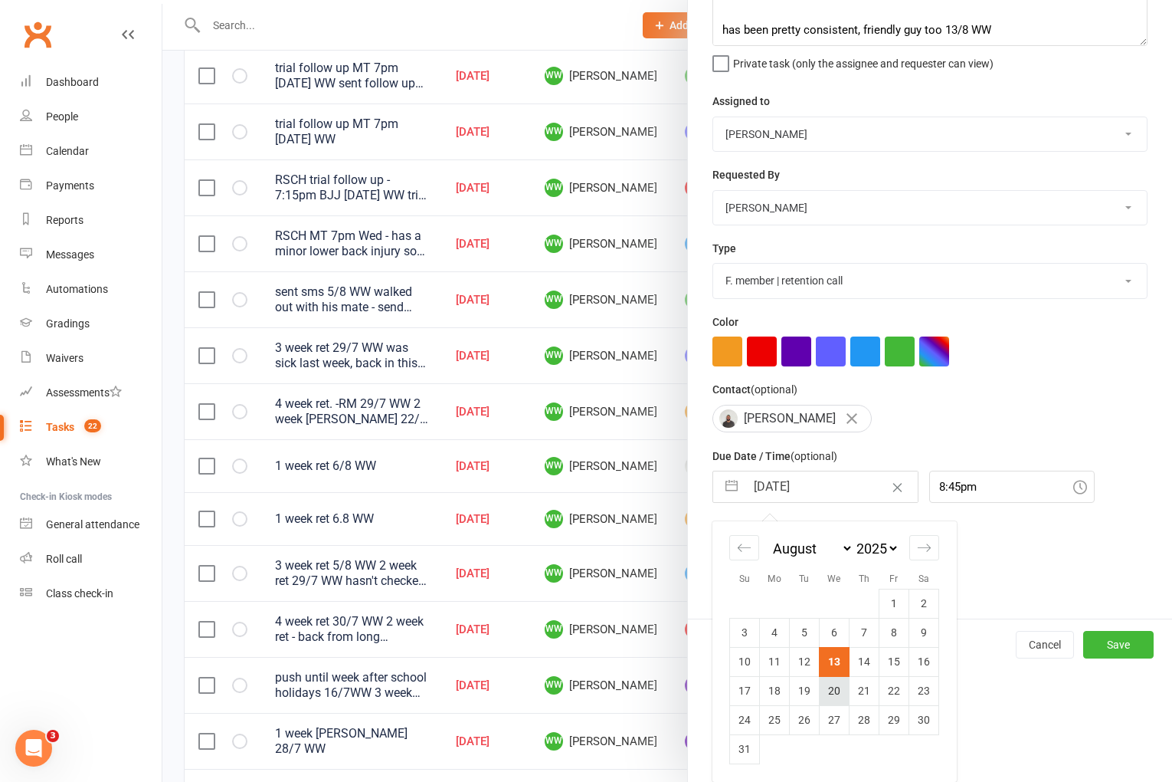
click at [834, 693] on td "20" at bounding box center [835, 690] width 30 height 29
type input "[DATE]"
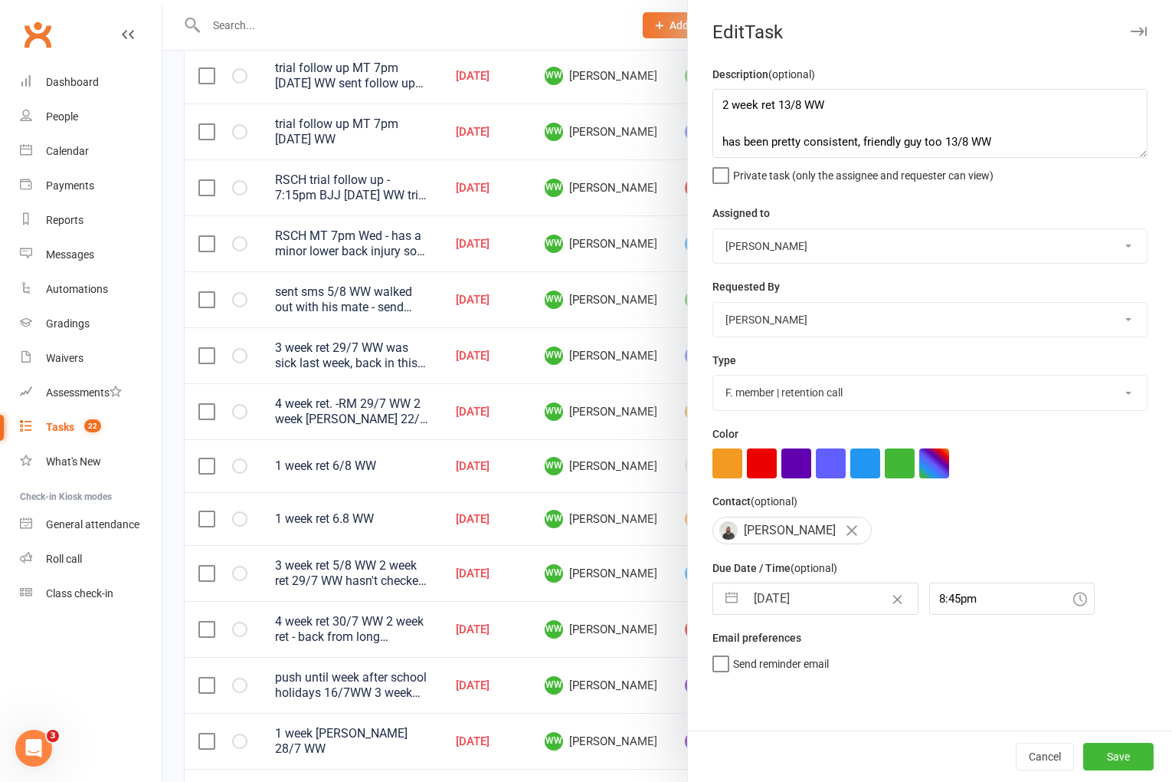
scroll to position [0, 0]
click at [1101, 758] on button "Save" at bounding box center [1118, 756] width 70 height 28
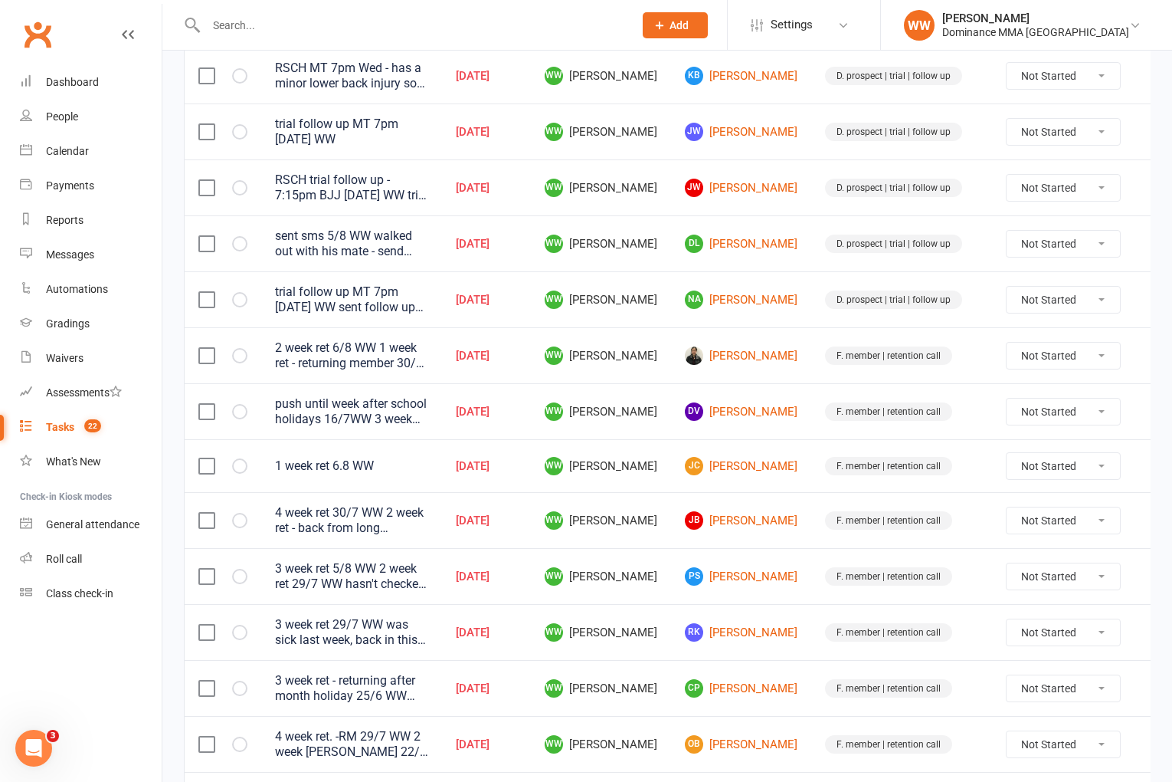
click at [811, 577] on td "F. member | retention call" at bounding box center [901, 576] width 181 height 56
click at [1150, 686] on icon at bounding box center [1157, 687] width 15 height 15
click at [1018, 746] on link "Edit" at bounding box center [1060, 748] width 152 height 31
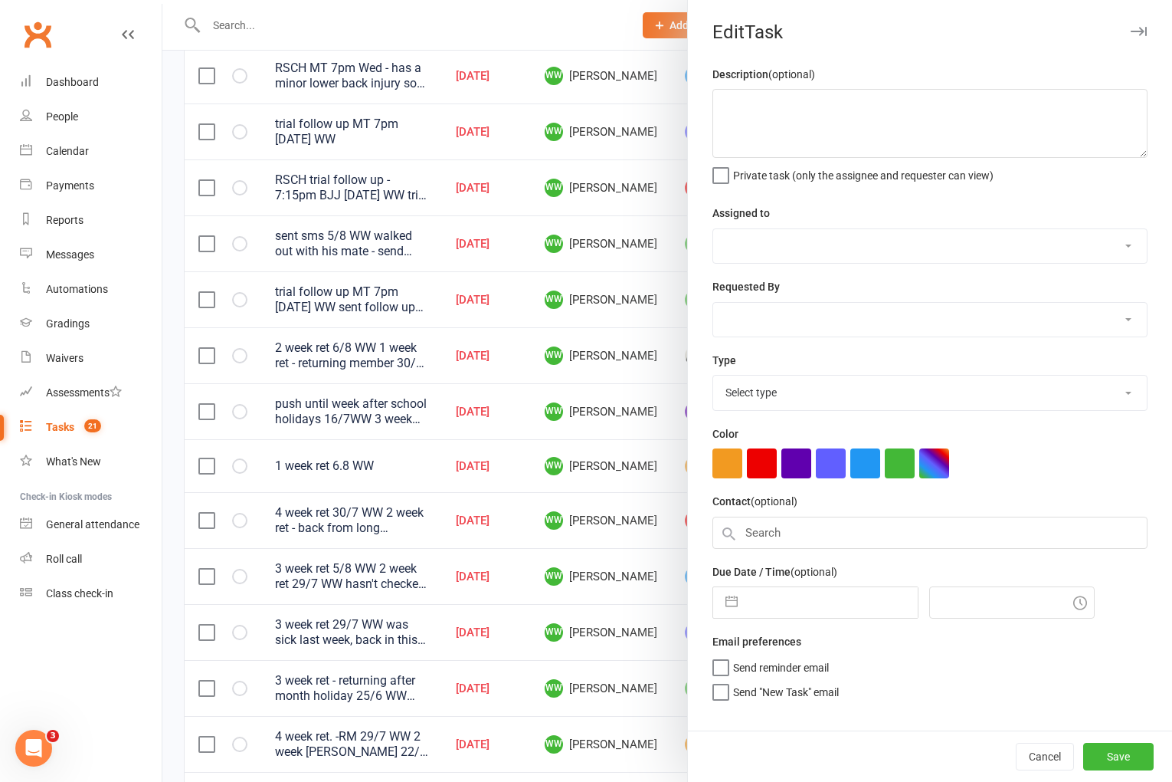
type textarea "3 week ret - returning after month holiday 25/6 WW sent sms 25/6 WW going on ho…"
select select "49757"
select select "12631"
type input "[DATE]"
type input "7:15pm"
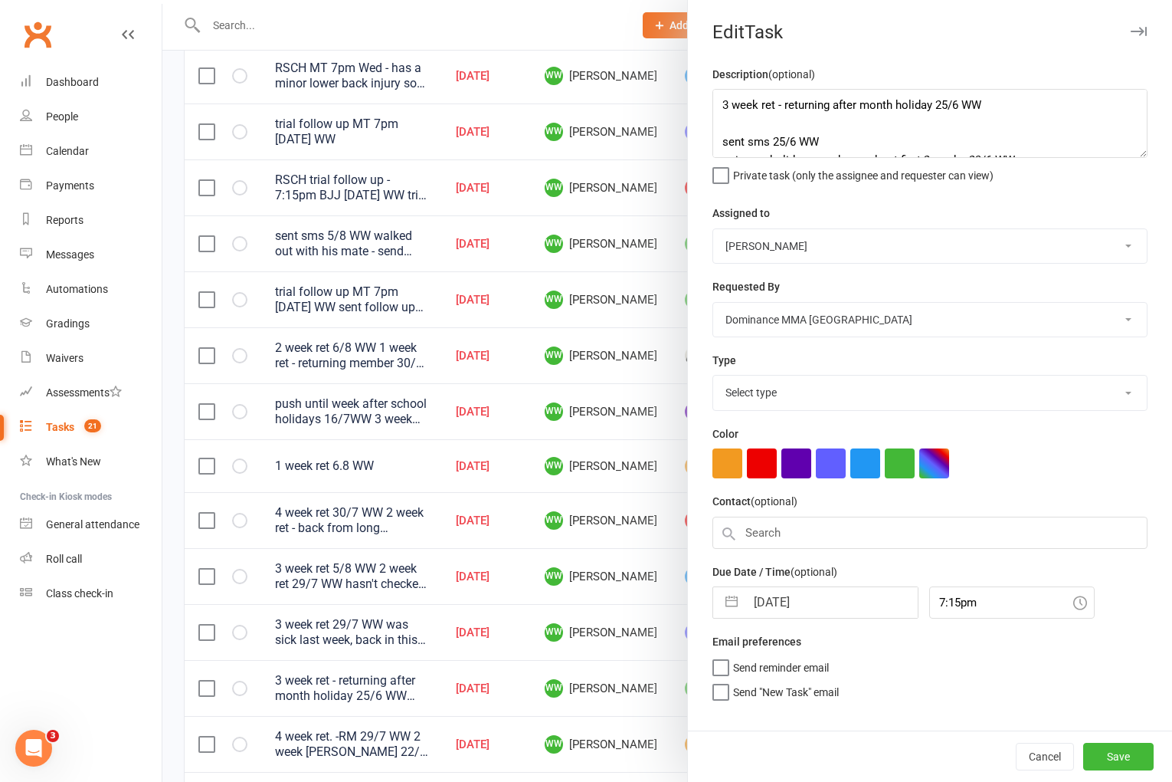
select select "3865"
click at [717, 108] on textarea "3 week ret - returning after month holiday 25/6 WW sent sms 25/6 WW going on ho…" at bounding box center [930, 123] width 435 height 69
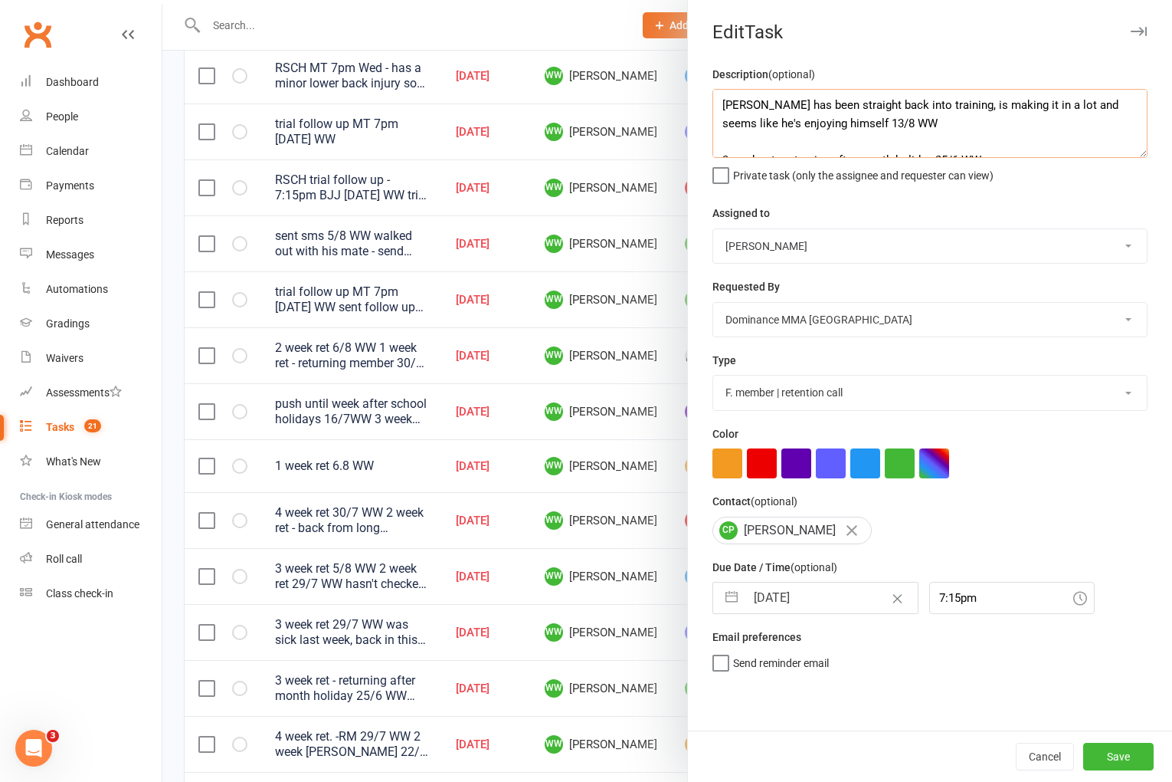
type textarea "[PERSON_NAME] has been straight back into training, is making it in a lot and s…"
click at [785, 602] on input "[DATE]" at bounding box center [832, 597] width 172 height 31
select select "6"
select select "2025"
select select "7"
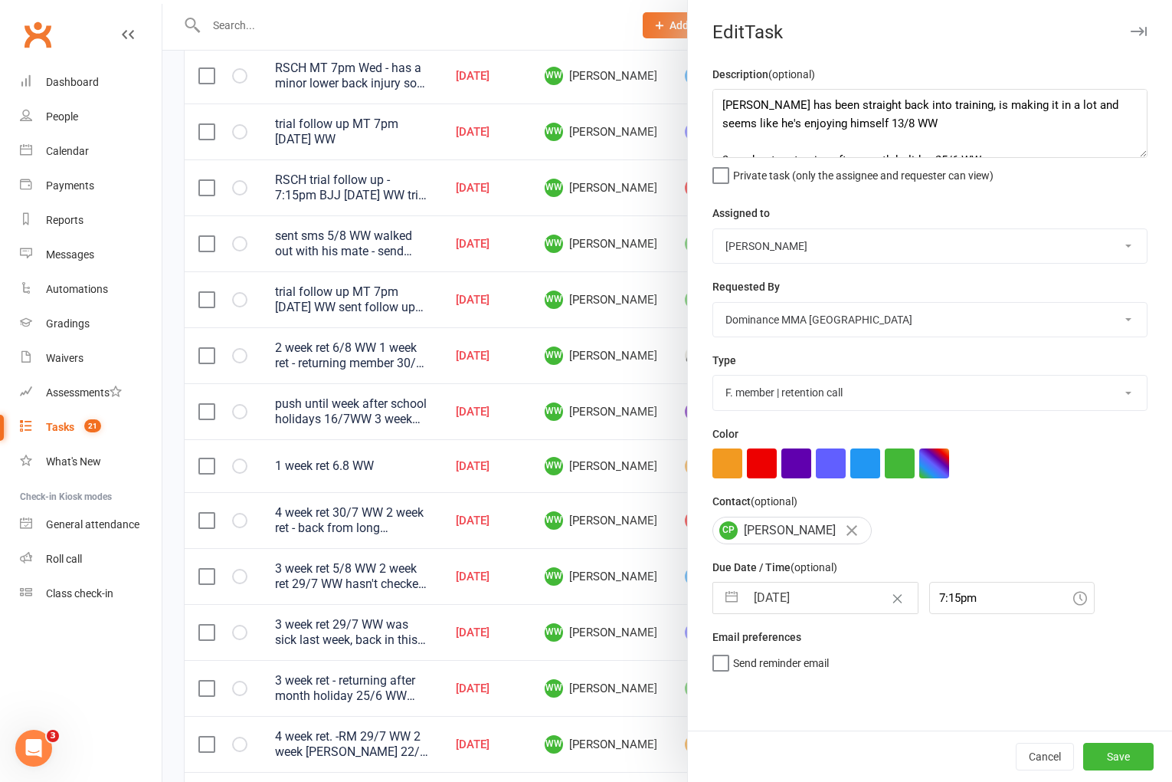
select select "2025"
select select "8"
select select "2025"
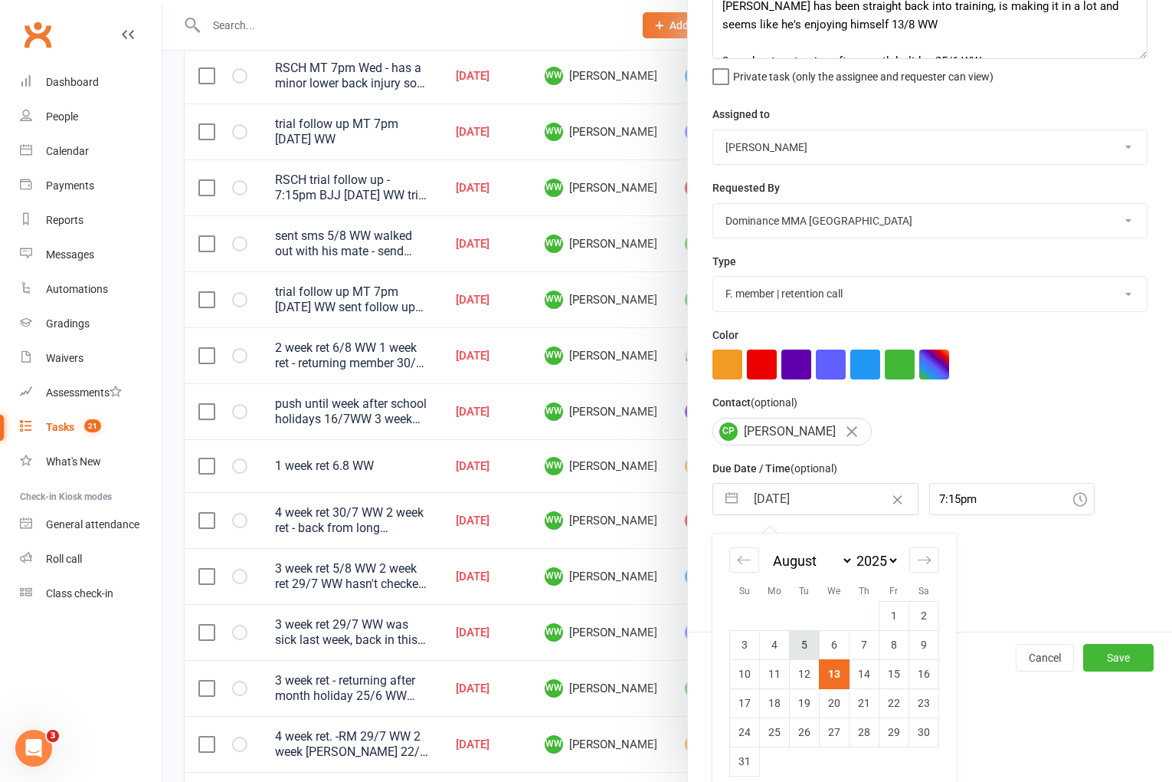
scroll to position [113, 0]
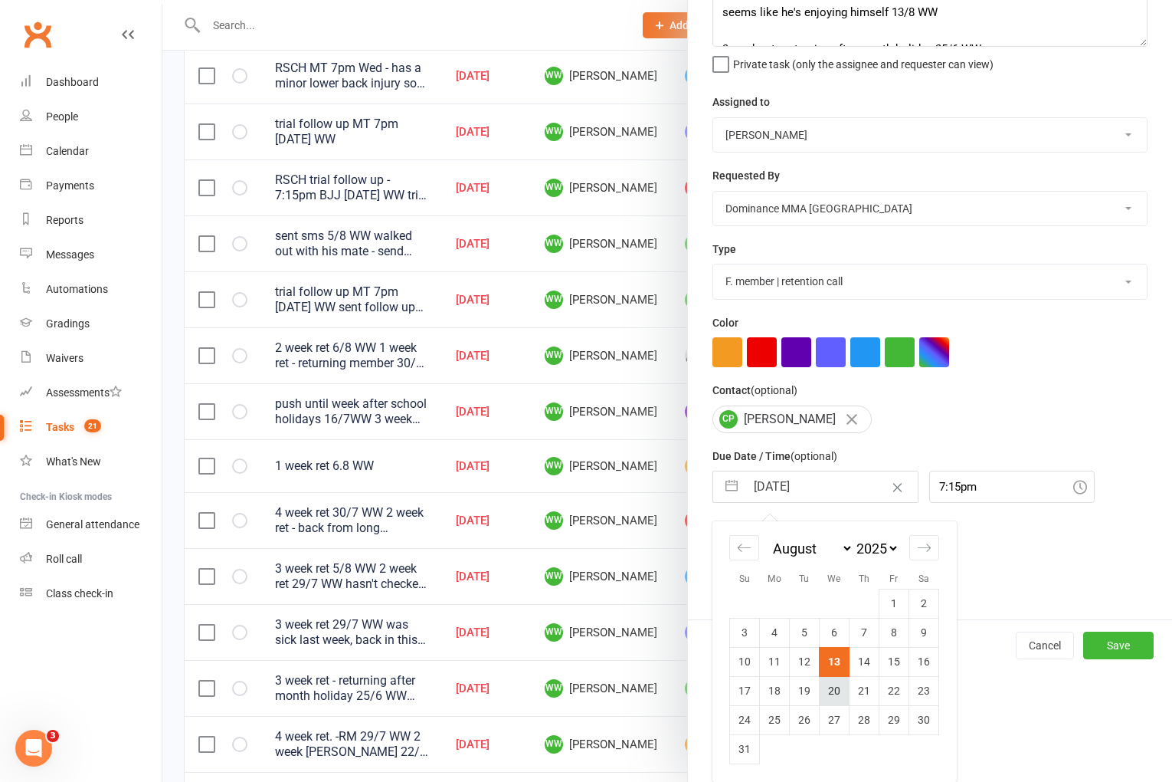
drag, startPoint x: 835, startPoint y: 690, endPoint x: 907, endPoint y: 706, distance: 73.6
click at [835, 690] on td "20" at bounding box center [835, 690] width 30 height 29
type input "[DATE]"
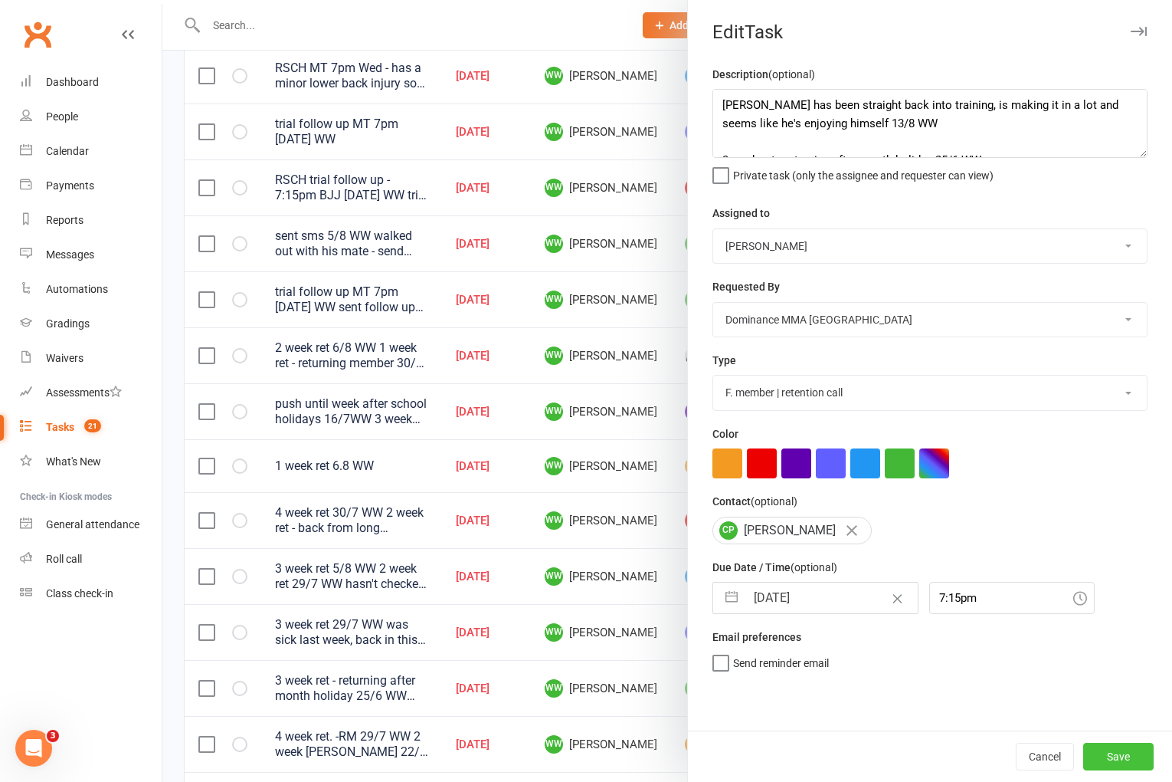
click at [1119, 758] on button "Save" at bounding box center [1118, 756] width 70 height 28
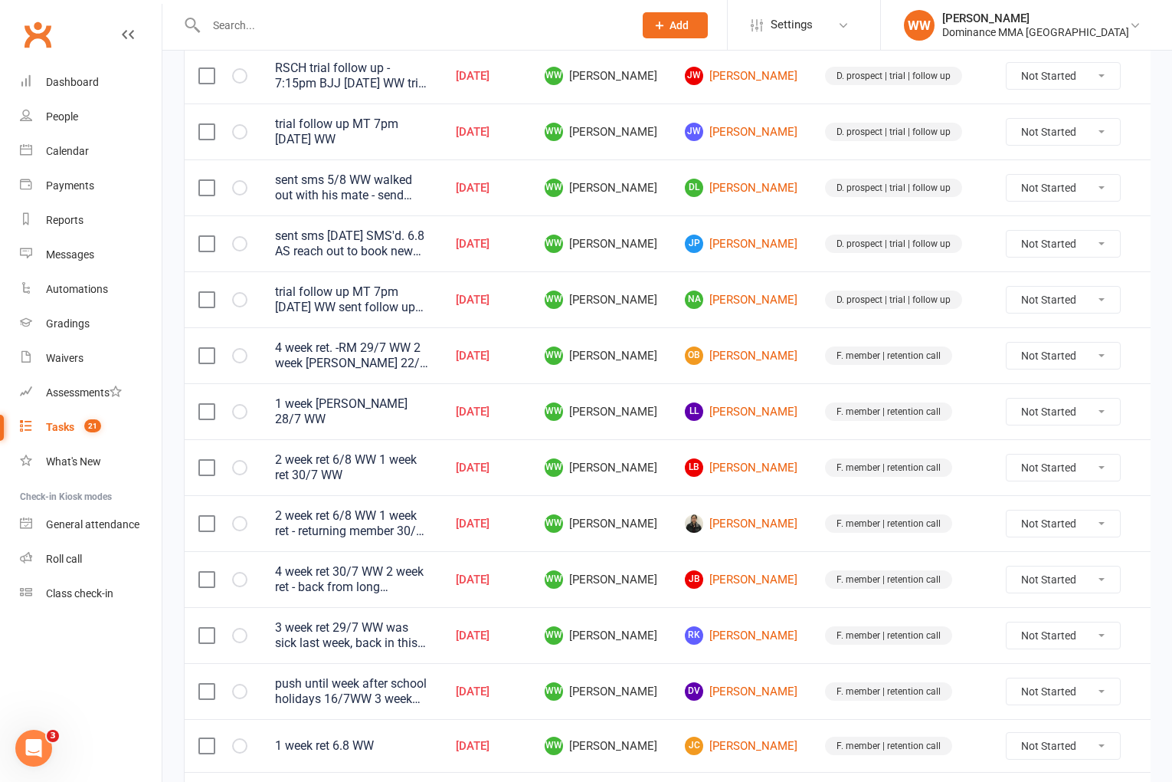
click at [781, 542] on td "[PERSON_NAME]" at bounding box center [741, 523] width 140 height 56
click at [779, 541] on td "[PERSON_NAME]" at bounding box center [741, 523] width 140 height 56
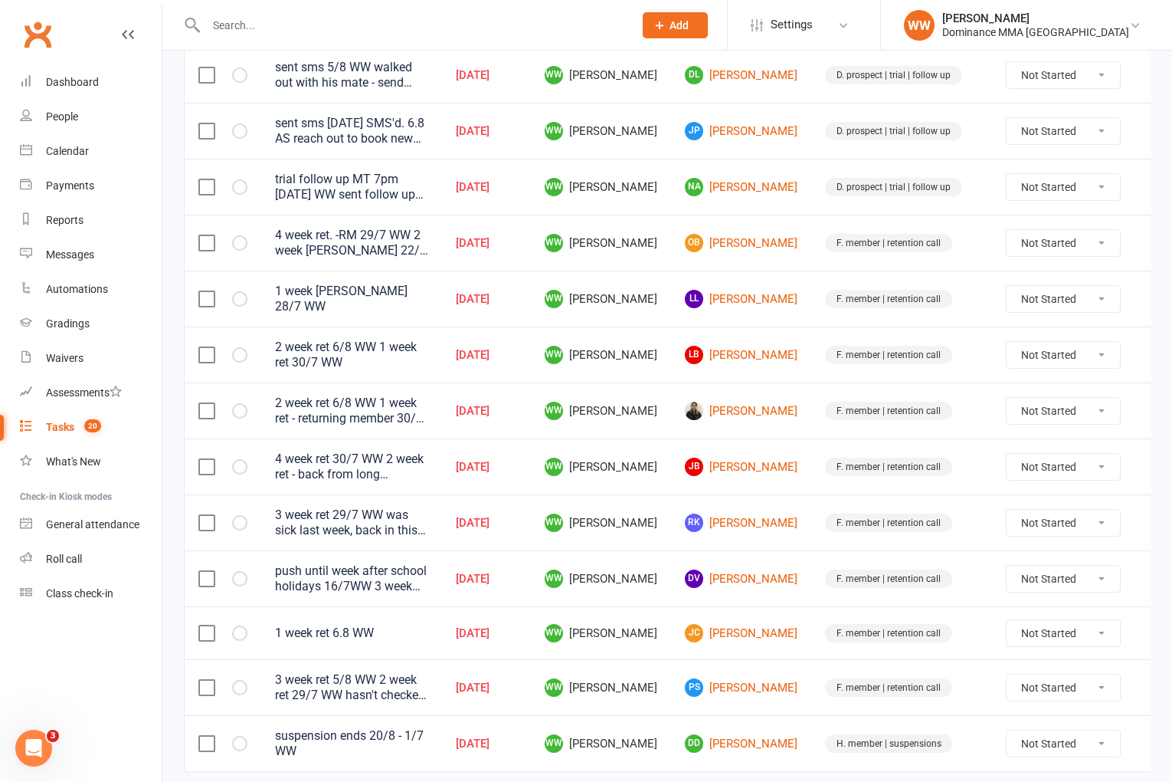
scroll to position [682, 0]
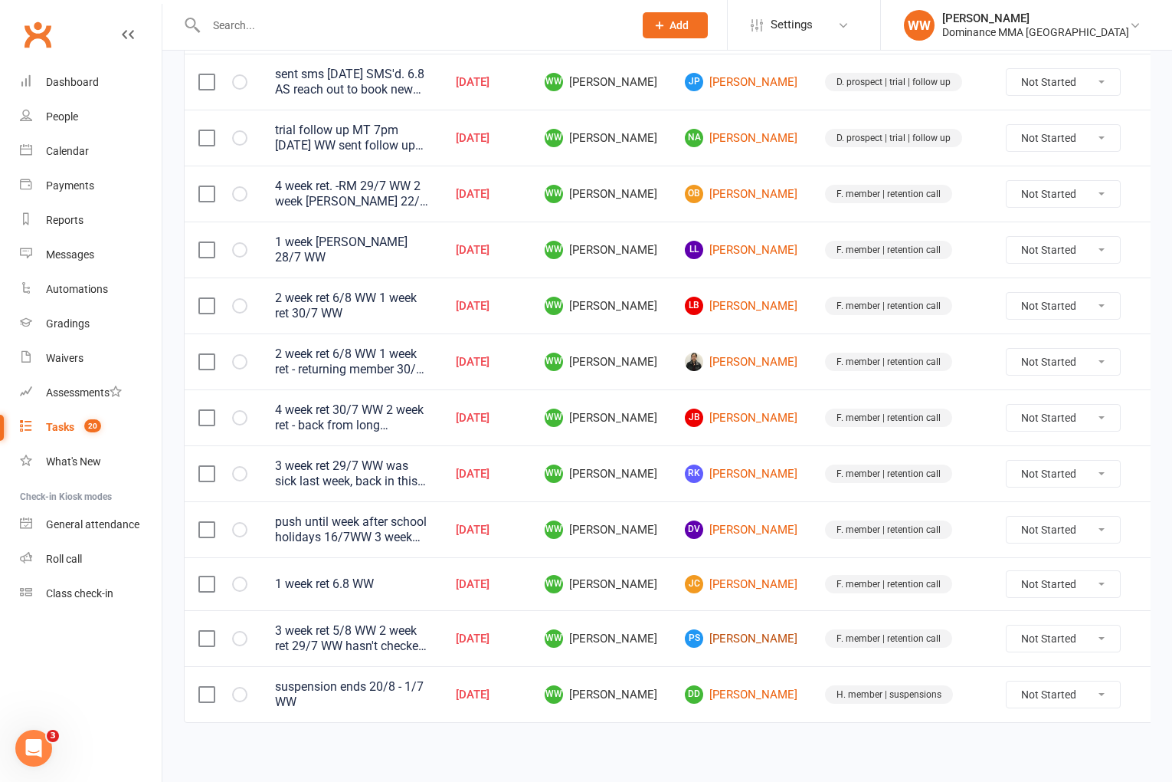
click at [732, 633] on link "PS [PERSON_NAME]" at bounding box center [741, 638] width 113 height 18
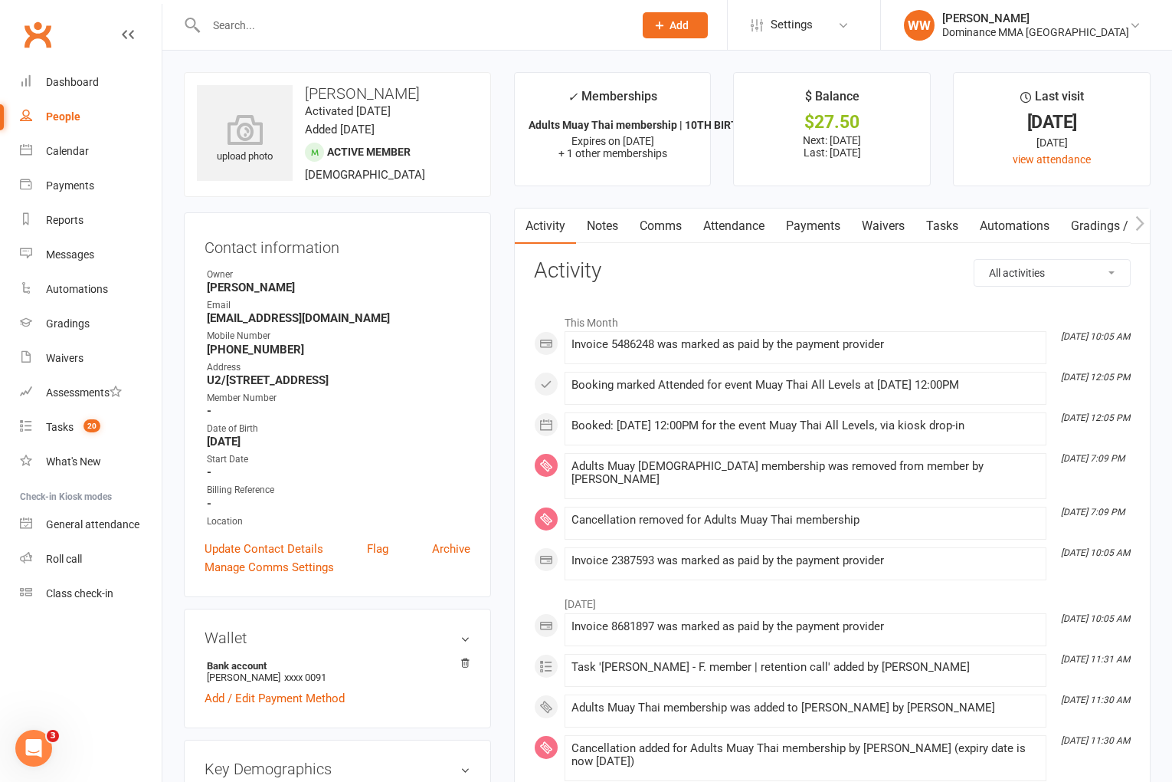
click at [941, 222] on link "Tasks" at bounding box center [943, 225] width 54 height 35
select select "incomplete"
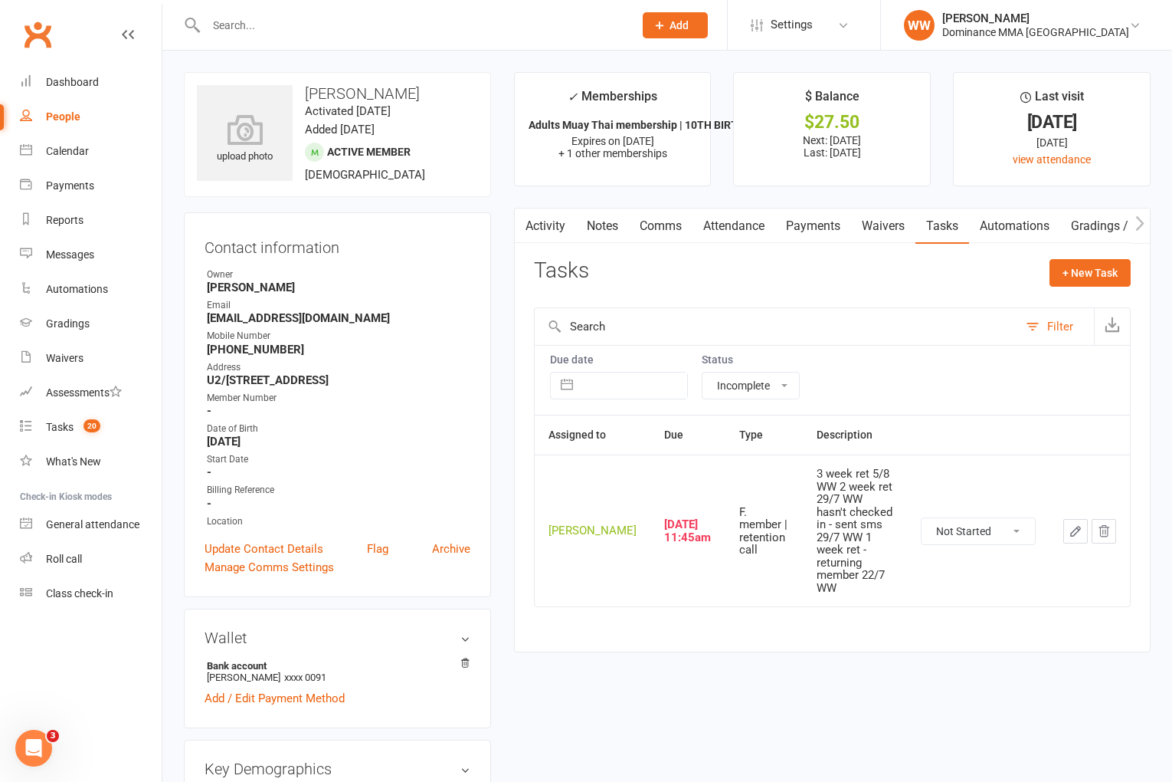
click at [1073, 524] on icon "button" at bounding box center [1076, 531] width 14 height 14
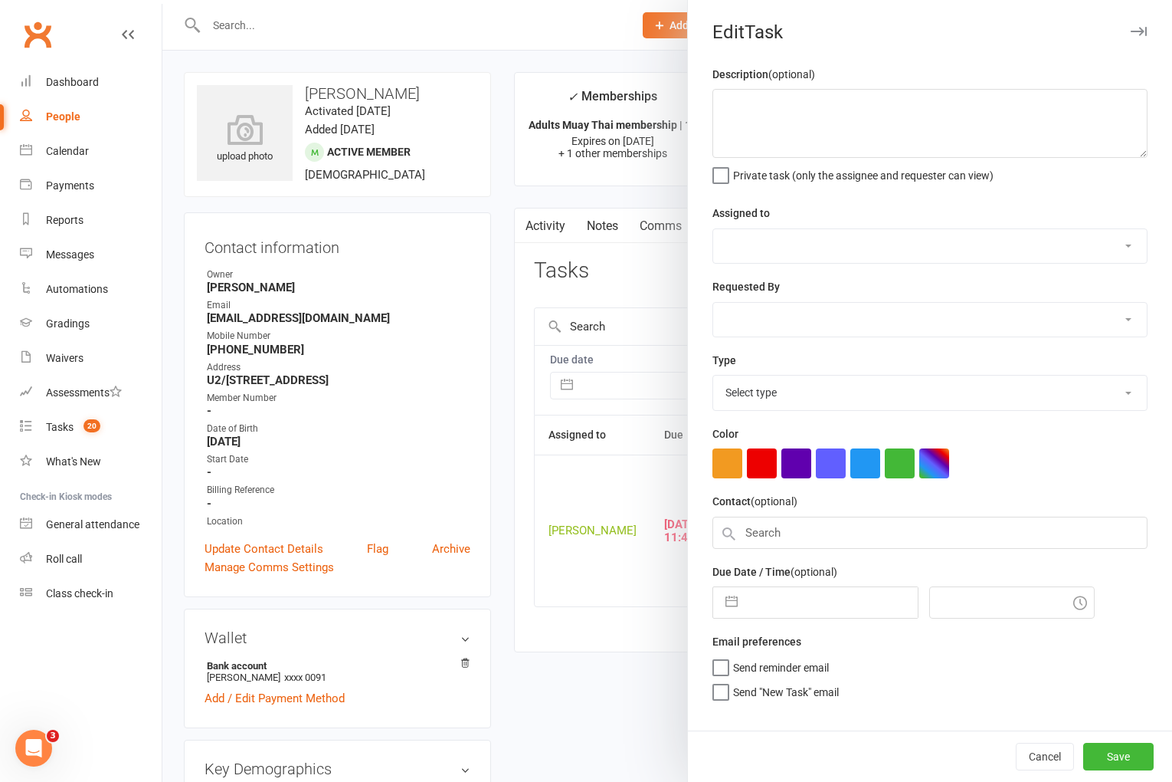
type textarea "3 week ret 5/8 WW 2 week ret 29/7 WW hasn't checked in - sent sms 29/7 WW 1 wee…"
select select "49757"
type input "[DATE]"
type input "11:45am"
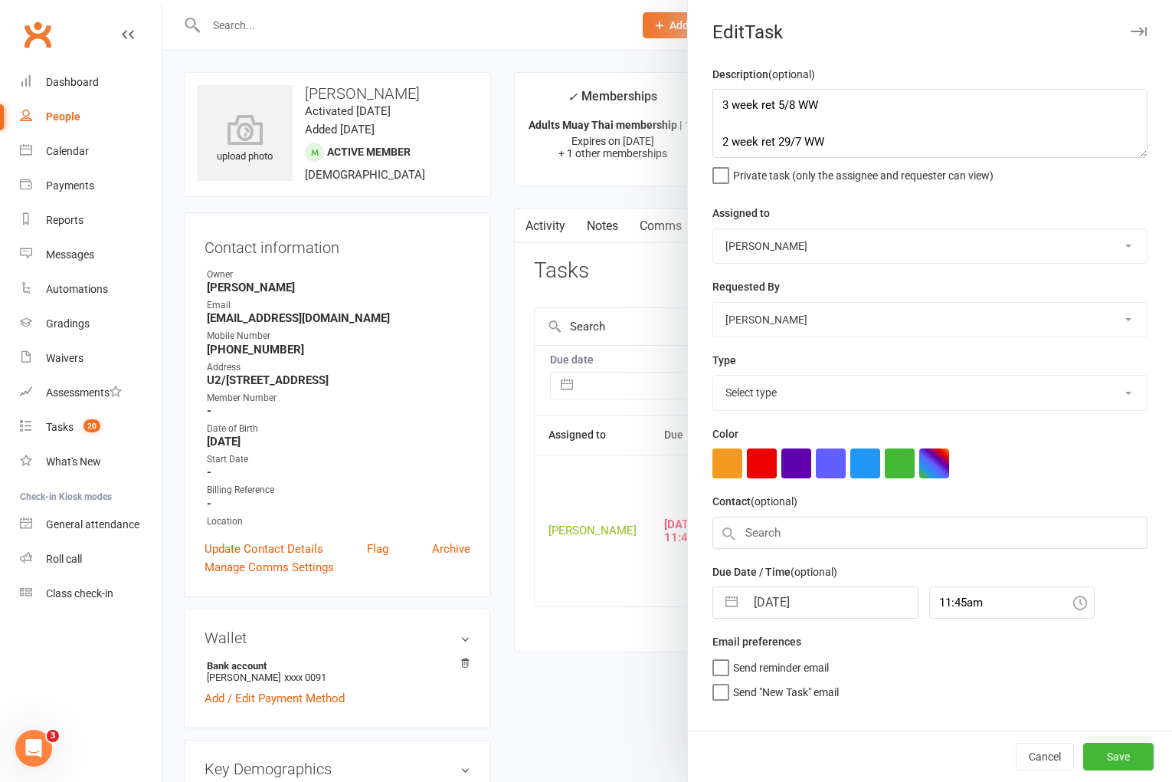
select select "3865"
click at [769, 254] on select "[PERSON_NAME] [PERSON_NAME] [PERSON_NAME] [PERSON_NAME] Will [PERSON_NAME] [PER…" at bounding box center [930, 246] width 434 height 34
select select "50862"
click at [795, 601] on input "[DATE]" at bounding box center [832, 597] width 172 height 31
select select "6"
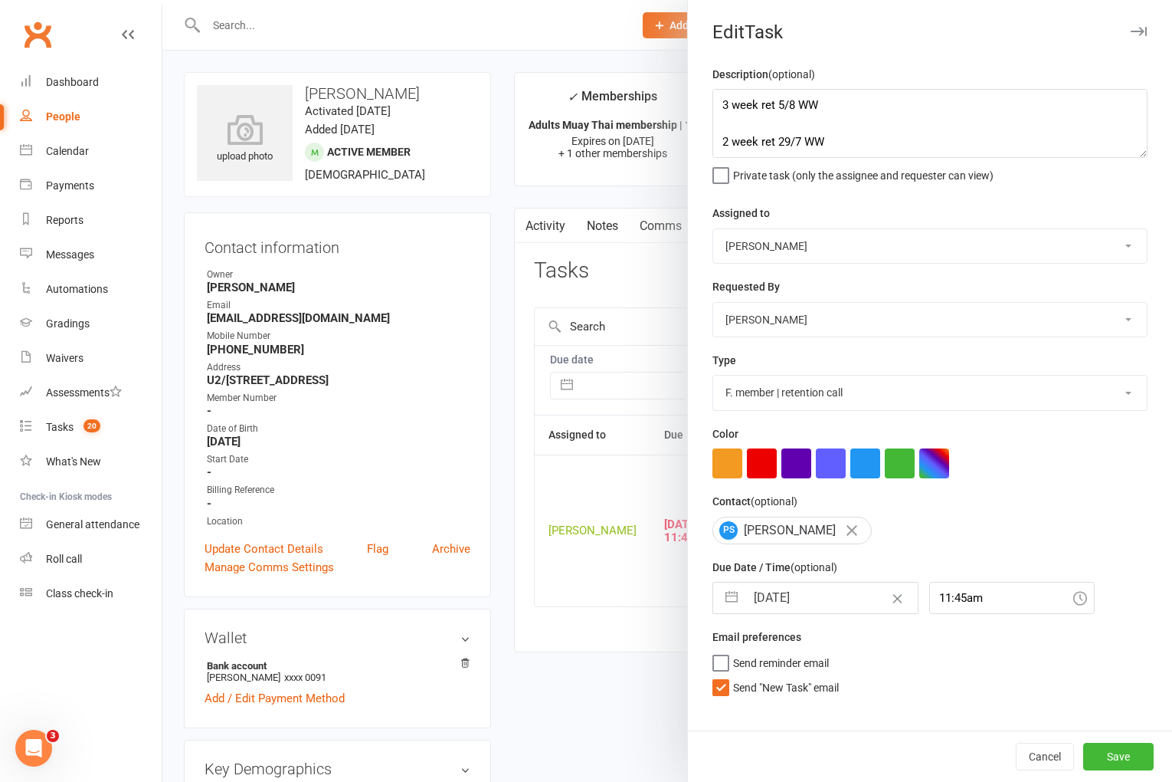
select select "2025"
select select "7"
select select "2025"
select select "8"
select select "2025"
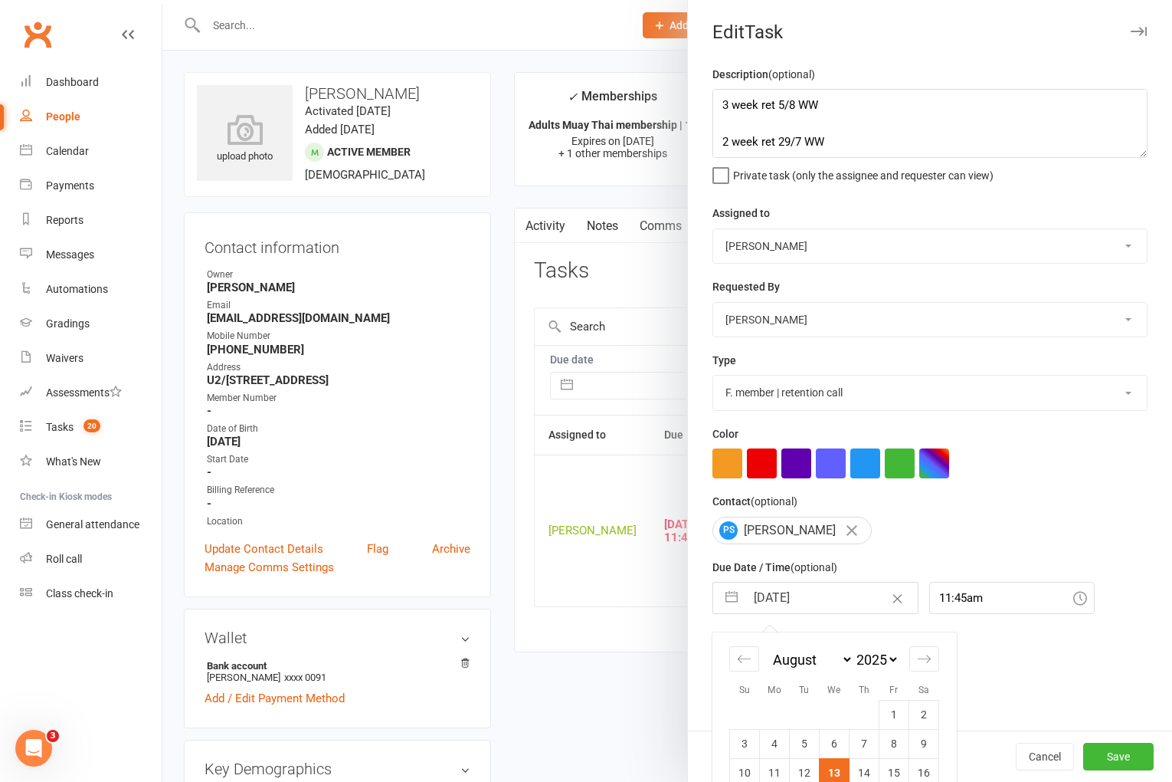
drag, startPoint x: 863, startPoint y: 773, endPoint x: 837, endPoint y: 762, distance: 27.5
click at [862, 773] on td "14" at bounding box center [865, 772] width 30 height 29
type input "[DATE]"
click at [770, 690] on span "Send "New Task" email" at bounding box center [786, 685] width 106 height 18
click at [770, 676] on input "Send "New Task" email" at bounding box center [776, 676] width 126 height 0
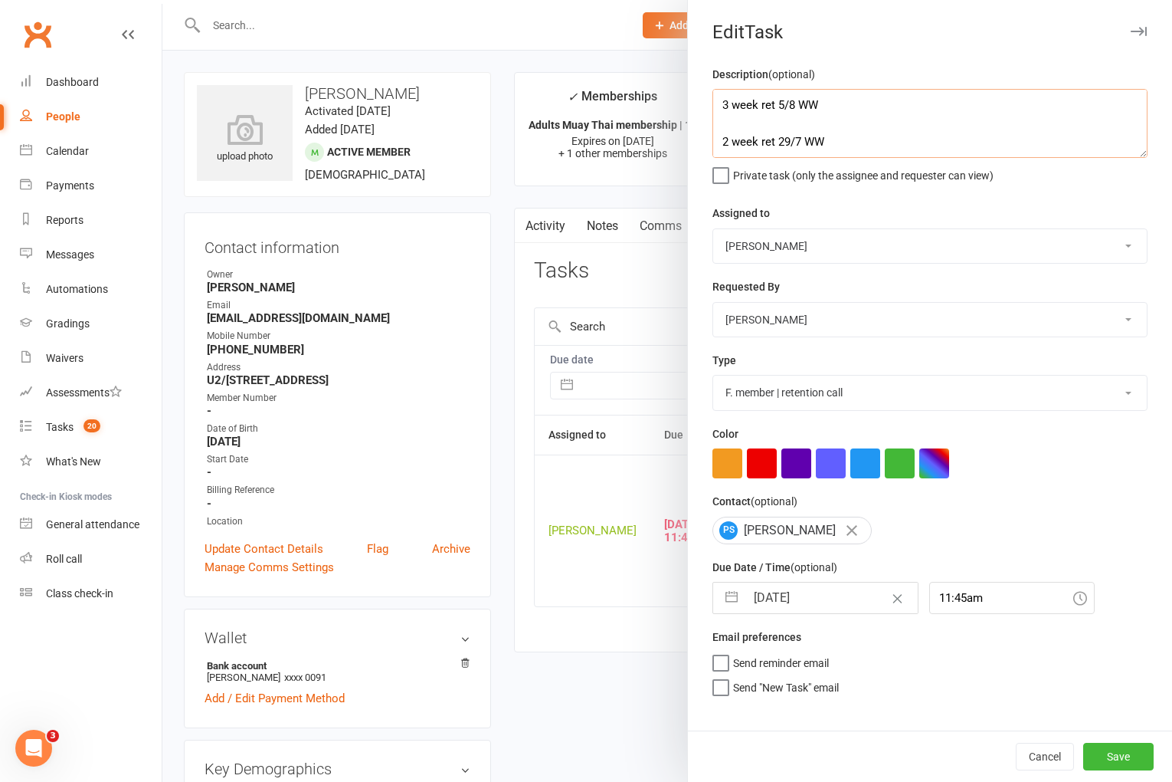
click at [720, 103] on textarea "3 week ret 5/8 WW 2 week ret 29/7 WW hasn't checked in - sent sms 29/7 WW 1 wee…" at bounding box center [930, 123] width 435 height 69
type textarea "looks like he's training middays 3 week ret 5/8 WW 2 week ret 29/7 WW hasn't ch…"
click at [813, 242] on select "[PERSON_NAME] [PERSON_NAME] [PERSON_NAME] [PERSON_NAME] Will [PERSON_NAME] [PER…" at bounding box center [930, 246] width 434 height 34
select select "49757"
click at [913, 101] on textarea "looks like he's training middays 3 week ret 5/8 WW 2 week ret 29/7 WW hasn't ch…" at bounding box center [930, 123] width 435 height 69
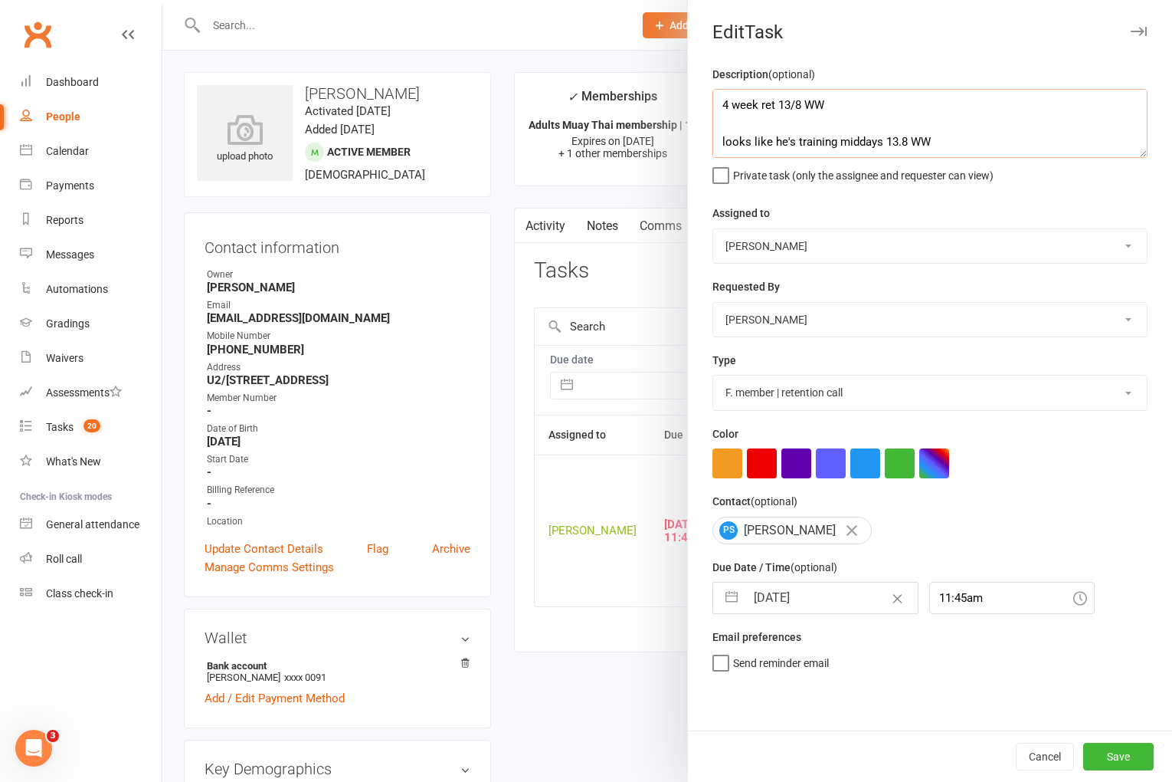
type textarea "4 week ret 13/8 WW looks like he's training middays 13.8 WW 3 week ret 5/8 WW 2…"
click at [843, 247] on select "[PERSON_NAME] [PERSON_NAME] [PERSON_NAME] [PERSON_NAME] Will [PERSON_NAME] [PER…" at bounding box center [930, 246] width 434 height 34
click at [808, 593] on input "[DATE]" at bounding box center [832, 597] width 172 height 31
select select "6"
select select "2025"
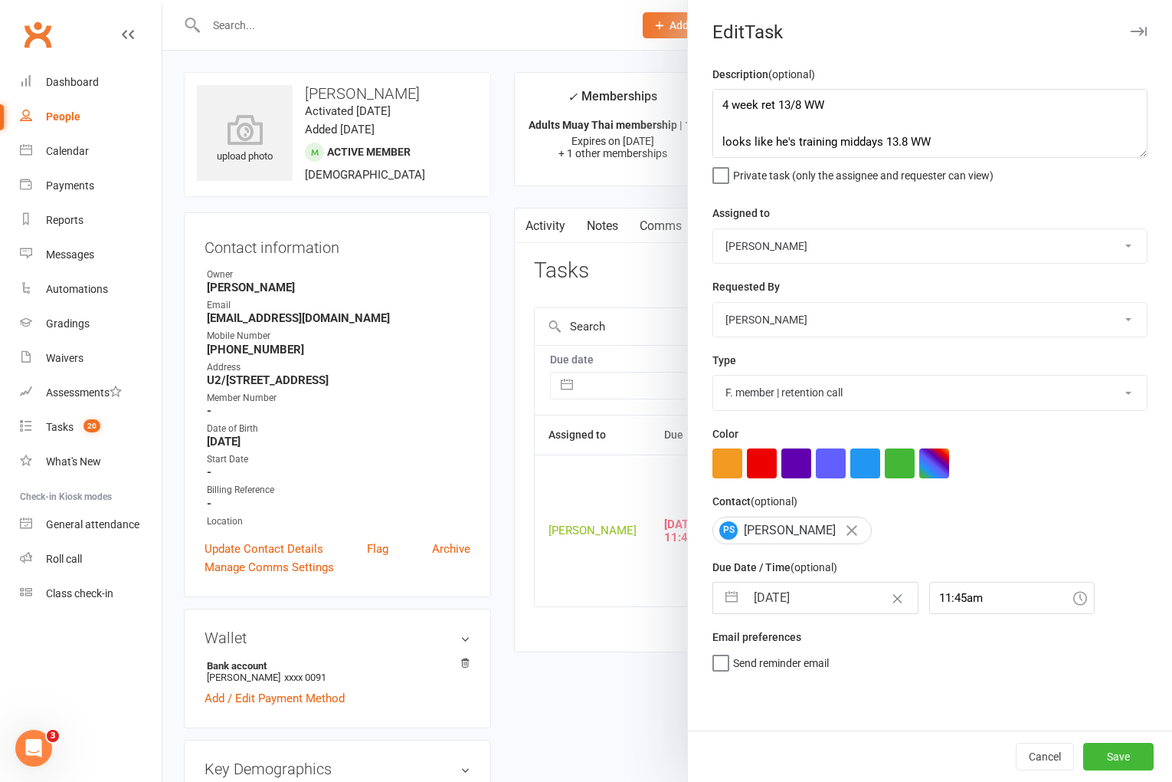
select select "7"
select select "2025"
select select "8"
select select "2025"
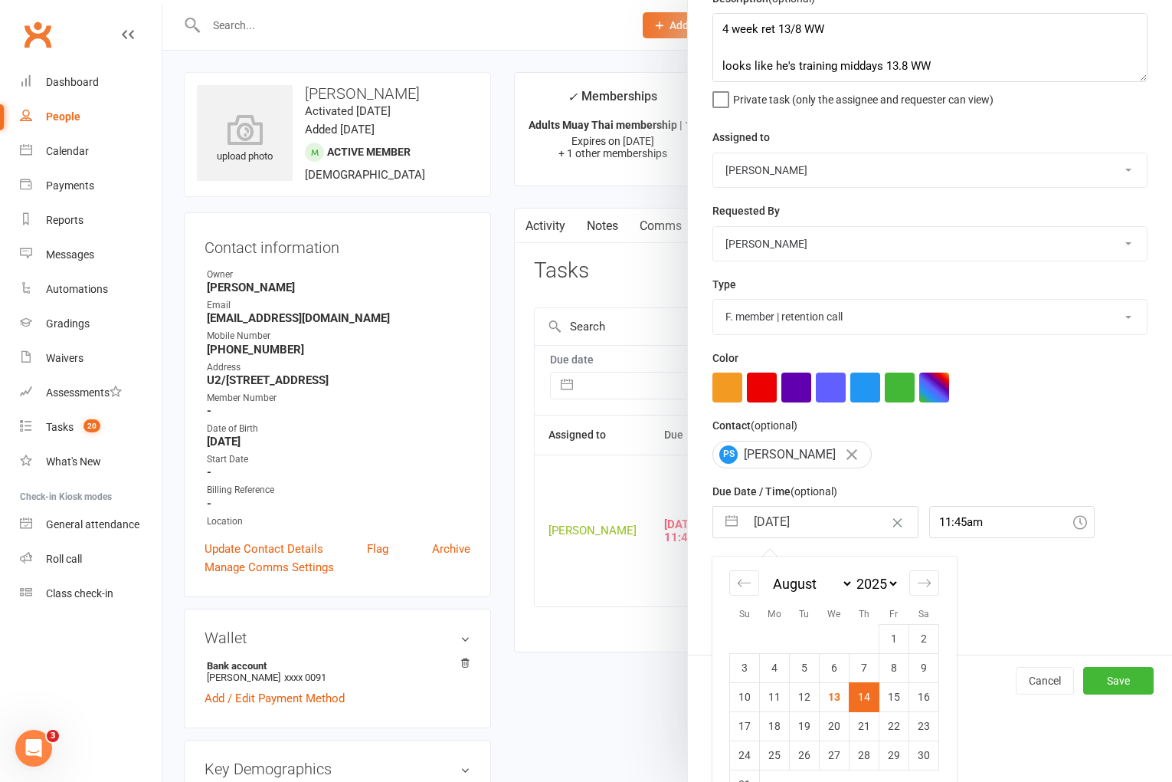
scroll to position [113, 0]
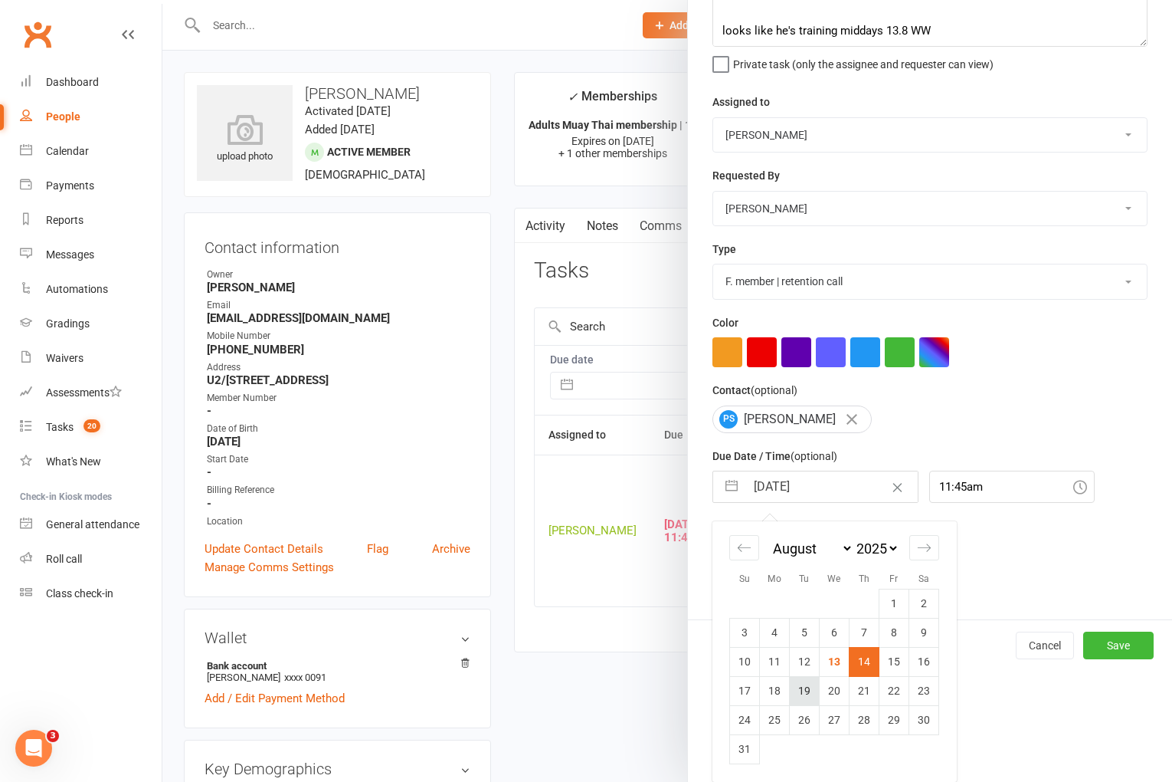
click at [795, 692] on td "19" at bounding box center [805, 690] width 30 height 29
type input "[DATE]"
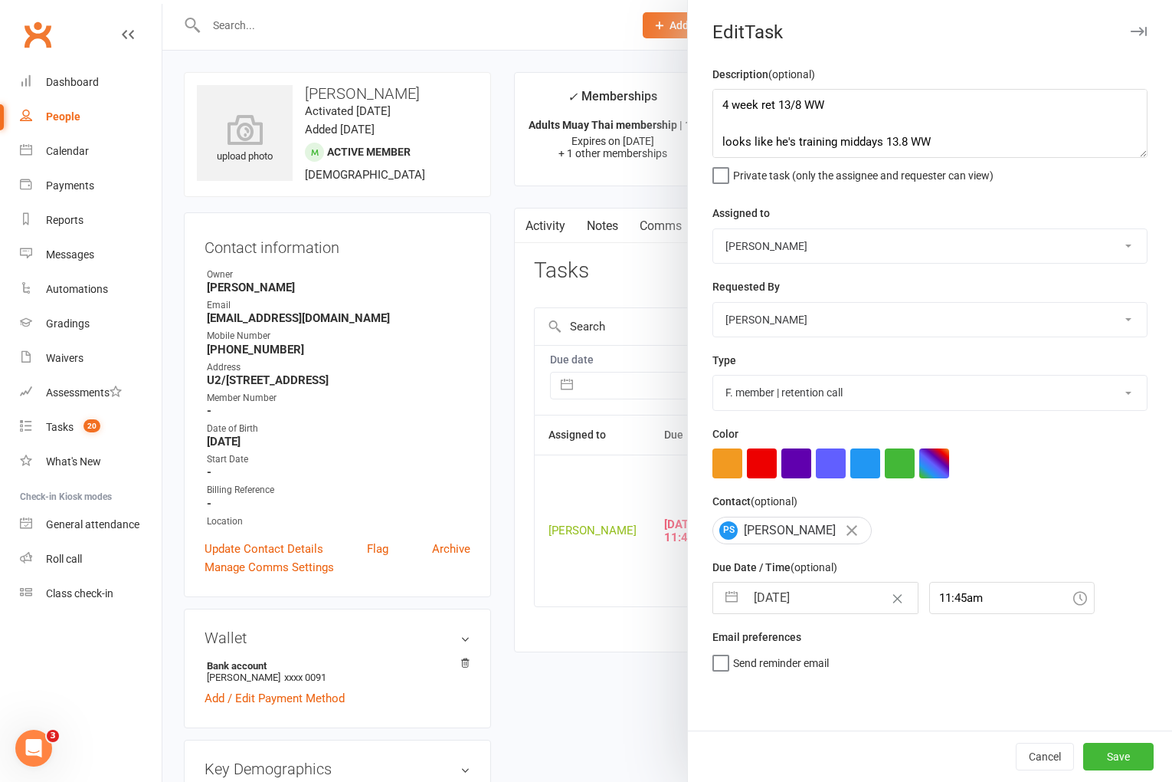
scroll to position [0, 0]
click at [1109, 744] on button "Save" at bounding box center [1118, 756] width 70 height 28
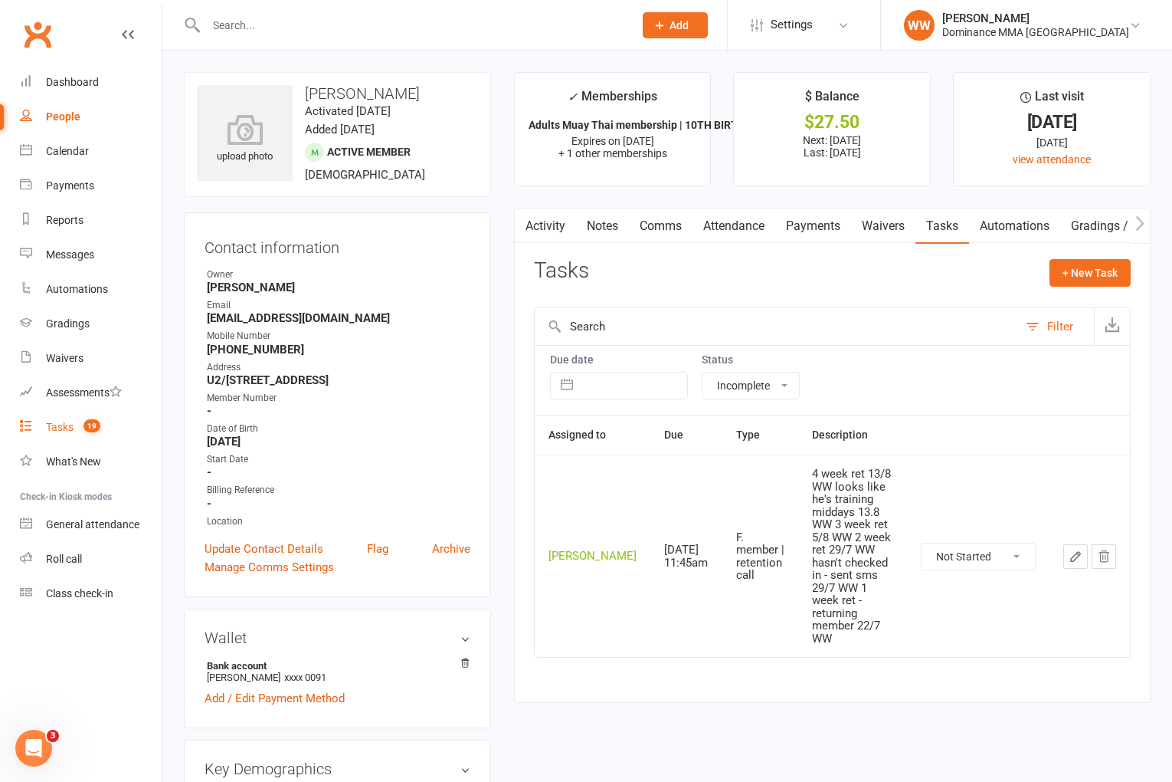
click at [61, 428] on div "Tasks" at bounding box center [60, 427] width 28 height 12
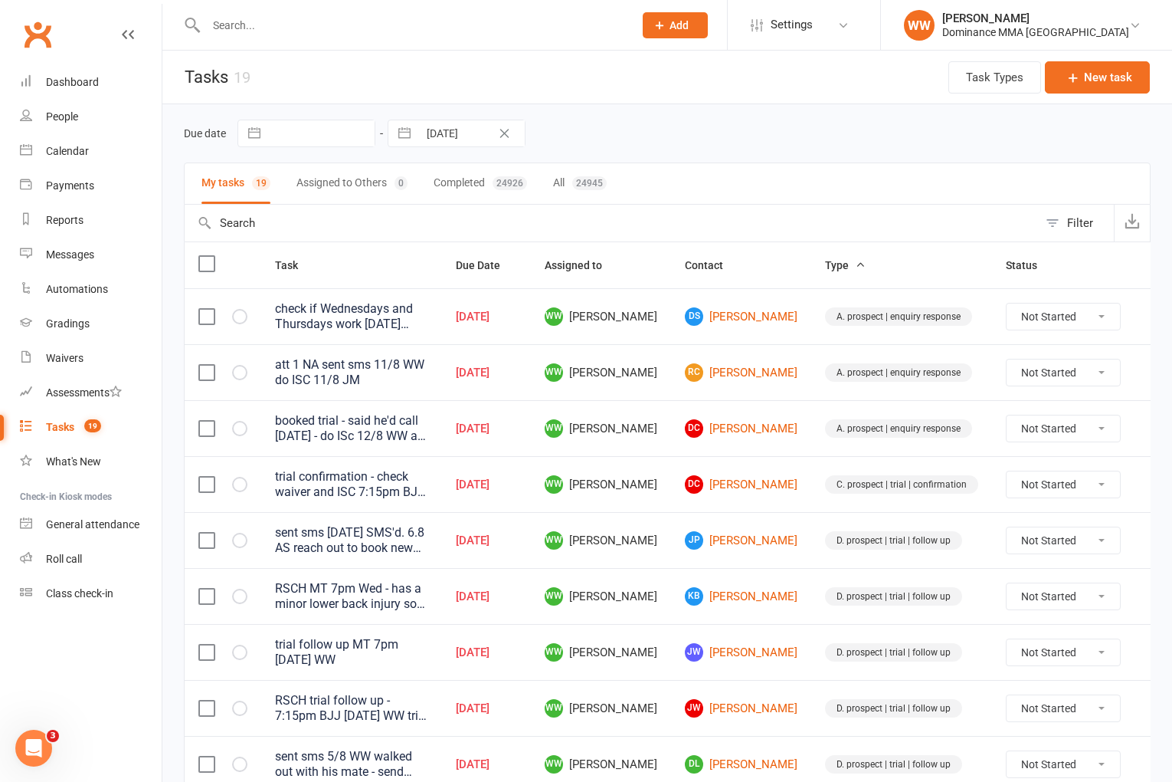
click at [671, 502] on td "DC [PERSON_NAME]" at bounding box center [741, 484] width 140 height 56
click at [671, 636] on td "[PERSON_NAME] [PERSON_NAME]" at bounding box center [741, 652] width 140 height 56
click at [657, 648] on td "WW [PERSON_NAME]" at bounding box center [601, 652] width 140 height 56
click at [655, 657] on td "WW [PERSON_NAME]" at bounding box center [601, 652] width 140 height 56
click at [656, 659] on td "WW [PERSON_NAME]" at bounding box center [601, 652] width 140 height 56
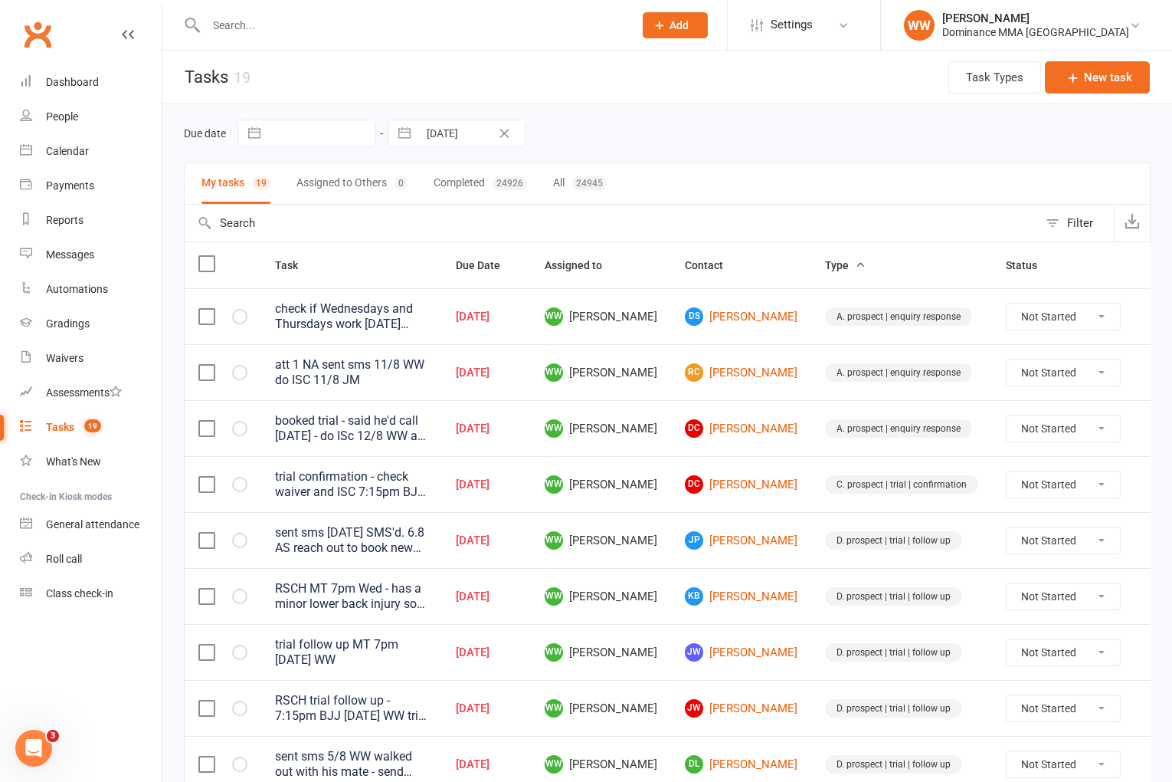
select select "6"
select select "2025"
select select "7"
select select "2025"
select select "8"
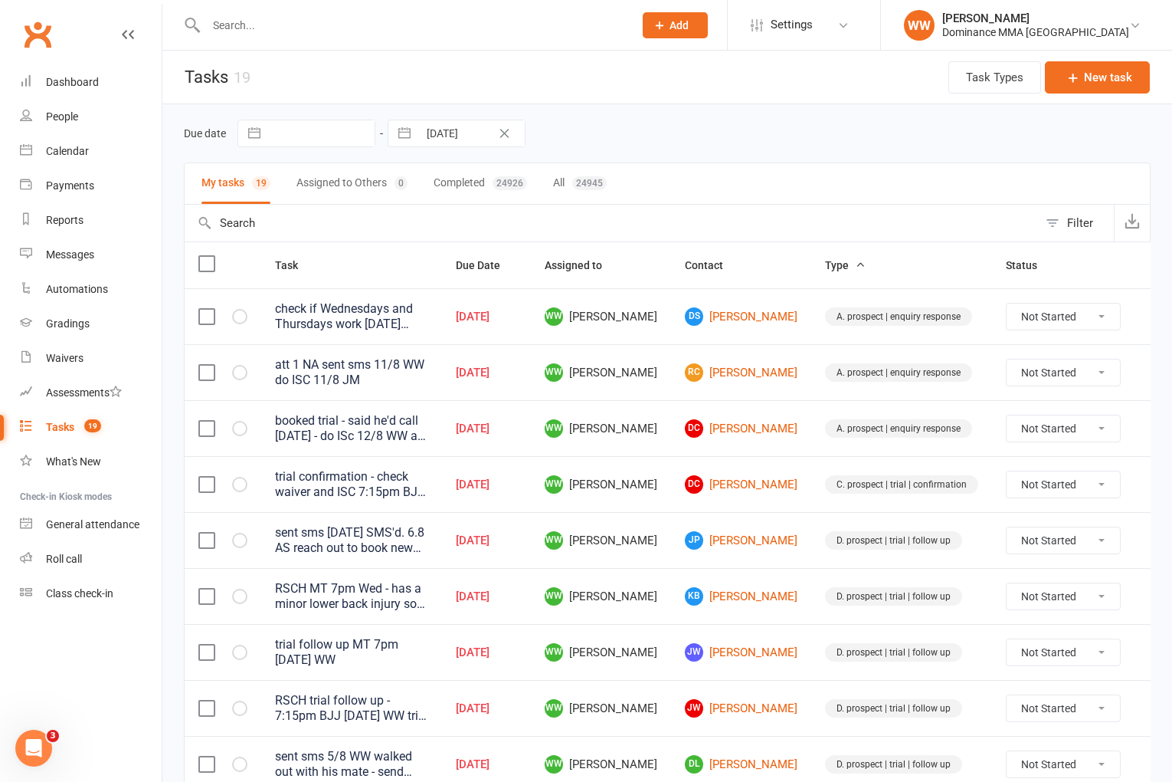
select select "2025"
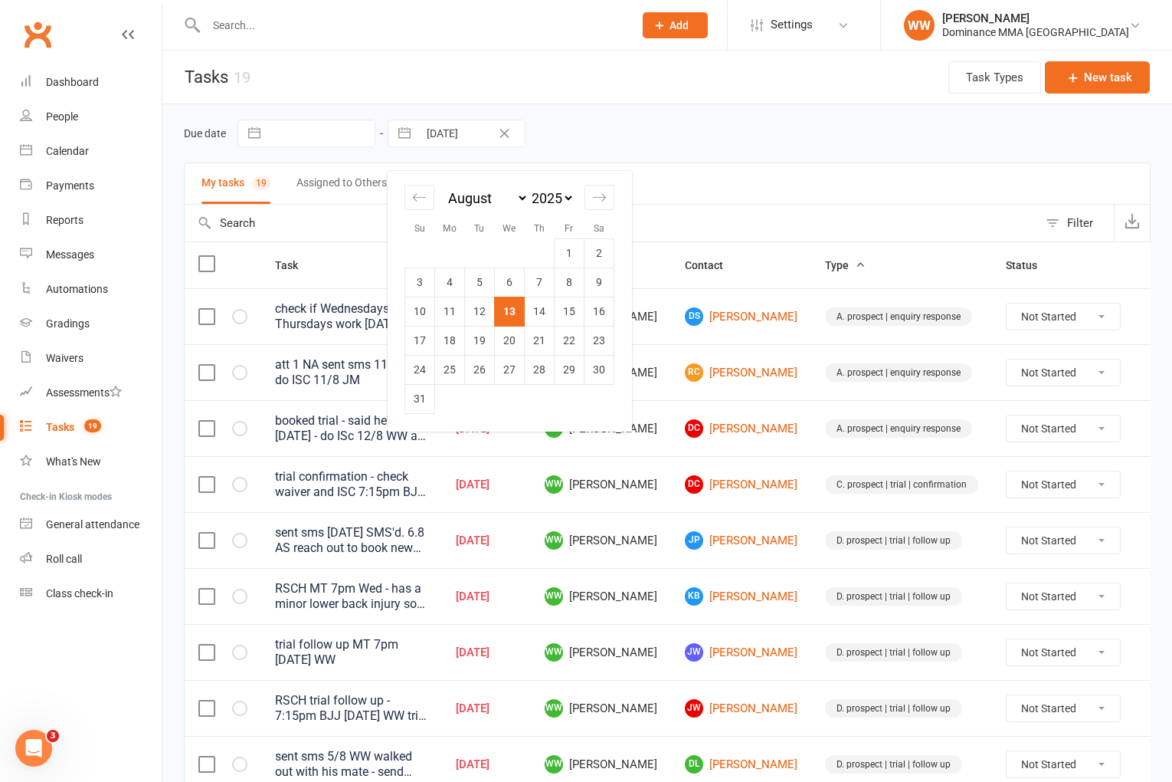
click at [434, 138] on input "[DATE]" at bounding box center [471, 133] width 107 height 26
click at [536, 315] on td "14" at bounding box center [540, 311] width 30 height 29
type input "[DATE]"
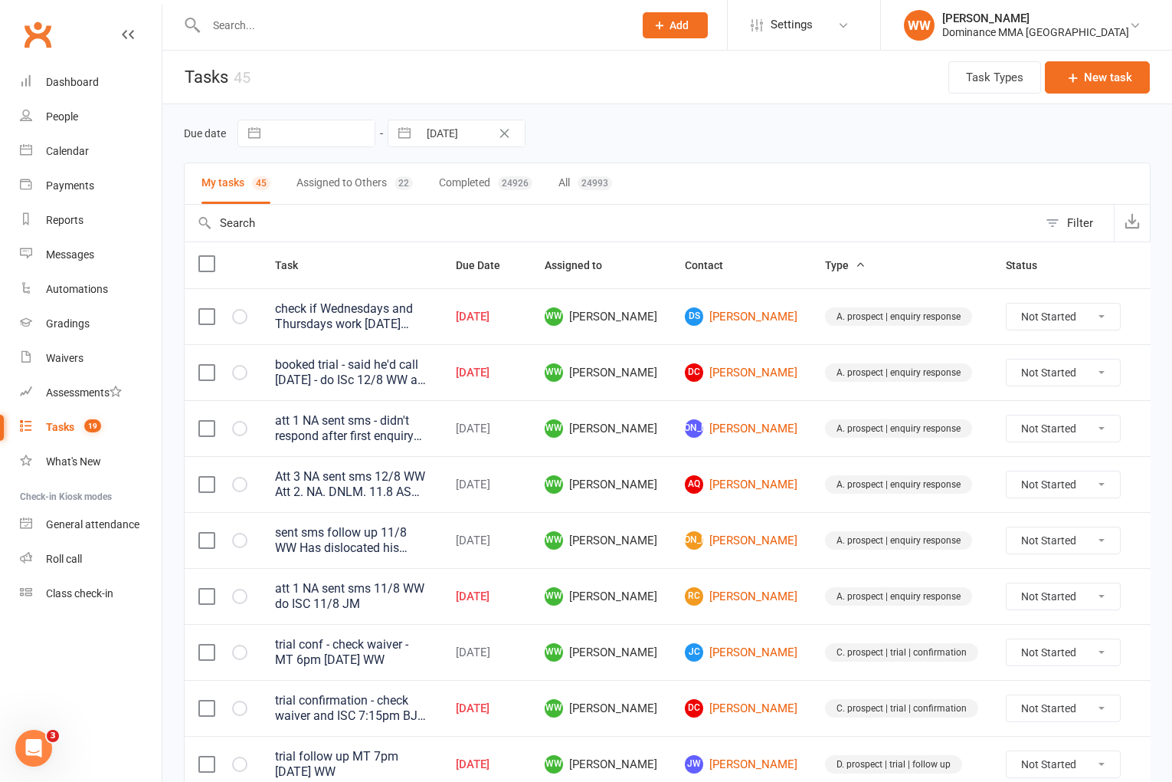
click at [462, 138] on input "[DATE]" at bounding box center [471, 133] width 107 height 26
select select "6"
select select "2025"
select select "7"
select select "2025"
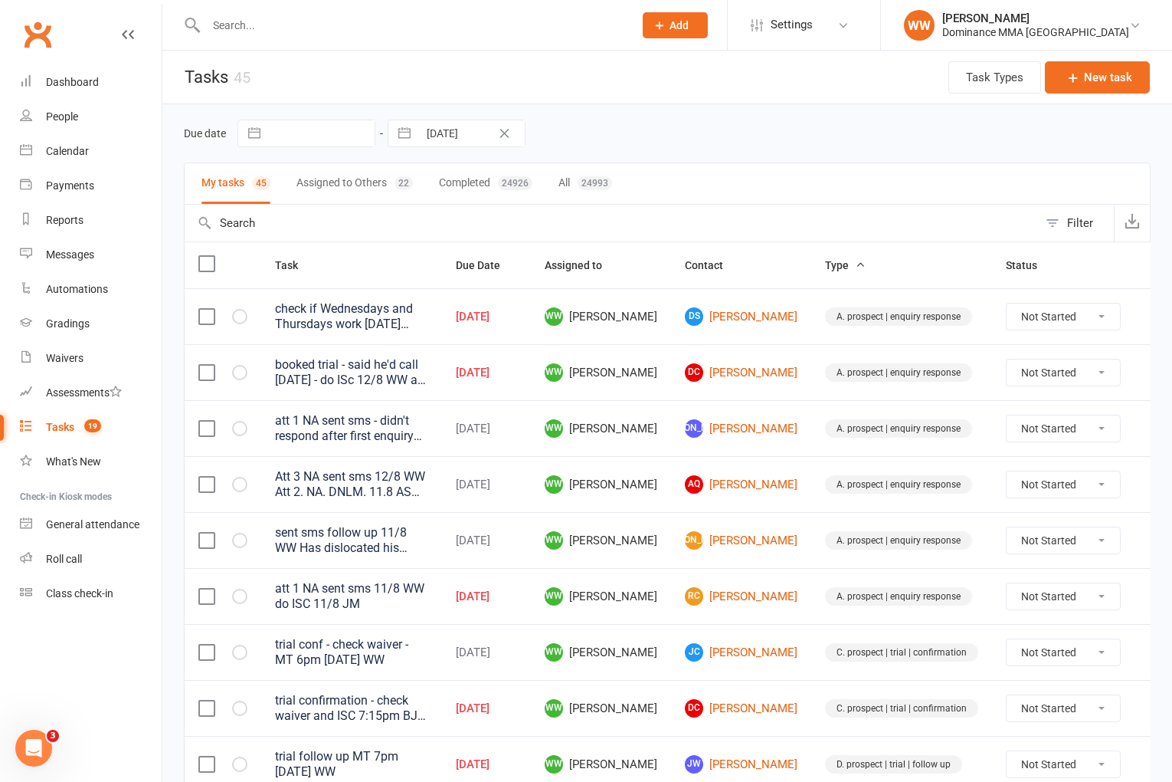
select select "8"
select select "2025"
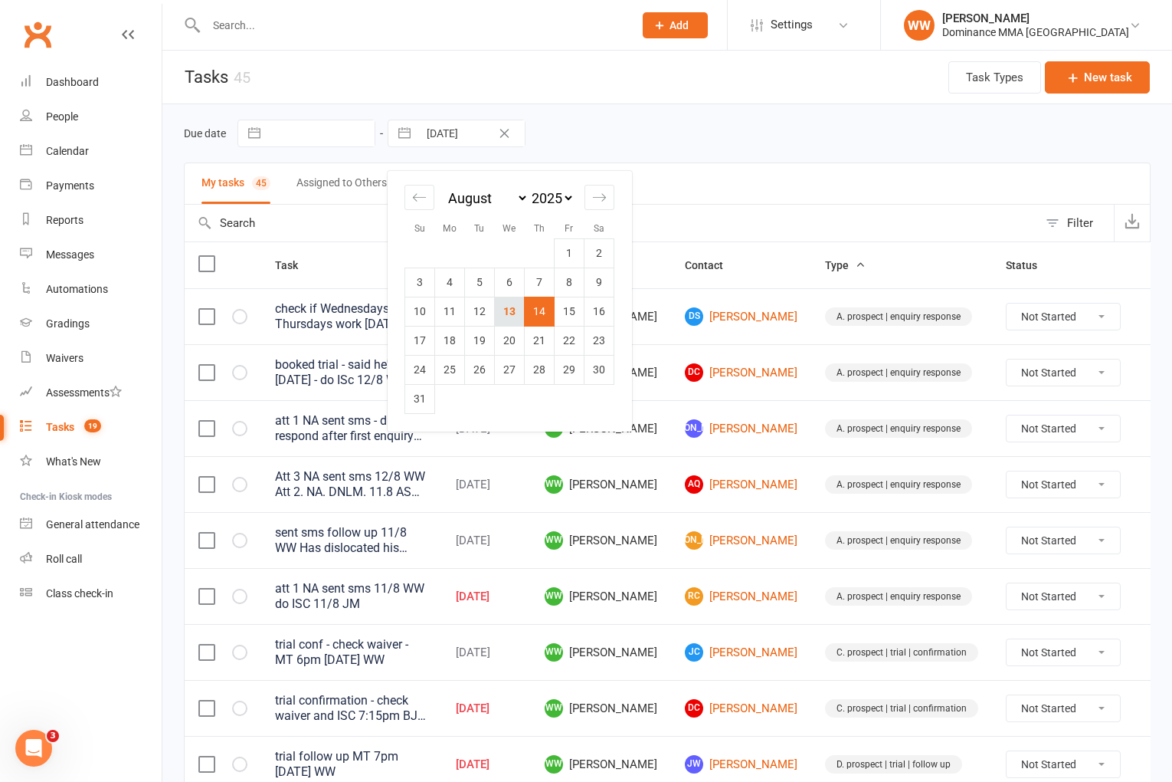
click at [506, 316] on td "13" at bounding box center [510, 311] width 30 height 29
type input "[DATE]"
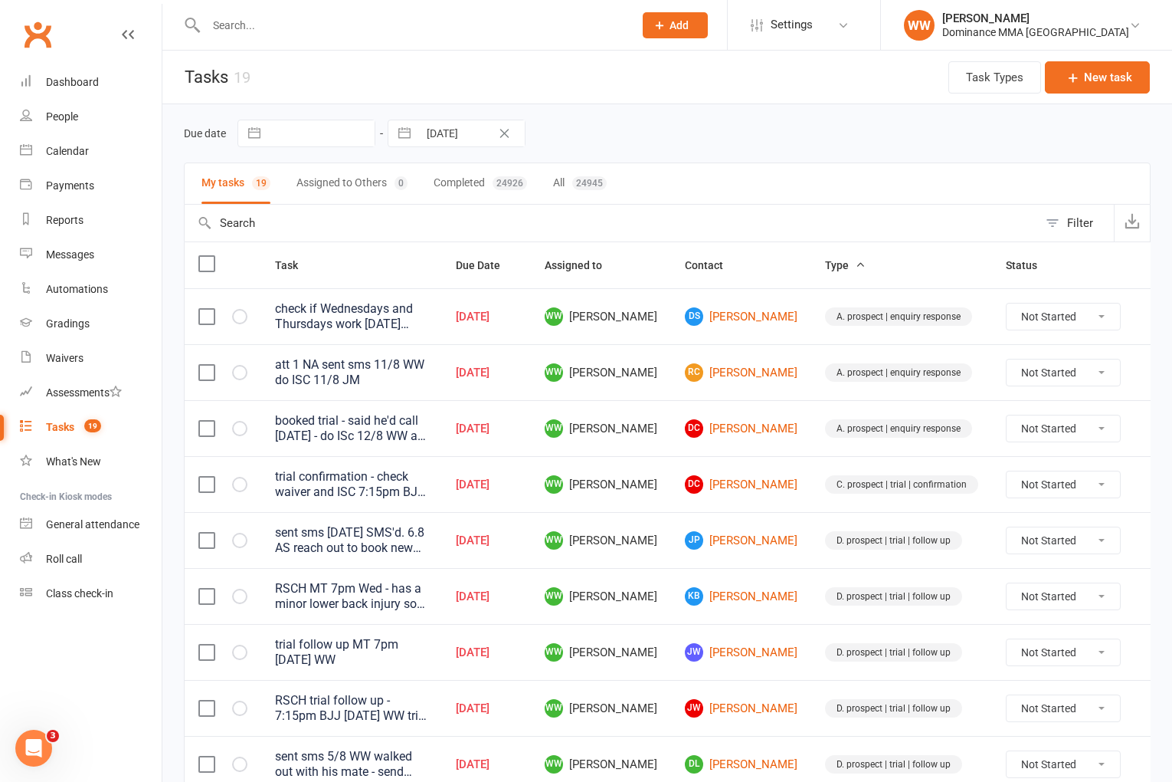
click at [640, 505] on td "WW [PERSON_NAME]" at bounding box center [601, 484] width 140 height 56
click at [651, 503] on td "WW [PERSON_NAME]" at bounding box center [601, 484] width 140 height 56
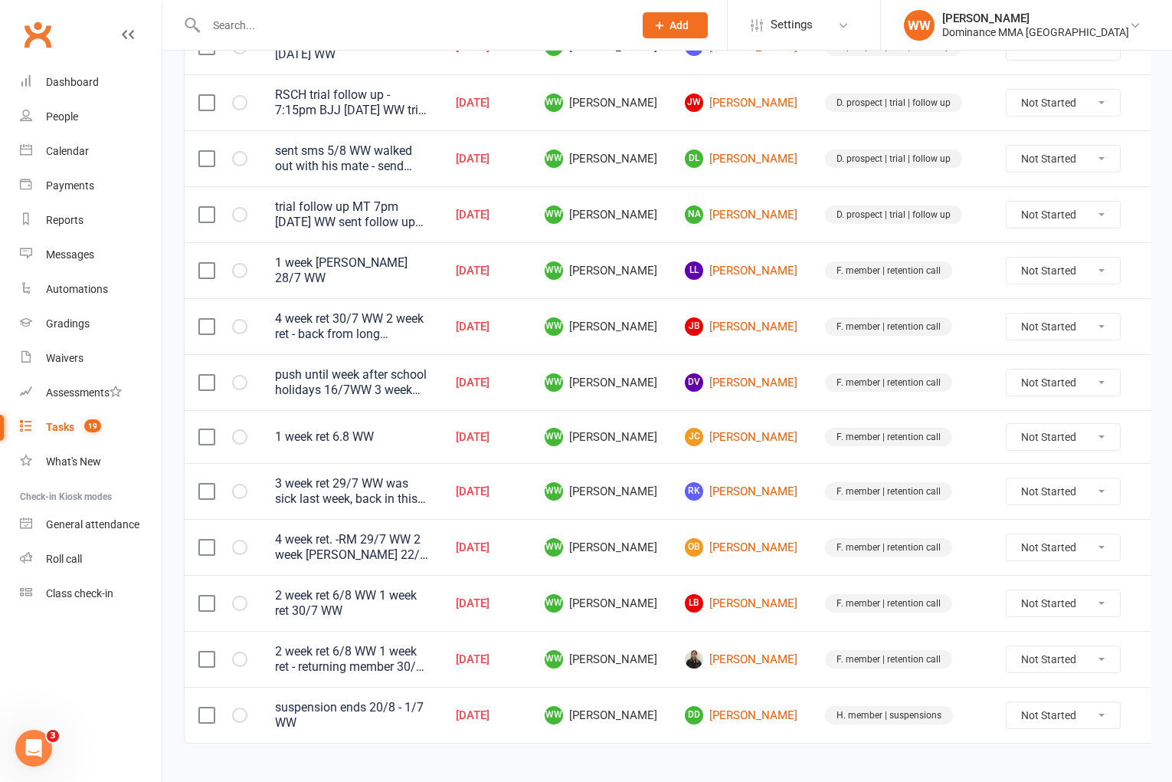
scroll to position [610, 0]
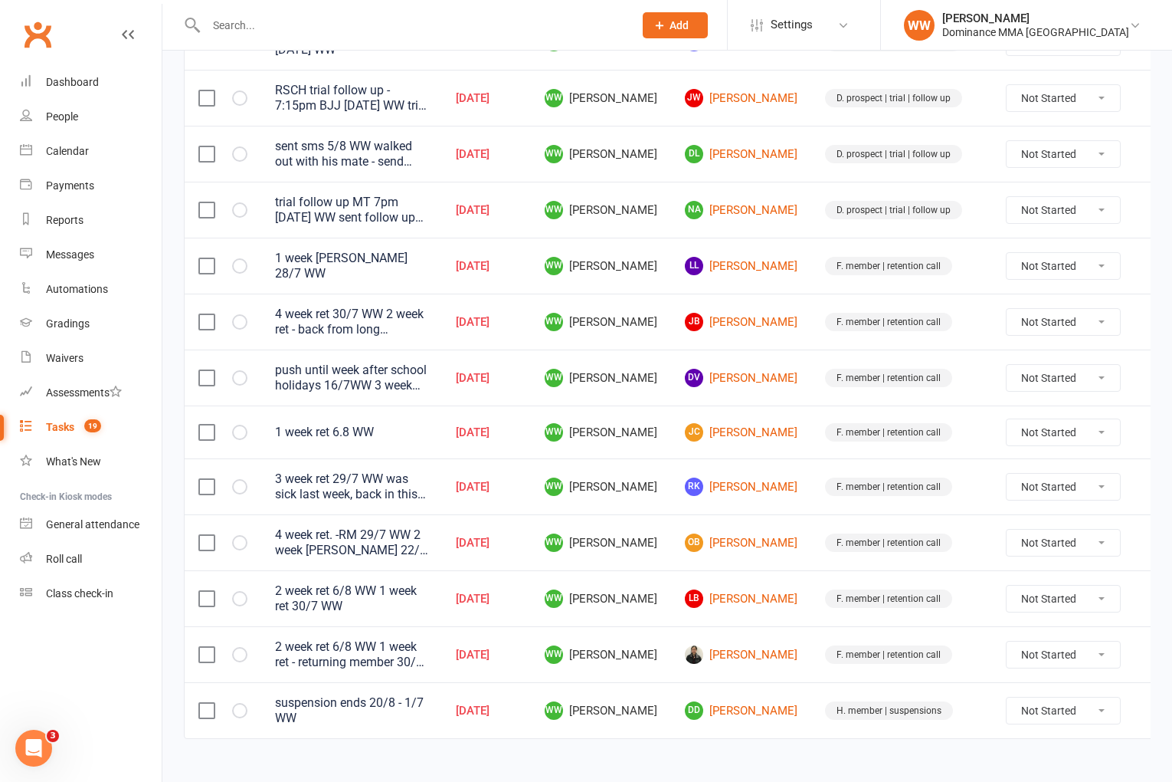
click at [1150, 487] on icon at bounding box center [1157, 486] width 15 height 15
click at [1015, 553] on link "Edit" at bounding box center [1060, 544] width 152 height 31
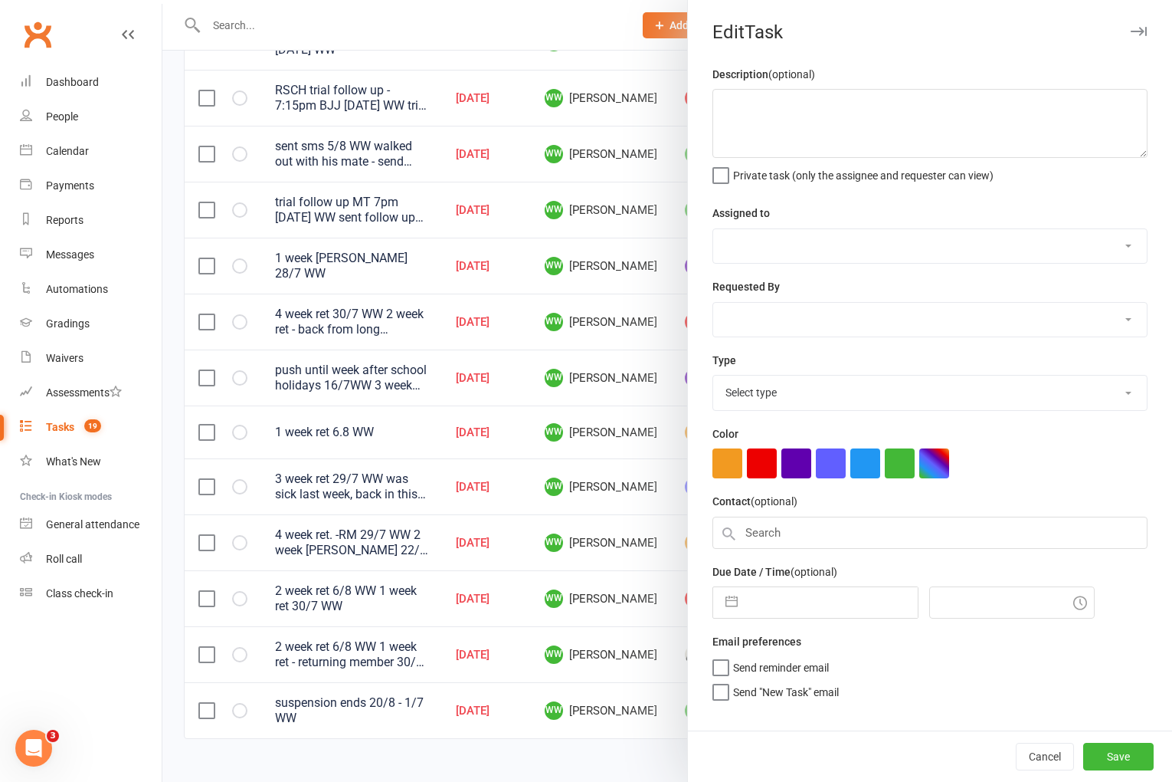
type textarea "3 week ret 29/7 WW was sick last week, back in this week 29/7 WW 2 week ret 22/…"
select select "49757"
type input "[DATE]"
type input "8:45pm"
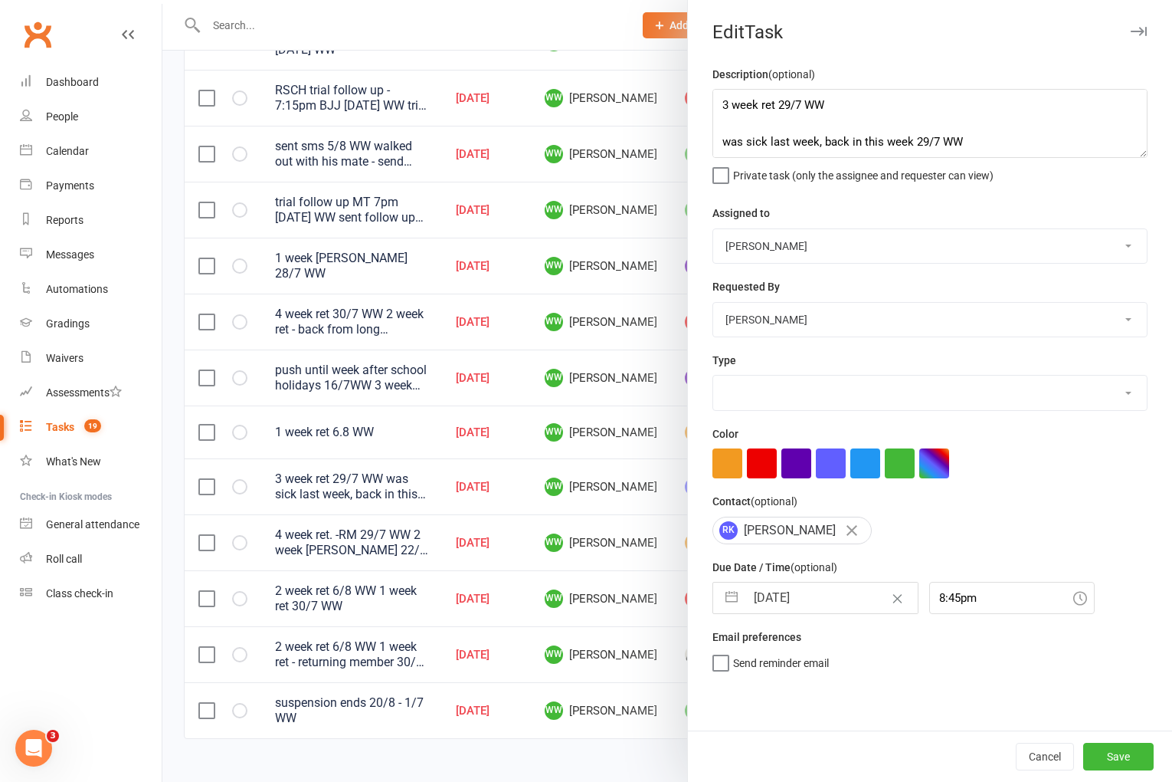
select select "3865"
click at [805, 603] on input "[DATE]" at bounding box center [832, 597] width 172 height 31
select select "6"
select select "2025"
select select "7"
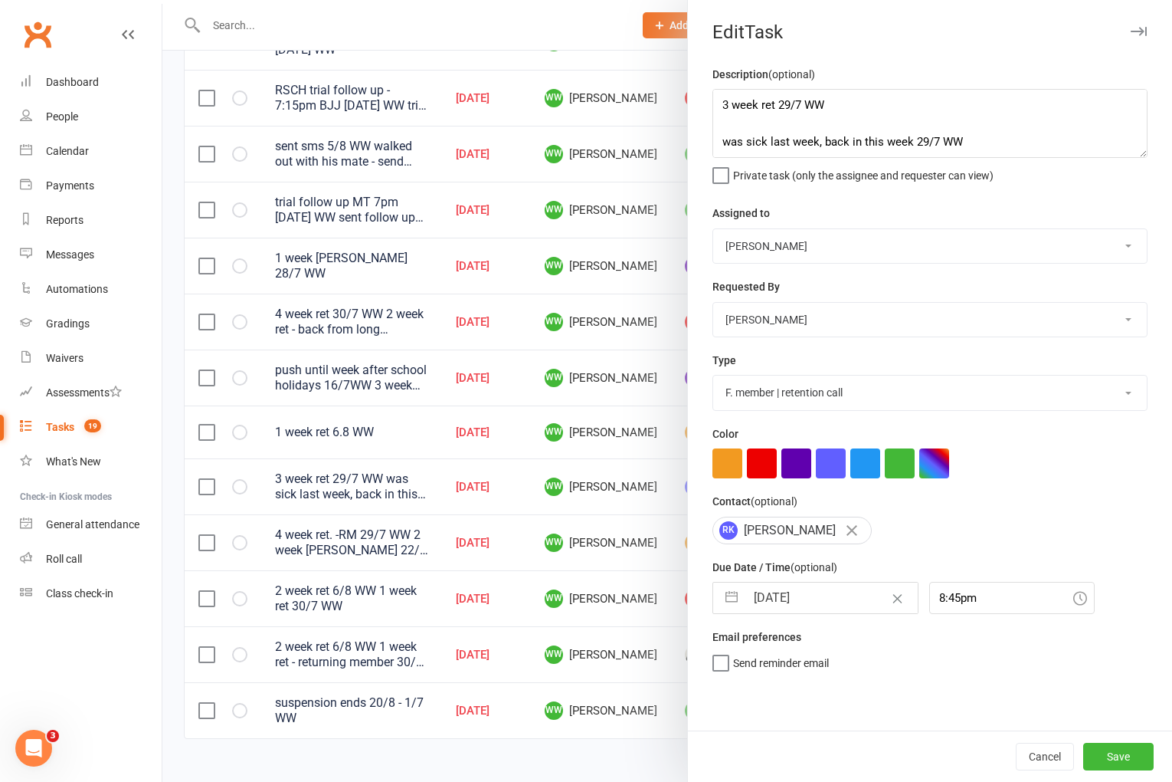
select select "2025"
select select "8"
select select "2025"
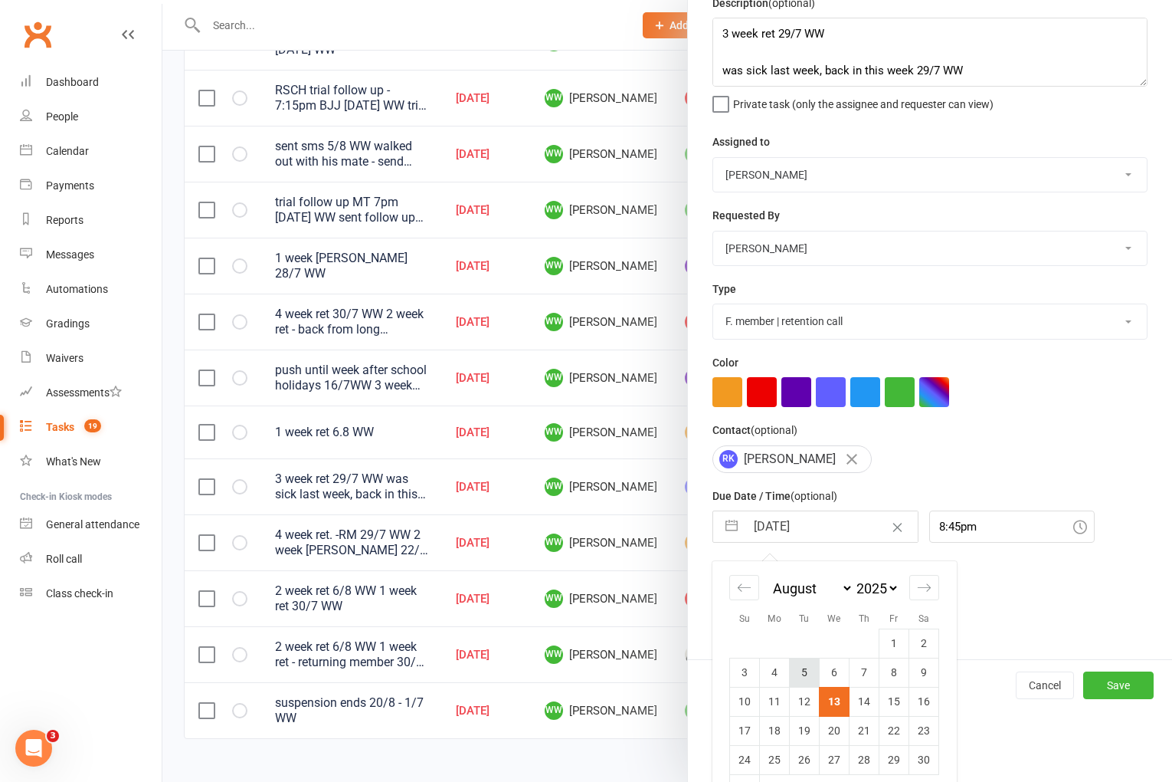
scroll to position [113, 0]
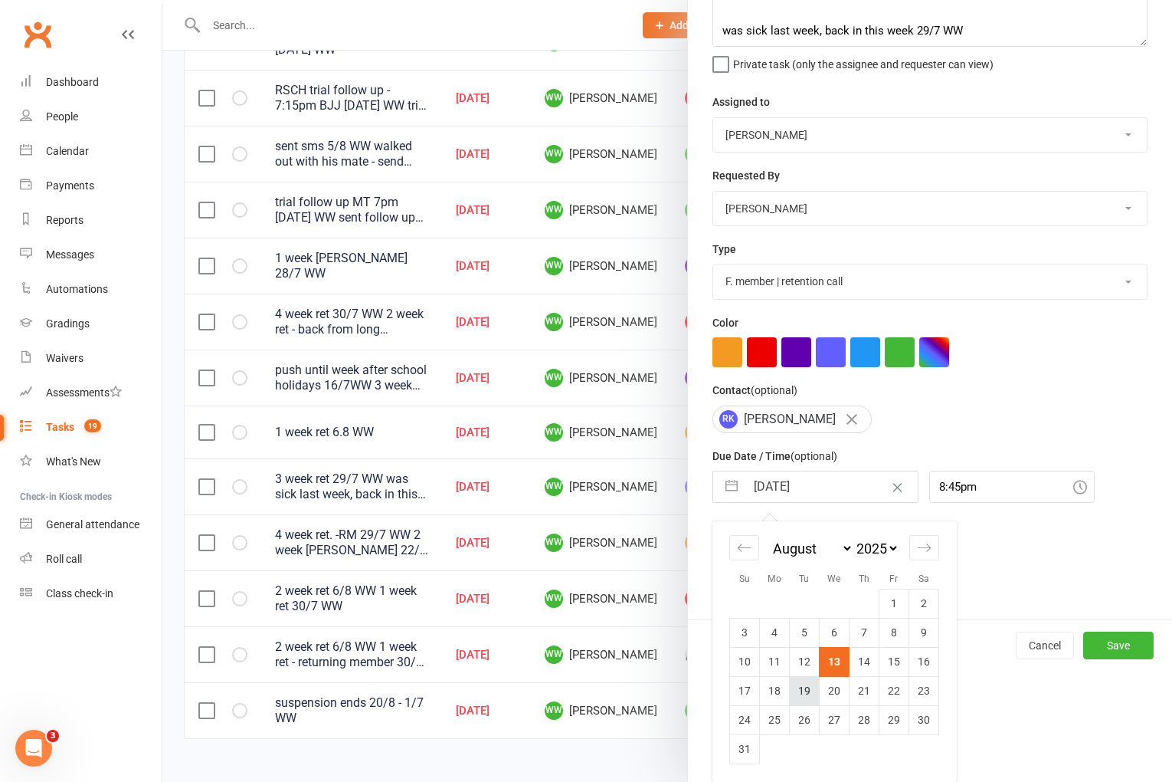
click at [806, 685] on td "19" at bounding box center [805, 690] width 30 height 29
type input "[DATE]"
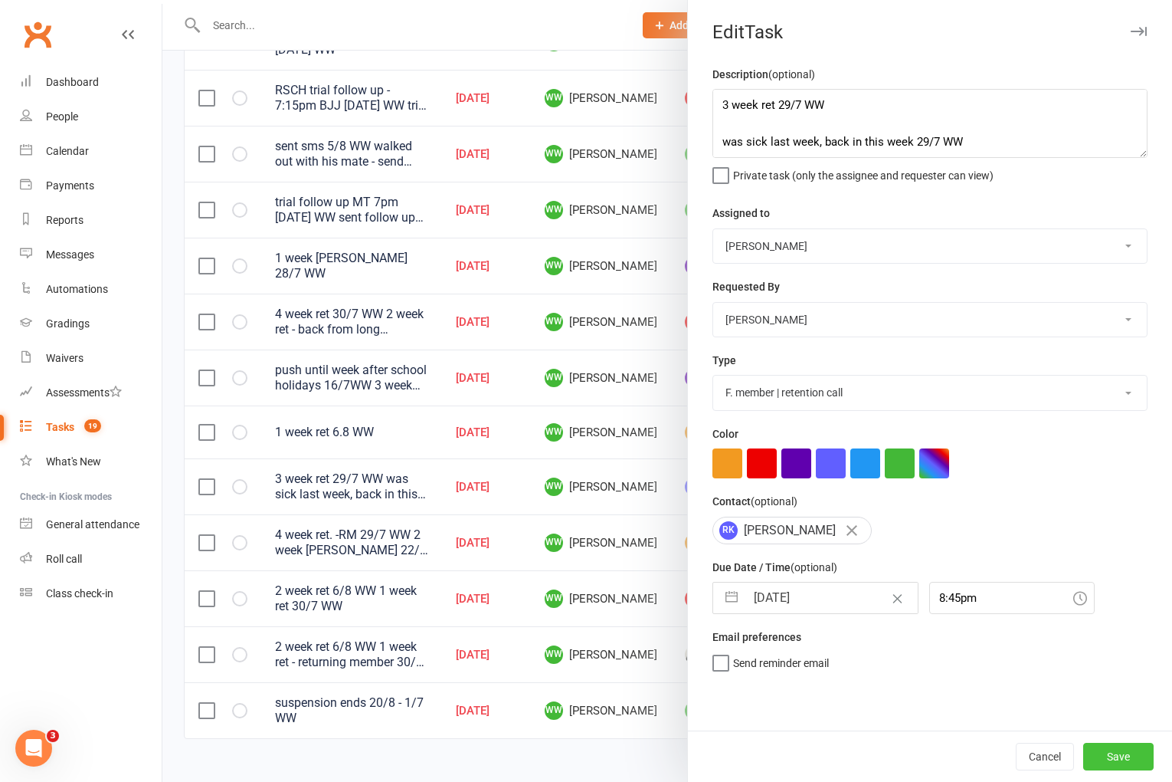
click at [1107, 756] on button "Save" at bounding box center [1118, 756] width 70 height 28
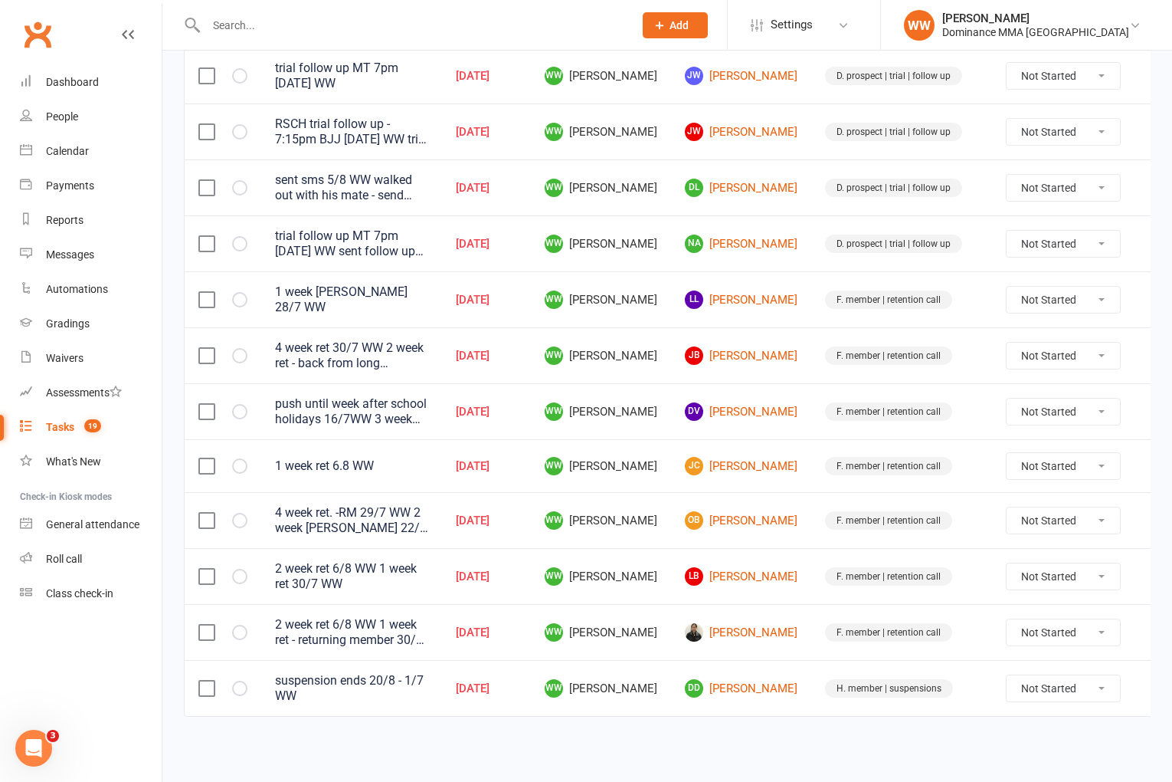
scroll to position [570, 0]
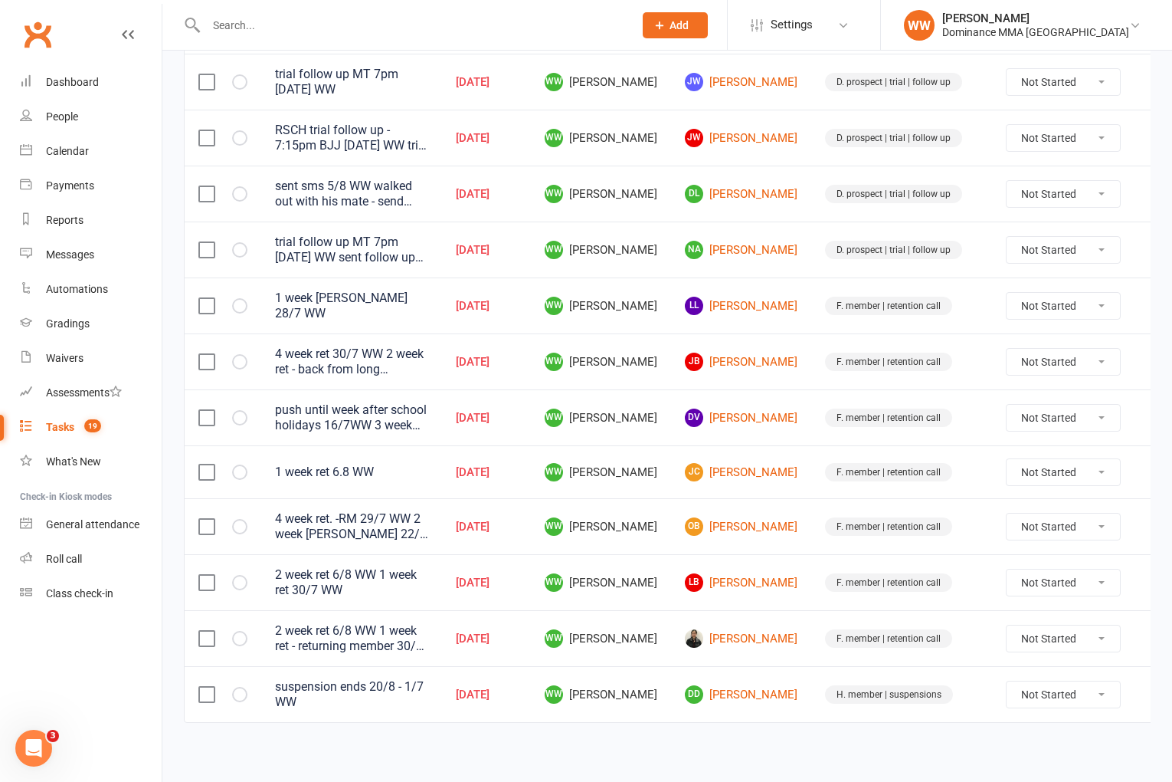
click at [781, 530] on td "OB [PERSON_NAME]" at bounding box center [741, 526] width 140 height 56
click at [811, 548] on td "F. member | retention call" at bounding box center [901, 526] width 181 height 56
click at [1150, 581] on icon at bounding box center [1157, 582] width 15 height 15
click at [1031, 631] on link "Edit" at bounding box center [1060, 639] width 152 height 31
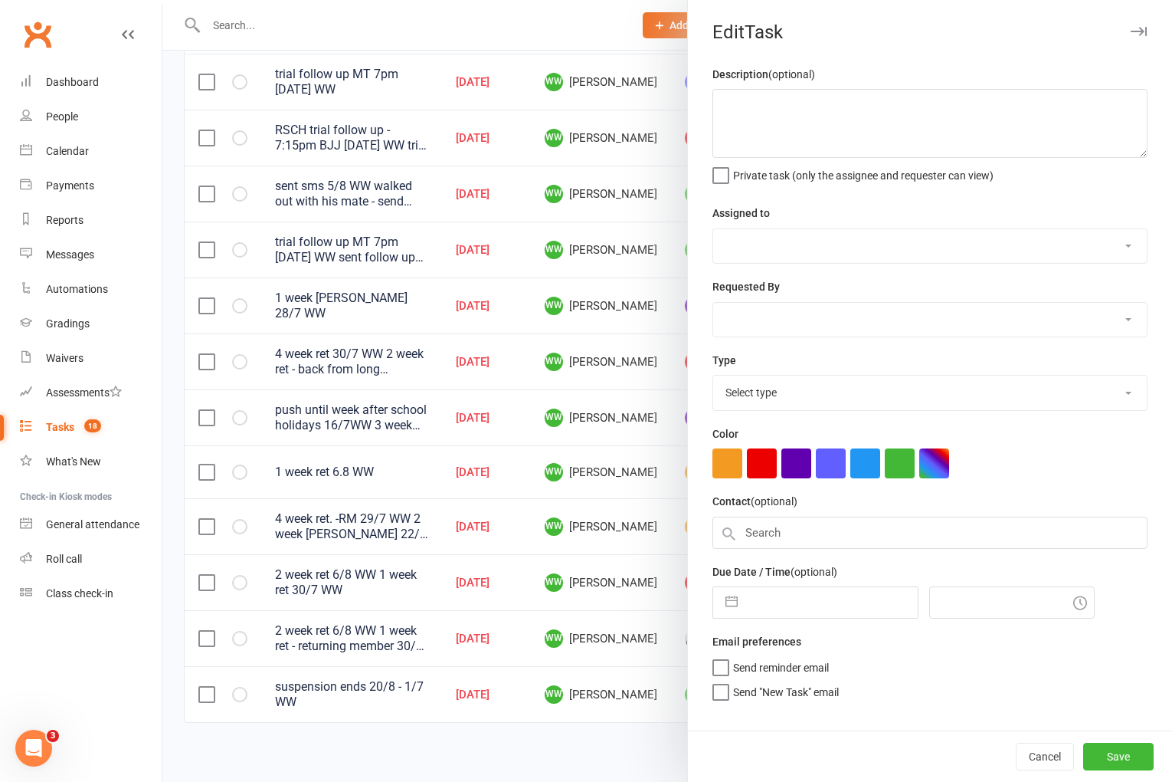
type textarea "2 week ret 6/8 WW 1 week ret 30/7 WW"
select select "49757"
type input "[DATE]"
type input "9:00pm"
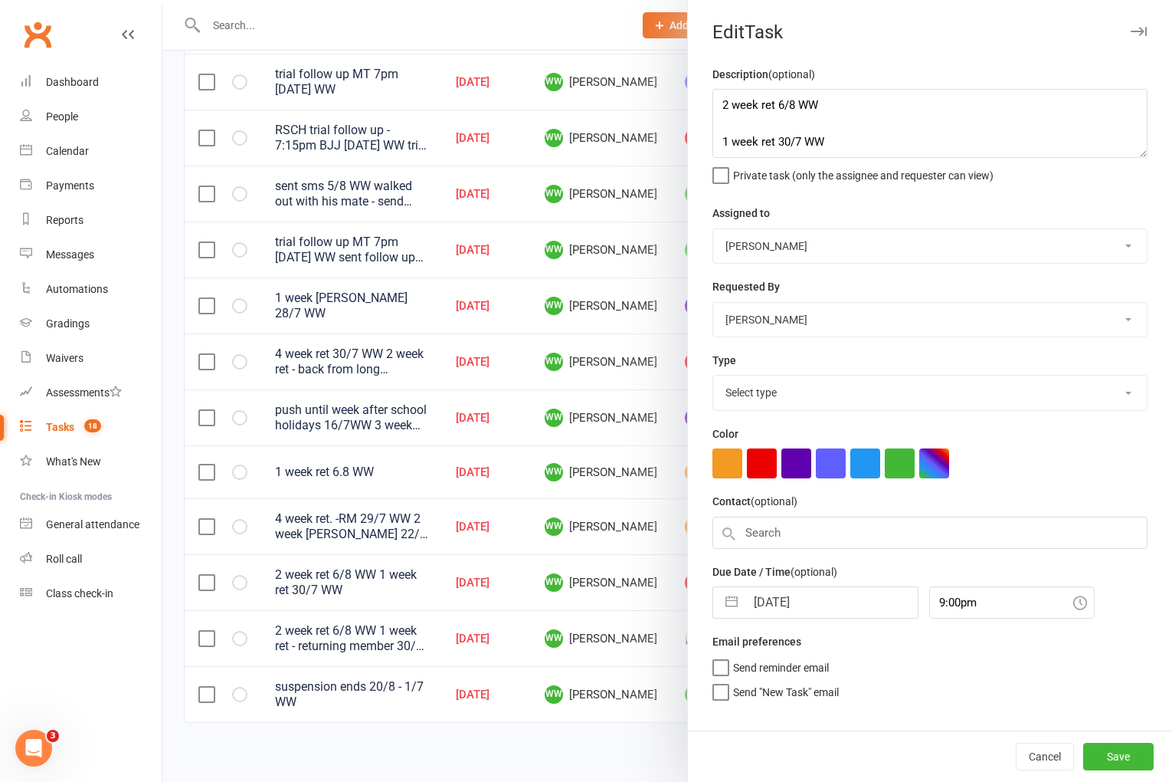
select select "3865"
click at [716, 107] on textarea "2 week ret 6/8 WW 1 week ret 30/7 WW" at bounding box center [930, 123] width 435 height 69
type textarea "4 week ret 13/8 WW training, sent sms 13/8 W 2 week ret 6/8 WW 1 week ret 30/7 …"
select select "6"
select select "2025"
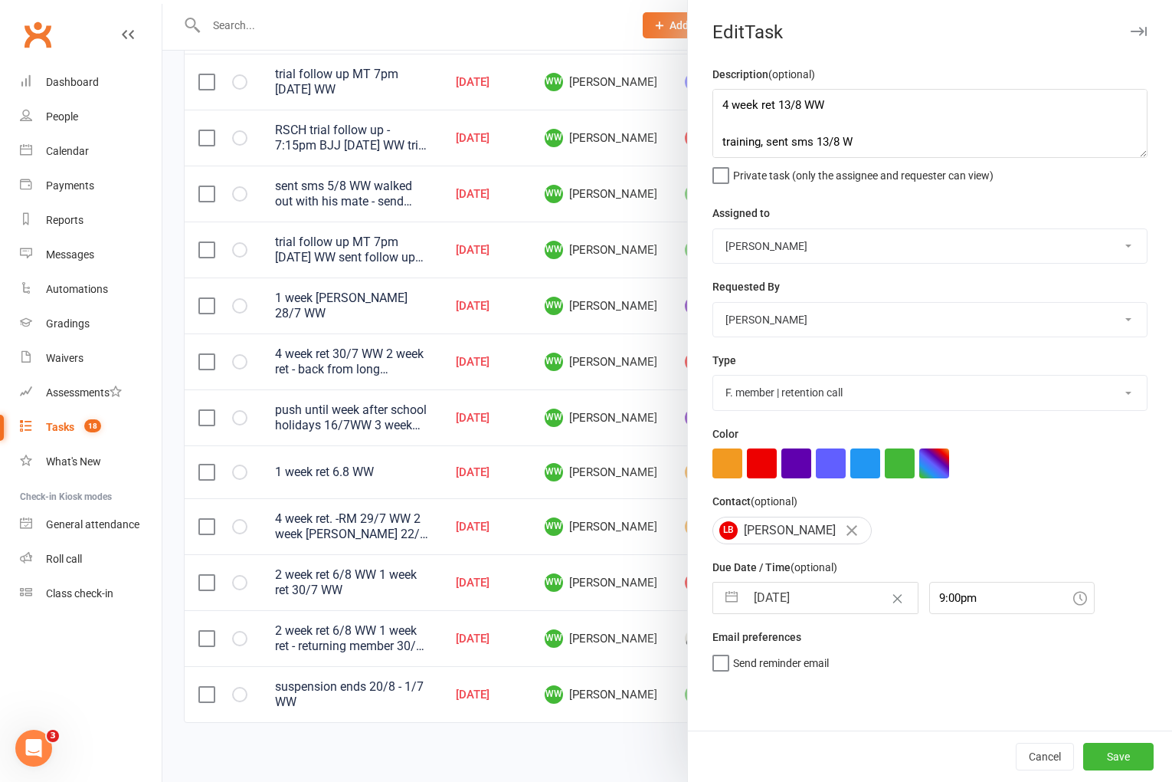
select select "7"
select select "2025"
select select "8"
select select "2025"
click at [799, 601] on input "[DATE]" at bounding box center [832, 597] width 172 height 31
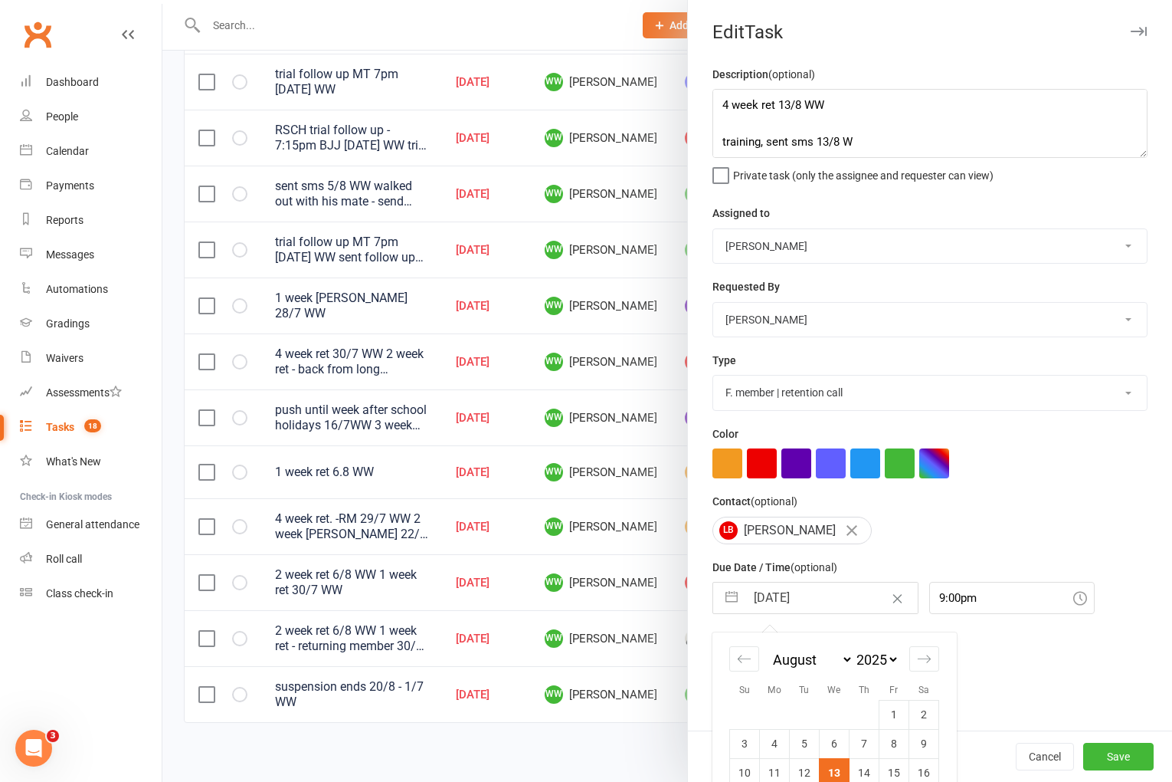
scroll to position [113, 0]
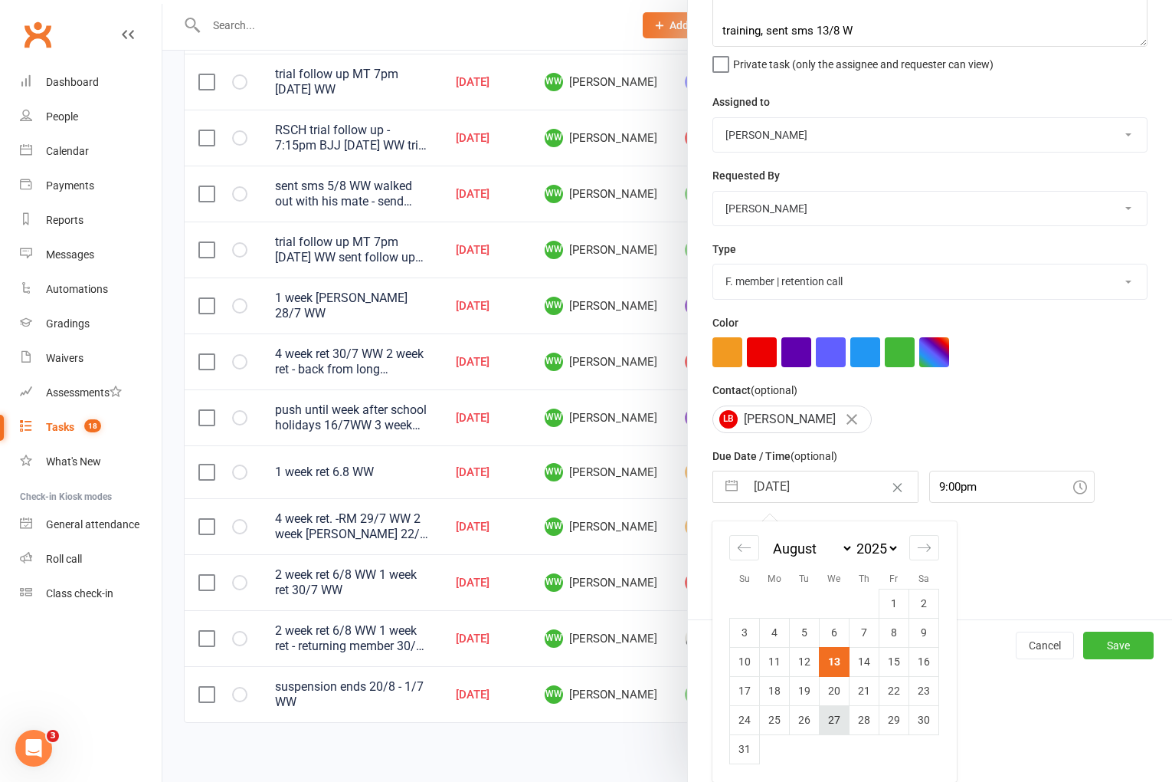
click at [828, 708] on td "27" at bounding box center [835, 719] width 30 height 29
type input "[DATE]"
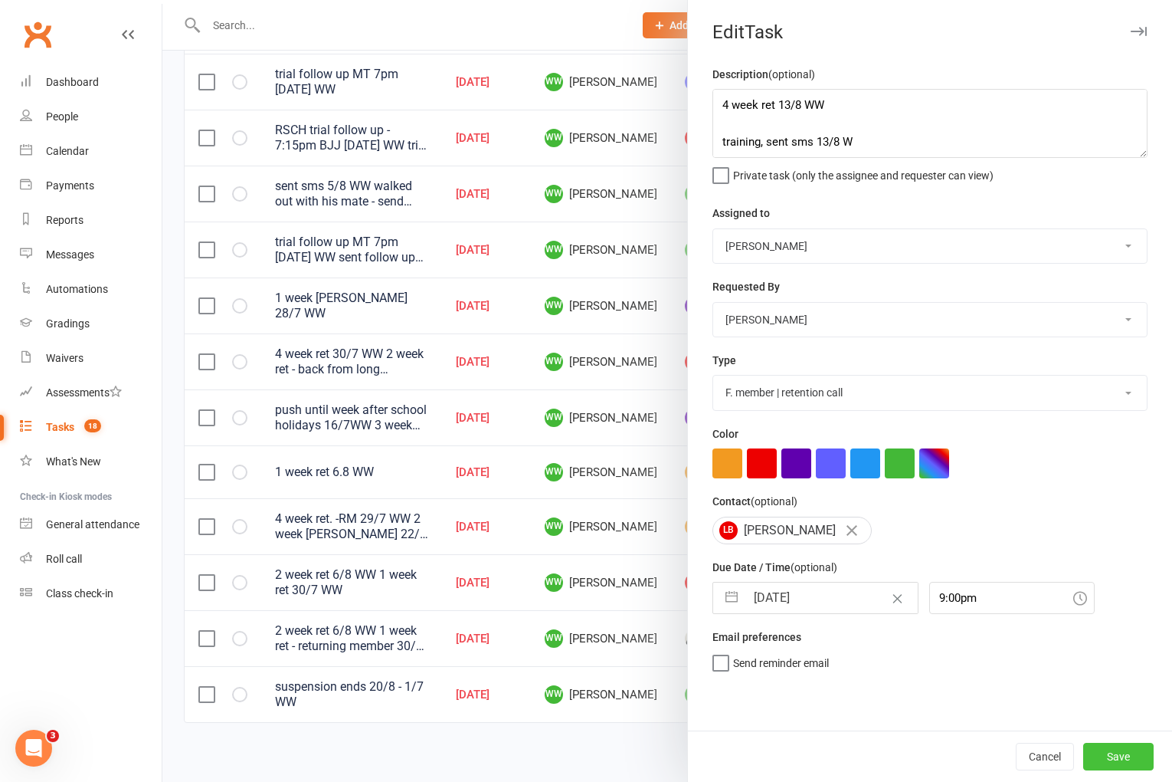
click at [1090, 755] on button "Save" at bounding box center [1118, 756] width 70 height 28
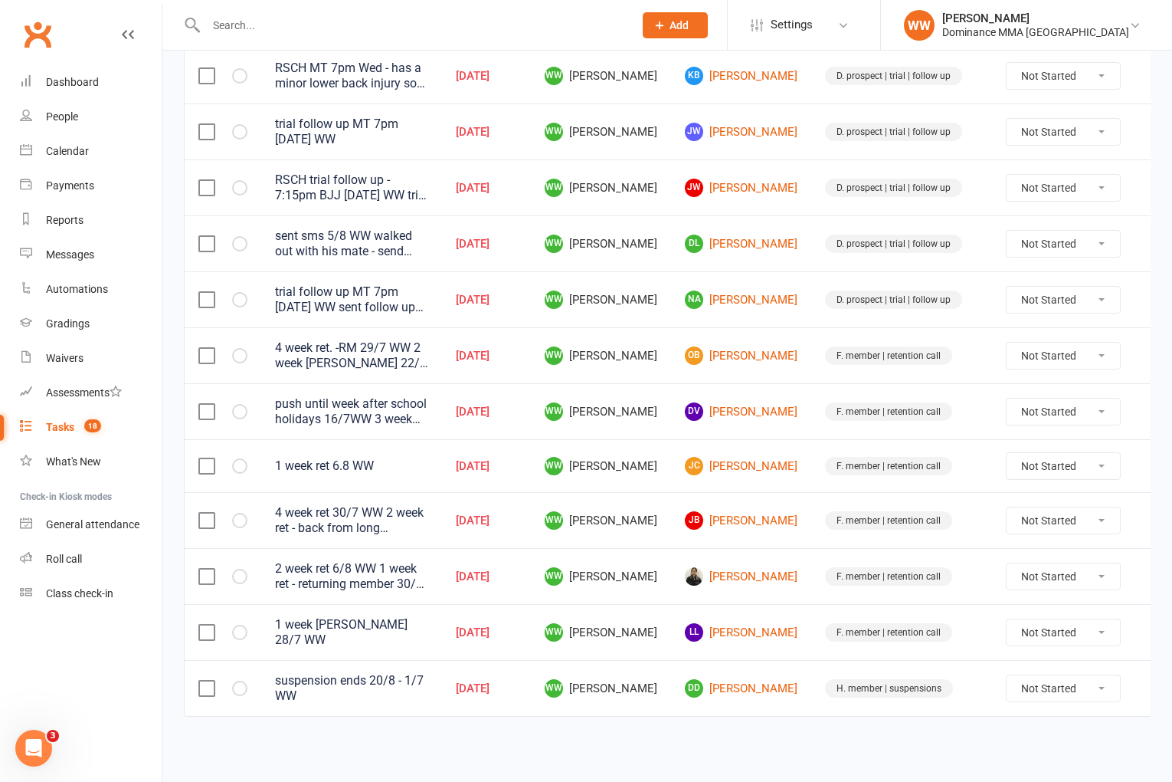
scroll to position [514, 0]
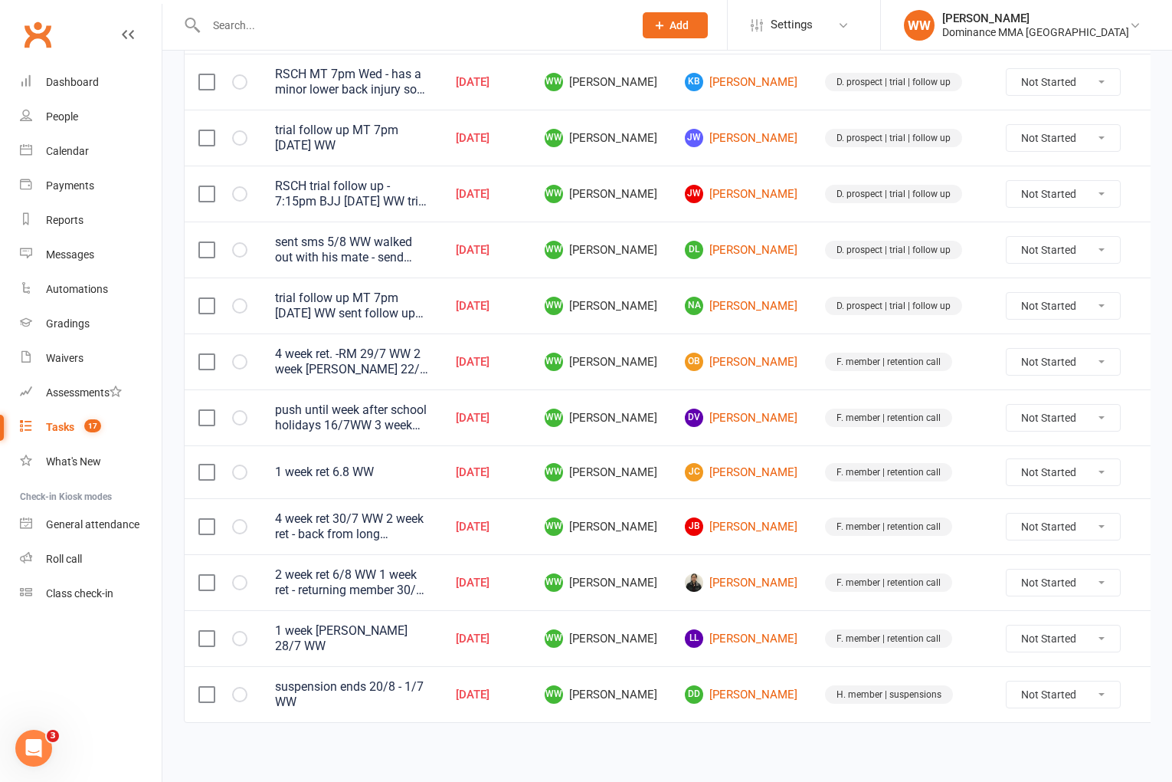
drag, startPoint x: 1130, startPoint y: 585, endPoint x: 1121, endPoint y: 591, distance: 10.6
click at [1150, 585] on icon at bounding box center [1157, 582] width 15 height 15
click at [1051, 643] on link "Edit" at bounding box center [1060, 643] width 152 height 31
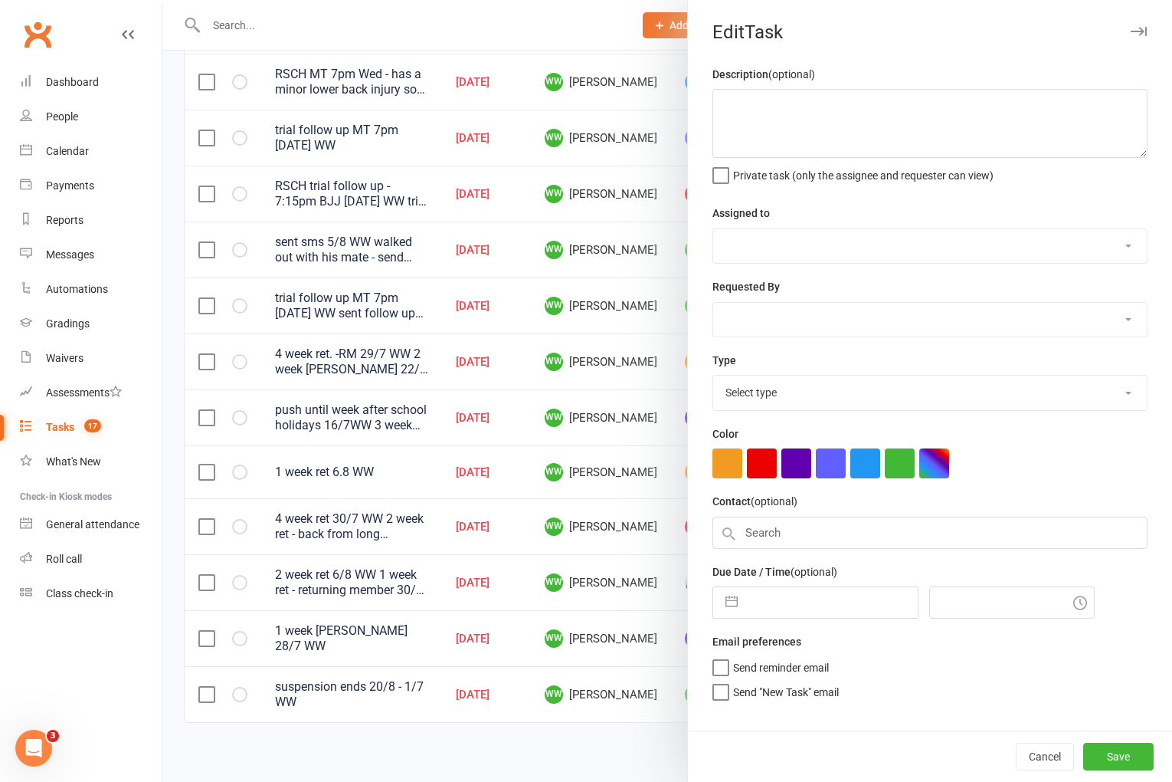
type textarea "2 week ret 6/8 WW 1 week ret - returning member 30/7 WW"
select select "49757"
type input "[DATE]"
type input "8:30pm"
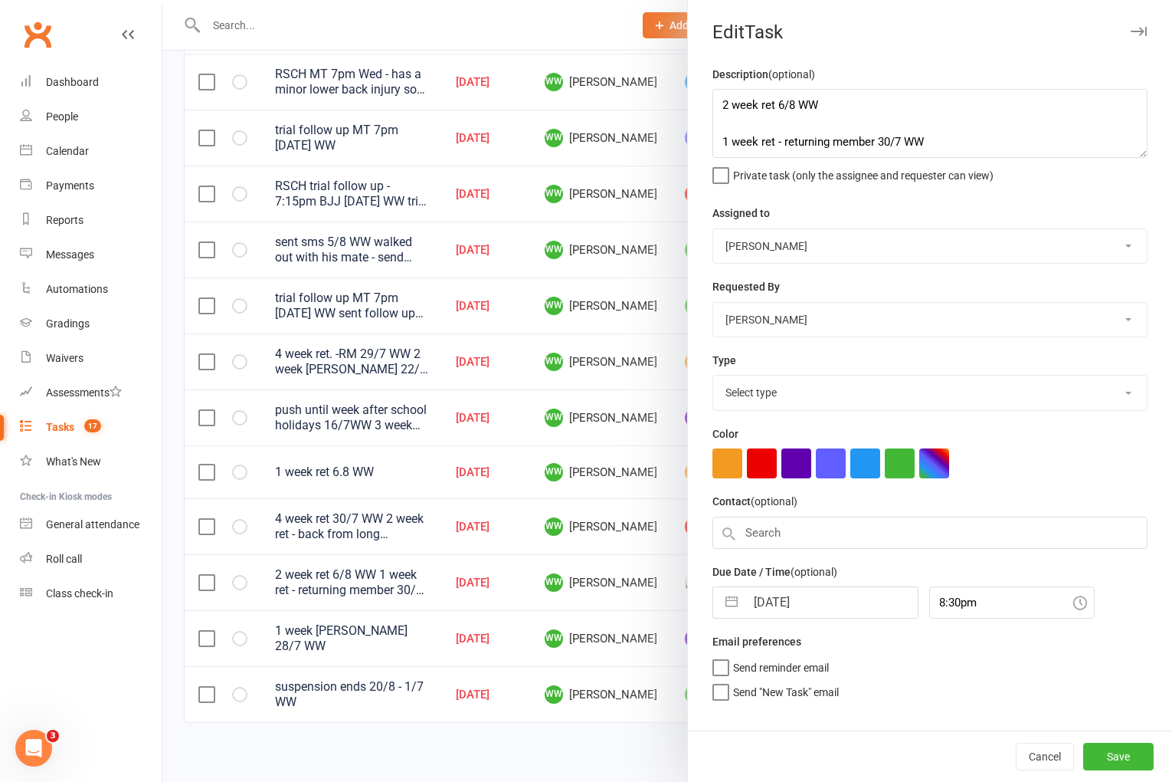
select select "3865"
click at [724, 103] on textarea "2 week ret 6/8 WW 1 week ret - returning member 30/7 WW" at bounding box center [930, 123] width 435 height 69
type textarea "4 week ret 13/8 WW training, sent sms 13/8 WW 2 week ret 6/8 WW 1 week ret - re…"
click at [804, 608] on input "[DATE]" at bounding box center [832, 598] width 172 height 31
select select "6"
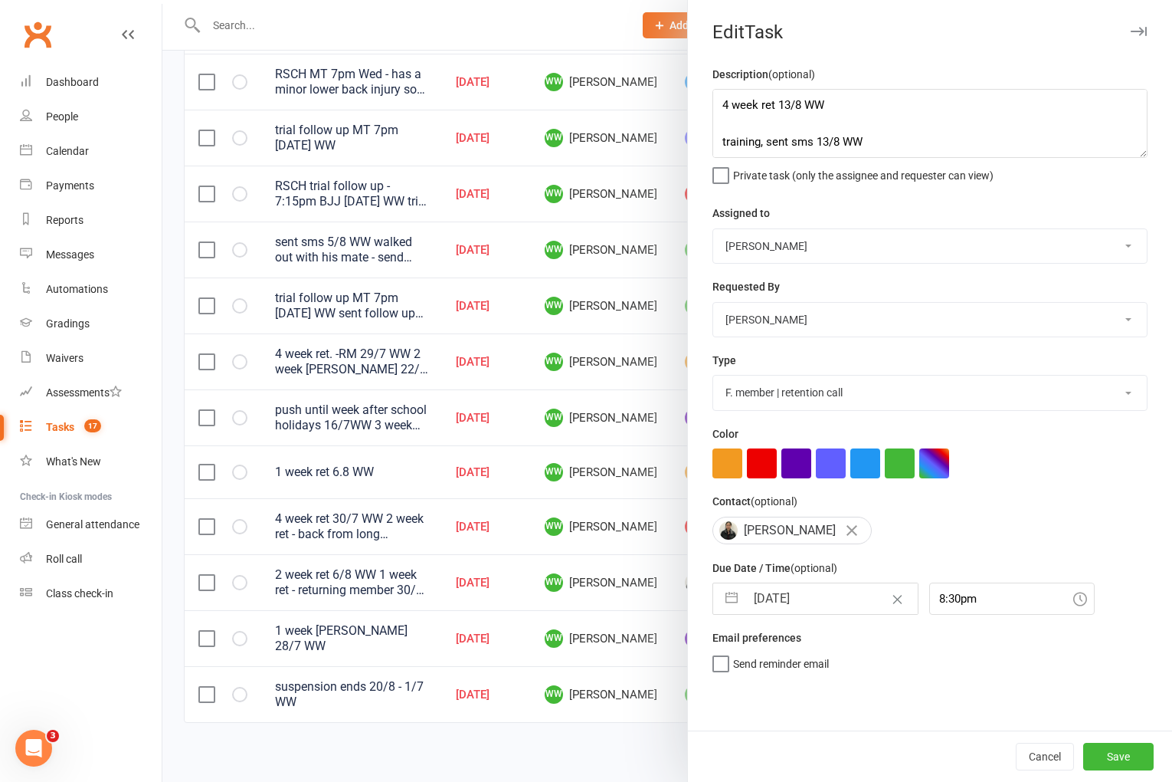
select select "2025"
select select "7"
select select "2025"
select select "8"
select select "2025"
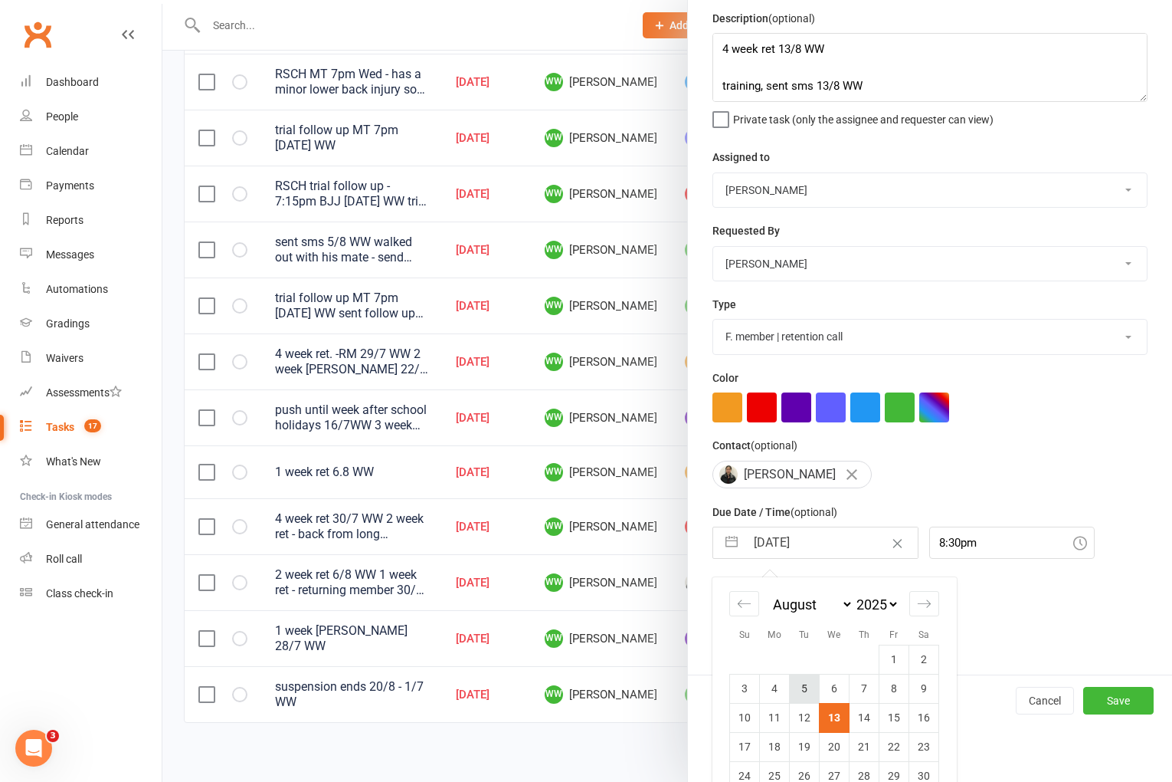
scroll to position [114, 0]
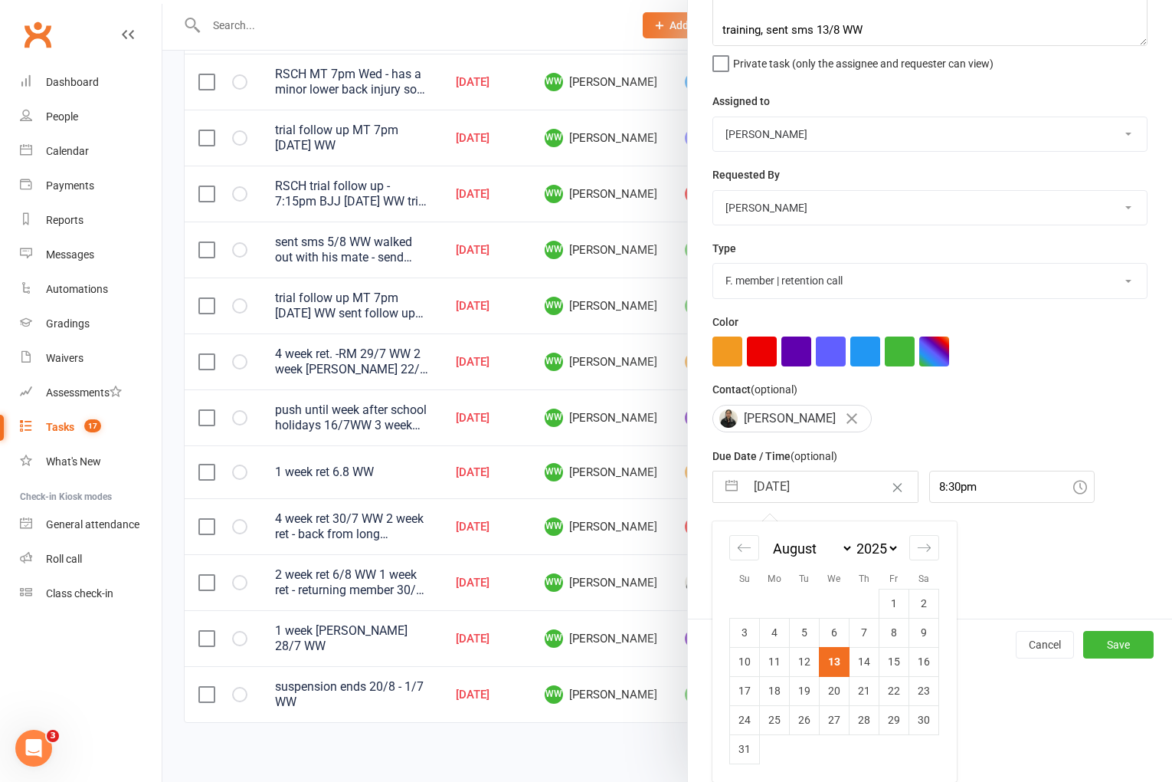
click at [834, 715] on td "27" at bounding box center [835, 719] width 30 height 29
type input "[DATE]"
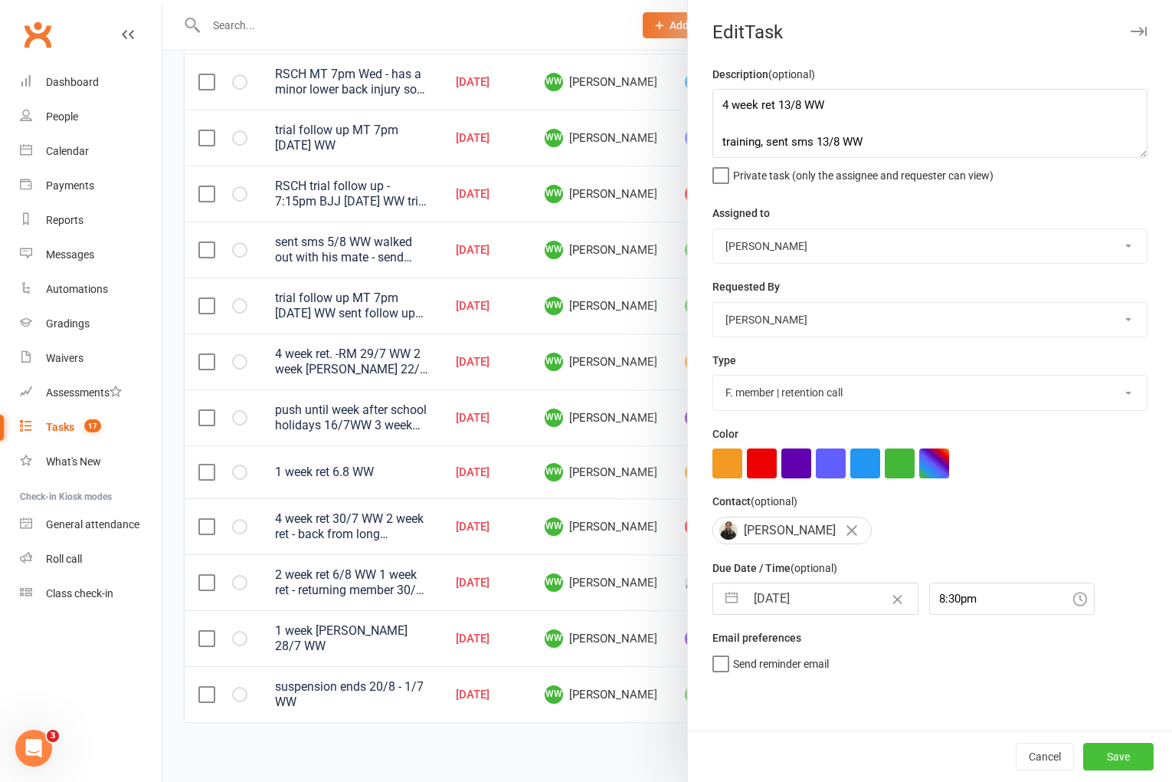
click at [1126, 752] on button "Save" at bounding box center [1118, 756] width 70 height 28
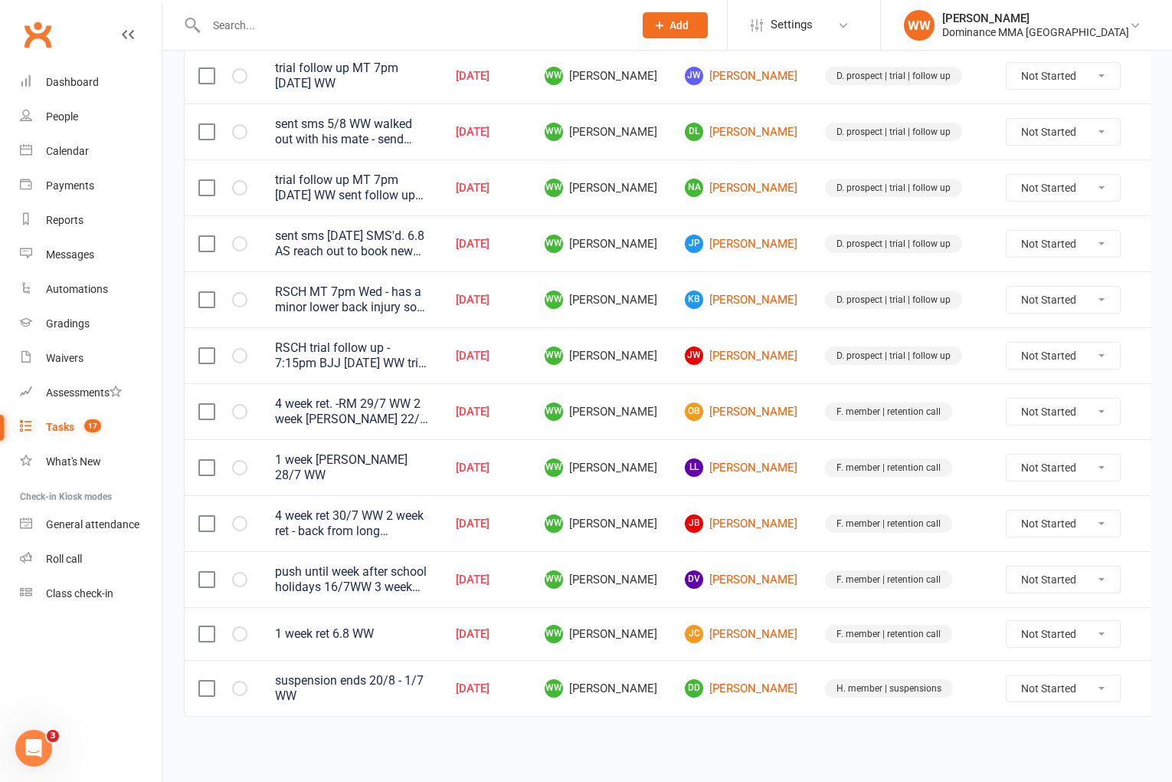
scroll to position [458, 0]
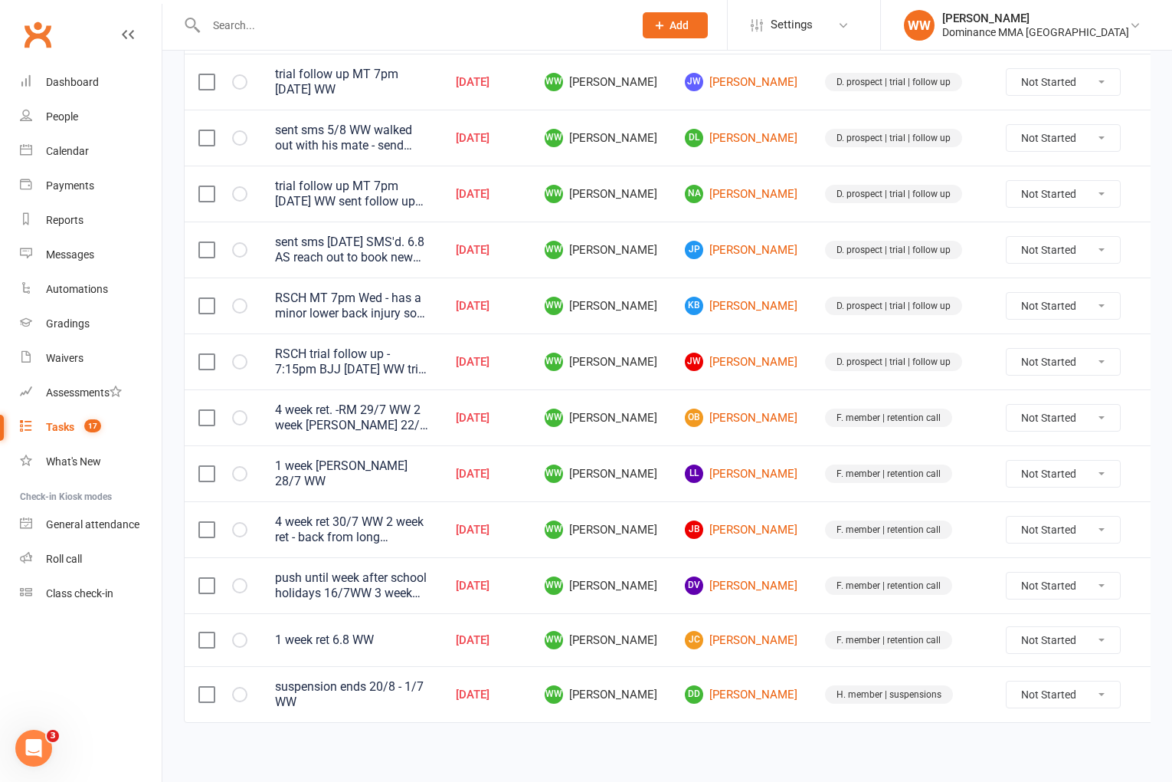
click at [992, 540] on td "Not Started In Progress Waiting Complete" at bounding box center [1063, 529] width 143 height 56
click at [1150, 582] on icon at bounding box center [1157, 585] width 15 height 15
click at [1022, 636] on link "Edit" at bounding box center [1060, 643] width 152 height 31
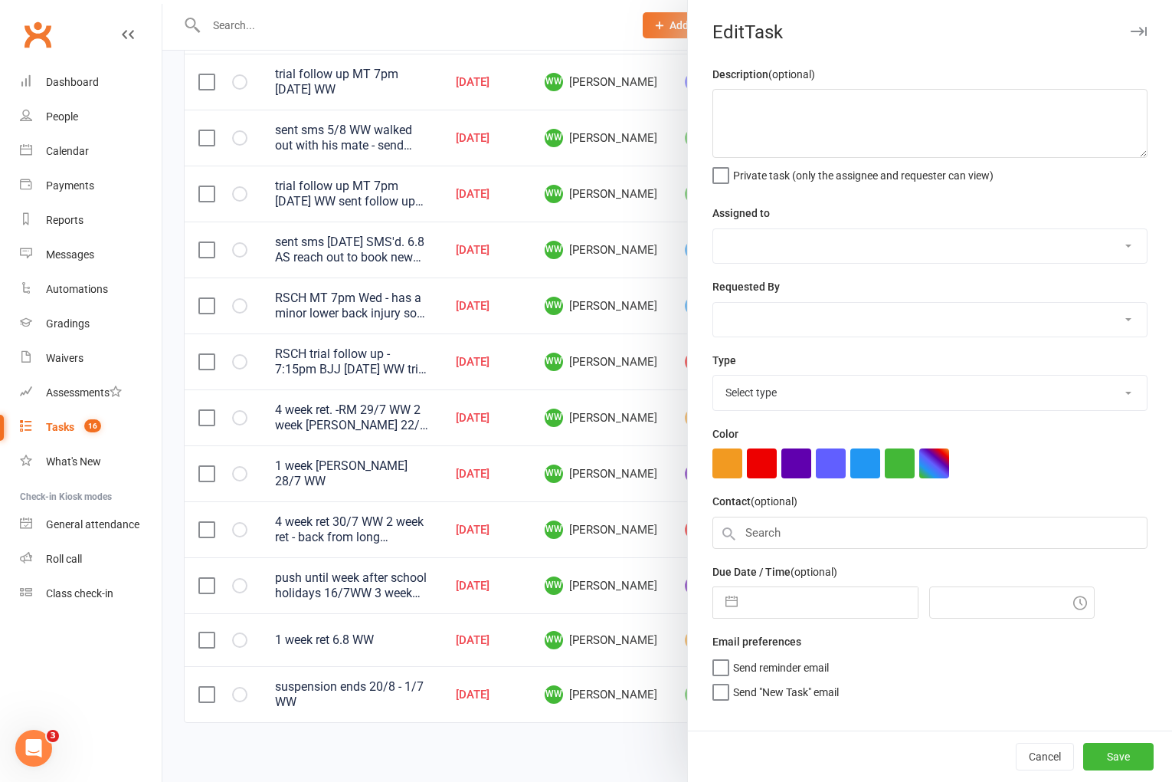
type textarea "push until week after school holidays 16/7WW 3 week ret - Aiden 8/7 WW sent sms…"
select select "49757"
type input "[DATE]"
type input "7:15pm"
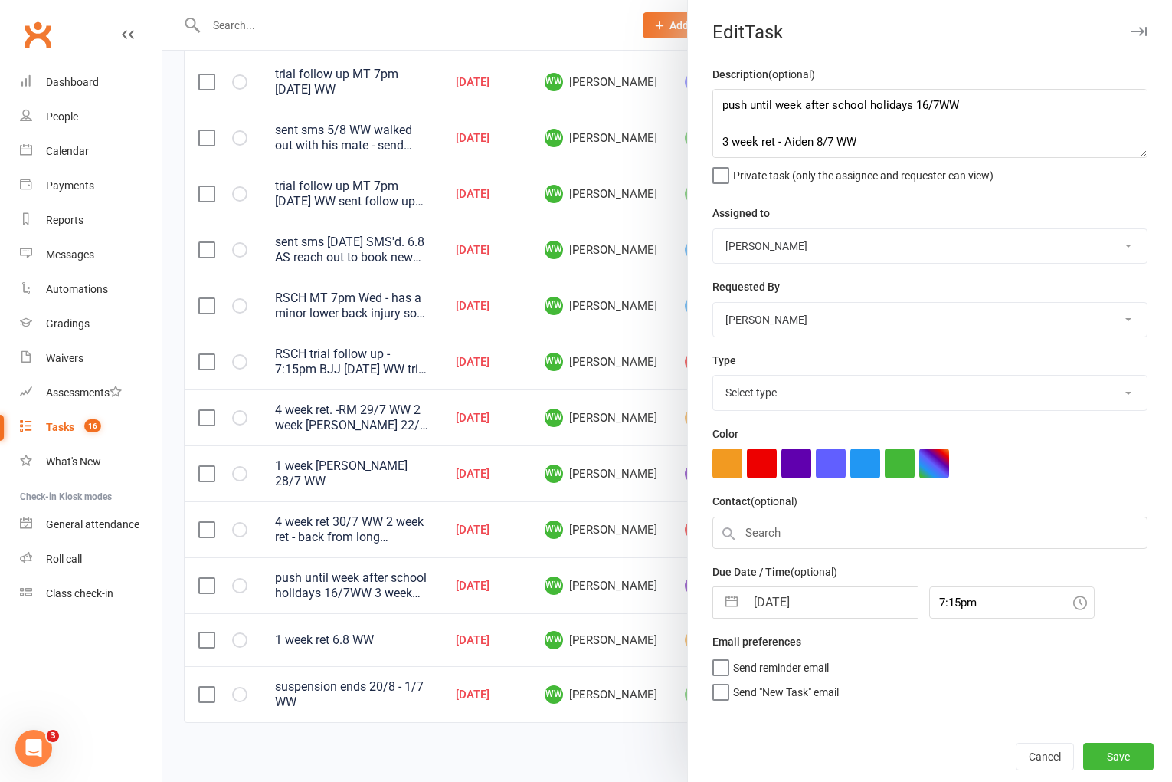
select select "3865"
click at [792, 595] on input "[DATE]" at bounding box center [832, 597] width 172 height 31
select select "6"
select select "2025"
select select "7"
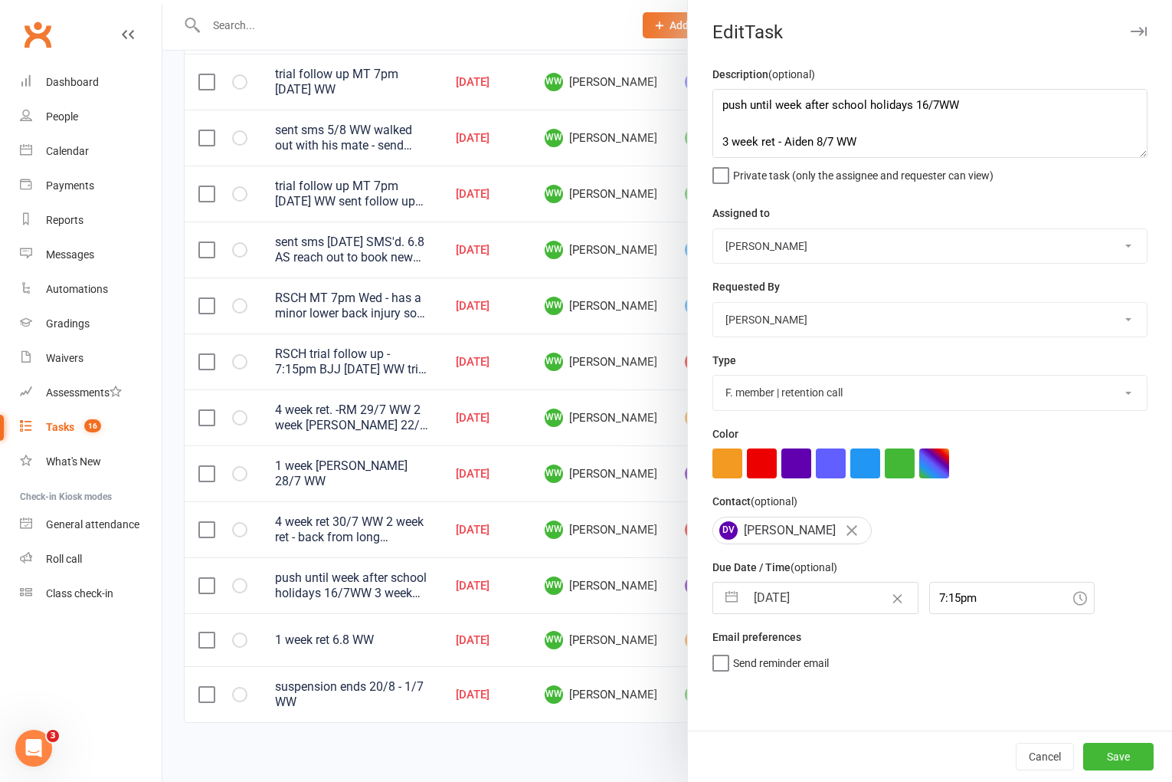
select select "2025"
select select "8"
select select "2025"
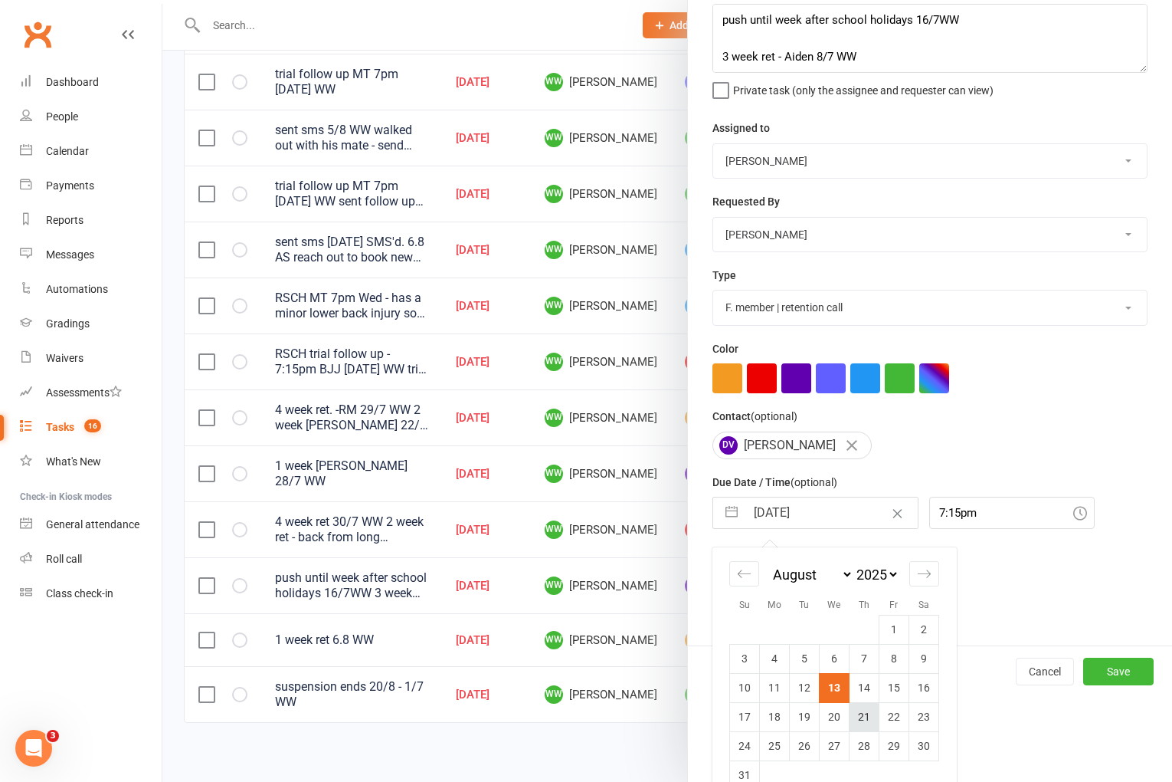
scroll to position [113, 0]
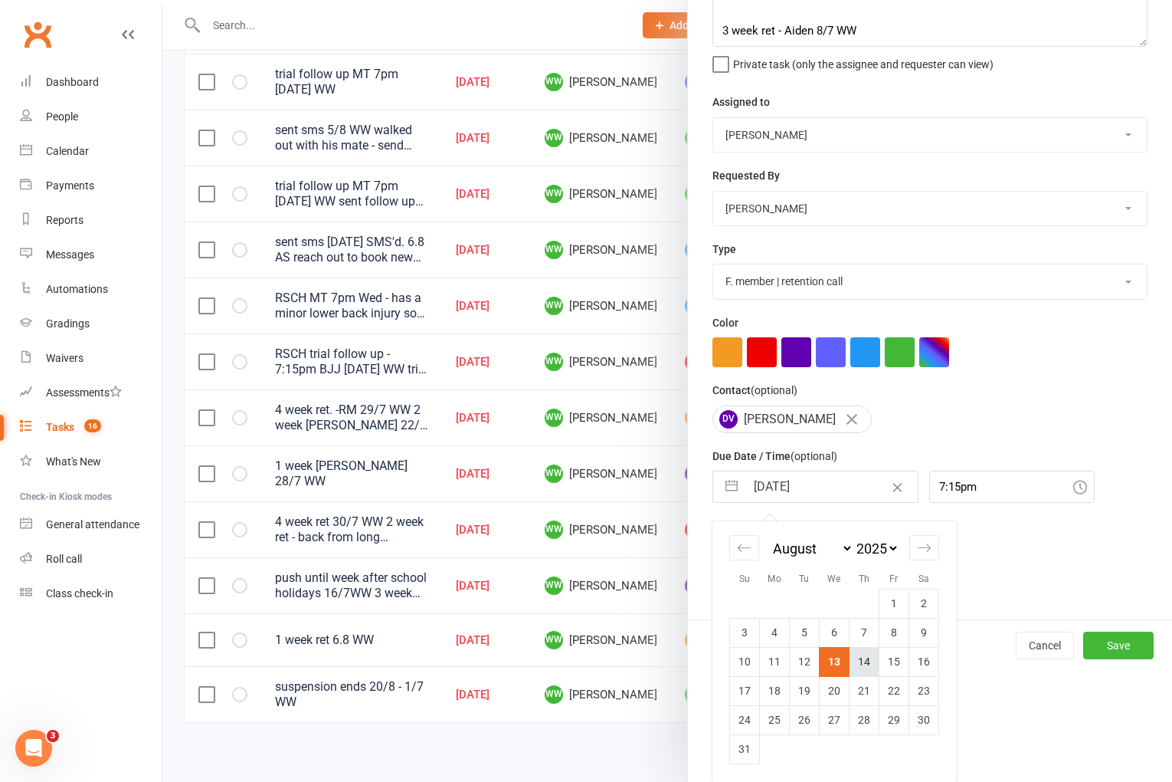
click at [860, 670] on td "14" at bounding box center [865, 661] width 30 height 29
type input "[DATE]"
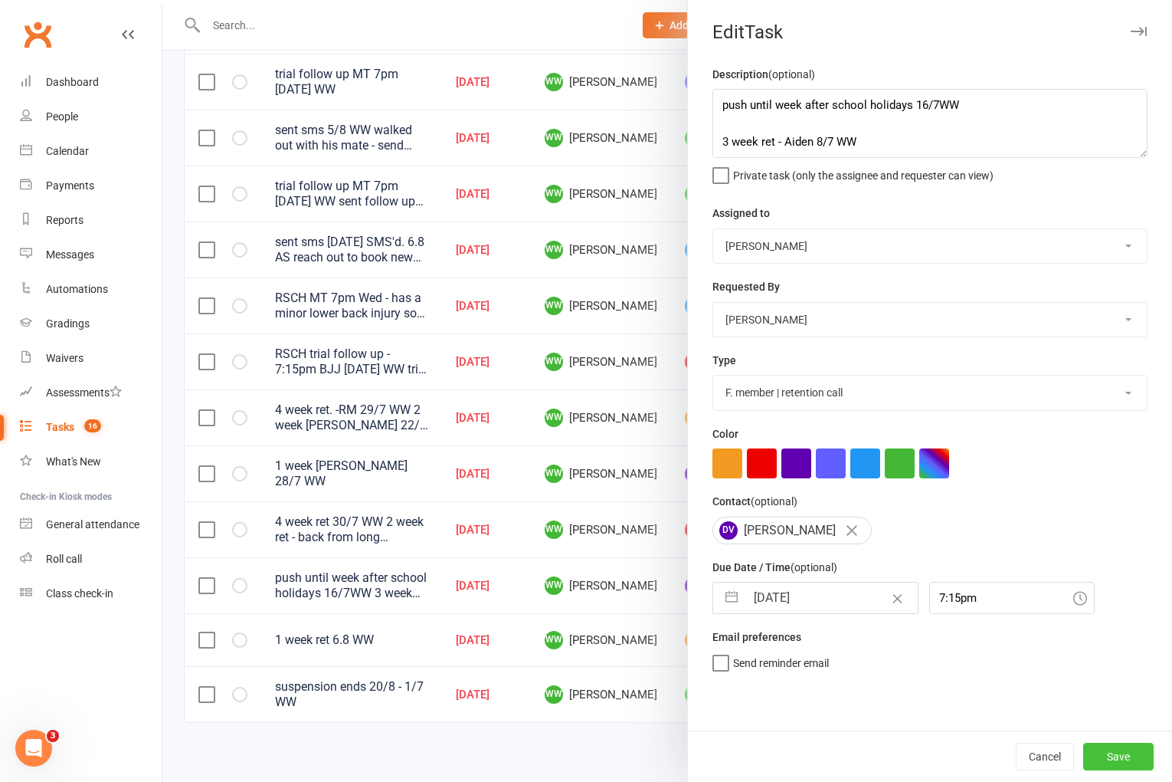
click at [1090, 755] on button "Save" at bounding box center [1118, 756] width 70 height 28
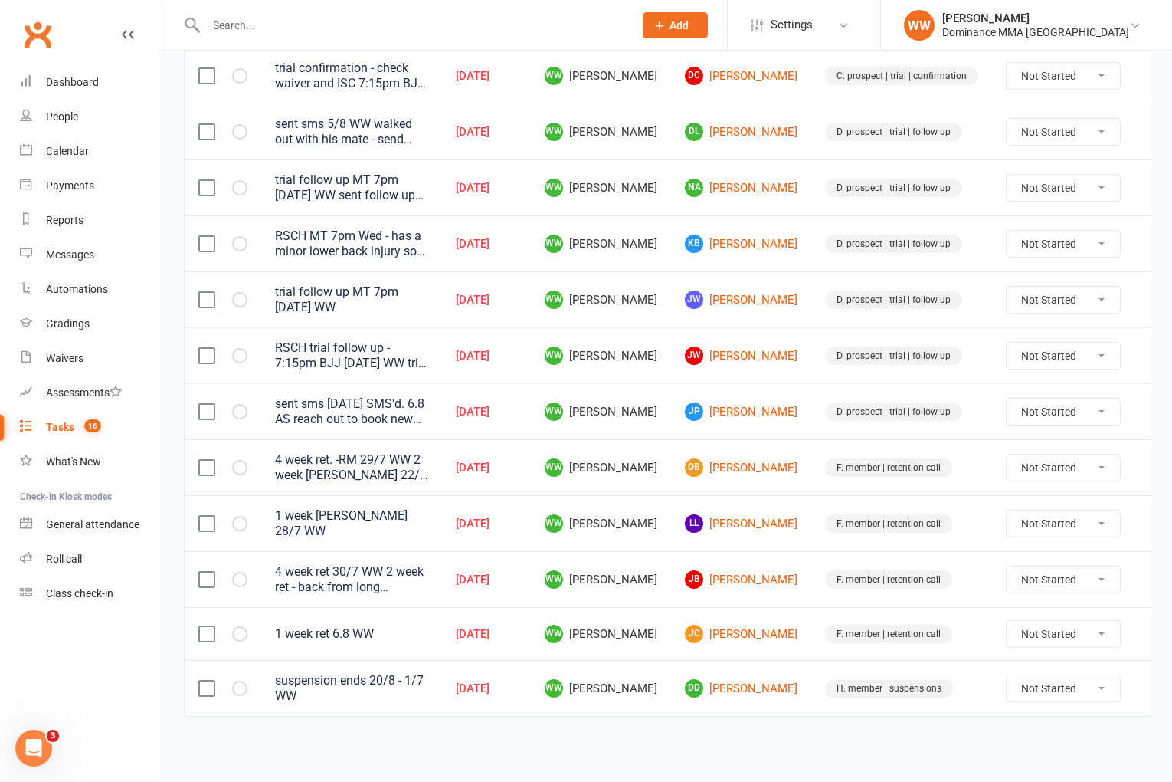
scroll to position [402, 0]
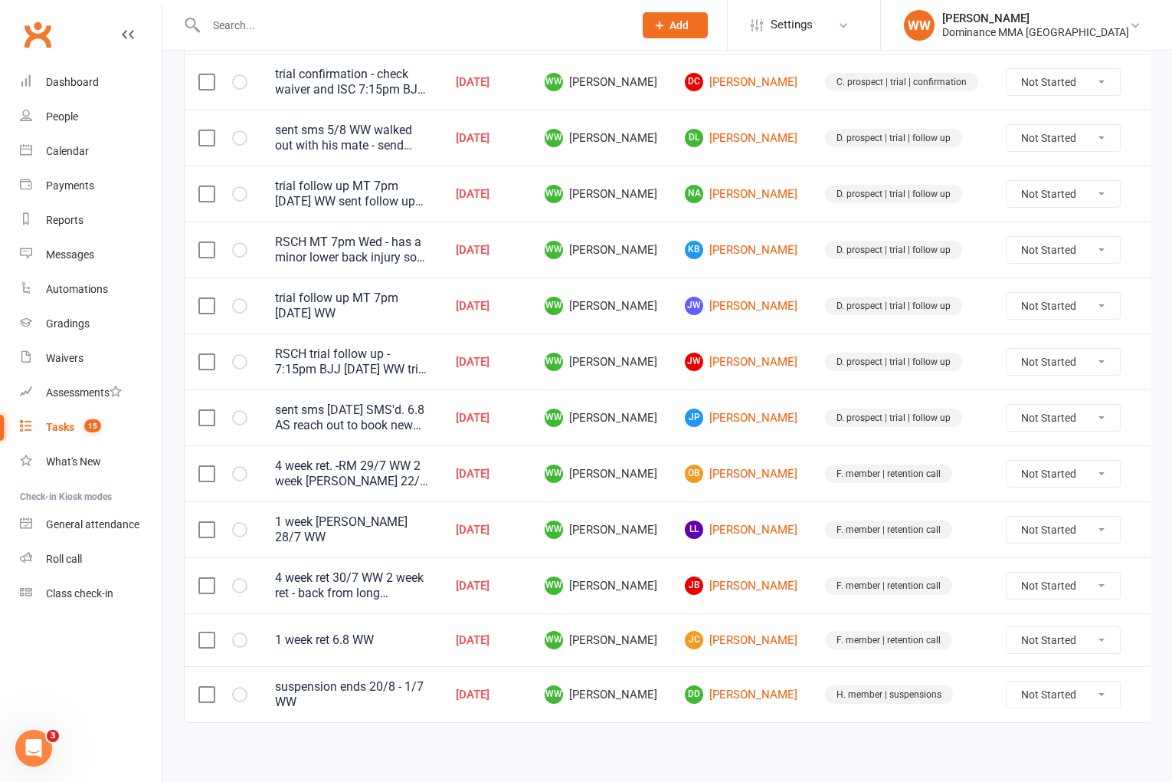
click at [1150, 638] on icon at bounding box center [1157, 639] width 15 height 15
click at [1018, 696] on link "Edit" at bounding box center [1060, 697] width 152 height 31
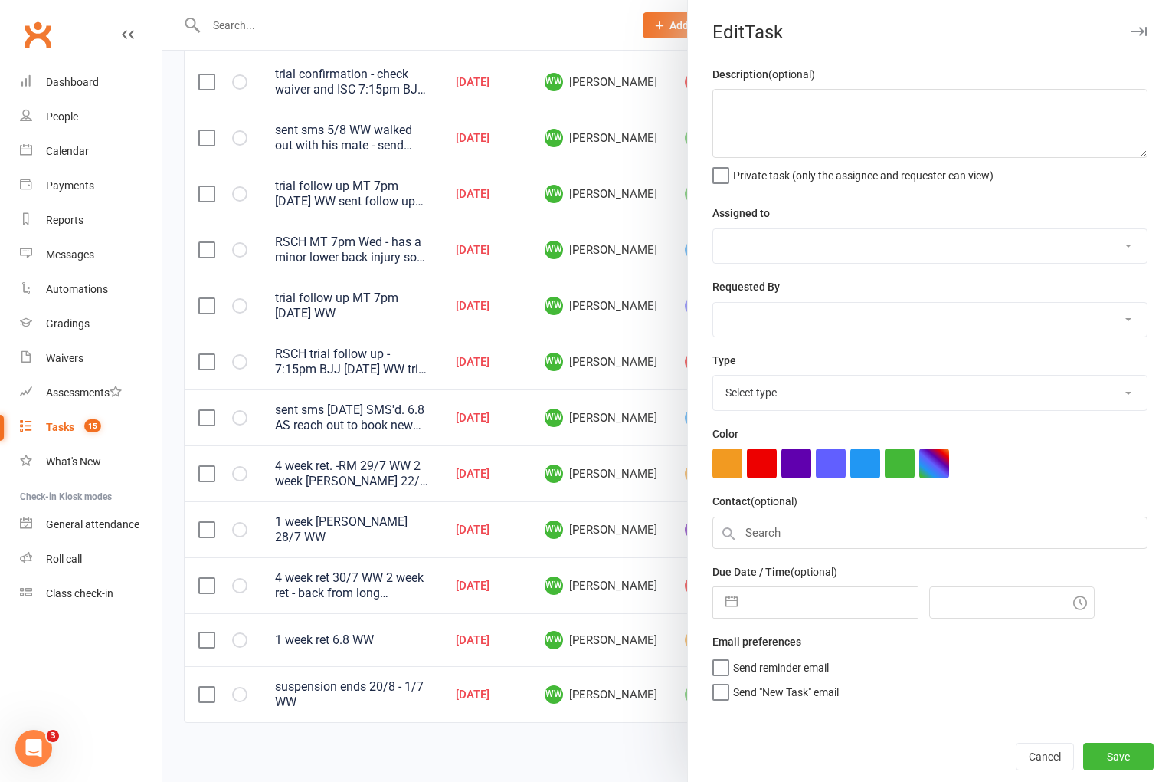
type textarea "1 week ret 6.8 WW"
select select "49757"
type input "[DATE]"
type input "8:30pm"
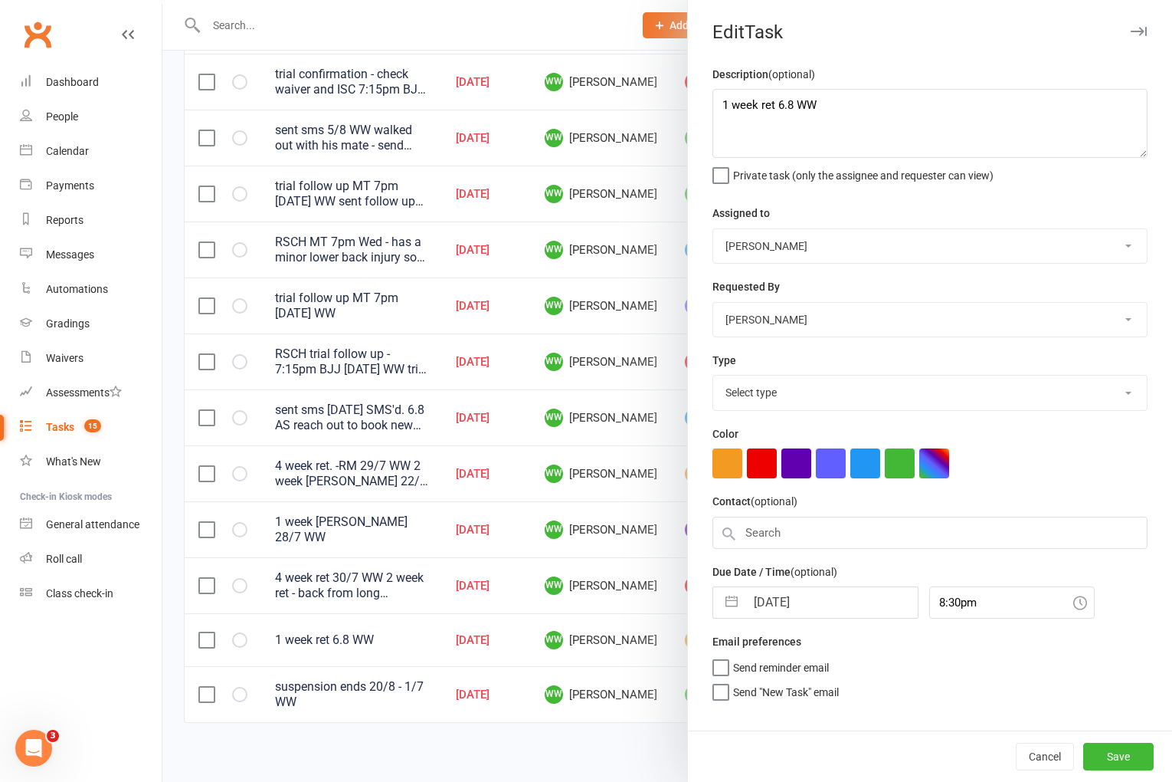
select select "3865"
click at [720, 107] on textarea "1 week ret 6.8 WW" at bounding box center [930, 123] width 435 height 69
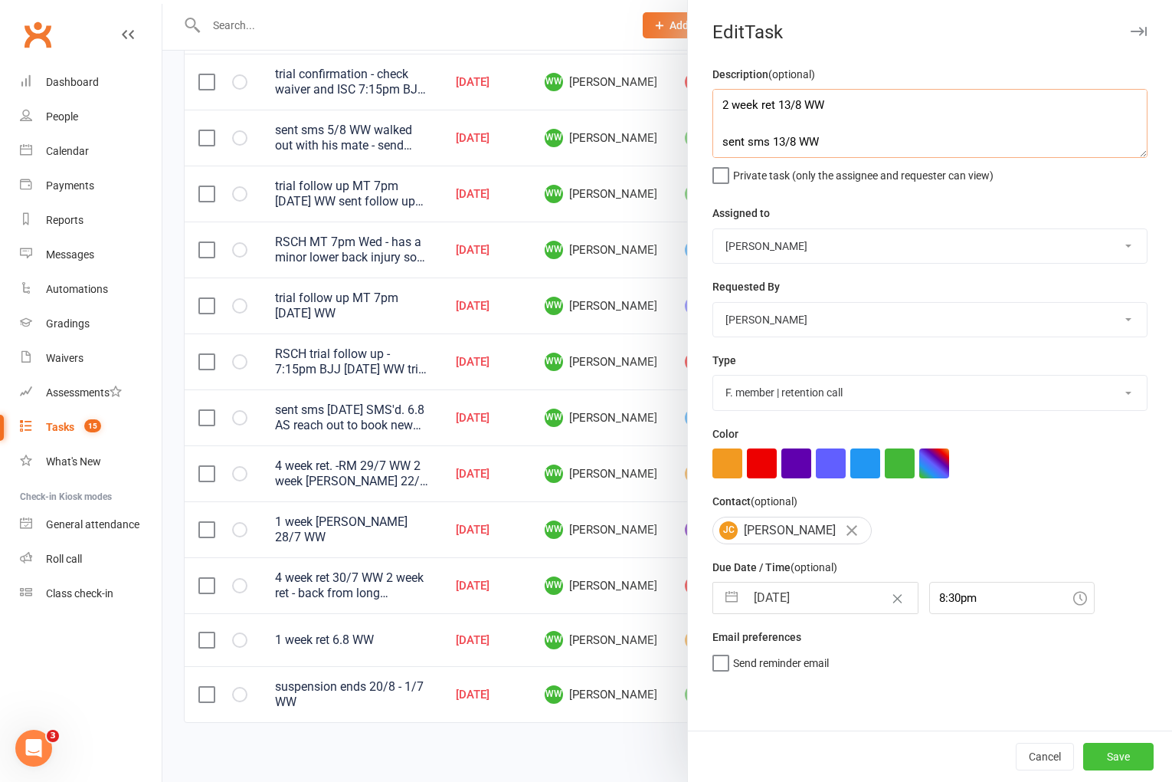
type textarea "2 week ret 13/8 WW sent sms 13/8 WW 1 week ret 6.8 WW"
click at [1119, 750] on button "Save" at bounding box center [1118, 756] width 70 height 28
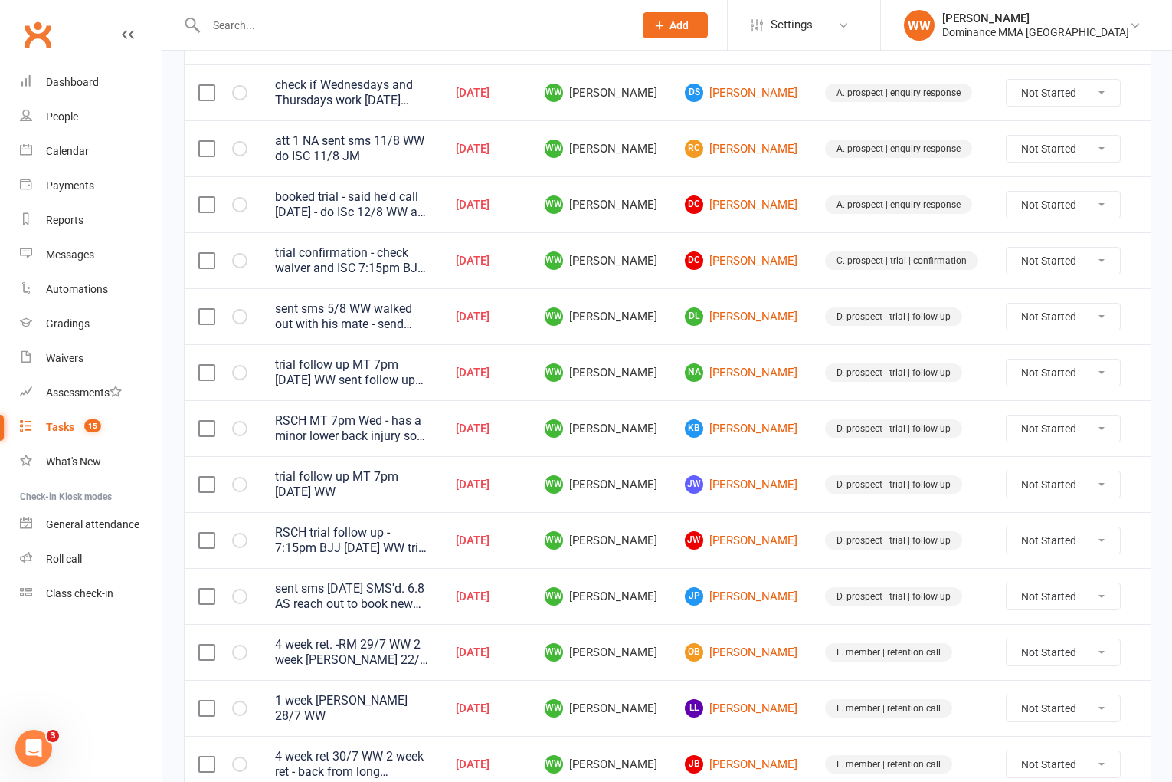
scroll to position [221, 0]
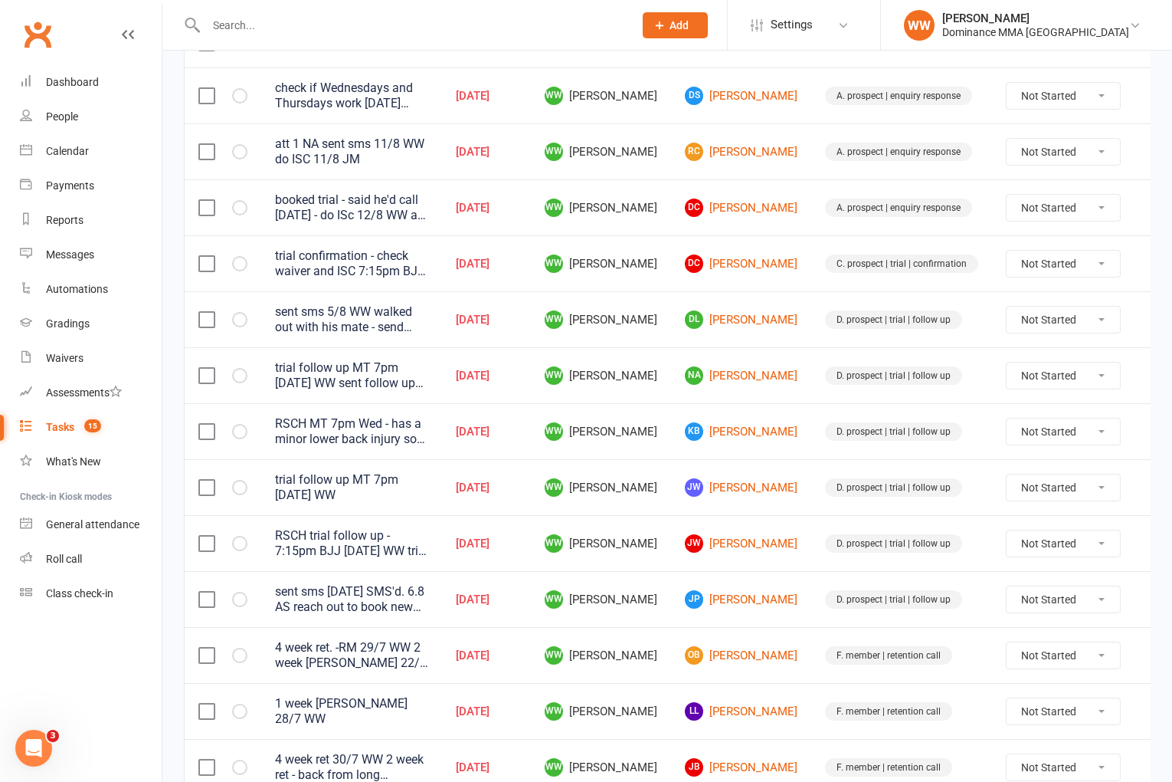
click at [1149, 372] on button at bounding box center [1158, 375] width 18 height 18
click at [1045, 431] on link "Edit" at bounding box center [1060, 436] width 152 height 31
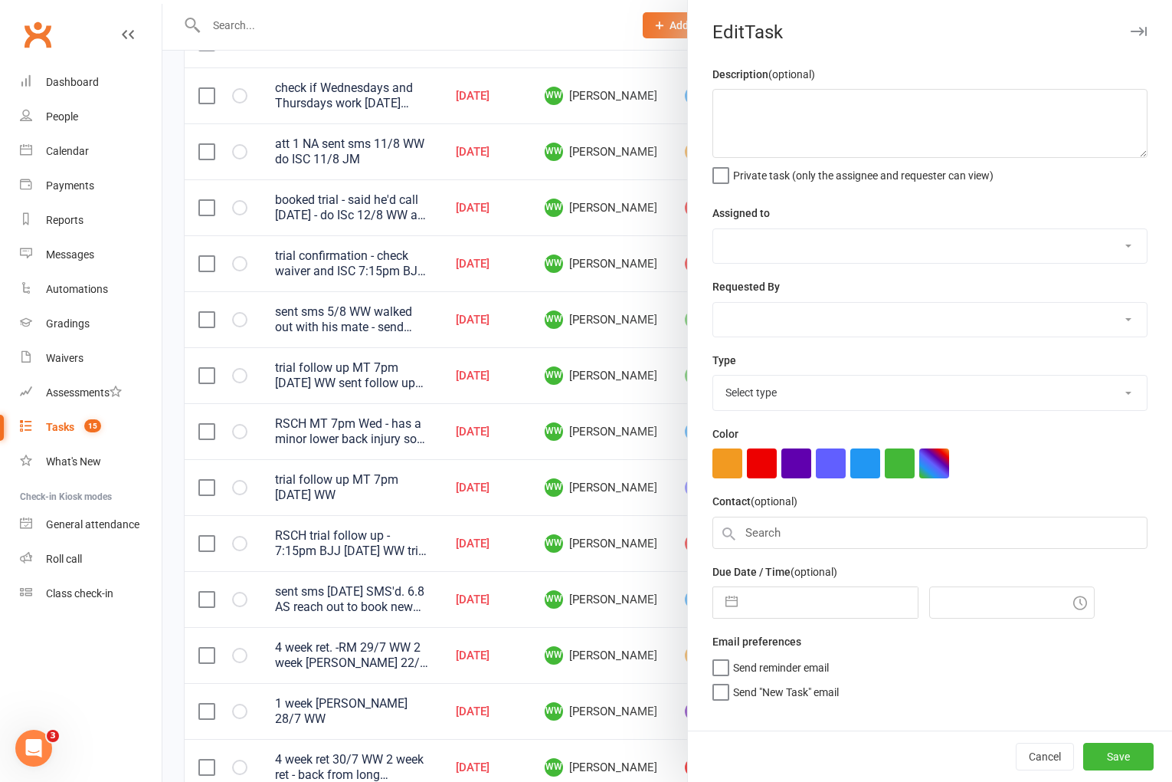
type textarea "trial follow up MT 7pm [DATE] WW sent follow up sms 12/8 WW was not talkative, …"
select select "49757"
select select "50862"
type input "[DATE]"
type input "6:30pm"
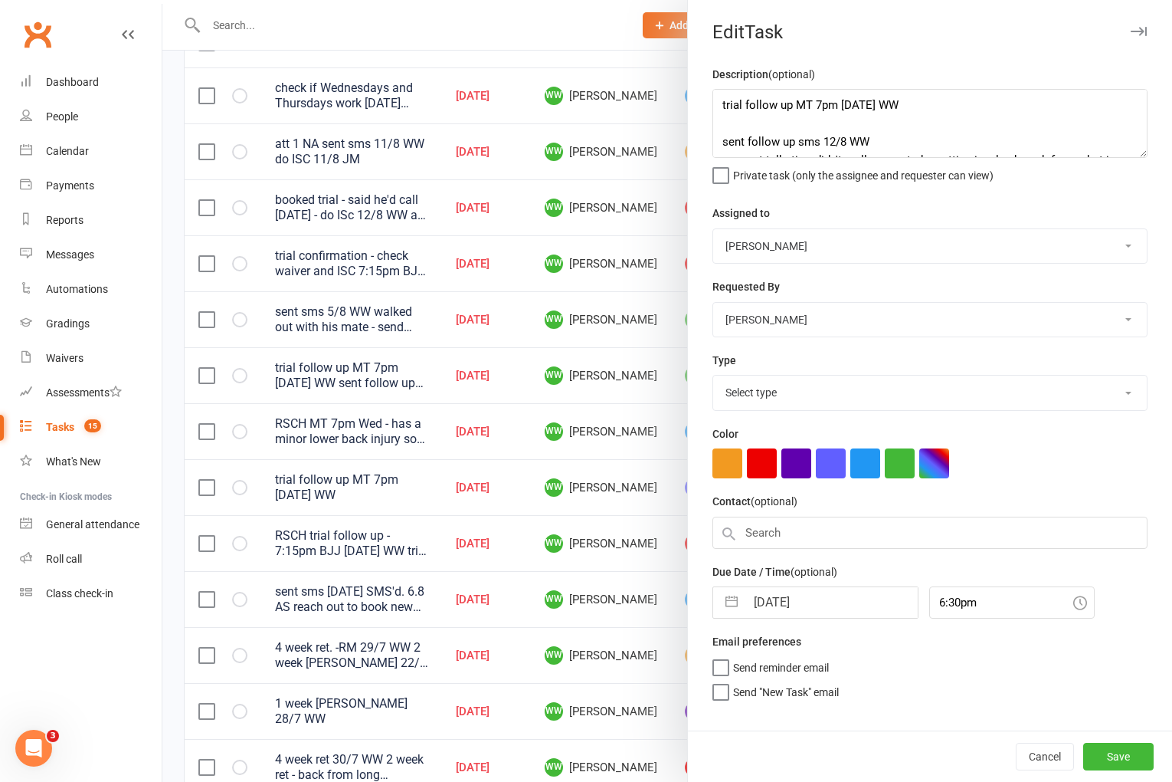
select select "3863"
click at [717, 106] on textarea "trial follow up MT 7pm [DATE] WW sent follow up sms 12/8 WW was not talkative, …" at bounding box center [930, 123] width 435 height 69
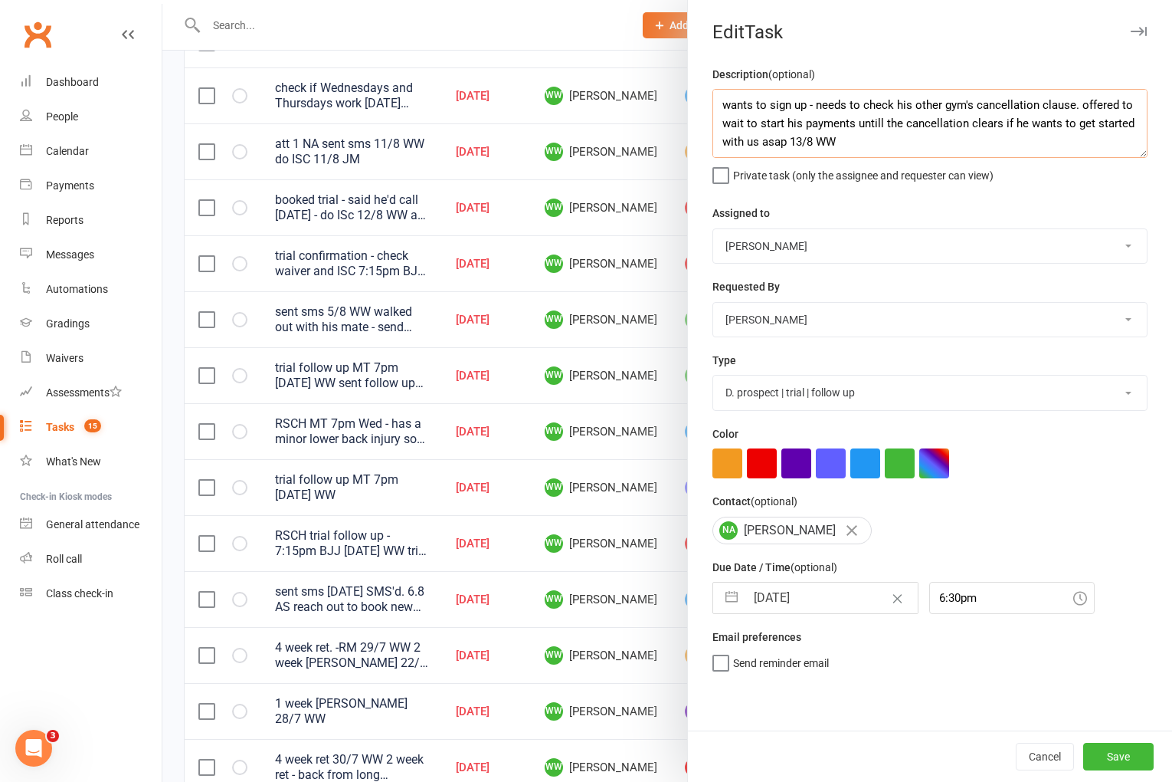
type textarea "wants to sign up - needs to check his other gym's cancellation clause. offered …"
click at [795, 604] on input "[DATE]" at bounding box center [832, 597] width 172 height 31
select select "6"
select select "2025"
select select "7"
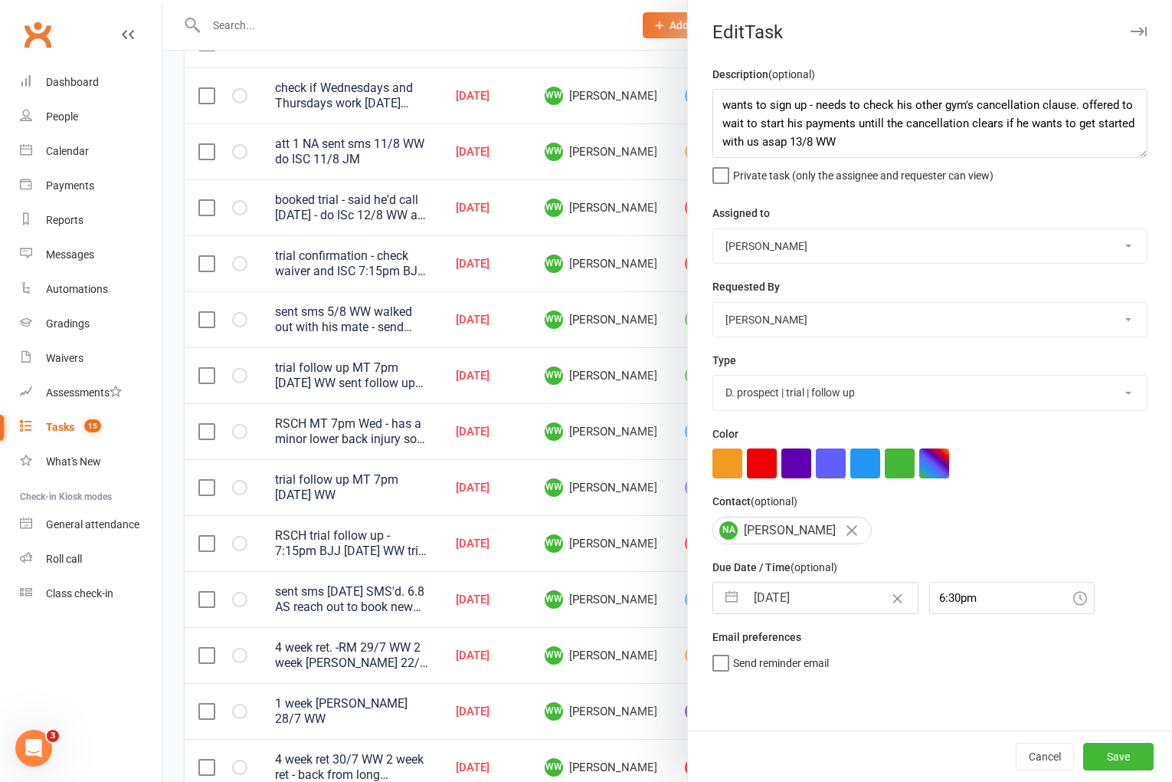
select select "2025"
select select "8"
select select "2025"
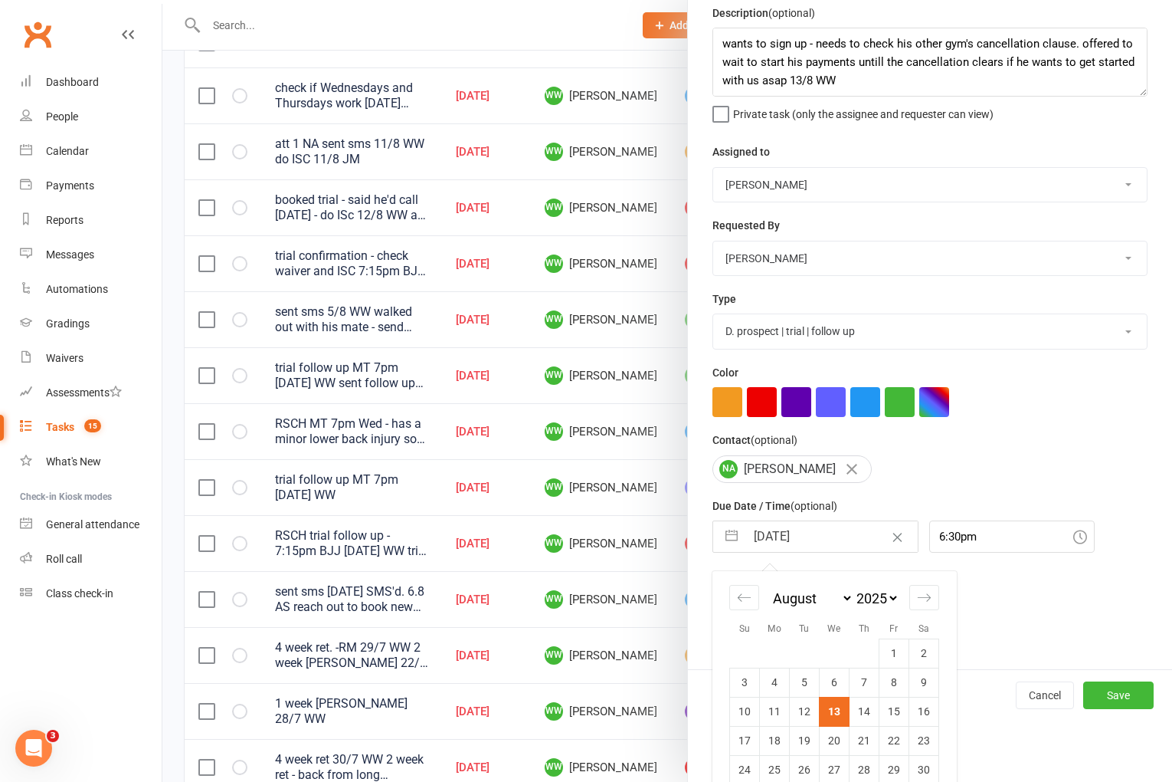
scroll to position [113, 0]
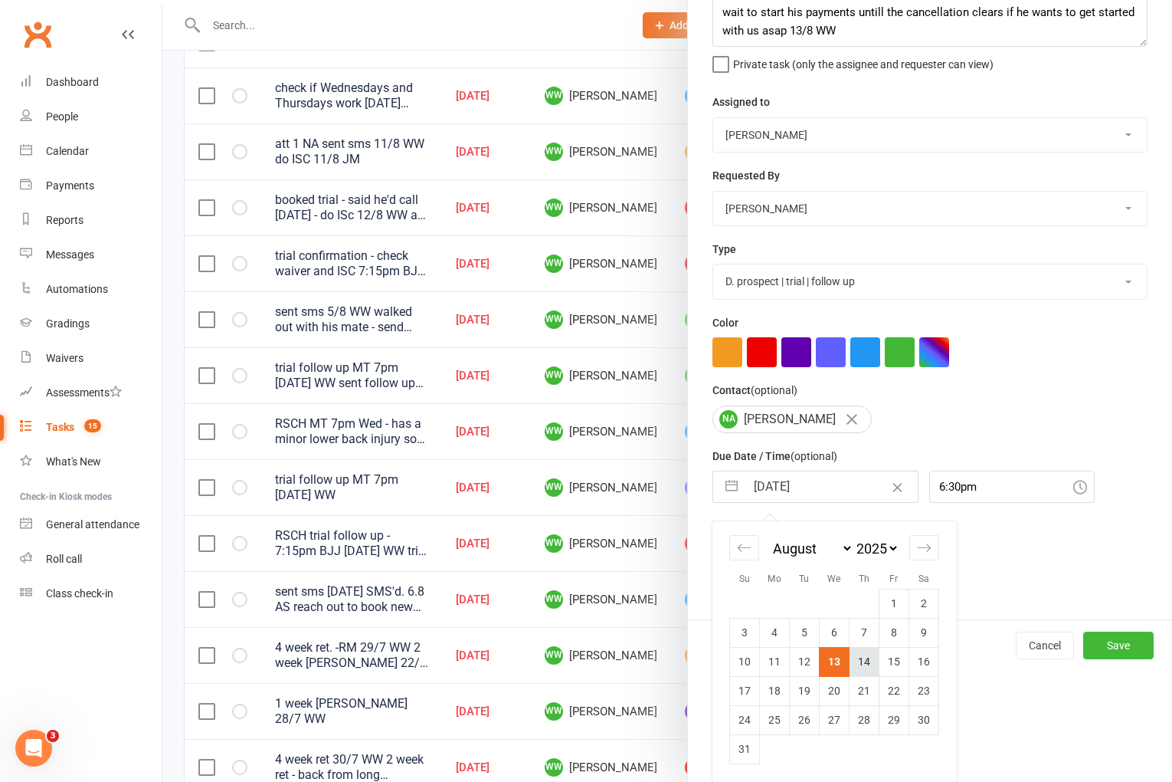
click at [862, 670] on td "14" at bounding box center [865, 661] width 30 height 29
type input "[DATE]"
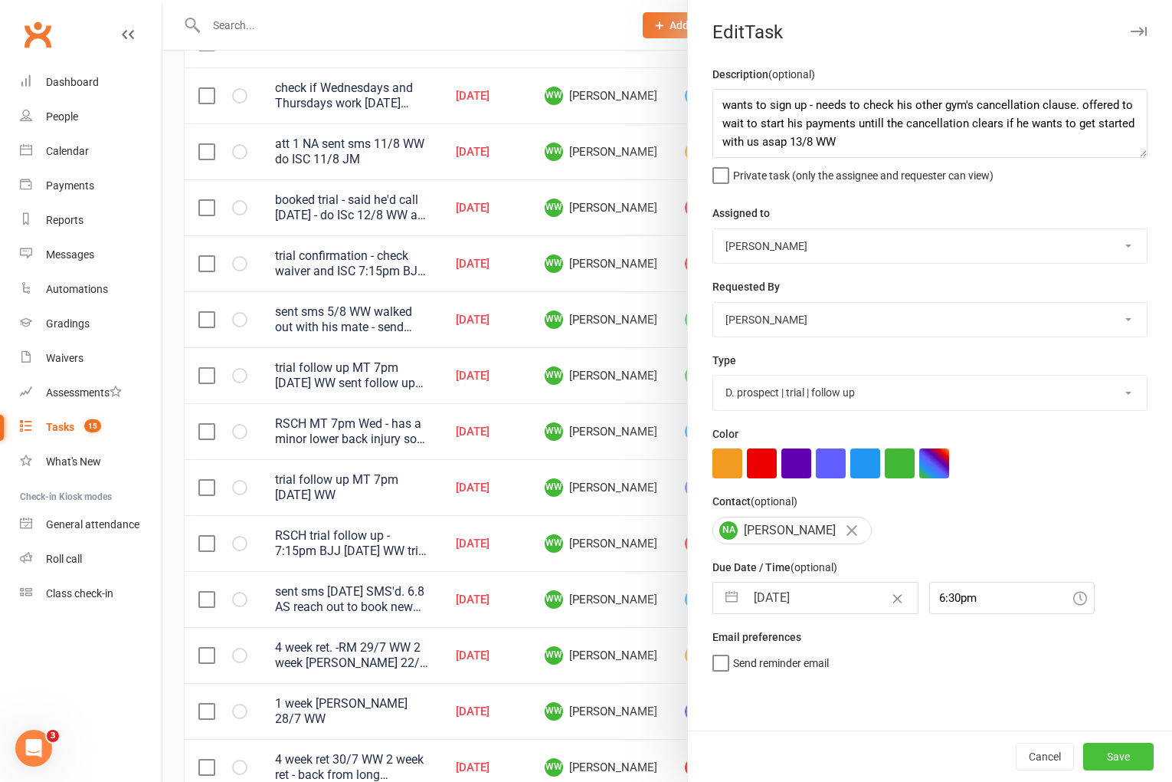
click at [1108, 759] on button "Save" at bounding box center [1118, 756] width 70 height 28
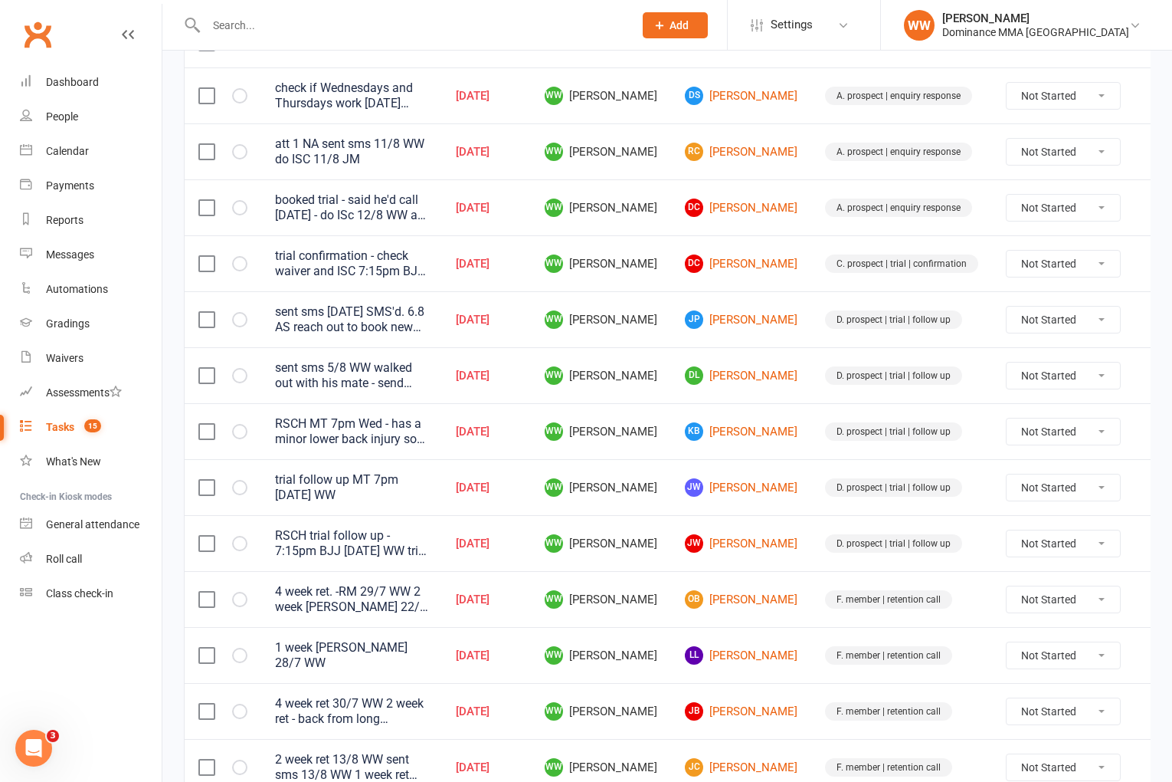
click at [811, 427] on td "D. prospect | trial | follow up" at bounding box center [901, 431] width 181 height 56
click at [811, 422] on td "D. prospect | trial | follow up" at bounding box center [901, 431] width 181 height 56
click at [1150, 98] on icon at bounding box center [1157, 95] width 15 height 15
click at [1067, 146] on link "Edit" at bounding box center [1060, 156] width 152 height 31
select select "49757"
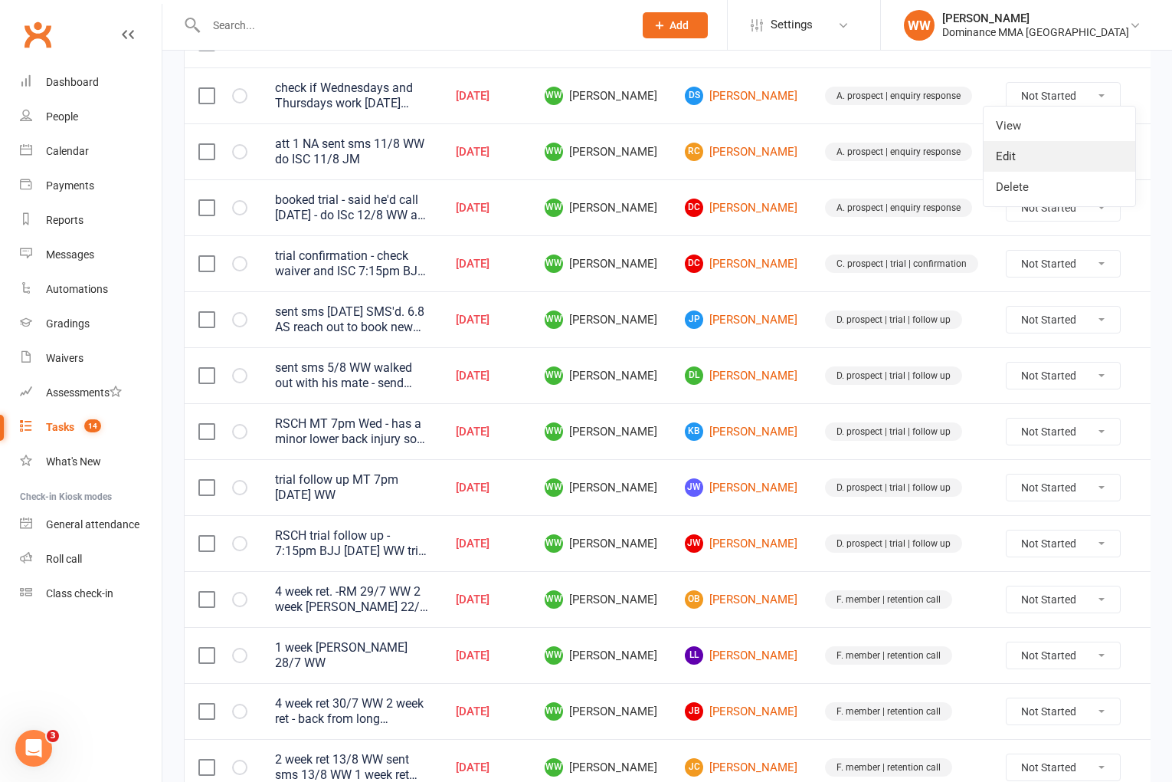
select select "12631"
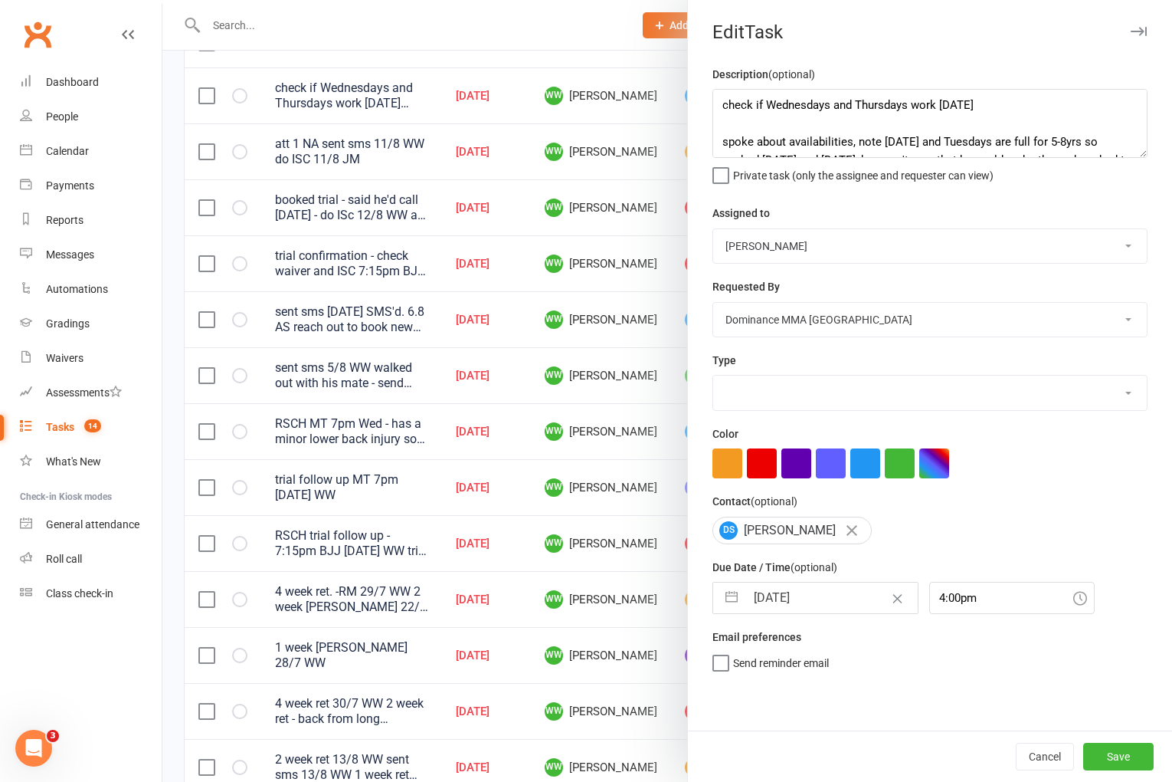
select select "3860"
click at [785, 599] on input "[DATE]" at bounding box center [832, 597] width 172 height 31
select select "6"
select select "2025"
select select "7"
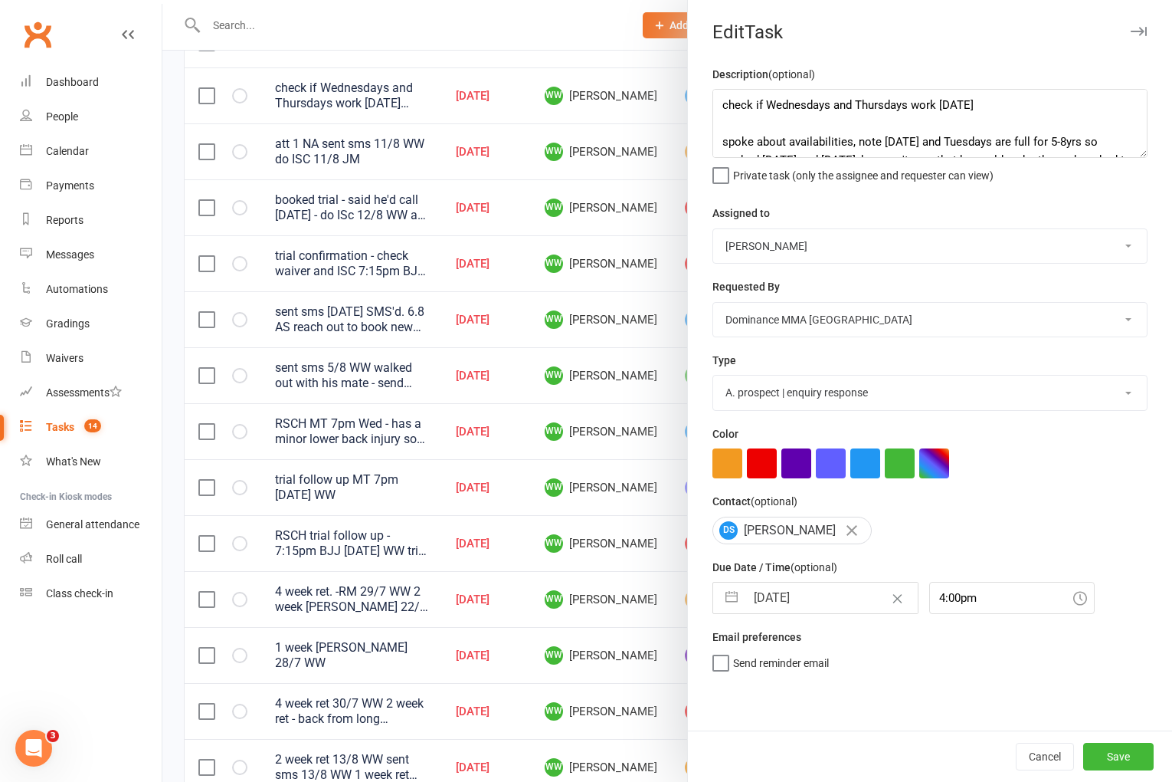
select select "2025"
select select "8"
select select "2025"
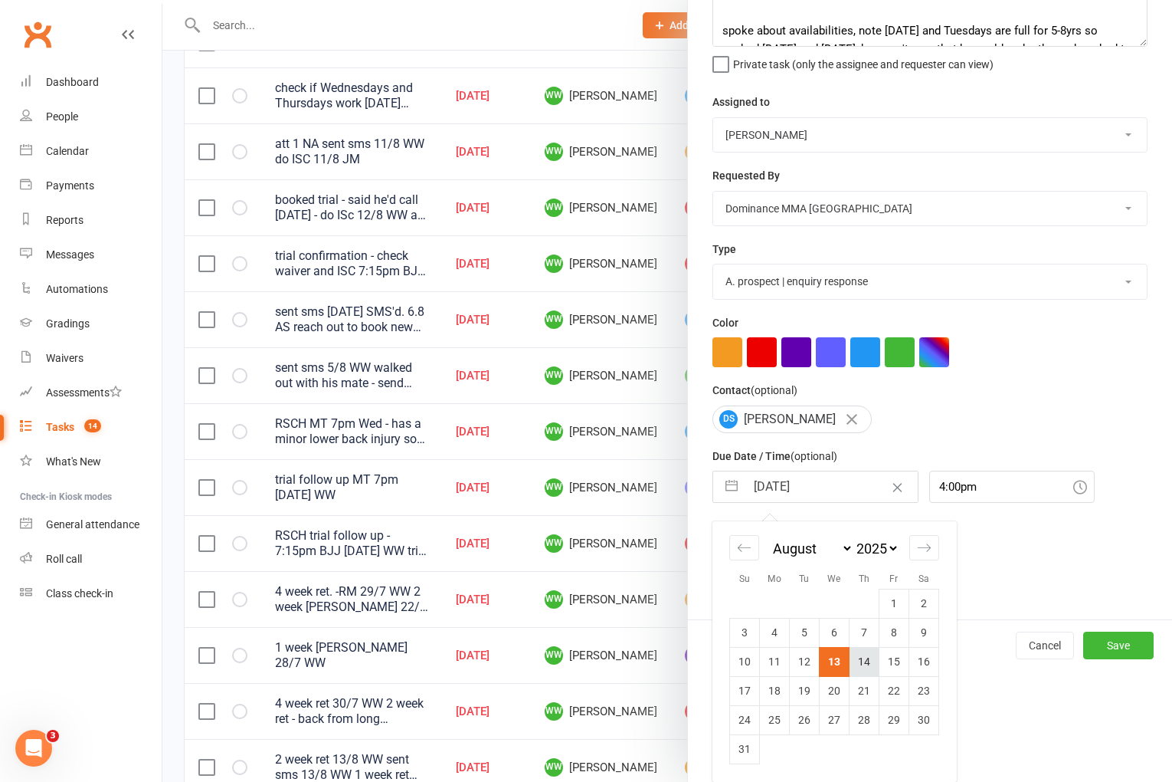
click at [862, 665] on td "14" at bounding box center [865, 661] width 30 height 29
type input "[DATE]"
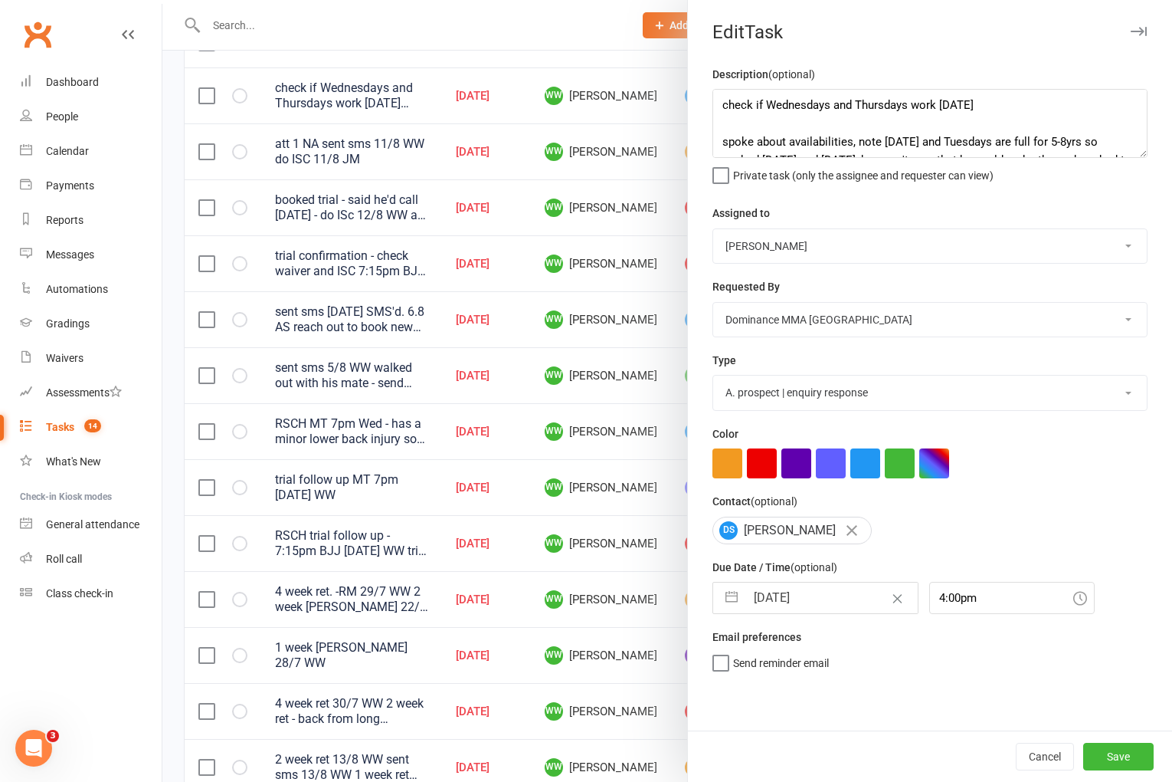
scroll to position [0, 0]
click at [1109, 758] on button "Save" at bounding box center [1118, 756] width 70 height 28
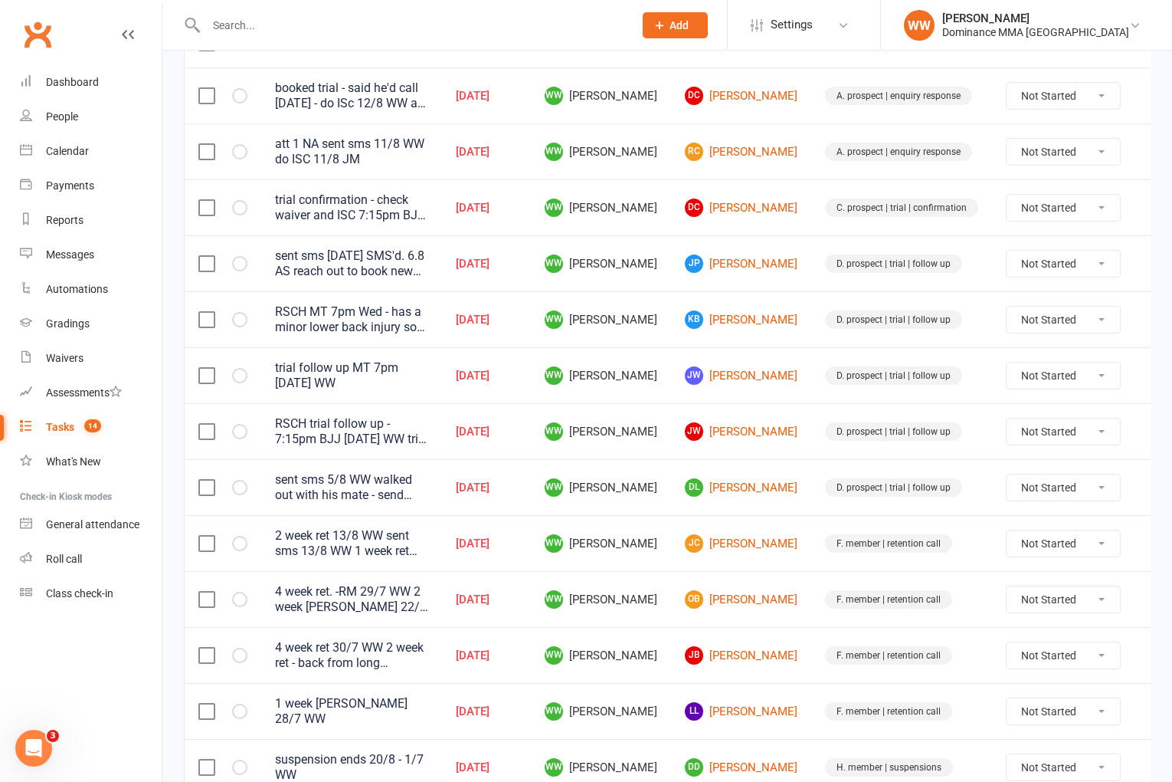
click at [811, 400] on td "D. prospect | trial | follow up" at bounding box center [901, 375] width 181 height 56
click at [1150, 264] on icon at bounding box center [1157, 263] width 15 height 15
click at [1008, 326] on link "Edit" at bounding box center [1060, 324] width 152 height 31
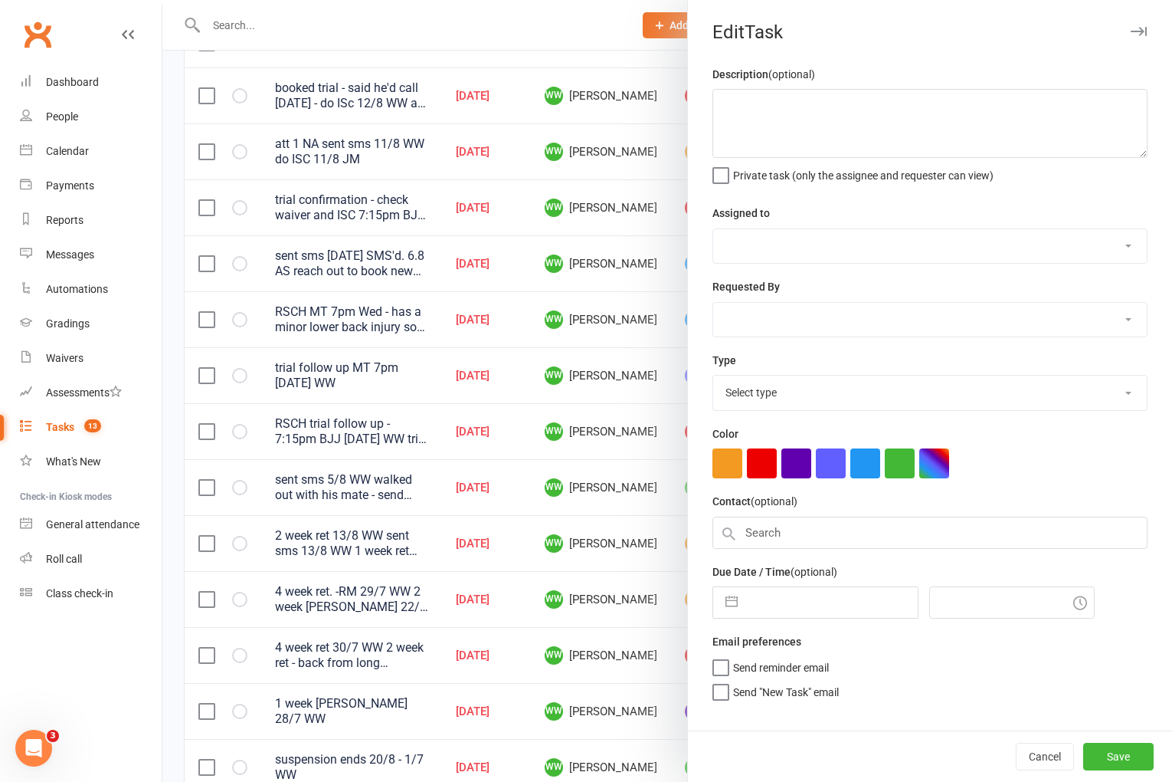
type textarea "sent sms [DATE] SMS'd. 6.8 AS reach out to book new trial [DATE] RSCH to [DATE]…"
select select "49757"
select select "12631"
type input "[DATE]"
type input "5:00pm"
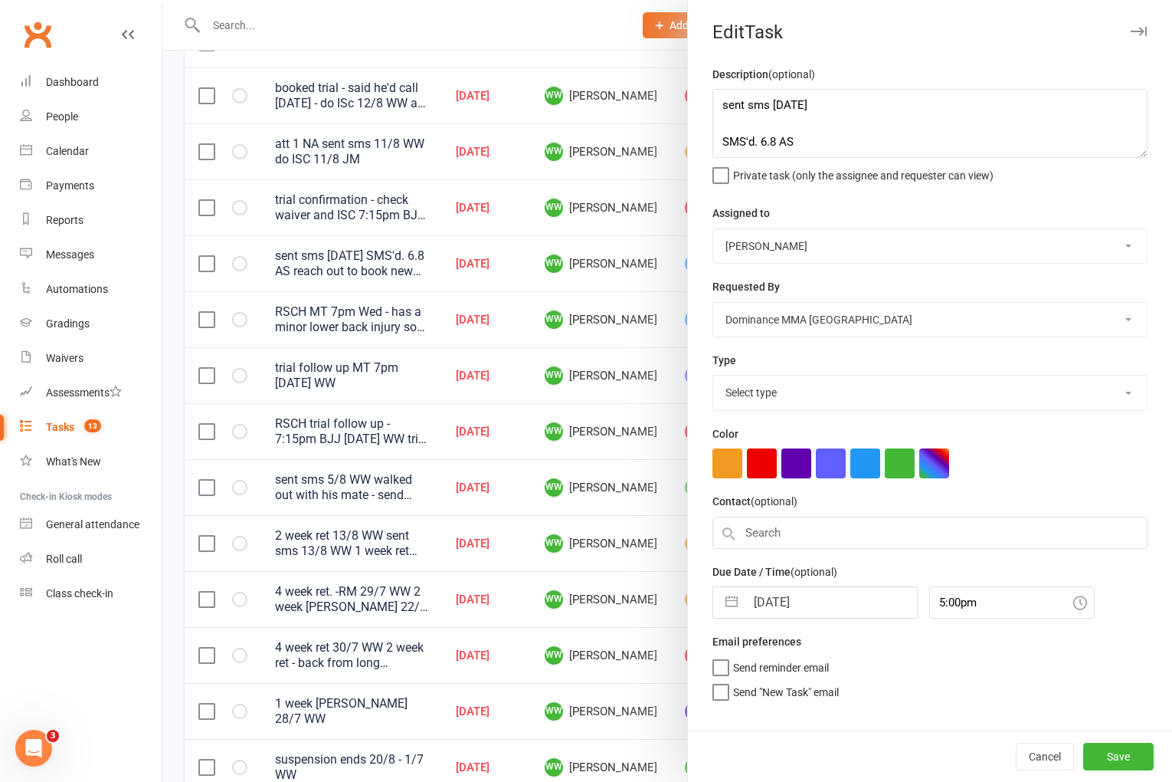
select select "3863"
select select "6"
select select "2025"
select select "7"
select select "2025"
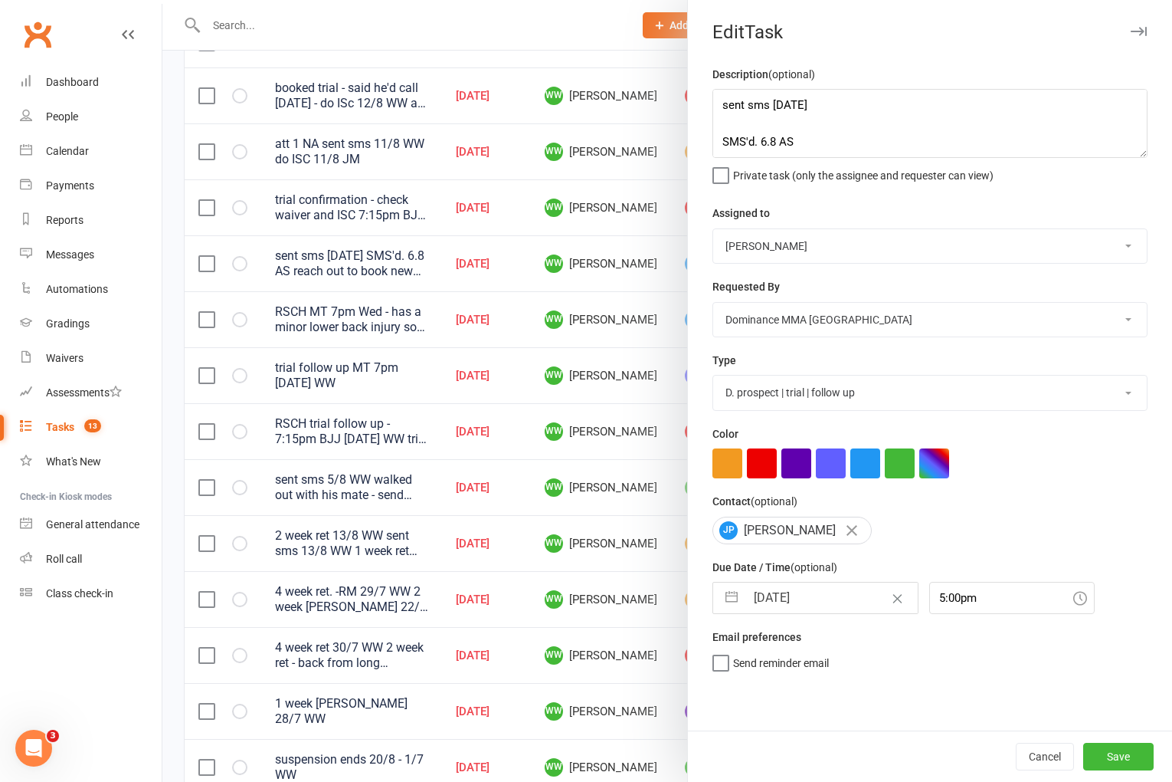
select select "8"
select select "2025"
click at [803, 605] on input "[DATE]" at bounding box center [832, 597] width 172 height 31
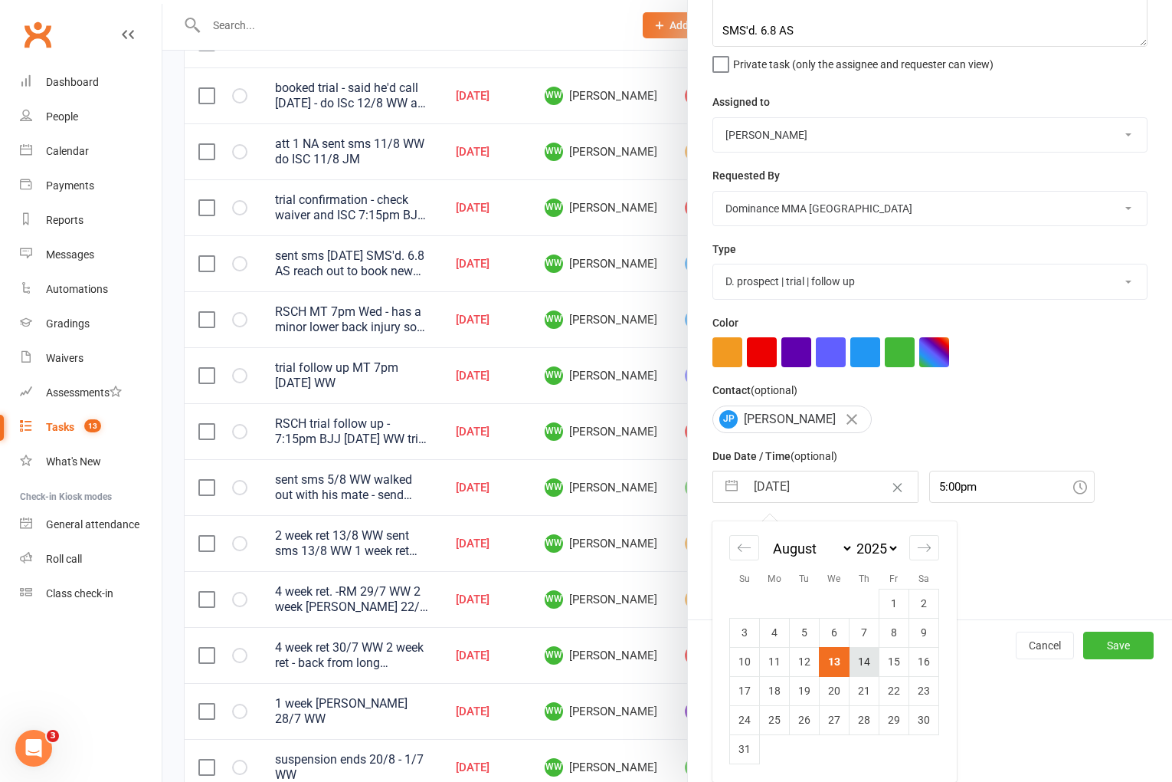
click at [864, 663] on td "14" at bounding box center [865, 661] width 30 height 29
type input "[DATE]"
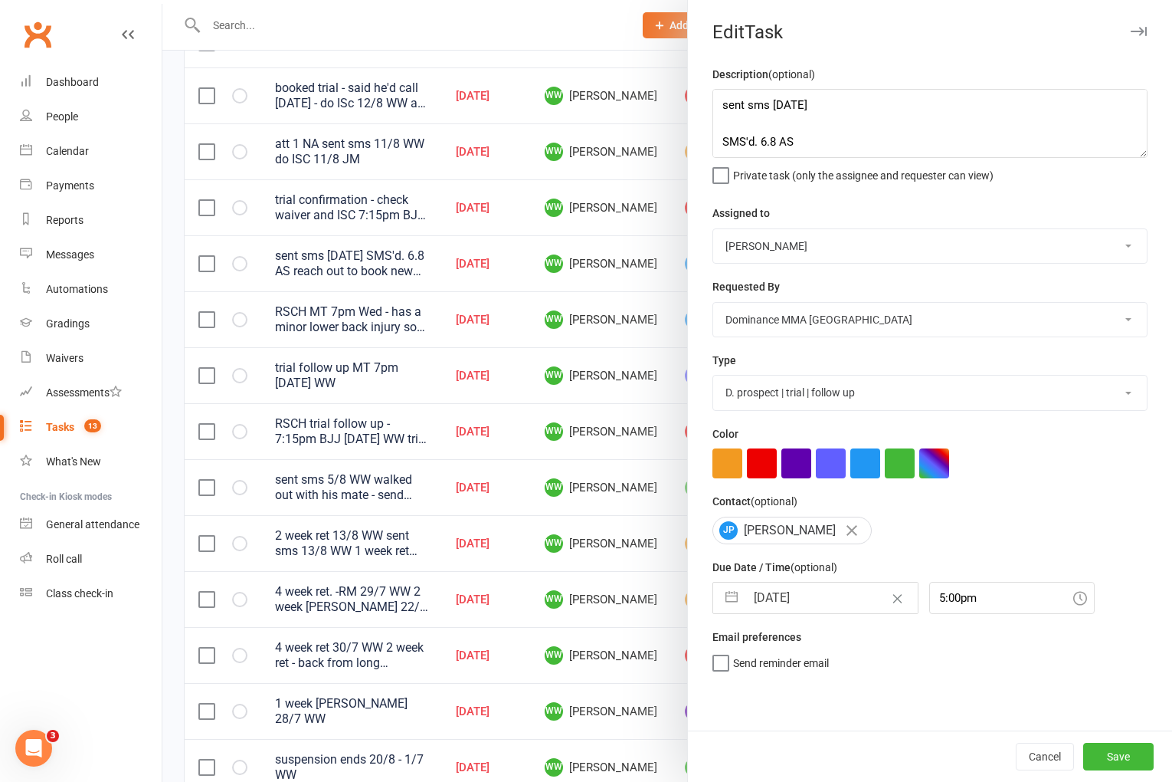
scroll to position [0, 0]
click at [1118, 756] on button "Save" at bounding box center [1118, 756] width 70 height 28
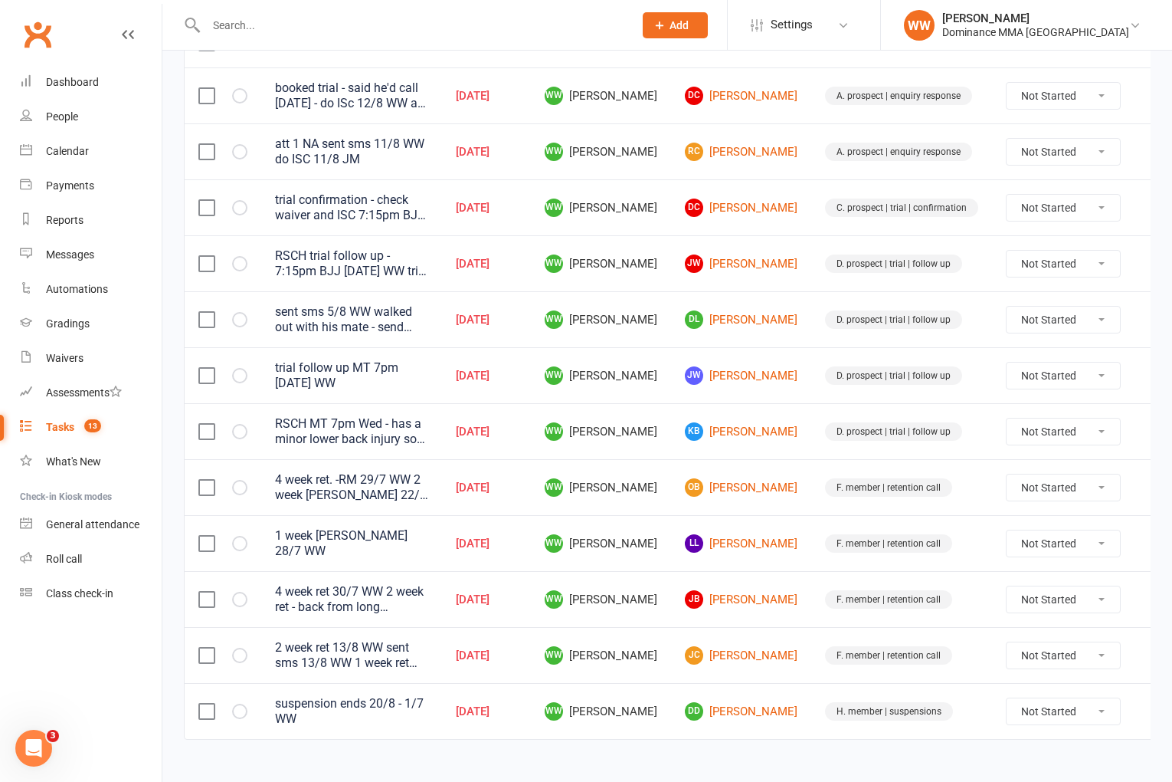
click at [811, 457] on td "D. prospect | trial | follow up" at bounding box center [901, 431] width 181 height 56
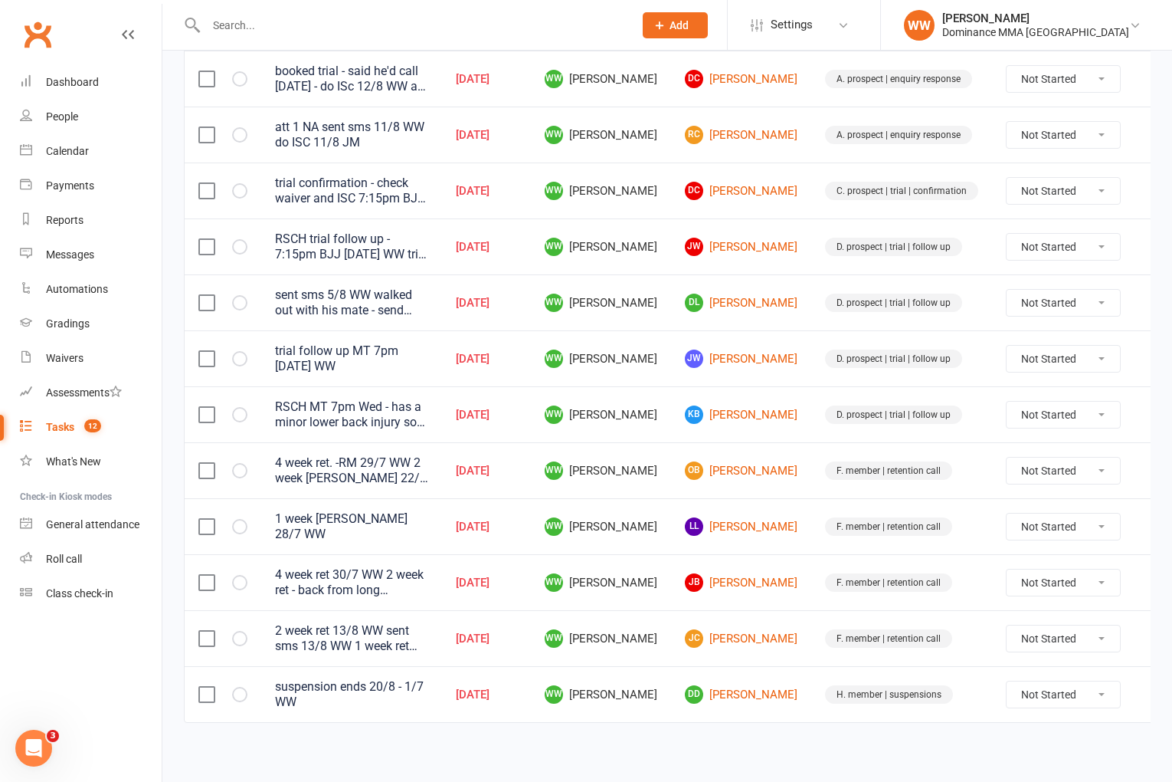
click at [1033, 592] on div "Not Started In Progress Waiting Complete" at bounding box center [1063, 583] width 115 height 28
click at [1034, 591] on select "Not Started In Progress Waiting Complete" at bounding box center [1063, 582] width 113 height 26
select select "unstarted"
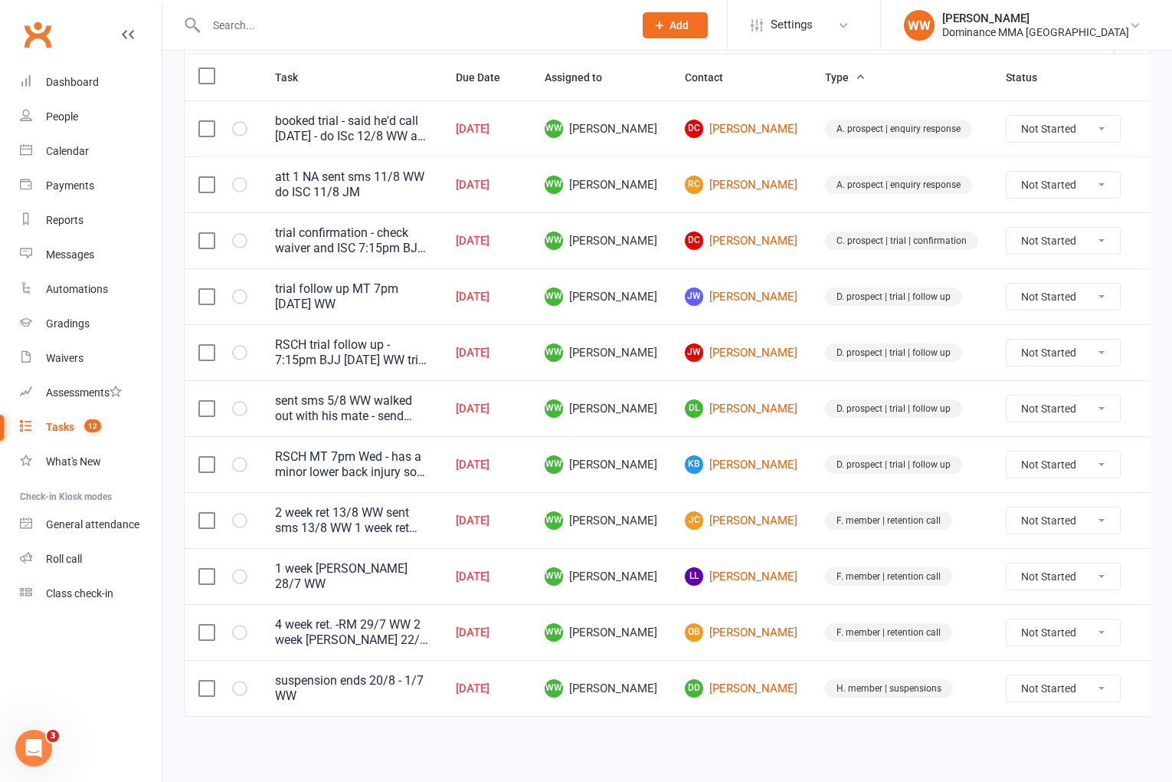
scroll to position [182, 0]
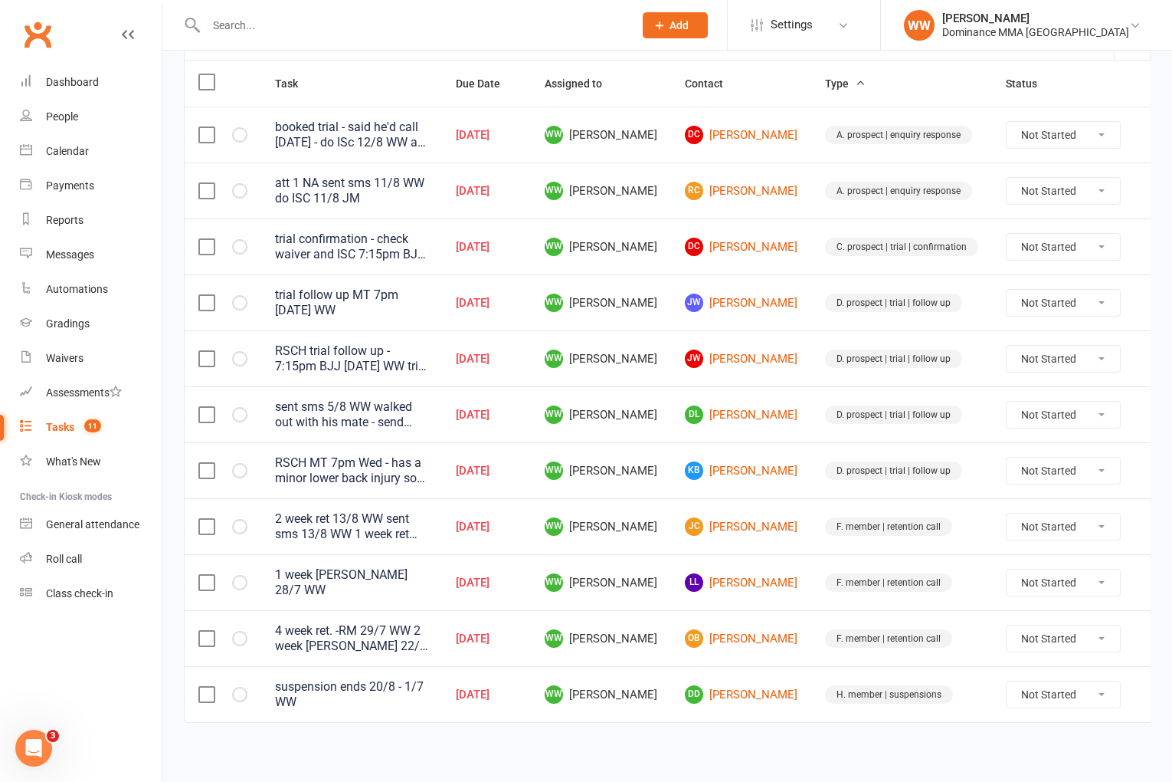
click at [1149, 529] on button at bounding box center [1158, 526] width 18 height 18
click at [1053, 588] on link "Edit" at bounding box center [1060, 587] width 152 height 31
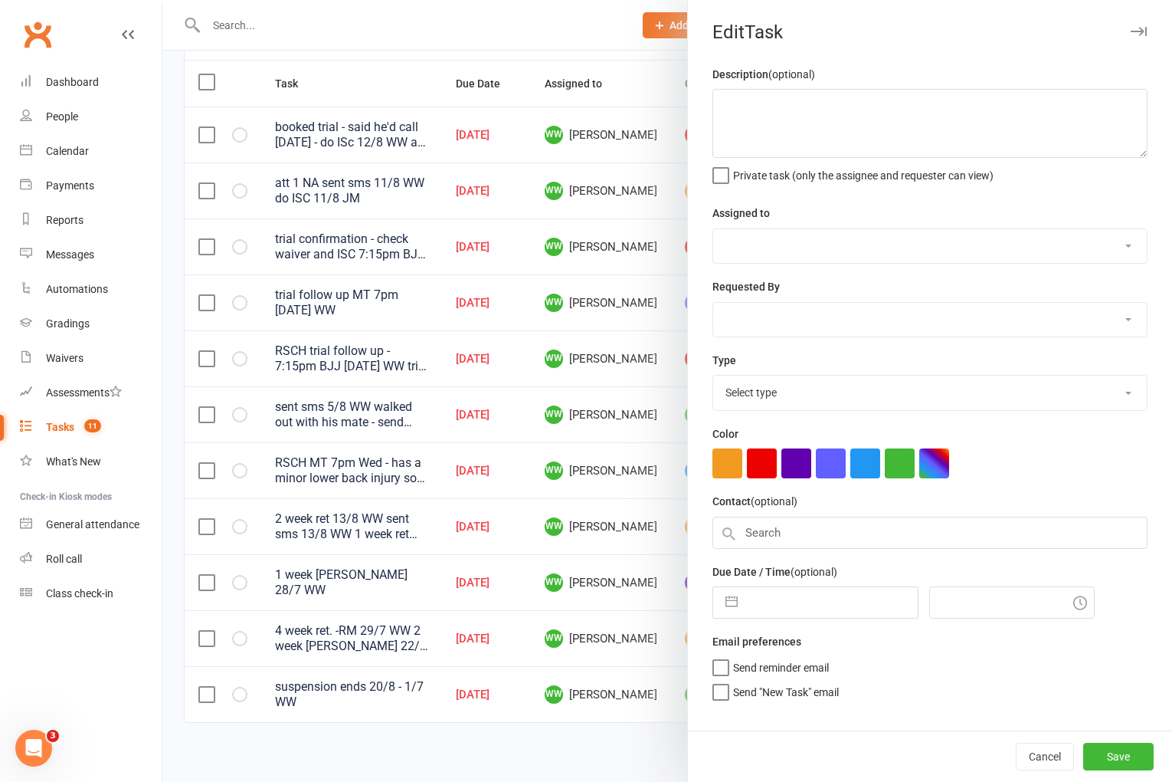
type textarea "2 week ret 13/8 WW sent sms 13/8 WW 1 week ret 6.8 WW"
select select "49757"
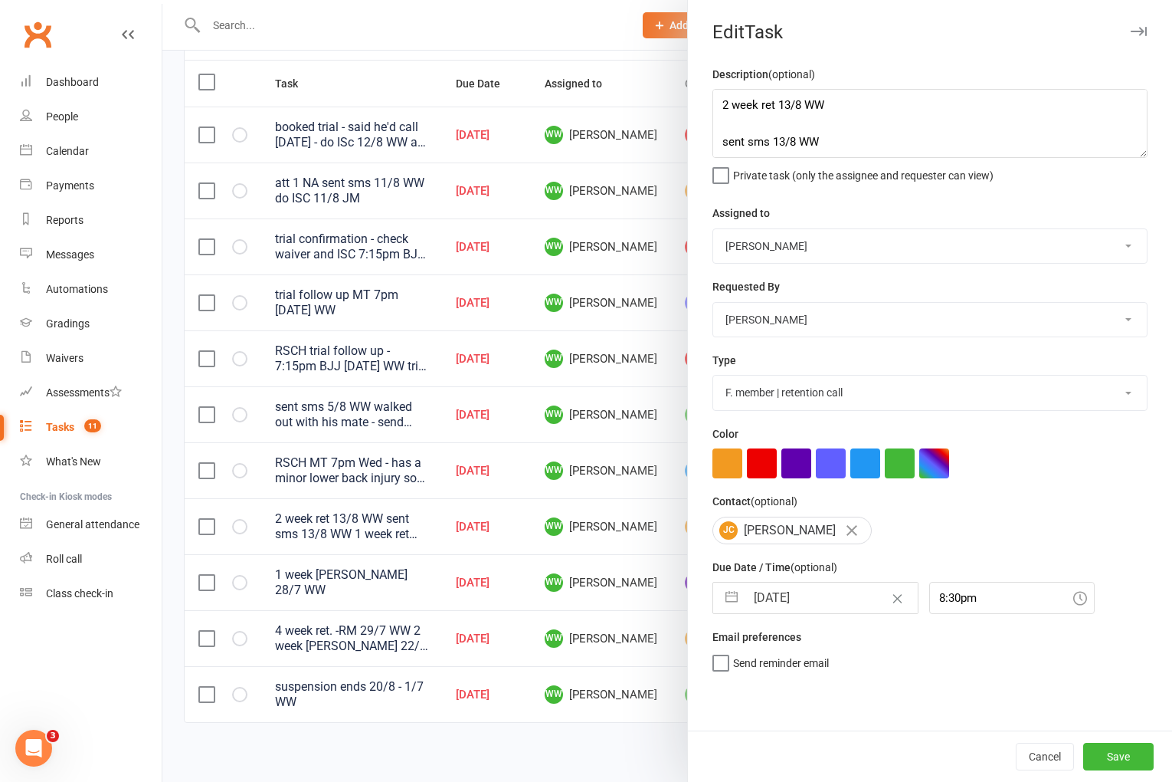
click at [775, 596] on input "[DATE]" at bounding box center [832, 597] width 172 height 31
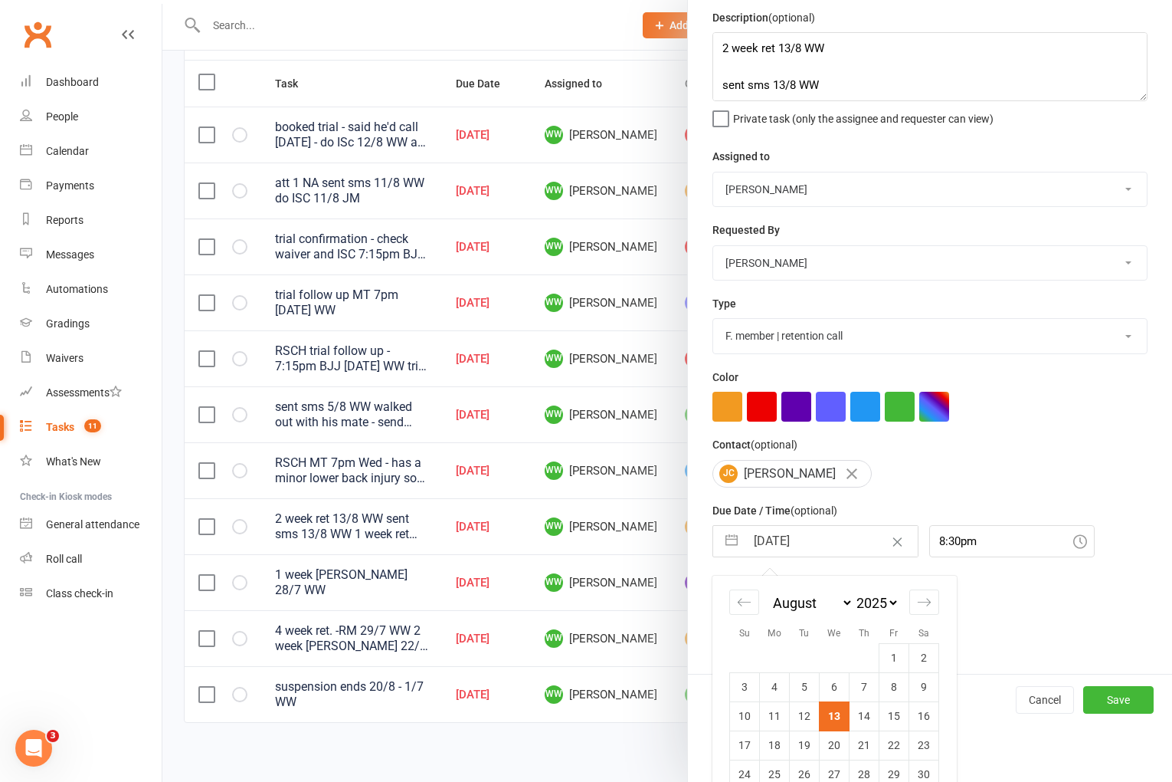
scroll to position [113, 0]
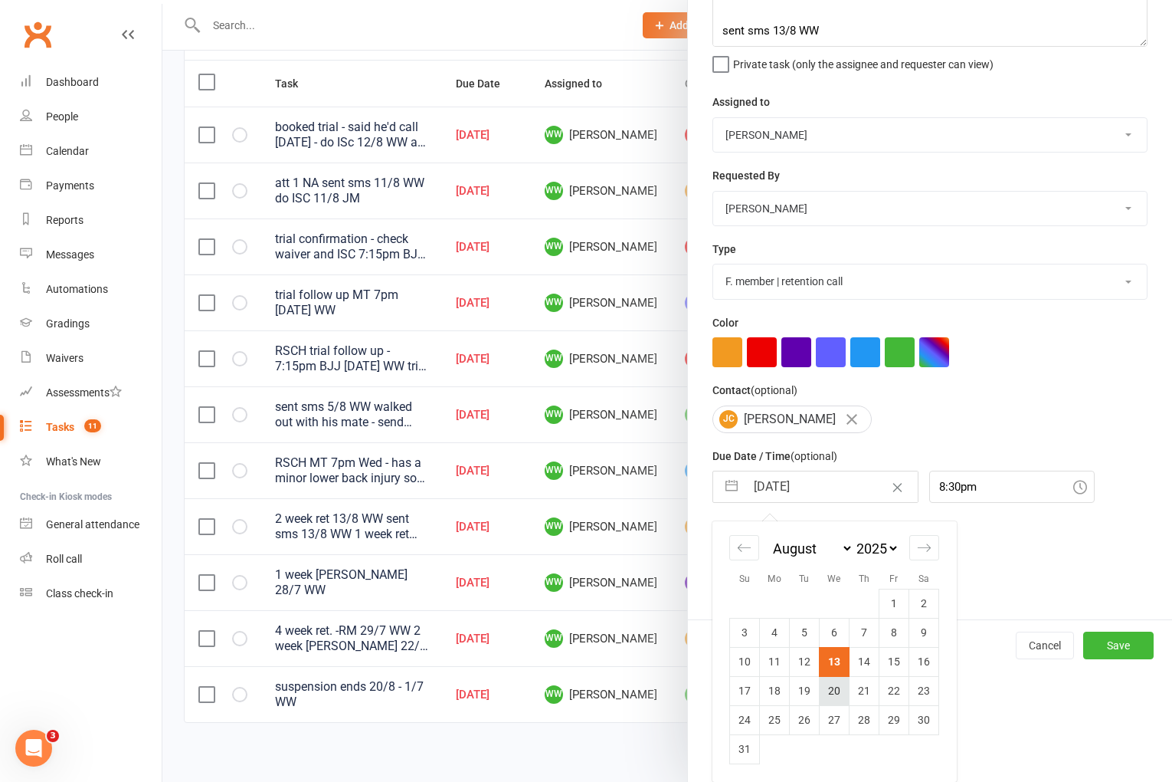
click at [832, 687] on td "20" at bounding box center [835, 690] width 30 height 29
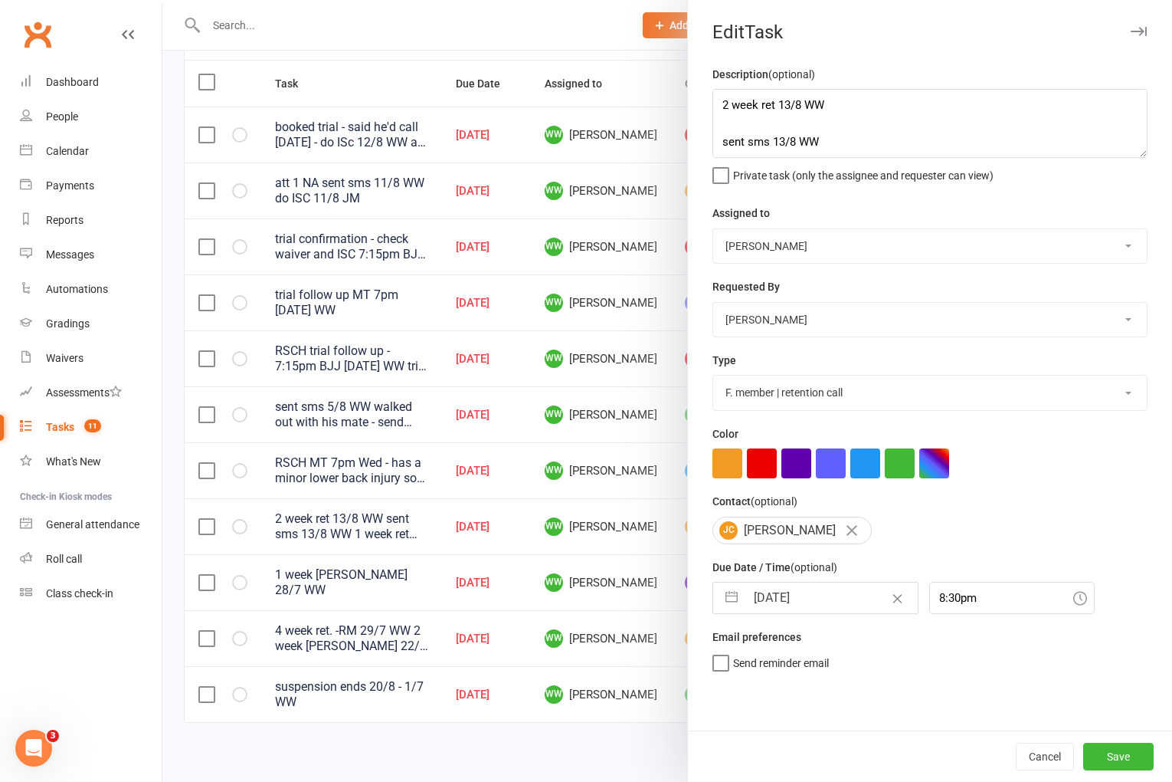
scroll to position [0, 0]
click at [1113, 763] on button "Save" at bounding box center [1118, 756] width 70 height 28
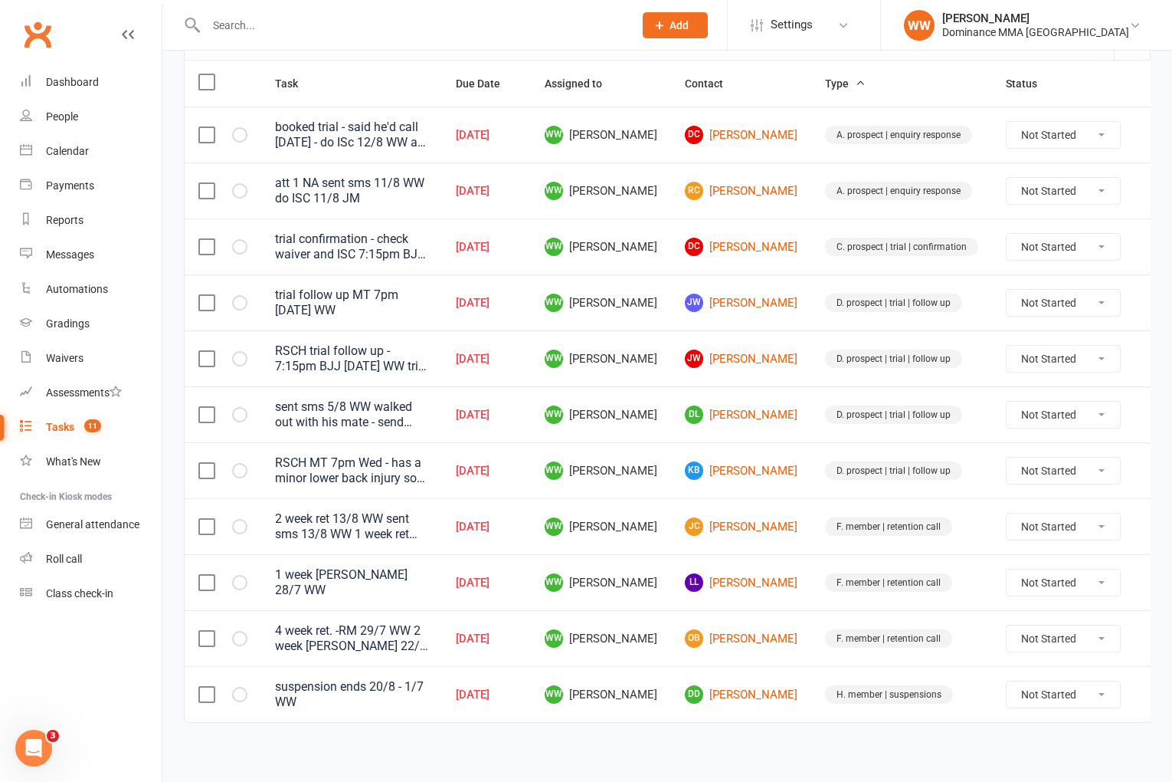
scroll to position [126, 0]
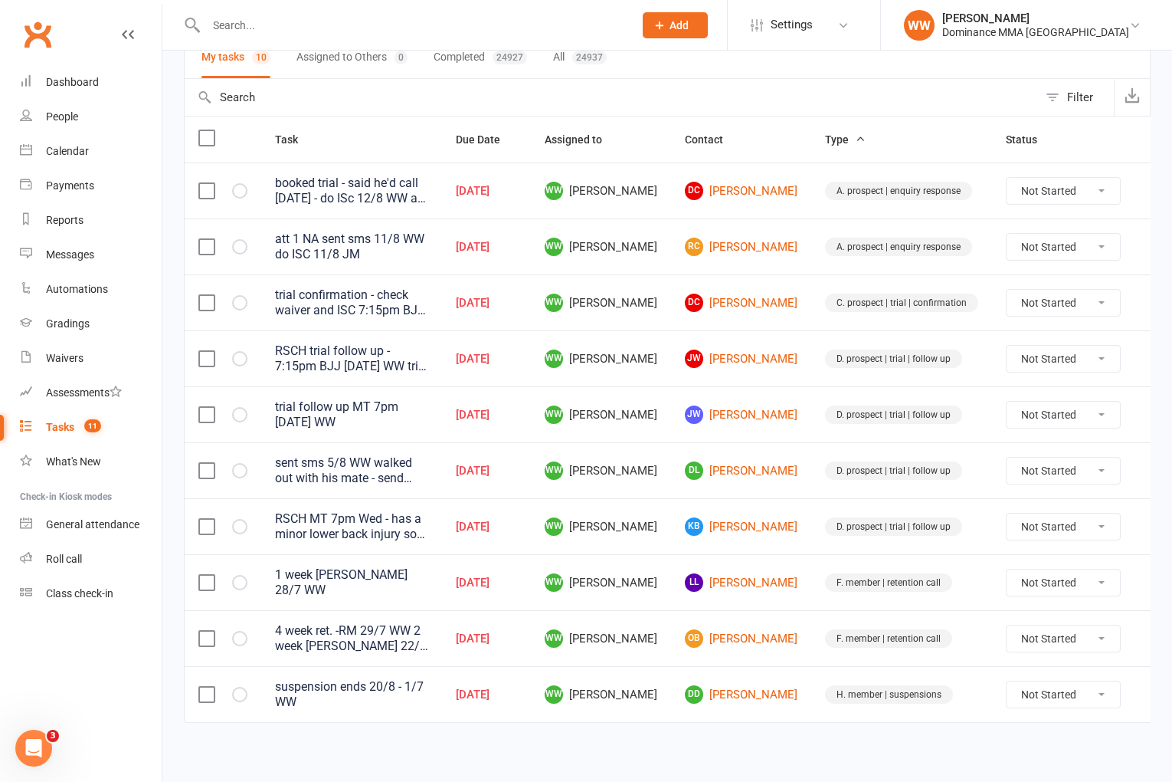
click at [944, 599] on td "F. member | retention call" at bounding box center [901, 582] width 181 height 56
click at [950, 593] on td "F. member | retention call" at bounding box center [901, 582] width 181 height 56
click at [1150, 585] on icon at bounding box center [1157, 582] width 15 height 15
click at [1027, 641] on link "Edit" at bounding box center [1060, 641] width 152 height 31
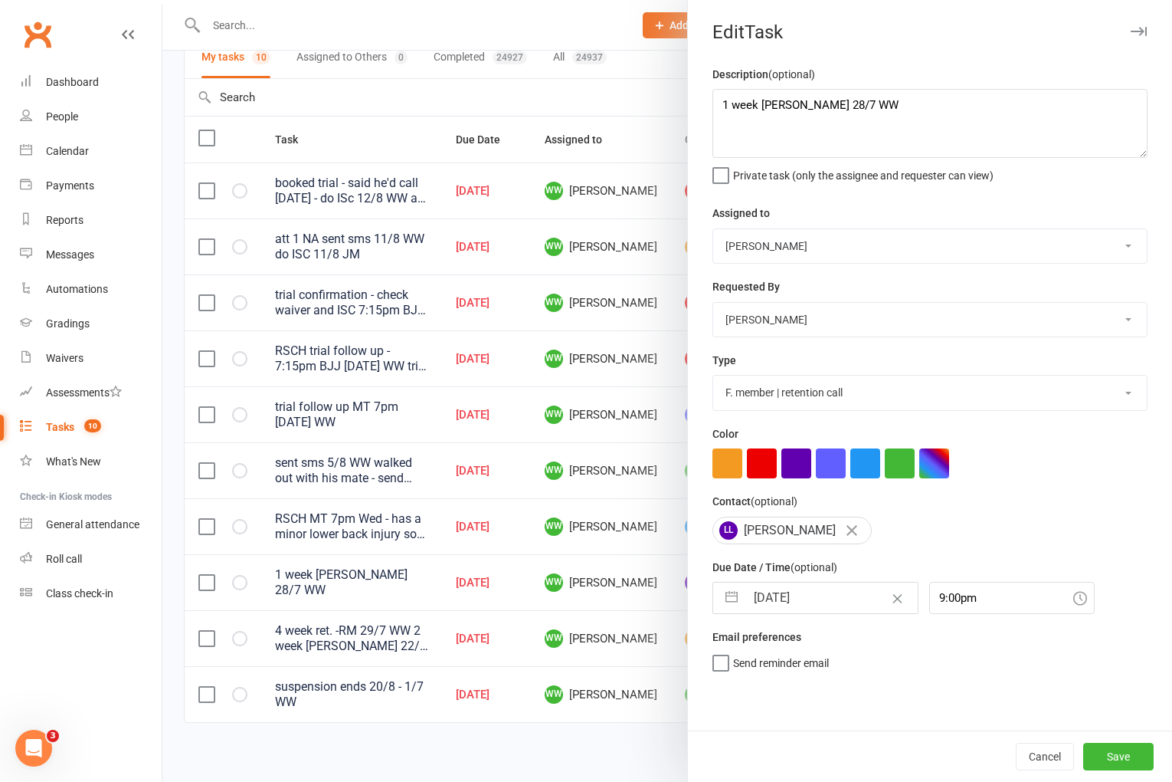
click at [821, 594] on input "[DATE]" at bounding box center [832, 597] width 172 height 31
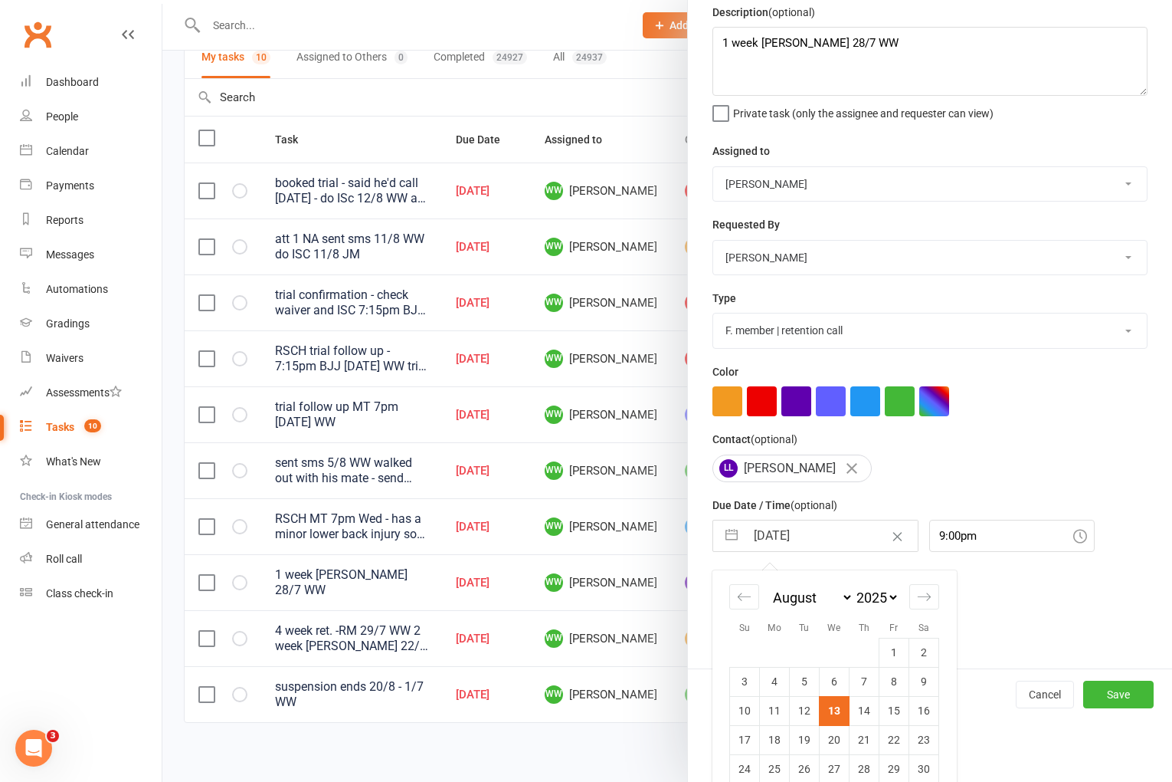
scroll to position [113, 0]
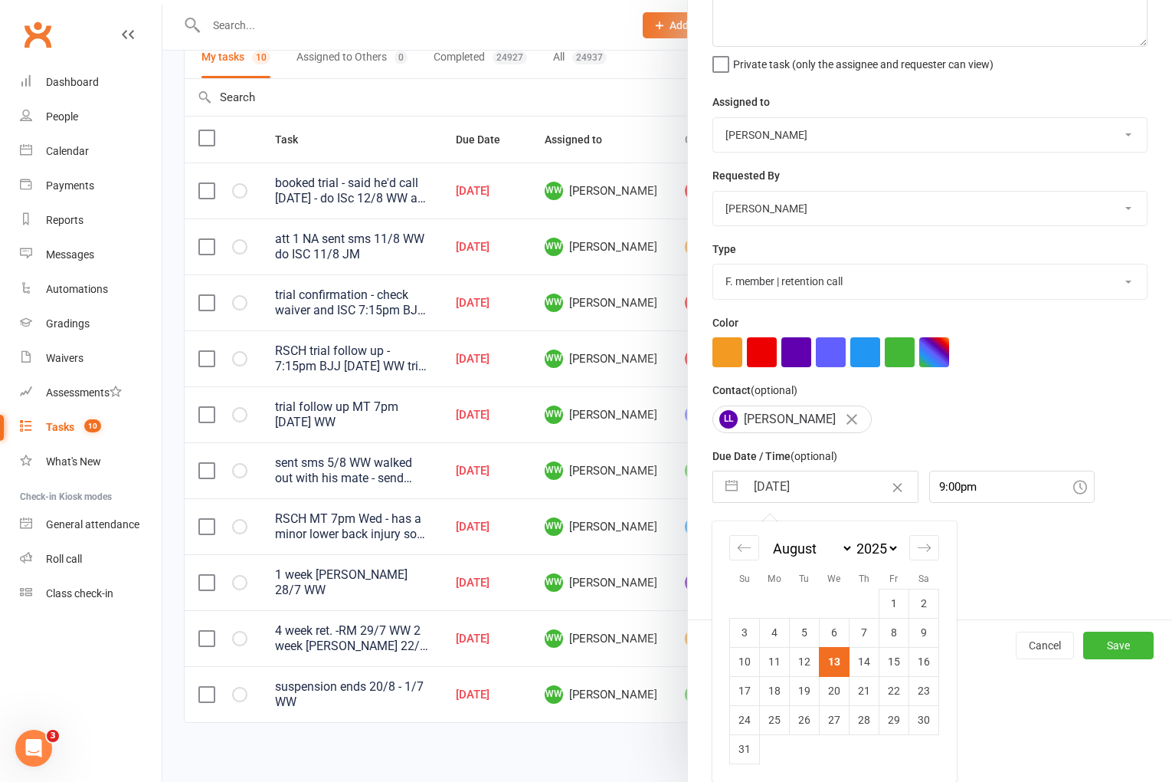
click at [871, 658] on td "14" at bounding box center [865, 661] width 30 height 29
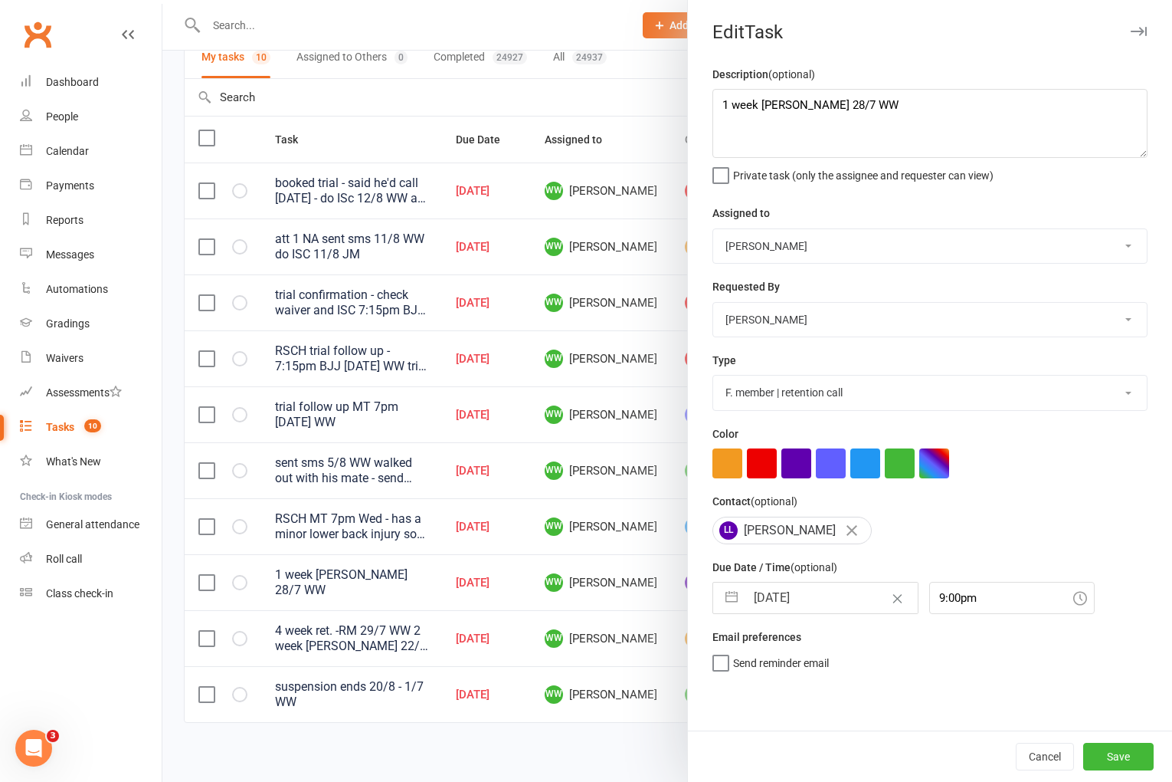
scroll to position [0, 0]
click at [1109, 759] on button "Save" at bounding box center [1118, 756] width 70 height 28
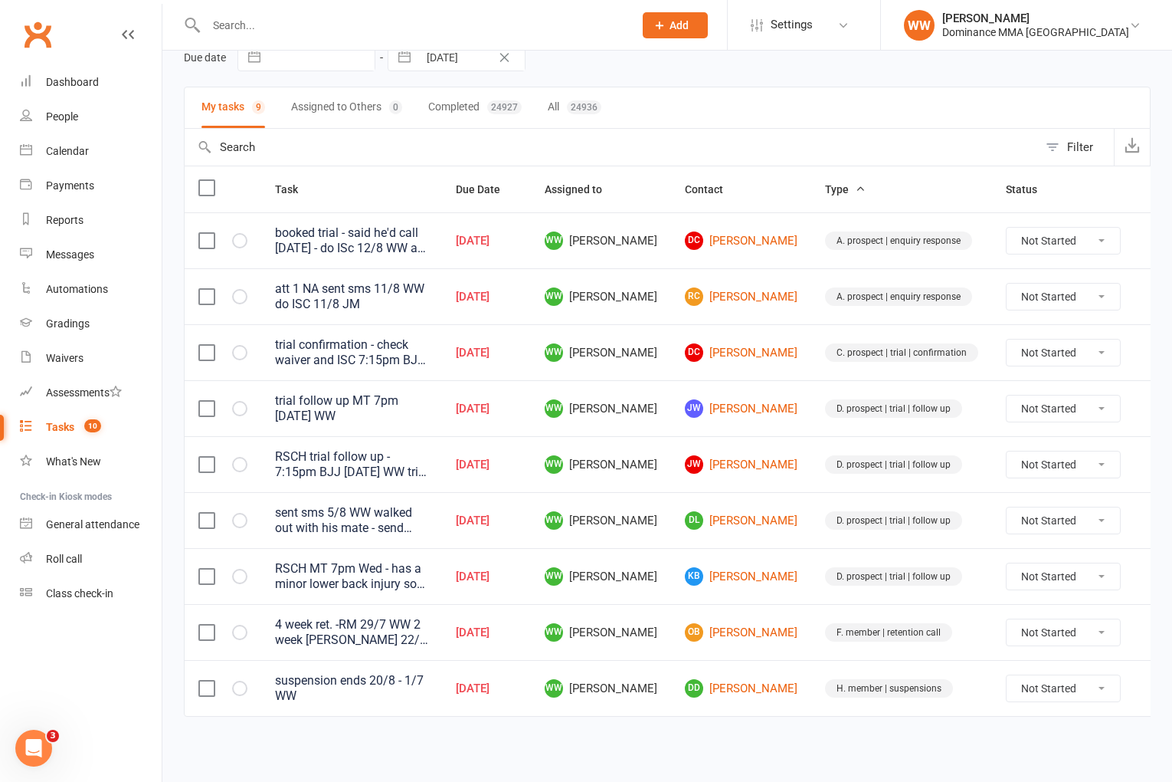
scroll to position [73, 0]
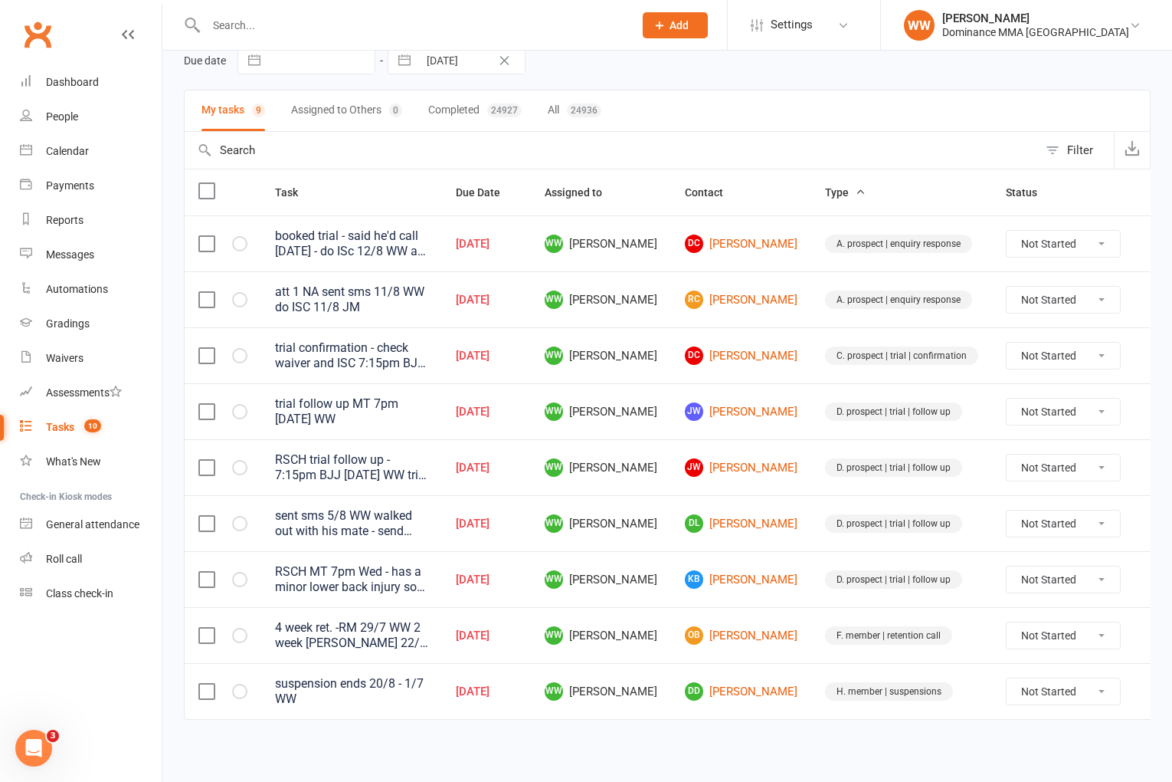
click at [952, 534] on td "D. prospect | trial | follow up" at bounding box center [901, 523] width 181 height 56
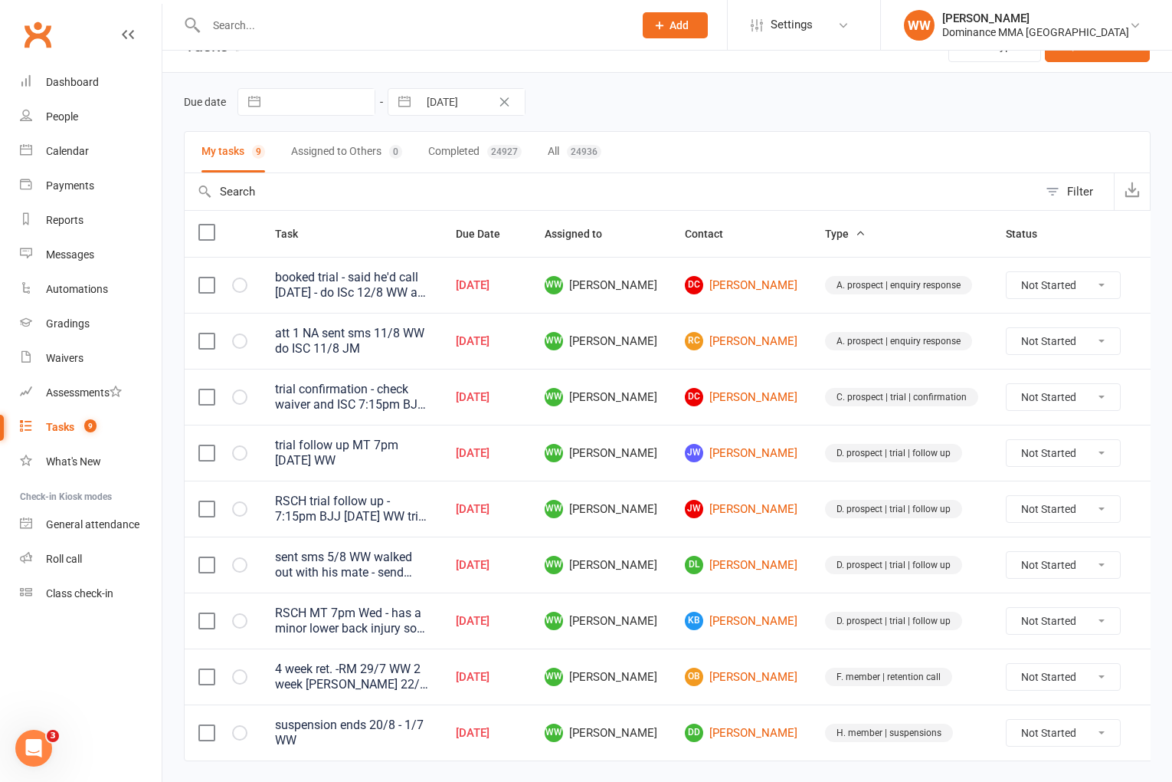
scroll to position [28, 0]
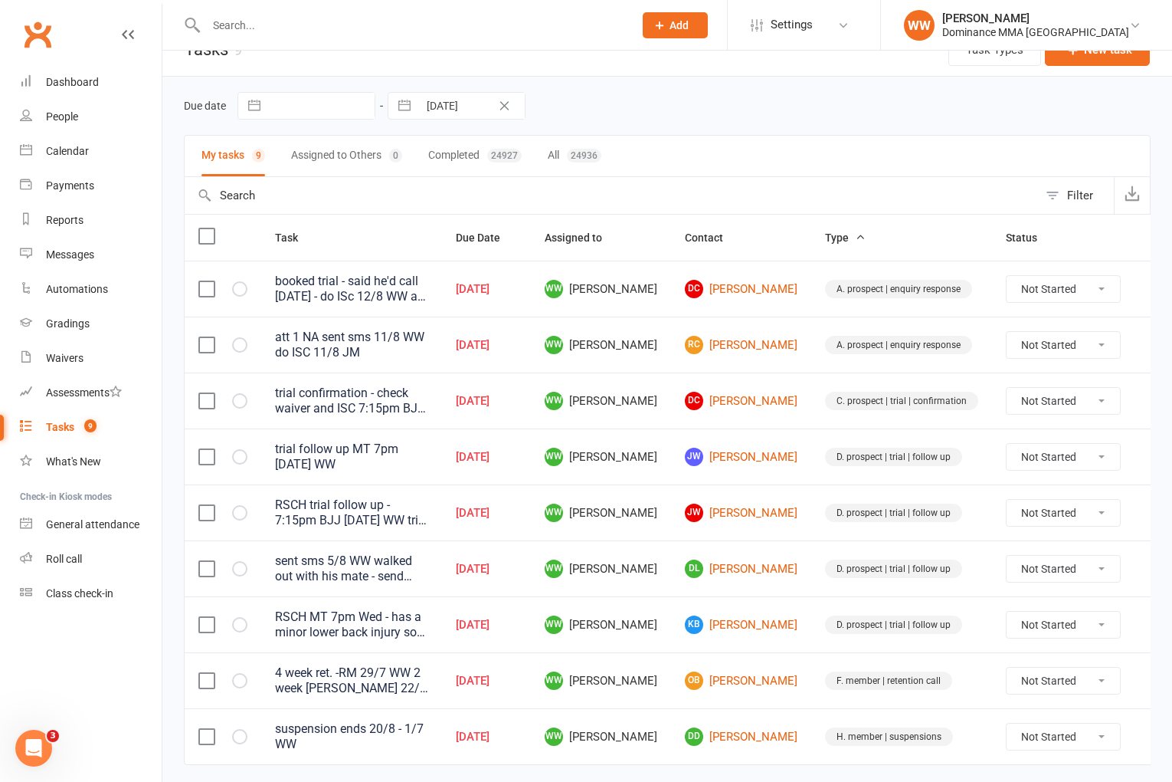
click at [947, 439] on td "D. prospect | trial | follow up" at bounding box center [901, 456] width 181 height 56
click at [961, 447] on td "D. prospect | trial | follow up" at bounding box center [901, 456] width 181 height 56
click at [775, 481] on td "[PERSON_NAME] [PERSON_NAME]" at bounding box center [741, 456] width 140 height 56
click at [775, 485] on td "[PERSON_NAME]" at bounding box center [741, 512] width 140 height 56
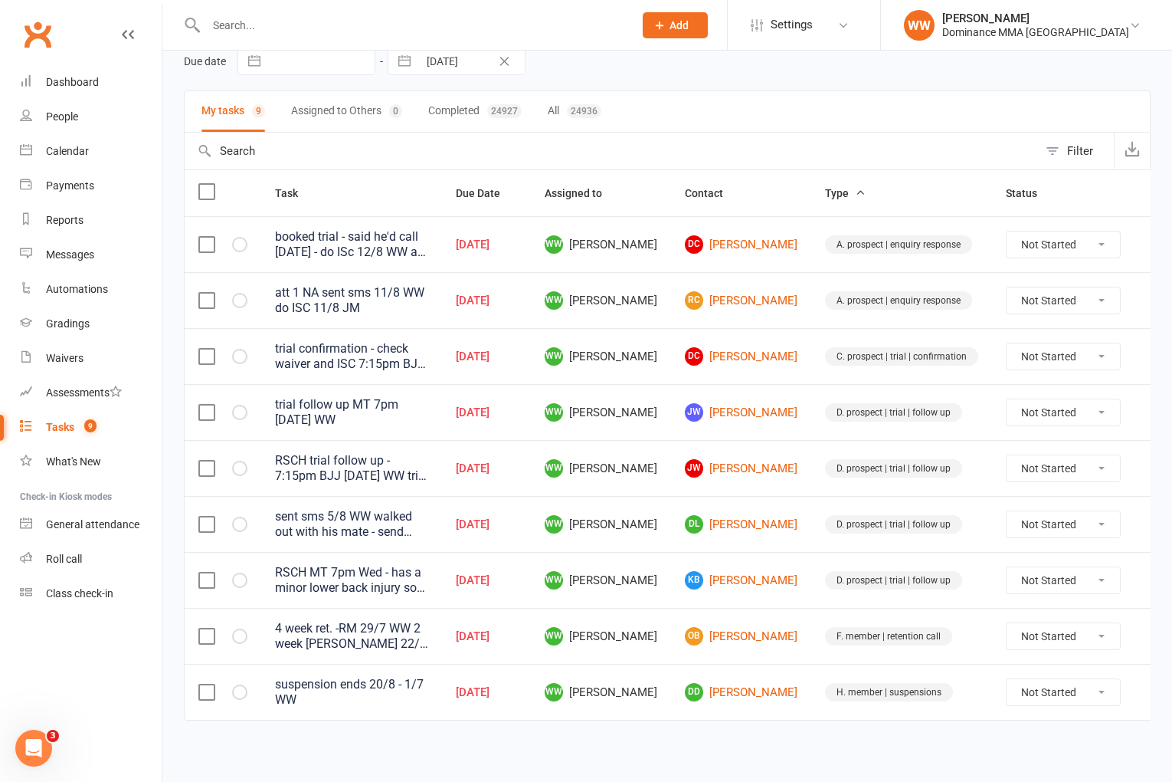
scroll to position [73, 0]
click at [1150, 578] on icon at bounding box center [1157, 579] width 15 height 15
click at [1030, 642] on link "Edit" at bounding box center [1060, 639] width 152 height 31
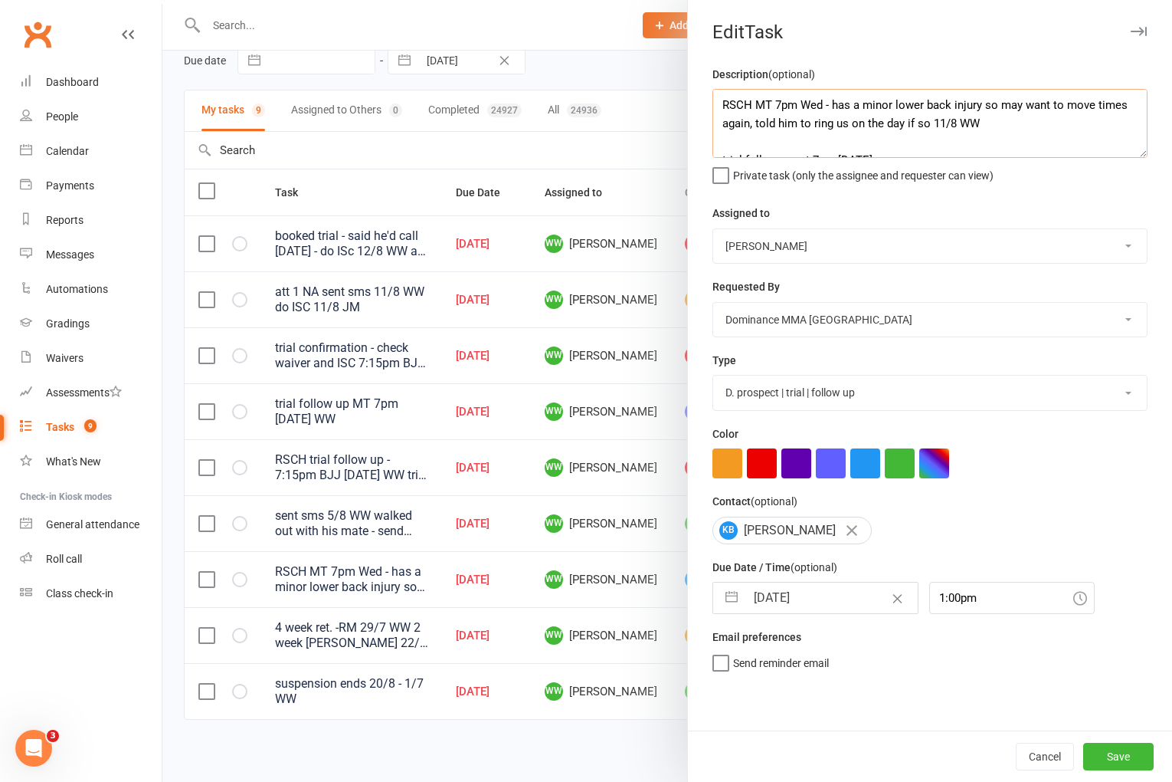
click at [715, 107] on textarea "RSCH MT 7pm Wed - has a minor lower back injury so may want to move times again…" at bounding box center [930, 123] width 435 height 69
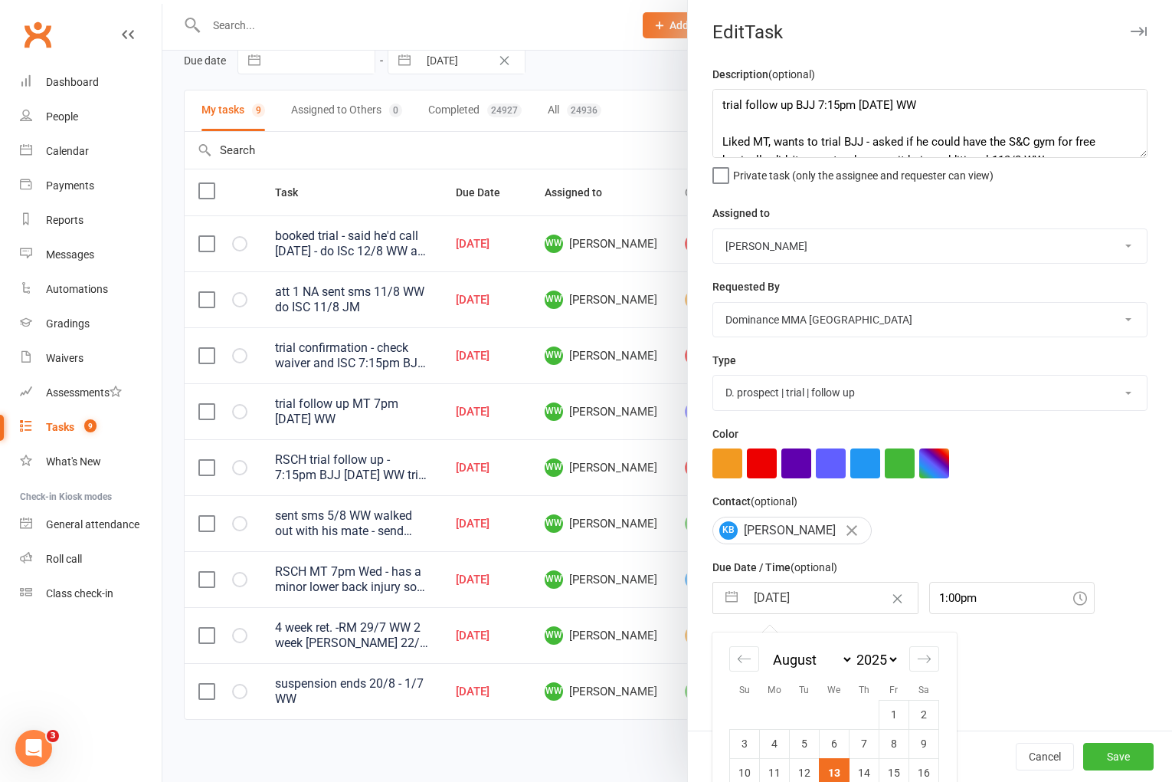
click at [805, 595] on input "[DATE]" at bounding box center [832, 597] width 172 height 31
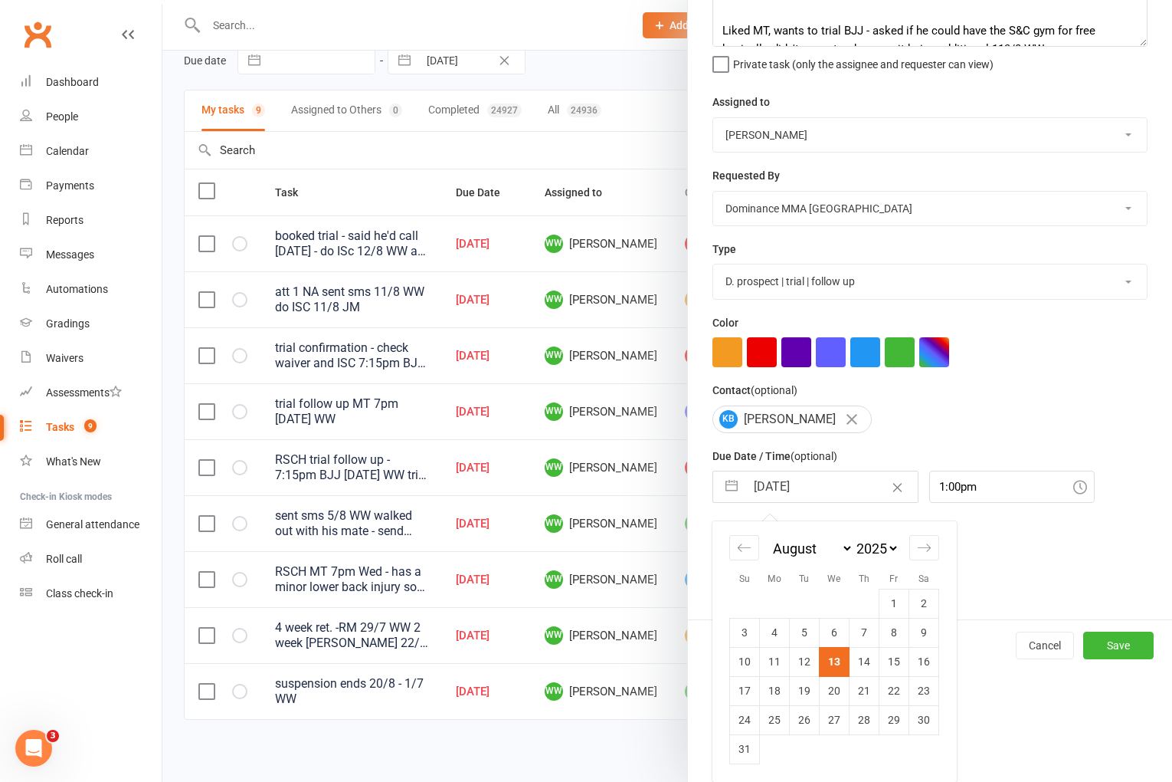
click at [859, 663] on td "14" at bounding box center [865, 661] width 30 height 29
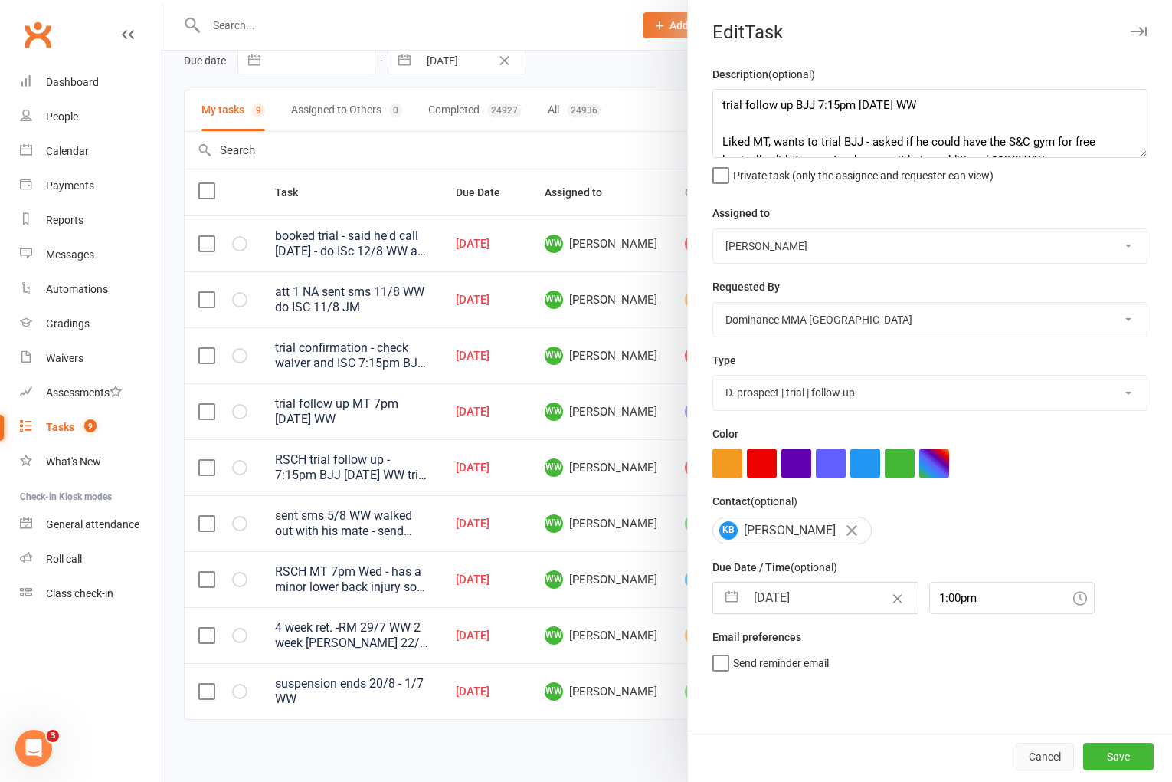
scroll to position [0, 0]
click at [1103, 759] on button "Save" at bounding box center [1118, 756] width 70 height 28
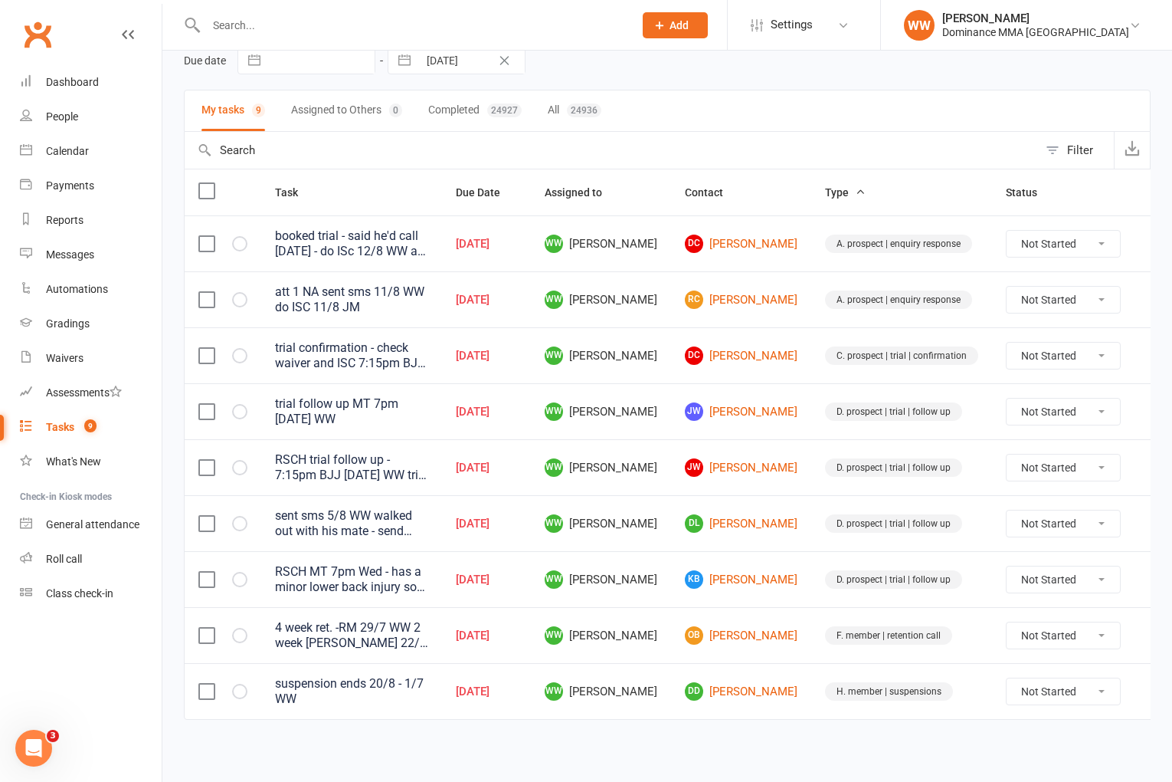
scroll to position [28, 0]
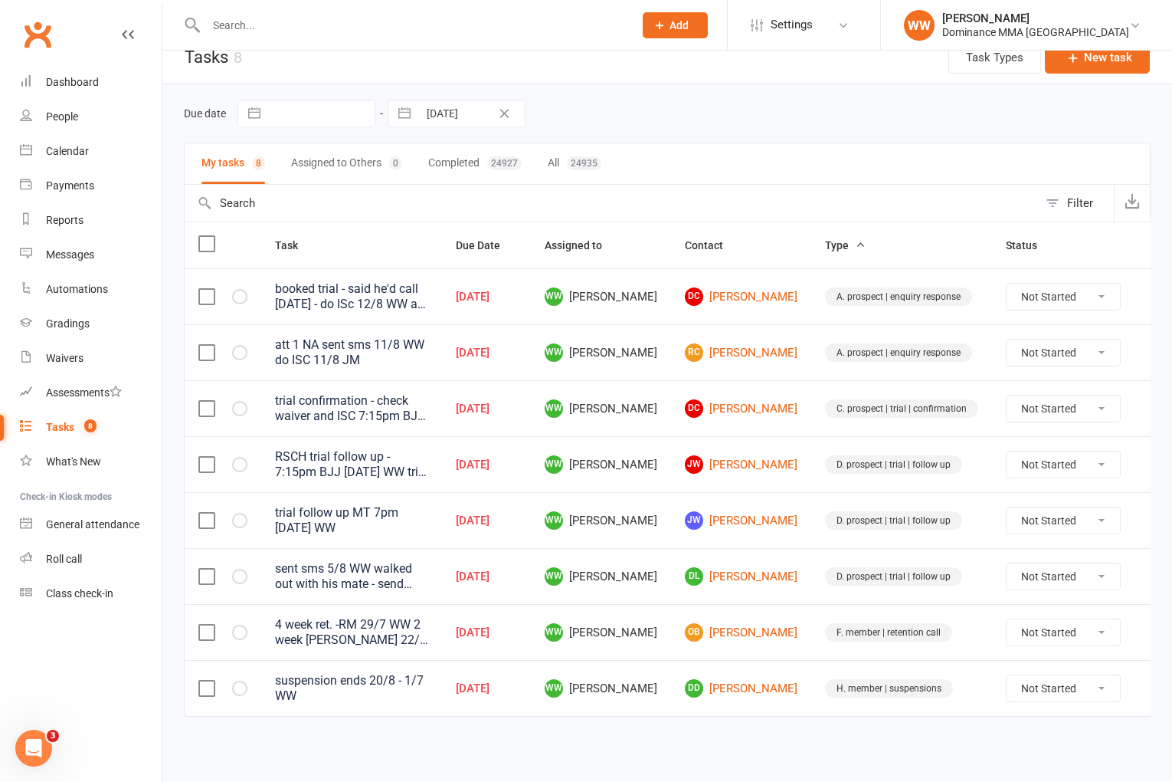
click at [811, 511] on td "D. prospect | trial | follow up" at bounding box center [901, 520] width 181 height 56
click at [1150, 526] on icon at bounding box center [1157, 520] width 15 height 15
click at [1060, 587] on link "Edit" at bounding box center [1060, 593] width 152 height 31
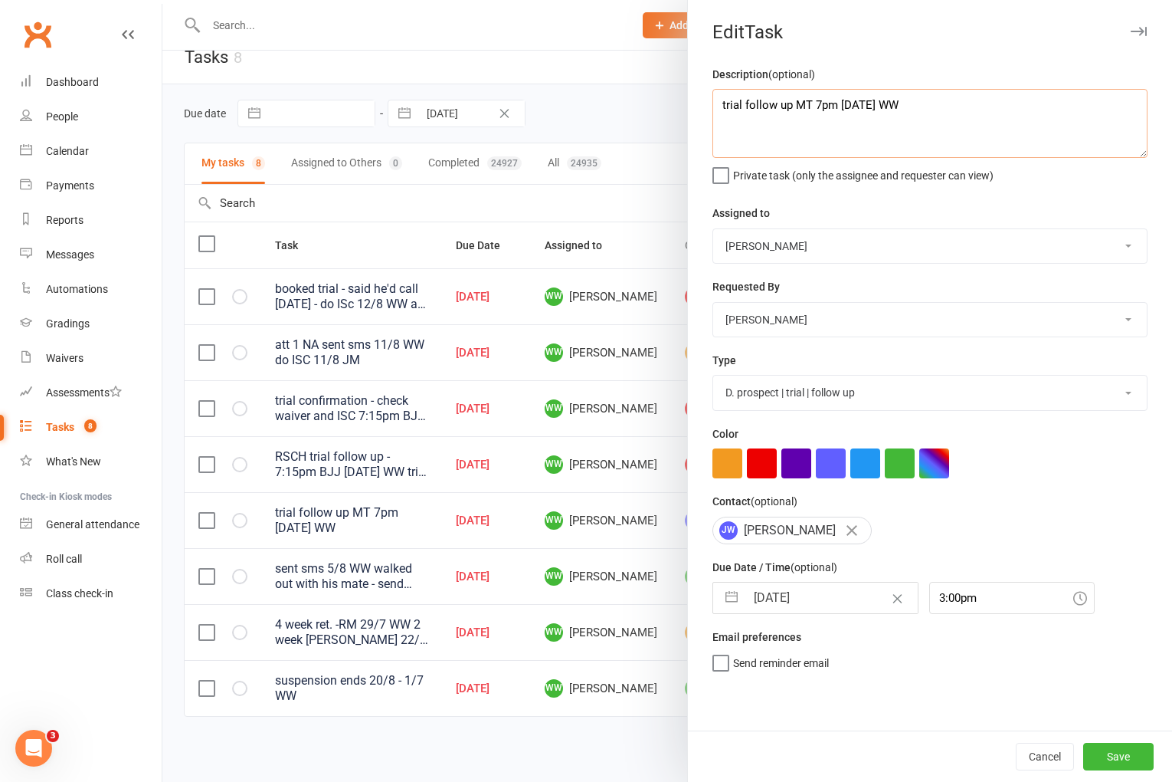
click at [718, 103] on textarea "trial follow up MT 7pm [DATE] WW" at bounding box center [930, 123] width 435 height 69
click at [1118, 755] on button "Save" at bounding box center [1118, 756] width 70 height 28
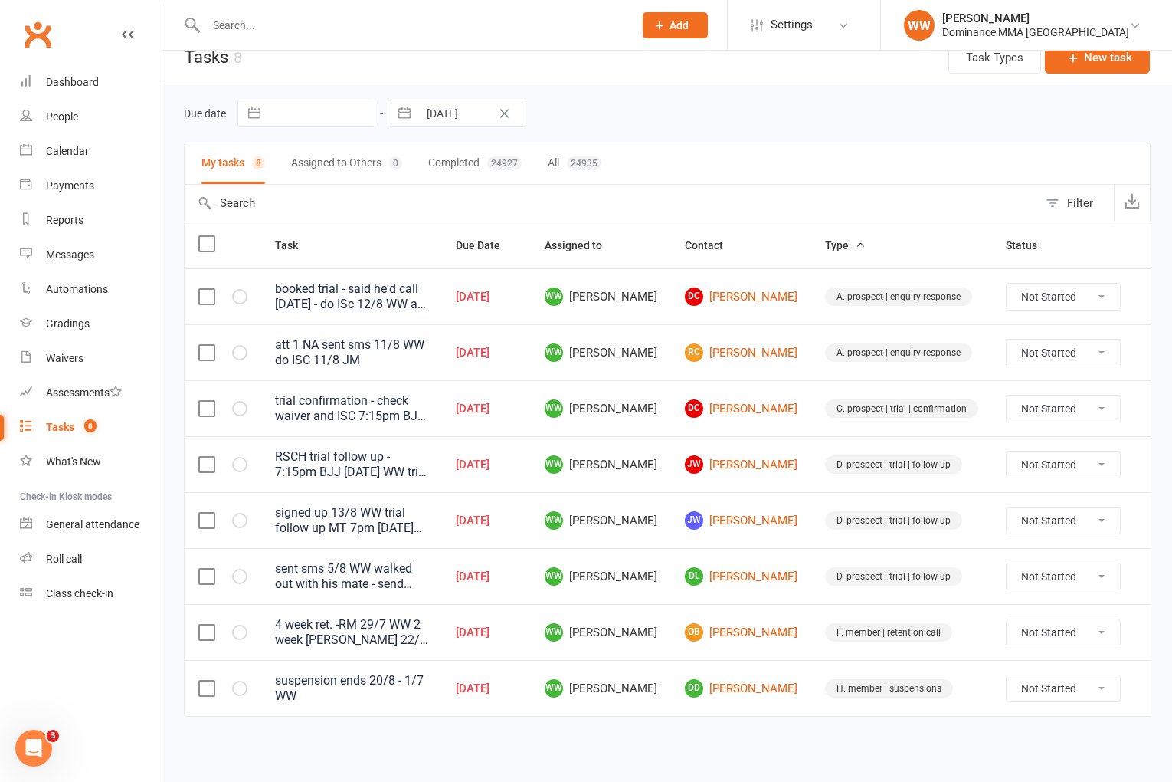
click at [811, 445] on td "D. prospect | trial | follow up" at bounding box center [901, 464] width 181 height 56
click at [811, 447] on td "D. prospect | trial | follow up" at bounding box center [901, 464] width 181 height 56
click at [811, 527] on td "D. prospect | trial | follow up" at bounding box center [901, 520] width 181 height 56
click at [811, 522] on td "D. prospect | trial | follow up" at bounding box center [901, 520] width 181 height 56
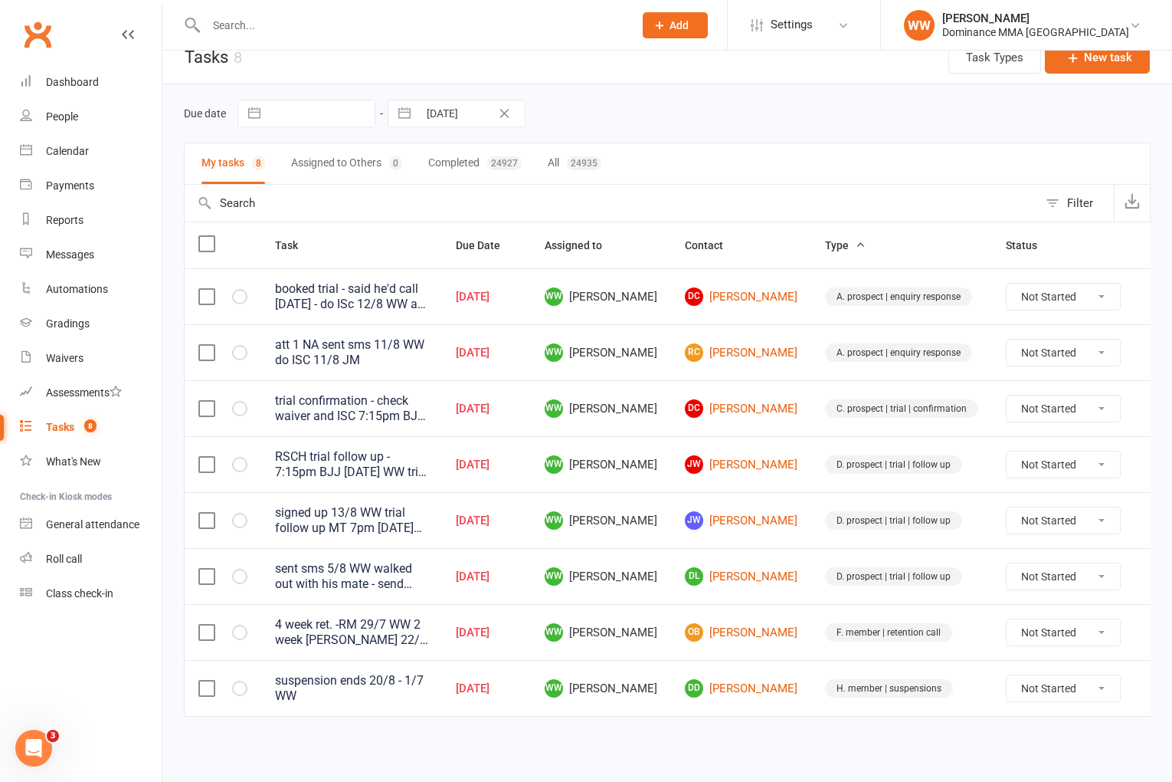
click at [671, 325] on td "WW [PERSON_NAME]" at bounding box center [601, 352] width 140 height 56
click at [608, 103] on div "Due date Navigate forward to interact with the calendar and select a date. Pres…" at bounding box center [667, 114] width 967 height 28
click at [770, 111] on div "Due date Navigate forward to interact with the calendar and select a date. Pres…" at bounding box center [667, 114] width 967 height 28
click at [769, 115] on div "Due date Navigate forward to interact with the calendar and select a date. Pres…" at bounding box center [667, 114] width 967 height 28
click at [374, 31] on input "text" at bounding box center [412, 25] width 421 height 21
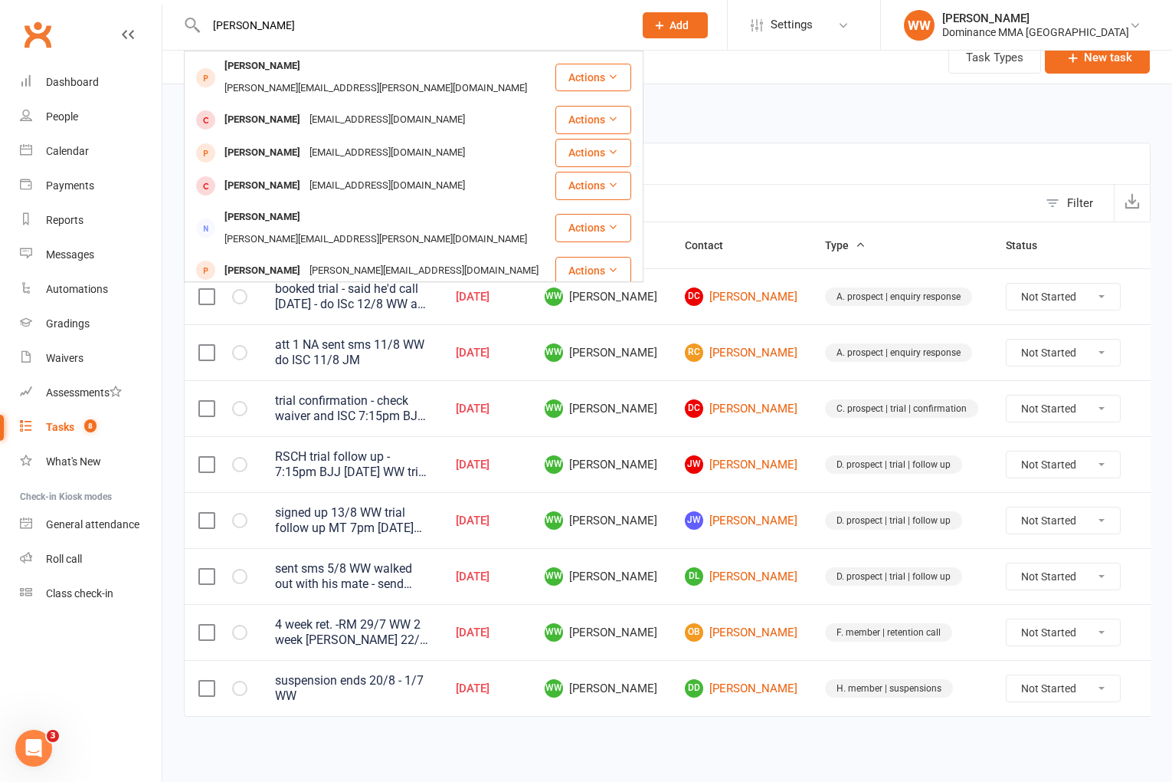
click at [805, 120] on div "Due date Navigate forward to interact with the calendar and select a date. Pres…" at bounding box center [667, 113] width 967 height 58
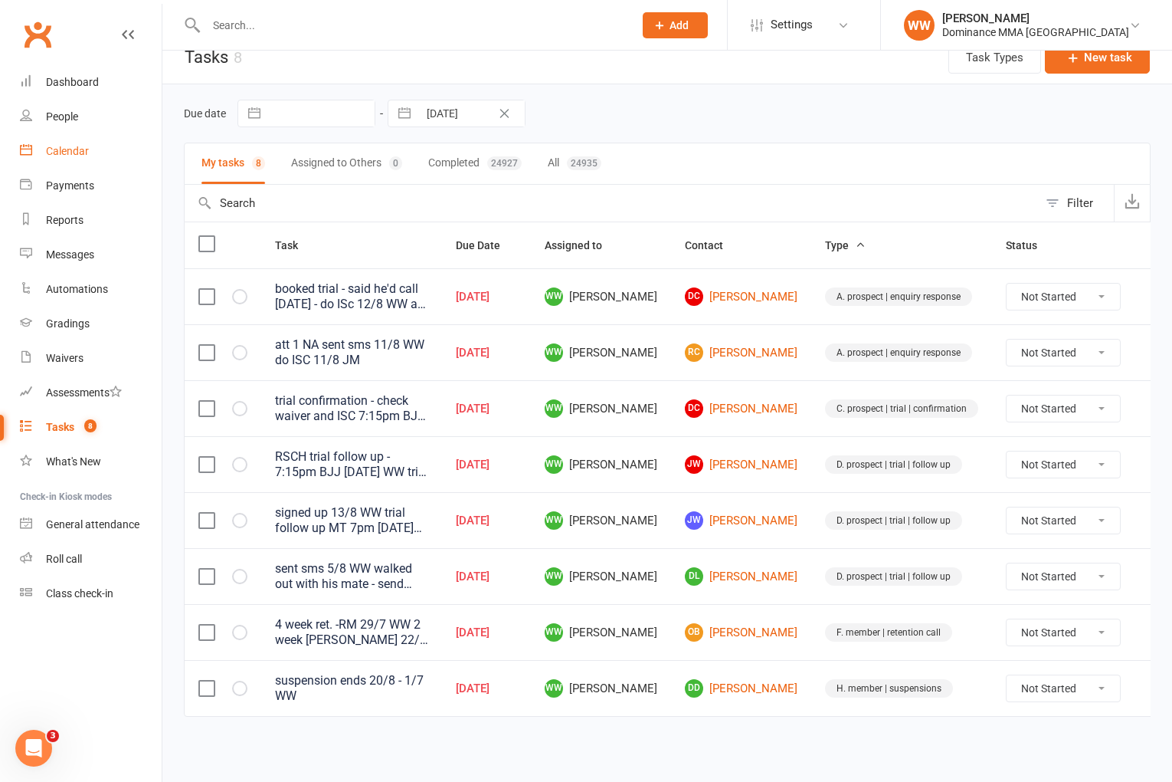
click at [80, 152] on div "Calendar" at bounding box center [67, 151] width 43 height 12
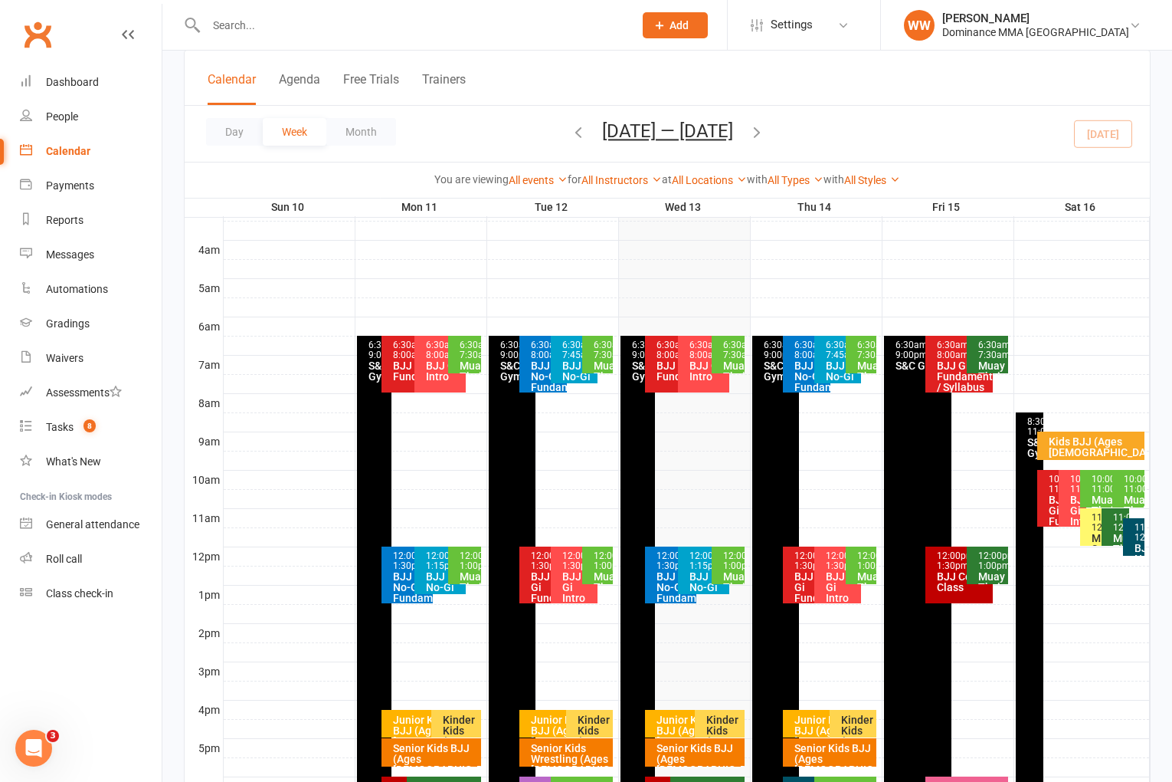
scroll to position [493, 0]
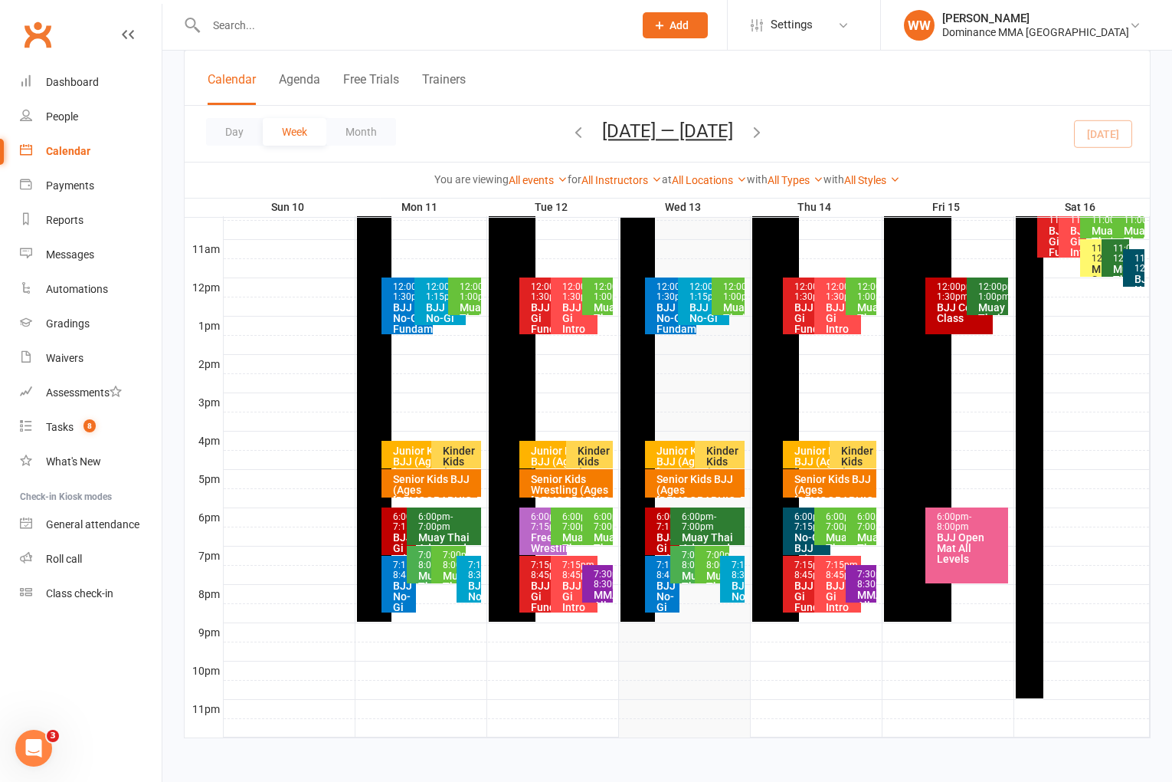
click at [835, 529] on div "6:00pm - 7:00pm" at bounding box center [841, 522] width 33 height 20
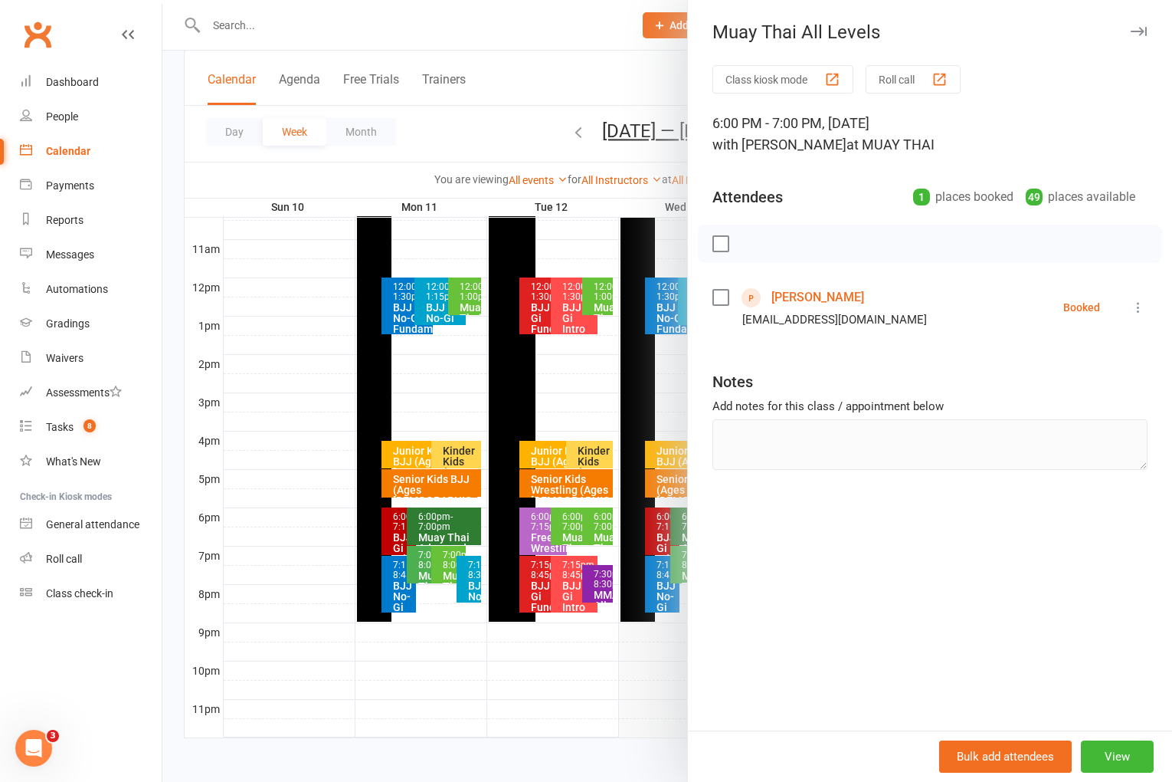
click at [790, 295] on link "[PERSON_NAME]" at bounding box center [818, 297] width 93 height 25
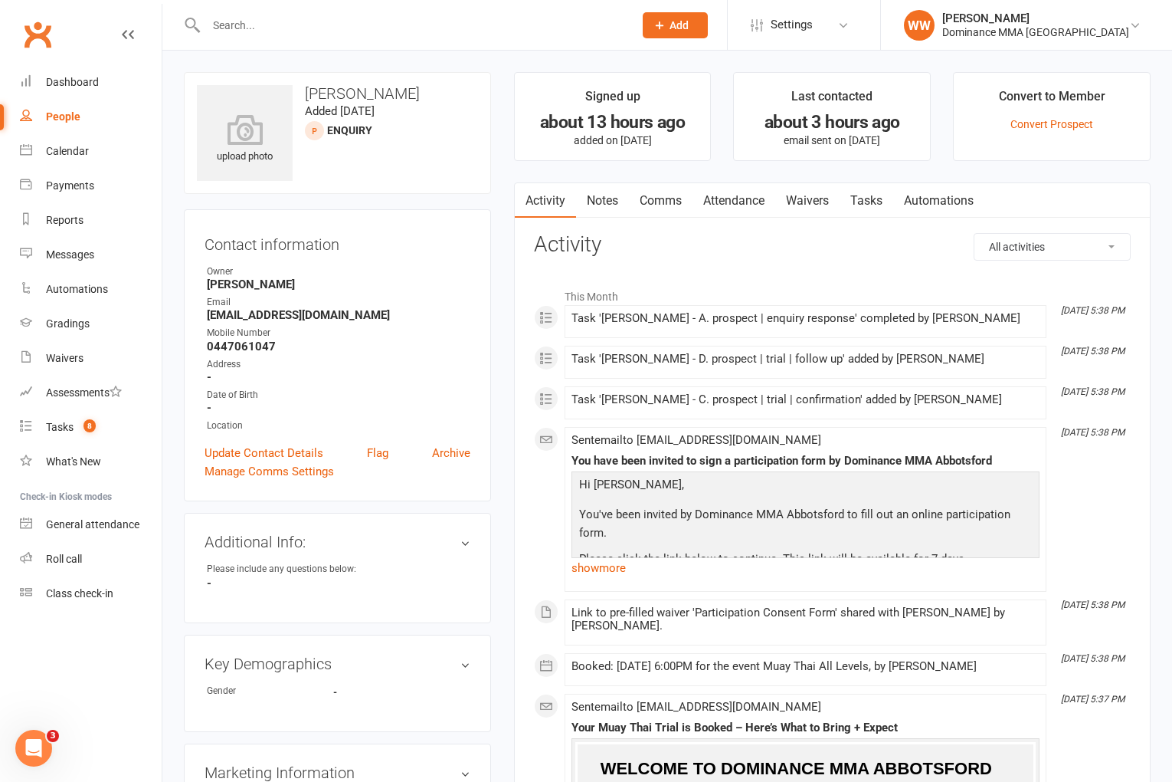
click at [599, 192] on link "Notes" at bounding box center [602, 200] width 53 height 35
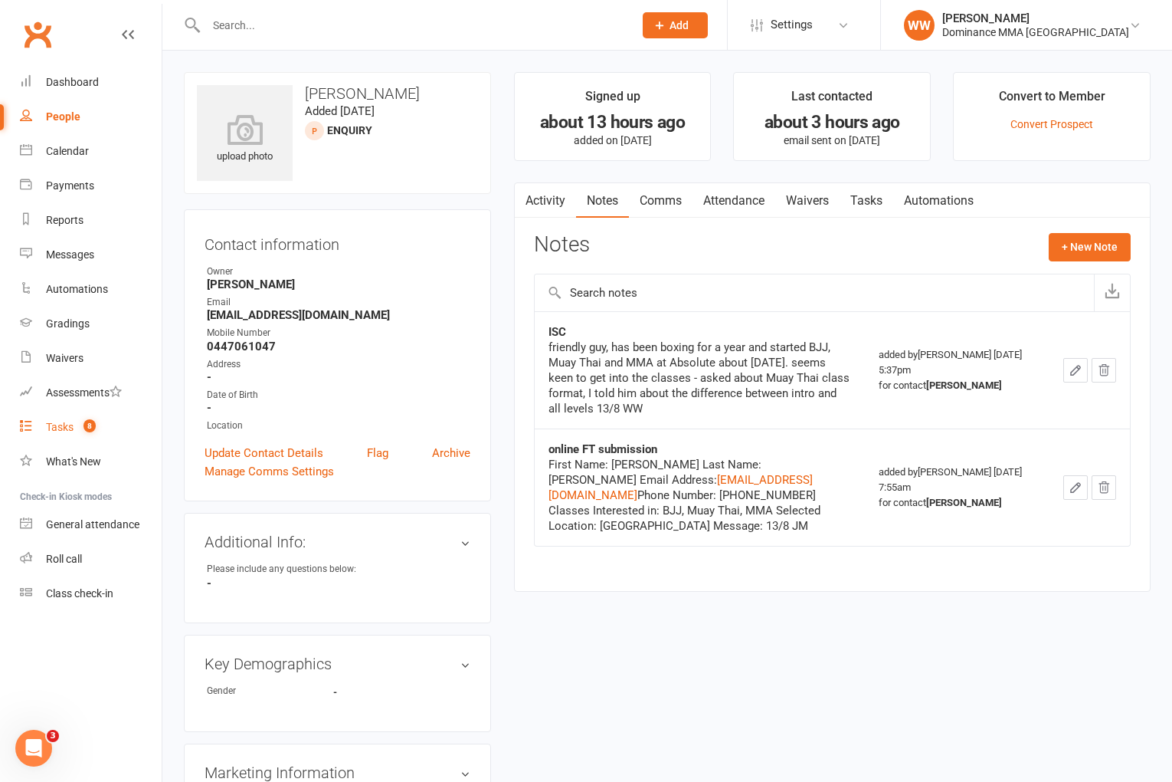
click at [73, 424] on div "Tasks" at bounding box center [60, 427] width 28 height 12
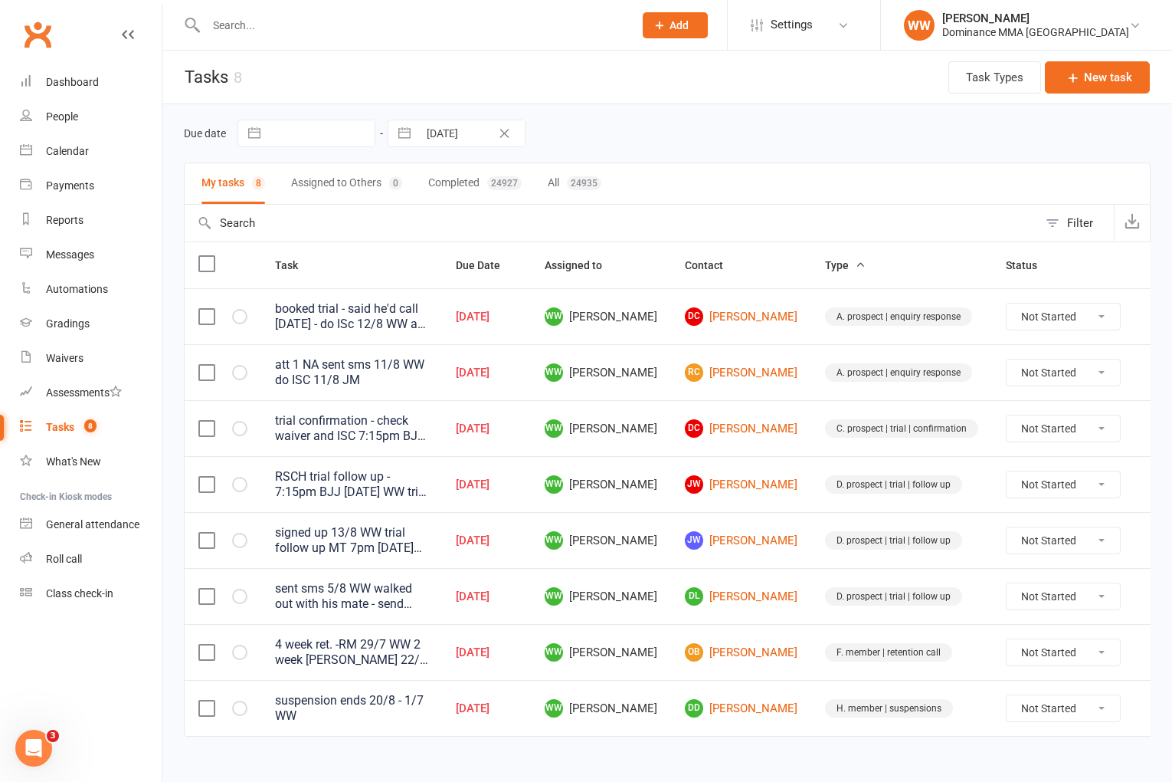
click at [671, 146] on div "Due date Navigate forward to interact with the calendar and select a date. Pres…" at bounding box center [667, 134] width 967 height 28
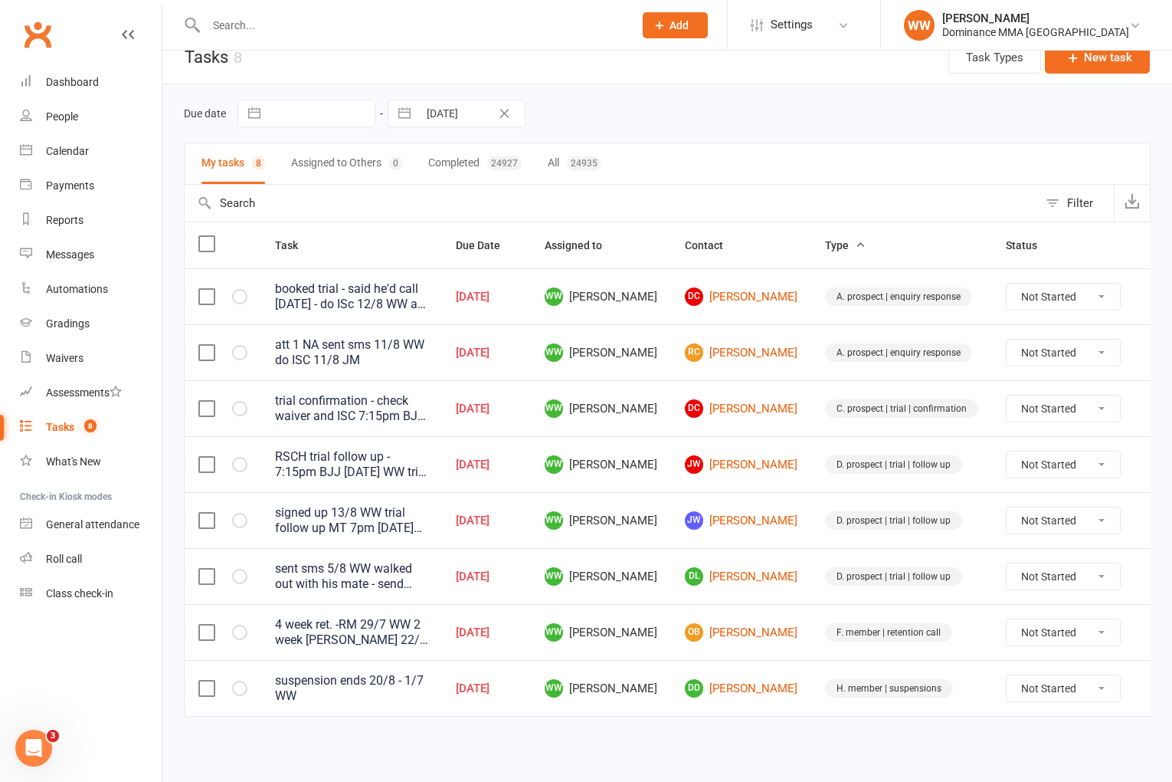
click at [1030, 286] on select "Not Started In Progress Waiting Complete" at bounding box center [1063, 296] width 113 height 26
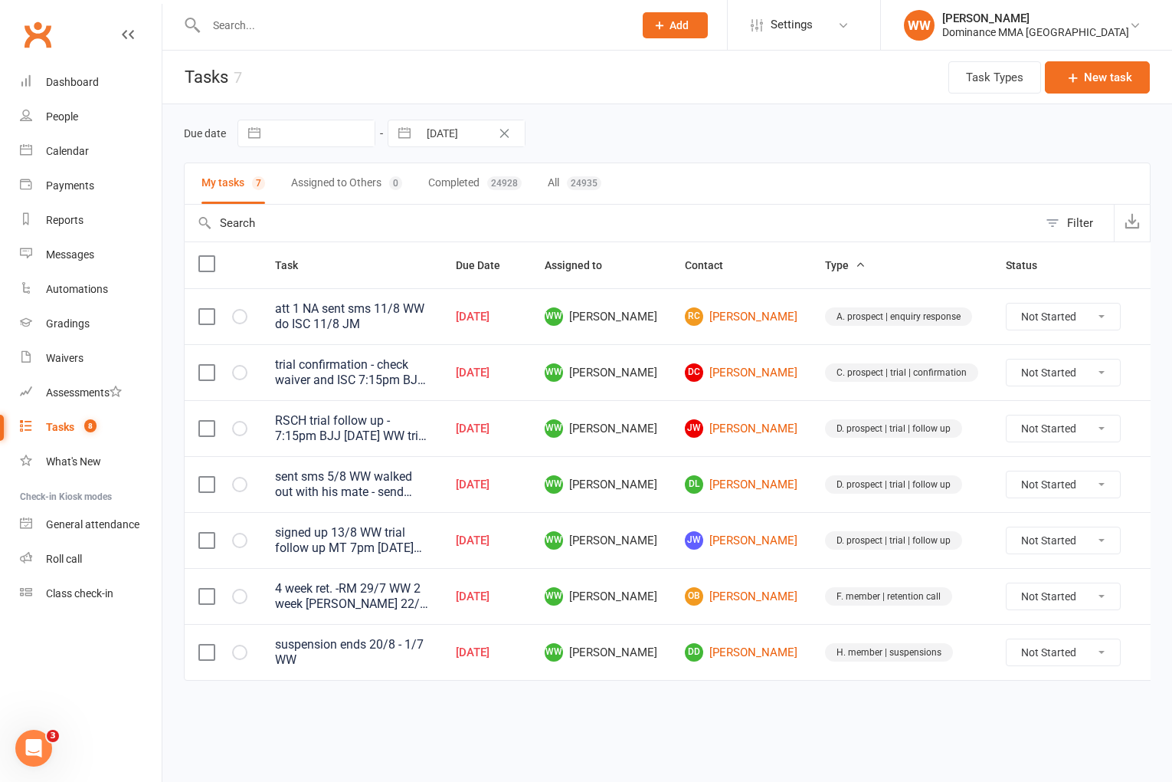
scroll to position [0, 0]
click at [1150, 377] on icon at bounding box center [1157, 372] width 15 height 15
click at [1046, 431] on link "Edit" at bounding box center [1060, 436] width 152 height 31
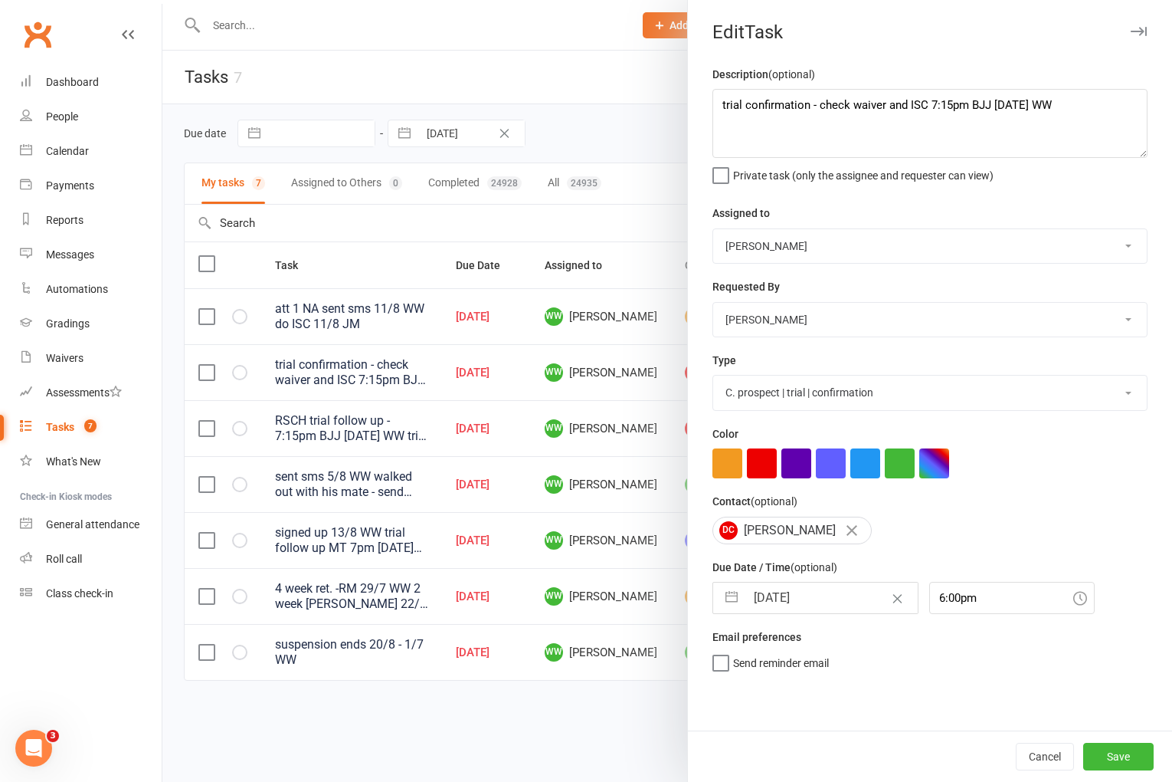
click at [784, 590] on input "[DATE]" at bounding box center [832, 597] width 172 height 31
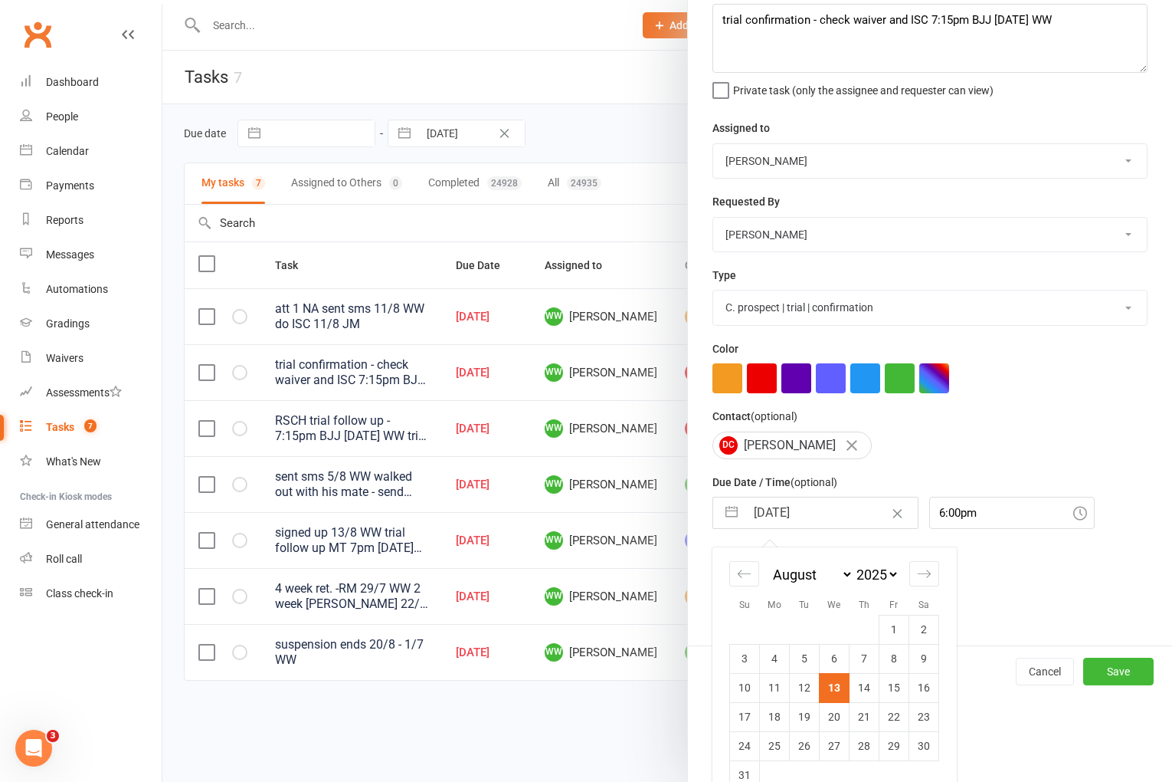
scroll to position [113, 0]
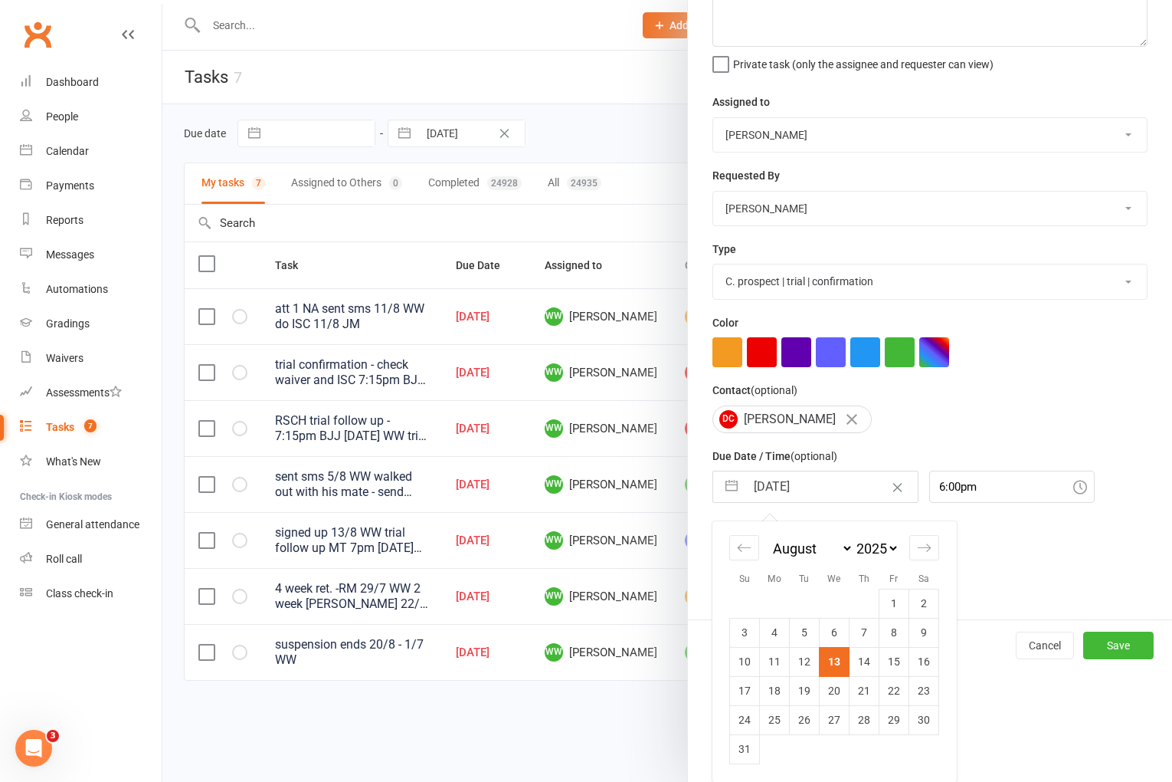
click at [861, 660] on td "14" at bounding box center [865, 661] width 30 height 29
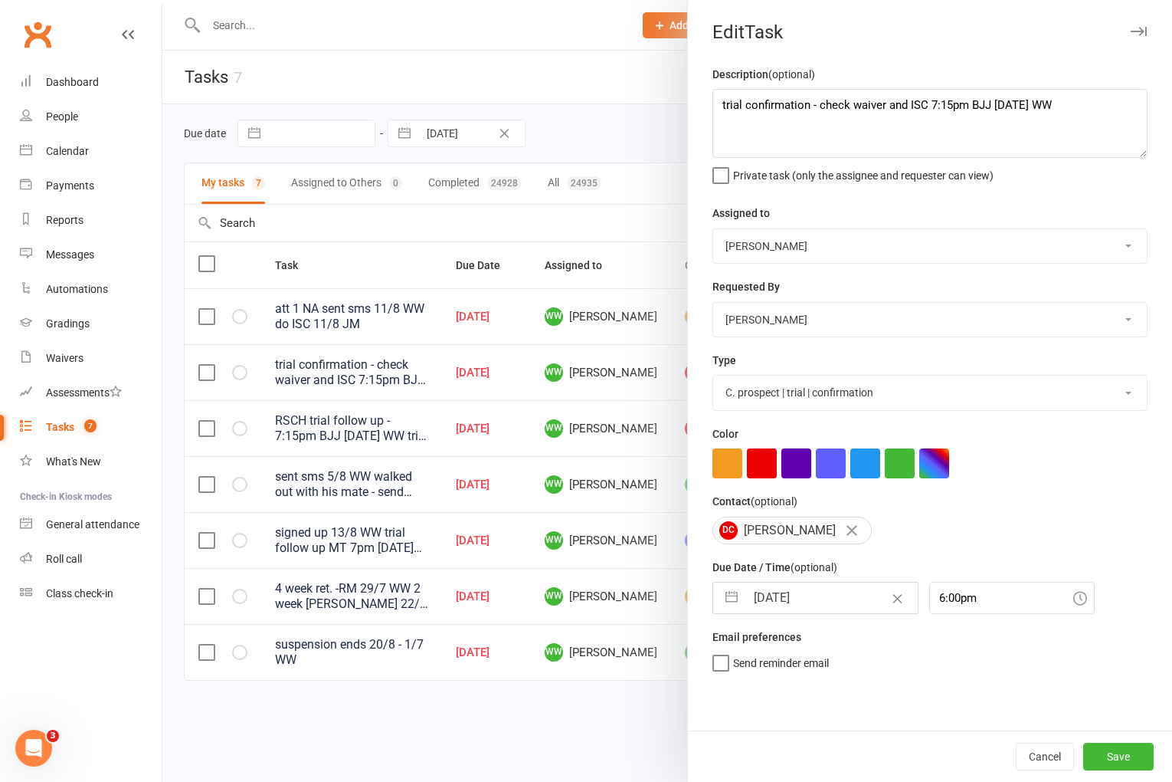
scroll to position [0, 0]
click at [1113, 752] on button "Save" at bounding box center [1118, 756] width 70 height 28
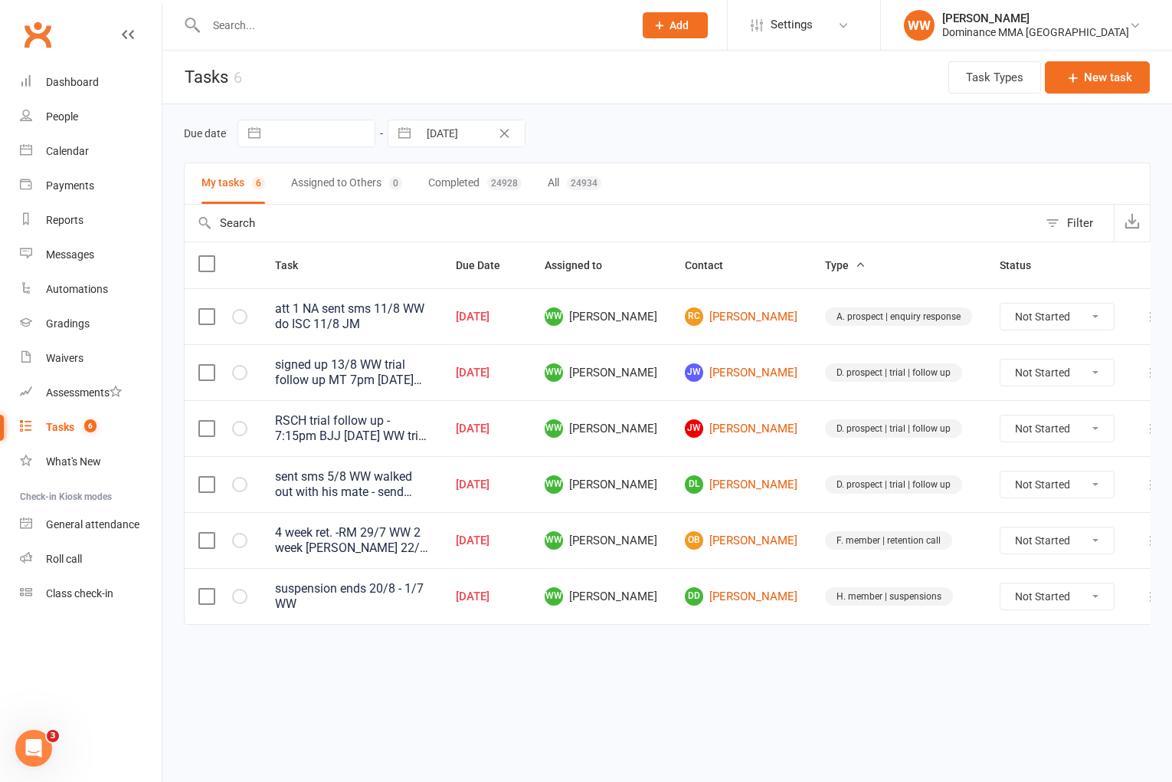
click at [1144, 319] on icon at bounding box center [1151, 316] width 15 height 15
click at [1036, 378] on link "Edit" at bounding box center [1060, 377] width 152 height 31
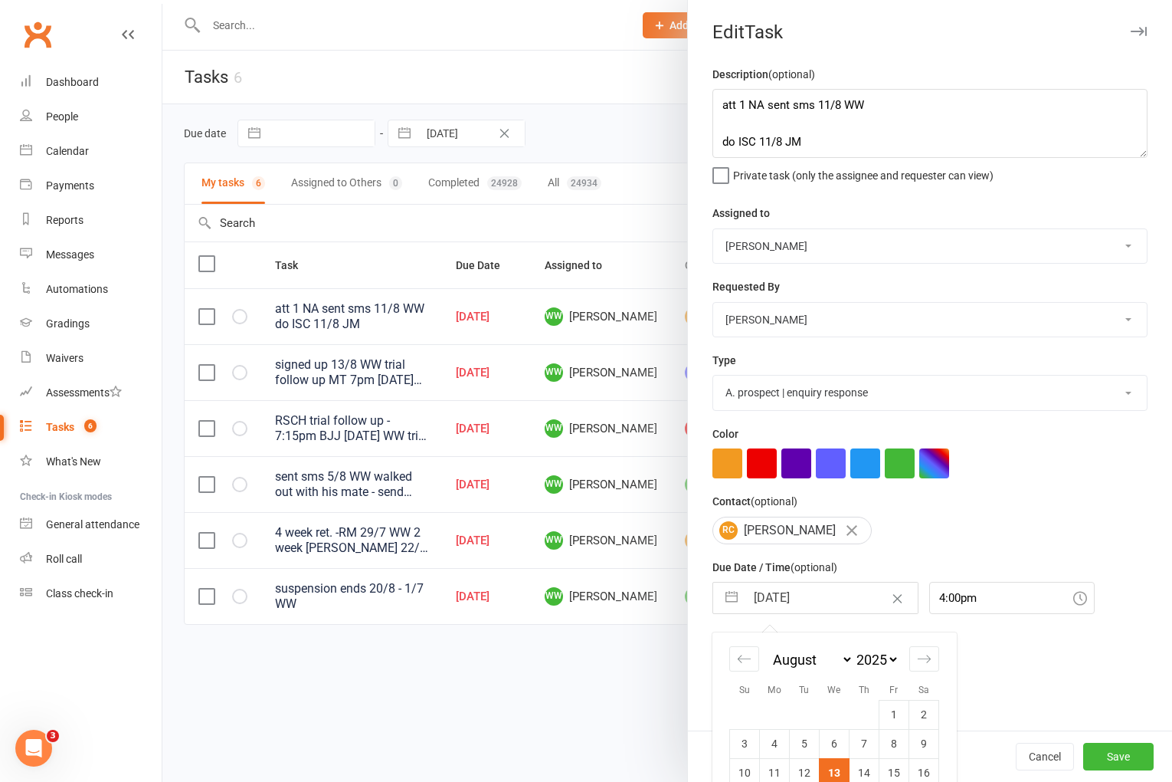
click at [808, 602] on input "[DATE]" at bounding box center [832, 597] width 172 height 31
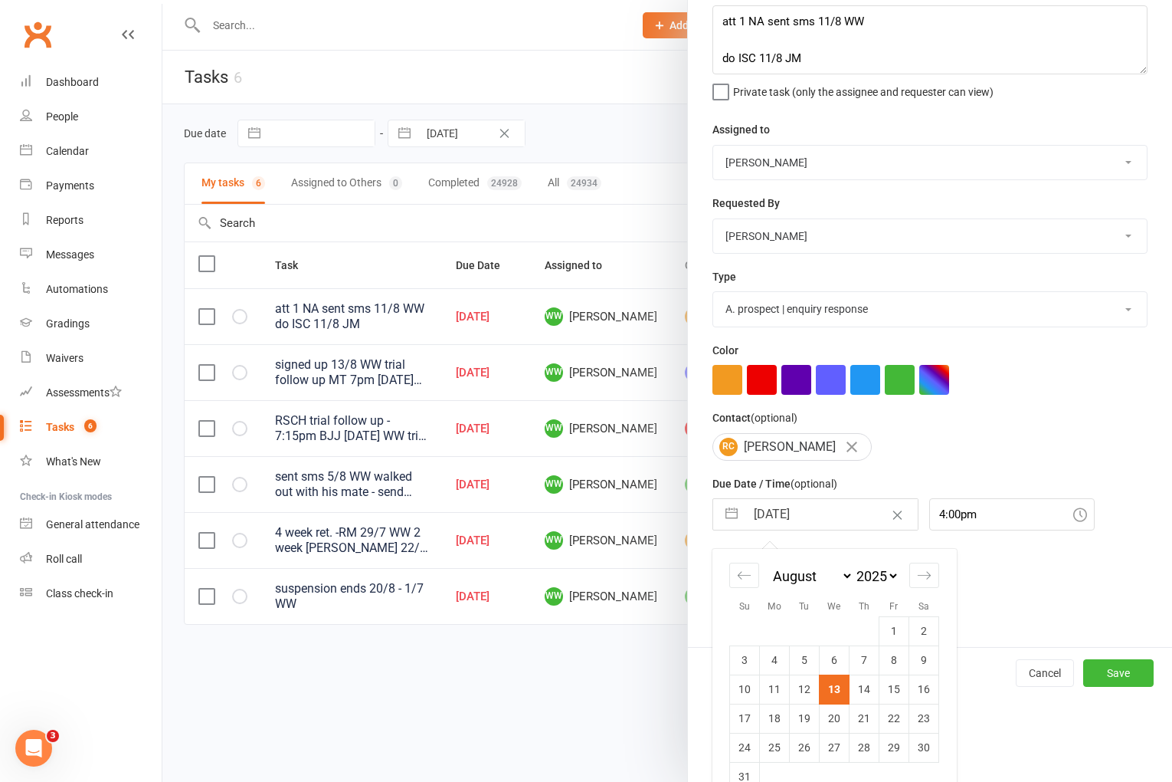
scroll to position [113, 0]
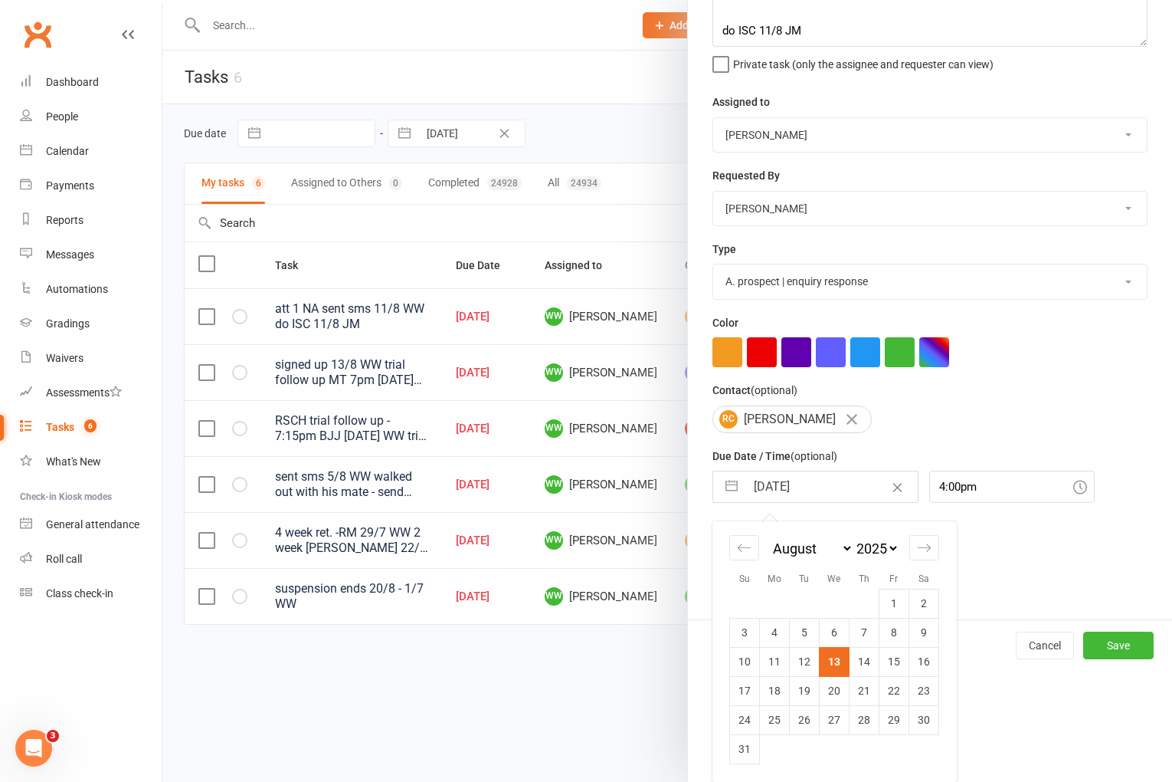
click at [856, 657] on td "14" at bounding box center [865, 661] width 30 height 29
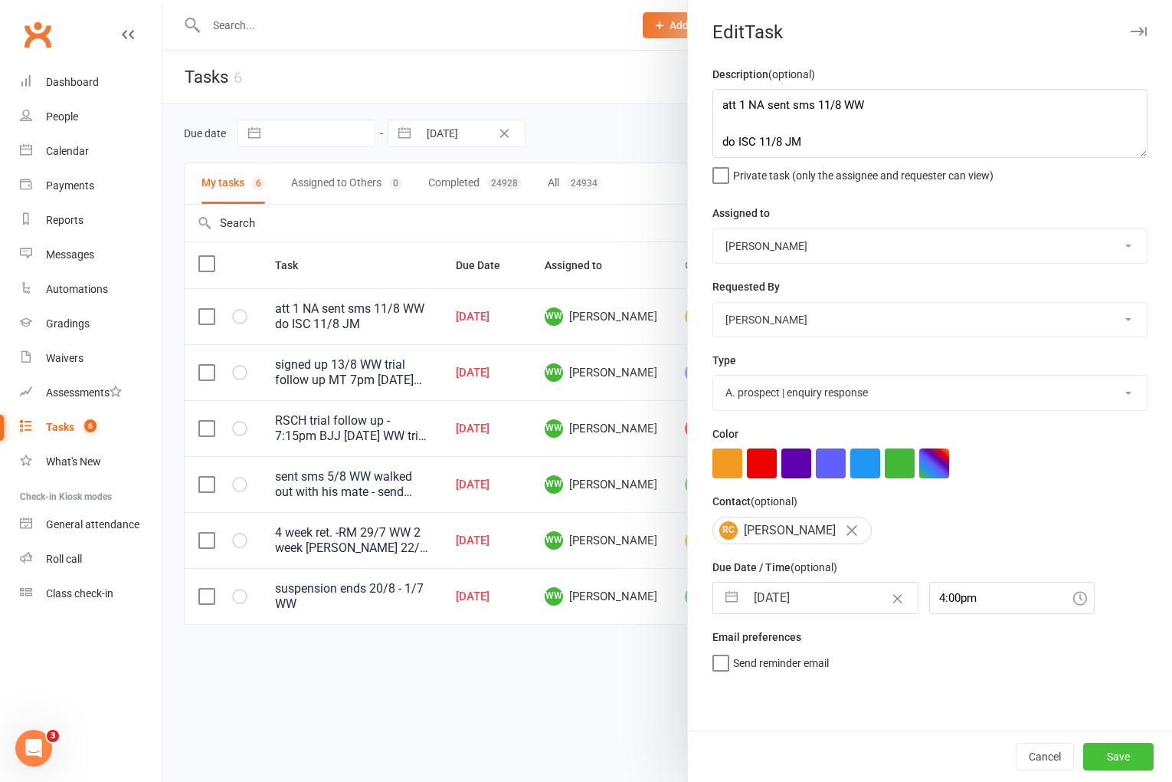
click at [1101, 748] on button "Save" at bounding box center [1118, 756] width 70 height 28
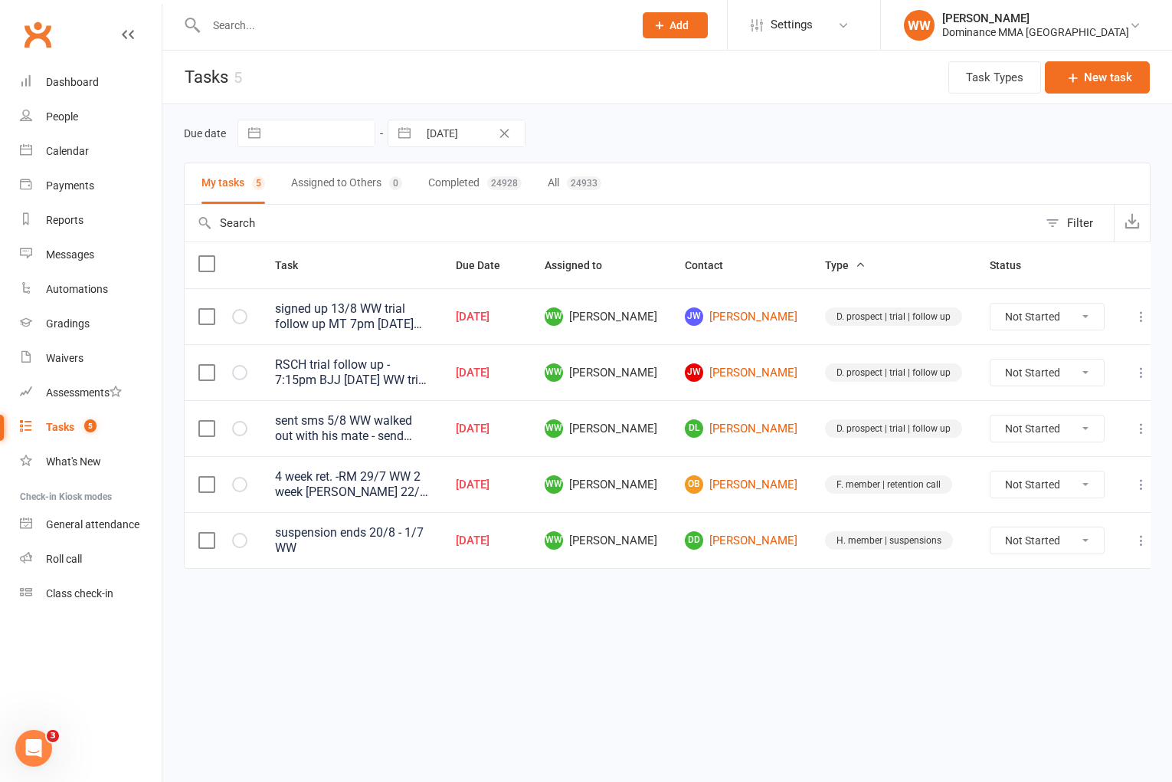
click at [783, 339] on td "JW Jessica Wallace" at bounding box center [741, 316] width 140 height 56
click at [793, 336] on td "JW Jessica Wallace" at bounding box center [741, 316] width 140 height 56
click at [1132, 437] on button at bounding box center [1141, 428] width 18 height 18
click at [1060, 487] on link "Edit" at bounding box center [1060, 489] width 152 height 31
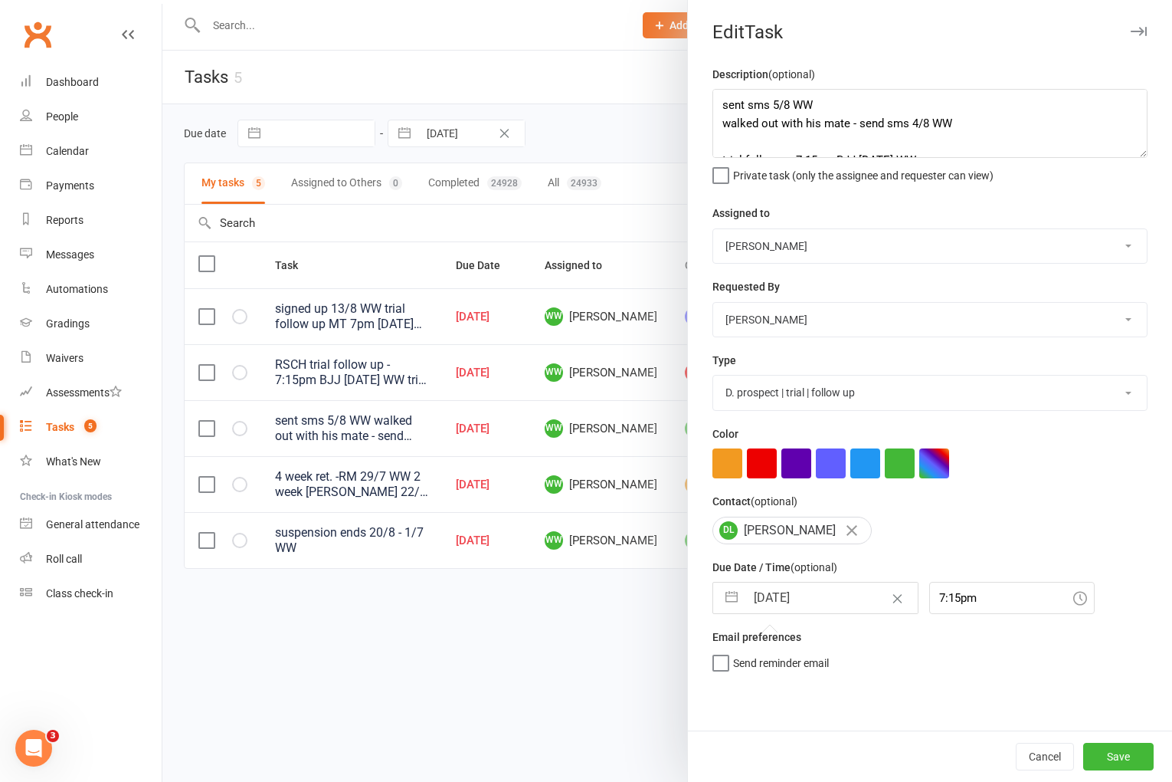
click at [805, 604] on input "[DATE]" at bounding box center [832, 597] width 172 height 31
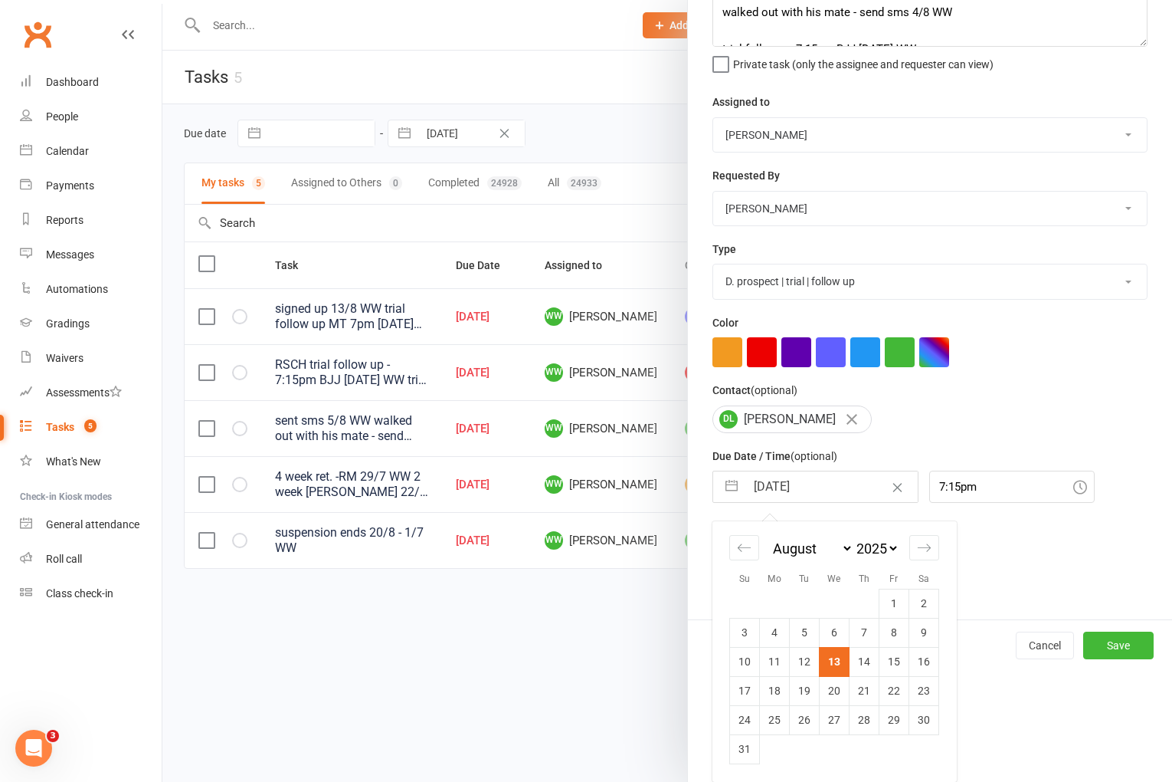
click at [864, 662] on td "14" at bounding box center [865, 661] width 30 height 29
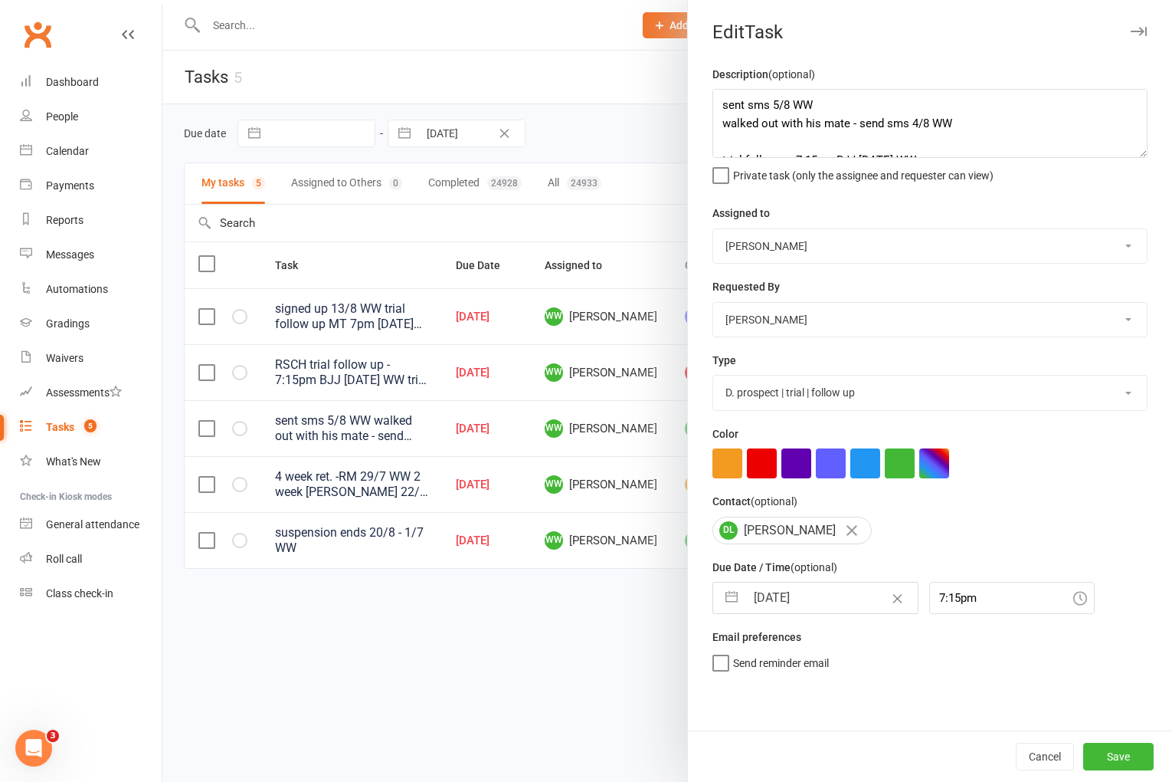
scroll to position [0, 0]
click at [1107, 753] on button "Save" at bounding box center [1118, 756] width 70 height 28
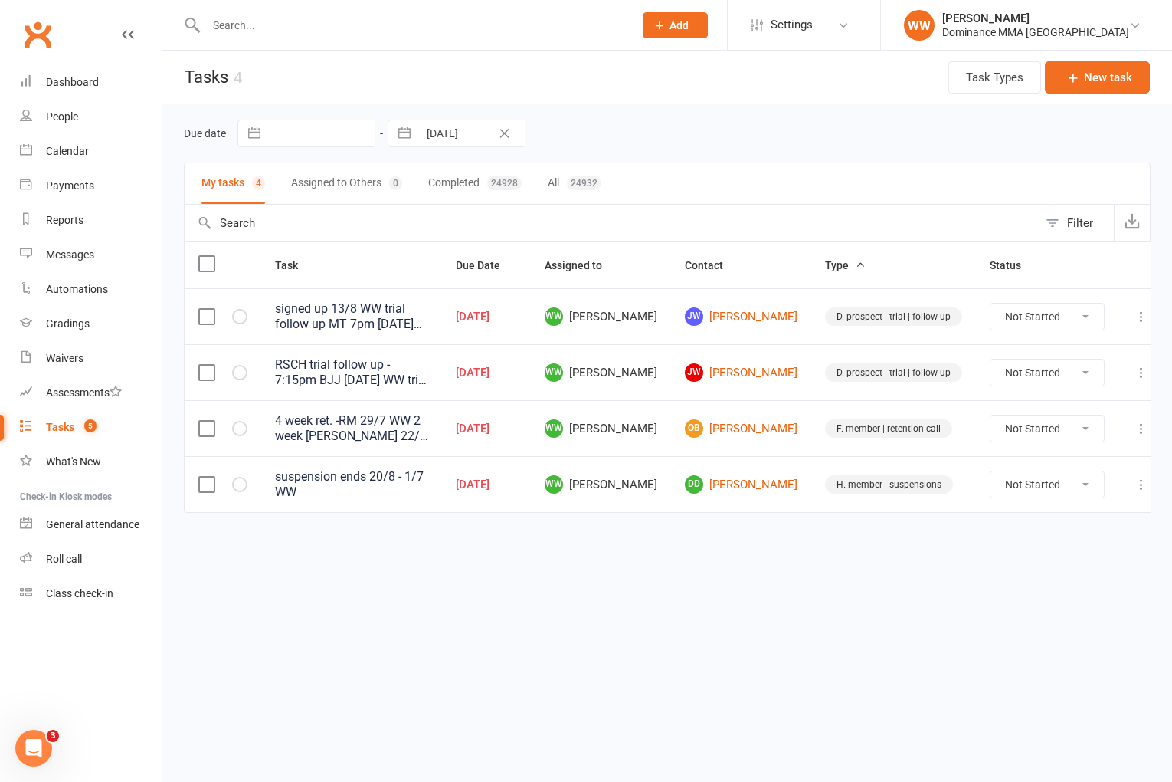
click at [1119, 483] on td at bounding box center [1142, 484] width 46 height 56
drag, startPoint x: 1126, startPoint y: 480, endPoint x: 1118, endPoint y: 485, distance: 10.0
click at [1134, 480] on icon at bounding box center [1141, 484] width 15 height 15
click at [1037, 542] on link "Edit" at bounding box center [1060, 543] width 152 height 31
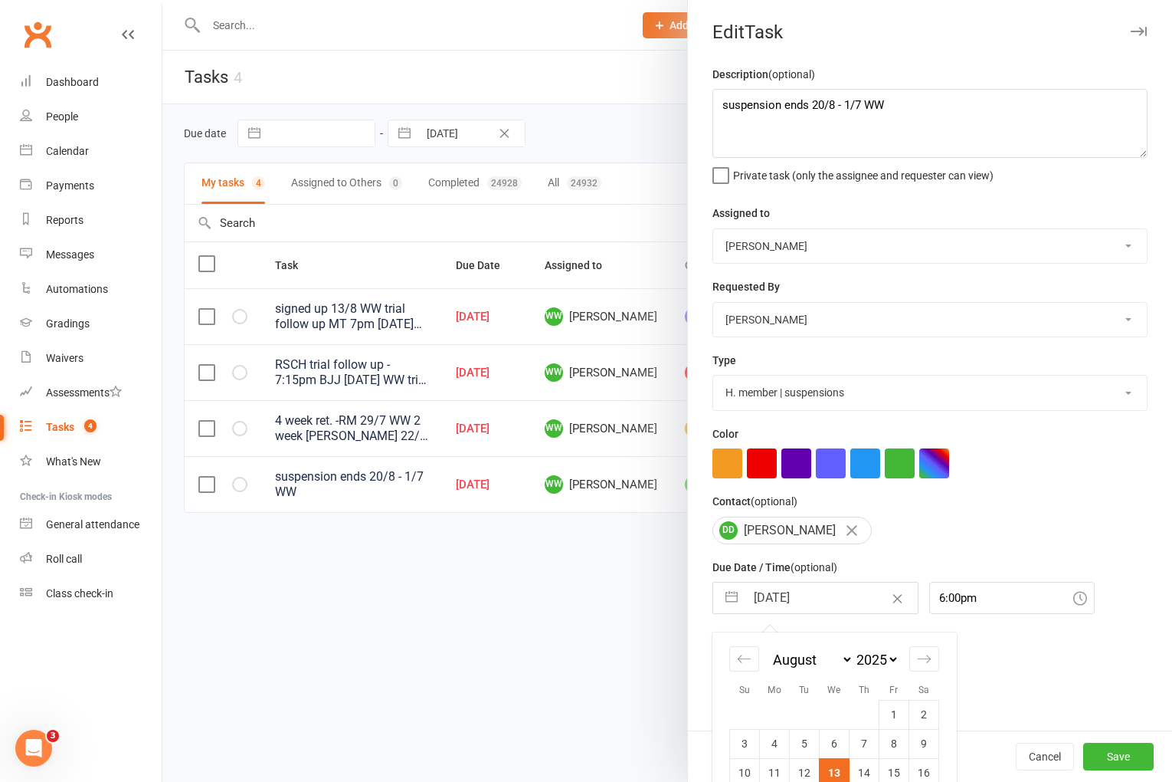
click at [816, 611] on input "[DATE]" at bounding box center [832, 597] width 172 height 31
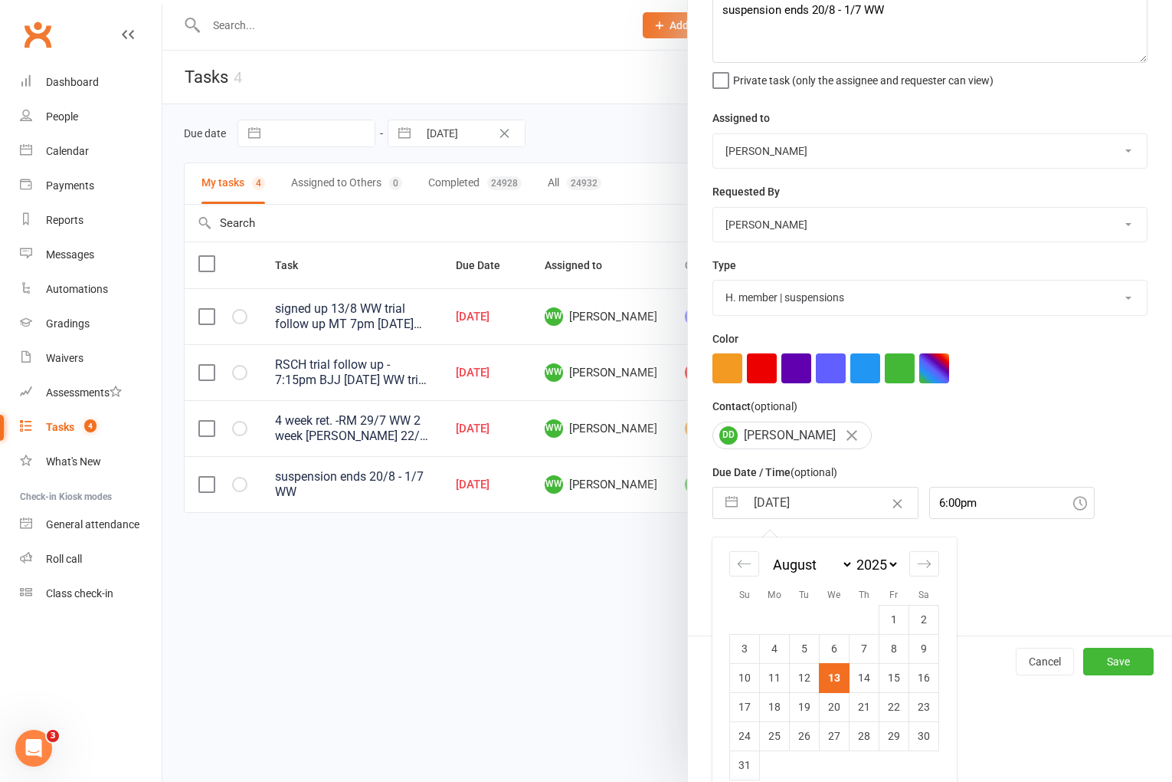
click at [862, 683] on td "14" at bounding box center [865, 677] width 30 height 29
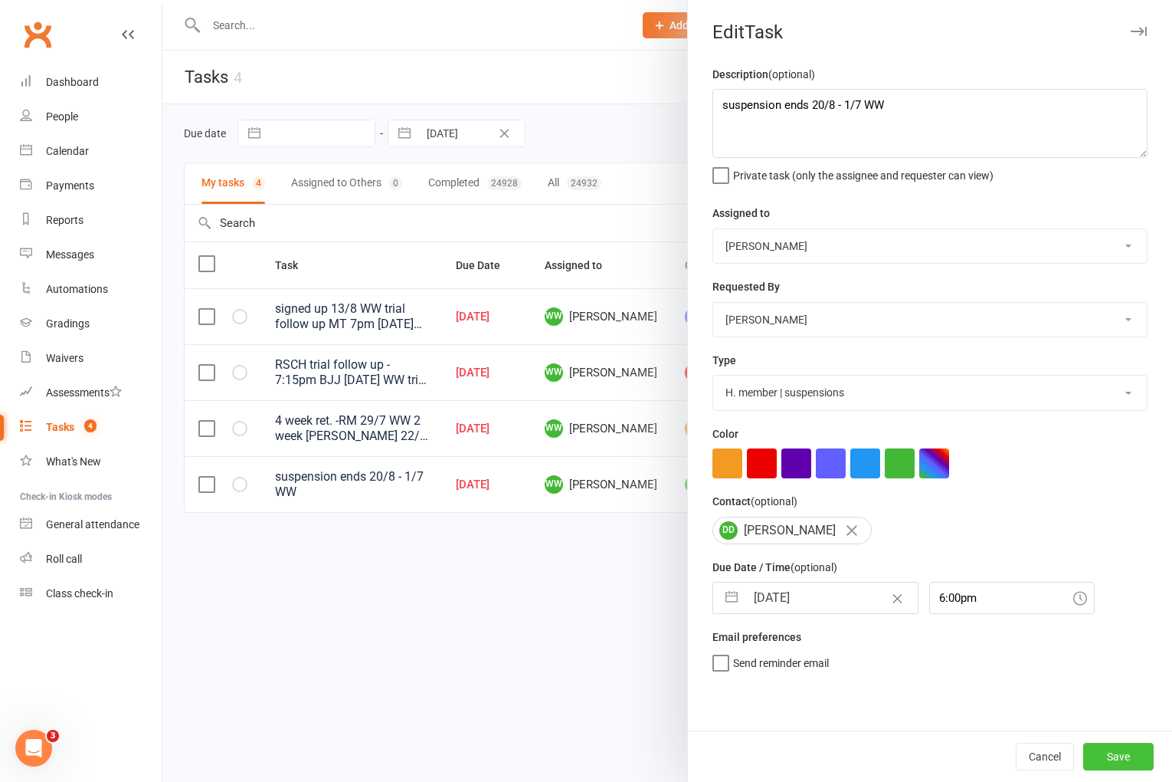
click at [1096, 760] on button "Save" at bounding box center [1118, 756] width 70 height 28
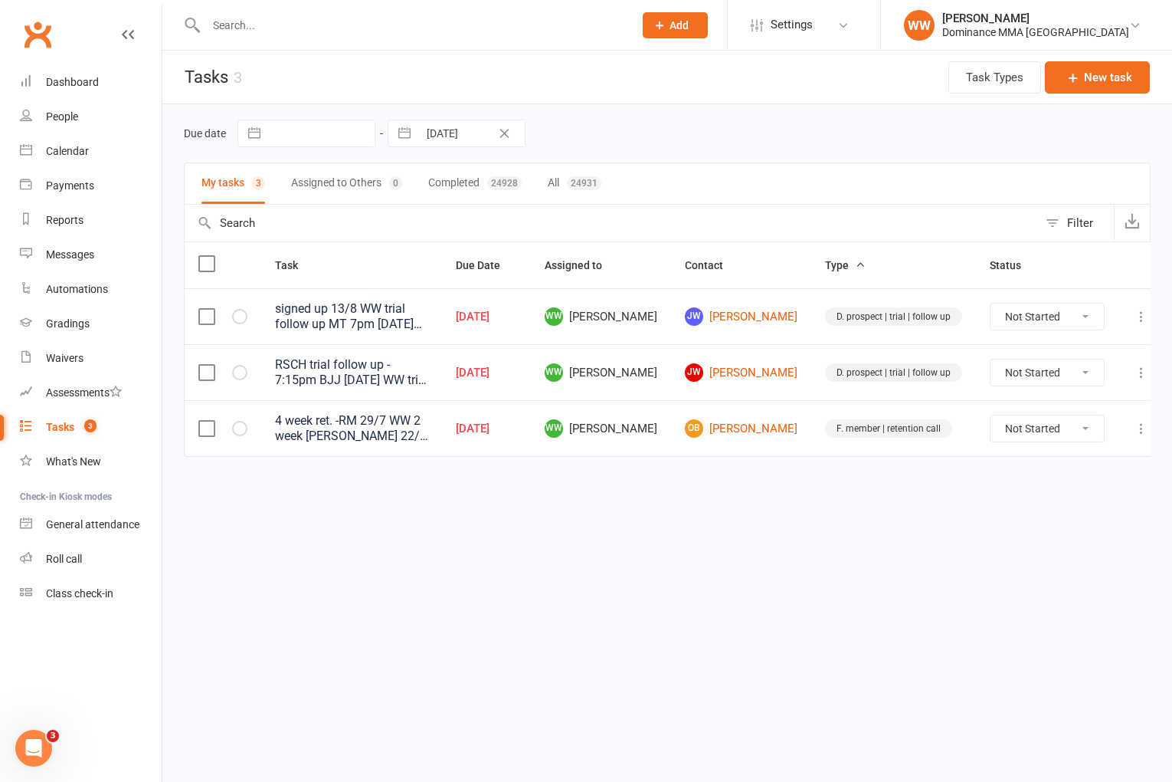
click at [1134, 431] on icon at bounding box center [1141, 428] width 15 height 15
click at [1028, 485] on link "Edit" at bounding box center [1060, 489] width 152 height 31
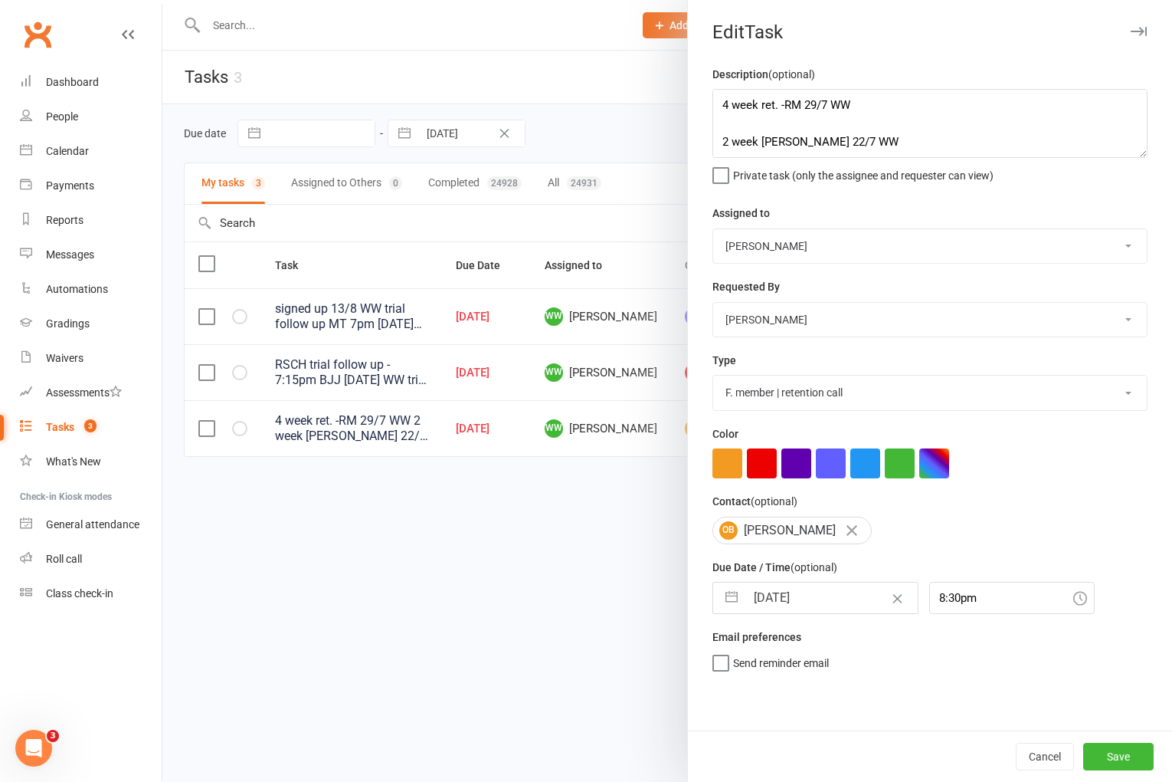
click at [792, 598] on input "[DATE]" at bounding box center [832, 597] width 172 height 31
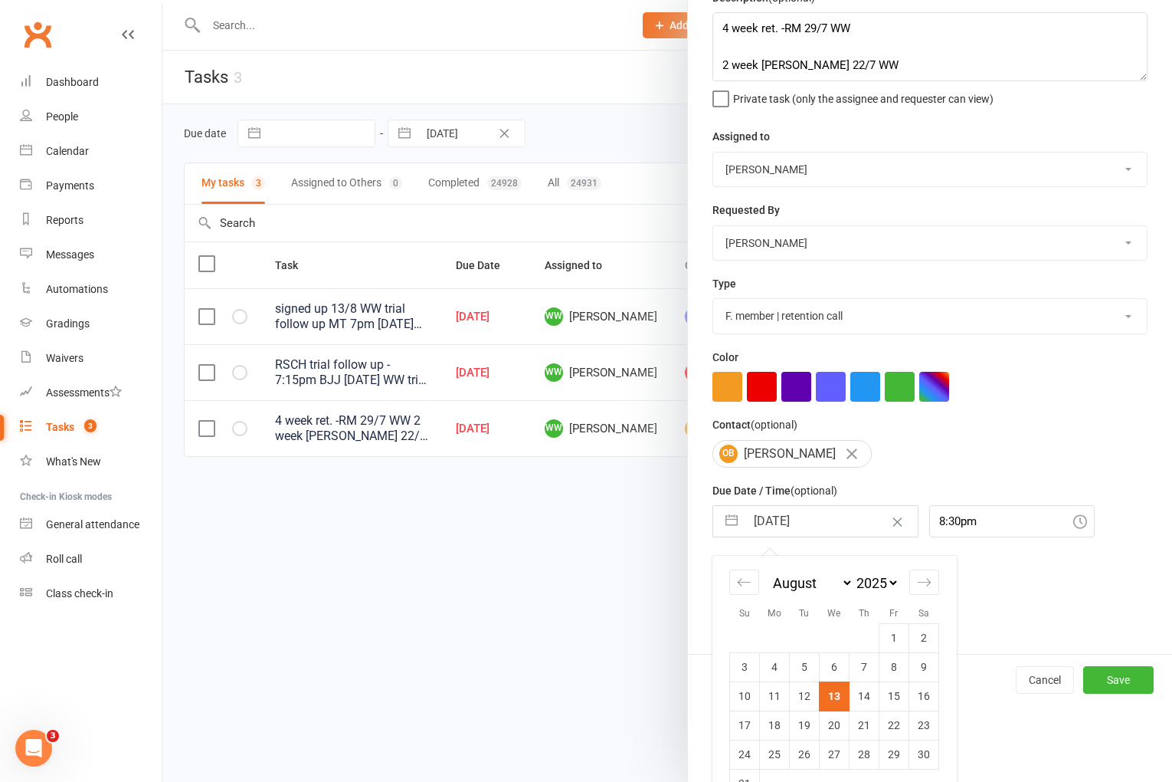
scroll to position [113, 0]
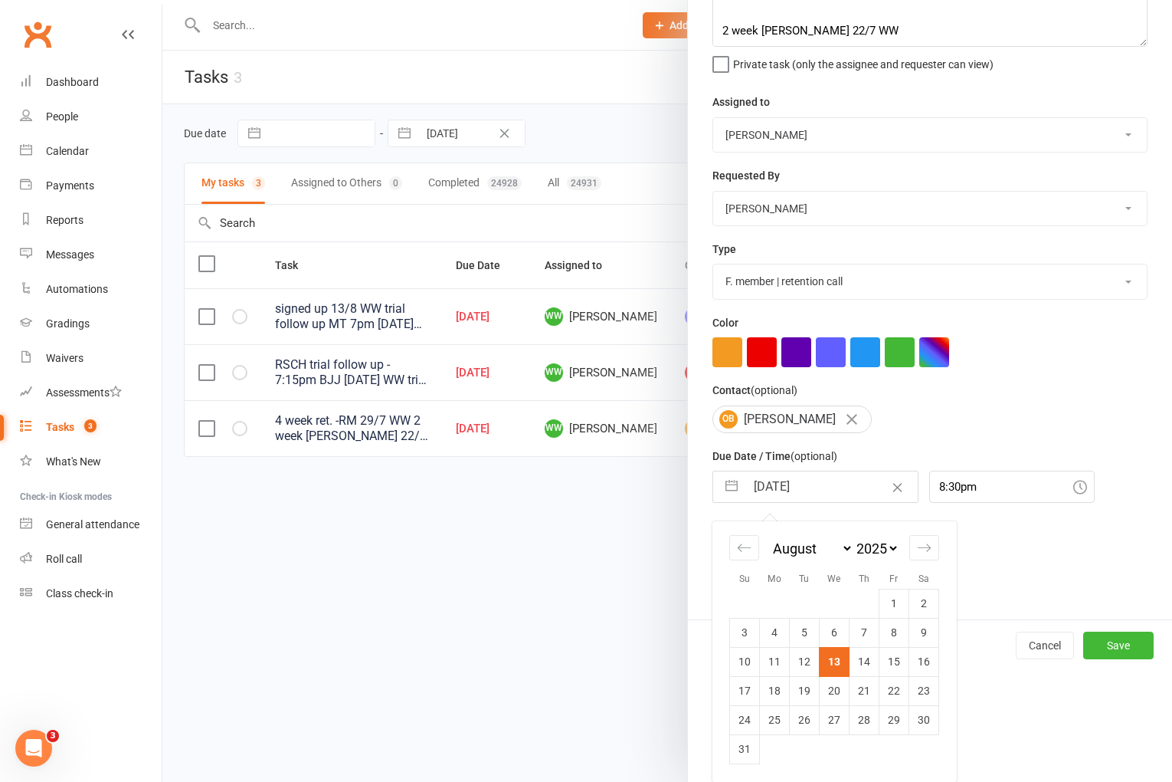
drag, startPoint x: 857, startPoint y: 655, endPoint x: 942, endPoint y: 680, distance: 88.0
click at [857, 655] on td "14" at bounding box center [865, 661] width 30 height 29
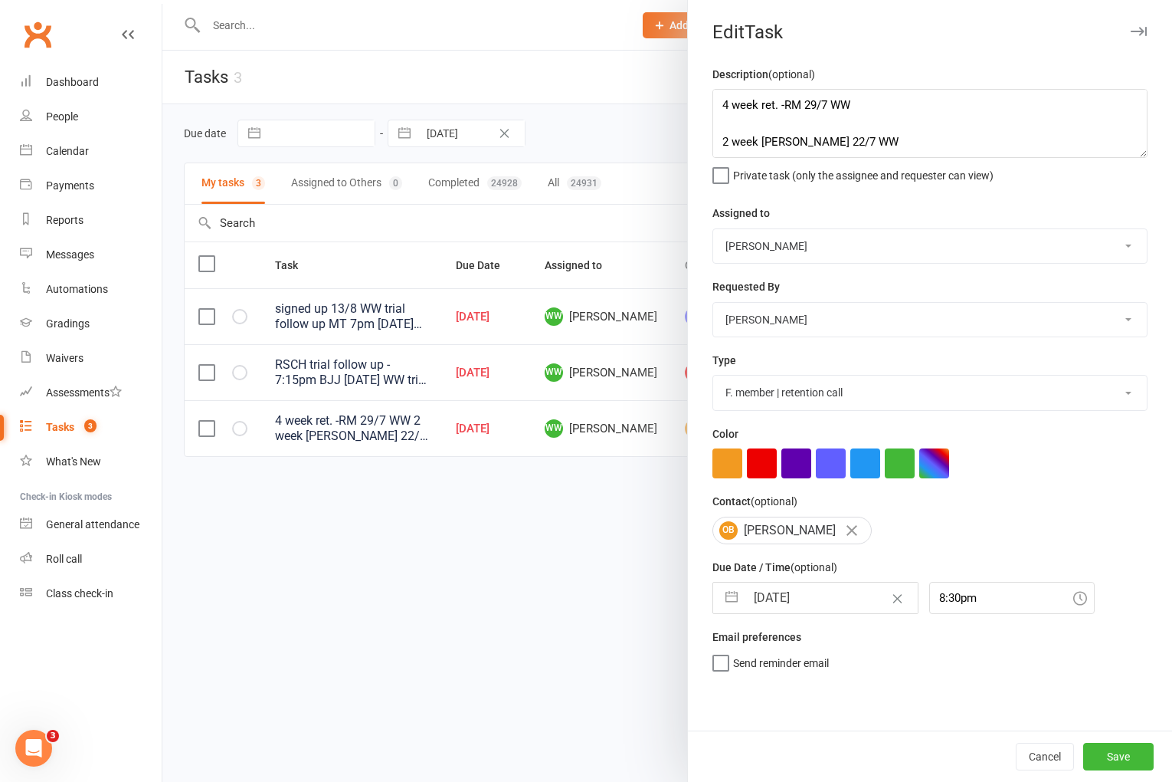
scroll to position [0, 0]
click at [1116, 751] on button "Save" at bounding box center [1118, 756] width 70 height 28
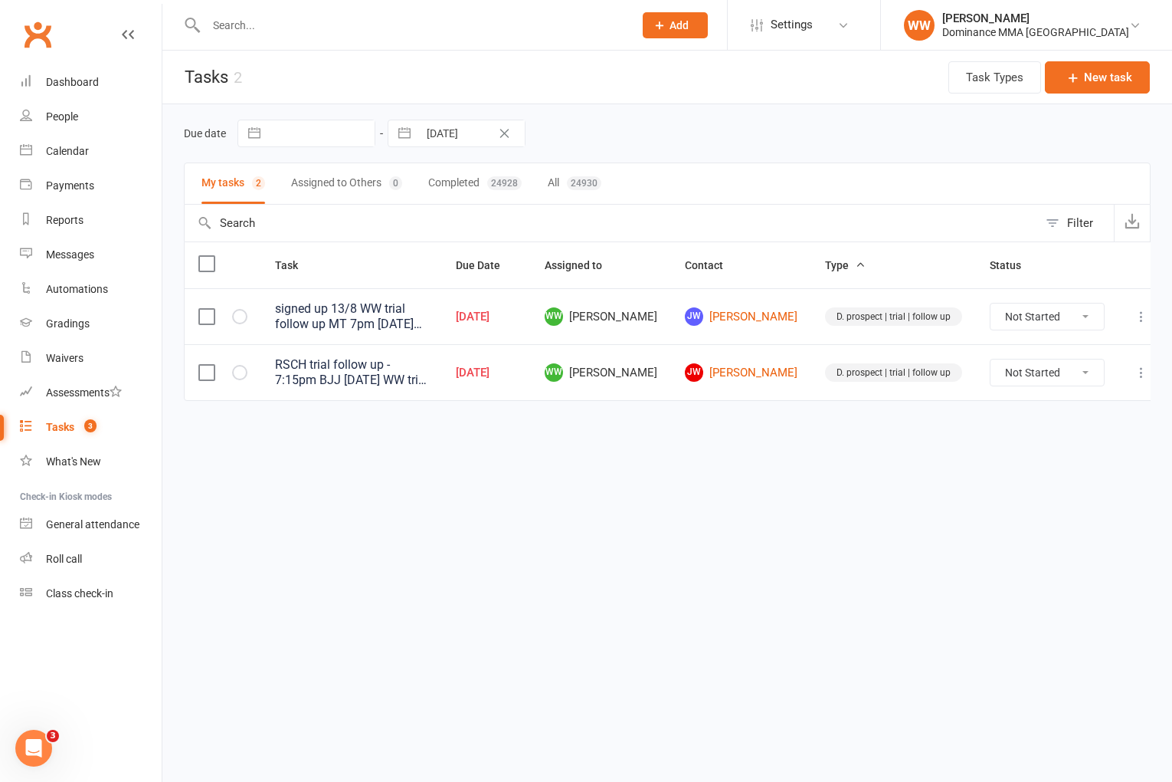
click at [717, 465] on html "Prospect Member Non-attending contact Task Bulk message Add Settings Membership…" at bounding box center [586, 232] width 1172 height 465
click at [65, 350] on link "Waivers" at bounding box center [91, 358] width 142 height 34
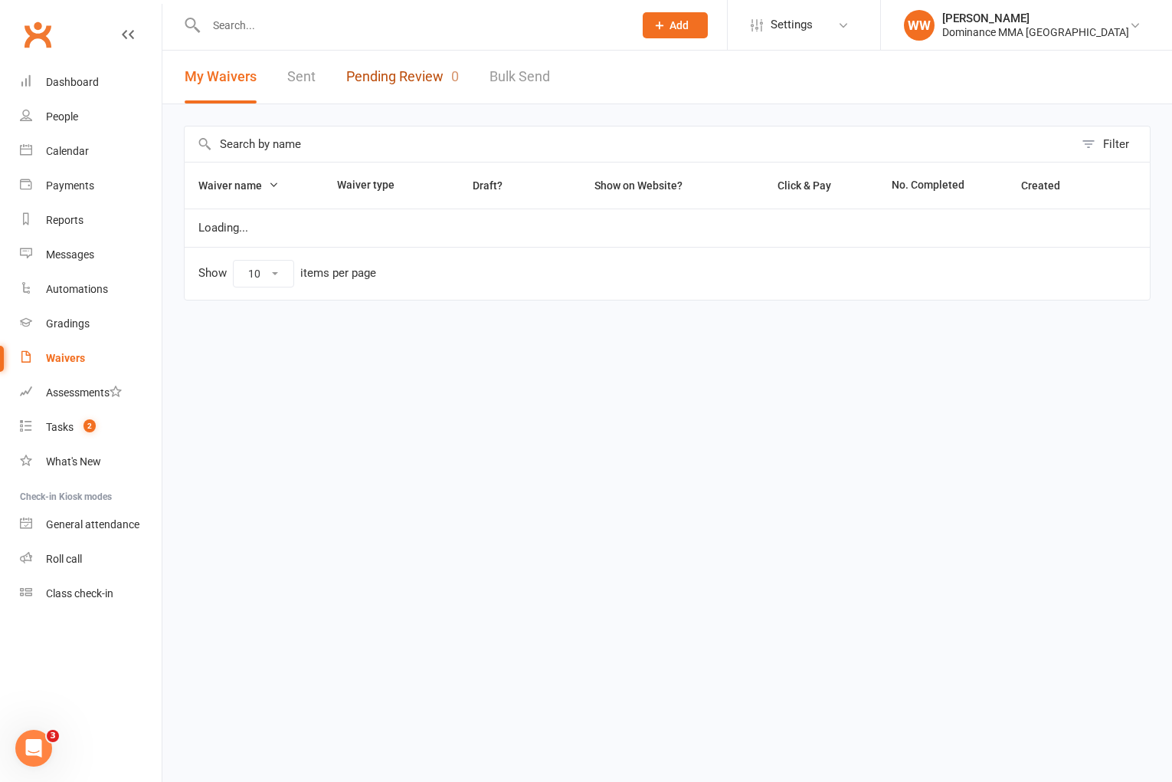
click at [394, 90] on link "Pending Review 0" at bounding box center [402, 77] width 113 height 53
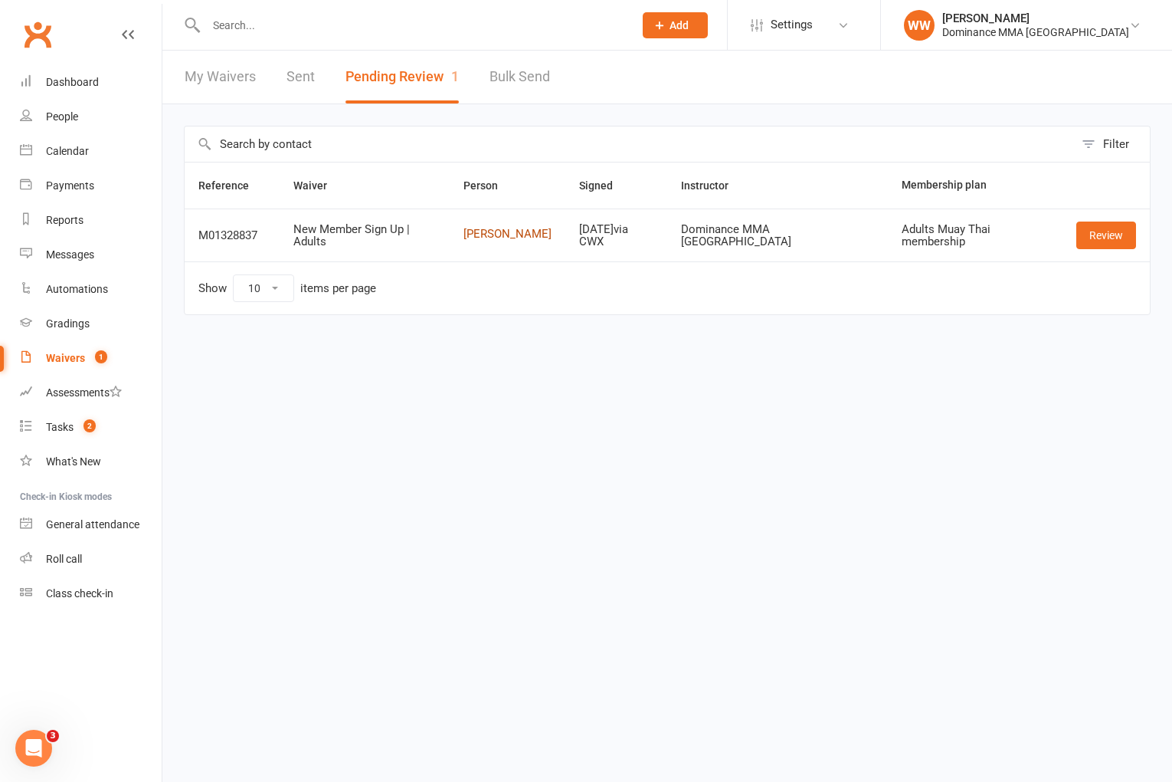
click at [500, 241] on link "[PERSON_NAME]" at bounding box center [508, 234] width 88 height 13
click at [1092, 240] on link "Review" at bounding box center [1107, 235] width 60 height 28
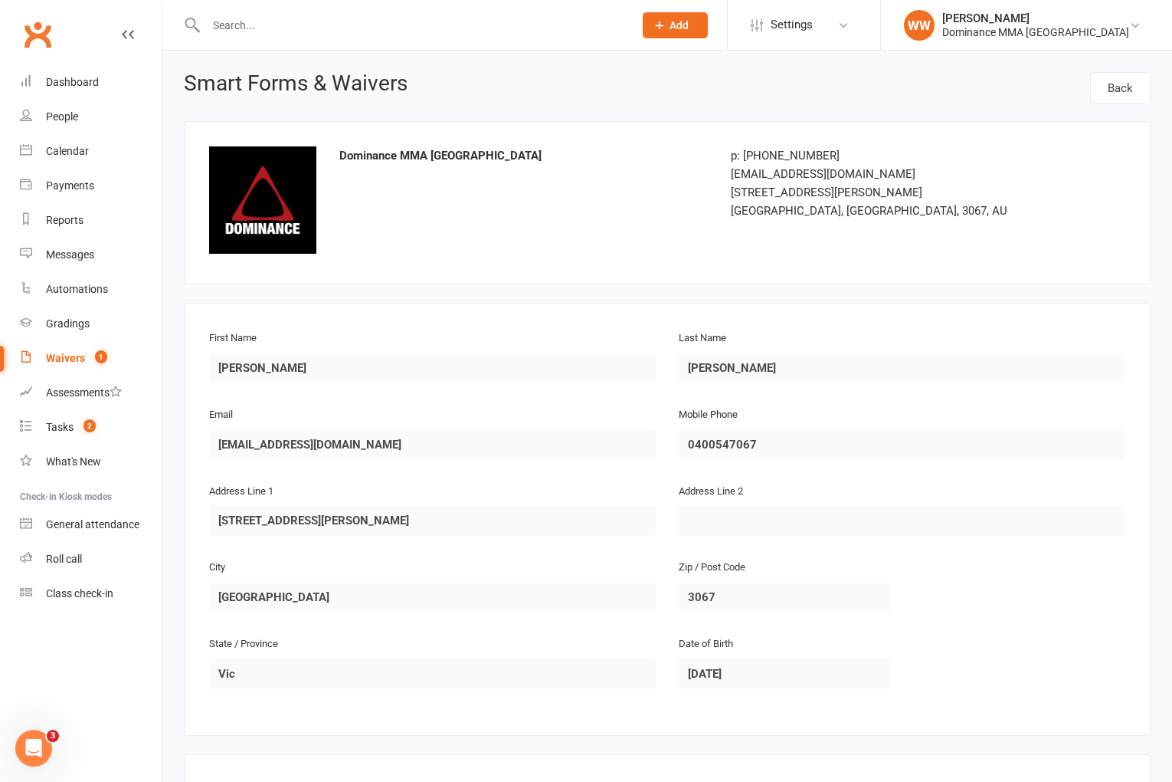
scroll to position [876, 0]
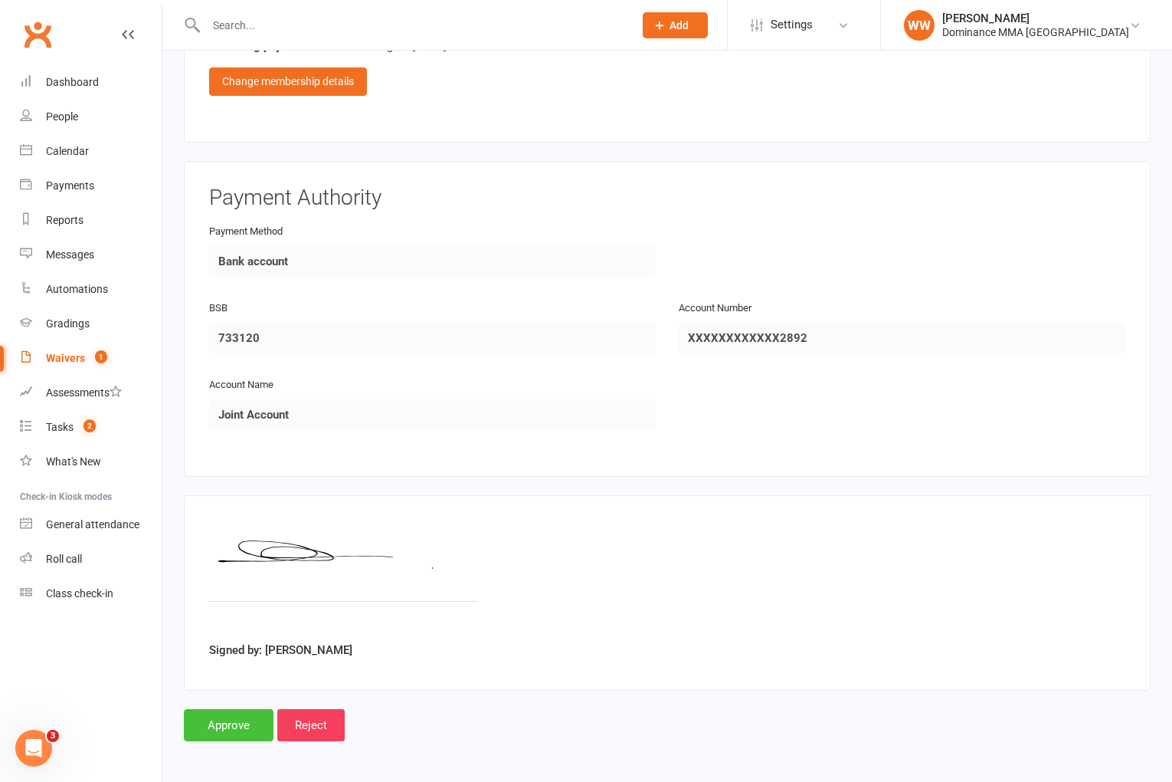
click at [231, 726] on input "Approve" at bounding box center [229, 725] width 90 height 32
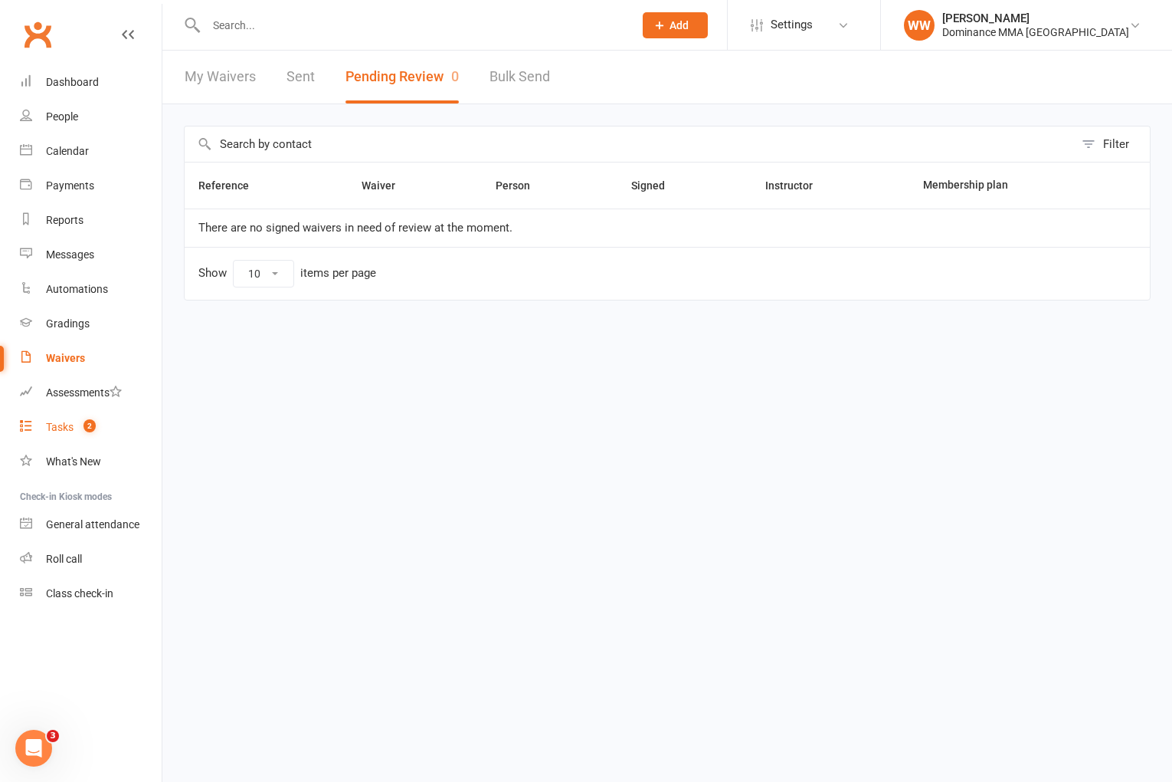
click at [64, 431] on div "Tasks" at bounding box center [60, 427] width 28 height 12
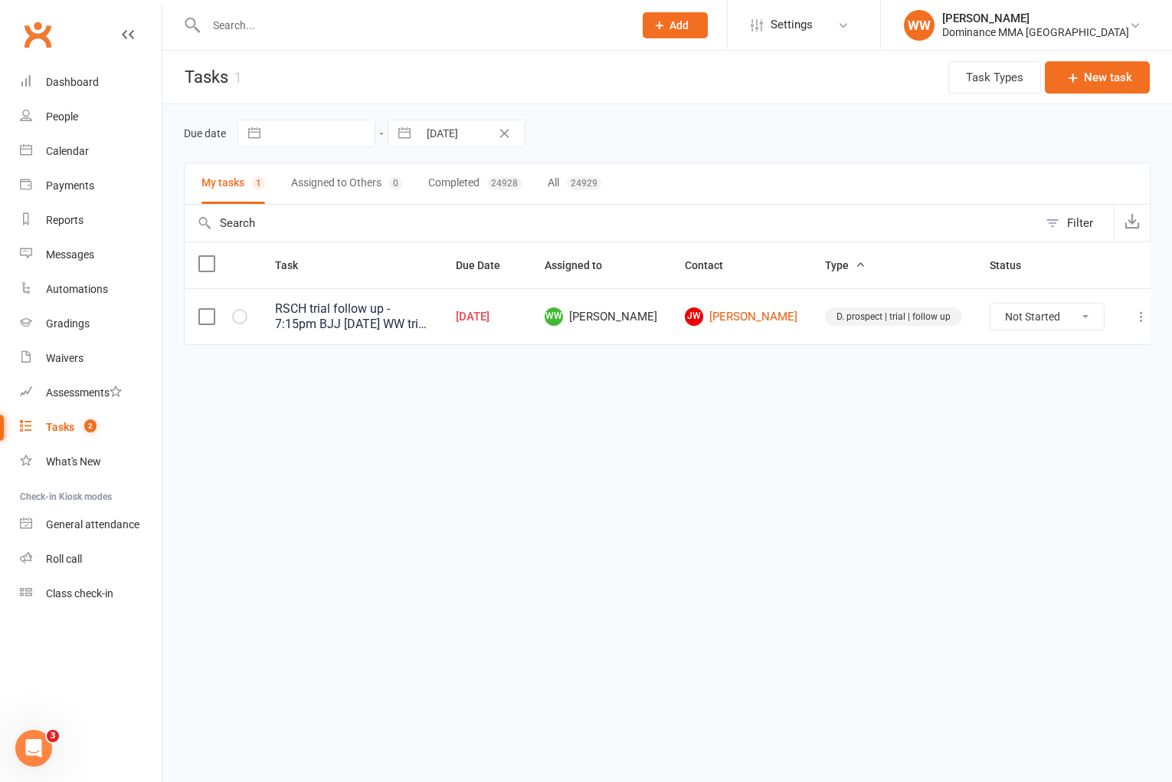
click at [773, 136] on div "Due date Navigate forward to interact with the calendar and select a date. Pres…" at bounding box center [667, 134] width 967 height 28
click at [778, 136] on div "Due date Navigate forward to interact with the calendar and select a date. Pres…" at bounding box center [667, 134] width 967 height 28
click at [804, 409] on html "Prospect Member Non-attending contact Task Bulk message Add Settings Membership…" at bounding box center [586, 204] width 1172 height 409
click at [77, 359] on div "Waivers" at bounding box center [65, 358] width 38 height 12
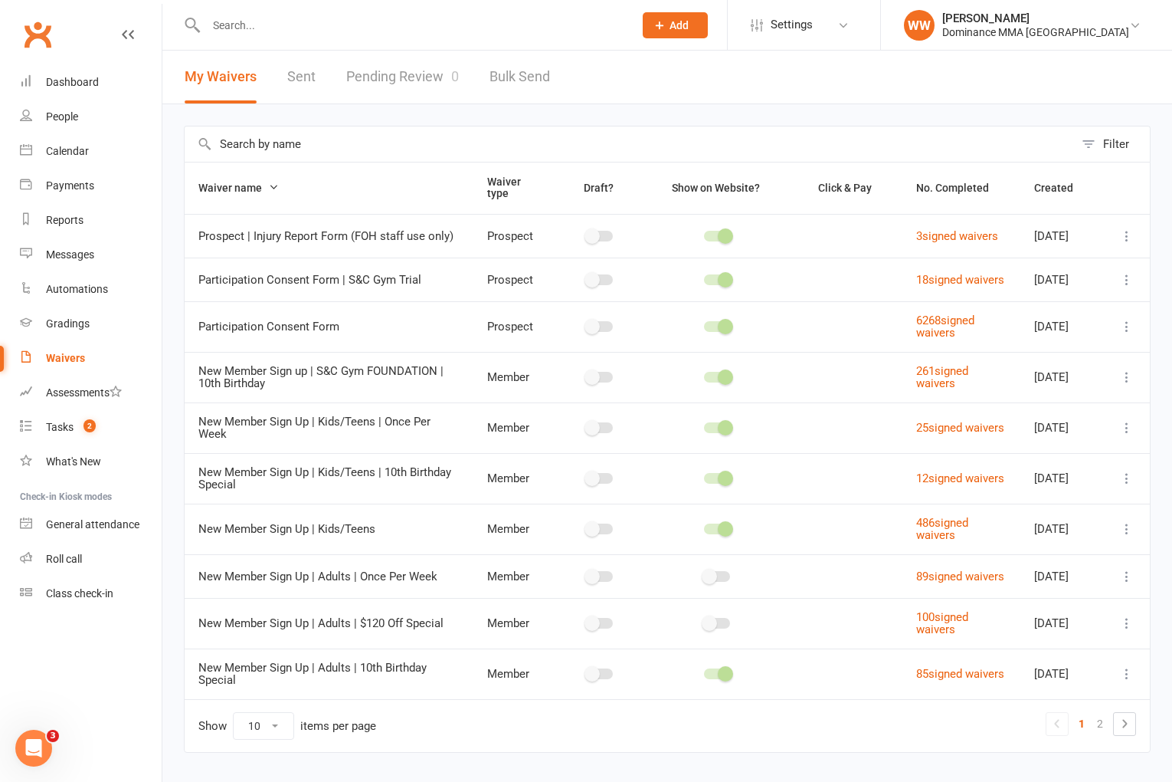
click at [421, 74] on link "Pending Review 0" at bounding box center [402, 77] width 113 height 53
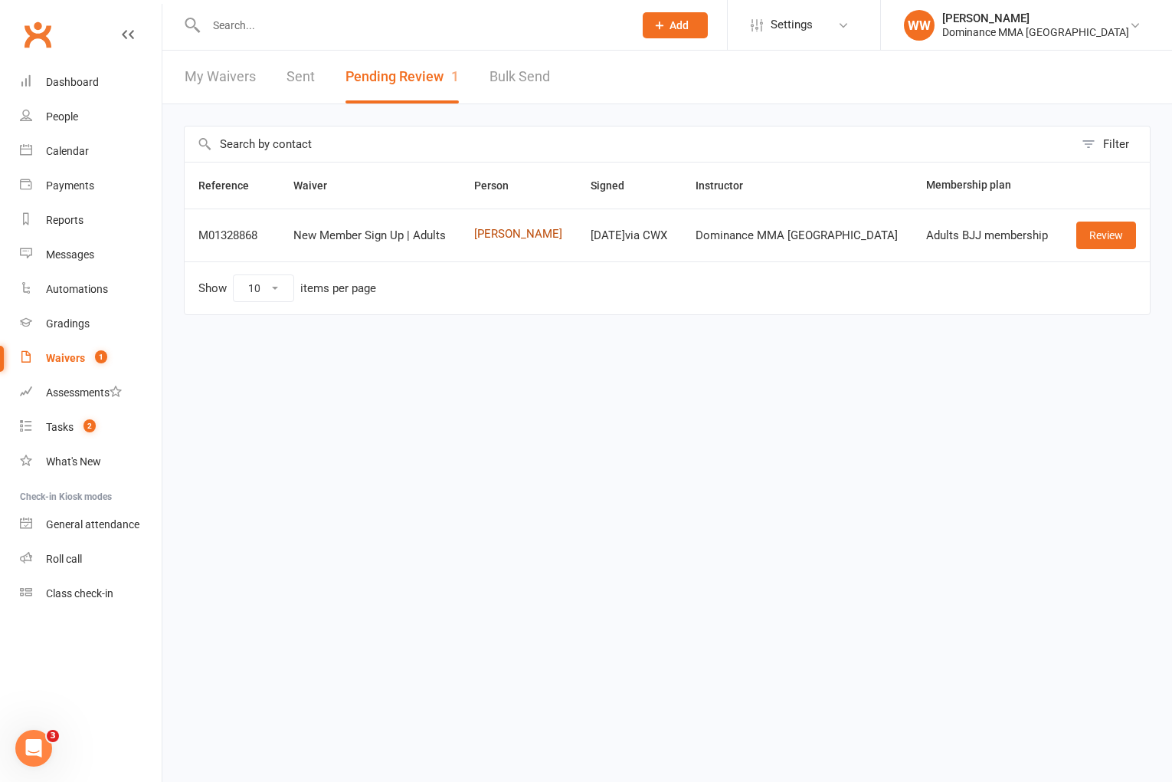
click at [527, 231] on link "Jordan Waites" at bounding box center [518, 234] width 89 height 13
click at [1082, 238] on link "Review" at bounding box center [1107, 235] width 60 height 28
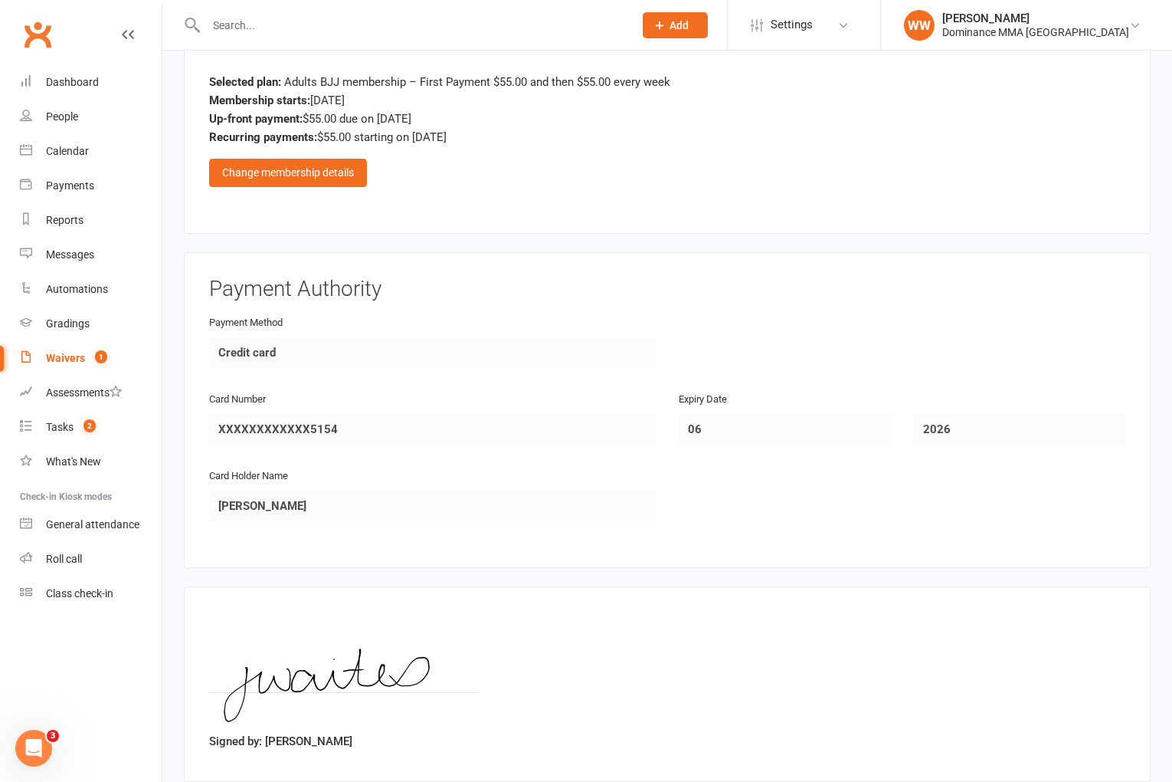
scroll to position [782, 0]
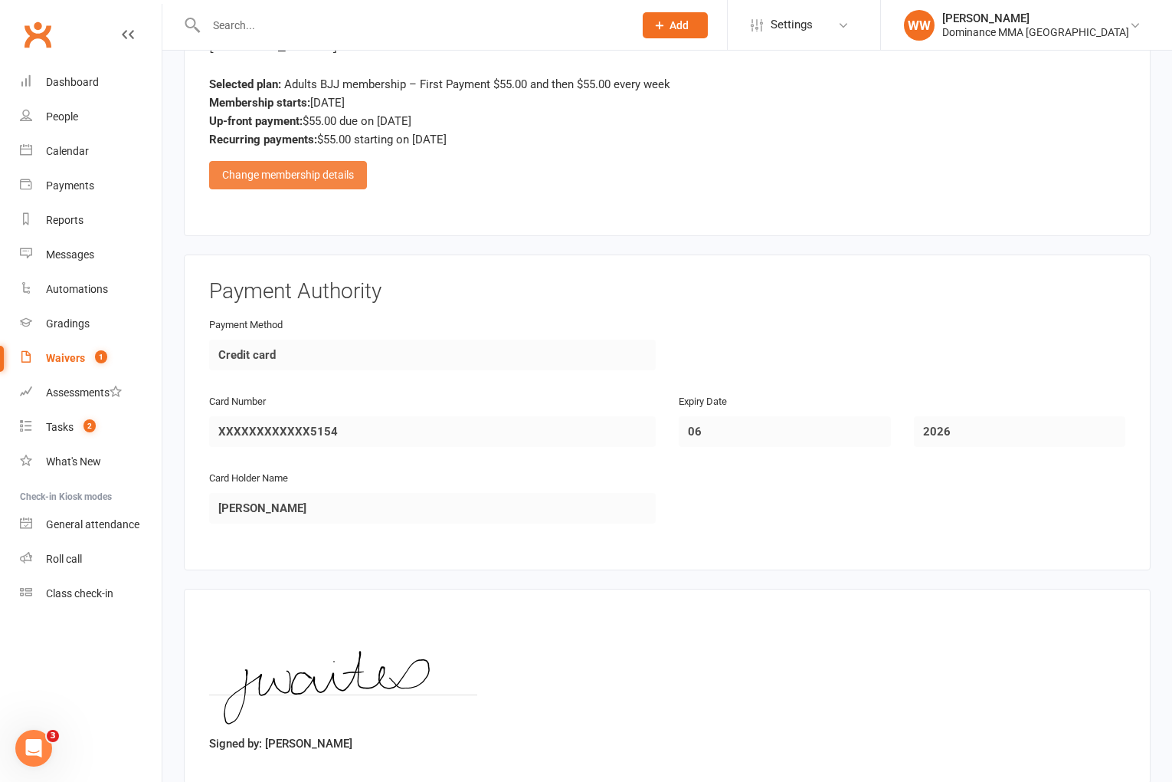
click at [332, 162] on div "Change membership details" at bounding box center [288, 175] width 158 height 28
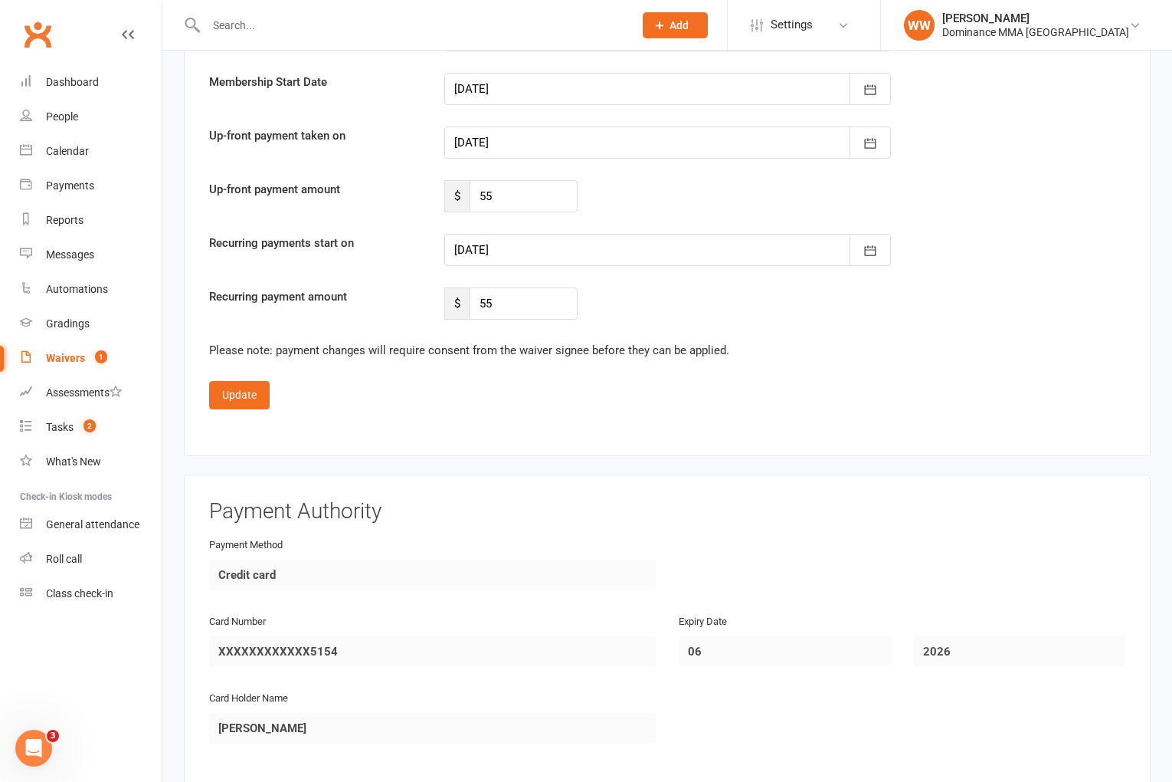
scroll to position [1749, 0]
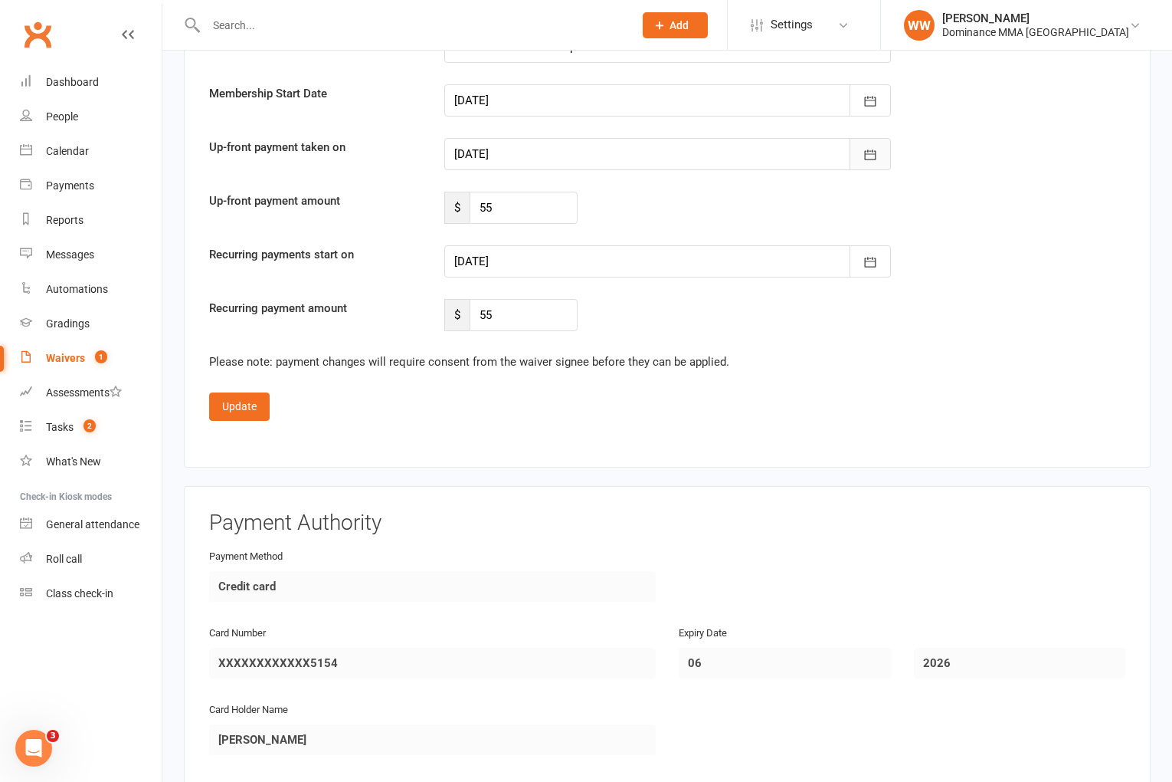
click at [873, 155] on icon "button" at bounding box center [870, 154] width 15 height 15
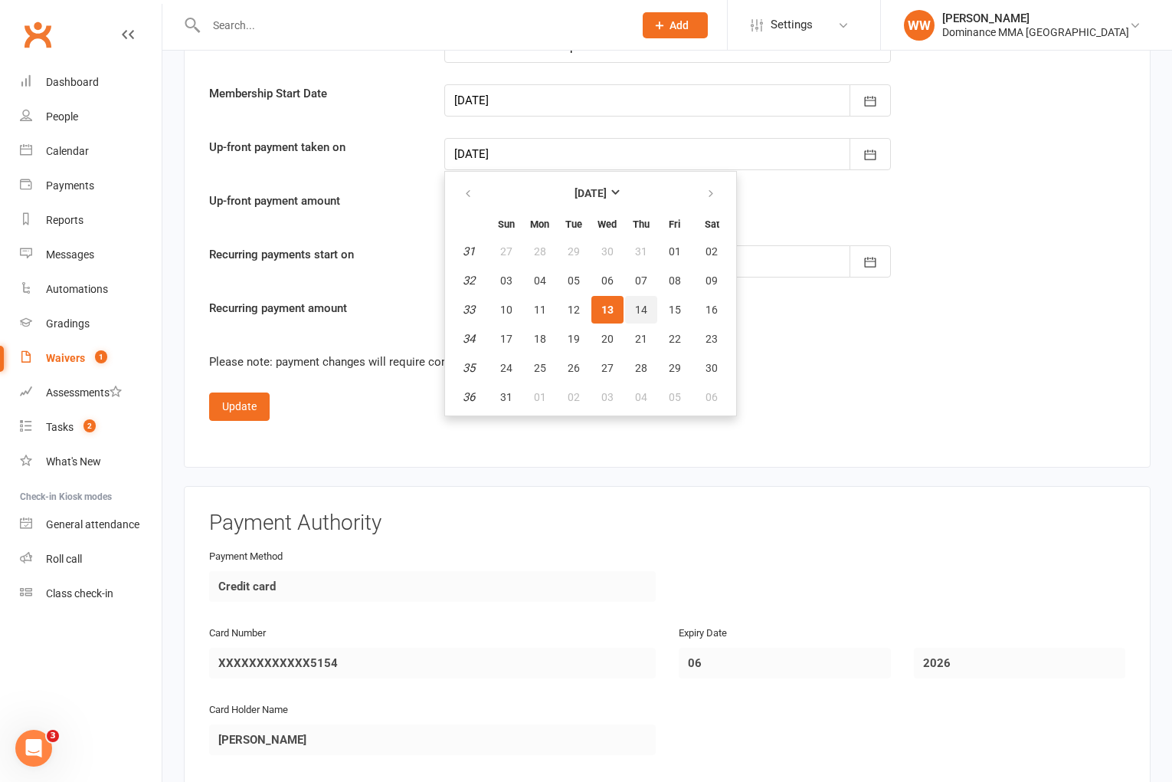
click at [644, 303] on span "14" at bounding box center [641, 309] width 12 height 12
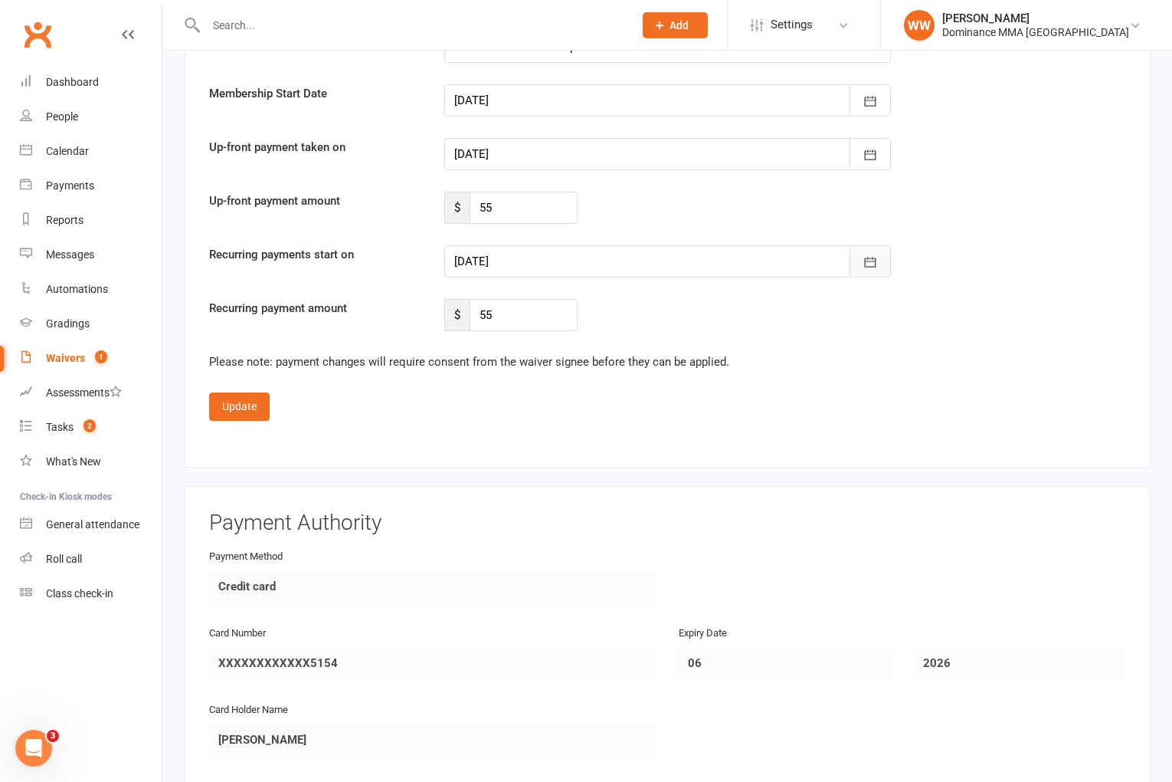
click at [859, 263] on button "button" at bounding box center [870, 261] width 41 height 32
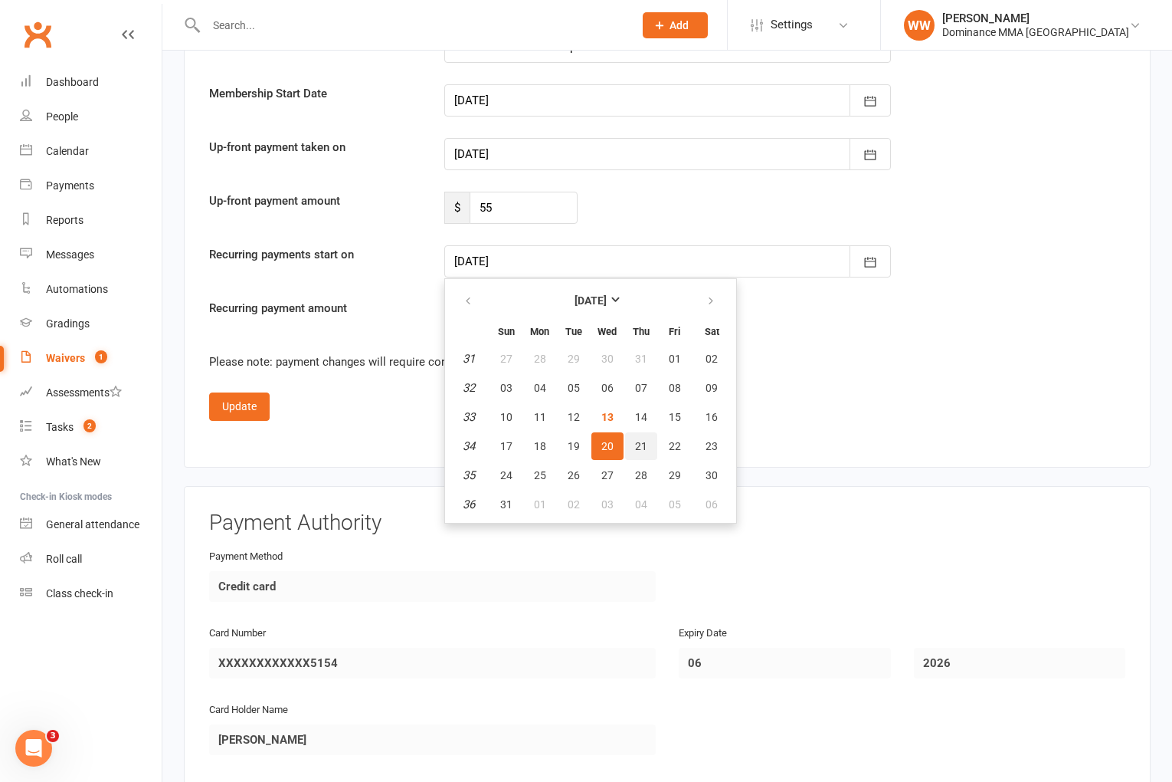
click at [642, 441] on span "21" at bounding box center [641, 446] width 12 height 12
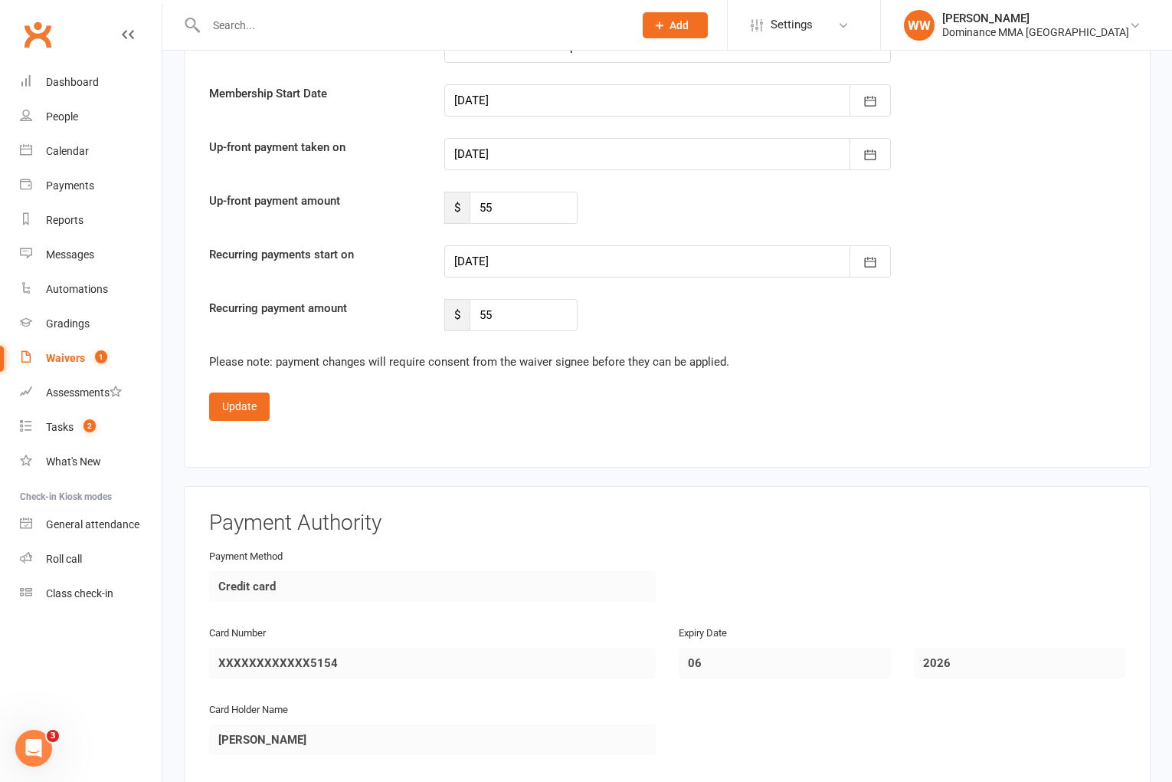
drag, startPoint x: 261, startPoint y: 388, endPoint x: 256, endPoint y: 396, distance: 10.0
click at [261, 389] on fieldset "Confirm membership details: Membership Name Adults BJJ membership Membership St…" at bounding box center [667, 205] width 916 height 432
click at [254, 398] on button "Update" at bounding box center [239, 406] width 61 height 28
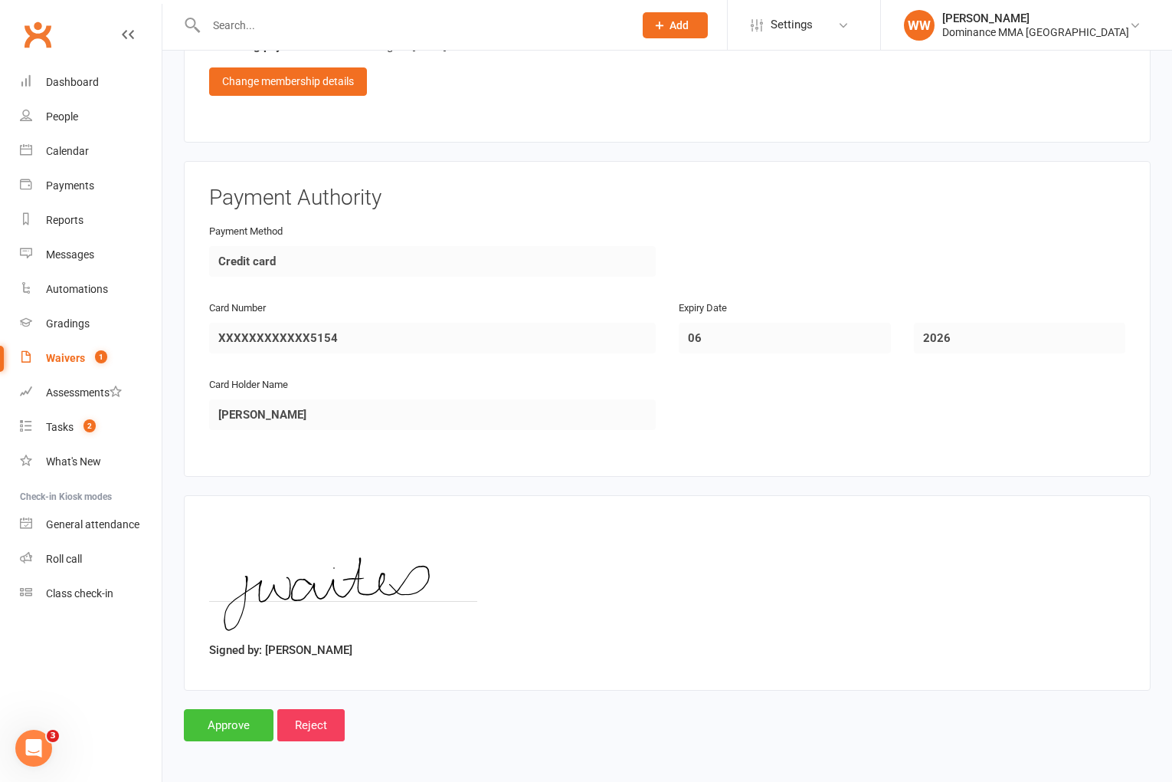
click at [237, 724] on input "Approve" at bounding box center [229, 725] width 90 height 32
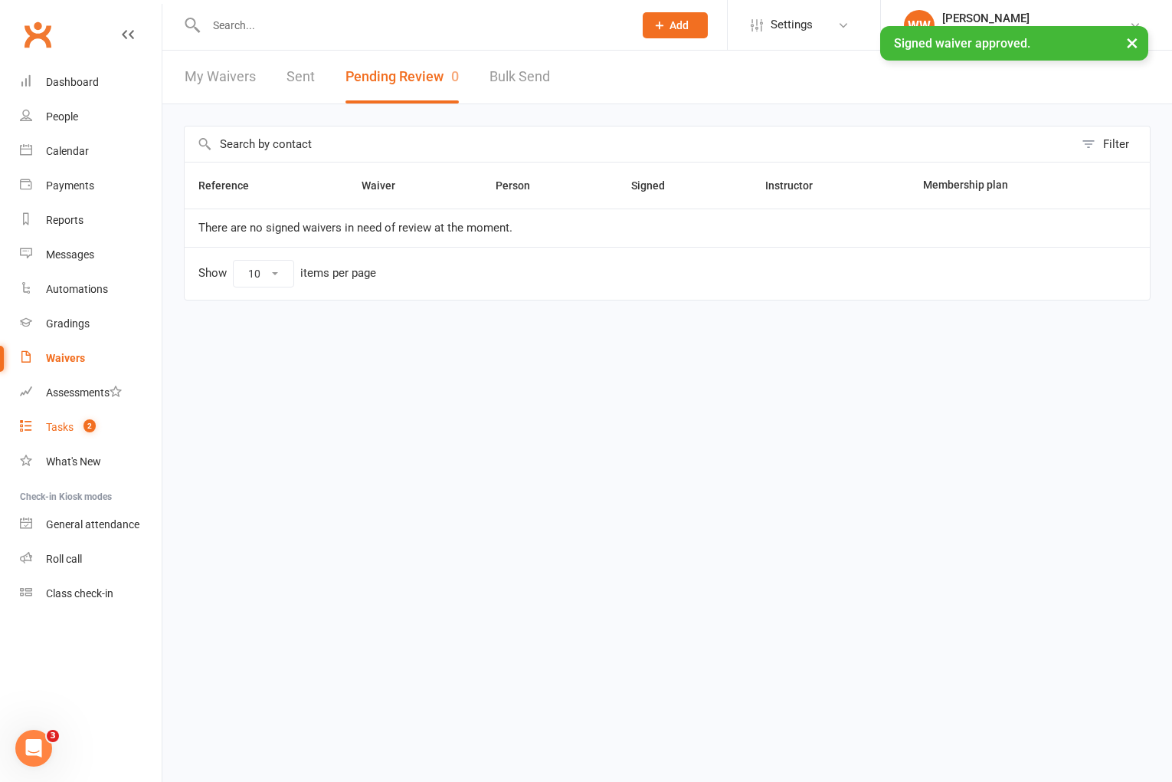
click at [69, 431] on div "Tasks" at bounding box center [60, 427] width 28 height 12
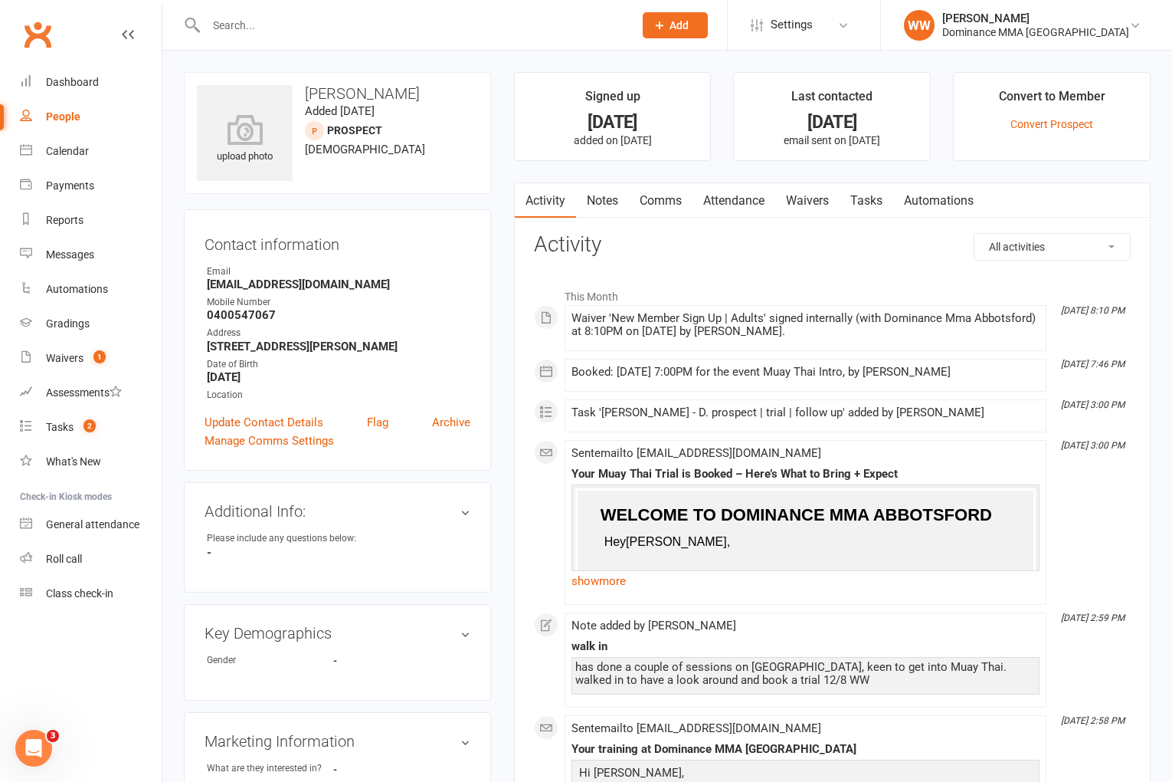
drag, startPoint x: 872, startPoint y: 207, endPoint x: 863, endPoint y: 206, distance: 9.2
click at [871, 207] on link "Tasks" at bounding box center [867, 200] width 54 height 35
select select "incomplete"
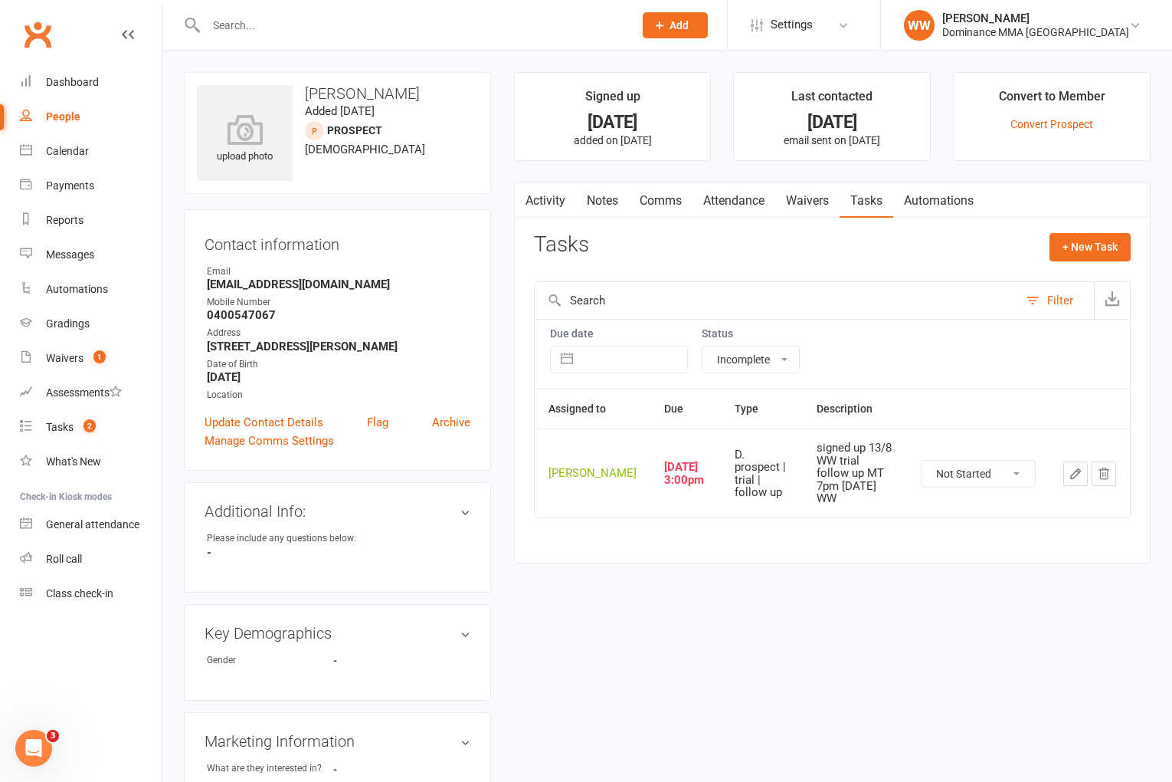
click at [1066, 478] on button "button" at bounding box center [1075, 473] width 25 height 25
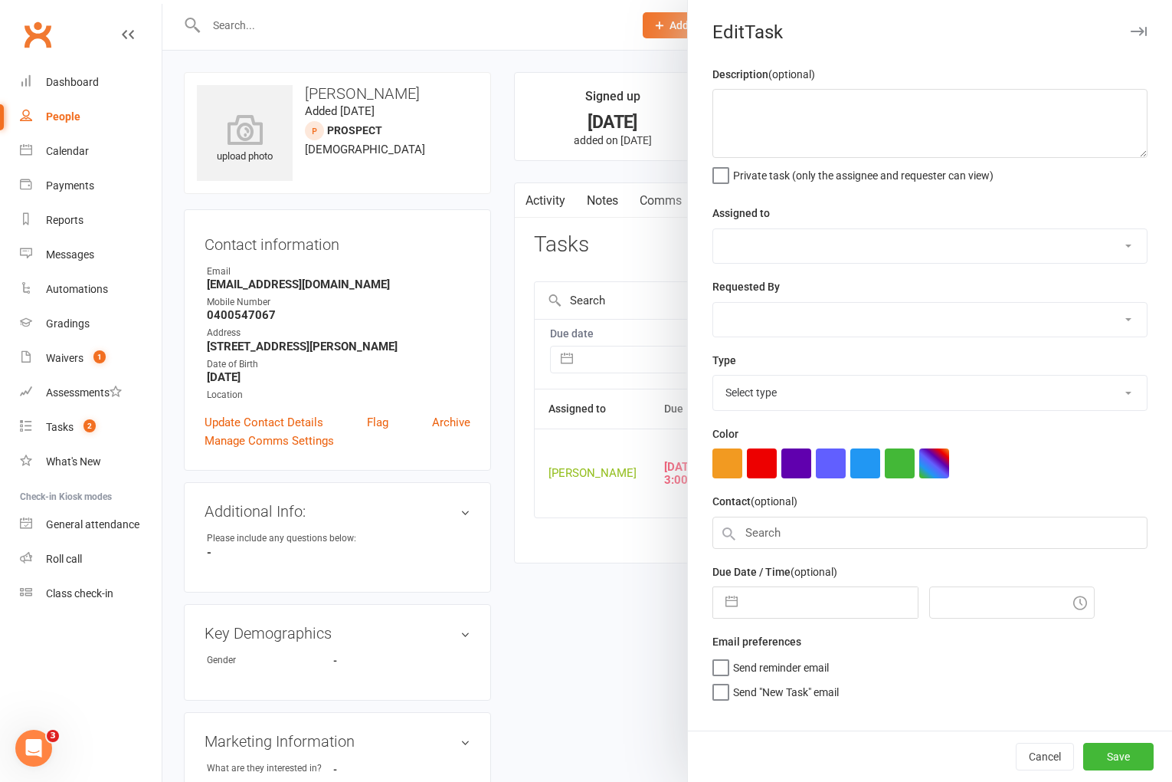
type textarea "signed up 13/8 WW trial follow up MT 7pm [DATE] WW"
select select "49757"
type input "[DATE]"
type input "3:00pm"
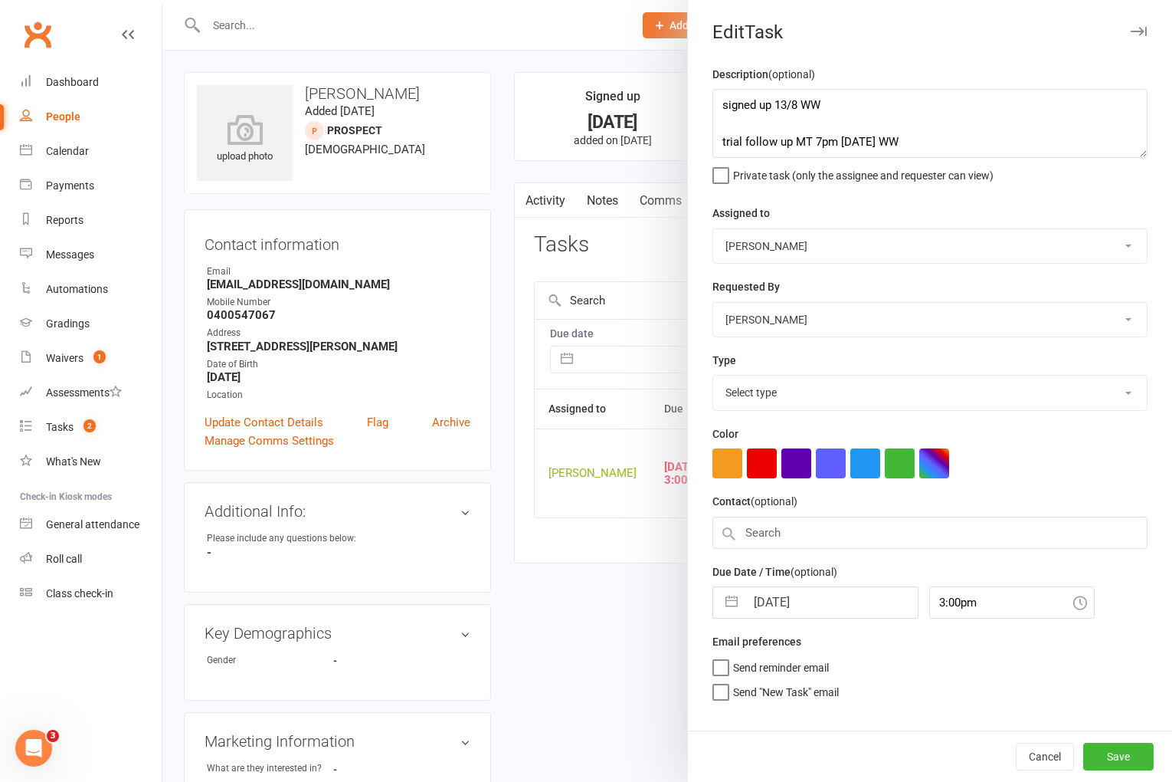
select select "3863"
click at [772, 596] on input "[DATE]" at bounding box center [832, 597] width 172 height 31
select select "6"
select select "2025"
select select "7"
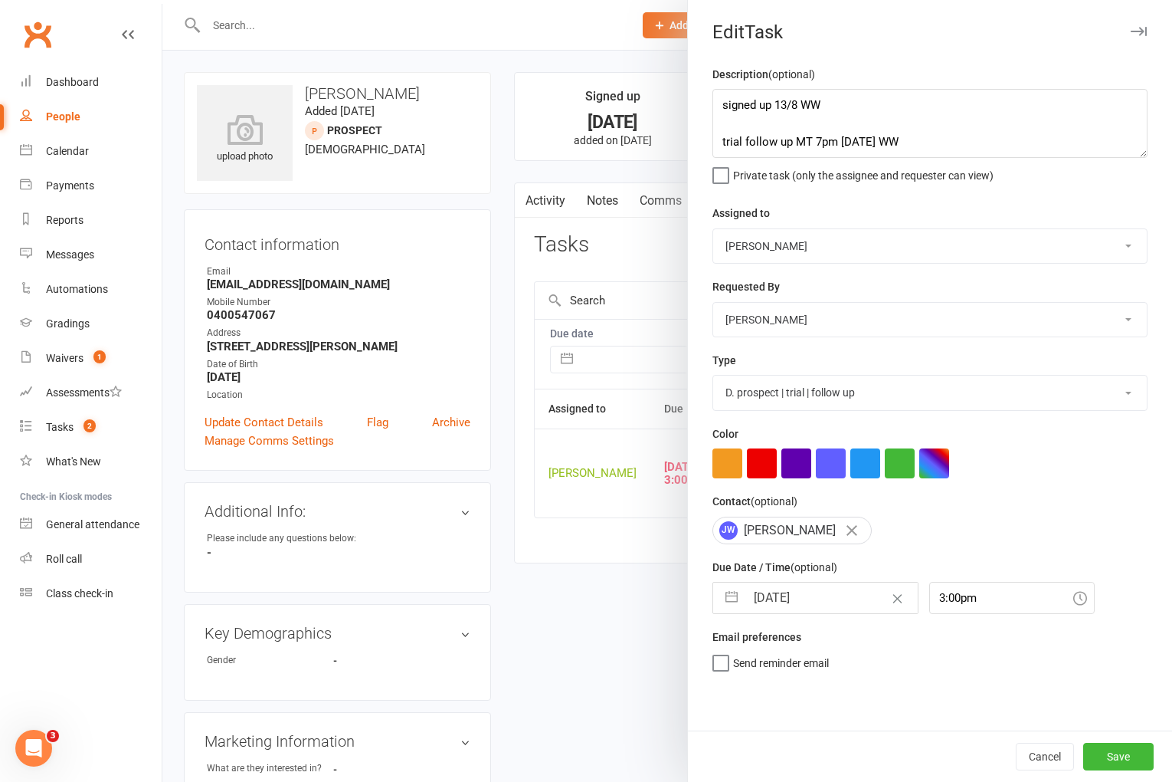
select select "2025"
select select "8"
select select "2025"
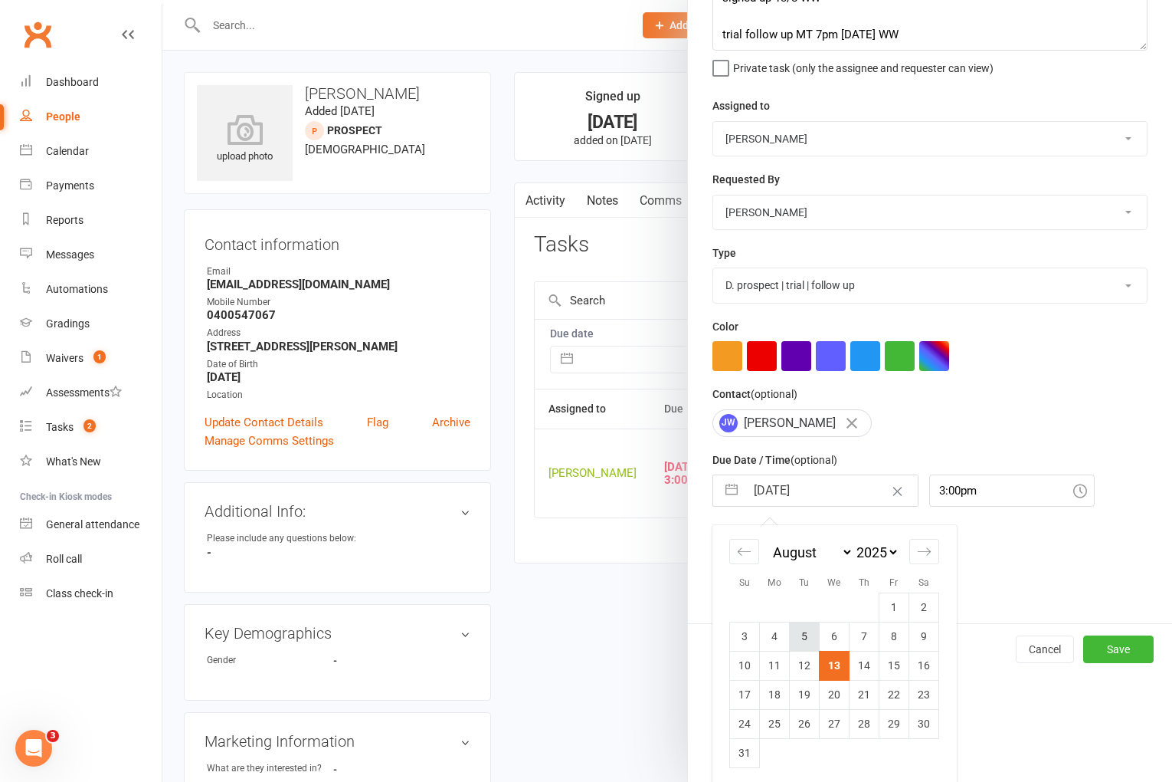
scroll to position [113, 0]
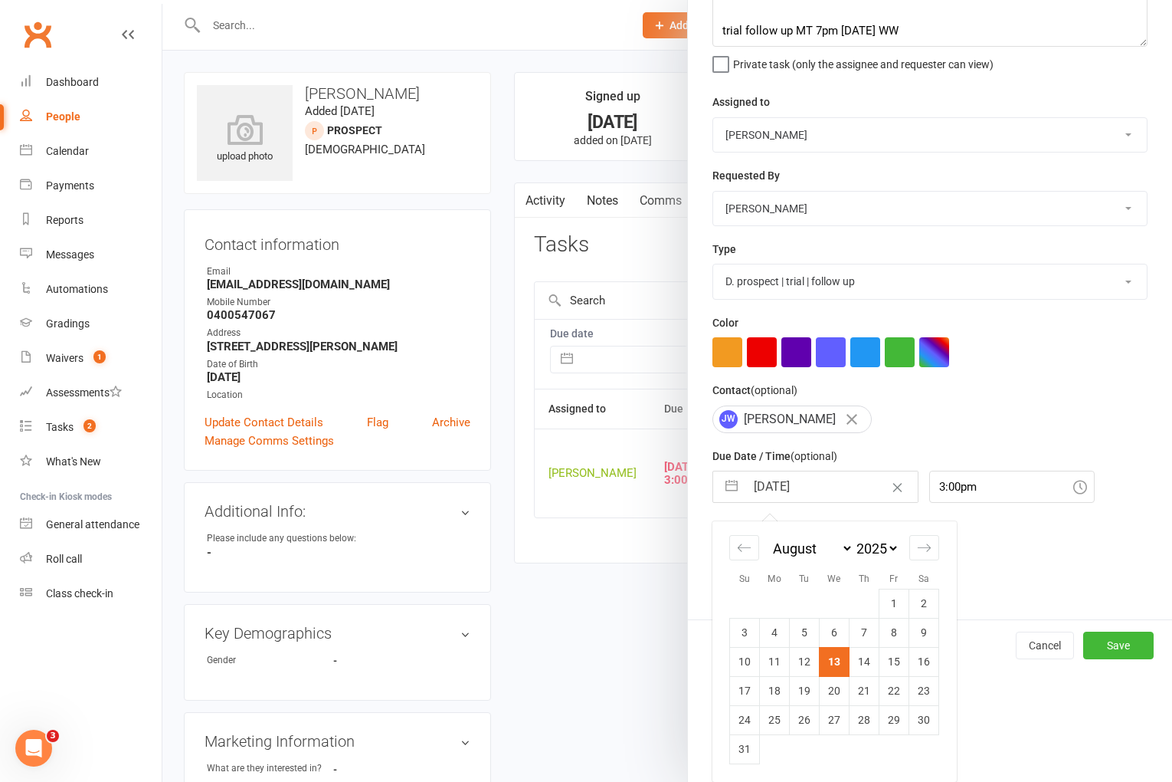
drag, startPoint x: 861, startPoint y: 655, endPoint x: 978, endPoint y: 685, distance: 121.0
click at [861, 656] on td "14" at bounding box center [865, 661] width 30 height 29
type input "[DATE]"
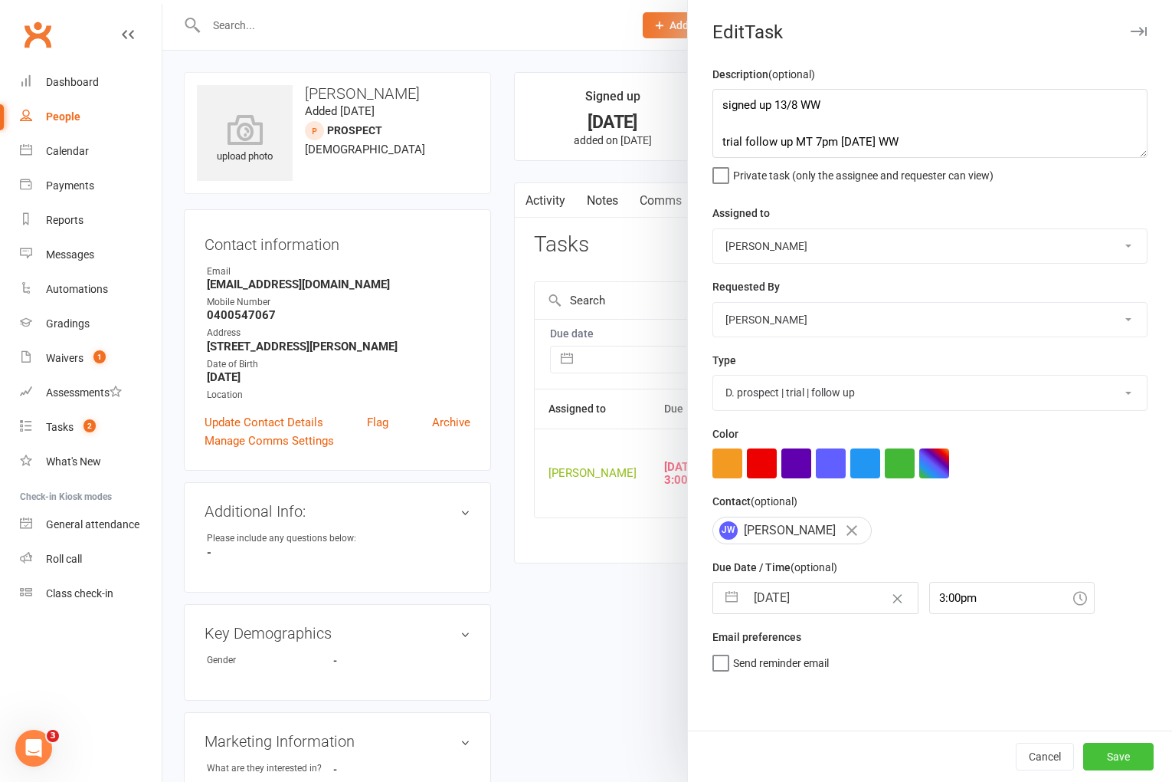
click at [1099, 746] on button "Save" at bounding box center [1118, 756] width 70 height 28
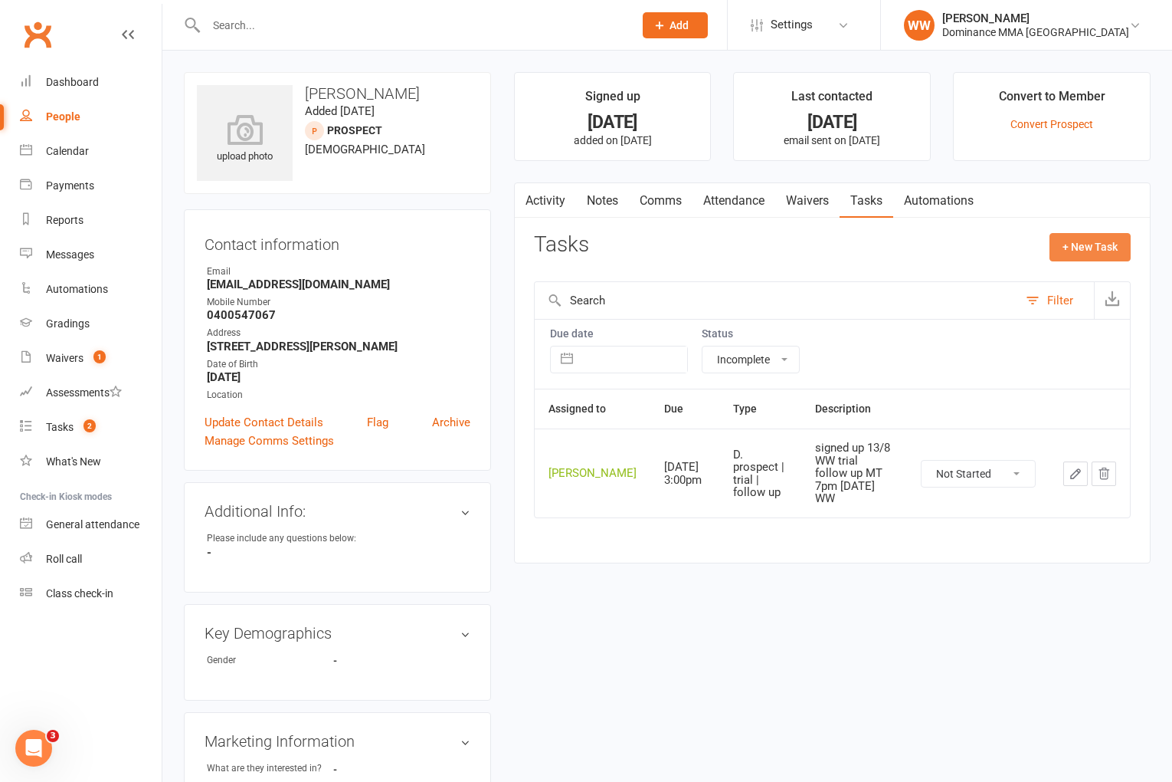
click at [1078, 246] on button "+ New Task" at bounding box center [1090, 247] width 81 height 28
select select "49757"
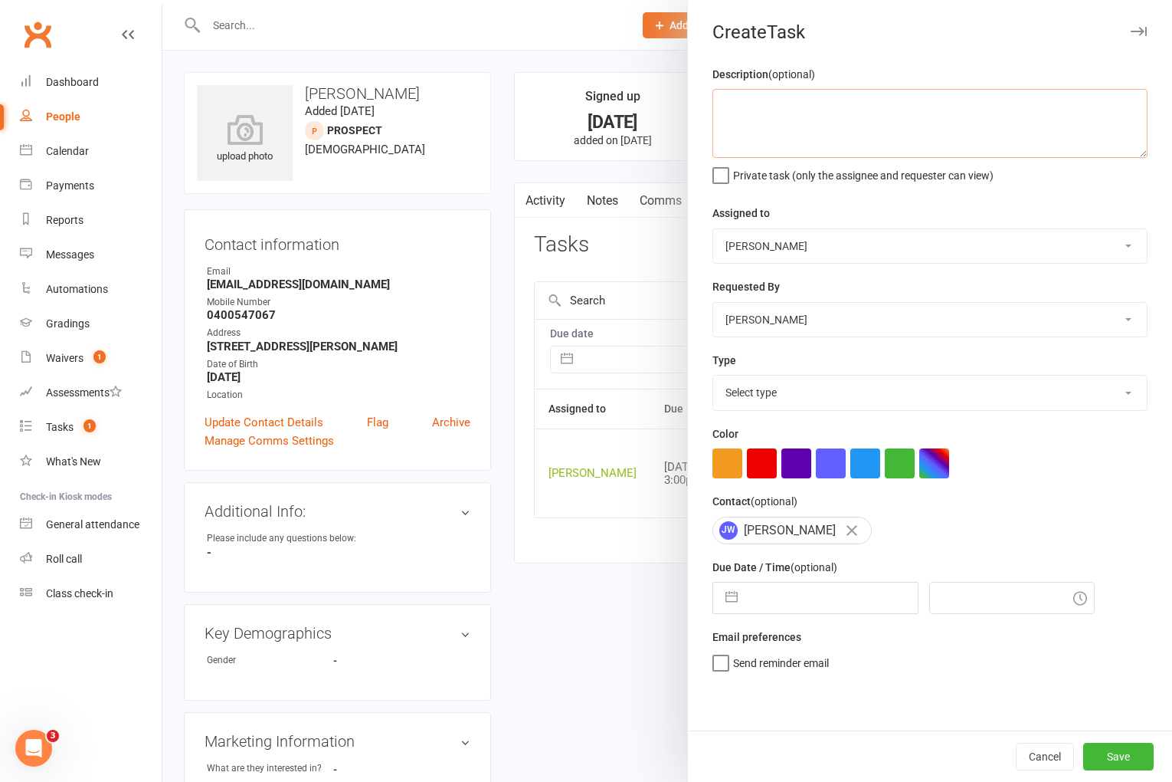
click at [811, 115] on textarea at bounding box center [930, 123] width 435 height 69
type textarea "1 week ret 13/8 WW"
click at [785, 401] on select "Select type A. prospect | enquiry response B. prospect | trial | not yet booked…" at bounding box center [930, 392] width 434 height 34
select select "3865"
click at [811, 611] on input "text" at bounding box center [832, 597] width 172 height 31
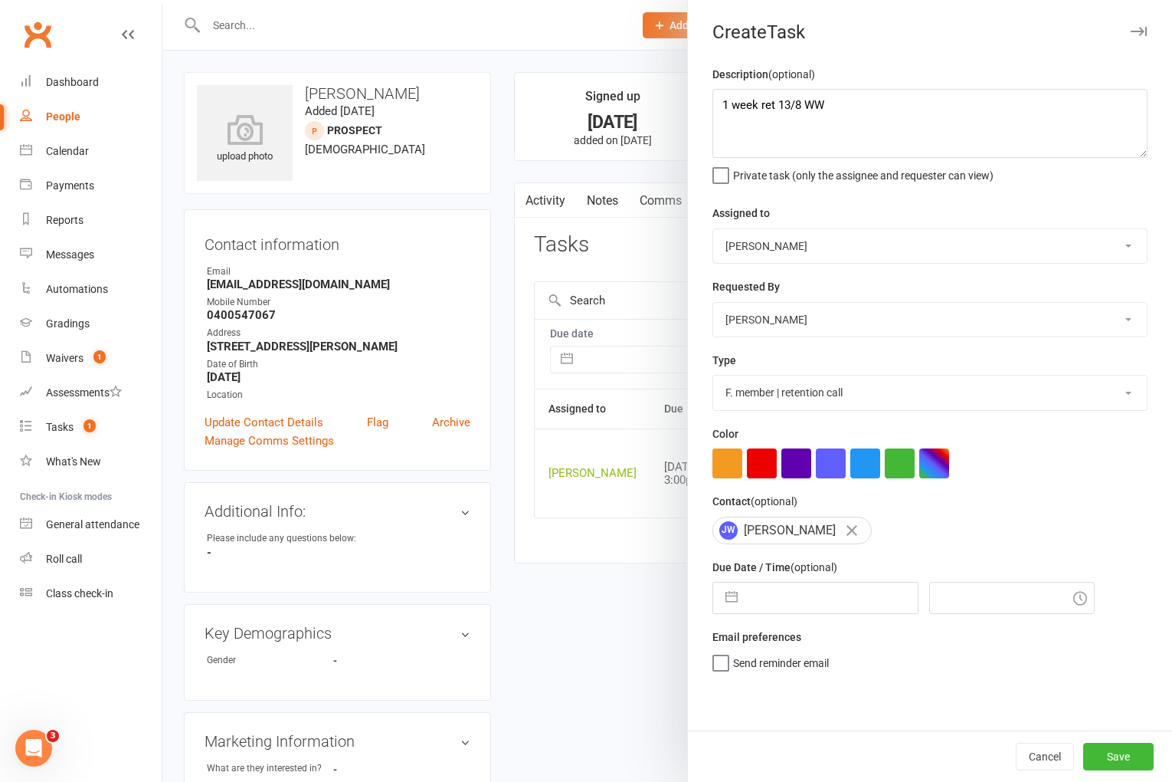
select select "6"
select select "2025"
select select "7"
select select "2025"
select select "8"
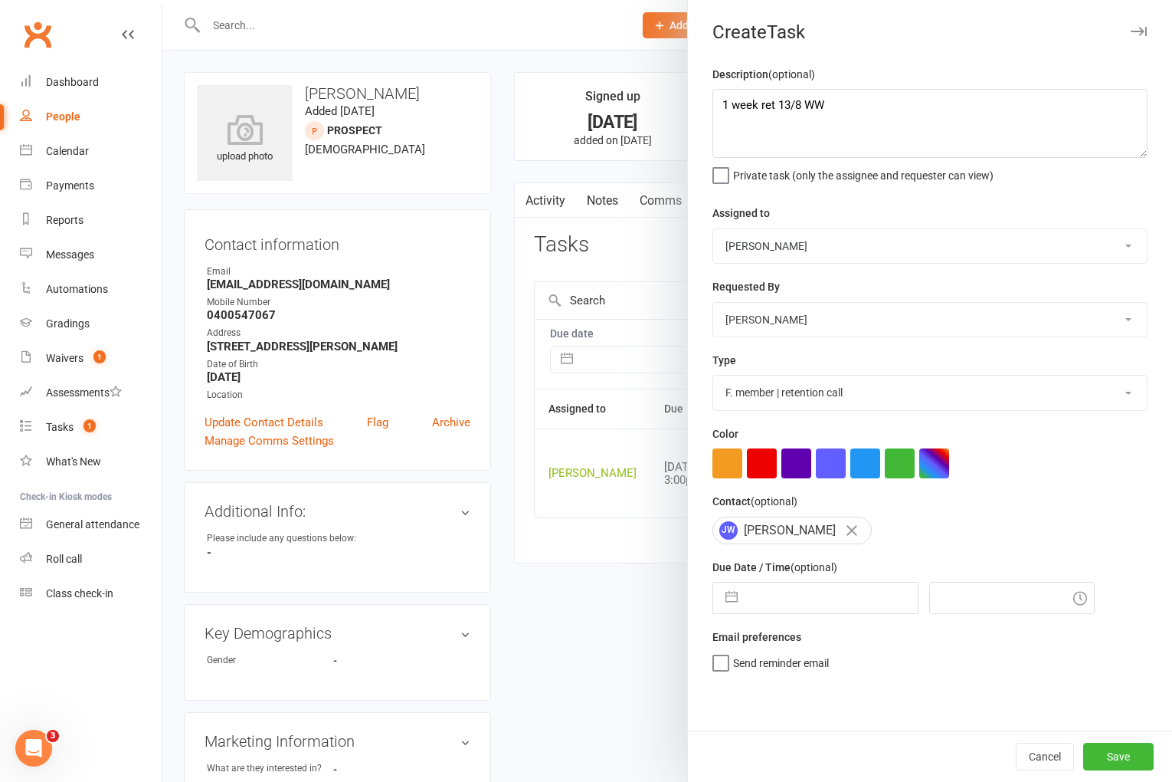
select select "2025"
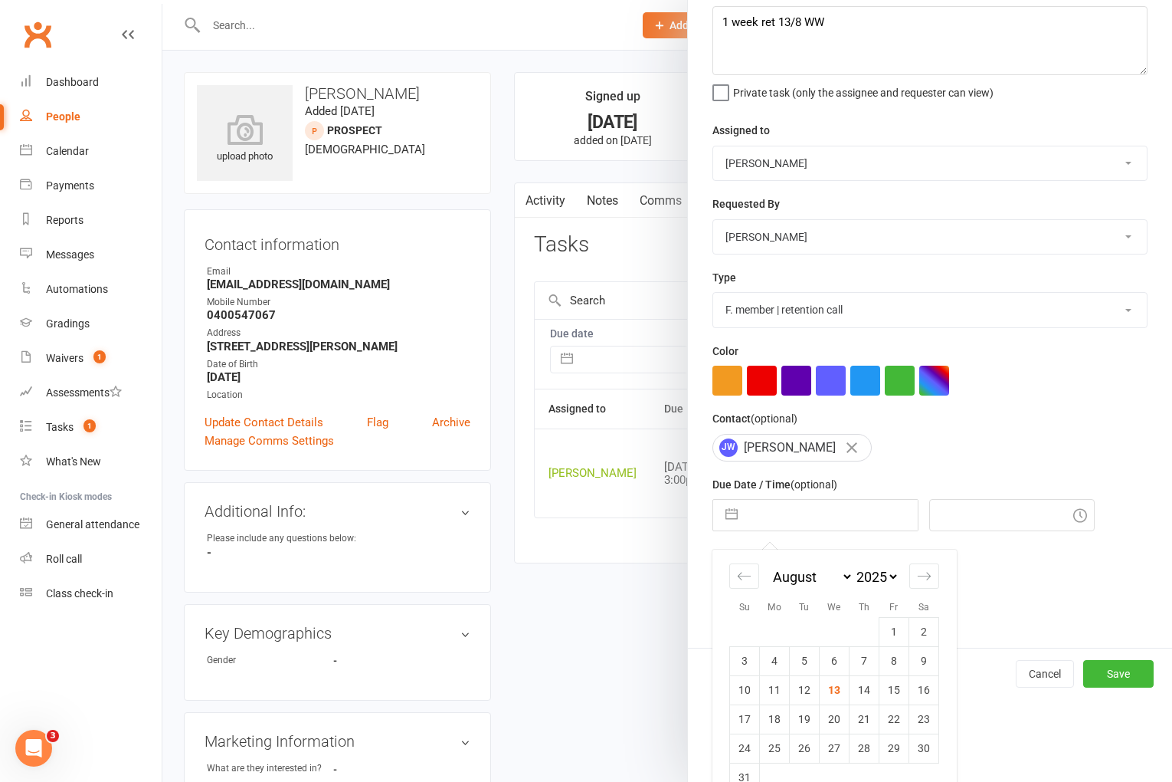
scroll to position [113, 0]
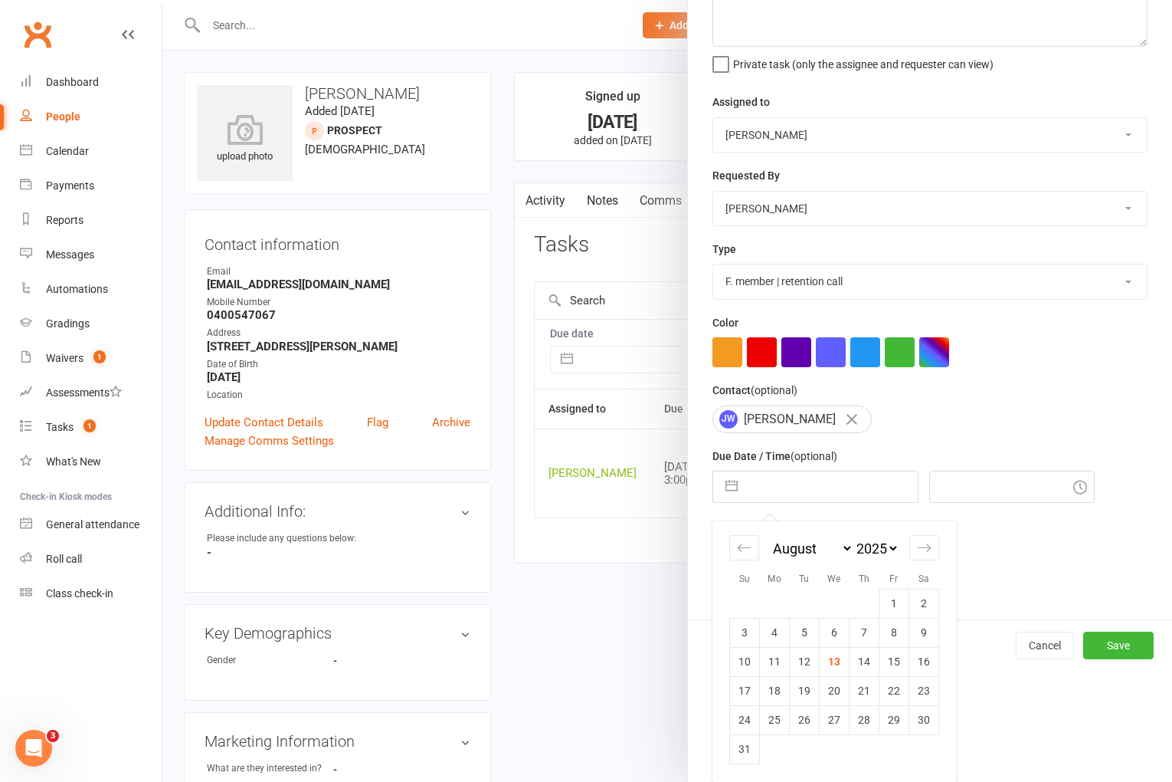
click at [829, 687] on td "20" at bounding box center [835, 690] width 30 height 29
type input "[DATE]"
type input "9:00pm"
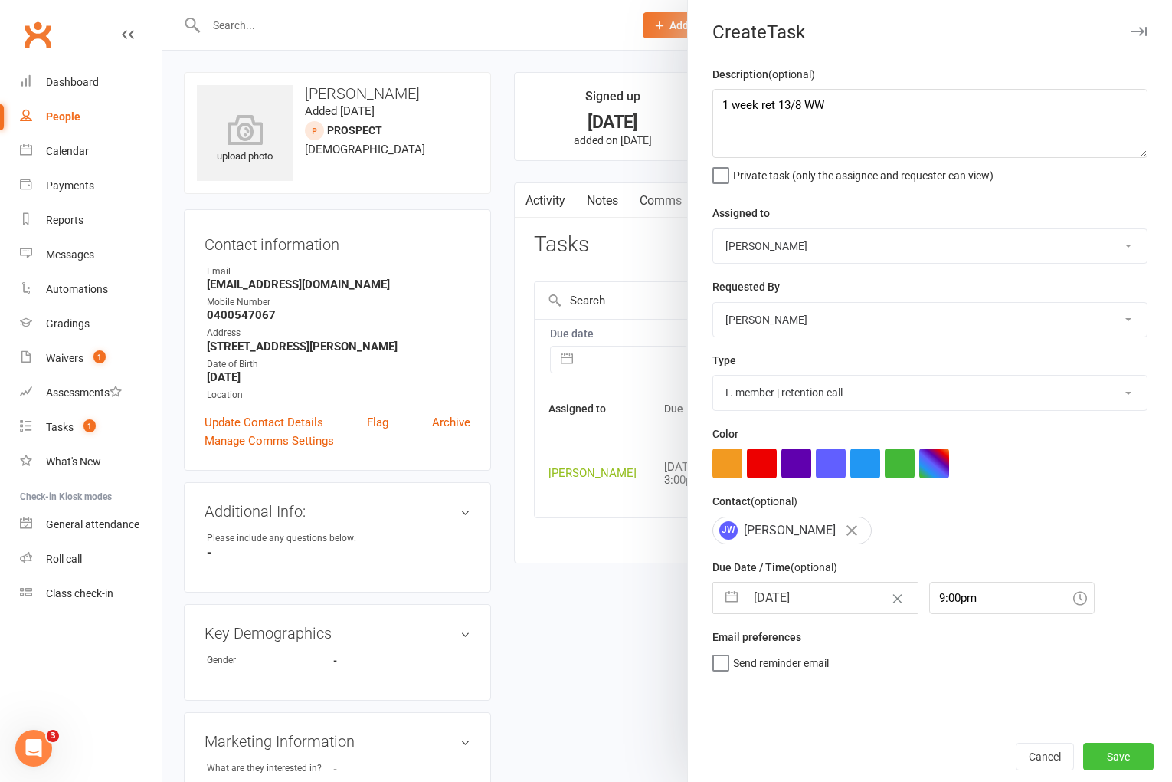
click at [1127, 754] on button "Save" at bounding box center [1118, 756] width 70 height 28
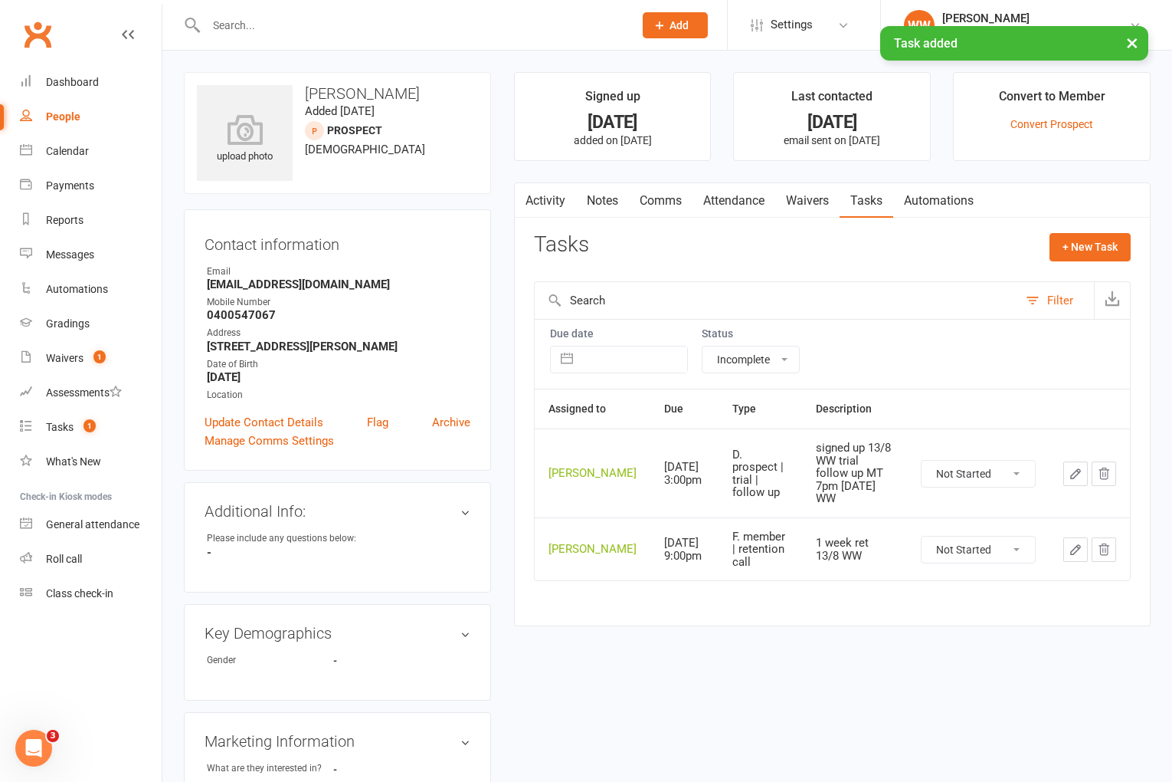
click at [820, 255] on div "Tasks + New Task" at bounding box center [832, 251] width 597 height 36
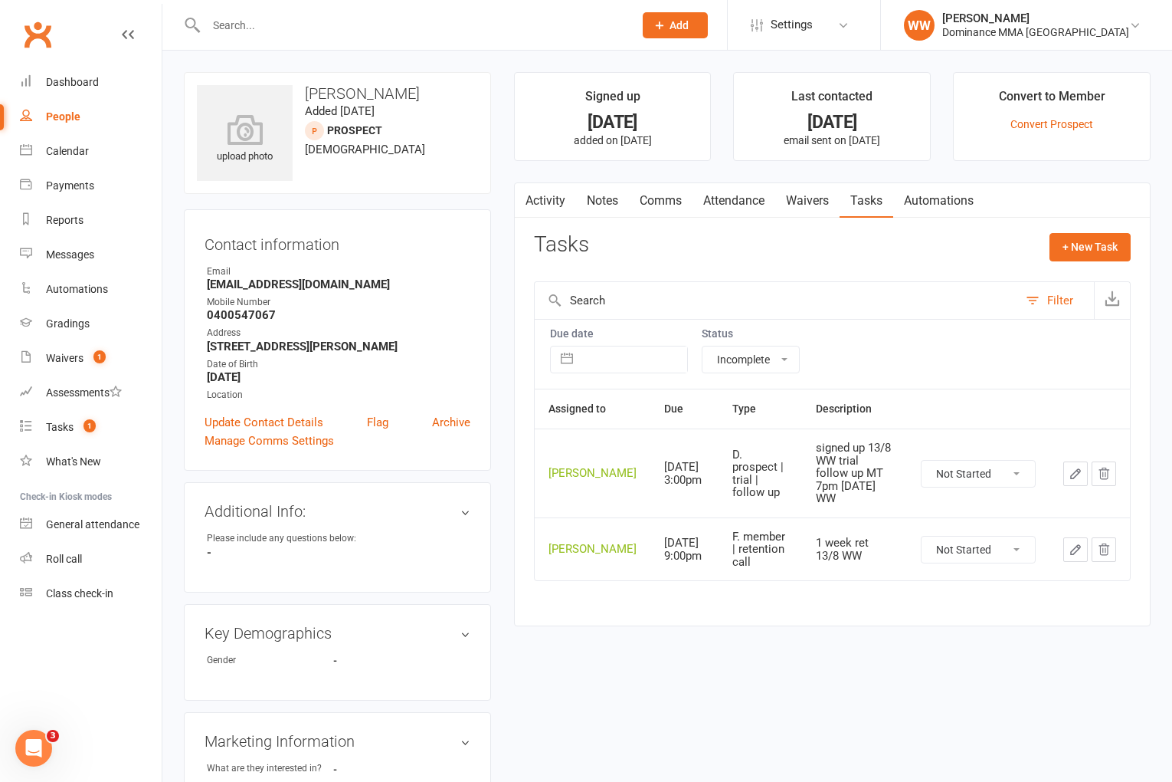
click at [824, 254] on div "Tasks + New Task" at bounding box center [832, 251] width 597 height 36
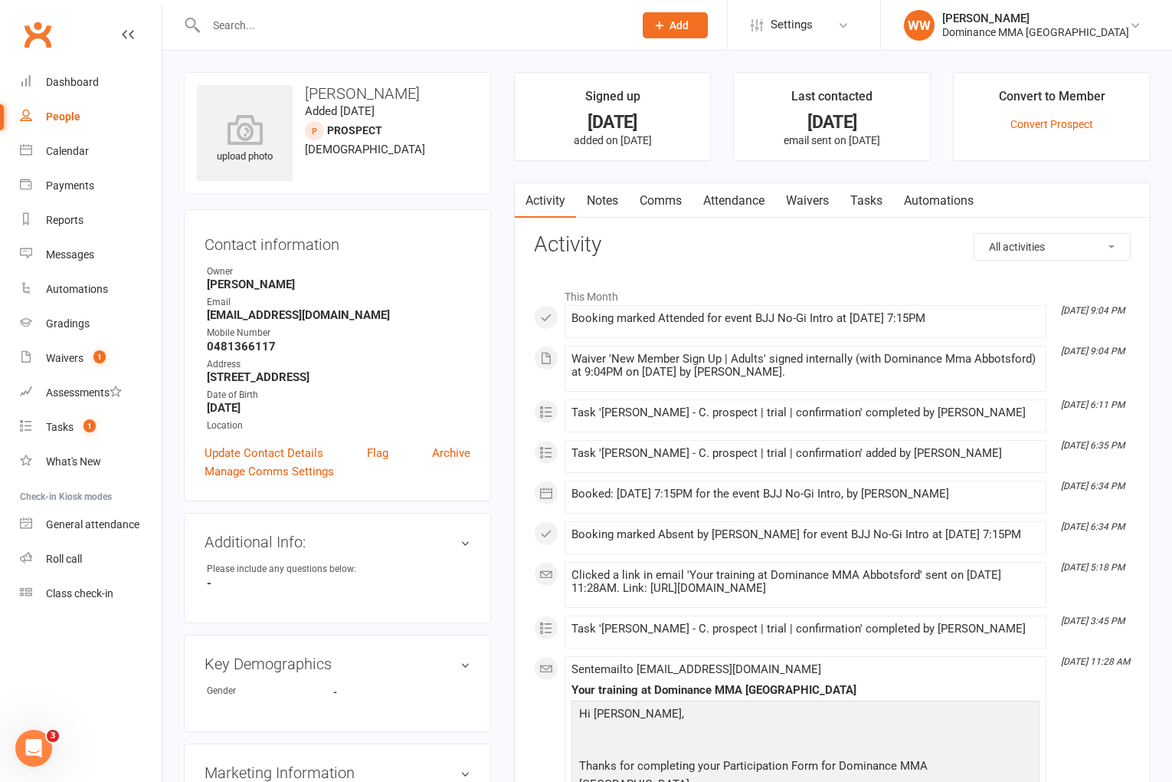
click at [867, 205] on link "Tasks" at bounding box center [867, 200] width 54 height 35
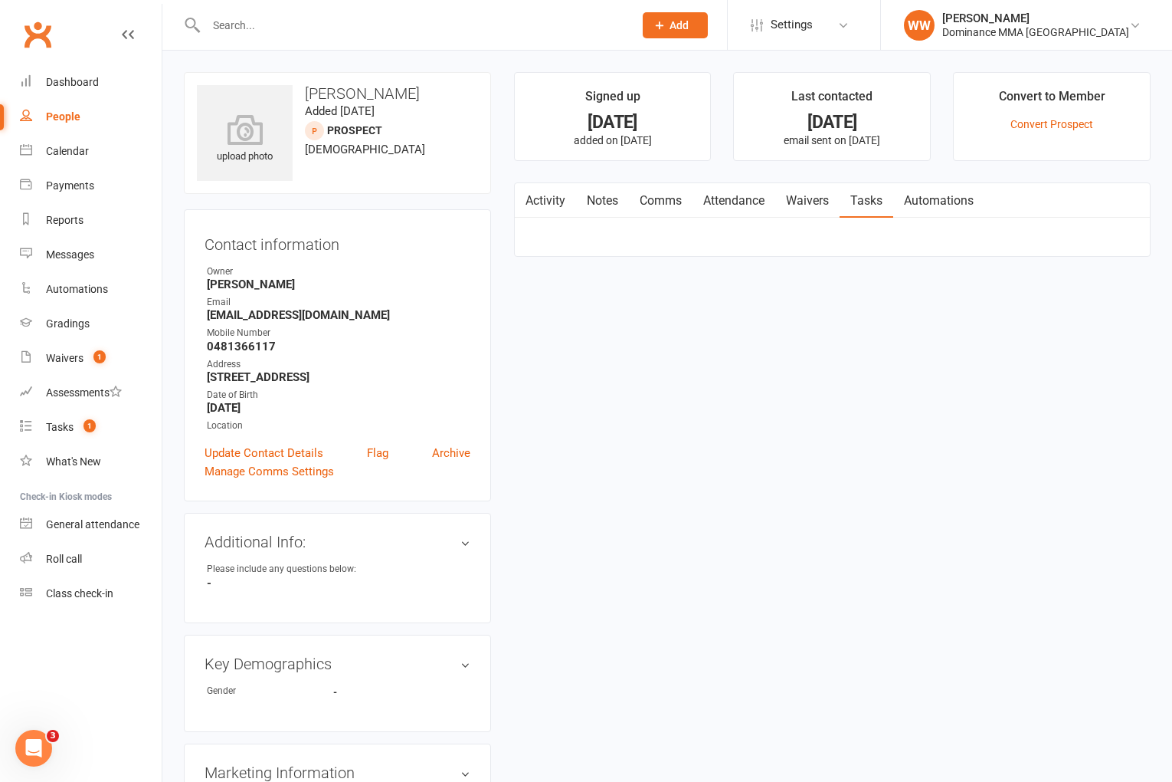
select select "incomplete"
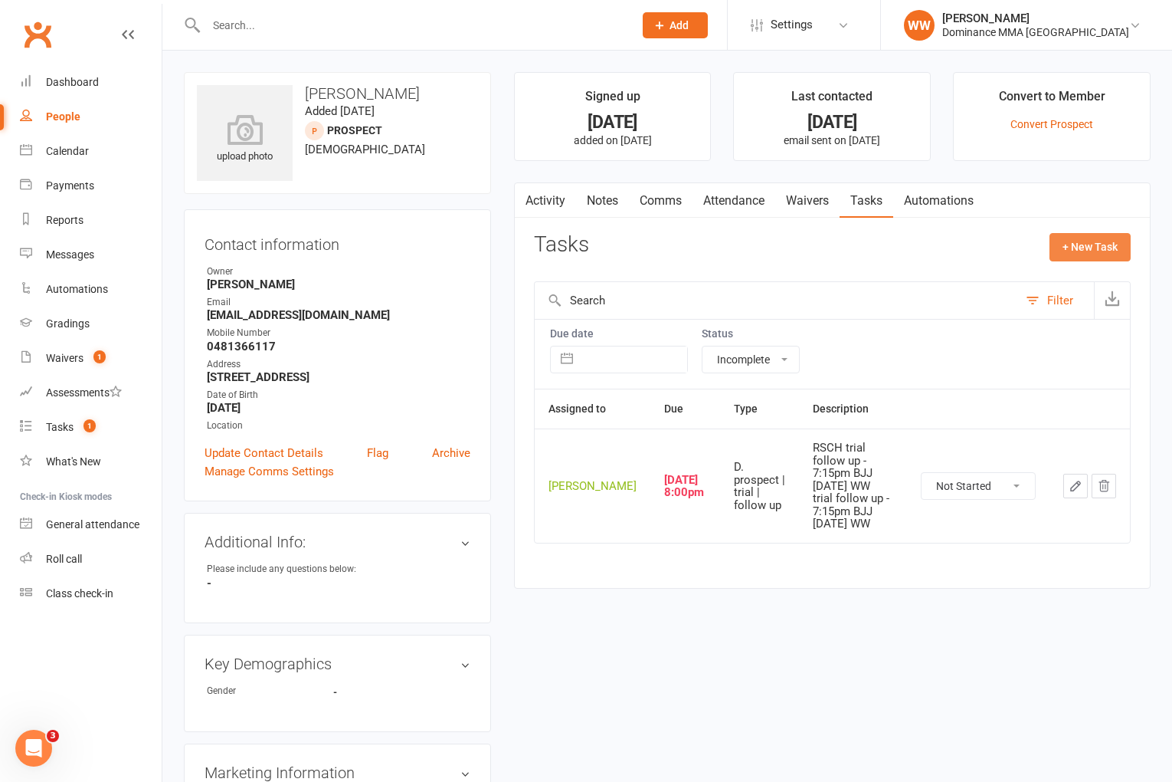
click at [1096, 241] on button "+ New Task" at bounding box center [1090, 247] width 81 height 28
select select "49757"
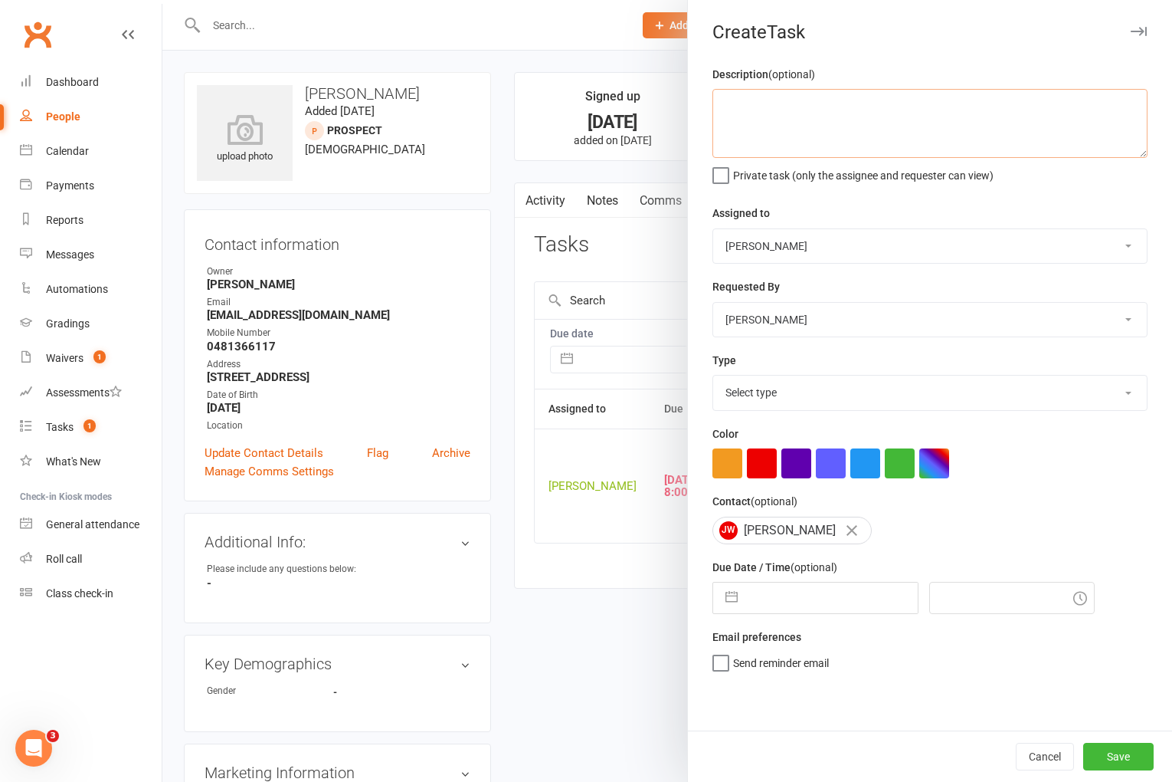
click at [822, 120] on textarea at bounding box center [930, 123] width 435 height 69
type textarea "1 week ret 13/8 WW"
click at [825, 405] on select "Select type A. prospect | enquiry response B. prospect | trial | not yet booked…" at bounding box center [930, 392] width 434 height 34
select select "3865"
click at [789, 609] on input "text" at bounding box center [832, 597] width 172 height 31
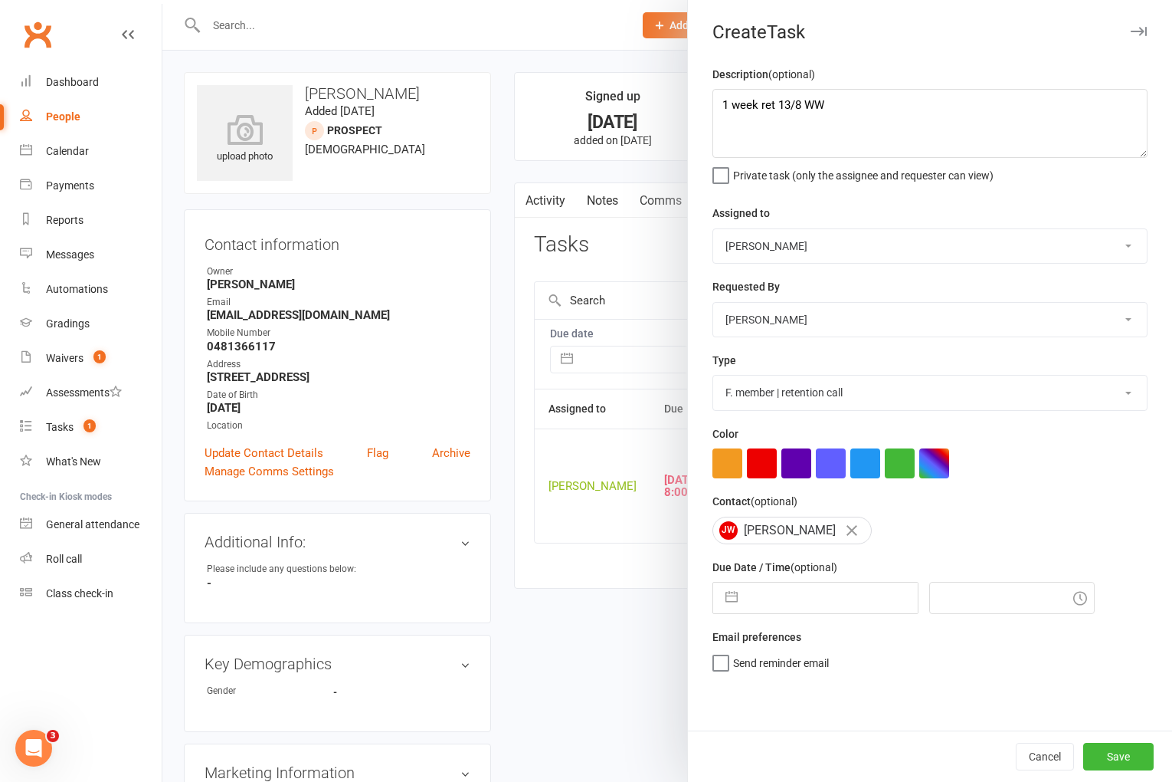
select select "6"
select select "2025"
select select "7"
select select "2025"
select select "8"
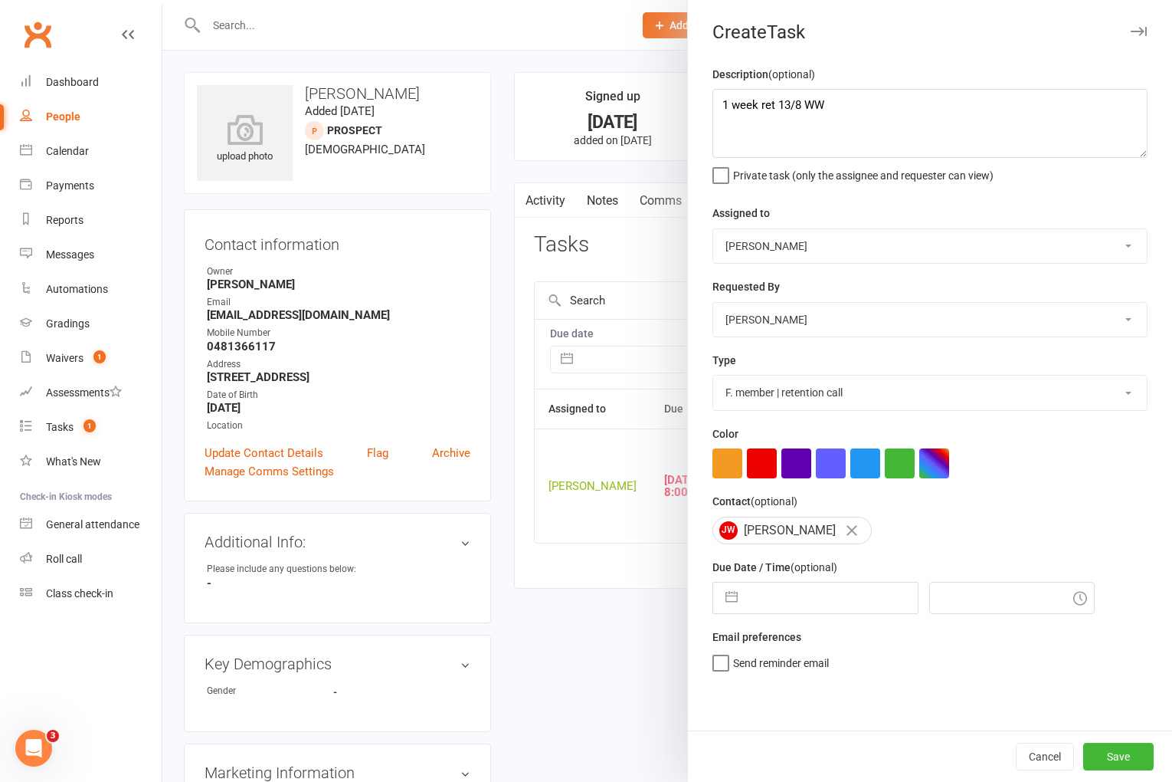
select select "2025"
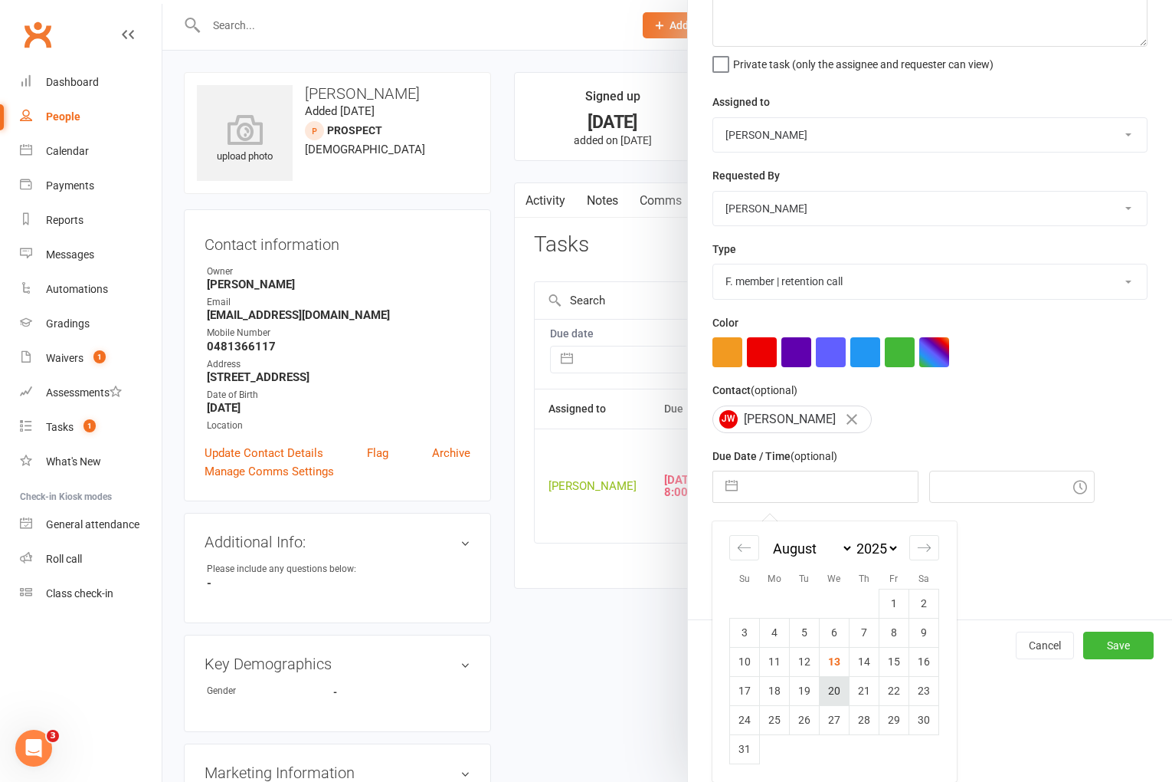
click at [828, 682] on td "20" at bounding box center [835, 690] width 30 height 29
type input "[DATE]"
type input "9:15pm"
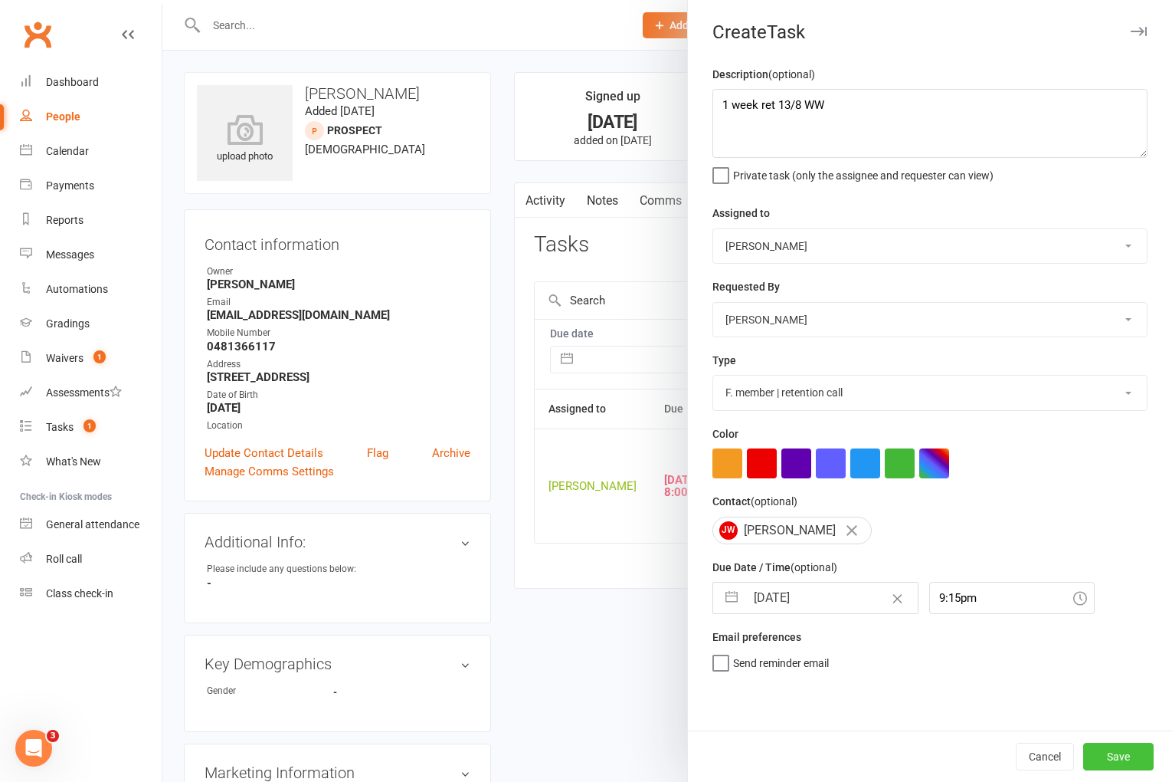
click at [1094, 759] on button "Save" at bounding box center [1118, 756] width 70 height 28
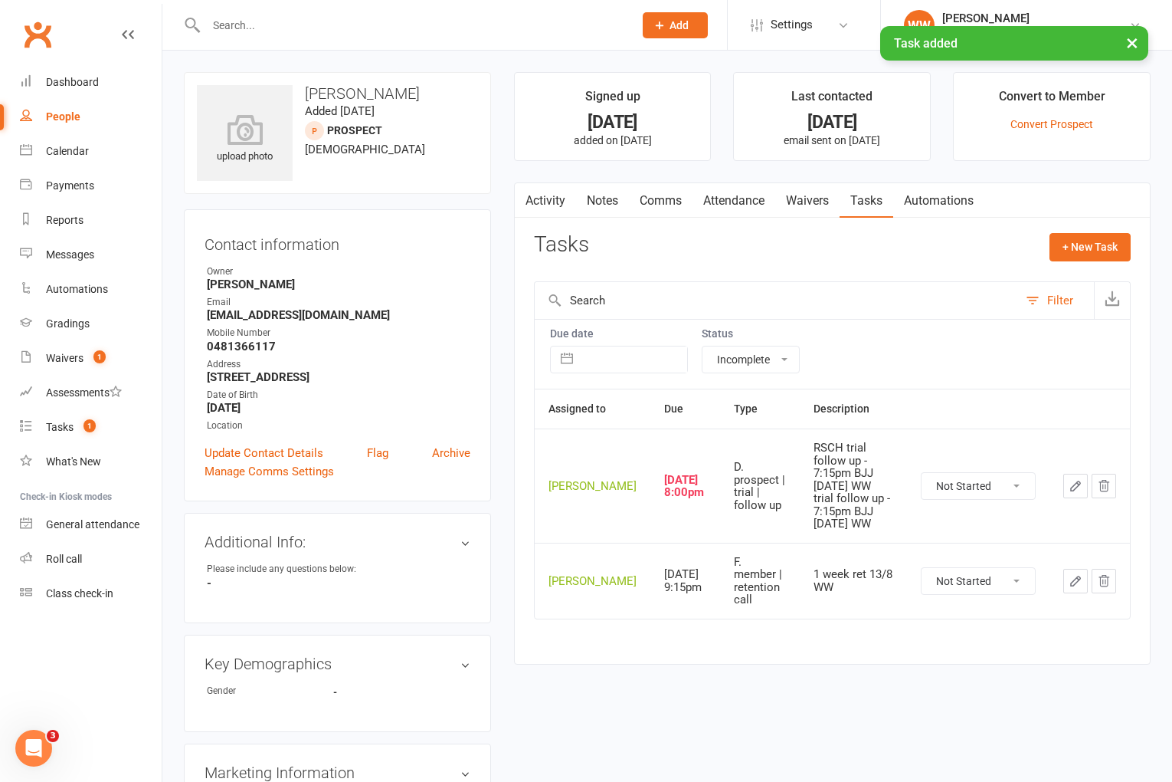
click at [1073, 489] on icon "button" at bounding box center [1075, 485] width 9 height 9
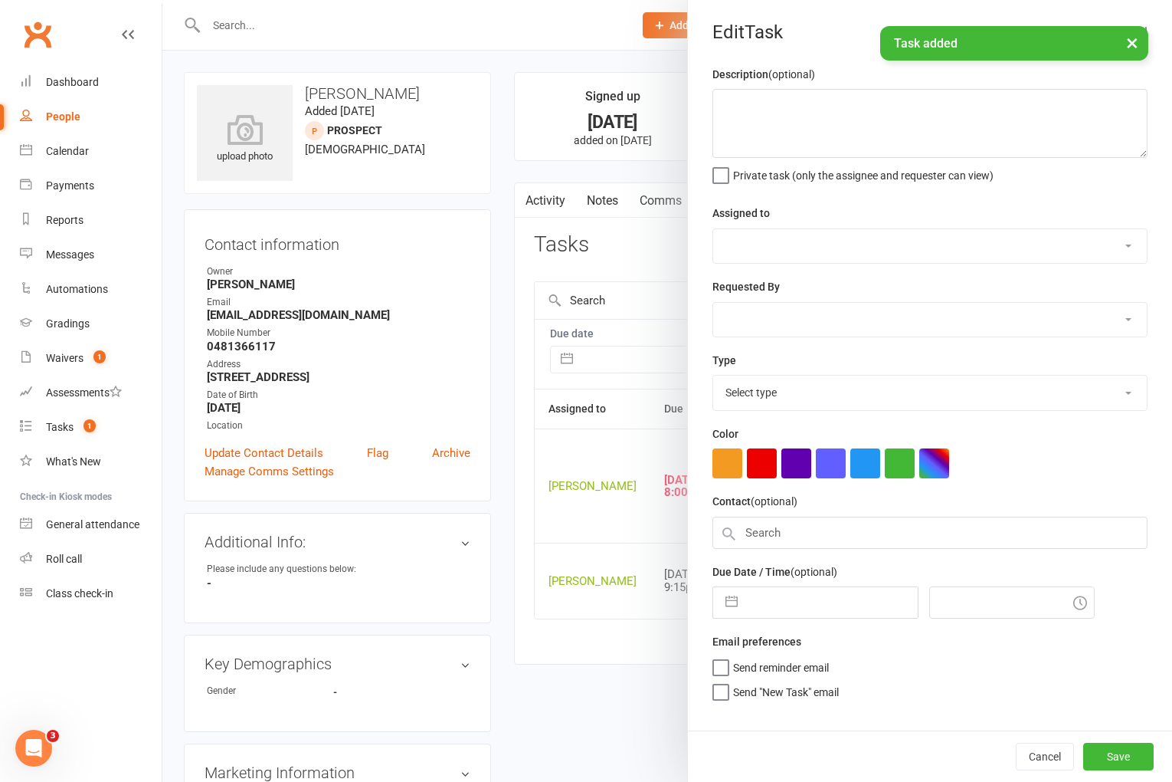
type textarea "RSCH trial follow up - 7:15pm BJJ [DATE] WW trial follow up - 7:15pm BJJ [DATE]…"
select select "49757"
type input "[DATE]"
type input "8:00pm"
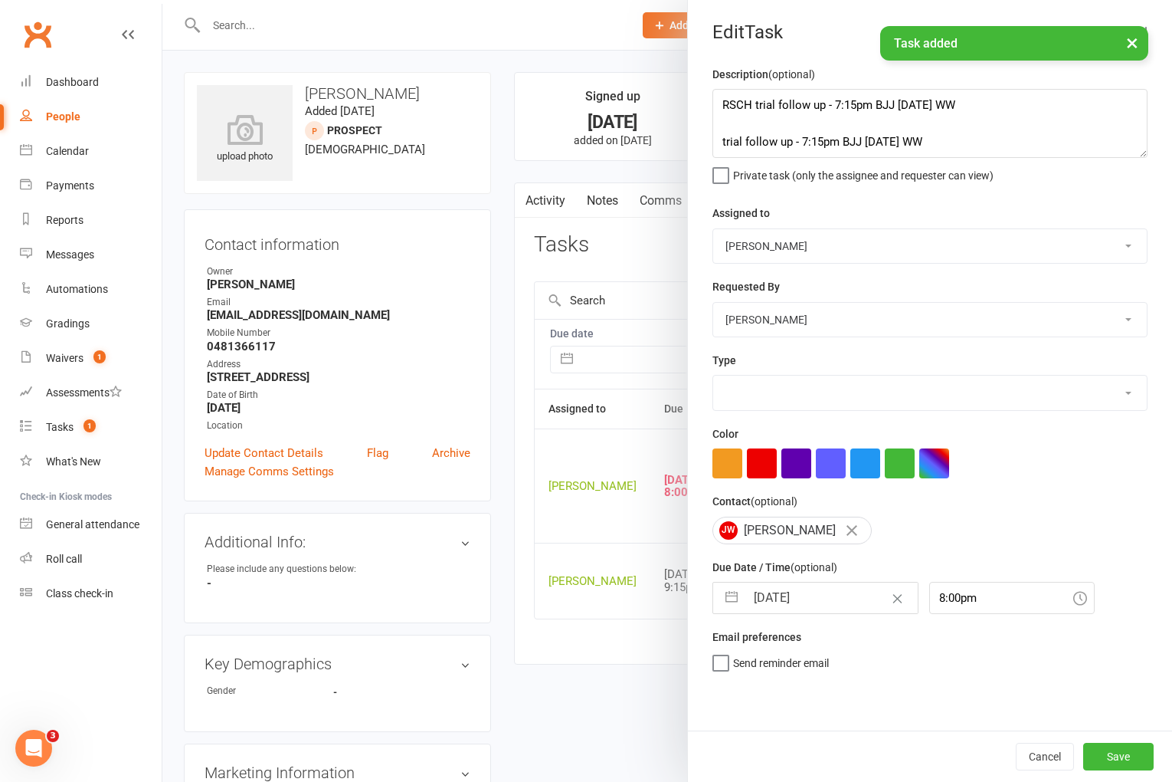
select select "3863"
click at [775, 592] on input "[DATE]" at bounding box center [832, 597] width 172 height 31
select select "6"
select select "2025"
select select "7"
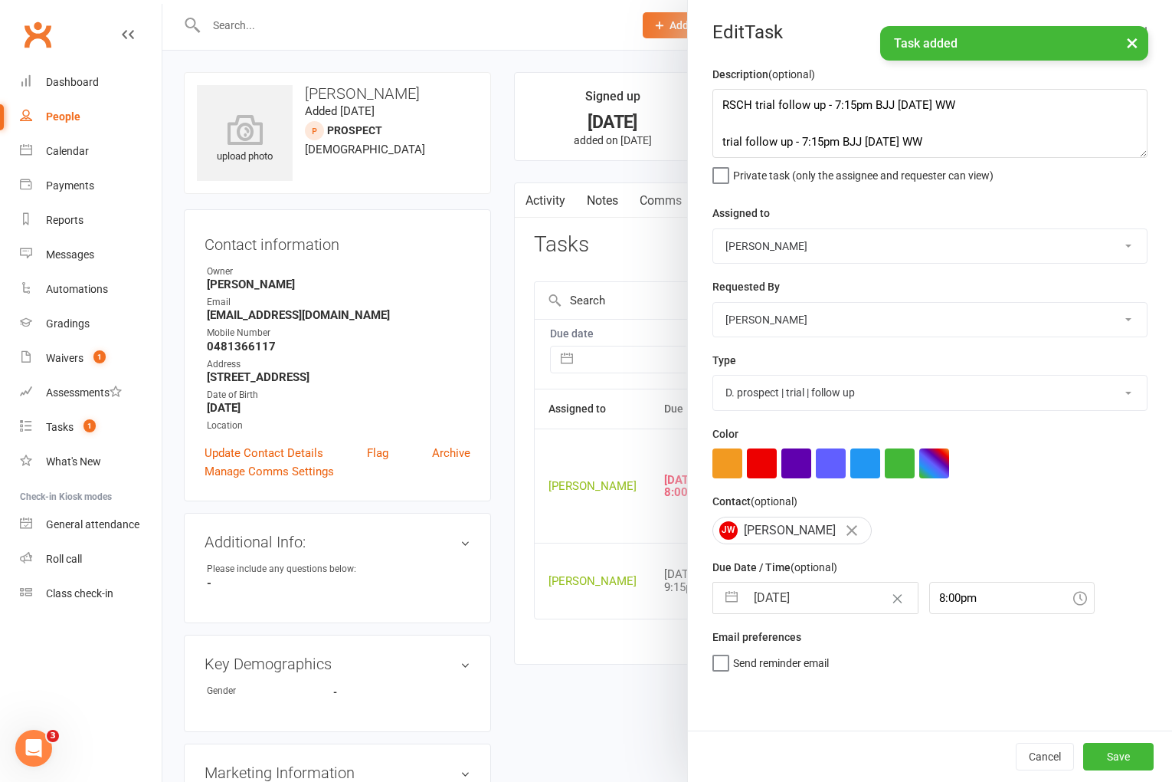
select select "2025"
select select "8"
select select "2025"
drag, startPoint x: 864, startPoint y: 767, endPoint x: 890, endPoint y: 770, distance: 26.2
click at [865, 766] on td "14" at bounding box center [865, 772] width 30 height 29
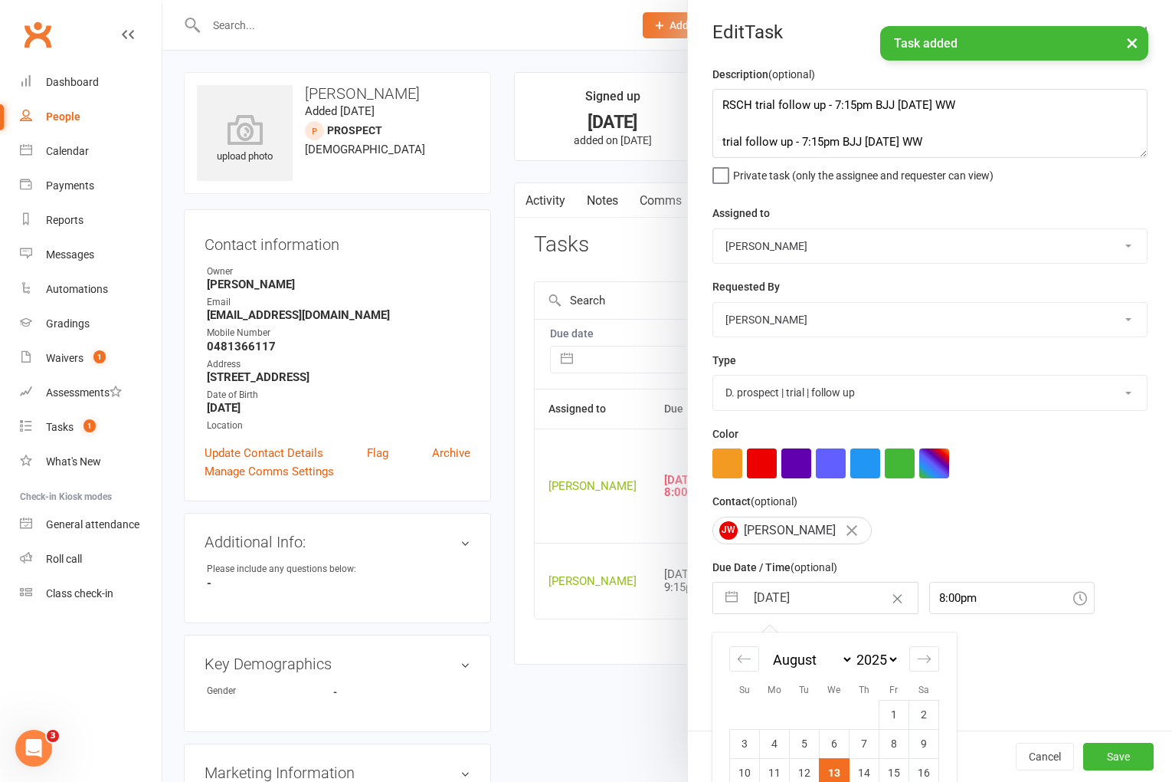
type input "[DATE]"
click at [1135, 756] on button "Save" at bounding box center [1118, 756] width 70 height 28
